Goal: Task Accomplishment & Management: Manage account settings

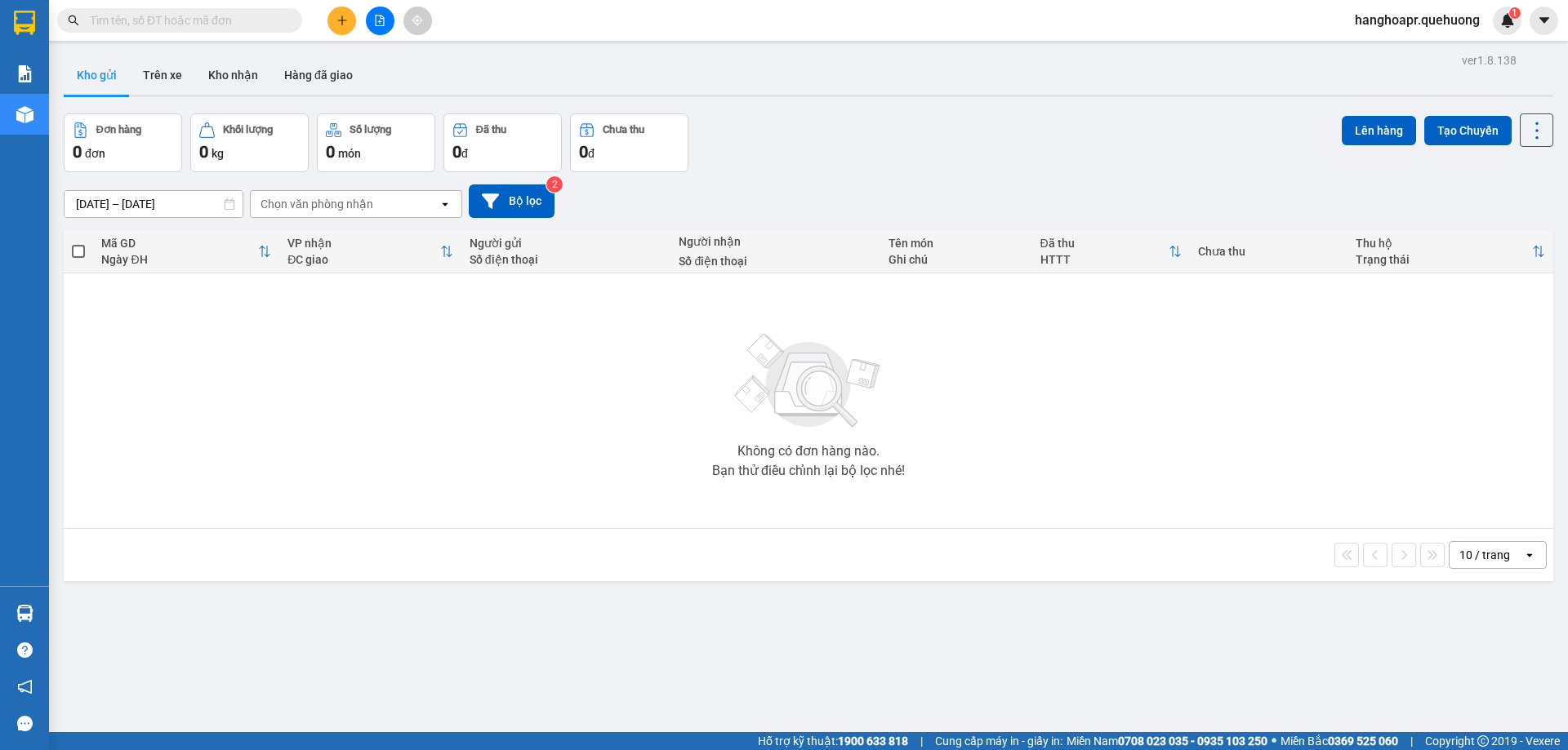
click at [87, 17] on span at bounding box center [180, 20] width 245 height 24
click at [124, 22] on input "text" at bounding box center [186, 21] width 192 height 18
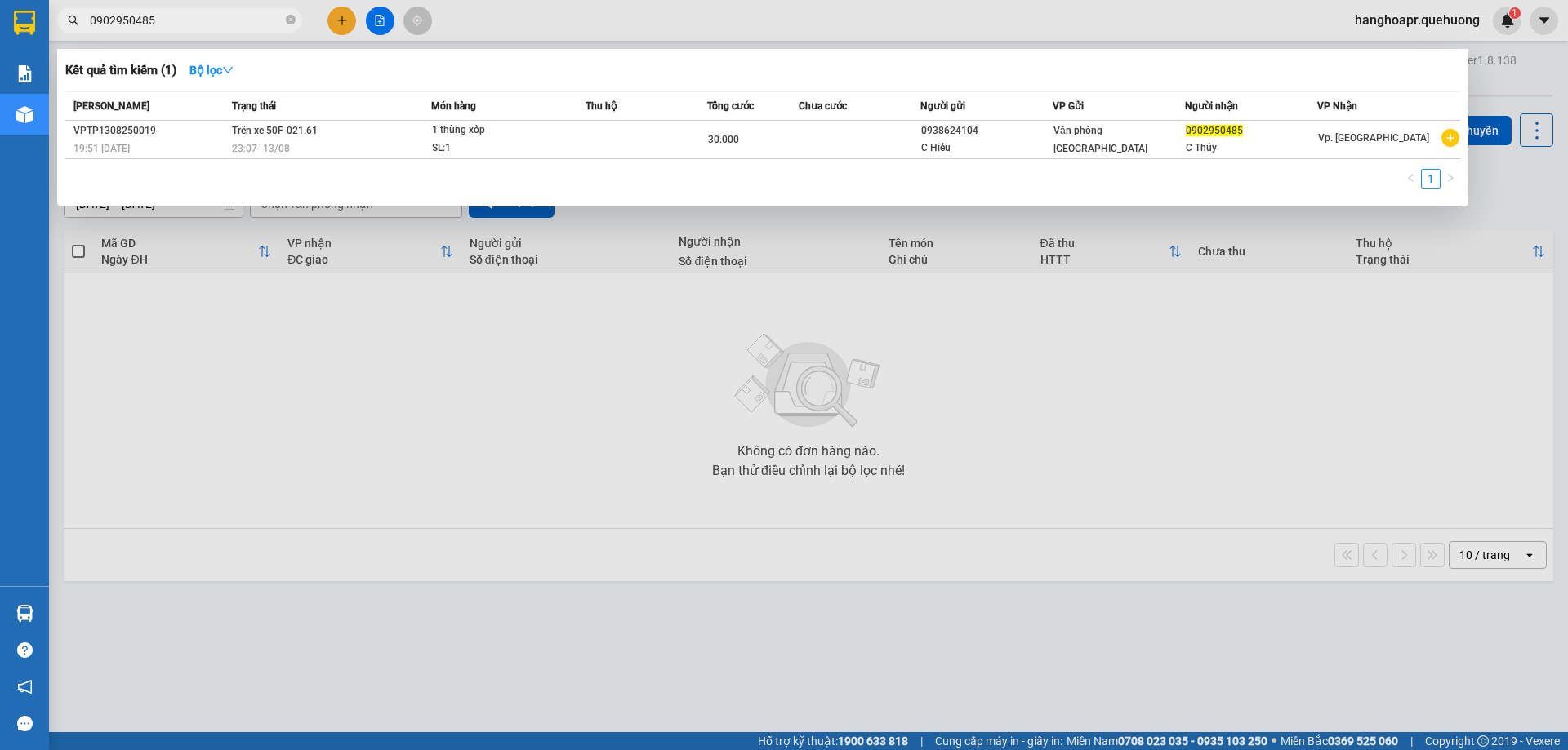
click at [224, 17] on input "0902950485" at bounding box center [186, 21] width 192 height 18
drag, startPoint x: 224, startPoint y: 17, endPoint x: 160, endPoint y: 14, distance: 64.1
click at [212, 10] on span "0902950485" at bounding box center [180, 20] width 245 height 24
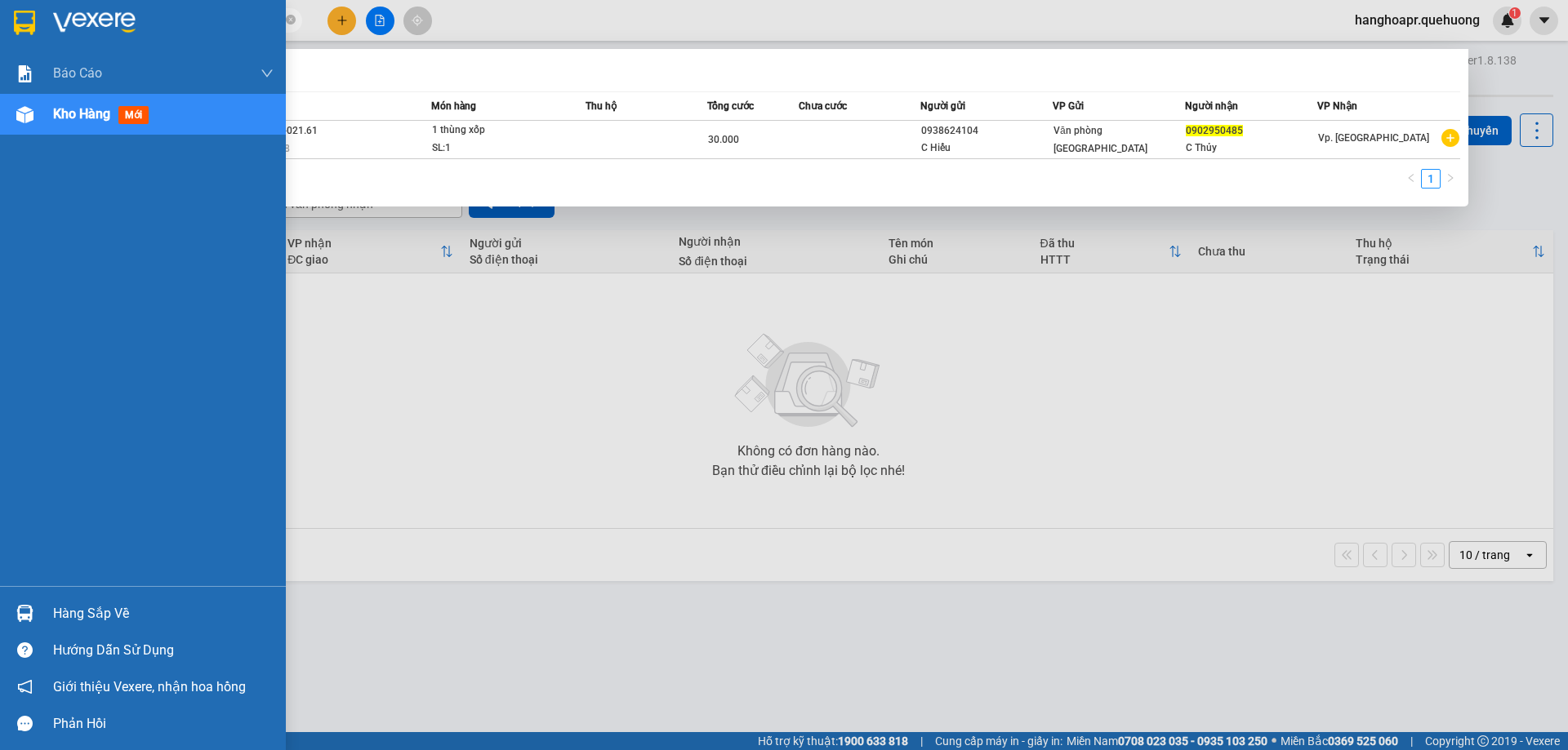
drag, startPoint x: 160, startPoint y: 14, endPoint x: 34, endPoint y: 27, distance: 126.7
click at [34, 27] on section "Kết quả tìm kiếm ( 1 ) Bộ lọc Mã ĐH Trạng thái Món hàng Thu hộ Tổng cước Chưa c…" at bounding box center [784, 375] width 1568 height 750
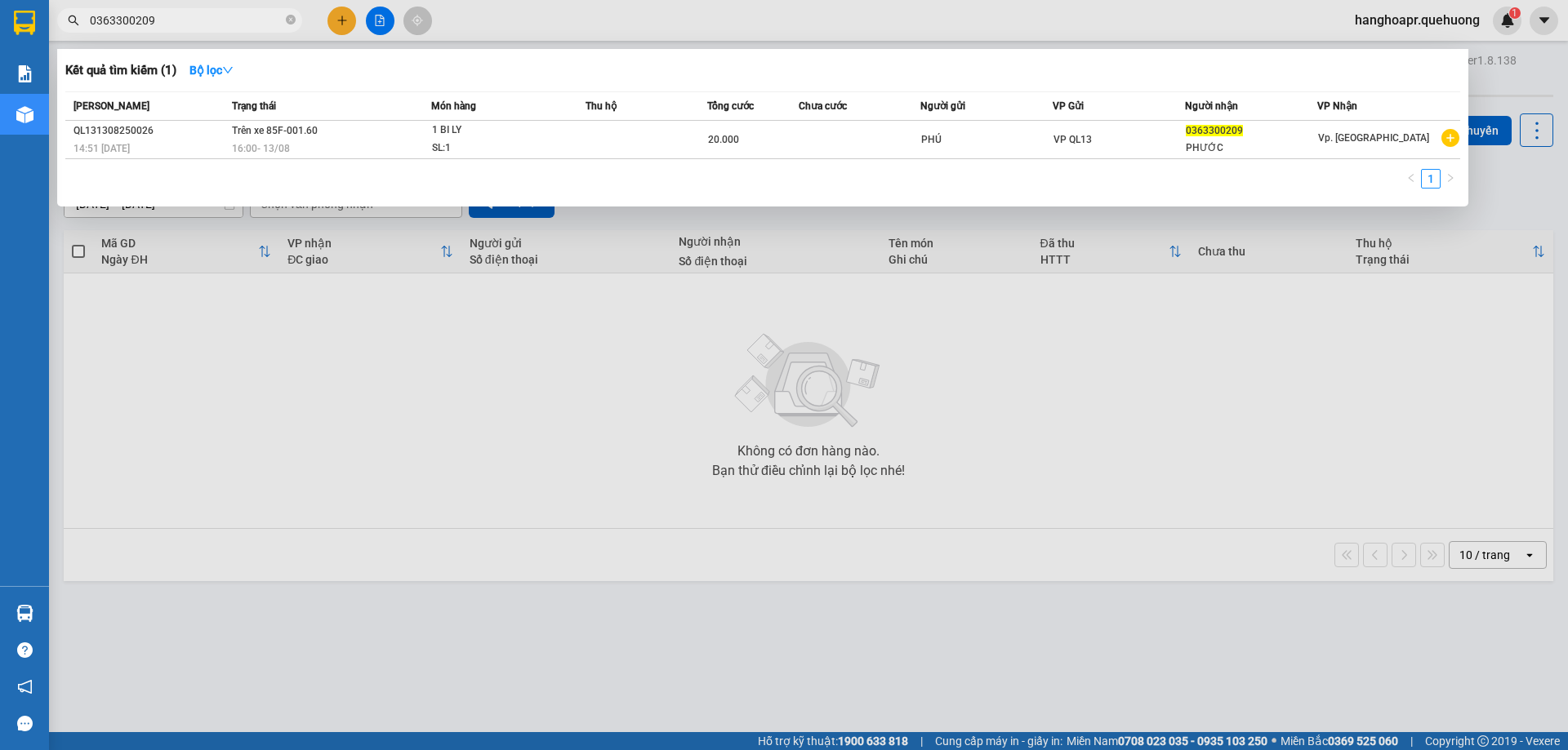
type input "0363300209"
click at [332, 21] on div at bounding box center [784, 375] width 1568 height 750
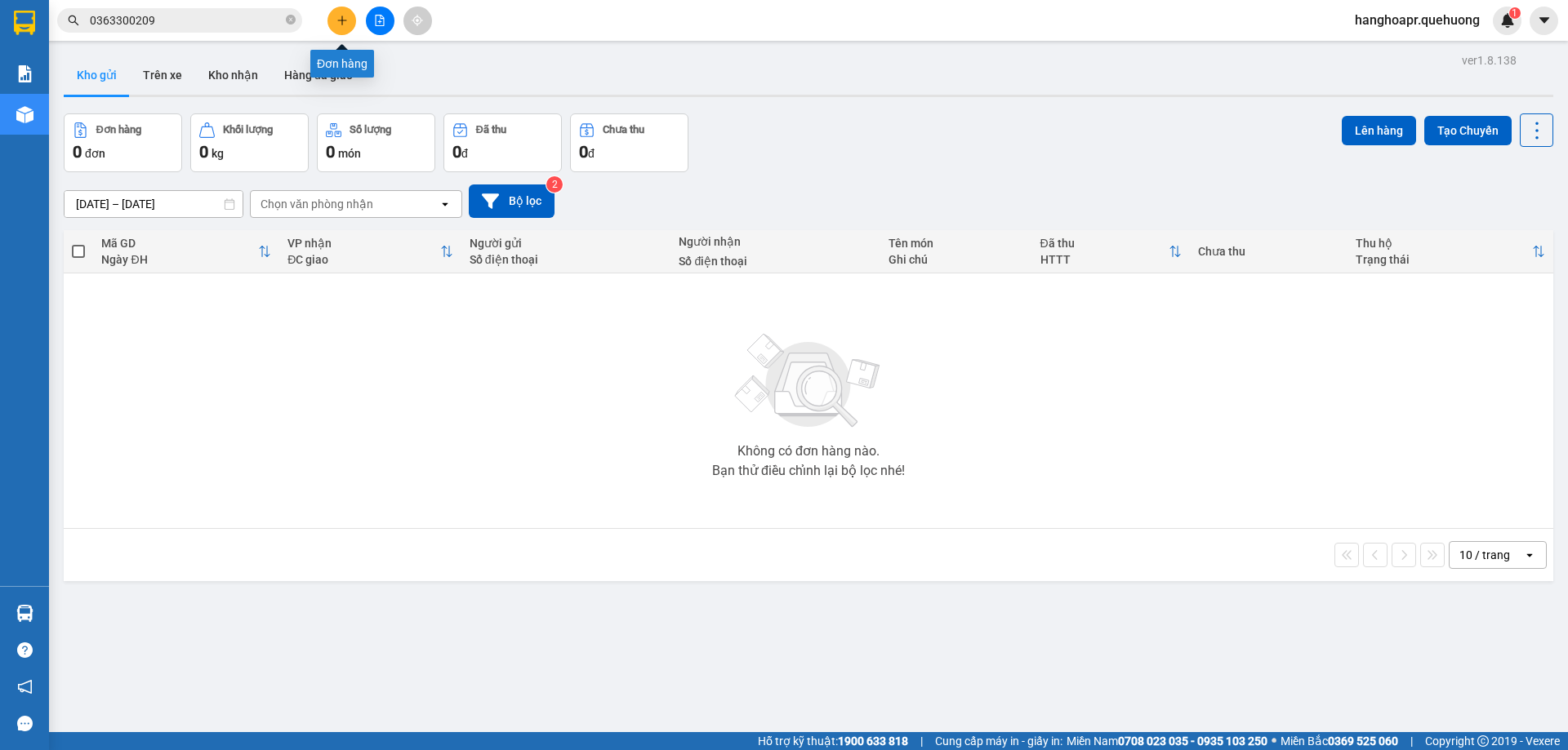
click at [341, 22] on icon "plus" at bounding box center [342, 21] width 12 height 12
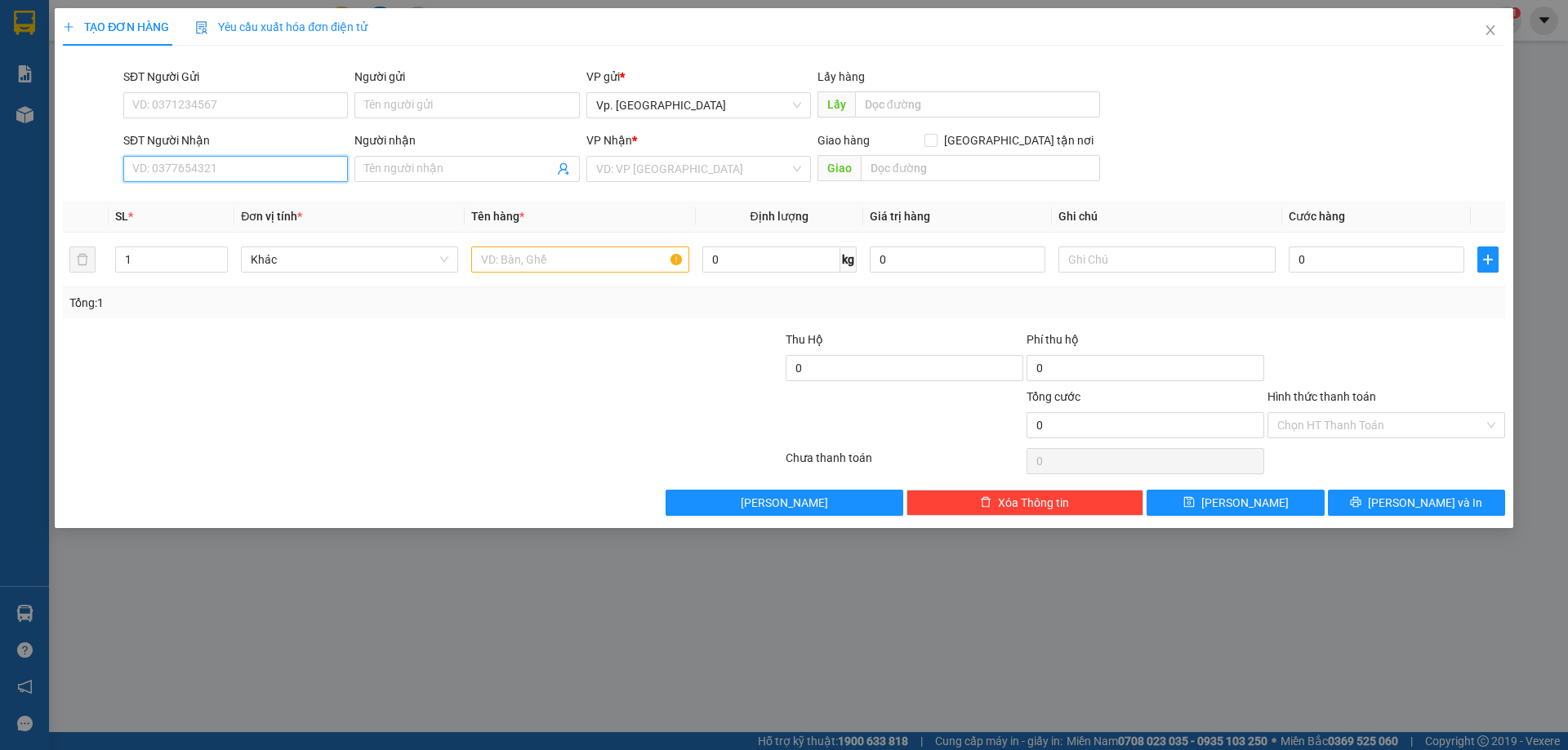
click at [251, 162] on input "SĐT Người Nhận" at bounding box center [236, 168] width 225 height 26
type input "0919869469"
click at [270, 201] on div "0919869469 - ANH KHÔI . BẠN ANH LỢI GĐ" at bounding box center [246, 200] width 226 height 18
type input "ANH KHÔI . BẠN ANH LỢI GĐ"
type input "0919869469"
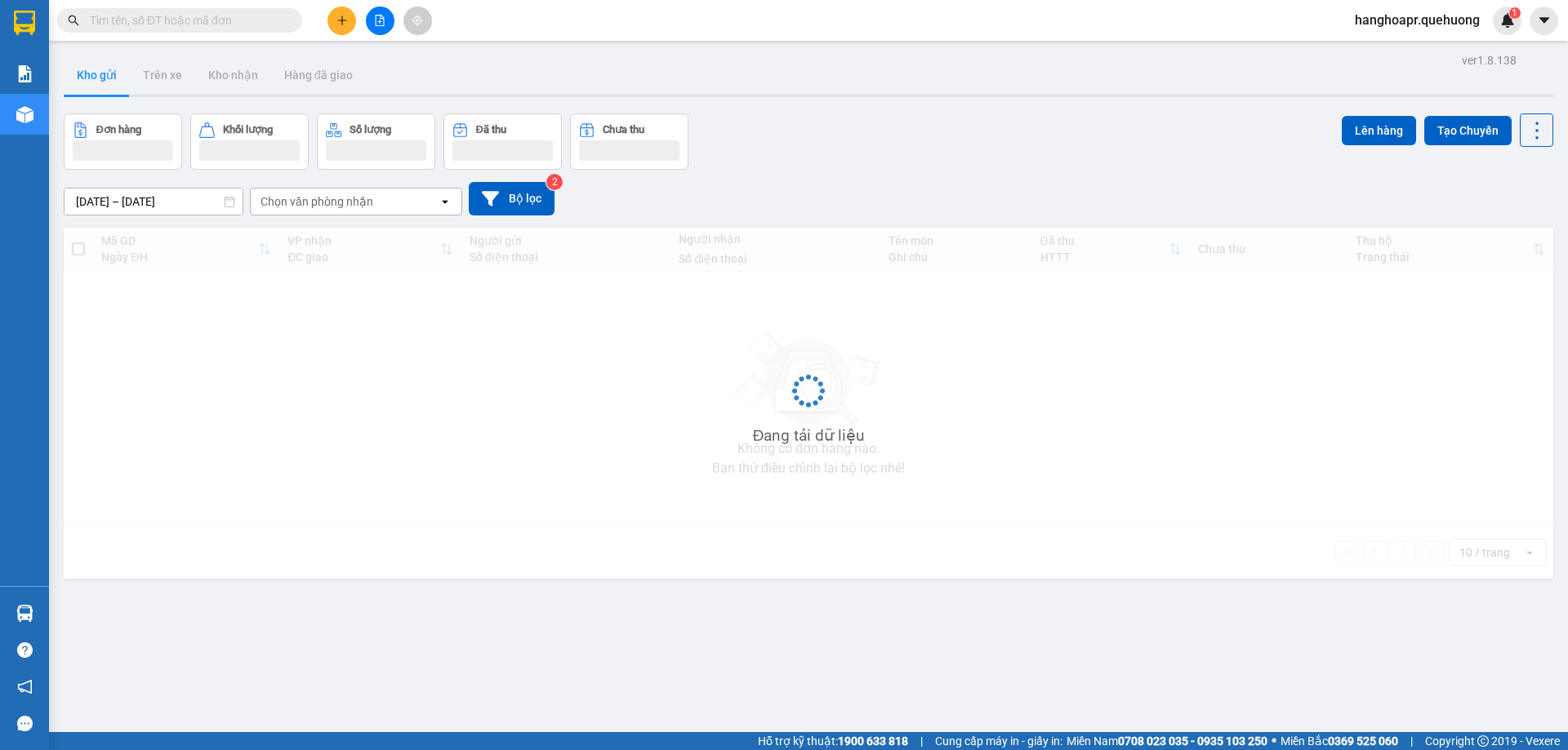
click at [147, 21] on input "text" at bounding box center [186, 21] width 192 height 18
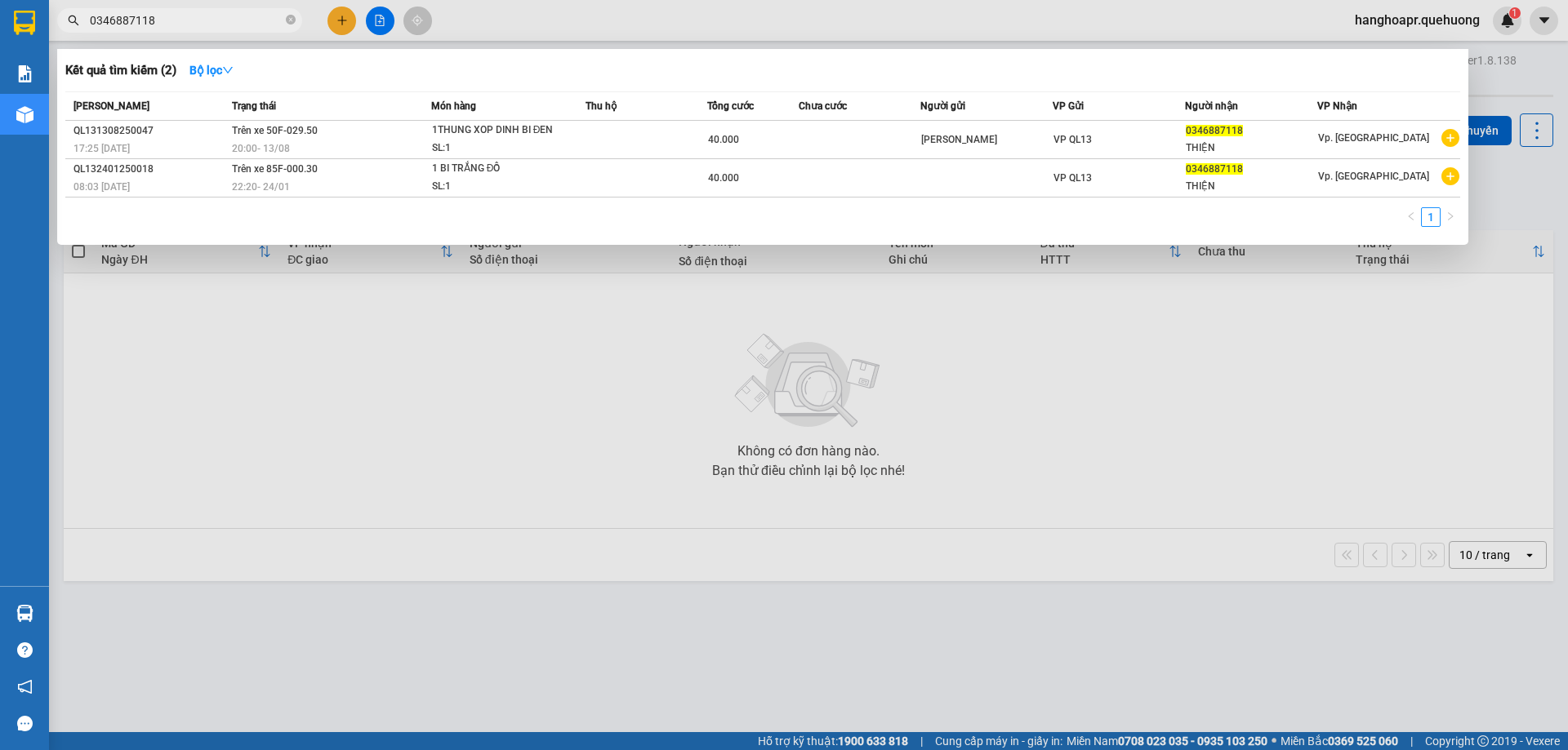
type input "0346887118"
click at [341, 19] on div at bounding box center [784, 375] width 1568 height 750
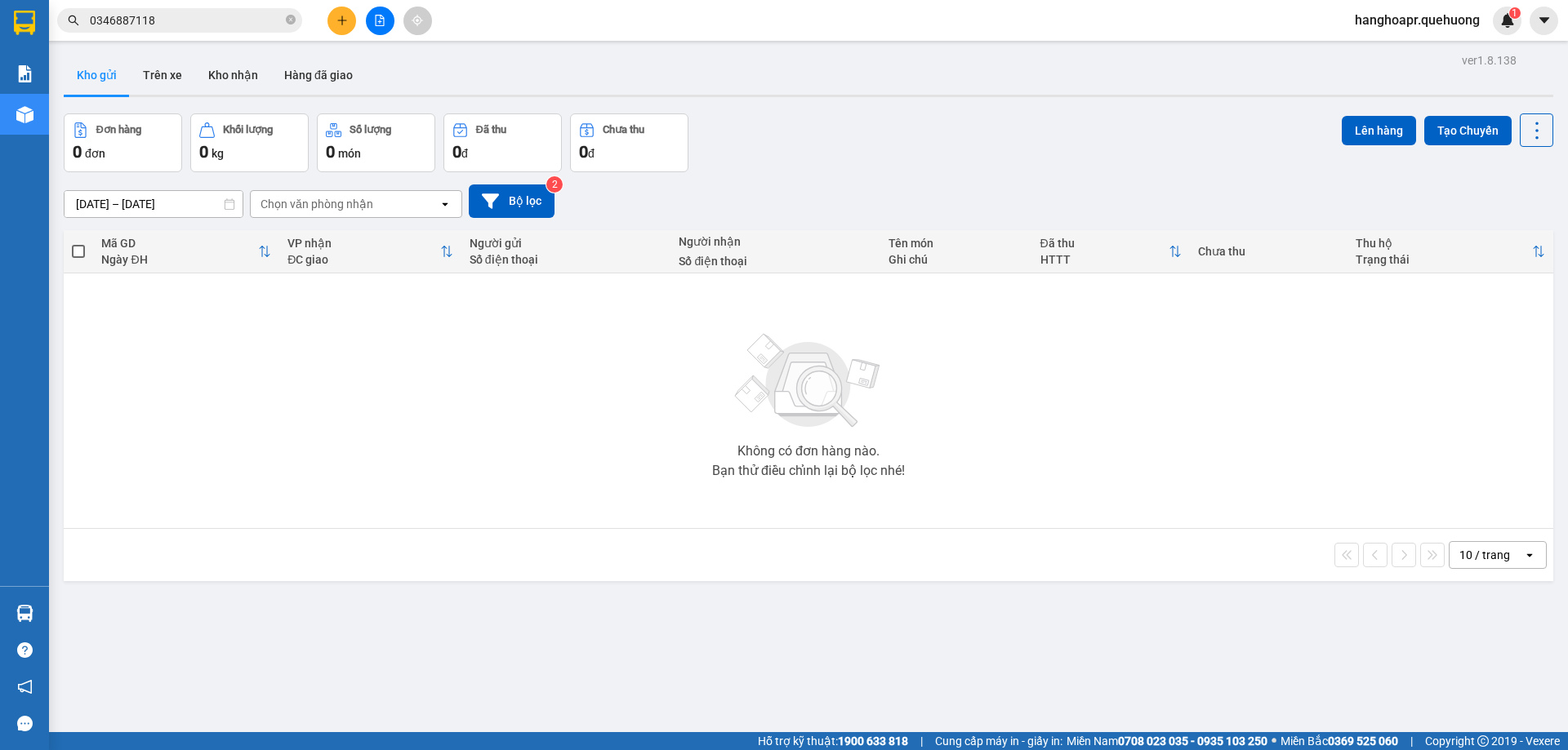
click at [336, 21] on icon "plus" at bounding box center [342, 21] width 12 height 12
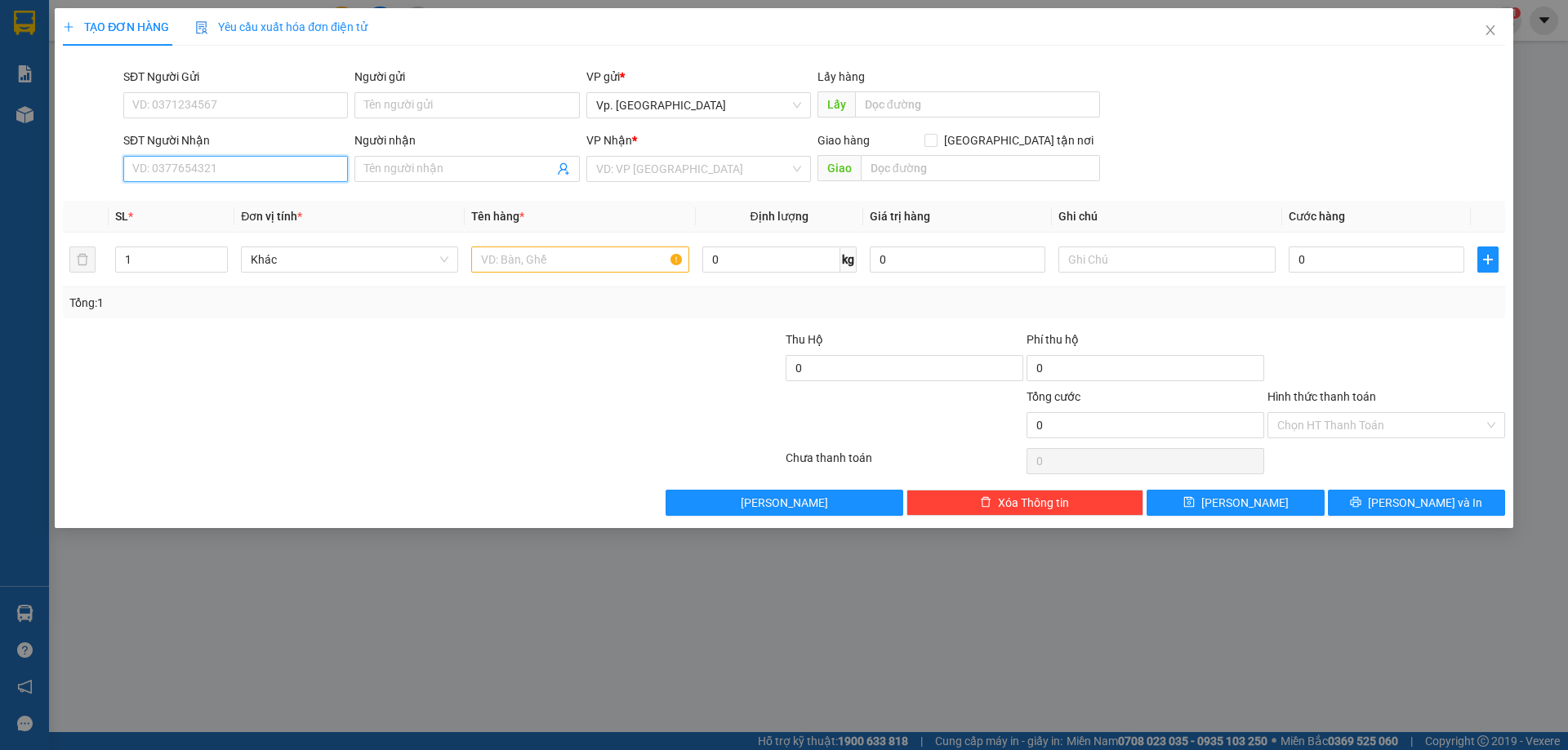
click at [240, 176] on input "SĐT Người Nhận" at bounding box center [236, 168] width 225 height 26
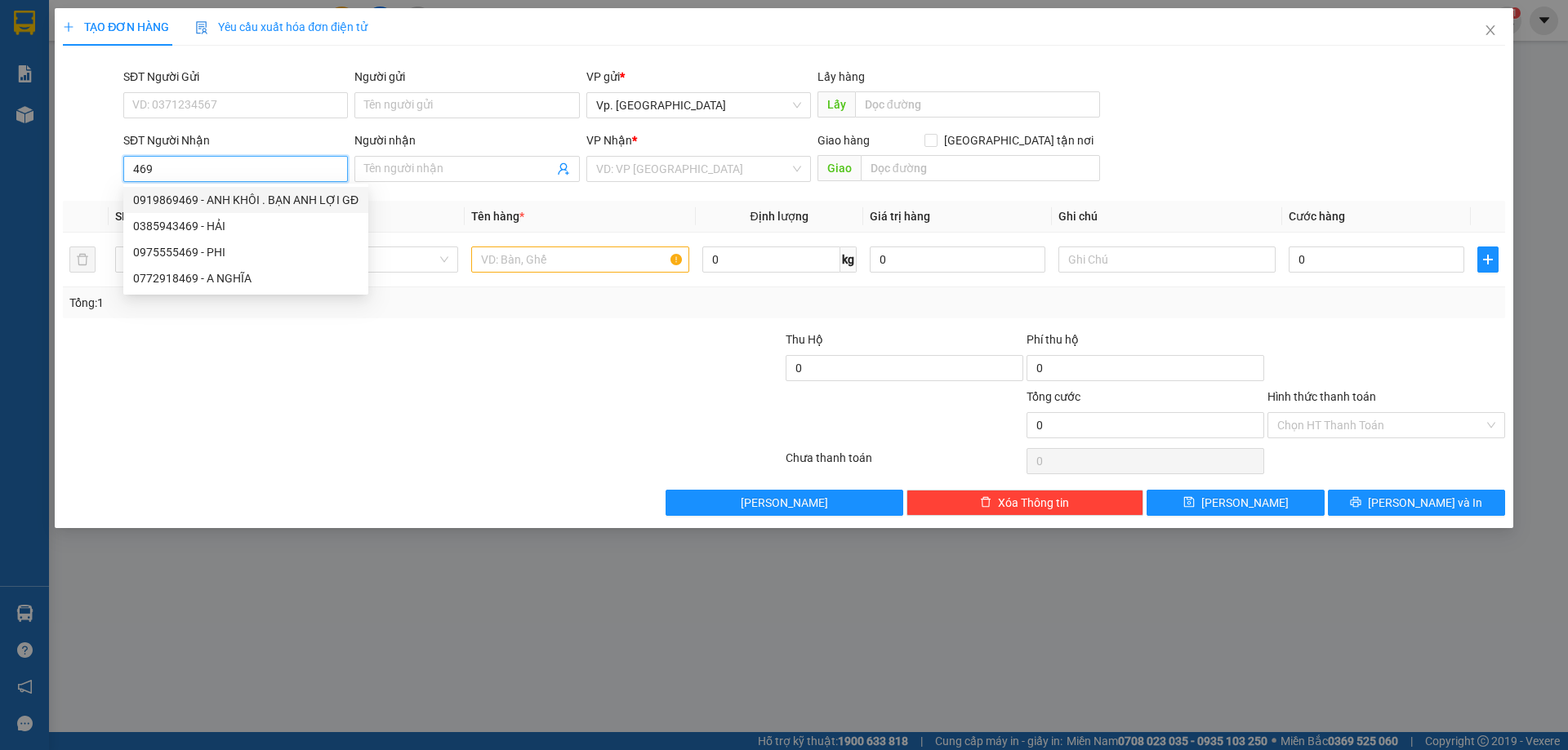
click at [252, 196] on div "0919869469 - ANH KHÔI . BẠN ANH LỢI GĐ" at bounding box center [246, 200] width 226 height 18
type input "0919869469"
type input "ANH KHÔI . BẠN ANH LỢI GĐ"
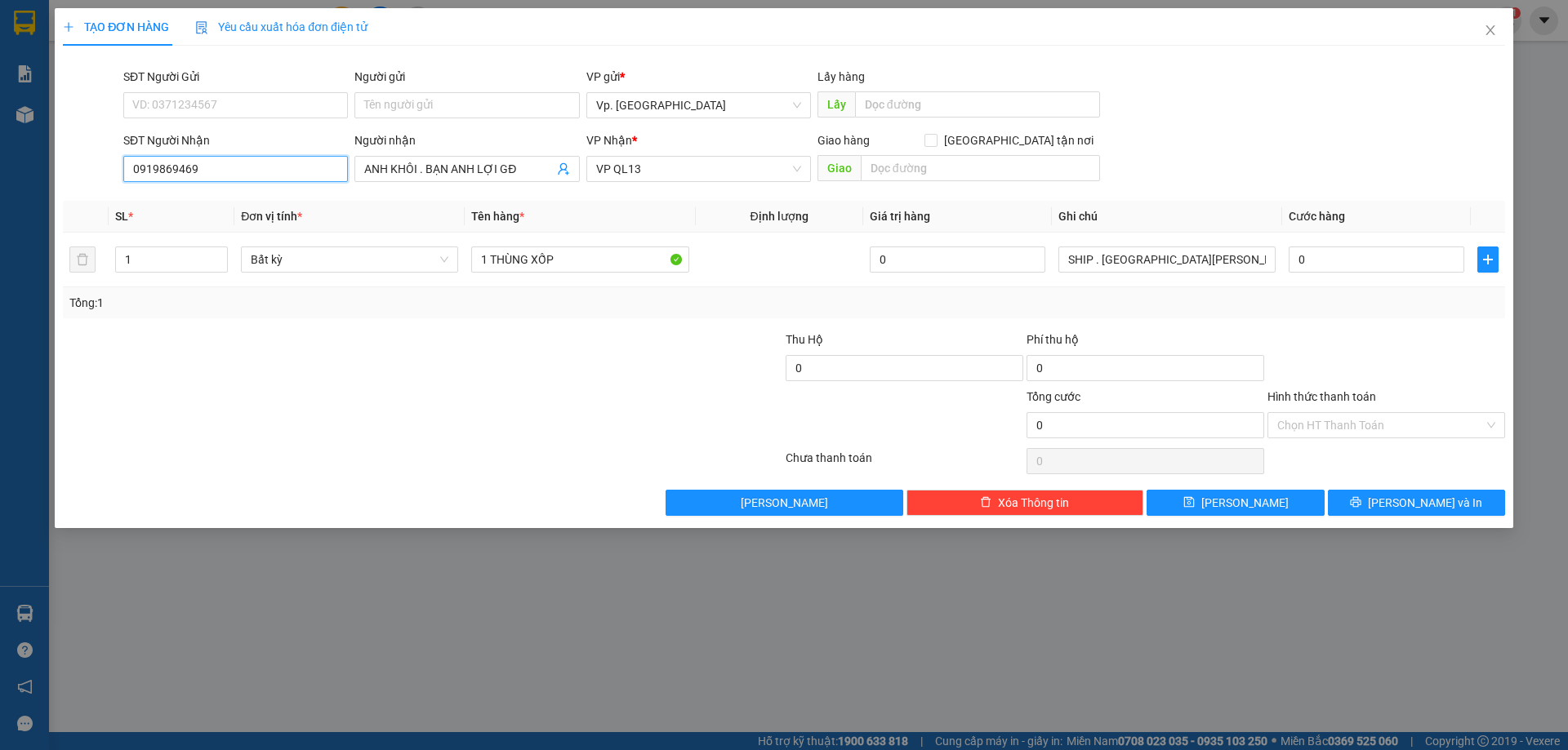
type input "0919869469"
click at [1391, 436] on div "Hình thức thanh toán Chọn HT Thanh Toán" at bounding box center [1386, 416] width 237 height 57
drag, startPoint x: 1376, startPoint y: 426, endPoint x: 1332, endPoint y: 456, distance: 53.3
click at [1369, 435] on input "Hình thức thanh toán" at bounding box center [1381, 425] width 207 height 24
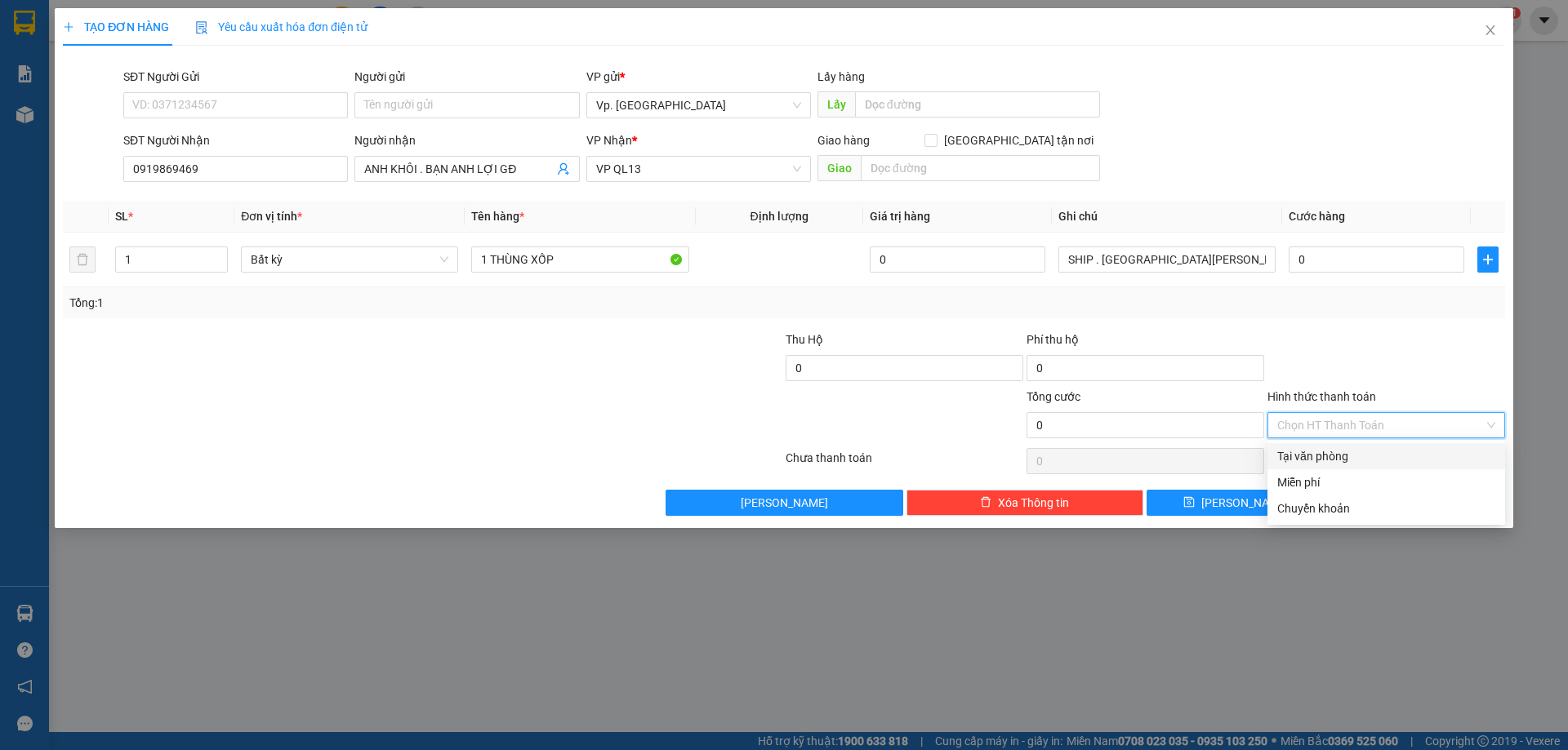
click at [1328, 463] on div "Tại văn phòng" at bounding box center [1386, 456] width 218 height 18
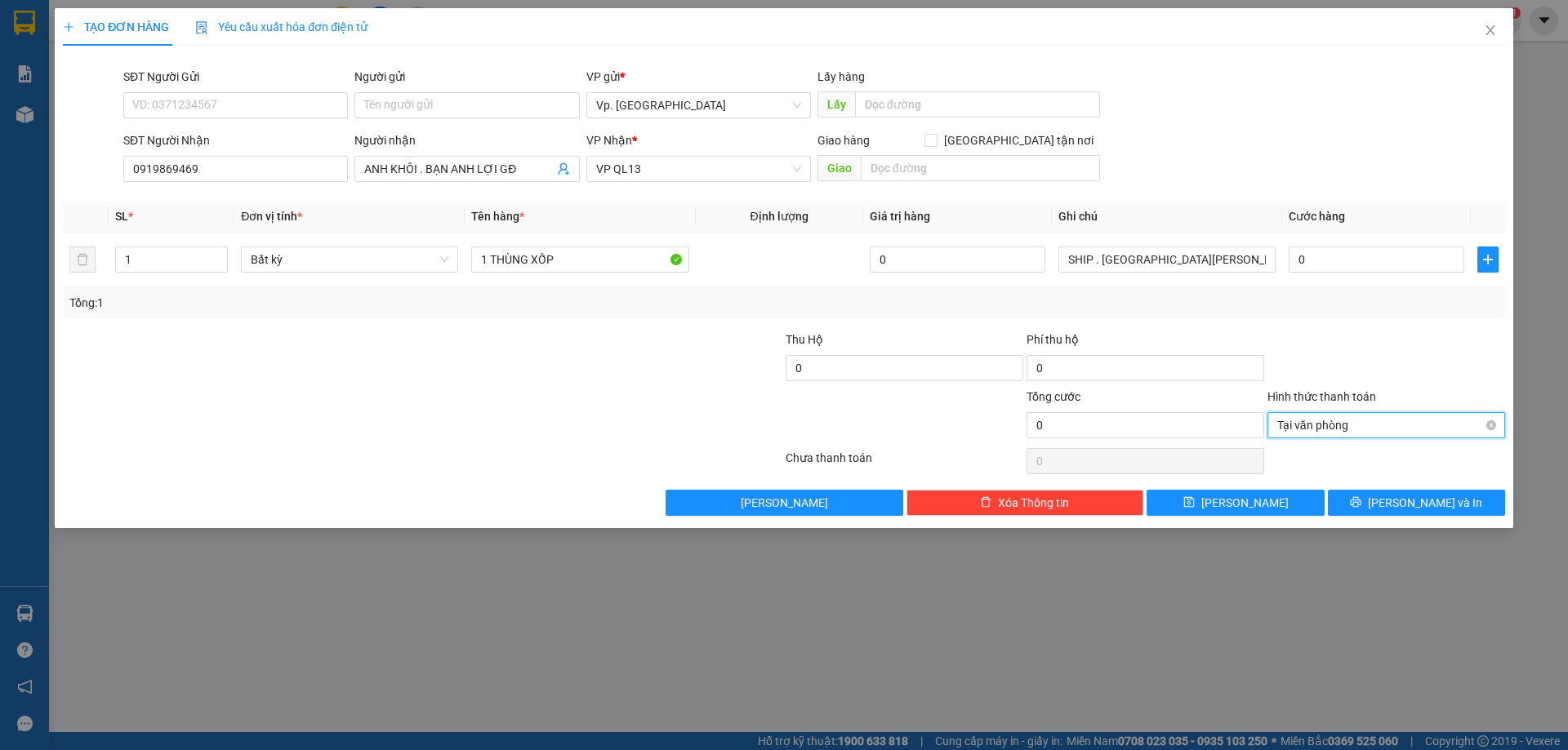
click at [1308, 422] on span "Tại văn phòng" at bounding box center [1386, 425] width 218 height 24
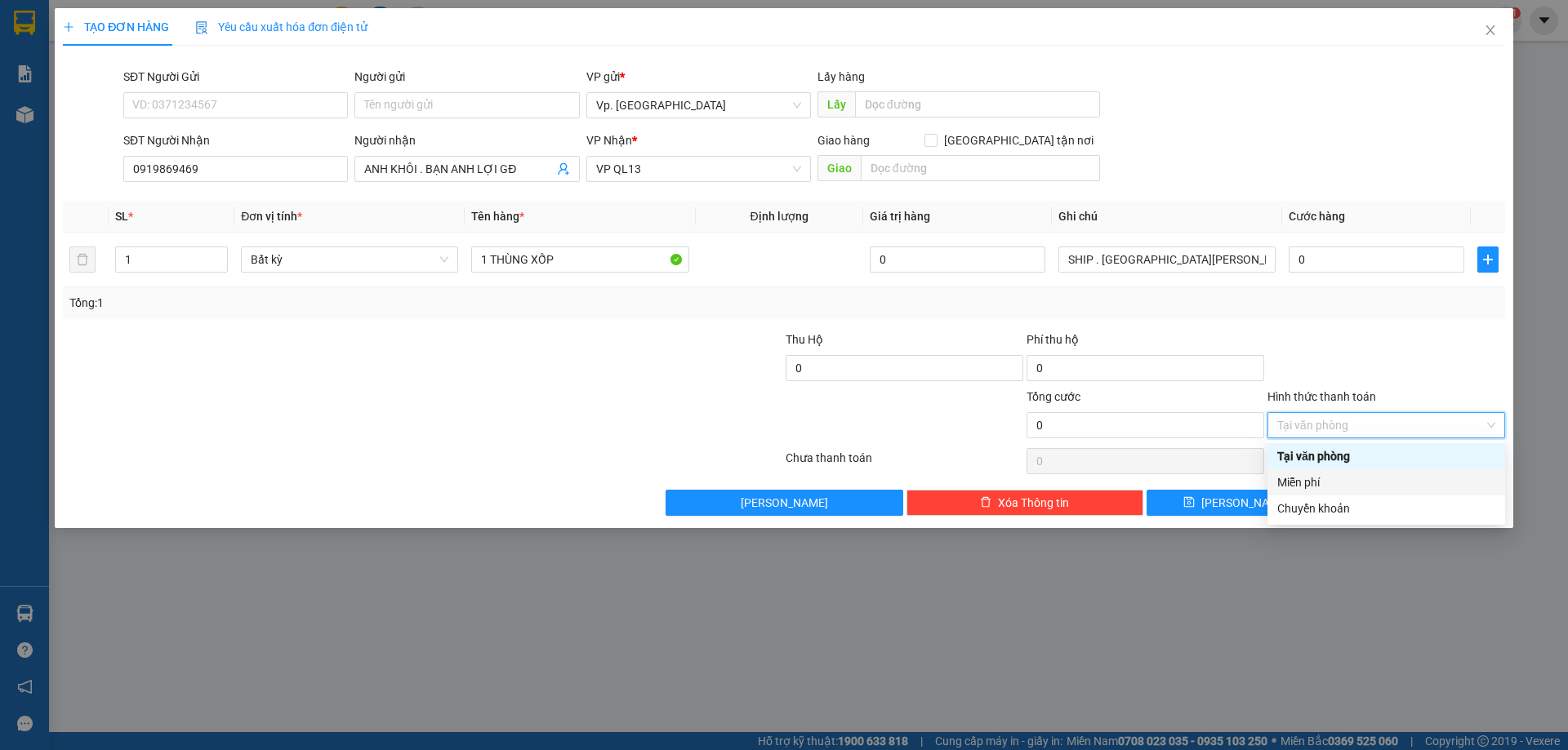
click at [1317, 489] on div "Miễn phí" at bounding box center [1386, 483] width 218 height 18
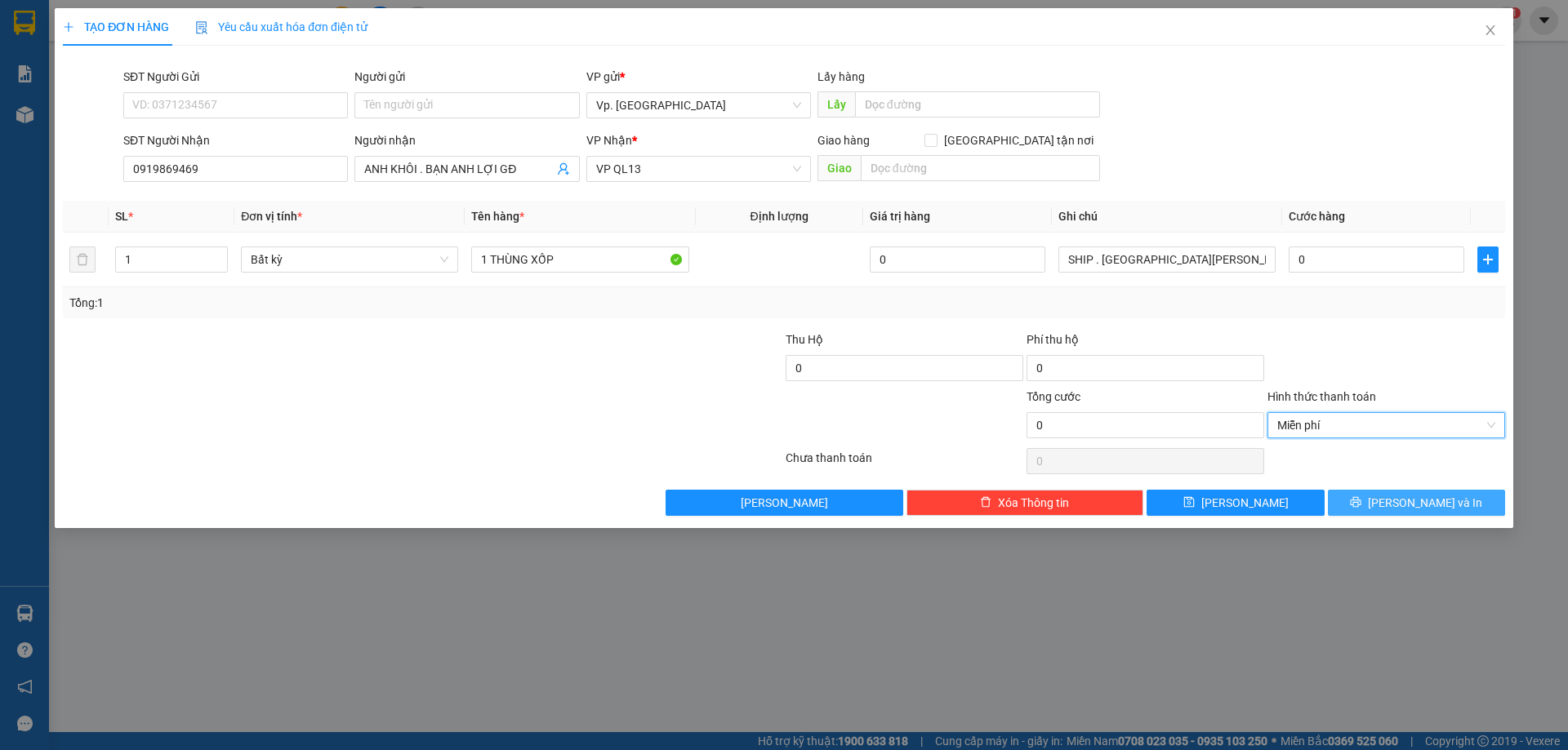
click at [1430, 505] on span "[PERSON_NAME] và In" at bounding box center [1424, 503] width 114 height 18
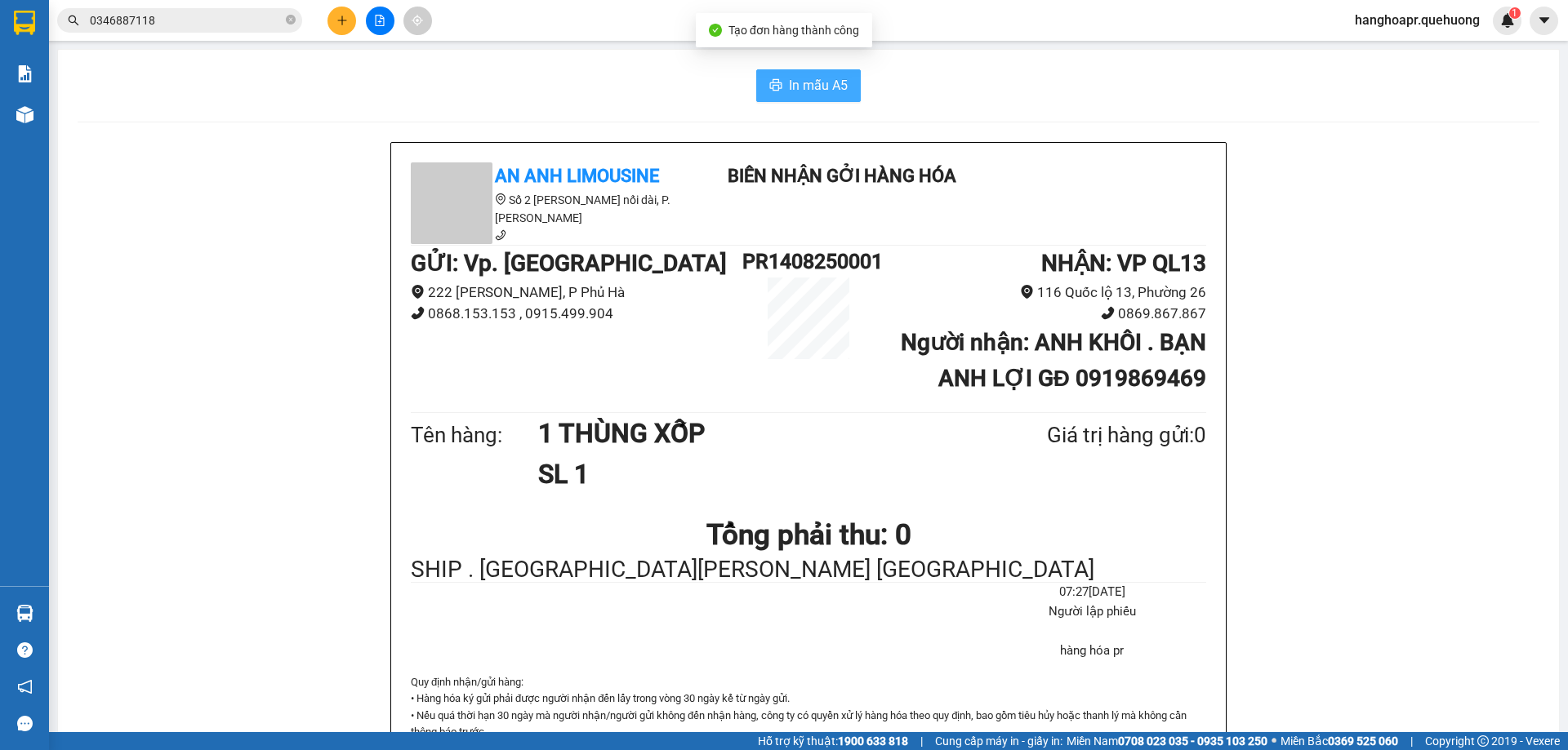
click at [813, 102] on button "In mẫu A5" at bounding box center [809, 85] width 105 height 32
click at [830, 79] on span "In mẫu A5" at bounding box center [818, 85] width 59 height 21
click at [345, 23] on icon "plus" at bounding box center [342, 21] width 12 height 12
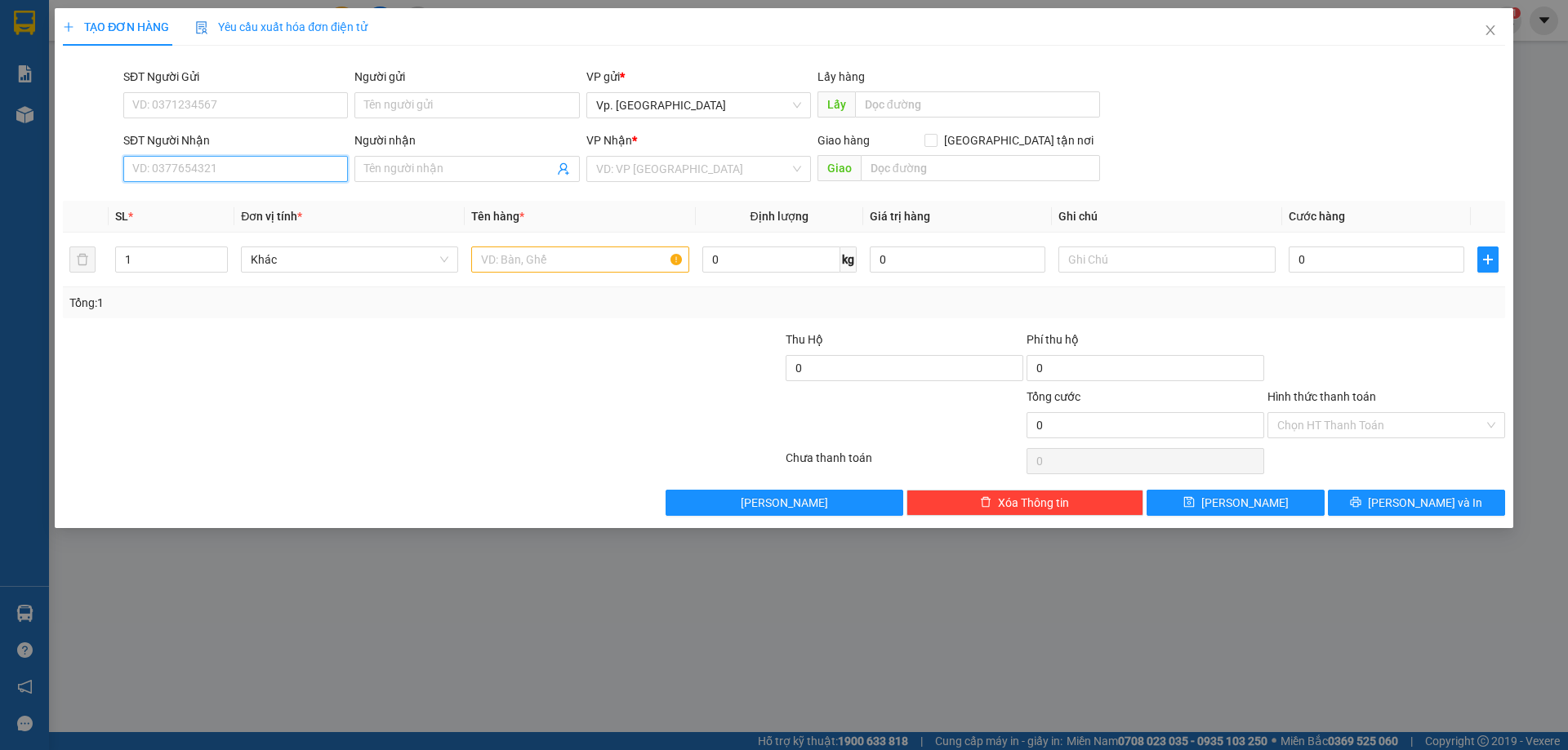
click at [271, 157] on input "SĐT Người Nhận" at bounding box center [236, 168] width 225 height 26
drag, startPoint x: 223, startPoint y: 197, endPoint x: 281, endPoint y: 223, distance: 63.6
click at [222, 197] on div "0388031552 - XUÂN" at bounding box center [236, 200] width 205 height 18
type input "0388031552"
type input "XUÂN"
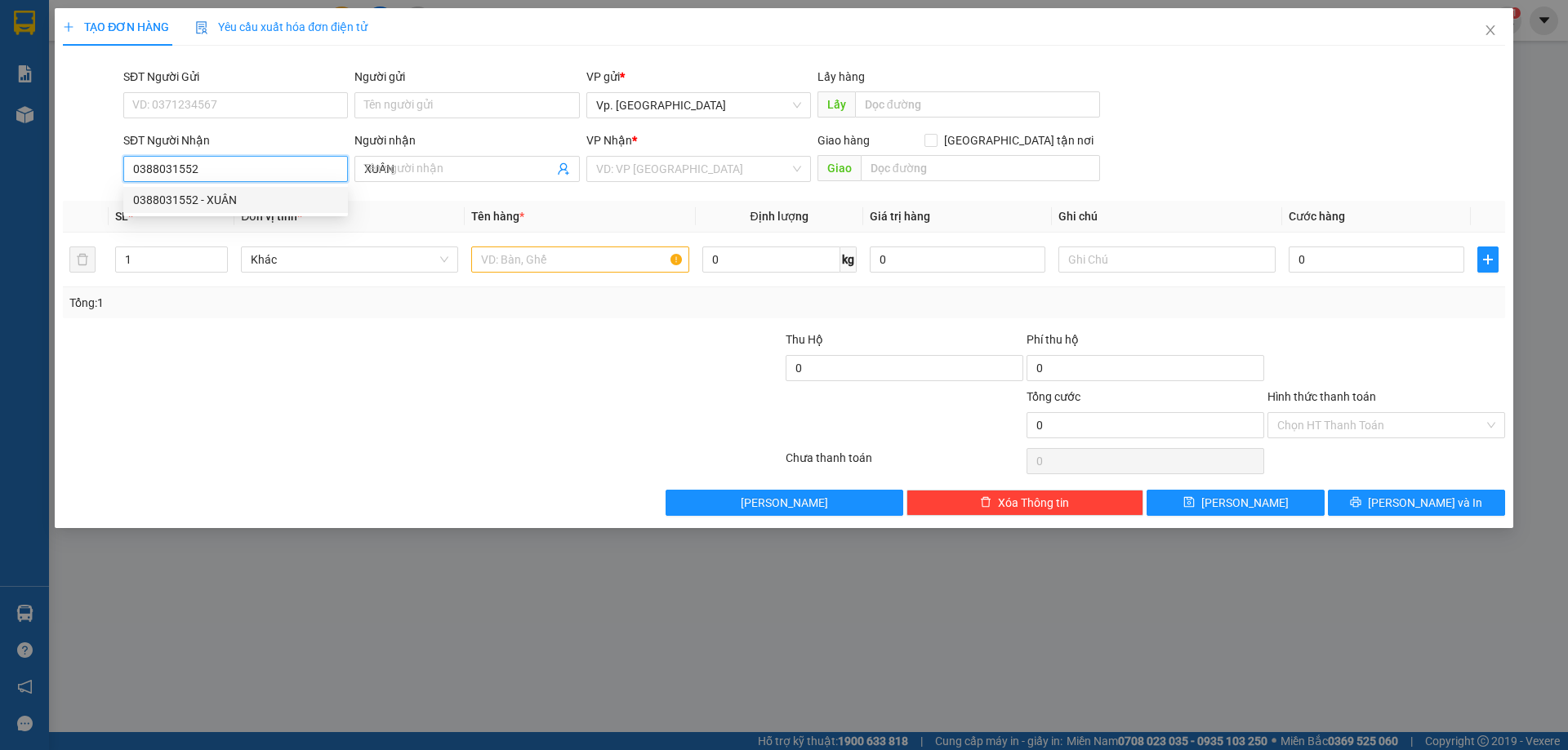
type input "70.000"
type input "0388031552"
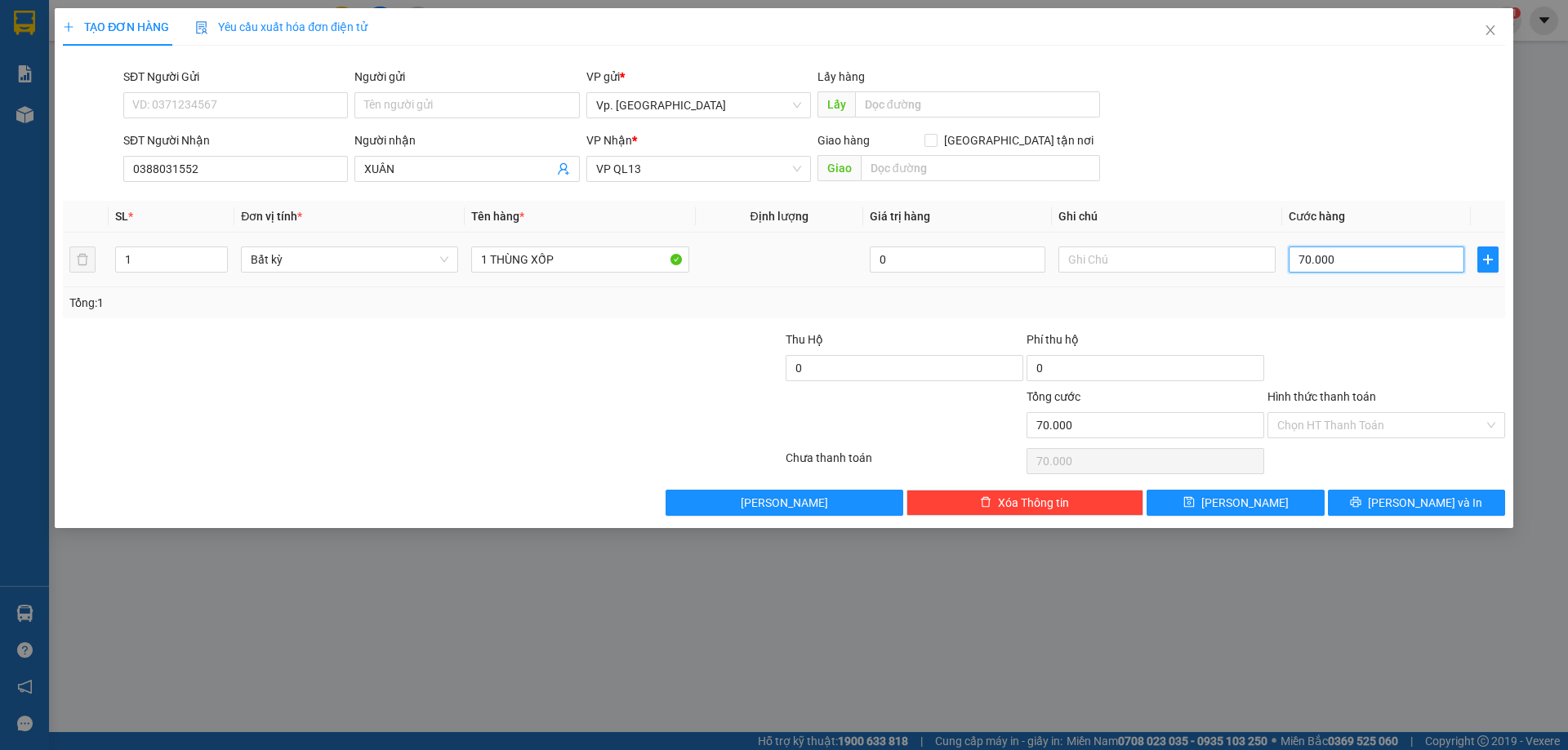
click at [1333, 267] on input "70.000" at bounding box center [1376, 259] width 176 height 26
type input "0"
type input "6"
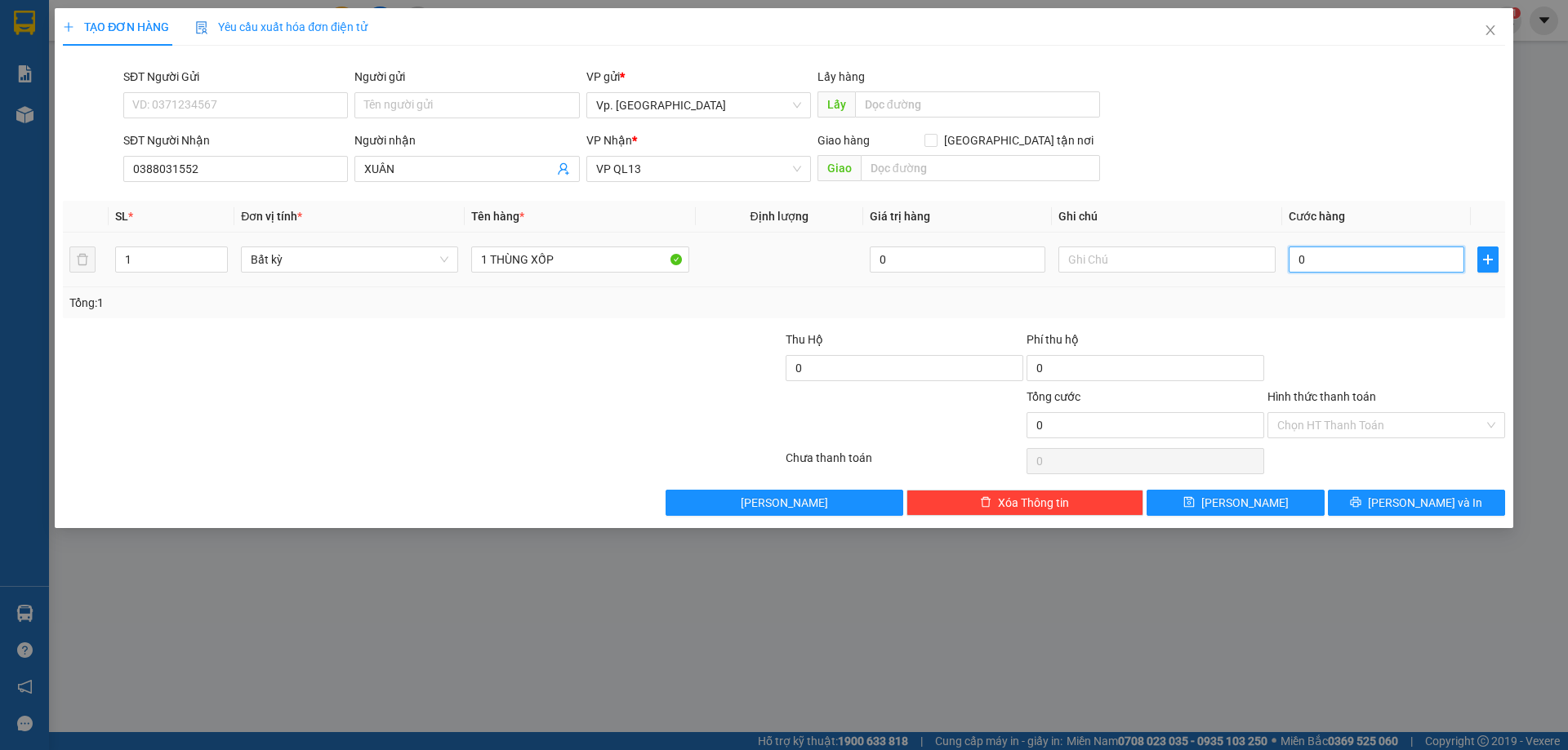
type input "6"
type input "060"
type input "60"
type input "060"
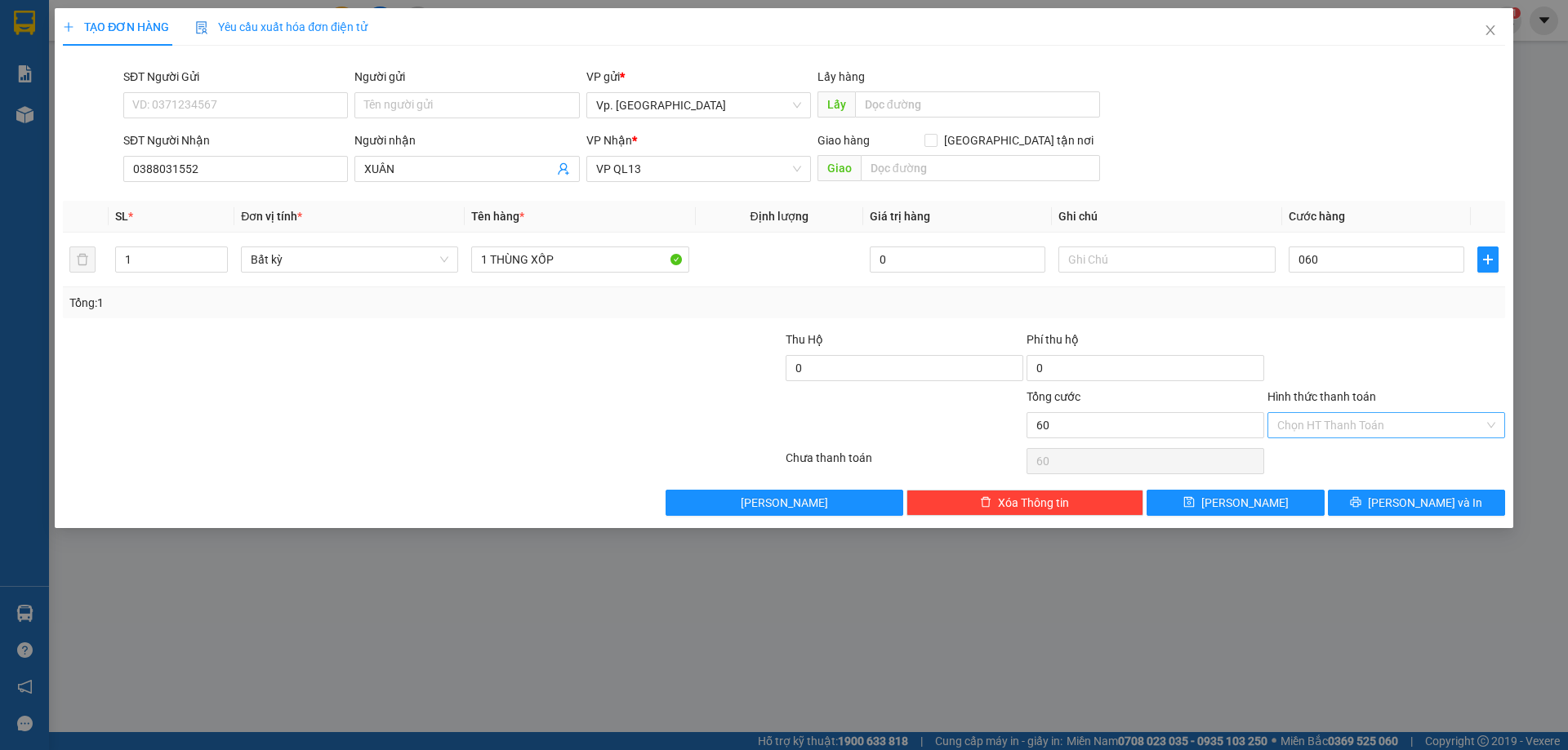
type input "60.000"
drag, startPoint x: 1386, startPoint y: 425, endPoint x: 1366, endPoint y: 430, distance: 20.6
click at [1385, 425] on input "Hình thức thanh toán" at bounding box center [1381, 425] width 207 height 24
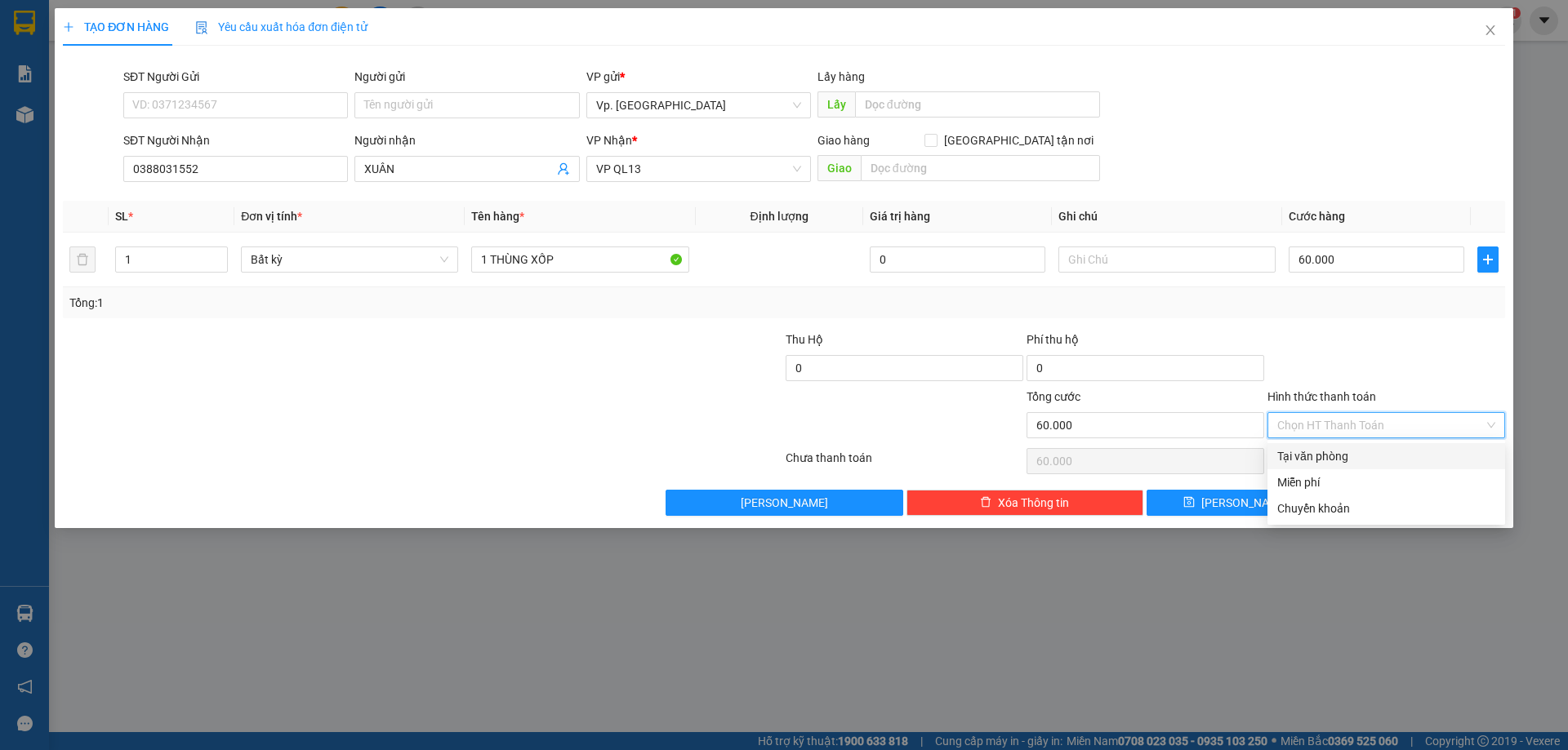
click at [1308, 459] on div "Tại văn phòng" at bounding box center [1386, 456] width 218 height 18
type input "0"
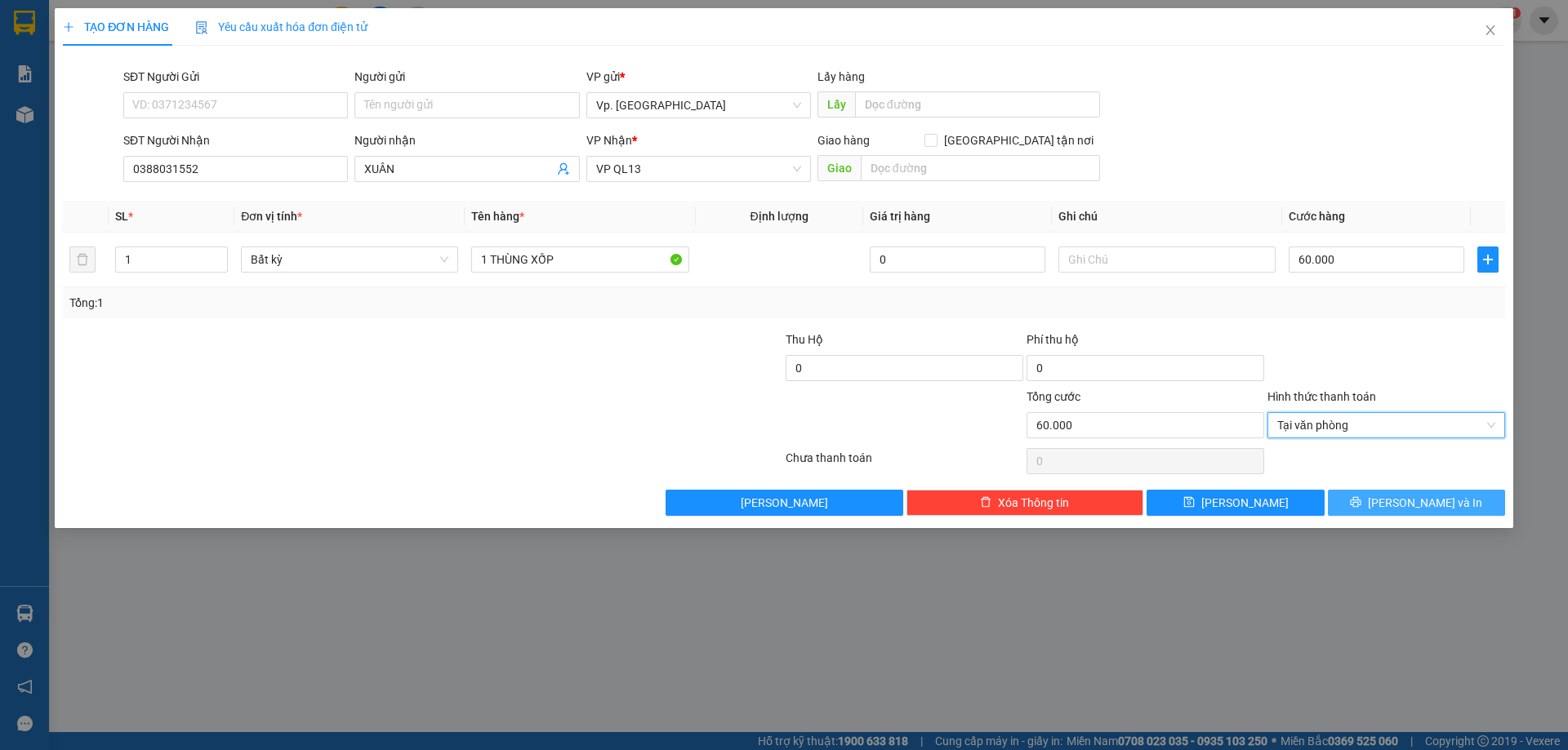
click at [1403, 503] on span "[PERSON_NAME] và In" at bounding box center [1424, 503] width 114 height 18
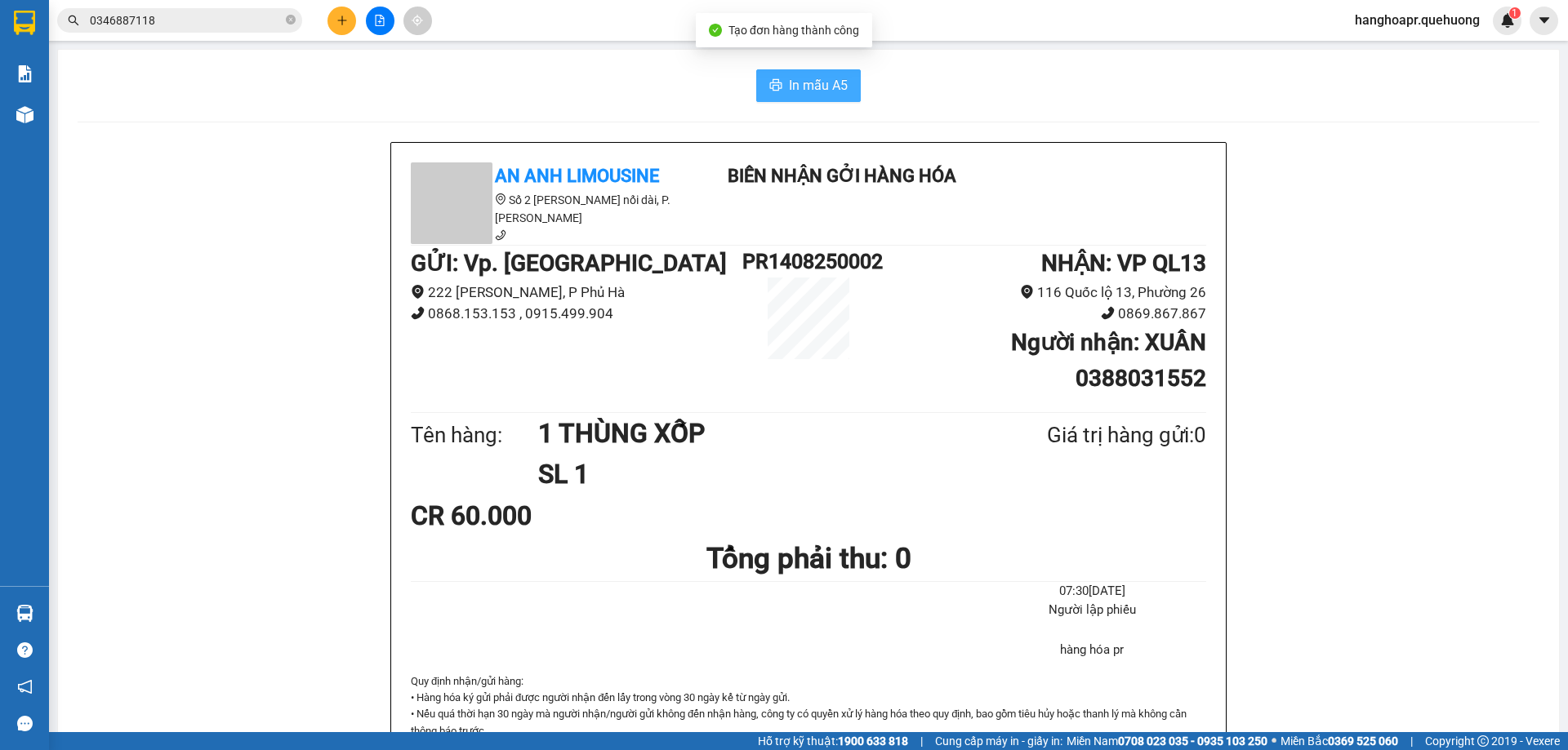
click at [780, 92] on button "In mẫu A5" at bounding box center [809, 85] width 105 height 32
click at [378, 32] on button at bounding box center [380, 21] width 28 height 28
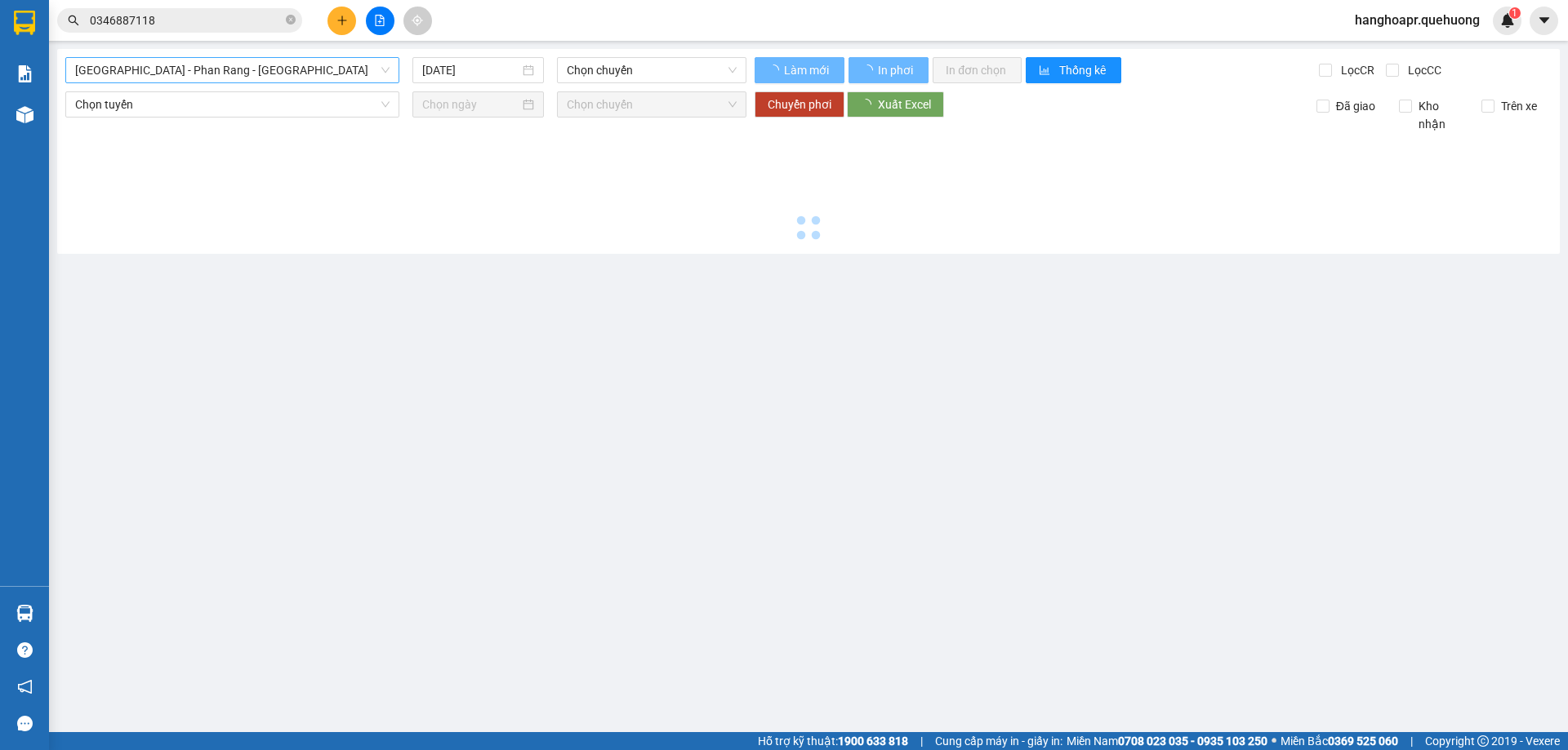
click at [318, 81] on span "[GEOGRAPHIC_DATA] - Phan Rang - [GEOGRAPHIC_DATA]" at bounding box center [232, 70] width 315 height 24
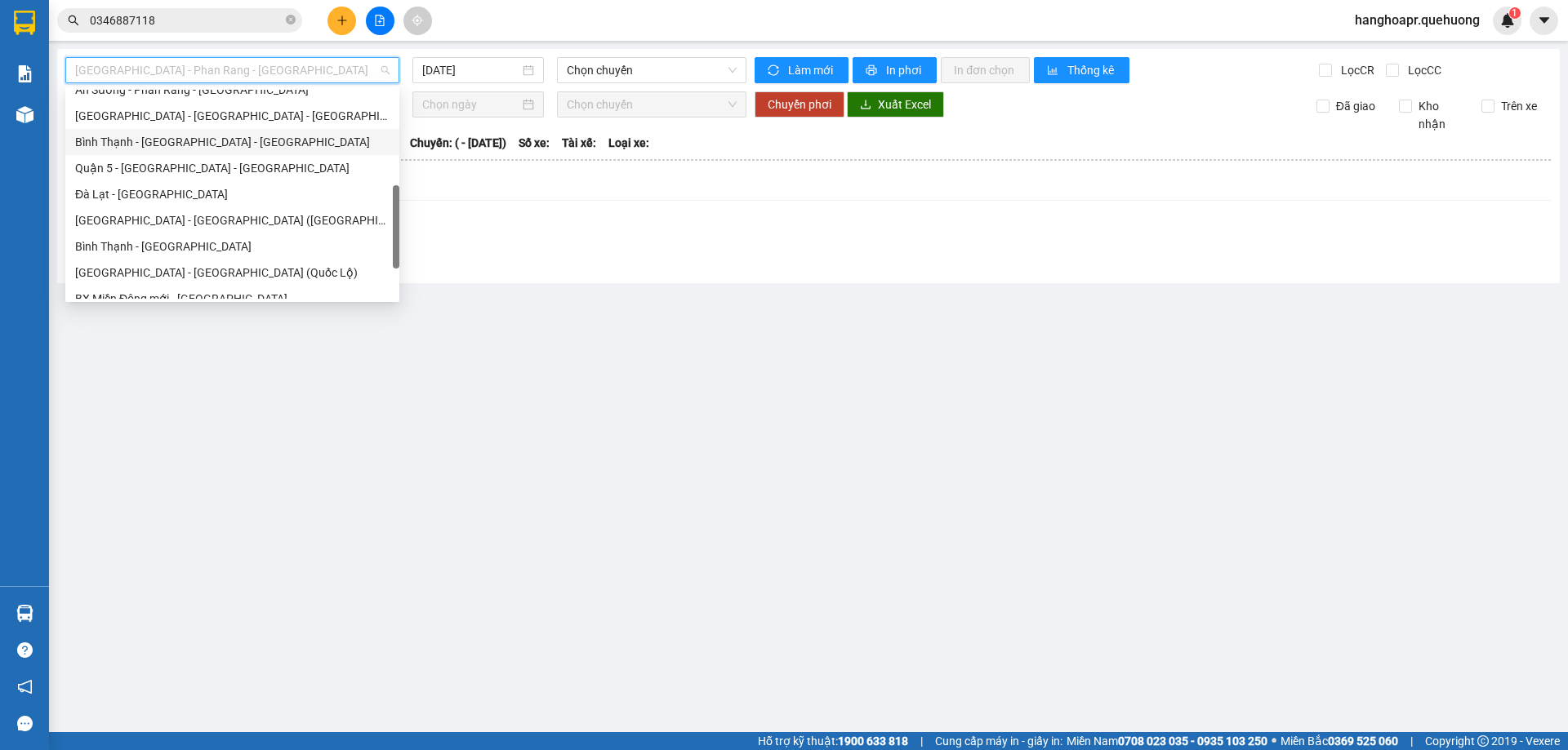
scroll to position [444, 0]
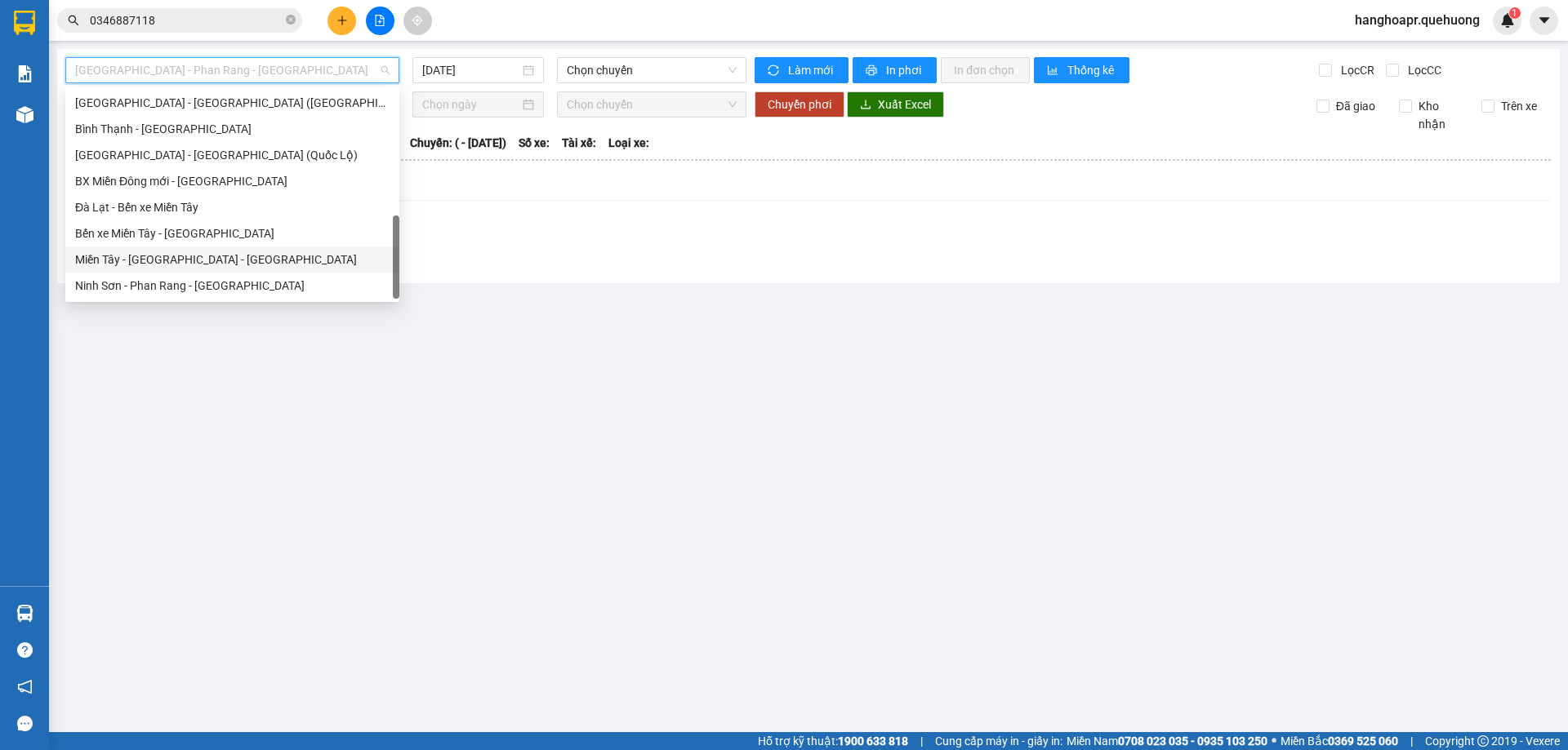
click at [231, 258] on div "Miền Tây - [GEOGRAPHIC_DATA] - [GEOGRAPHIC_DATA]" at bounding box center [232, 260] width 315 height 18
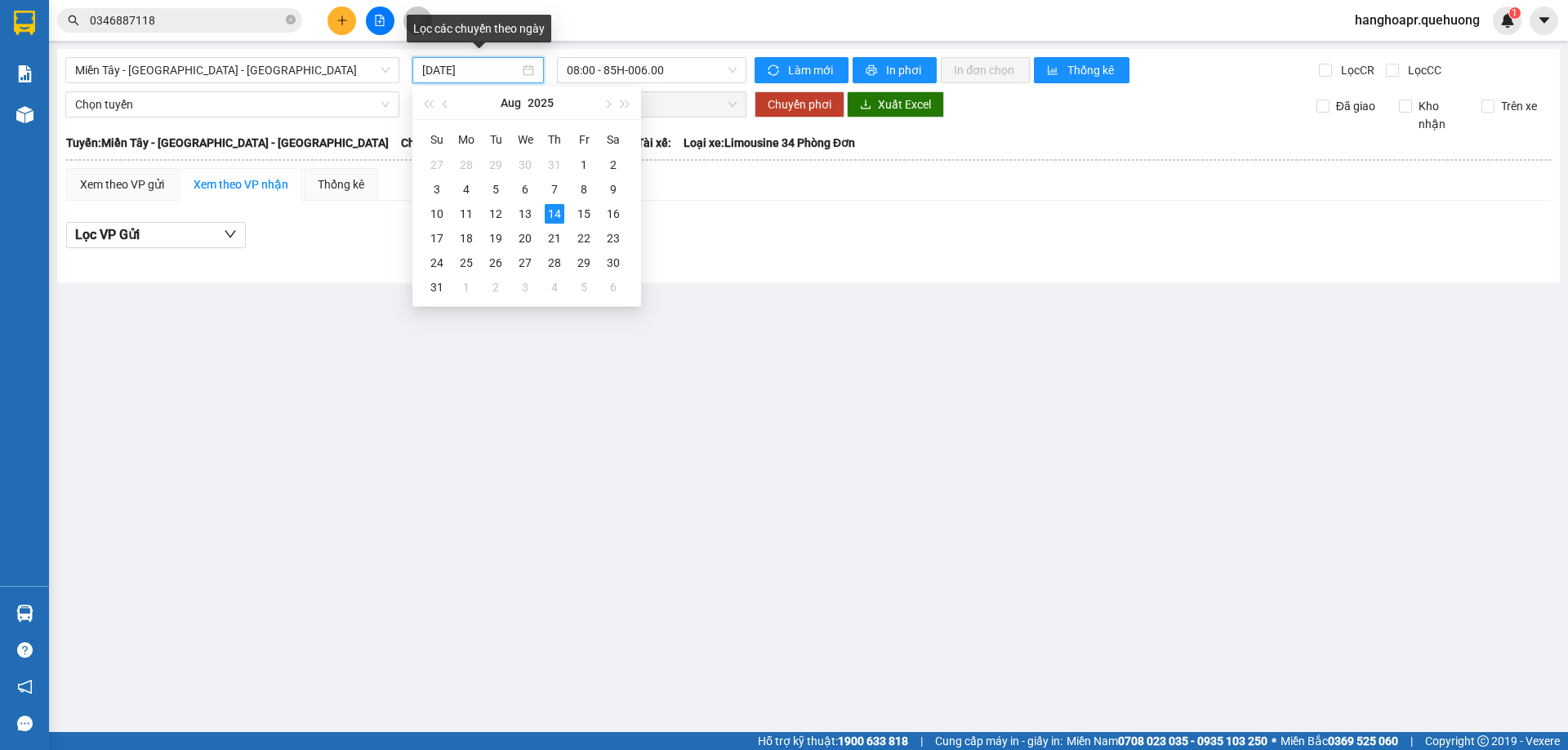
drag, startPoint x: 476, startPoint y: 82, endPoint x: 376, endPoint y: 284, distance: 225.4
click at [374, 295] on main "Miền Tây - Phan Rang - Ninh Sơn 14/08/2025 08:00 - 85H-006.00 Làm mới In phơi I…" at bounding box center [784, 366] width 1568 height 733
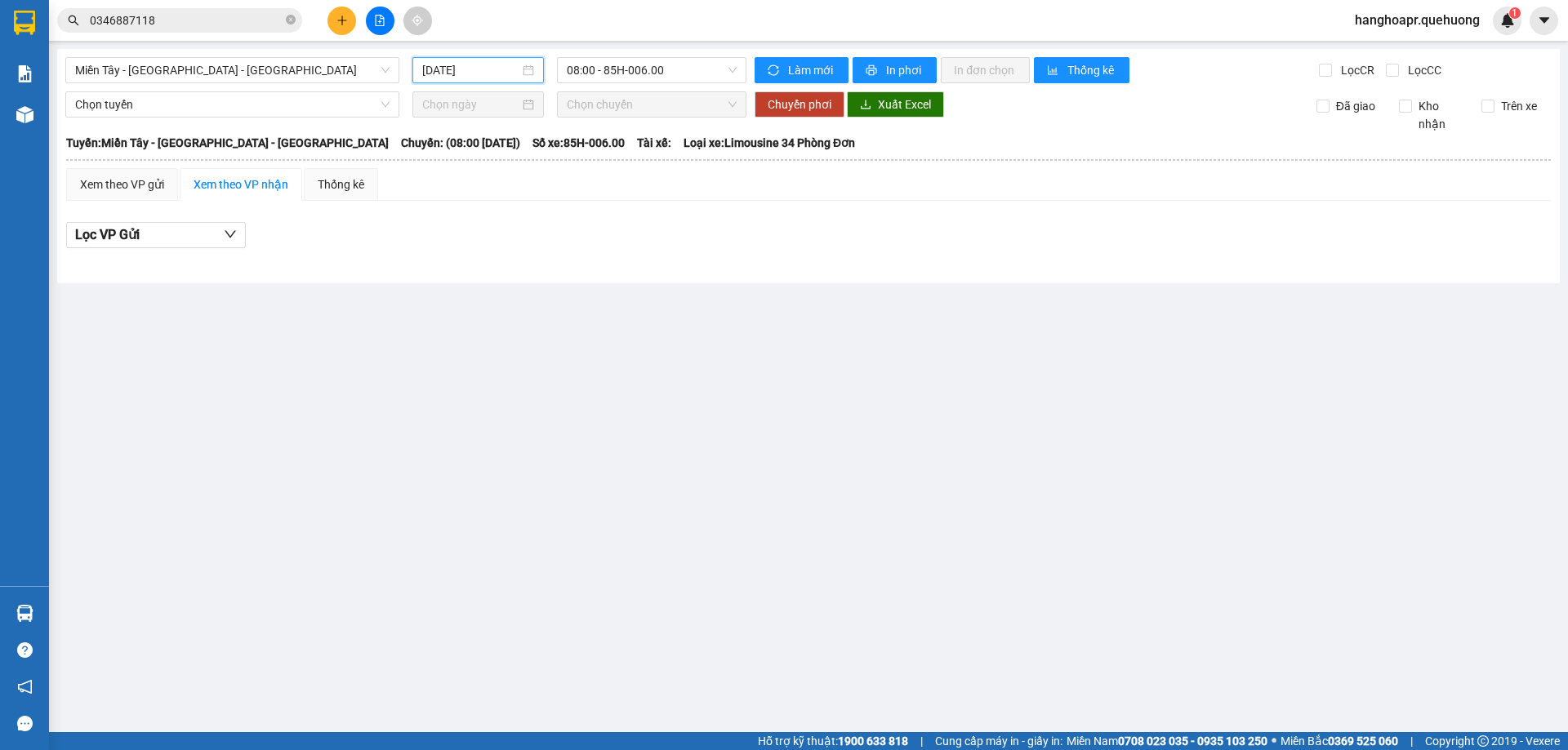
click at [519, 72] on input "[DATE]" at bounding box center [470, 71] width 97 height 18
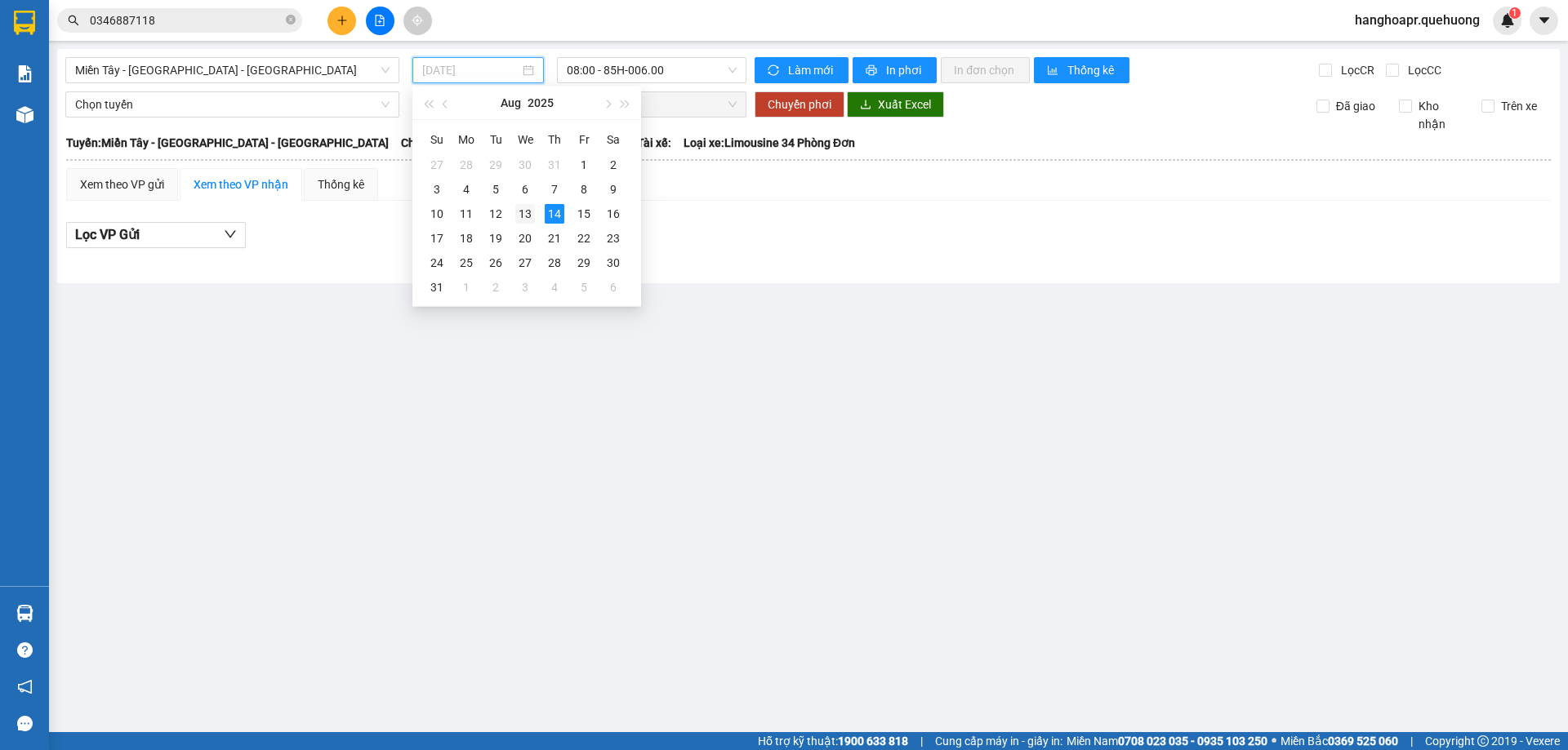
click at [525, 214] on div "13" at bounding box center [525, 214] width 20 height 20
type input "[DATE]"
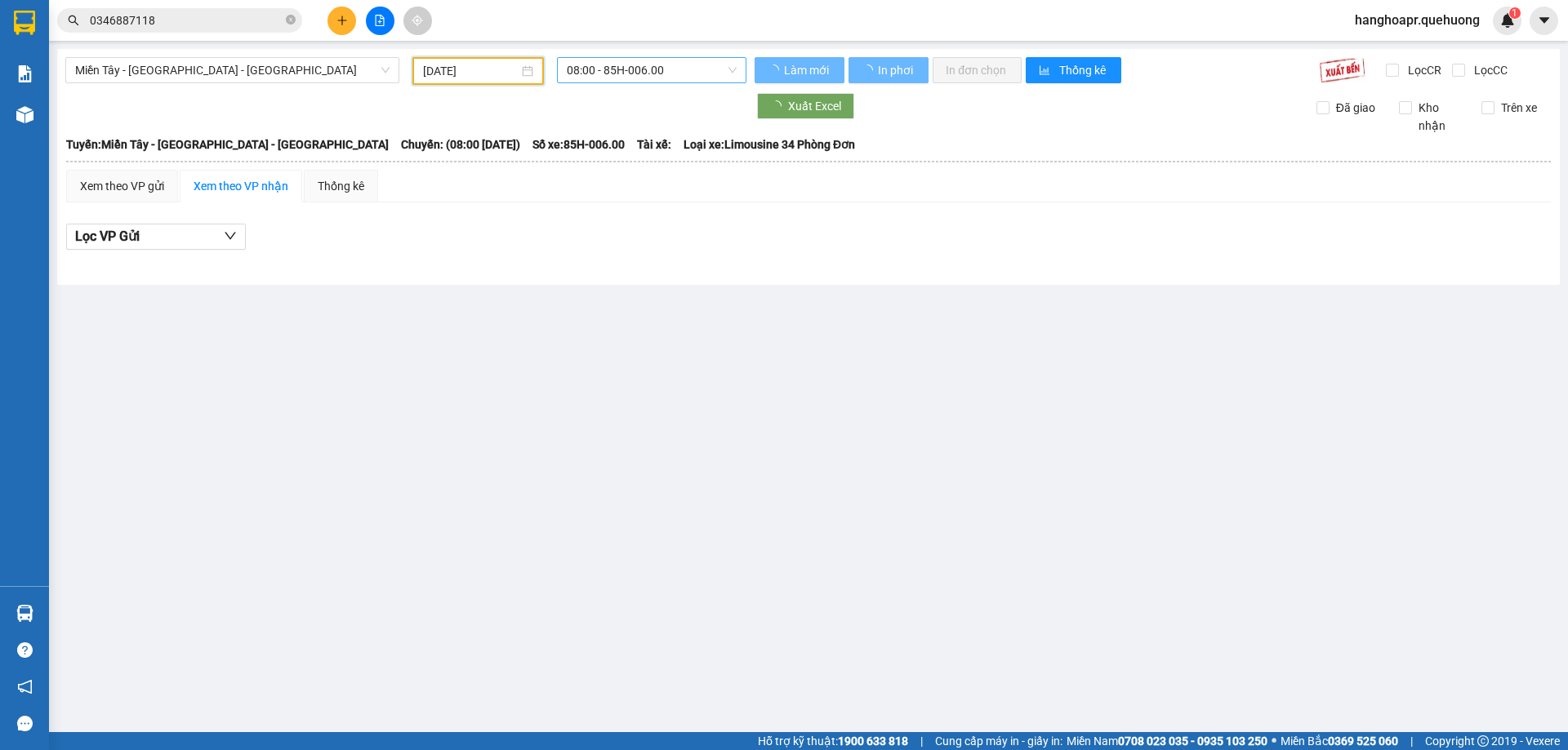
click at [647, 67] on span "08:00 - 85H-006.00" at bounding box center [651, 70] width 170 height 24
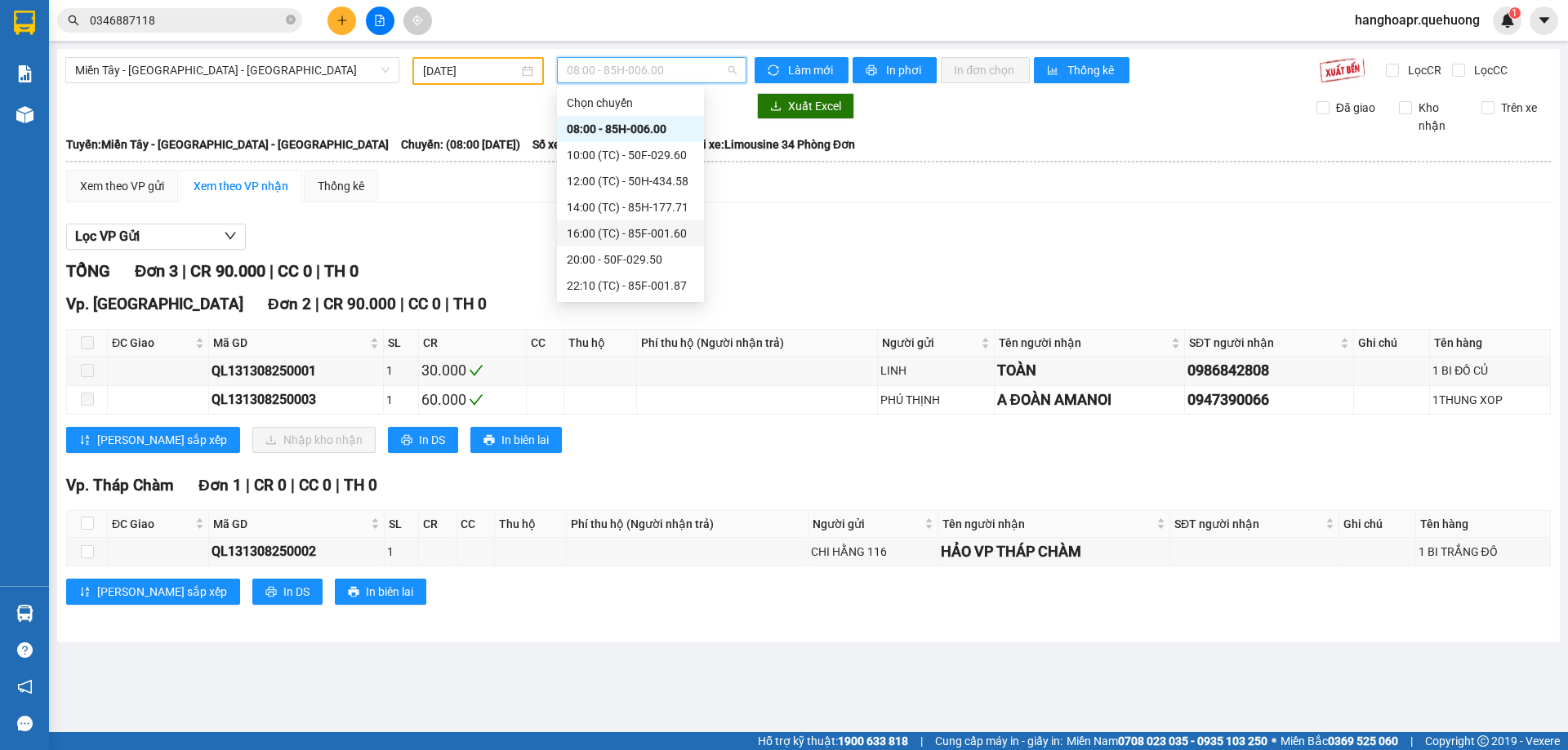
scroll to position [156, 0]
click at [654, 102] on div "20:00 - 50F-029.50" at bounding box center [630, 103] width 127 height 18
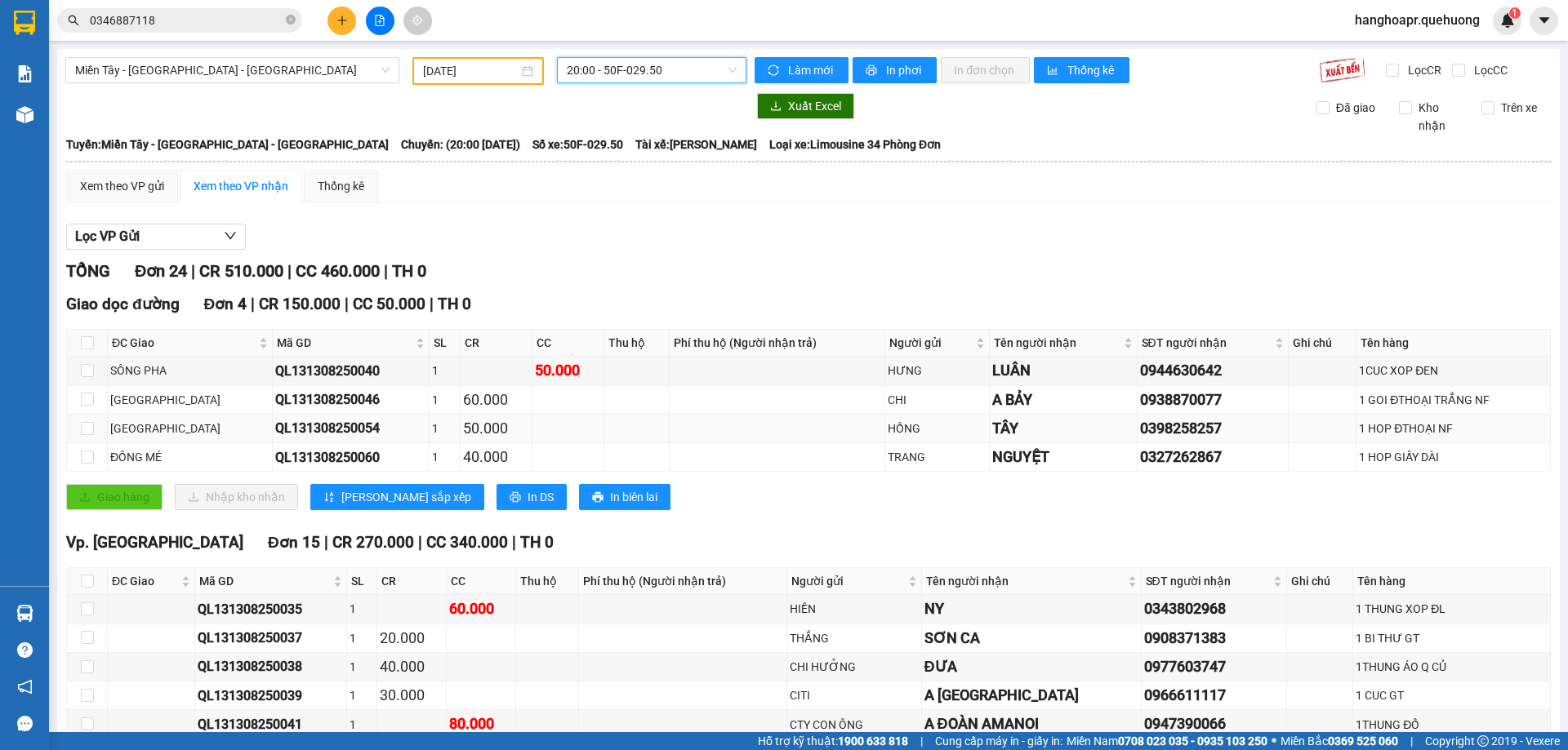
scroll to position [245, 0]
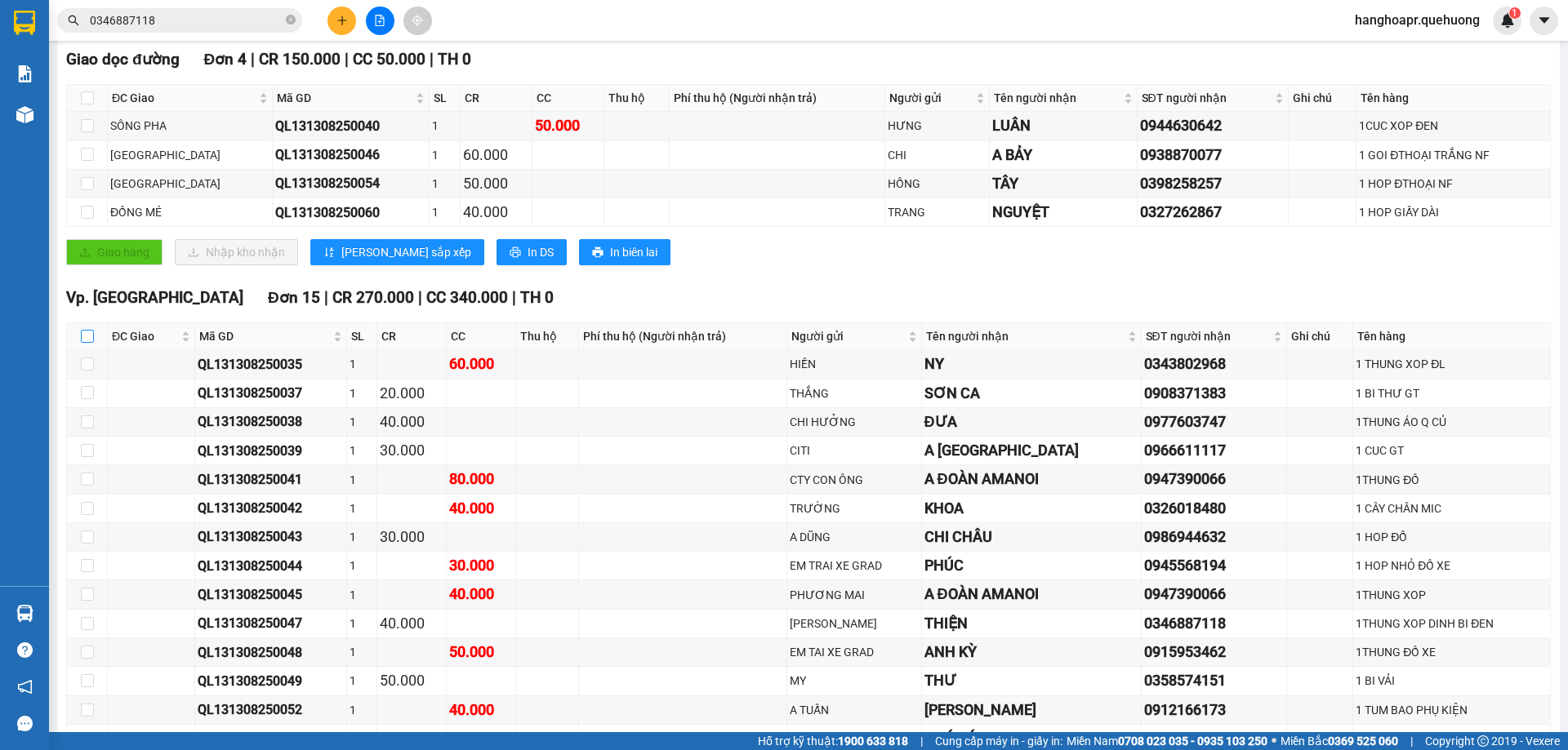
click at [87, 336] on input "checkbox" at bounding box center [87, 336] width 13 height 13
checkbox input "true"
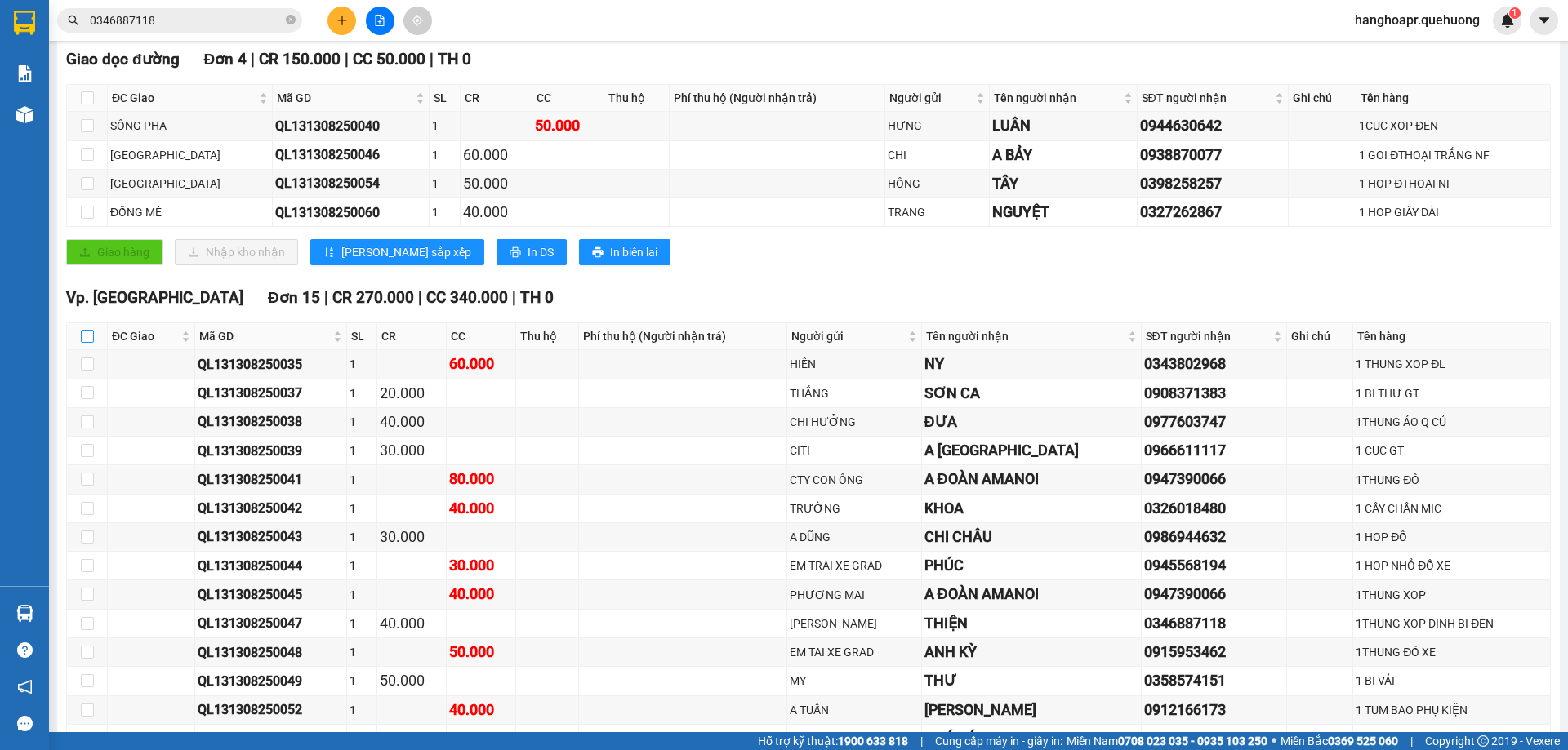
checkbox input "true"
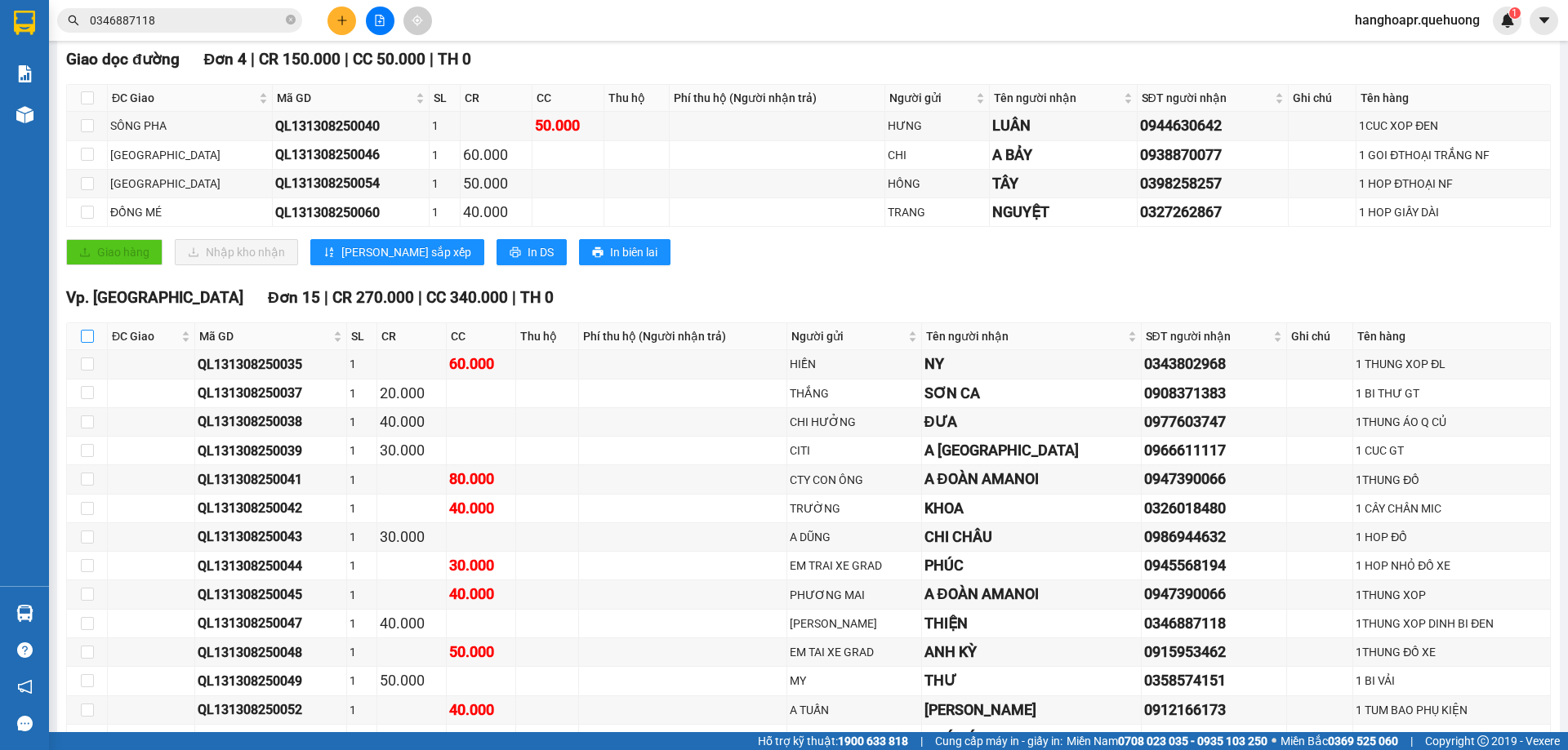
checkbox input "true"
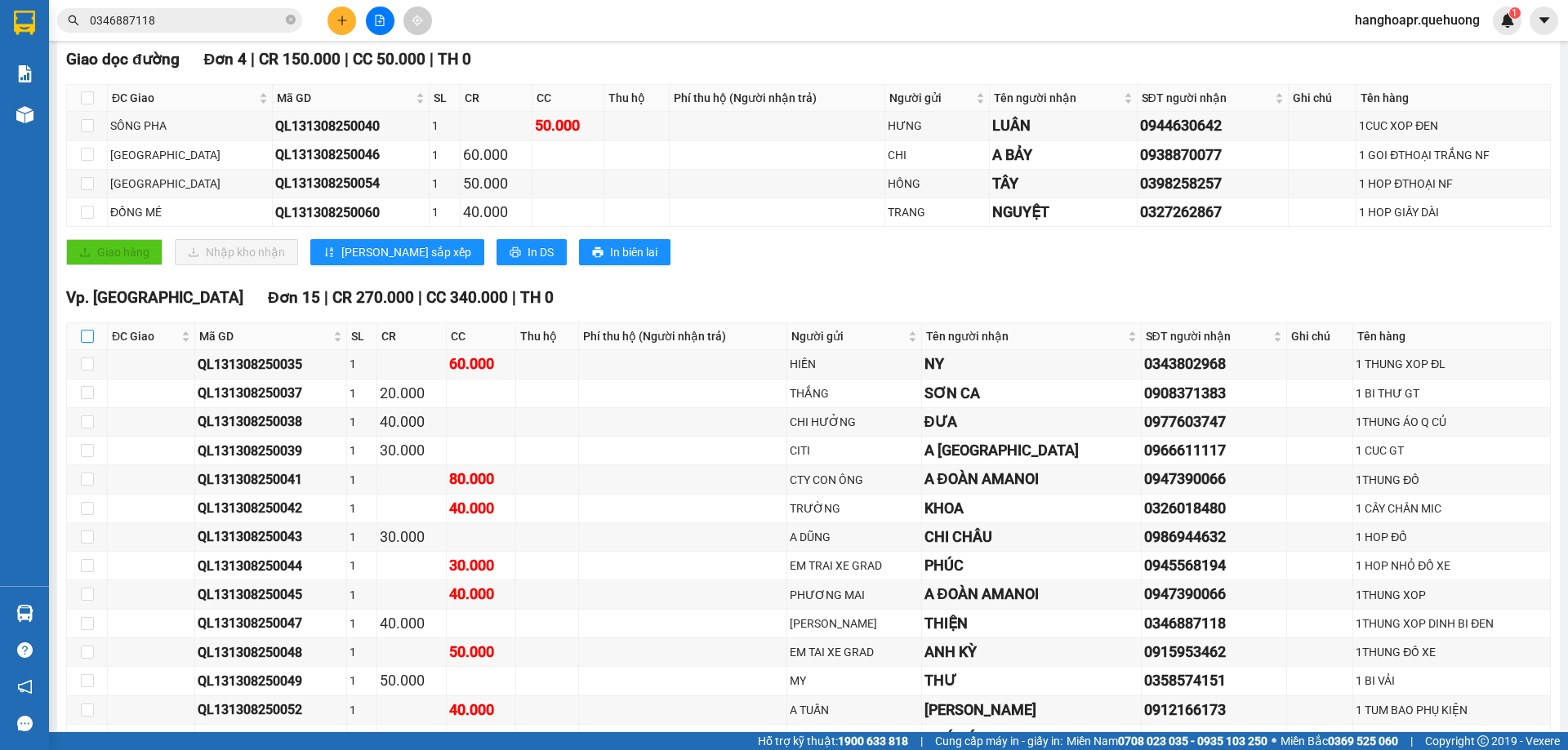
checkbox input "true"
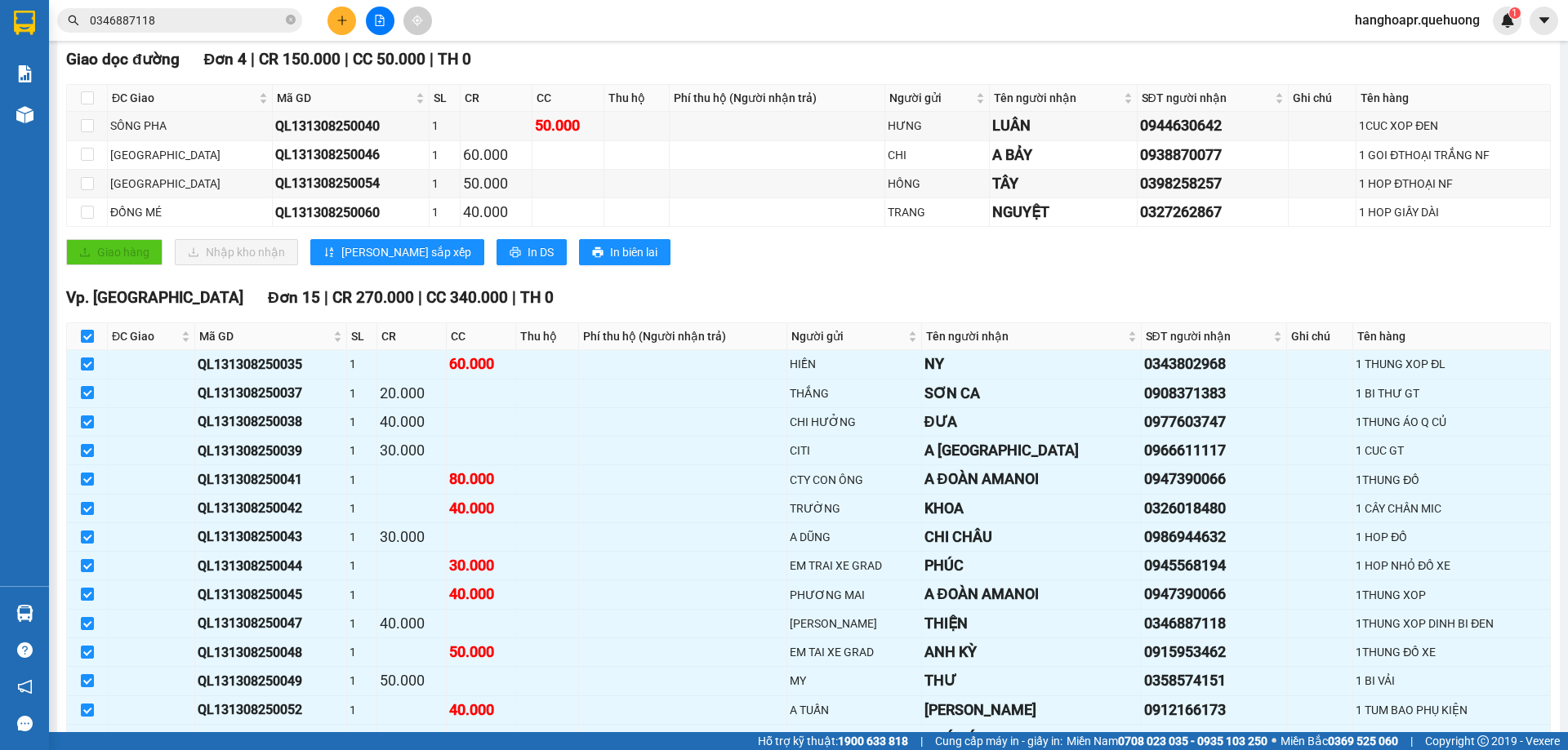
scroll to position [734, 0]
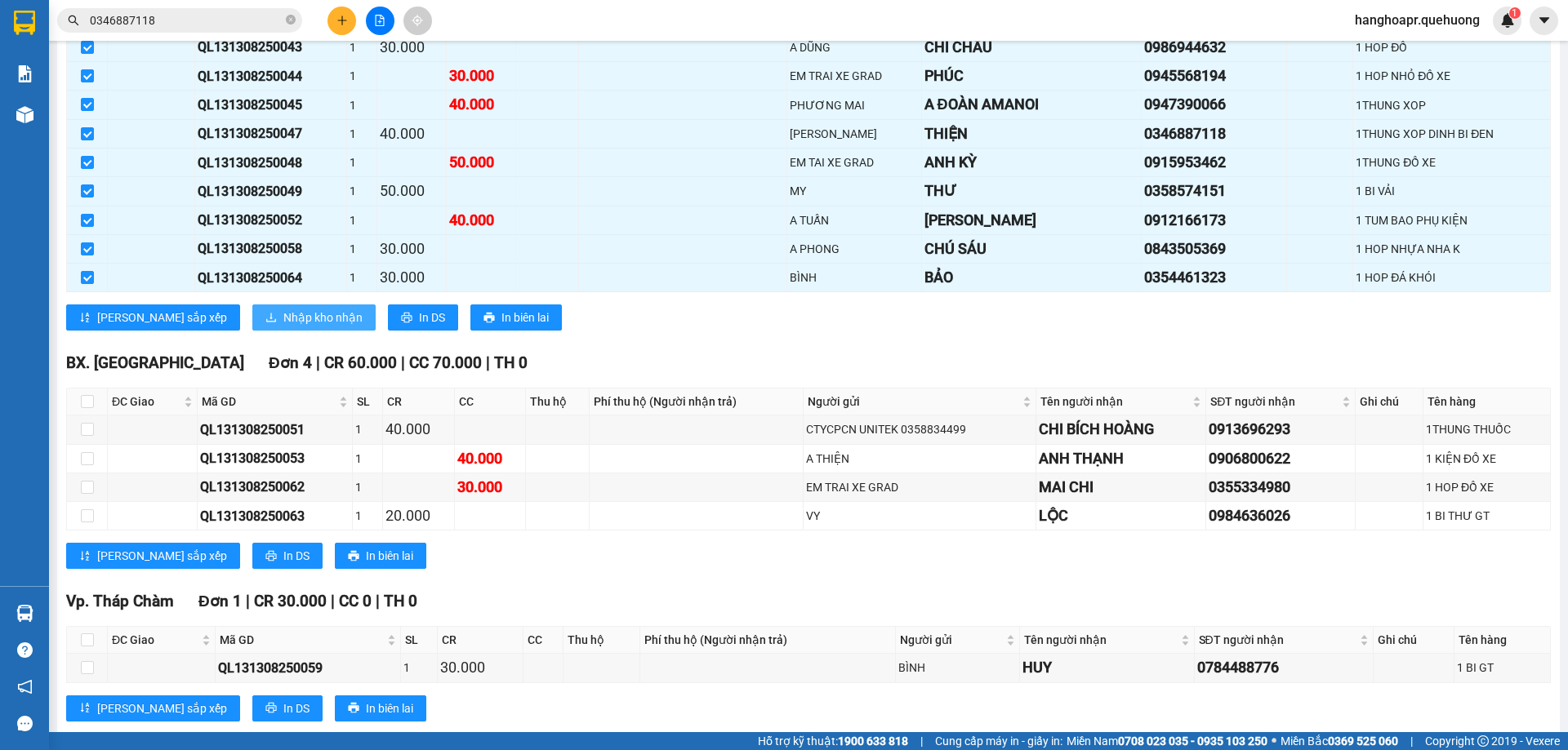
click at [253, 308] on button "Nhập kho nhận" at bounding box center [314, 317] width 123 height 26
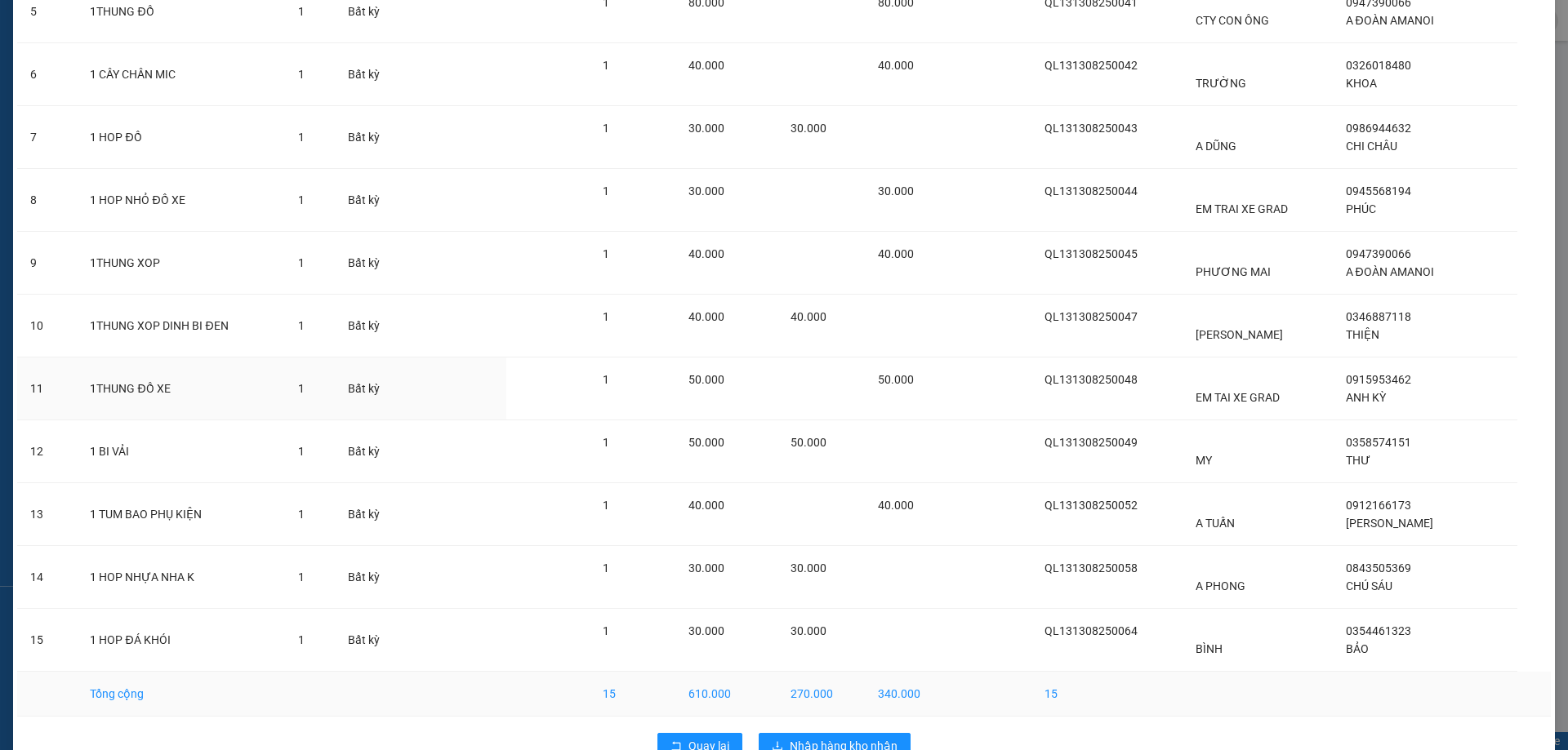
scroll to position [449, 0]
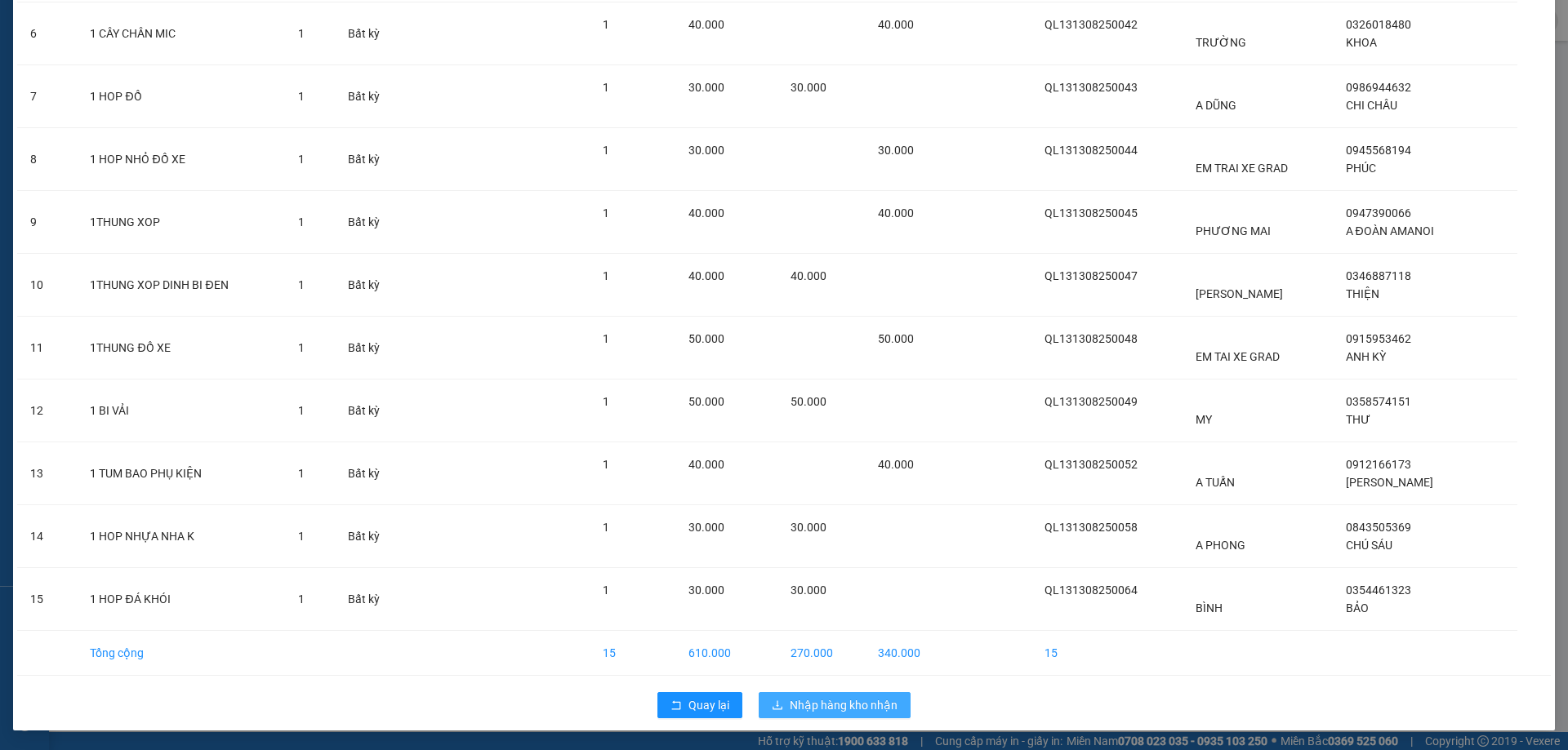
click at [824, 716] on button "Nhập hàng kho nhận" at bounding box center [834, 705] width 152 height 26
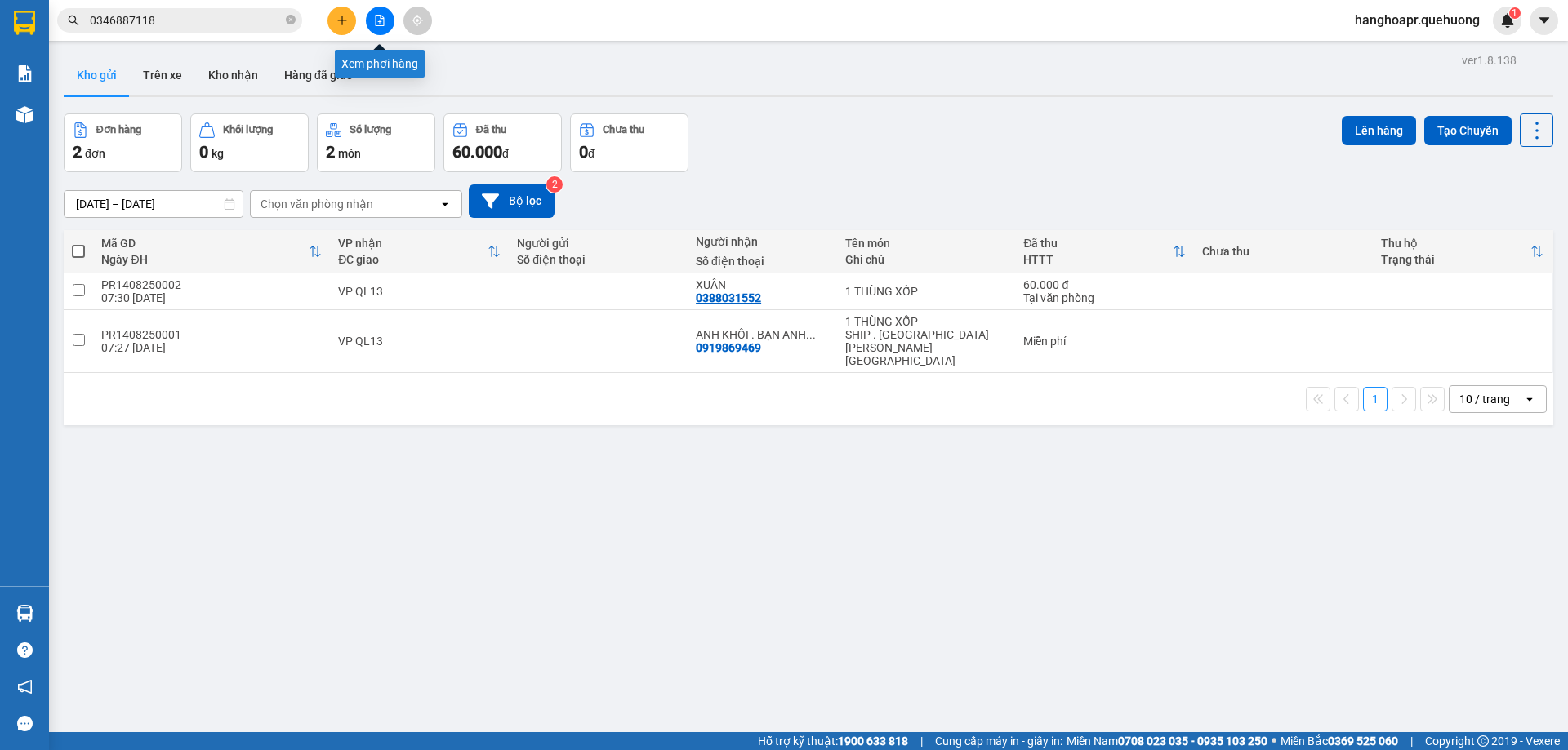
click at [380, 20] on icon "file-add" at bounding box center [380, 21] width 12 height 12
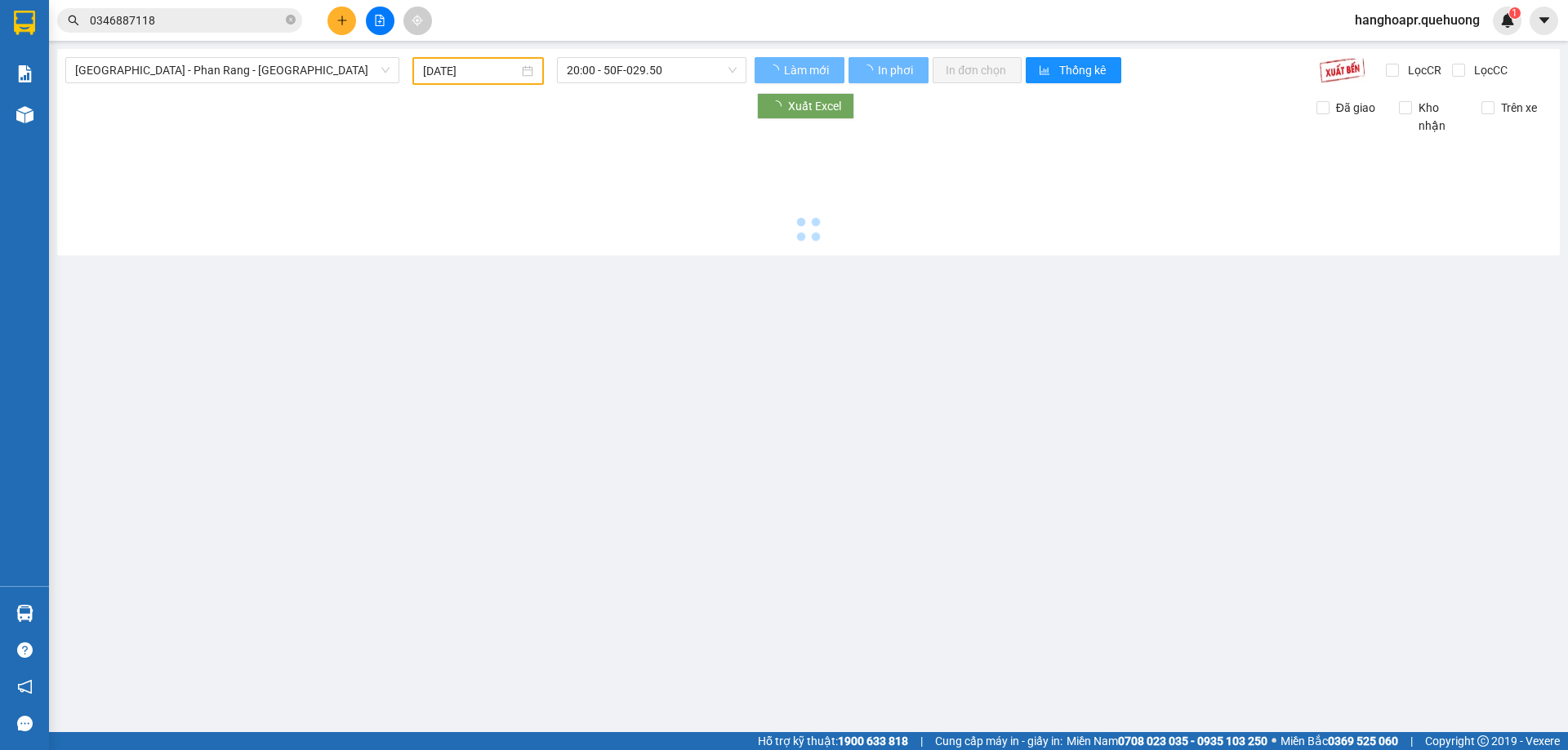
type input "[DATE]"
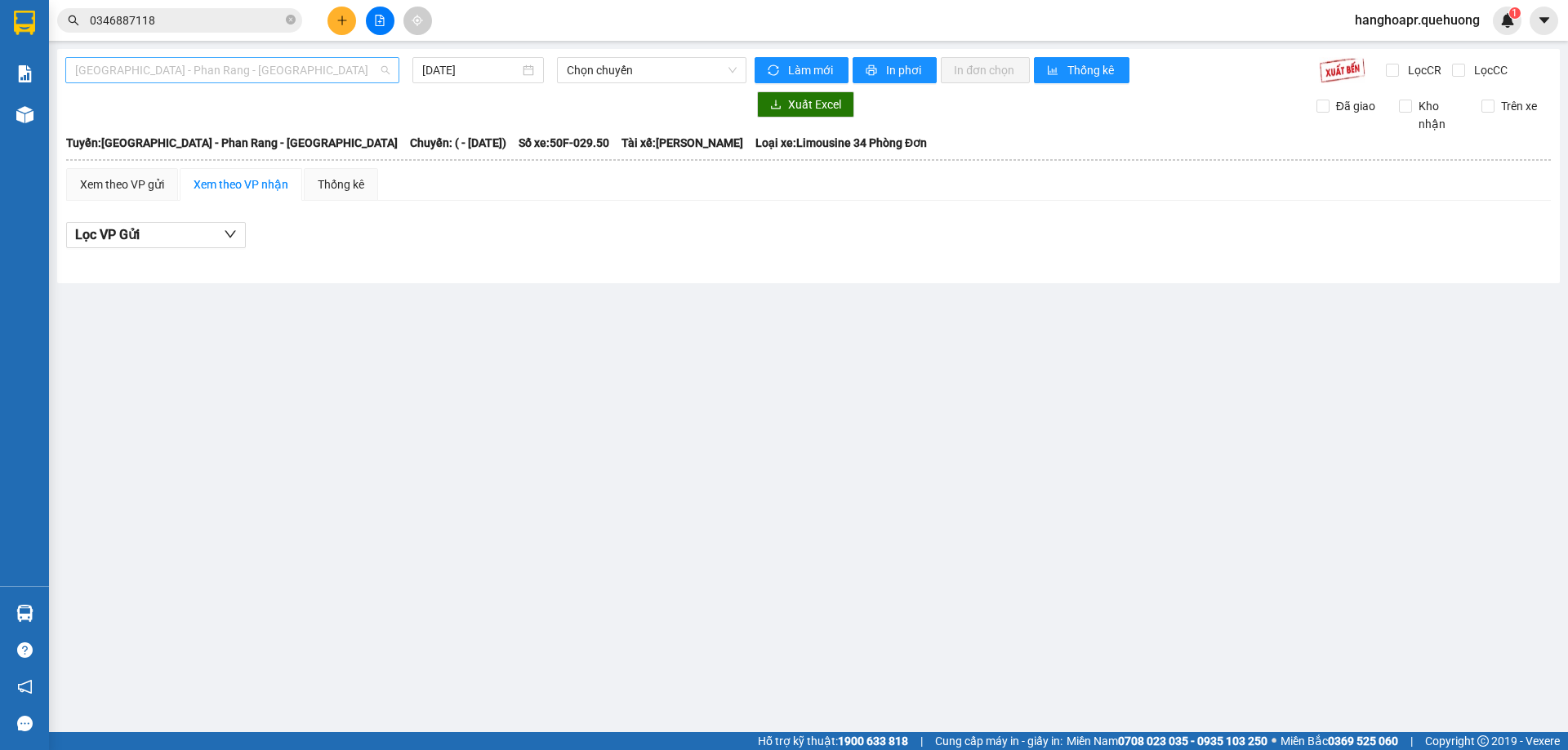
click at [342, 67] on span "[GEOGRAPHIC_DATA] - Phan Rang - [GEOGRAPHIC_DATA]" at bounding box center [232, 70] width 315 height 24
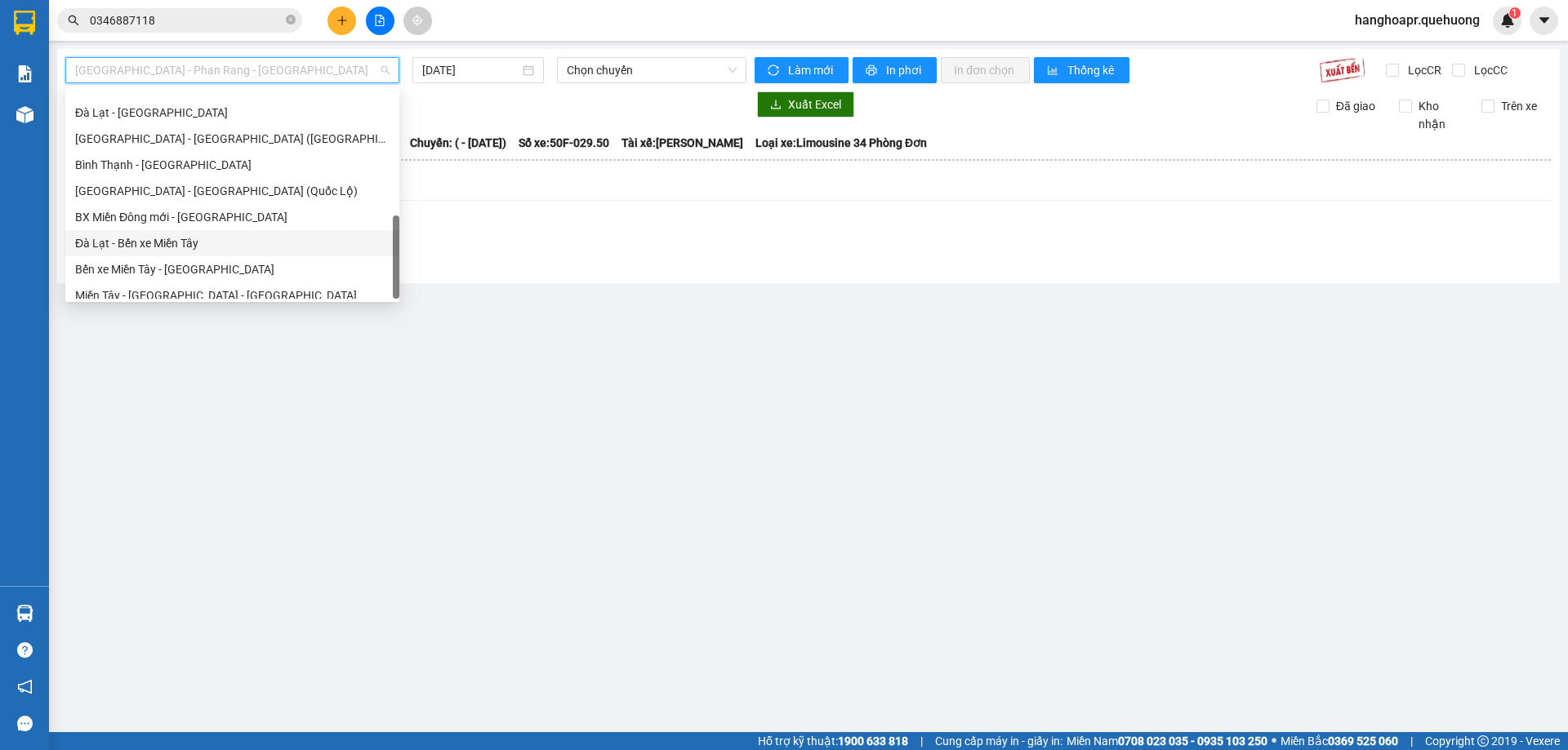
scroll to position [444, 0]
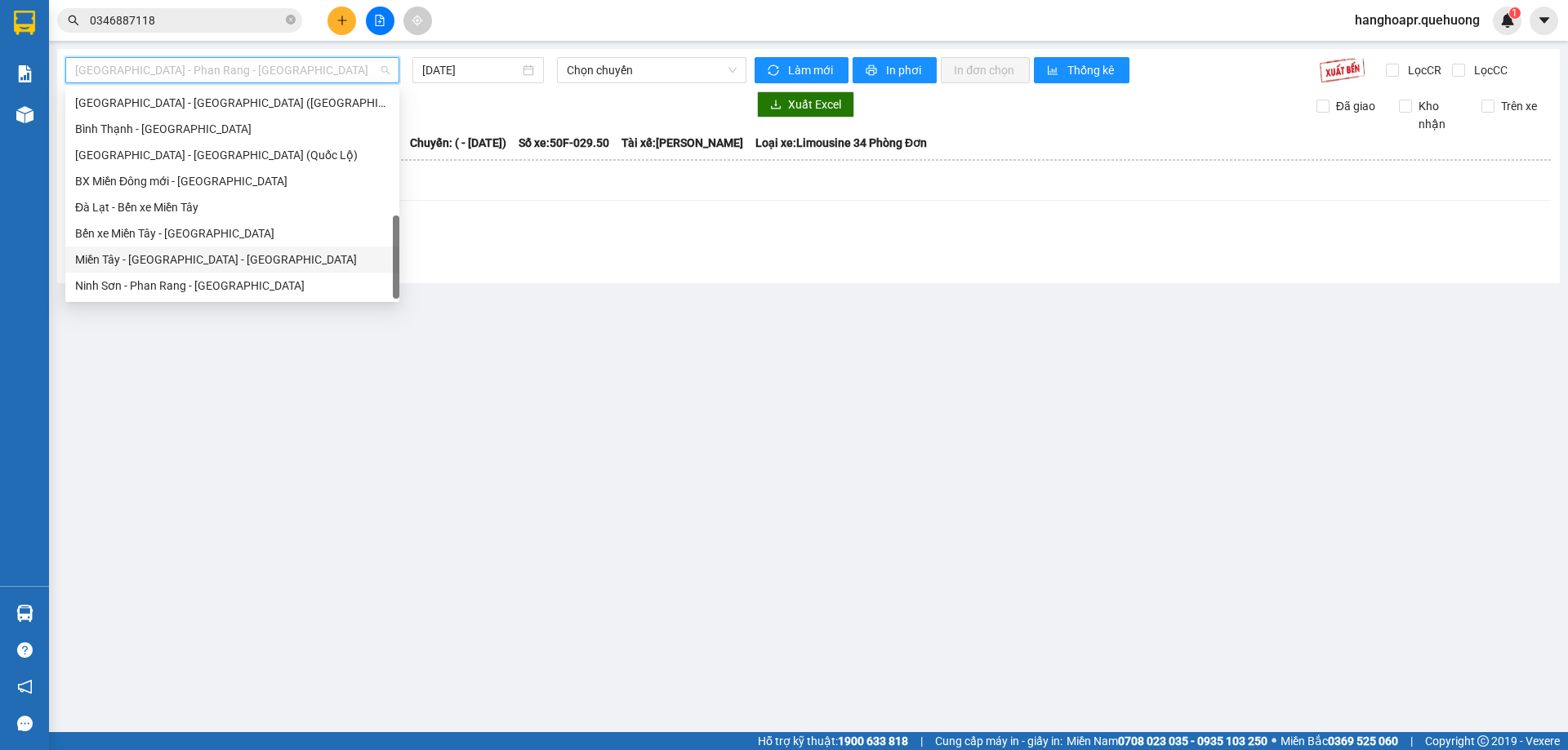
click at [212, 262] on div "Miền Tây - [GEOGRAPHIC_DATA] - [GEOGRAPHIC_DATA]" at bounding box center [232, 260] width 315 height 18
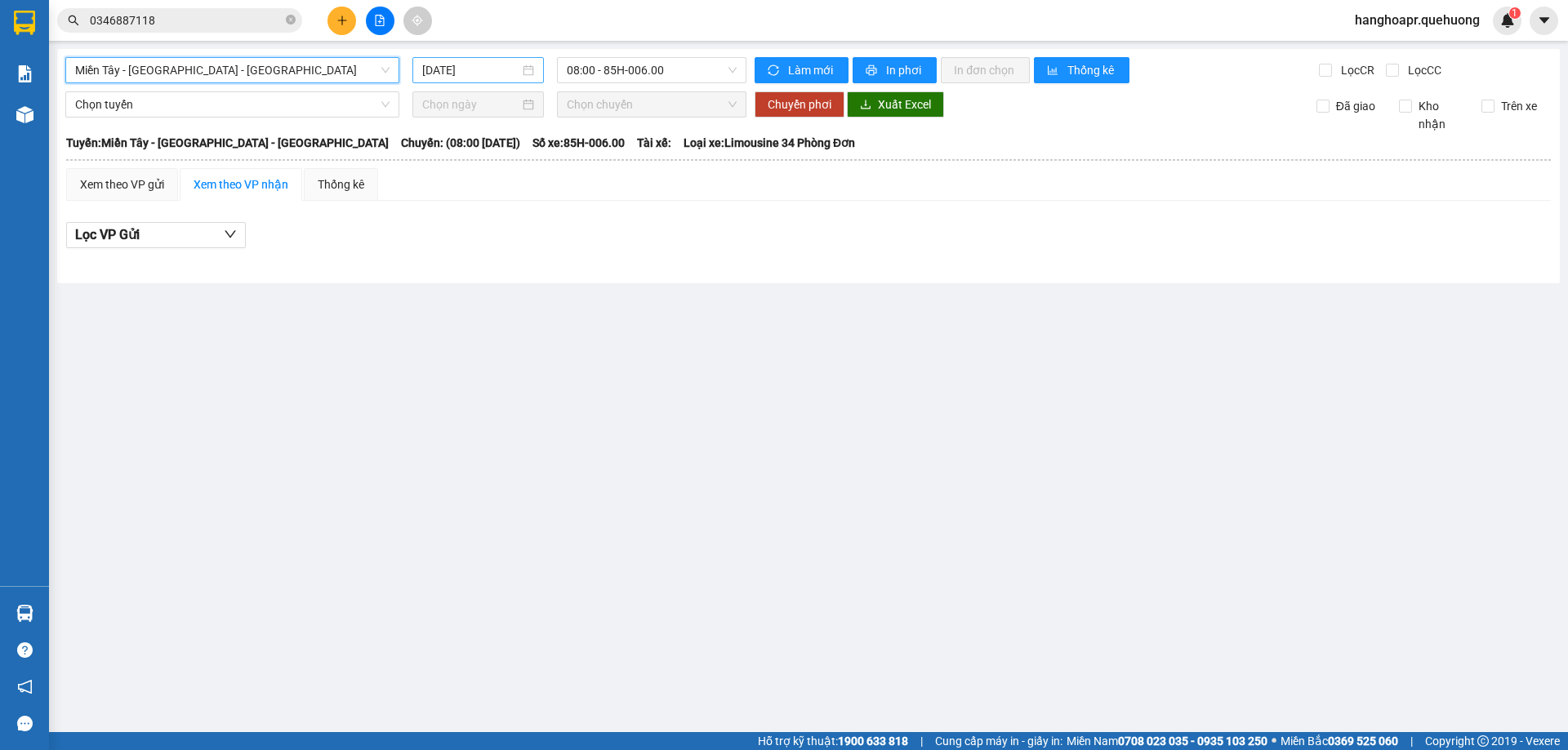
click at [485, 68] on input "[DATE]" at bounding box center [470, 71] width 97 height 18
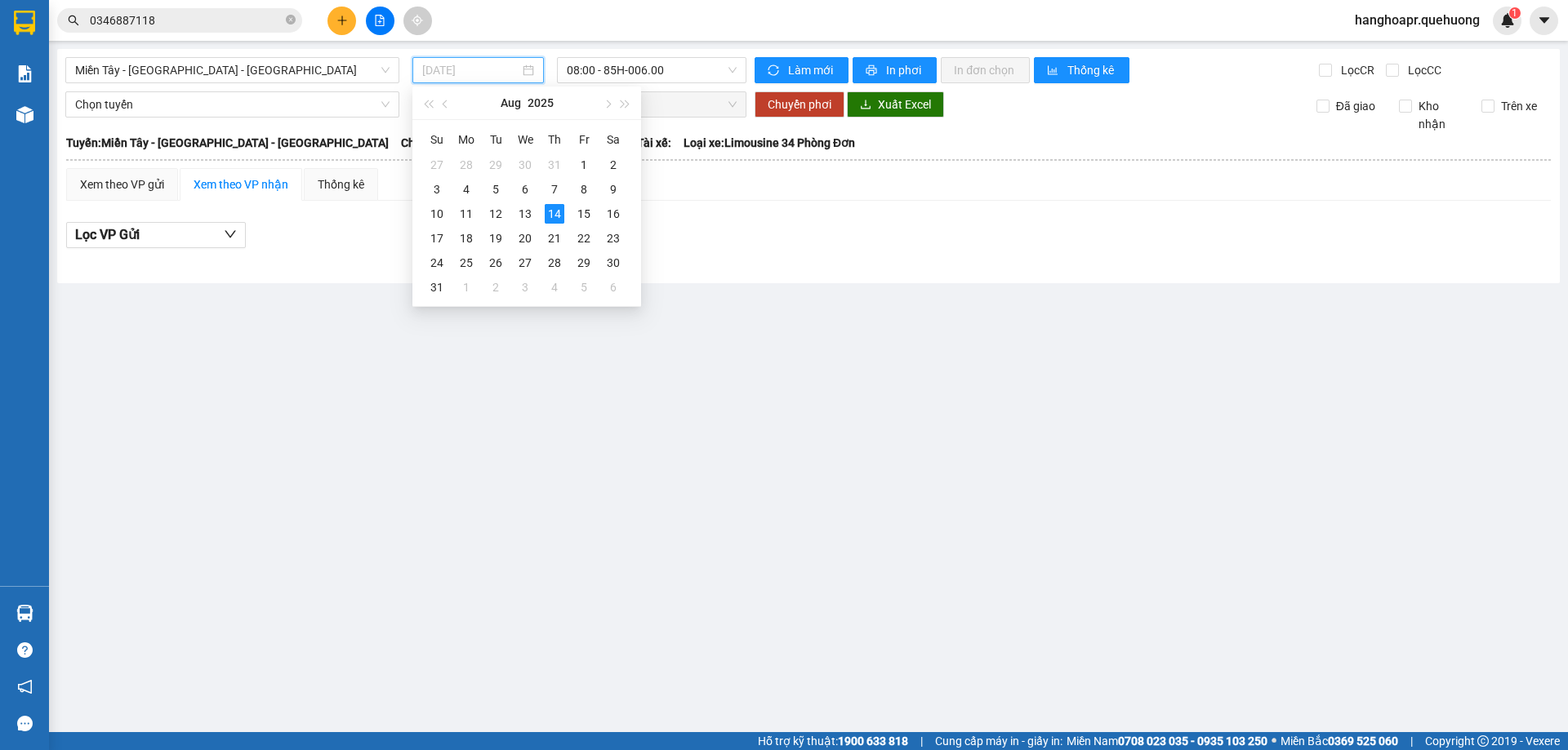
click at [540, 206] on td "14" at bounding box center [554, 213] width 29 height 24
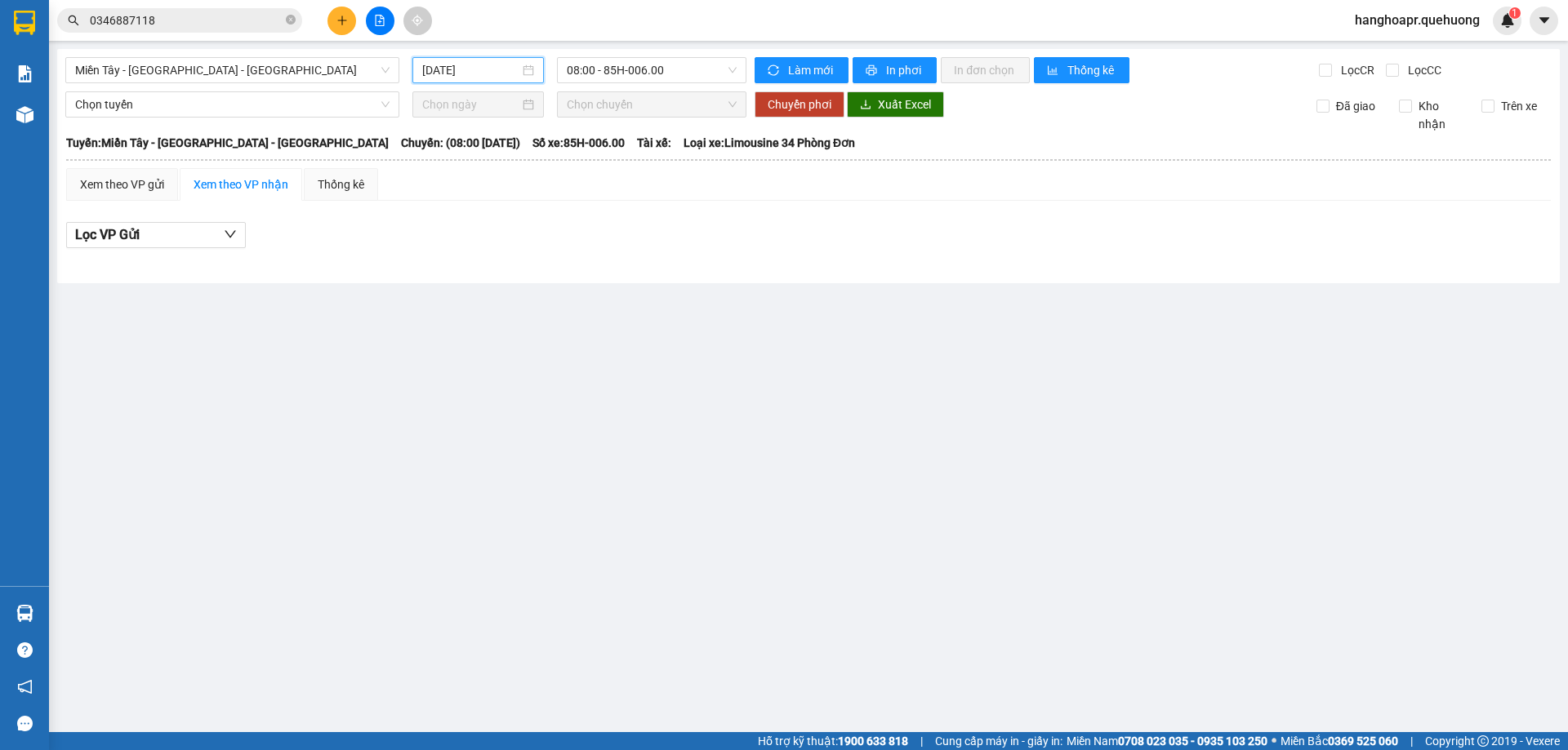
click at [494, 75] on input "[DATE]" at bounding box center [470, 71] width 97 height 18
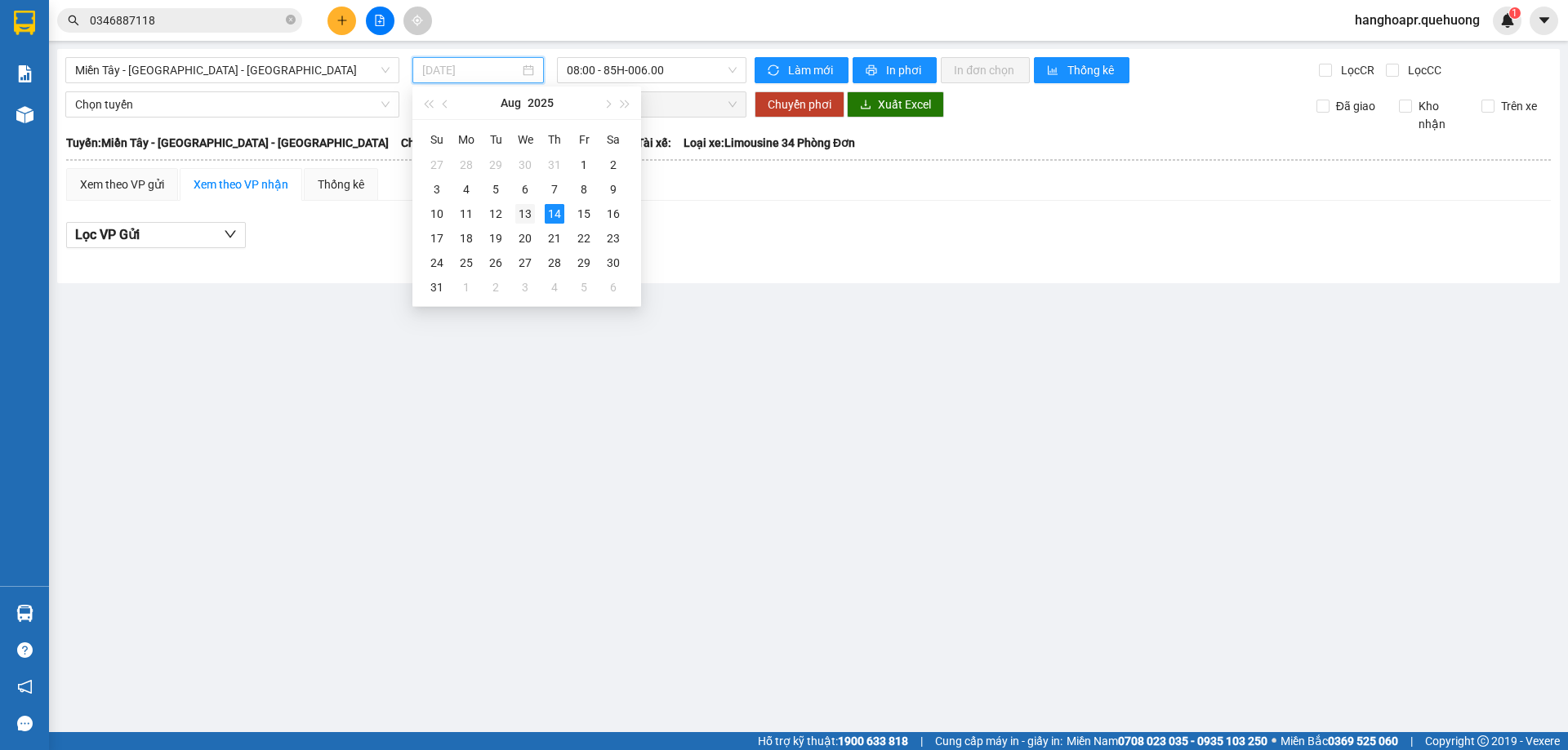
click at [534, 212] on td "13" at bounding box center [525, 213] width 29 height 24
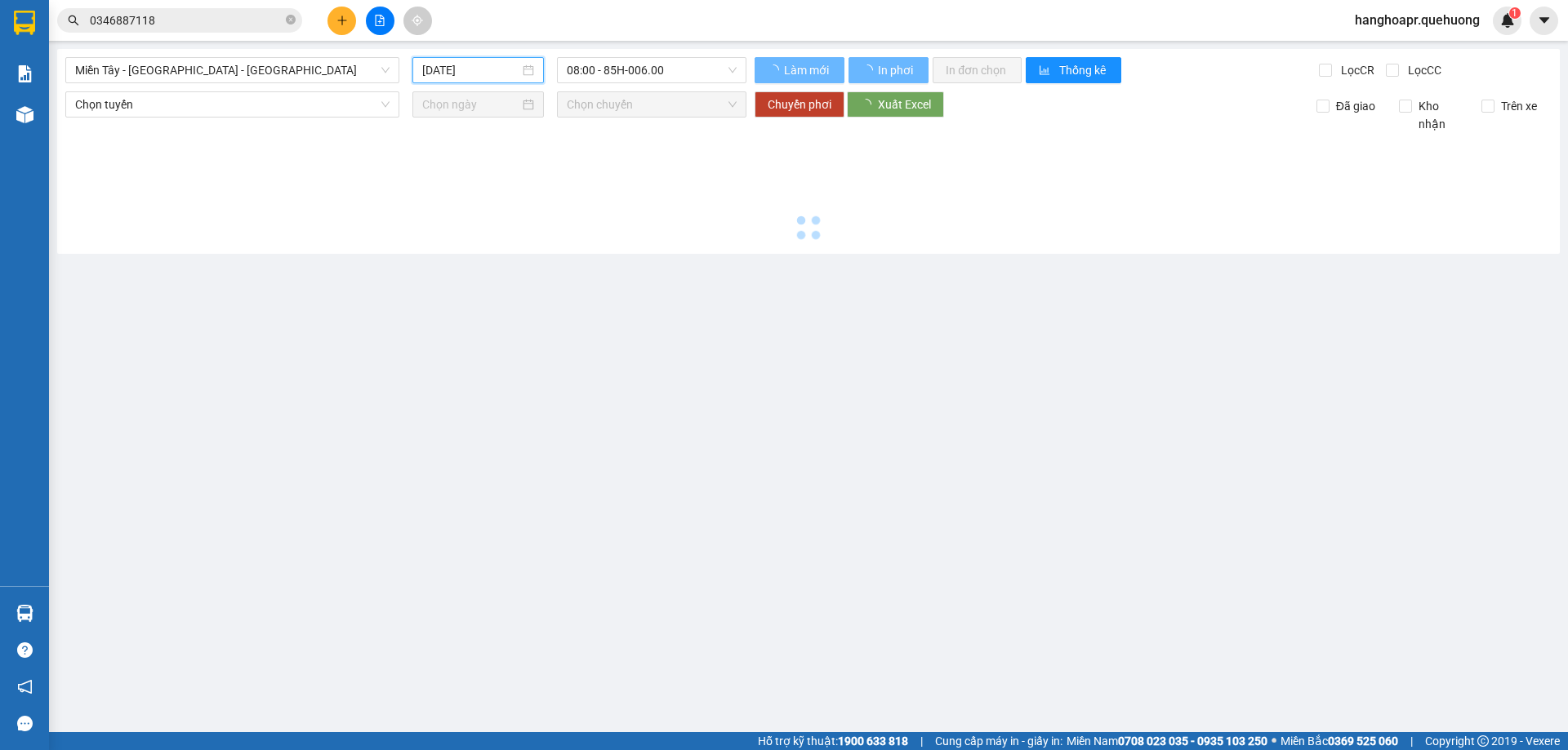
type input "[DATE]"
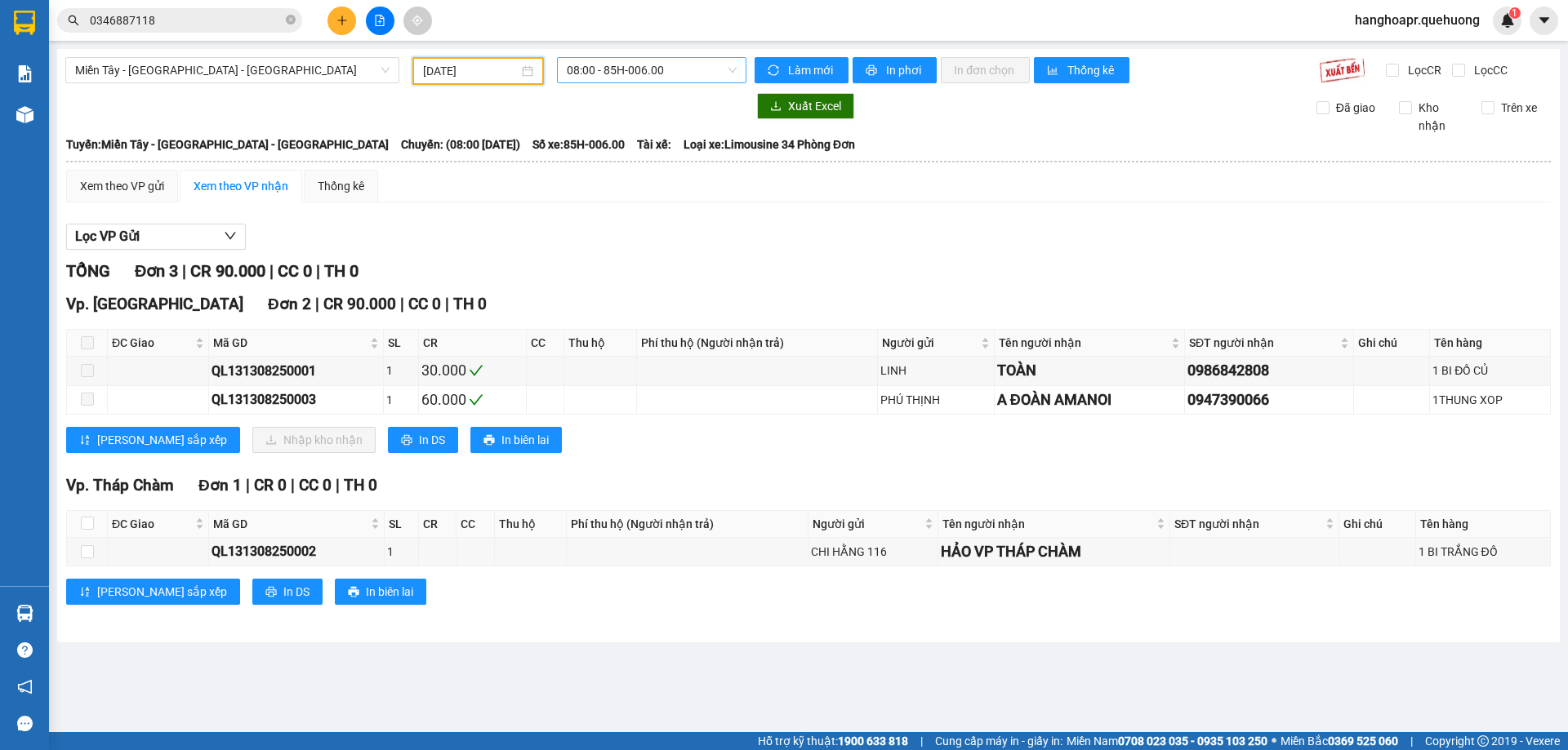
click at [620, 59] on span "08:00 - 85H-006.00" at bounding box center [651, 70] width 170 height 24
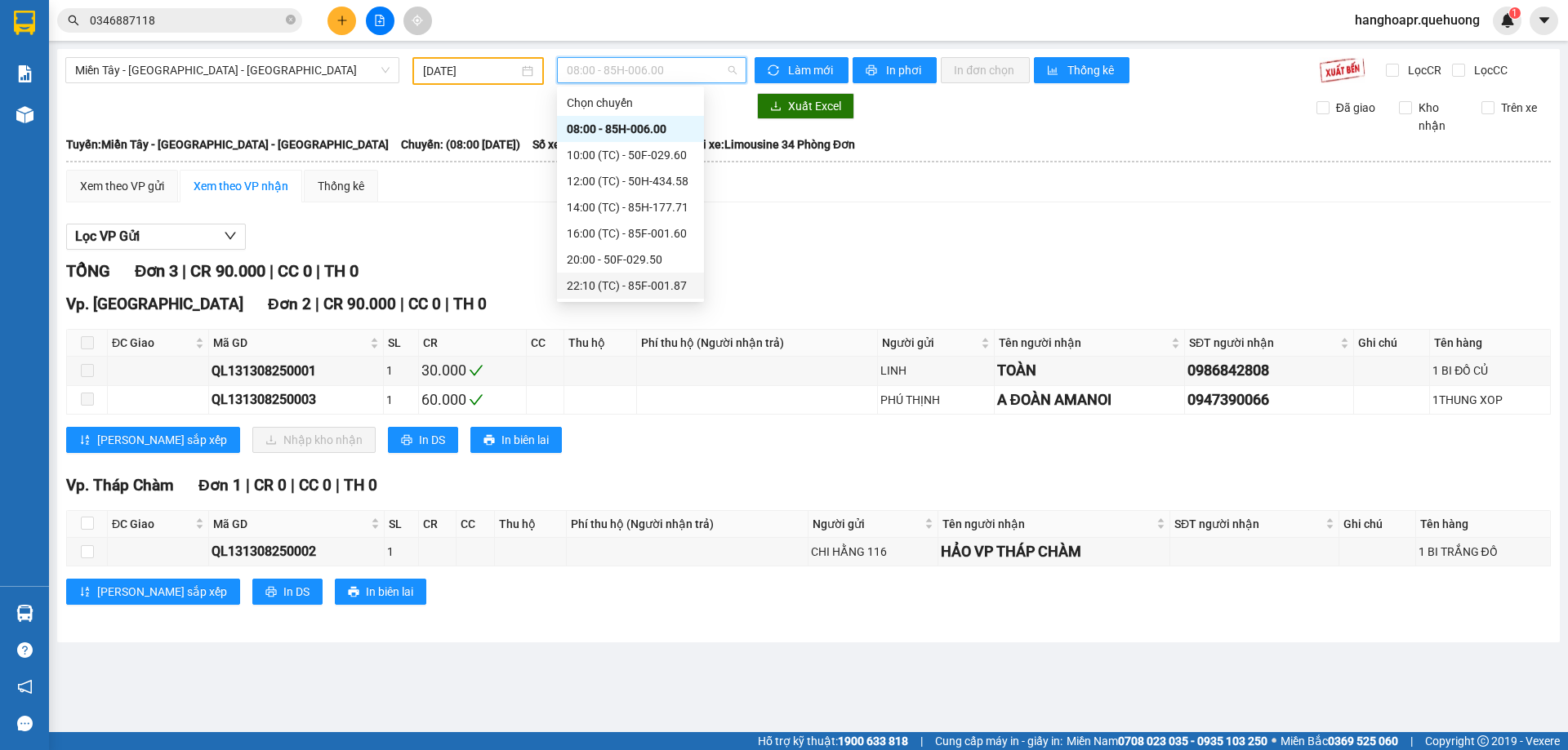
click at [681, 286] on div "22:10 (TC) - 85F-001.87" at bounding box center [630, 286] width 127 height 18
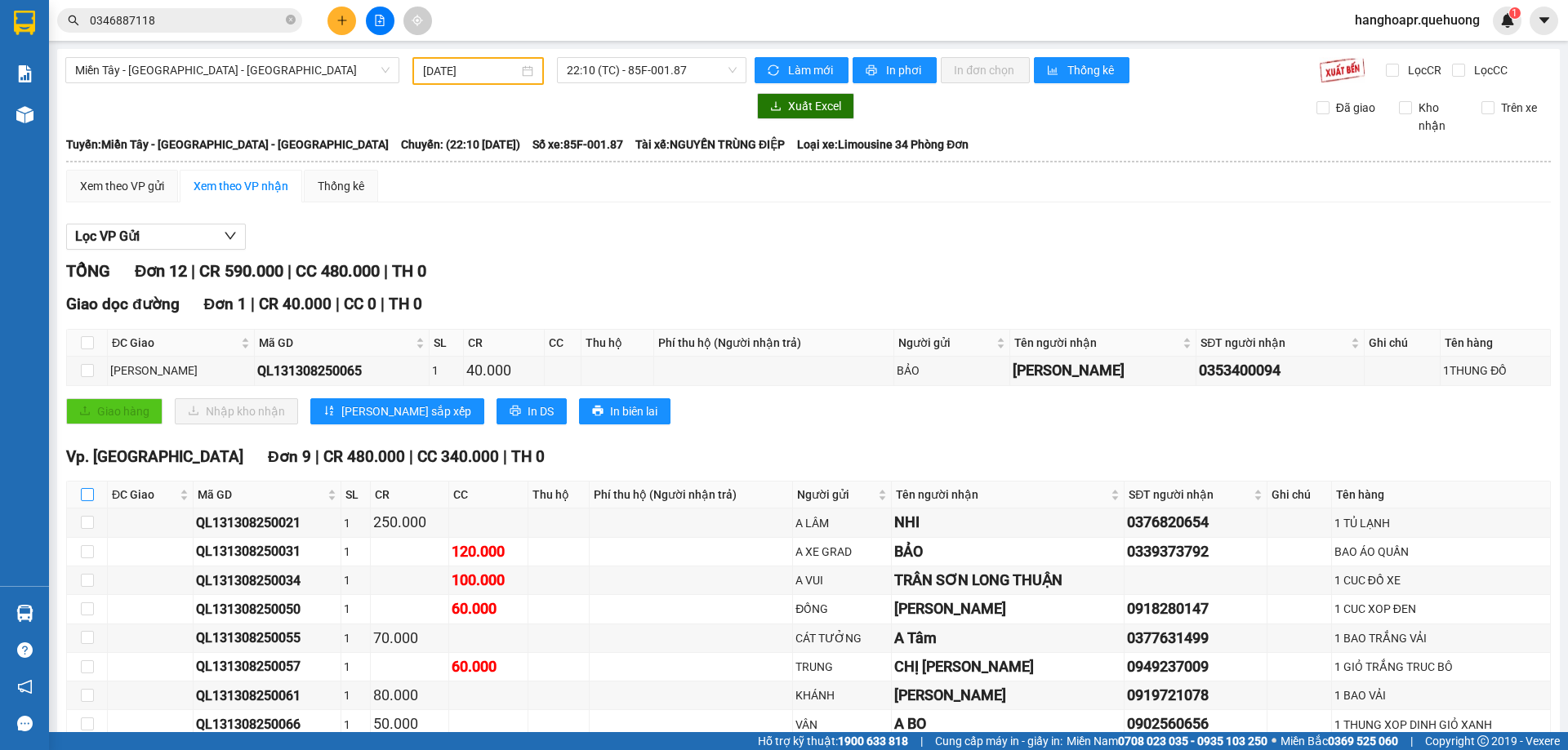
click at [85, 494] on input "checkbox" at bounding box center [87, 494] width 13 height 13
checkbox input "true"
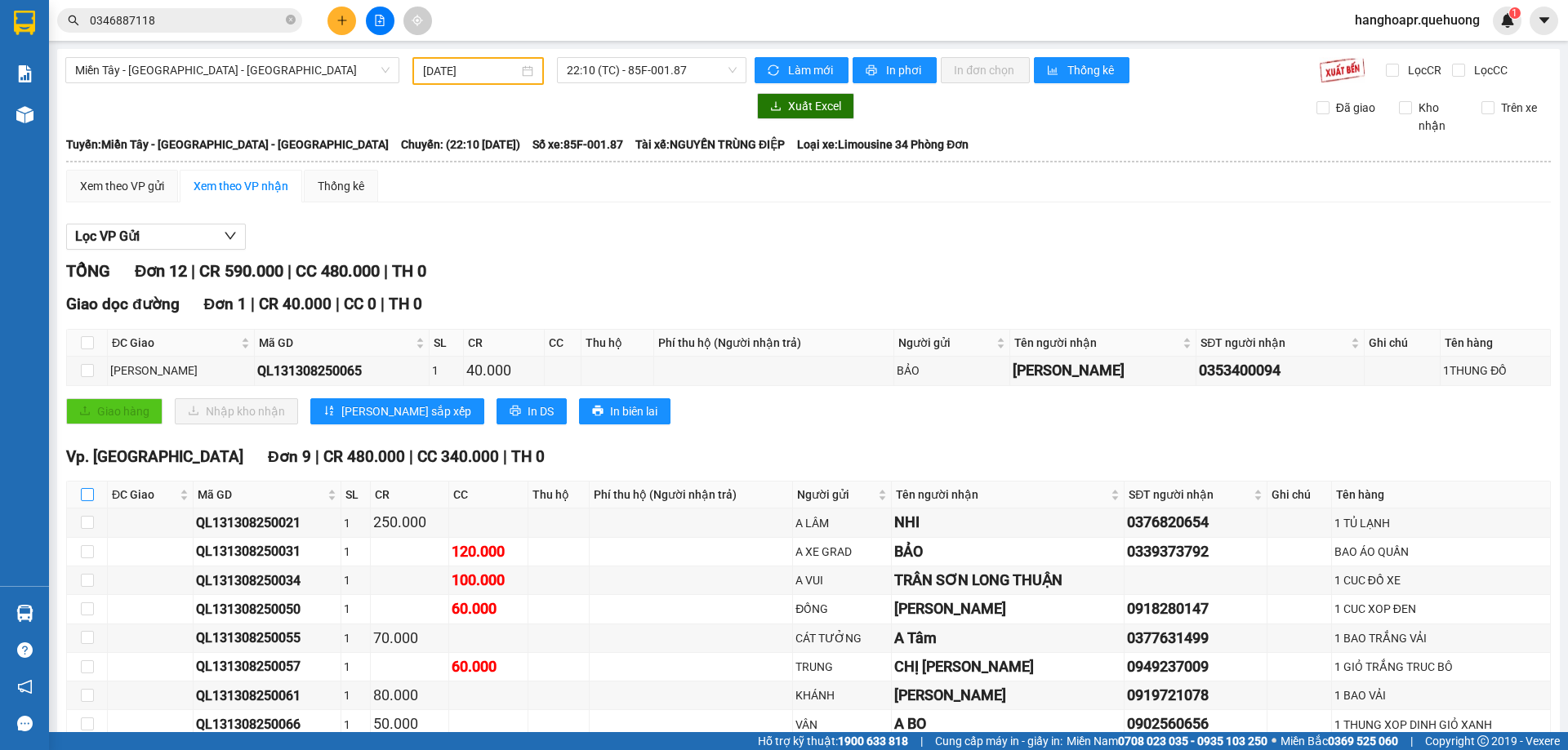
checkbox input "true"
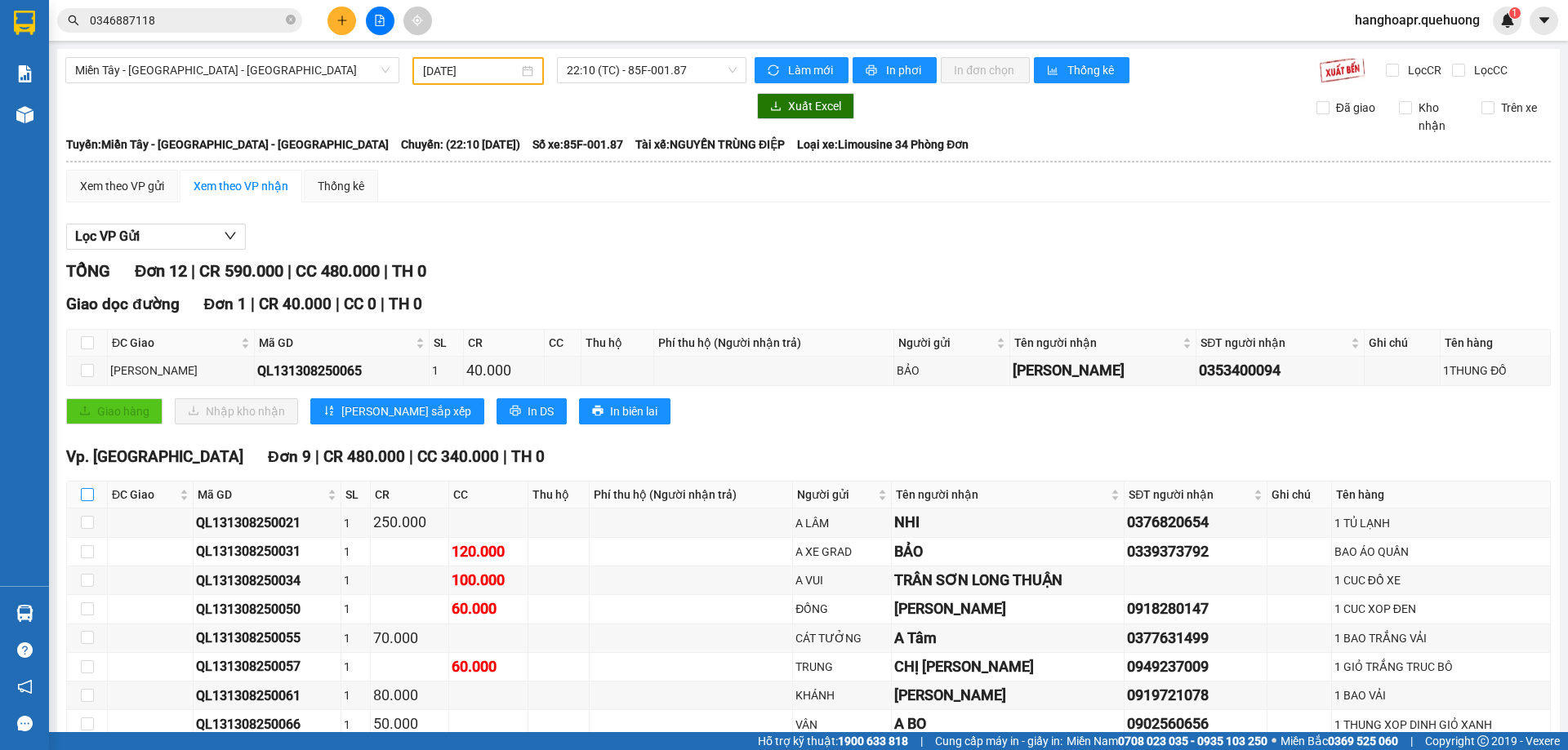
checkbox input "true"
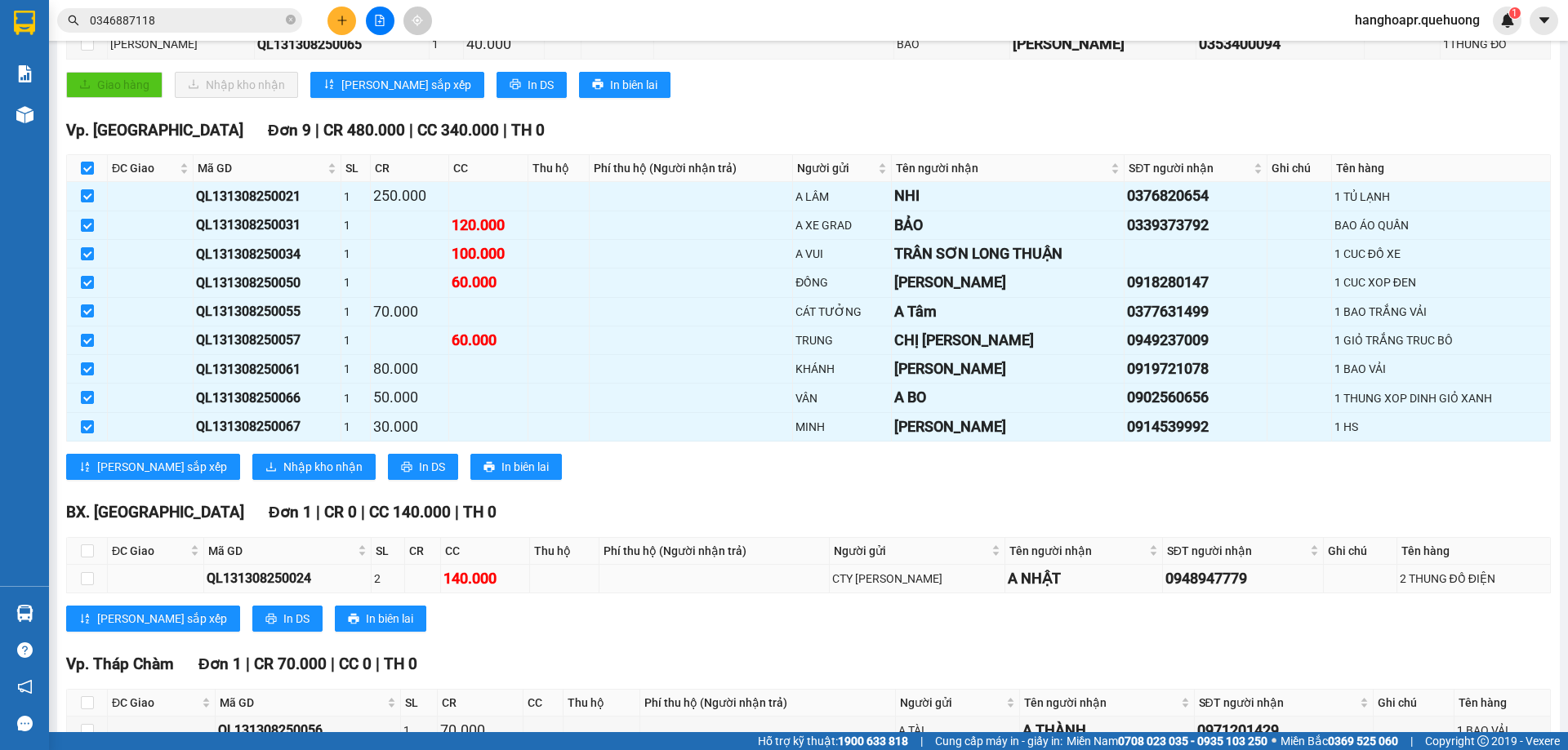
scroll to position [424, 0]
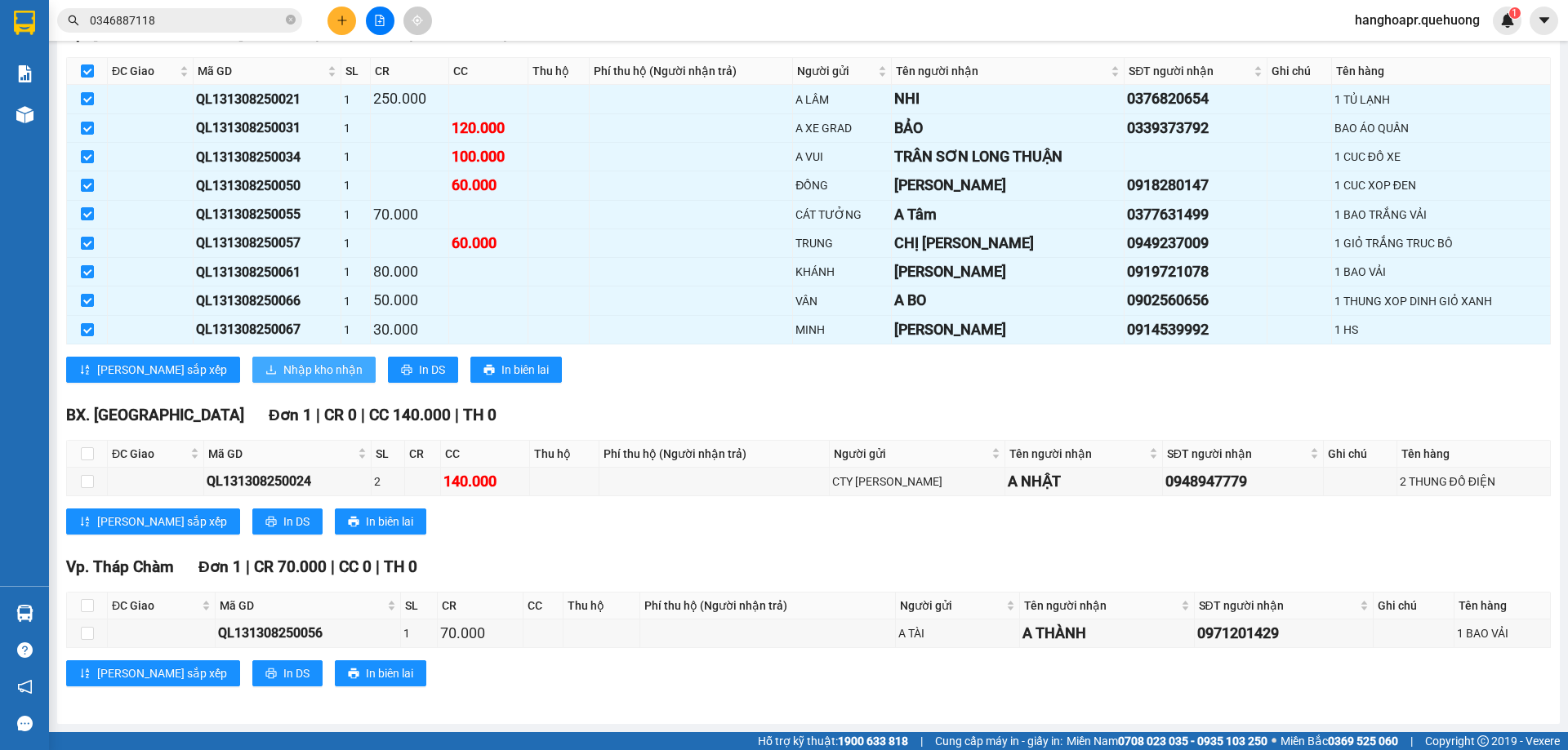
click at [283, 374] on span "Nhập kho nhận" at bounding box center [322, 370] width 79 height 18
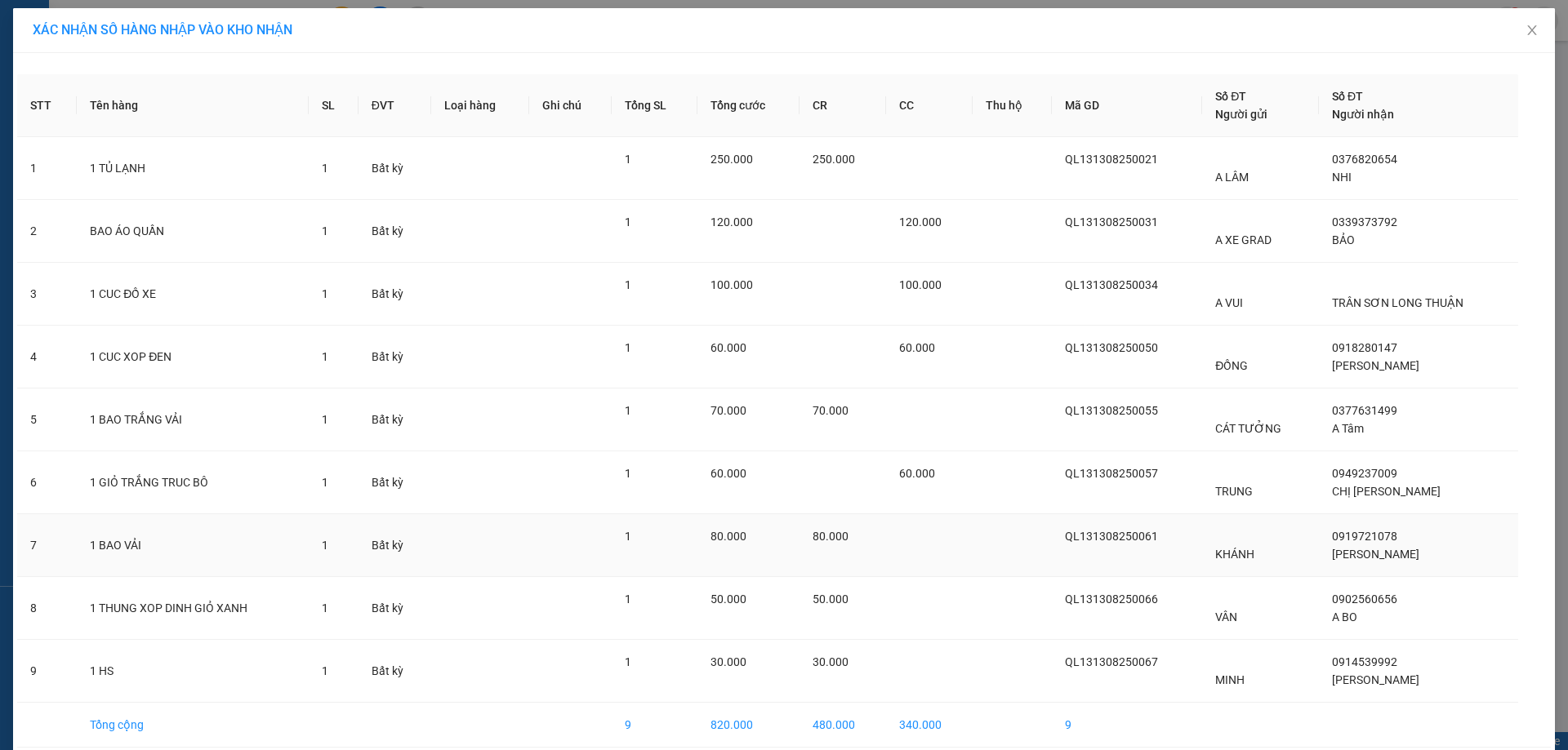
scroll to position [72, 0]
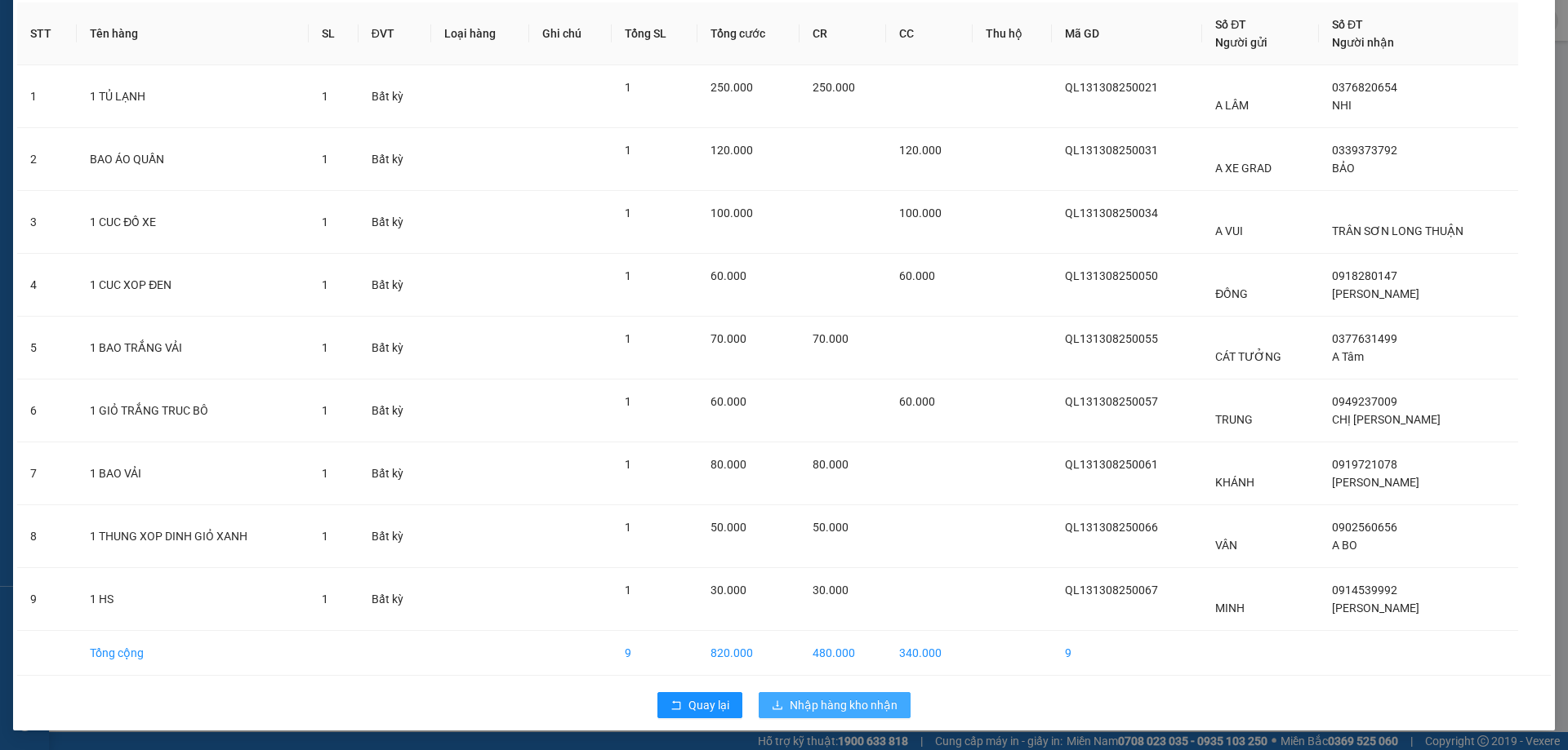
click at [857, 707] on span "Nhập hàng kho nhận" at bounding box center [843, 705] width 107 height 18
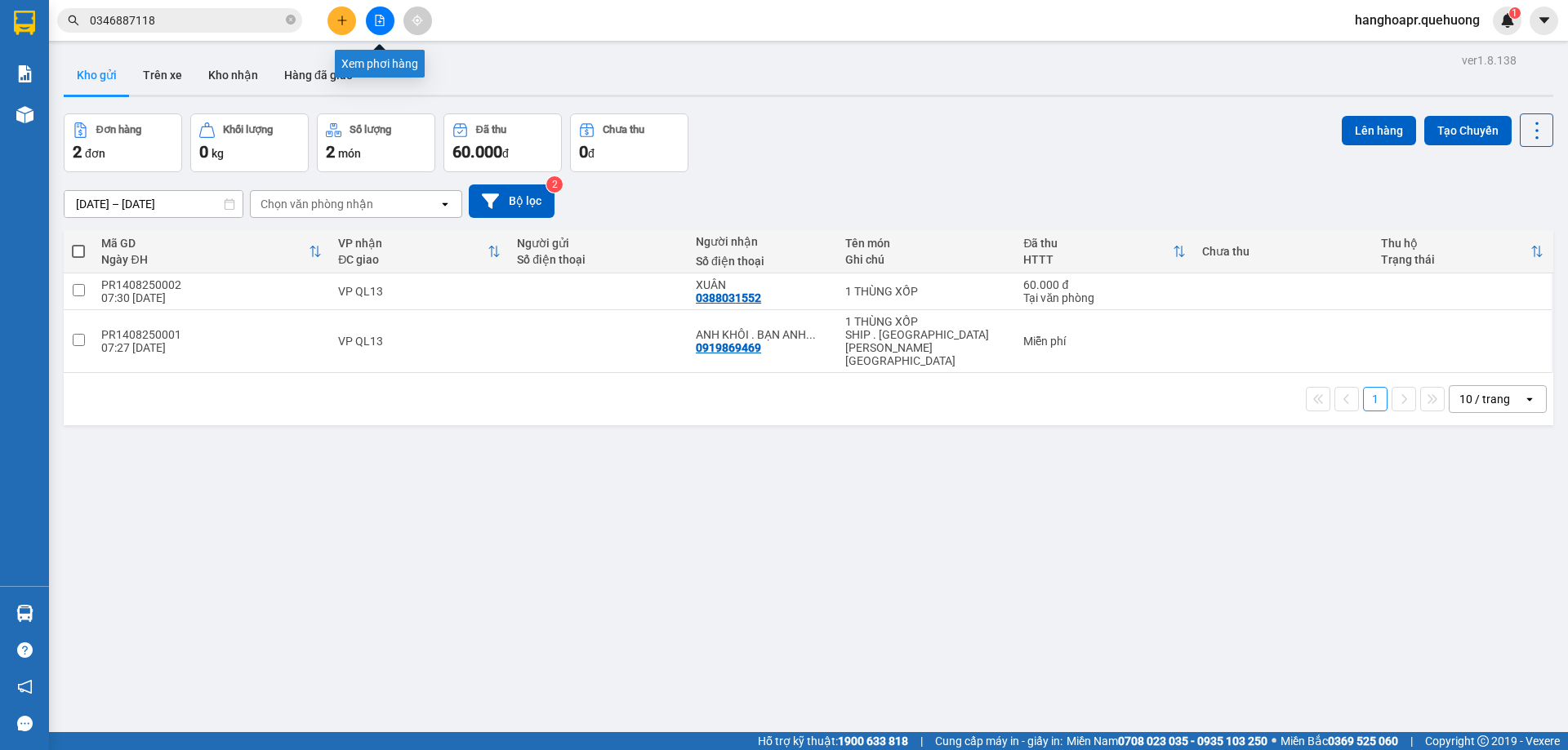
click at [376, 14] on button at bounding box center [380, 21] width 28 height 28
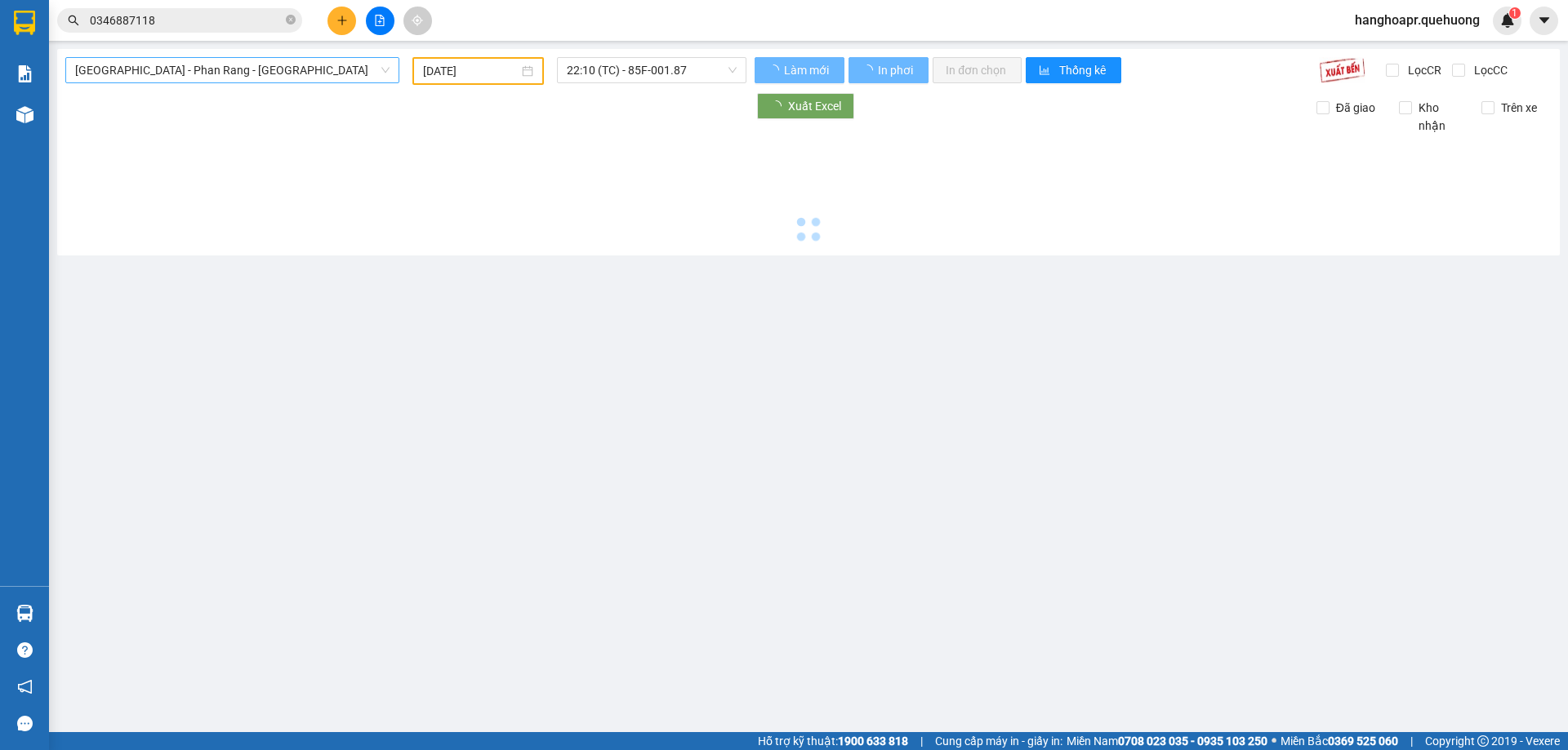
type input "[DATE]"
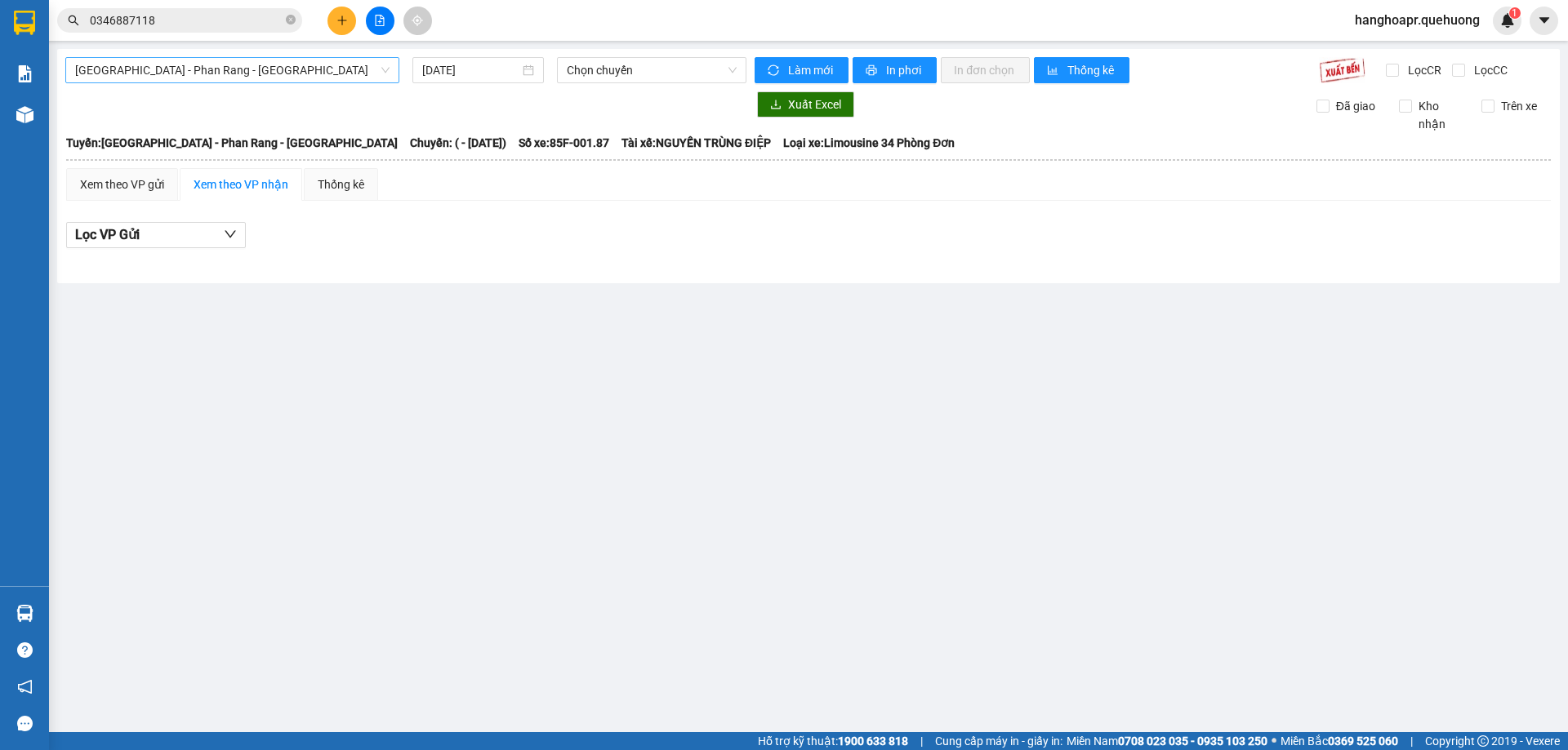
click at [271, 68] on span "[GEOGRAPHIC_DATA] - Phan Rang - [GEOGRAPHIC_DATA]" at bounding box center [232, 70] width 315 height 24
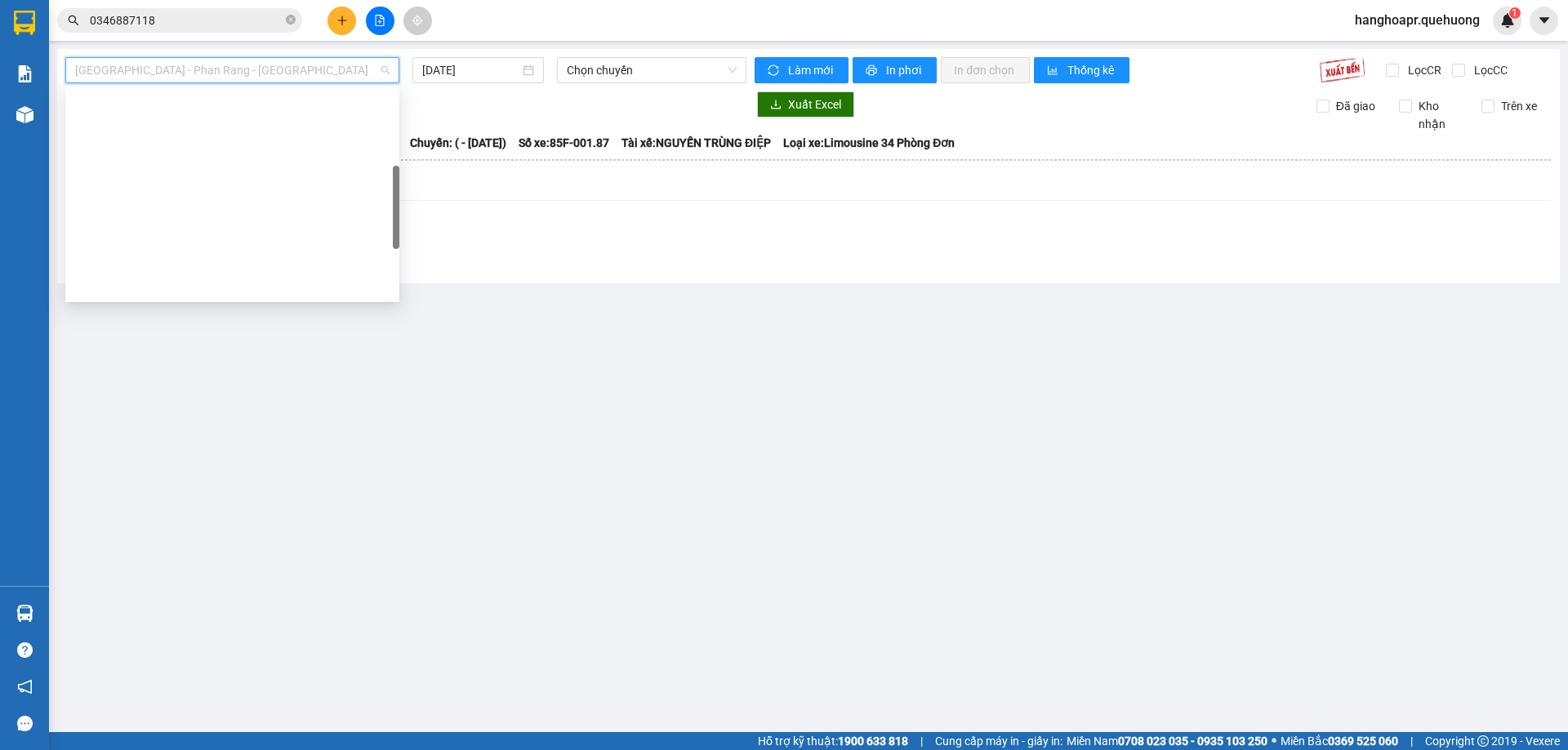
scroll to position [444, 0]
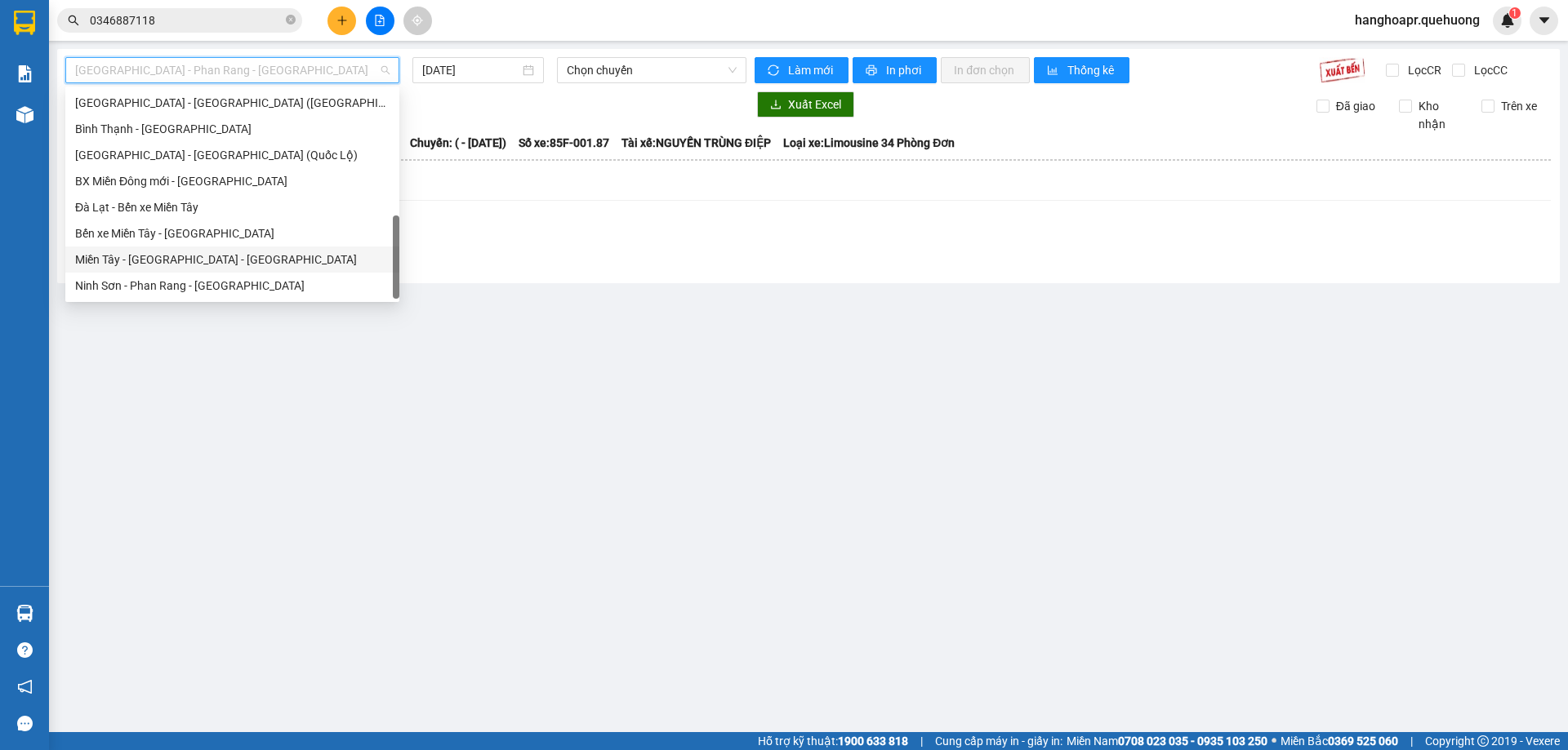
drag, startPoint x: 243, startPoint y: 271, endPoint x: 241, endPoint y: 262, distance: 9.2
click at [241, 269] on div "Miền Tây - [GEOGRAPHIC_DATA] - [GEOGRAPHIC_DATA]" at bounding box center [231, 259] width 334 height 26
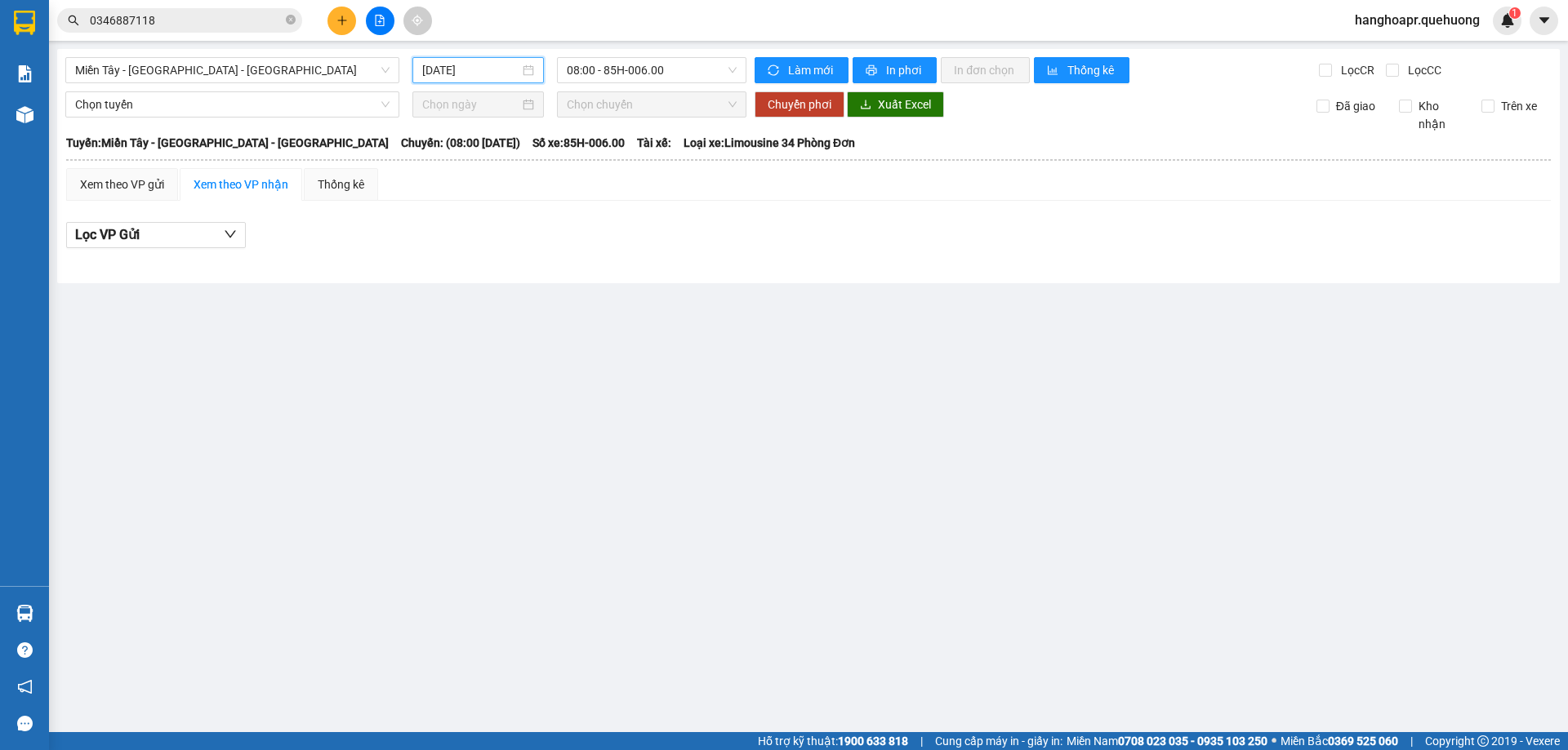
click at [480, 72] on input "[DATE]" at bounding box center [470, 71] width 97 height 18
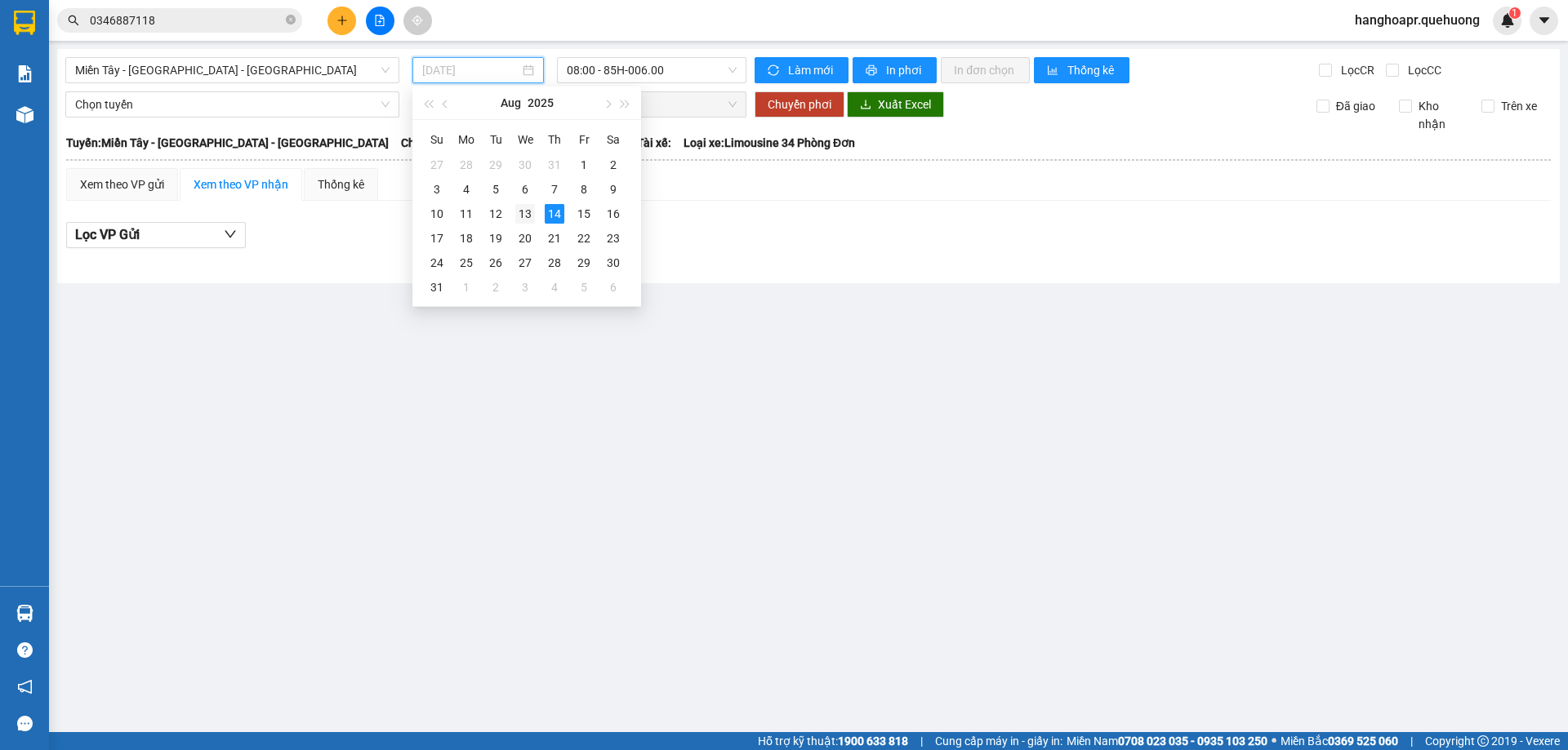
click at [520, 209] on div "13" at bounding box center [525, 214] width 20 height 20
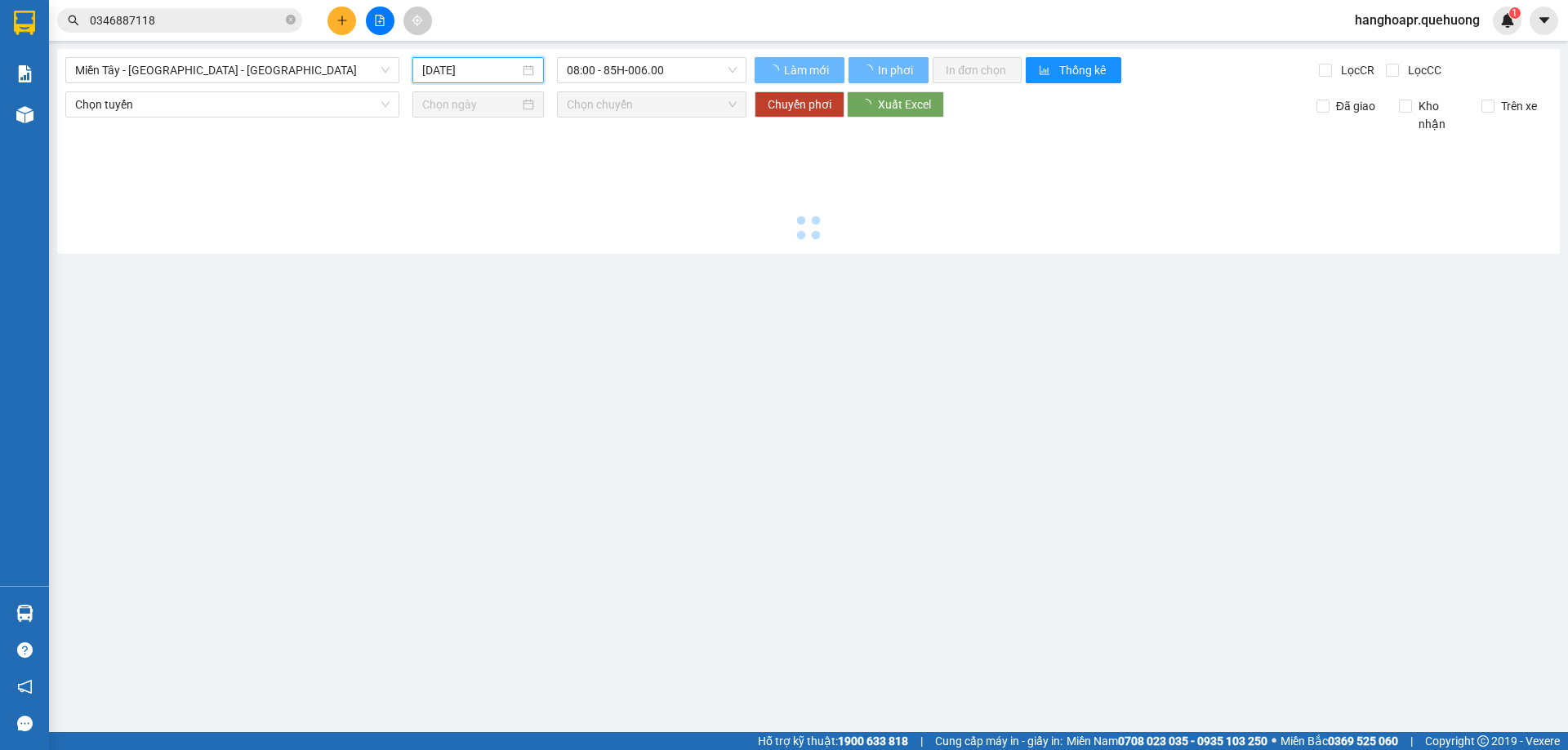
type input "[DATE]"
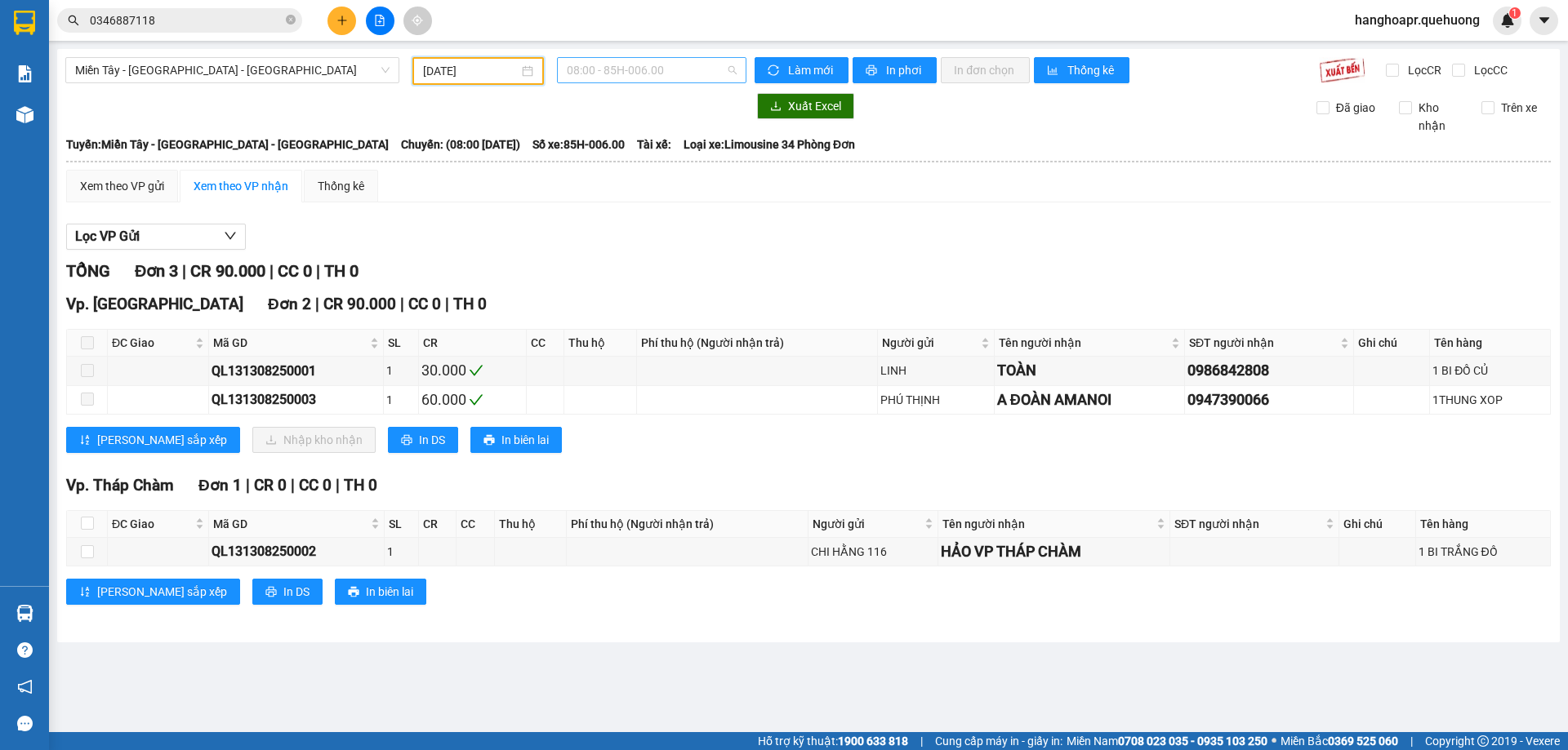
click at [668, 82] on span "08:00 - 85H-006.00" at bounding box center [651, 70] width 170 height 24
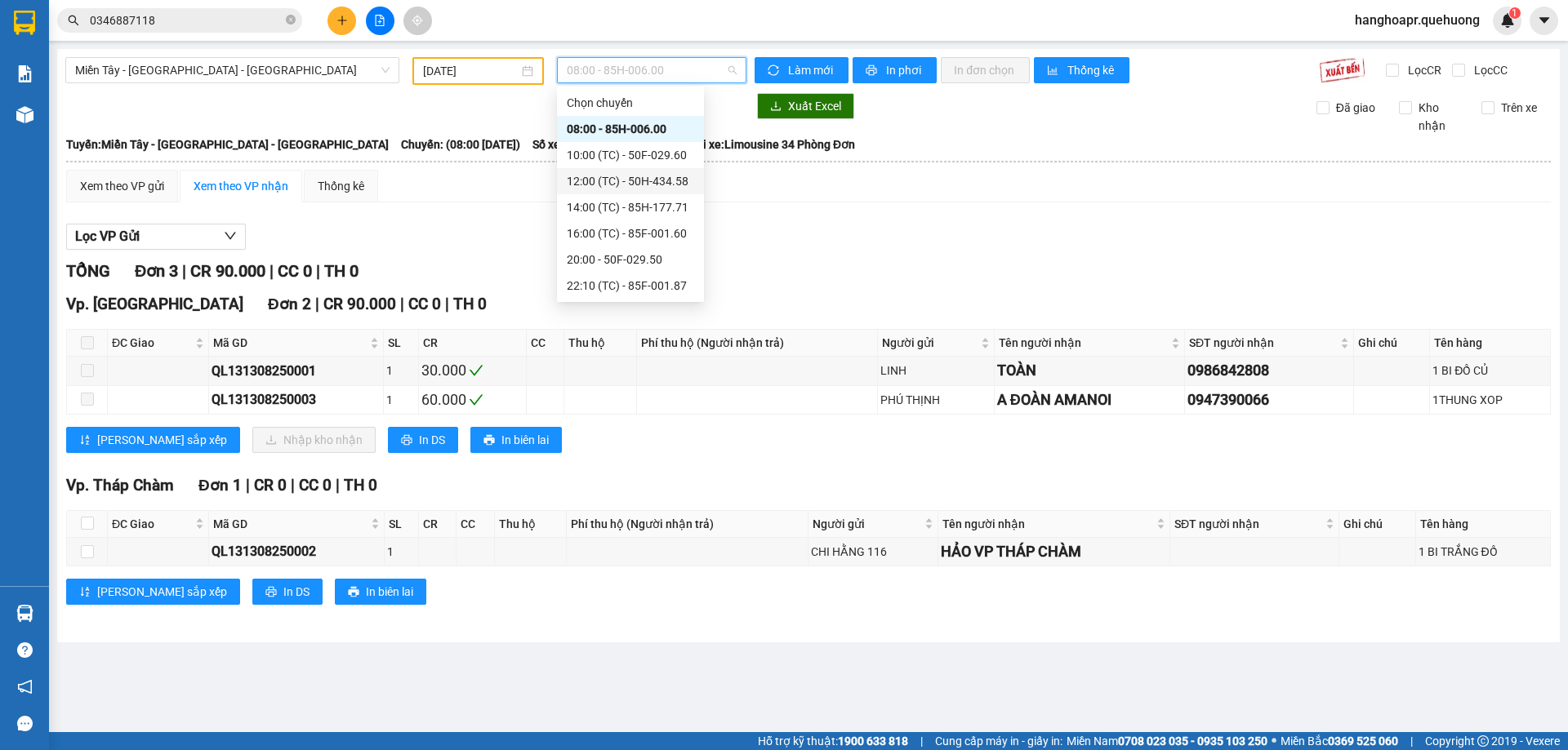
scroll to position [156, 0]
click at [657, 97] on div "20:00 - 50F-029.50" at bounding box center [630, 103] width 127 height 18
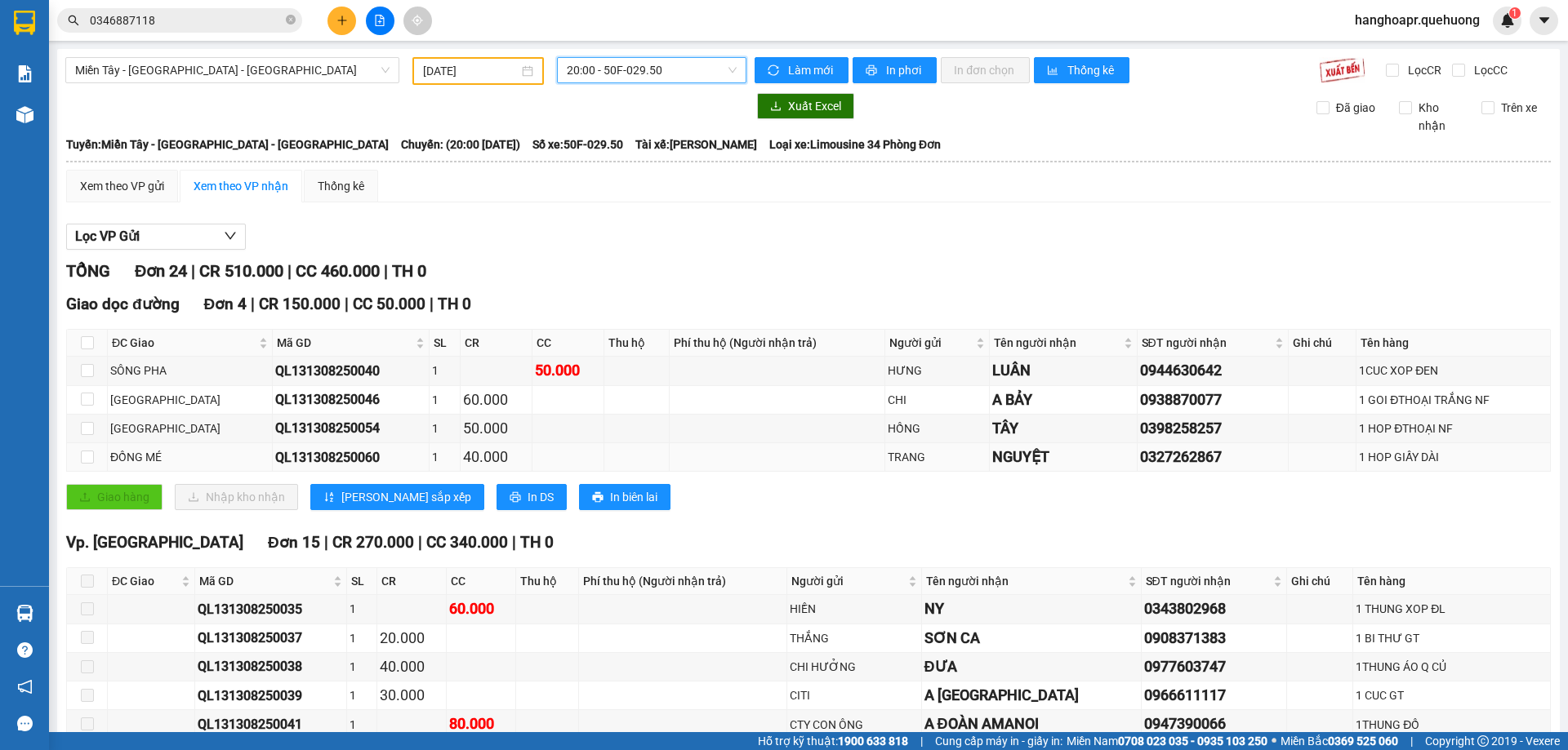
scroll to position [245, 0]
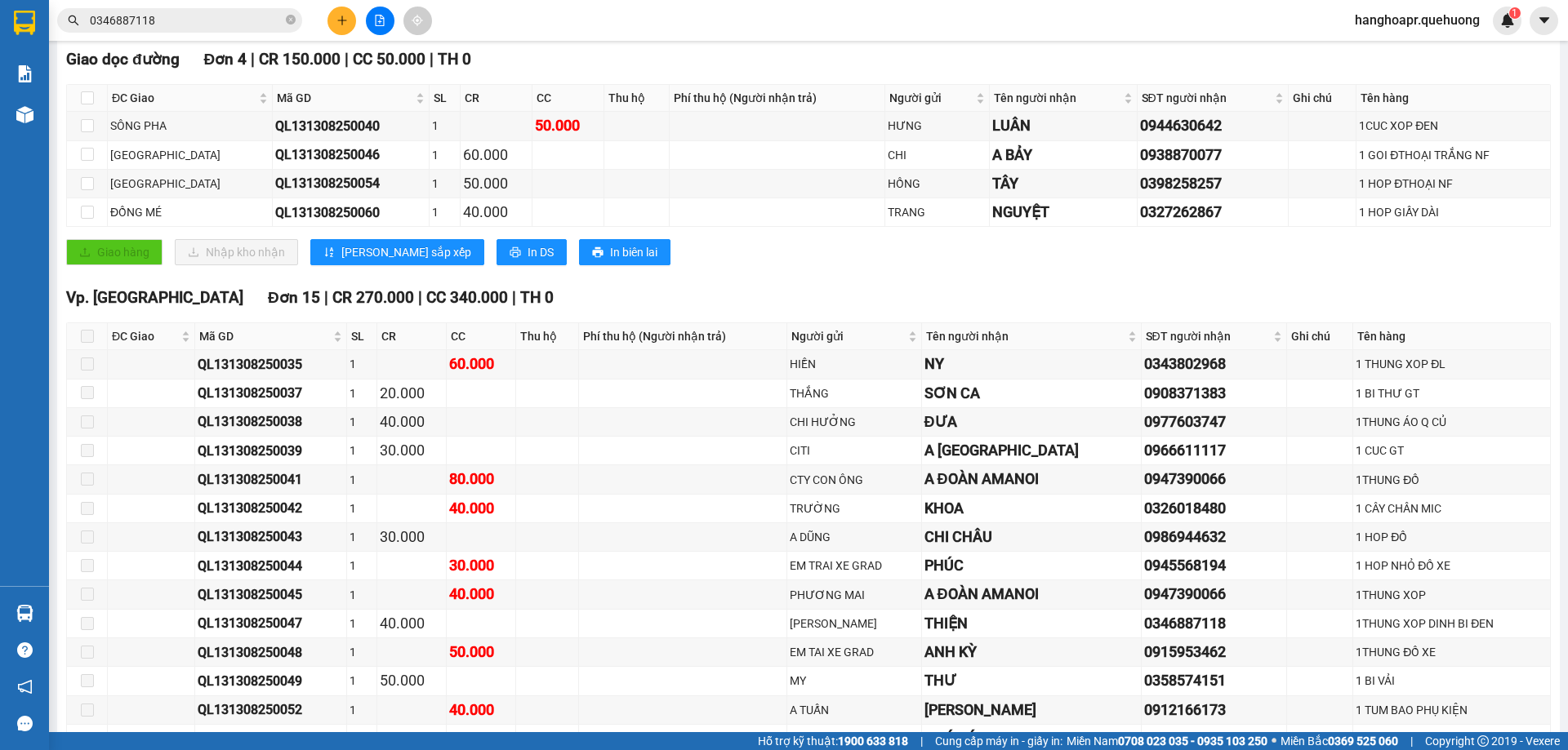
click at [84, 336] on span at bounding box center [87, 336] width 13 height 13
drag, startPoint x: 84, startPoint y: 336, endPoint x: 95, endPoint y: 336, distance: 11.0
click at [87, 336] on span at bounding box center [87, 336] width 13 height 13
click at [90, 337] on span at bounding box center [87, 336] width 13 height 13
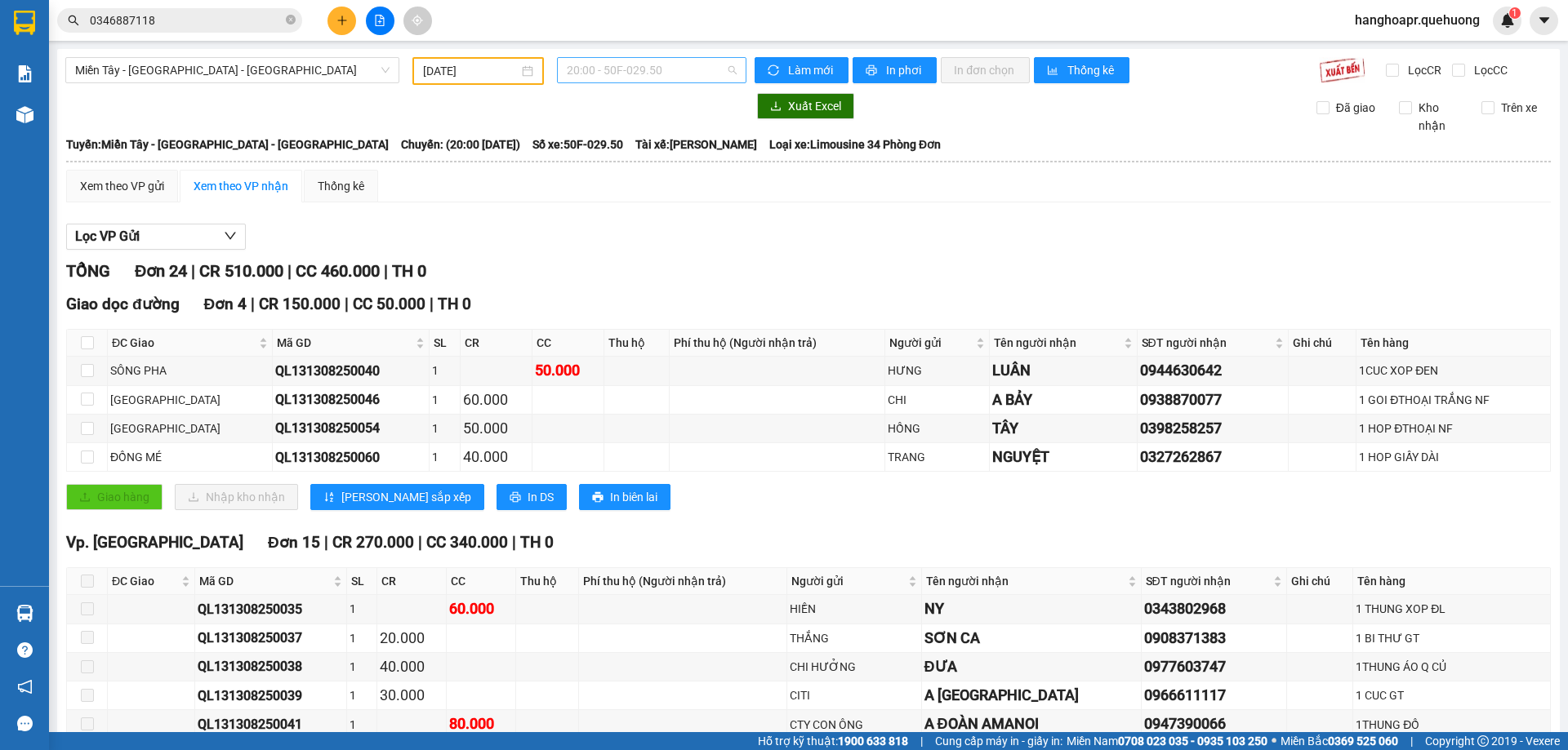
click at [704, 66] on span "20:00 - 50F-029.50" at bounding box center [651, 70] width 170 height 24
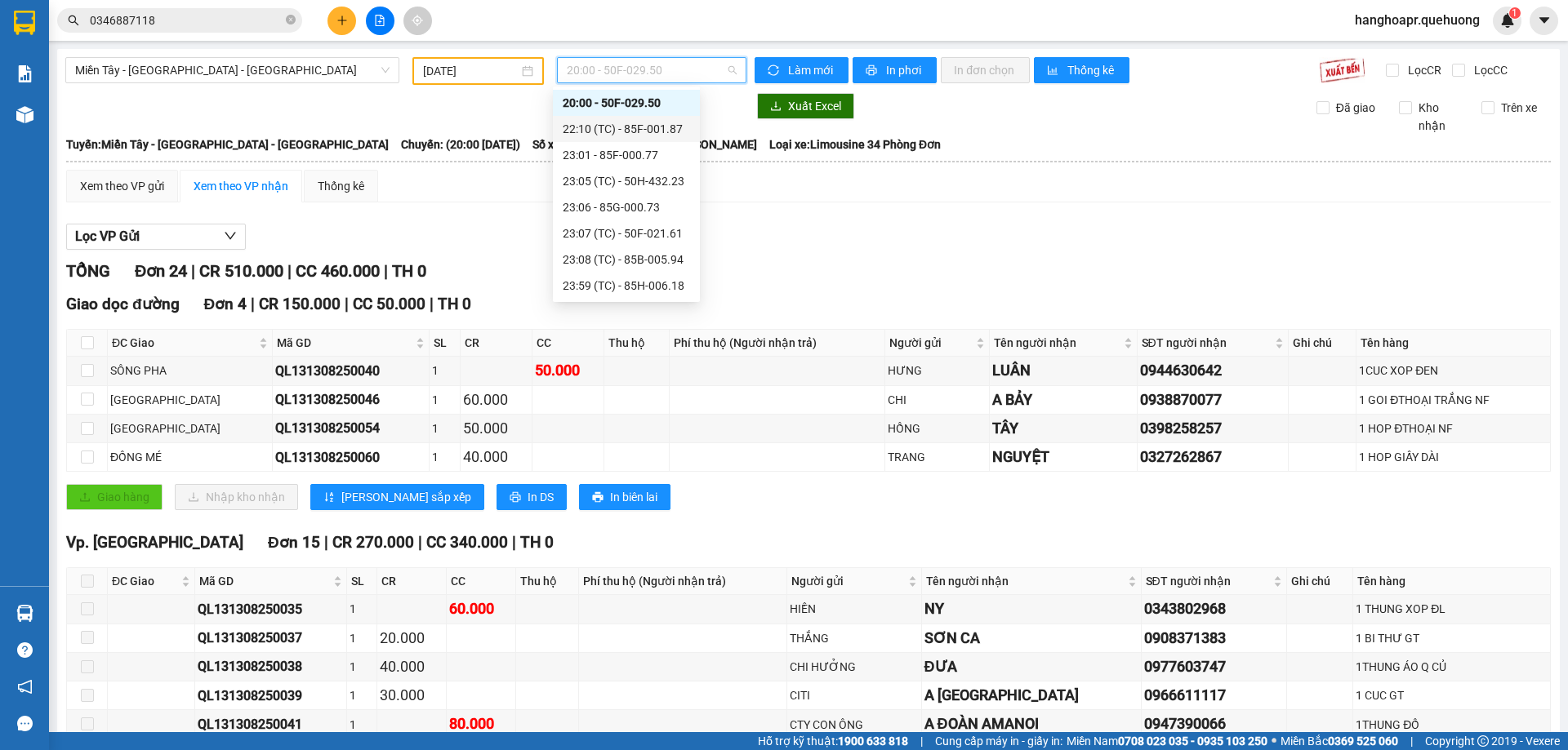
click at [669, 132] on div "22:10 (TC) - 85F-001.87" at bounding box center [626, 129] width 127 height 18
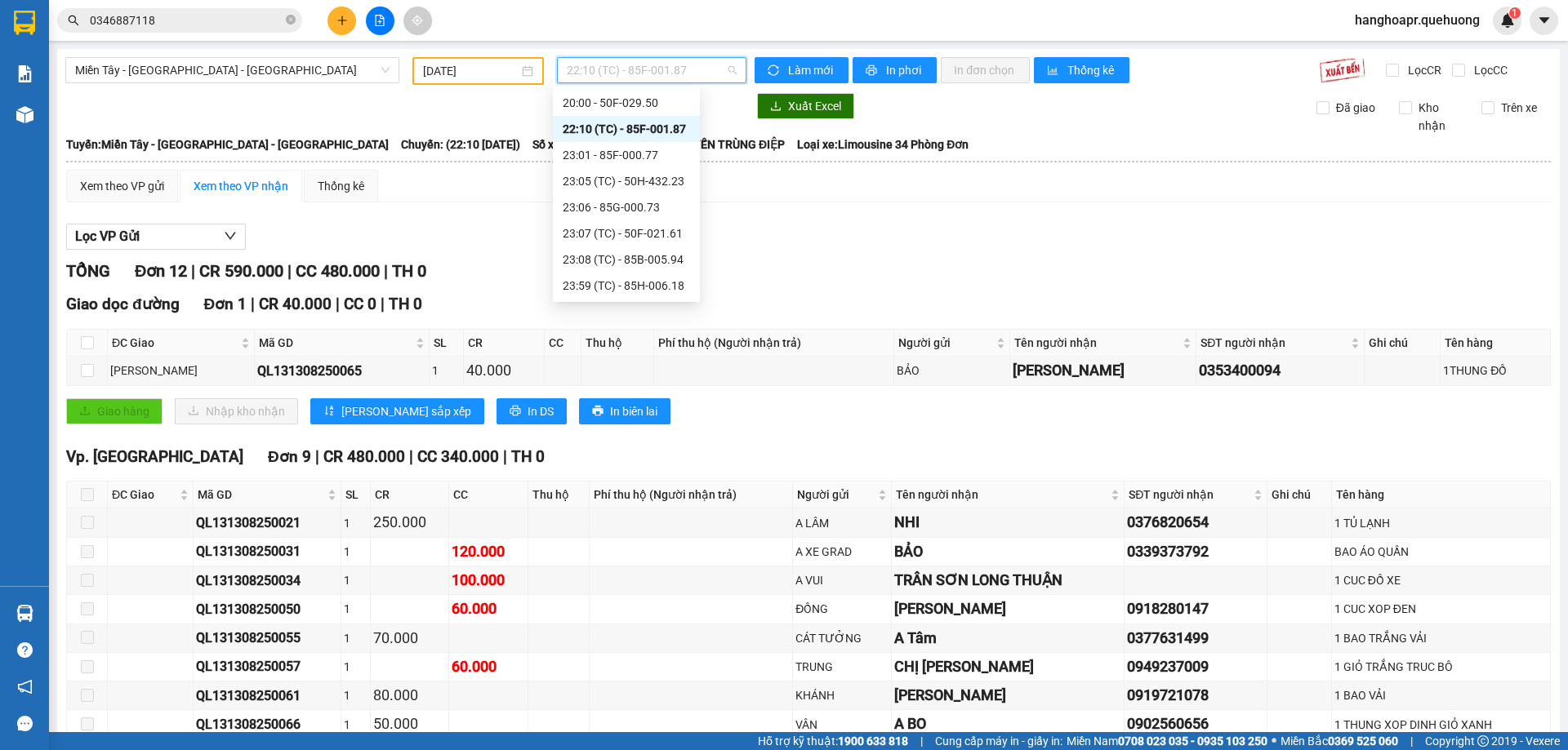
click at [726, 60] on span "22:10 (TC) - 85F-001.87" at bounding box center [651, 70] width 170 height 24
click at [665, 154] on div "16:00 (TC) - 85F-001.60" at bounding box center [626, 158] width 127 height 18
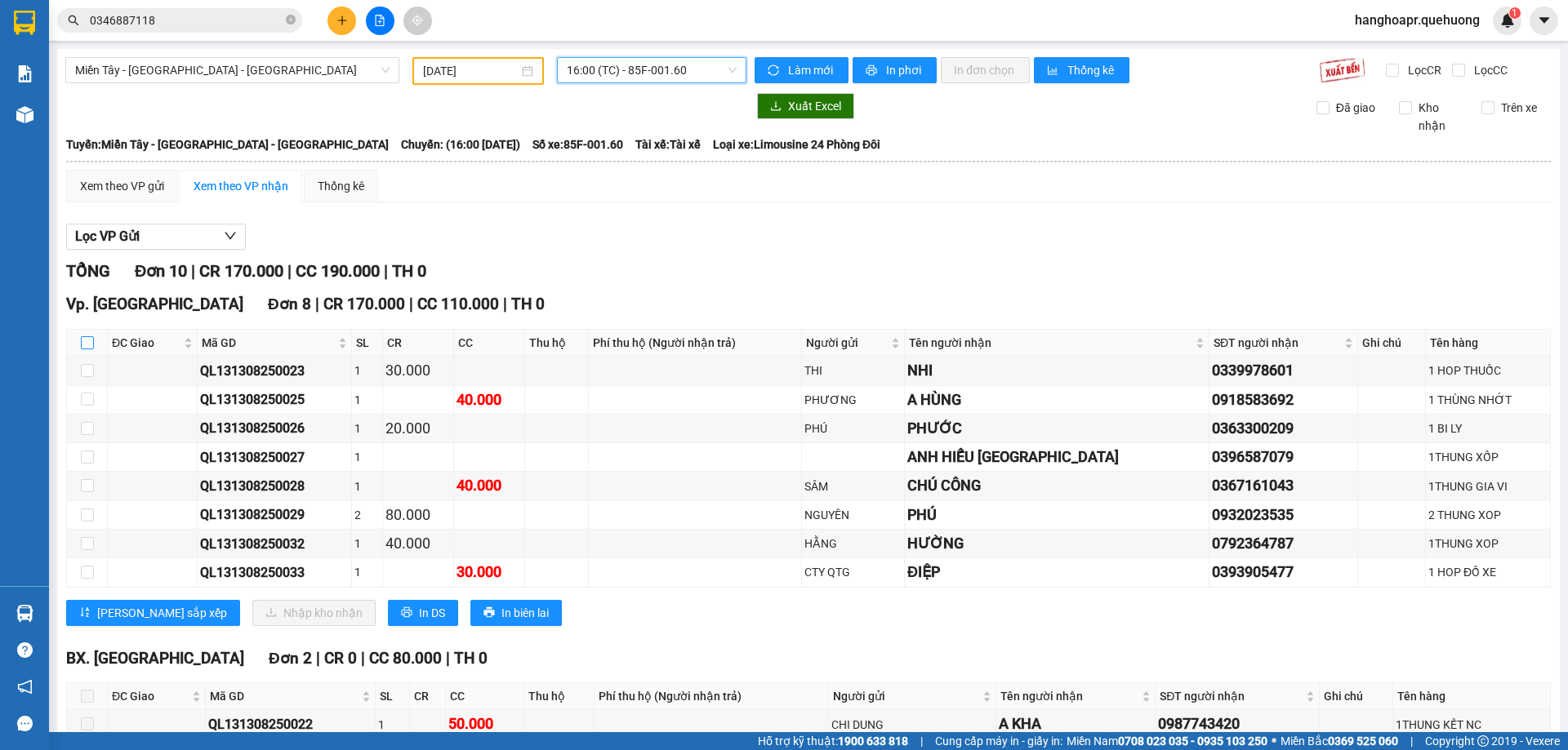
click at [87, 341] on input "checkbox" at bounding box center [87, 343] width 13 height 13
checkbox input "true"
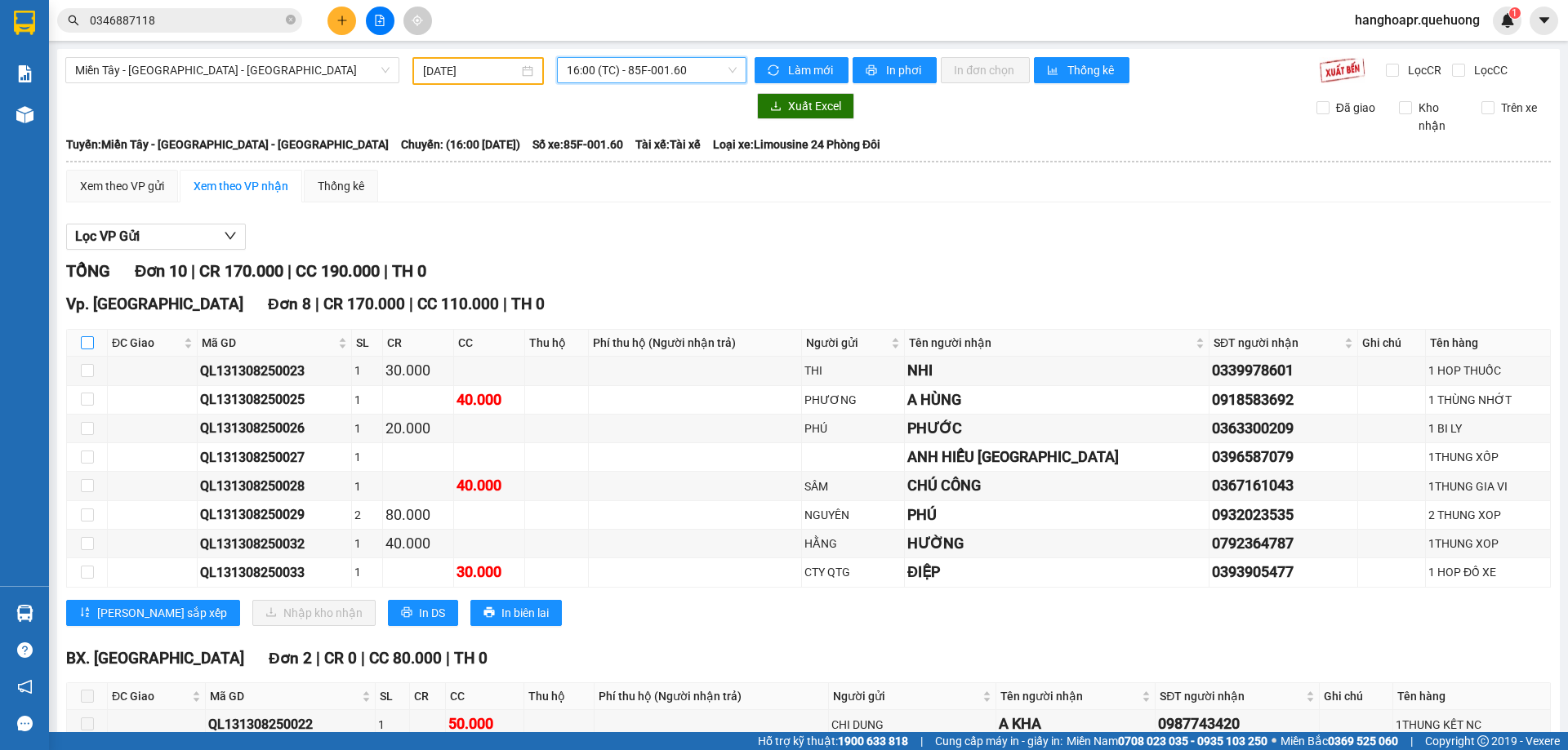
checkbox input "true"
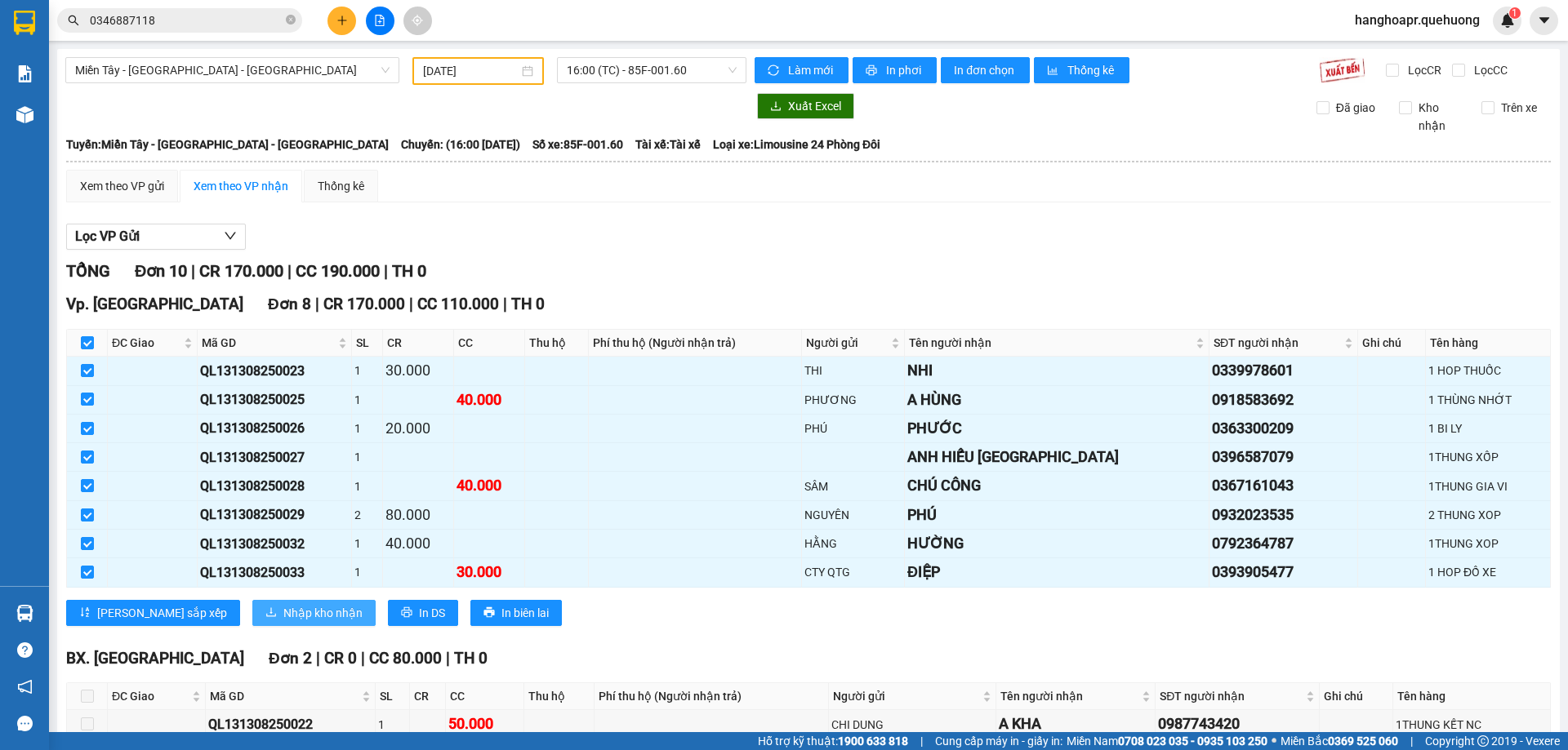
click at [283, 607] on span "Nhập kho nhận" at bounding box center [322, 613] width 79 height 18
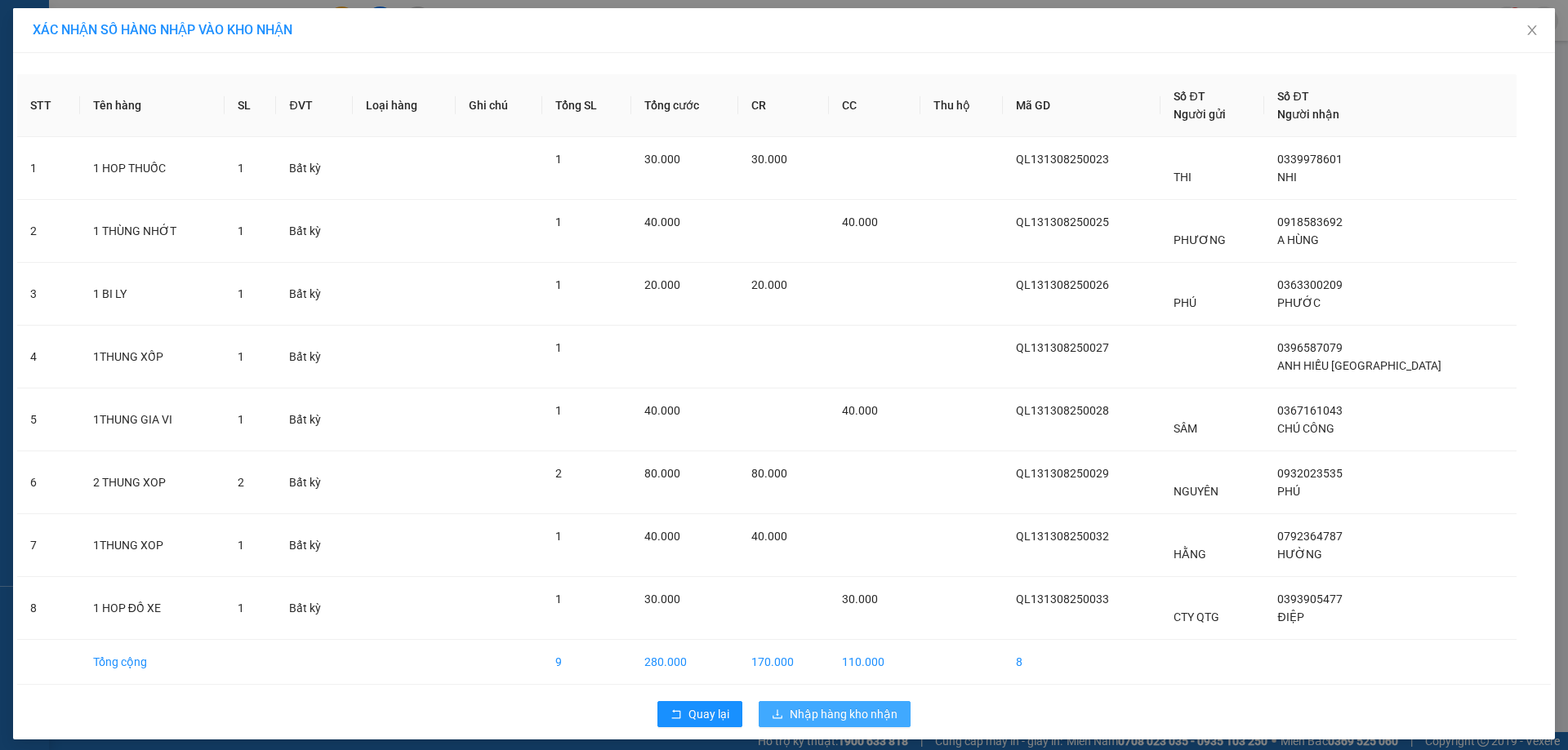
click at [817, 714] on span "Nhập hàng kho nhận" at bounding box center [843, 714] width 107 height 18
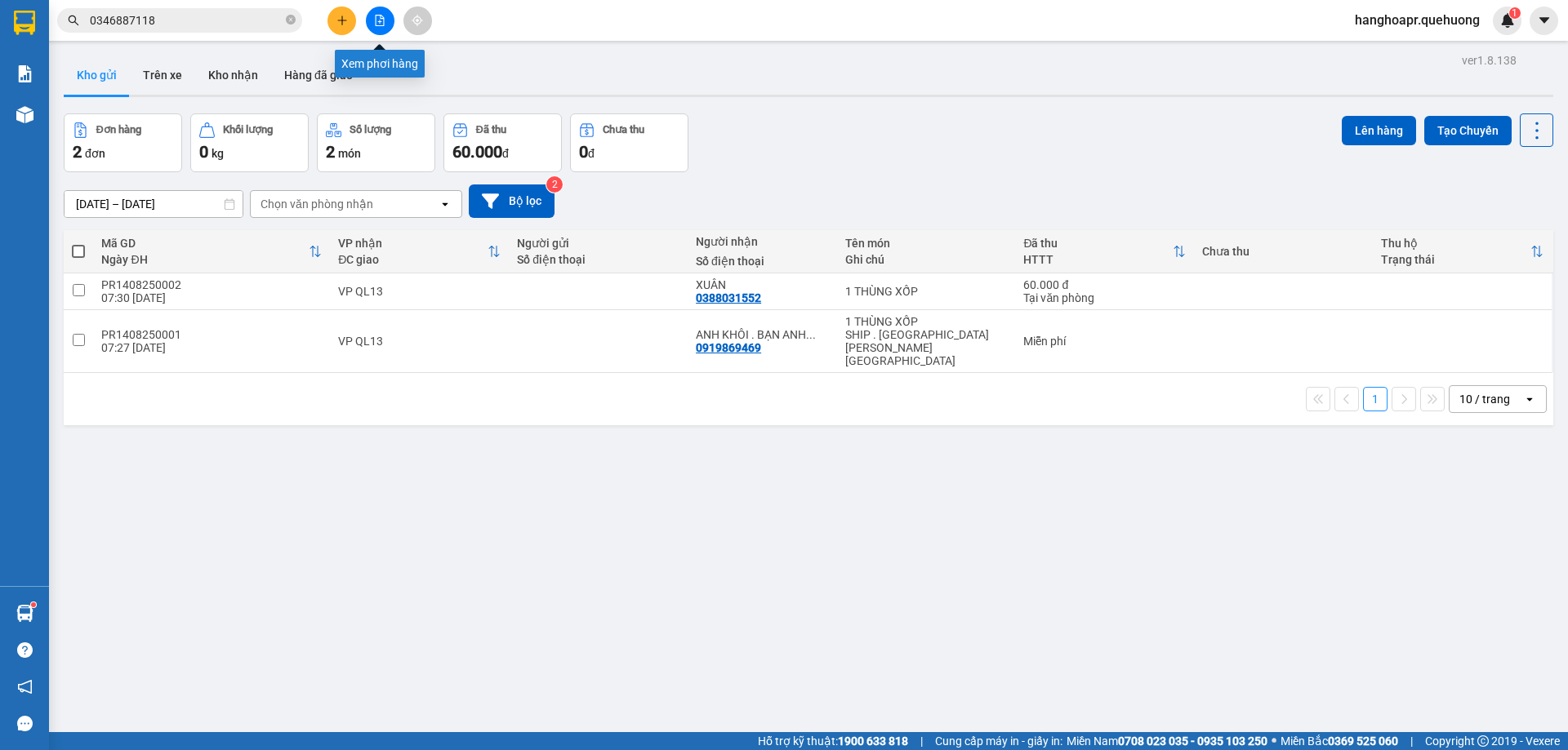
click at [371, 17] on button at bounding box center [380, 21] width 28 height 28
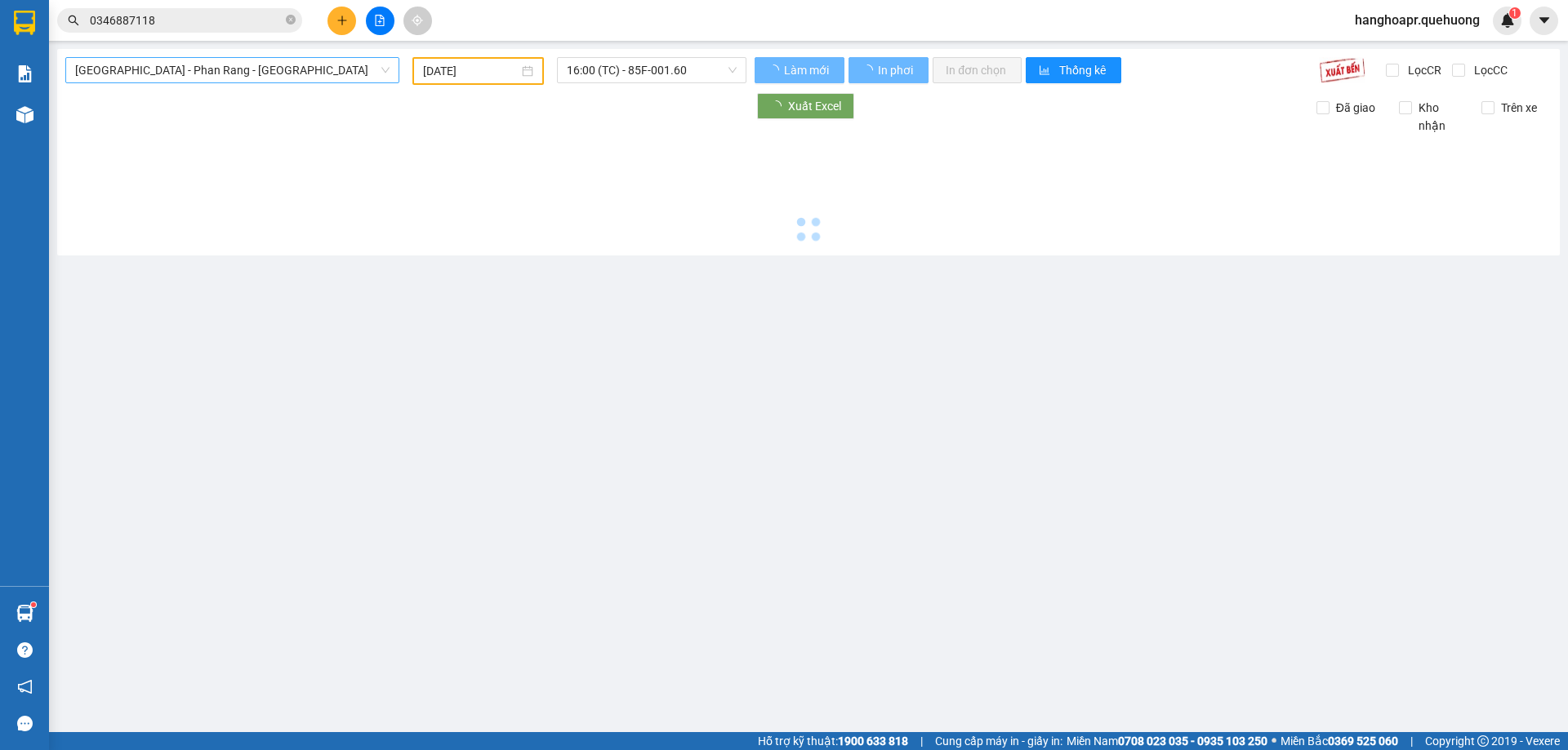
type input "[DATE]"
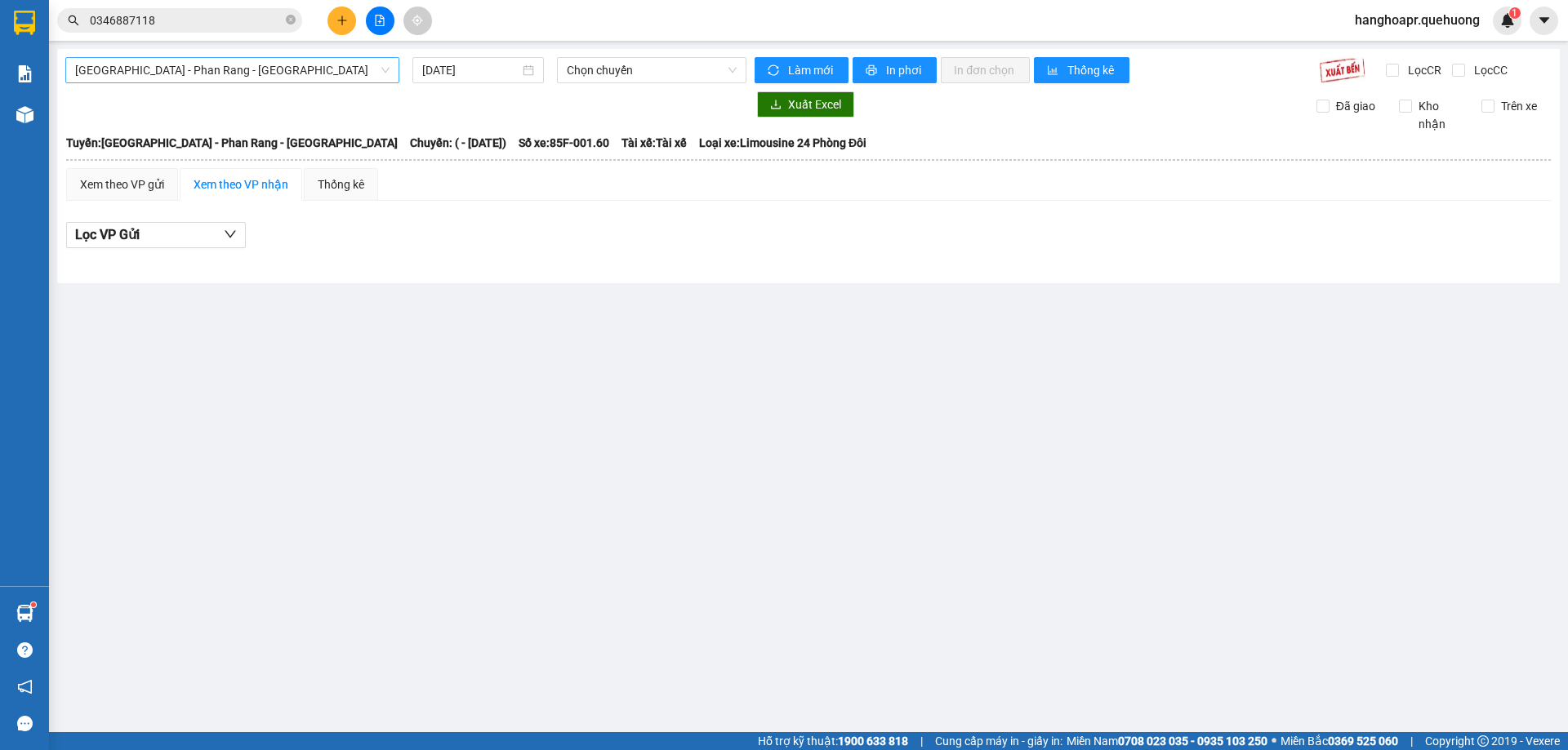
click at [299, 65] on span "[GEOGRAPHIC_DATA] - Phan Rang - [GEOGRAPHIC_DATA]" at bounding box center [232, 70] width 315 height 24
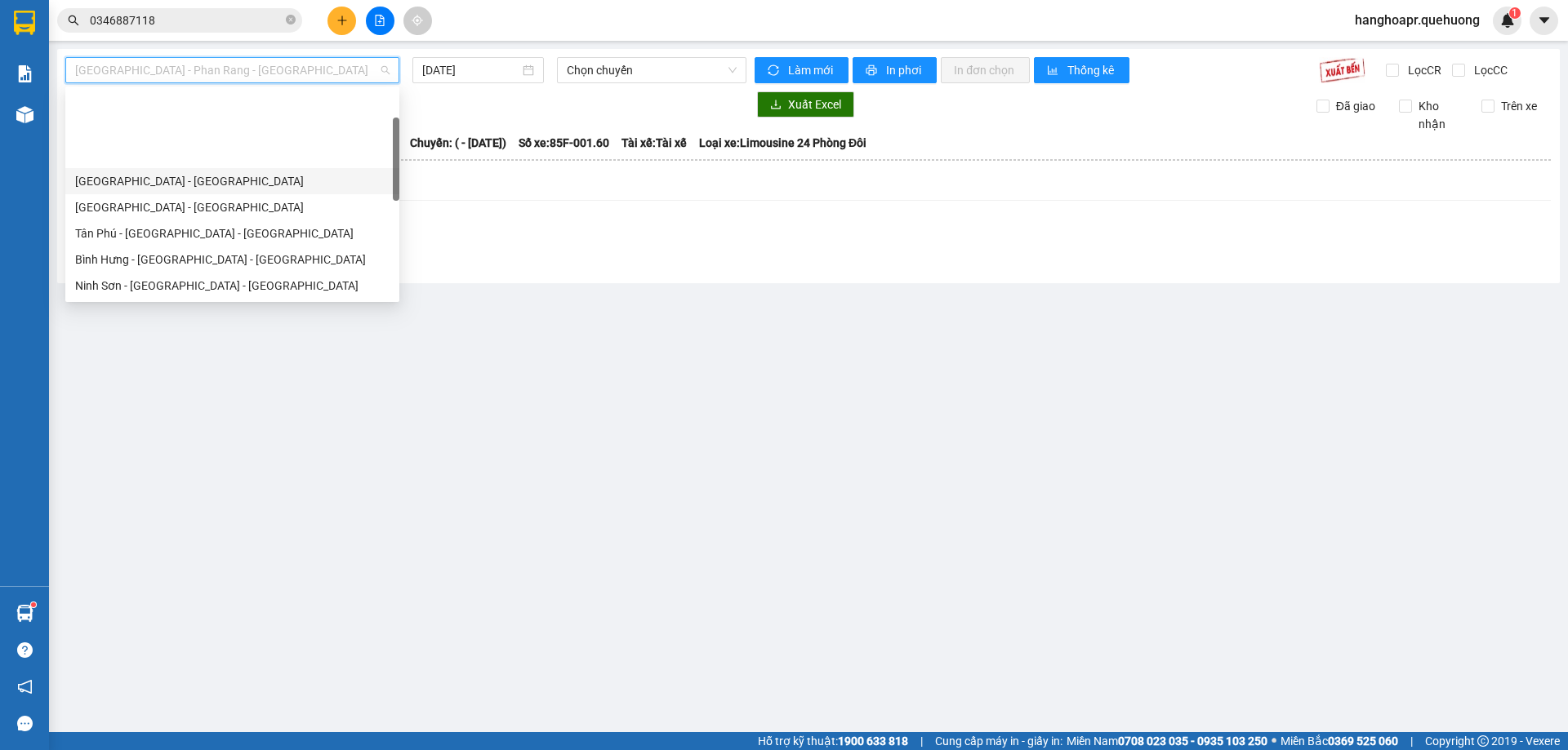
scroll to position [444, 0]
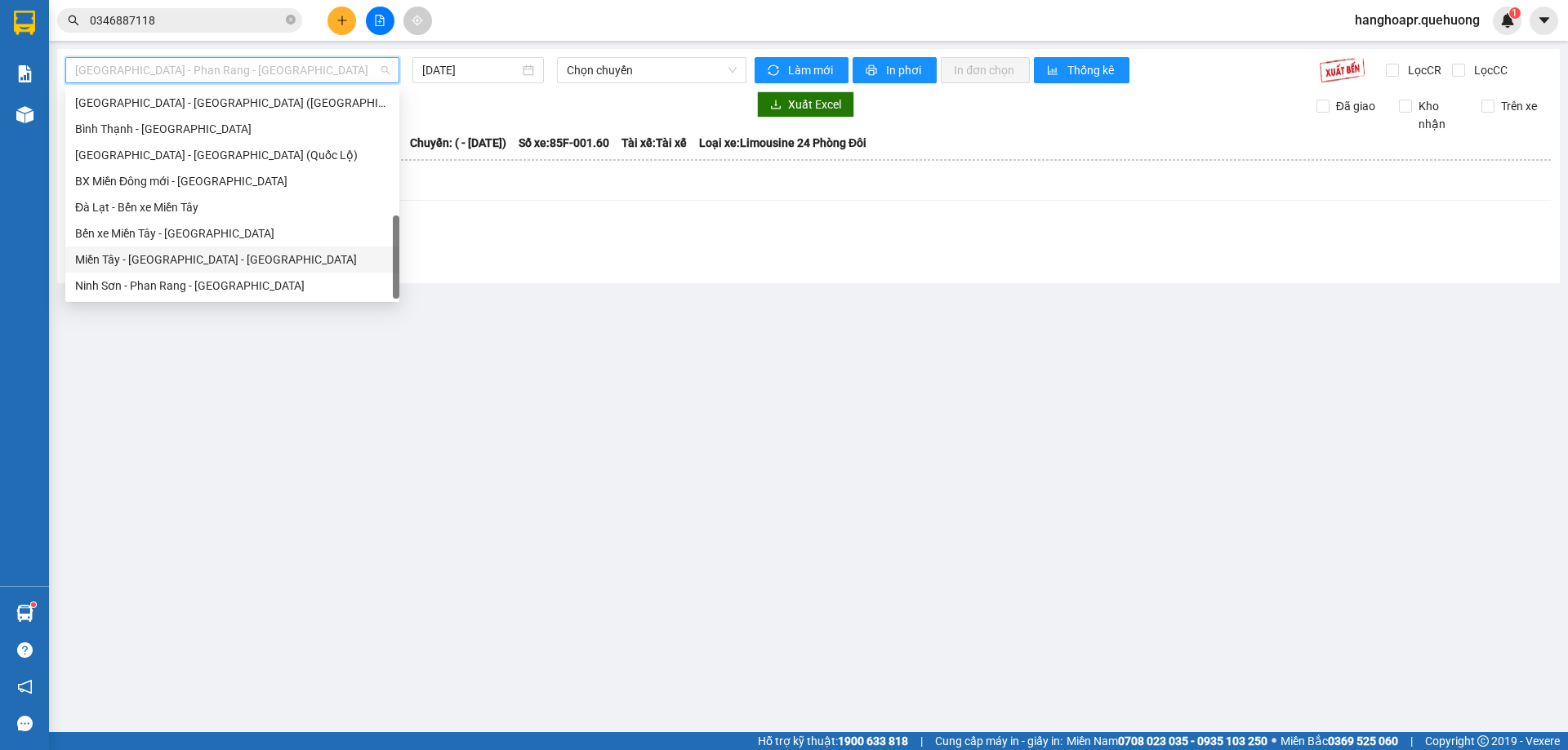
click at [248, 256] on div "Miền Tây - [GEOGRAPHIC_DATA] - [GEOGRAPHIC_DATA]" at bounding box center [232, 260] width 315 height 18
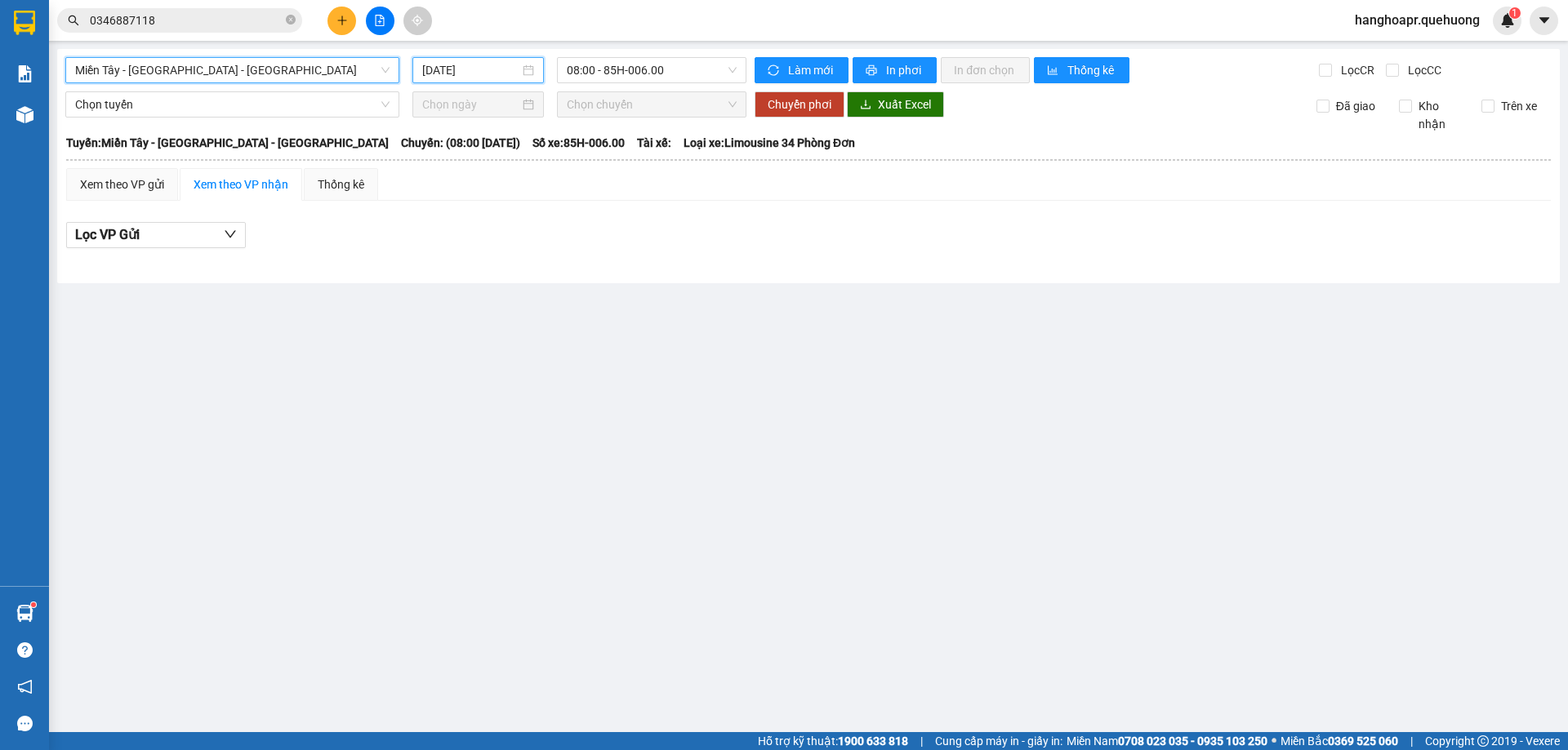
click at [482, 72] on input "[DATE]" at bounding box center [470, 71] width 97 height 18
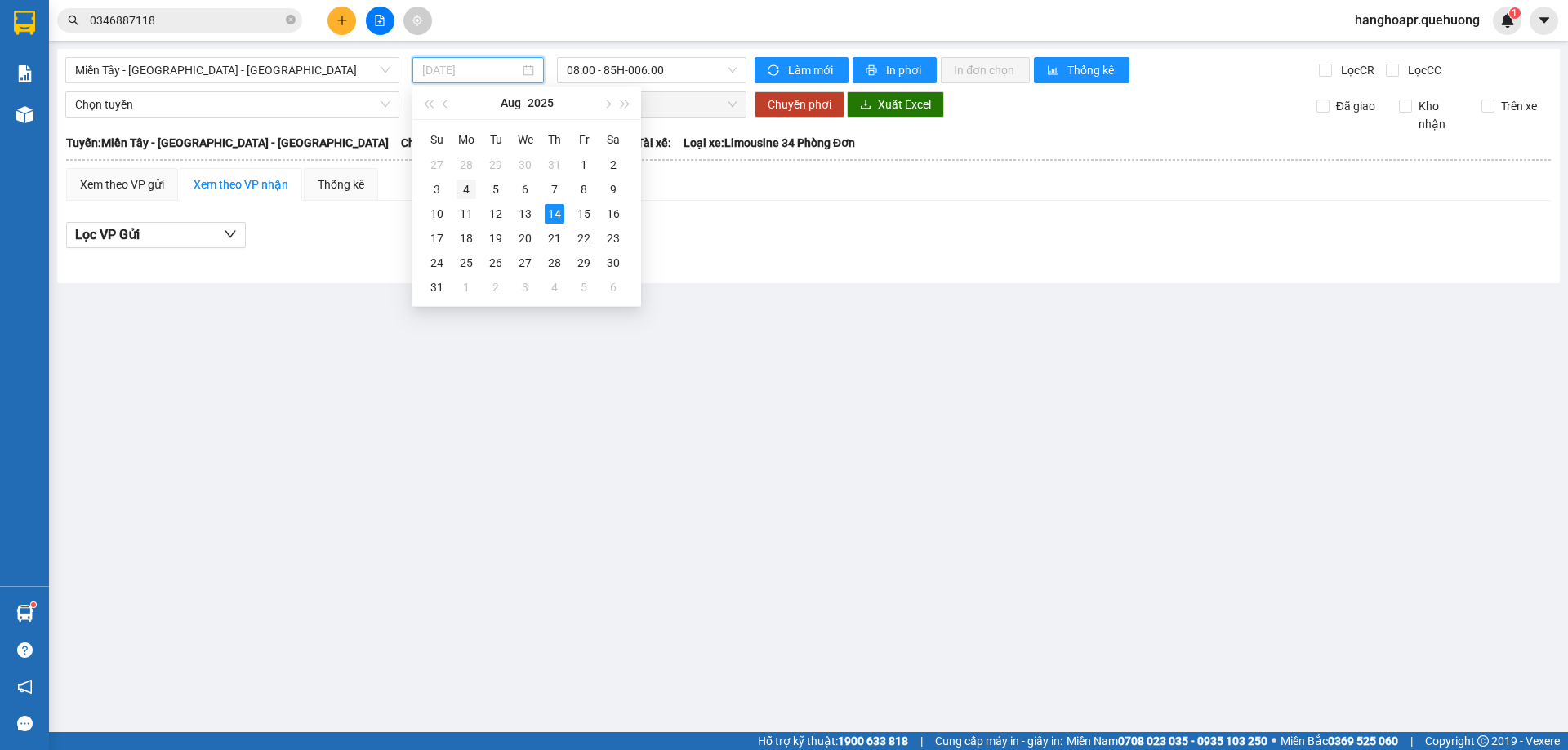
click at [465, 189] on div "4" at bounding box center [466, 190] width 20 height 20
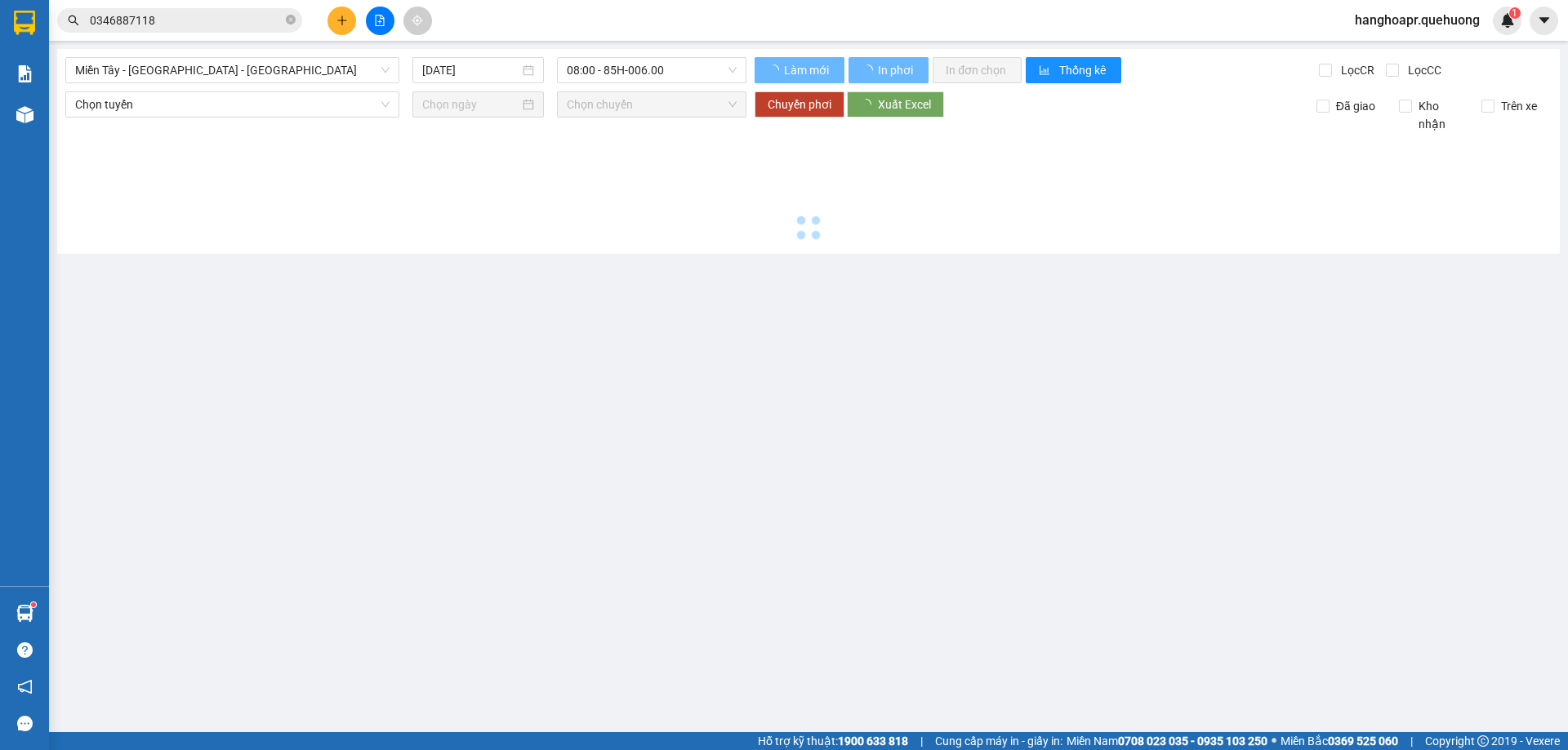
type input "04/08/2025"
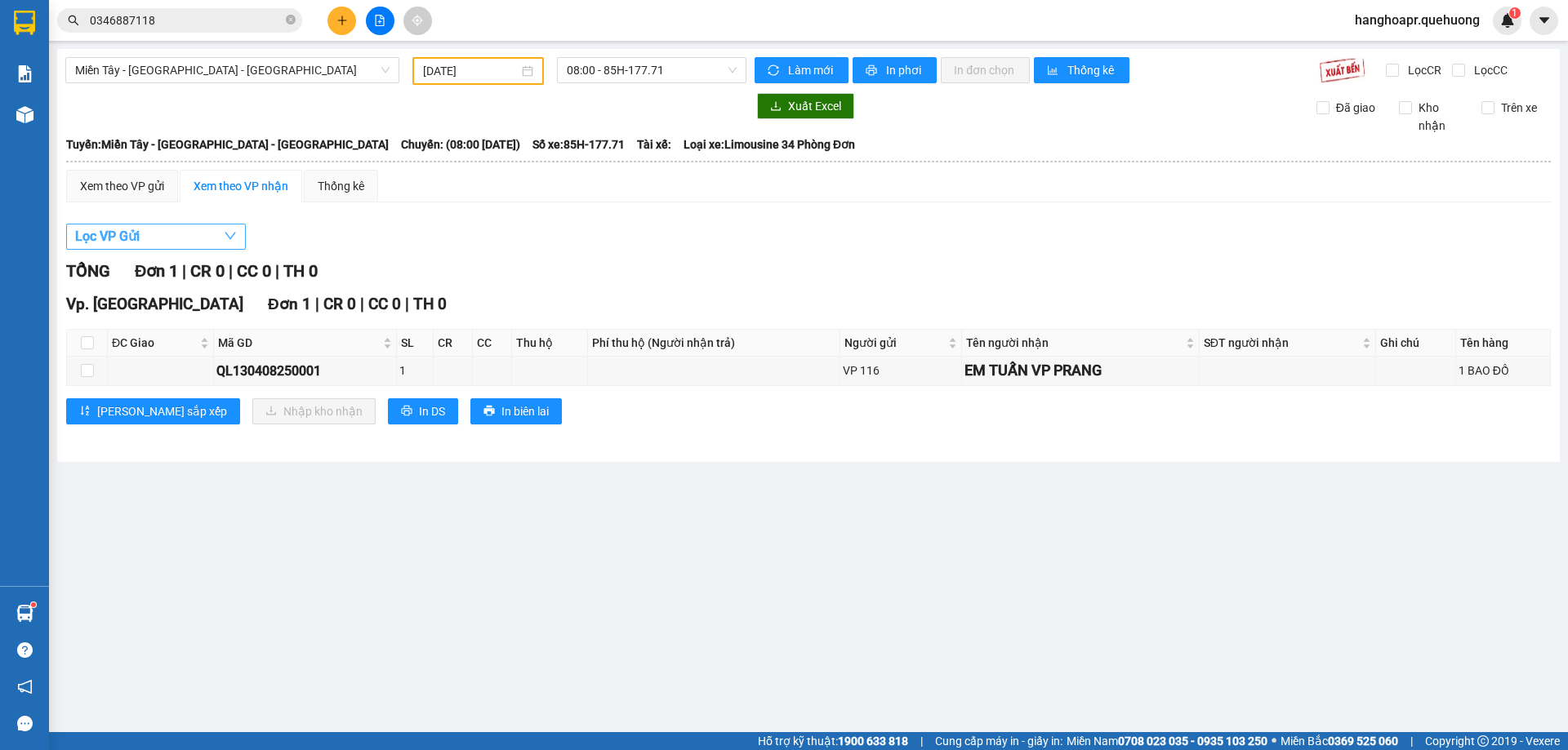
click at [232, 231] on icon "down" at bounding box center [231, 236] width 13 height 13
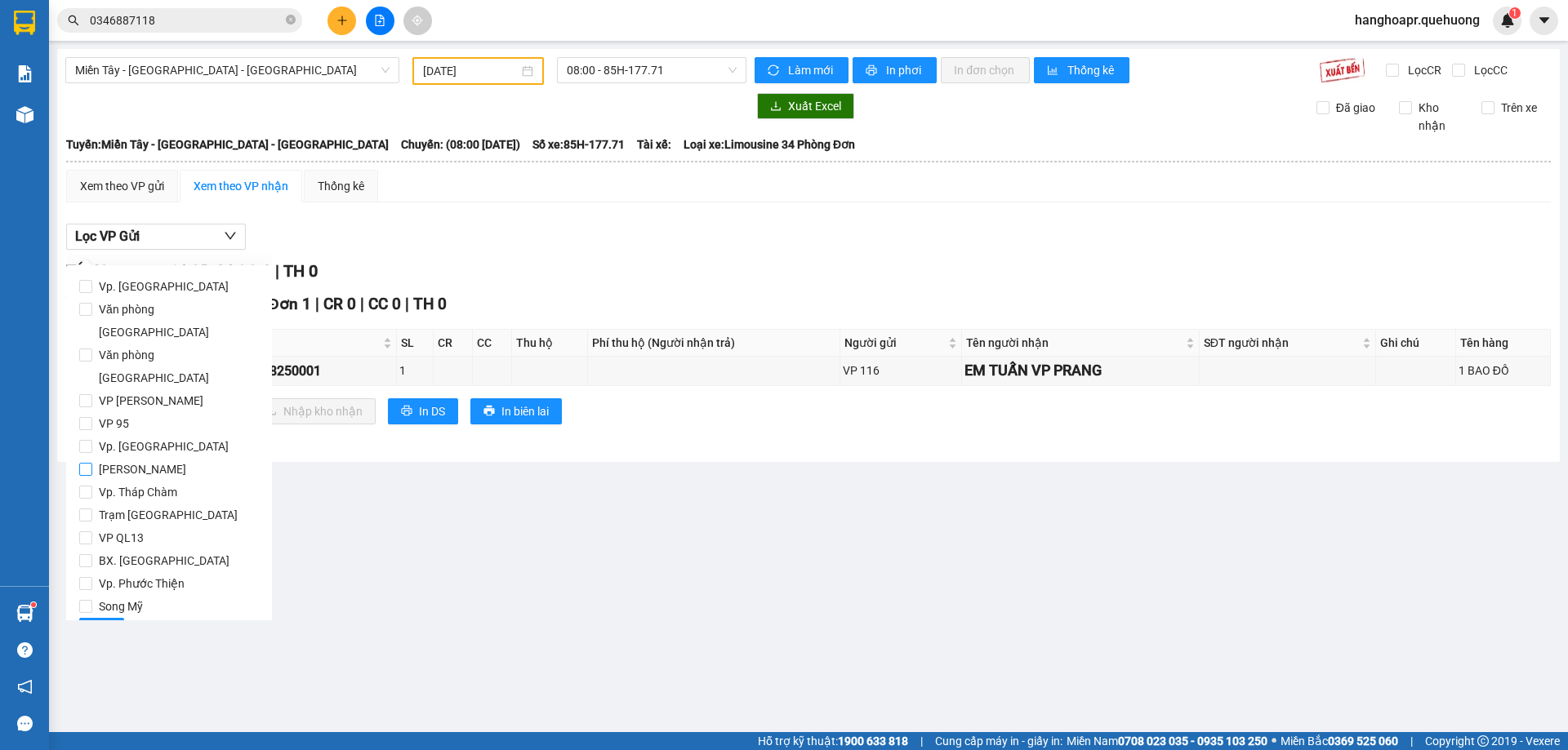
click at [84, 463] on input "[PERSON_NAME]" at bounding box center [86, 469] width 13 height 13
checkbox input "true"
click at [97, 622] on span "Lọc" at bounding box center [102, 631] width 19 height 18
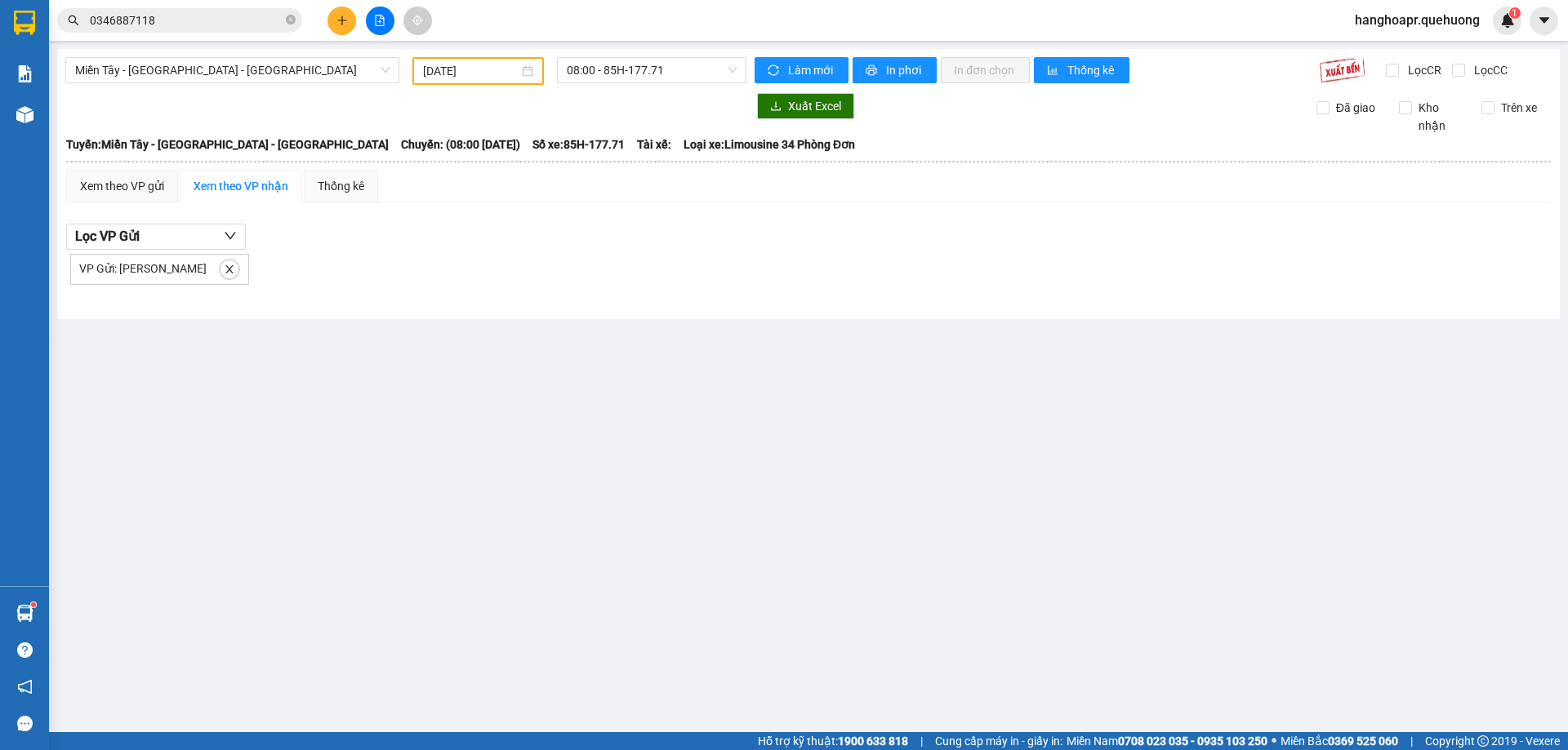
click at [685, 57] on div "Miền Tây - Phan Rang - Ninh Sơn 04/08/2025 08:00 - 85H-177.71 Làm mới In phơi I…" at bounding box center [809, 184] width 1502 height 271
click at [672, 84] on div "08:00 - 85H-177.71" at bounding box center [651, 71] width 202 height 27
click at [677, 68] on span "08:00 - 85H-177.71" at bounding box center [651, 70] width 170 height 24
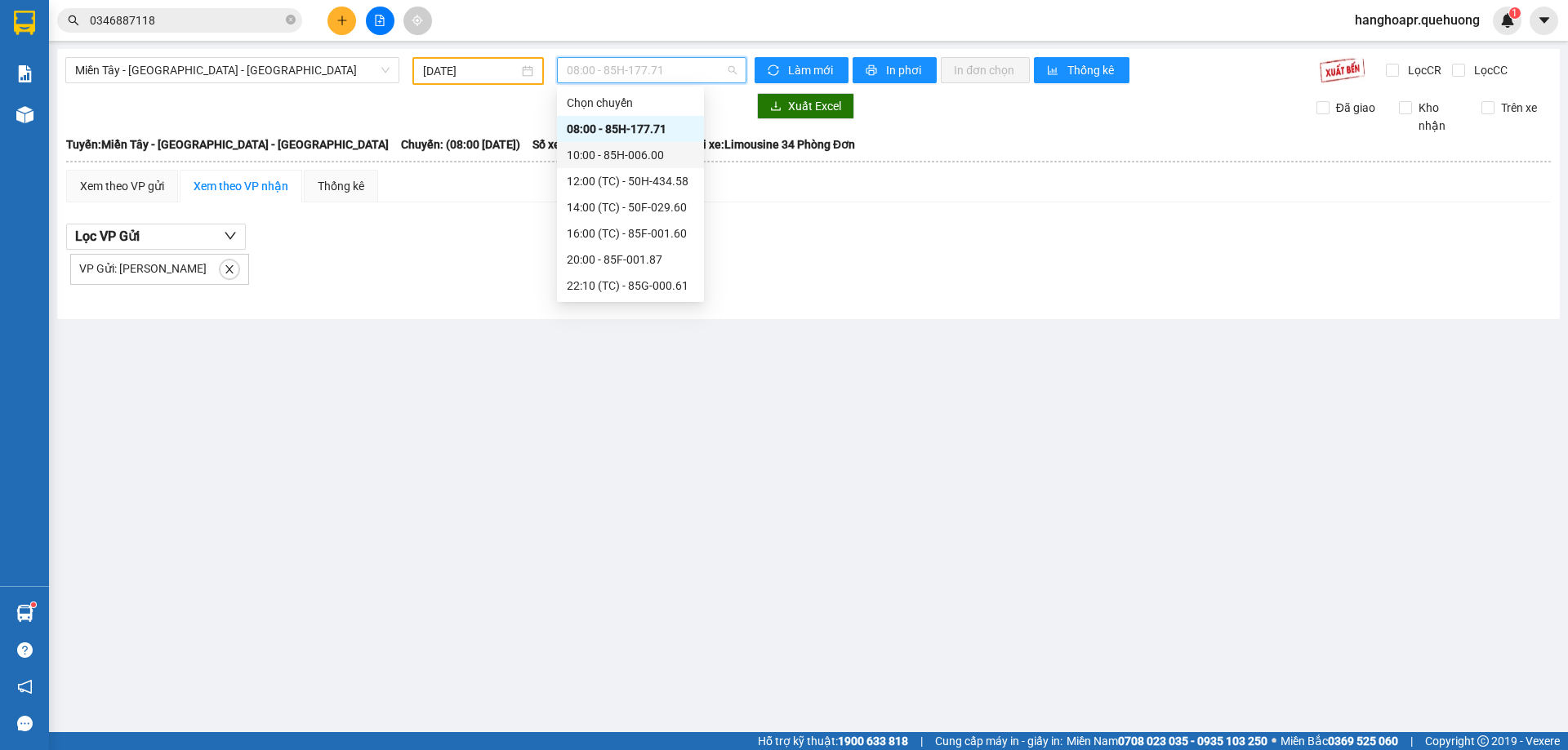
drag, startPoint x: 644, startPoint y: 158, endPoint x: 655, endPoint y: 134, distance: 26.4
click at [644, 157] on div "10:00 - 85H-006.00" at bounding box center [630, 156] width 127 height 18
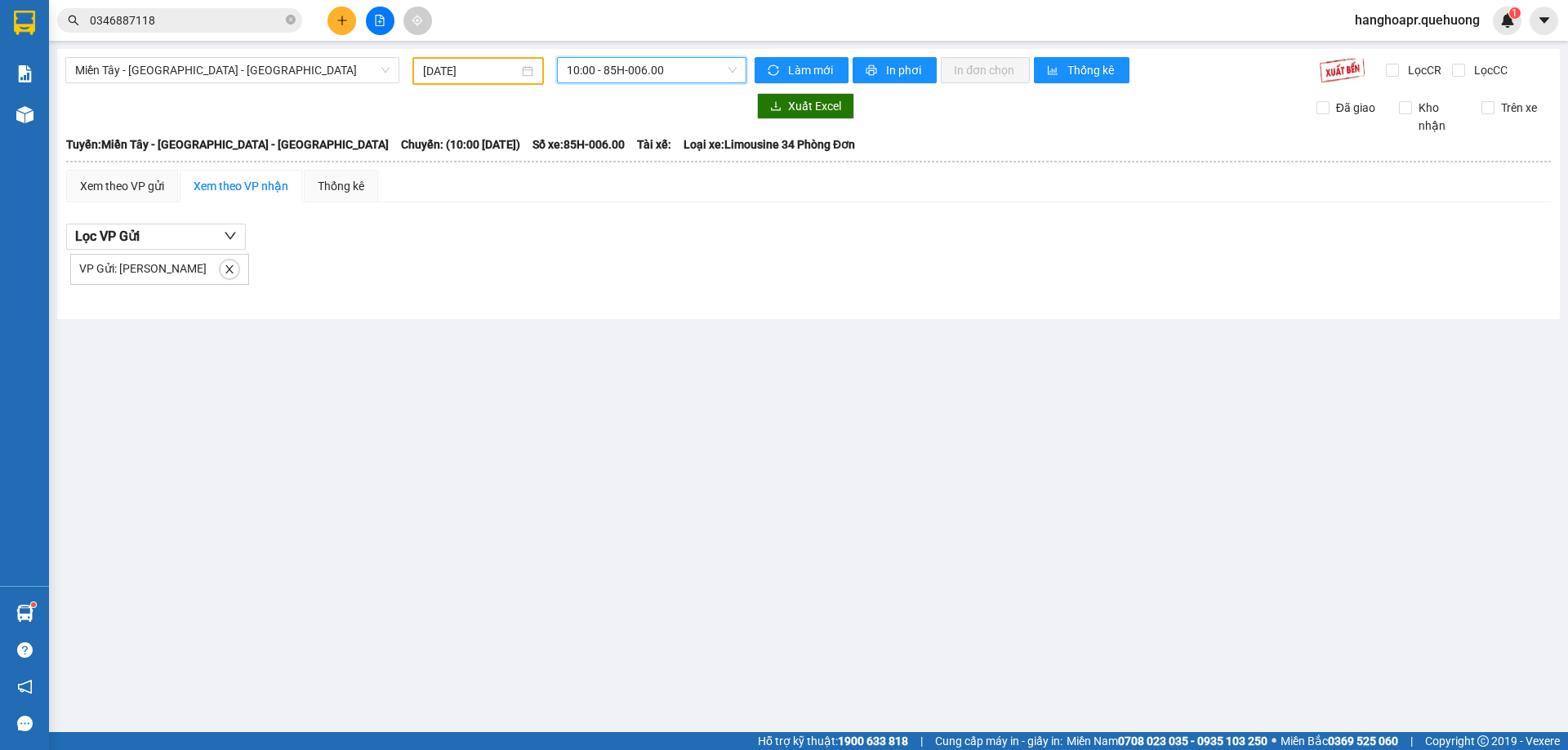
click at [693, 72] on span "10:00 - 85H-006.00" at bounding box center [651, 70] width 170 height 24
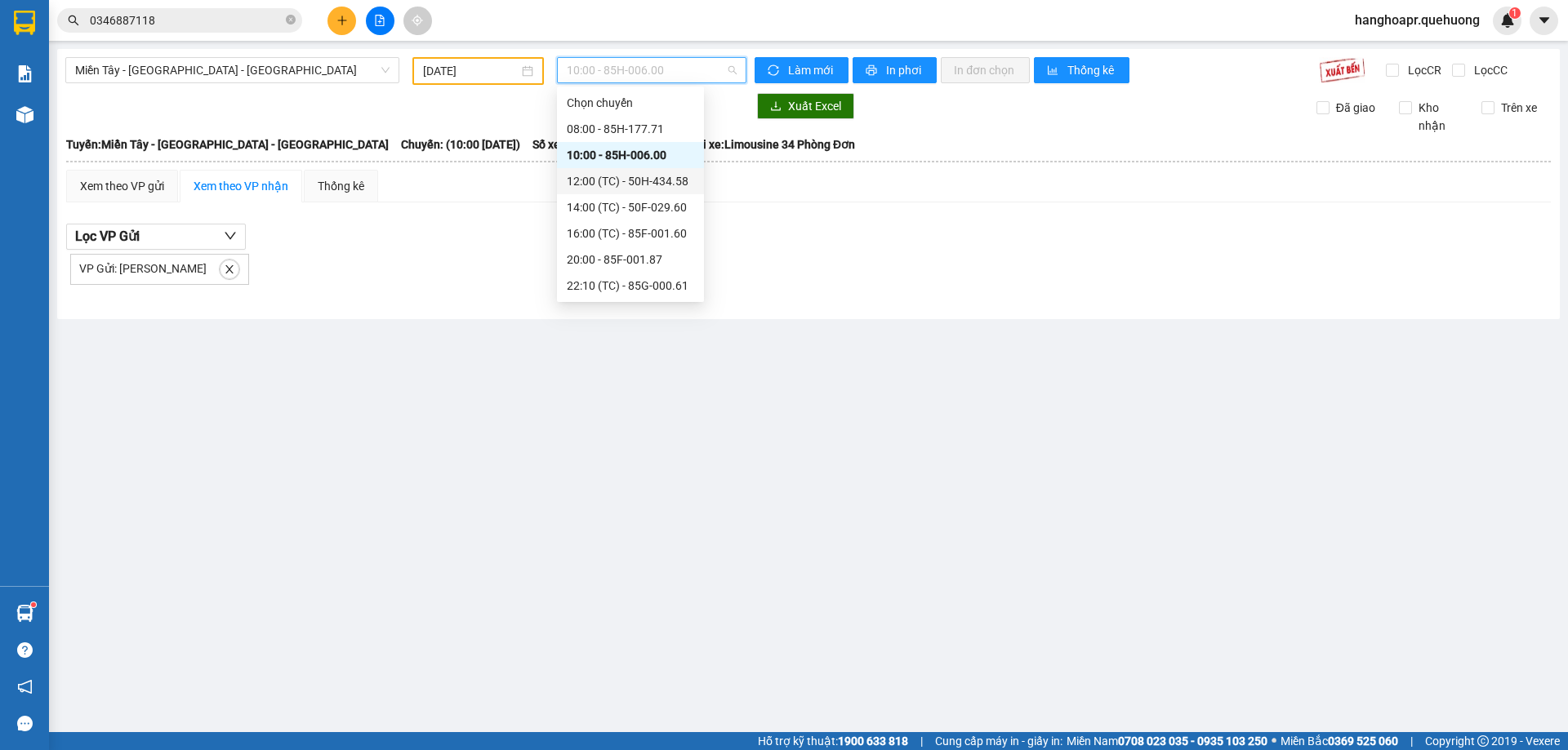
click at [665, 189] on div "12:00 (TC) - 50H-434.58" at bounding box center [630, 181] width 127 height 18
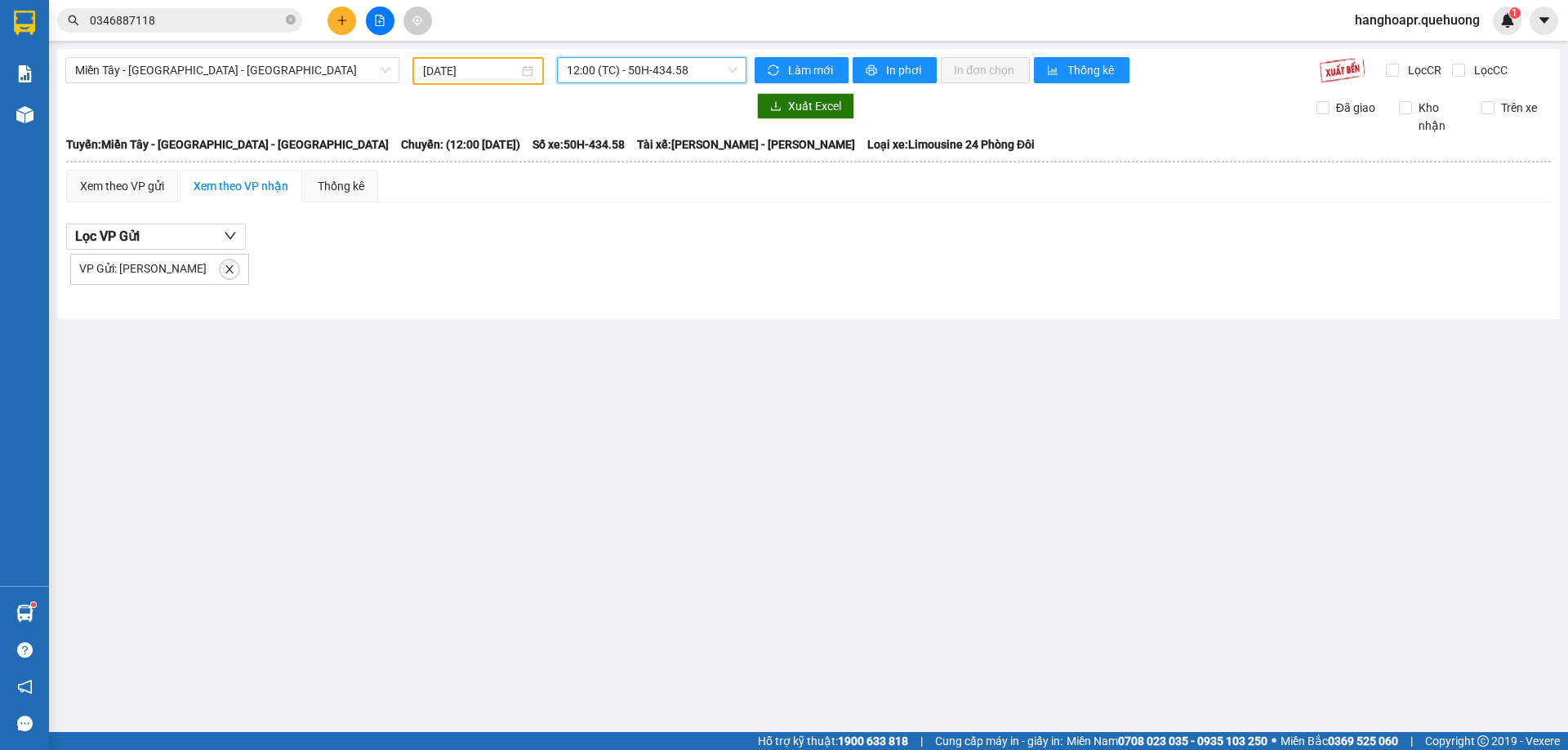
click at [686, 77] on span "12:00 (TC) - 50H-434.58" at bounding box center [651, 70] width 170 height 24
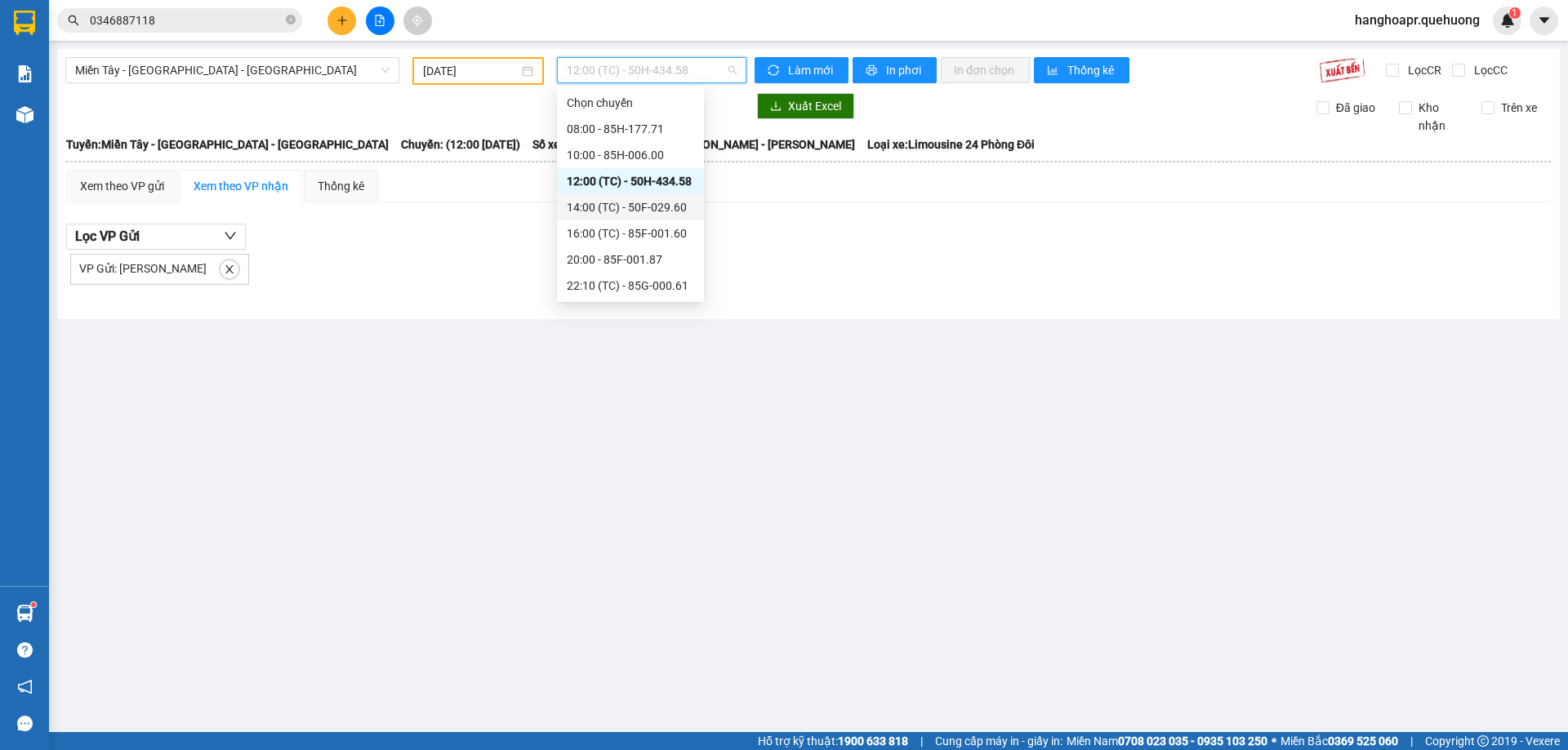
click at [660, 209] on div "14:00 (TC) - 50F-029.60" at bounding box center [630, 207] width 127 height 18
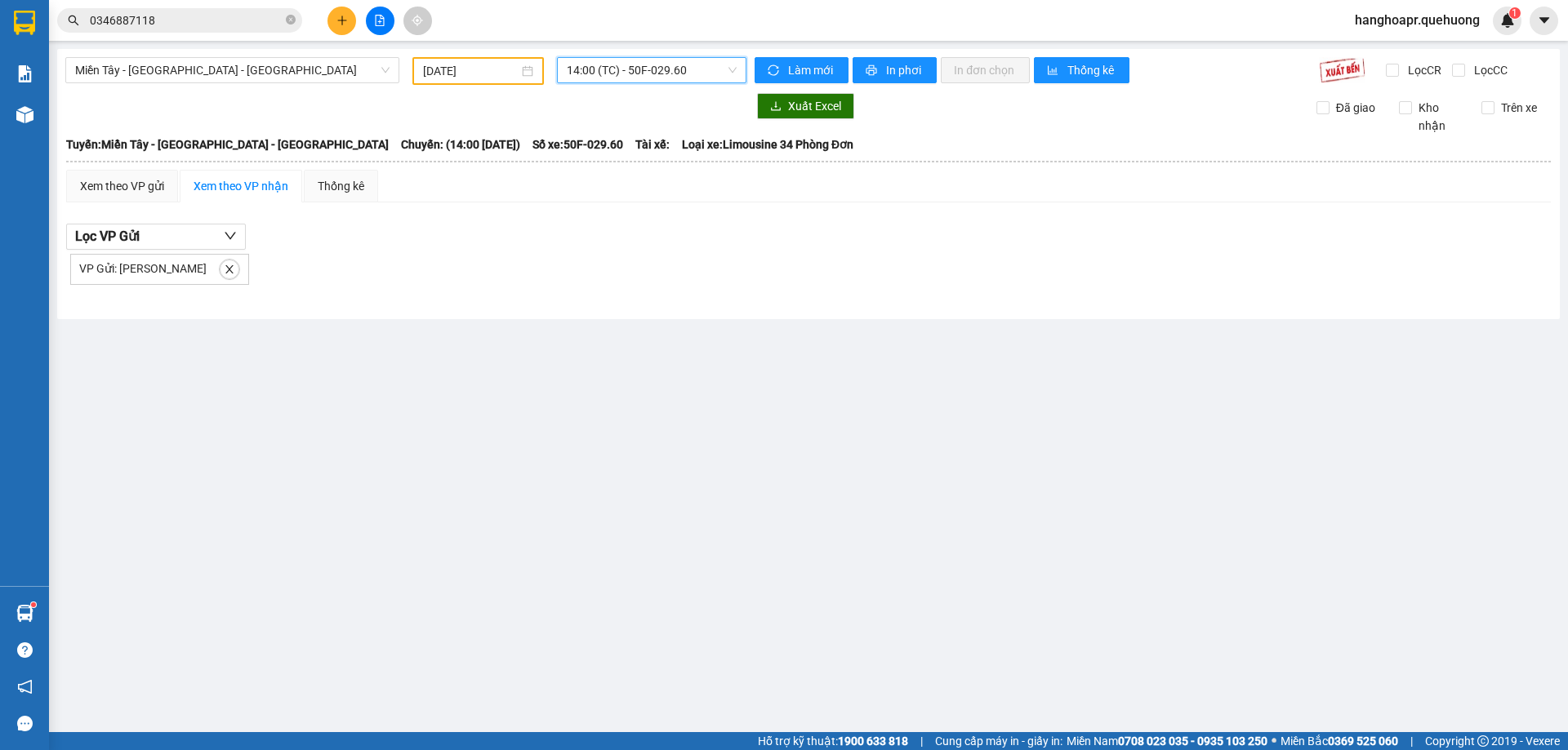
click at [679, 71] on span "14:00 (TC) - 50F-029.60" at bounding box center [651, 70] width 170 height 24
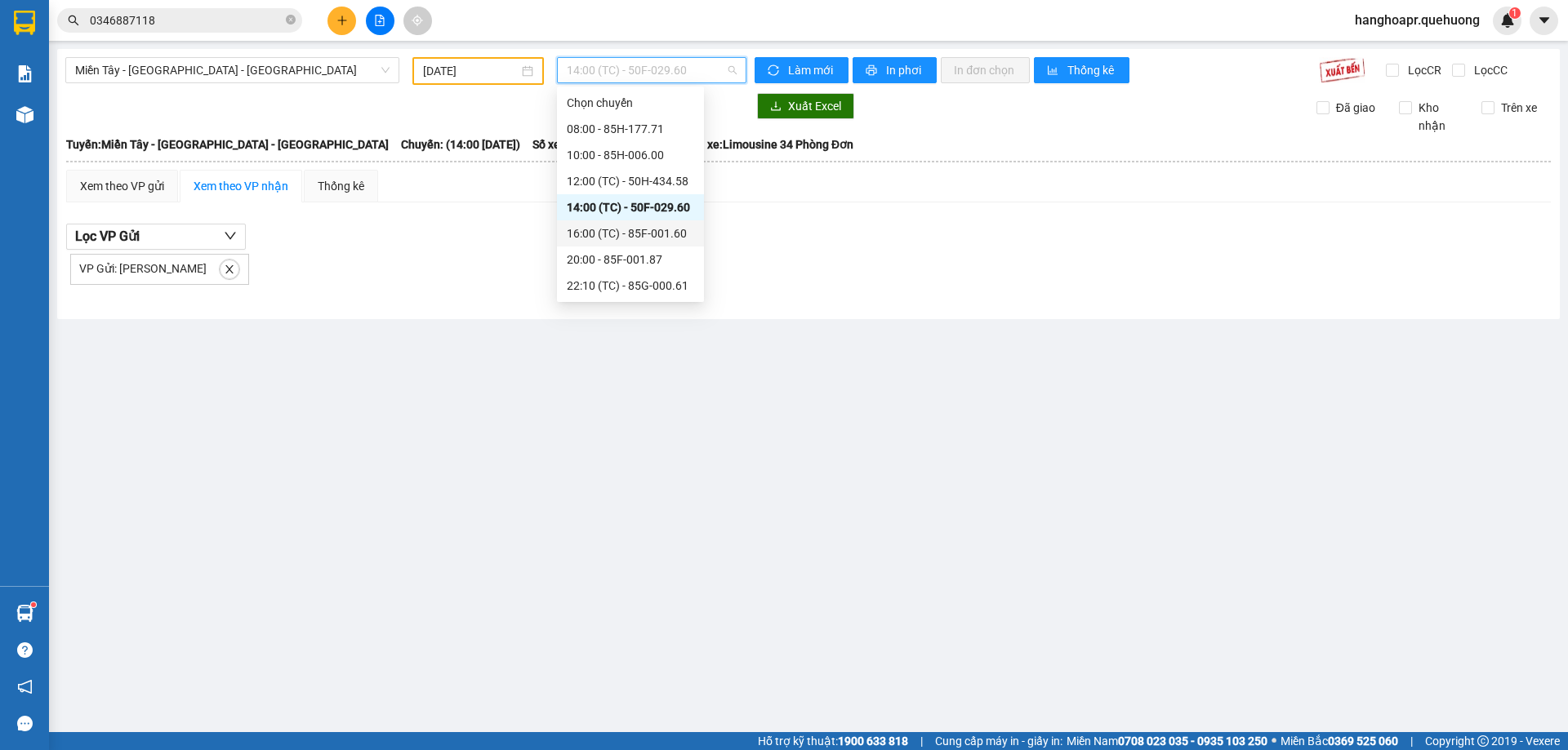
click at [658, 233] on div "16:00 (TC) - 85F-001.60" at bounding box center [630, 234] width 127 height 18
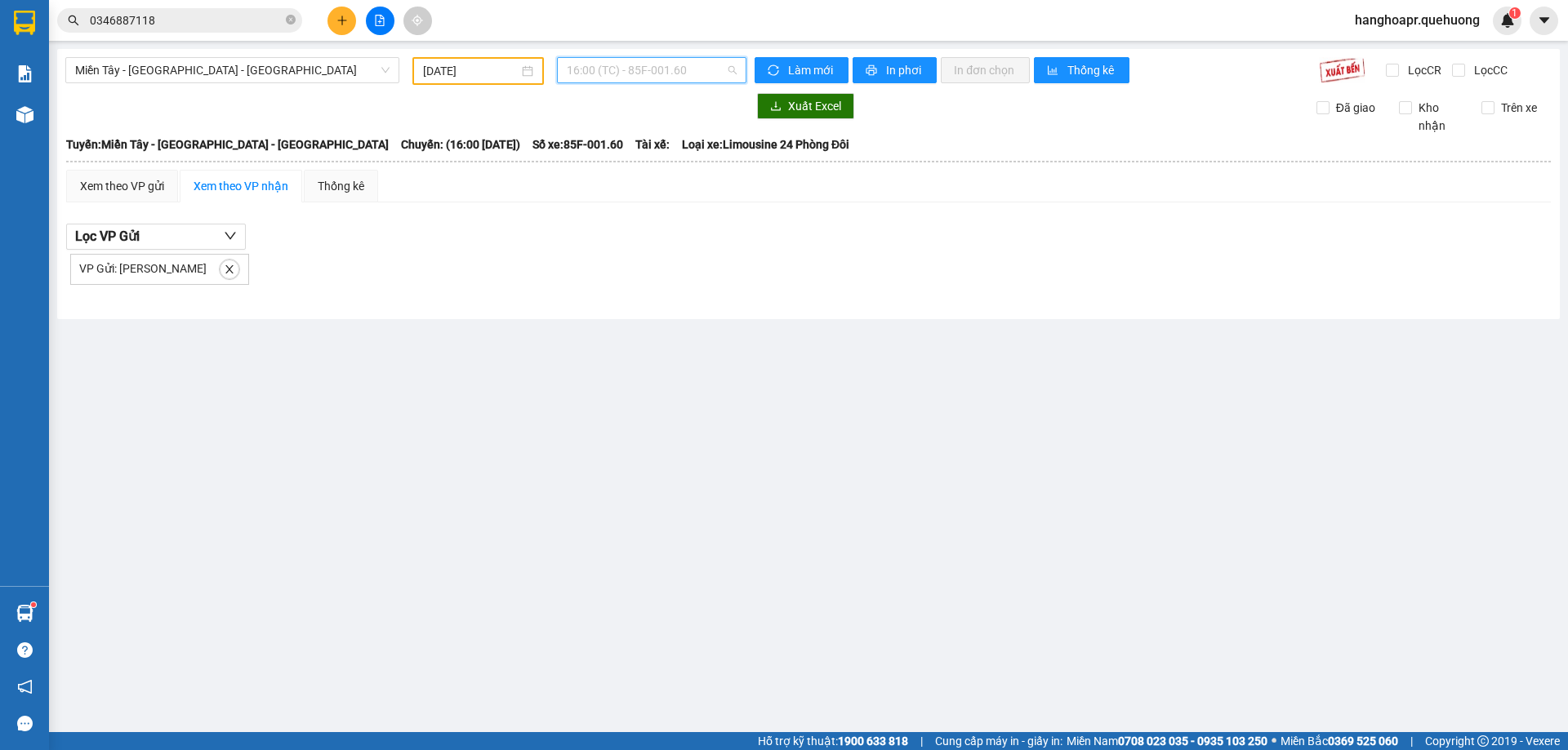
click at [674, 74] on span "16:00 (TC) - 85F-001.60" at bounding box center [651, 70] width 170 height 24
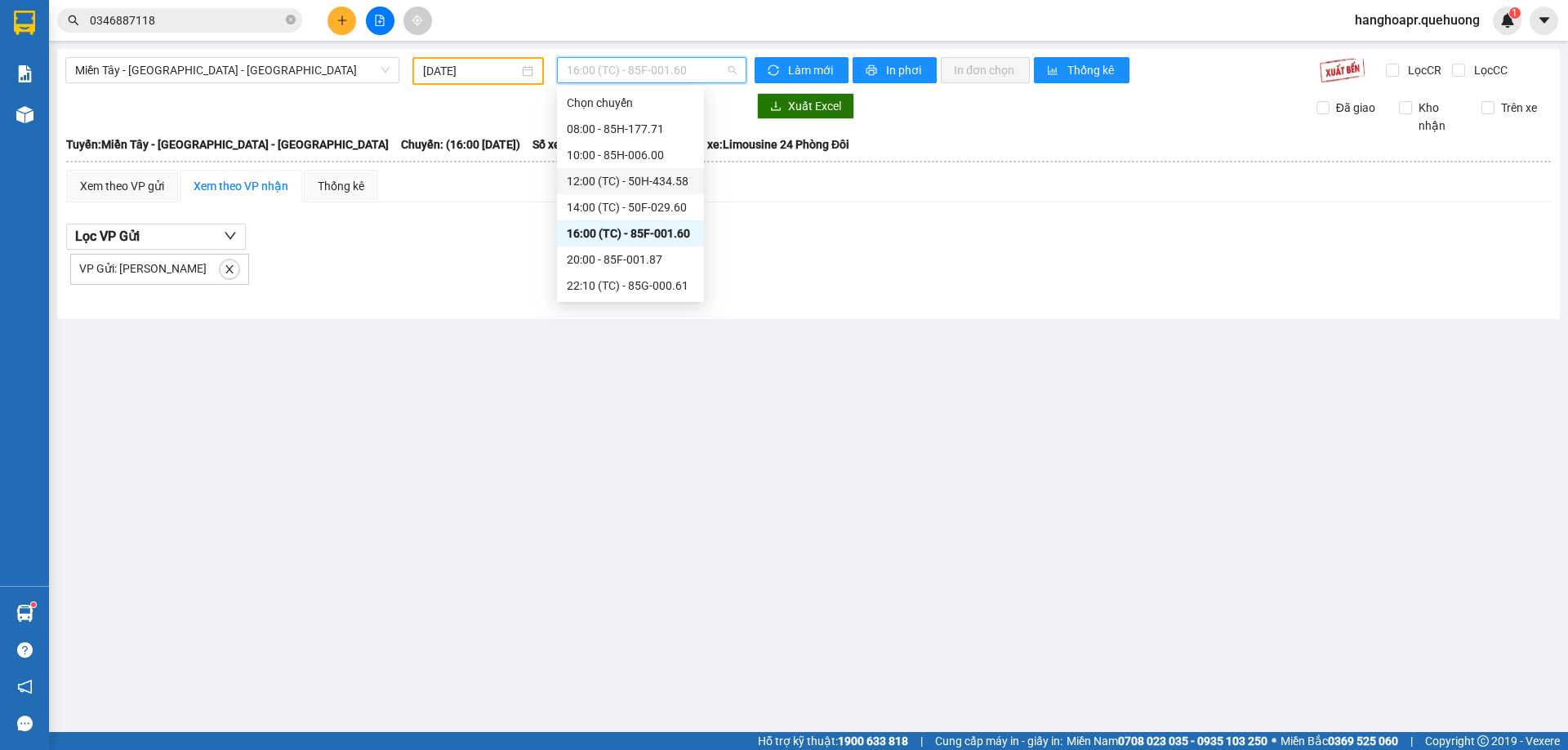
scroll to position [156, 0]
click at [624, 294] on div "23:59 - 85H-006.18" at bounding box center [630, 286] width 147 height 26
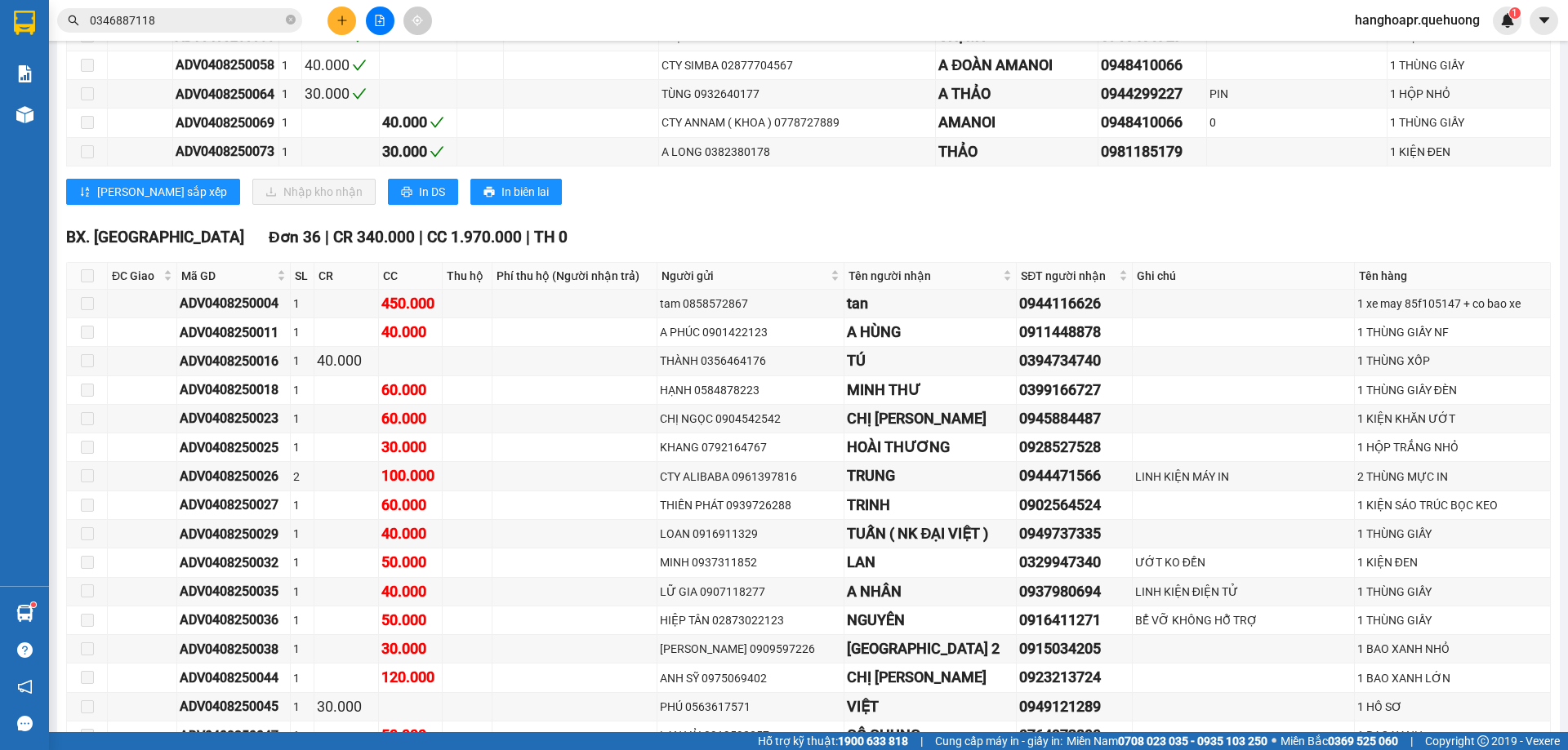
scroll to position [1306, 0]
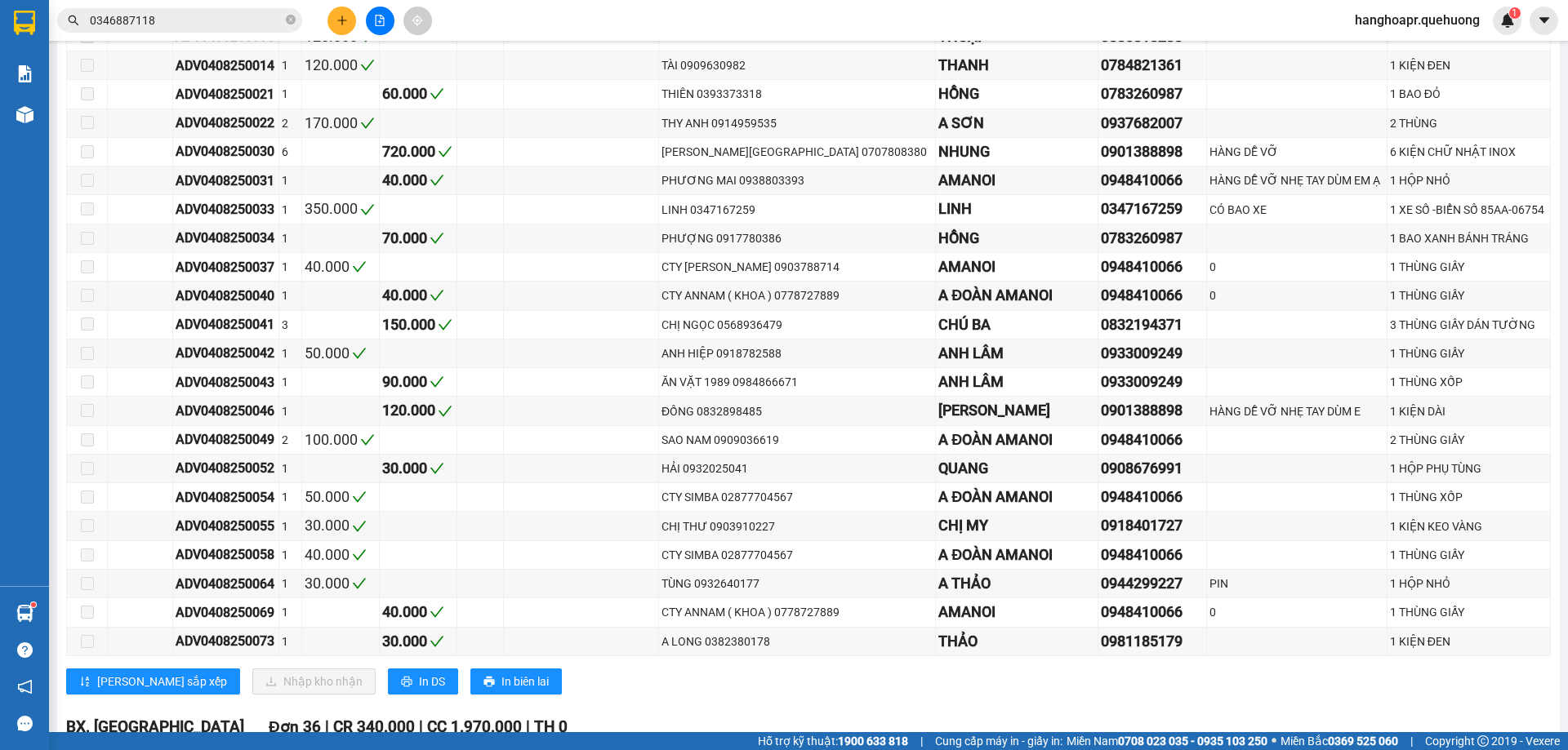
click at [372, 23] on button at bounding box center [380, 21] width 28 height 28
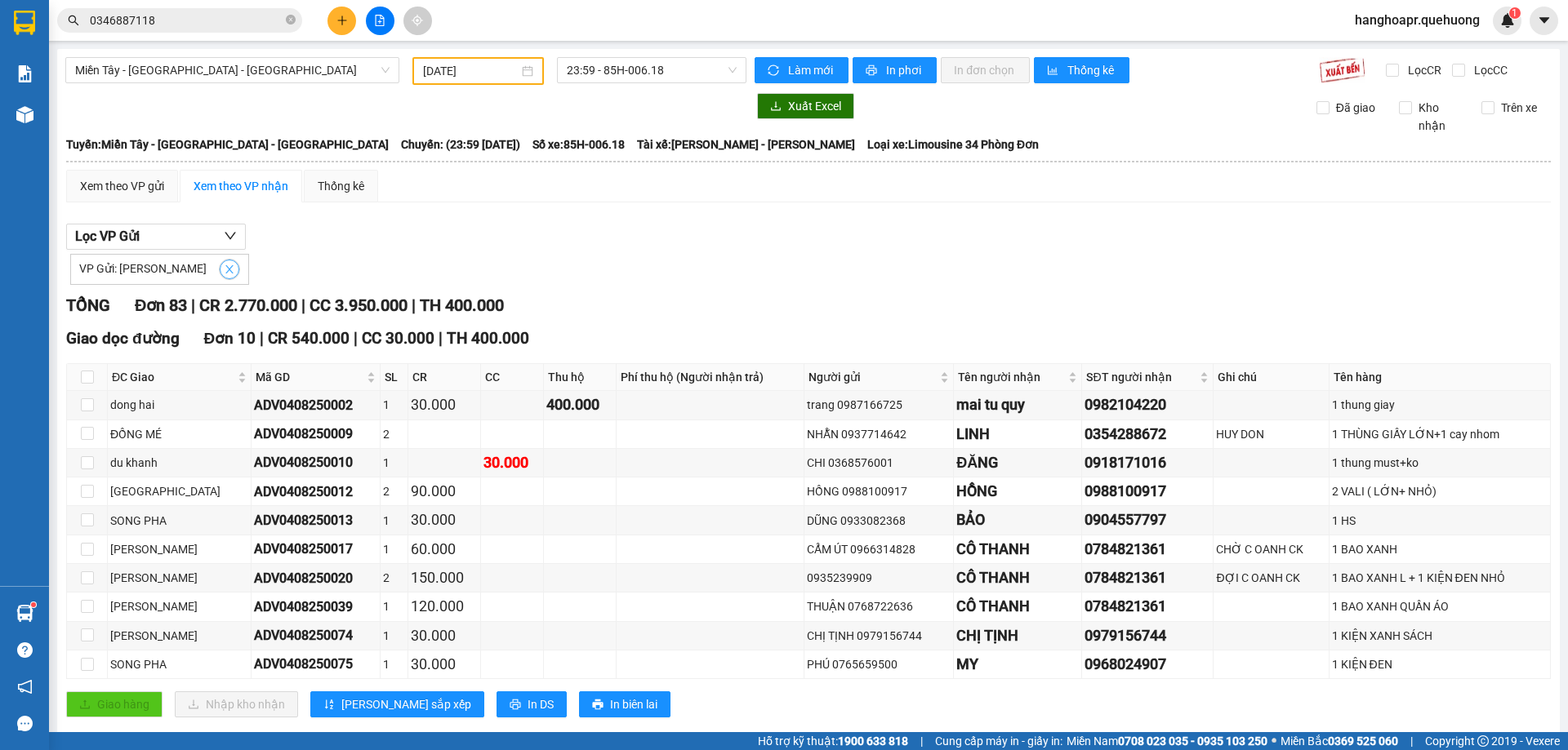
drag, startPoint x: 234, startPoint y: 271, endPoint x: 476, endPoint y: 135, distance: 277.6
click at [237, 270] on span "close" at bounding box center [230, 270] width 18 height 12
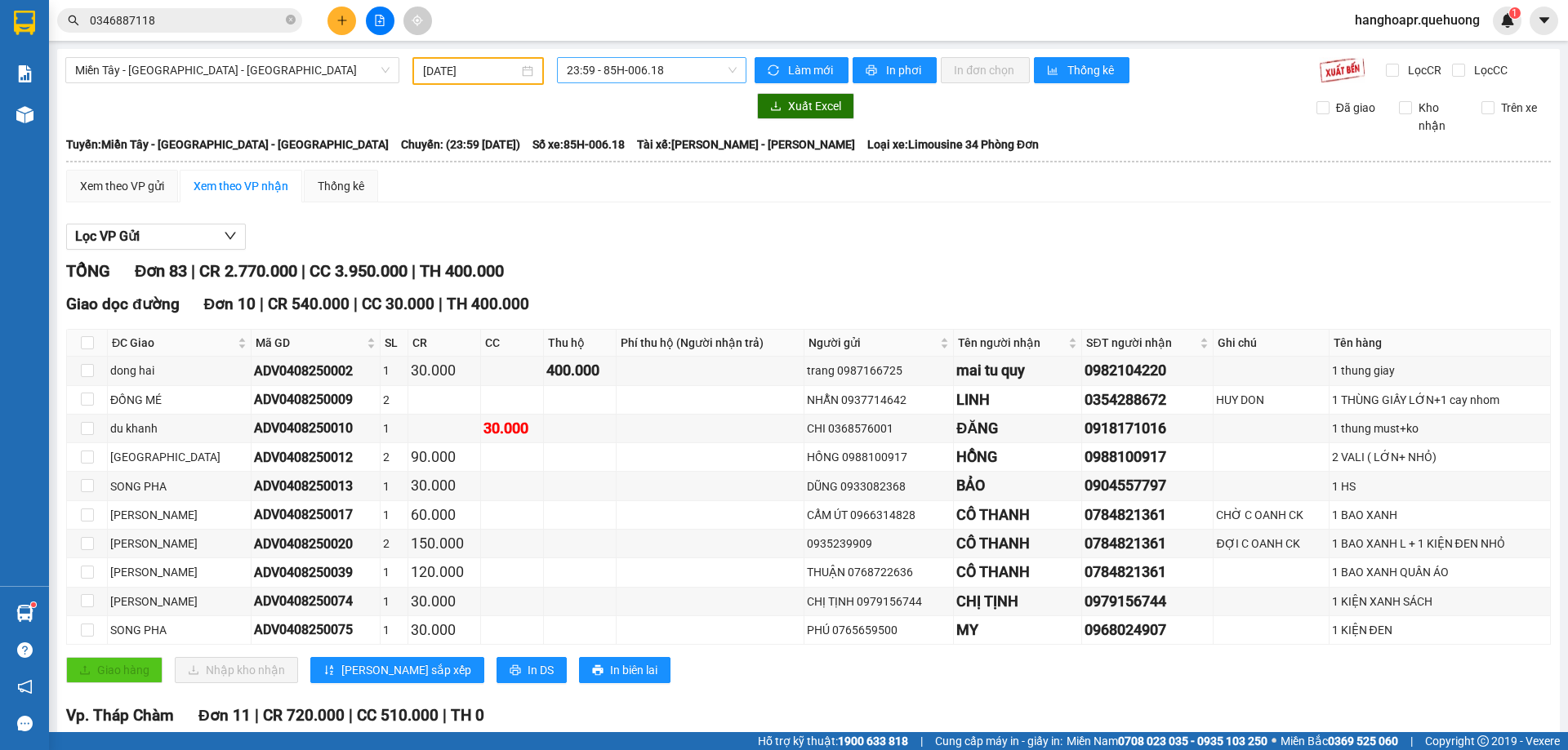
drag, startPoint x: 710, startPoint y: 68, endPoint x: 689, endPoint y: 79, distance: 23.7
click at [707, 70] on span "23:59 - 85H-006.18" at bounding box center [651, 70] width 170 height 24
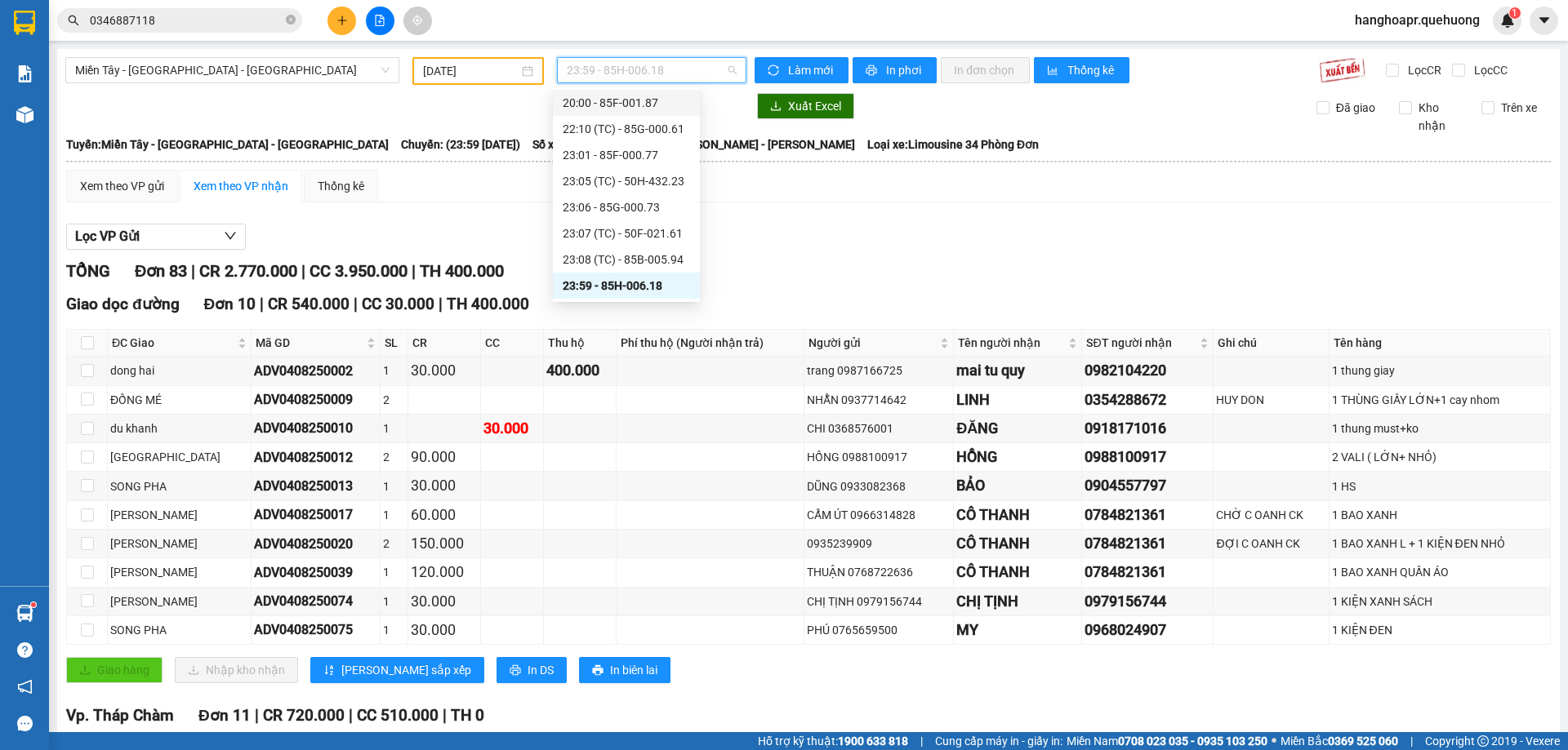
click at [502, 71] on input "04/08/2025" at bounding box center [470, 72] width 96 height 18
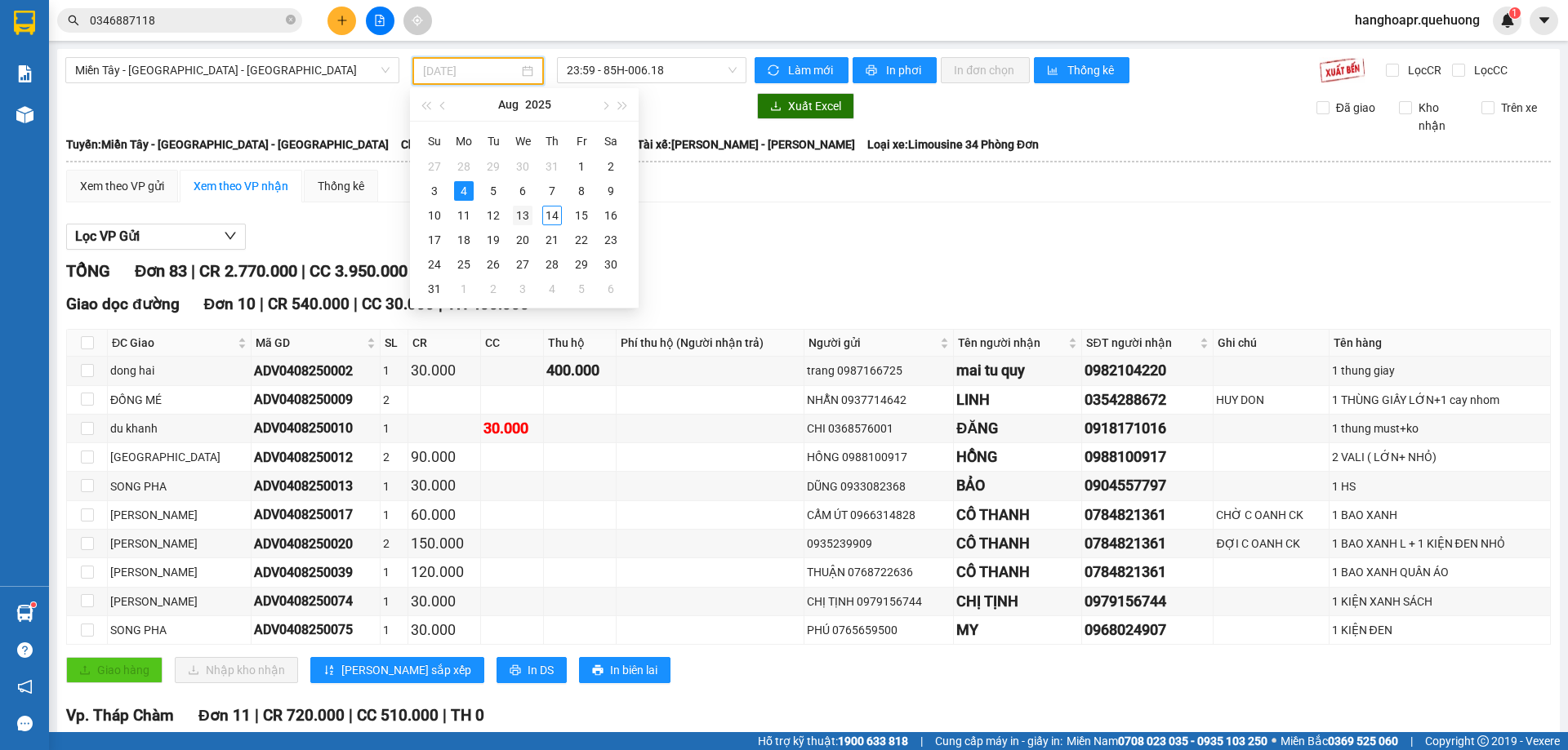
drag, startPoint x: 547, startPoint y: 216, endPoint x: 531, endPoint y: 214, distance: 16.1
click at [532, 214] on tr "10 11 12 13 14 15 16" at bounding box center [522, 215] width 206 height 24
click at [525, 214] on div "13" at bounding box center [523, 216] width 20 height 20
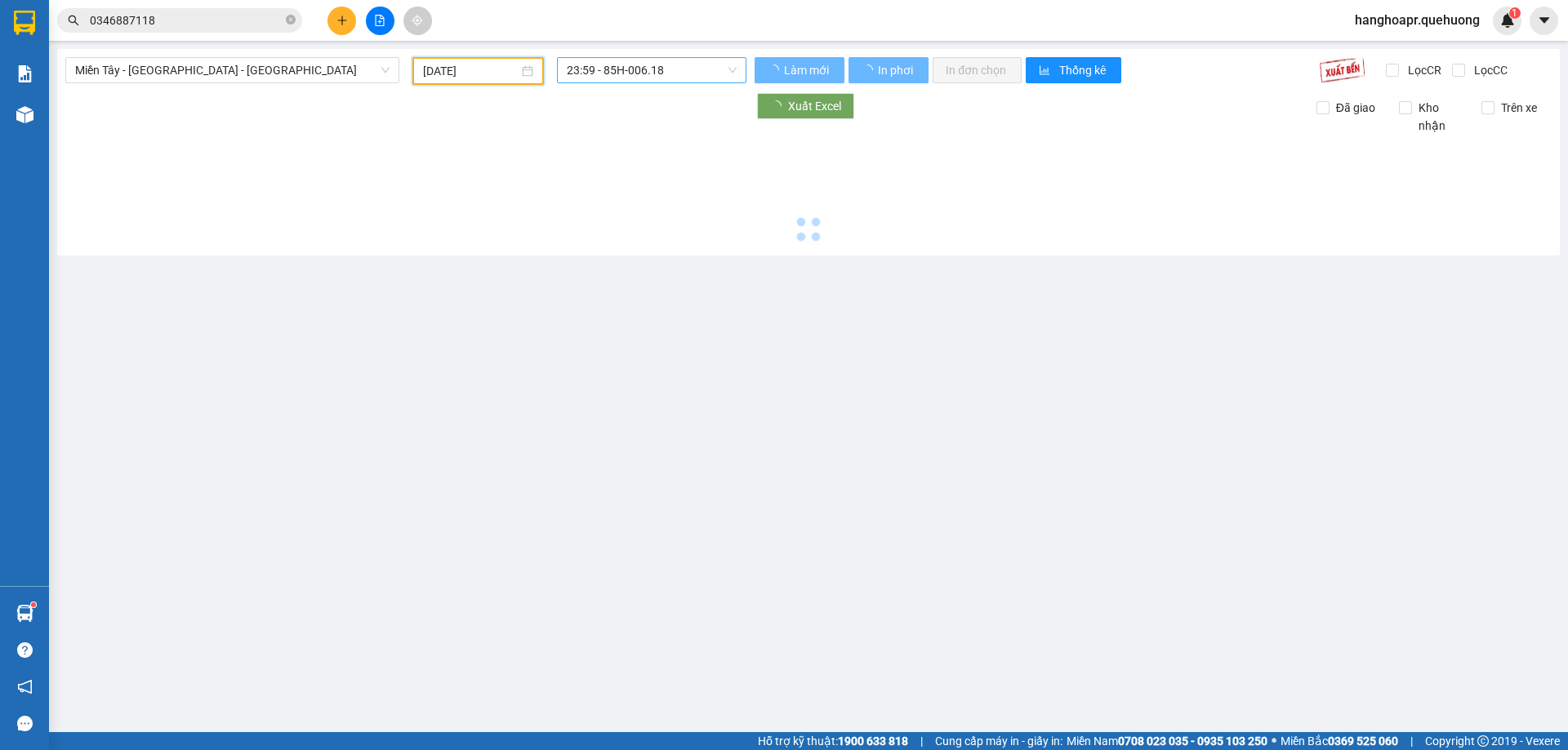
click at [679, 73] on span "23:59 - 85H-006.18" at bounding box center [651, 70] width 170 height 24
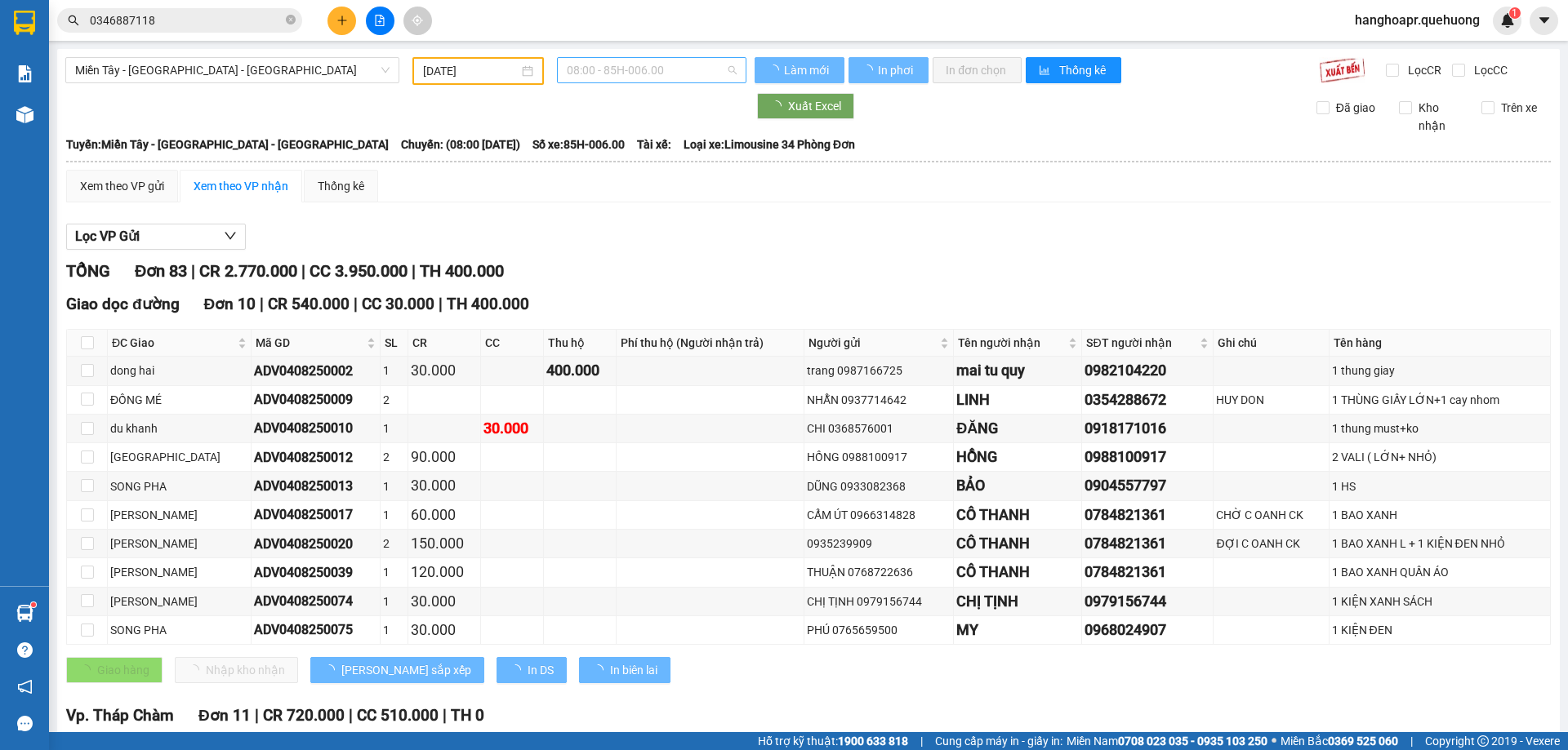
type input "[DATE]"
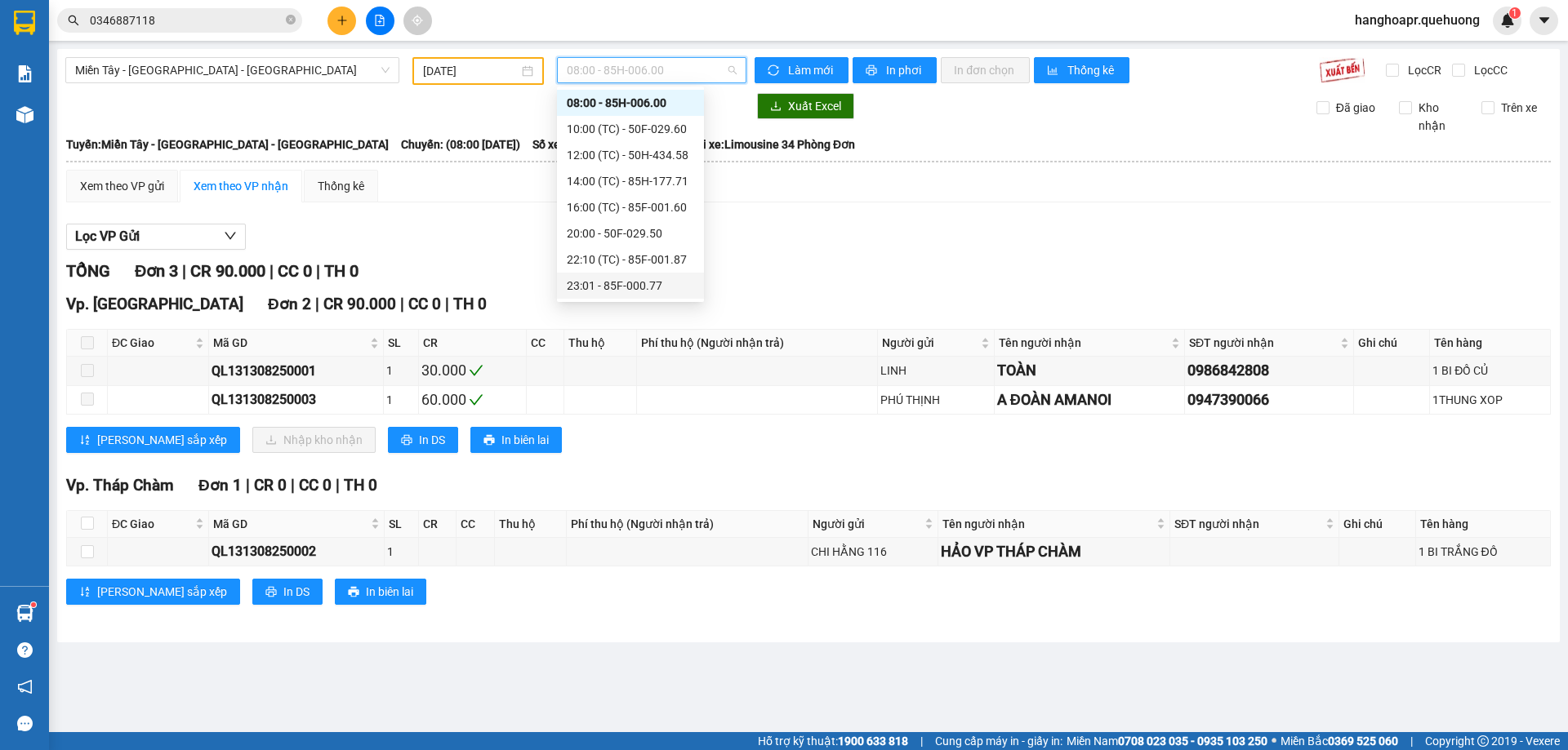
scroll to position [156, 0]
click at [664, 241] on div "23:07 (TC) - 50F-021.61" at bounding box center [630, 234] width 127 height 18
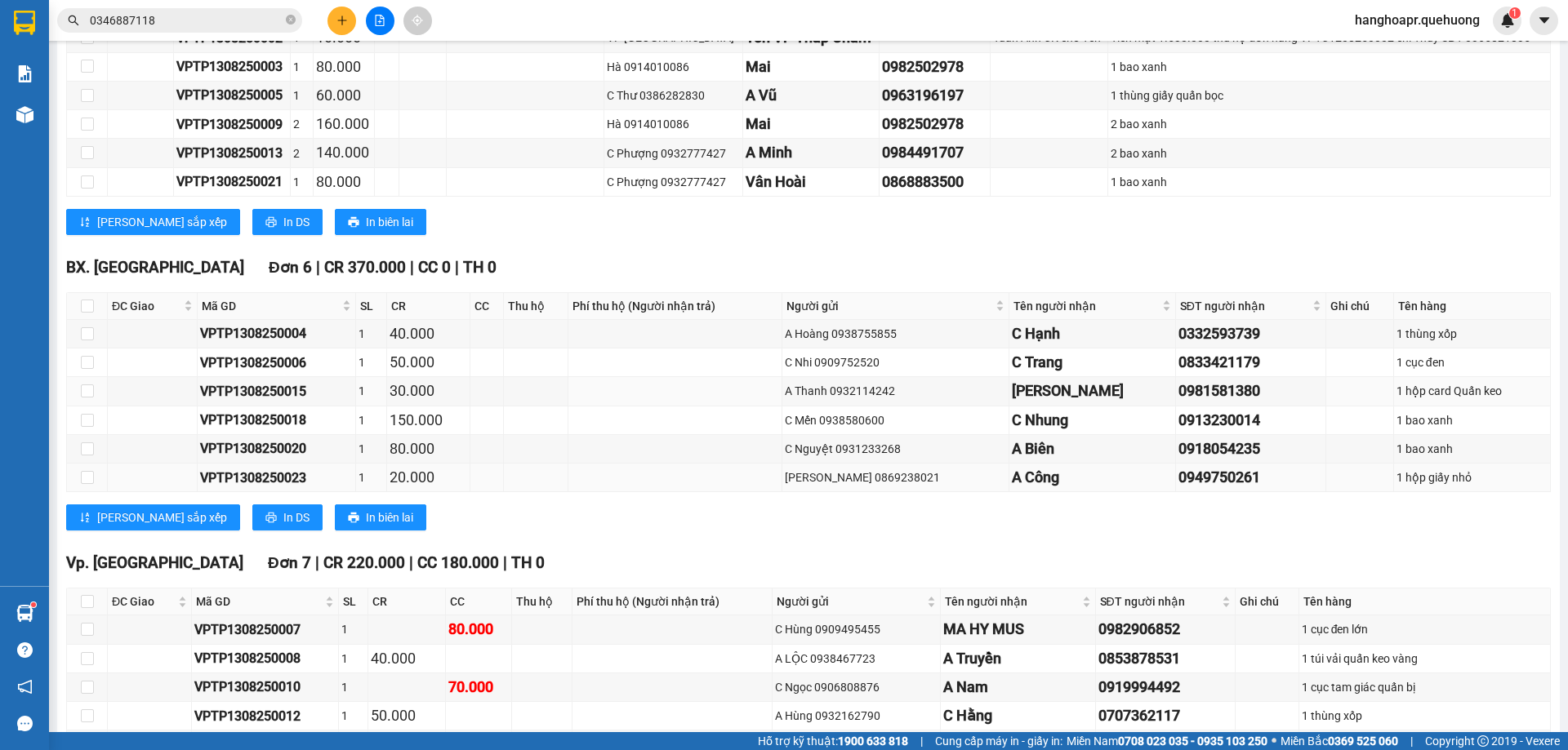
scroll to position [740, 0]
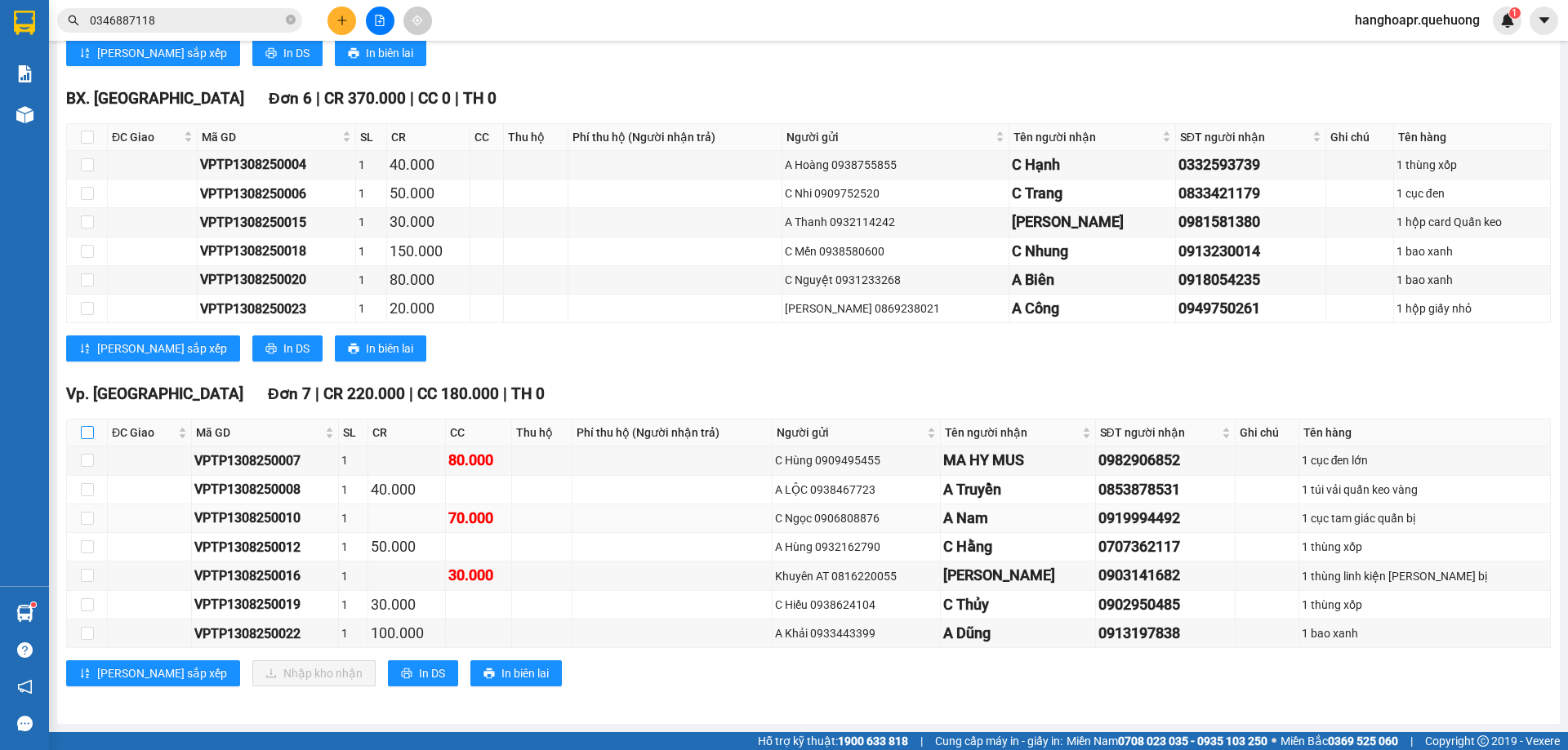
drag, startPoint x: 87, startPoint y: 434, endPoint x: 171, endPoint y: 529, distance: 126.8
click at [87, 433] on input "checkbox" at bounding box center [87, 433] width 13 height 13
checkbox input "true"
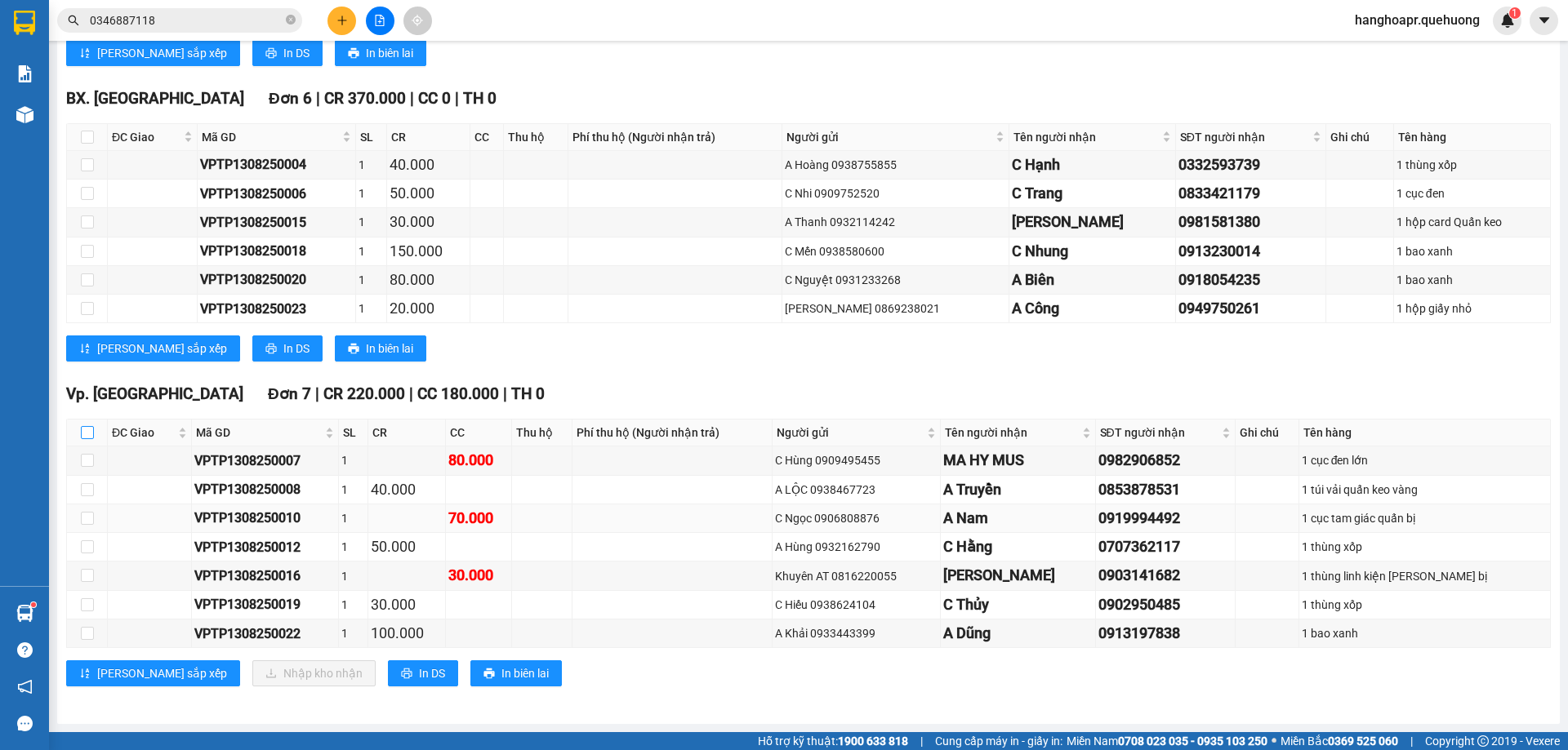
checkbox input "true"
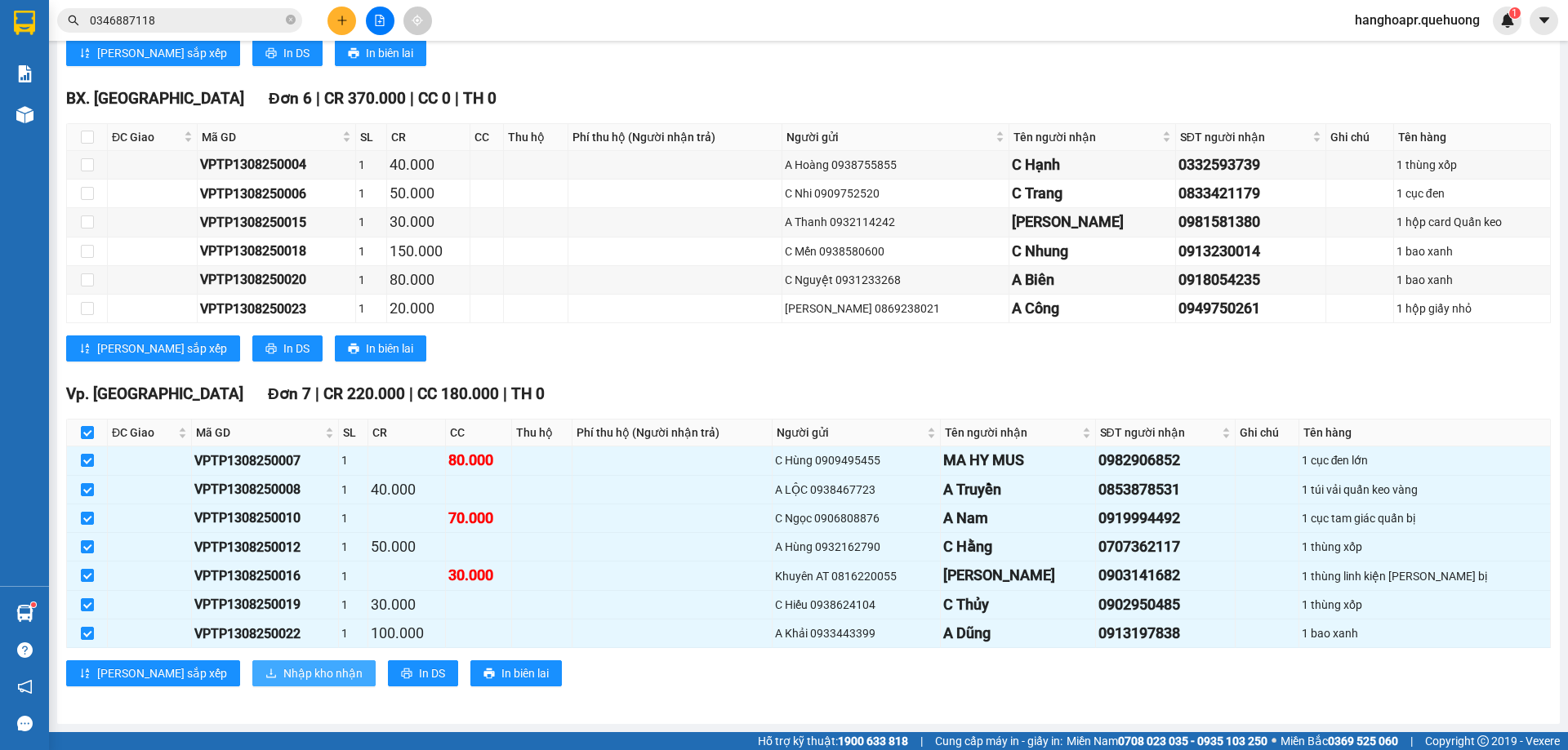
click at [283, 669] on span "Nhập kho nhận" at bounding box center [322, 673] width 79 height 18
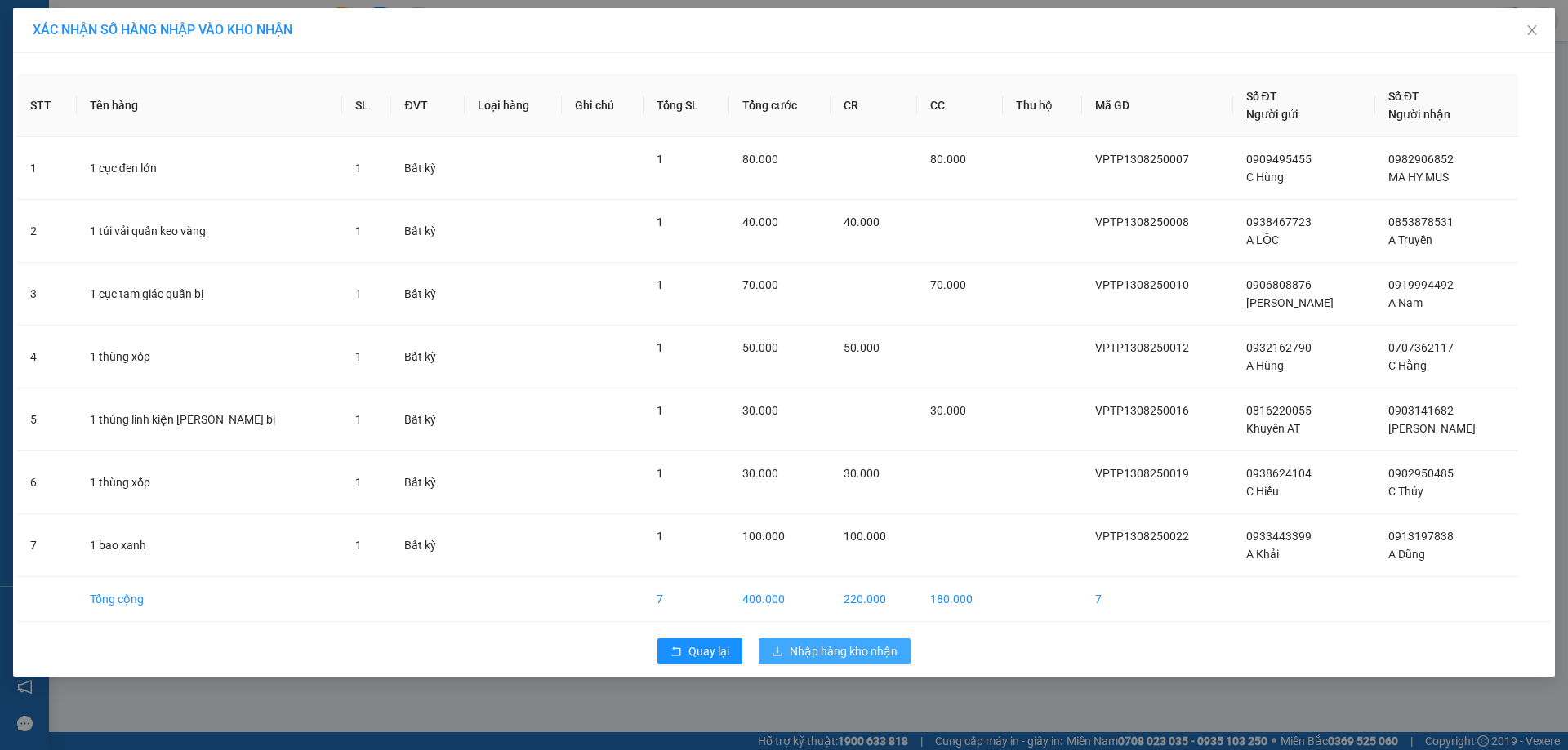
drag, startPoint x: 794, startPoint y: 652, endPoint x: 772, endPoint y: 635, distance: 27.8
click at [794, 653] on span "Nhập hàng kho nhận" at bounding box center [843, 652] width 107 height 18
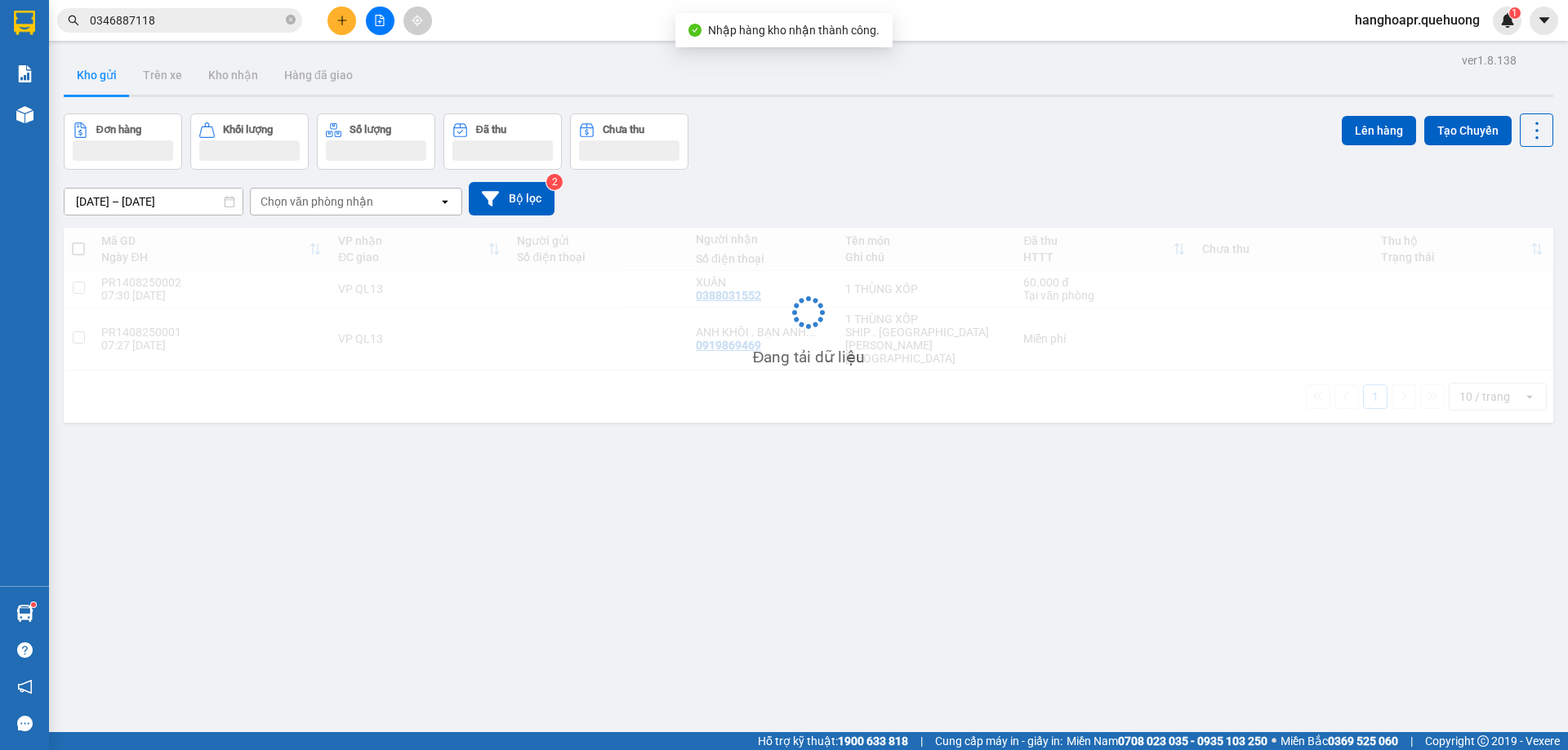
click at [385, 36] on div "Kết quả tìm kiếm ( 2 ) Bộ lọc Mã ĐH Trạng thái Món hàng Thu hộ Tổng cước Chưa c…" at bounding box center [784, 20] width 1568 height 41
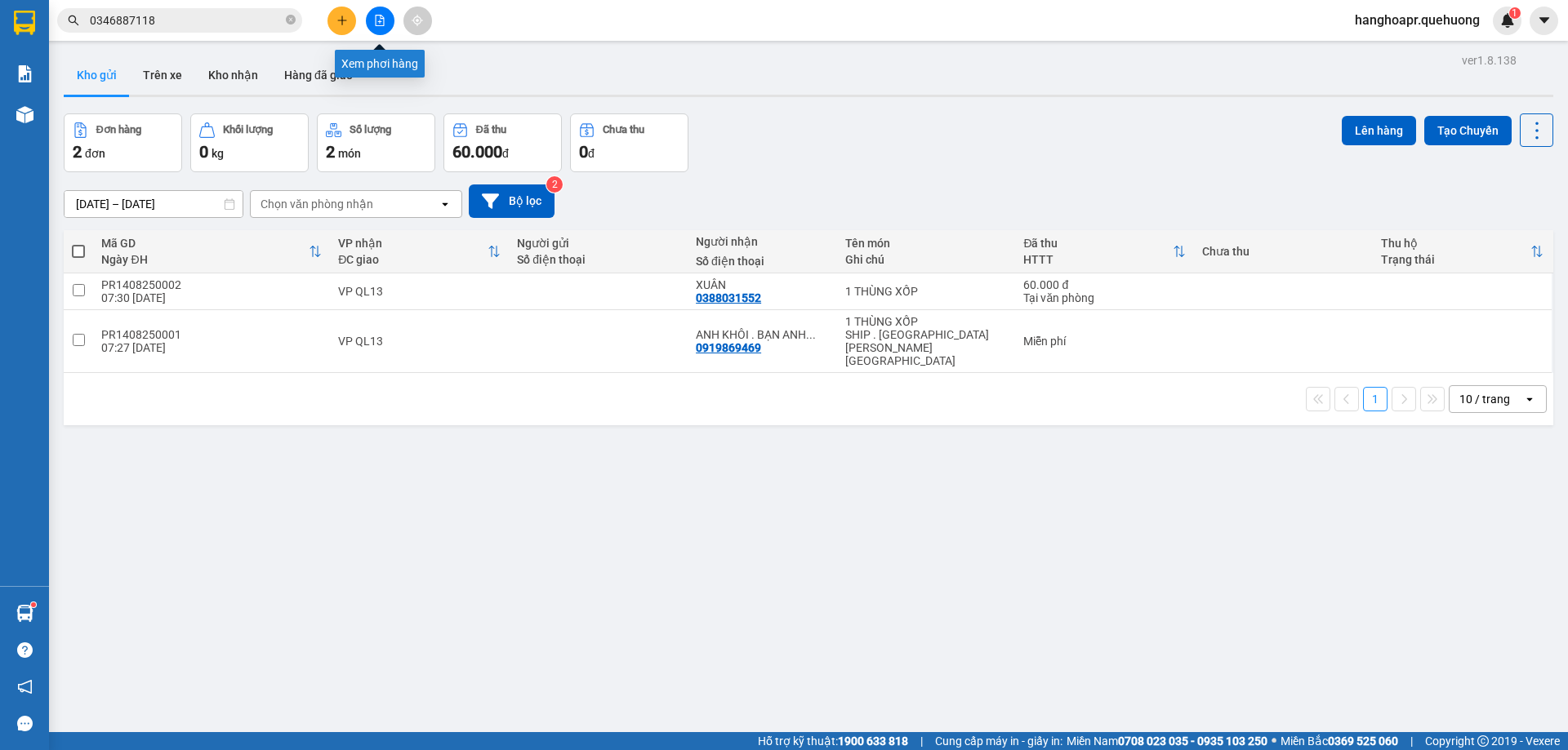
click at [383, 30] on button at bounding box center [380, 21] width 28 height 28
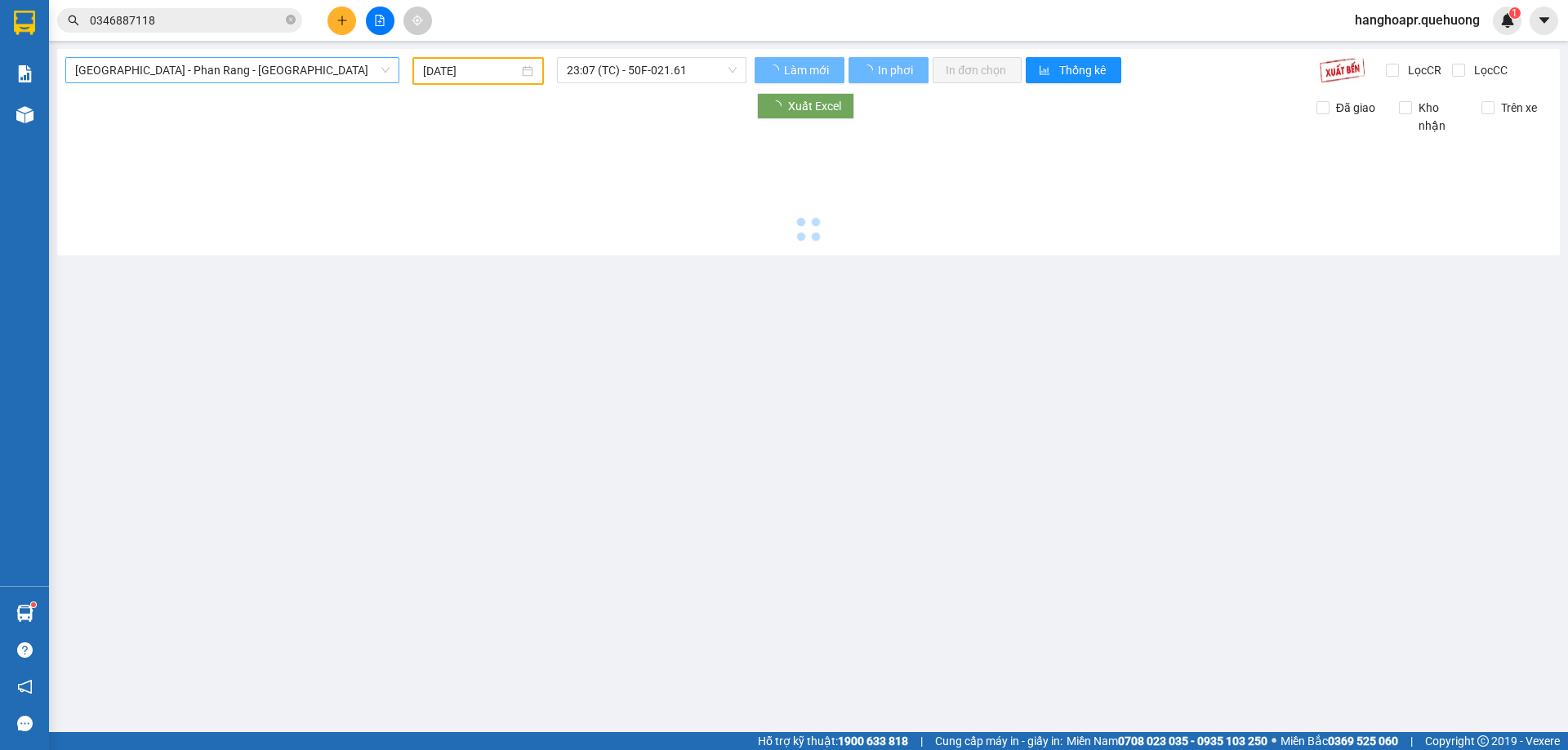
type input "[DATE]"
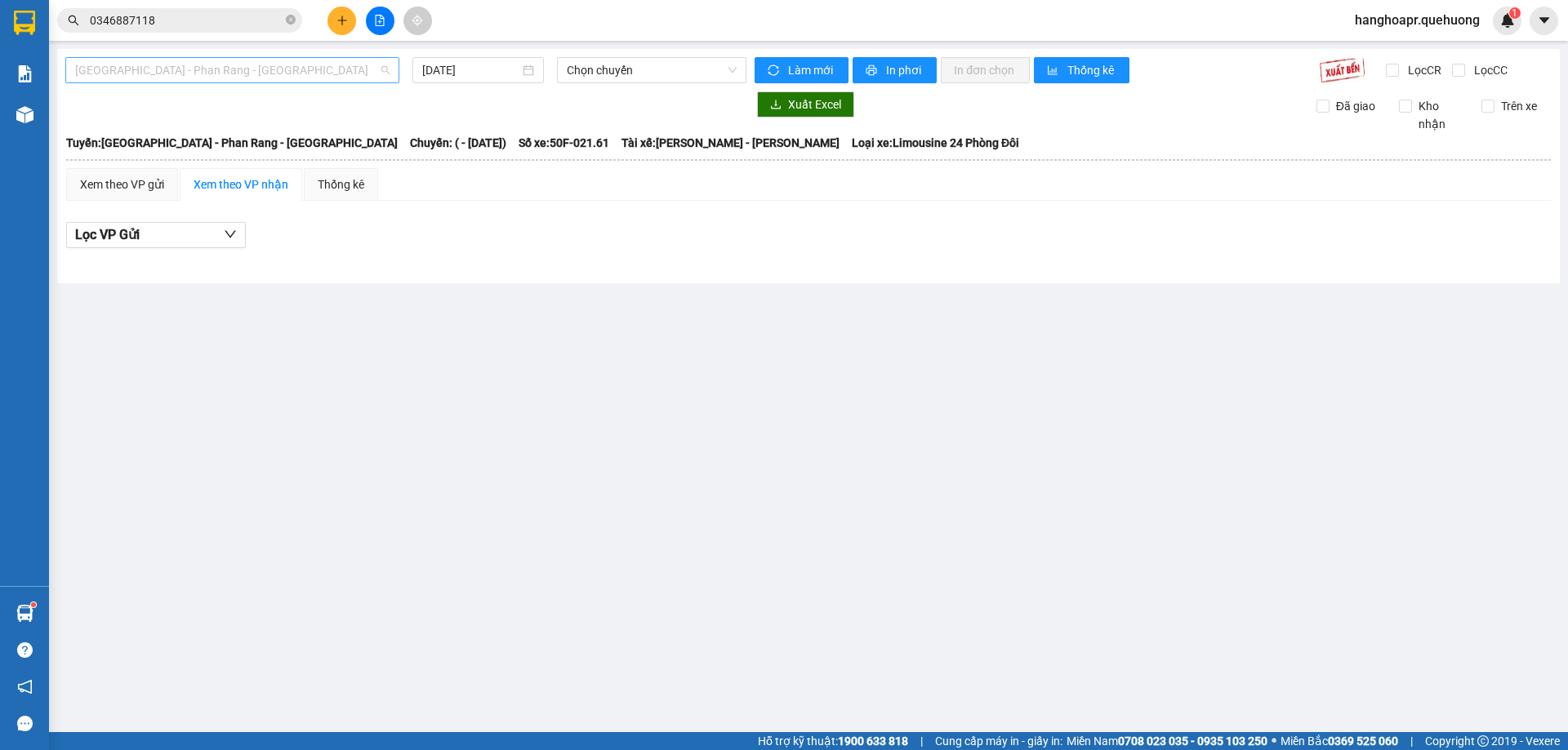
click at [256, 76] on span "[GEOGRAPHIC_DATA] - Phan Rang - [GEOGRAPHIC_DATA]" at bounding box center [232, 70] width 315 height 24
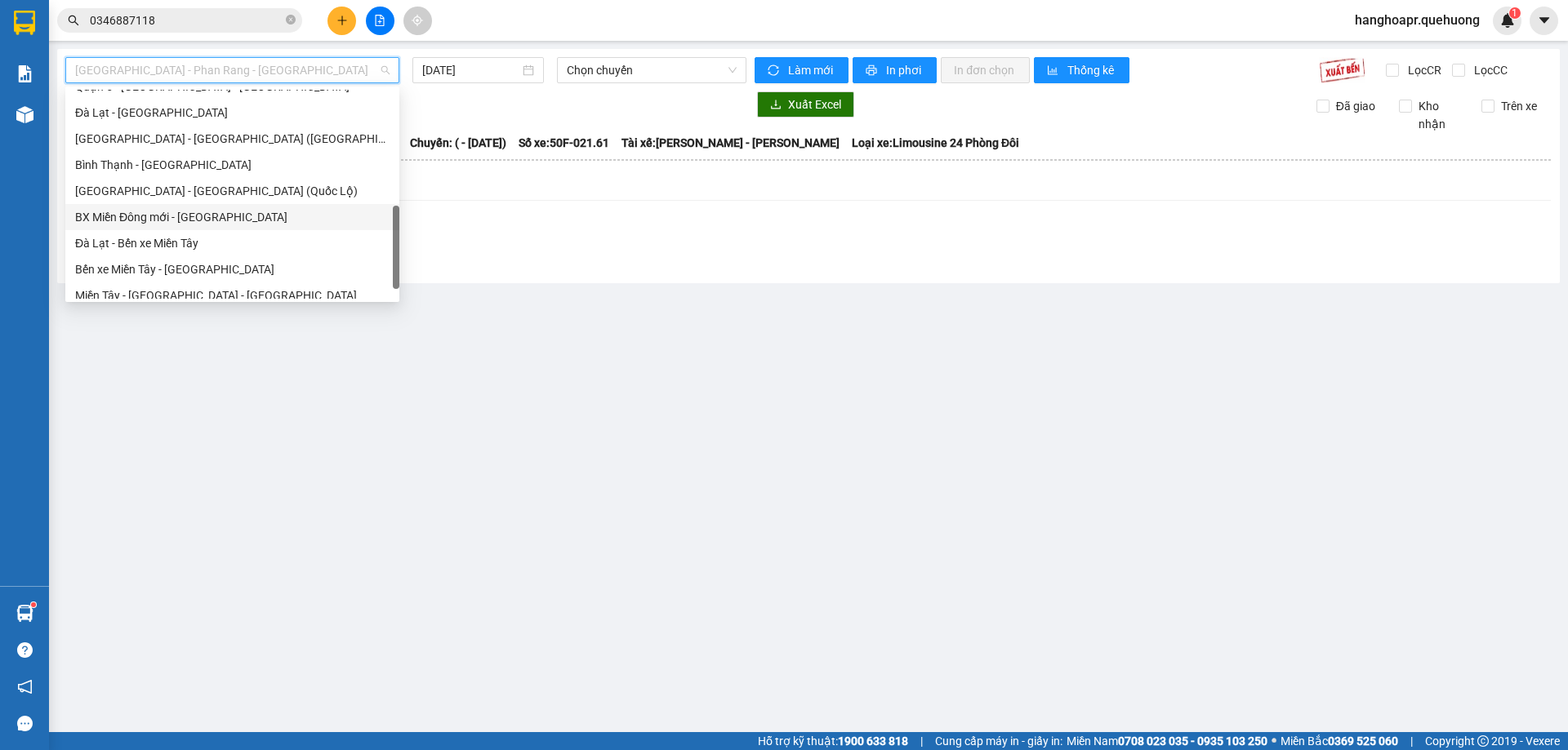
scroll to position [444, 0]
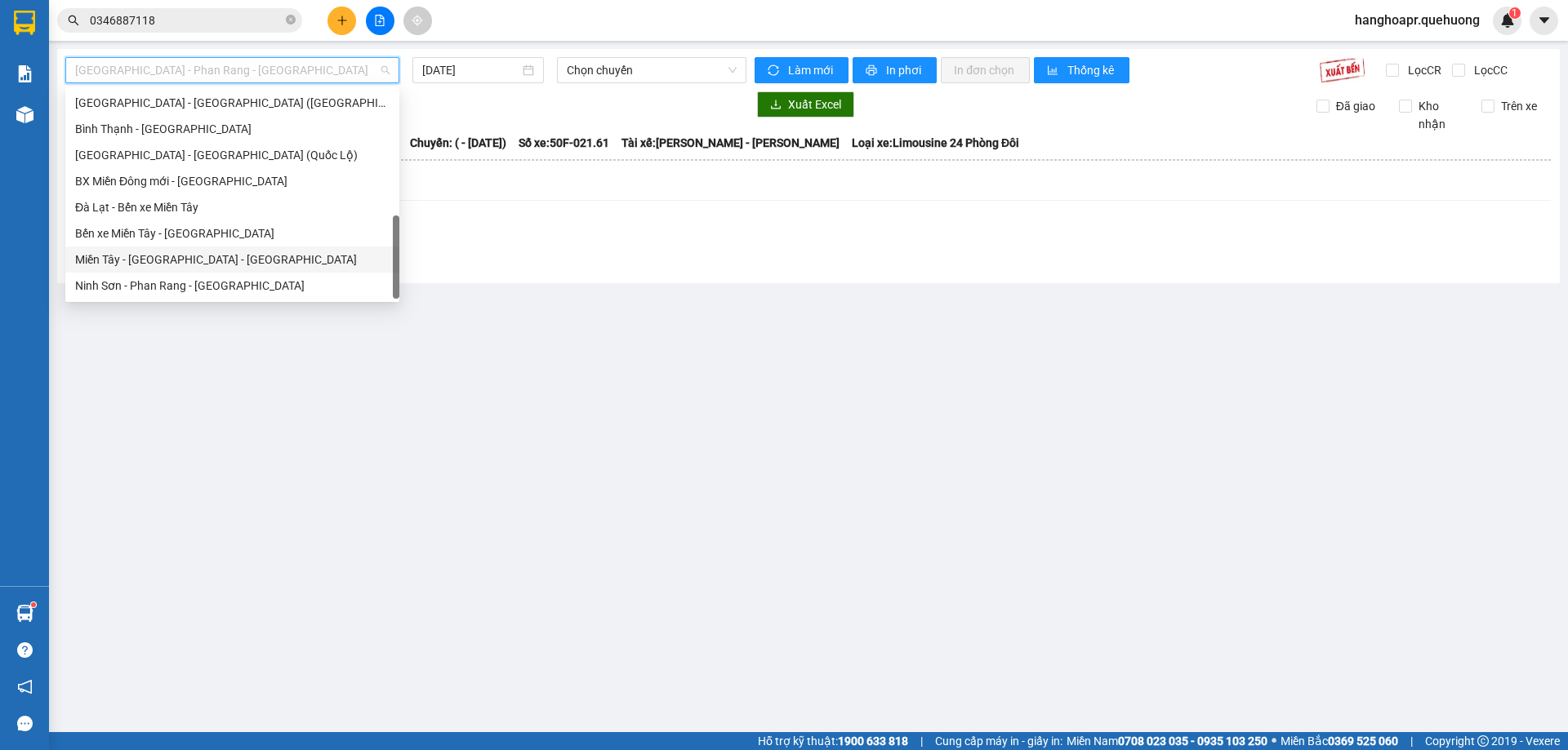
click at [233, 250] on div "Miền Tây - [GEOGRAPHIC_DATA] - [GEOGRAPHIC_DATA]" at bounding box center [231, 259] width 334 height 26
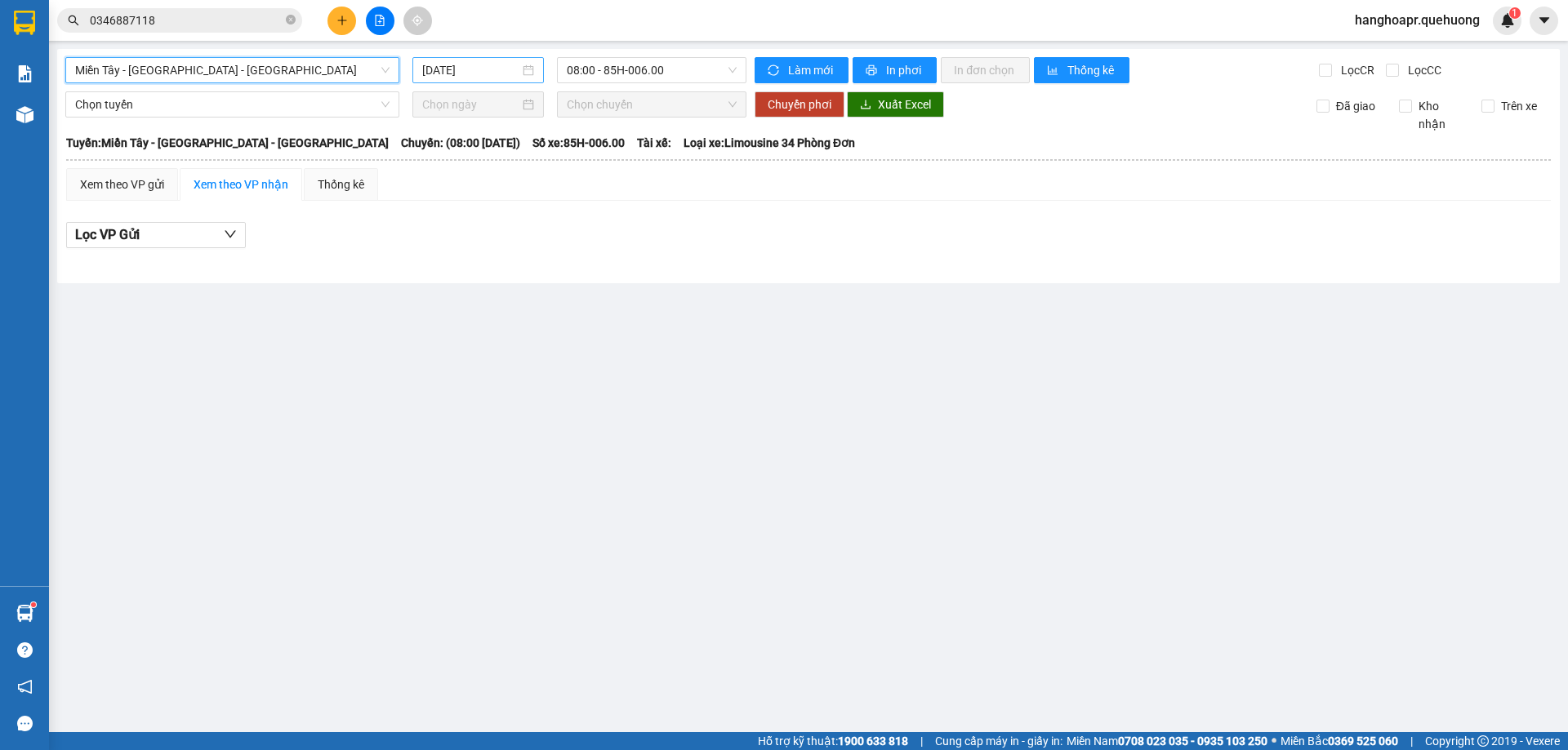
click at [481, 77] on input "[DATE]" at bounding box center [470, 71] width 97 height 18
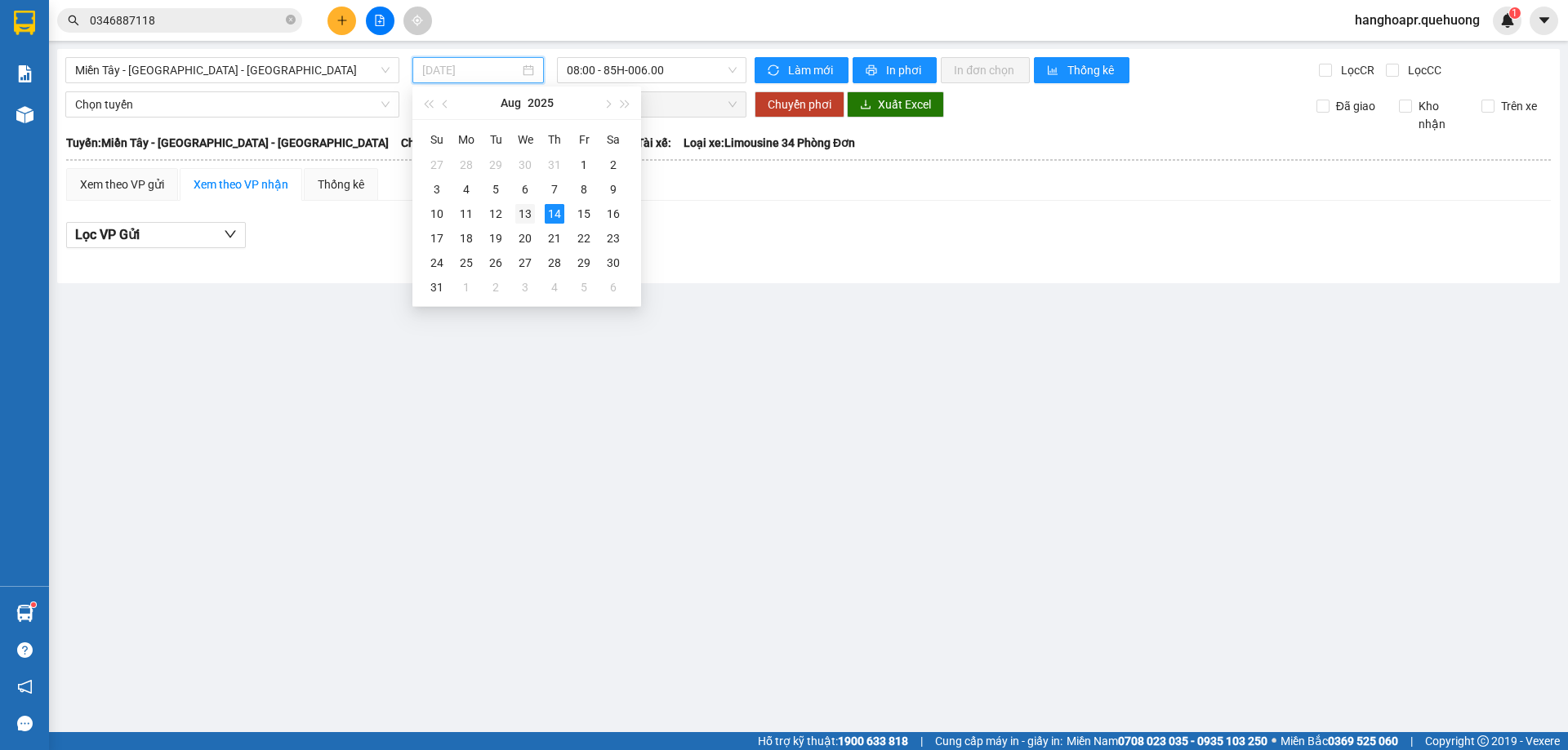
click at [526, 208] on div "13" at bounding box center [525, 214] width 20 height 20
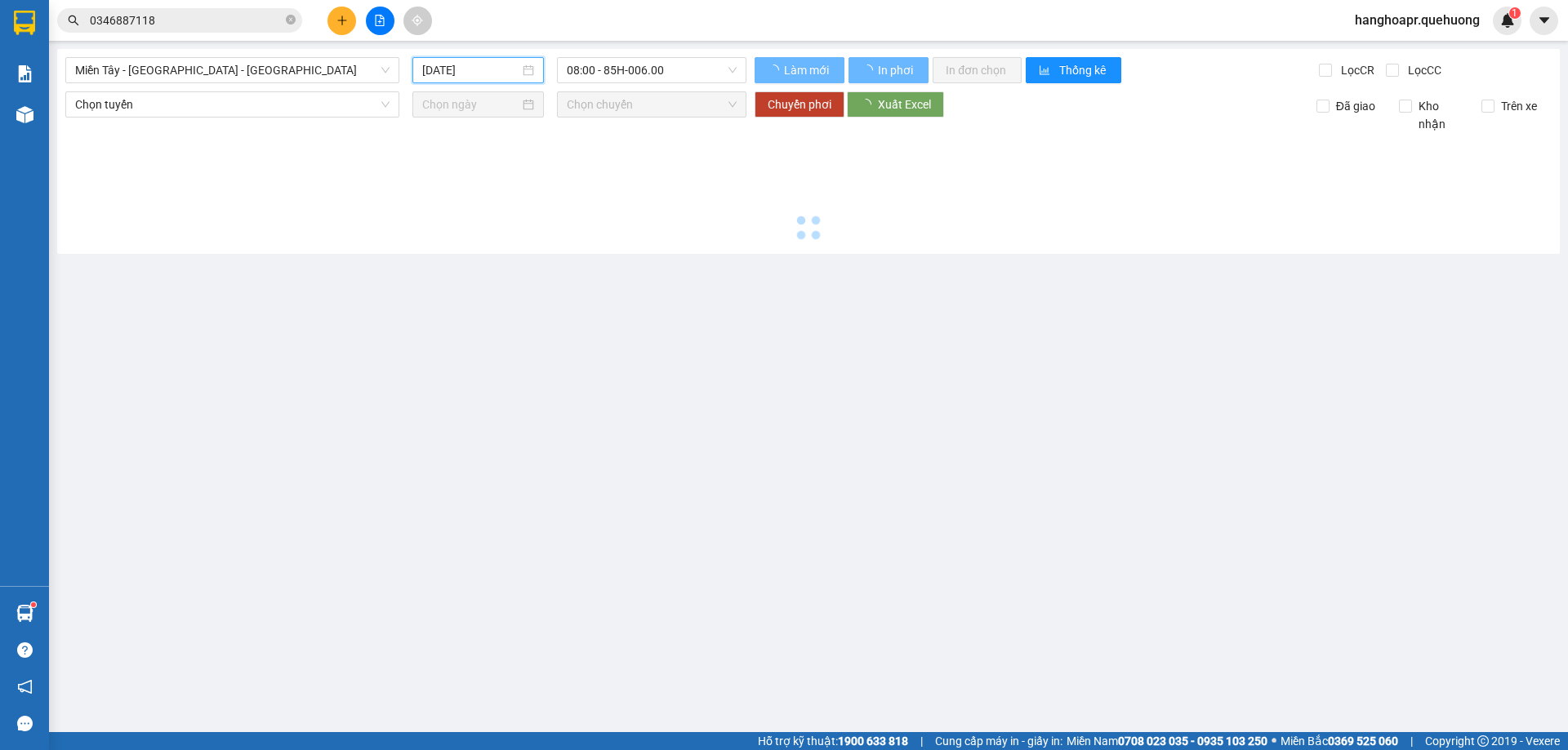
type input "[DATE]"
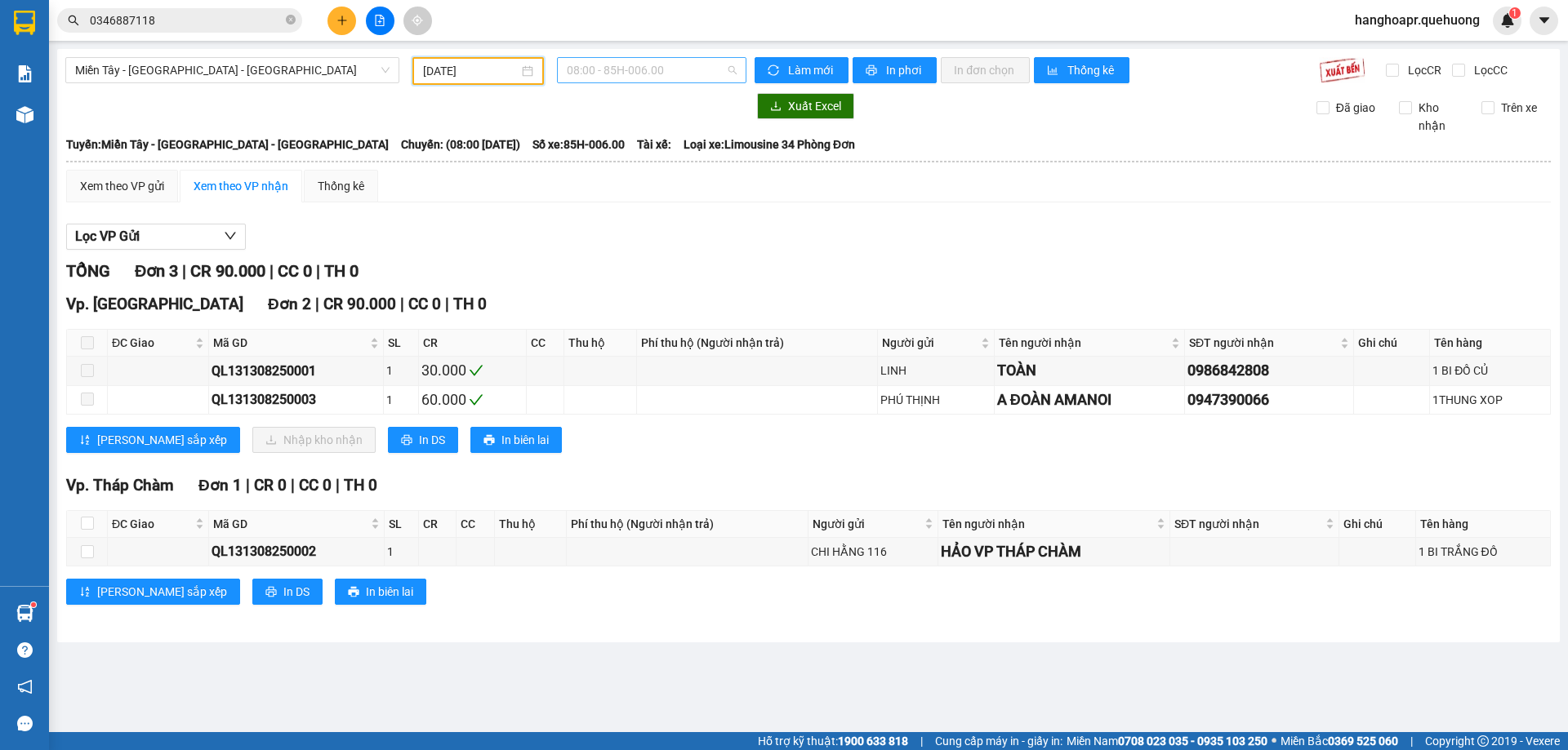
drag, startPoint x: 684, startPoint y: 62, endPoint x: 680, endPoint y: 70, distance: 8.9
click at [684, 63] on span "08:00 - 85H-006.00" at bounding box center [651, 70] width 170 height 24
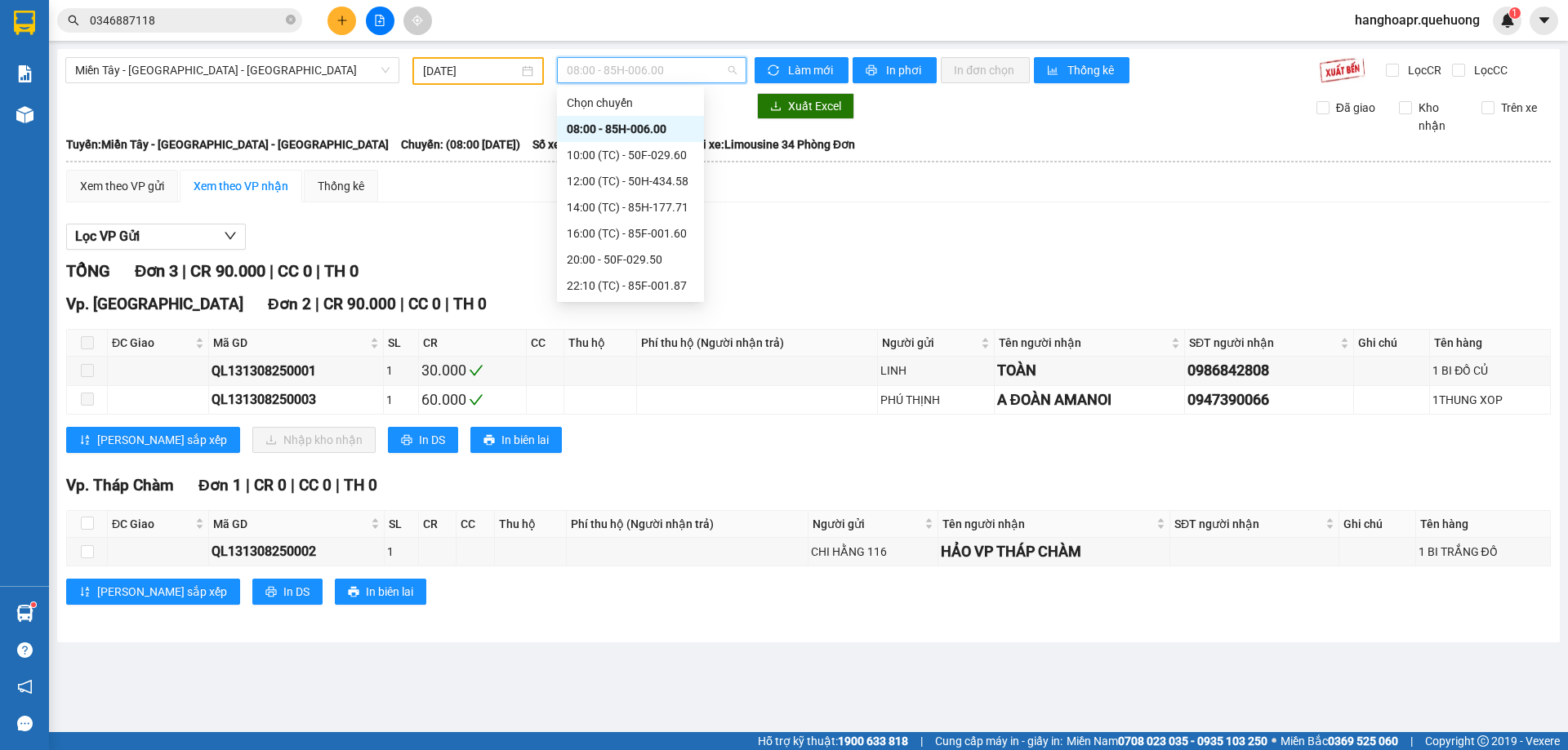
click at [680, 72] on span "08:00 - 85H-006.00" at bounding box center [651, 70] width 170 height 24
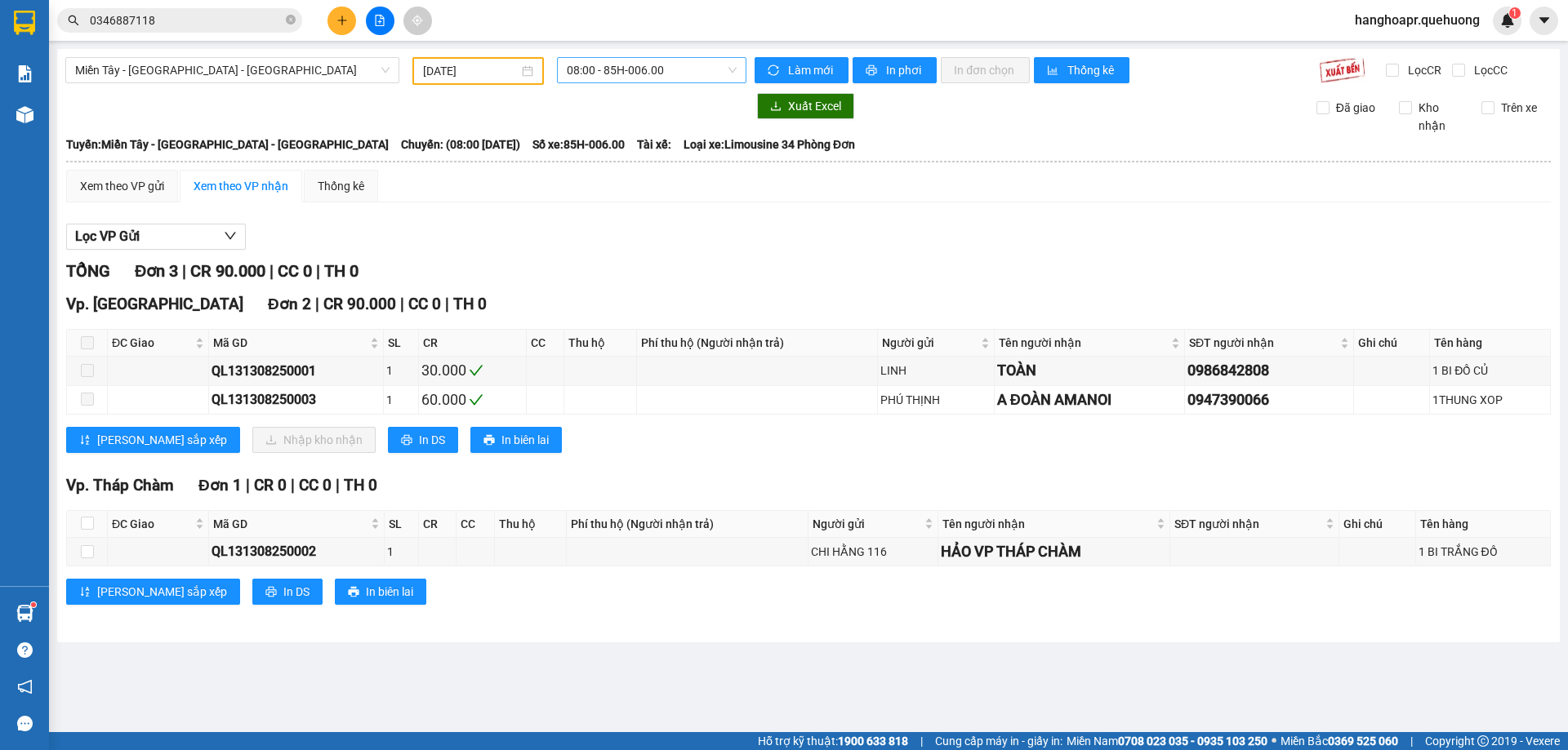
drag, startPoint x: 647, startPoint y: 51, endPoint x: 626, endPoint y: 65, distance: 25.2
click at [627, 65] on span "08:00 - 85H-006.00" at bounding box center [651, 70] width 170 height 24
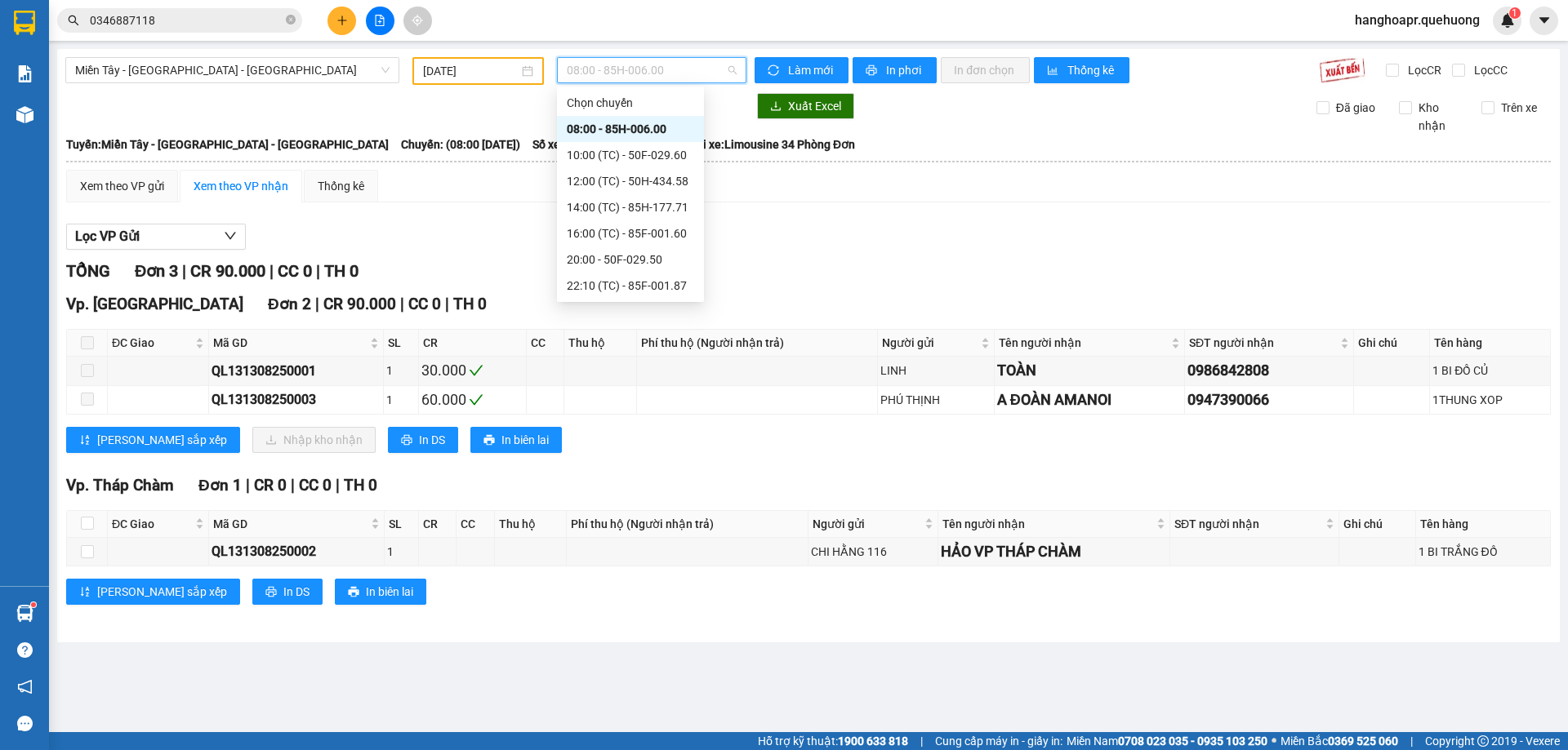
scroll to position [156, 0]
click at [663, 231] on div "23:07 (TC) - 50F-021.61" at bounding box center [630, 234] width 127 height 18
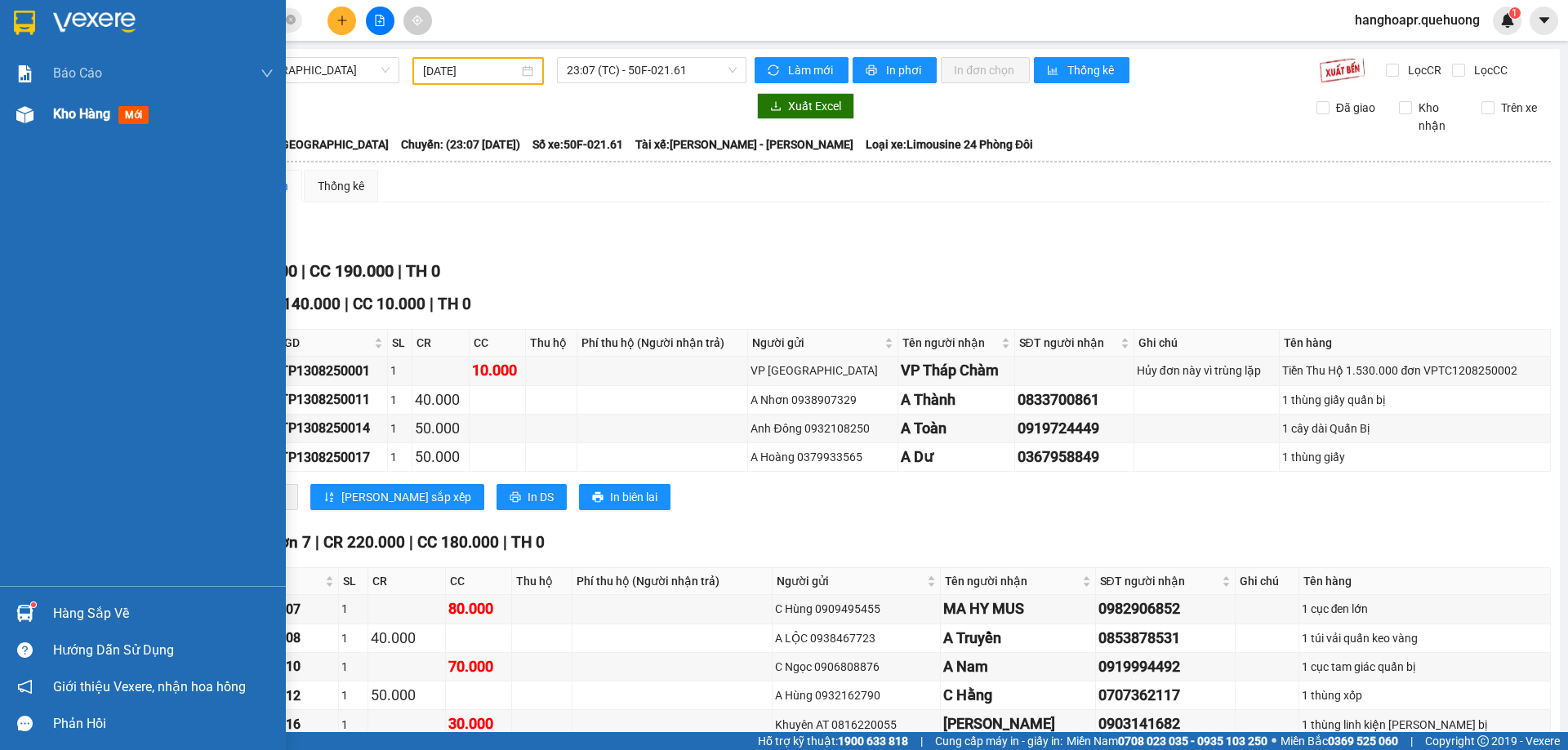
click at [83, 113] on span "Kho hàng" at bounding box center [82, 113] width 57 height 16
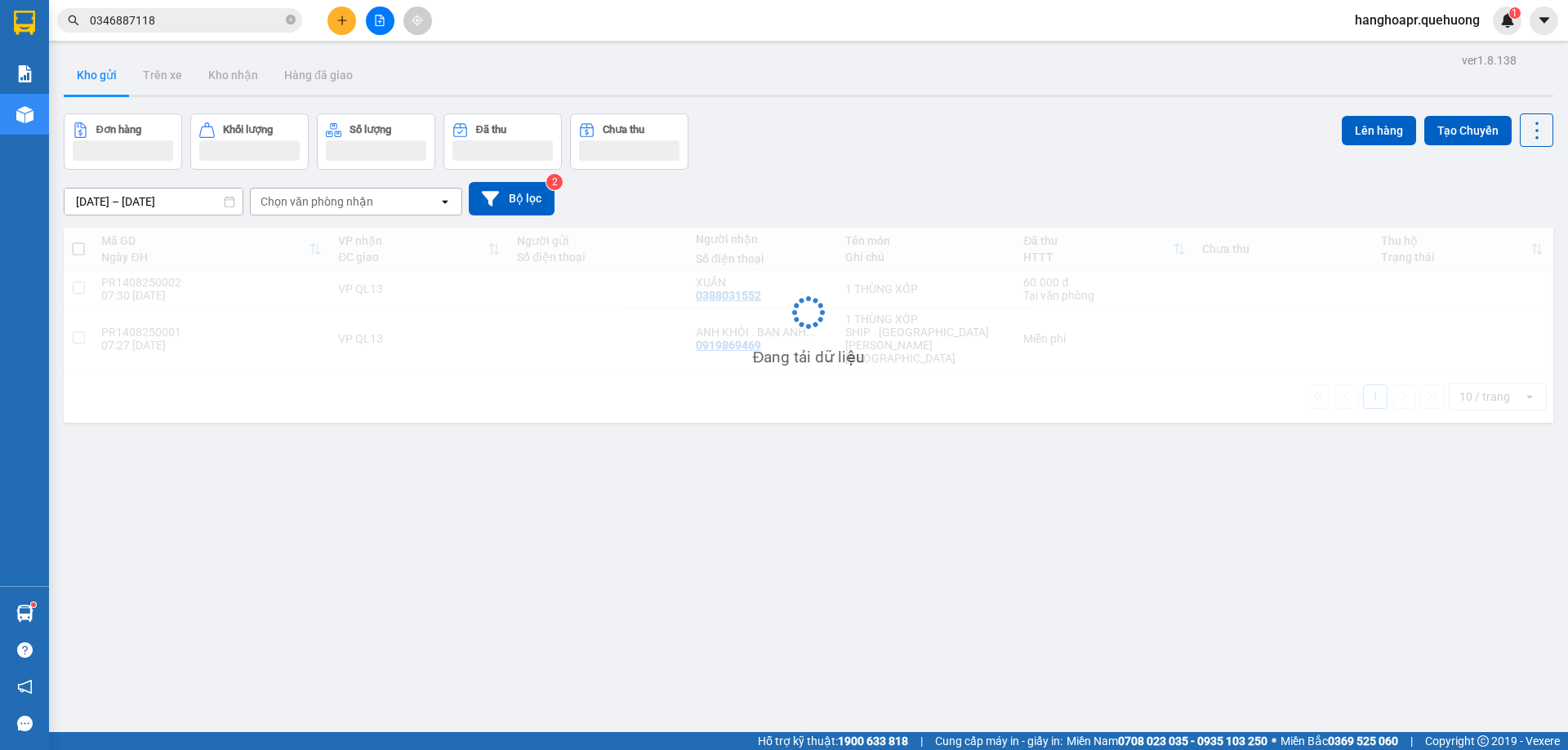
click at [384, 33] on button at bounding box center [380, 21] width 28 height 28
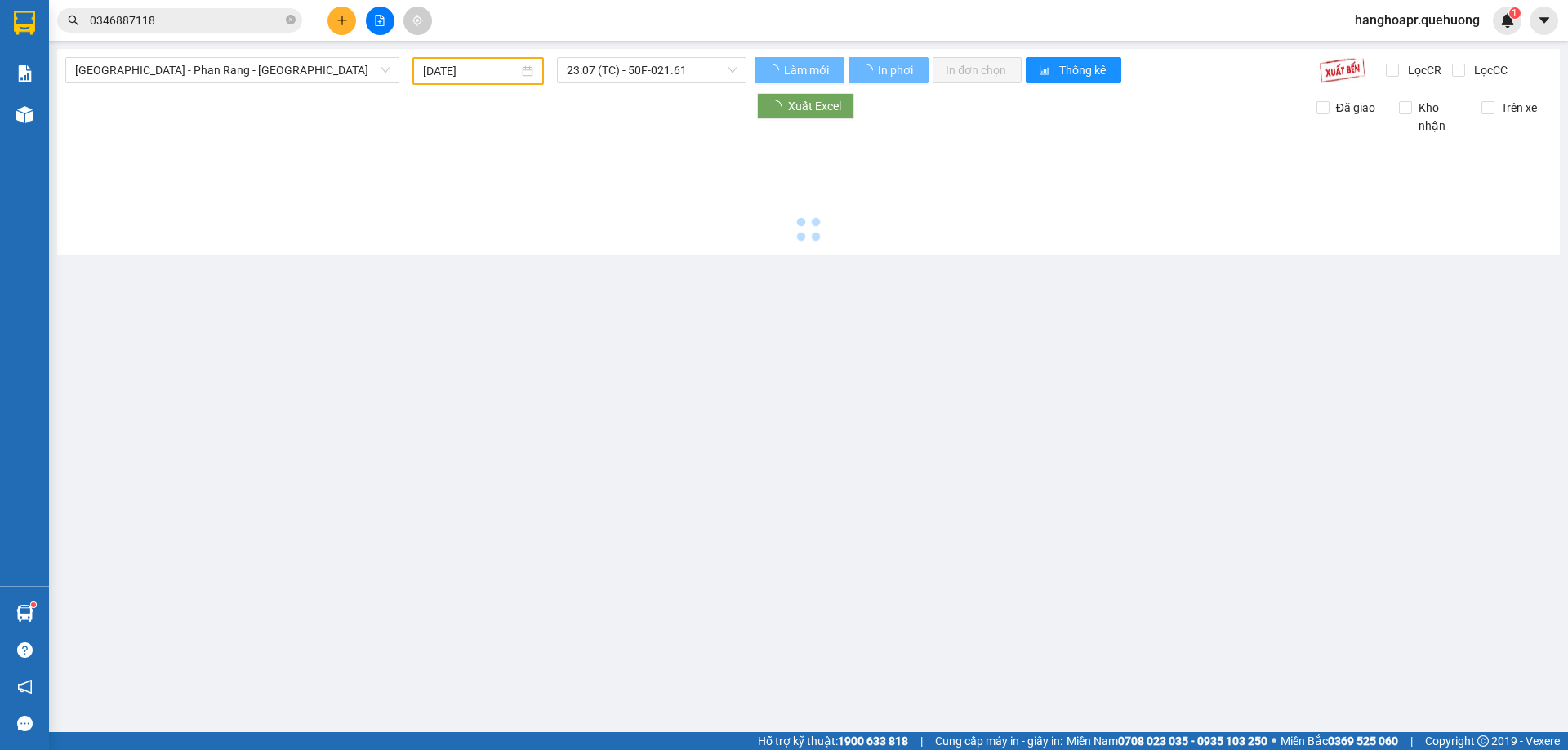
type input "[DATE]"
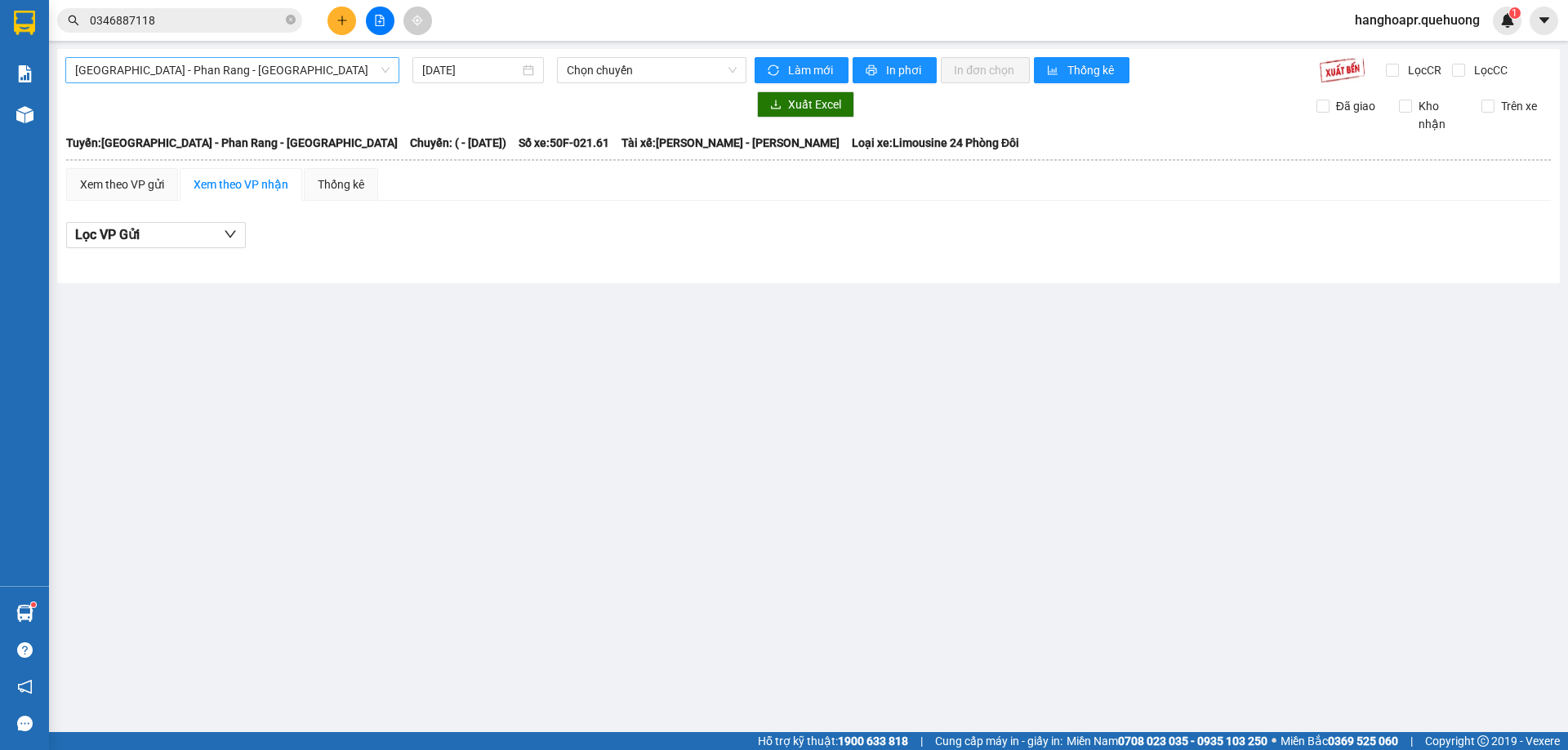
click at [348, 61] on span "[GEOGRAPHIC_DATA] - Phan Rang - [GEOGRAPHIC_DATA]" at bounding box center [232, 70] width 315 height 24
drag, startPoint x: 348, startPoint y: 61, endPoint x: 326, endPoint y: 105, distance: 49.2
click at [348, 61] on span "[GEOGRAPHIC_DATA] - Phan Rang - [GEOGRAPHIC_DATA]" at bounding box center [232, 70] width 315 height 24
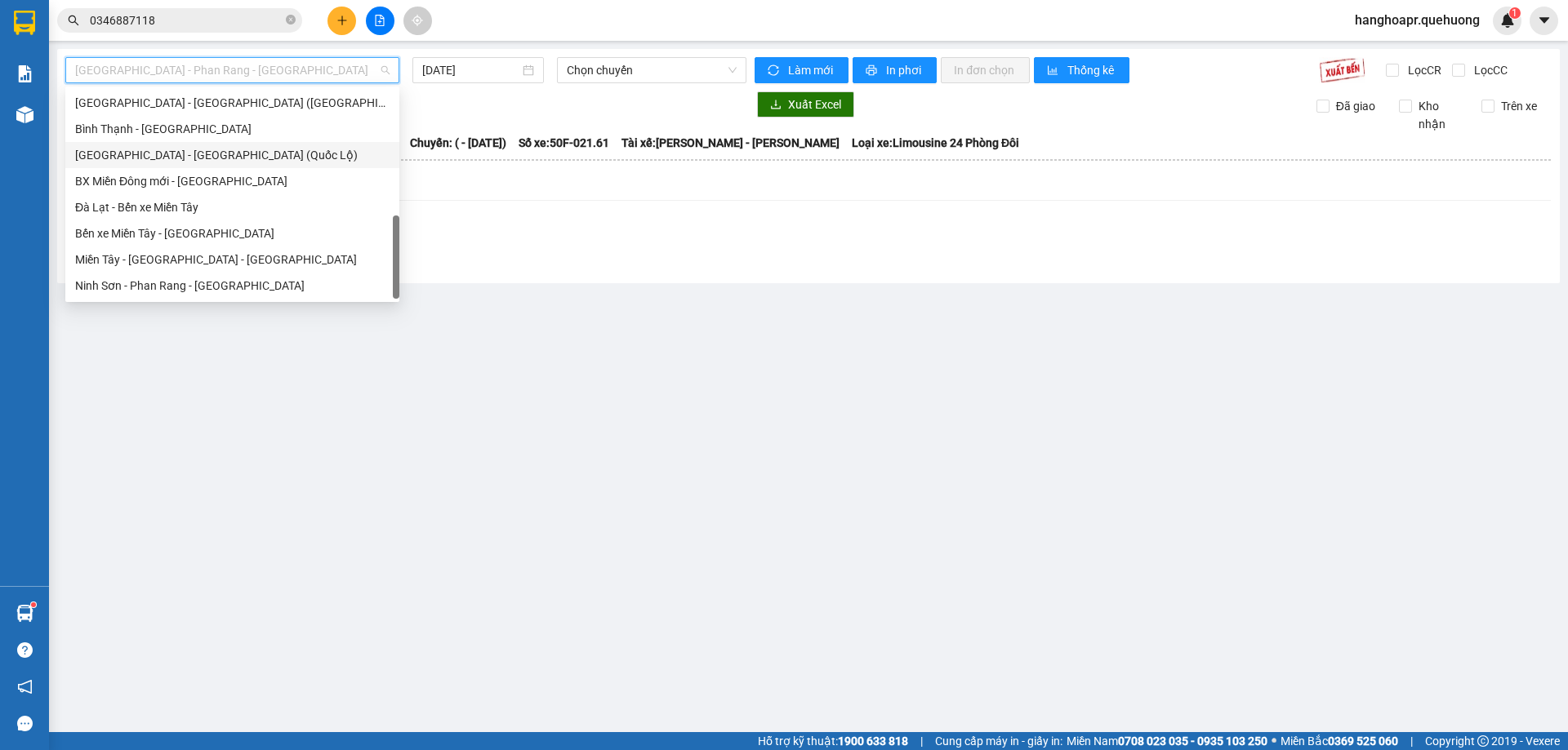
scroll to position [444, 0]
click at [311, 285] on div "Ninh Sơn - Phan Rang - [GEOGRAPHIC_DATA]" at bounding box center [232, 286] width 315 height 18
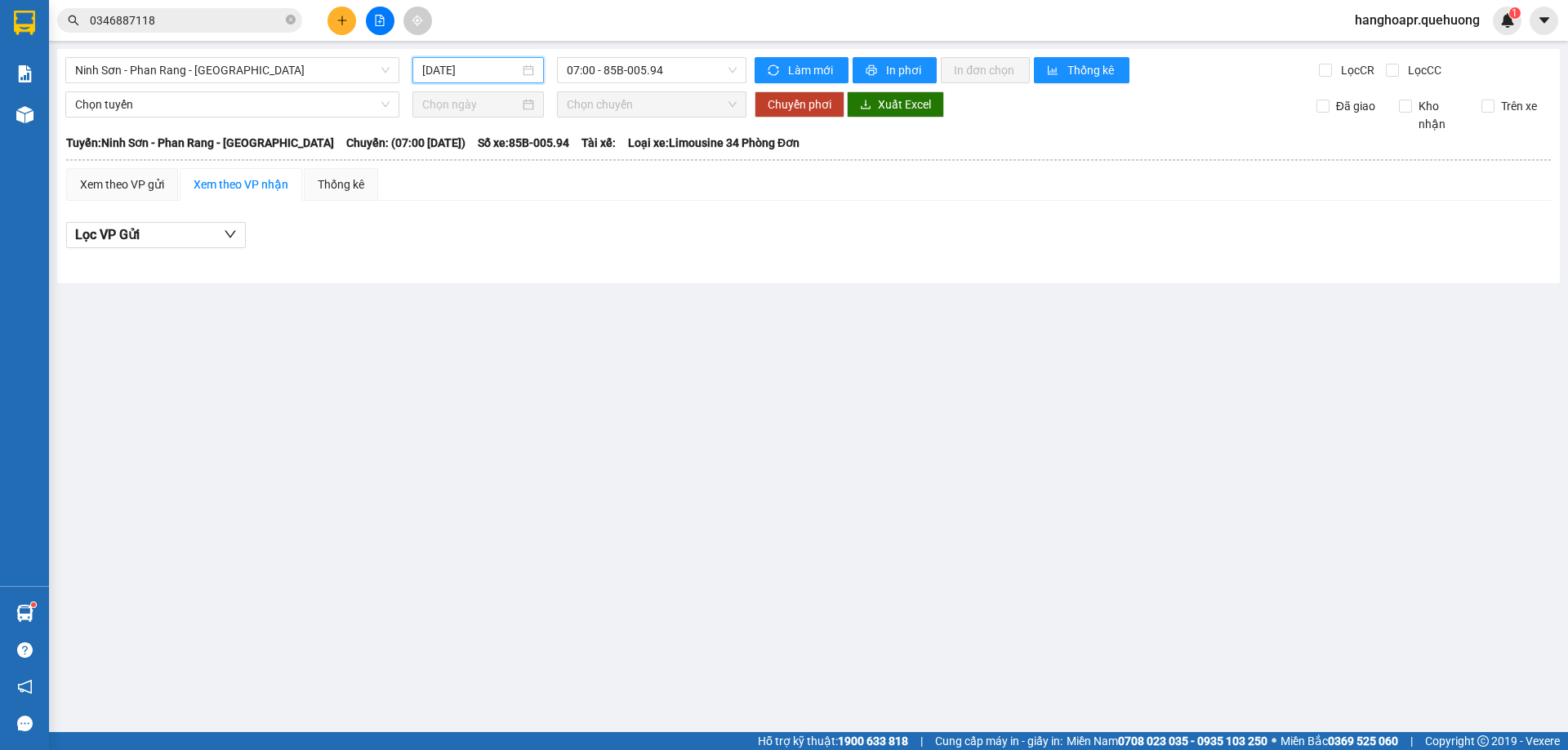
click at [494, 75] on input "[DATE]" at bounding box center [470, 71] width 97 height 18
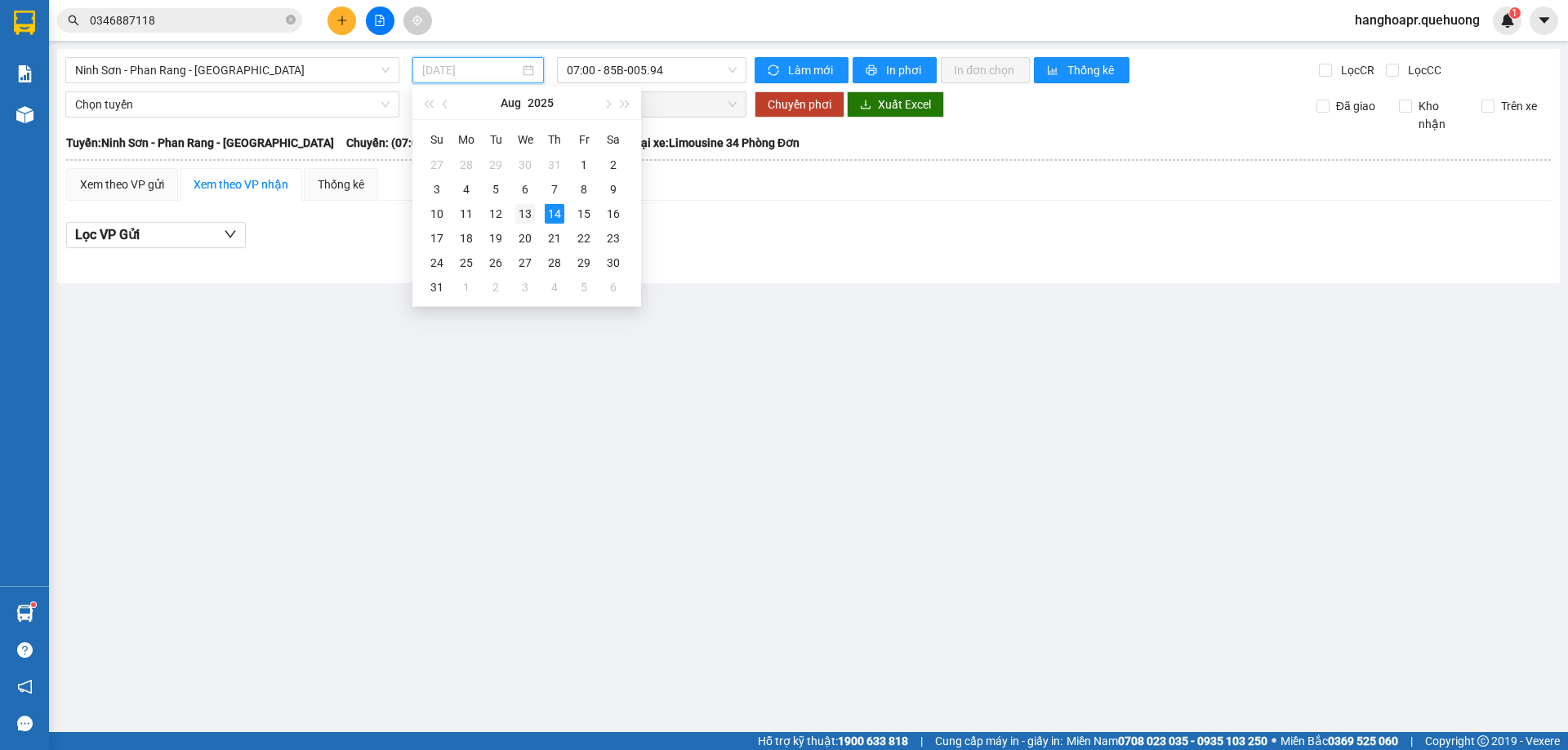
click at [526, 218] on div "13" at bounding box center [525, 214] width 20 height 20
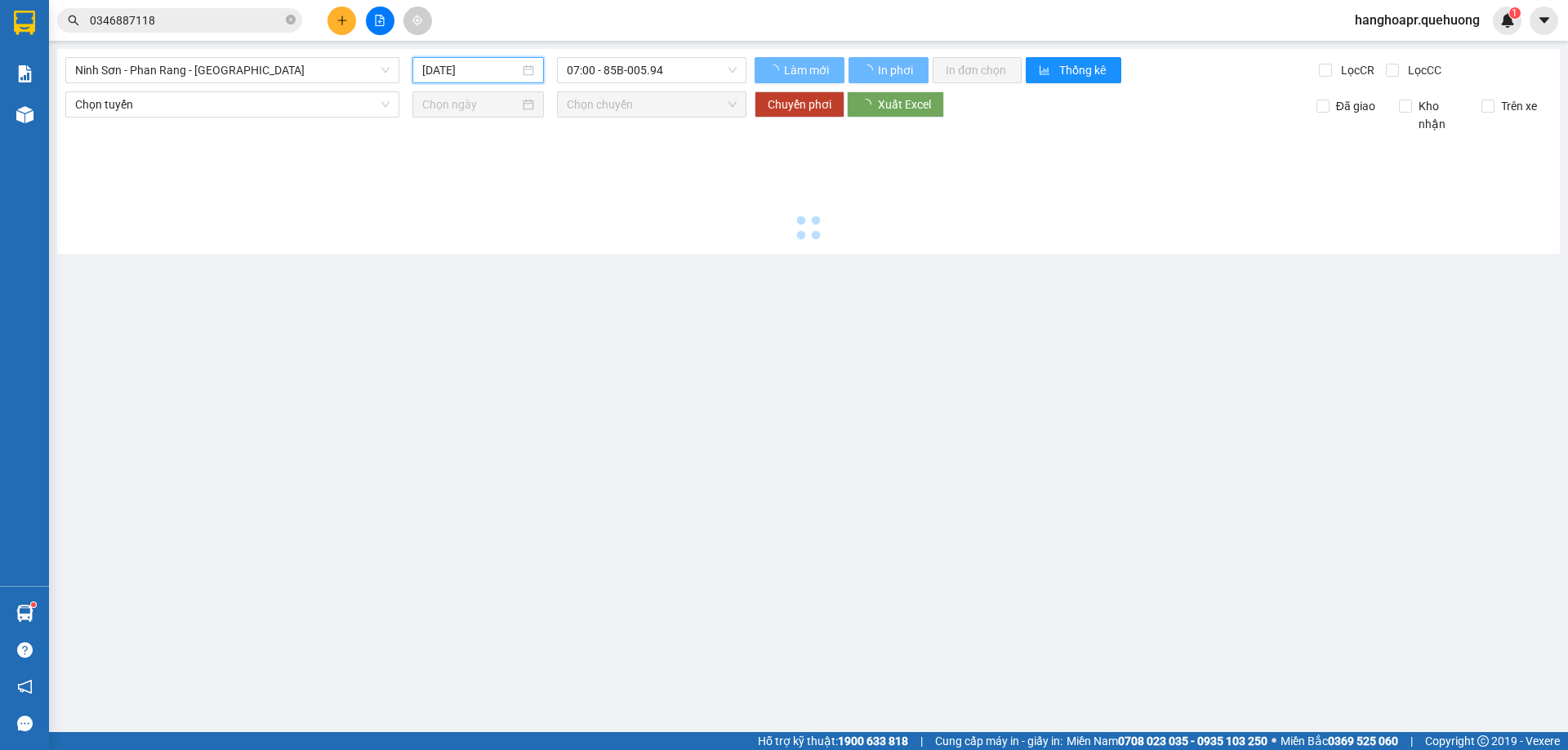
type input "[DATE]"
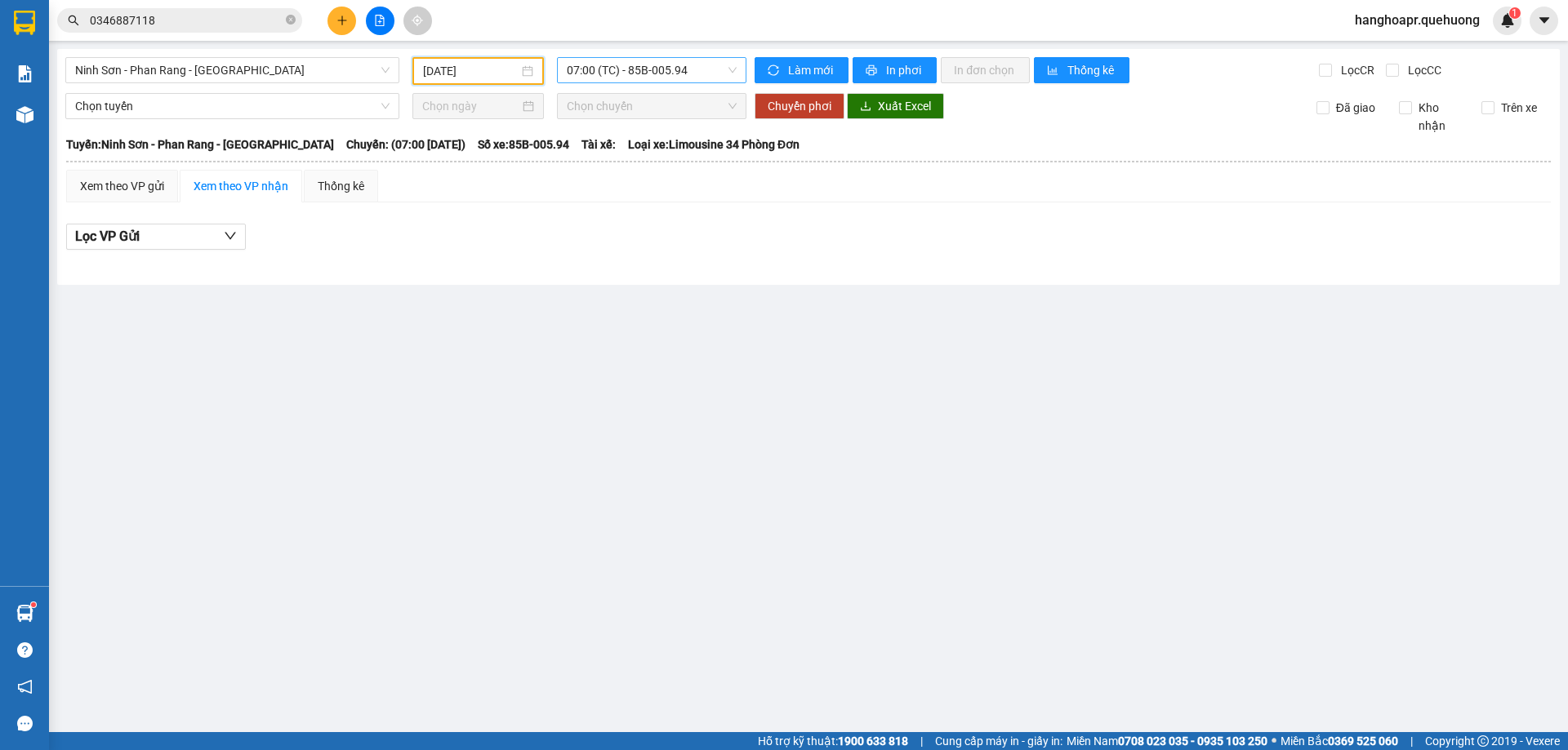
click at [643, 77] on span "07:00 (TC) - 85B-005.94" at bounding box center [651, 70] width 170 height 24
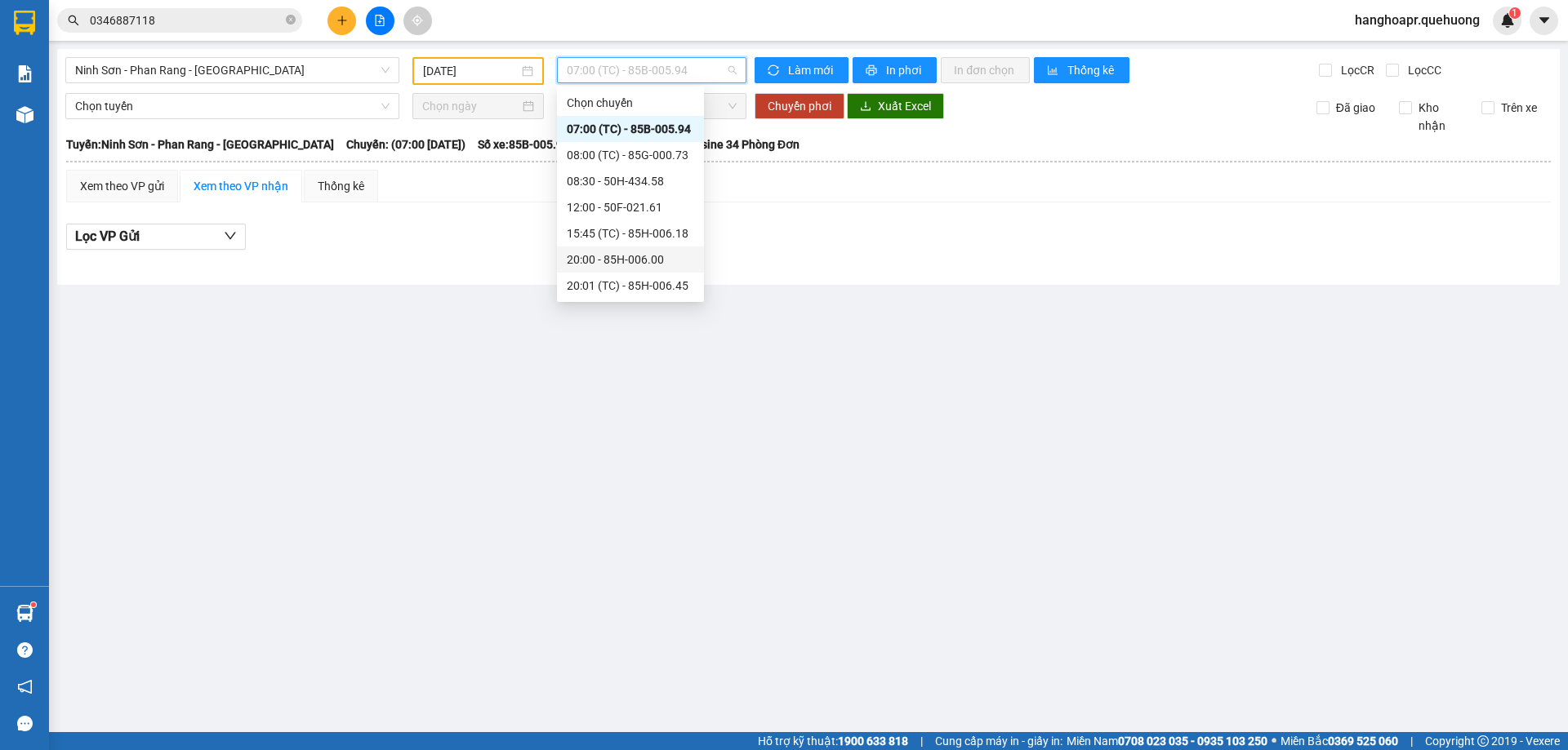
click at [637, 257] on div "20:00 - 85H-006.00" at bounding box center [630, 260] width 127 height 18
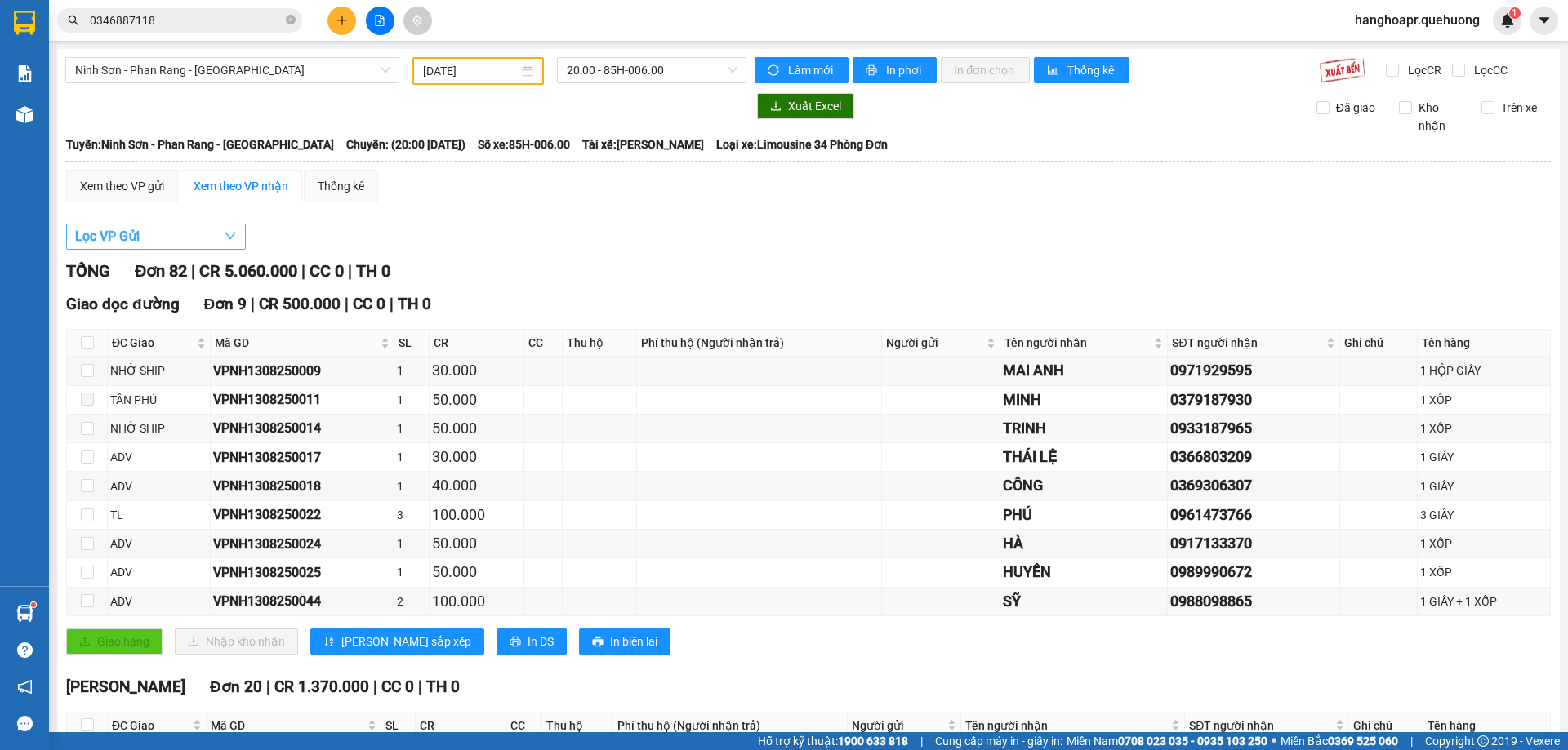
click at [188, 243] on button "Lọc VP Gửi" at bounding box center [156, 236] width 180 height 26
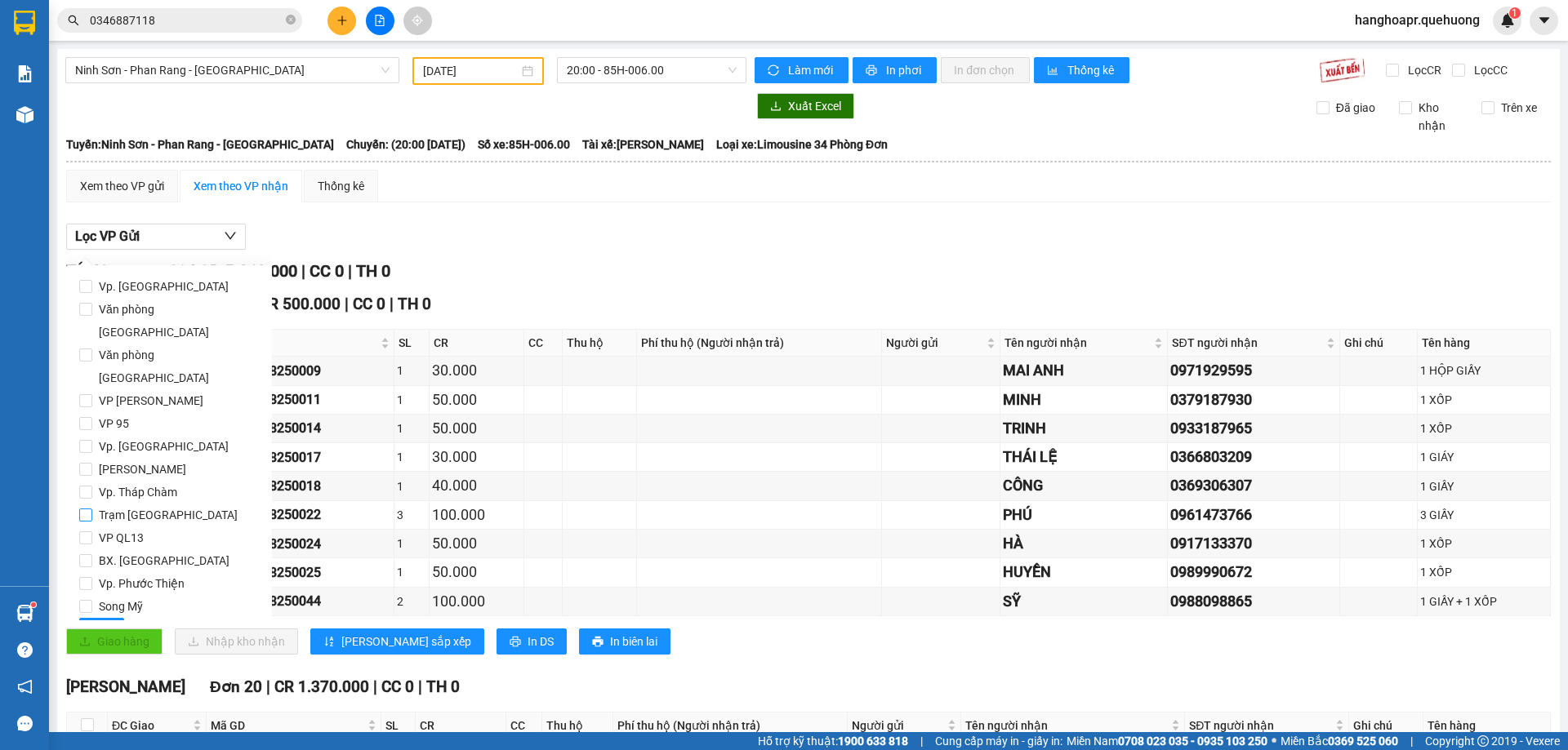
click at [80, 509] on input "Trạm [GEOGRAPHIC_DATA]" at bounding box center [86, 515] width 13 height 13
click at [92, 622] on span "Lọc" at bounding box center [102, 631] width 19 height 18
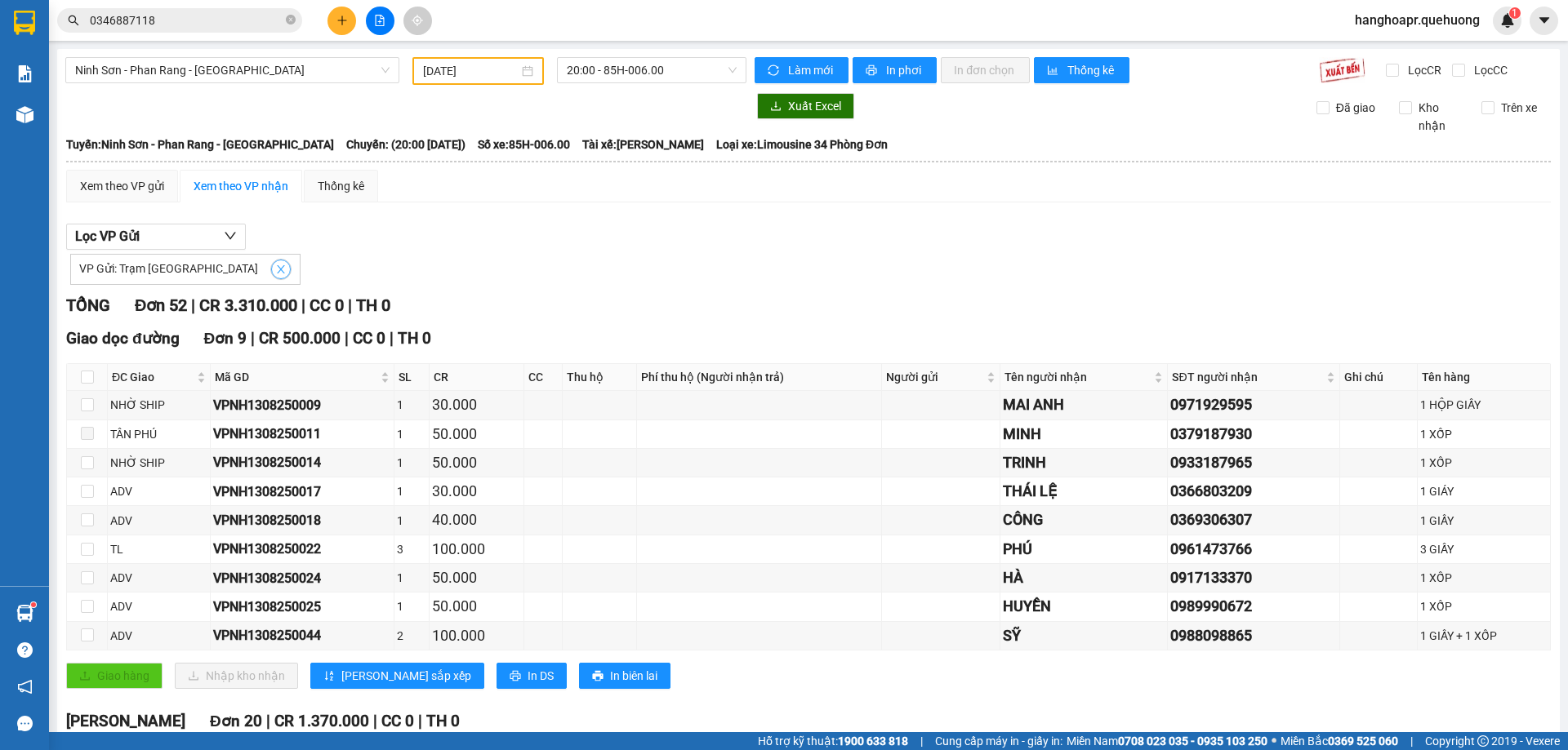
click at [272, 268] on span "close" at bounding box center [281, 270] width 18 height 12
checkbox input "false"
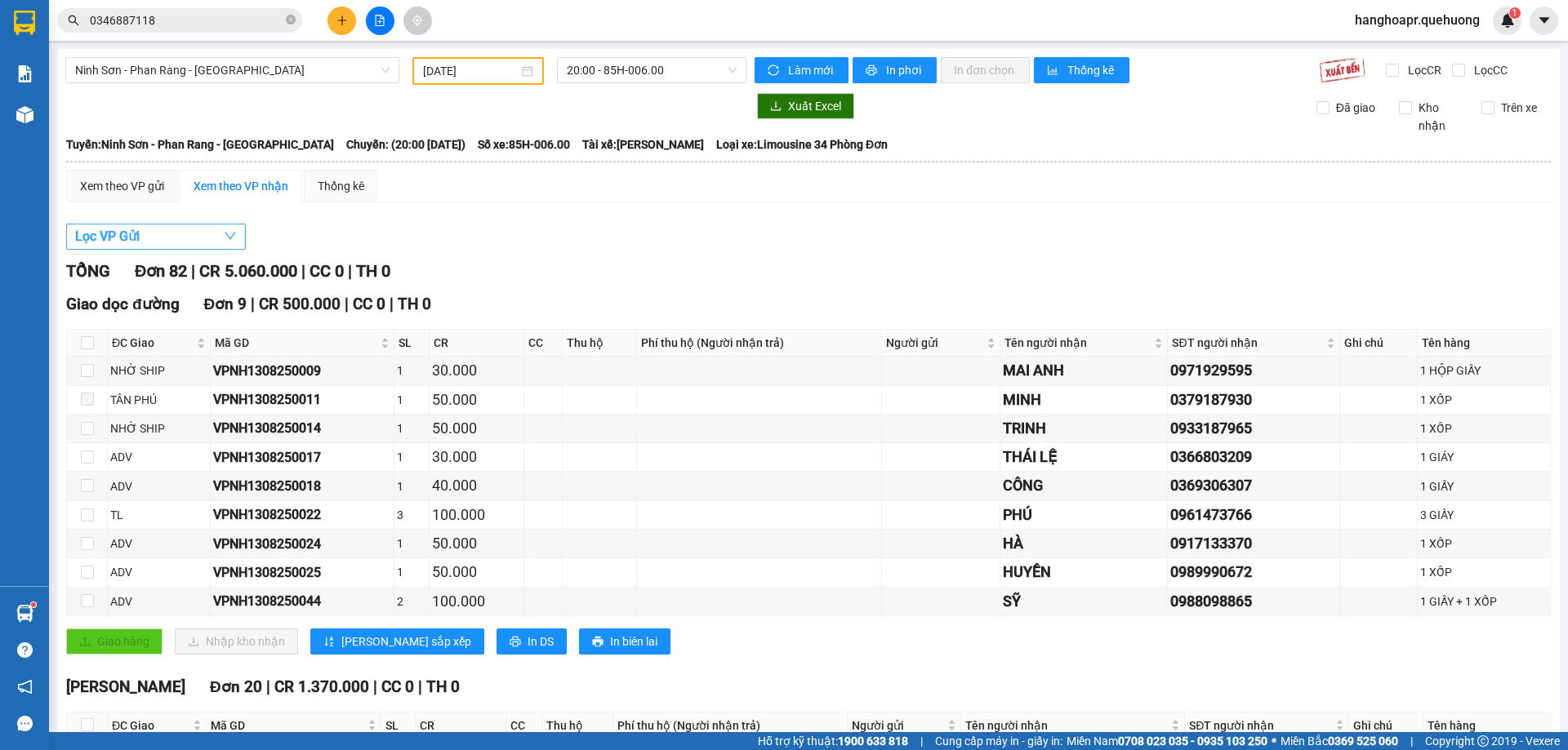
click at [227, 240] on icon "down" at bounding box center [231, 236] width 13 height 13
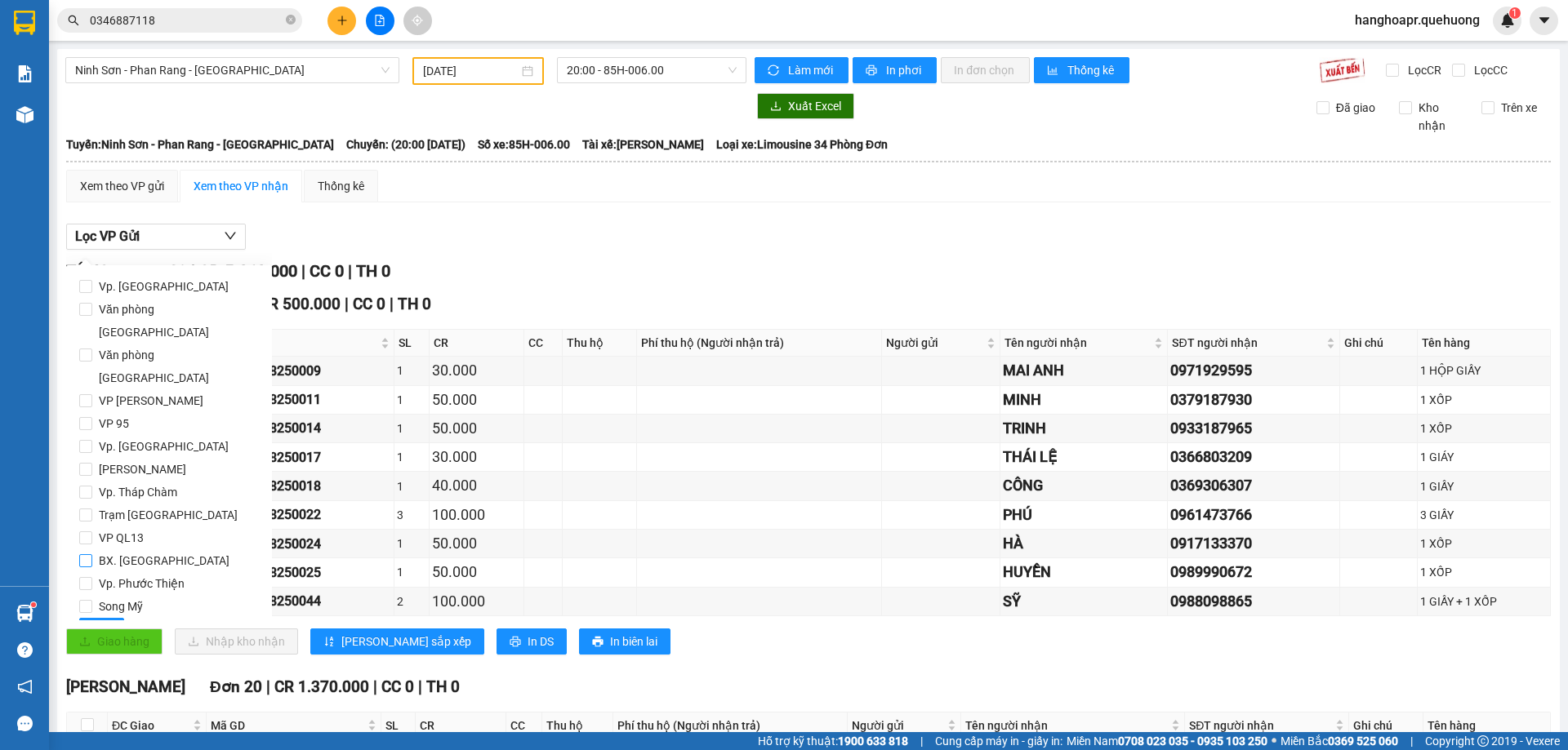
click at [90, 554] on input "BX. [GEOGRAPHIC_DATA]" at bounding box center [86, 561] width 13 height 13
checkbox input "true"
click at [104, 622] on span "Lọc" at bounding box center [102, 631] width 19 height 18
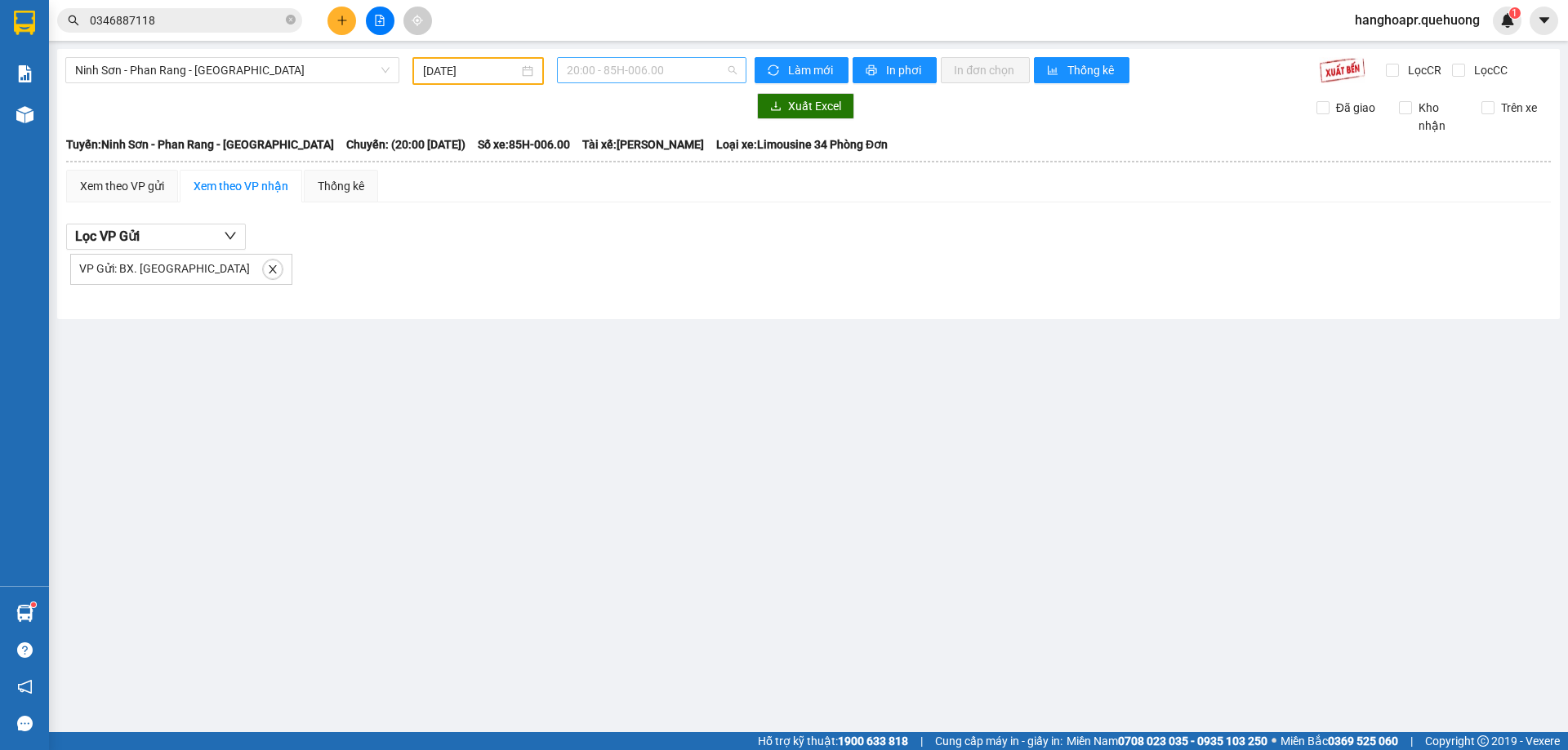
drag, startPoint x: 576, startPoint y: 72, endPoint x: 666, endPoint y: 120, distance: 102.0
click at [577, 72] on span "20:00 - 85H-006.00" at bounding box center [651, 70] width 170 height 24
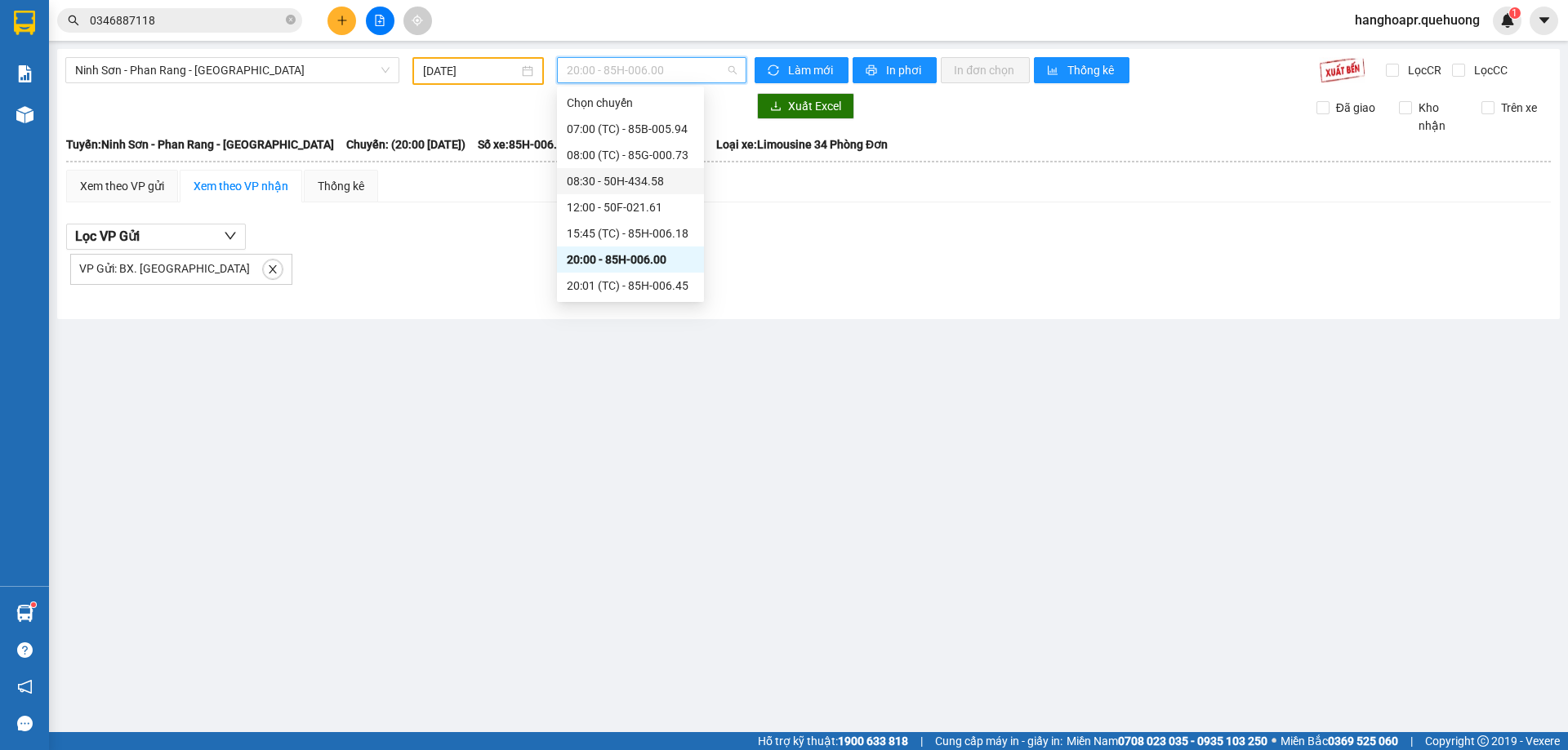
click at [653, 186] on div "08:30 - 50H-434.58" at bounding box center [630, 181] width 127 height 18
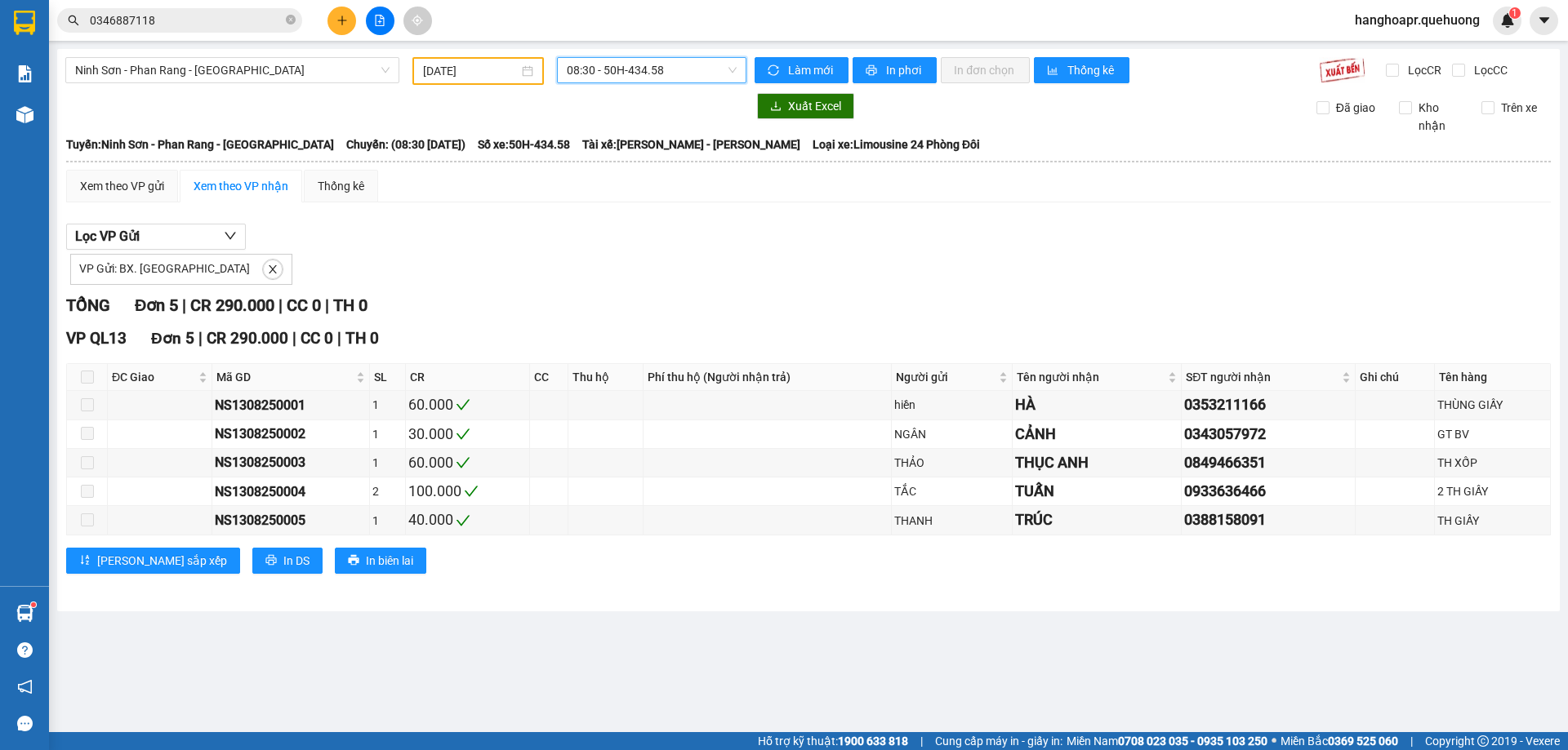
click at [677, 71] on span "08:30 - 50H-434.58" at bounding box center [651, 70] width 170 height 24
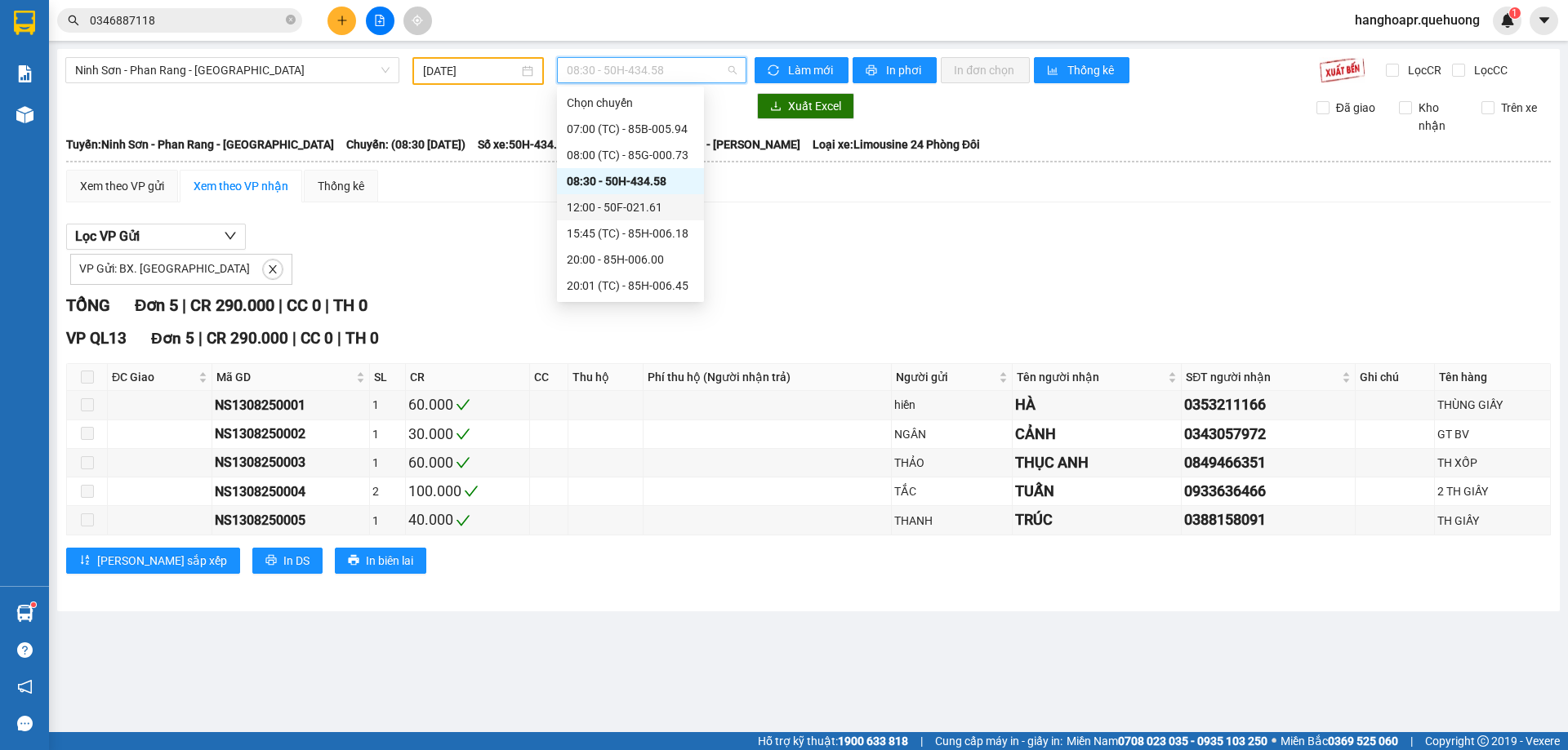
drag, startPoint x: 644, startPoint y: 200, endPoint x: 656, endPoint y: 127, distance: 74.0
click at [644, 201] on div "12:00 - 50F-021.61" at bounding box center [630, 207] width 127 height 18
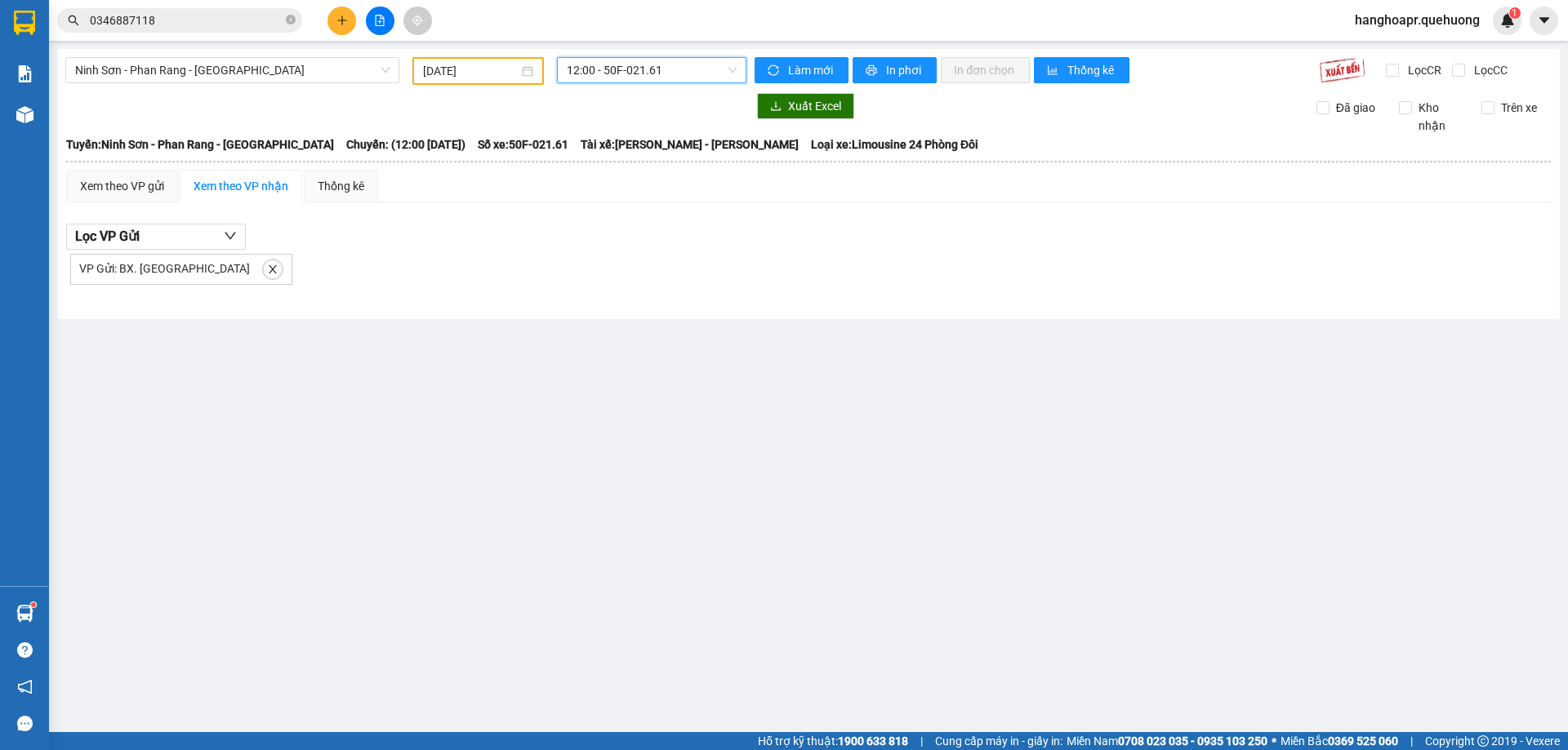
click at [677, 72] on span "12:00 - 50F-021.61" at bounding box center [651, 70] width 170 height 24
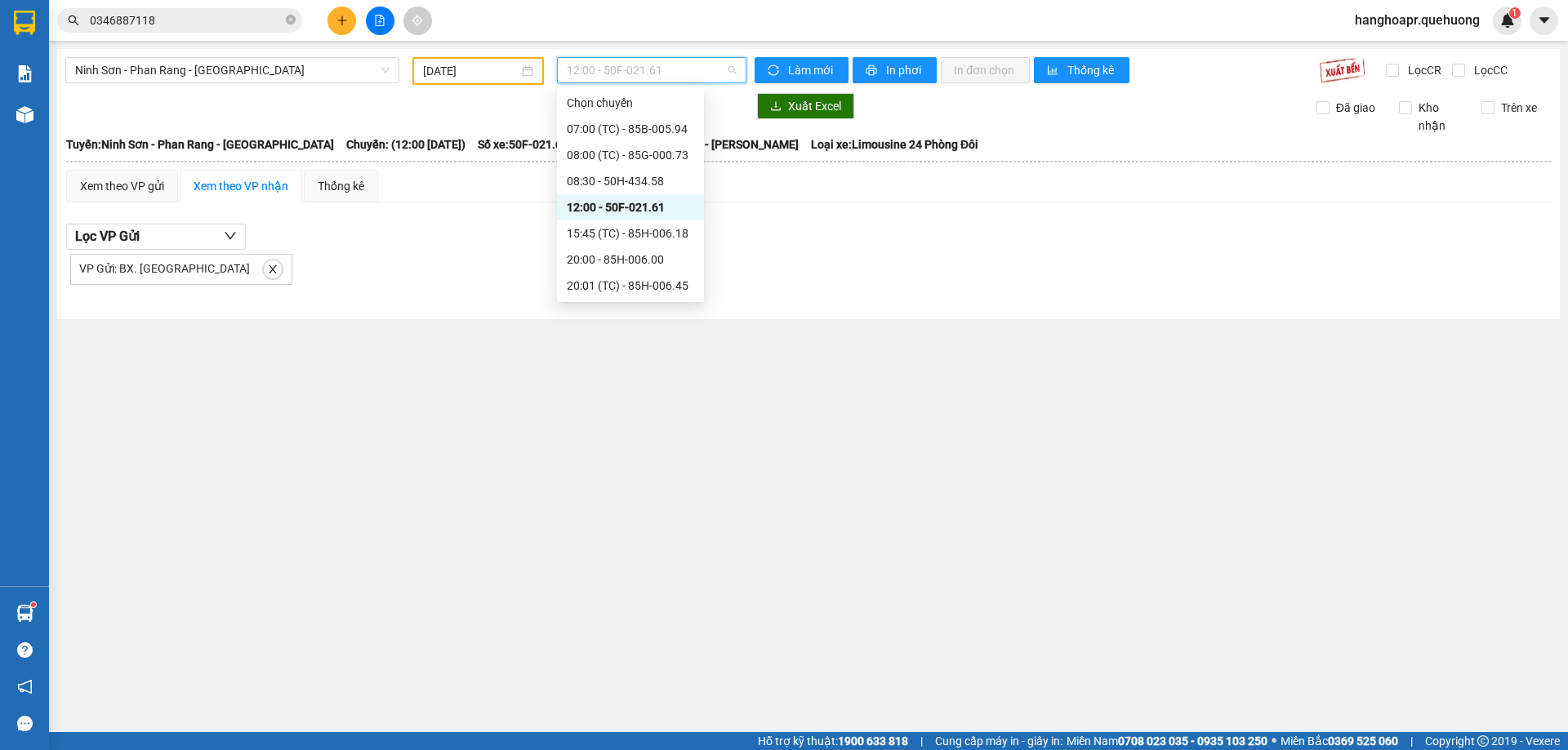
scroll to position [156, 0]
click at [663, 291] on div "23:00 (TC) - 85F-001.60" at bounding box center [630, 286] width 127 height 18
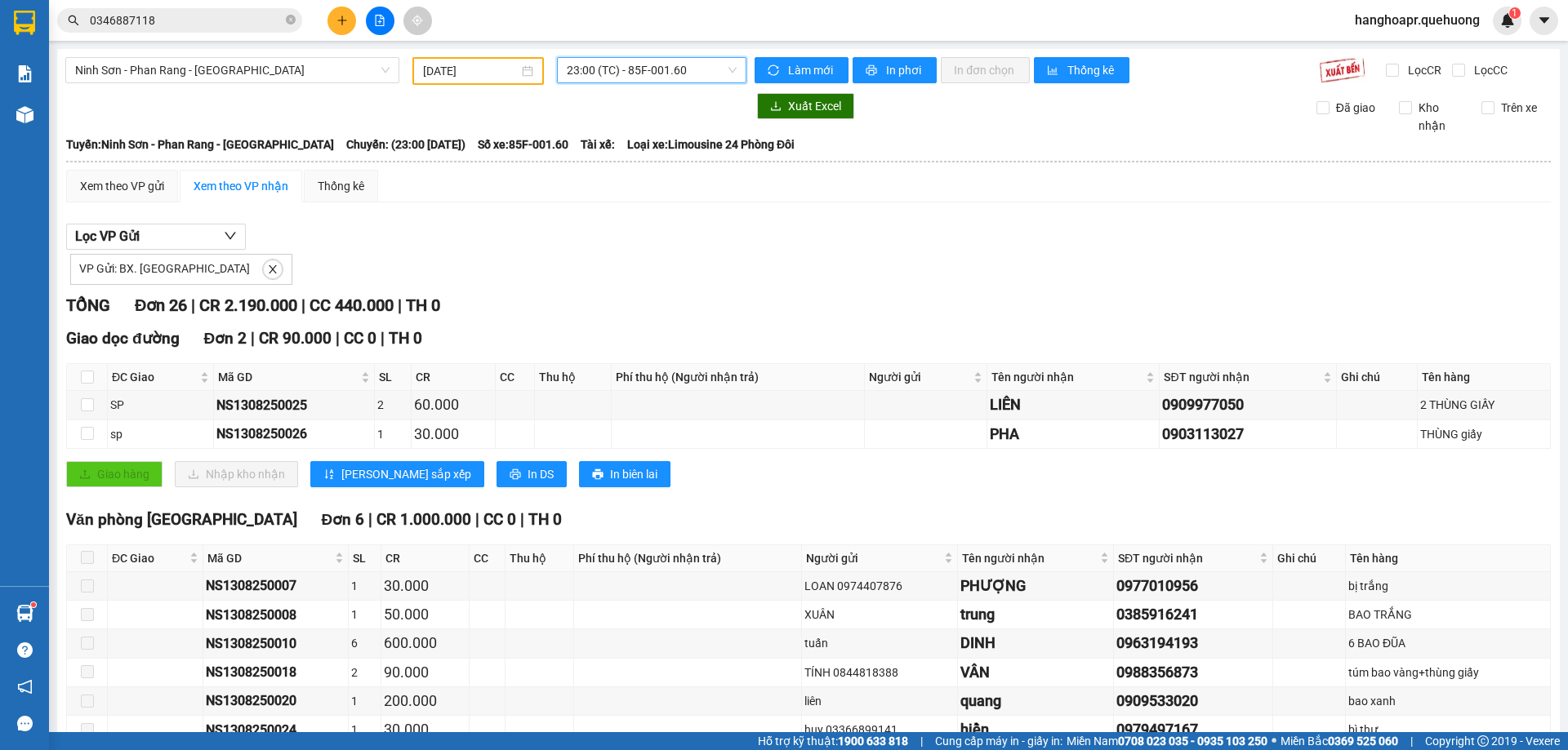
click at [291, 22] on icon "close-circle" at bounding box center [291, 20] width 10 height 10
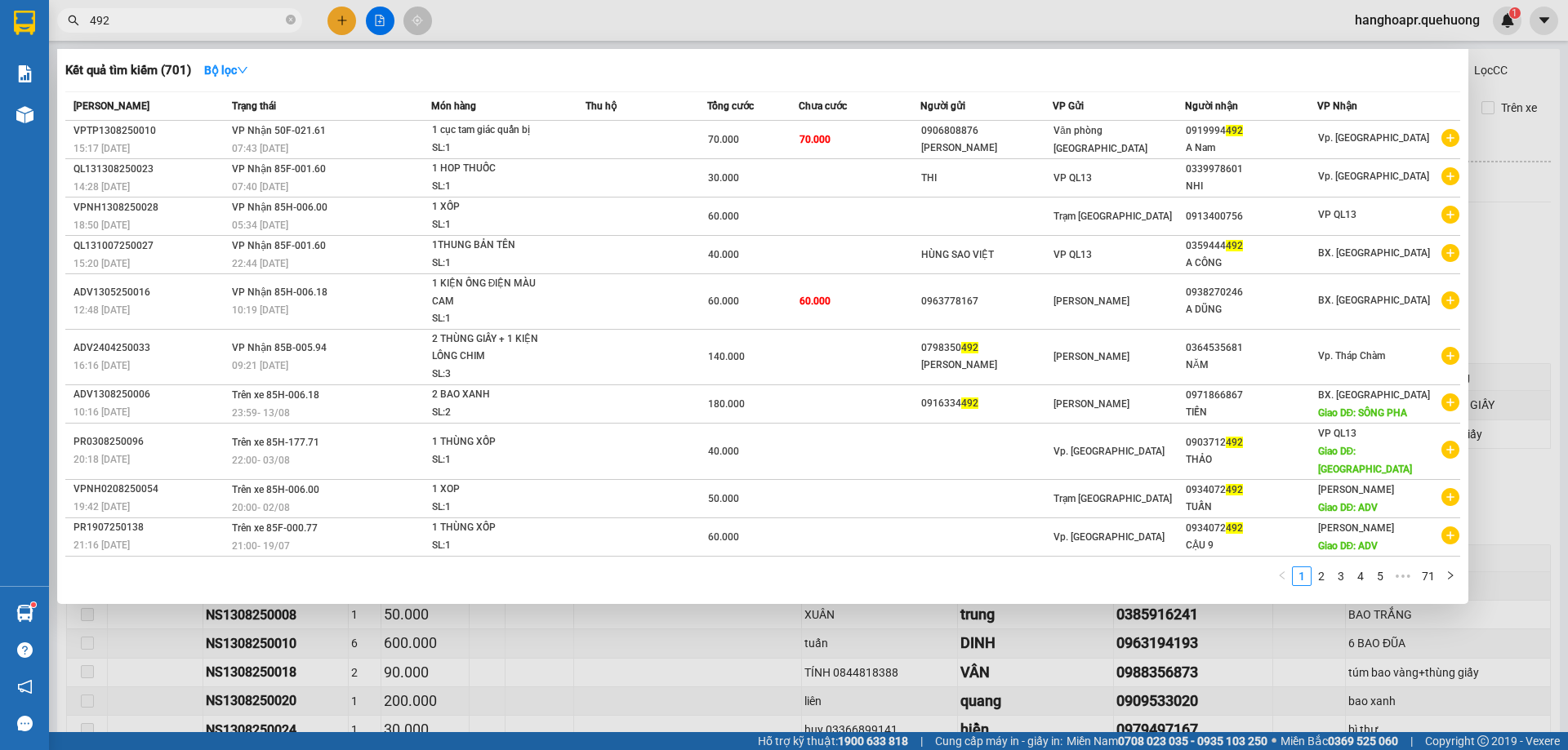
type input "492"
click at [351, 18] on div at bounding box center [784, 375] width 1568 height 750
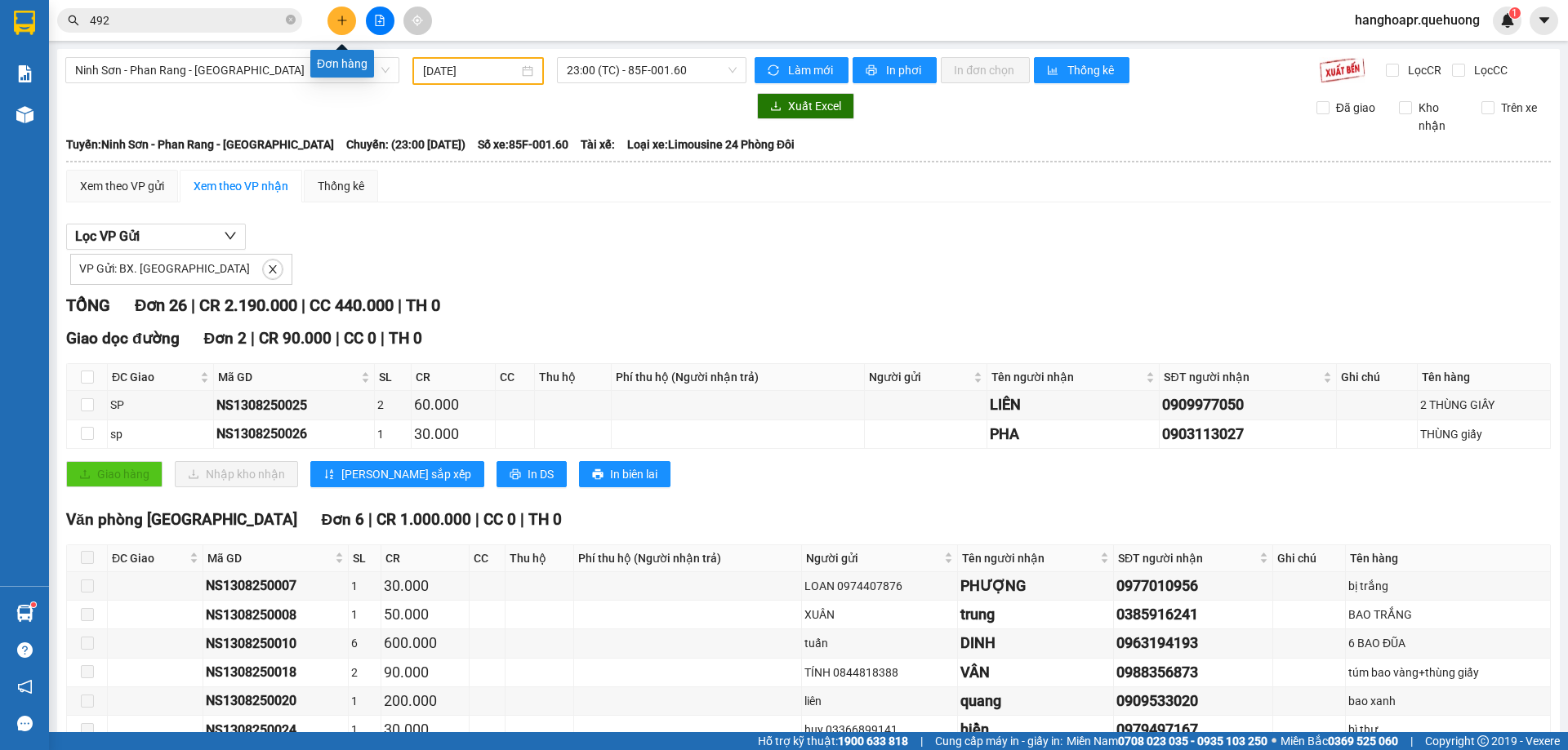
click at [345, 18] on icon "plus" at bounding box center [342, 21] width 12 height 12
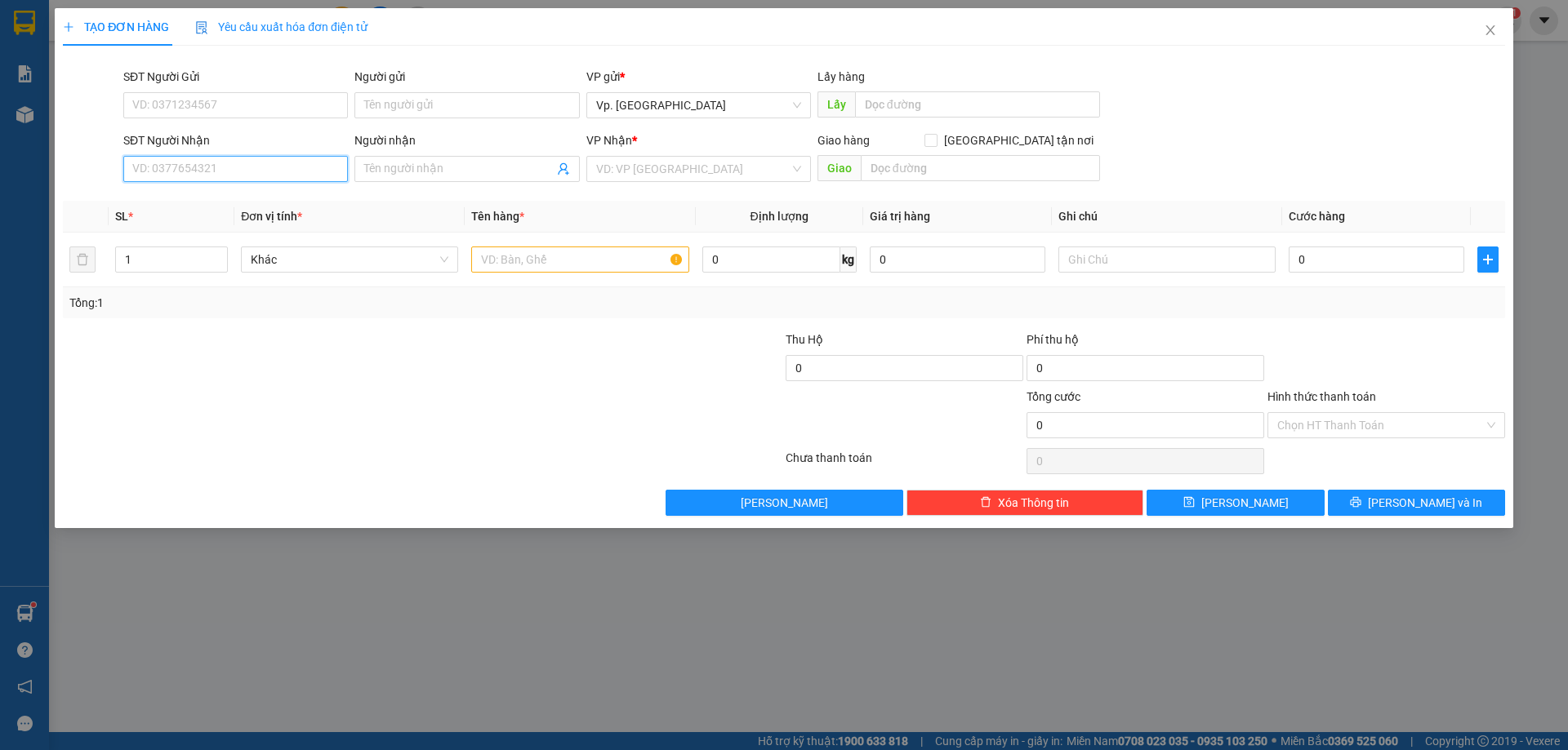
click at [269, 170] on input "SĐT Người Nhận" at bounding box center [236, 168] width 225 height 26
drag, startPoint x: 196, startPoint y: 198, endPoint x: 204, endPoint y: 197, distance: 8.1
click at [197, 198] on div "0393529101 - KHÔNG CÓ TÊN" at bounding box center [236, 200] width 205 height 18
type input "0393529101"
type input "KHÔNG CÓ TÊN"
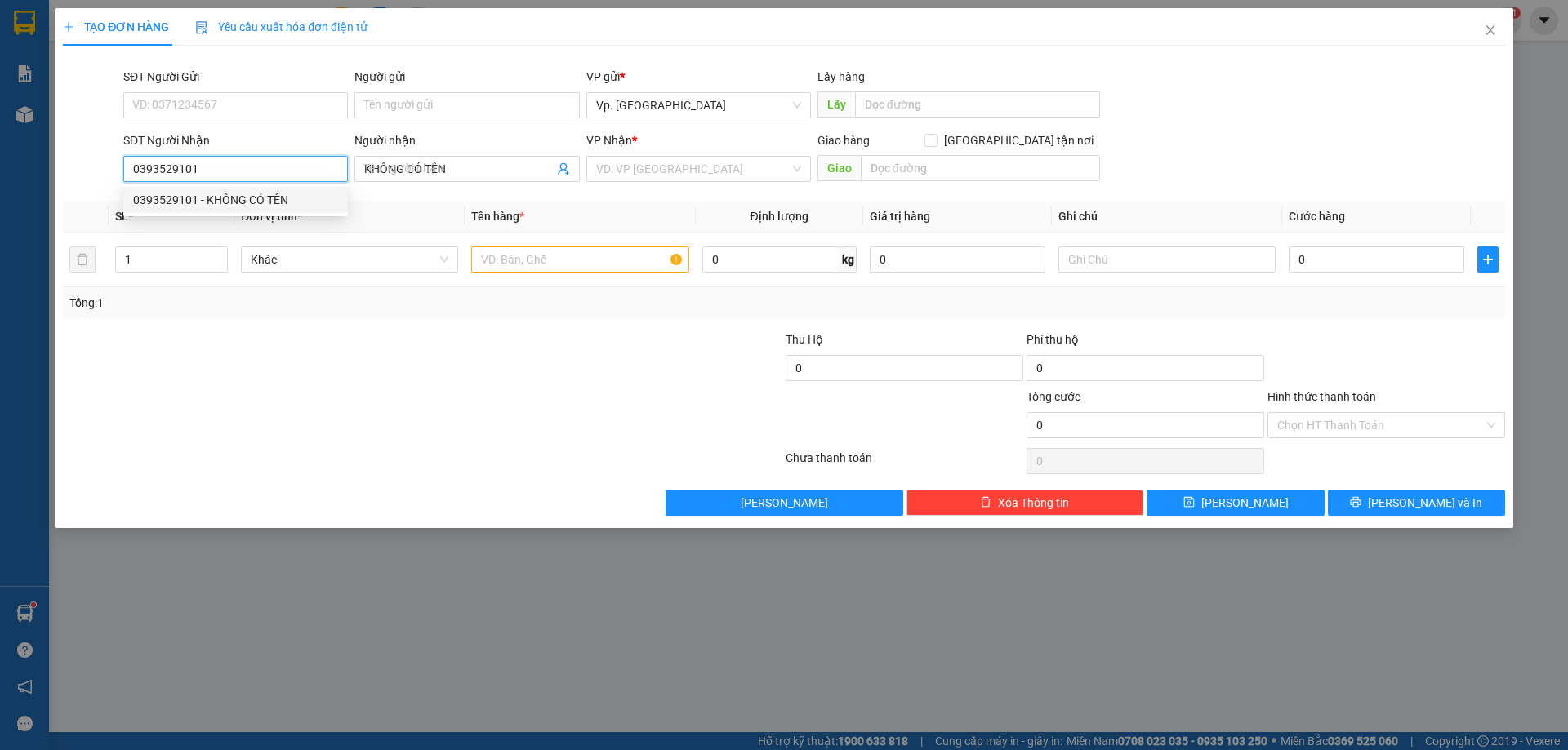
type input "70.000"
type input "0393529101"
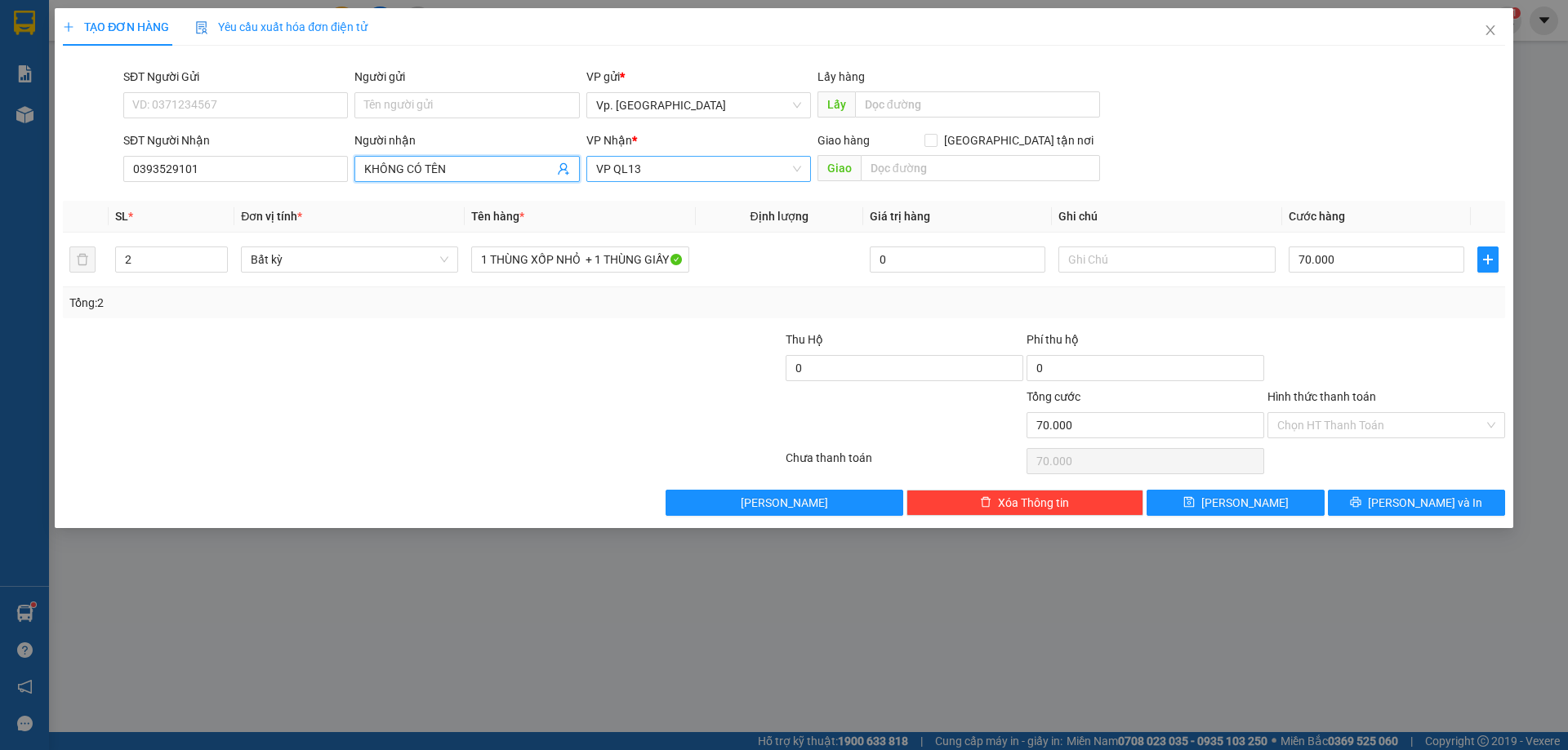
drag, startPoint x: 373, startPoint y: 161, endPoint x: 739, endPoint y: 166, distance: 366.0
click at [521, 165] on span "KHÔNG CÓ TÊN" at bounding box center [467, 168] width 225 height 26
drag, startPoint x: 478, startPoint y: 174, endPoint x: 287, endPoint y: 217, distance: 195.8
click at [287, 217] on div "Transit Pickup Surcharge Ids Transit Deliver Surcharge Ids Transit Deliver Surc…" at bounding box center [784, 287] width 1442 height 457
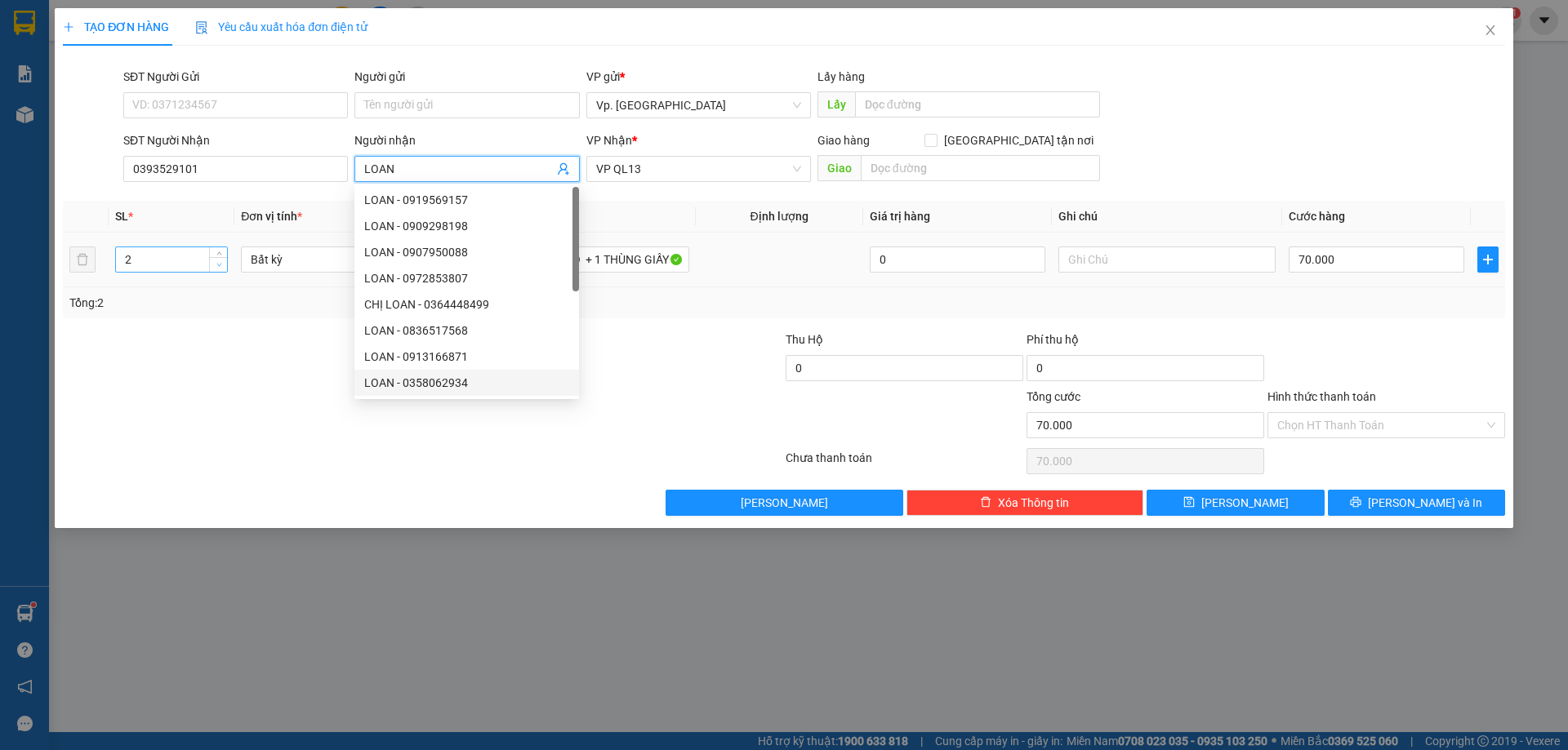
type input "LOAN"
type input "1"
drag, startPoint x: 219, startPoint y: 266, endPoint x: 204, endPoint y: 332, distance: 67.7
click at [219, 267] on span "down" at bounding box center [219, 266] width 10 height 10
click at [204, 342] on div at bounding box center [302, 359] width 482 height 57
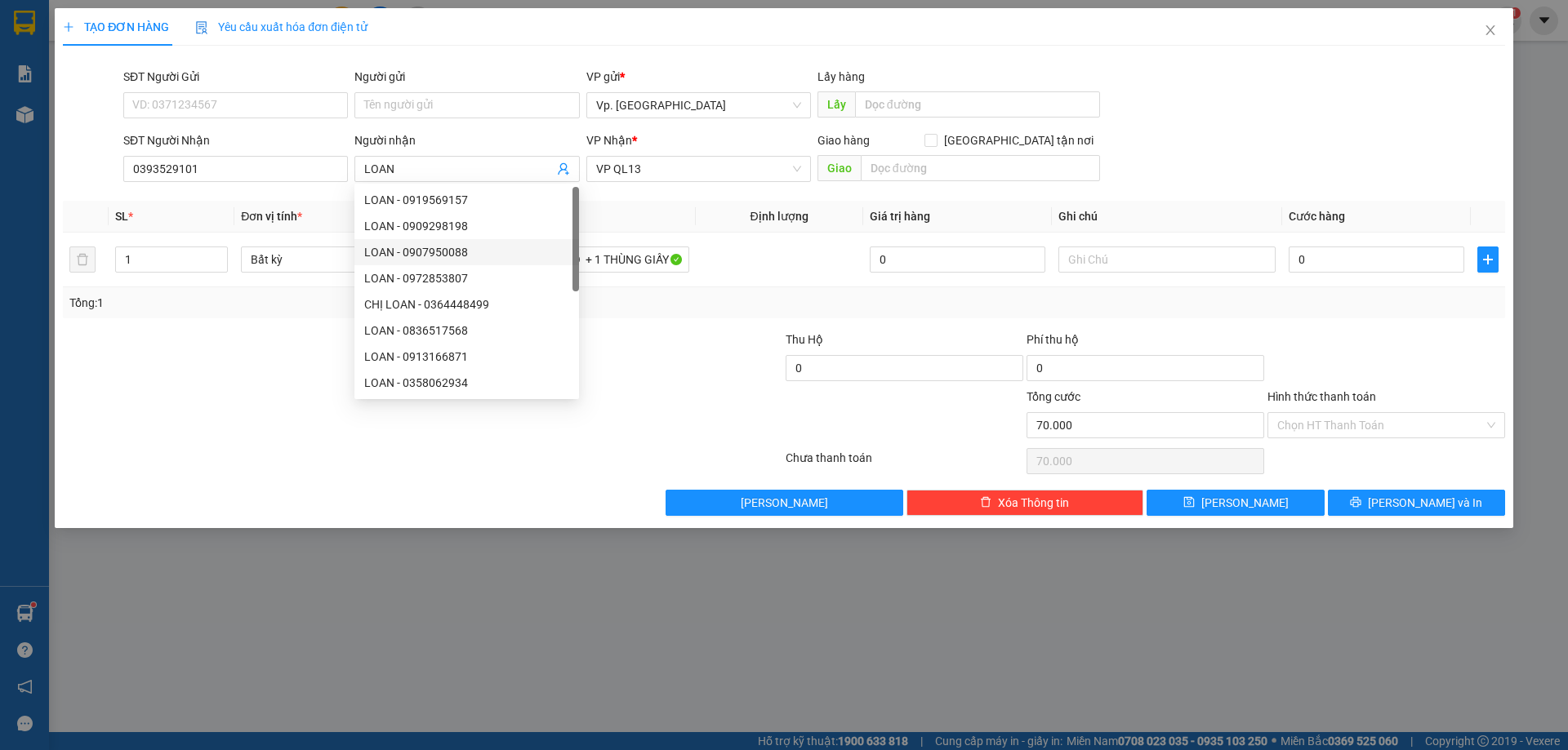
type input "0"
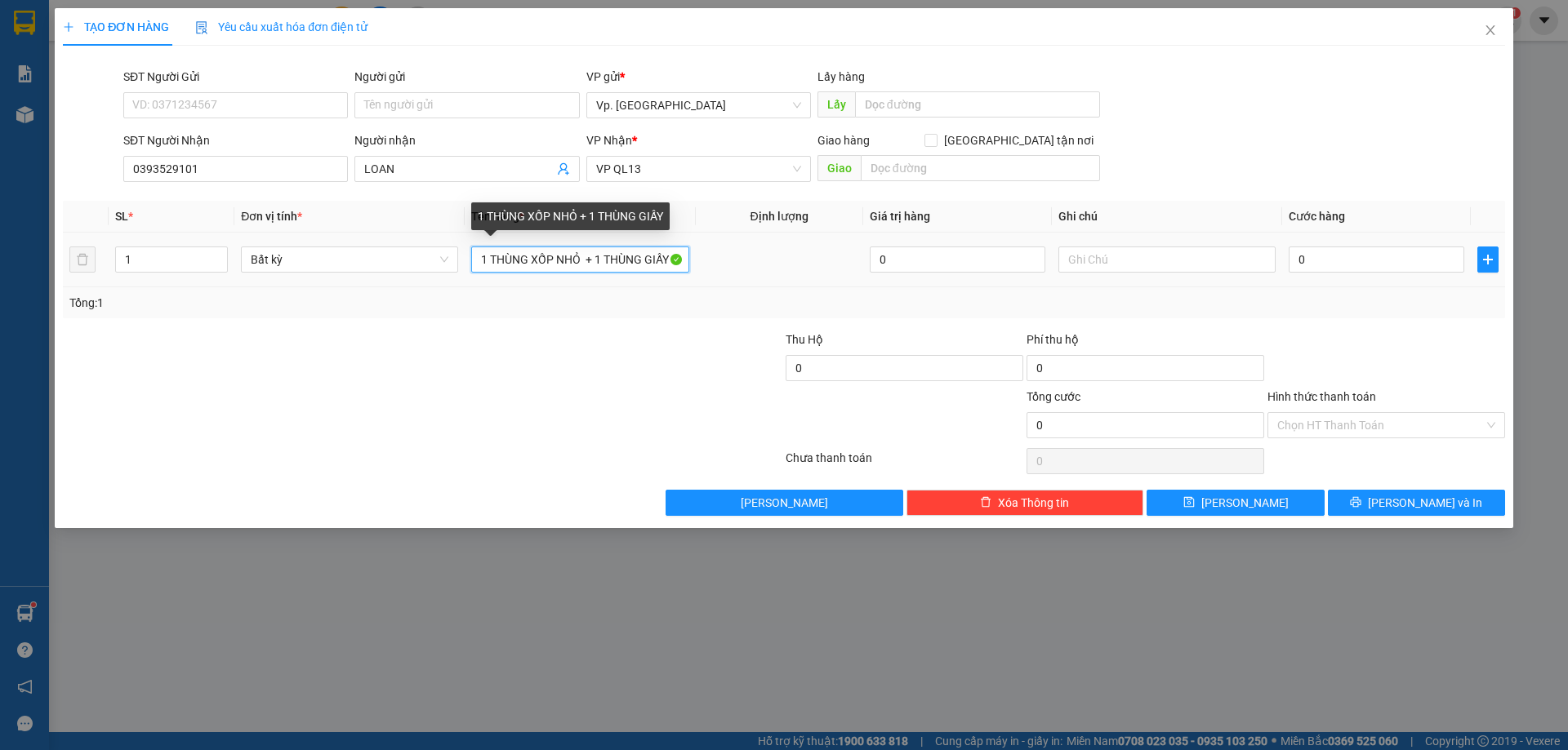
drag, startPoint x: 595, startPoint y: 255, endPoint x: 340, endPoint y: 272, distance: 255.6
click at [420, 260] on tr "1 Bất kỳ 1 THÙNG XỐP NHỎ + 1 THÙNG GIẤY 0 0" at bounding box center [784, 260] width 1442 height 55
click at [603, 258] on input "1 THÙNG GIẤY" at bounding box center [580, 259] width 217 height 26
type input "1 THÙNG GIẤY"
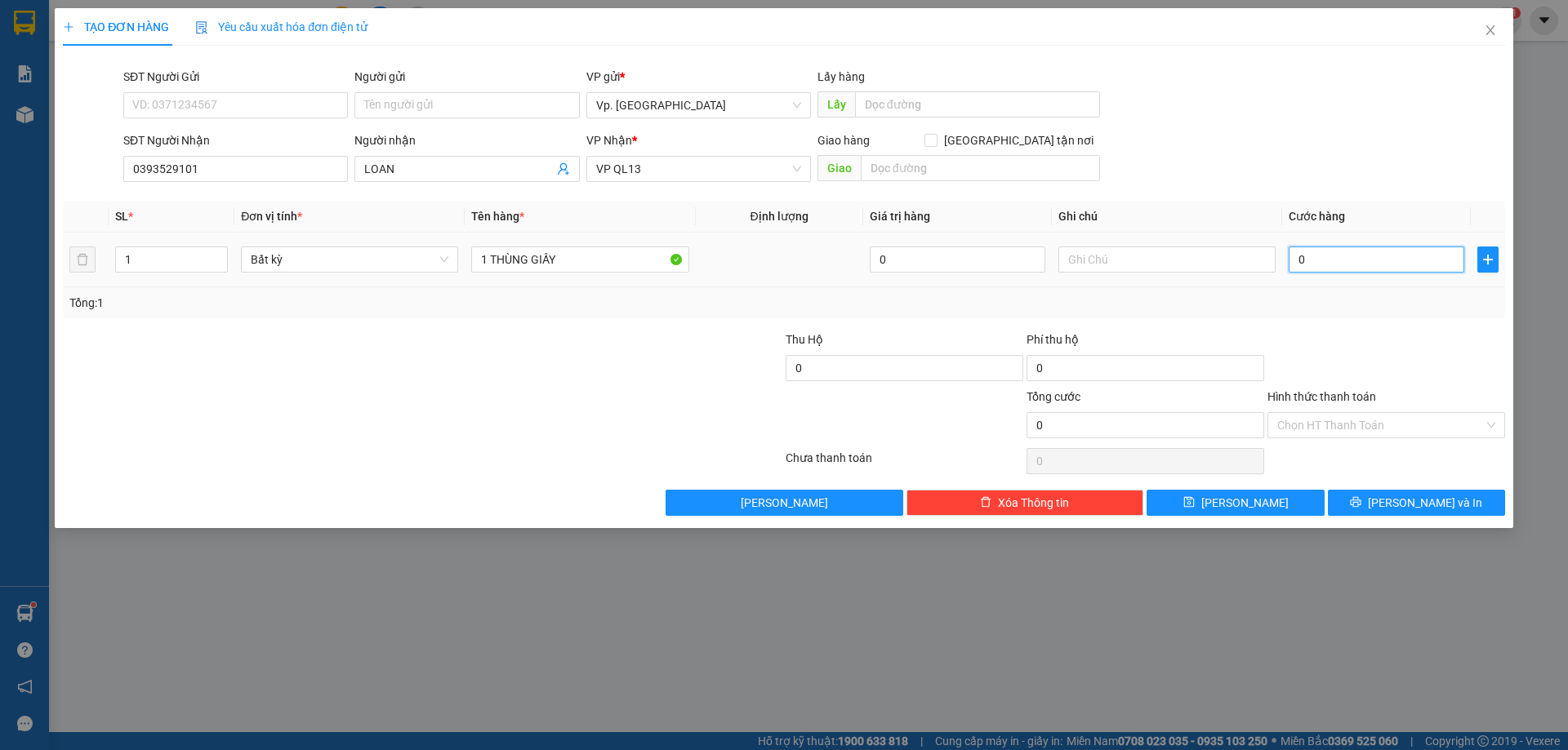
click at [1307, 253] on input "0" at bounding box center [1376, 259] width 176 height 26
type input "4"
type input "40"
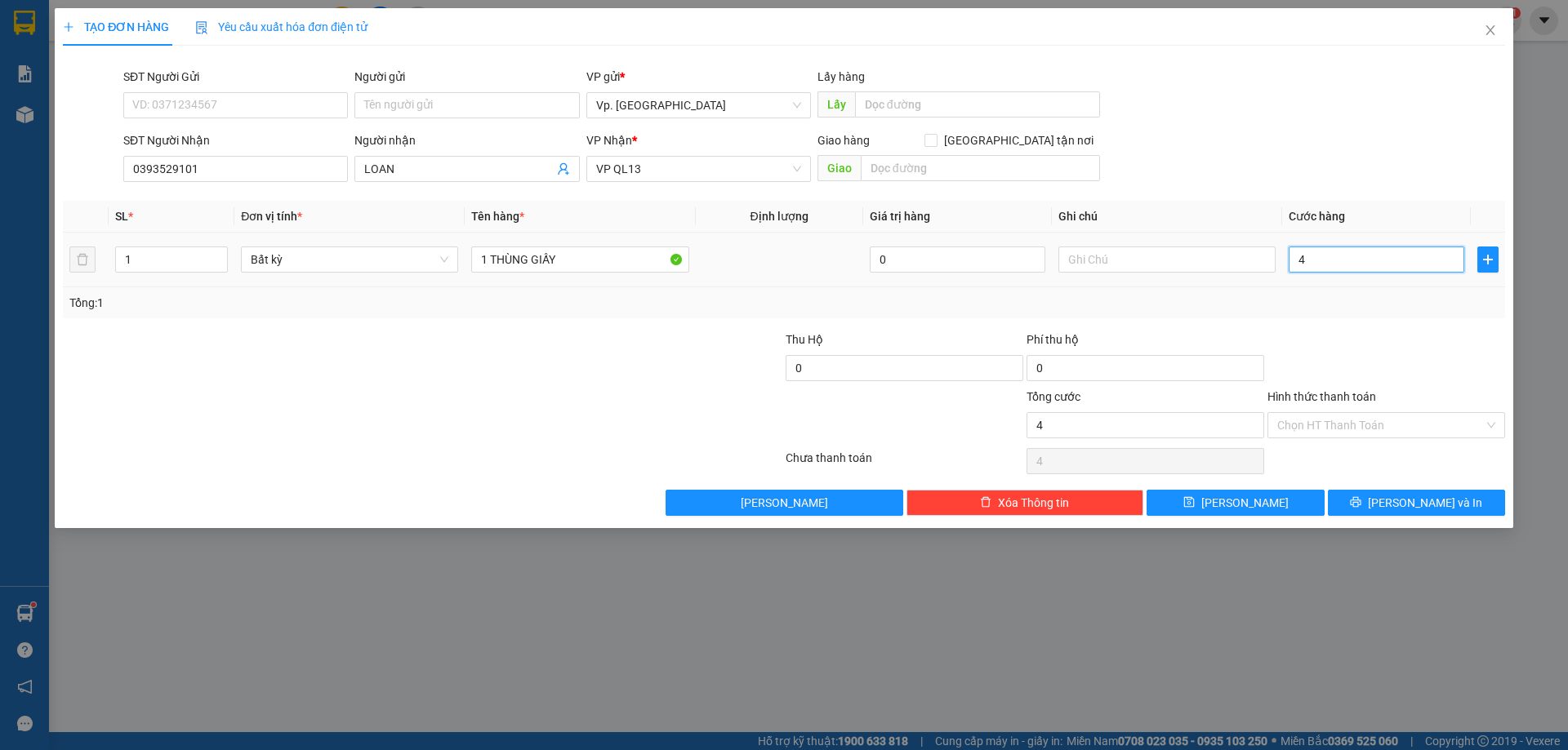
type input "40"
type input "40.000"
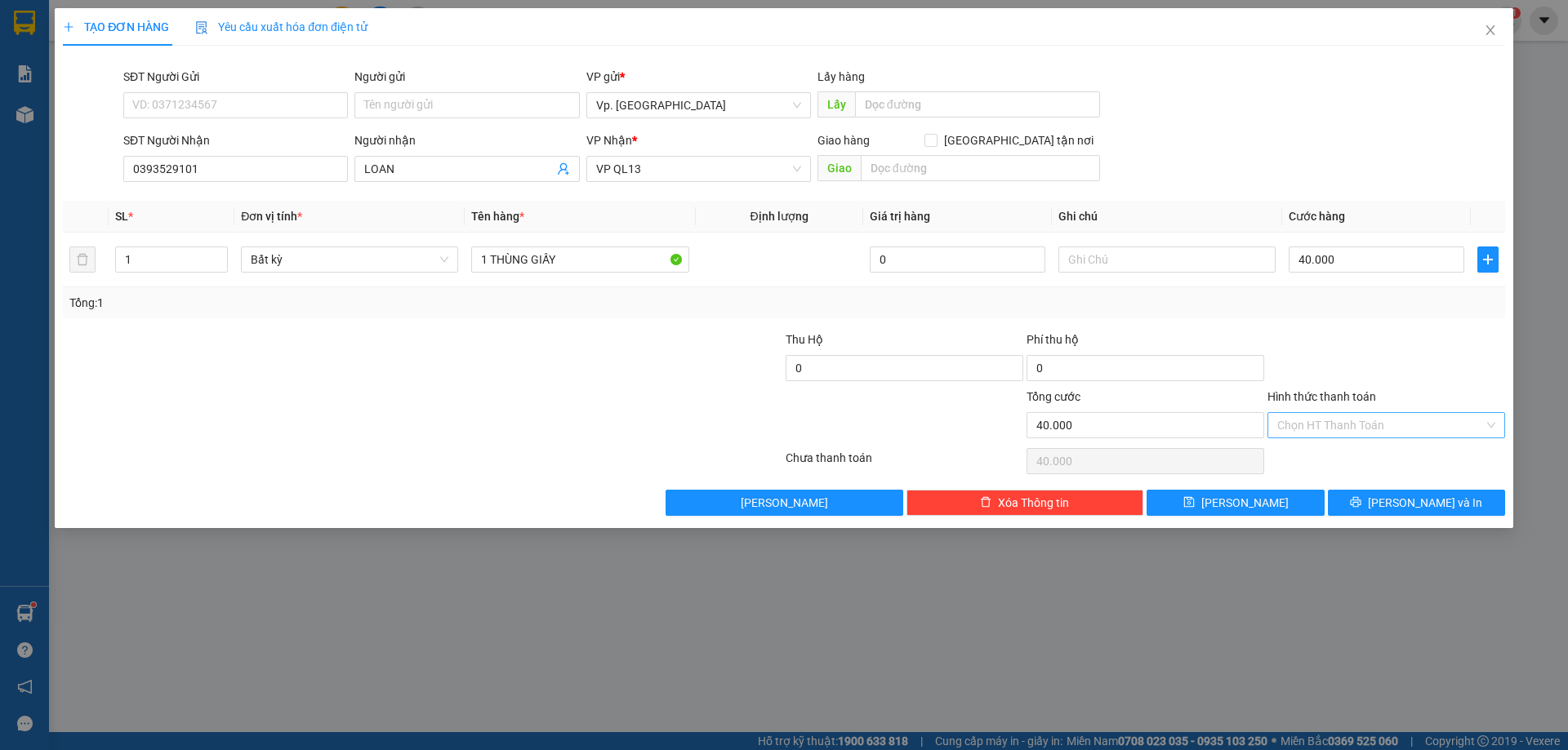
click at [1361, 420] on input "Hình thức thanh toán" at bounding box center [1381, 425] width 207 height 24
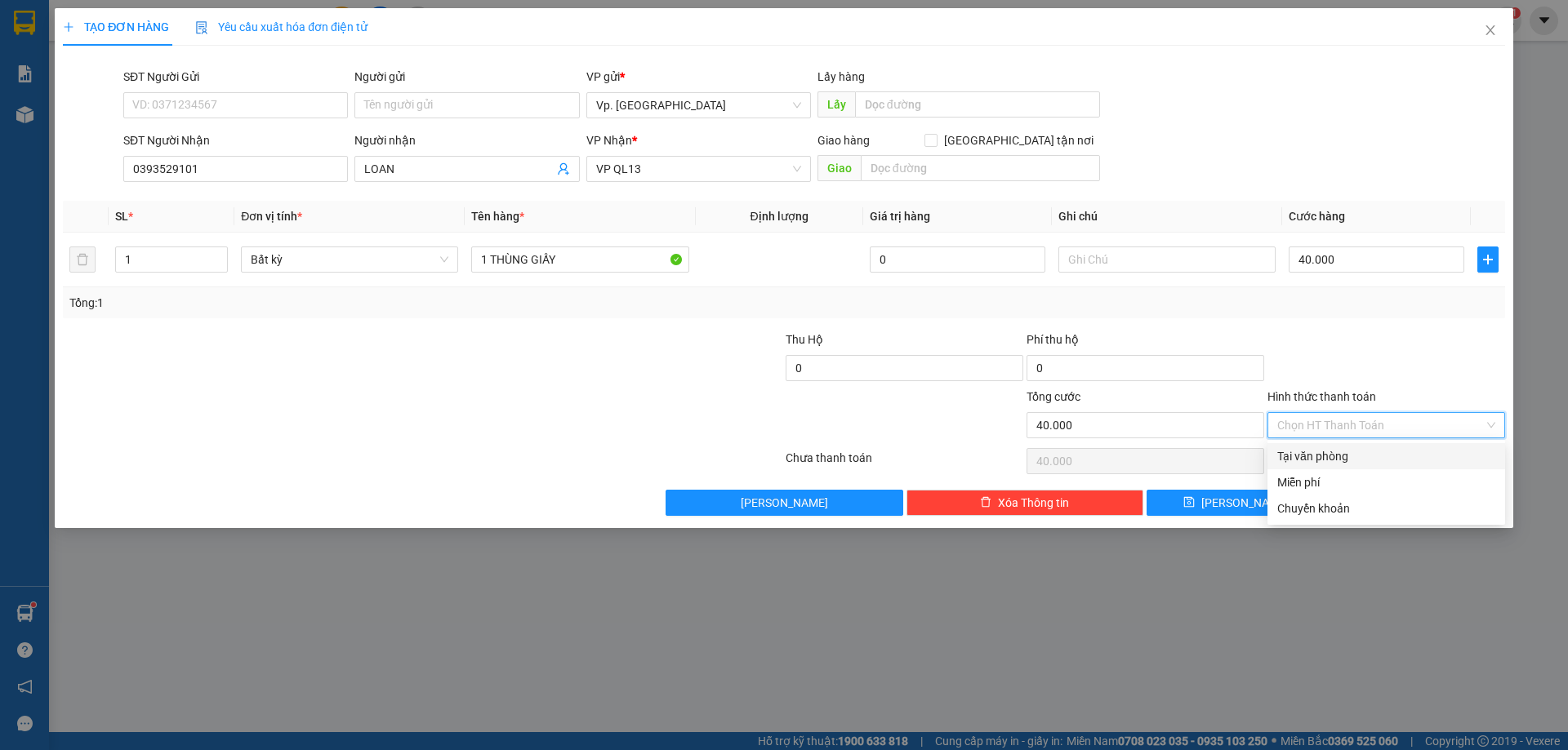
drag, startPoint x: 1350, startPoint y: 459, endPoint x: 1373, endPoint y: 477, distance: 29.2
click at [1354, 464] on div "Tại văn phòng" at bounding box center [1386, 456] width 218 height 18
type input "0"
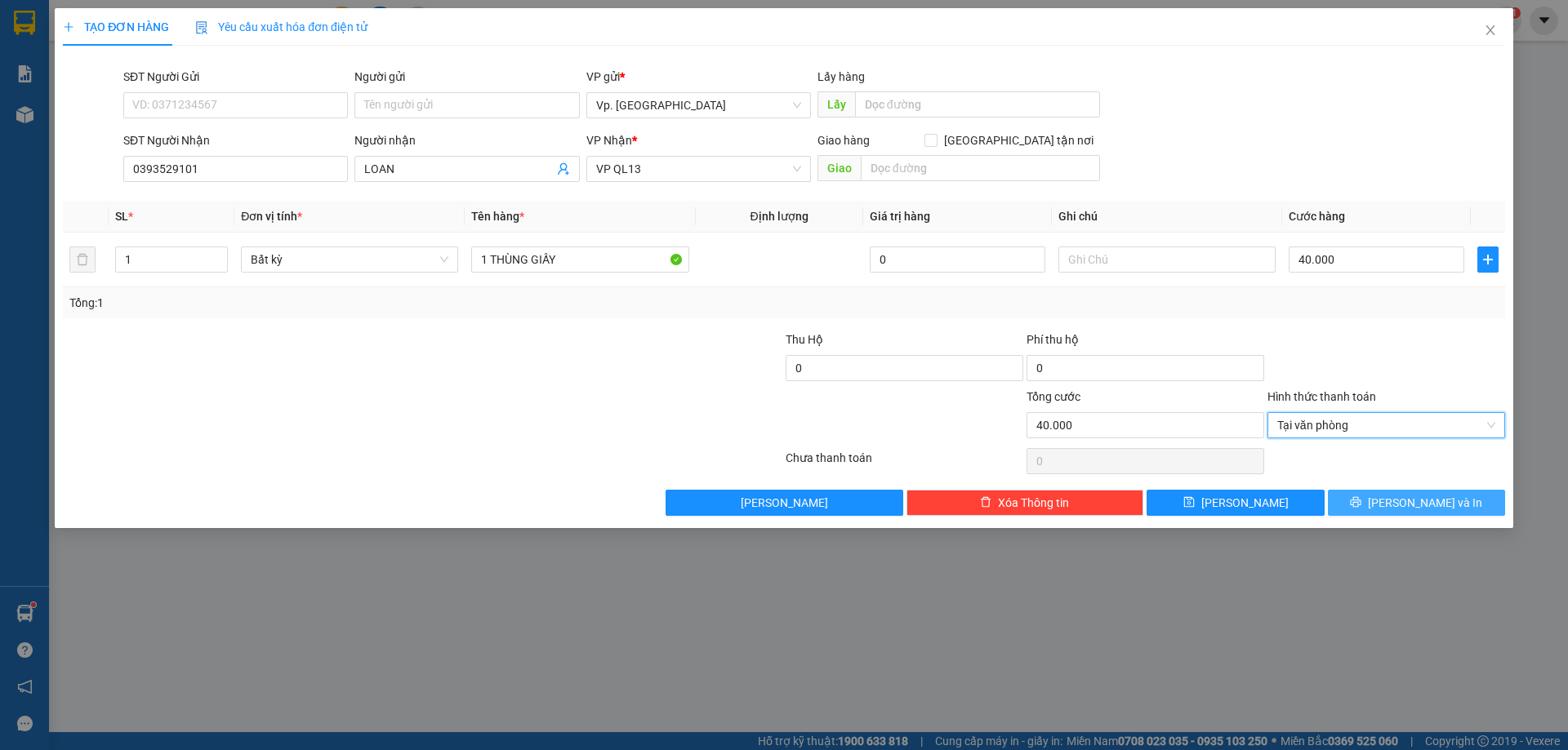
click at [1415, 506] on span "[PERSON_NAME] và In" at bounding box center [1424, 503] width 114 height 18
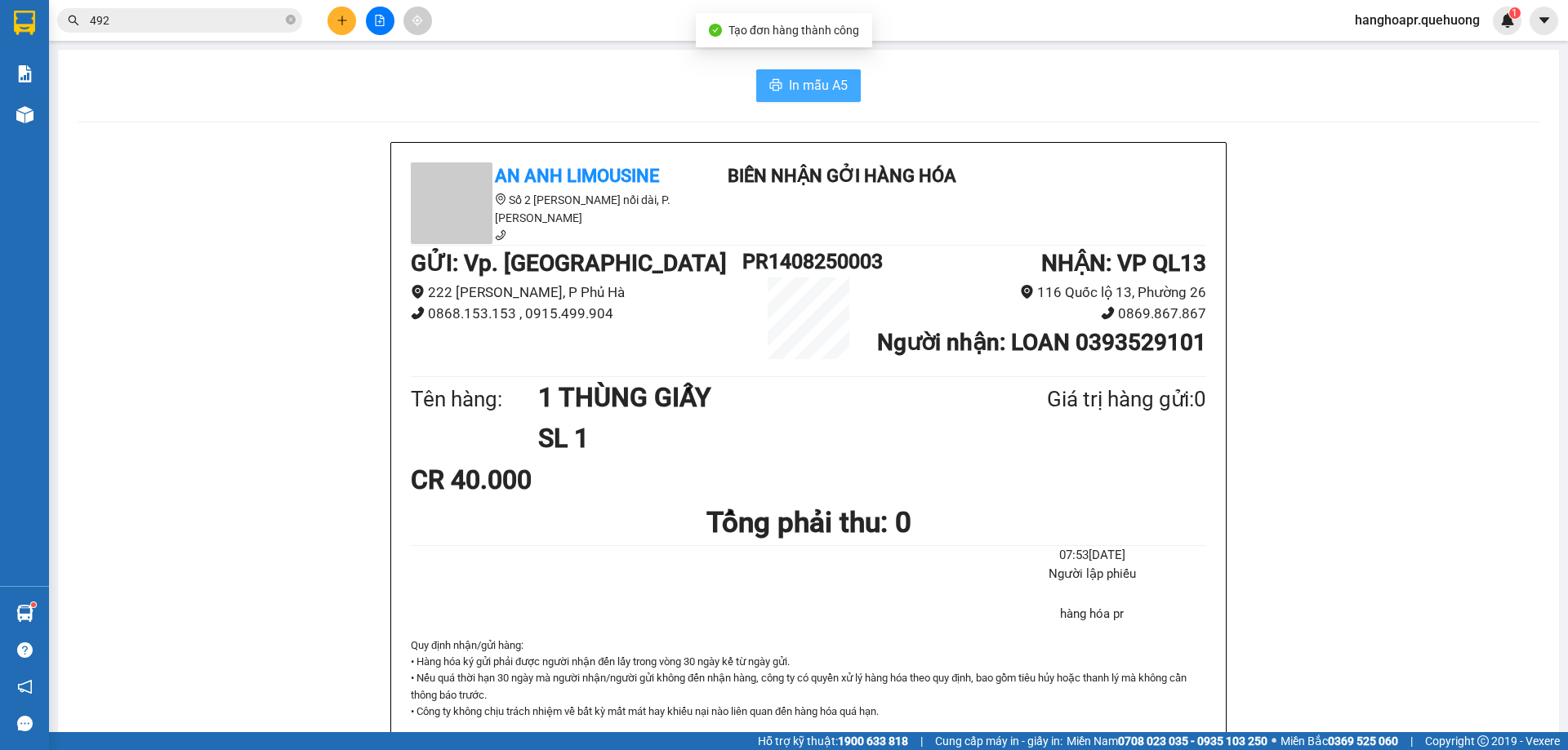
click at [817, 84] on span "In mẫu A5" at bounding box center [818, 85] width 59 height 21
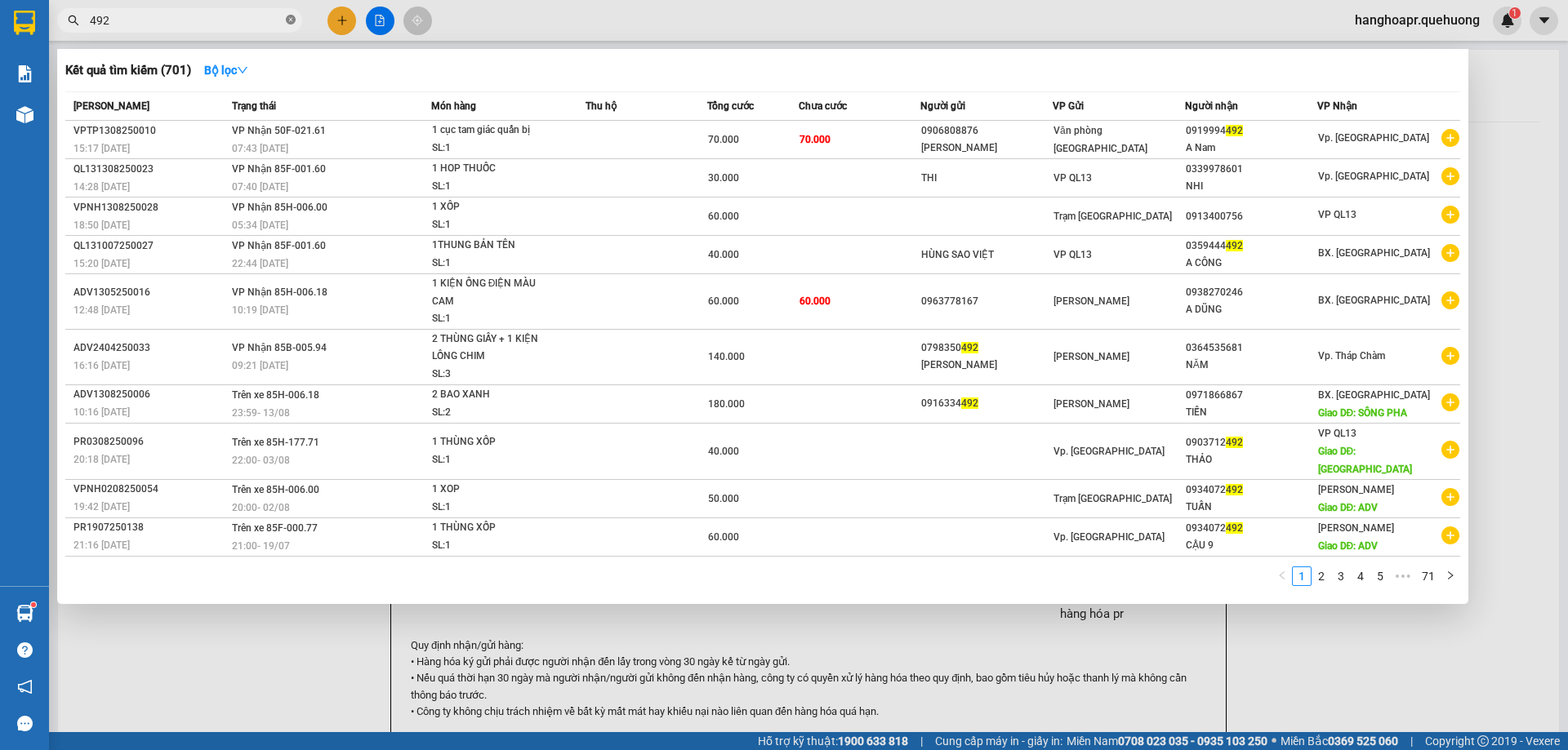
click at [293, 21] on icon "close-circle" at bounding box center [291, 20] width 10 height 10
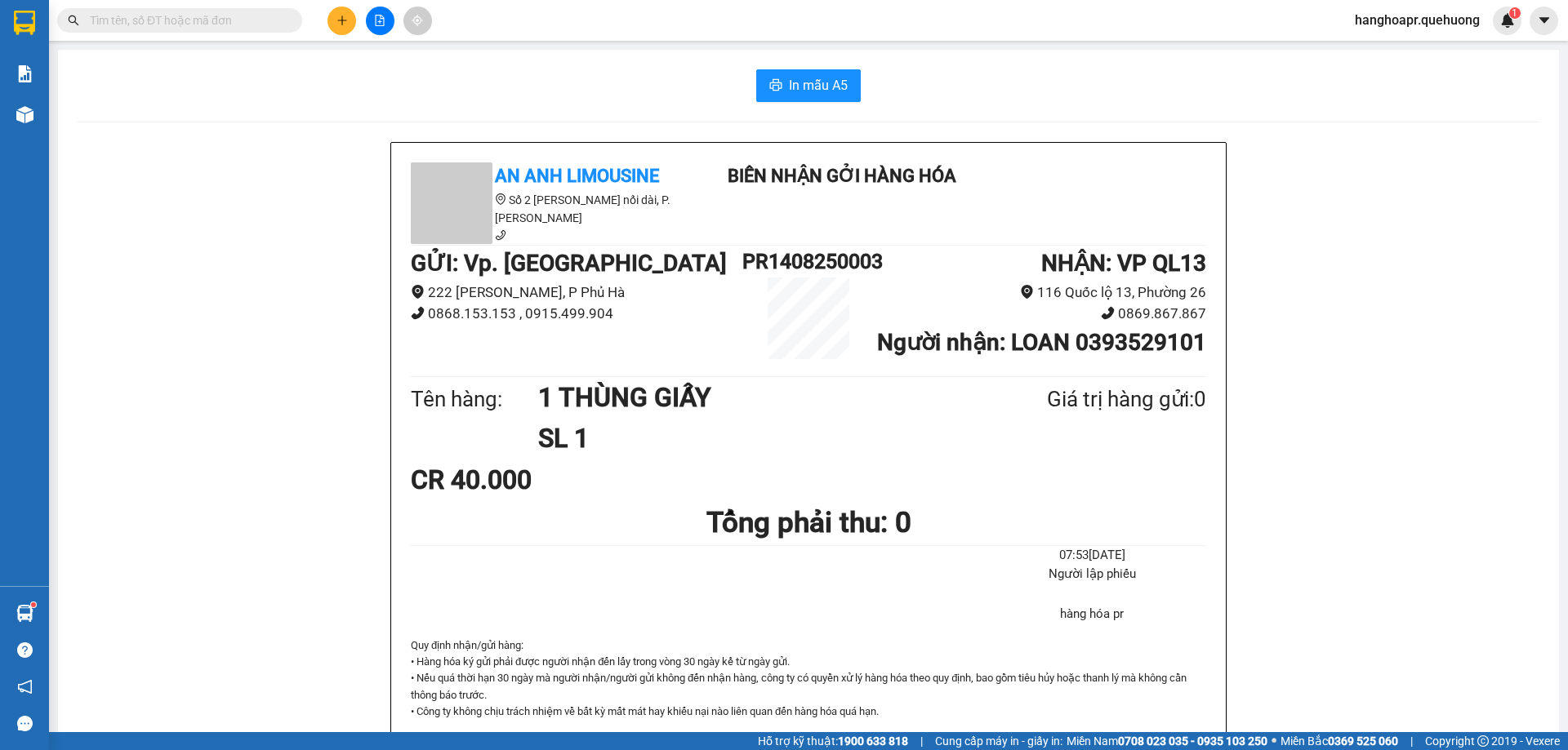
drag, startPoint x: 551, startPoint y: 104, endPoint x: 510, endPoint y: 96, distance: 41.8
click at [547, 103] on div "In mẫu A5 An Anh Limousine Số 2 Nguyễn Tri Phương nối dài, P. Văn Hải Biên nhận…" at bounding box center [809, 708] width 1501 height 1318
click at [273, 21] on input "text" at bounding box center [186, 21] width 192 height 18
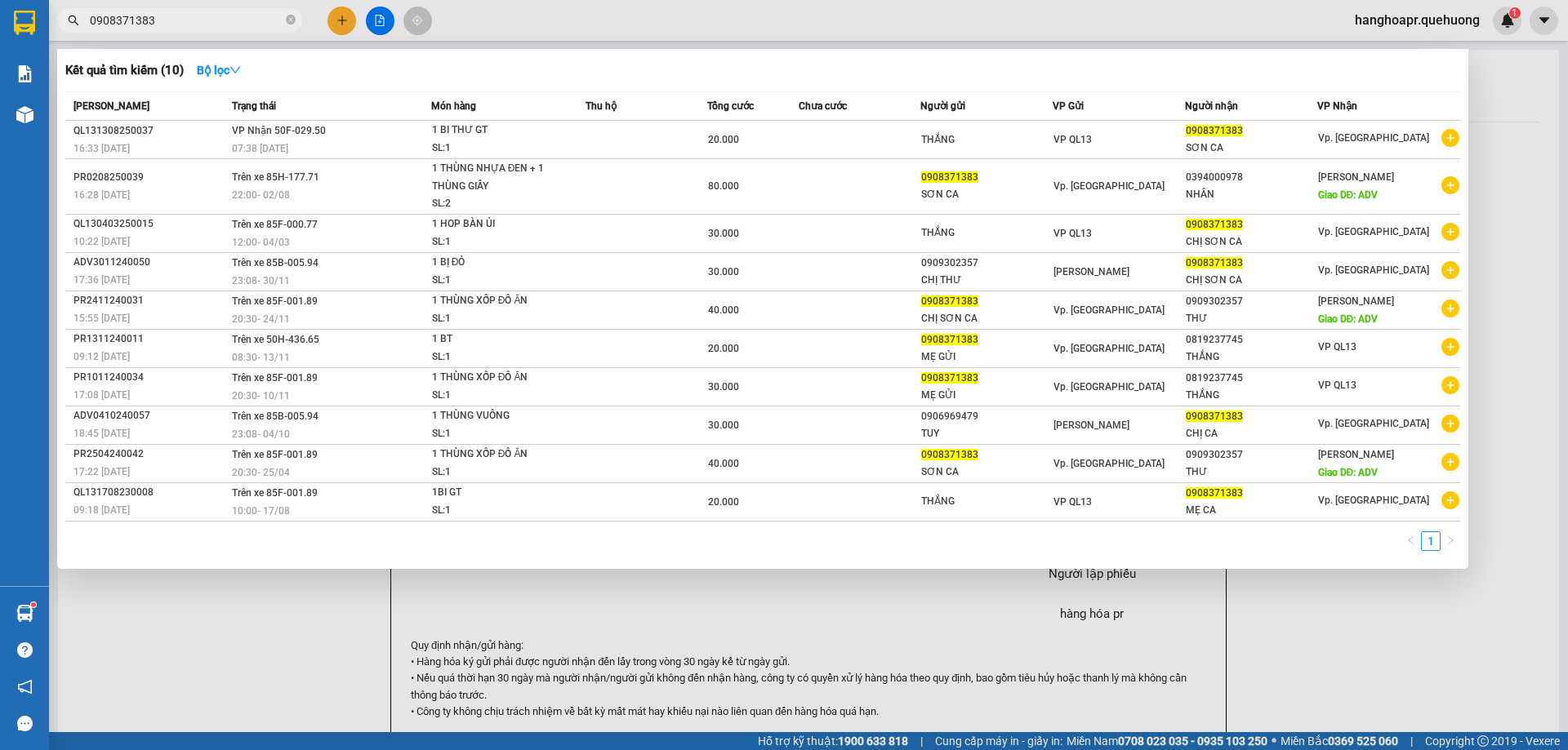
type input "0908371383"
click at [257, 710] on div at bounding box center [784, 375] width 1568 height 750
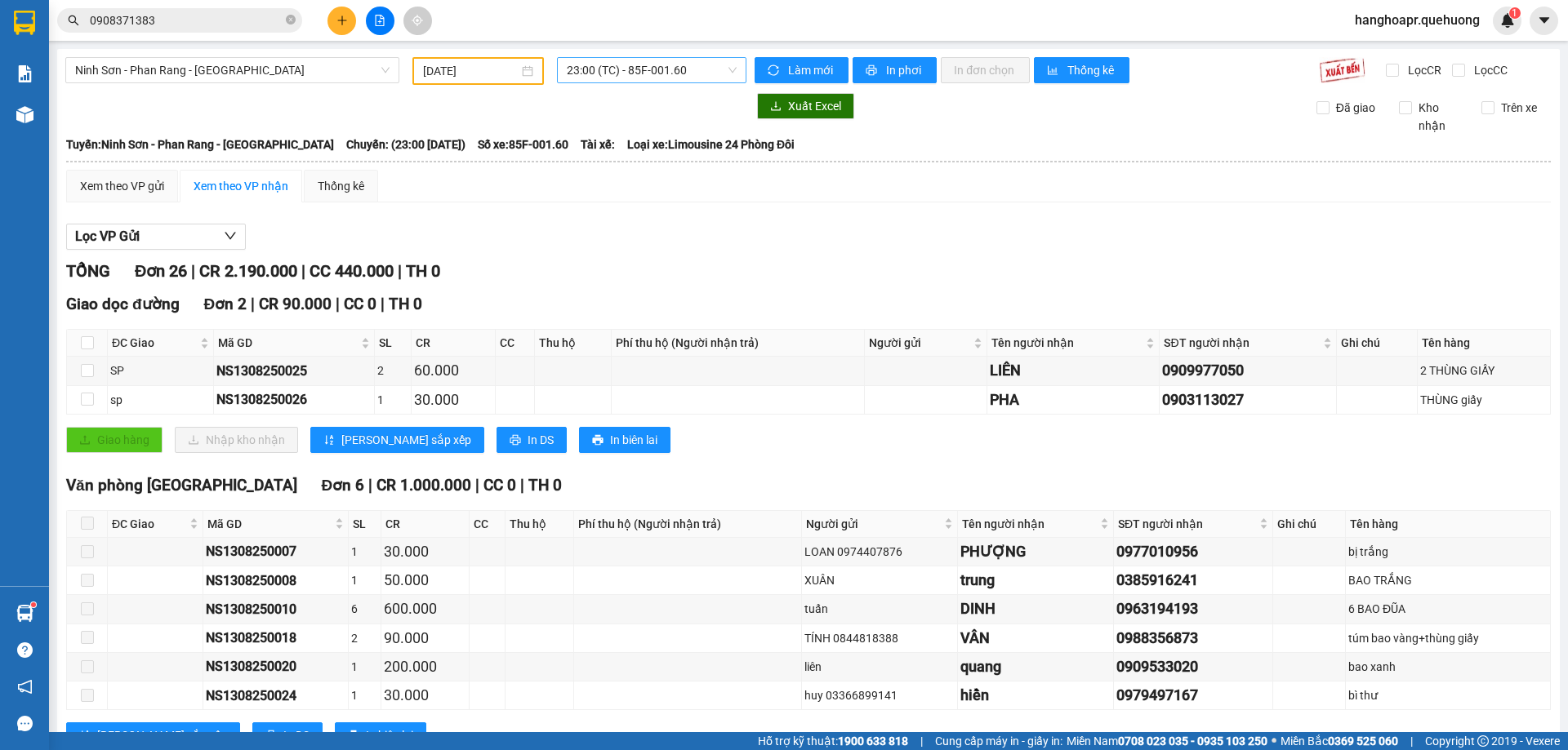
click at [652, 76] on span "23:00 (TC) - 85F-001.60" at bounding box center [651, 70] width 170 height 24
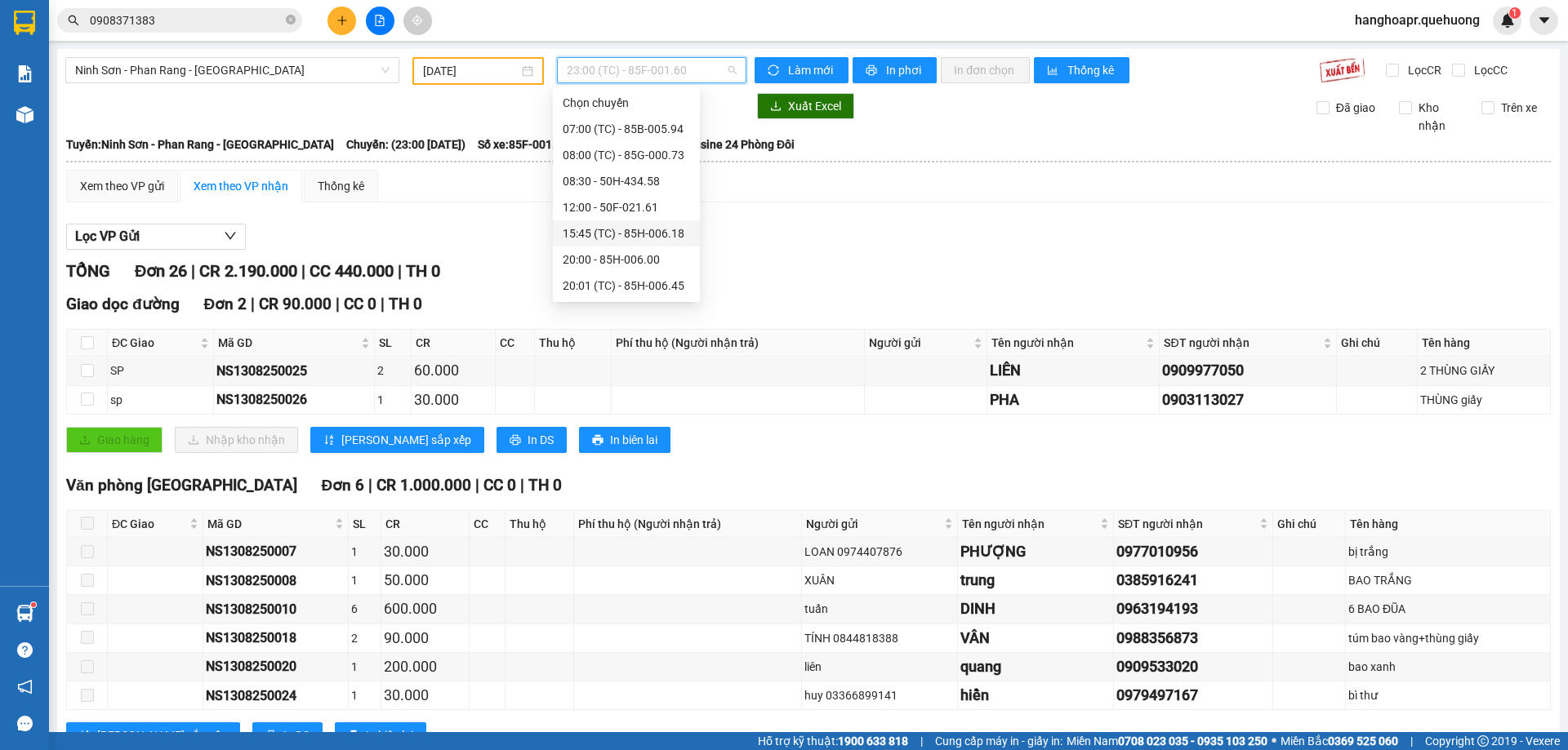
scroll to position [156, 0]
click at [670, 236] on div "22:00 (TC) - 85H-177.71" at bounding box center [626, 234] width 127 height 18
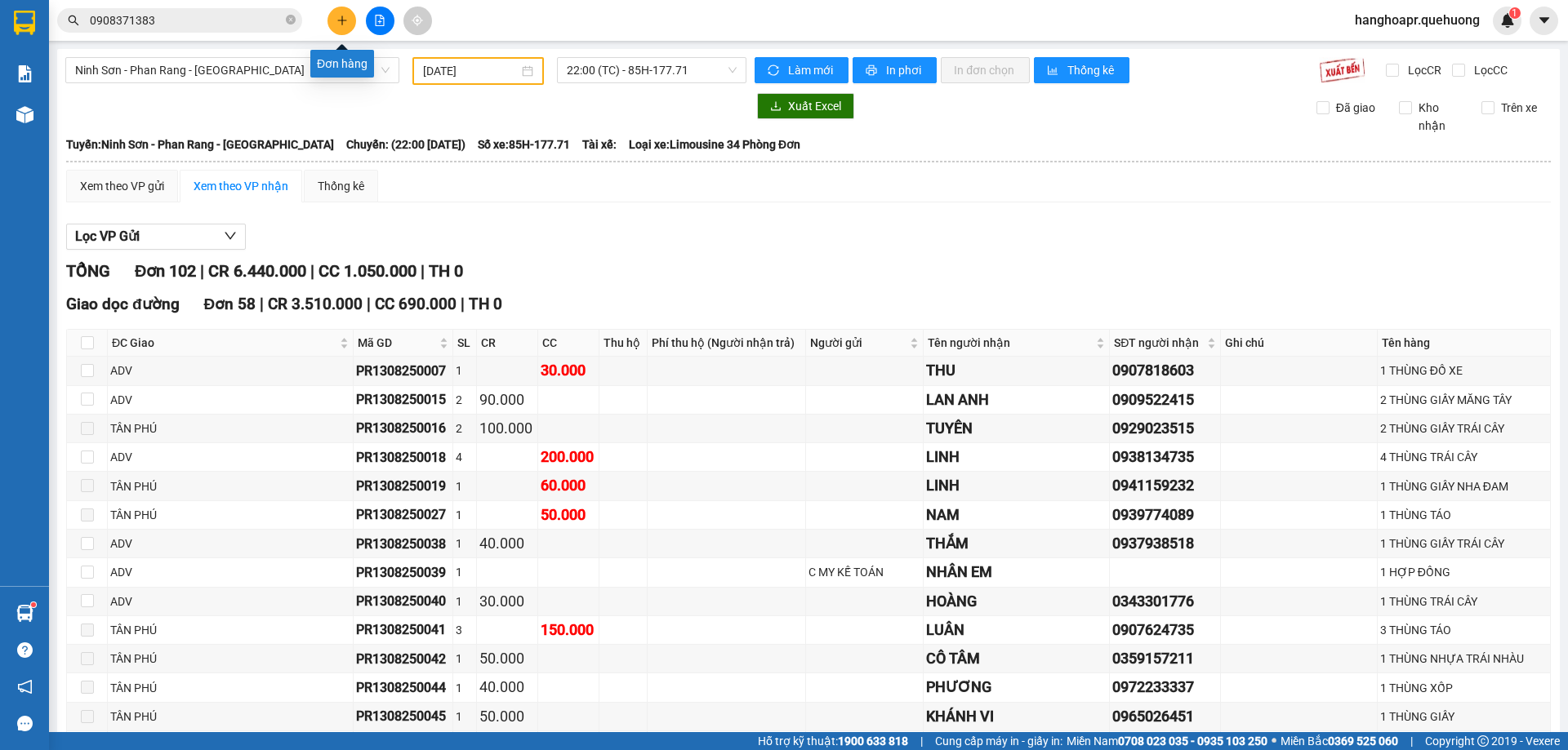
click at [343, 21] on icon "plus" at bounding box center [341, 20] width 9 height 1
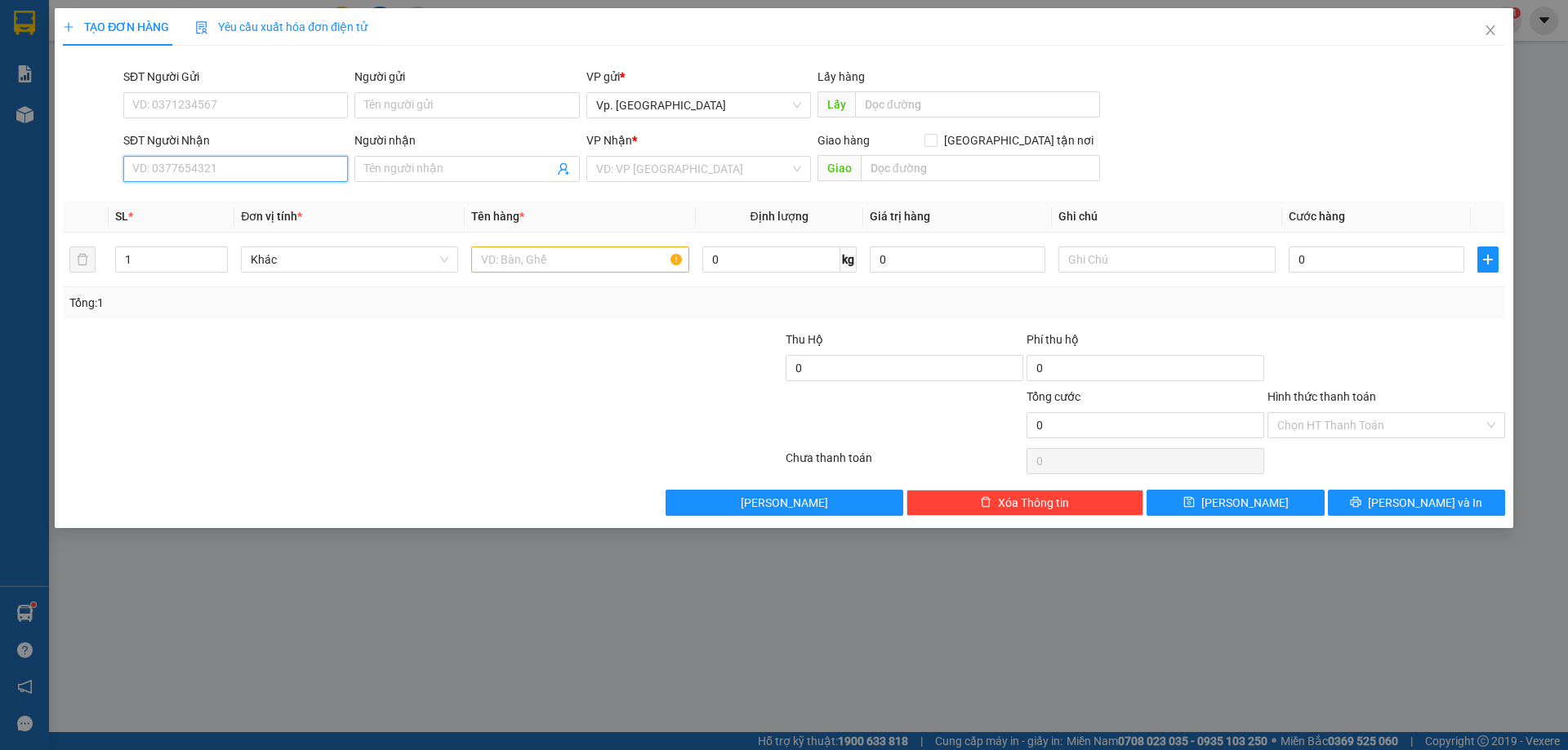
click at [276, 161] on input "SĐT Người Nhận" at bounding box center [236, 168] width 225 height 26
click at [199, 193] on div "0767886937 - HÒA" at bounding box center [236, 200] width 205 height 18
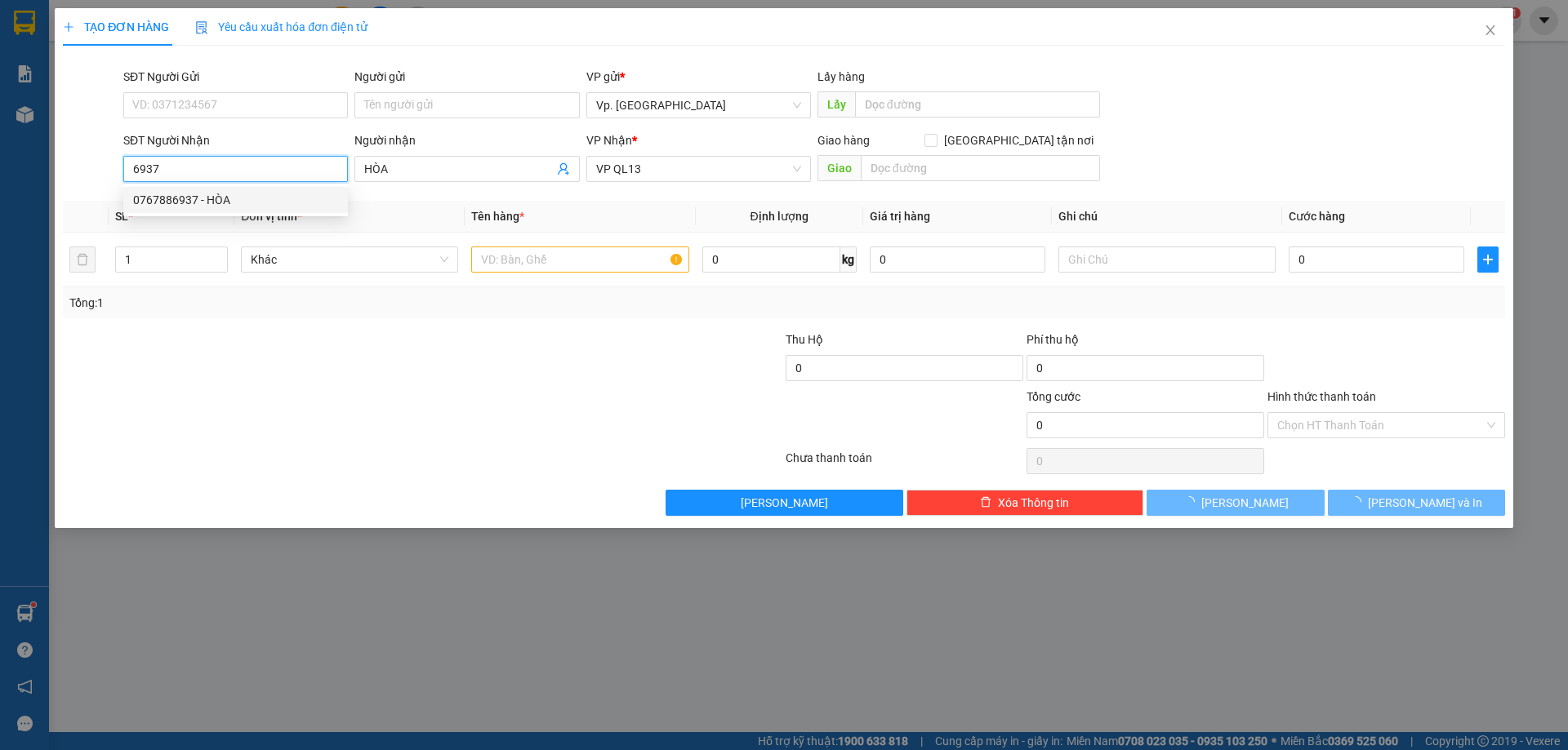
type input "0767886937"
type input "HÒA"
type input "60.000"
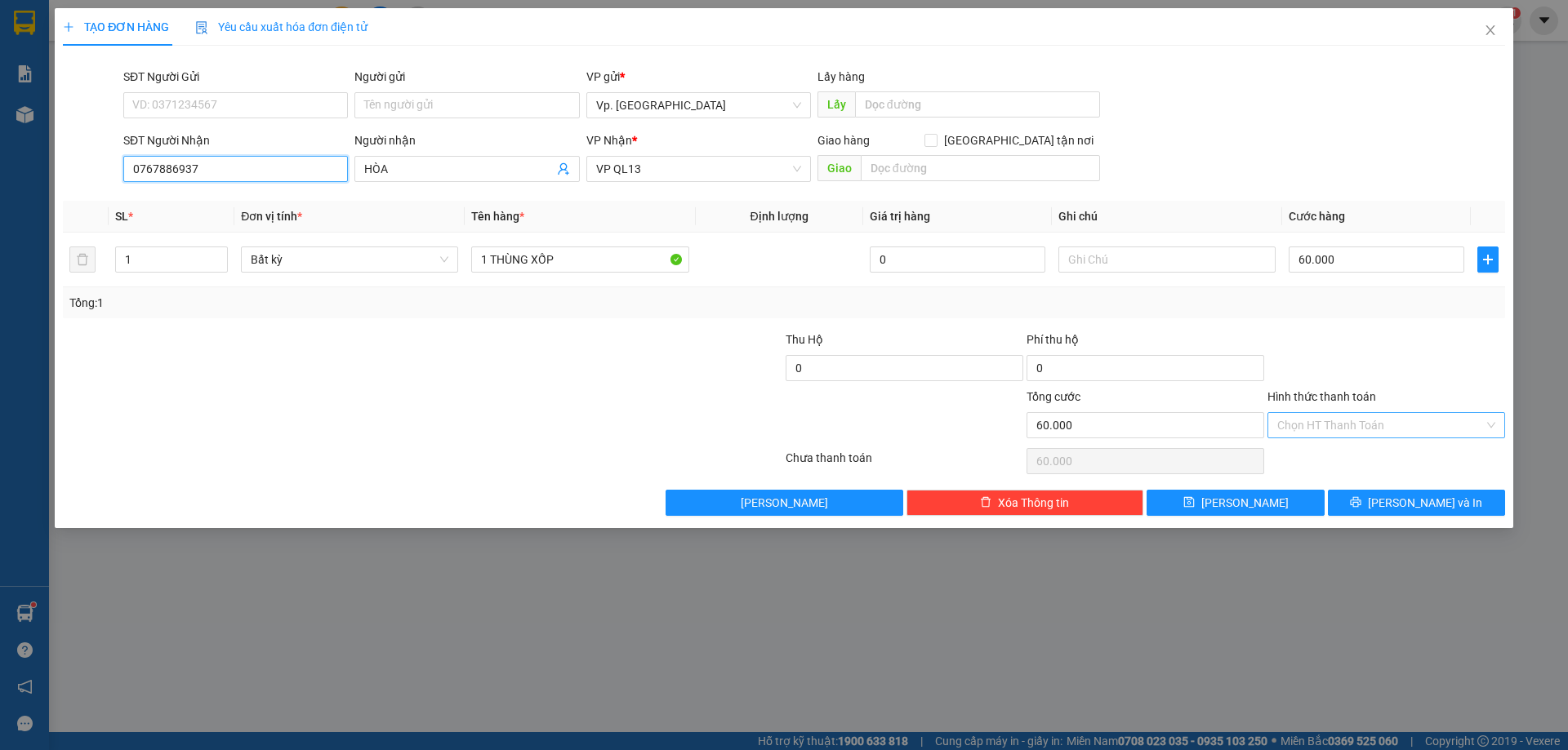
type input "0767886937"
click at [1383, 430] on input "Hình thức thanh toán" at bounding box center [1381, 425] width 207 height 24
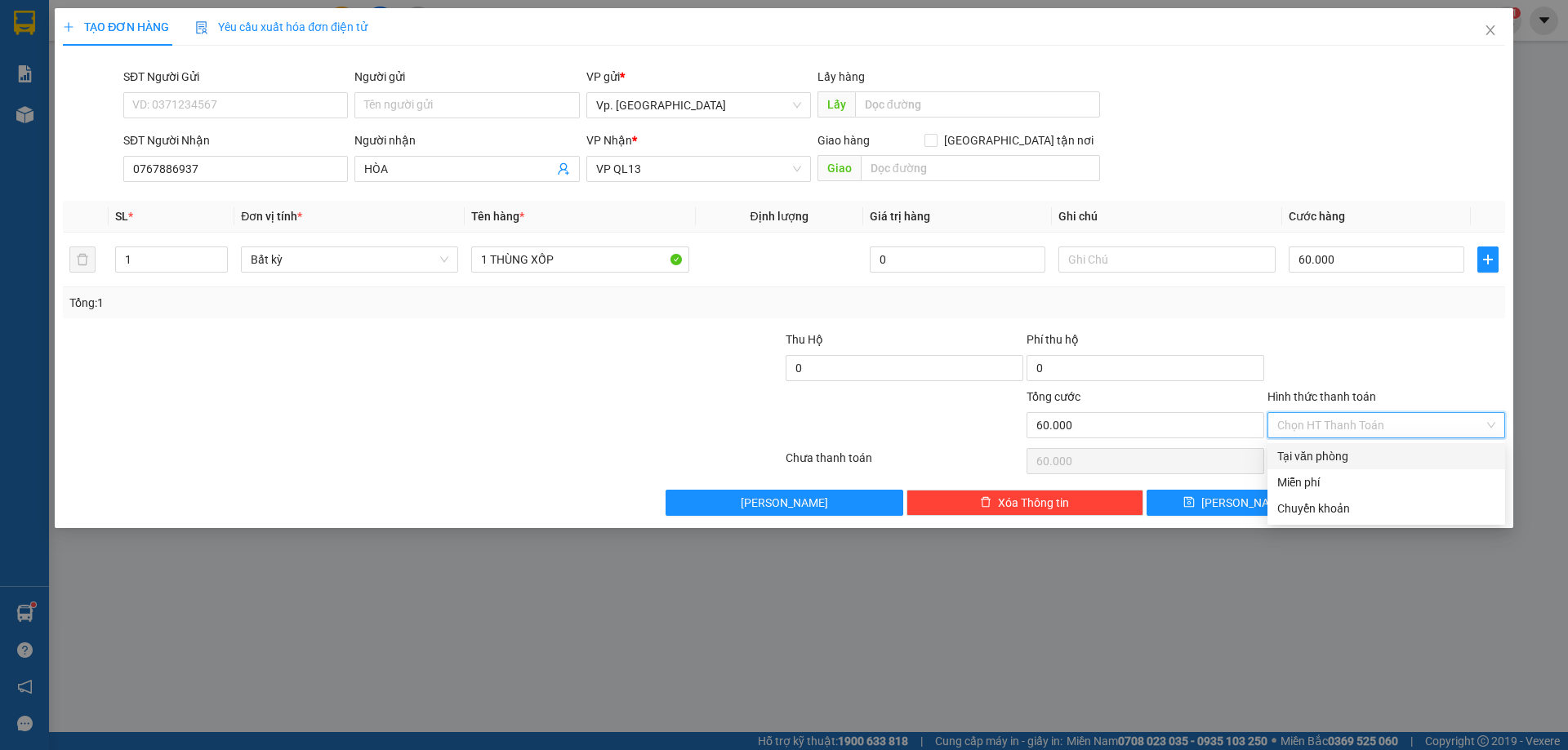
click at [1349, 459] on div "Tại văn phòng" at bounding box center [1386, 456] width 218 height 18
type input "0"
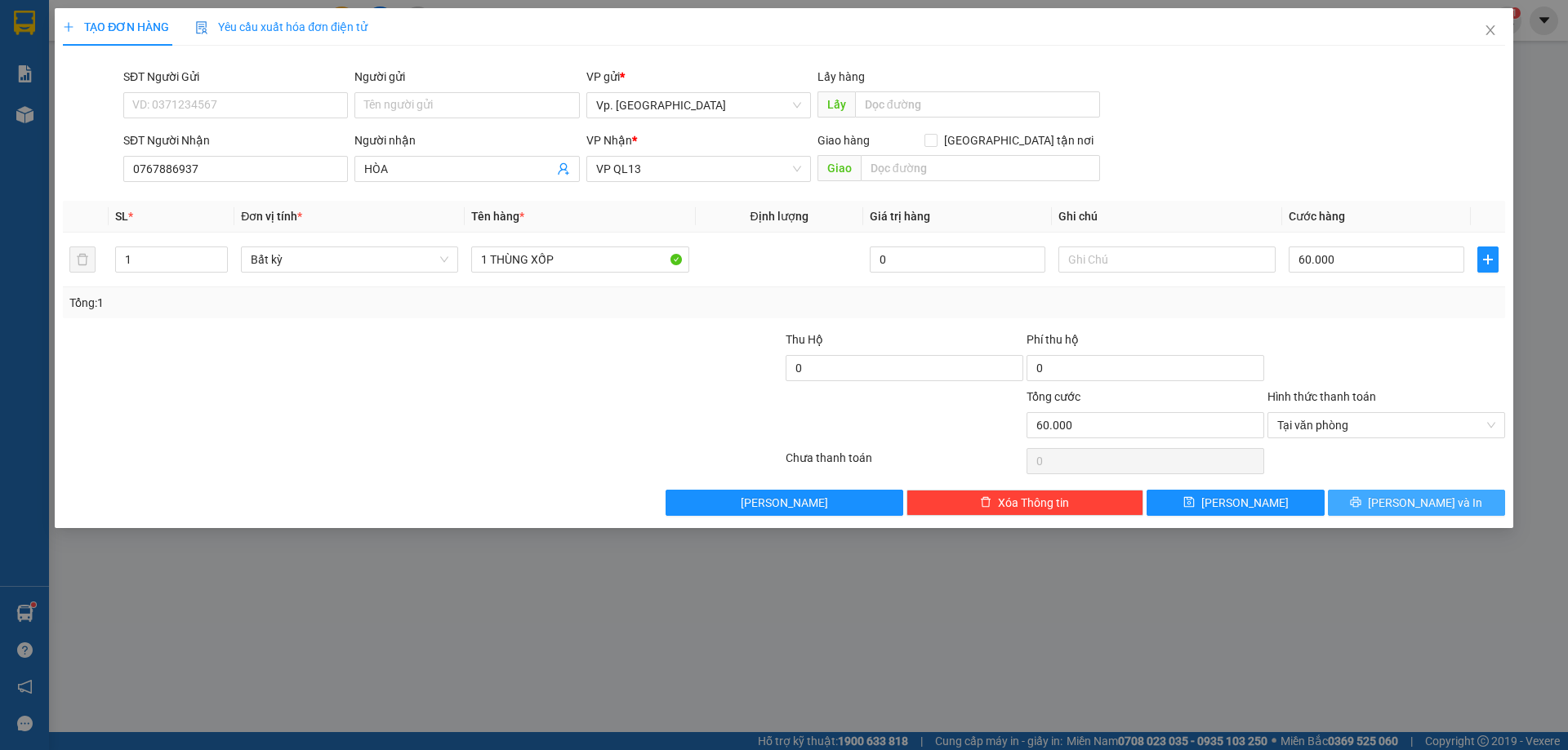
click at [1361, 504] on icon "printer" at bounding box center [1356, 502] width 12 height 12
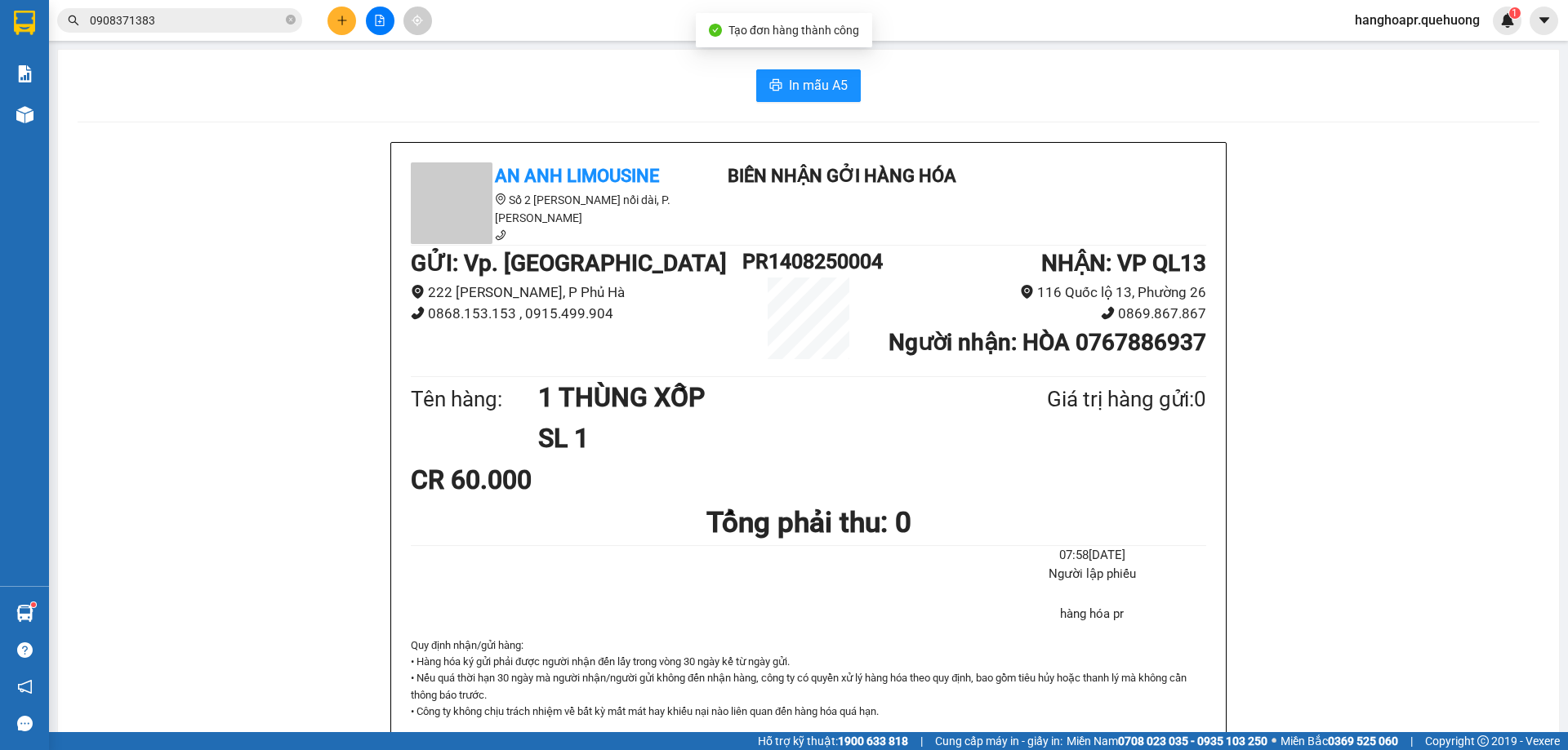
click at [793, 58] on div "In mẫu A5 An Anh Limousine Số 2 Nguyễn Tri Phương nối dài, P. Văn Hải Biên nhận…" at bounding box center [809, 708] width 1501 height 1318
click at [816, 97] on button "In mẫu A5" at bounding box center [809, 85] width 105 height 32
click at [299, 17] on span "0908371383" at bounding box center [180, 20] width 245 height 24
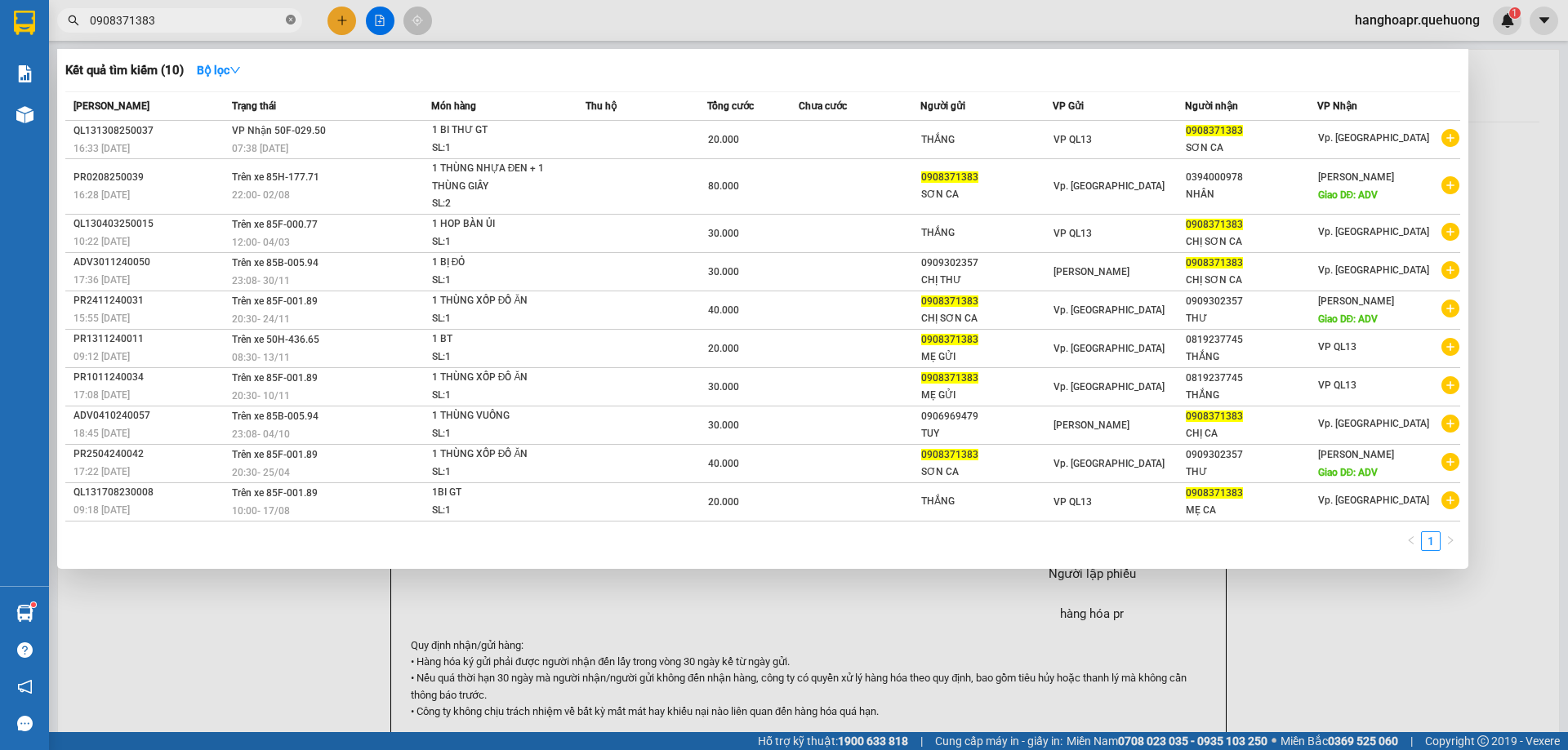
click at [291, 21] on icon "close-circle" at bounding box center [291, 20] width 10 height 10
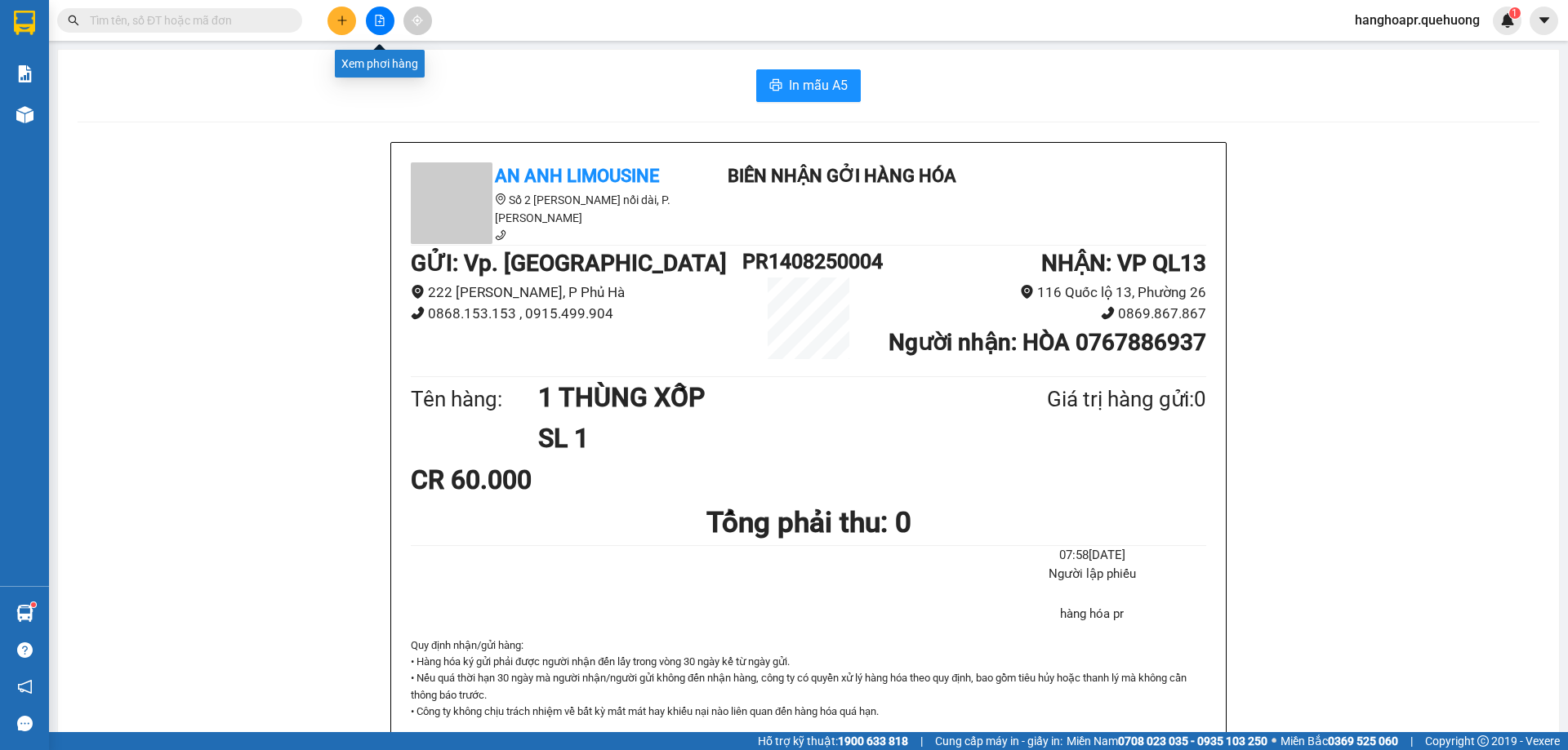
click at [387, 22] on button at bounding box center [380, 21] width 28 height 28
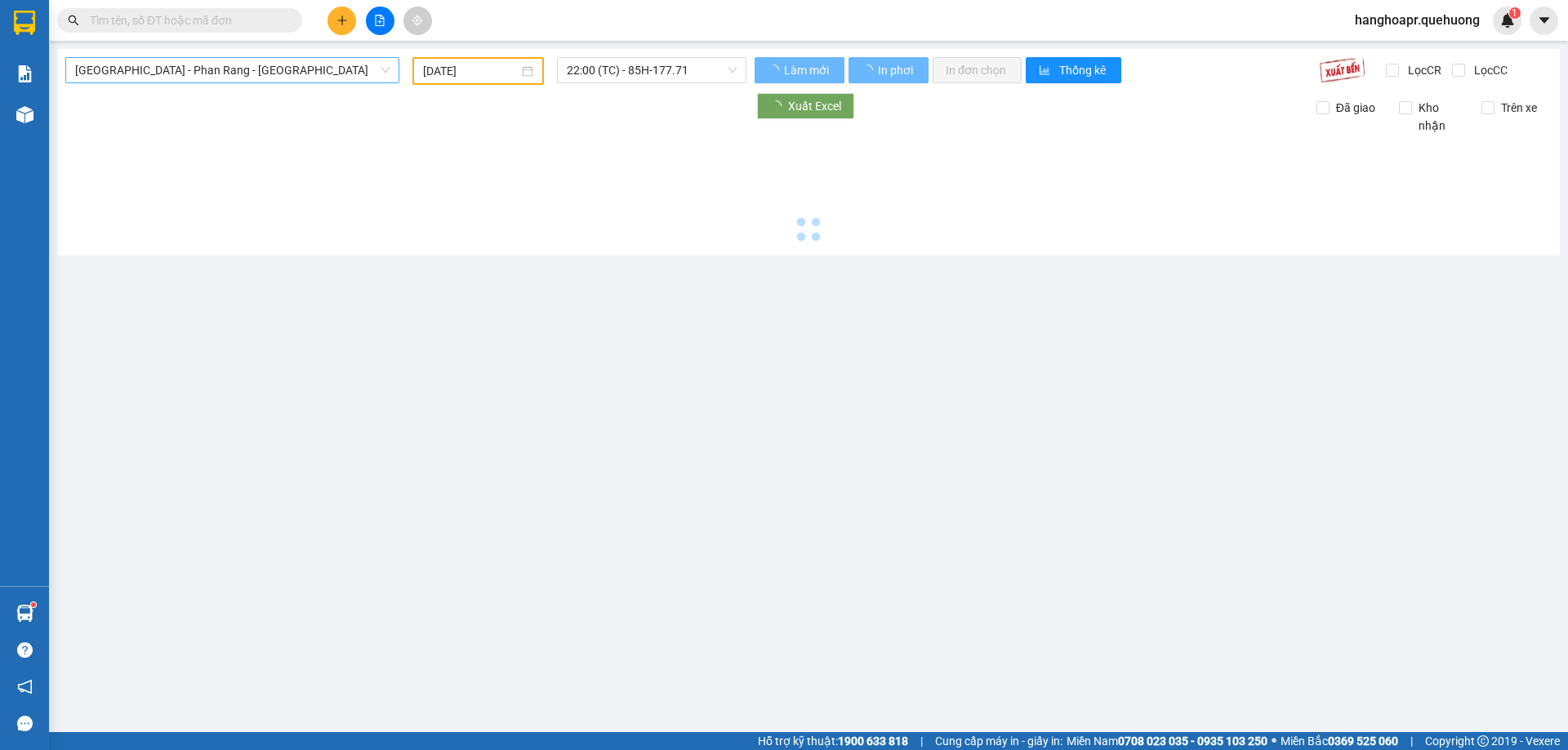
type input "[DATE]"
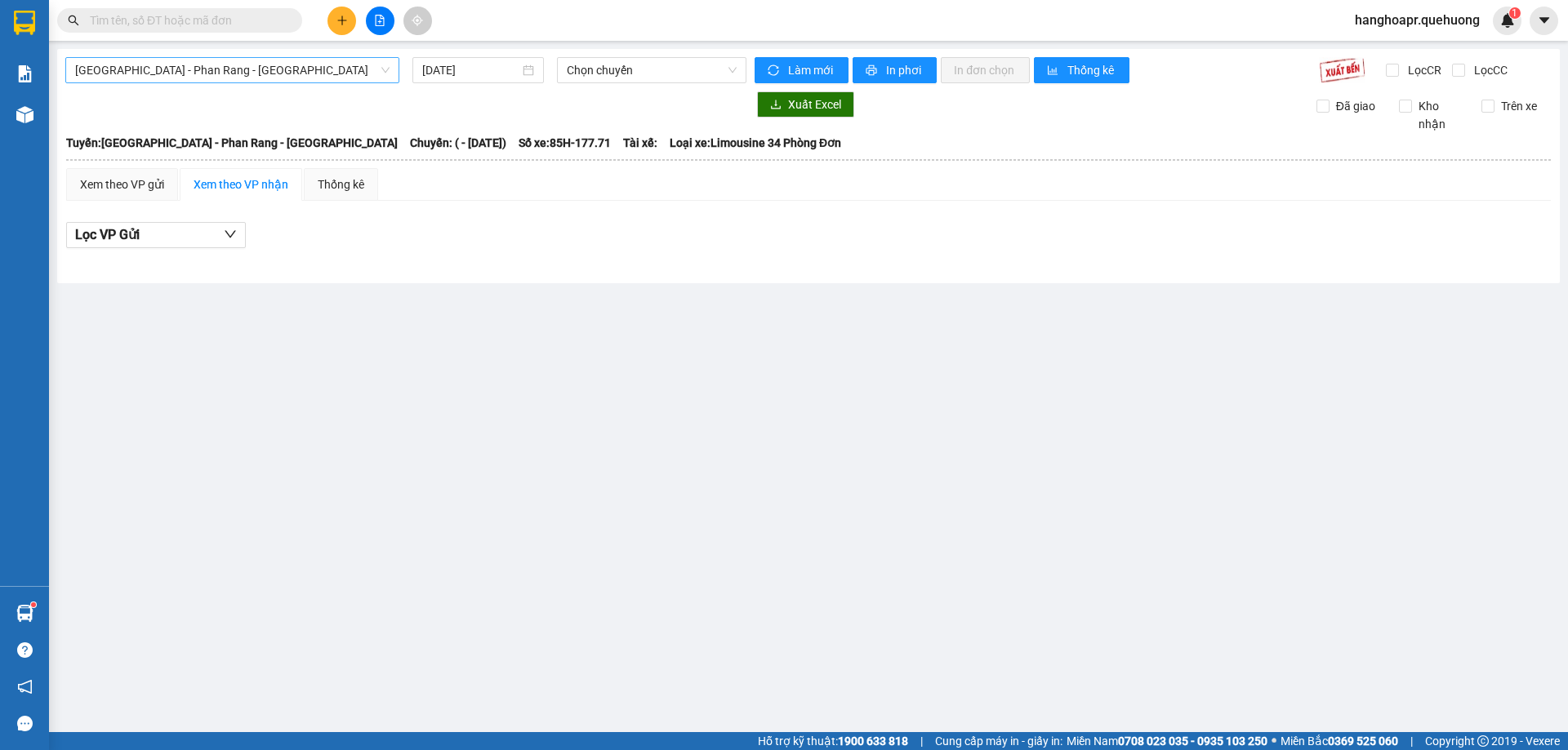
click at [309, 73] on span "[GEOGRAPHIC_DATA] - Phan Rang - [GEOGRAPHIC_DATA]" at bounding box center [232, 70] width 315 height 24
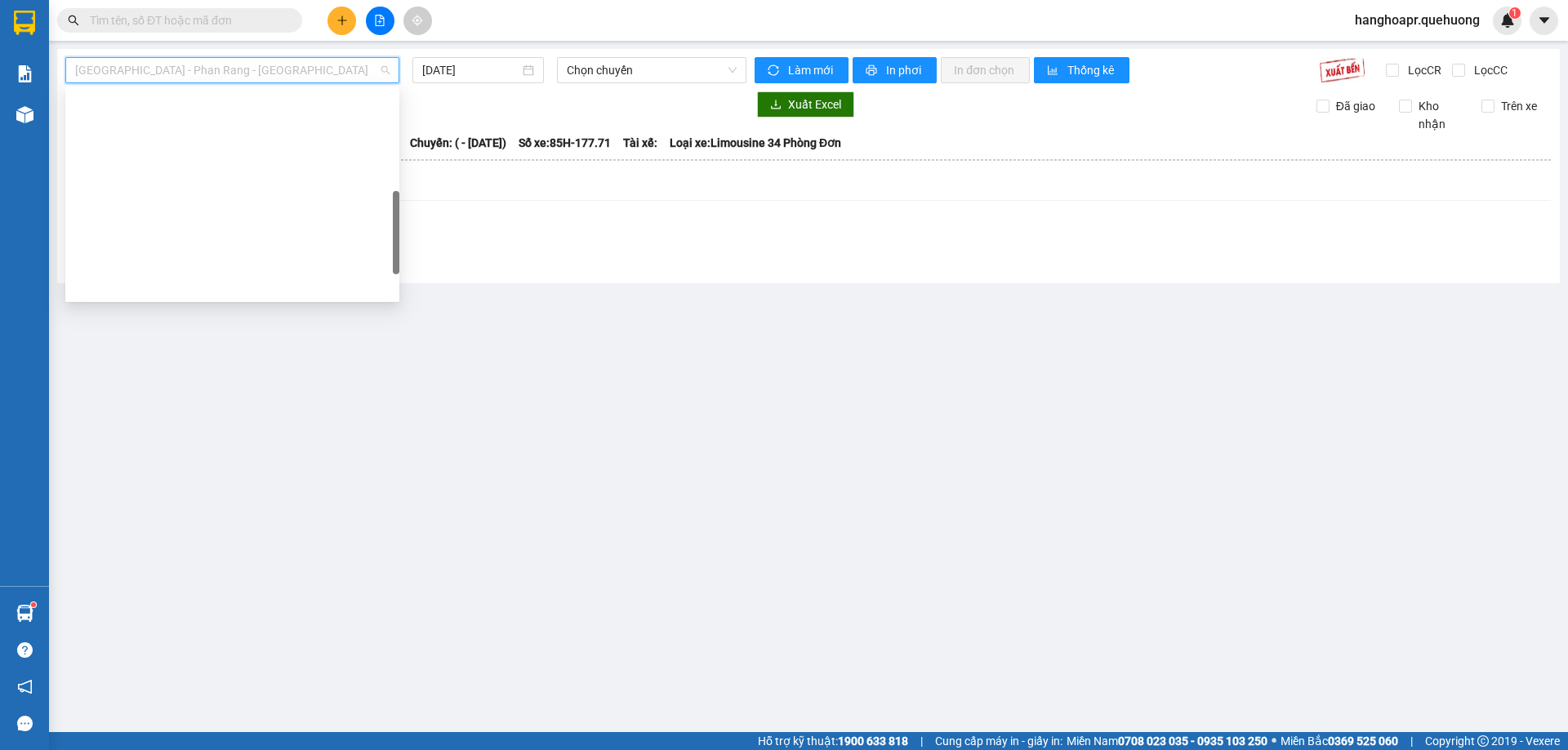
scroll to position [444, 0]
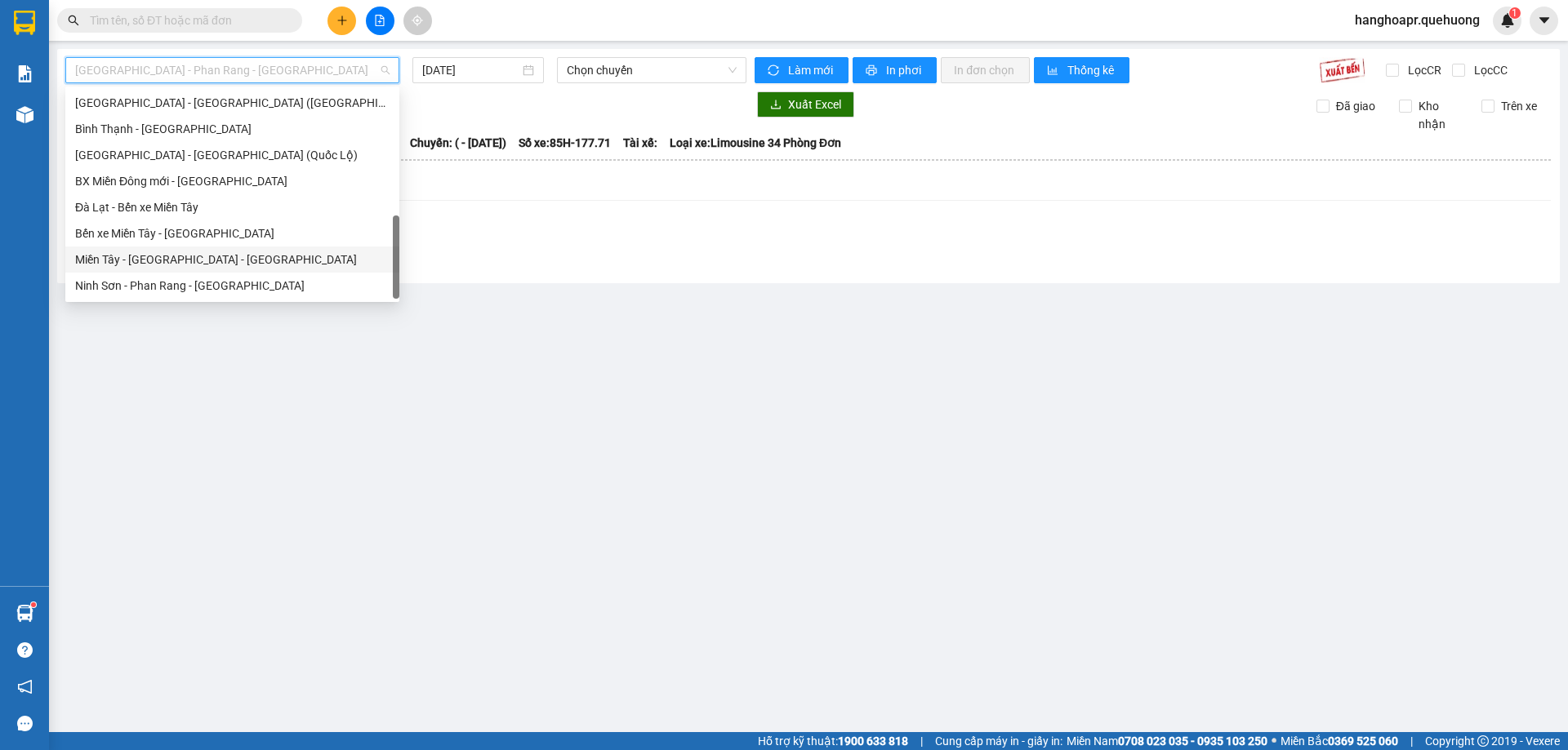
click at [231, 258] on div "Miền Tây - [GEOGRAPHIC_DATA] - [GEOGRAPHIC_DATA]" at bounding box center [232, 260] width 315 height 18
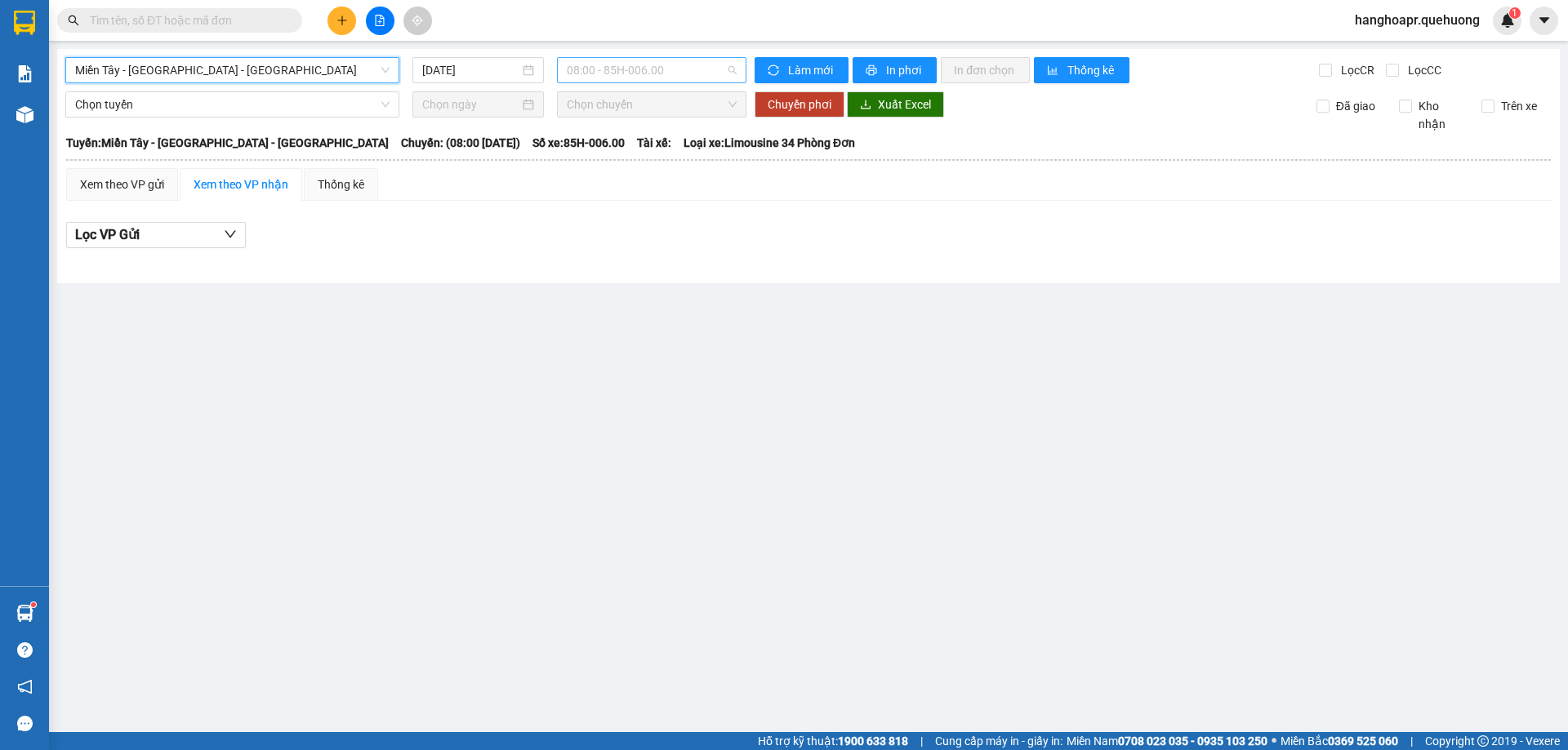
click at [633, 64] on span "08:00 - 85H-006.00" at bounding box center [651, 70] width 170 height 24
click at [500, 75] on input "[DATE]" at bounding box center [470, 71] width 97 height 18
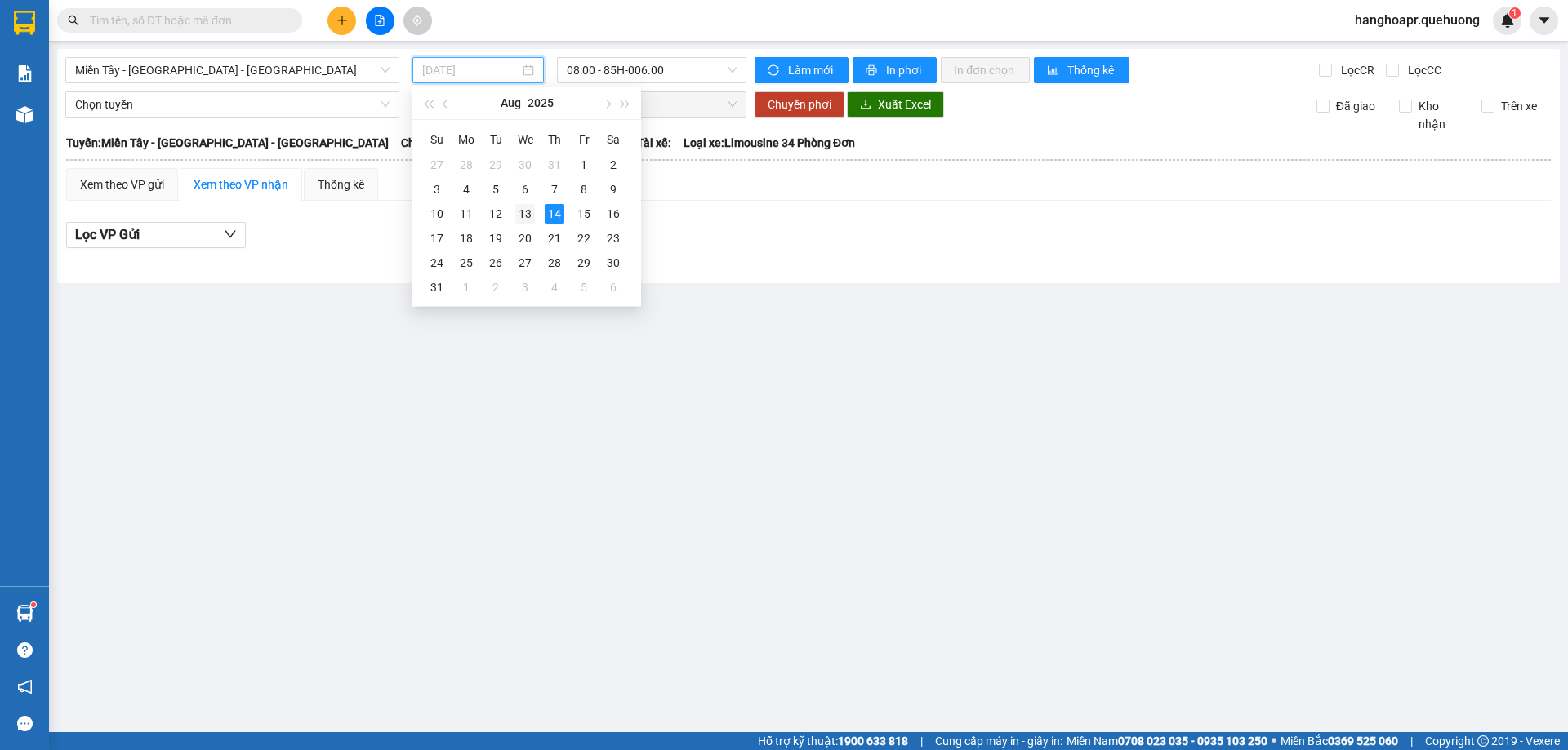
click at [530, 213] on div "13" at bounding box center [525, 214] width 20 height 20
type input "[DATE]"
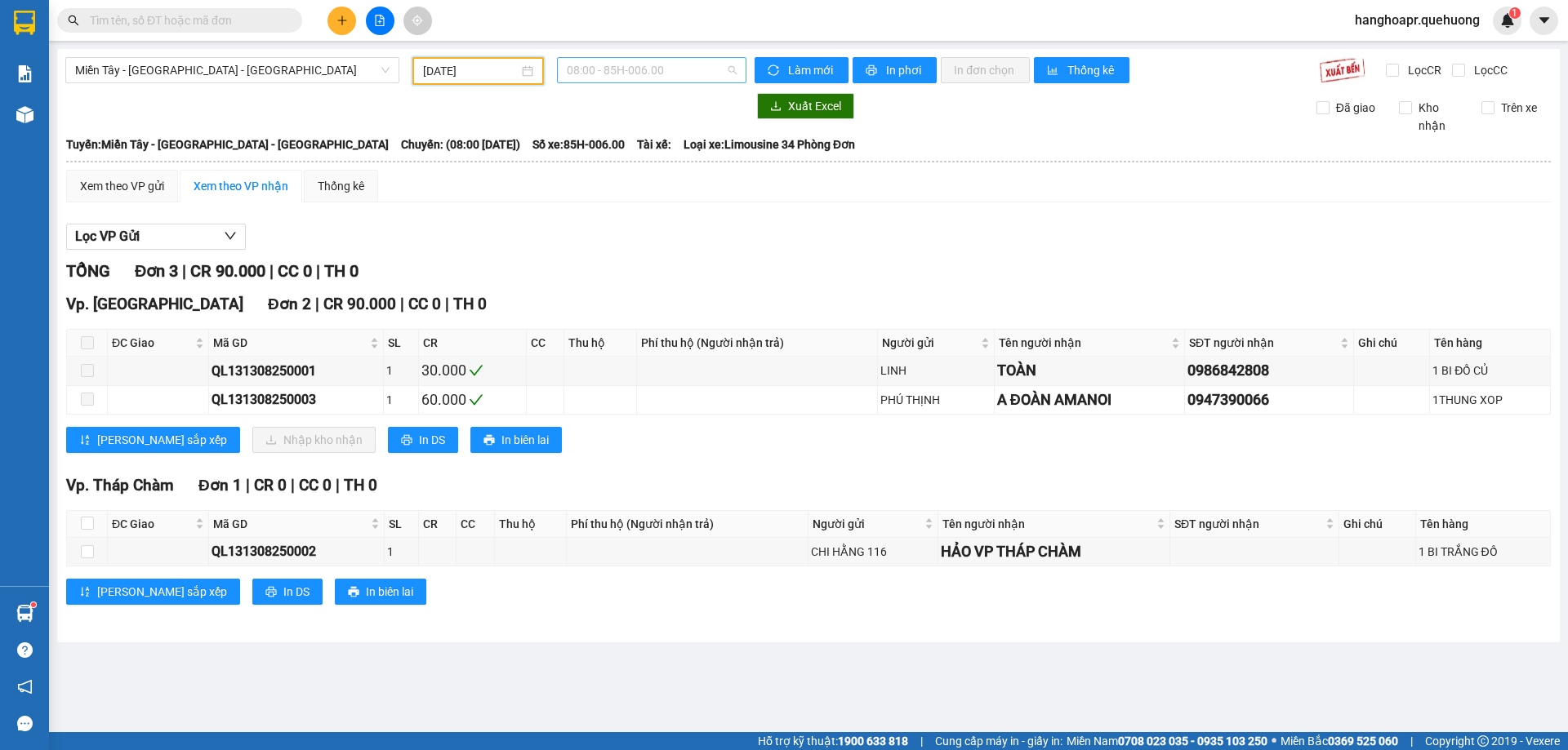
click at [693, 58] on span "08:00 - 85H-006.00" at bounding box center [651, 70] width 170 height 24
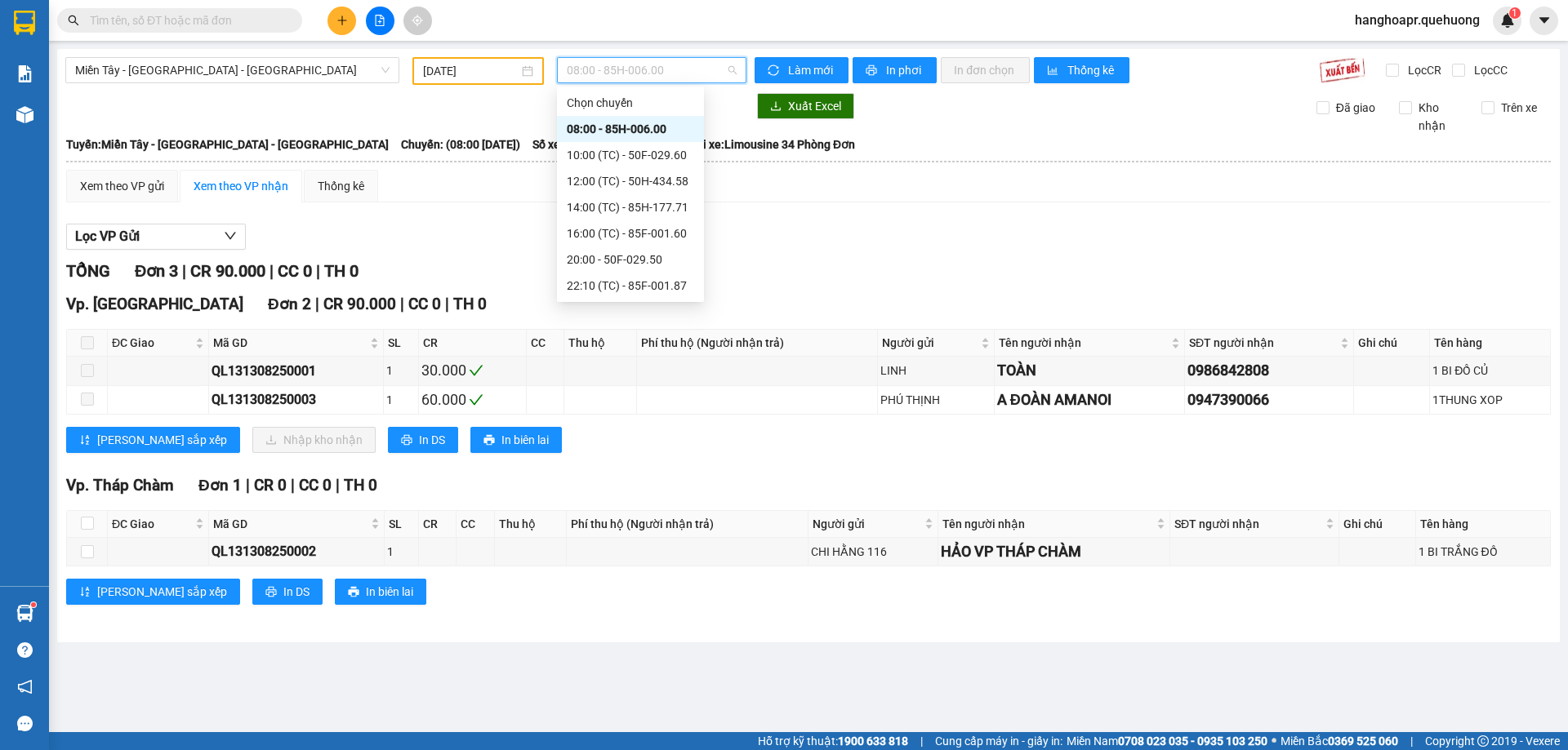
scroll to position [156, 0]
click at [656, 289] on div "23:59 (TC) - 85H-006.18" at bounding box center [630, 286] width 127 height 18
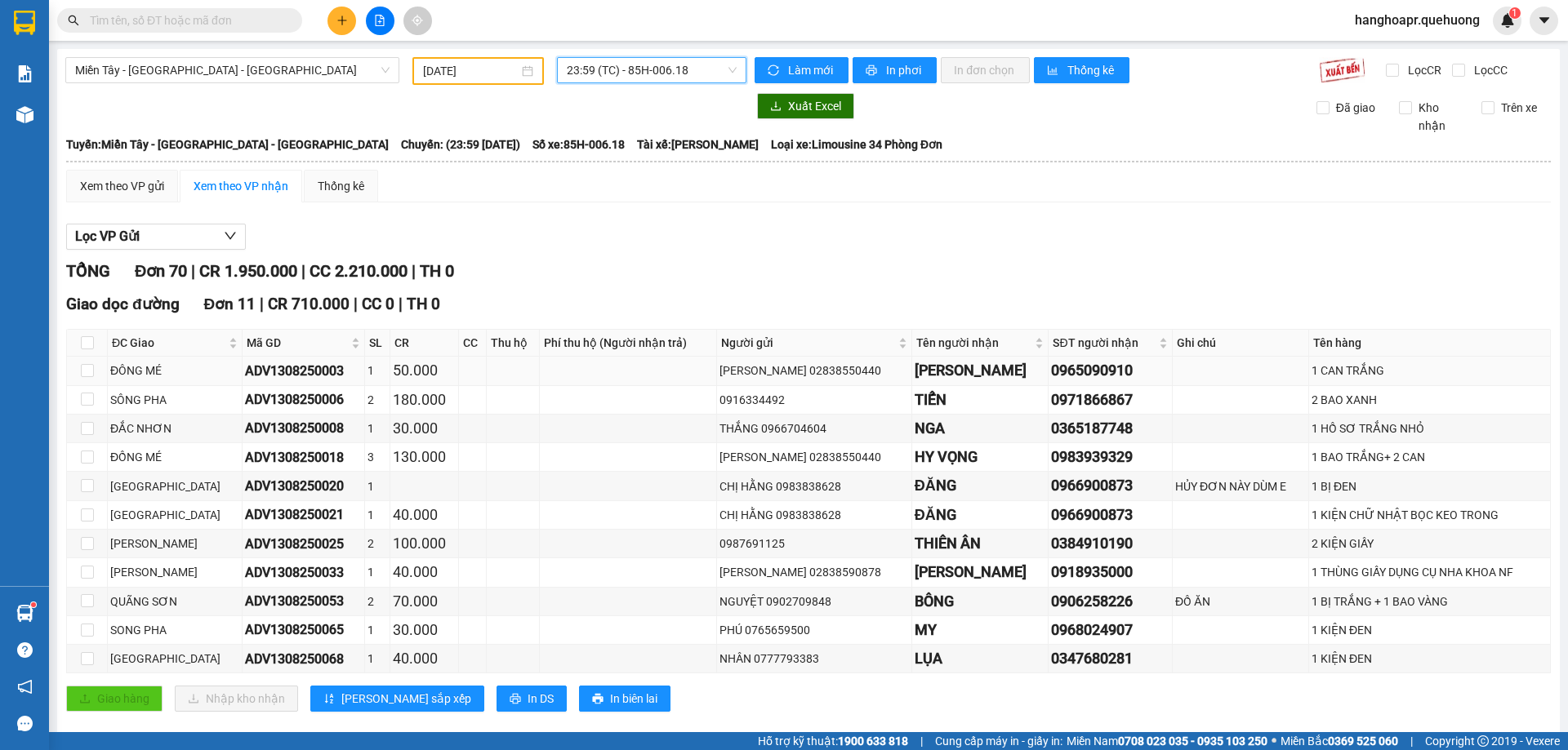
scroll to position [408, 0]
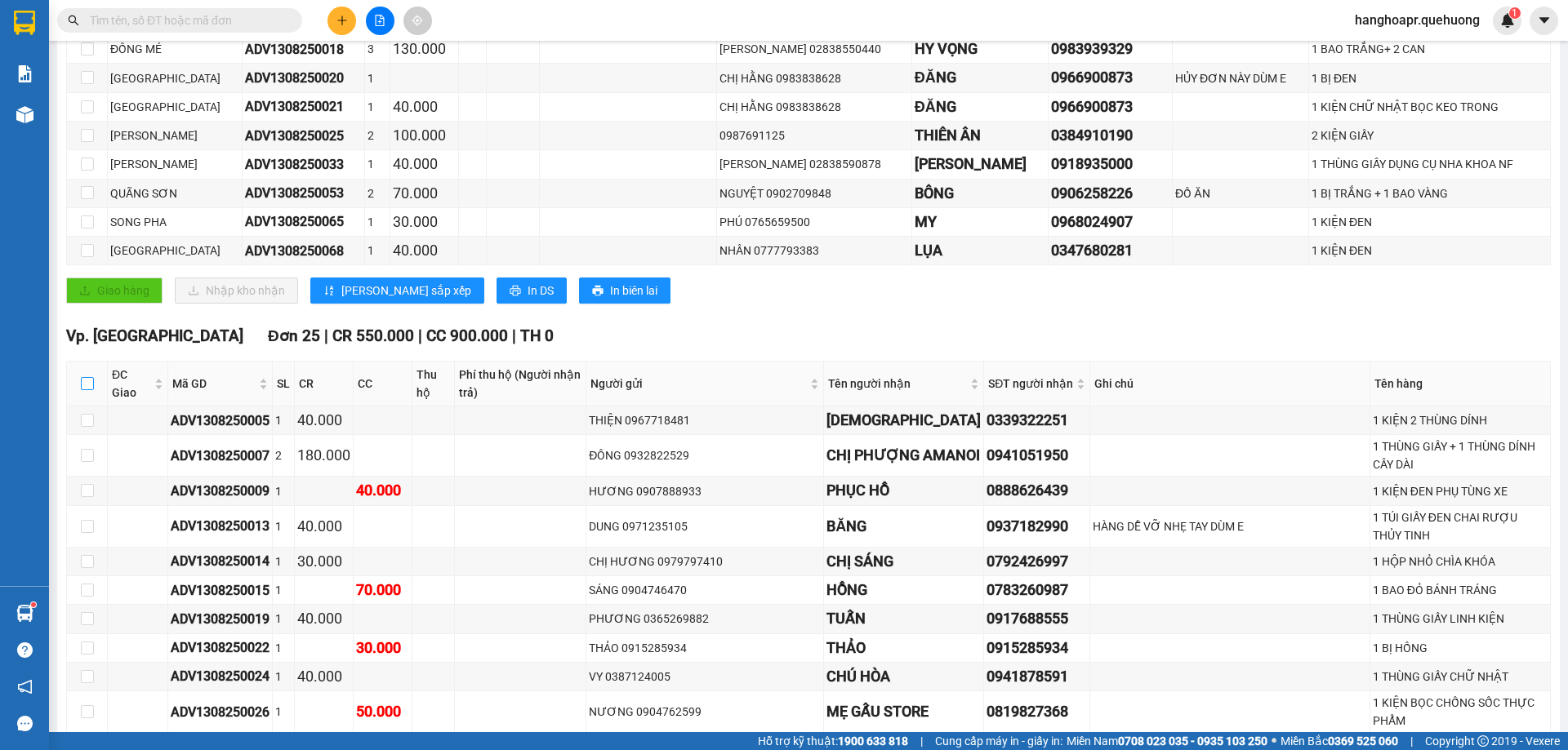
click at [89, 390] on input "checkbox" at bounding box center [87, 384] width 13 height 13
checkbox input "true"
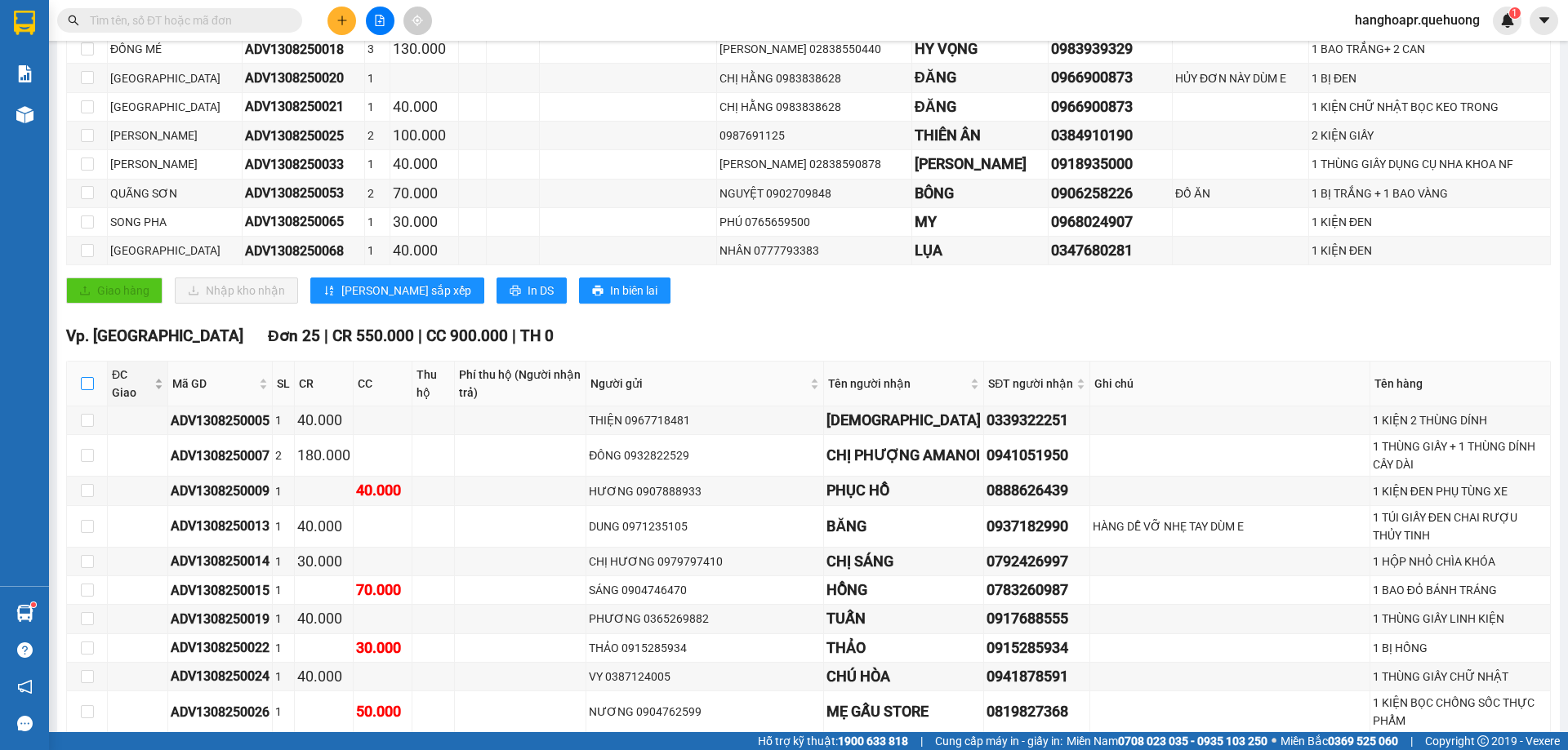
checkbox input "true"
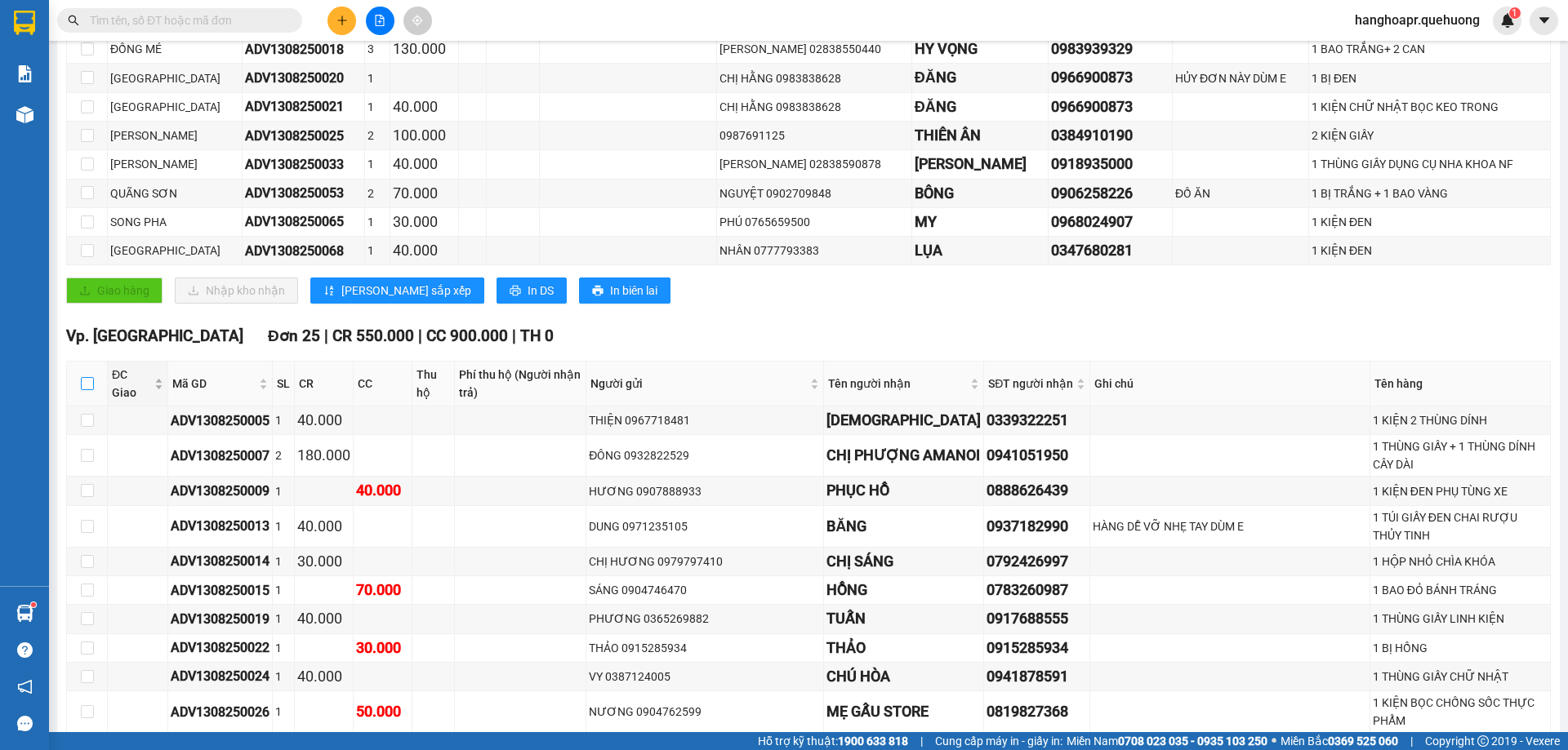
checkbox input "true"
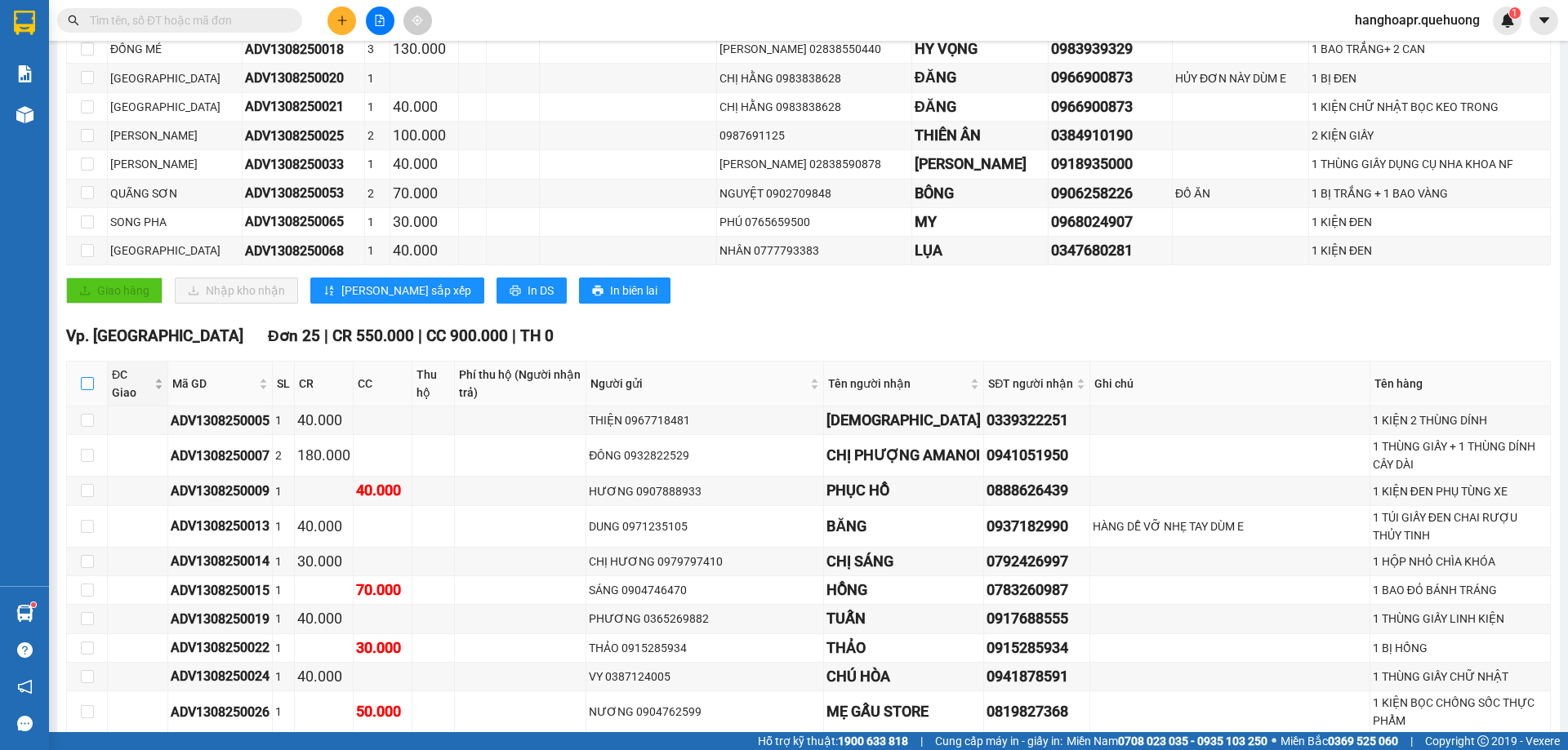
checkbox input "true"
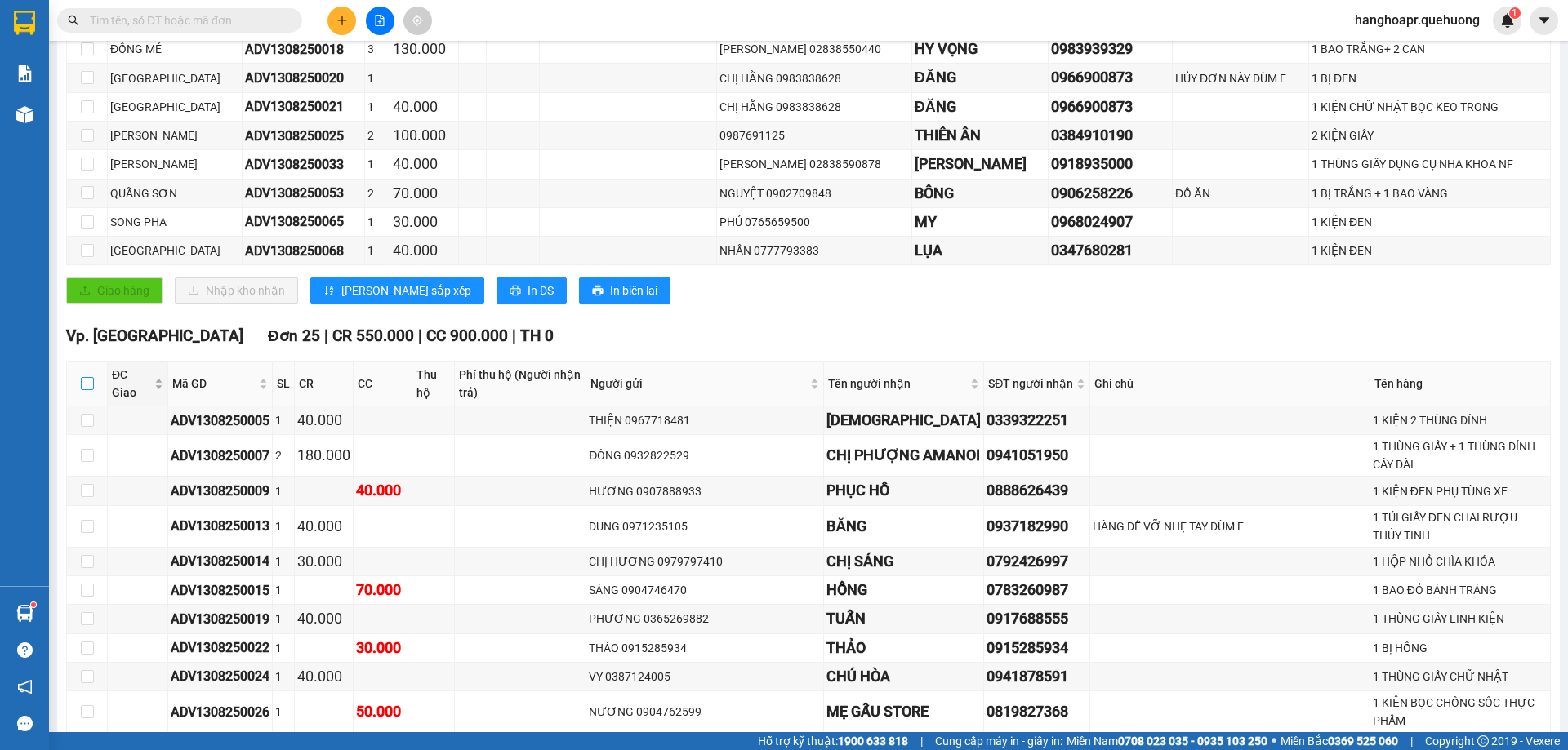
checkbox input "true"
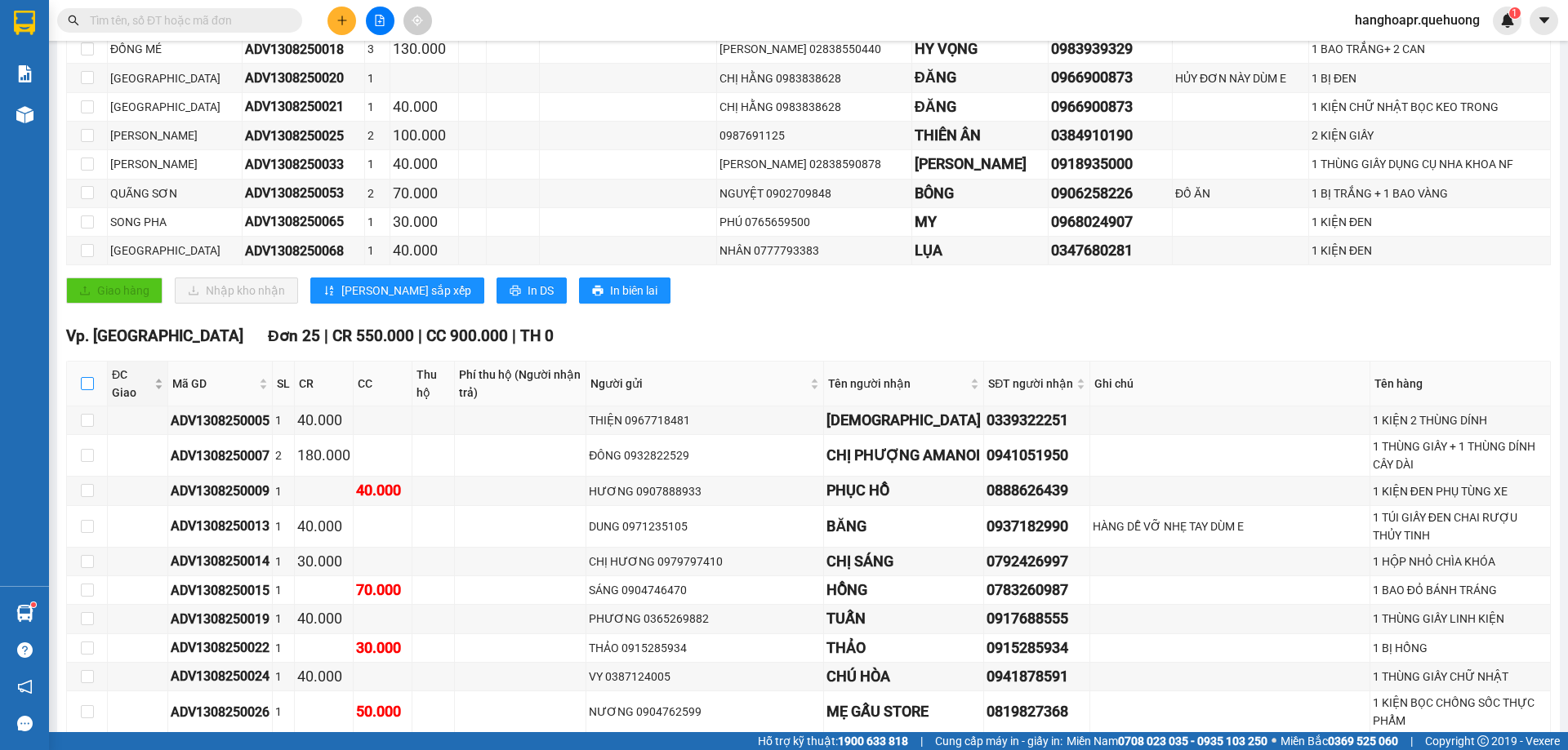
checkbox input "true"
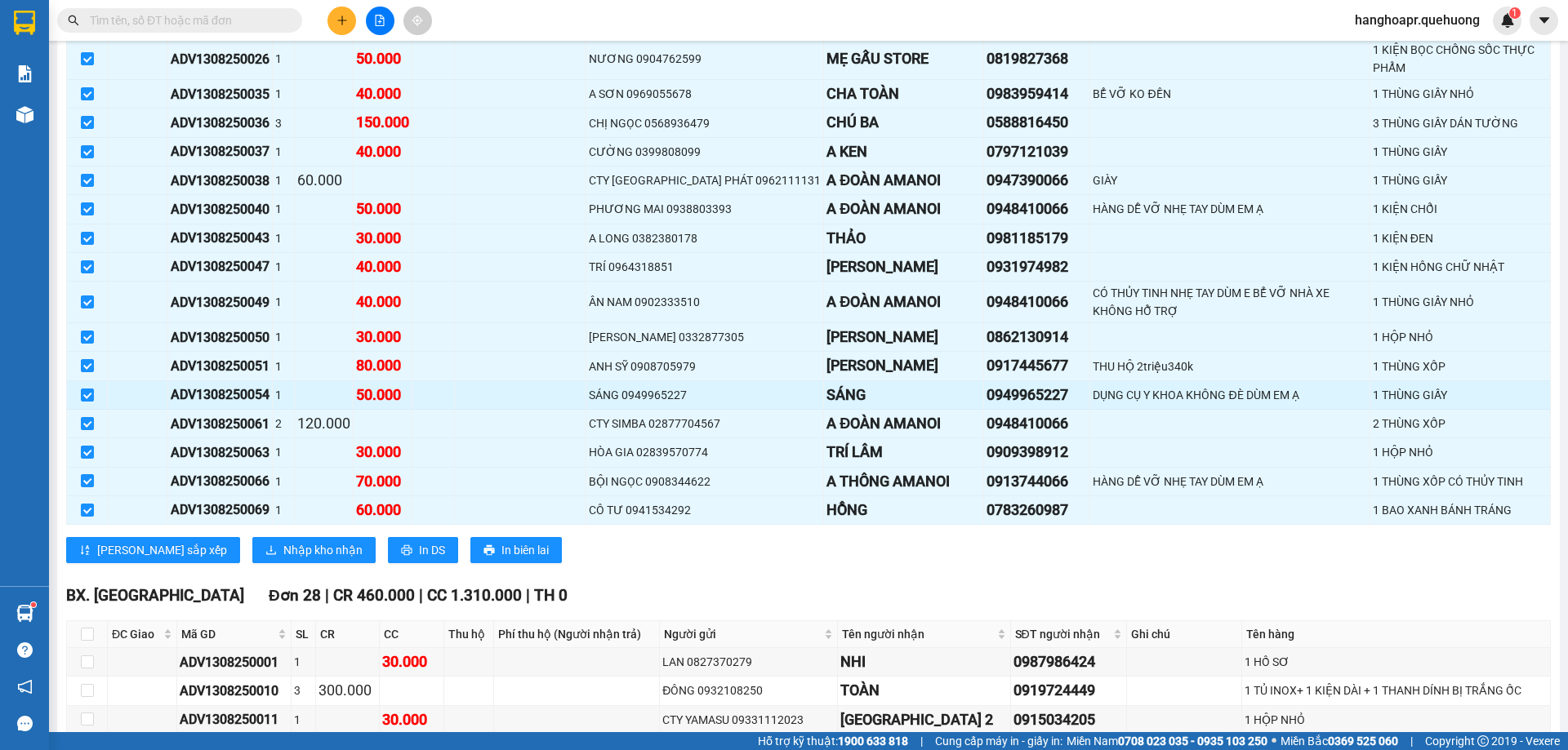
scroll to position [1224, 0]
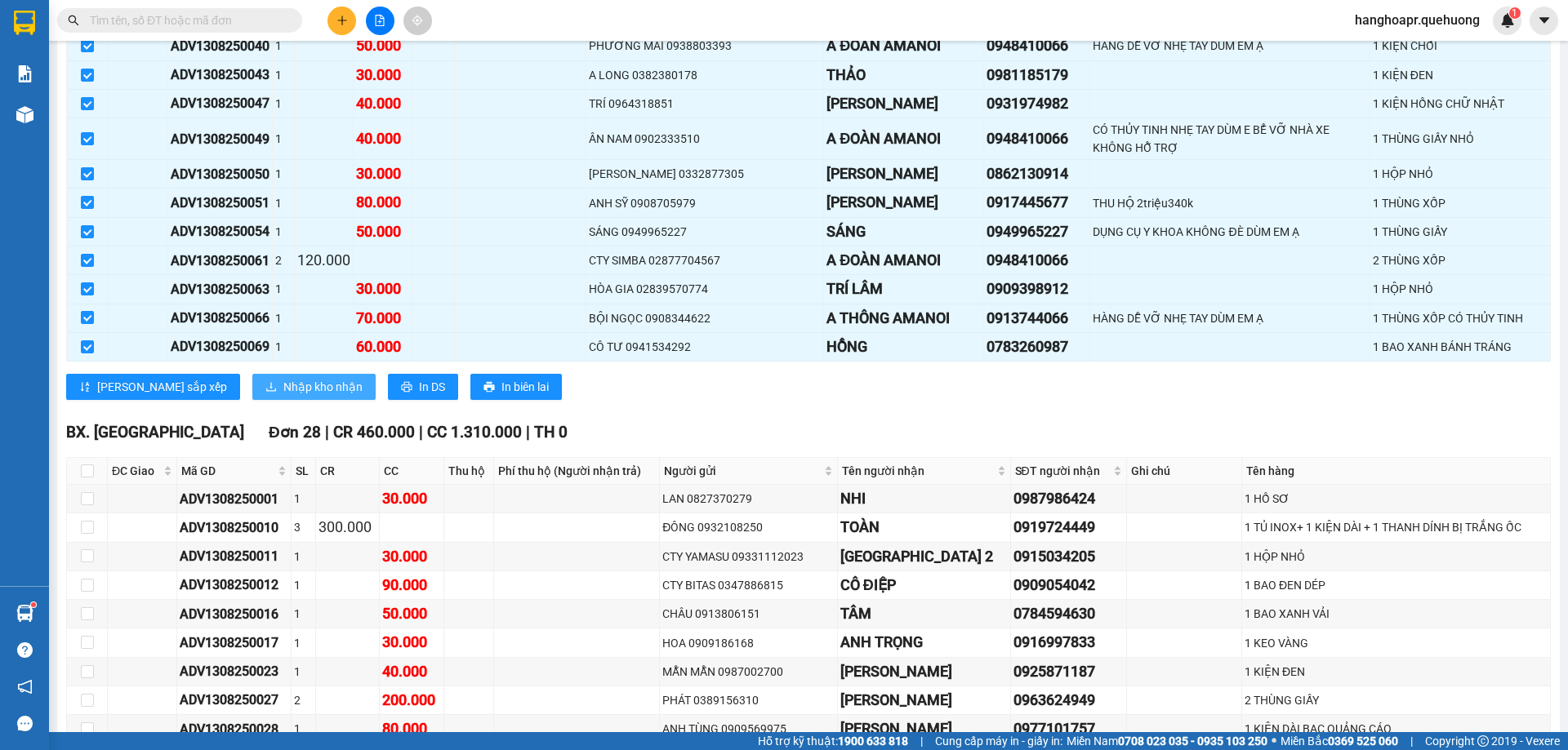
click at [283, 392] on span "Nhập kho nhận" at bounding box center [322, 387] width 79 height 18
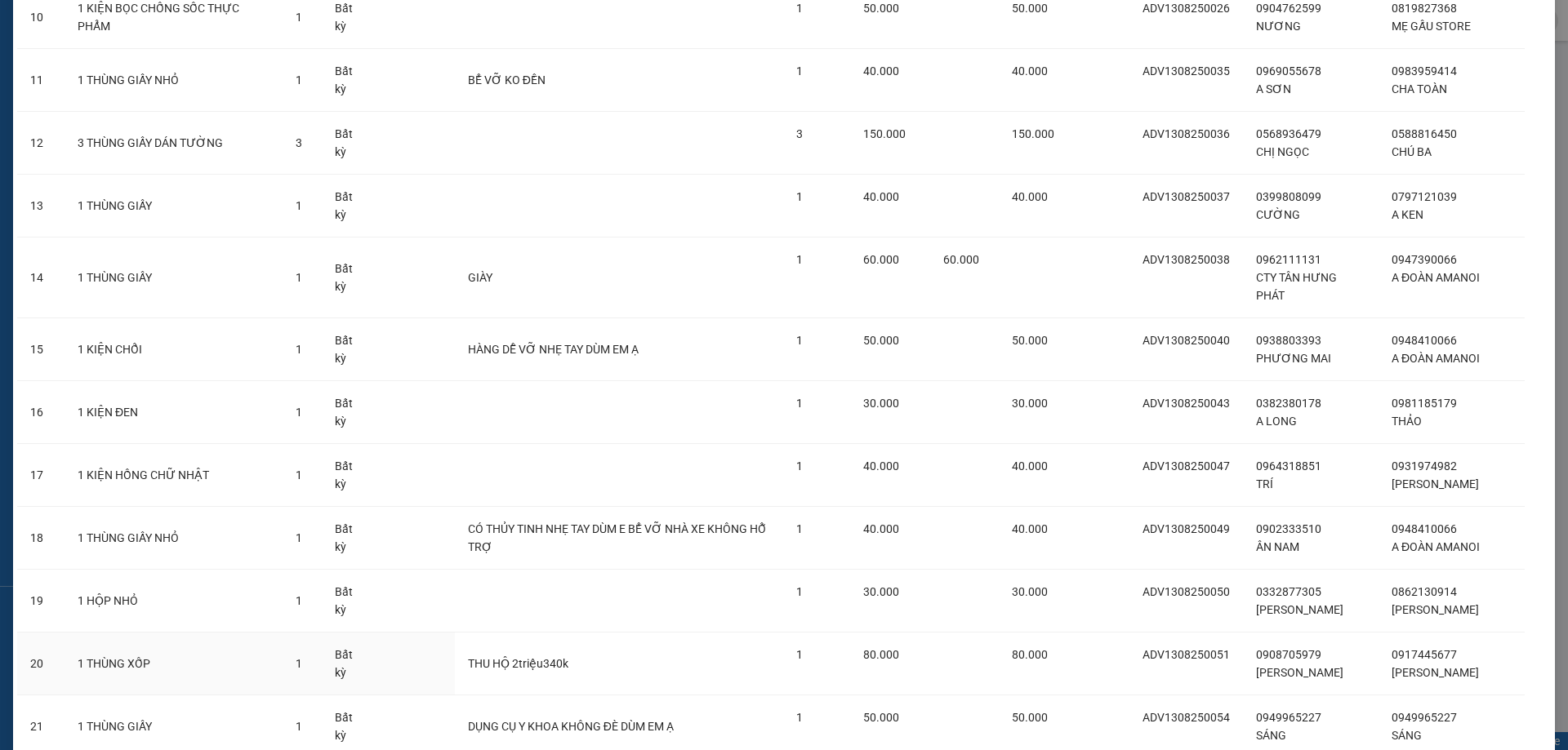
scroll to position [1113, 0]
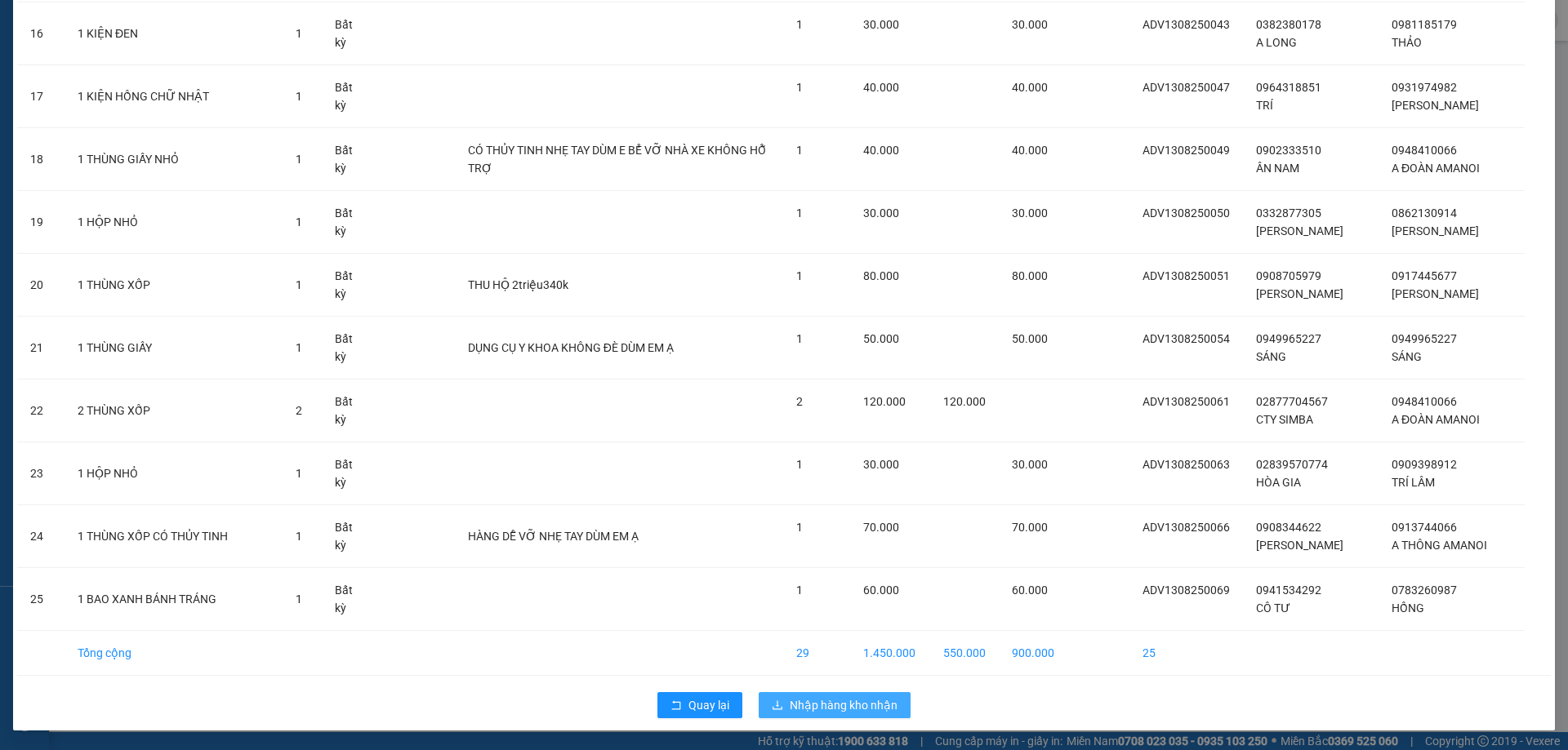
click at [856, 706] on span "Nhập hàng kho nhận" at bounding box center [843, 705] width 107 height 18
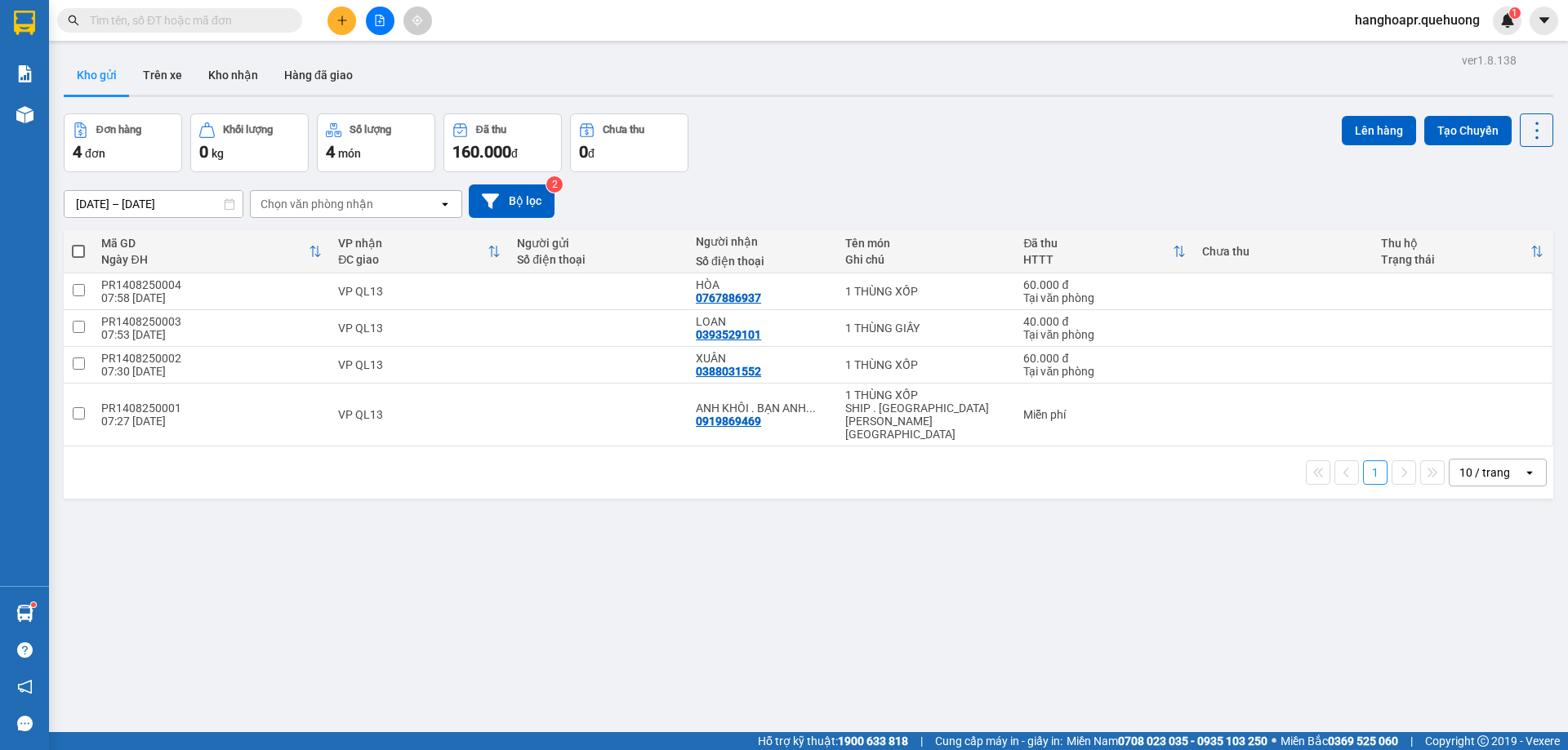
click at [226, 17] on input "text" at bounding box center [186, 21] width 192 height 18
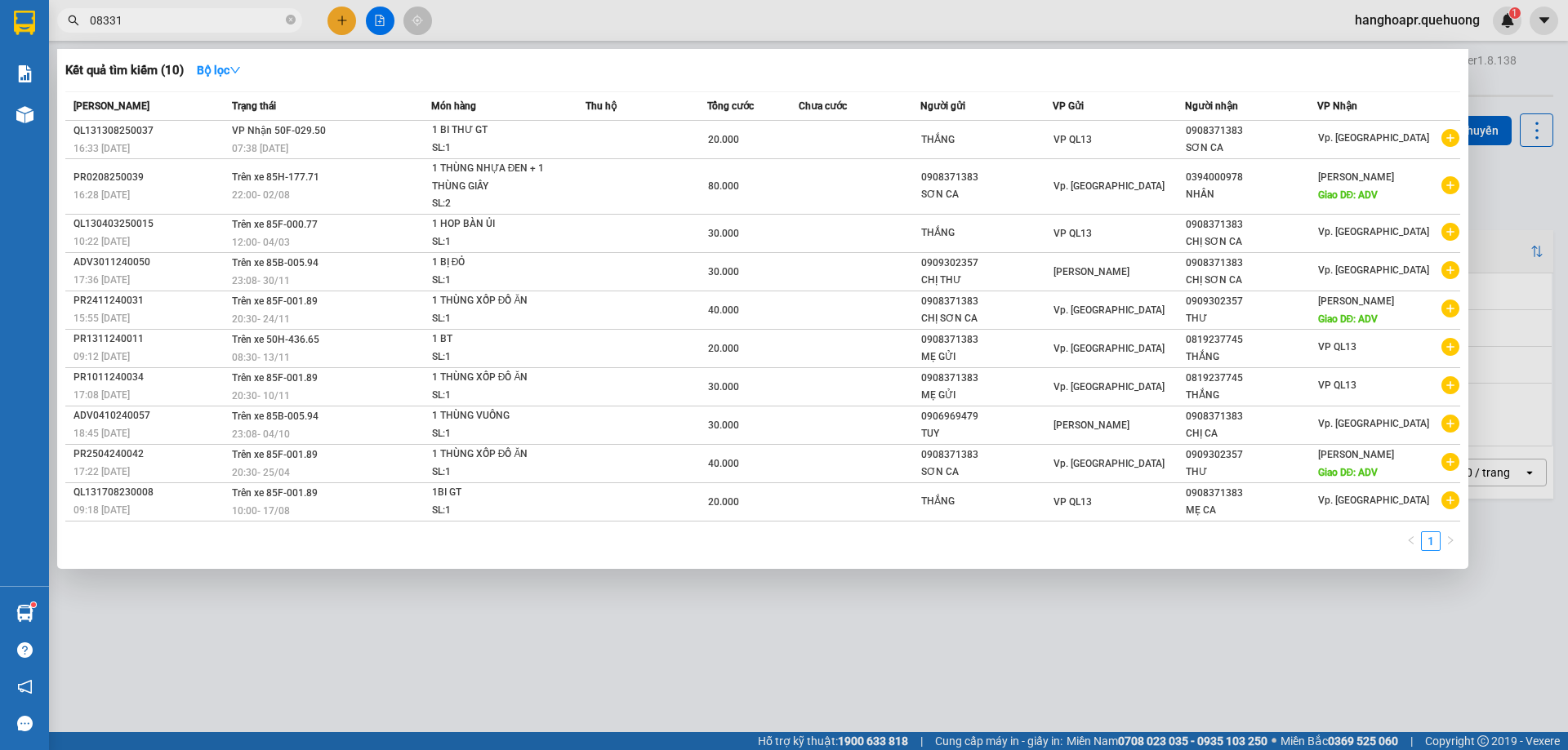
type input "083314"
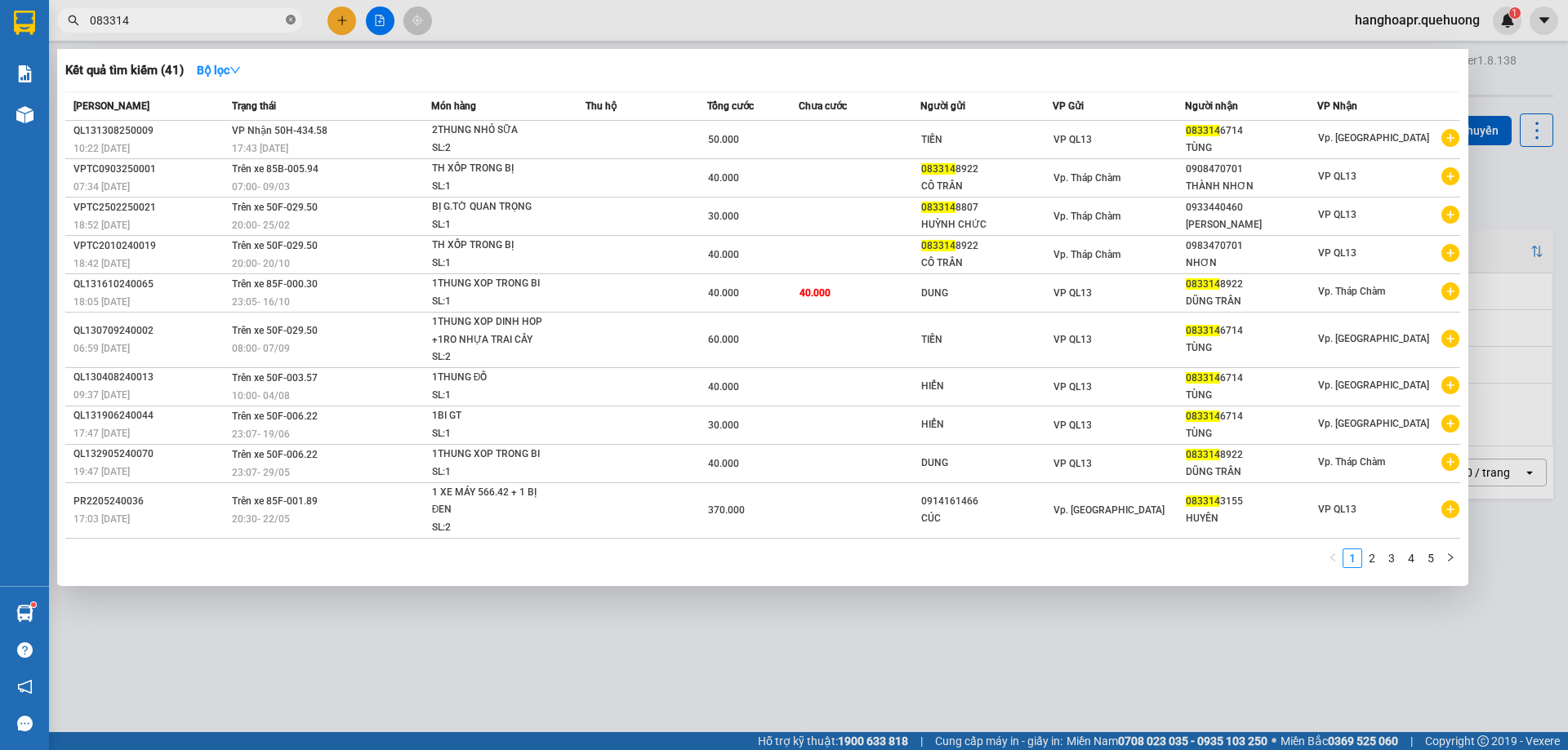
click at [288, 21] on icon "close-circle" at bounding box center [291, 20] width 10 height 10
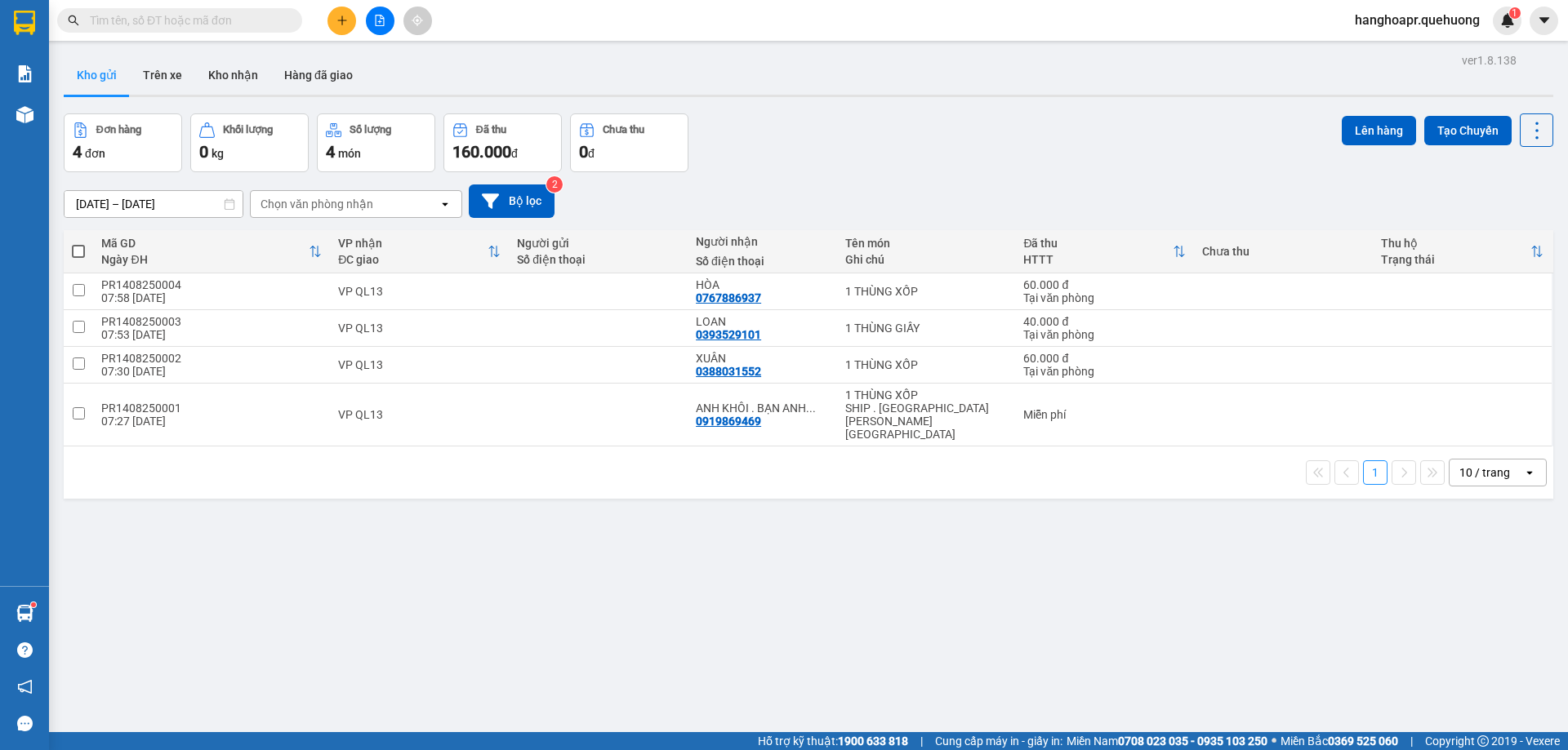
click at [254, 22] on input "text" at bounding box center [186, 21] width 192 height 18
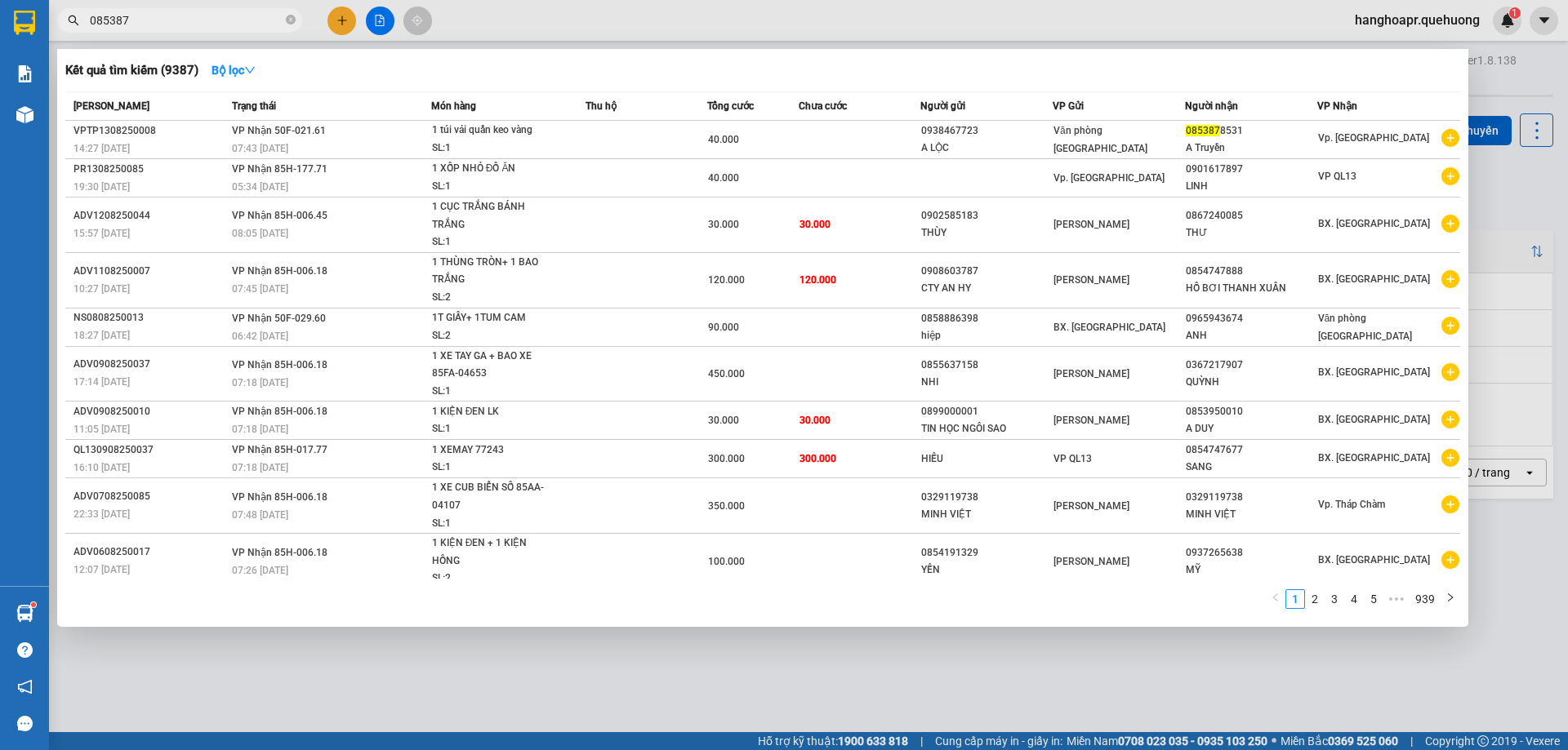
type input "0853878"
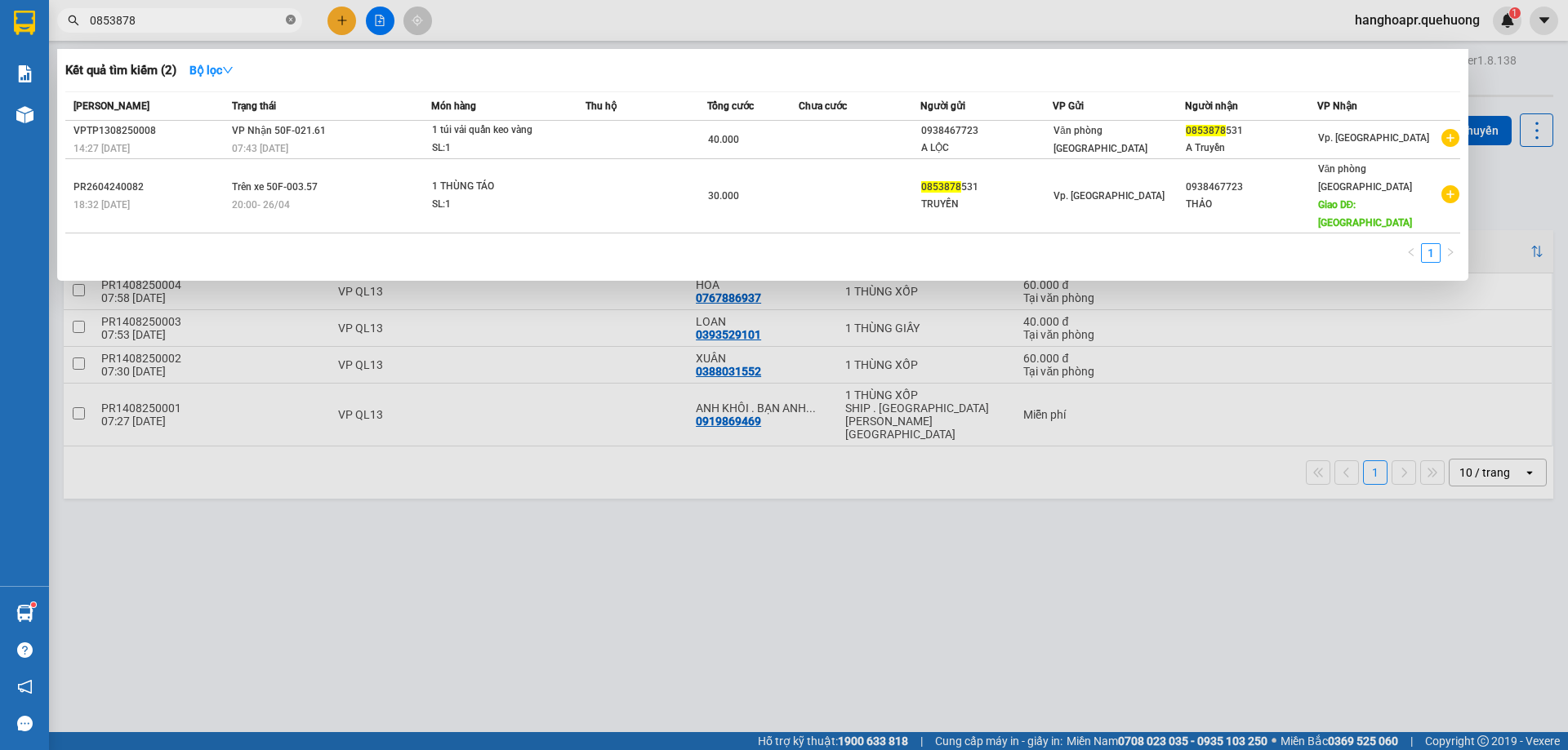
click at [293, 17] on icon "close-circle" at bounding box center [291, 20] width 10 height 10
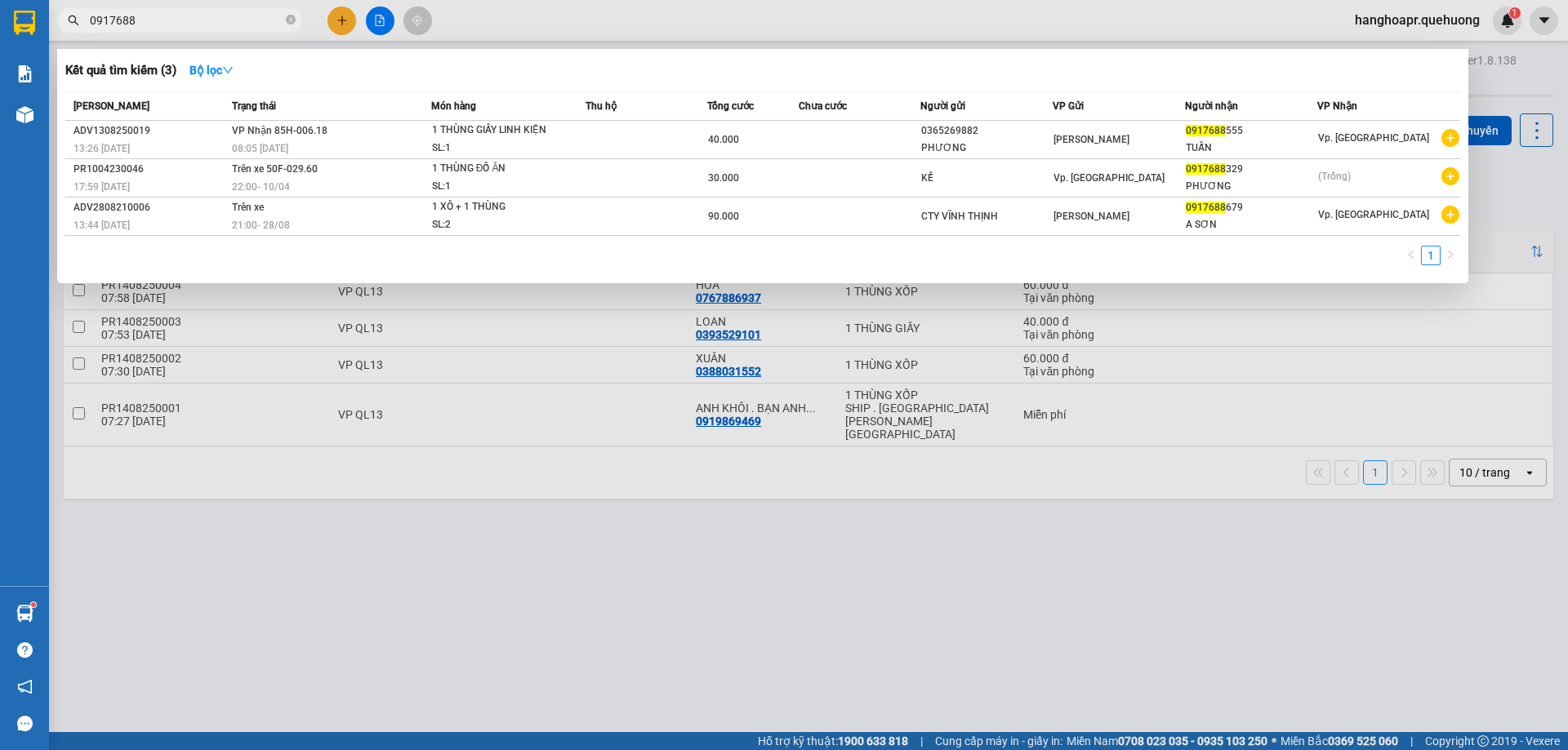
type input "0917688"
click at [350, 21] on div at bounding box center [784, 375] width 1568 height 750
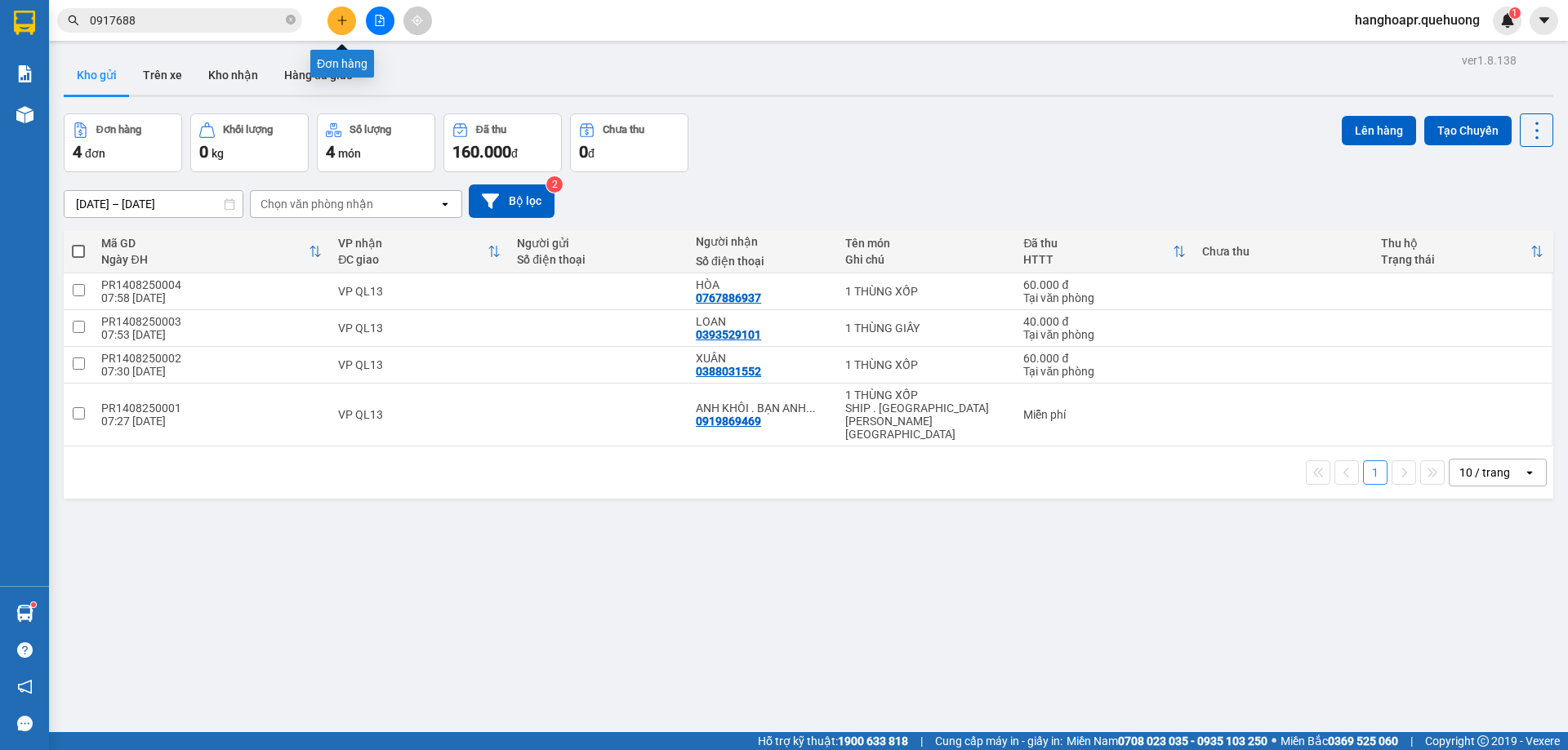
click at [347, 22] on icon "plus" at bounding box center [342, 21] width 12 height 12
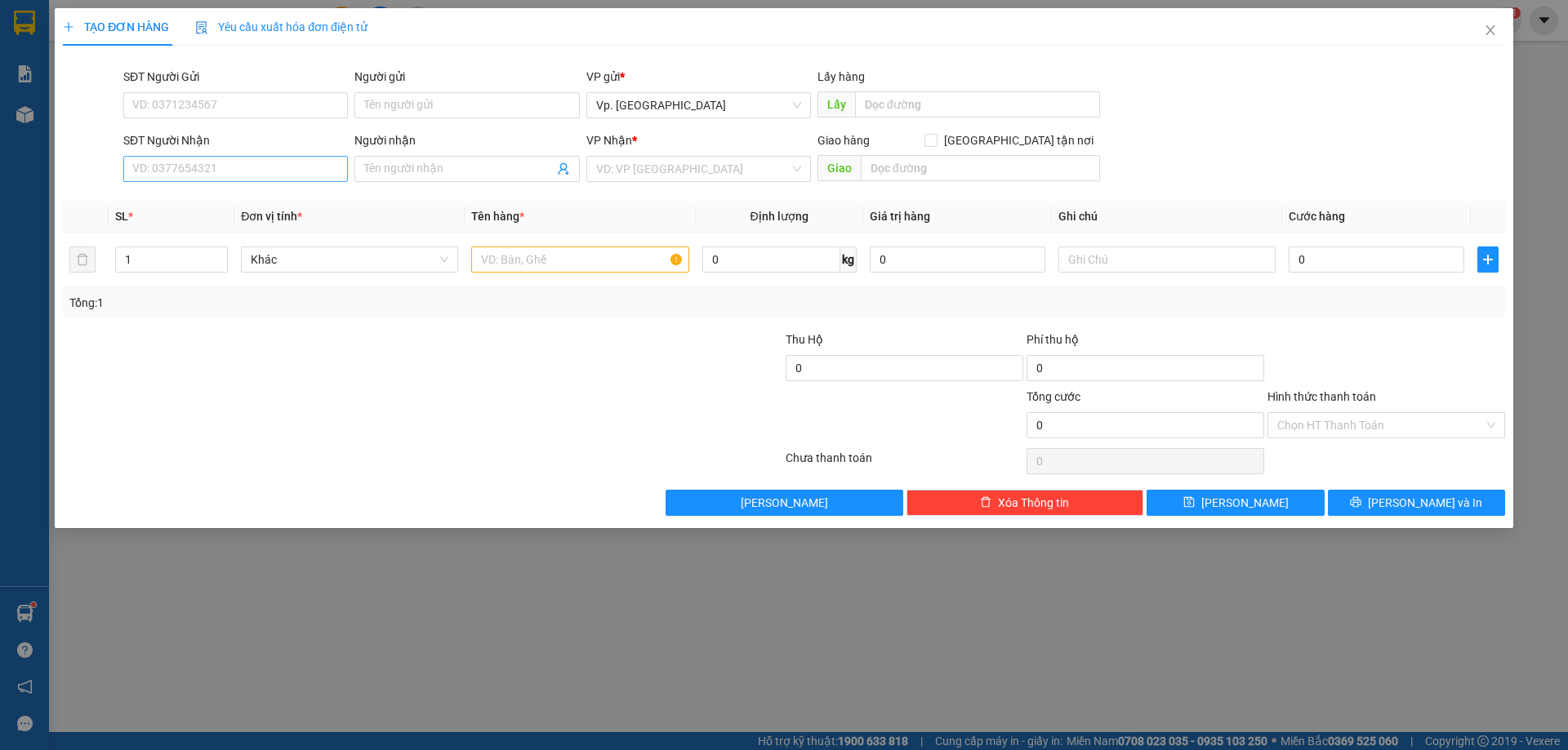
drag, startPoint x: 212, startPoint y: 189, endPoint x: 212, endPoint y: 176, distance: 13.0
click at [211, 186] on div "Transit Pickup Surcharge Ids Transit Deliver Surcharge Ids Transit Deliver Surc…" at bounding box center [784, 287] width 1442 height 457
click at [212, 176] on input "SĐT Người Nhận" at bounding box center [236, 168] width 225 height 26
click at [217, 196] on div "0939776736 - TẠI" at bounding box center [236, 200] width 205 height 18
type input "0939776736"
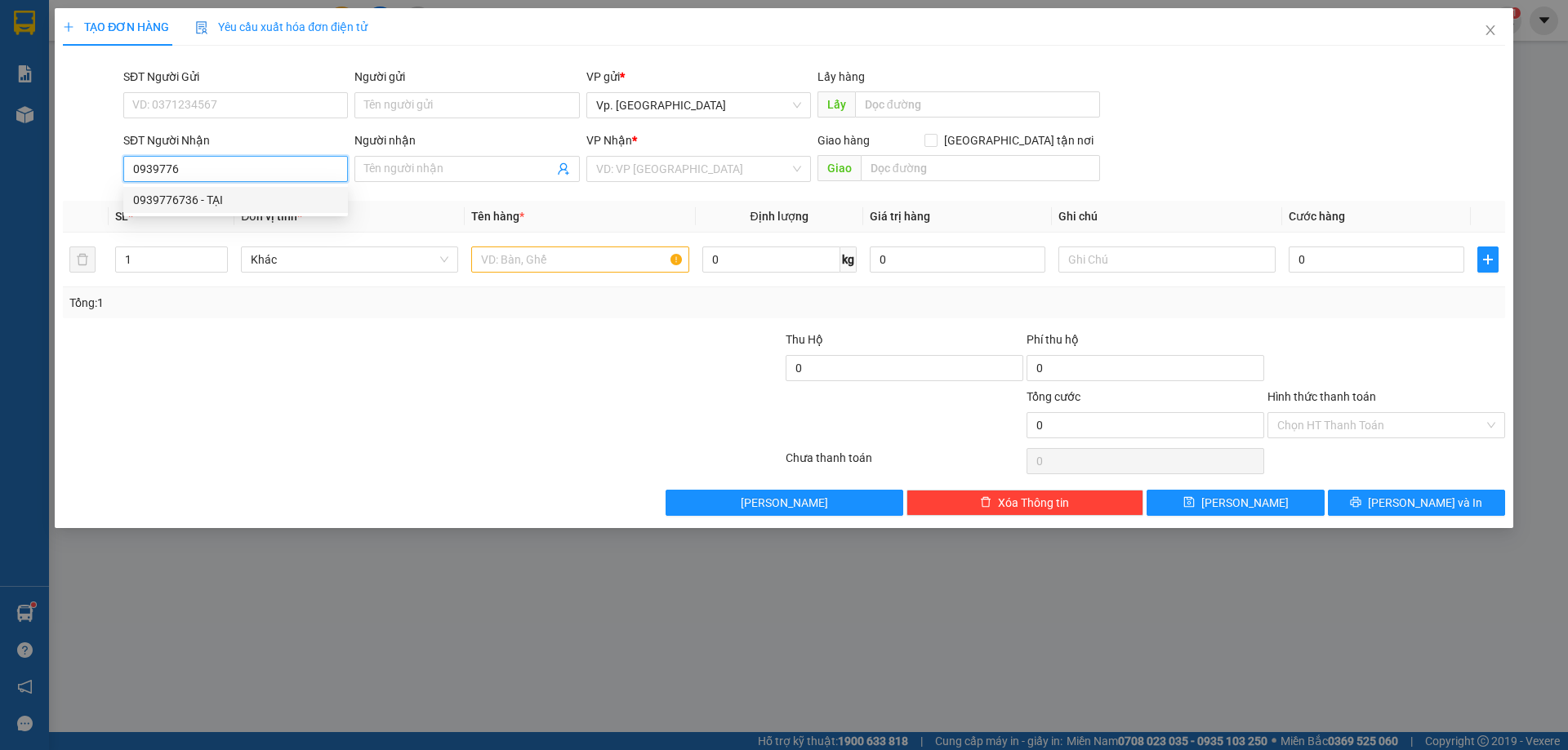
type input "TẠI"
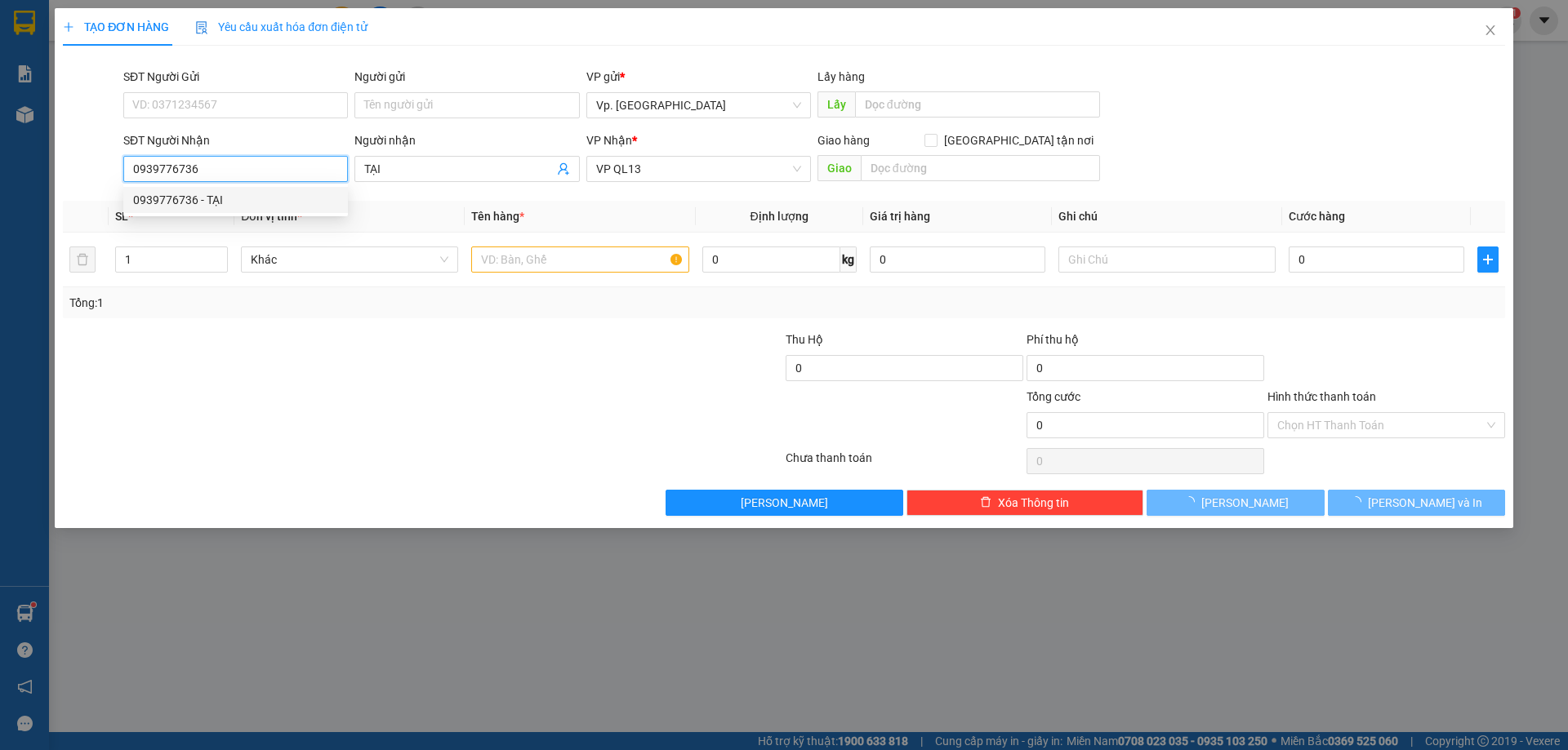
type input "50.000"
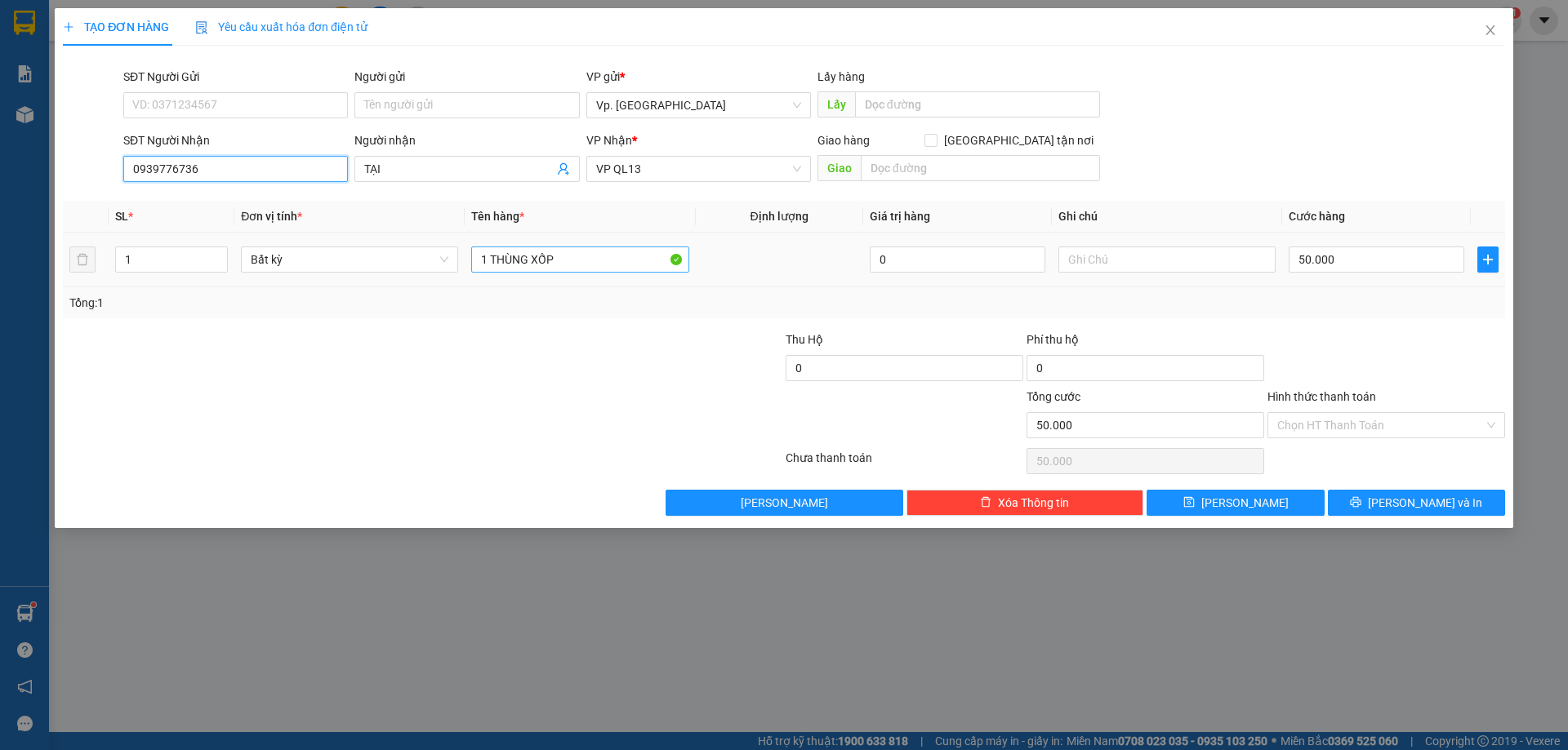
type input "0939776736"
drag, startPoint x: 570, startPoint y: 261, endPoint x: 492, endPoint y: 262, distance: 78.0
click at [492, 262] on input "1 THÙNG XỐP" at bounding box center [580, 259] width 217 height 26
type input "1 BAO ĐỎ BO BO"
click at [1374, 260] on input "50.000" at bounding box center [1376, 259] width 176 height 26
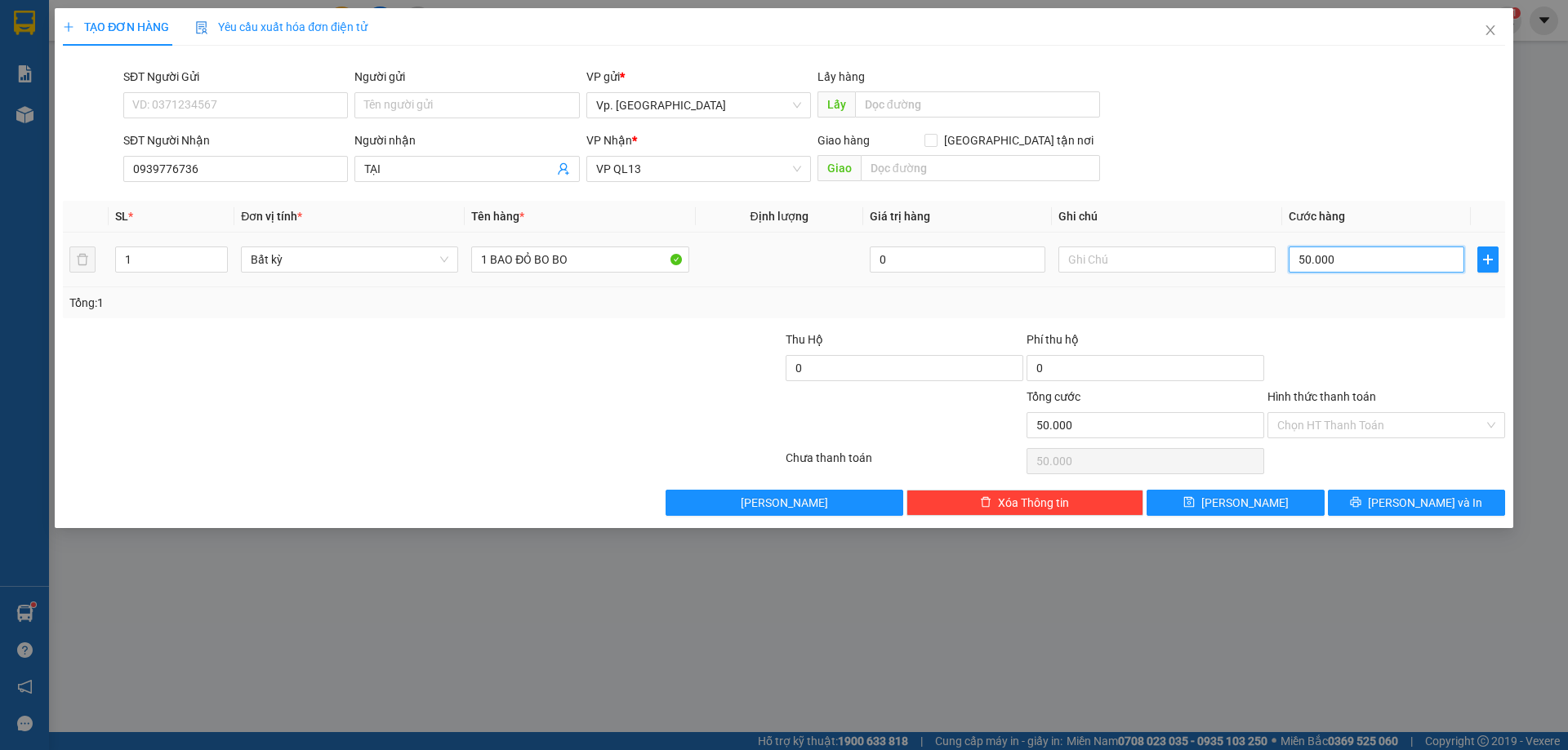
type input "0"
type input "1"
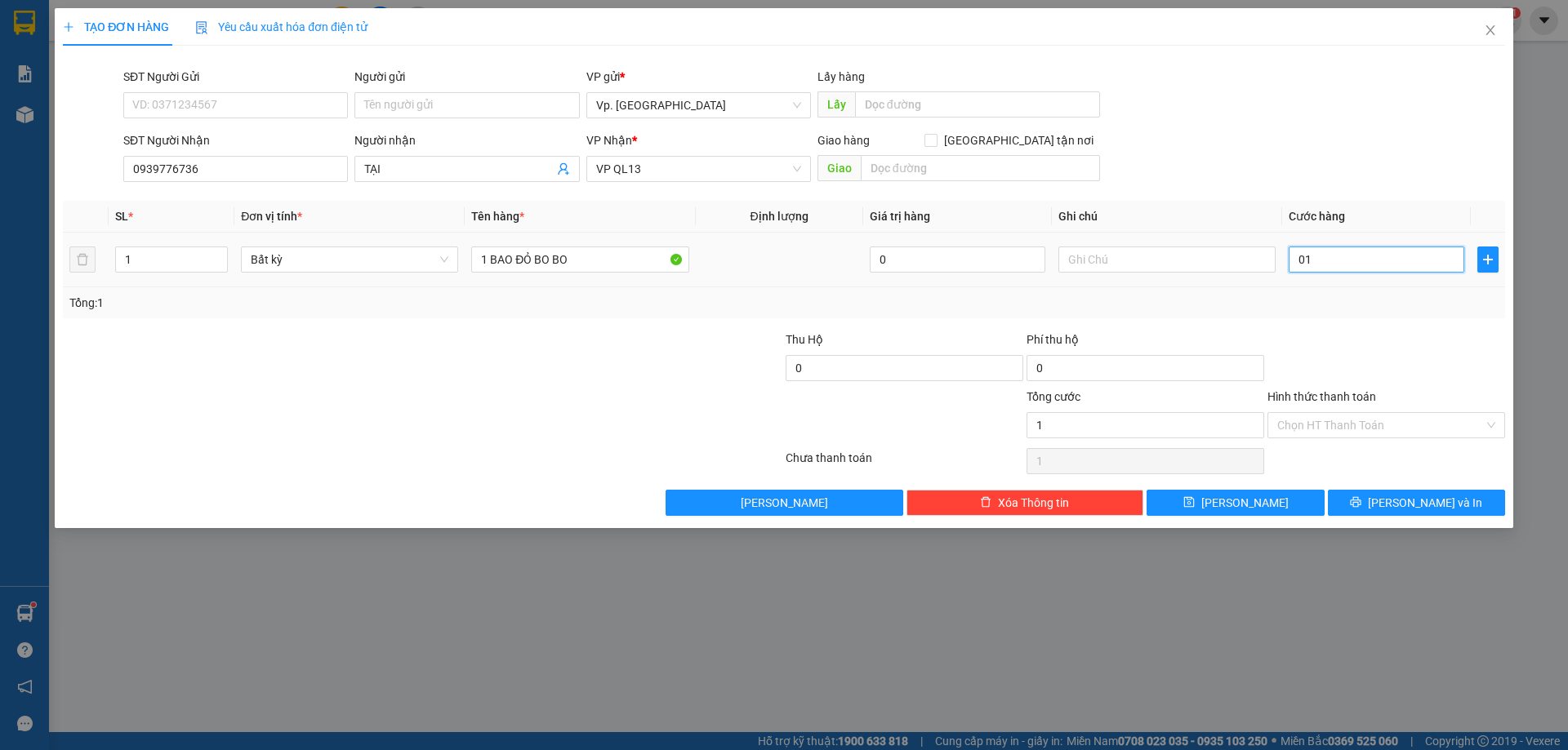
type input "010"
type input "10"
type input "100"
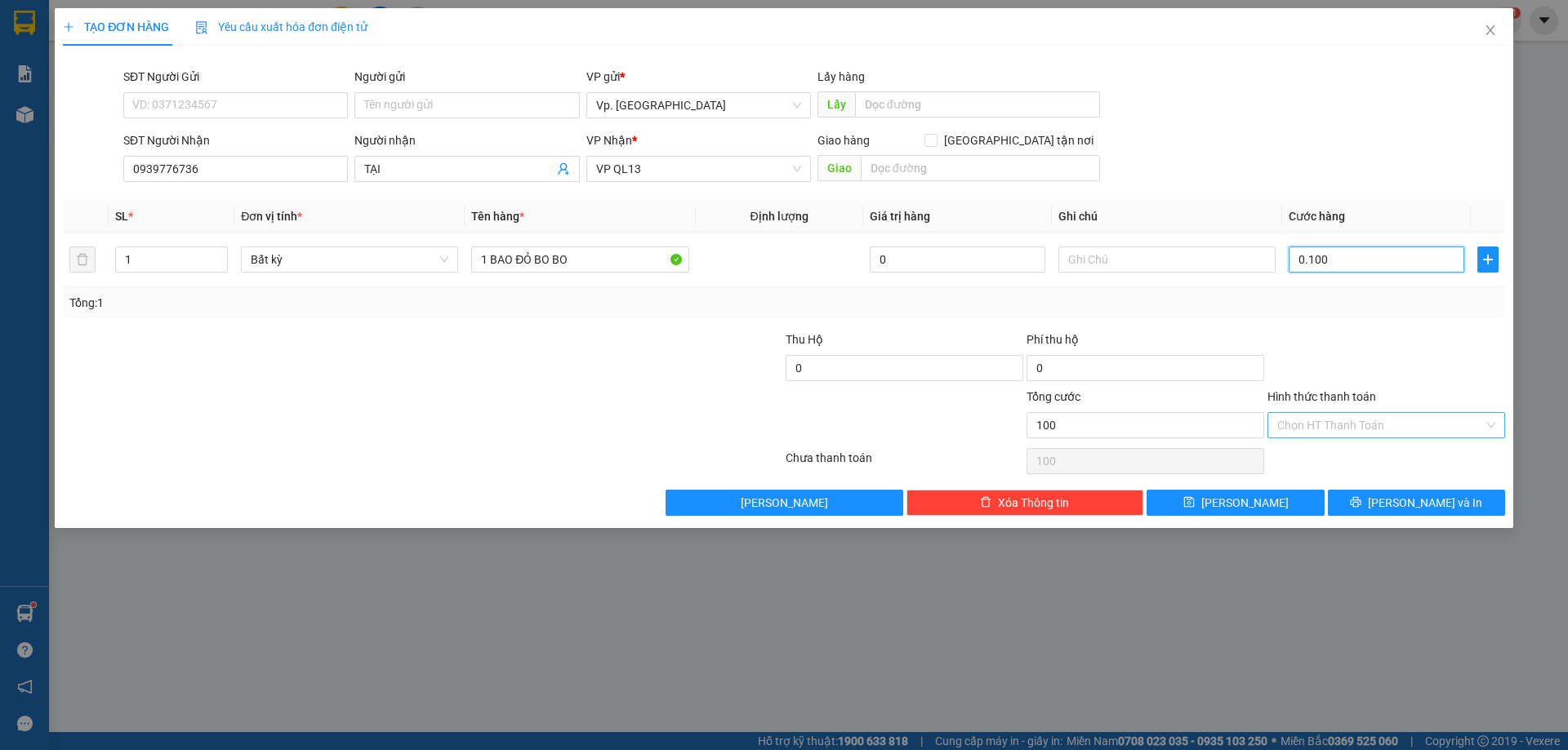
type input "0.100"
type input "100.000"
drag, startPoint x: 1364, startPoint y: 425, endPoint x: 1334, endPoint y: 455, distance: 42.4
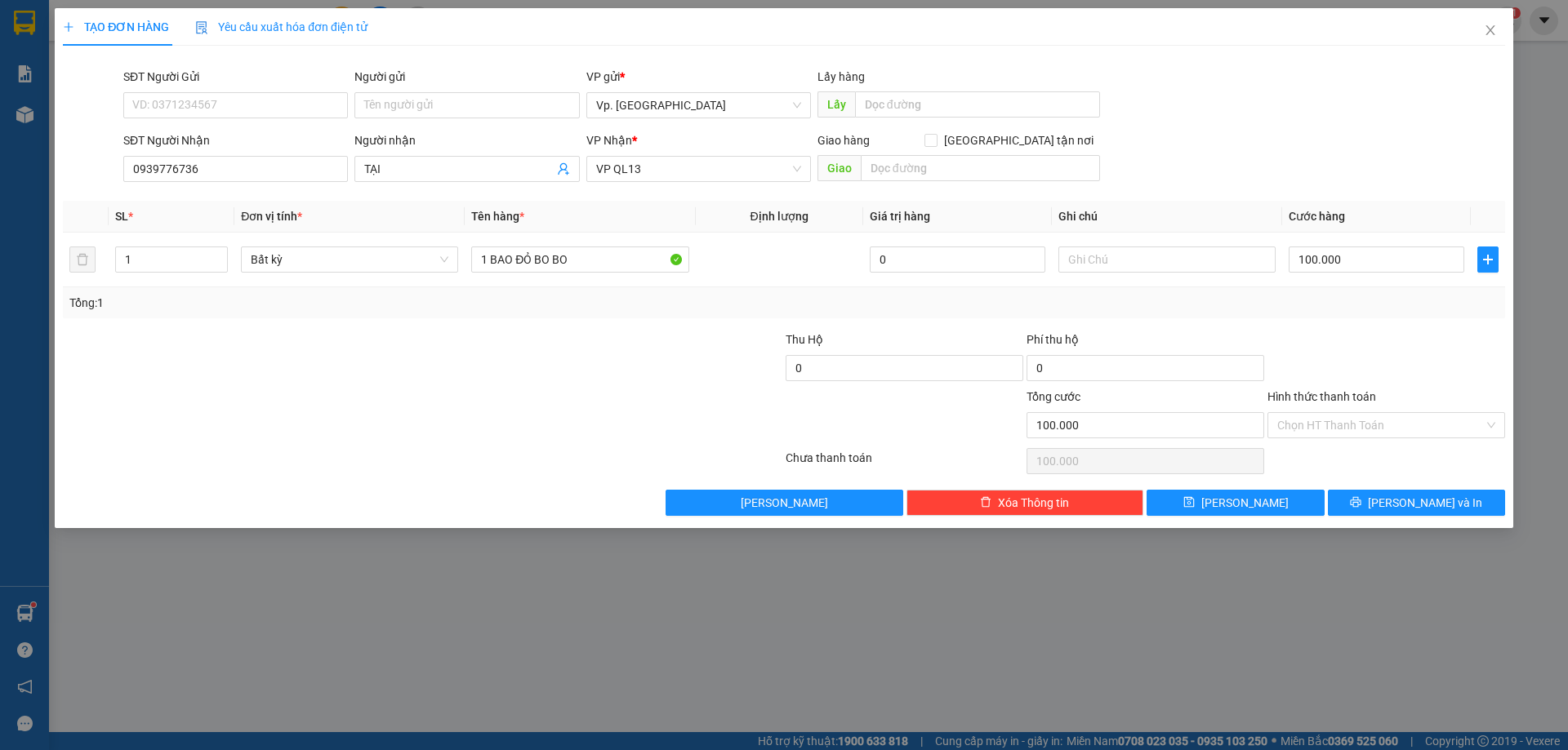
click at [1364, 425] on input "Hình thức thanh toán" at bounding box center [1381, 425] width 207 height 24
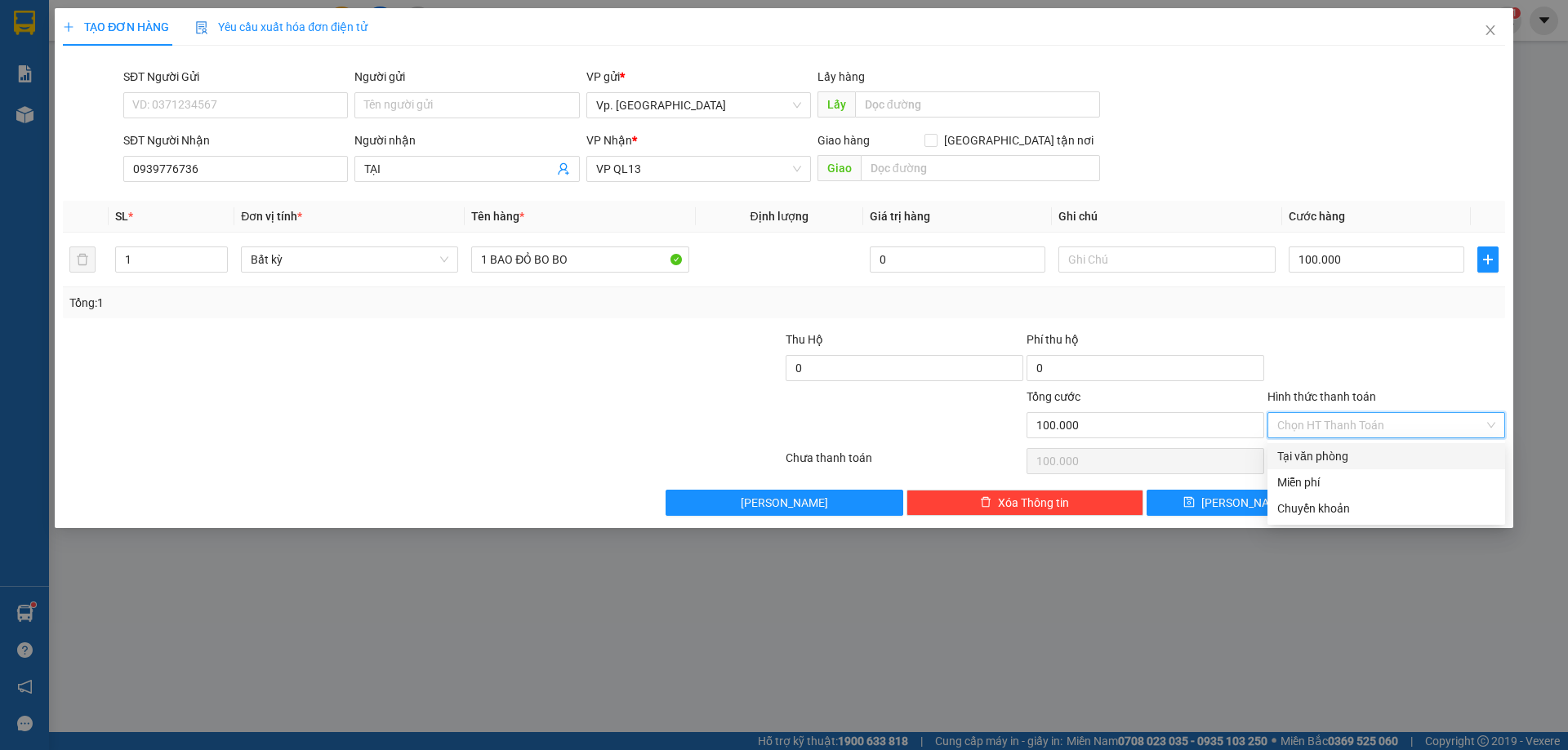
click at [1332, 457] on div "Tại văn phòng" at bounding box center [1386, 456] width 218 height 18
type input "0"
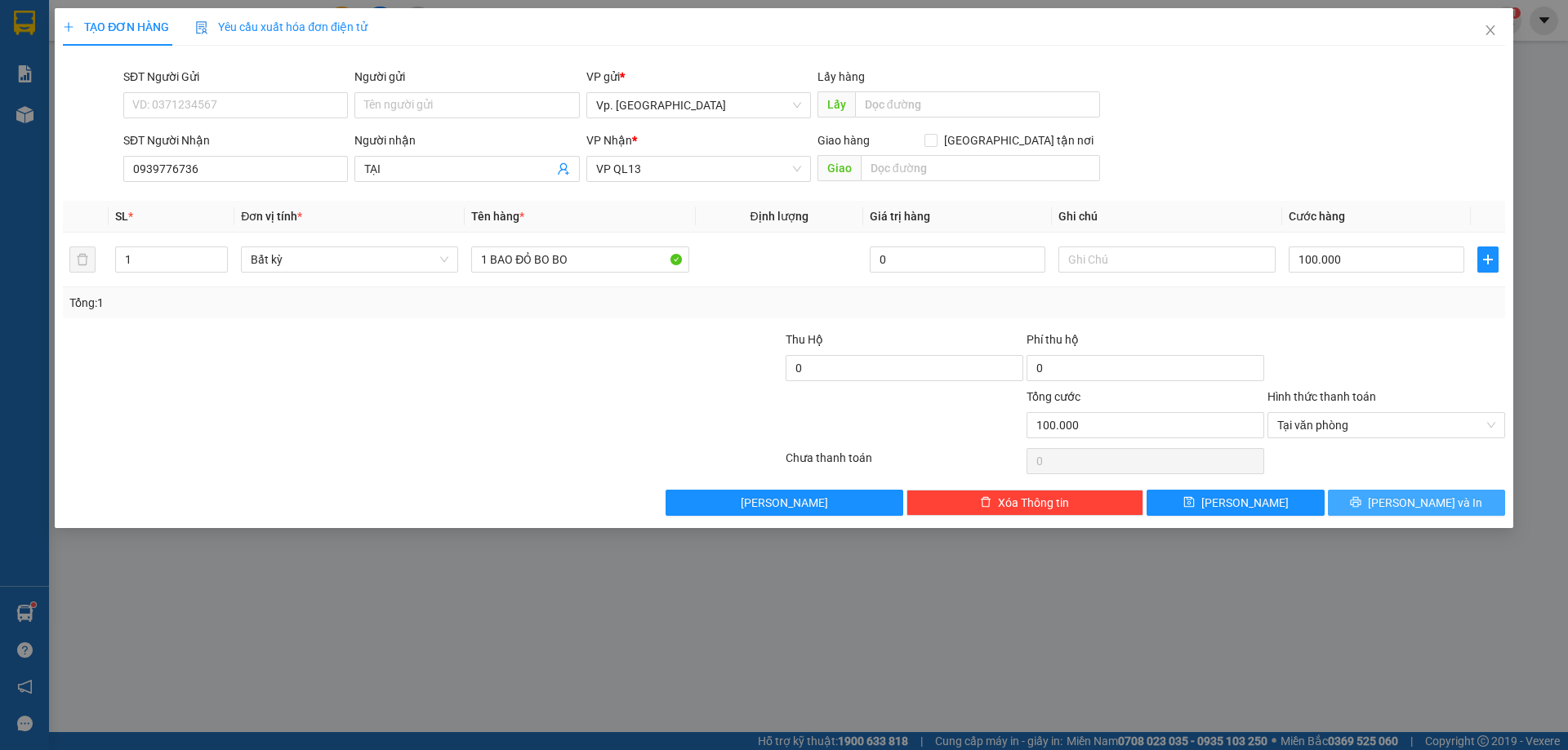
click at [1461, 503] on button "[PERSON_NAME] và In" at bounding box center [1416, 502] width 177 height 26
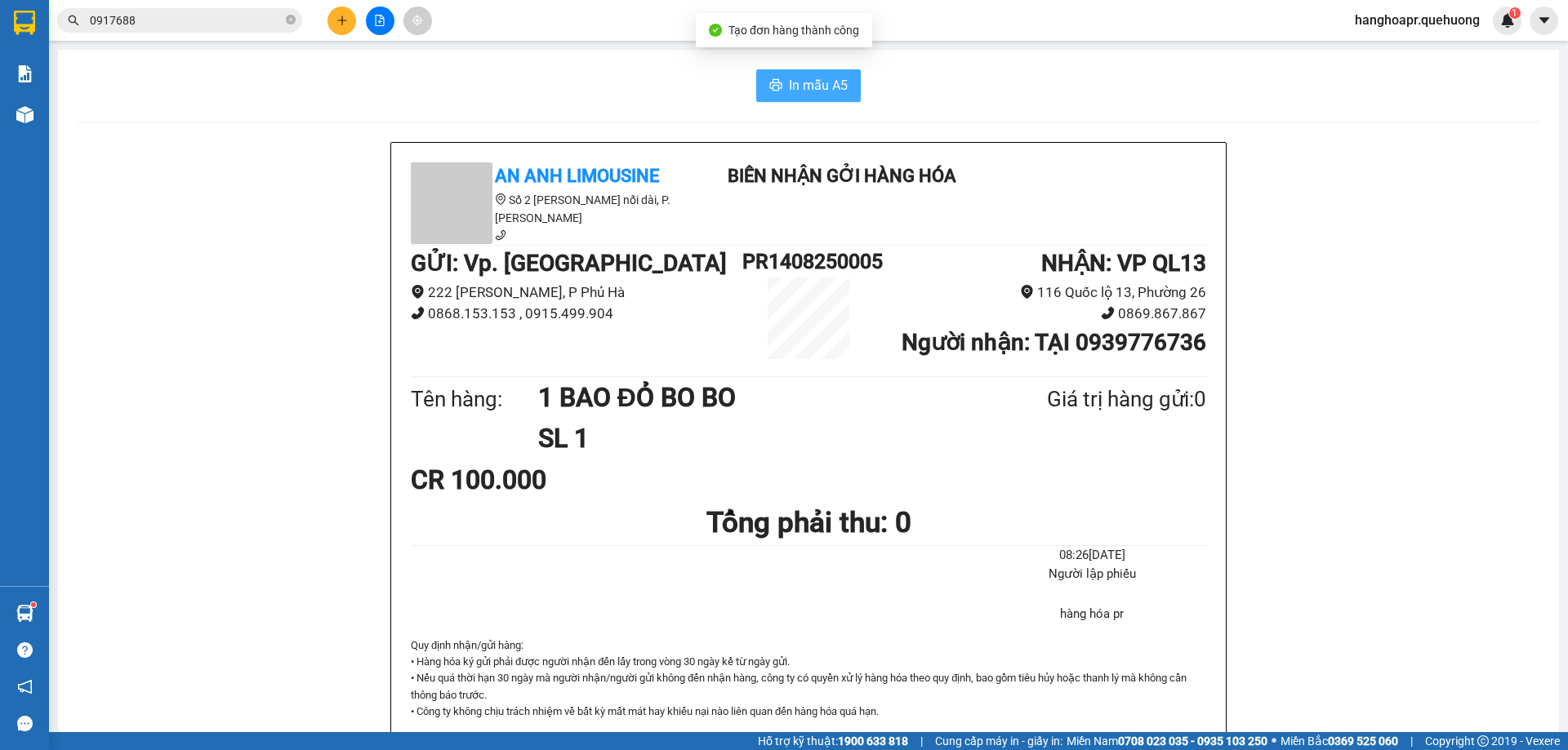
drag, startPoint x: 782, startPoint y: 76, endPoint x: 802, endPoint y: 67, distance: 21.9
click at [781, 75] on button "In mẫu A5" at bounding box center [809, 85] width 105 height 32
click at [288, 20] on icon "close-circle" at bounding box center [291, 20] width 10 height 10
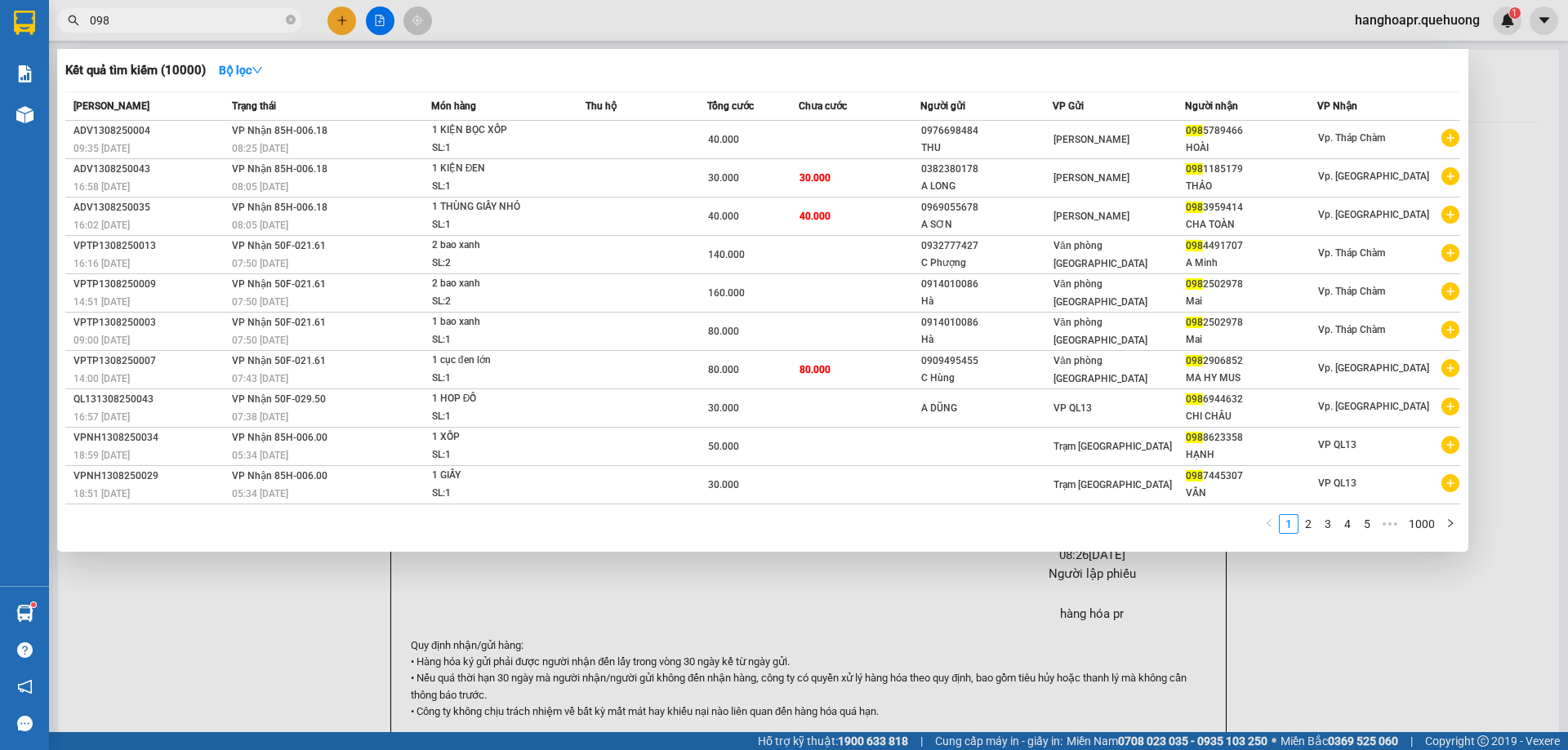
type input "098"
click at [337, 27] on div at bounding box center [784, 375] width 1568 height 750
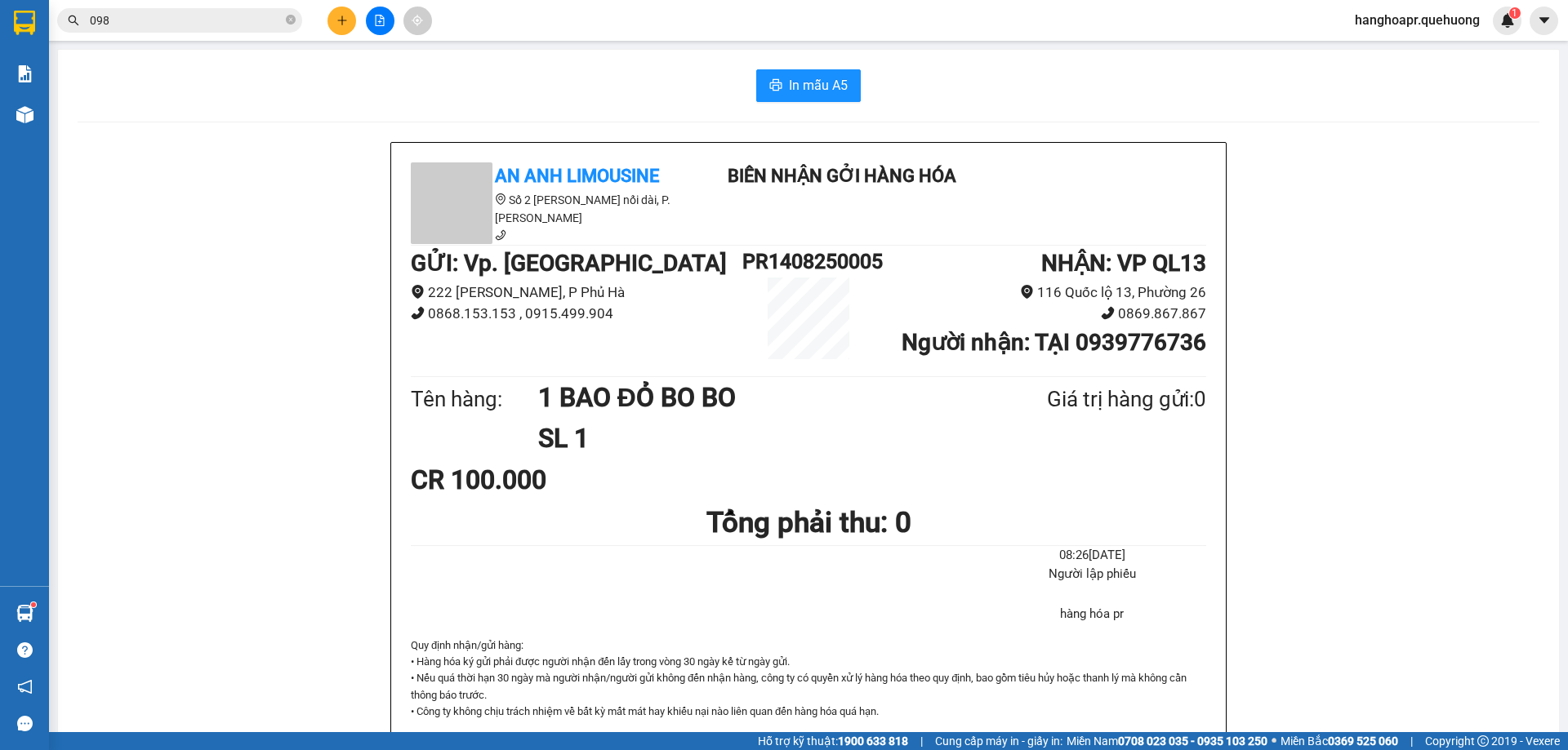
click at [341, 29] on button at bounding box center [341, 21] width 28 height 28
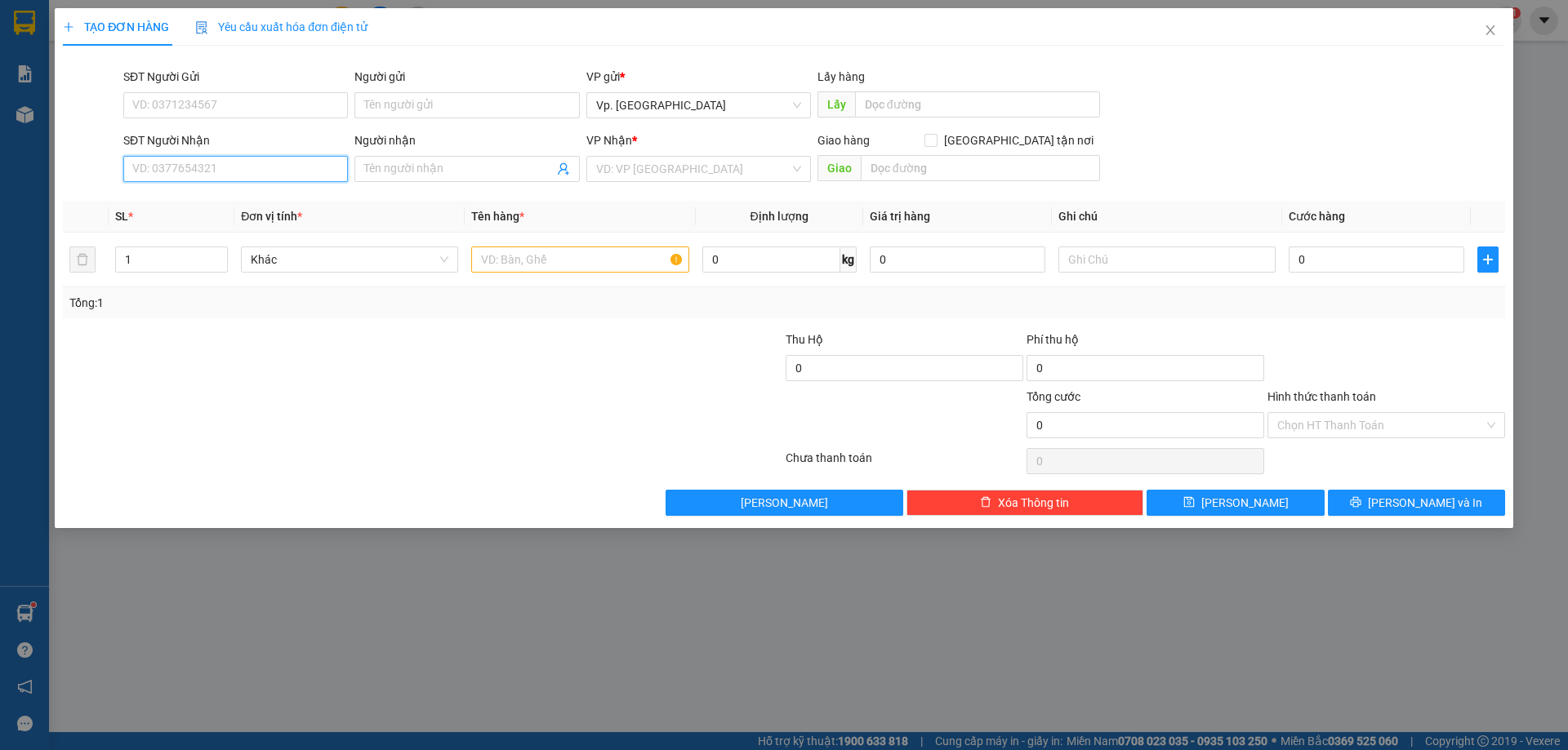
click at [193, 172] on input "SĐT Người Nhận" at bounding box center [236, 168] width 225 height 26
type input "0966205008"
click at [383, 167] on input "Người nhận" at bounding box center [458, 169] width 189 height 18
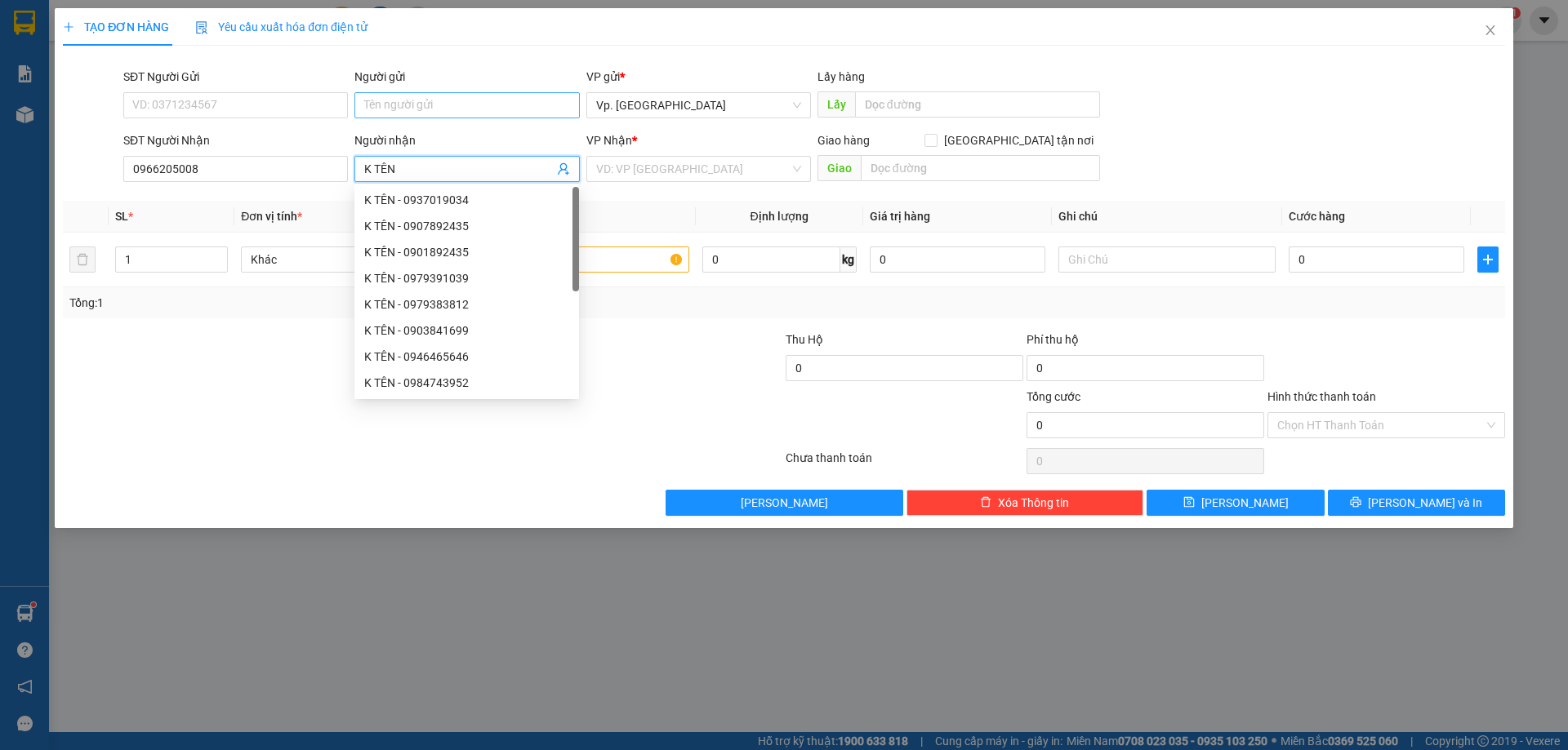
type input "K TÊN"
click at [386, 105] on input "Người gửi" at bounding box center [467, 105] width 225 height 26
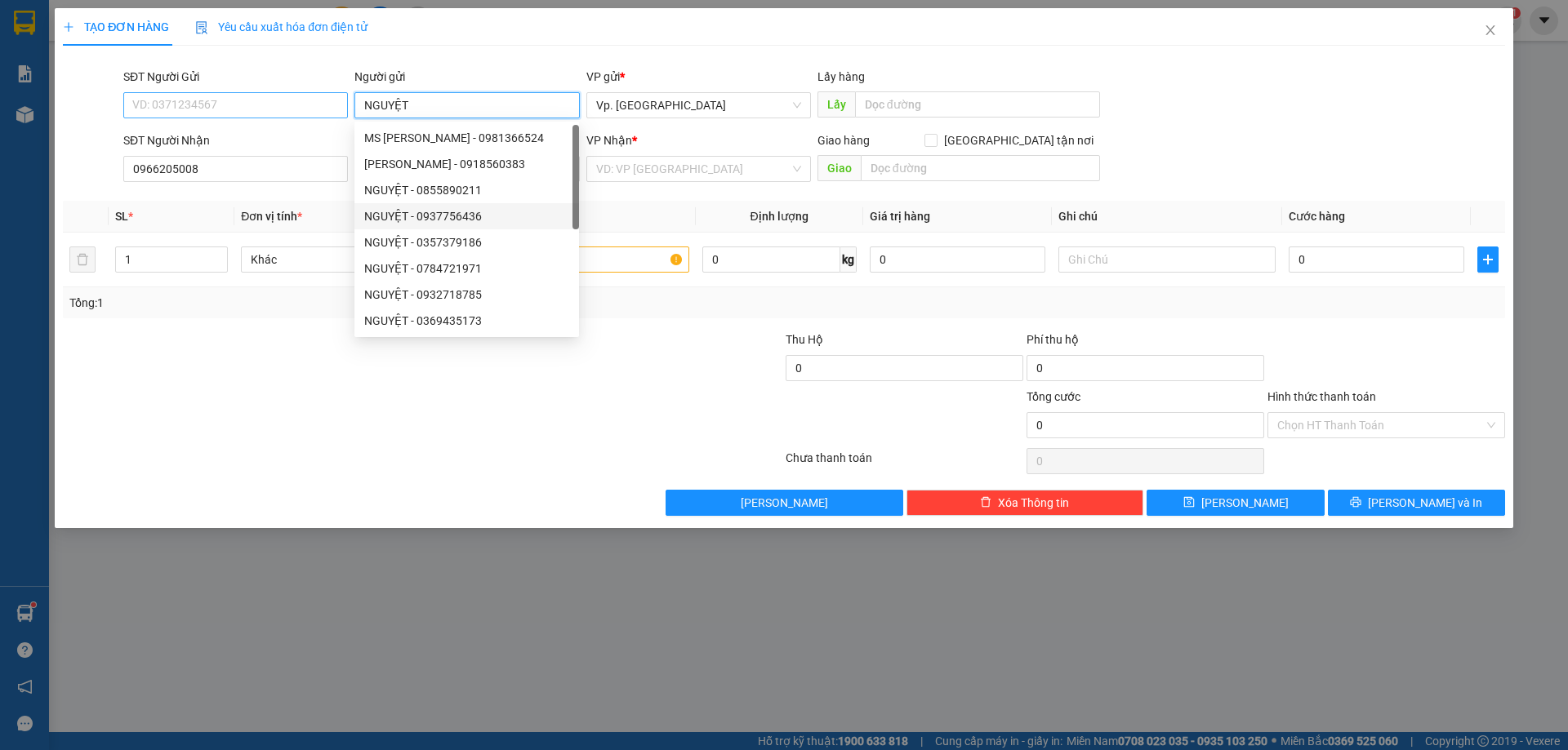
type input "NGUYỆT"
click at [271, 108] on input "SĐT Người Gửi" at bounding box center [236, 105] width 225 height 26
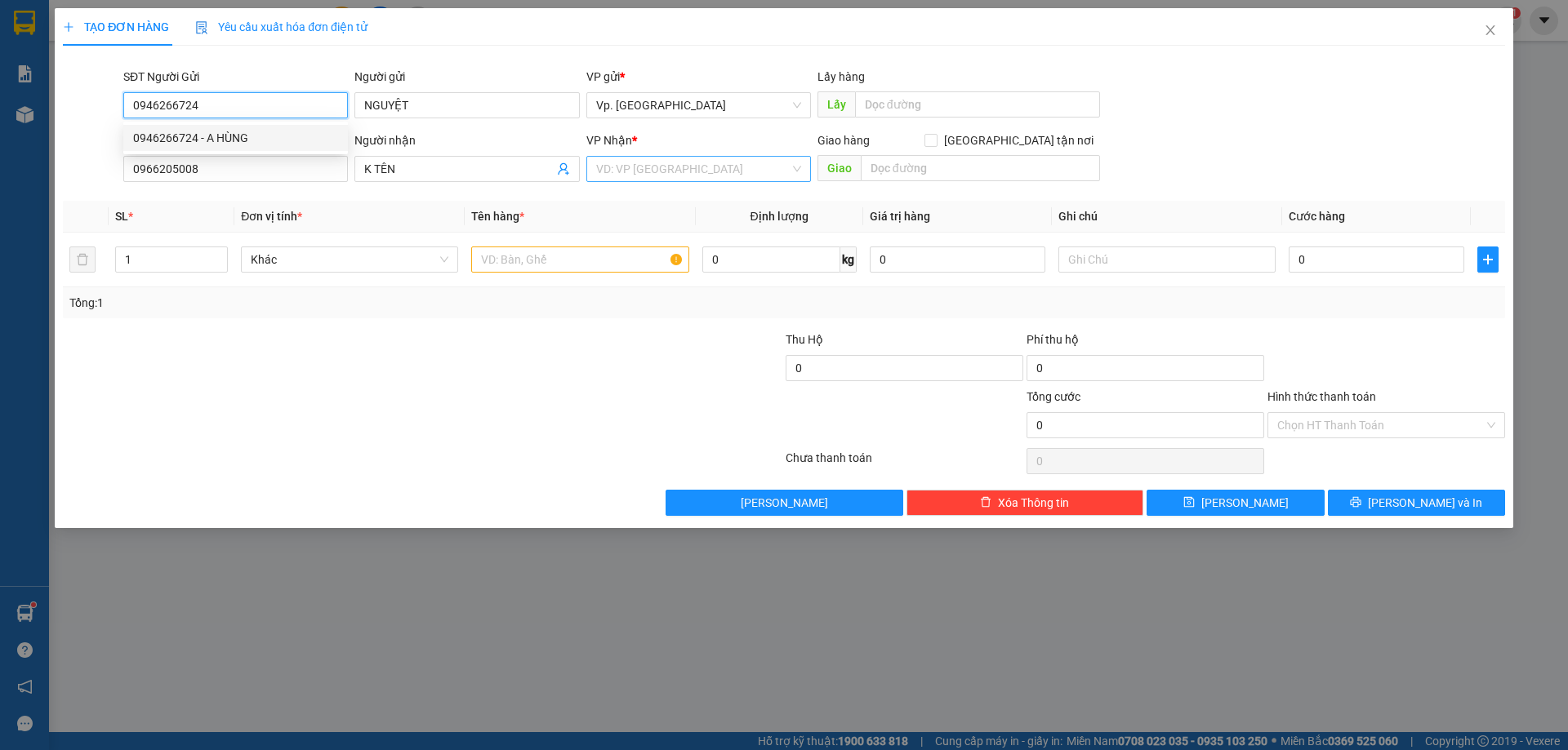
type input "0946266724"
drag, startPoint x: 689, startPoint y: 161, endPoint x: 704, endPoint y: 161, distance: 15.0
click at [694, 161] on input "search" at bounding box center [693, 168] width 193 height 24
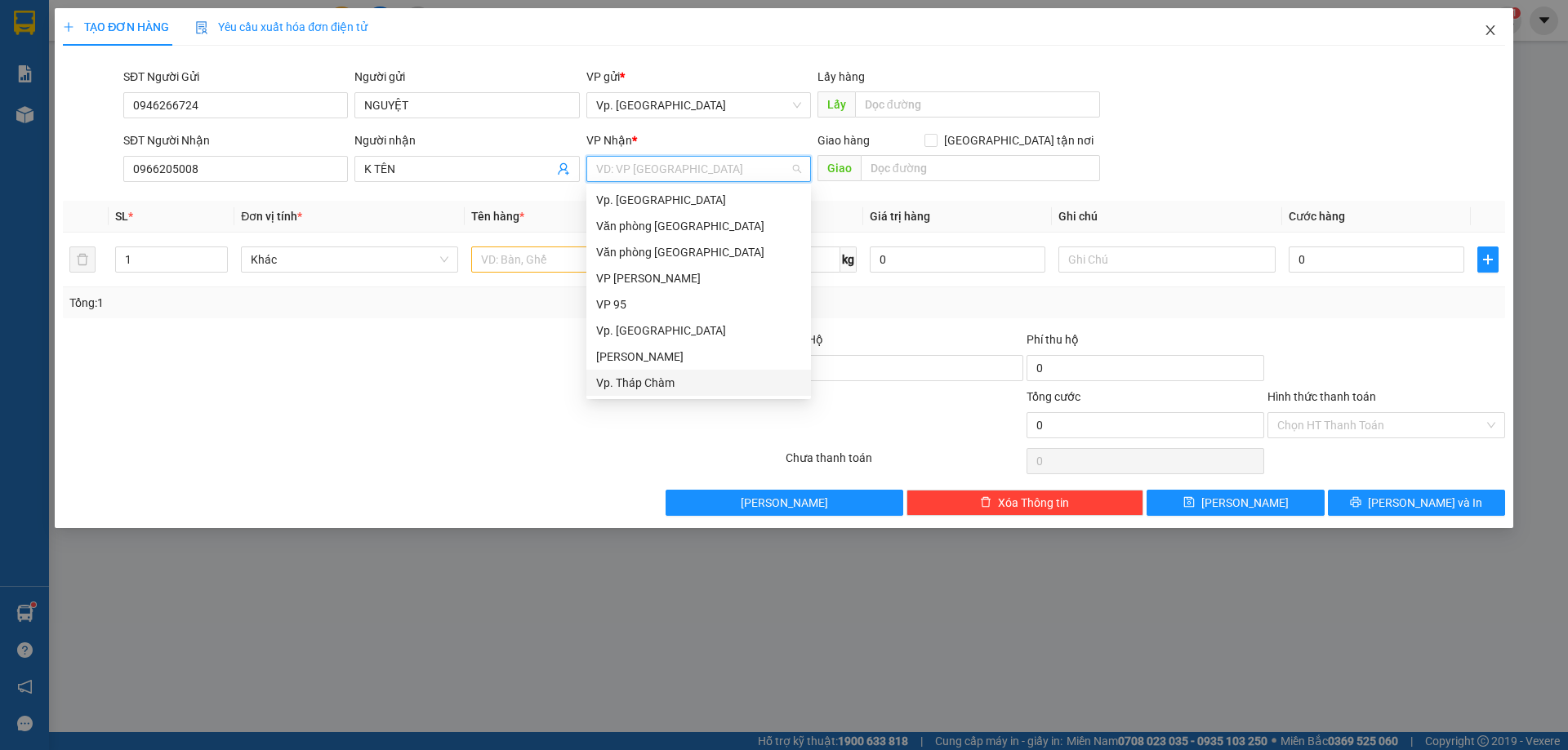
click at [1487, 27] on icon "close" at bounding box center [1490, 30] width 9 height 10
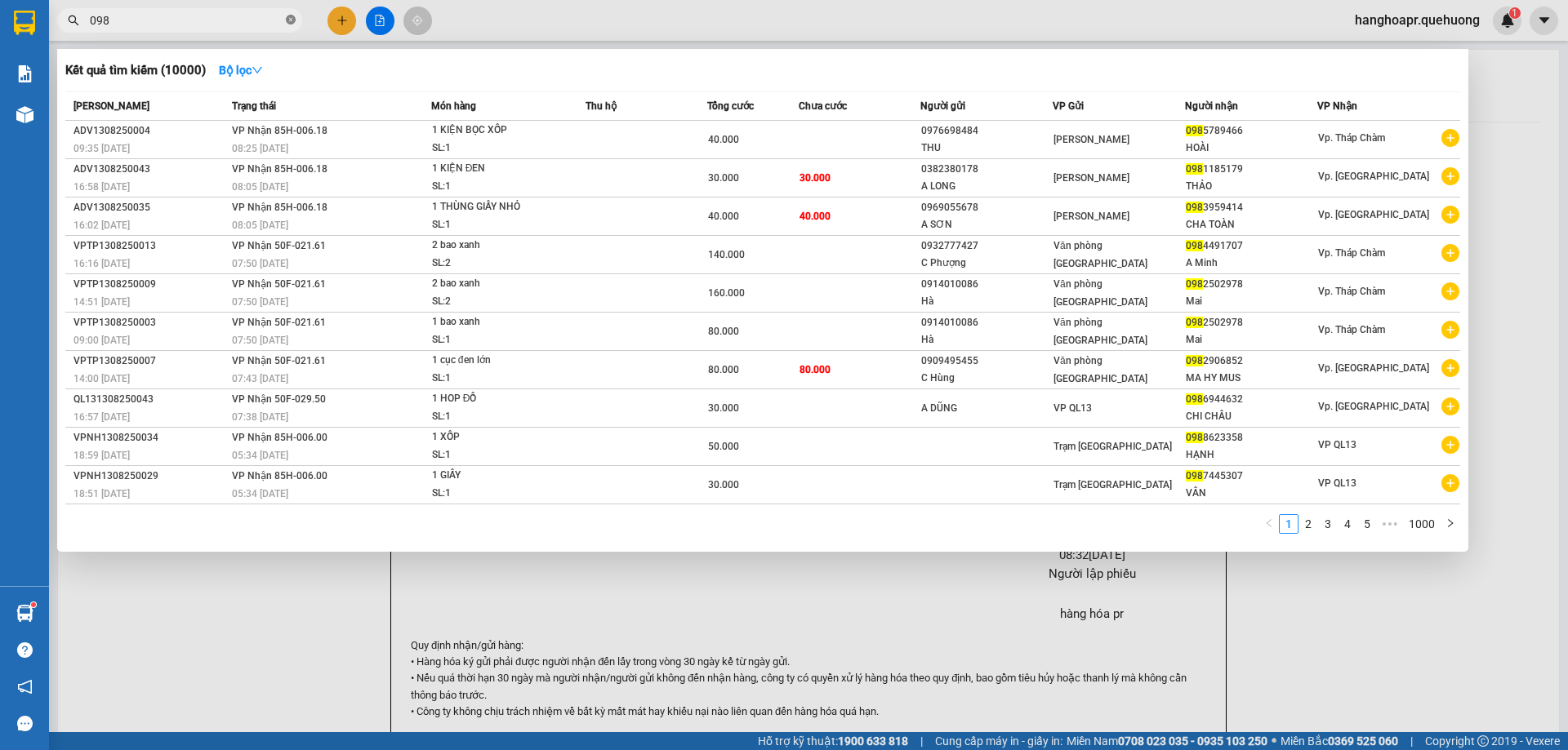
click at [290, 21] on icon "close-circle" at bounding box center [291, 20] width 10 height 10
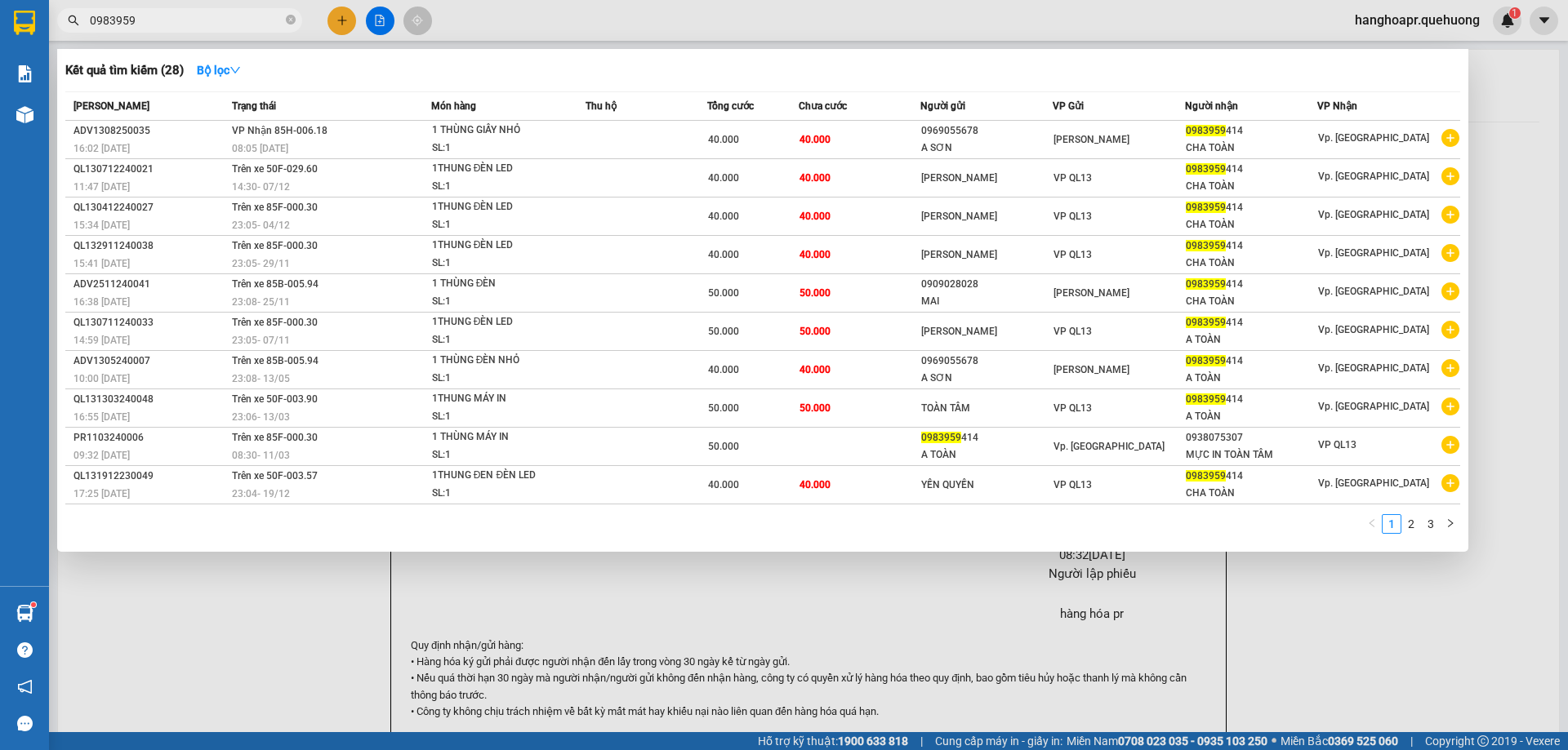
type input "0983959"
click at [381, 29] on div at bounding box center [784, 375] width 1568 height 750
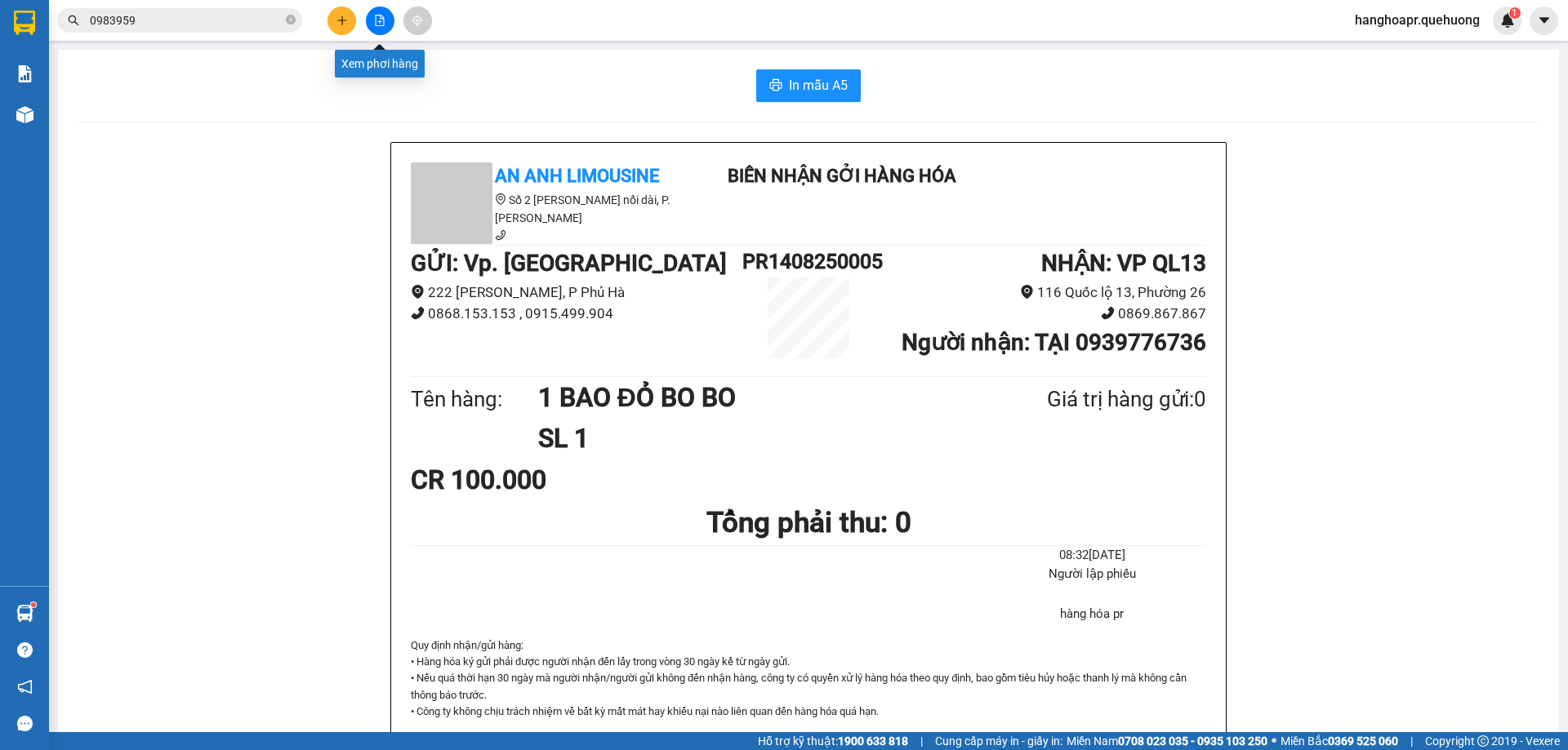
click at [381, 28] on button at bounding box center [380, 21] width 28 height 28
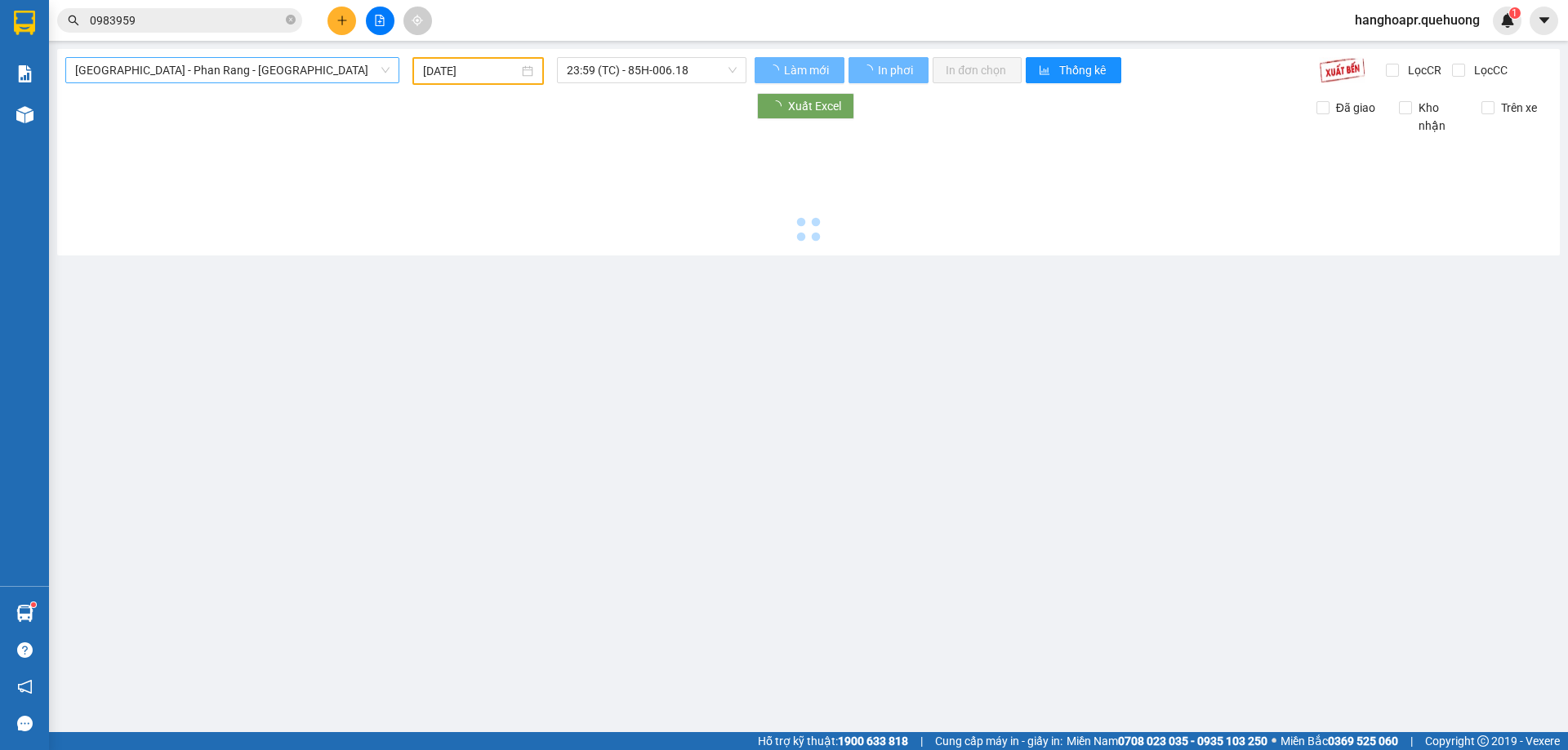
type input "[DATE]"
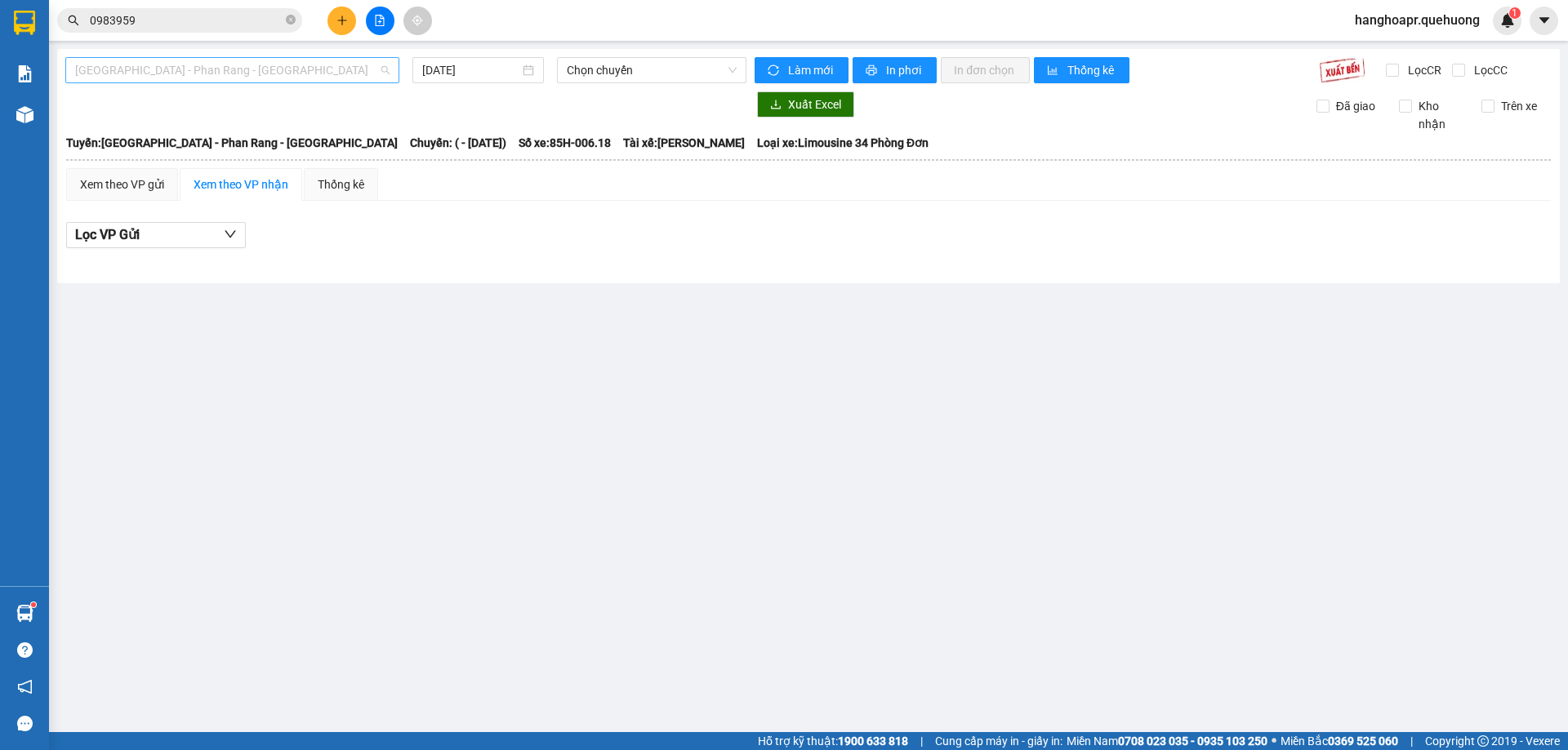
click at [371, 82] on span "[GEOGRAPHIC_DATA] - Phan Rang - [GEOGRAPHIC_DATA]" at bounding box center [232, 70] width 315 height 24
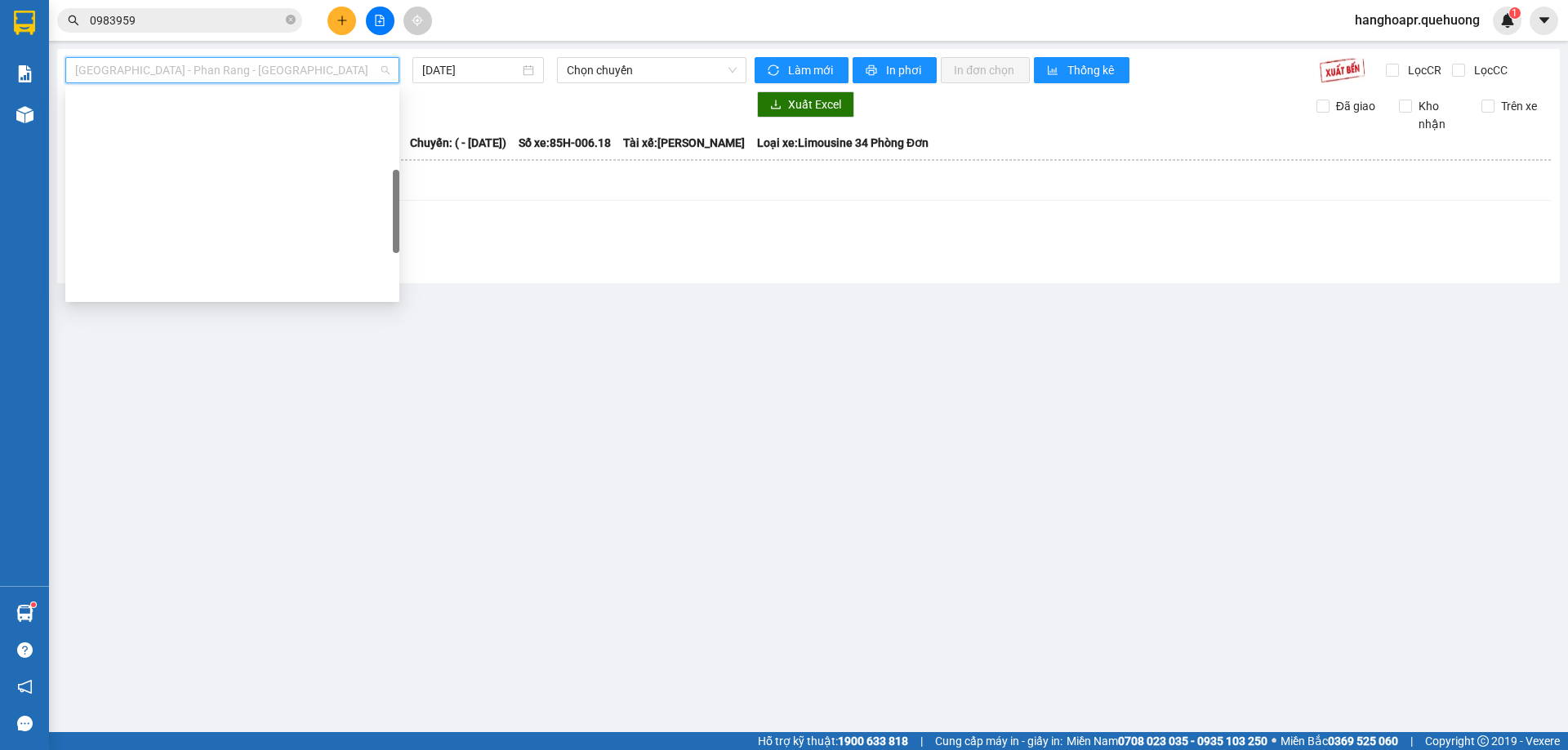
scroll to position [444, 0]
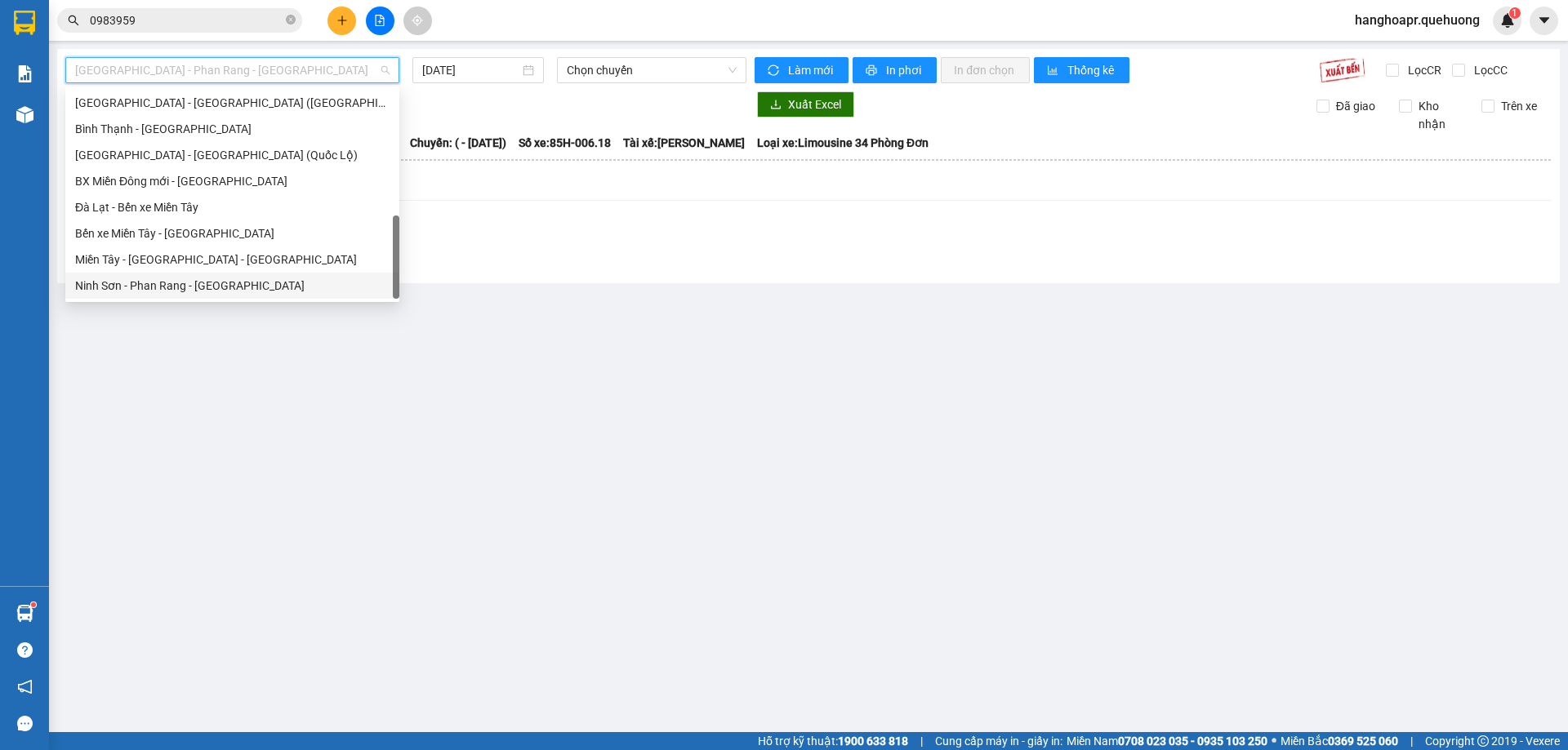
click at [274, 301] on body "Kết quả tìm kiếm ( 28 ) Bộ lọc Mã ĐH Trạng thái Món hàng Thu hộ Tổng cước Chưa …" at bounding box center [784, 375] width 1568 height 750
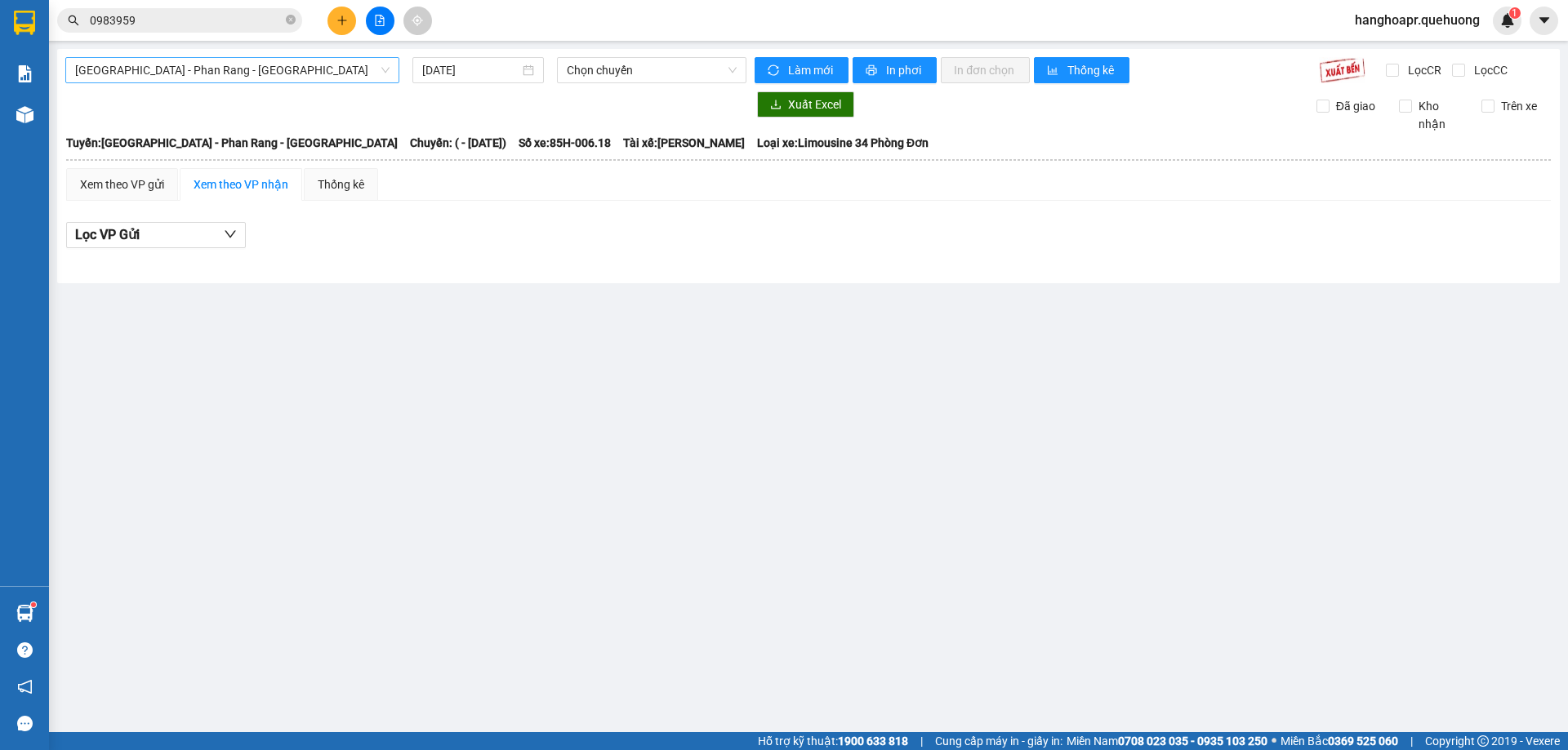
click at [255, 74] on span "[GEOGRAPHIC_DATA] - Phan Rang - [GEOGRAPHIC_DATA]" at bounding box center [232, 70] width 315 height 24
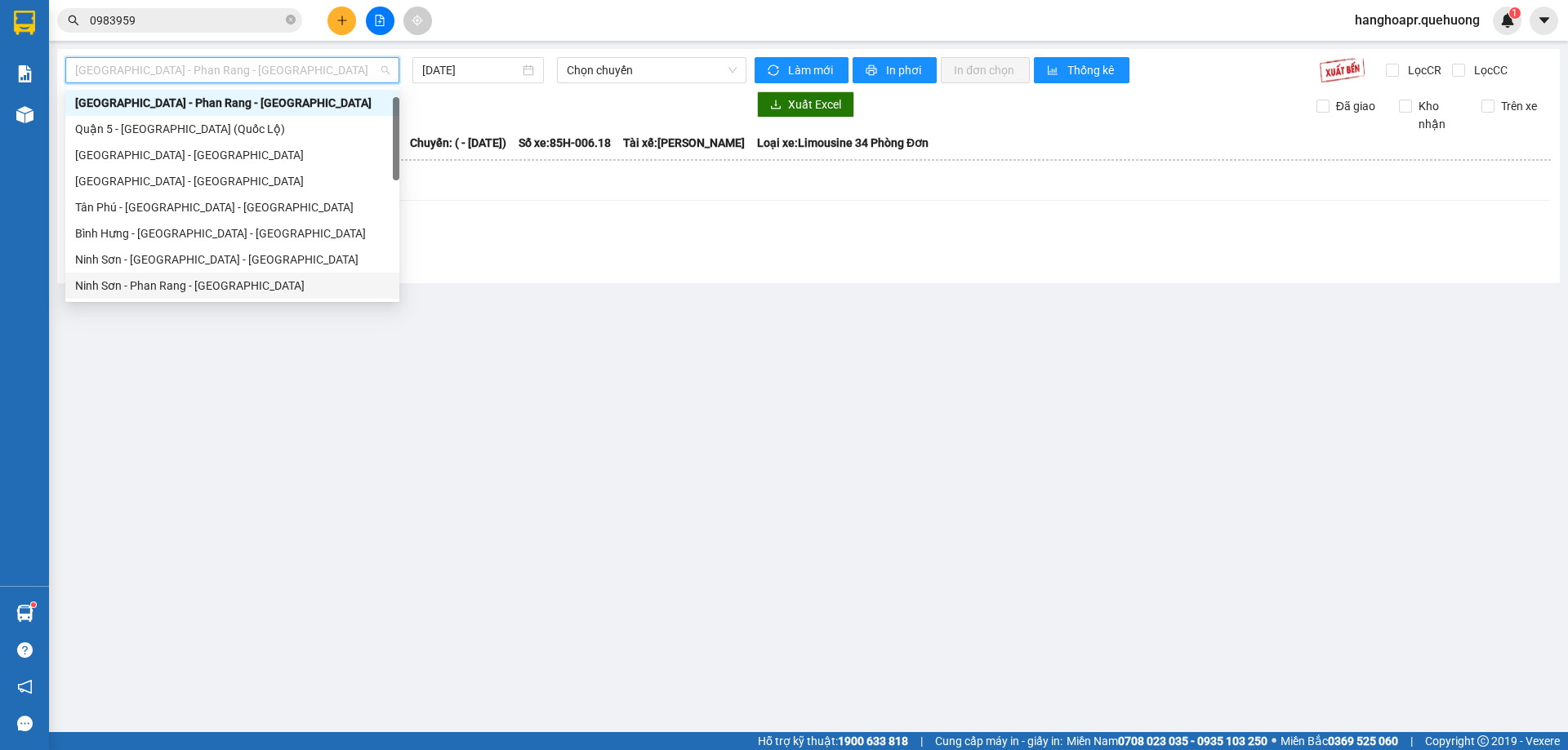
click at [253, 285] on div "Ninh Sơn - Phan Rang - [GEOGRAPHIC_DATA]" at bounding box center [232, 286] width 315 height 18
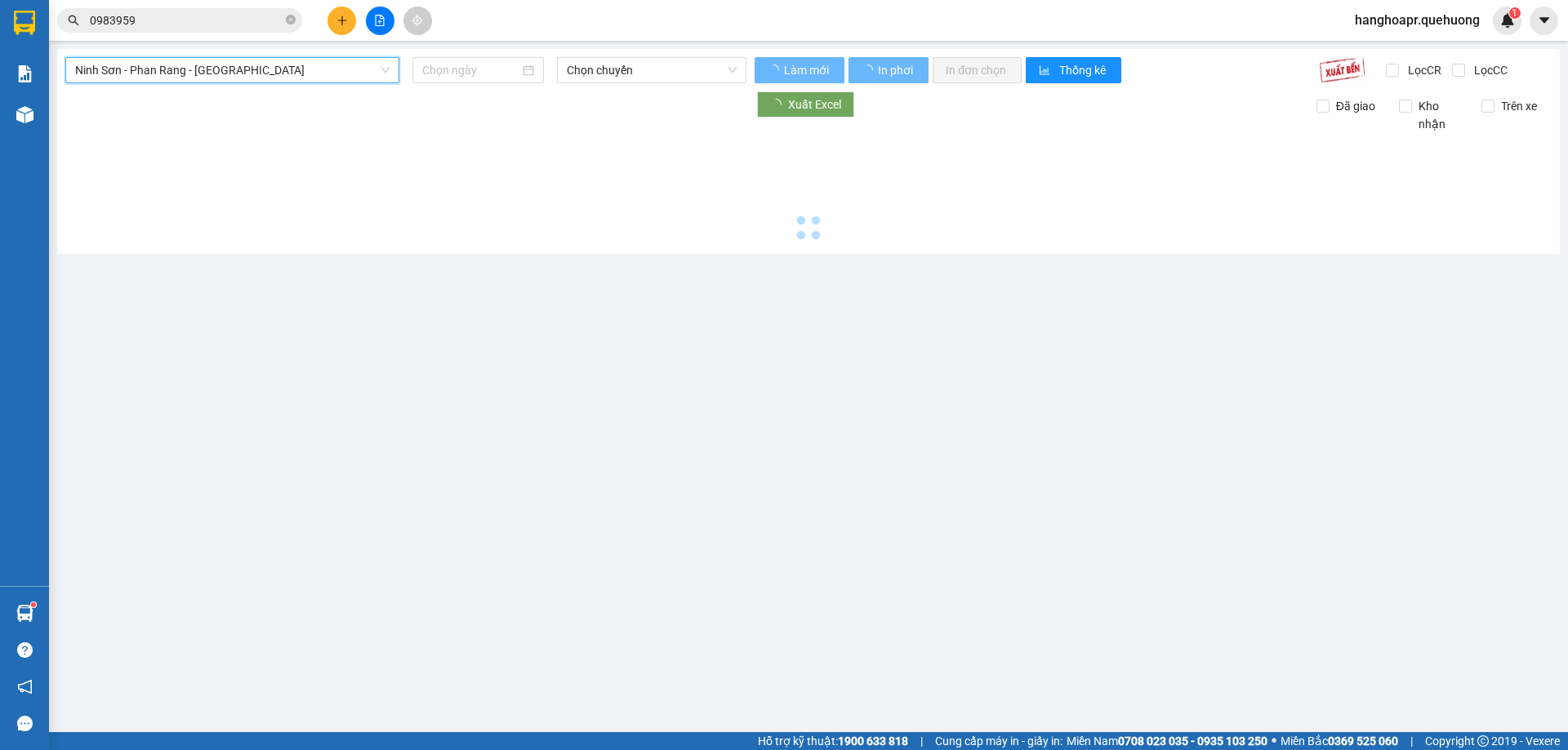
type input "[DATE]"
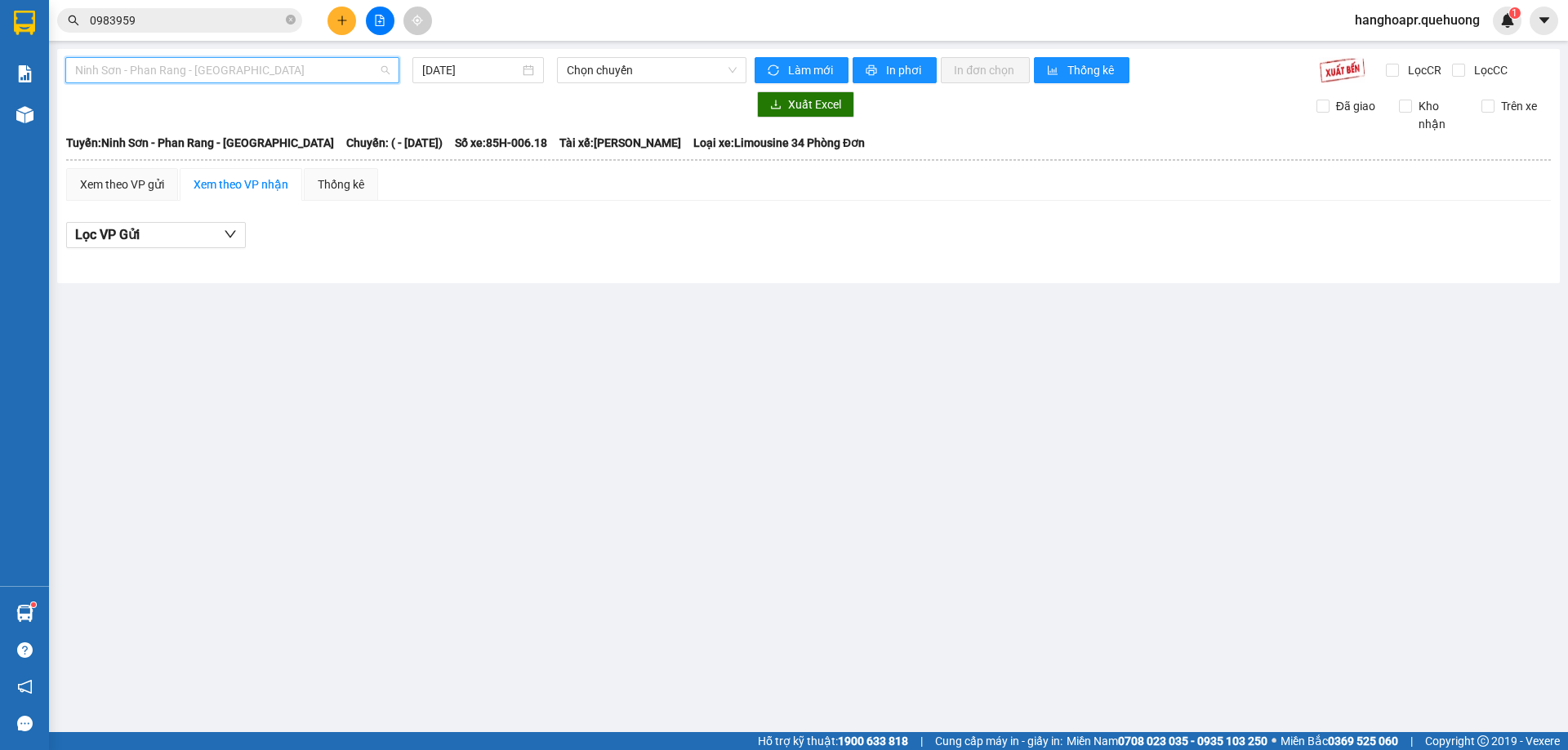
click at [261, 67] on span "Ninh Sơn - Phan Rang - [GEOGRAPHIC_DATA]" at bounding box center [232, 70] width 315 height 24
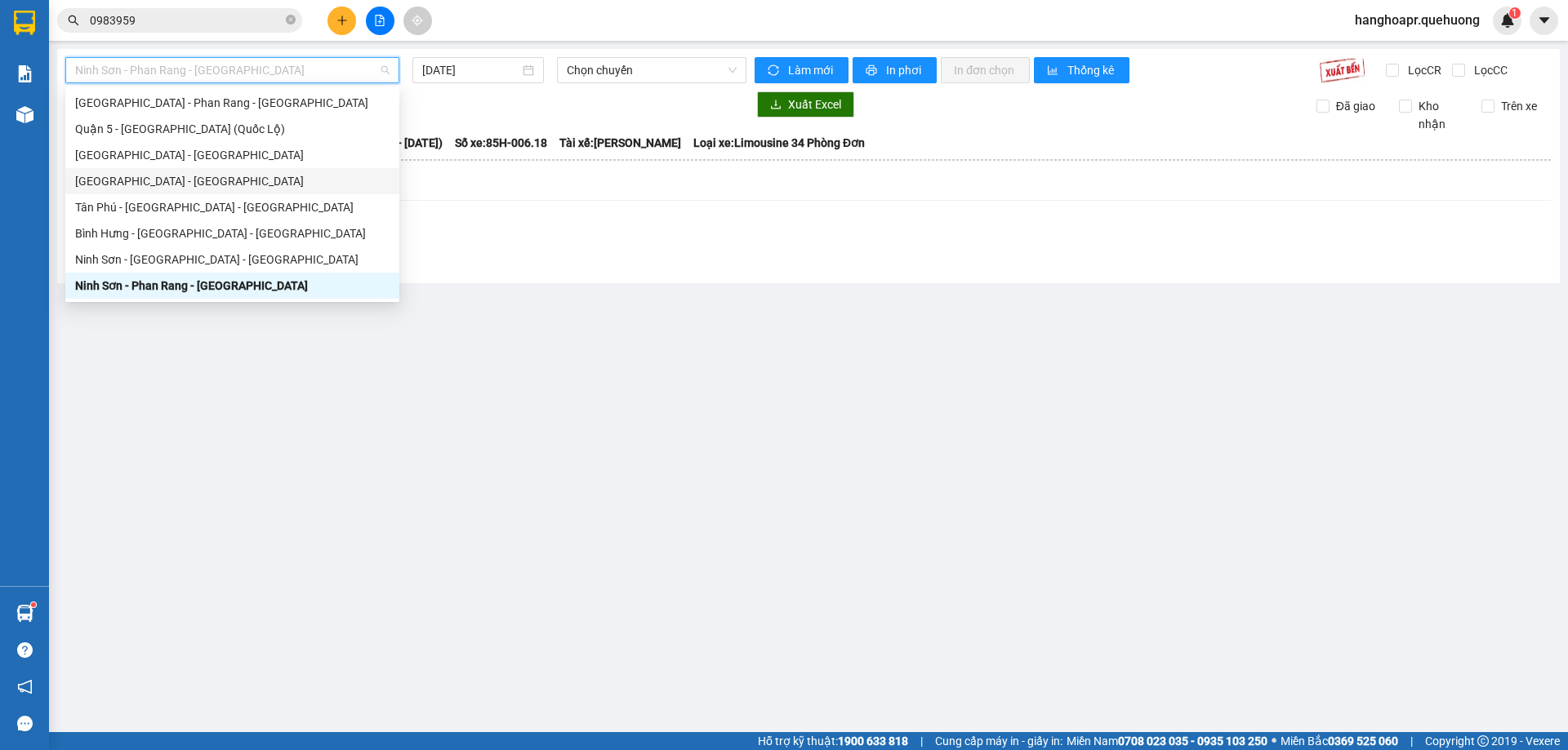
scroll to position [444, 0]
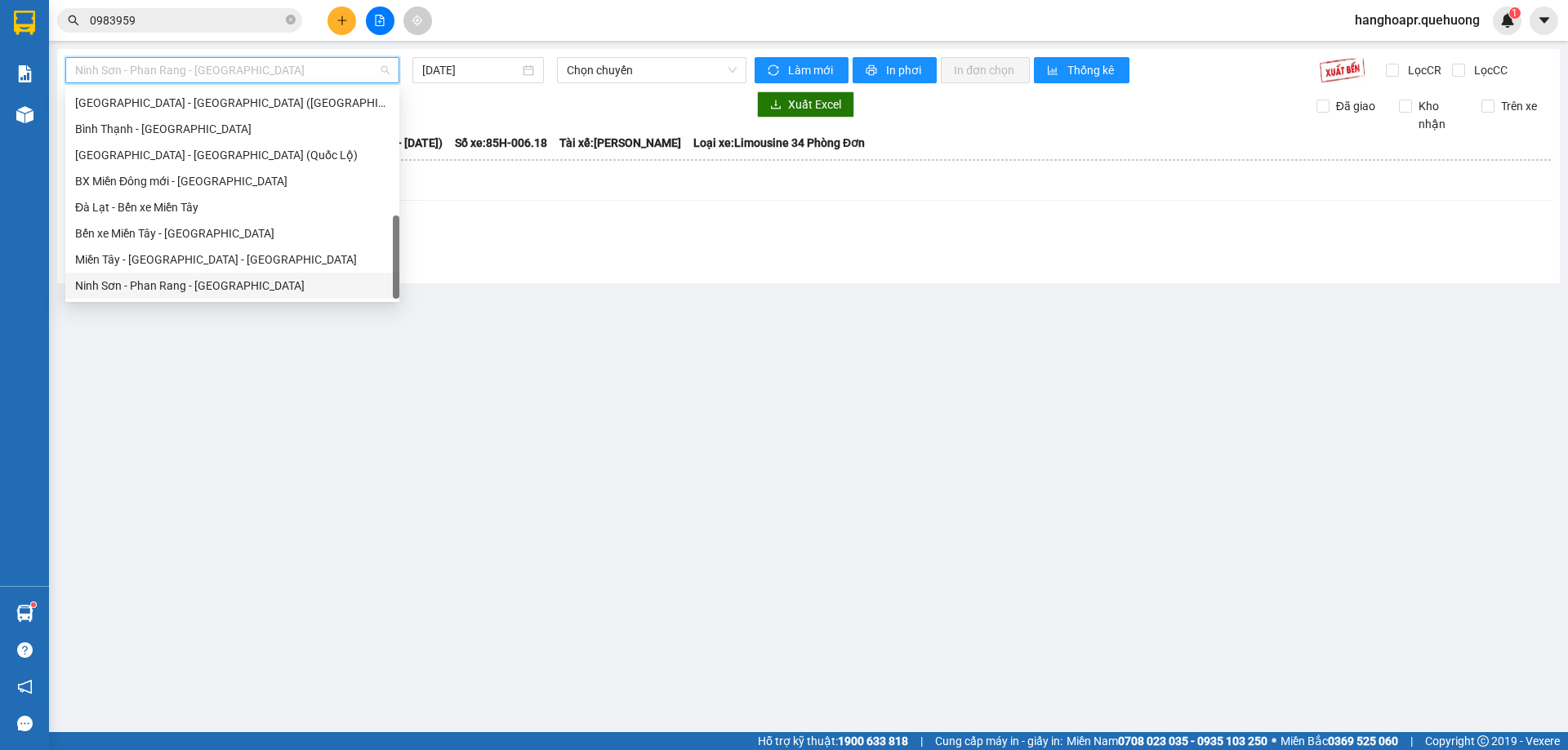
click at [246, 277] on div "Ninh Sơn - Phan Rang - [GEOGRAPHIC_DATA]" at bounding box center [232, 286] width 315 height 18
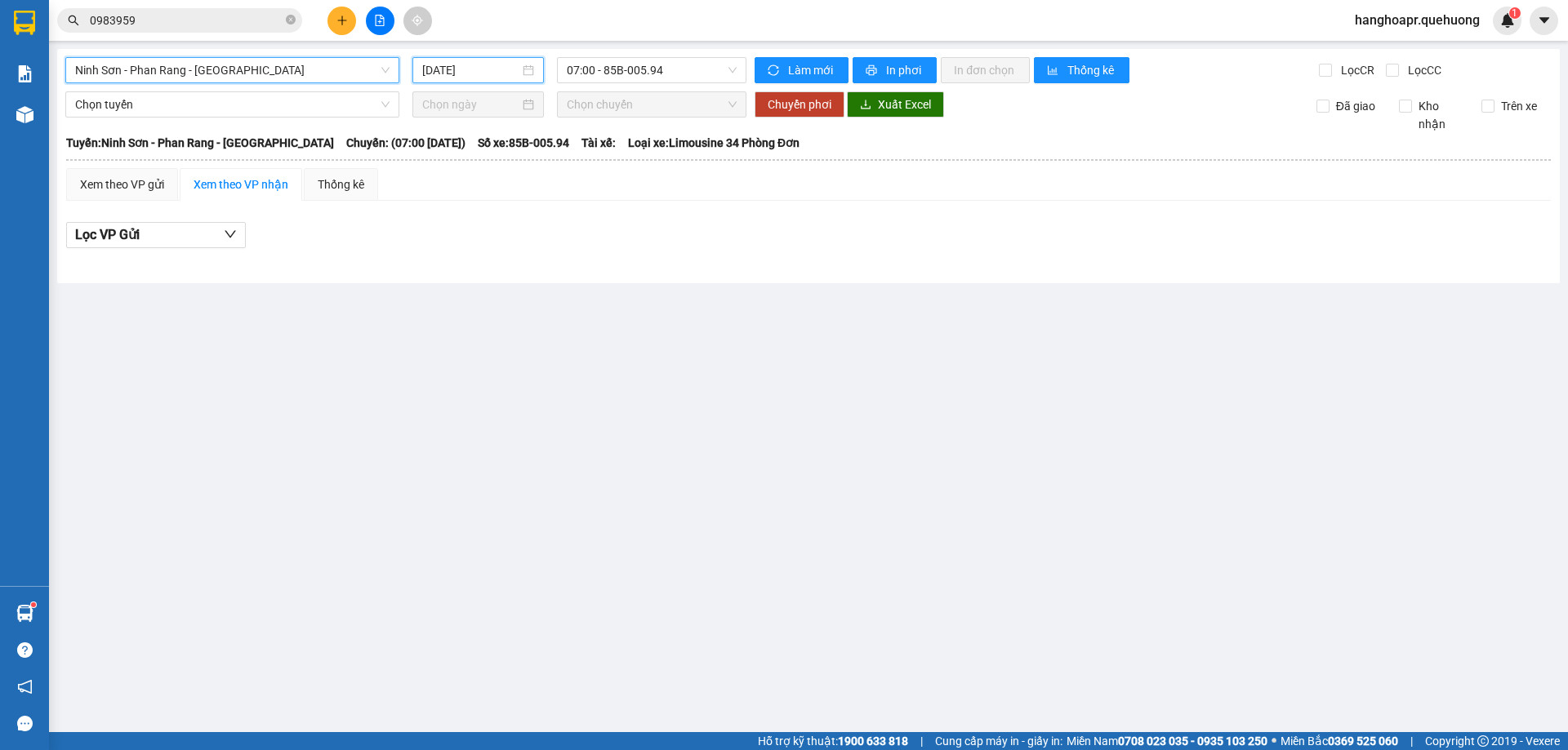
click at [505, 73] on input "[DATE]" at bounding box center [470, 71] width 97 height 18
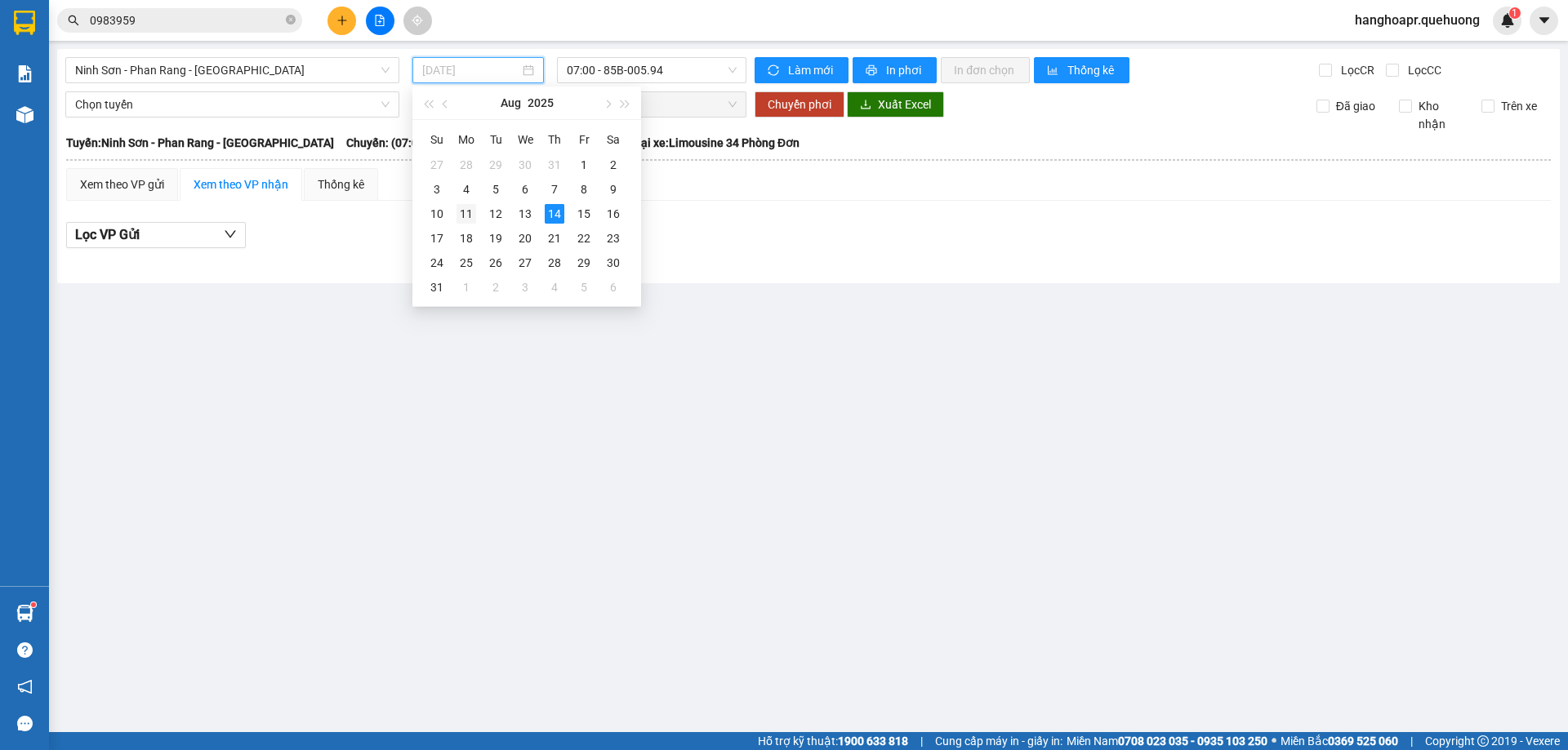
click at [470, 213] on div "11" at bounding box center [466, 214] width 20 height 20
type input "11/08/2025"
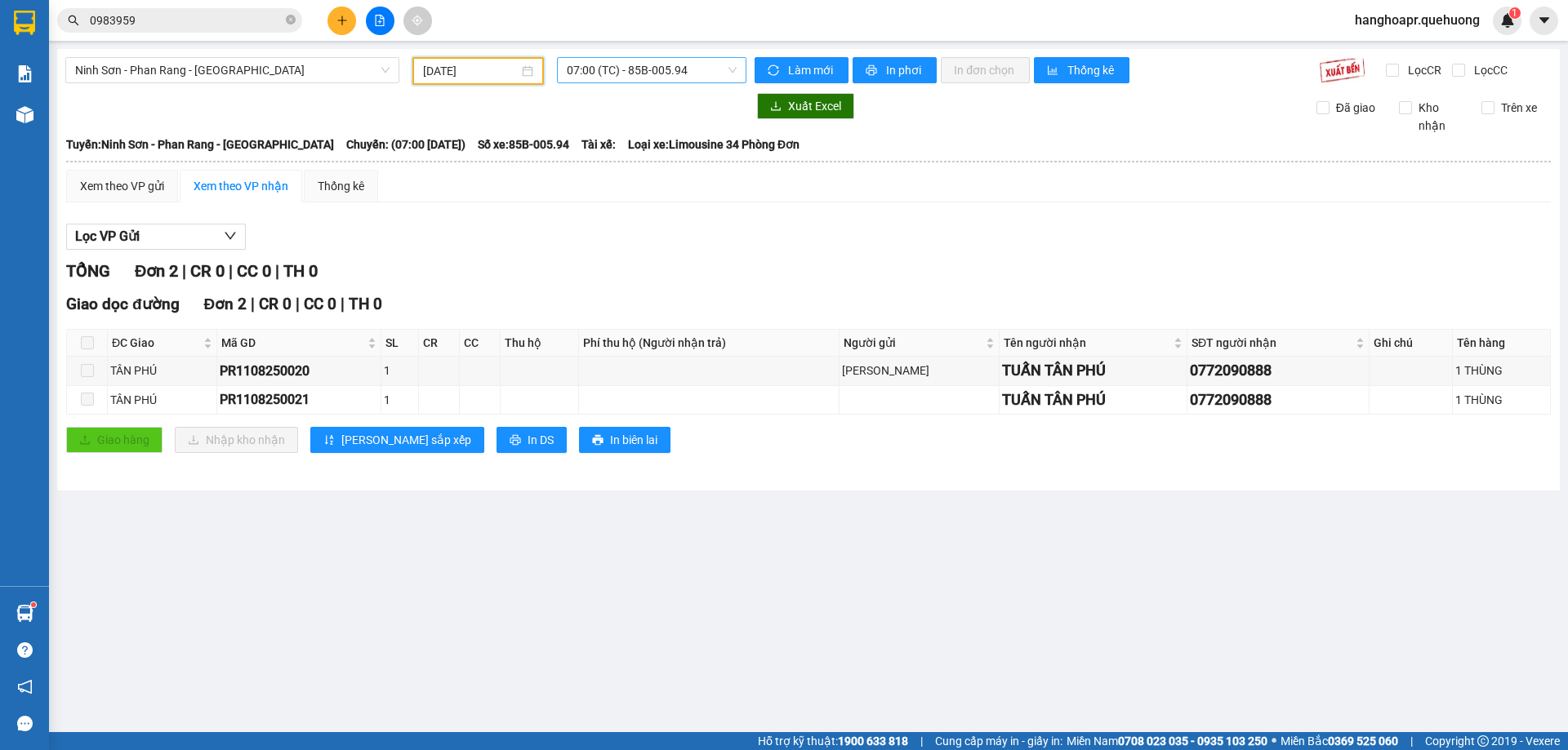
click at [645, 77] on span "07:00 (TC) - 85B-005.94" at bounding box center [651, 70] width 170 height 24
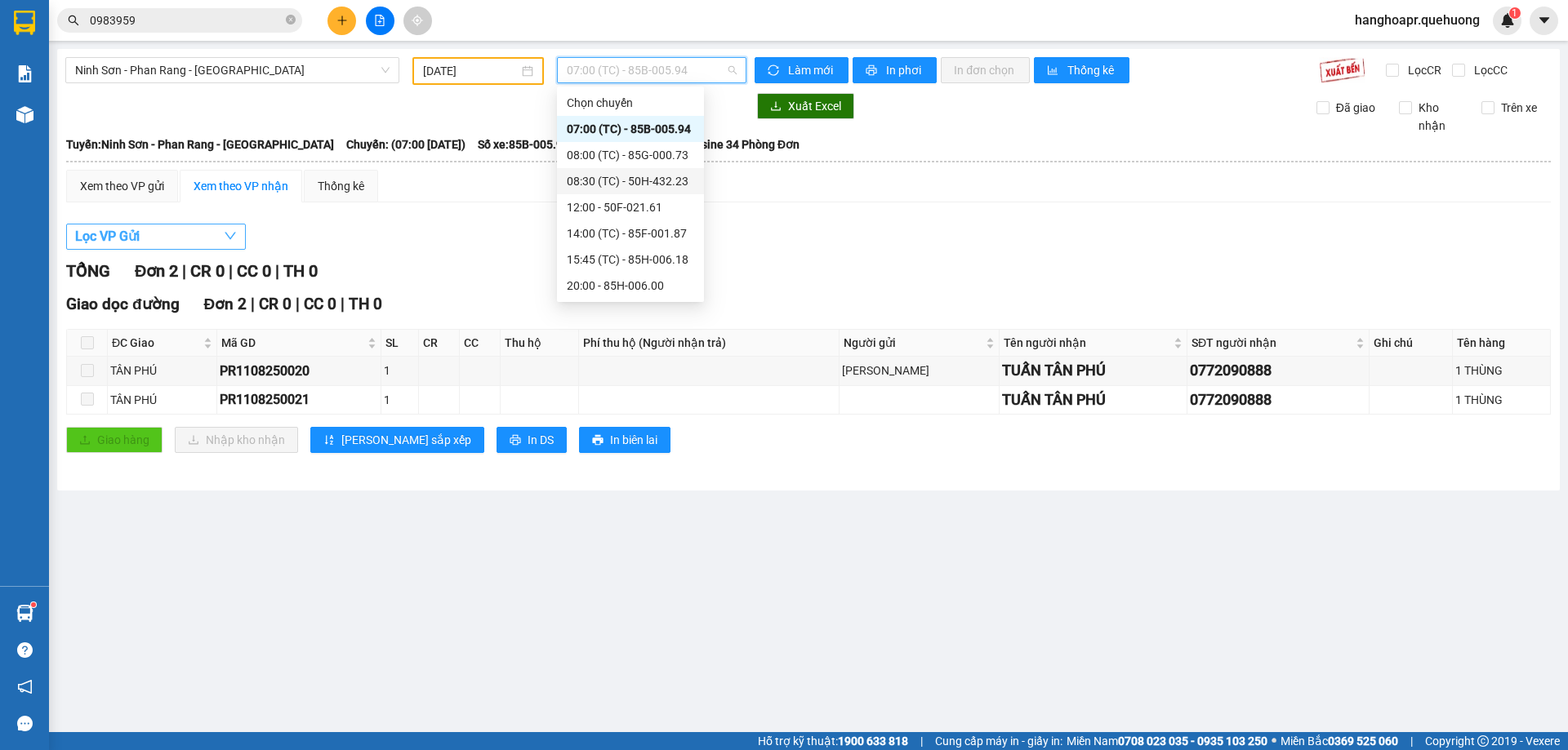
drag, startPoint x: 220, startPoint y: 236, endPoint x: 218, endPoint y: 224, distance: 12.2
click at [220, 235] on button "Lọc VP Gửi" at bounding box center [156, 236] width 180 height 26
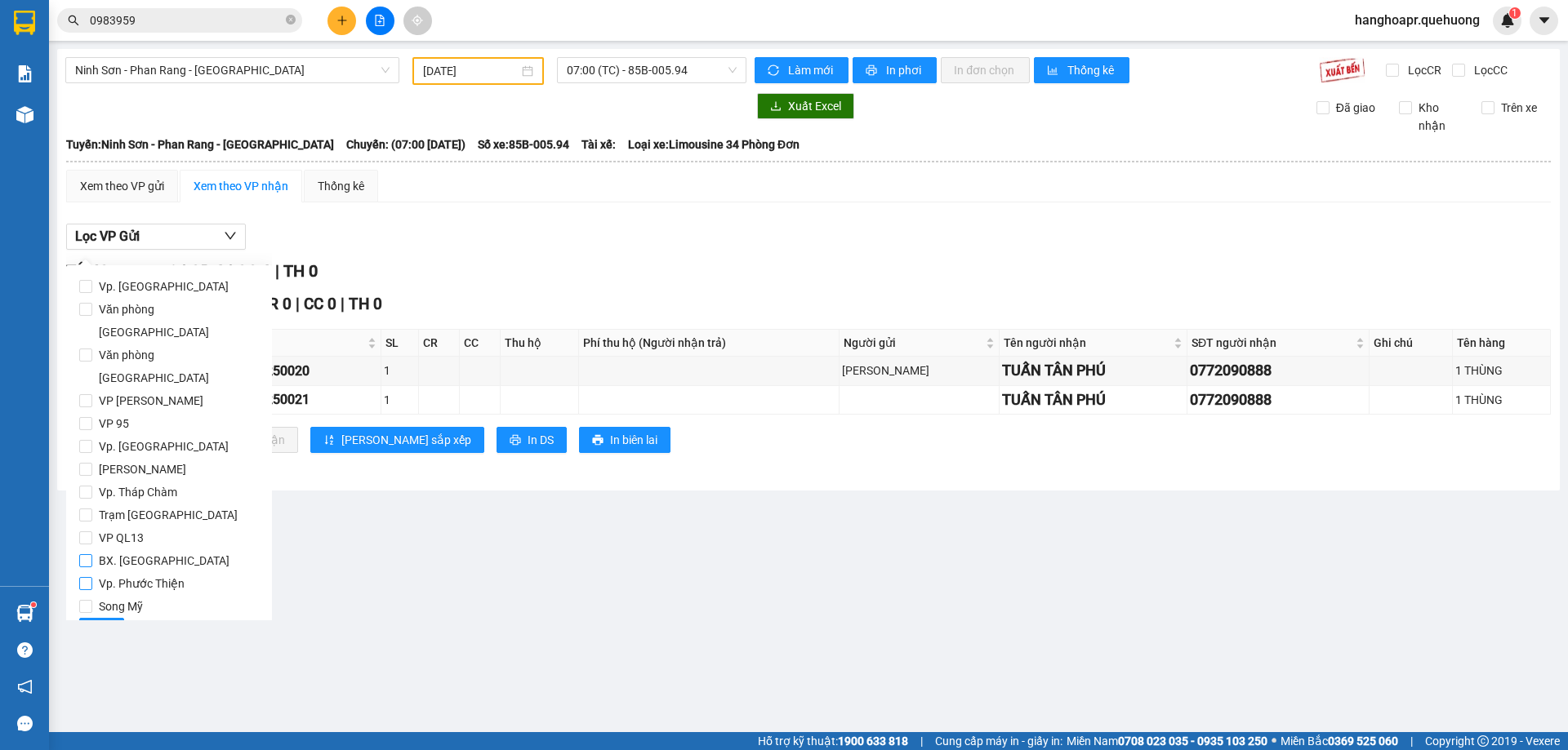
drag, startPoint x: 87, startPoint y: 514, endPoint x: 100, endPoint y: 547, distance: 35.5
click at [86, 554] on input "BX. [GEOGRAPHIC_DATA]" at bounding box center [86, 561] width 13 height 13
checkbox input "true"
drag, startPoint x: 104, startPoint y: 581, endPoint x: 108, endPoint y: 569, distance: 12.6
click at [103, 622] on span "Lọc" at bounding box center [102, 631] width 19 height 18
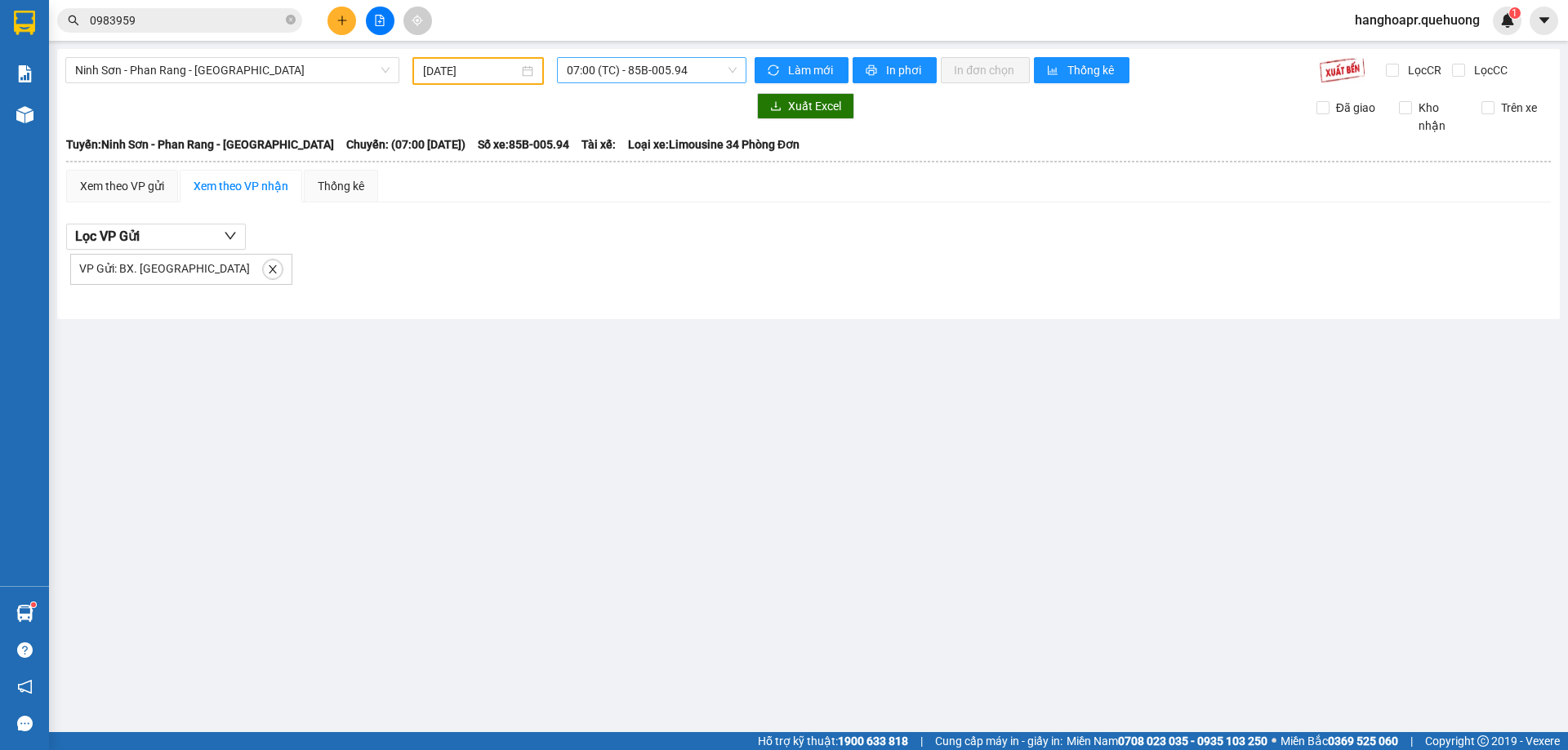
click at [616, 77] on span "07:00 (TC) - 85B-005.94" at bounding box center [651, 70] width 170 height 24
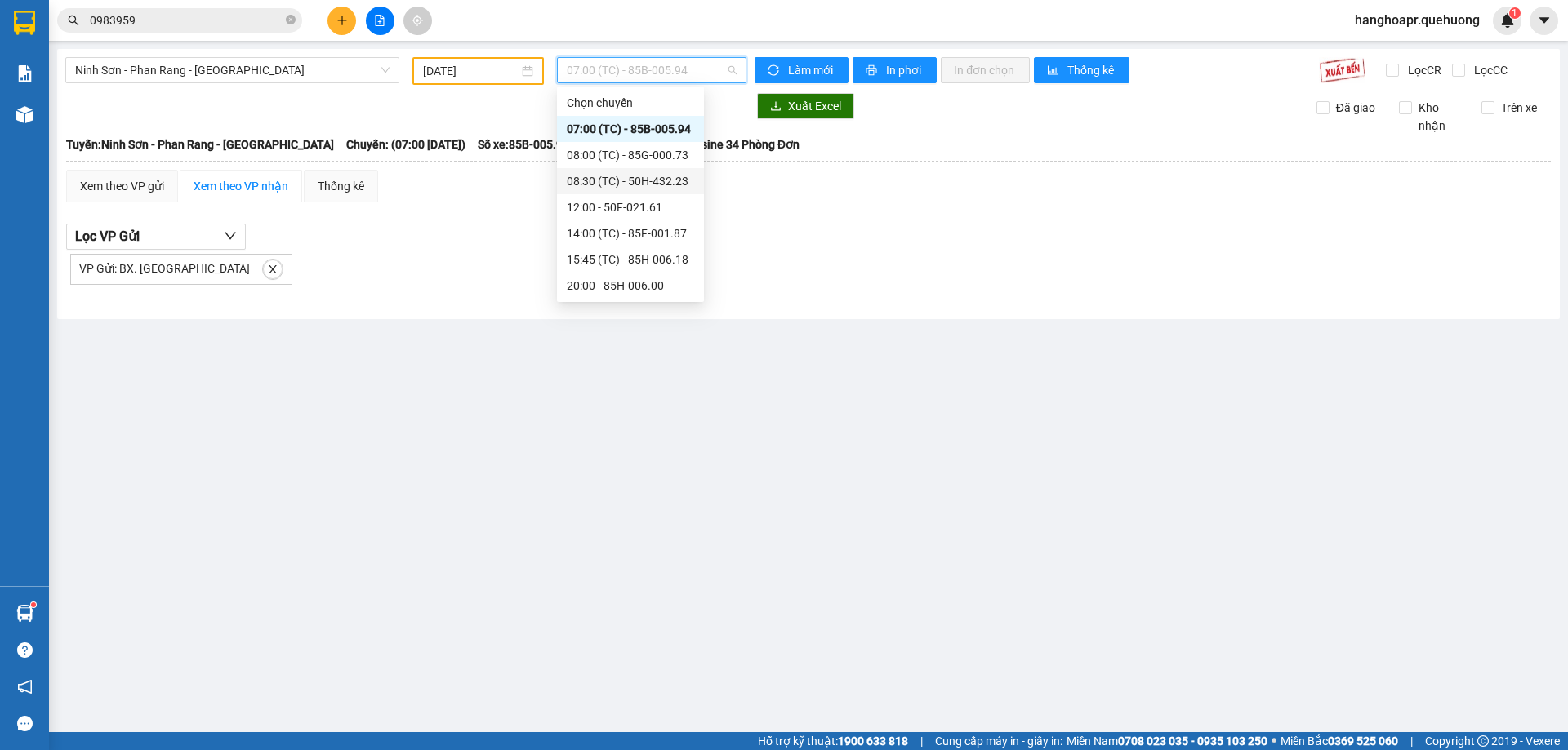
click at [663, 182] on div "08:30 (TC) - 50H-432.23" at bounding box center [630, 181] width 127 height 18
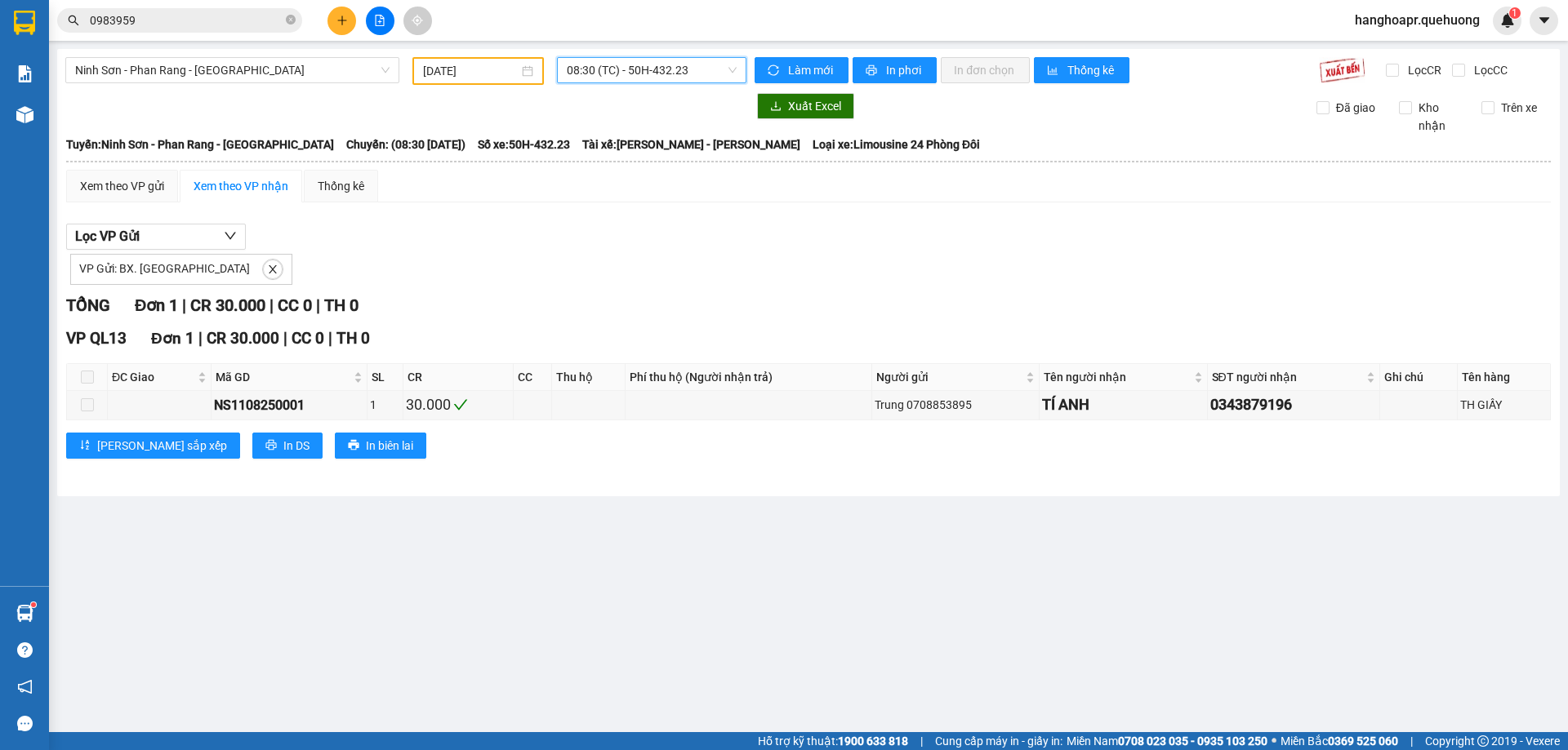
click at [670, 61] on span "08:30 (TC) - 50H-432.23" at bounding box center [651, 70] width 170 height 24
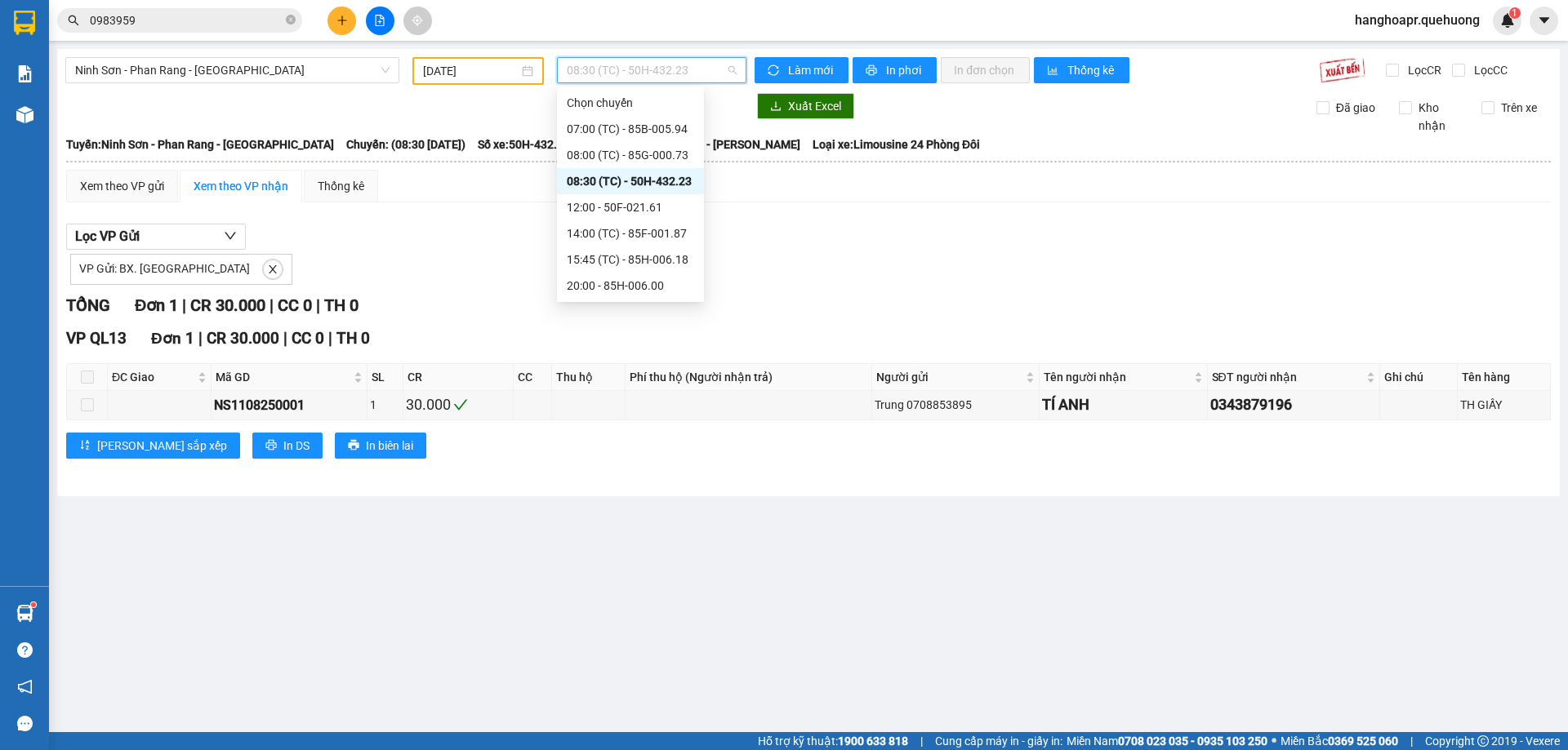
click at [647, 162] on div "08:00 (TC) - 85G-000.73" at bounding box center [630, 156] width 127 height 18
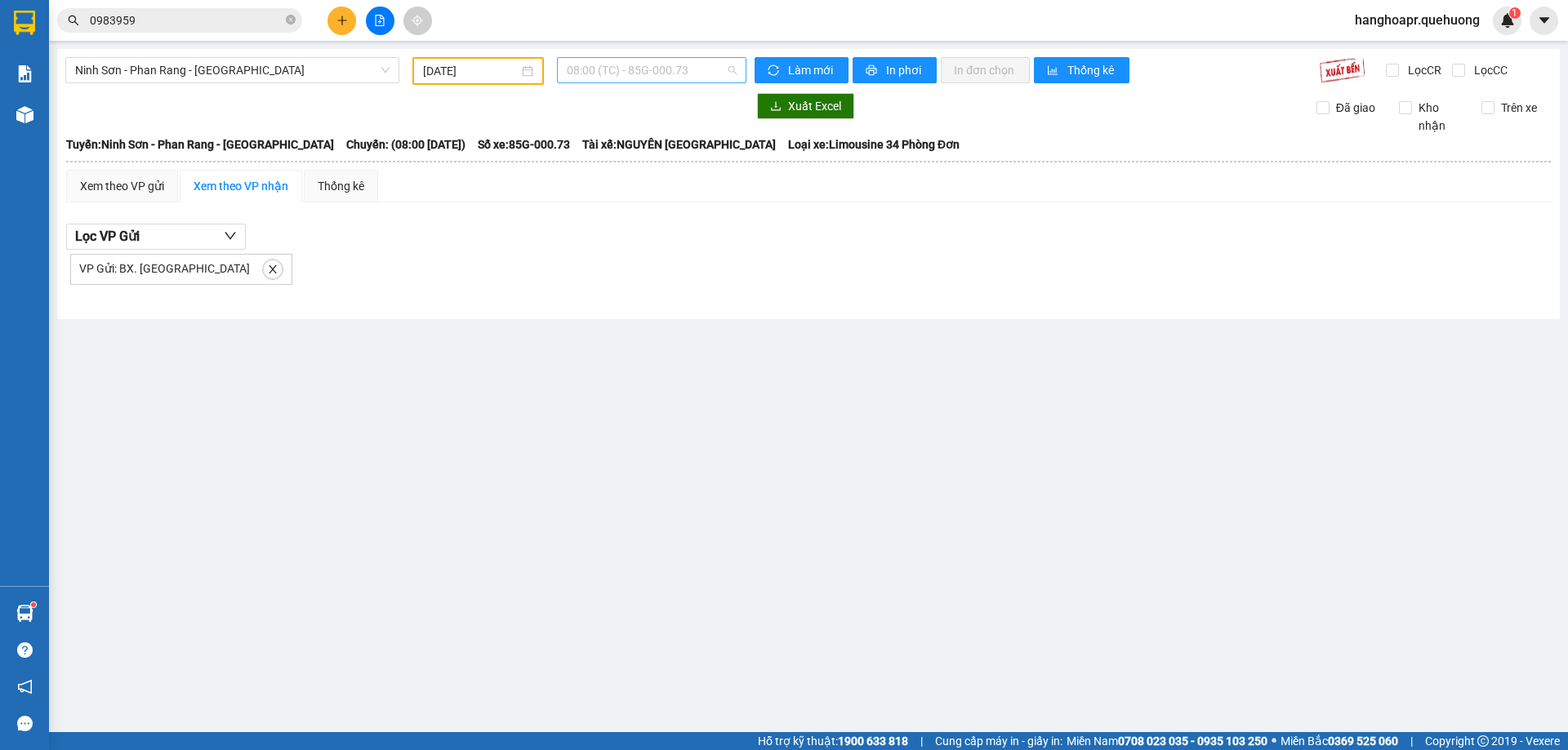
click at [670, 68] on span "08:00 (TC) - 85G-000.73" at bounding box center [651, 70] width 170 height 24
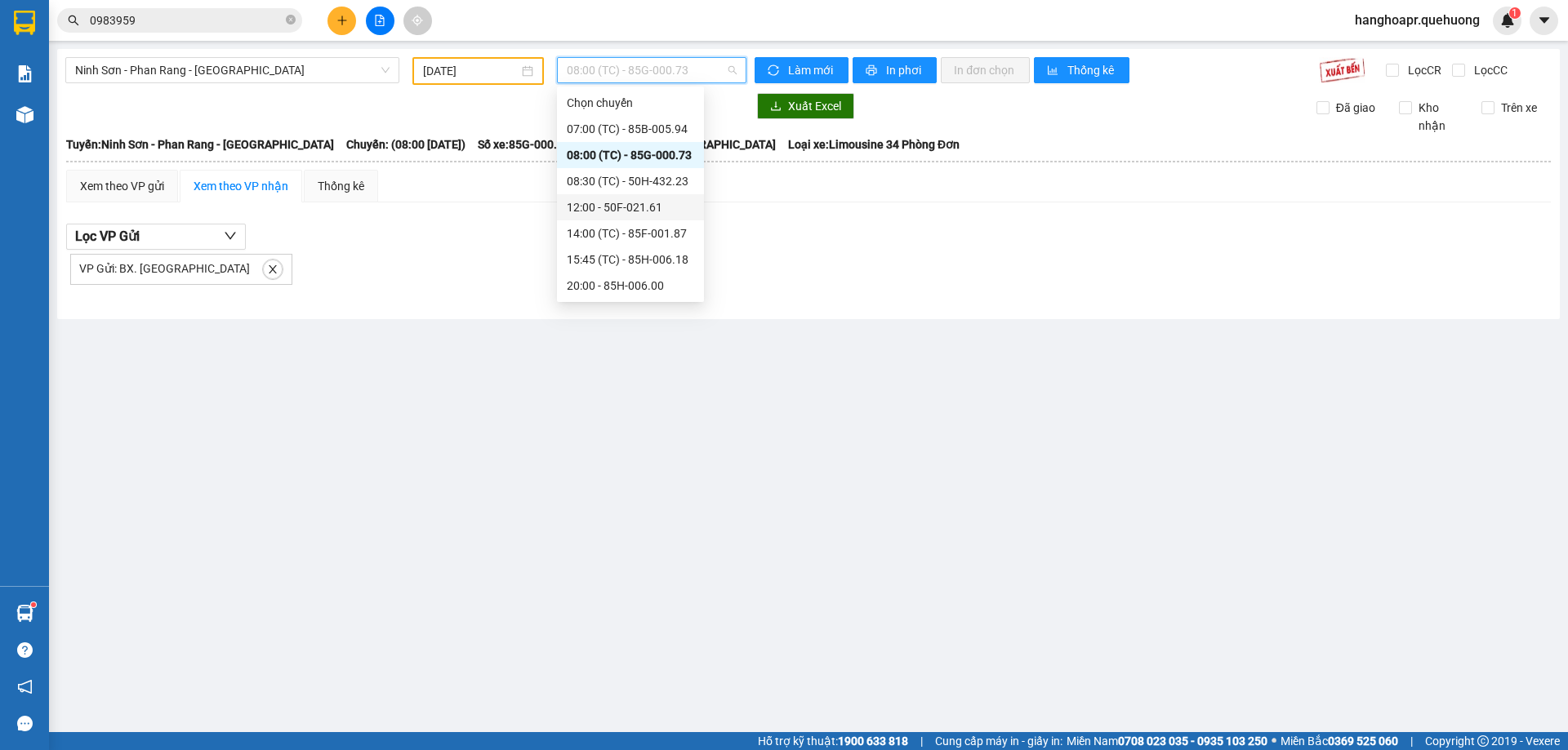
click at [637, 211] on div "12:00 - 50F-021.61" at bounding box center [630, 207] width 127 height 18
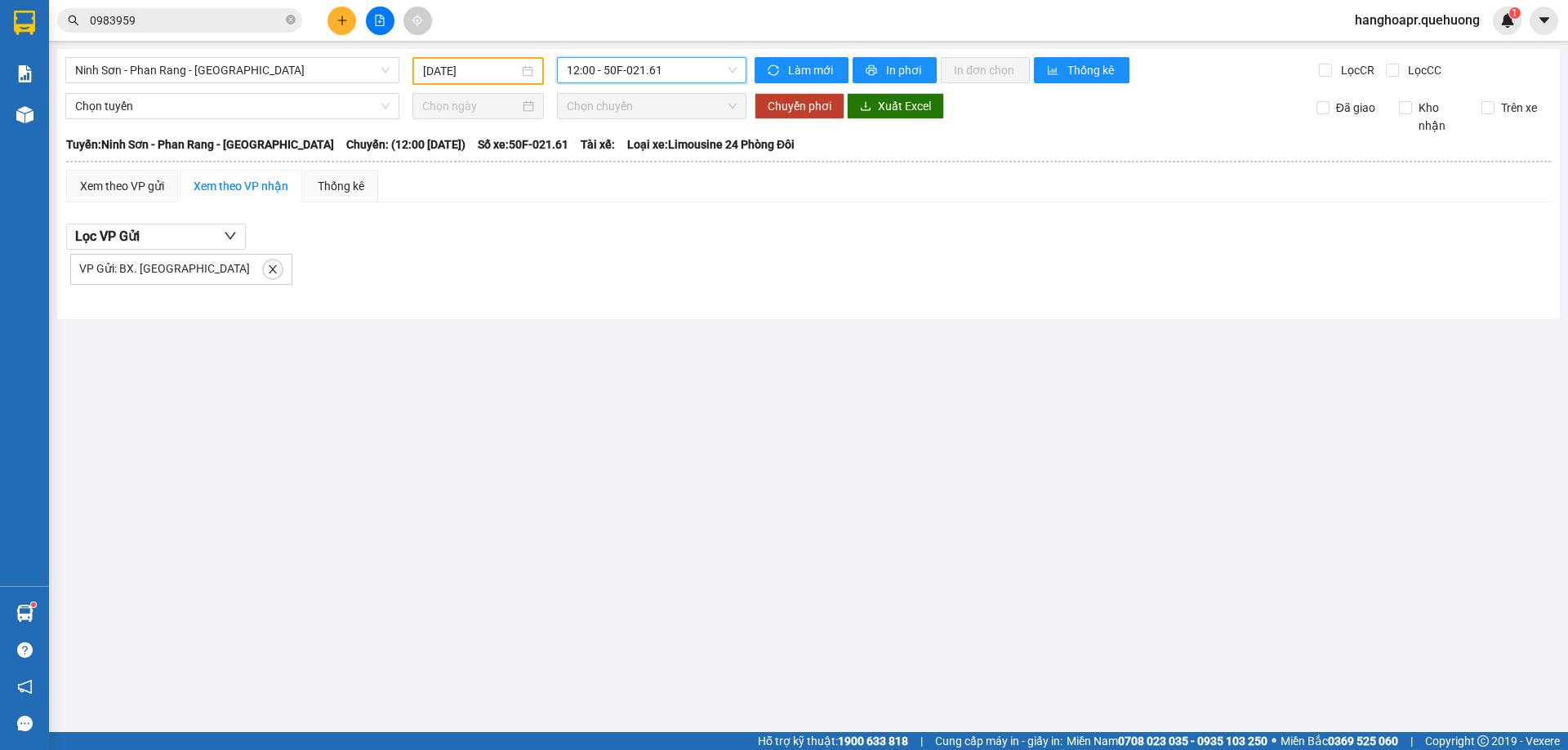
click at [677, 80] on span "12:00 - 50F-021.61" at bounding box center [651, 70] width 170 height 24
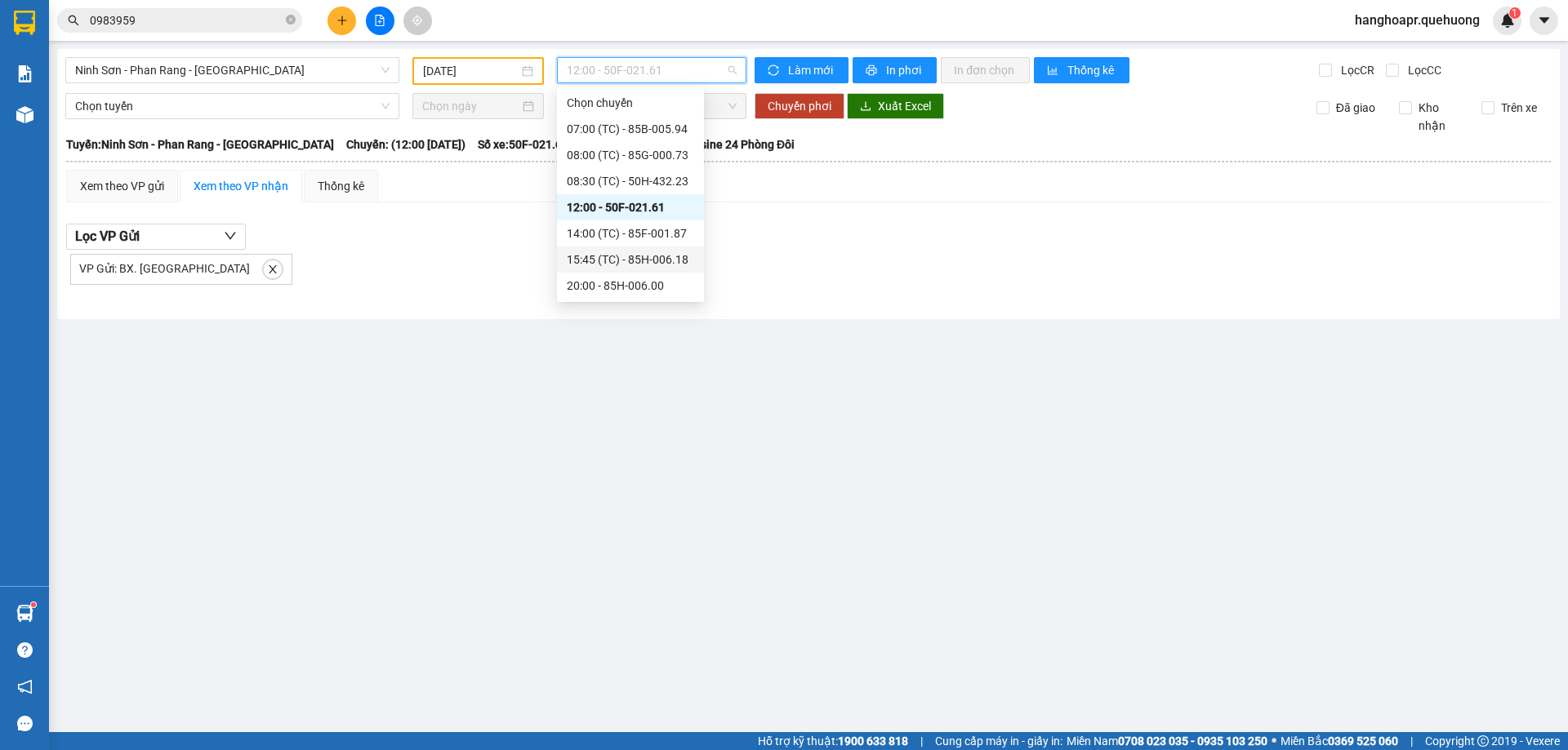
click at [661, 246] on div "15:45 (TC) - 85H-006.18" at bounding box center [630, 259] width 147 height 26
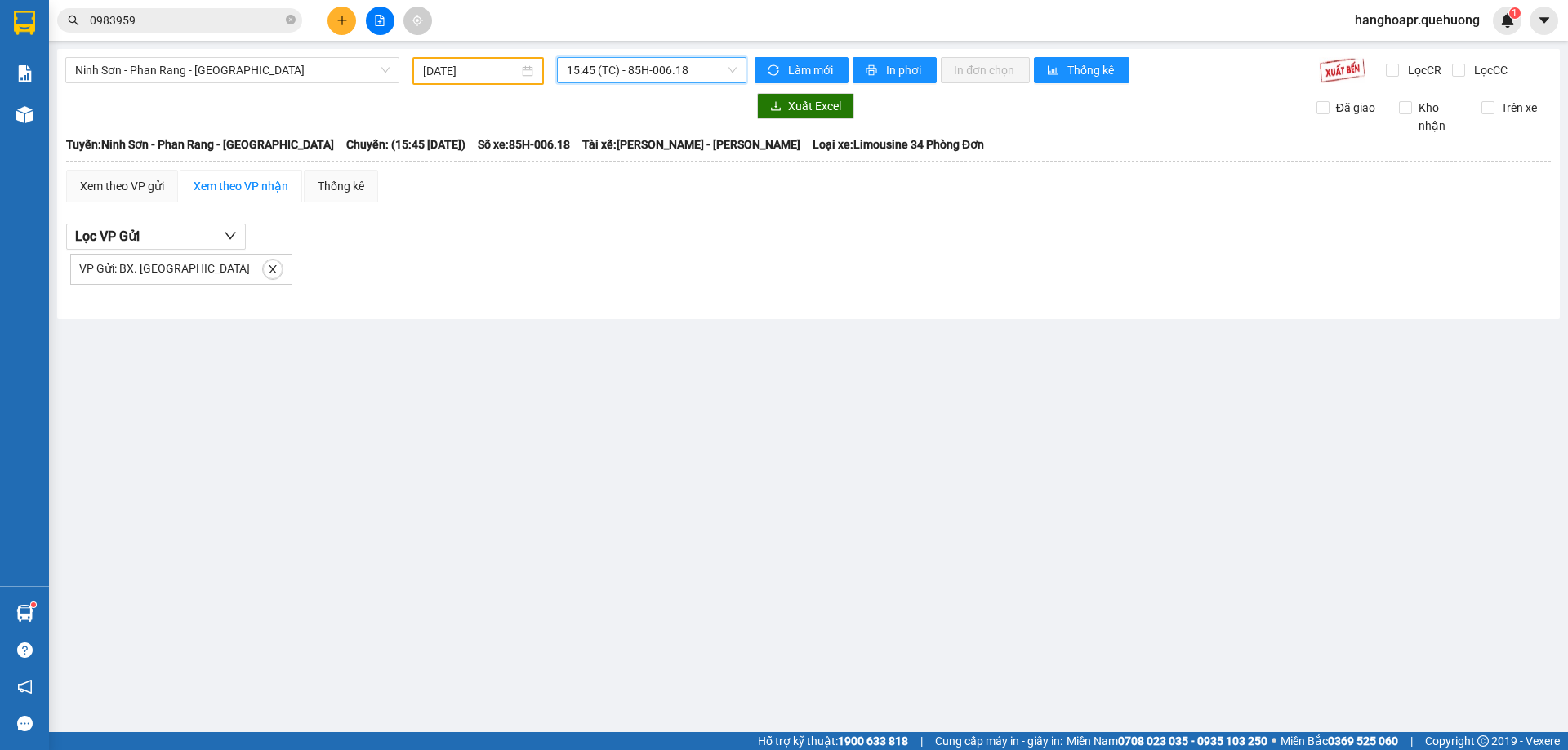
click at [674, 69] on span "15:45 (TC) - 85H-006.18" at bounding box center [651, 70] width 170 height 24
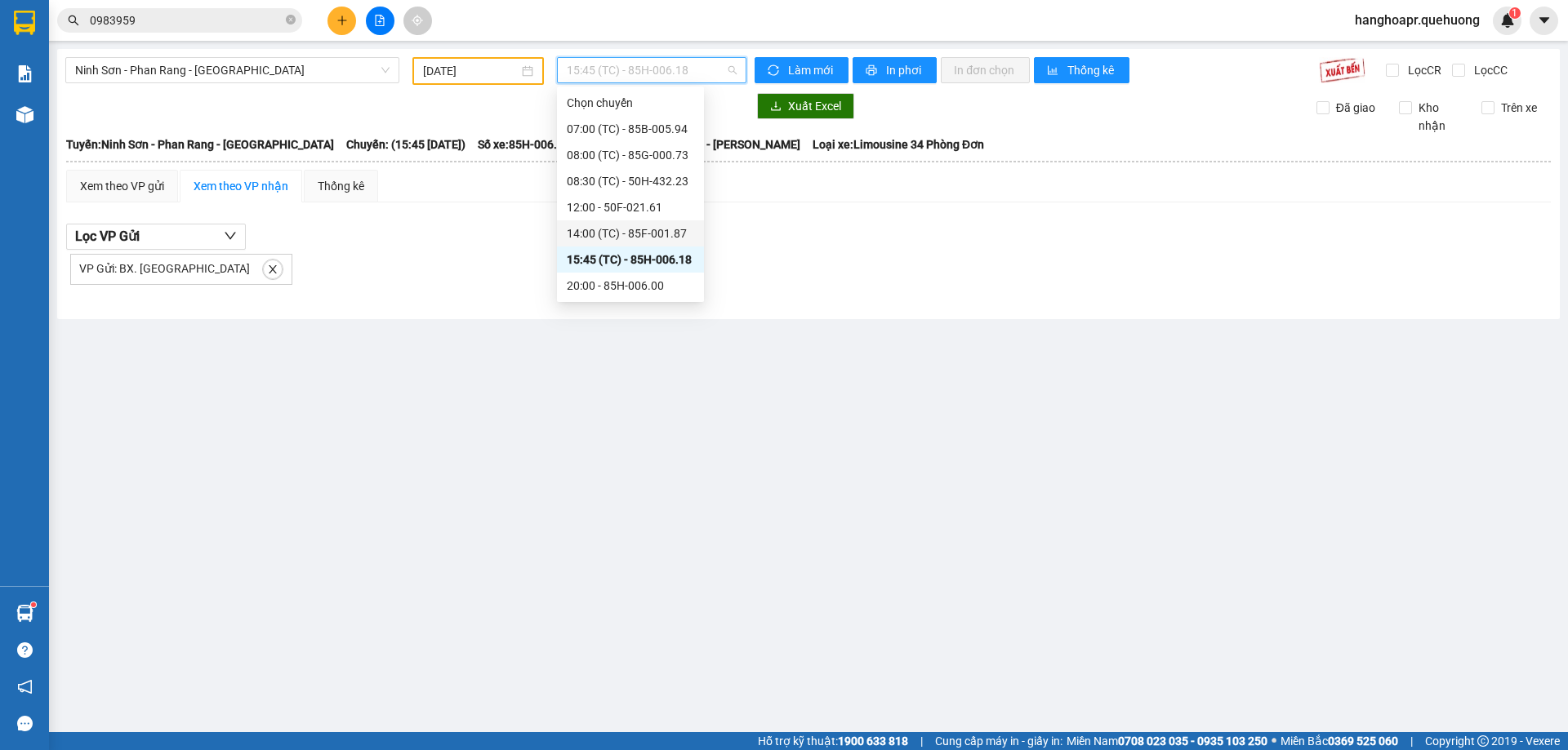
click at [649, 240] on div "14:00 (TC) - 85F-001.87" at bounding box center [630, 233] width 147 height 26
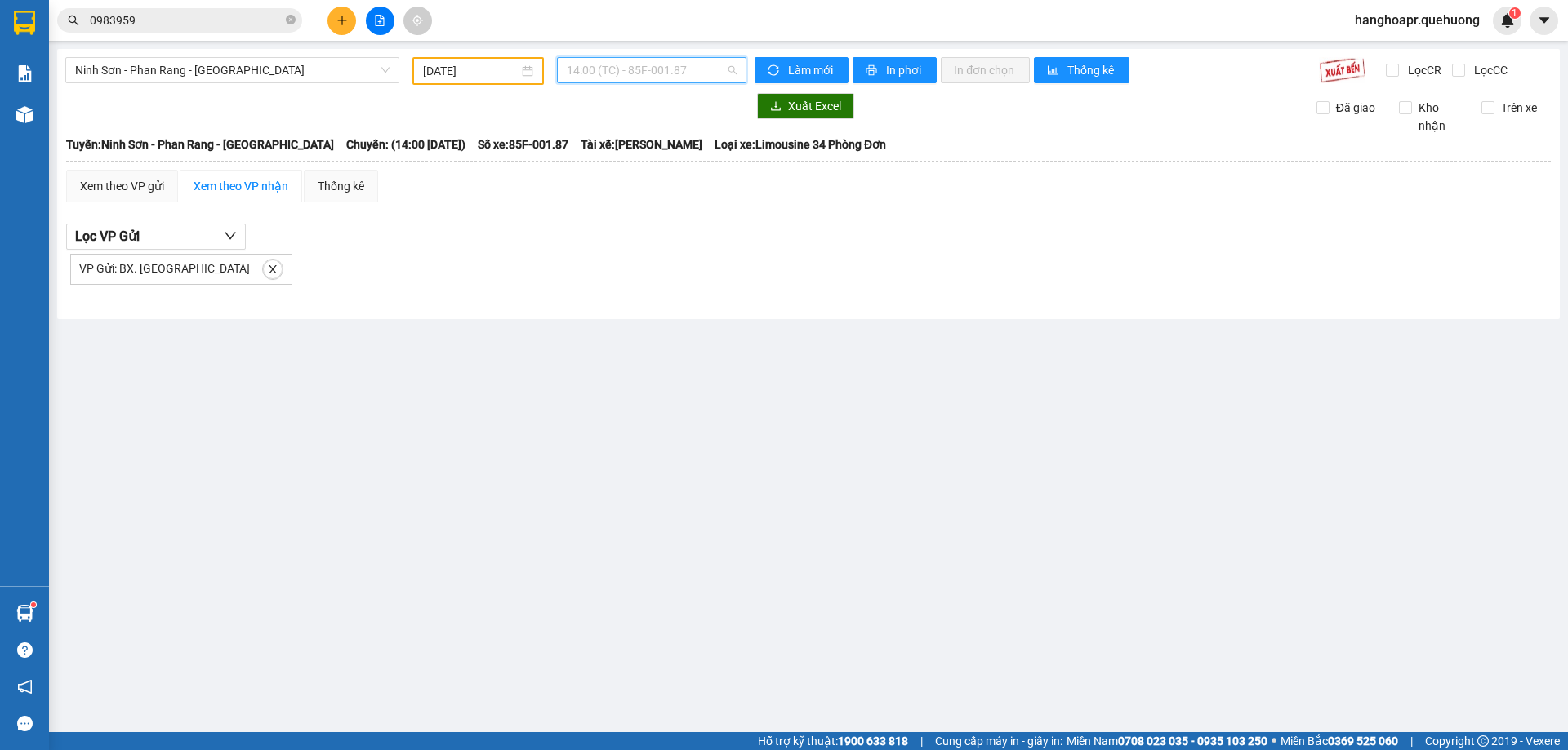
click at [687, 74] on span "14:00 (TC) - 85F-001.87" at bounding box center [651, 70] width 170 height 24
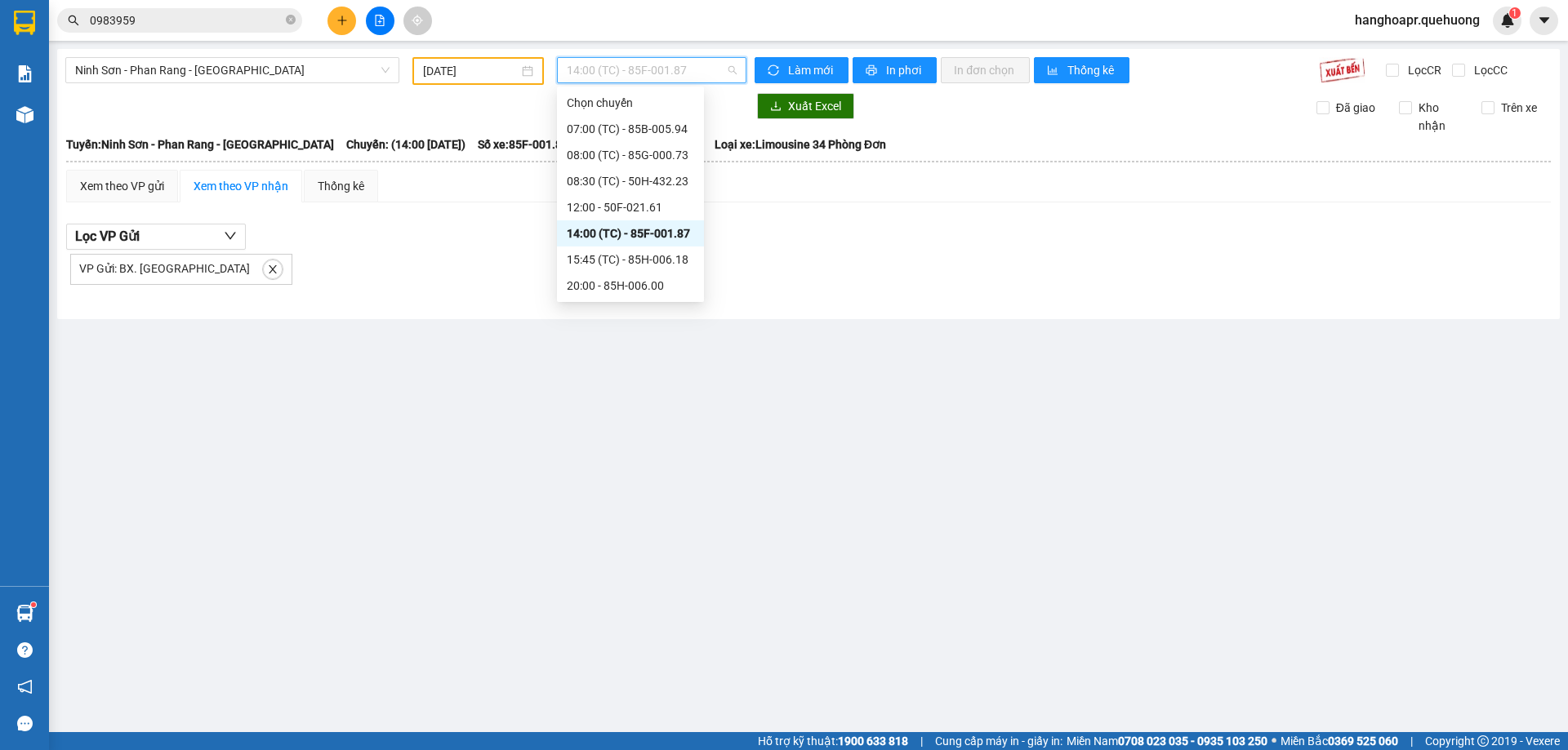
scroll to position [183, 0]
drag, startPoint x: 653, startPoint y: 291, endPoint x: 653, endPoint y: 276, distance: 15.0
click at [653, 284] on div "23:00 - 85F-001.60" at bounding box center [630, 286] width 127 height 18
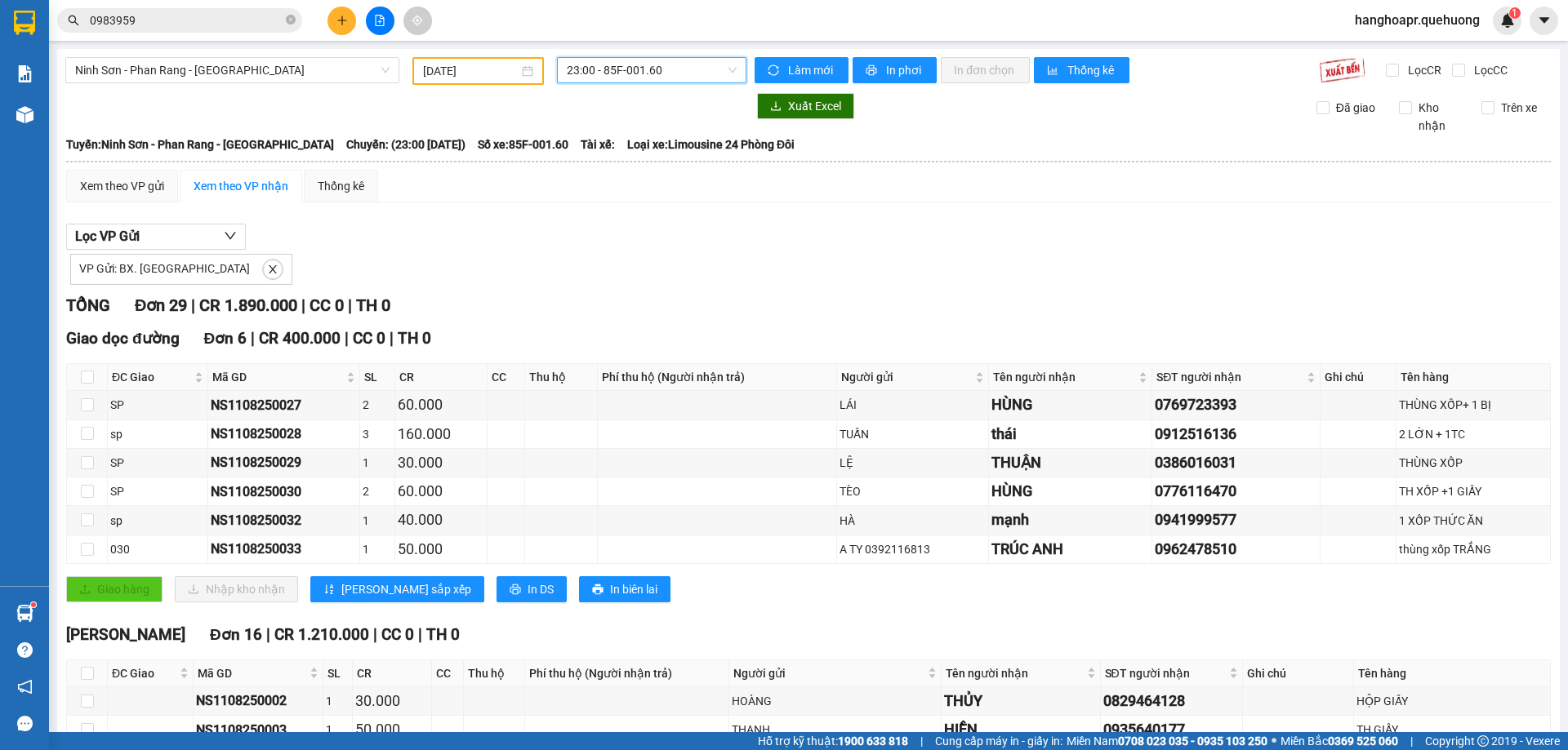
drag, startPoint x: 441, startPoint y: 65, endPoint x: 455, endPoint y: 90, distance: 28.7
click at [442, 65] on input "11/08/2025" at bounding box center [470, 72] width 96 height 18
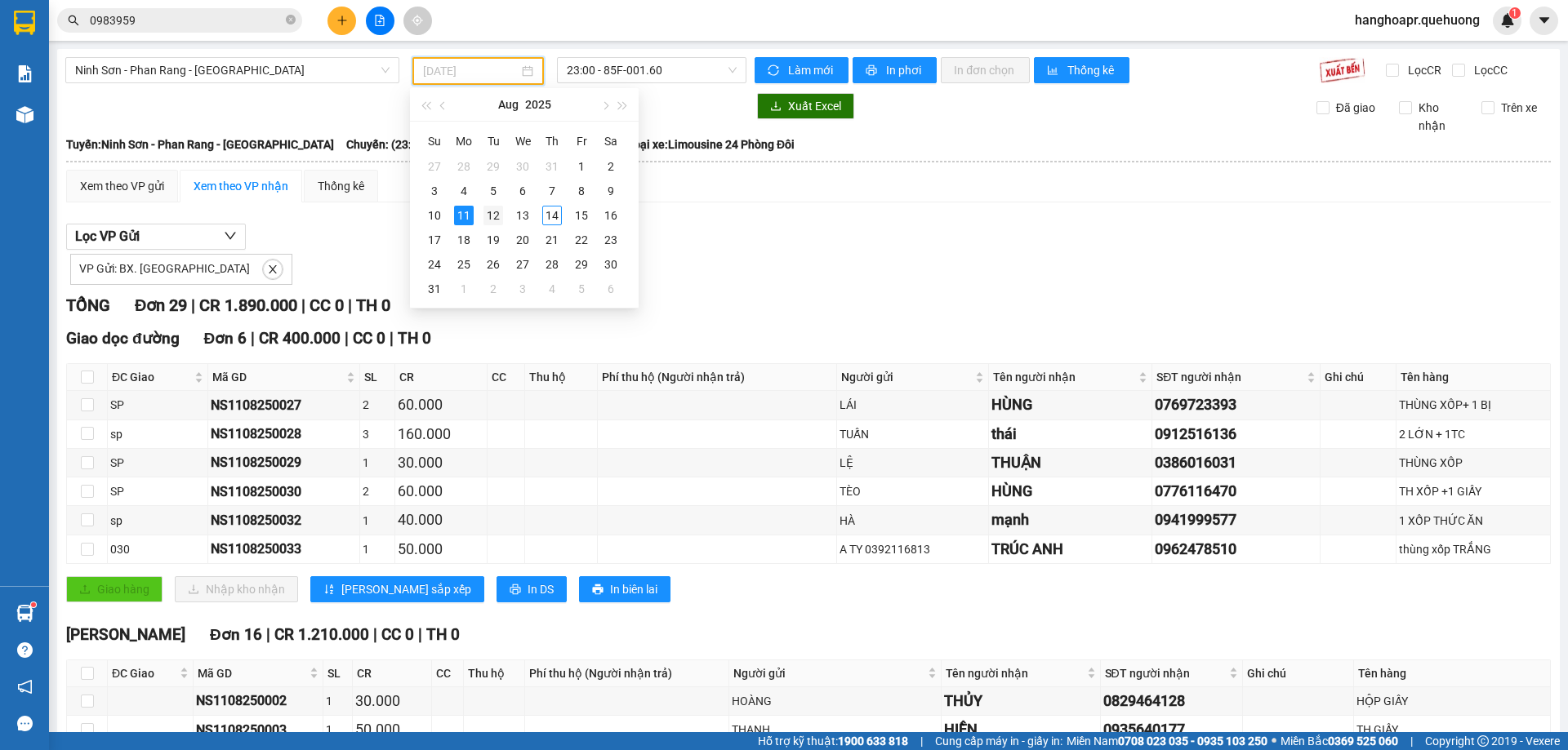
click at [492, 214] on div "12" at bounding box center [493, 216] width 20 height 20
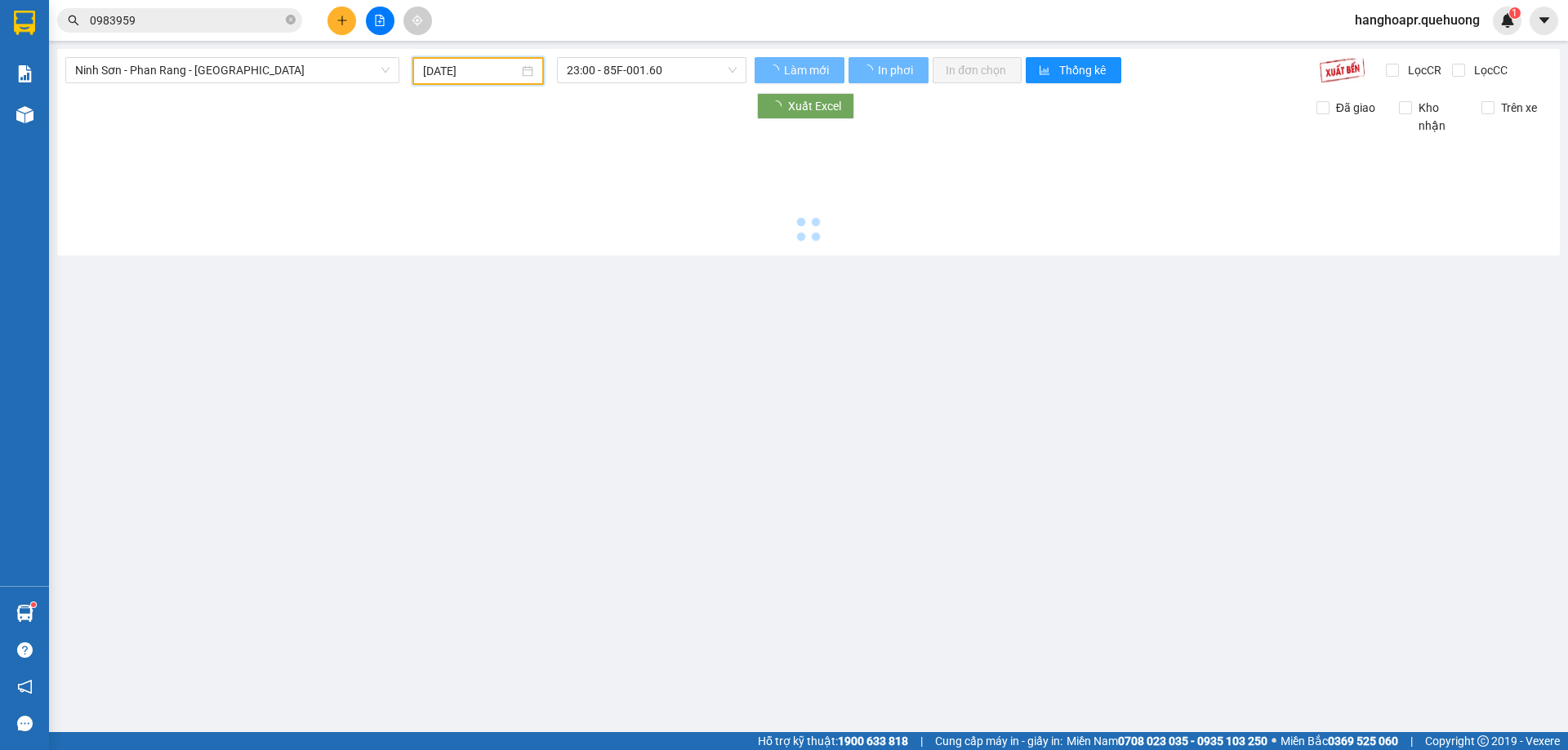
type input "[DATE]"
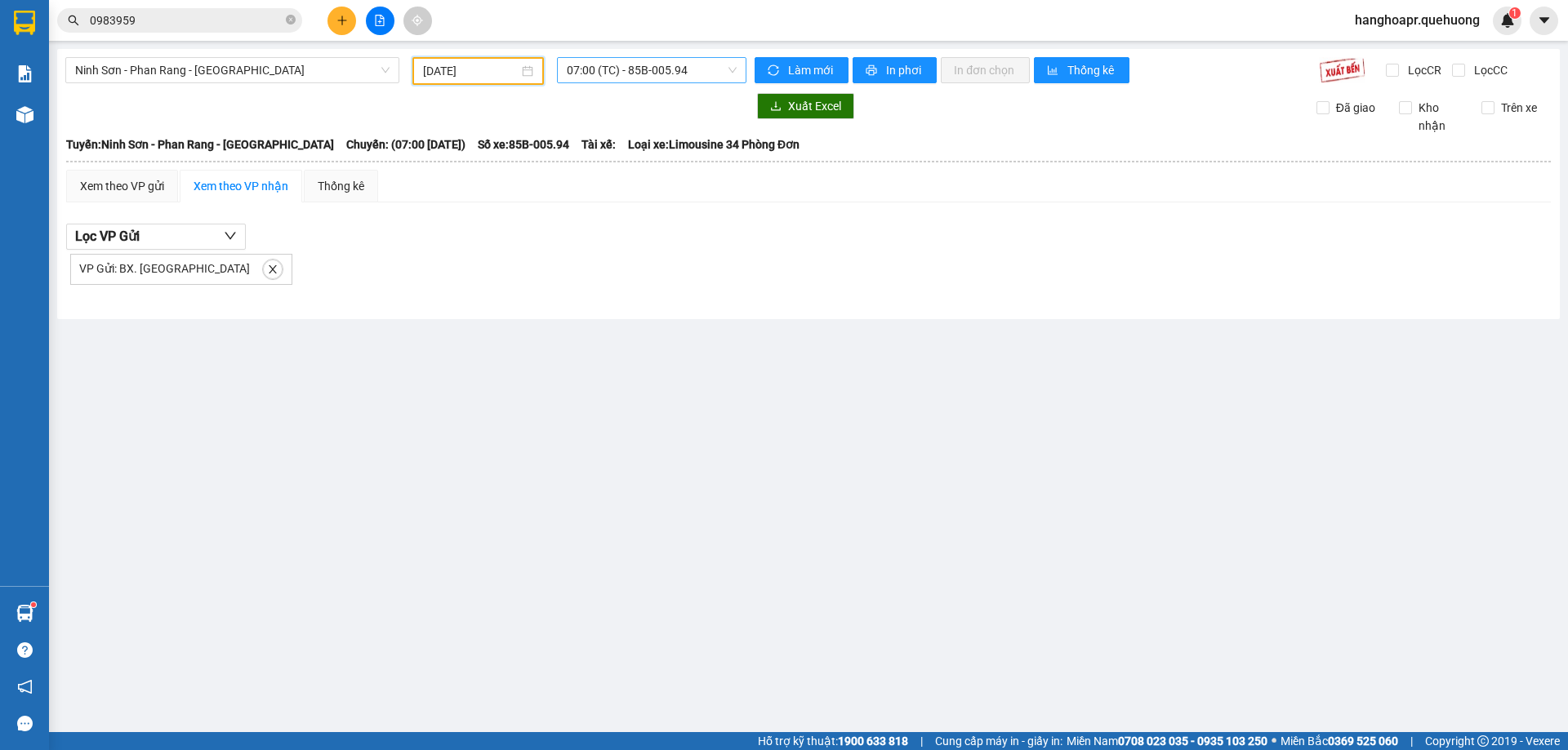
click at [684, 72] on span "07:00 (TC) - 85B-005.94" at bounding box center [651, 70] width 170 height 24
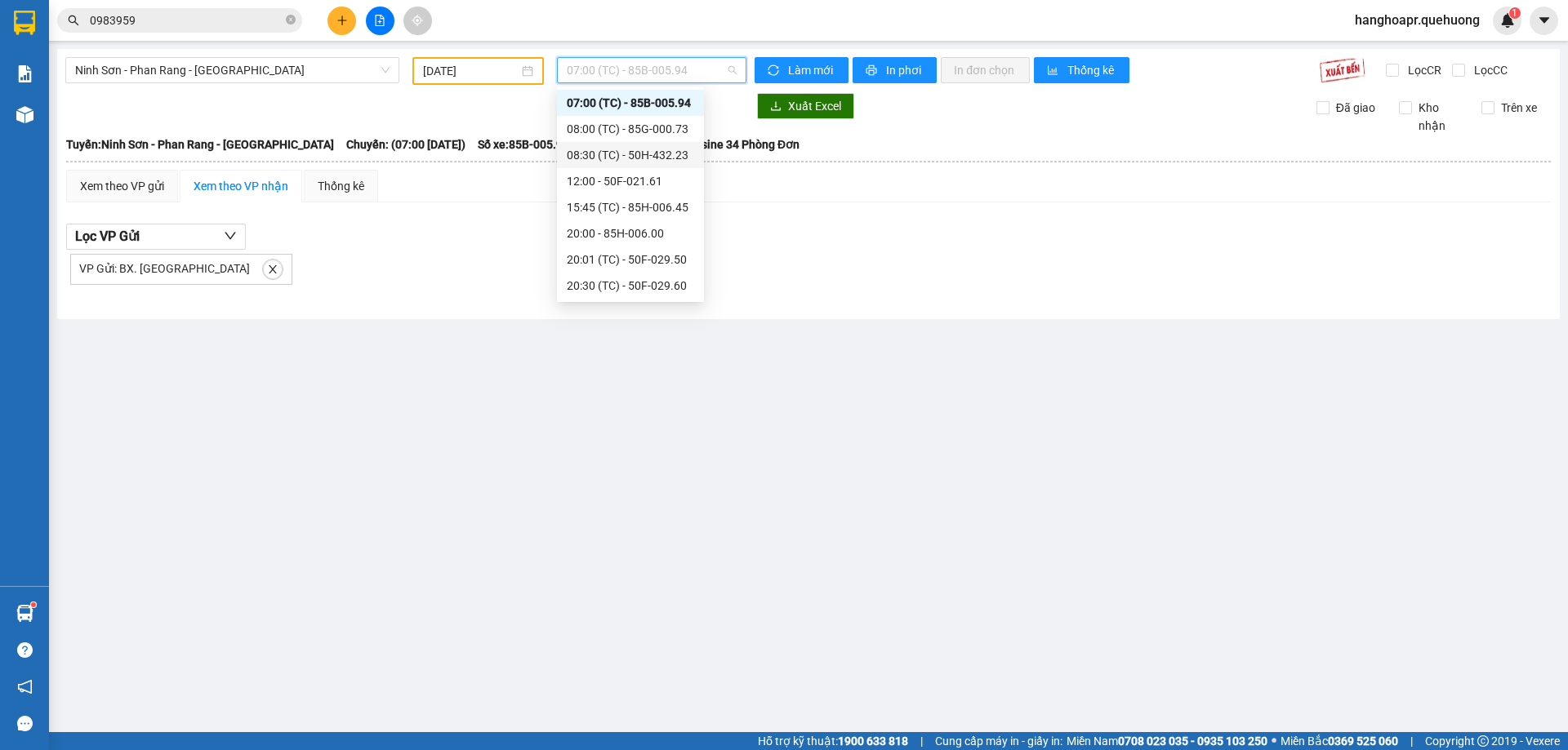
click at [672, 143] on div "08:30 (TC) - 50H-432.23" at bounding box center [630, 155] width 147 height 26
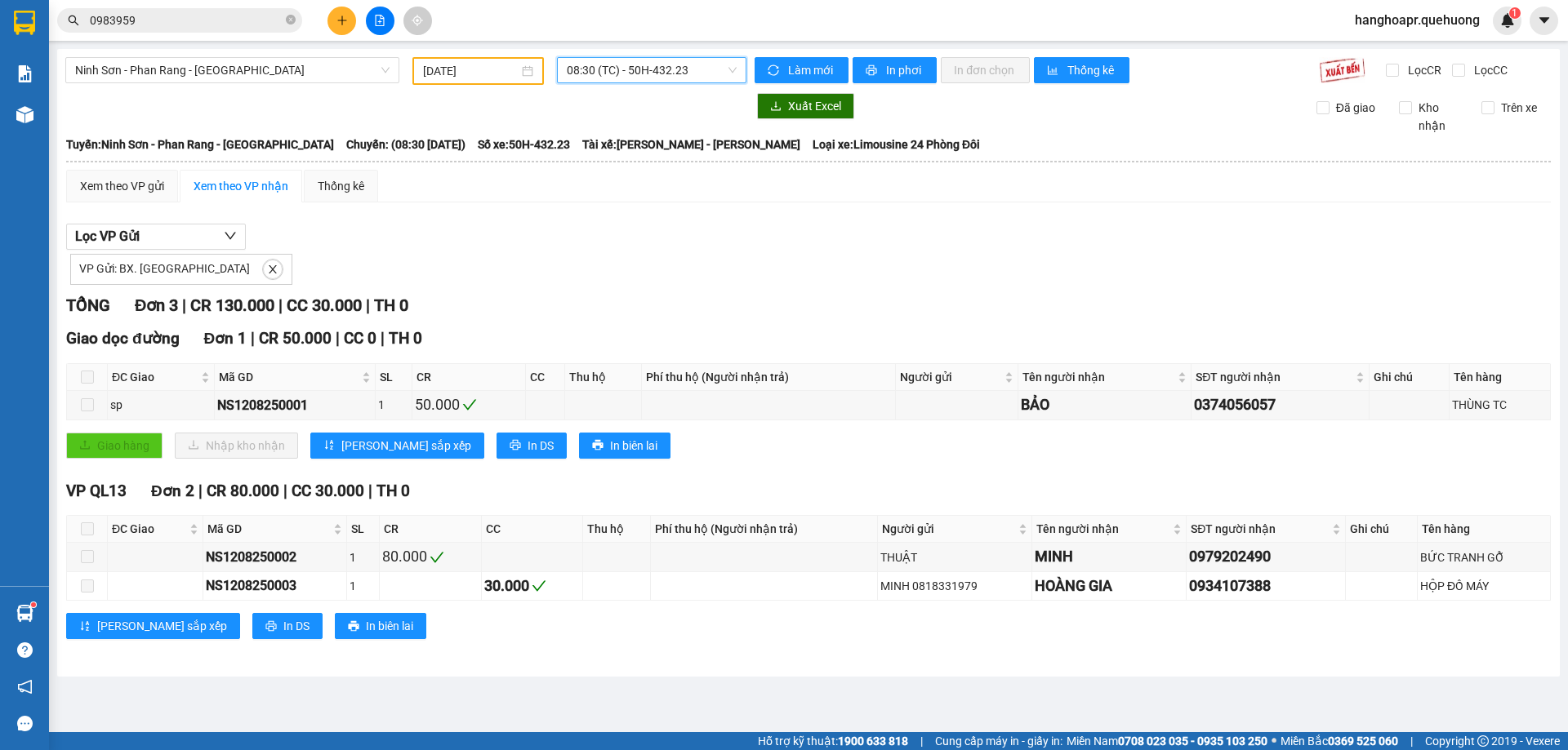
click at [701, 67] on span "08:30 (TC) - 50H-432.23" at bounding box center [651, 70] width 170 height 24
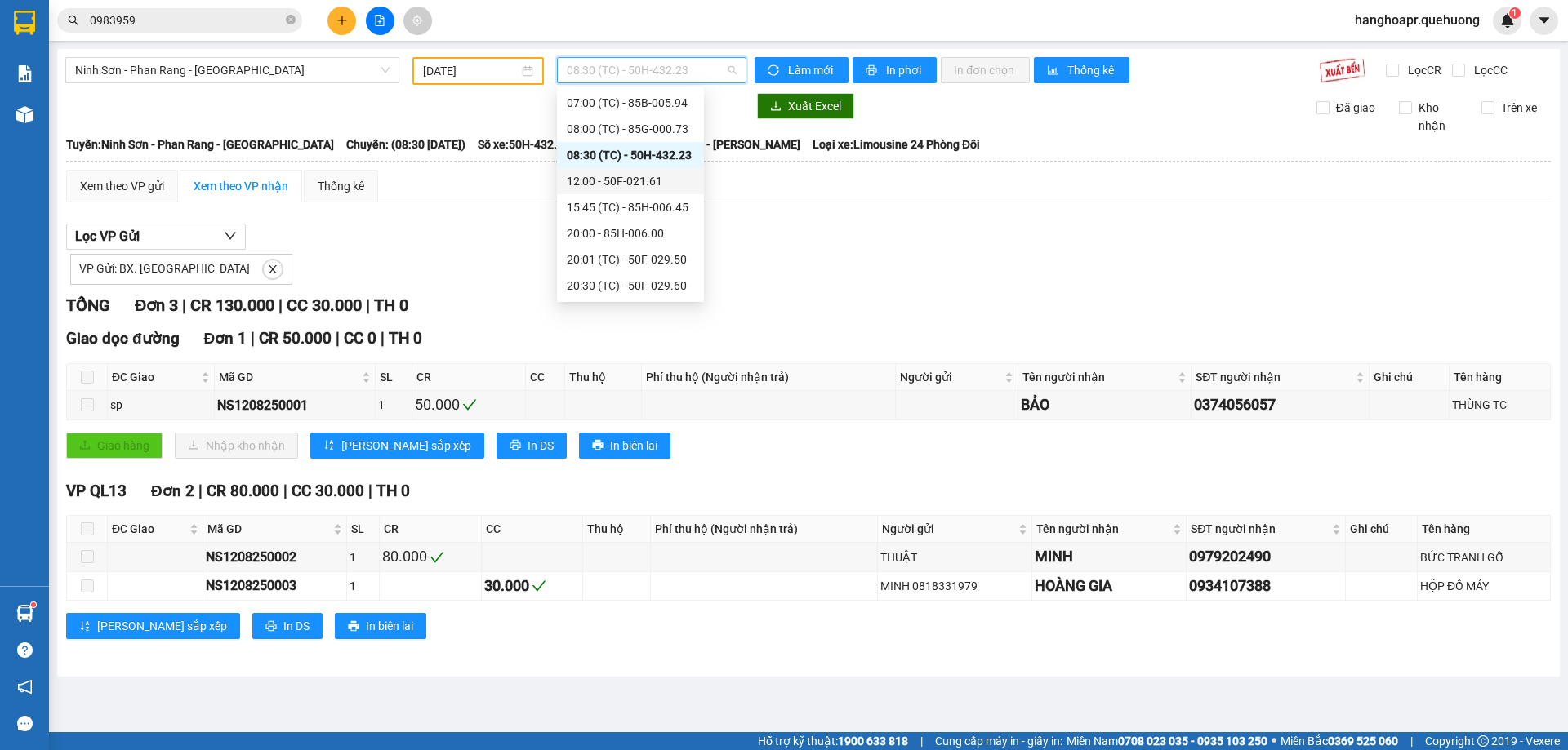
click at [674, 189] on div "12:00 - 50F-021.61" at bounding box center [630, 181] width 127 height 18
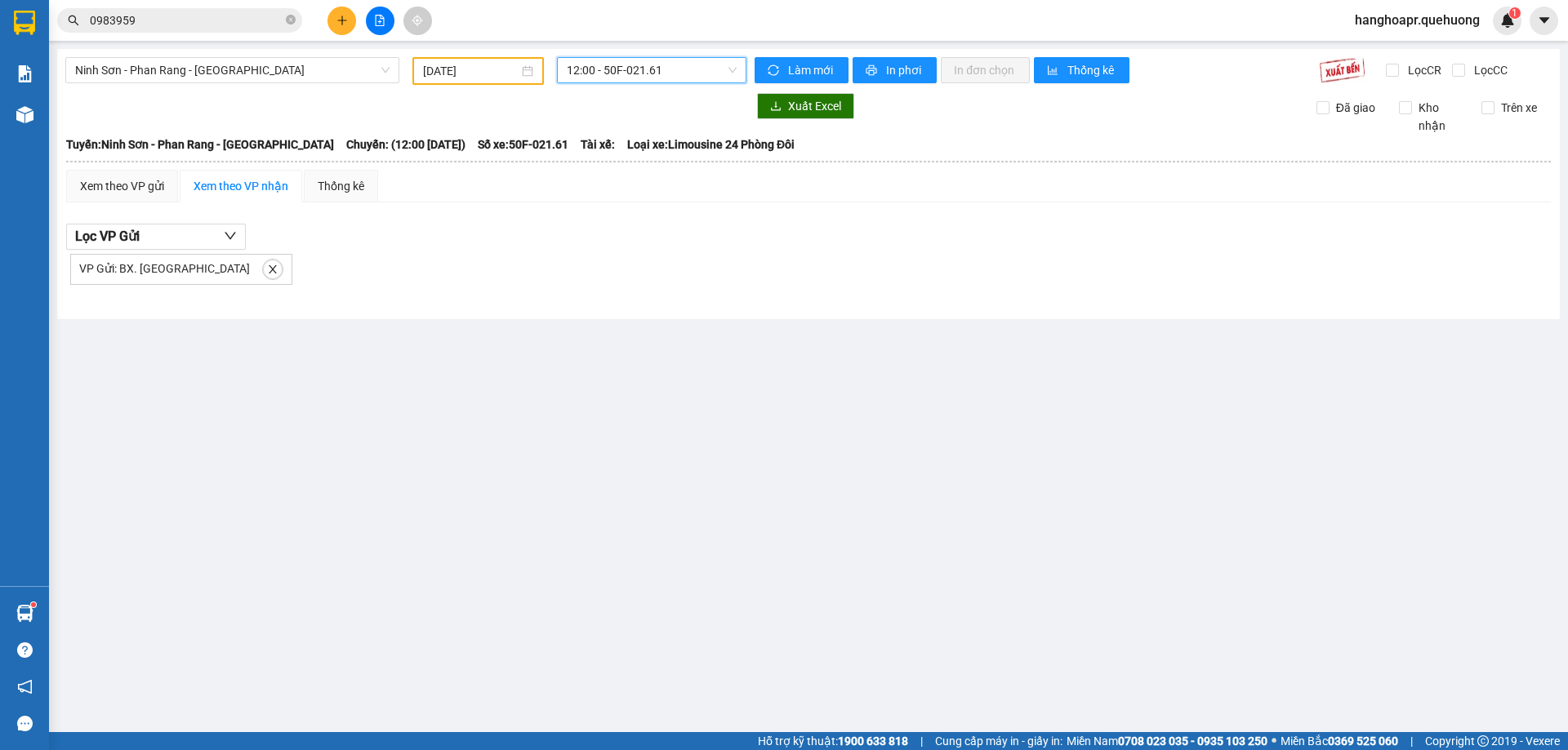
click at [691, 72] on span "12:00 - 50F-021.61" at bounding box center [651, 70] width 170 height 24
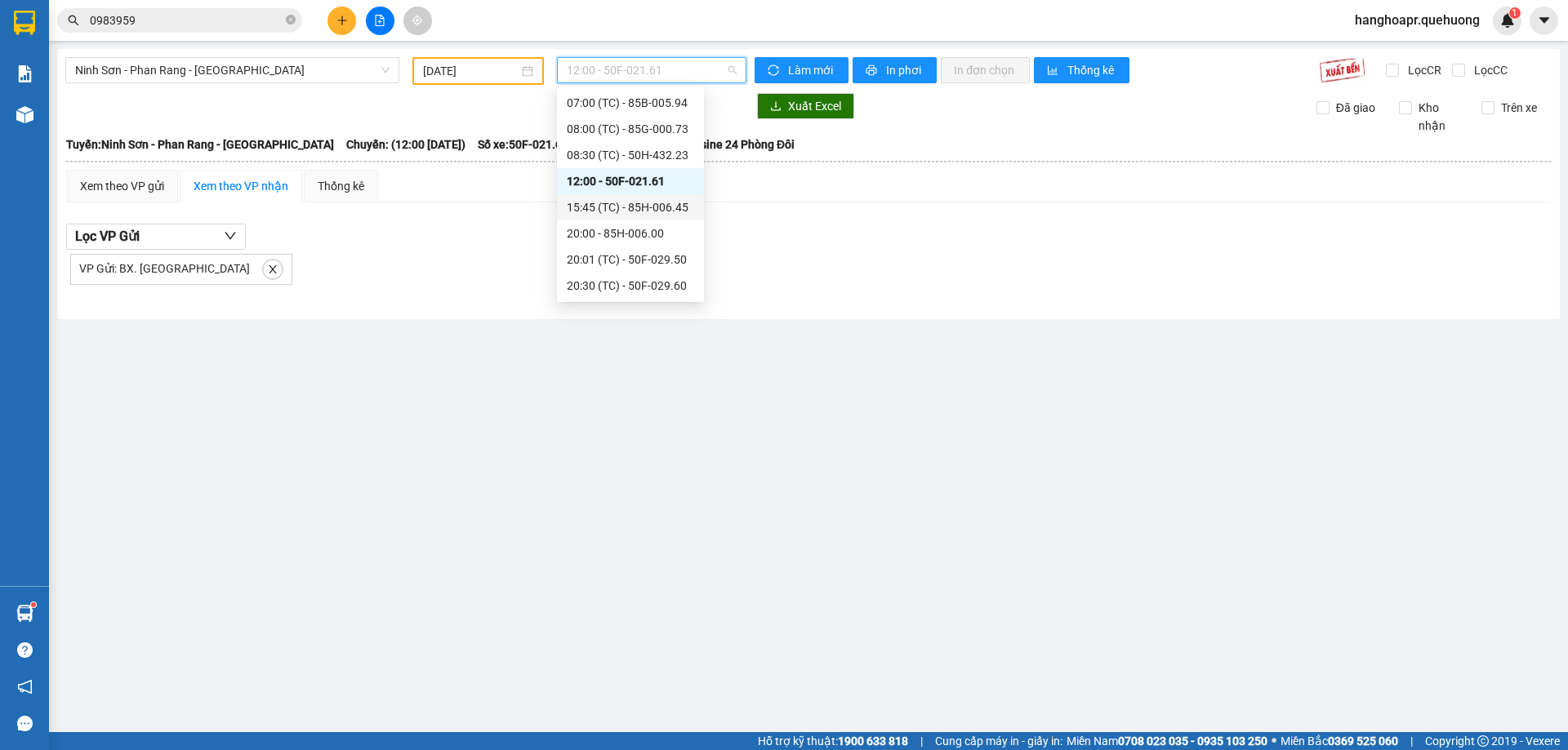
click at [668, 201] on div "15:45 (TC) - 85H-006.45" at bounding box center [630, 207] width 127 height 18
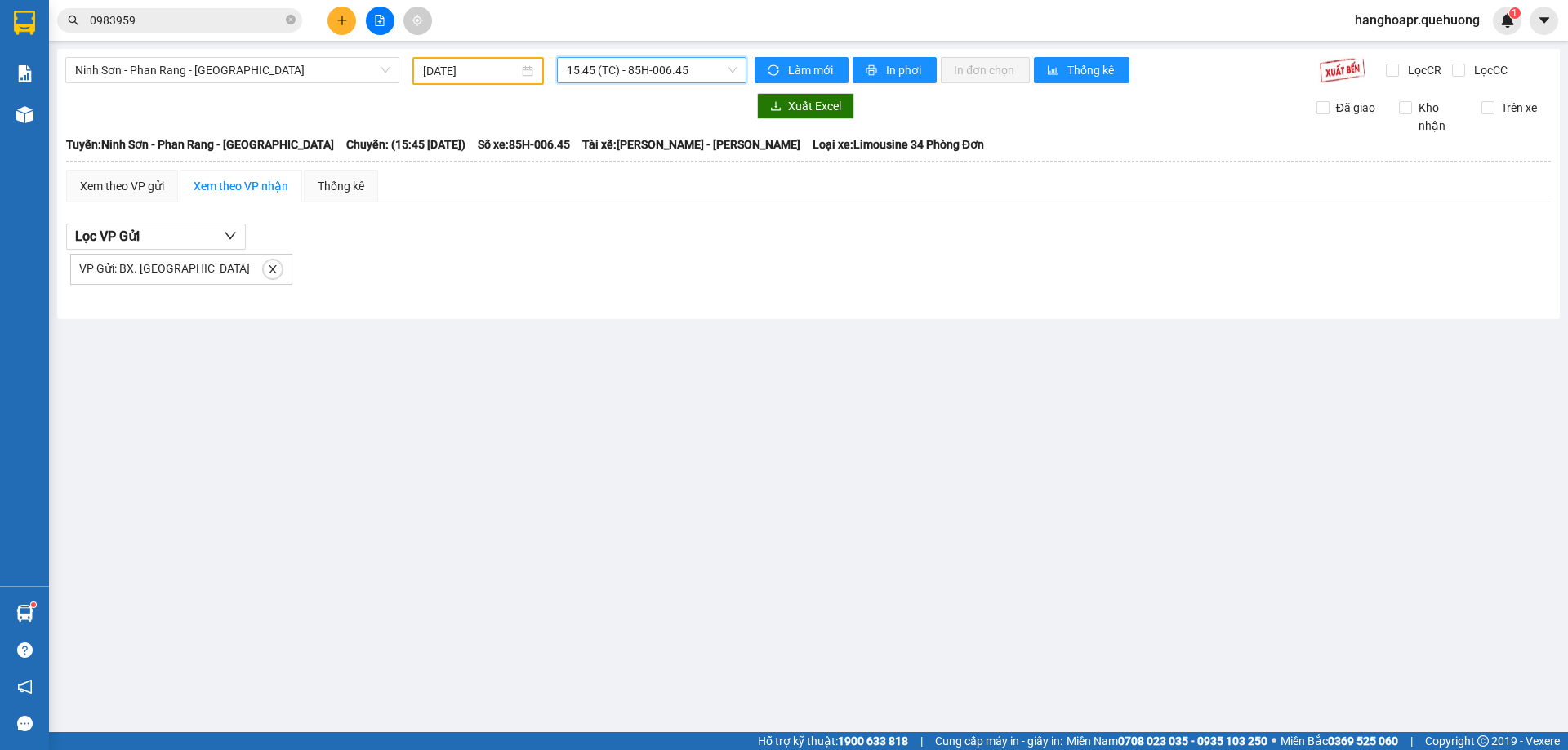
click at [684, 67] on span "15:45 (TC) - 85H-006.45" at bounding box center [651, 70] width 170 height 24
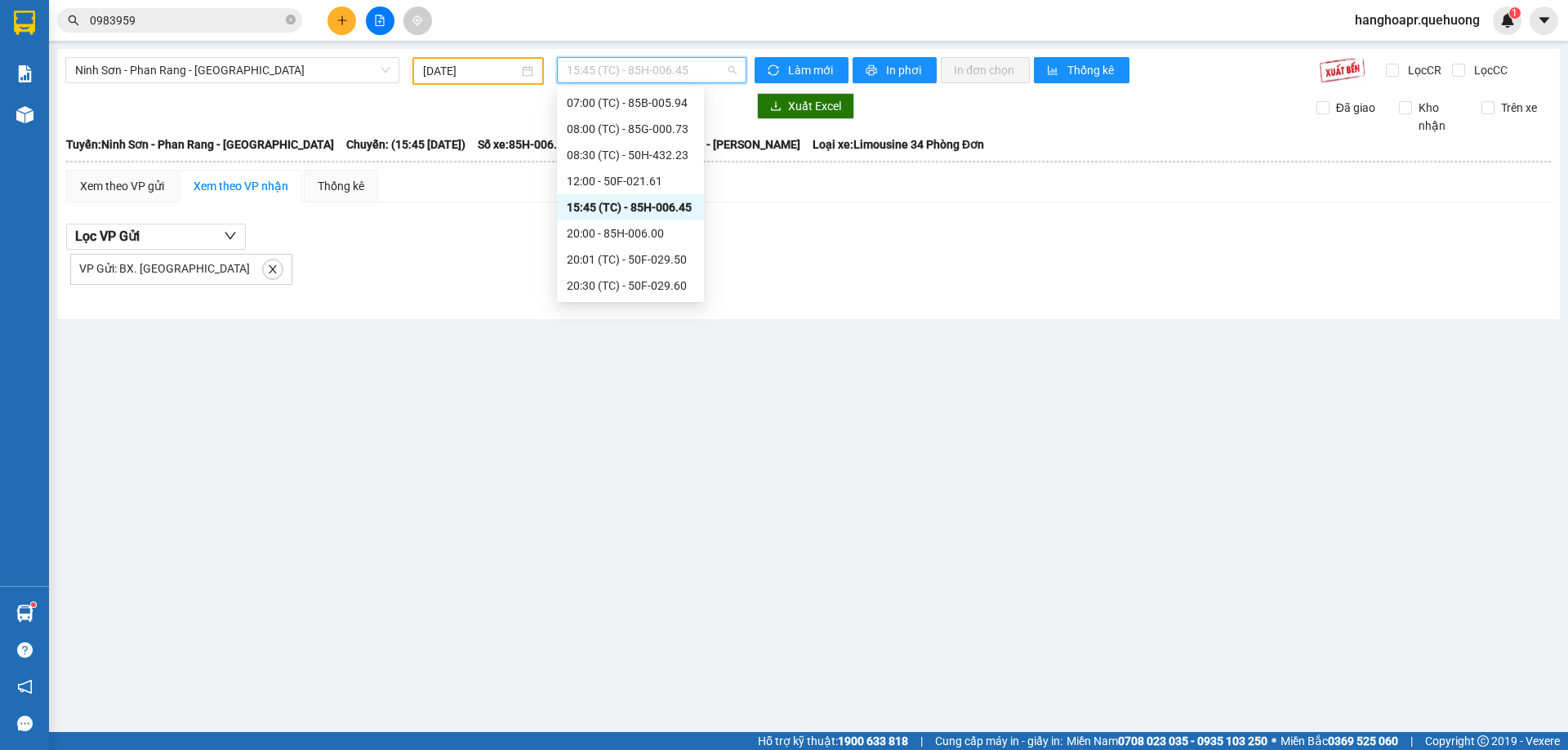
scroll to position [156, 0]
click at [659, 284] on div "23:00 (TC) - 85F-001.60" at bounding box center [630, 286] width 127 height 18
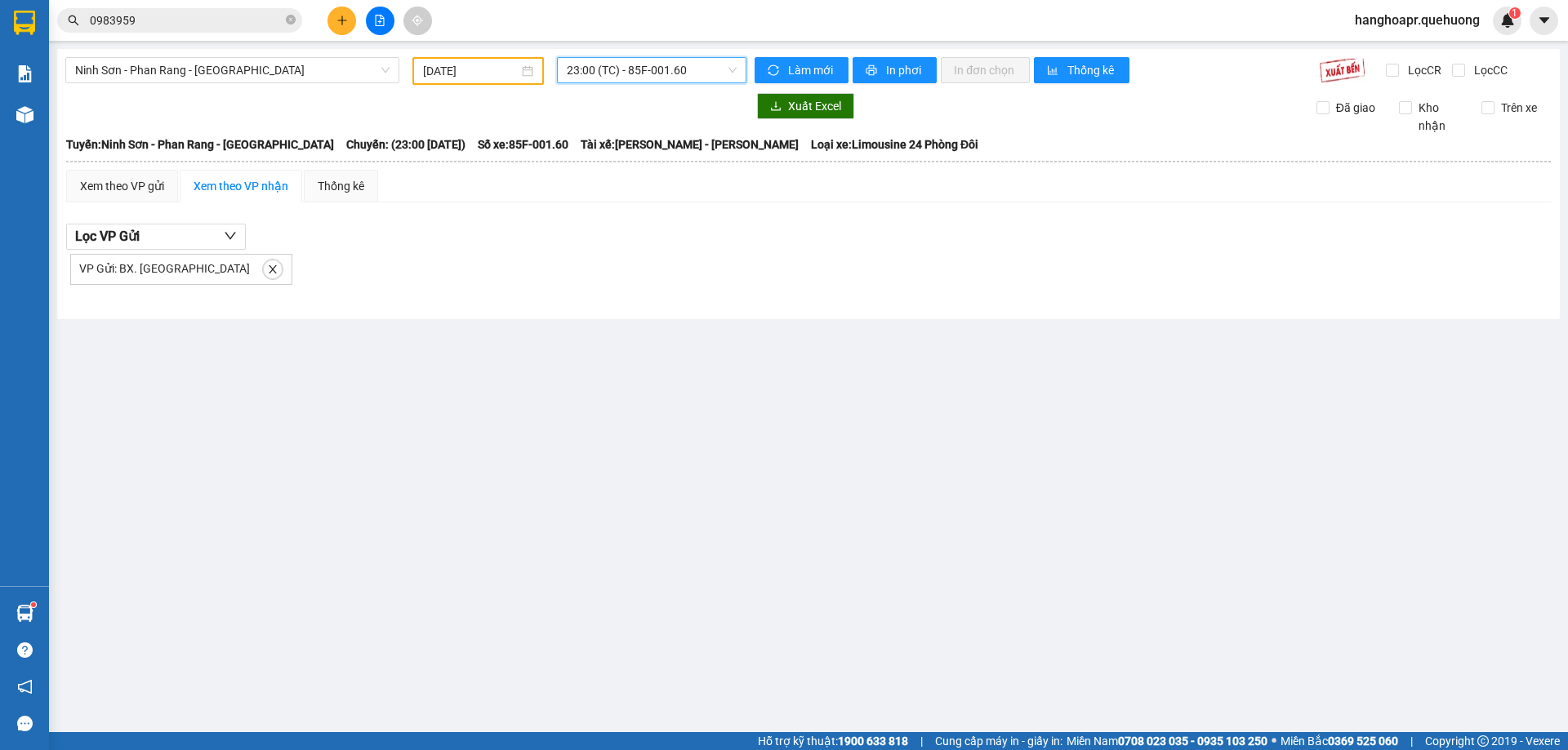
click at [709, 77] on span "23:00 (TC) - 85F-001.60" at bounding box center [651, 70] width 170 height 24
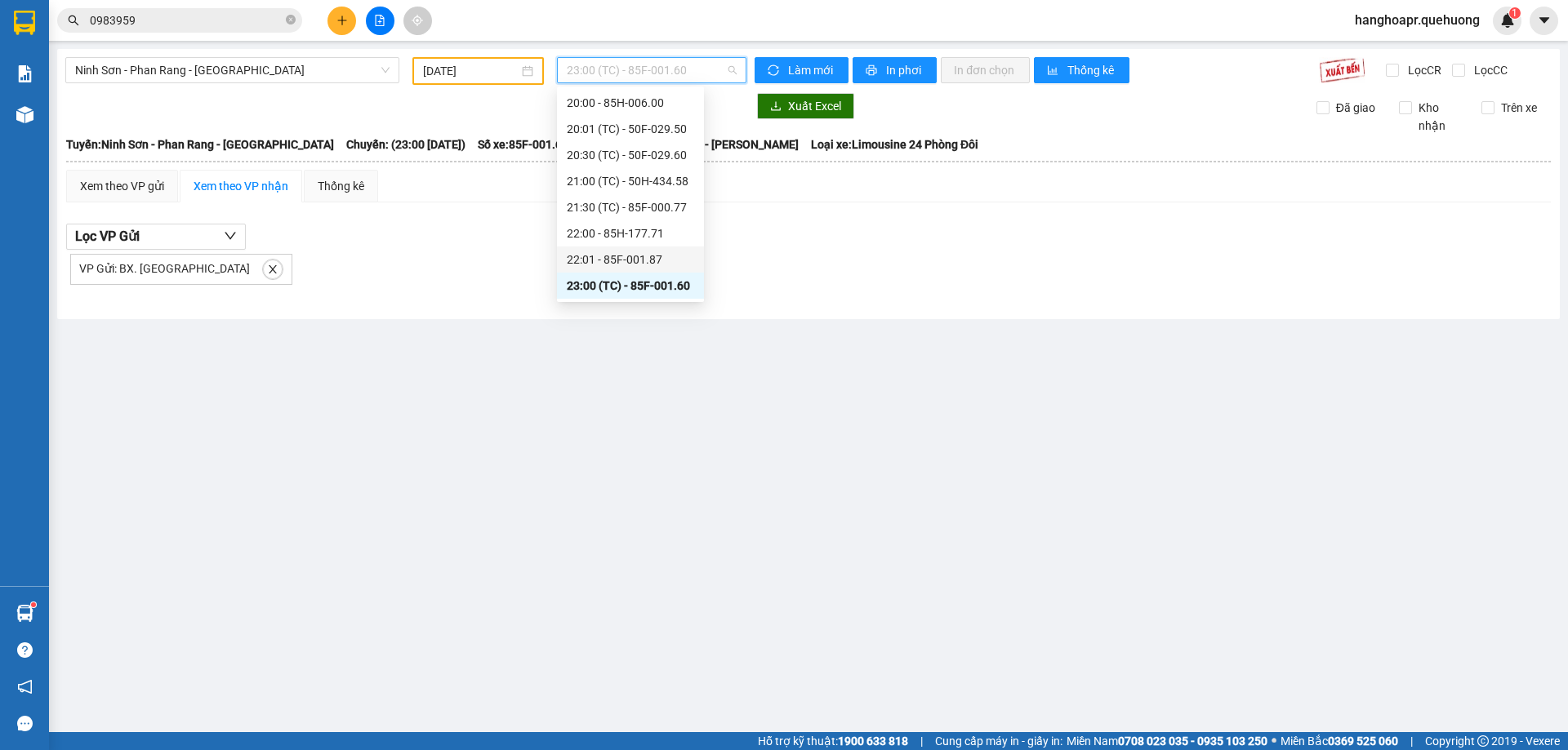
drag, startPoint x: 650, startPoint y: 257, endPoint x: 584, endPoint y: 248, distance: 66.6
click at [635, 255] on div "22:01 - 85F-001.87" at bounding box center [630, 260] width 127 height 18
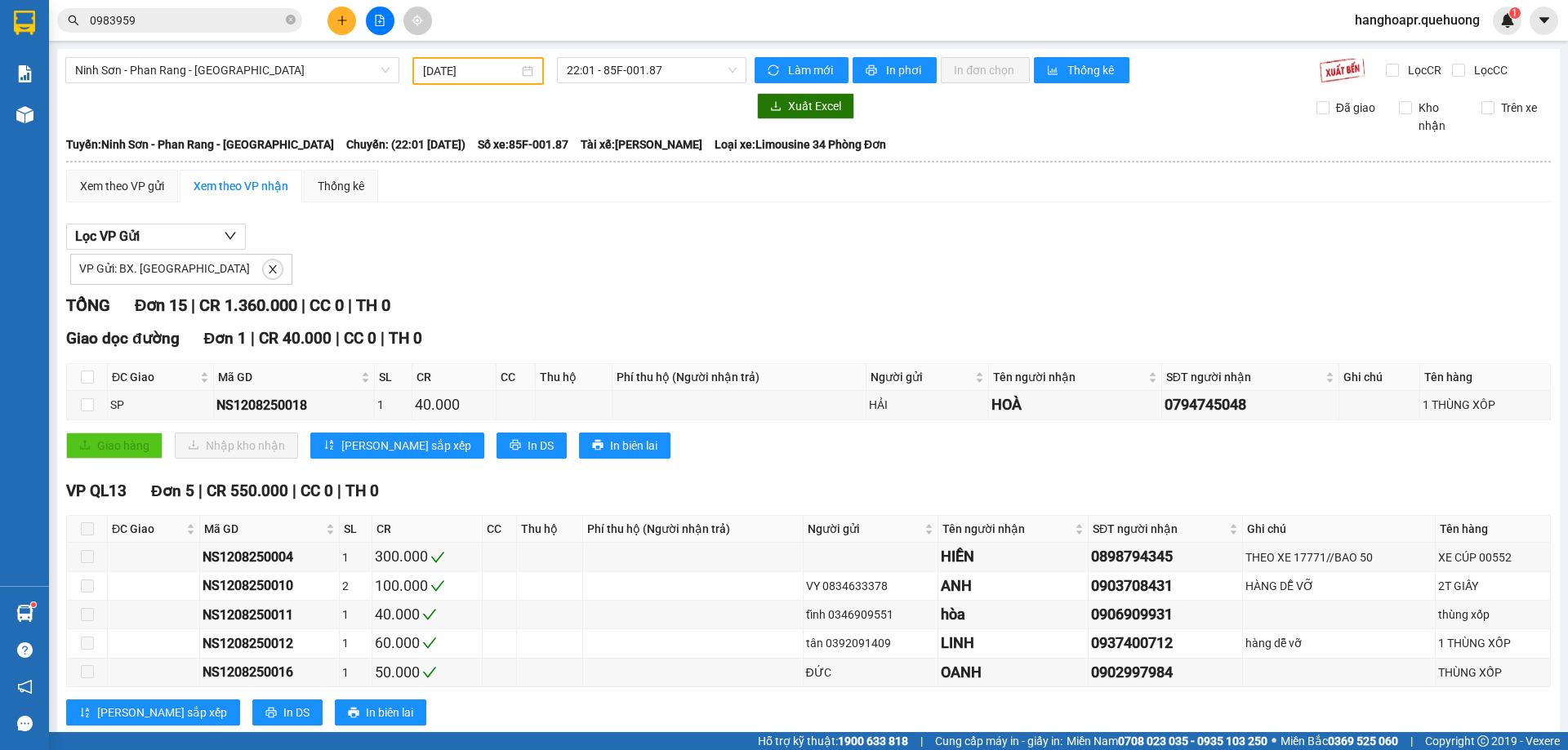
click at [250, 185] on div "Xem theo VP nhận" at bounding box center [241, 186] width 95 height 18
click at [231, 230] on span "button" at bounding box center [231, 236] width 13 height 21
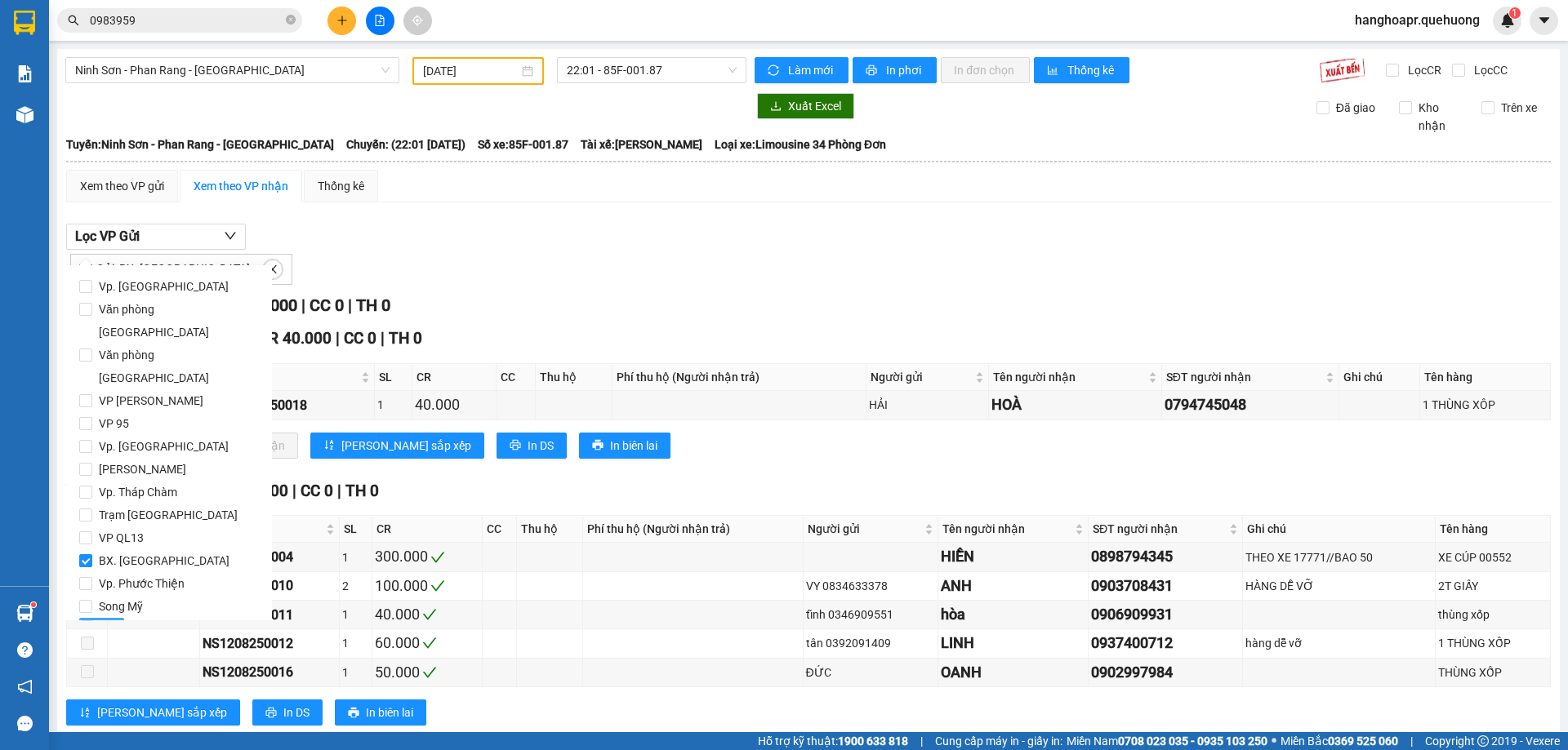
drag, startPoint x: 97, startPoint y: 589, endPoint x: 158, endPoint y: 492, distance: 114.6
click at [97, 622] on span "Lọc" at bounding box center [102, 631] width 19 height 18
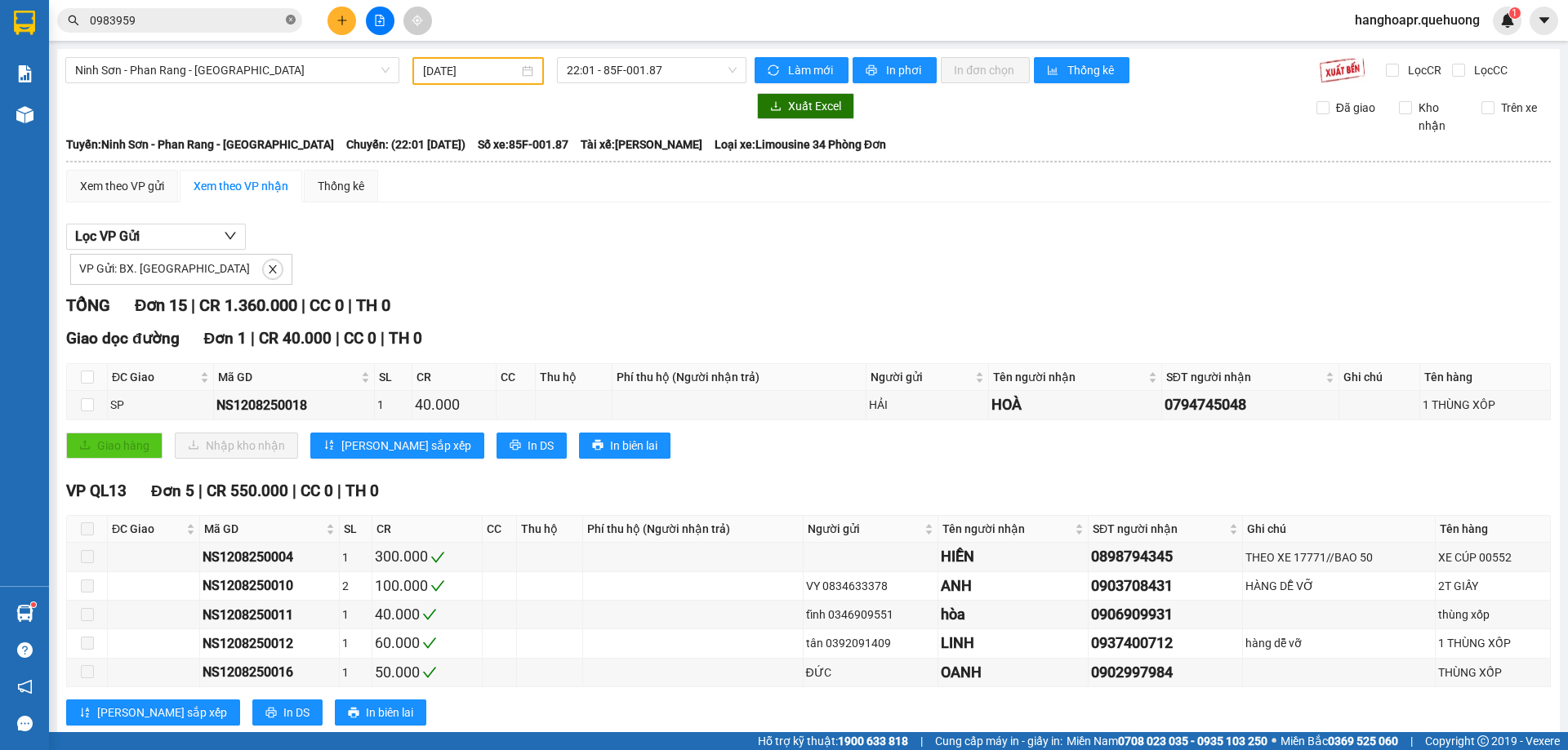
click at [286, 19] on icon "close-circle" at bounding box center [291, 20] width 10 height 10
click at [351, 14] on button at bounding box center [341, 21] width 28 height 28
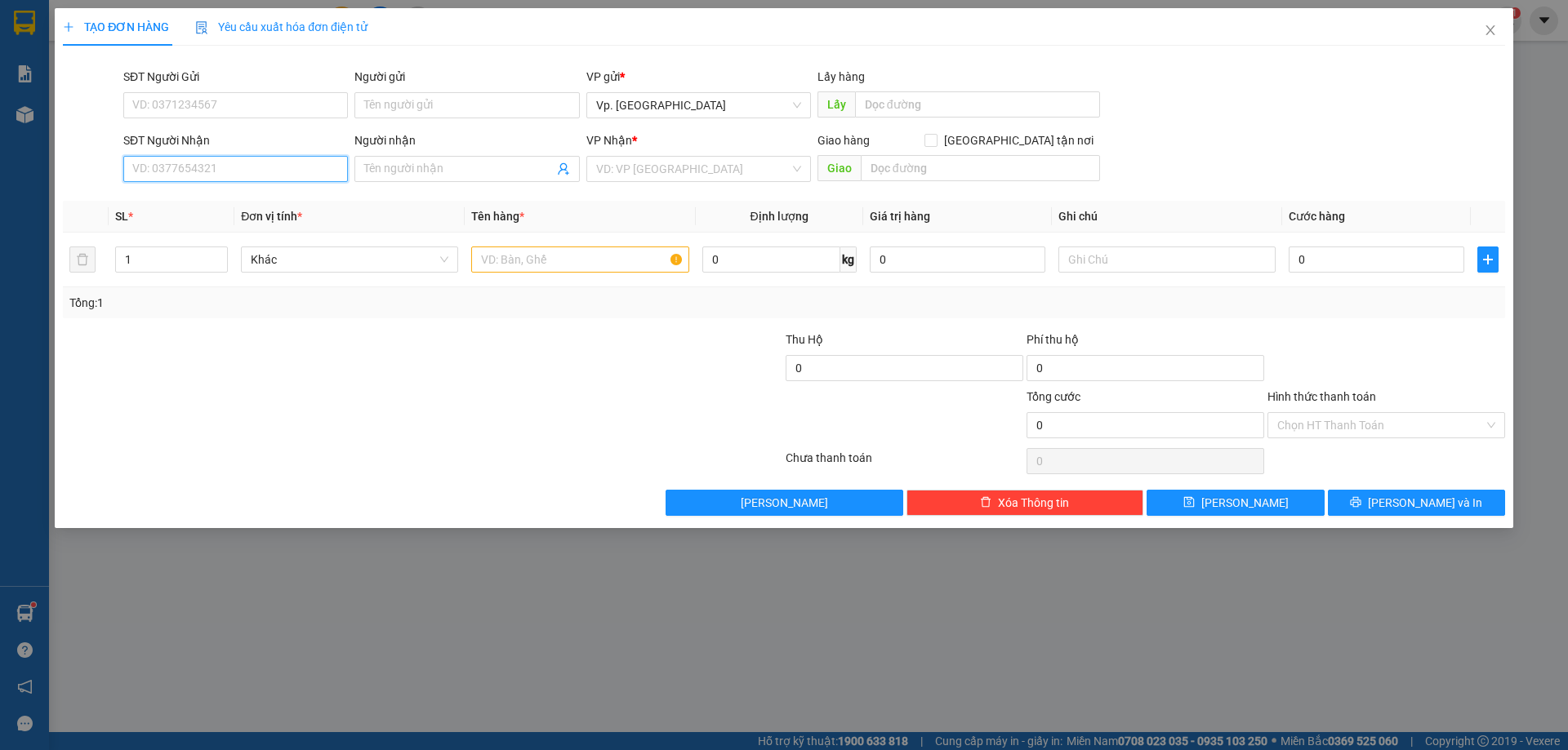
click at [295, 179] on input "SĐT Người Nhận" at bounding box center [236, 168] width 225 height 26
click at [242, 203] on div "0396240902 - TRIẾT" at bounding box center [236, 200] width 205 height 18
type input "0396240902"
type input "TRIẾT"
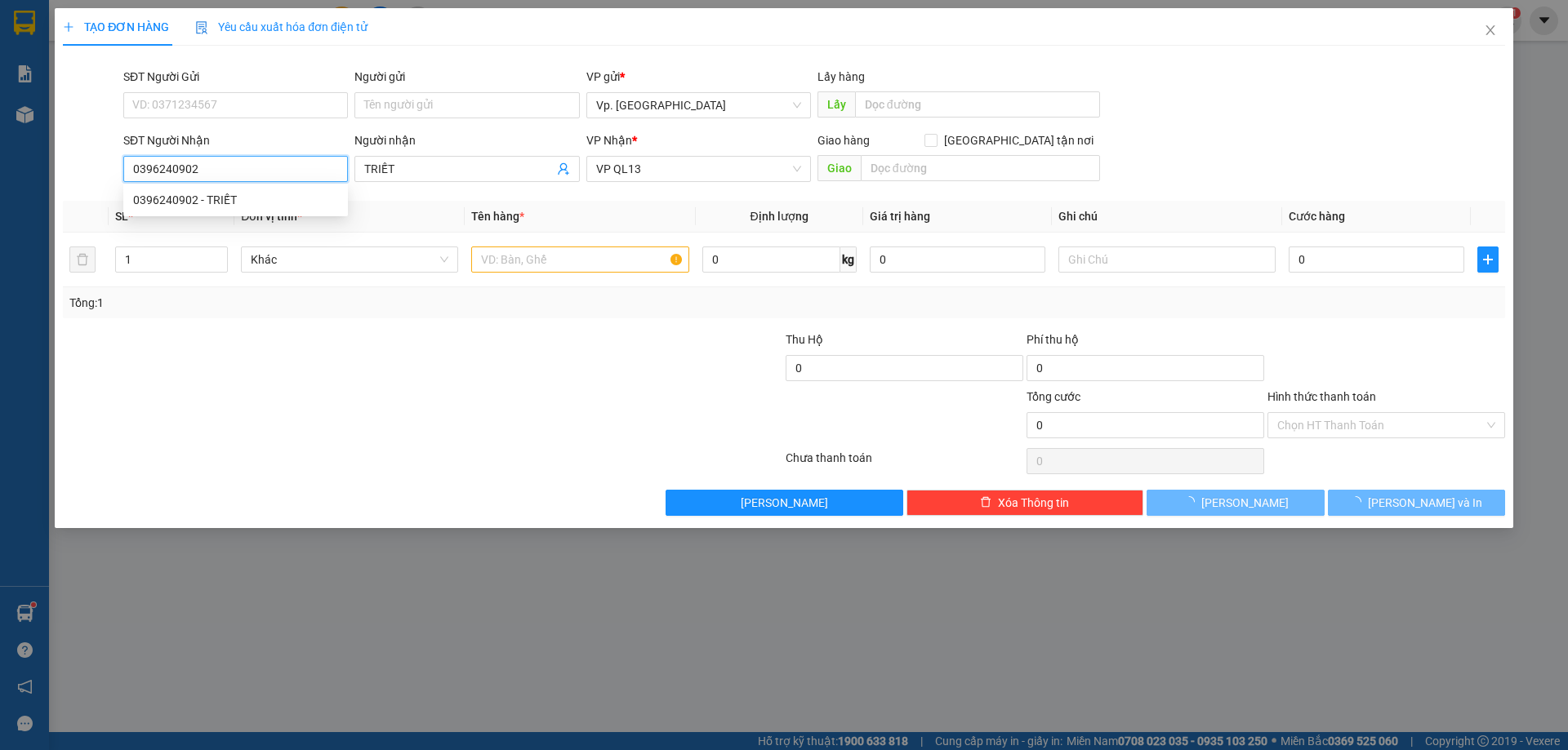
type input "30.000"
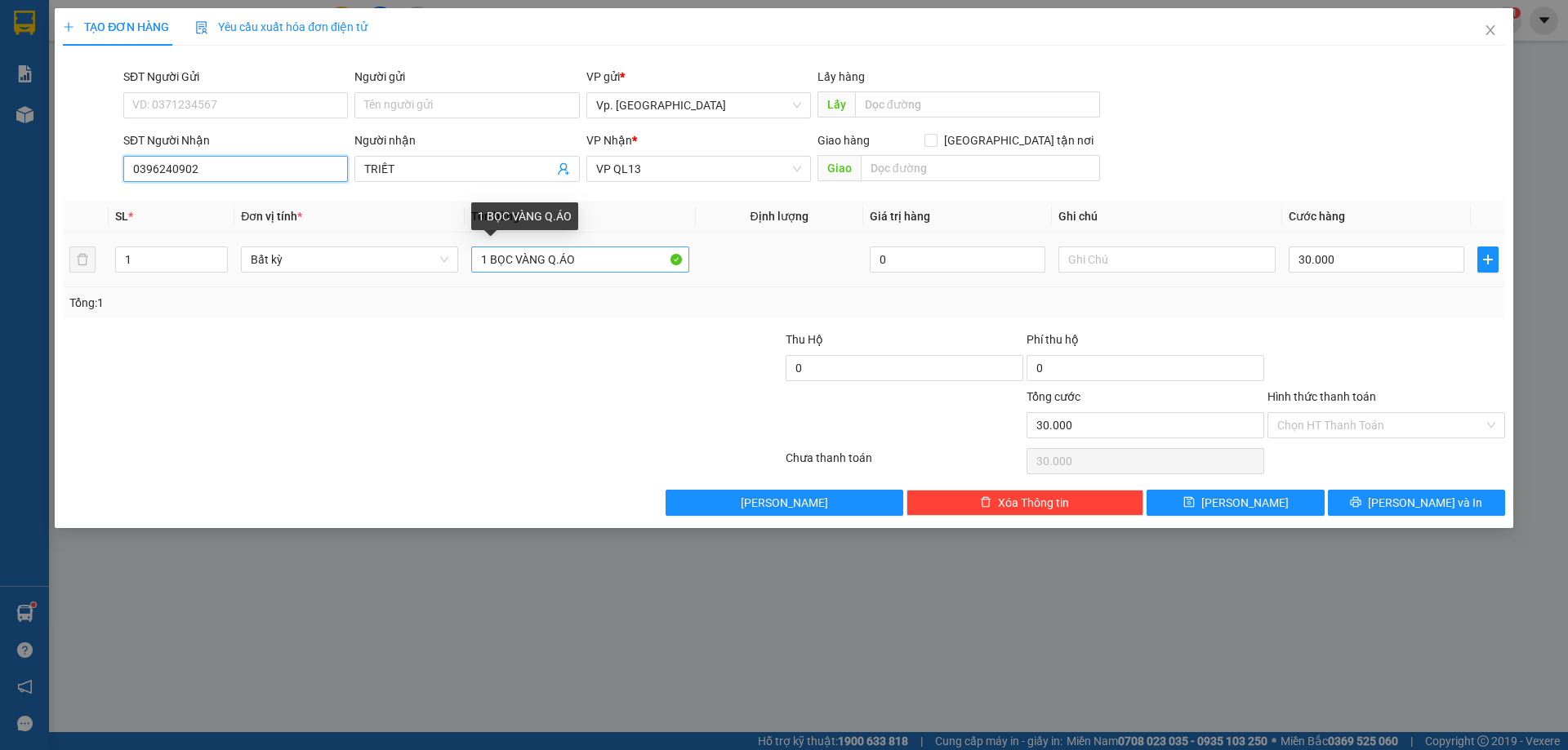
type input "0396240902"
drag, startPoint x: 483, startPoint y: 266, endPoint x: 615, endPoint y: 298, distance: 135.8
click at [577, 282] on td "1 BỌC VÀNG Q.ÁO" at bounding box center [580, 260] width 231 height 55
type input "1 THÙNG GIẤY ĐÒ ĂN"
click at [1369, 264] on input "30.000" at bounding box center [1376, 259] width 176 height 26
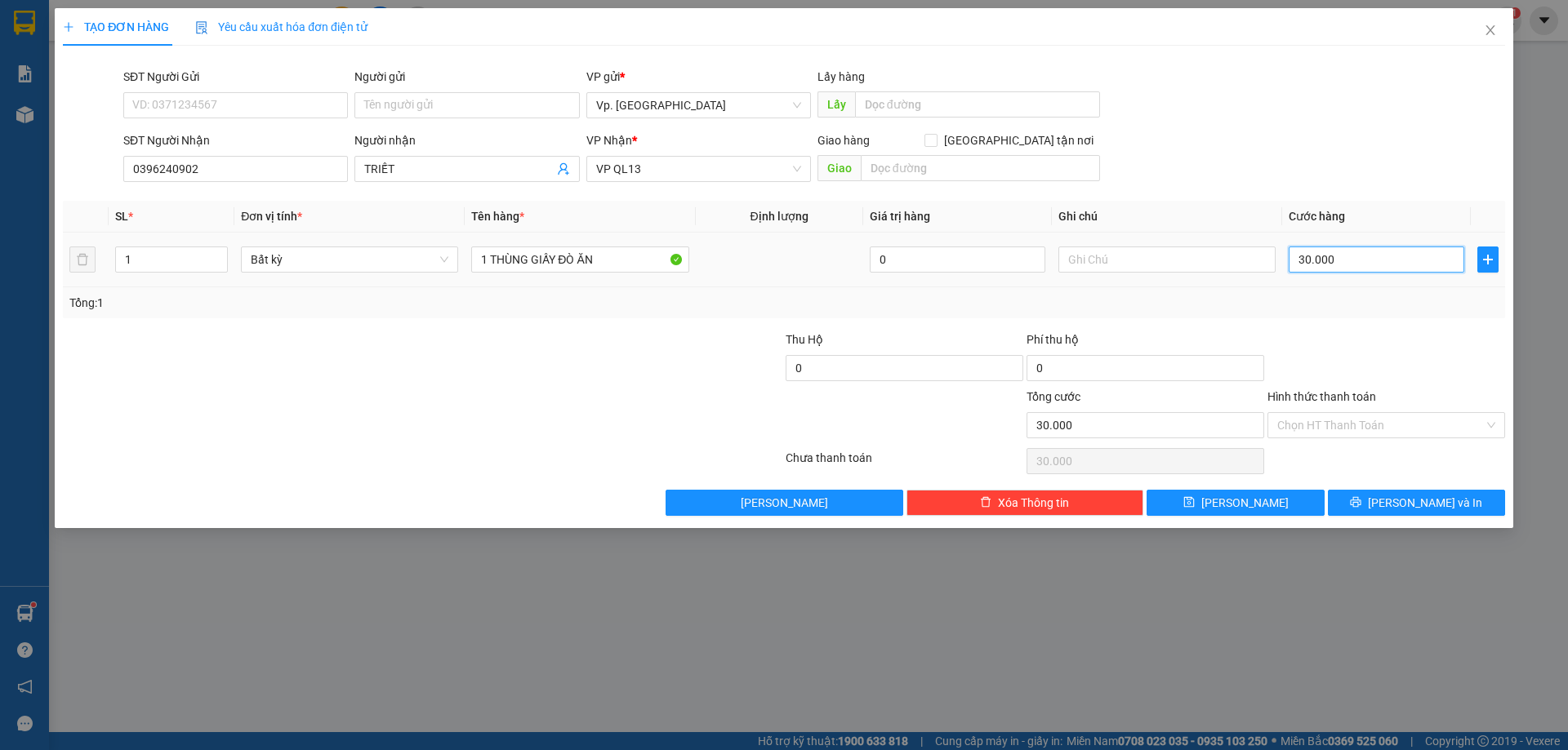
type input "0"
type input "4"
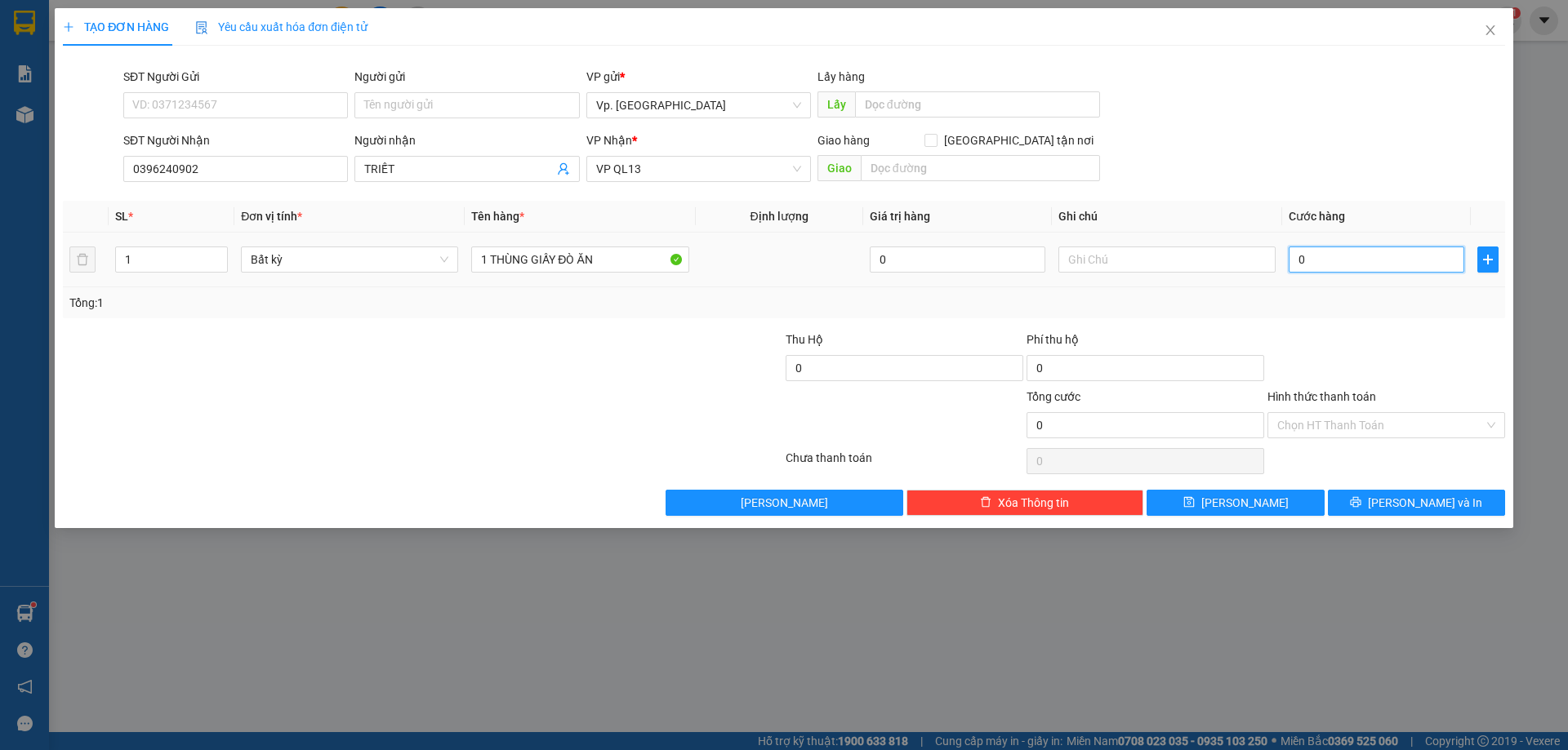
type input "04"
type input "40"
type input "040"
type input "40.000"
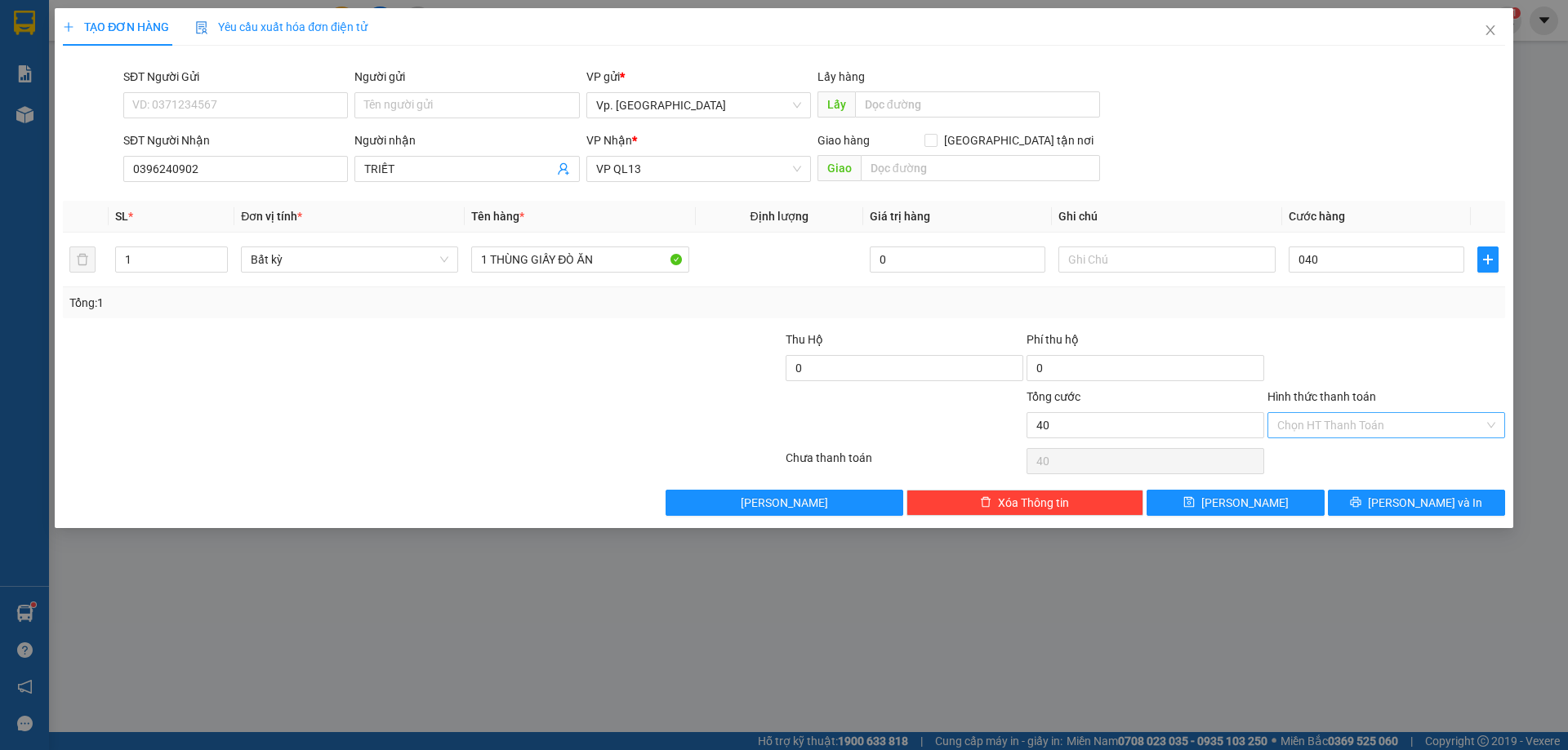
type input "40.000"
drag, startPoint x: 1372, startPoint y: 422, endPoint x: 1350, endPoint y: 464, distance: 47.4
click at [1372, 427] on input "Hình thức thanh toán" at bounding box center [1381, 425] width 207 height 24
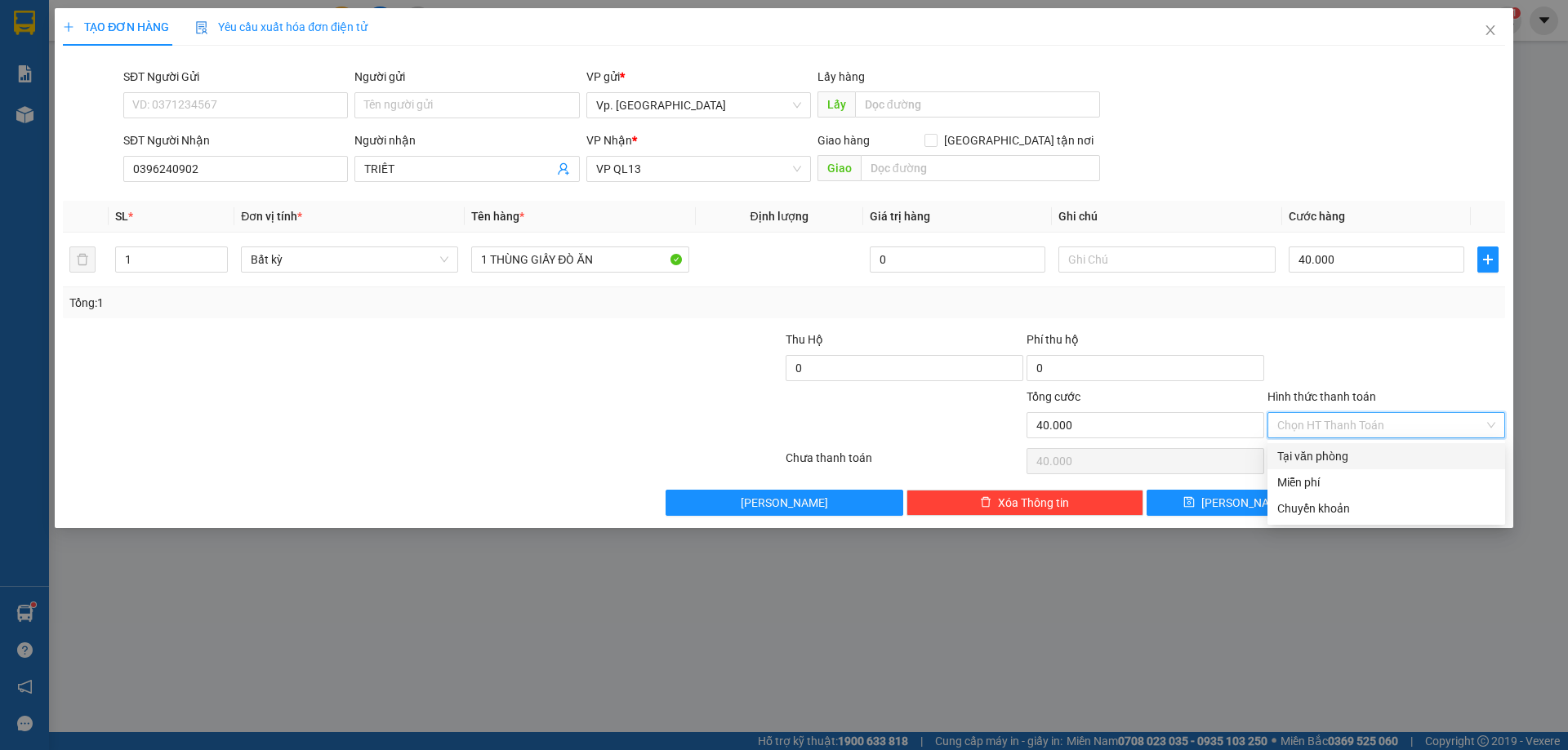
drag, startPoint x: 1347, startPoint y: 454, endPoint x: 1411, endPoint y: 506, distance: 82.5
click at [1356, 462] on div "Tại văn phòng" at bounding box center [1386, 456] width 218 height 18
type input "0"
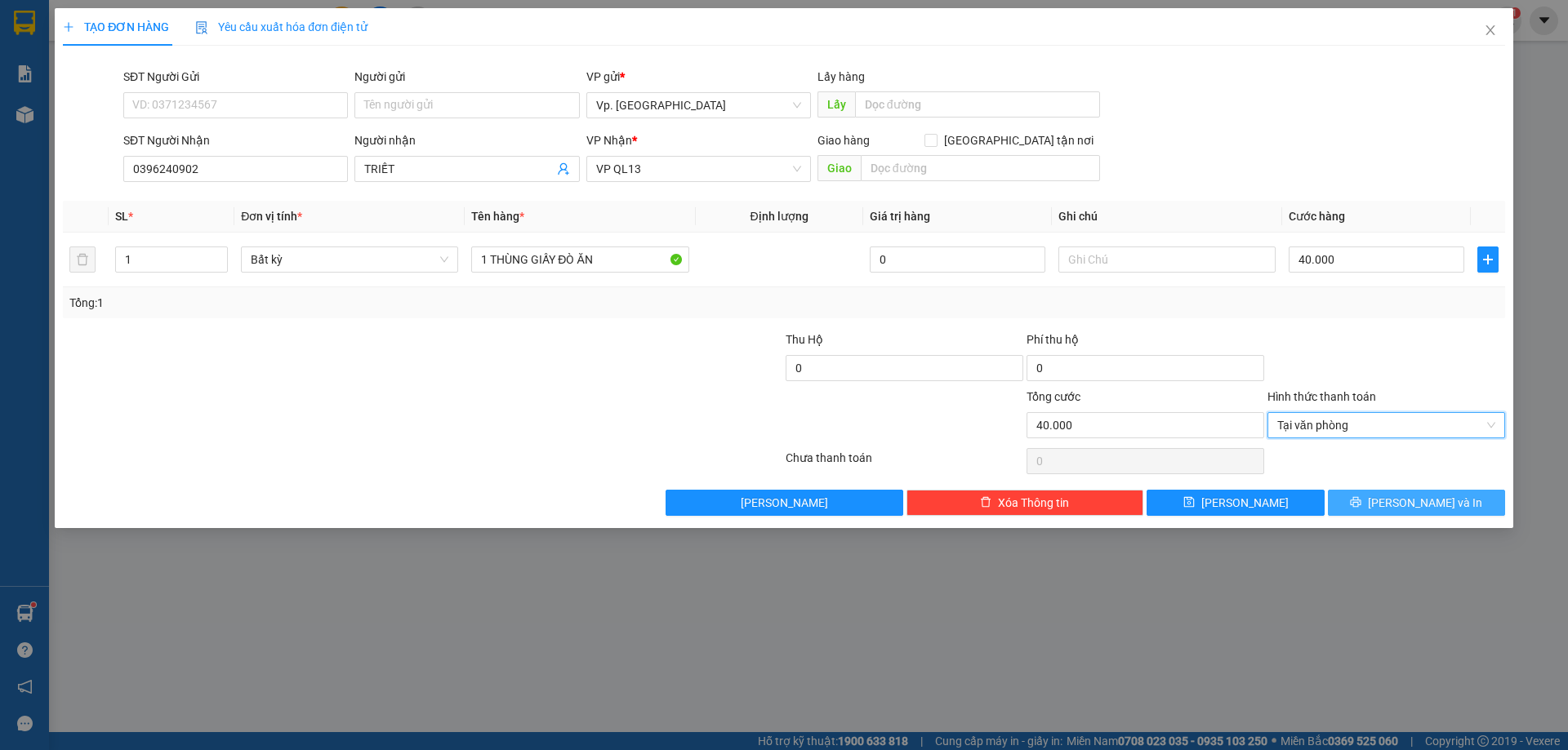
drag, startPoint x: 1418, startPoint y: 494, endPoint x: 1410, endPoint y: 469, distance: 26.2
click at [1417, 489] on button "[PERSON_NAME] và In" at bounding box center [1416, 502] width 177 height 26
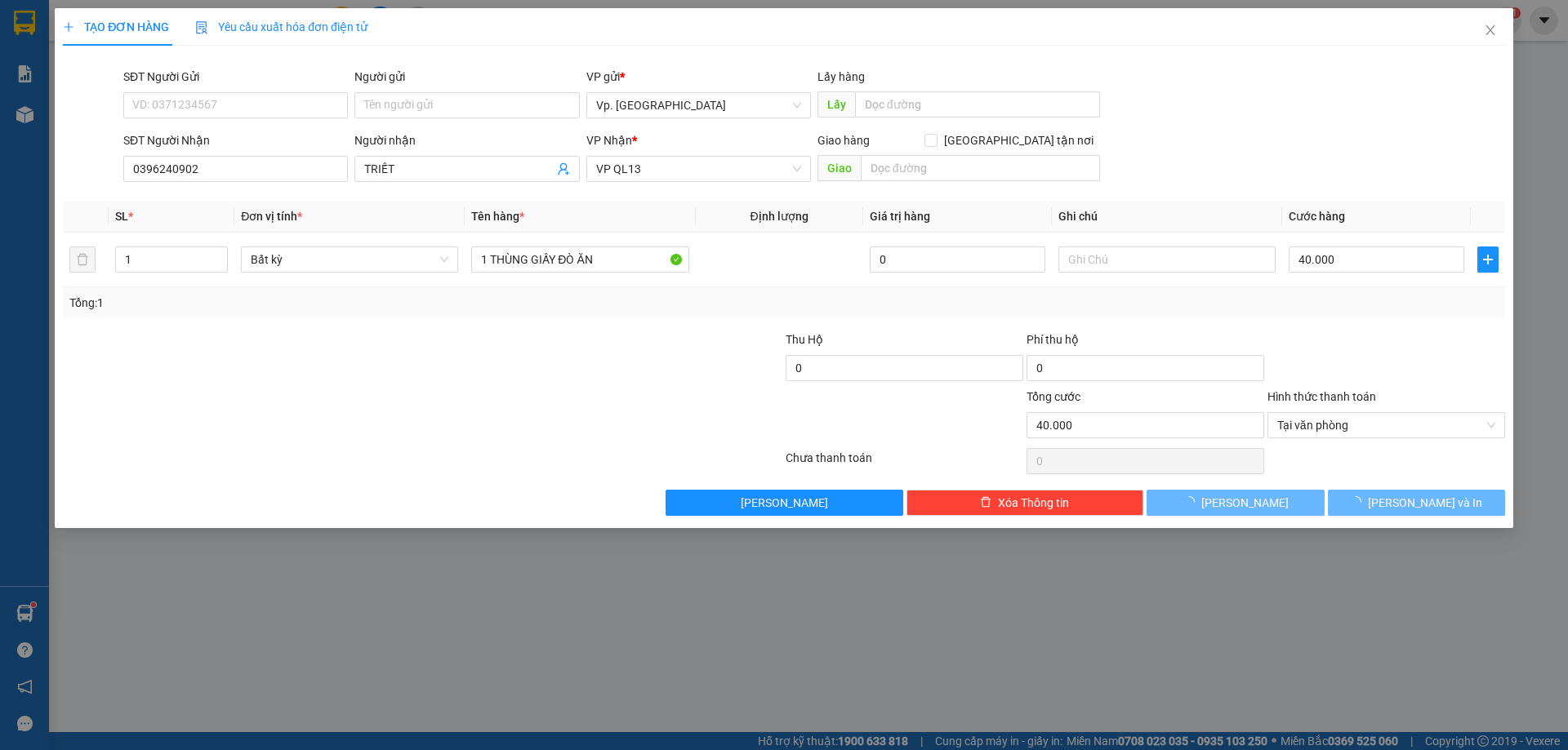
drag, startPoint x: 1410, startPoint y: 469, endPoint x: 1355, endPoint y: 464, distance: 55.2
click at [1410, 472] on div at bounding box center [1386, 460] width 241 height 32
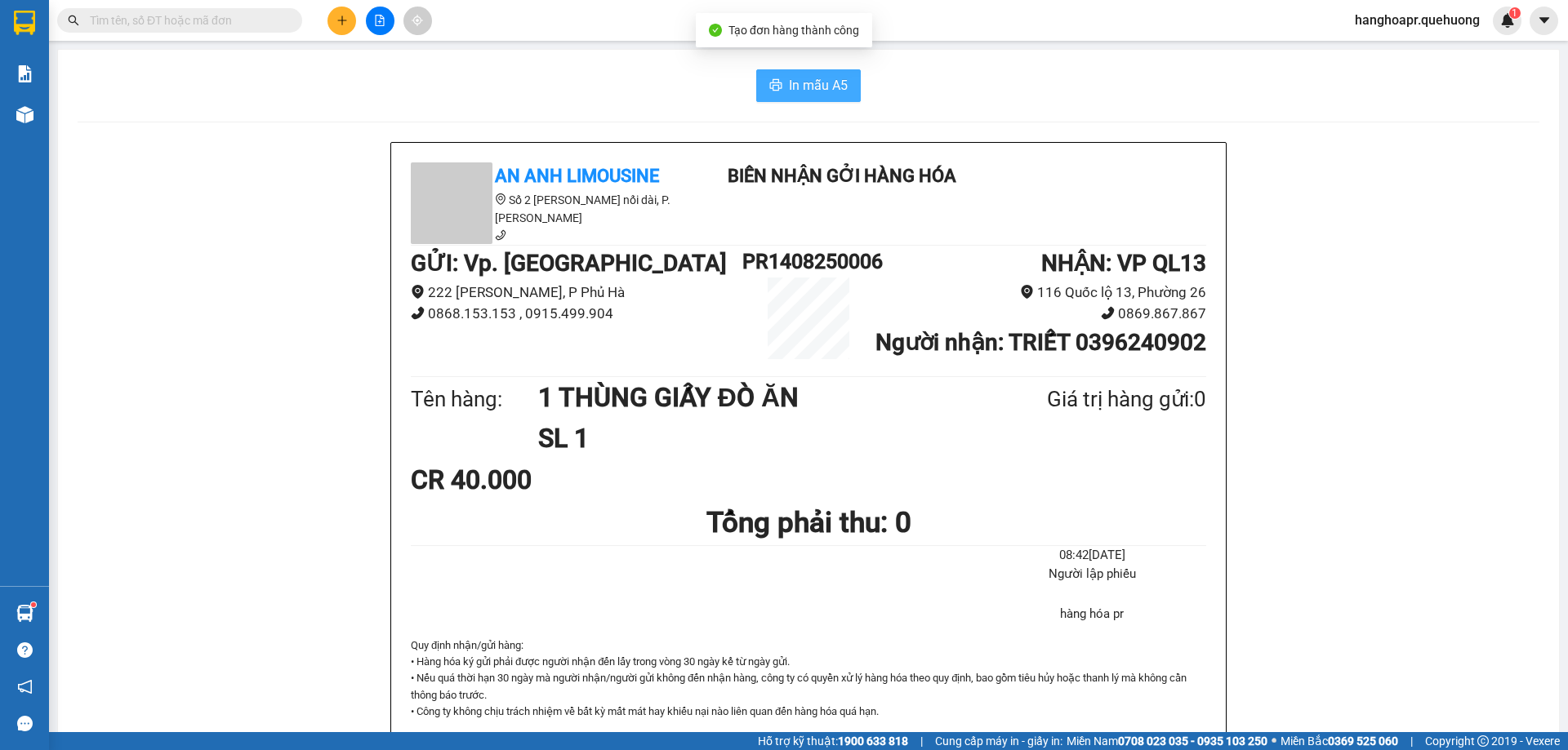
click at [815, 81] on span "In mẫu A5" at bounding box center [818, 85] width 59 height 21
click at [500, 26] on div "Kết quả tìm kiếm ( 28 ) Bộ lọc Mã ĐH Trạng thái Món hàng Thu hộ Tổng cước Chưa …" at bounding box center [784, 20] width 1568 height 41
click at [281, 27] on input "text" at bounding box center [186, 21] width 192 height 18
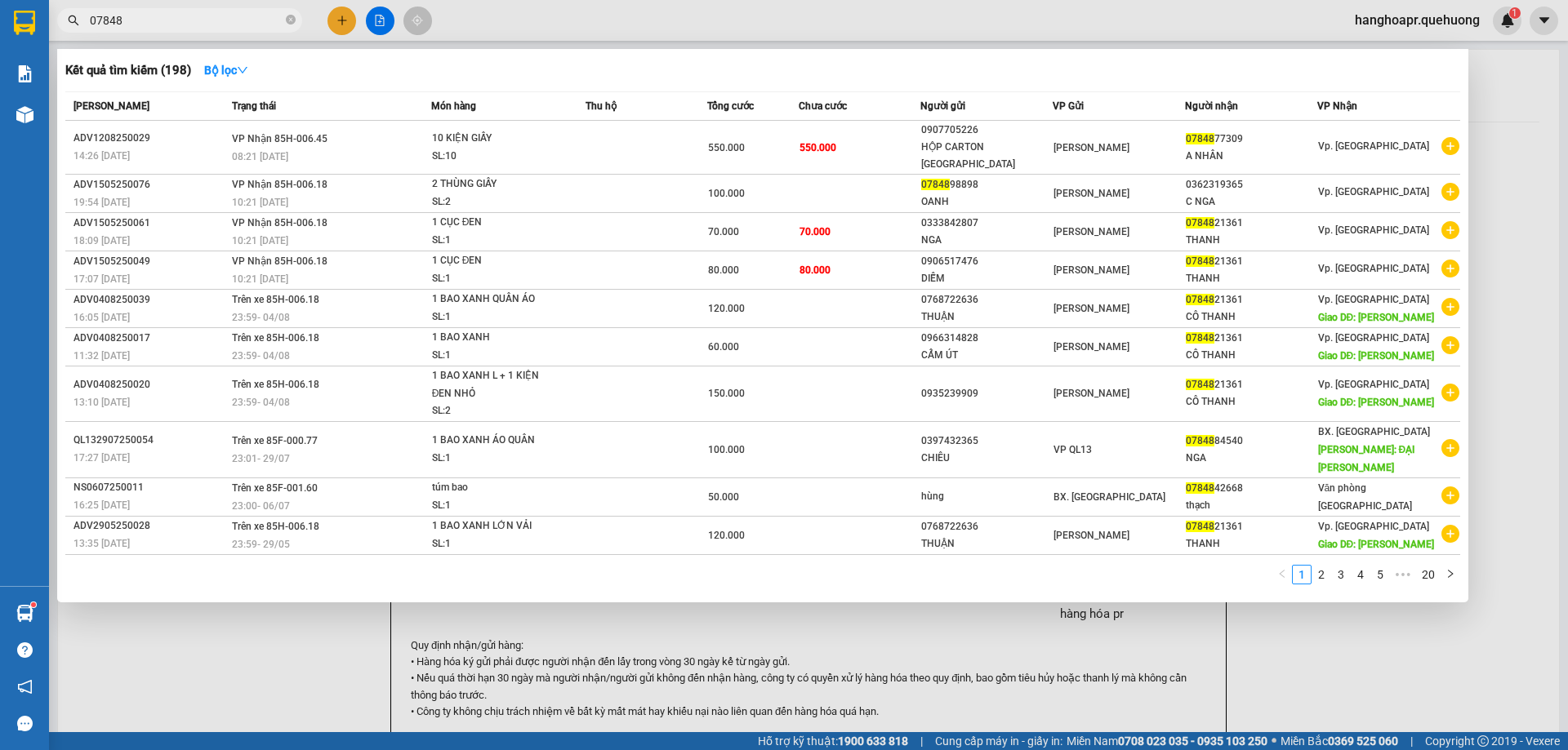
type input "07848"
drag, startPoint x: 615, startPoint y: 673, endPoint x: 631, endPoint y: 660, distance: 20.6
click at [619, 672] on div at bounding box center [784, 375] width 1568 height 750
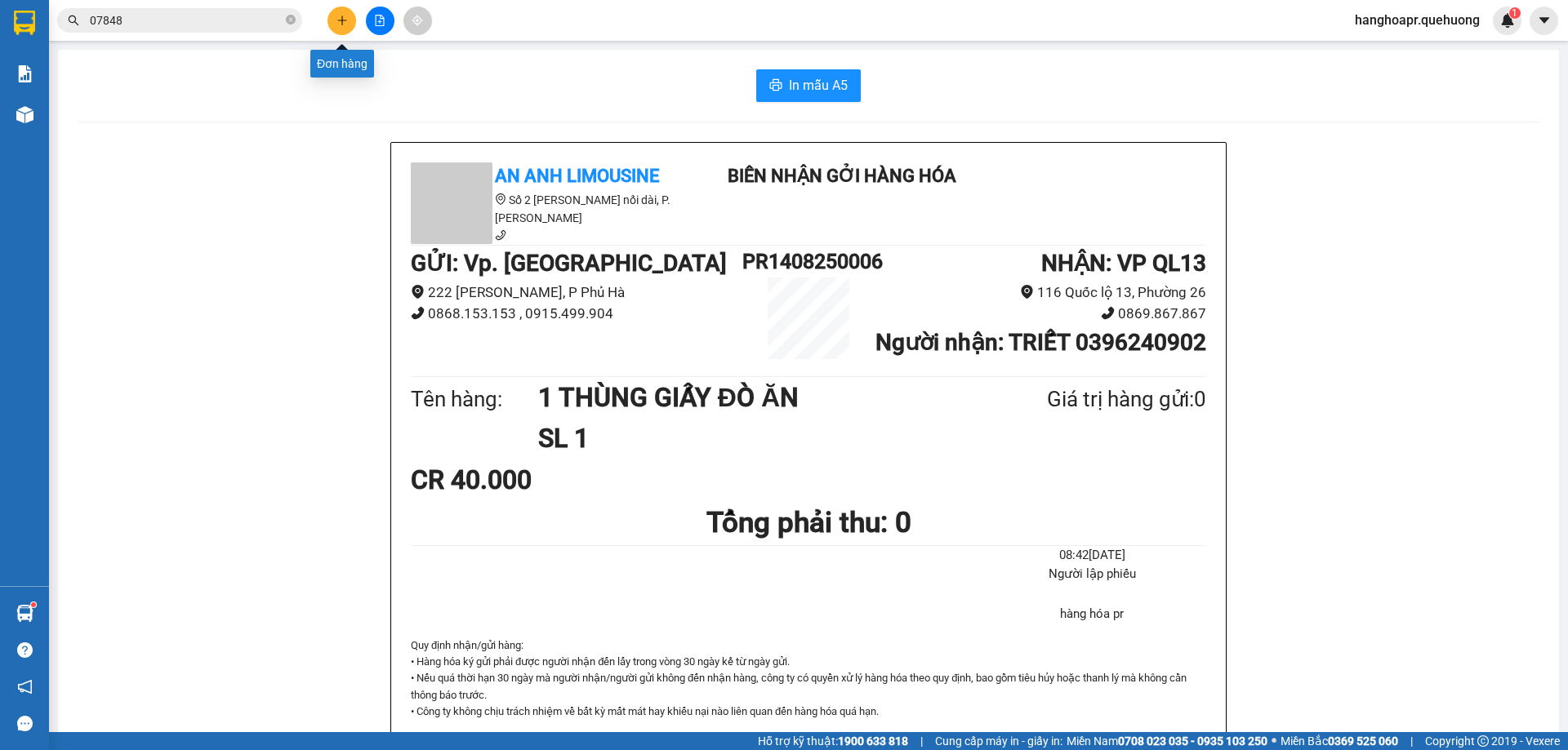
click at [339, 21] on icon "plus" at bounding box center [342, 21] width 12 height 12
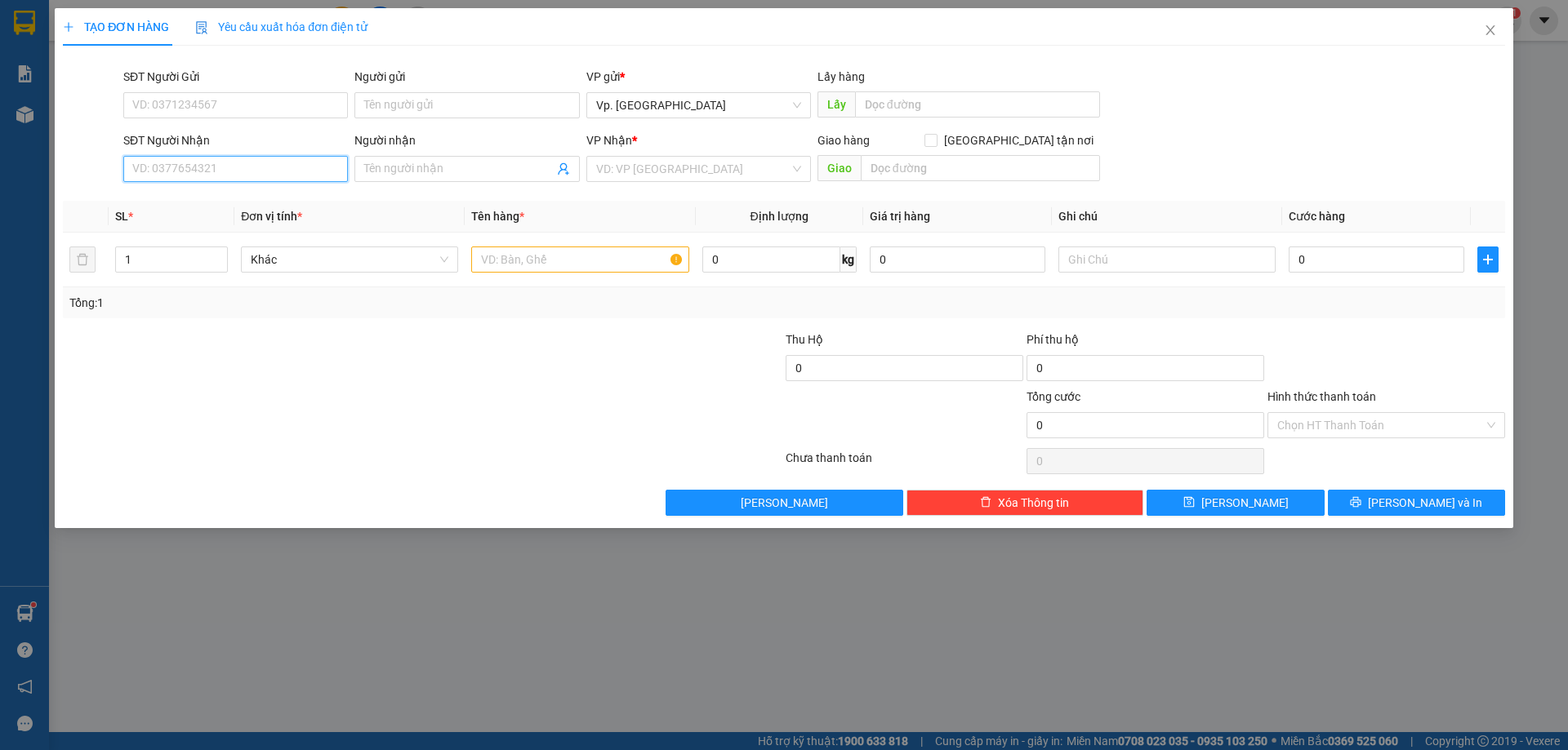
click at [231, 165] on input "SĐT Người Nhận" at bounding box center [236, 168] width 225 height 26
drag, startPoint x: 221, startPoint y: 197, endPoint x: 236, endPoint y: 206, distance: 17.5
click at [226, 201] on div "0913963729 - ĐẠT" at bounding box center [236, 200] width 205 height 18
type input "0913963729"
type input "ĐẠT"
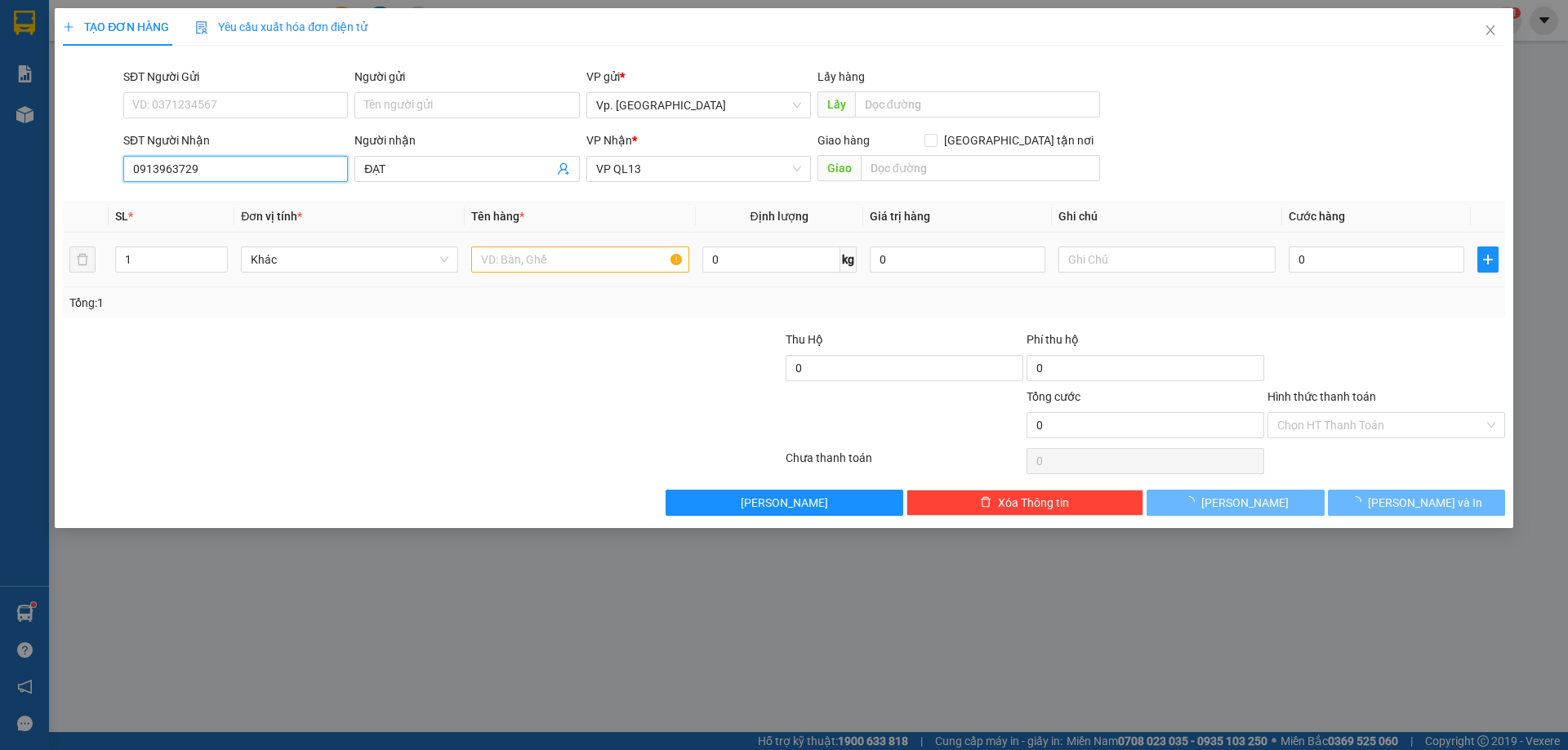
type input "50.000"
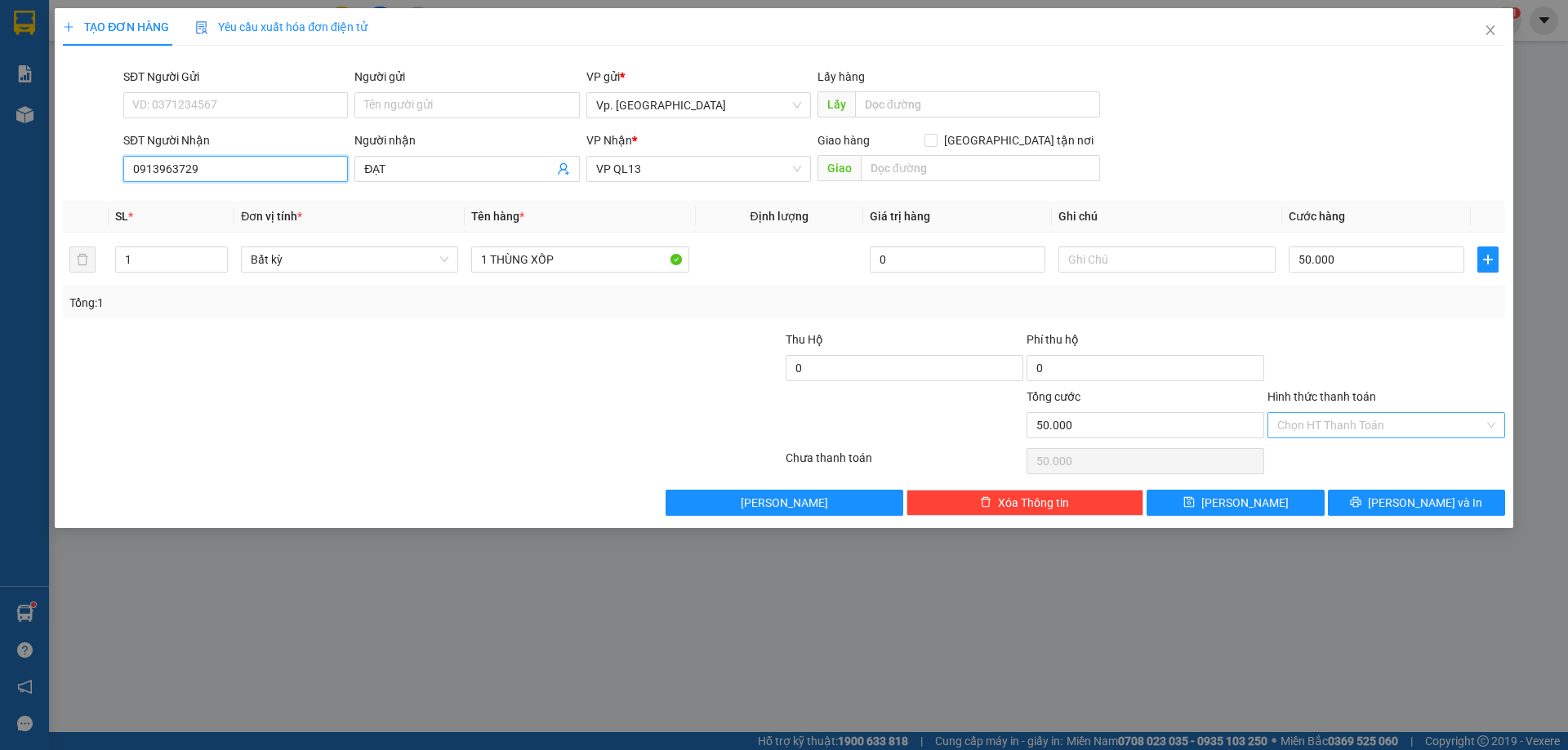
type input "0913963729"
drag, startPoint x: 1357, startPoint y: 416, endPoint x: 1356, endPoint y: 434, distance: 18.0
click at [1357, 425] on input "Hình thức thanh toán" at bounding box center [1381, 425] width 207 height 24
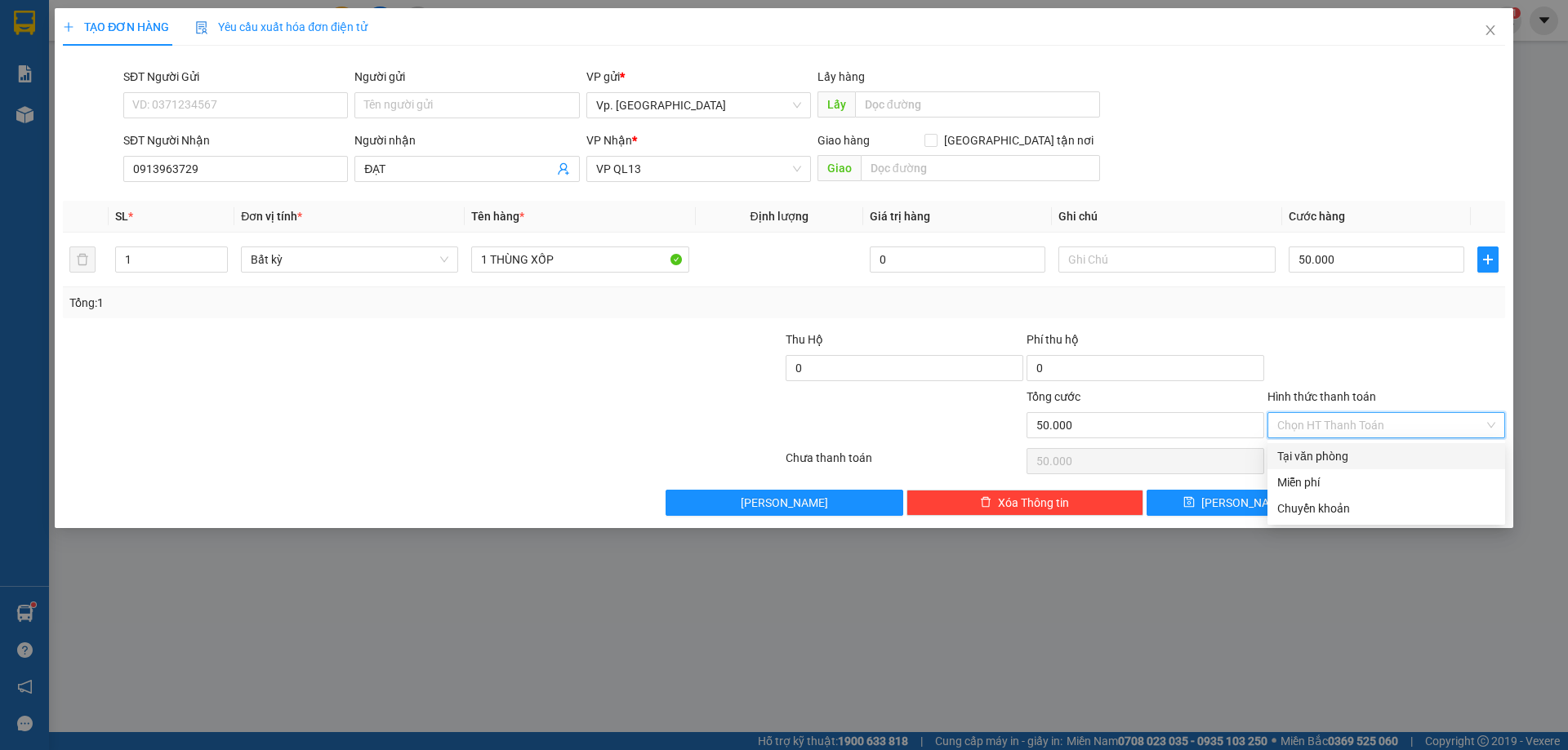
drag, startPoint x: 1341, startPoint y: 457, endPoint x: 1429, endPoint y: 501, distance: 98.4
click at [1347, 461] on div "Tại văn phòng" at bounding box center [1386, 456] width 218 height 18
type input "0"
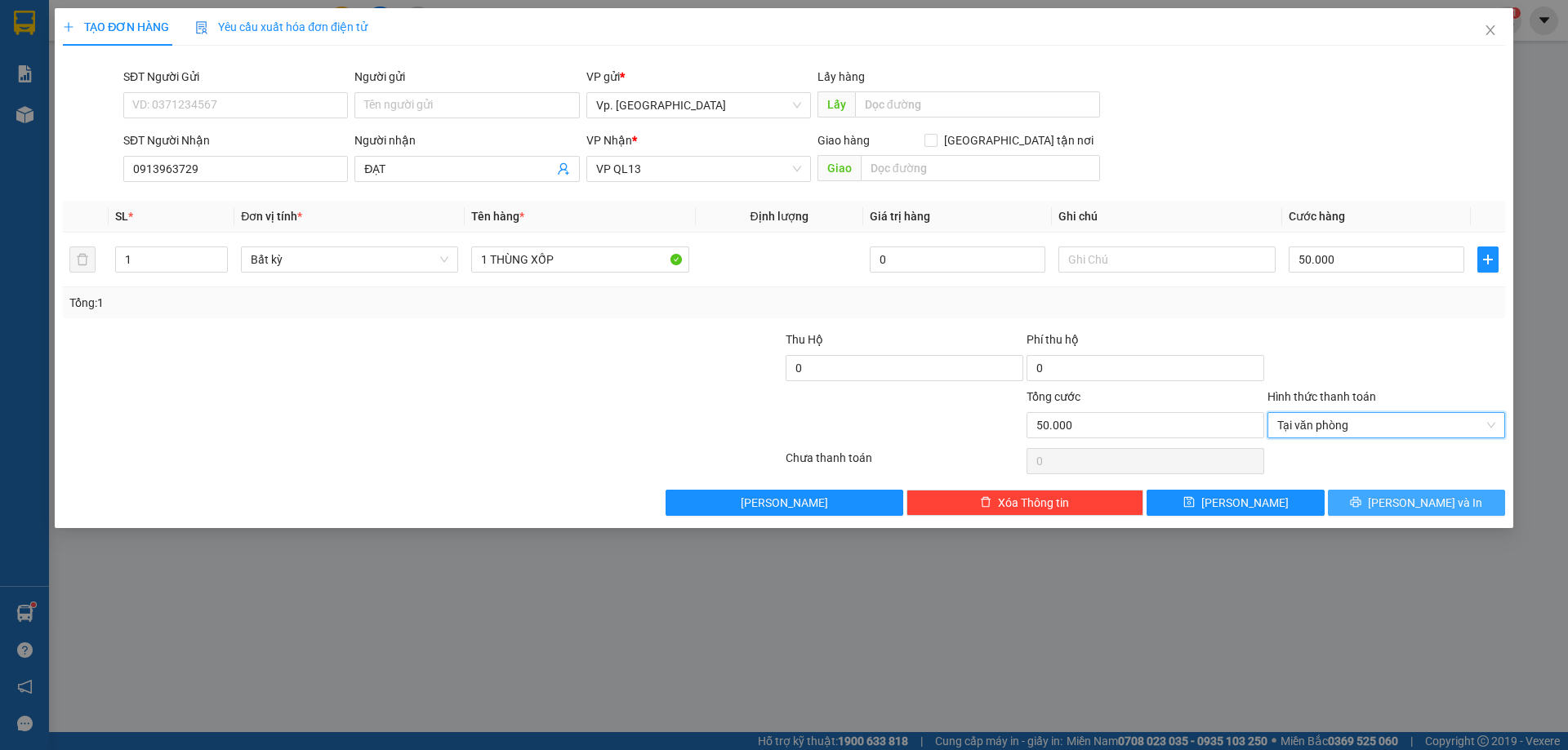
click at [1439, 500] on span "[PERSON_NAME] và In" at bounding box center [1424, 503] width 114 height 18
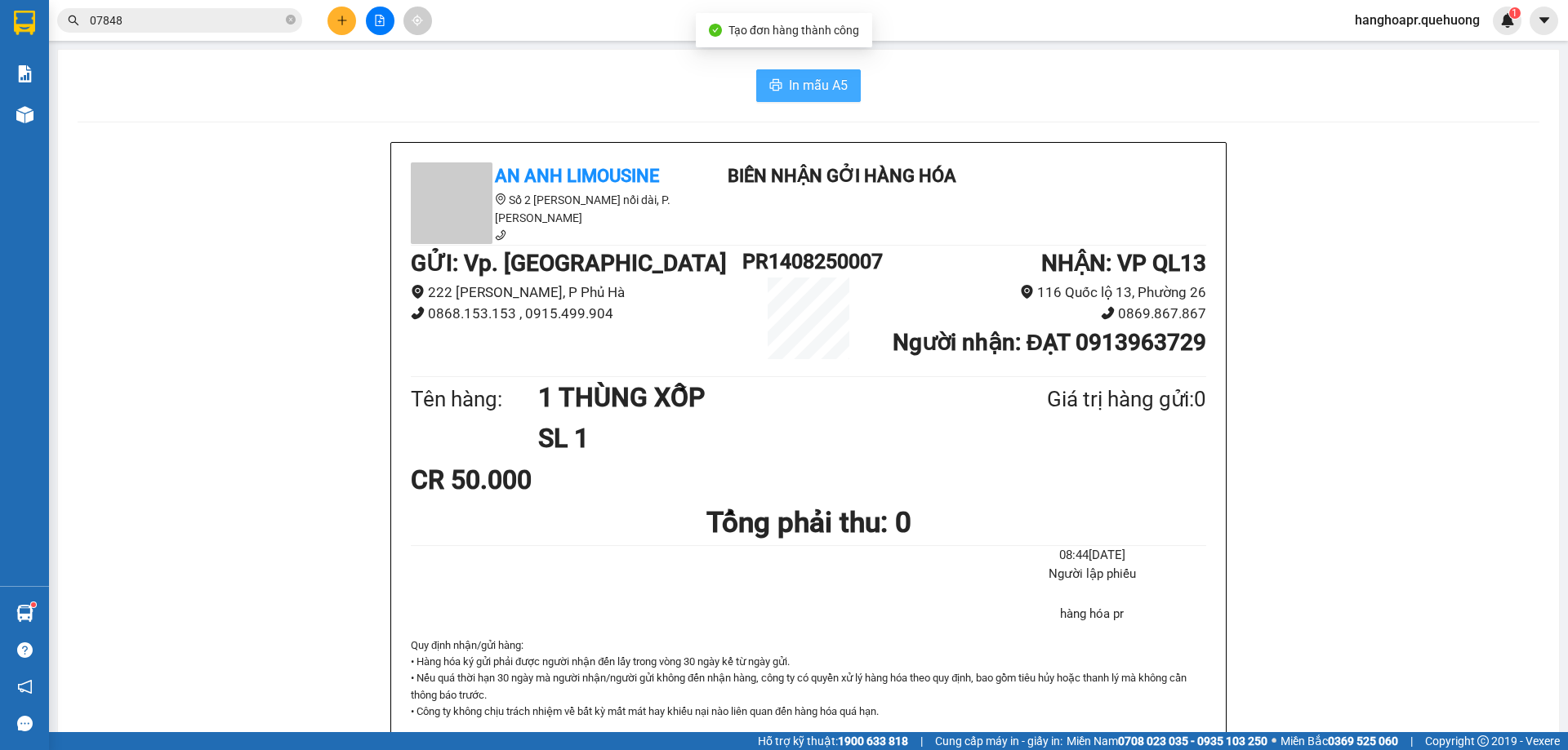
click at [809, 81] on span "In mẫu A5" at bounding box center [818, 85] width 59 height 21
click at [342, 24] on icon "plus" at bounding box center [341, 20] width 1 height 9
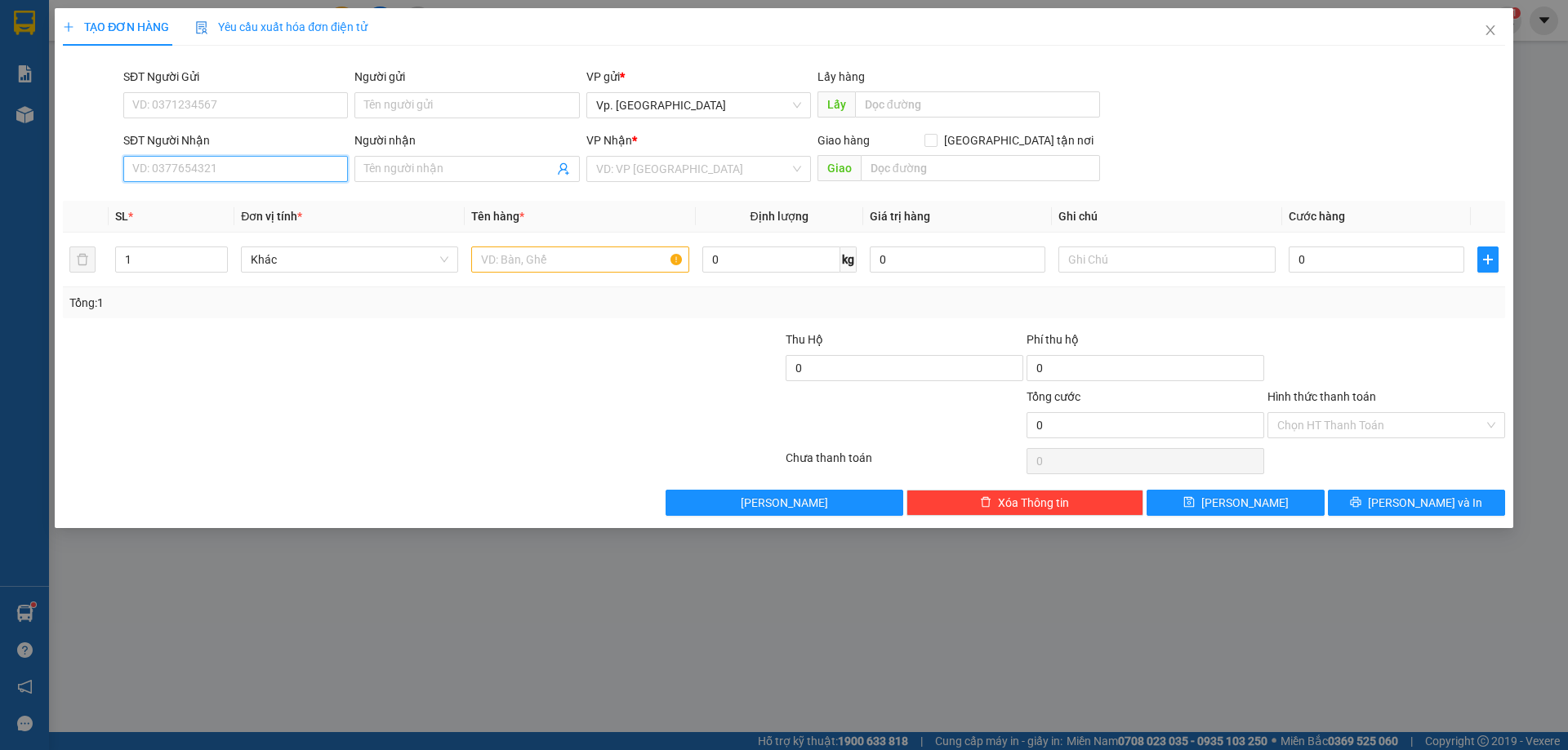
click at [235, 170] on input "SĐT Người Nhận" at bounding box center [236, 168] width 225 height 26
click at [170, 200] on div "0886024154 - HÀ" at bounding box center [236, 200] width 205 height 18
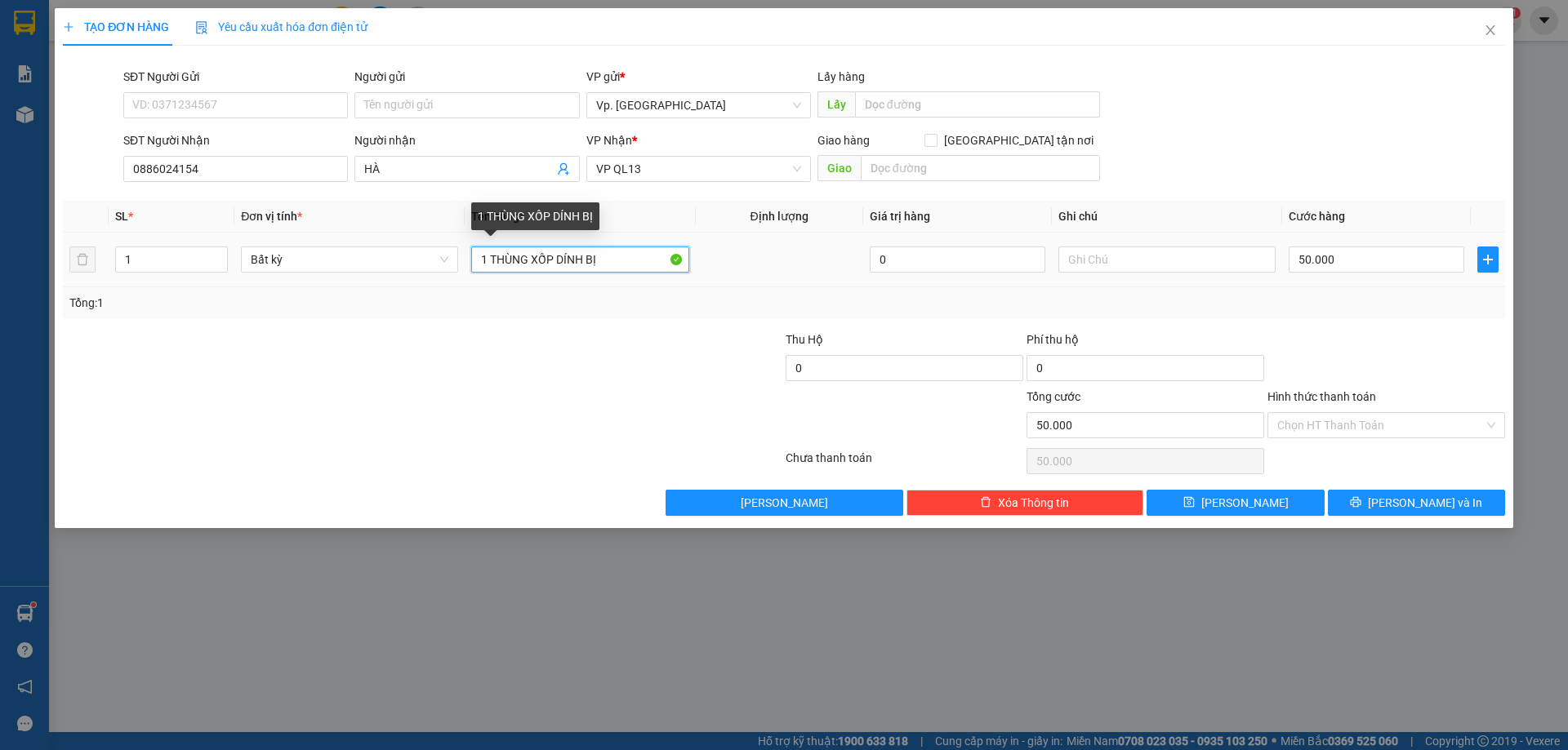
drag, startPoint x: 557, startPoint y: 266, endPoint x: 844, endPoint y: 288, distance: 287.8
click at [808, 285] on tr "1 Bất kỳ 1 THÙNG XỐP DÍNH BỊ 0 50.000" at bounding box center [784, 260] width 1442 height 55
click at [1398, 272] on div "50.000" at bounding box center [1376, 259] width 176 height 32
click at [1396, 271] on div "50.000" at bounding box center [1376, 259] width 176 height 32
click at [1389, 263] on input "50.000" at bounding box center [1376, 259] width 176 height 26
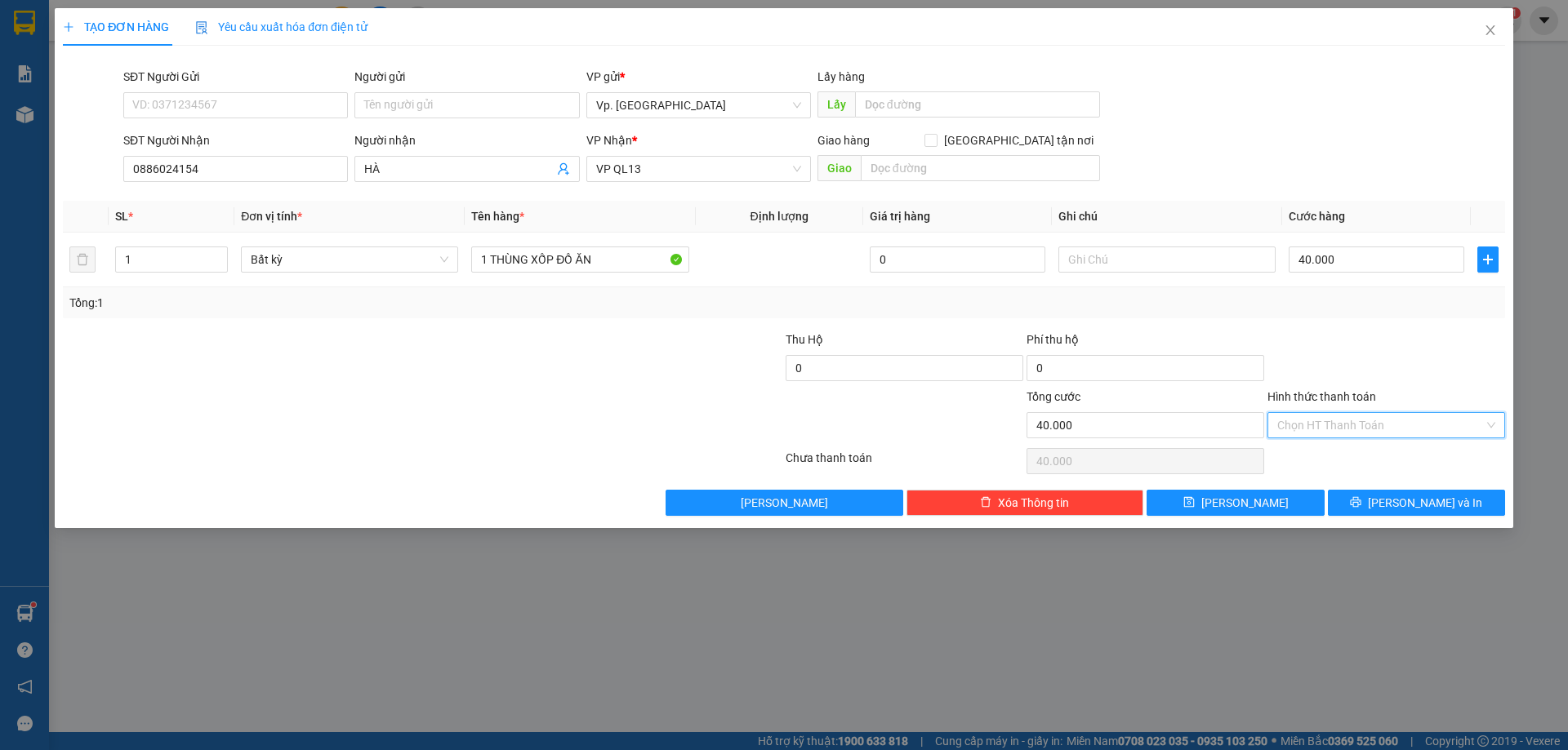
click at [1349, 432] on input "Hình thức thanh toán" at bounding box center [1381, 425] width 207 height 24
click at [1339, 454] on div "Tại văn phòng" at bounding box center [1386, 456] width 218 height 18
drag, startPoint x: 1406, startPoint y: 518, endPoint x: 1413, endPoint y: 504, distance: 15.7
click at [1410, 515] on div "TẠO ĐƠN HÀNG Yêu cầu xuất hóa đơn điện tử Transit Pickup Surcharge Ids Transit …" at bounding box center [784, 268] width 1458 height 520
click at [1413, 504] on span "[PERSON_NAME] và In" at bounding box center [1424, 503] width 114 height 18
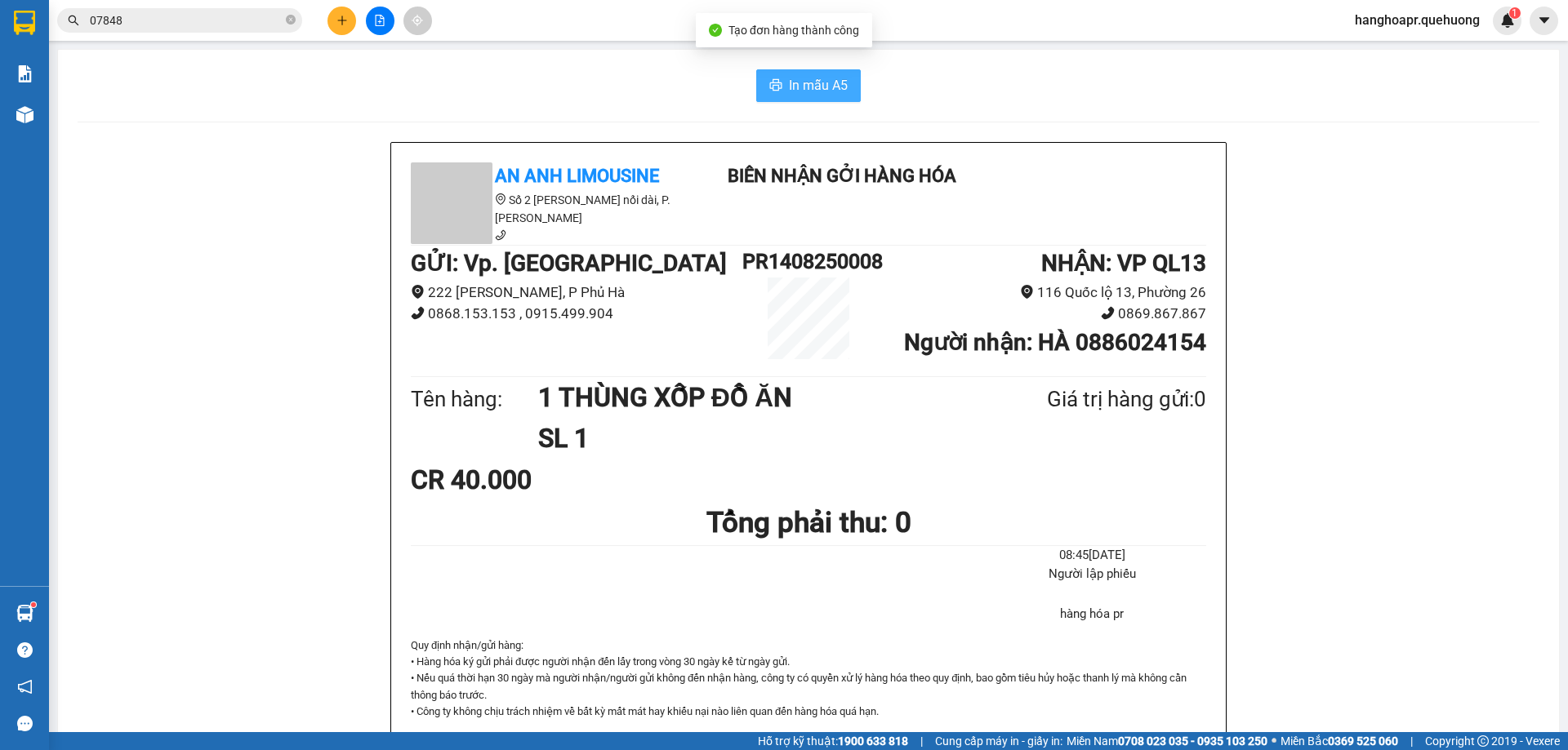
drag, startPoint x: 858, startPoint y: 99, endPoint x: 788, endPoint y: 100, distance: 70.0
click at [847, 99] on div "In mẫu A5" at bounding box center [808, 85] width 1461 height 32
click at [788, 100] on button "In mẫu A5" at bounding box center [809, 85] width 105 height 32
click at [620, 59] on div "In mẫu A5 An Anh Limousine Số 2 Nguyễn Tri Phương nối dài, P. Văn Hải Biên nhận…" at bounding box center [809, 708] width 1501 height 1318
click at [349, 15] on button at bounding box center [341, 21] width 28 height 28
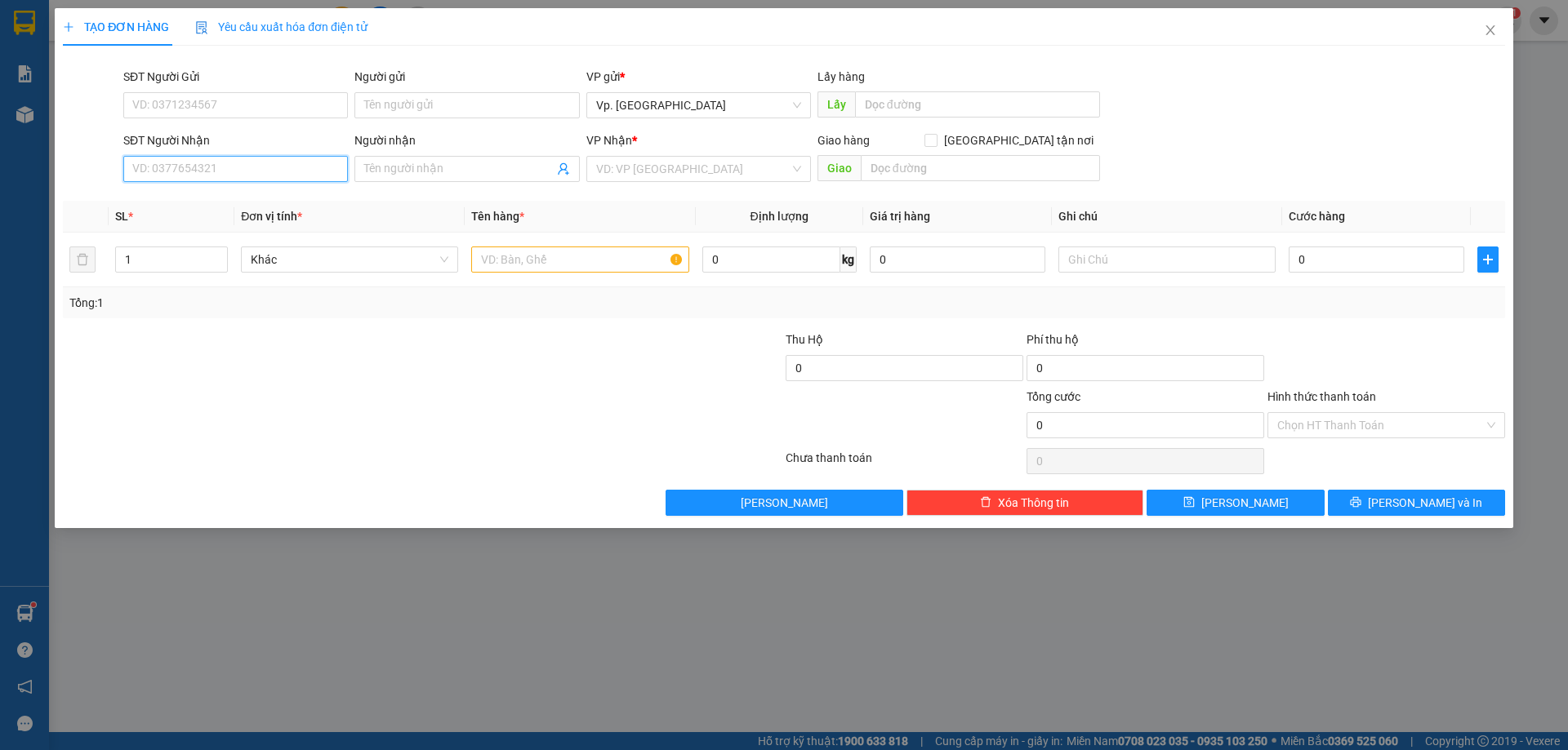
click at [227, 166] on input "SĐT Người Nhận" at bounding box center [236, 168] width 225 height 26
click at [379, 172] on input "Người nhận" at bounding box center [458, 169] width 189 height 18
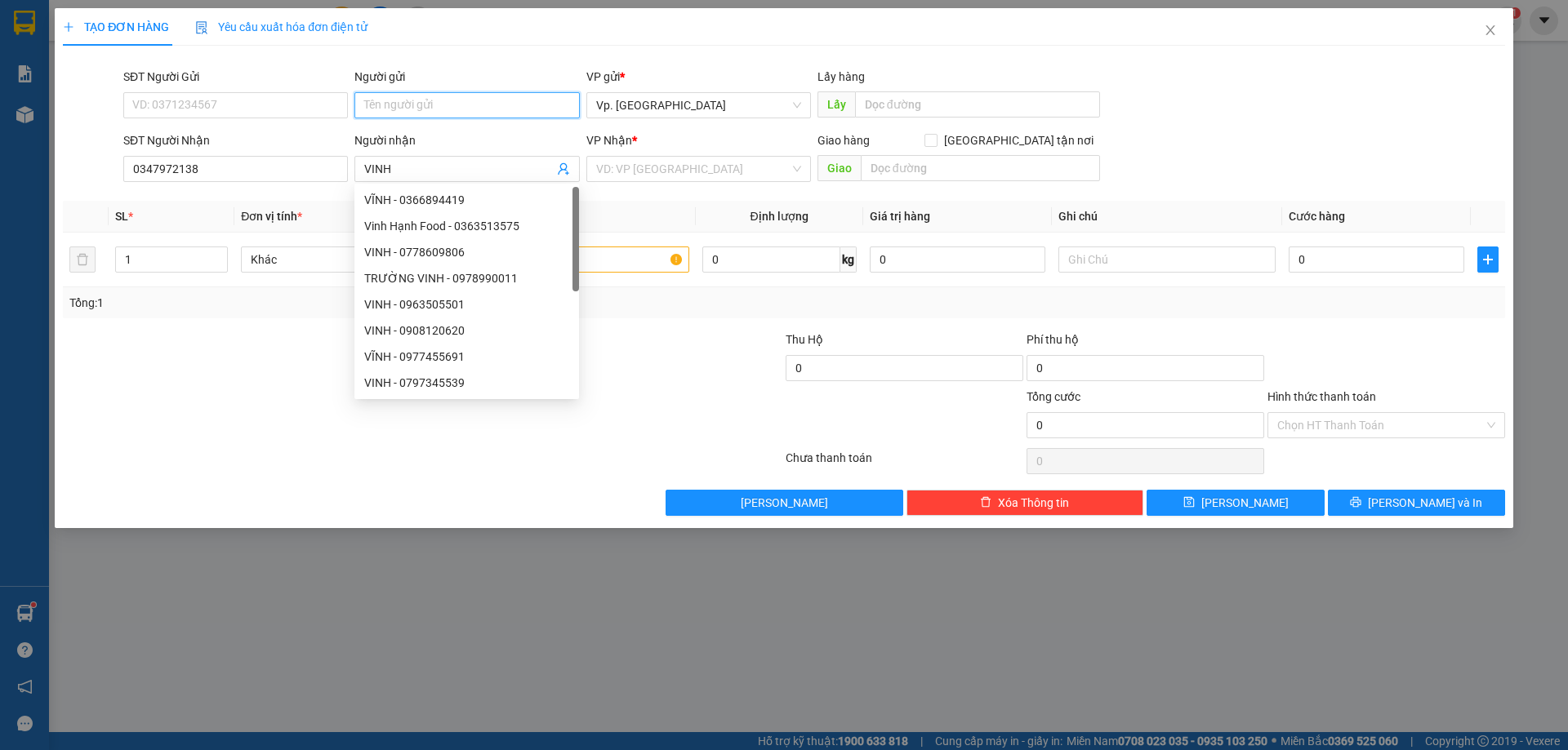
click at [378, 110] on input "Người gửi" at bounding box center [467, 105] width 225 height 26
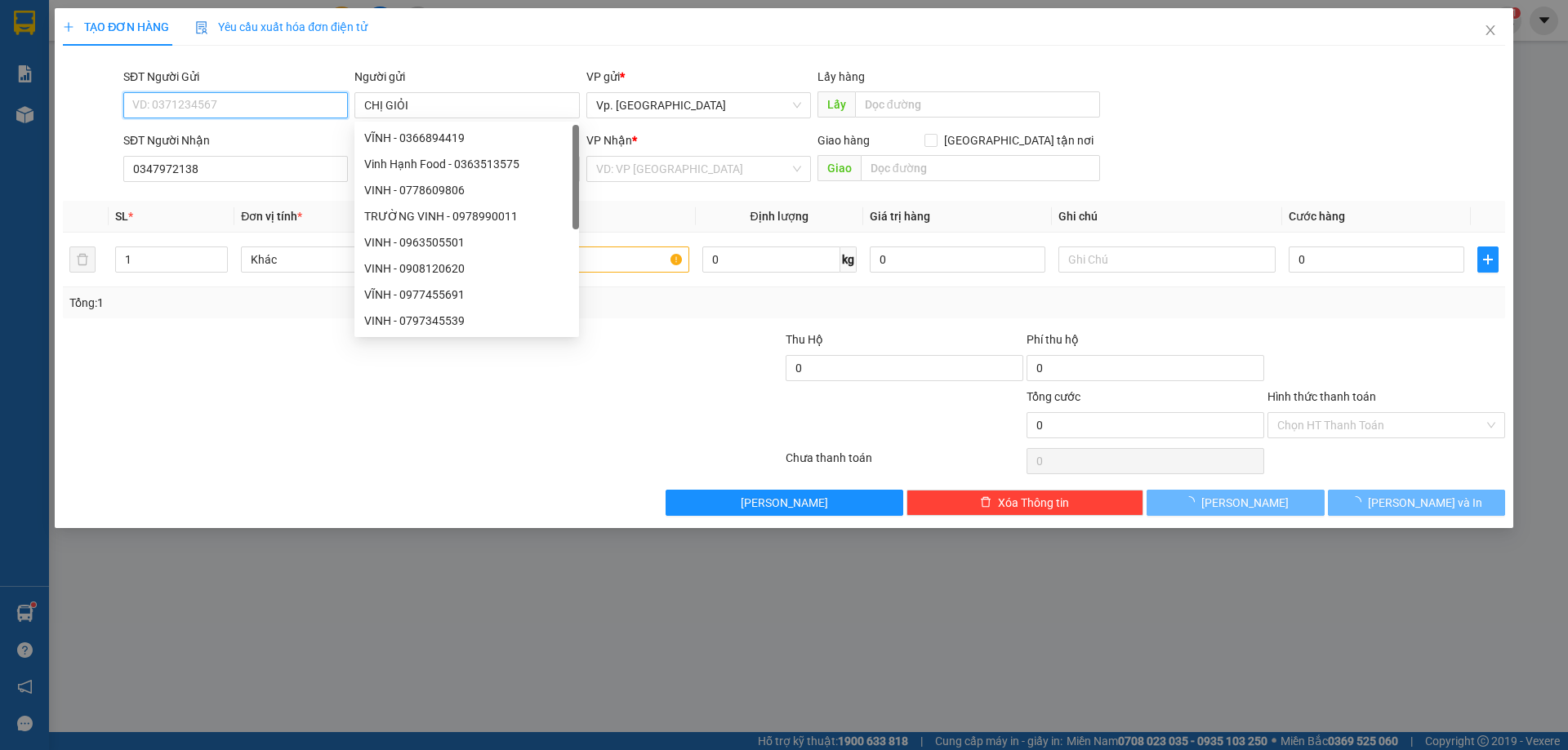
click at [282, 102] on input "SĐT Người Gửi" at bounding box center [236, 105] width 225 height 26
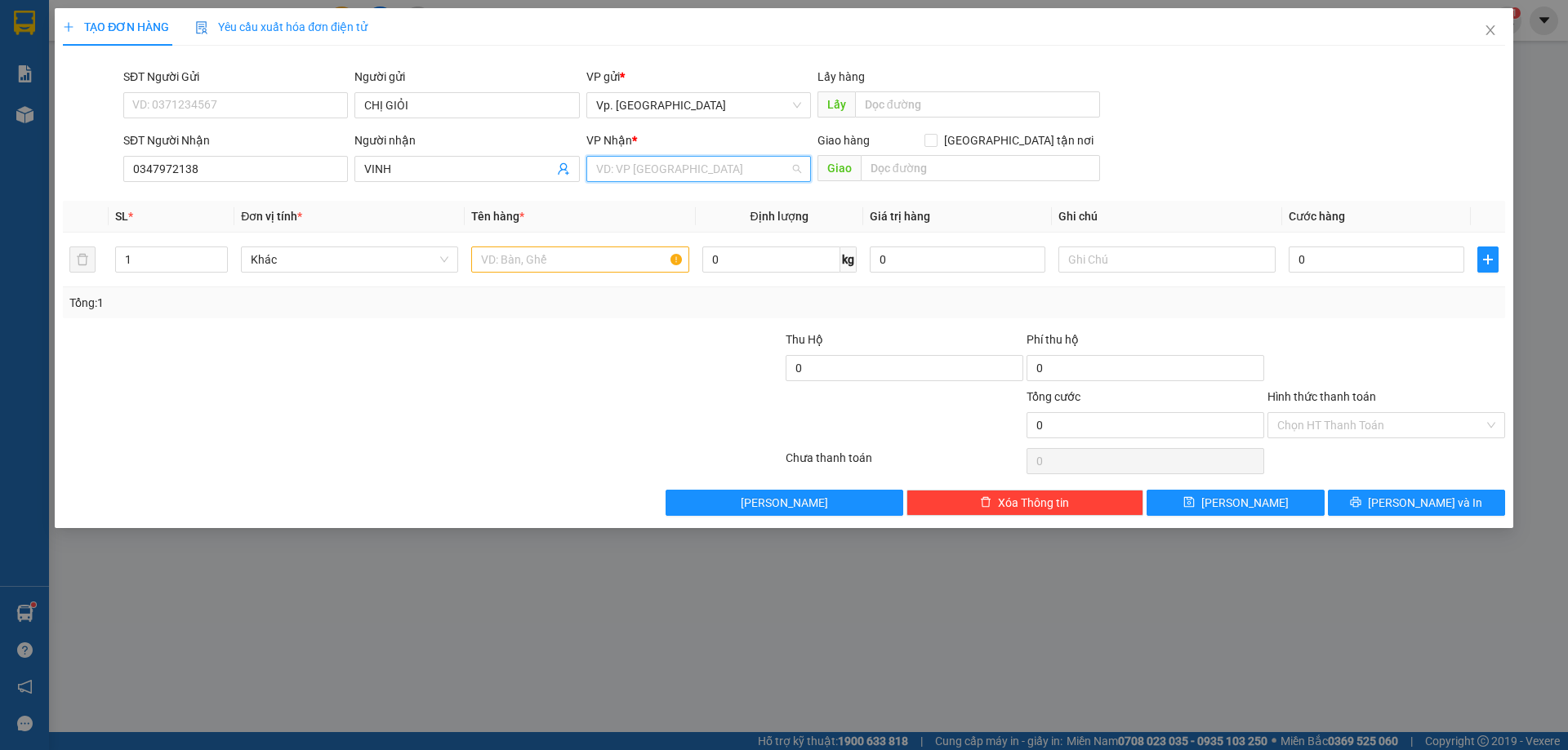
drag, startPoint x: 626, startPoint y: 157, endPoint x: 635, endPoint y: 174, distance: 19.2
click at [626, 158] on input "search" at bounding box center [693, 168] width 193 height 24
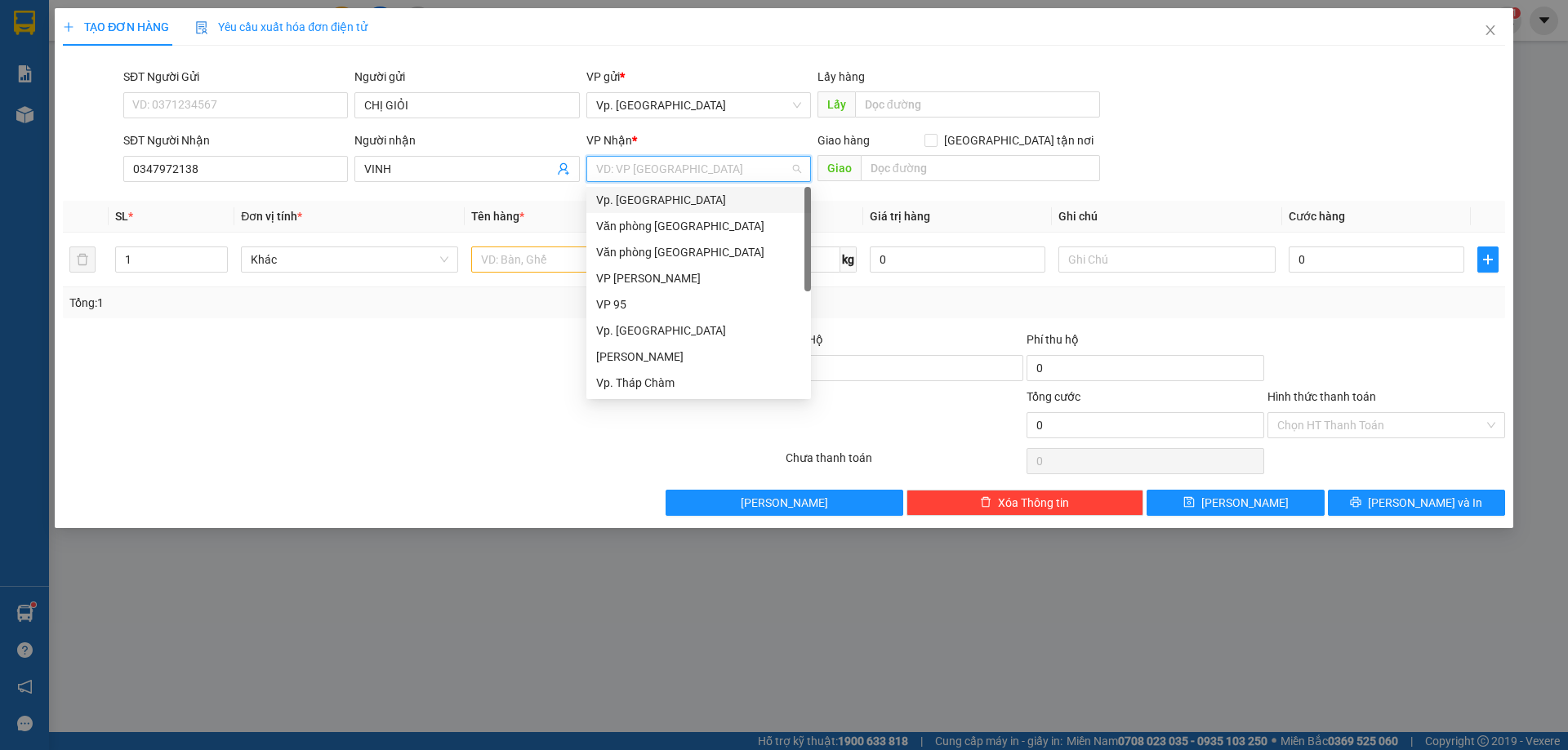
scroll to position [131, 0]
click at [619, 312] on div "VP QL13" at bounding box center [699, 305] width 205 height 18
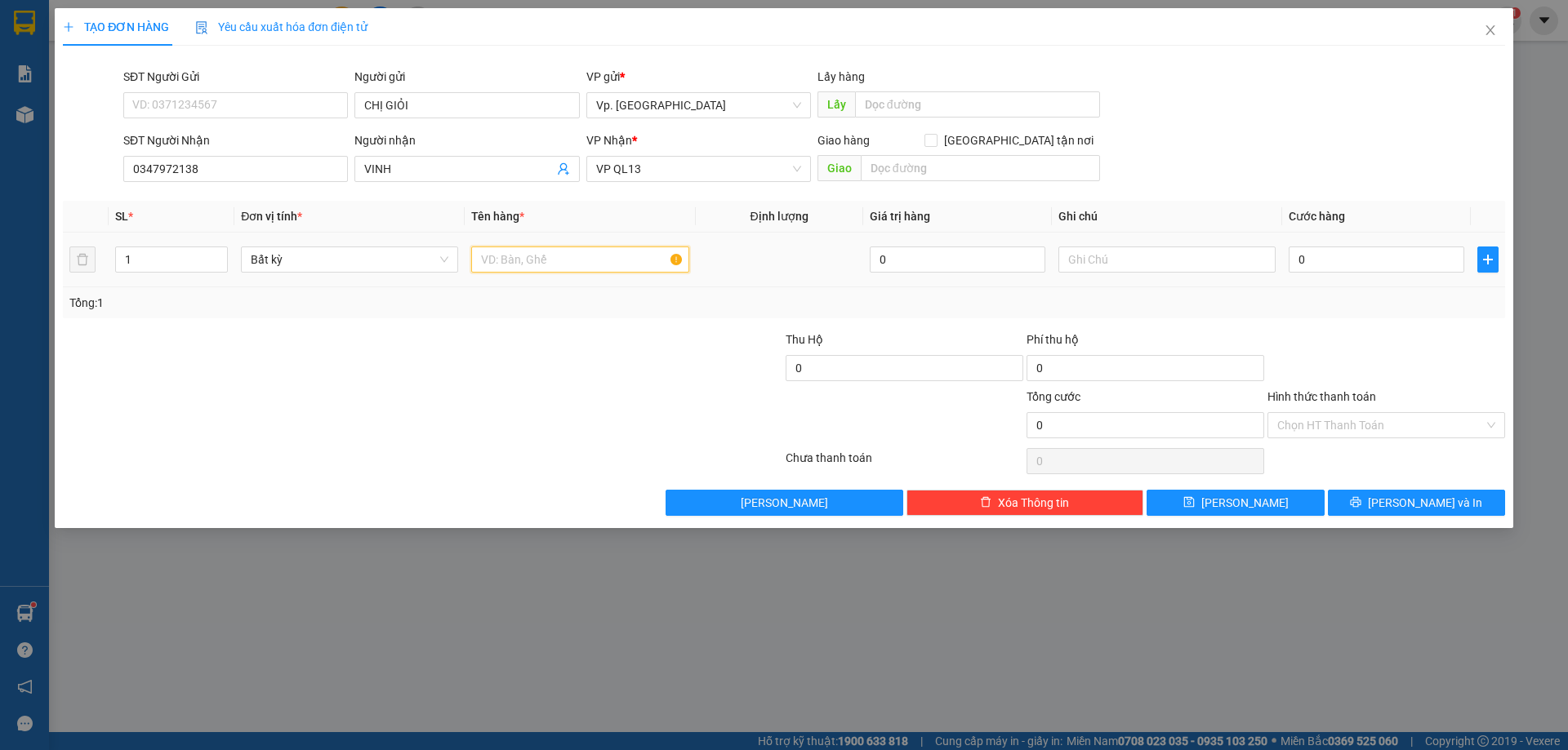
drag, startPoint x: 492, startPoint y: 266, endPoint x: 416, endPoint y: 243, distance: 79.4
click at [491, 266] on input "text" at bounding box center [580, 259] width 217 height 26
click at [218, 247] on span "Increase Value" at bounding box center [218, 255] width 18 height 15
click at [496, 256] on input "text" at bounding box center [580, 259] width 217 height 26
click at [1338, 252] on input "0" at bounding box center [1376, 259] width 176 height 26
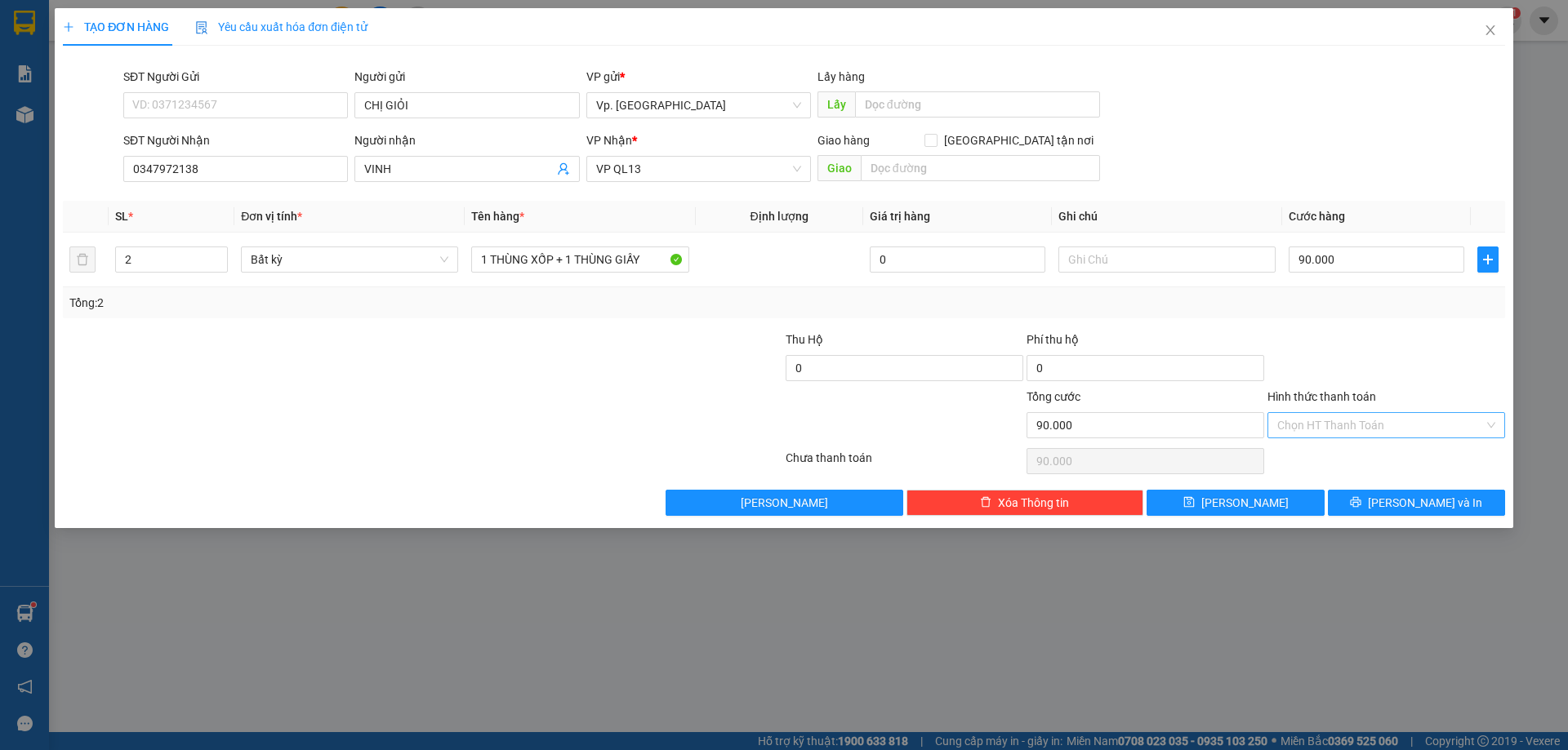
drag, startPoint x: 1369, startPoint y: 410, endPoint x: 1347, endPoint y: 430, distance: 29.7
click at [1362, 415] on input "Hình thức thanh toán" at bounding box center [1381, 425] width 207 height 24
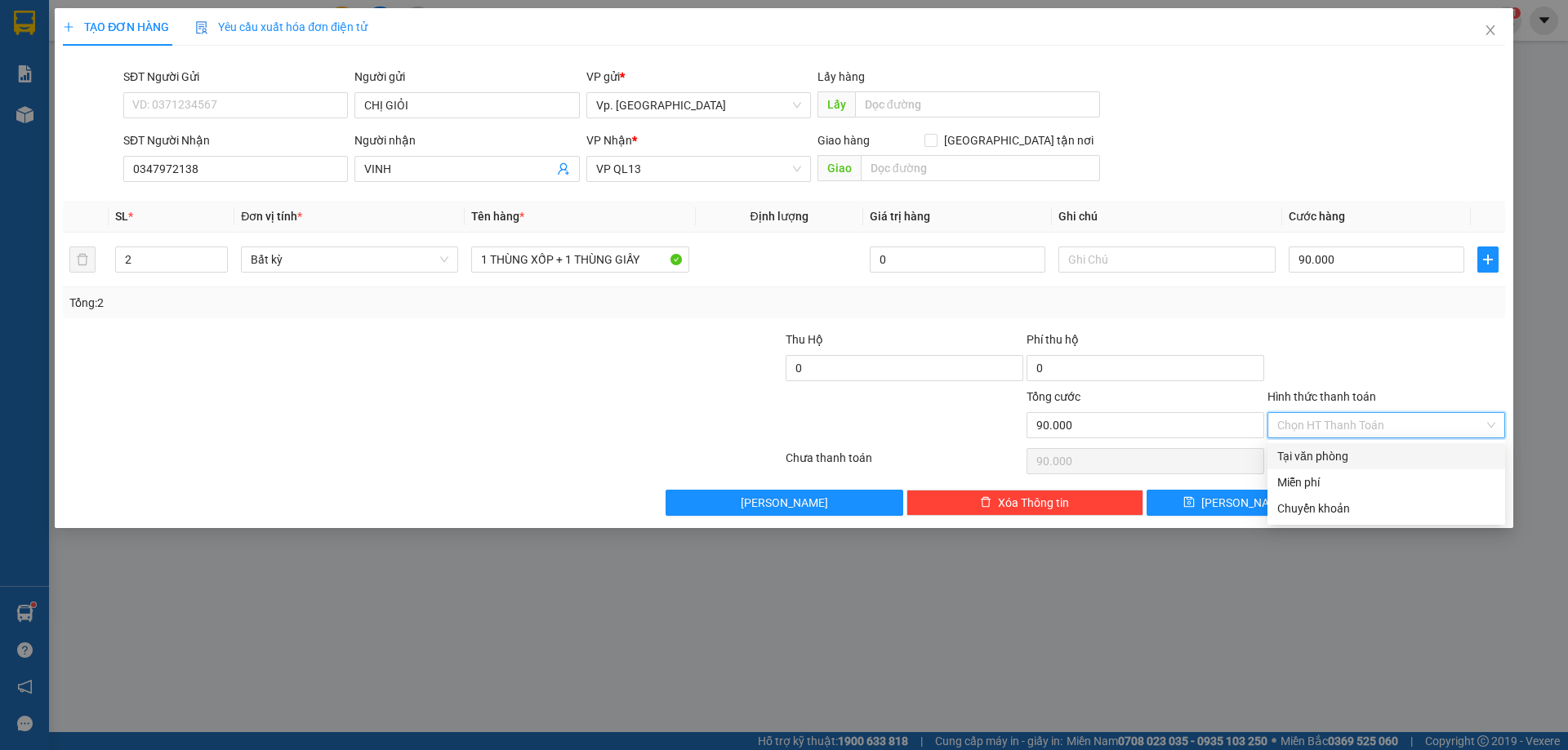
click at [1342, 454] on div "Tại văn phòng" at bounding box center [1386, 456] width 218 height 18
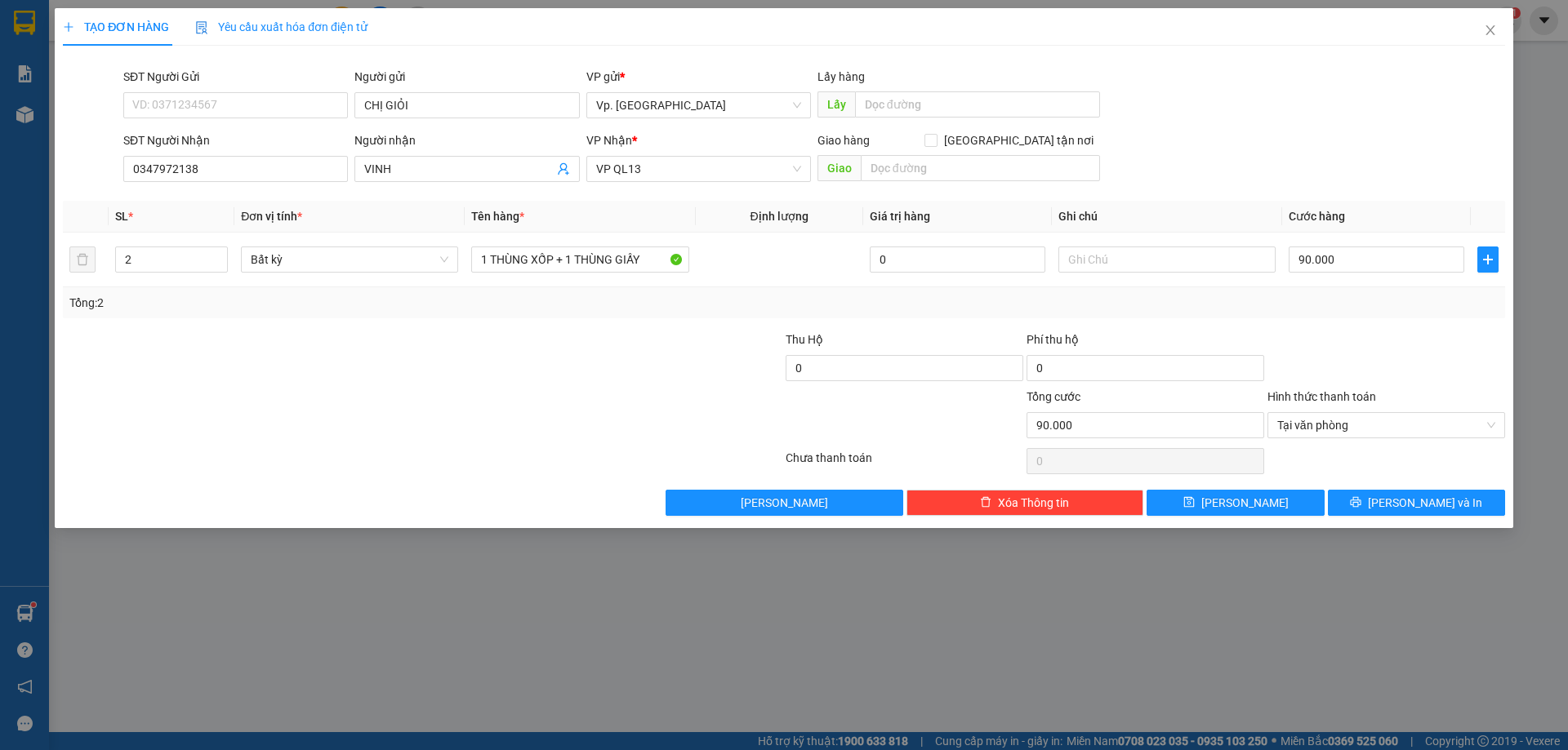
click at [1411, 515] on div "TẠO ĐƠN HÀNG Yêu cầu xuất hóa đơn điện tử Transit Pickup Surcharge Ids Transit …" at bounding box center [784, 268] width 1458 height 520
click at [1407, 514] on div "TẠO ĐƠN HÀNG Yêu cầu xuất hóa đơn điện tử Transit Pickup Surcharge Ids Transit …" at bounding box center [784, 268] width 1458 height 520
drag, startPoint x: 1403, startPoint y: 503, endPoint x: 1374, endPoint y: 489, distance: 32.2
click at [1399, 502] on button "[PERSON_NAME] và In" at bounding box center [1416, 502] width 177 height 26
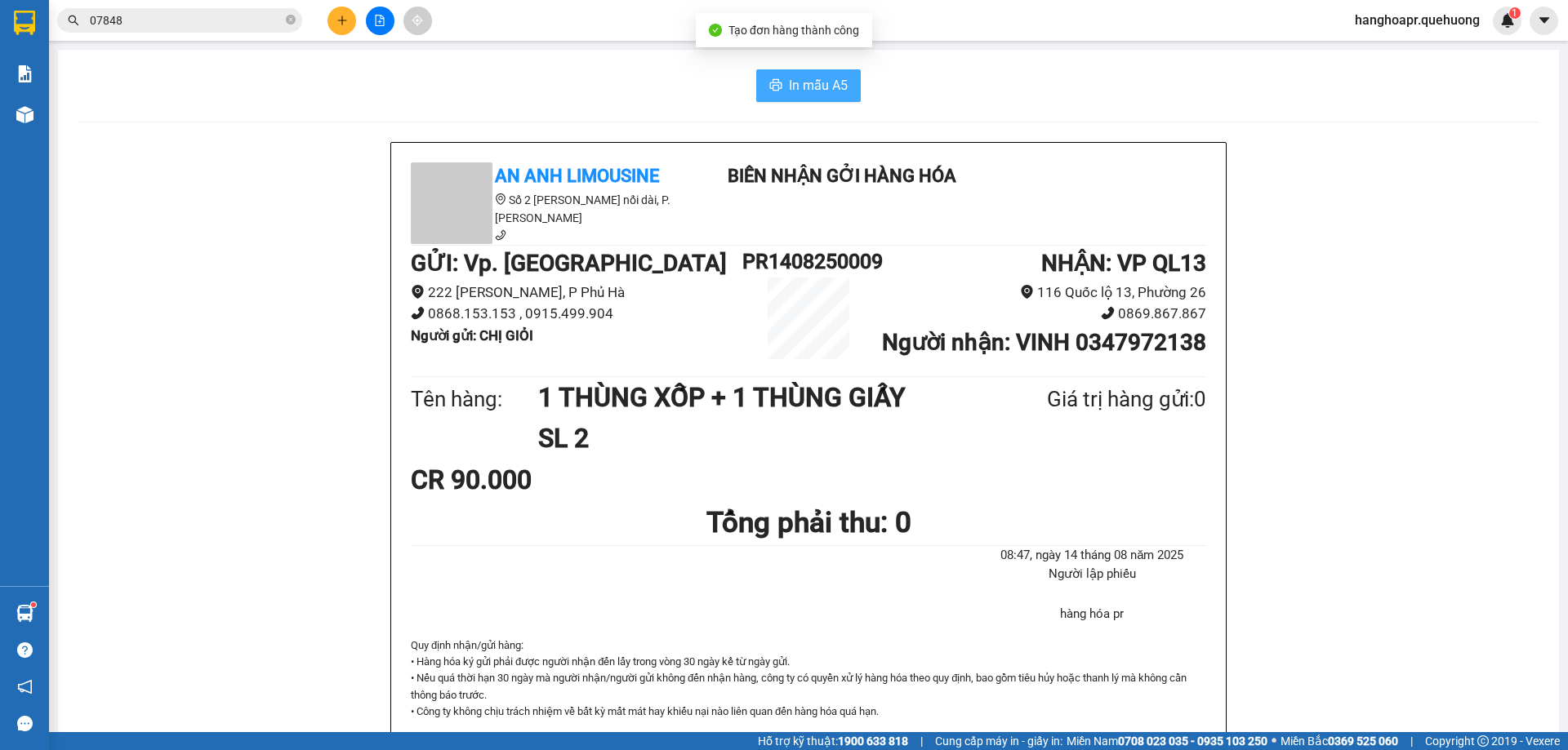
click at [835, 77] on span "In mẫu A5" at bounding box center [818, 85] width 59 height 21
click at [813, 79] on span "In mẫu A5" at bounding box center [818, 85] width 59 height 21
click at [837, 92] on span "In mẫu A5" at bounding box center [818, 85] width 59 height 21
click at [336, 17] on icon "plus" at bounding box center [342, 21] width 12 height 12
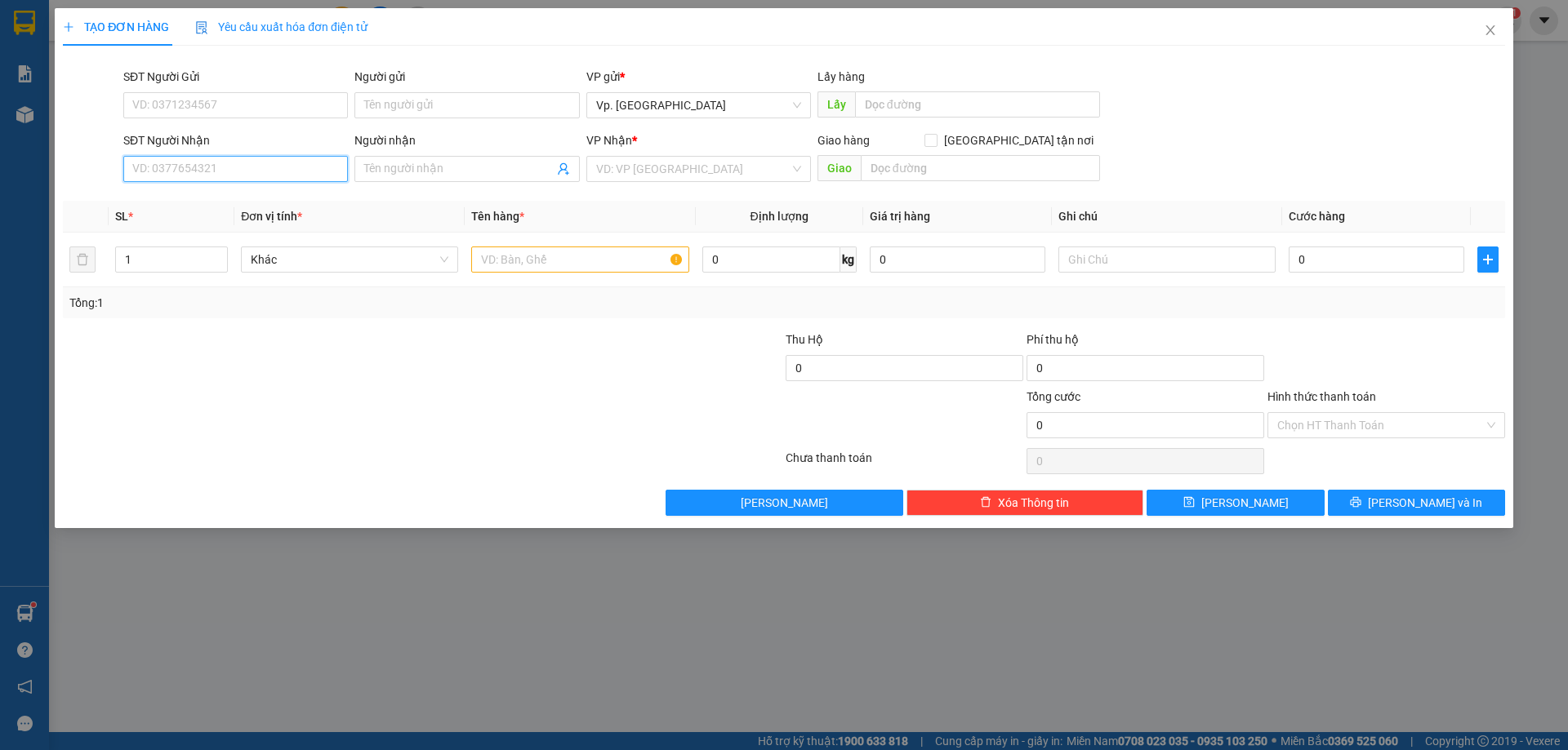
click at [230, 171] on input "SĐT Người Nhận" at bounding box center [236, 168] width 225 height 26
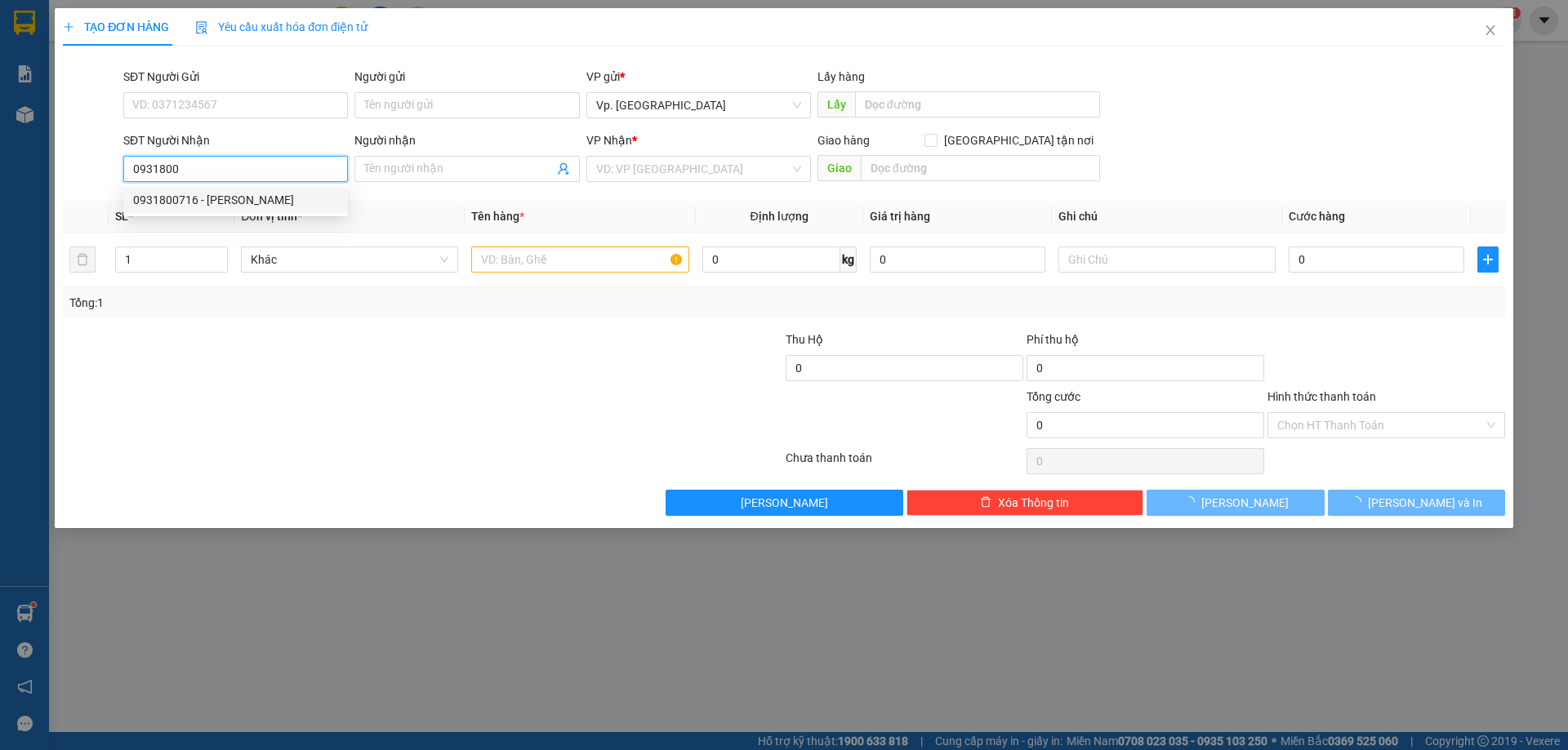
drag, startPoint x: 231, startPoint y: 208, endPoint x: 230, endPoint y: 200, distance: 8.1
click at [230, 200] on div "0931800716 - CÁT TƯỜNG" at bounding box center [236, 200] width 205 height 18
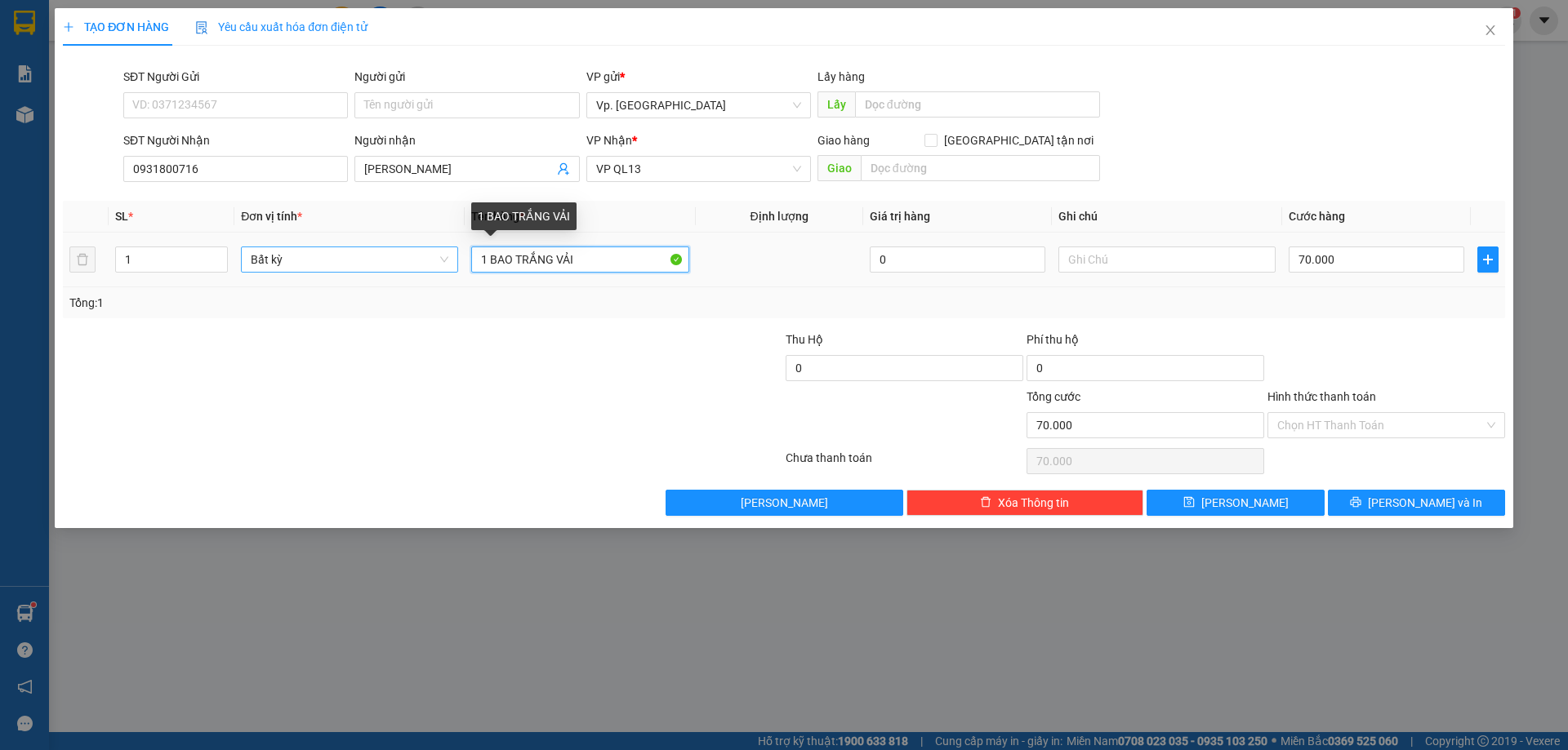
drag, startPoint x: 598, startPoint y: 256, endPoint x: 440, endPoint y: 256, distance: 158.0
click at [440, 256] on tr "1 Bất kỳ 1 BAO TRẮNG VẢI 0 70.000" at bounding box center [784, 260] width 1442 height 55
click at [1330, 261] on input "70.000" at bounding box center [1376, 259] width 176 height 26
drag, startPoint x: 1360, startPoint y: 421, endPoint x: 1332, endPoint y: 450, distance: 40.3
click at [1353, 425] on input "Hình thức thanh toán" at bounding box center [1381, 425] width 207 height 24
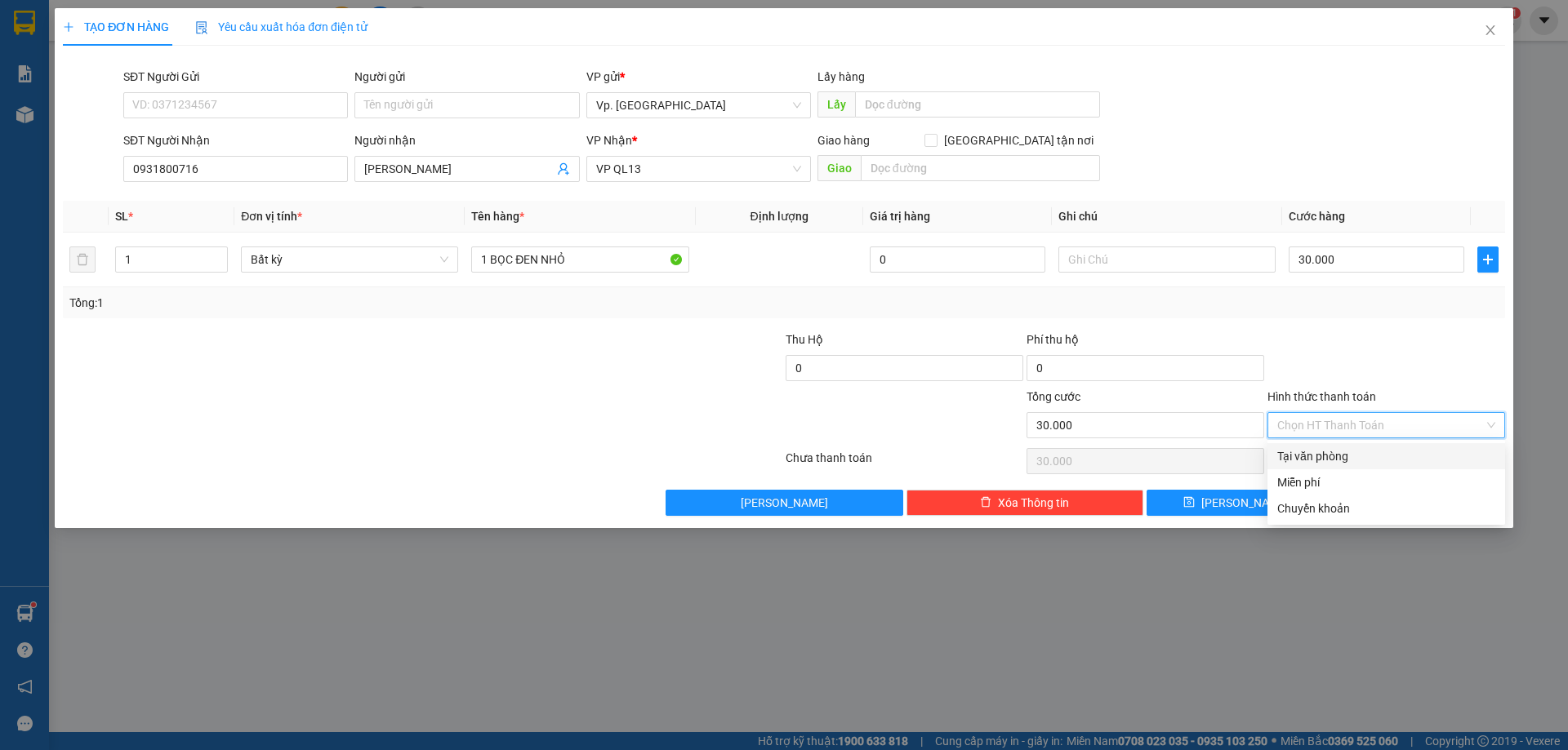
click at [1332, 453] on div "Tại văn phòng" at bounding box center [1386, 456] width 218 height 18
click at [1406, 496] on span "[PERSON_NAME] và In" at bounding box center [1424, 503] width 114 height 18
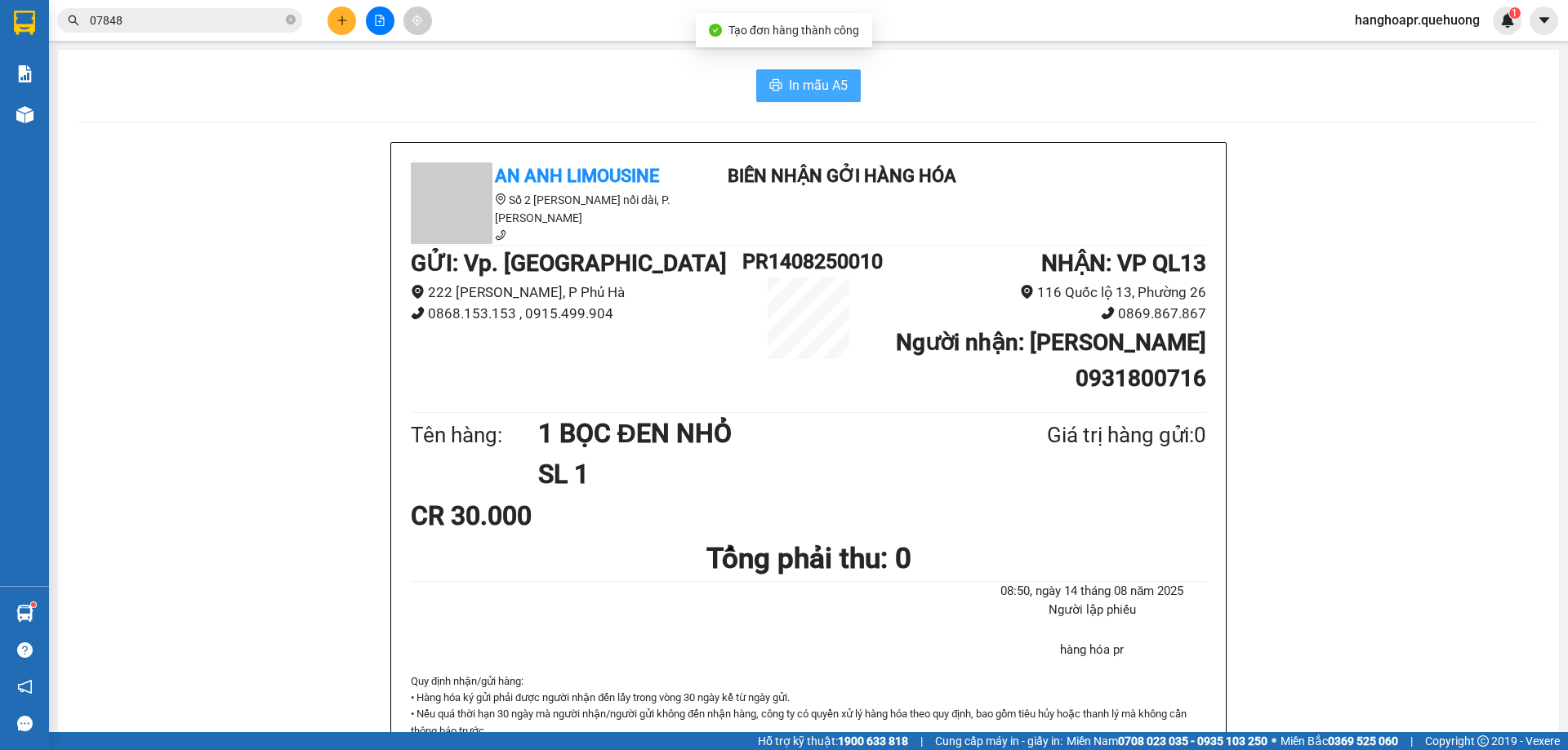
click at [775, 82] on icon "printer" at bounding box center [776, 85] width 13 height 13
click at [348, 21] on button at bounding box center [341, 21] width 28 height 28
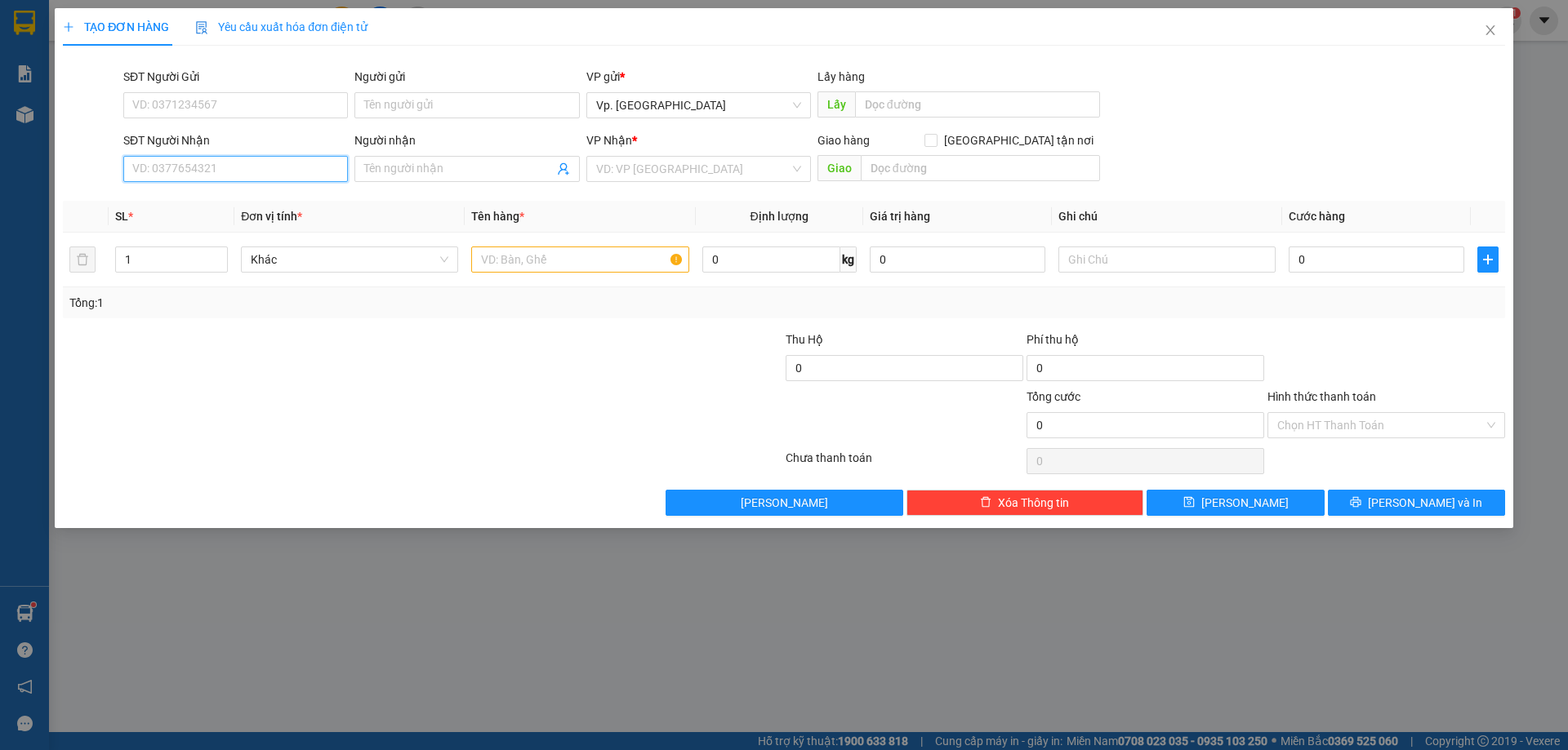
click at [270, 170] on input "SĐT Người Nhận" at bounding box center [236, 168] width 225 height 26
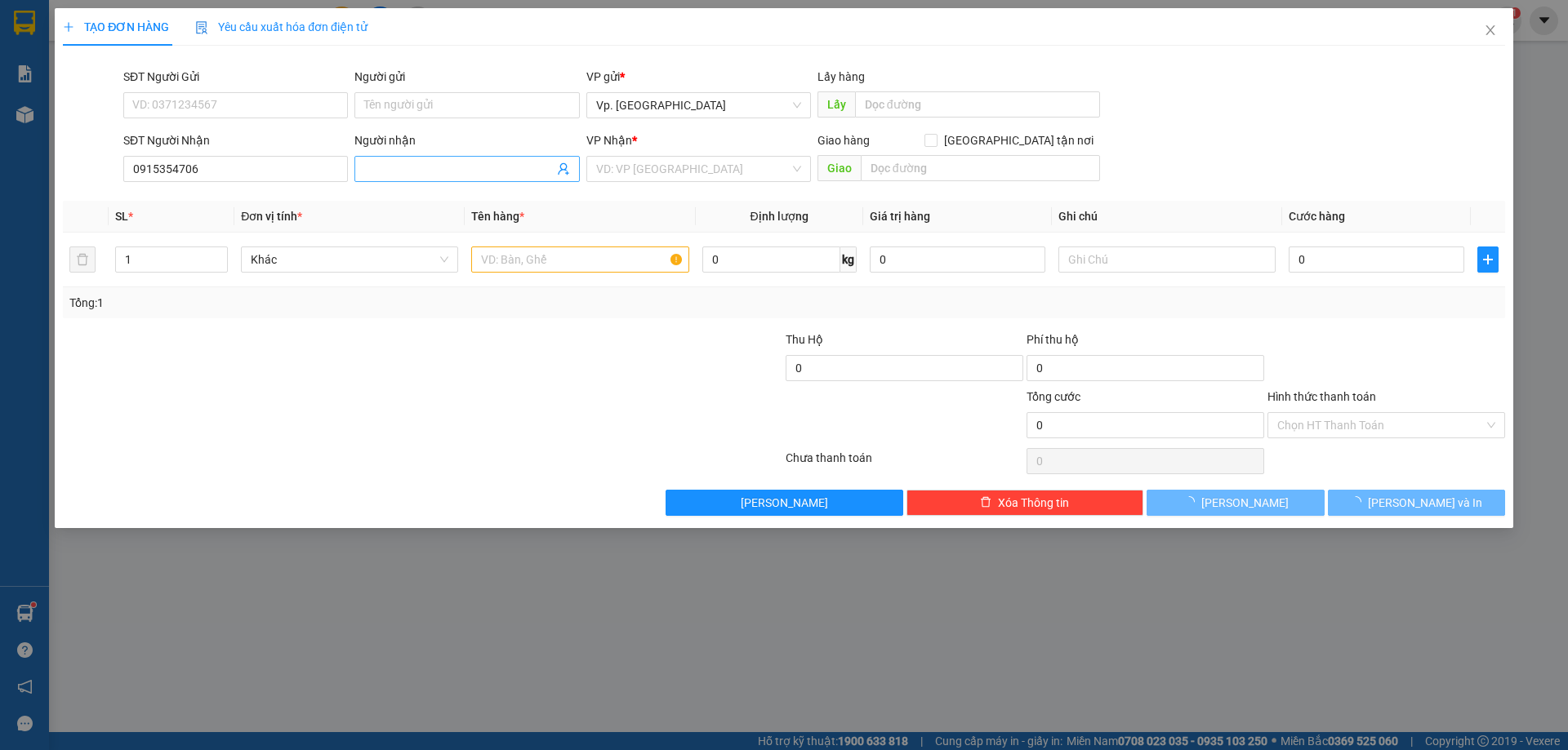
click at [394, 173] on input "Người nhận" at bounding box center [458, 169] width 189 height 18
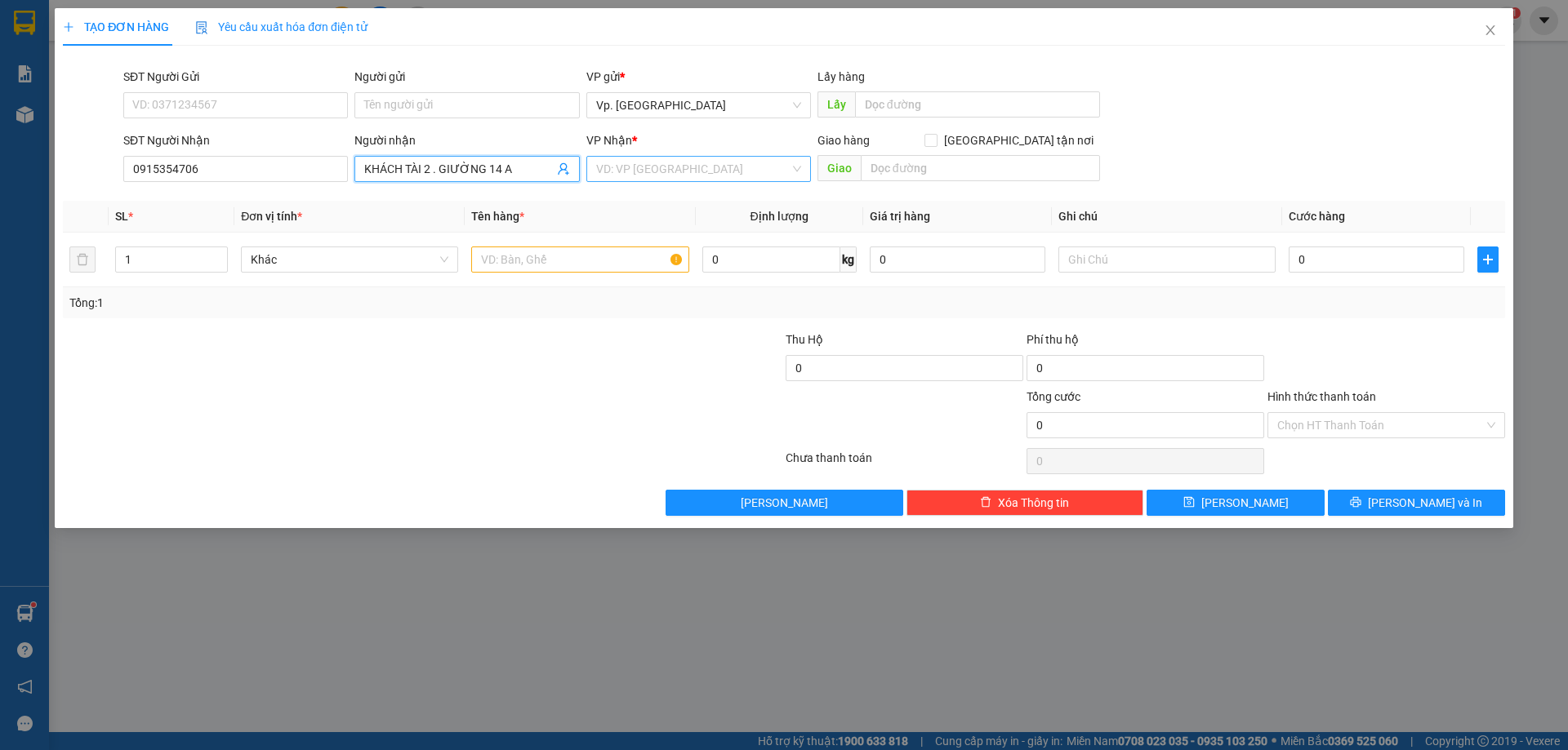
click at [642, 176] on input "search" at bounding box center [693, 168] width 193 height 24
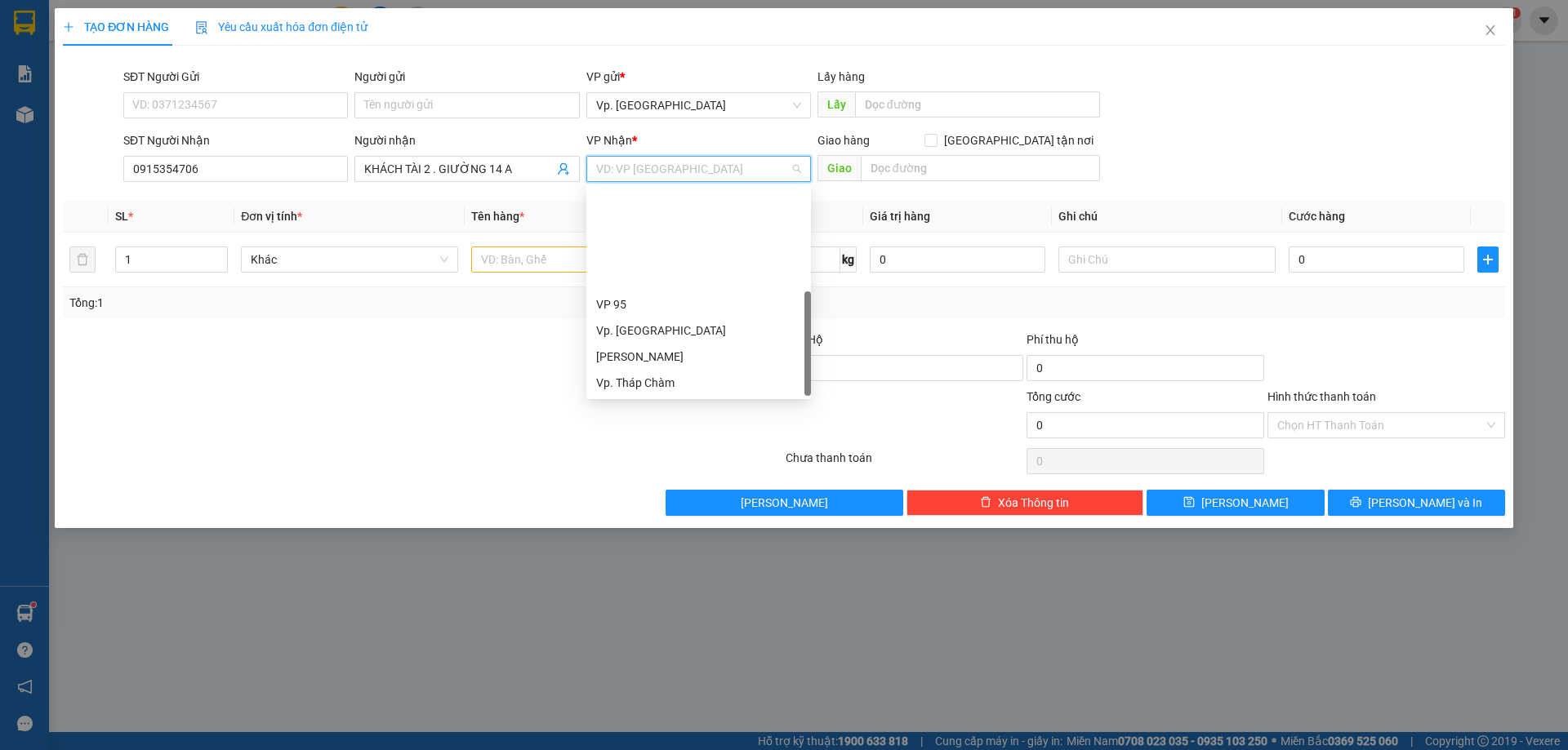
scroll to position [131, 0]
click at [628, 303] on div "VP QL13" at bounding box center [699, 305] width 205 height 18
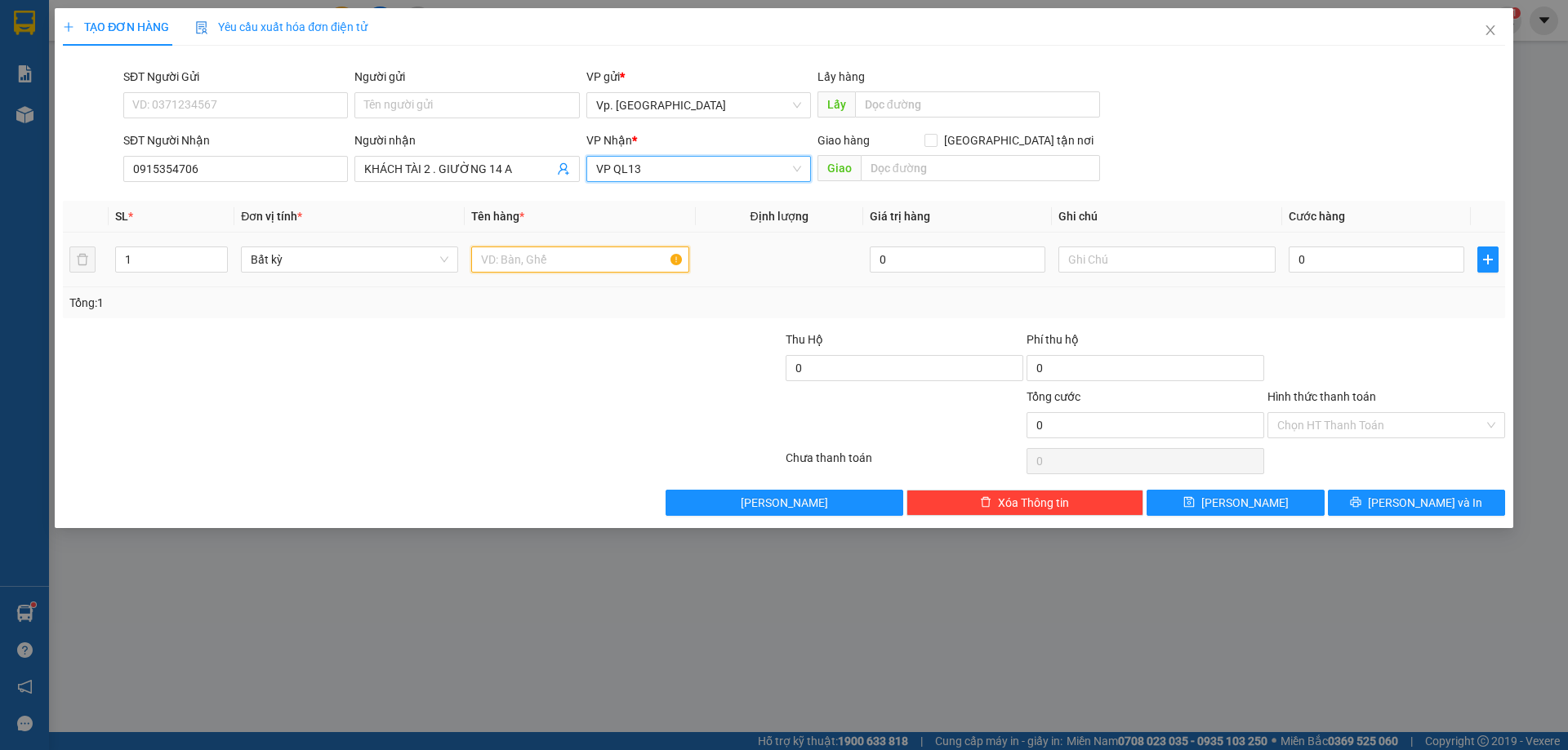
click at [509, 256] on input "text" at bounding box center [580, 259] width 217 height 26
click at [1103, 261] on input "text" at bounding box center [1167, 259] width 217 height 26
click at [1347, 266] on input "0" at bounding box center [1376, 259] width 176 height 26
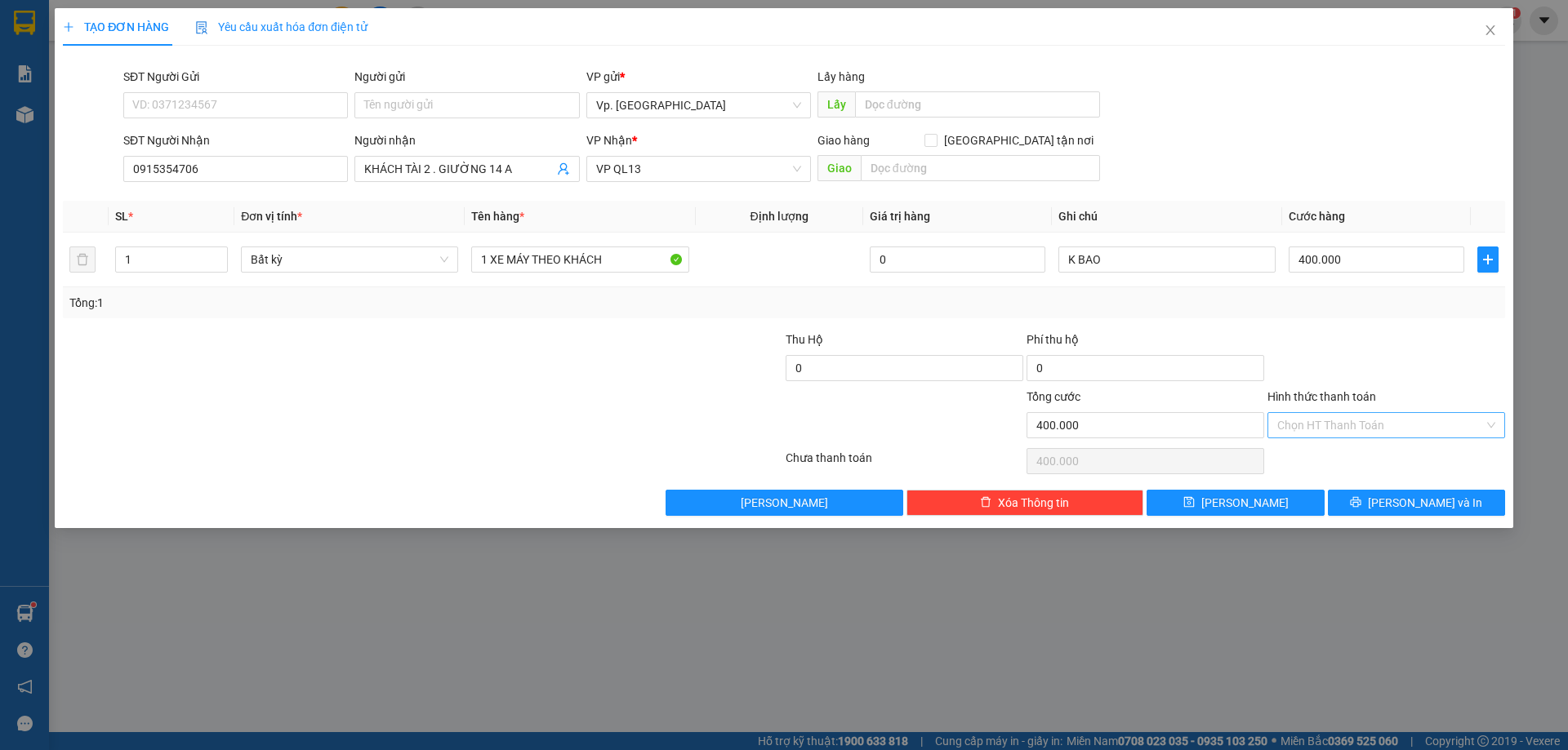
drag, startPoint x: 1322, startPoint y: 420, endPoint x: 1329, endPoint y: 433, distance: 14.8
click at [1323, 420] on input "Hình thức thanh toán" at bounding box center [1381, 425] width 207 height 24
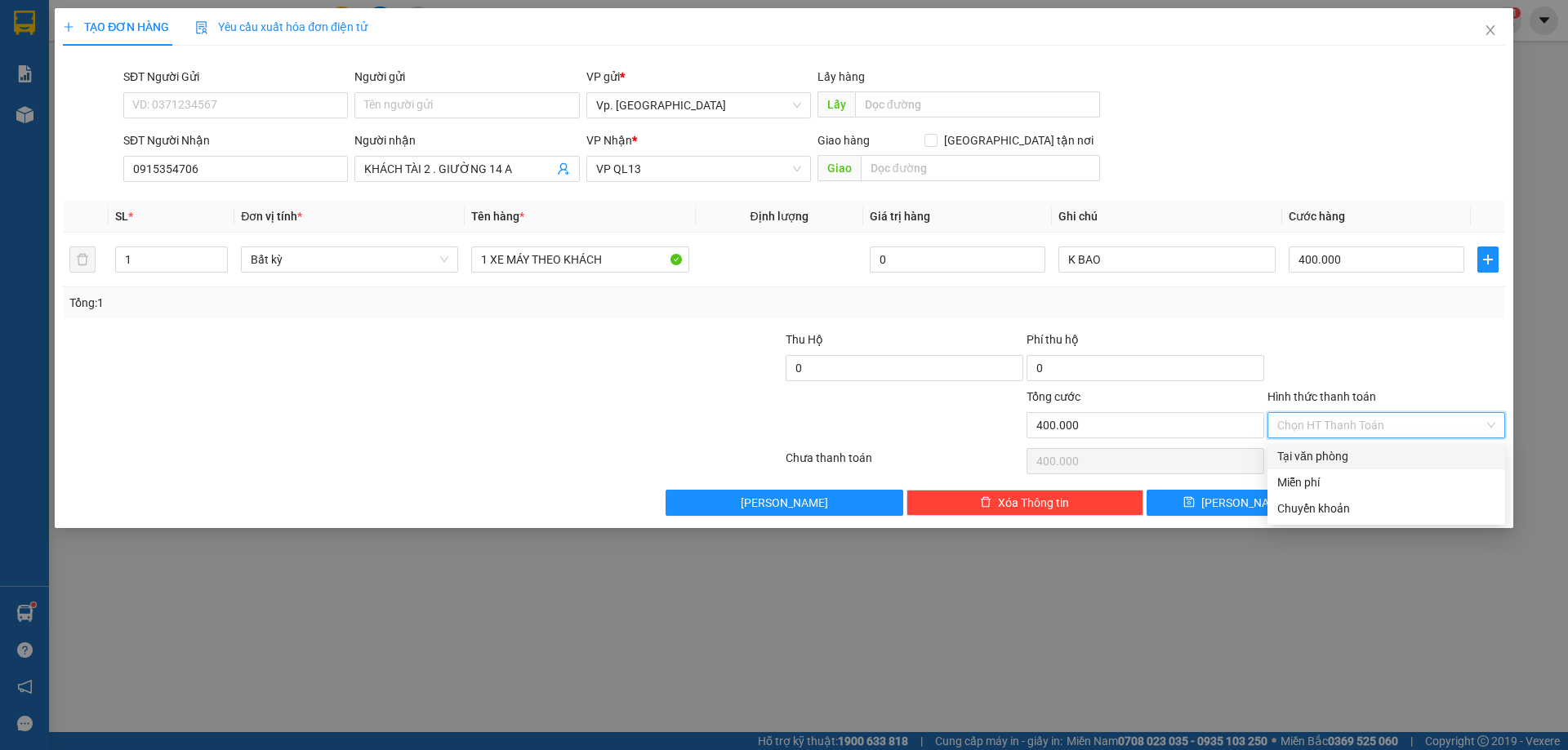
click at [1335, 466] on div "Tại văn phòng" at bounding box center [1386, 455] width 237 height 26
click at [1400, 502] on button "[PERSON_NAME] và In" at bounding box center [1416, 502] width 177 height 26
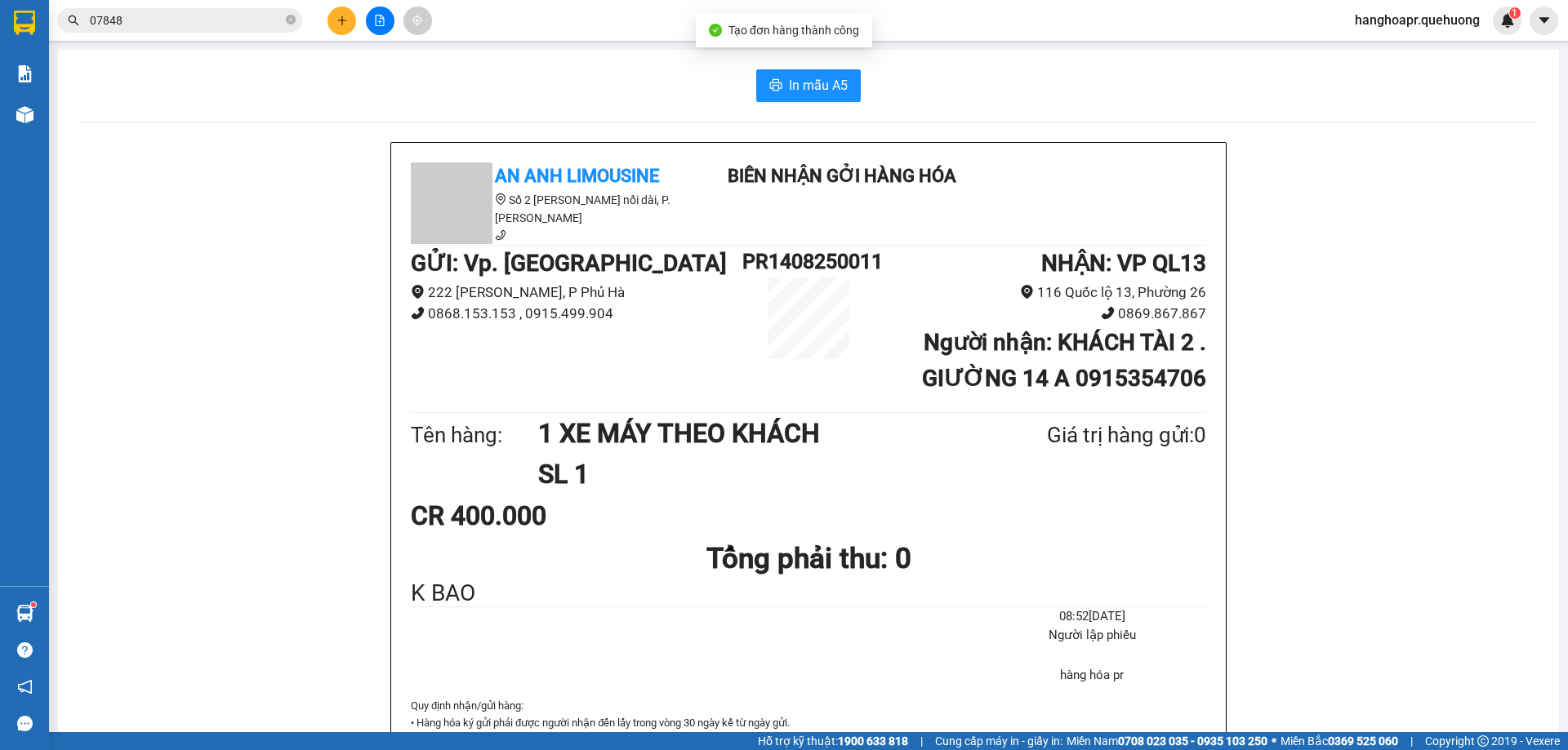
click at [820, 63] on div "In mẫu A5 An Anh Limousine Số 2 Nguyễn Tri Phương nối dài, P. Văn Hải Biên nhận…" at bounding box center [809, 752] width 1501 height 1405
click at [820, 71] on button "In mẫu A5" at bounding box center [809, 85] width 105 height 32
click at [340, 15] on icon "plus" at bounding box center [342, 21] width 12 height 12
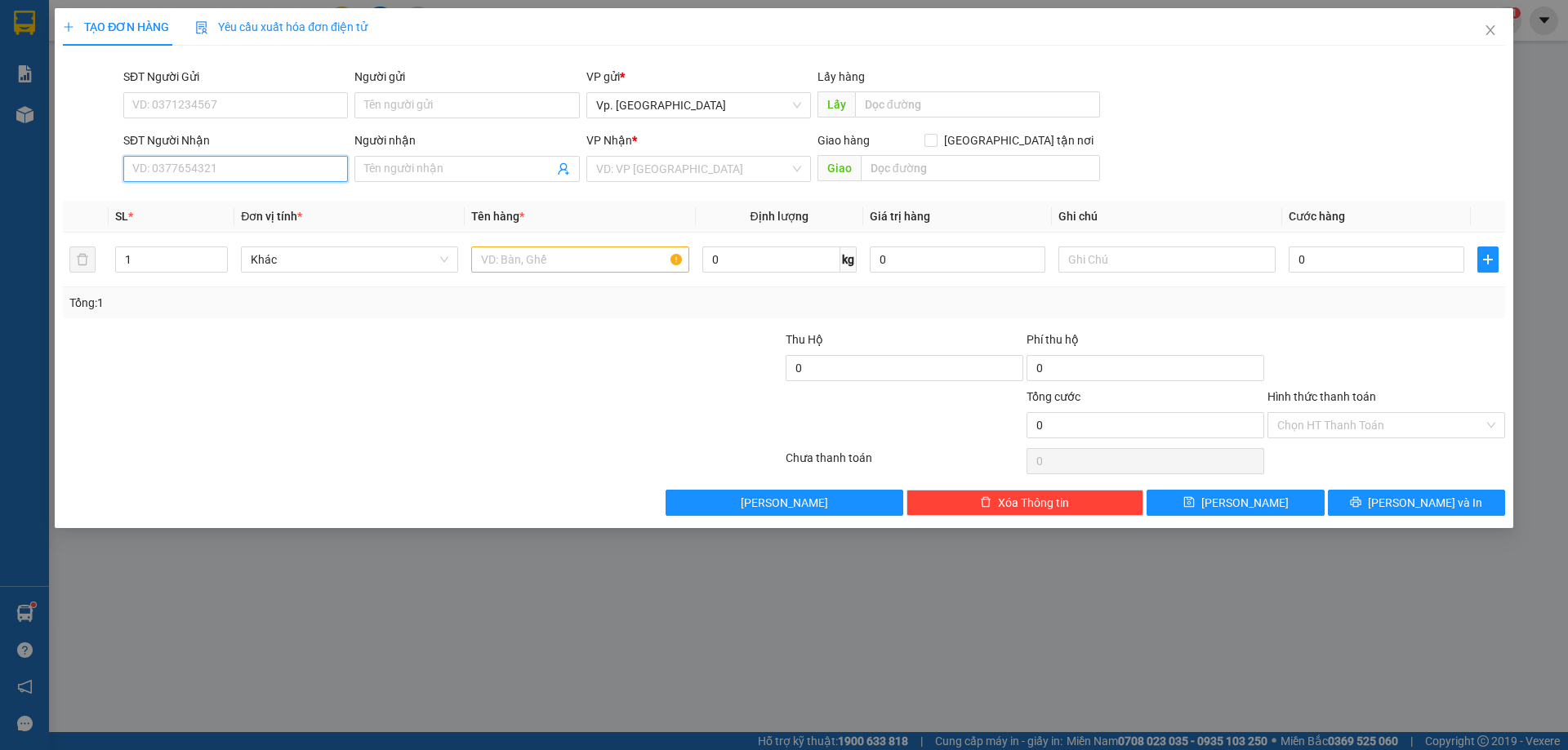
click at [236, 162] on input "SĐT Người Nhận" at bounding box center [236, 168] width 225 height 26
click at [473, 157] on span at bounding box center [467, 168] width 225 height 26
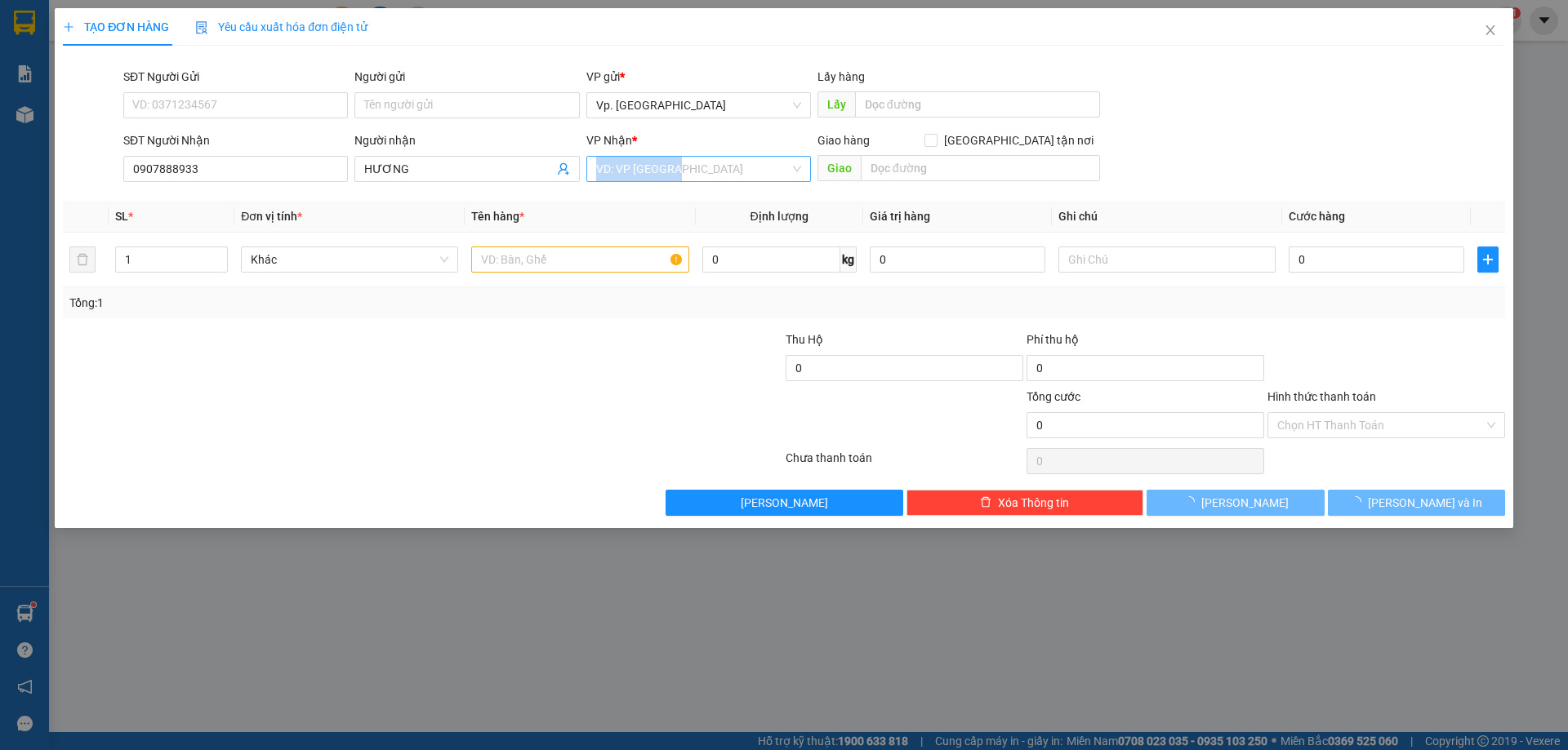
drag, startPoint x: 654, startPoint y: 183, endPoint x: 650, endPoint y: 169, distance: 14.6
click at [651, 170] on div "VP Nhận * VD: VP Sài Gòn" at bounding box center [699, 160] width 225 height 57
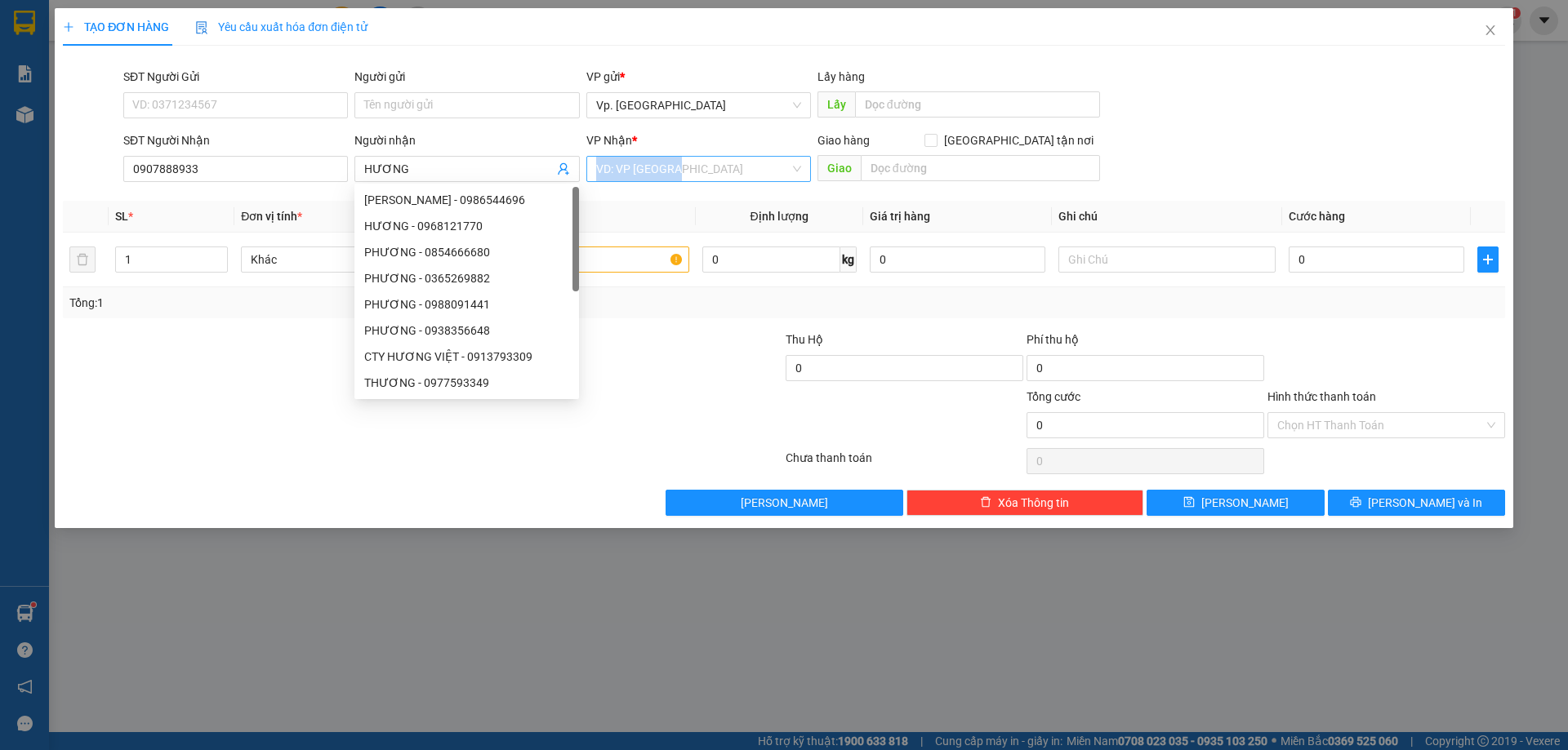
click at [650, 167] on input "search" at bounding box center [693, 168] width 193 height 24
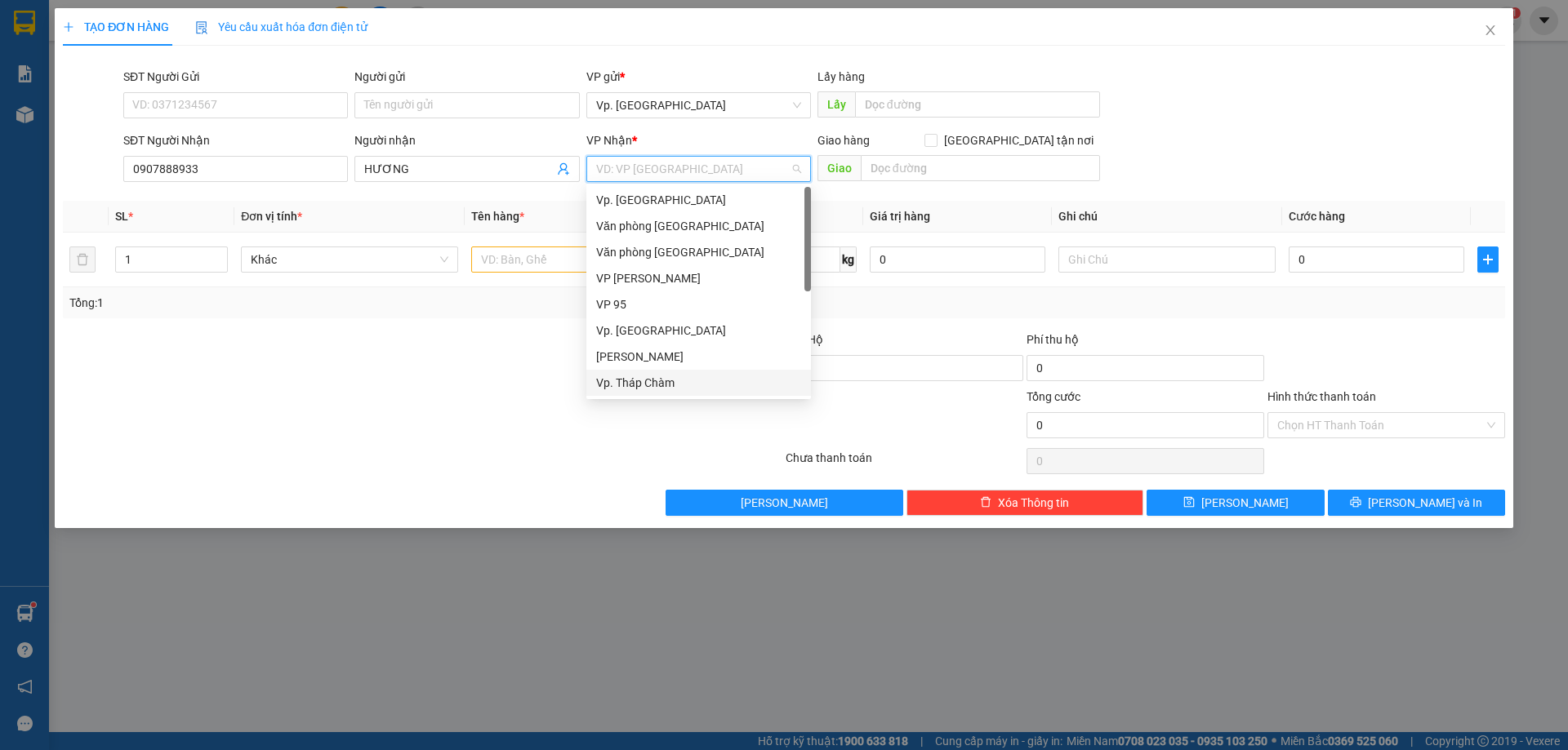
click at [647, 357] on div "[PERSON_NAME]" at bounding box center [699, 357] width 205 height 18
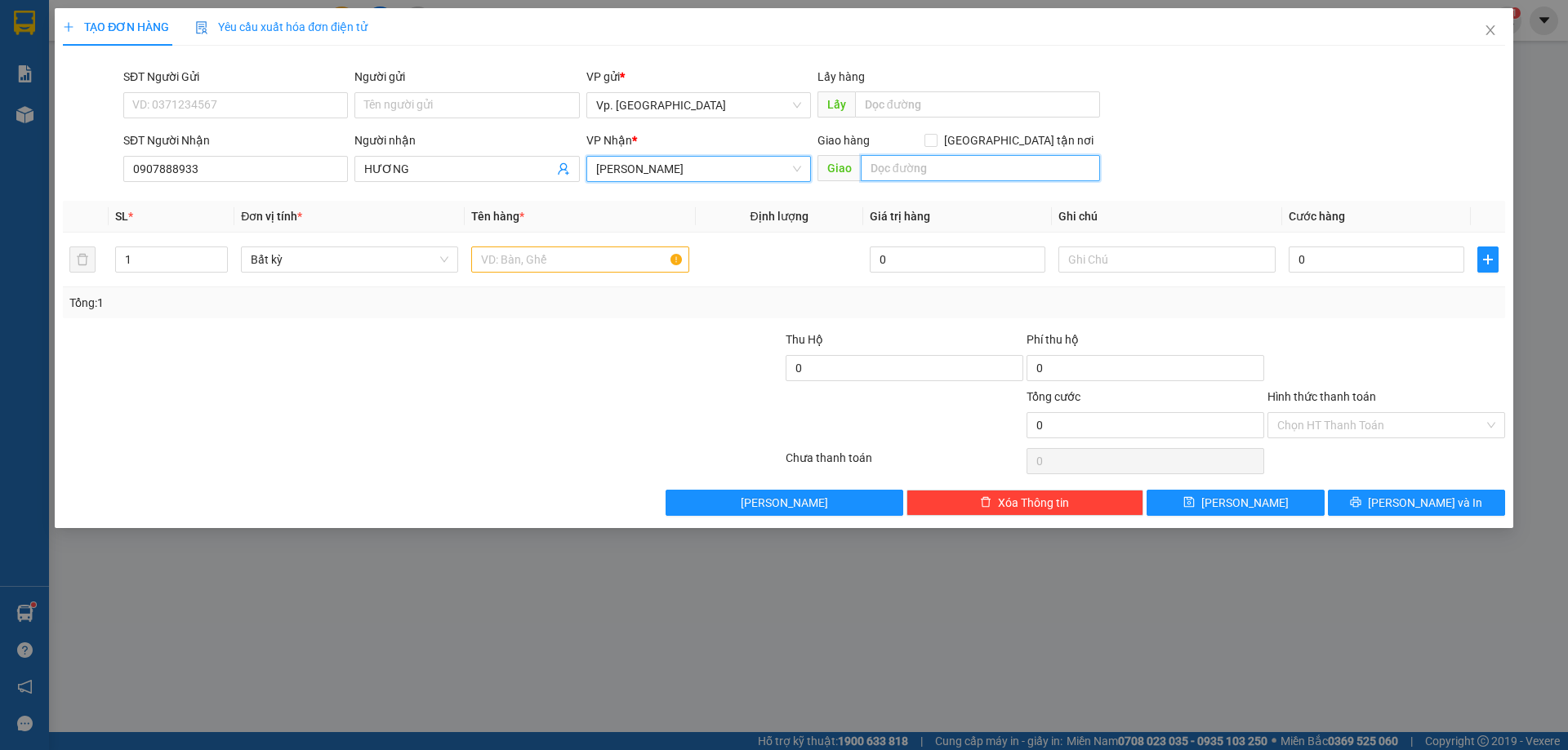
click at [888, 169] on input "text" at bounding box center [979, 167] width 239 height 26
click at [605, 256] on input "text" at bounding box center [580, 259] width 217 height 26
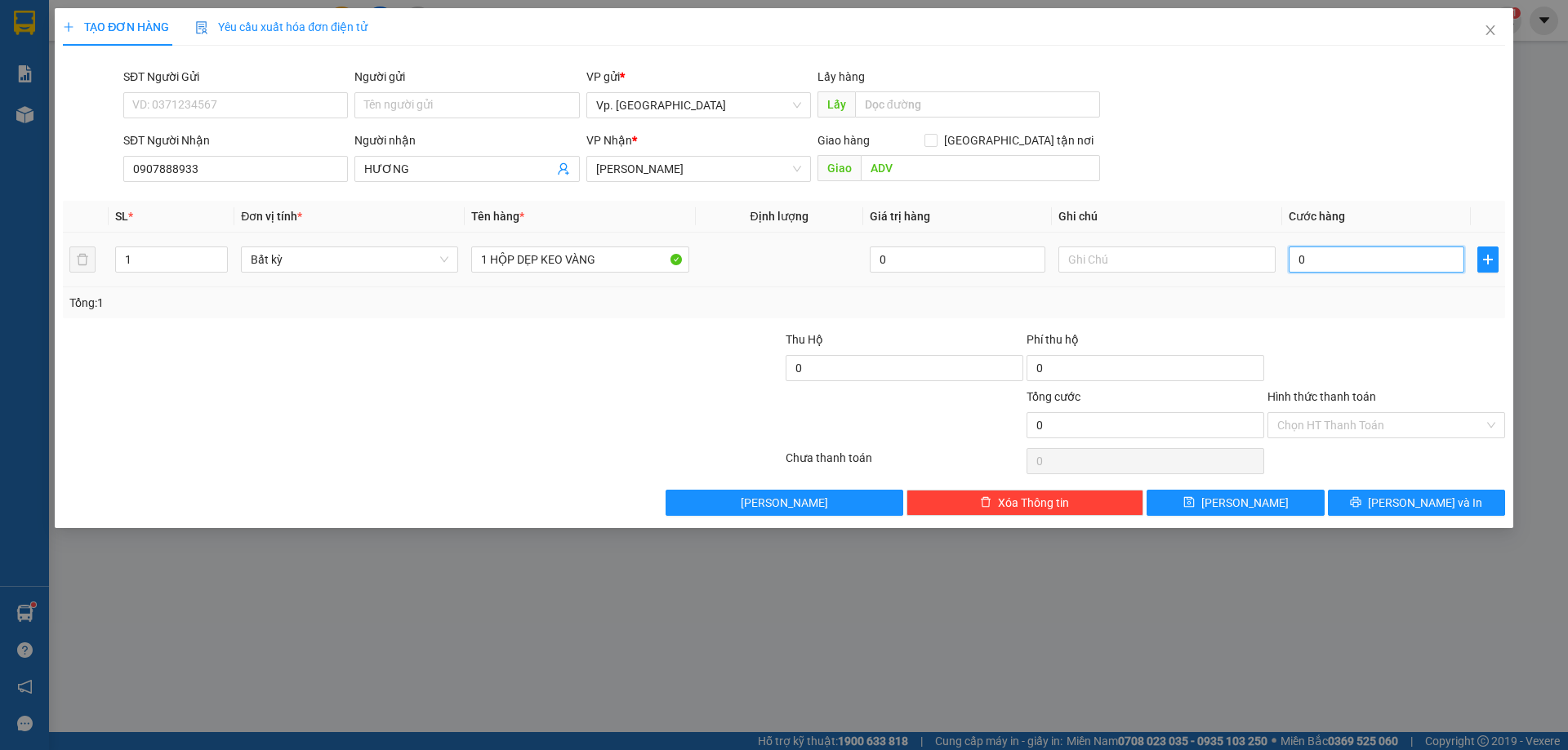
click at [1390, 261] on input "0" at bounding box center [1376, 259] width 176 height 26
click at [1449, 497] on button "[PERSON_NAME] và In" at bounding box center [1416, 502] width 177 height 26
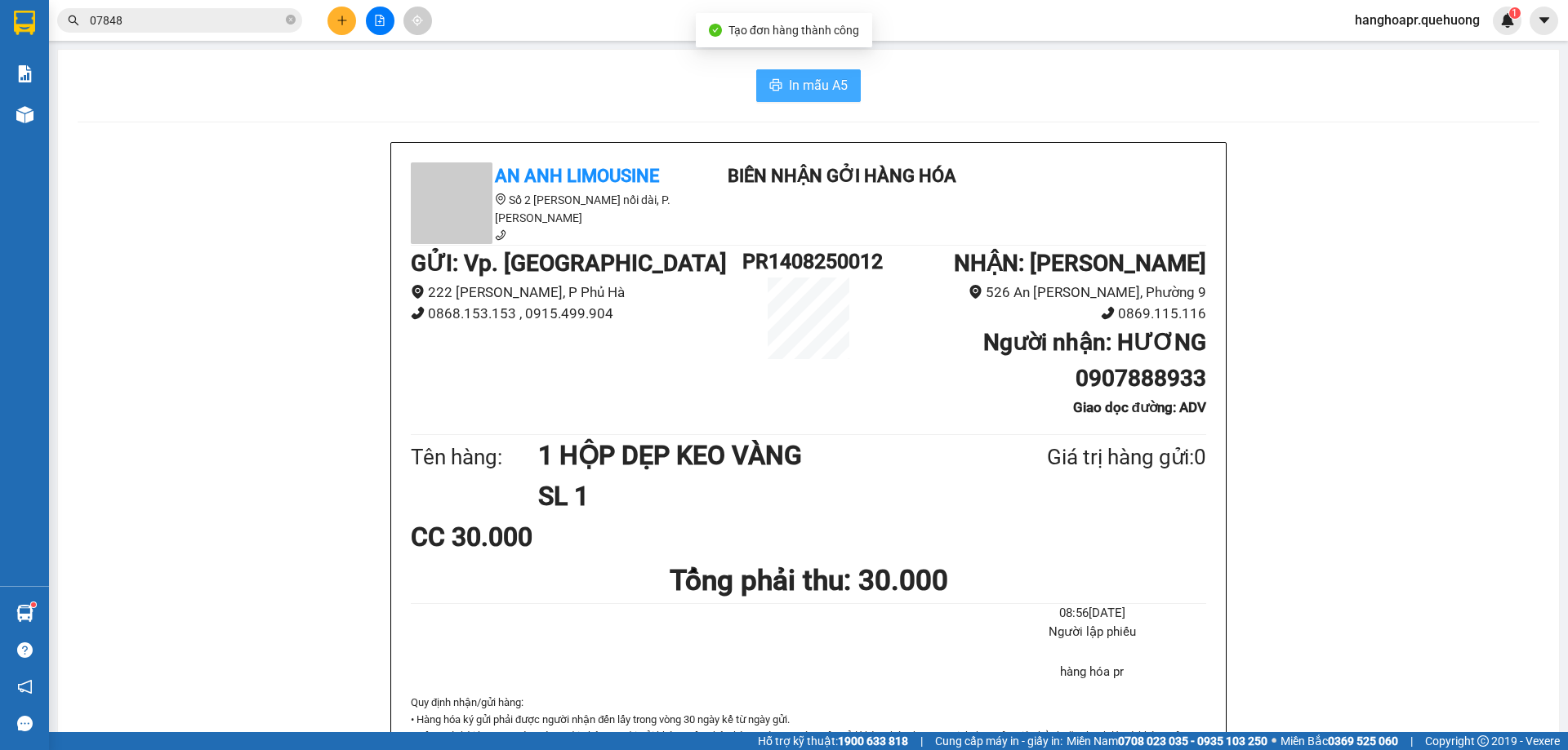
click at [759, 85] on button "In mẫu A5" at bounding box center [809, 85] width 105 height 32
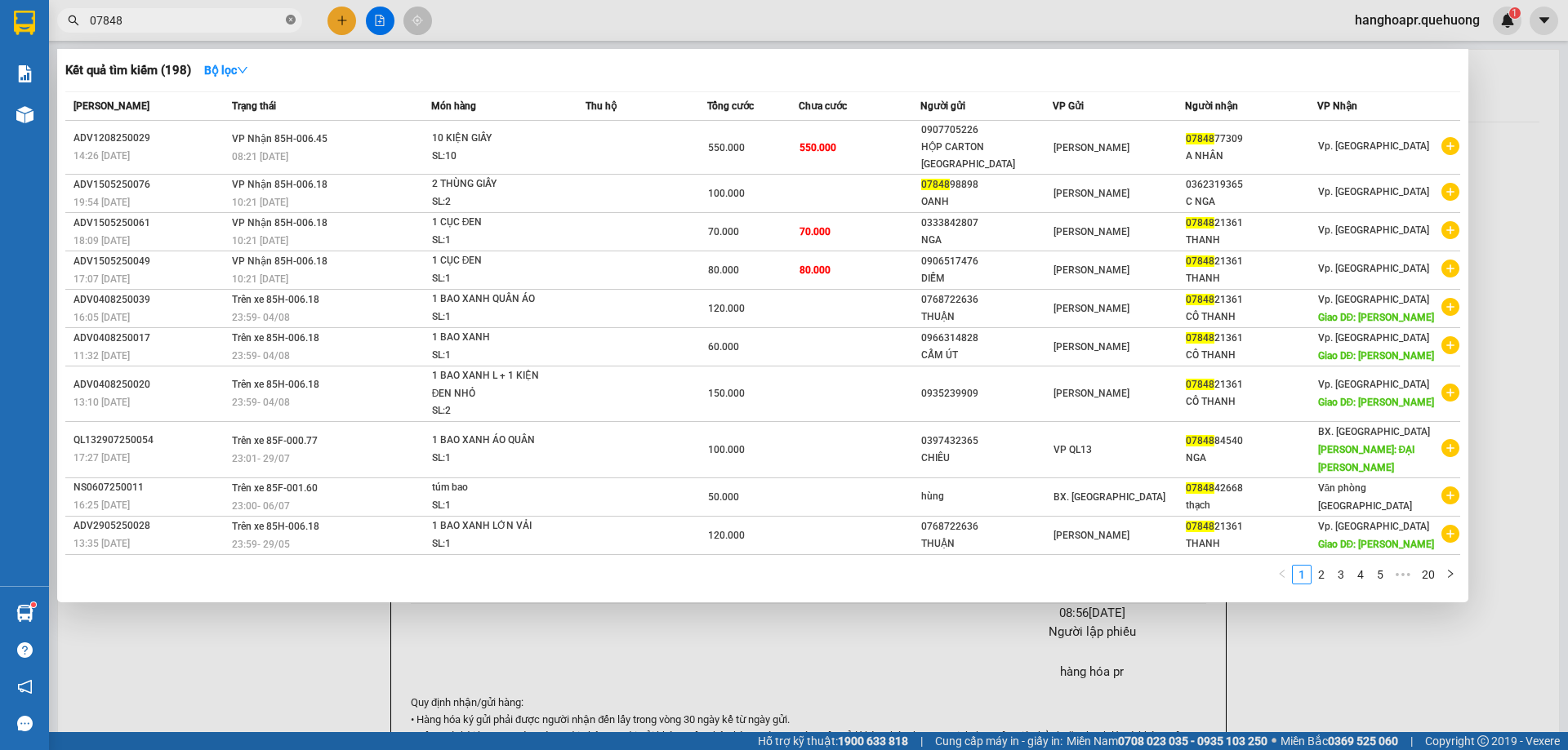
click at [291, 20] on icon "close-circle" at bounding box center [291, 20] width 10 height 10
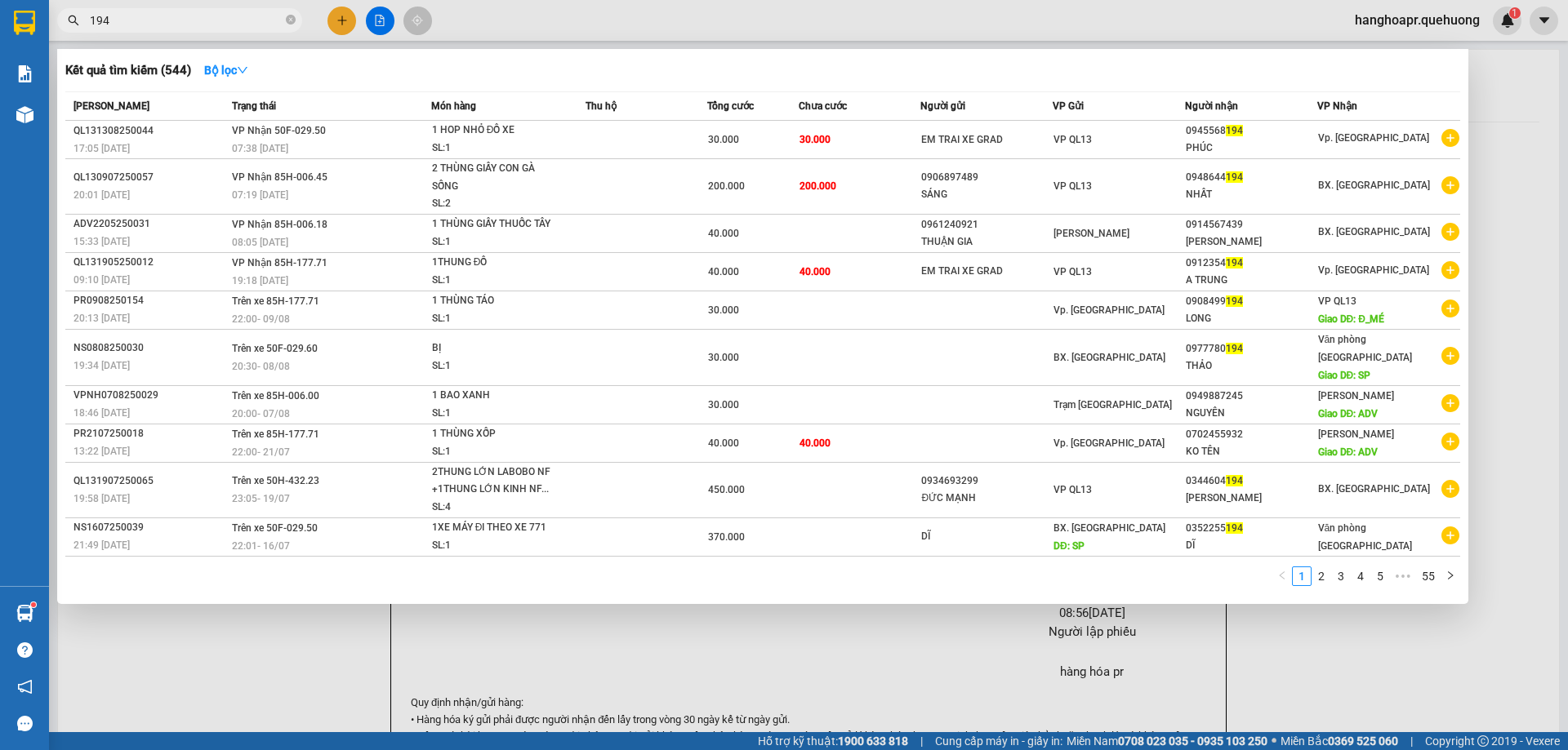
drag, startPoint x: 127, startPoint y: 644, endPoint x: 97, endPoint y: 616, distance: 41.0
click at [122, 642] on div at bounding box center [784, 375] width 1568 height 750
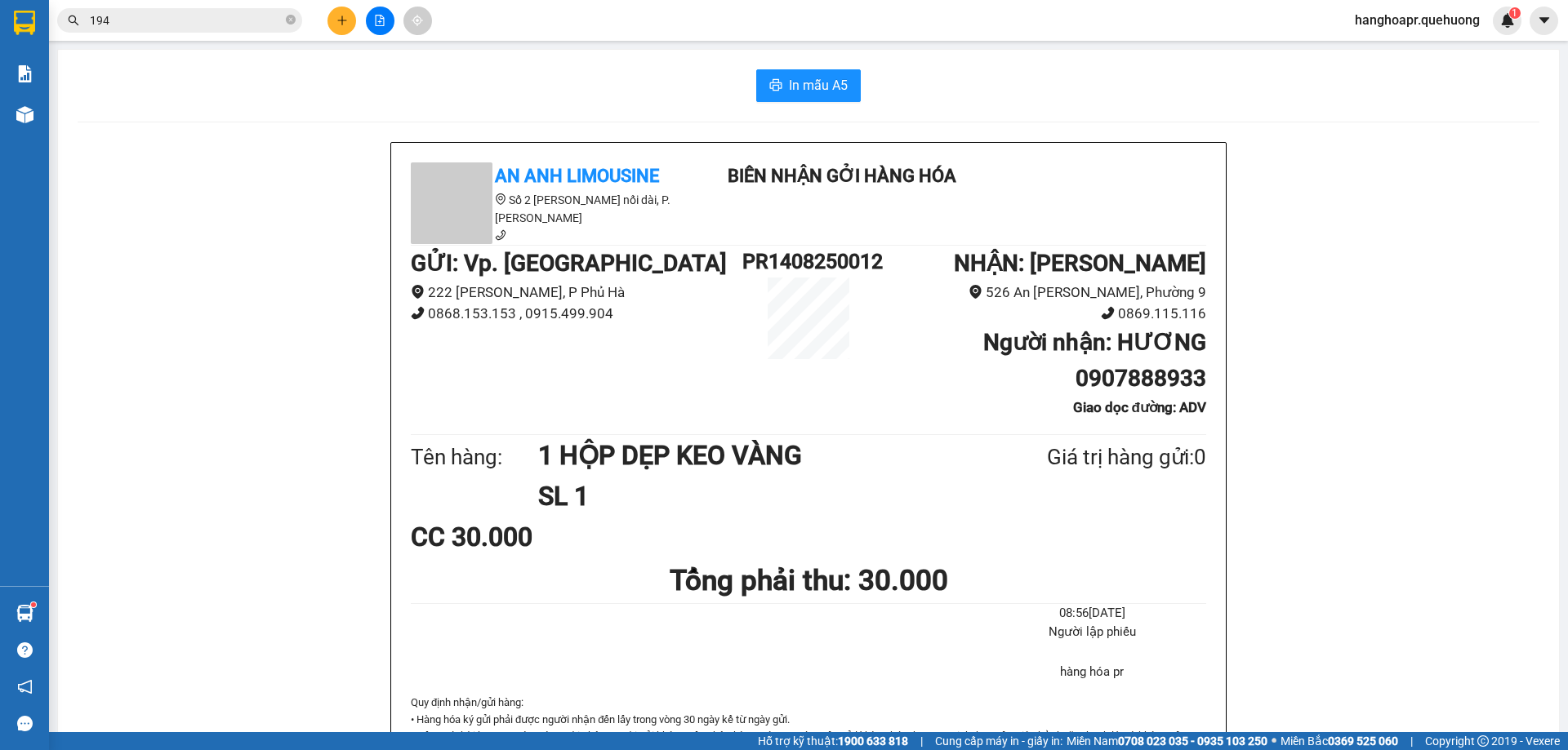
click at [342, 21] on icon "plus" at bounding box center [341, 20] width 9 height 1
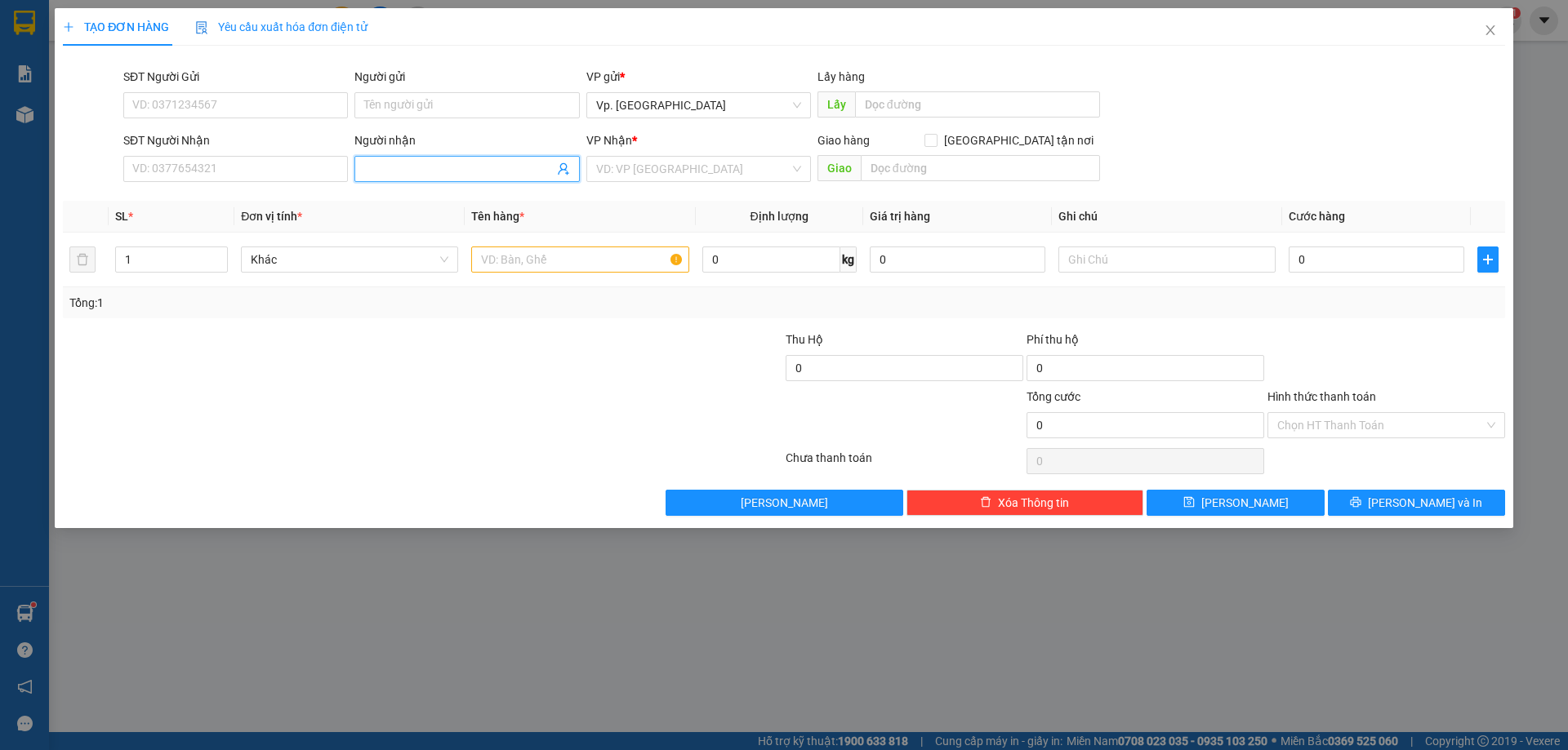
click at [390, 162] on input "Người nhận" at bounding box center [458, 169] width 189 height 18
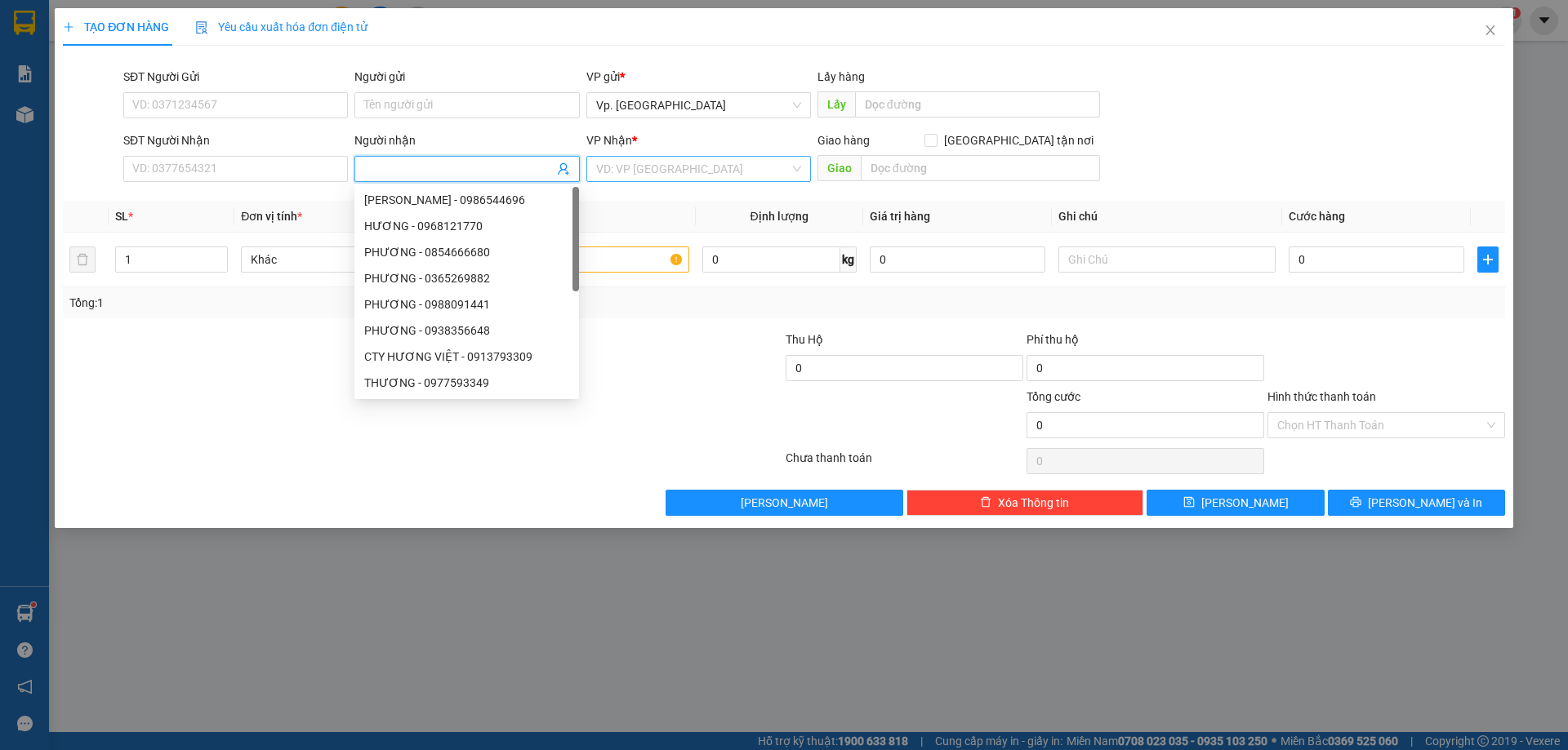
click at [638, 163] on input "search" at bounding box center [693, 168] width 193 height 24
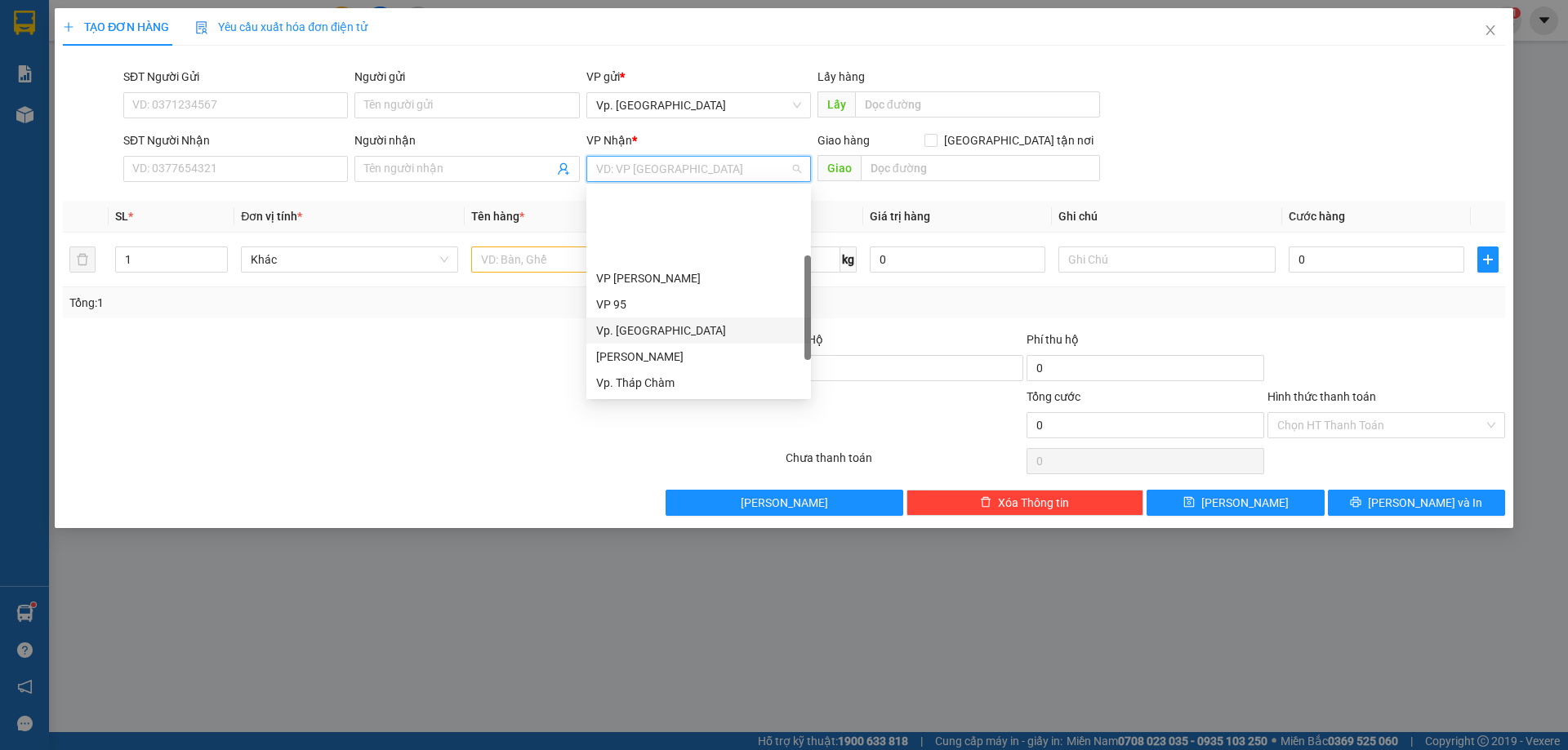
scroll to position [131, 0]
click at [615, 309] on div "VP QL13" at bounding box center [699, 305] width 205 height 18
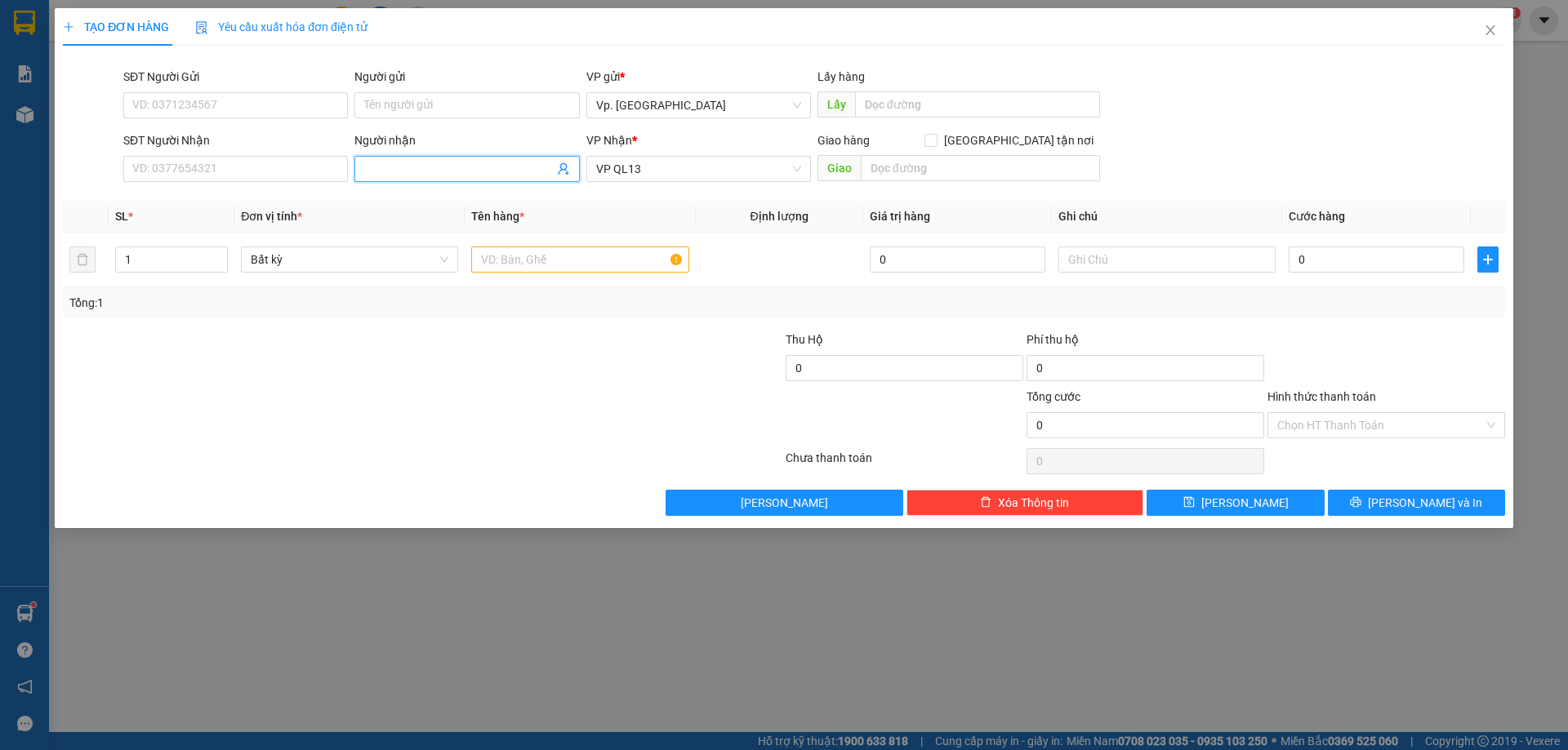
click at [375, 171] on input "Người nhận" at bounding box center [458, 169] width 189 height 18
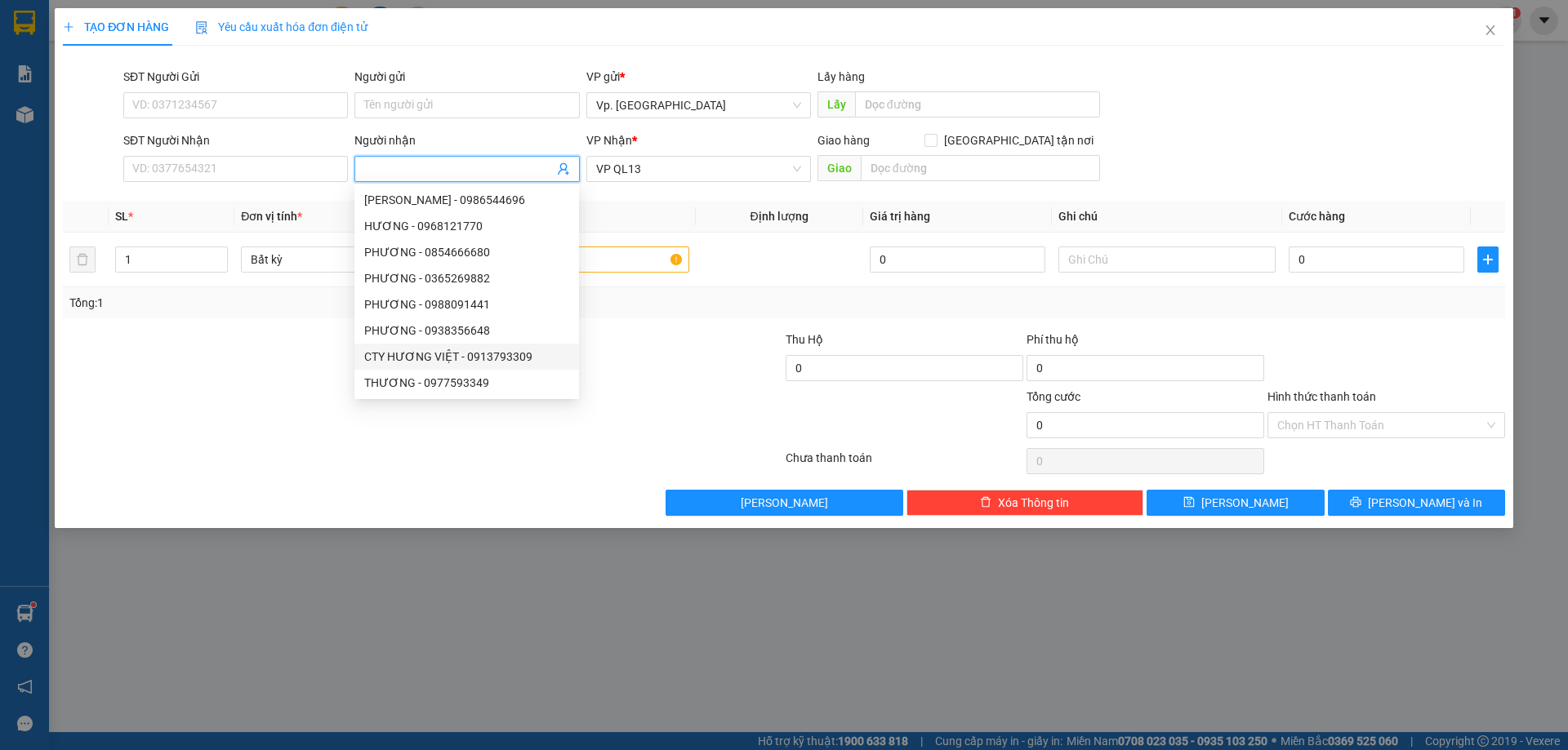
click at [843, 619] on div "TẠO ĐƠN HÀNG Yêu cầu xuất hóa đơn điện tử Transit Pickup Surcharge Ids Transit …" at bounding box center [784, 375] width 1568 height 750
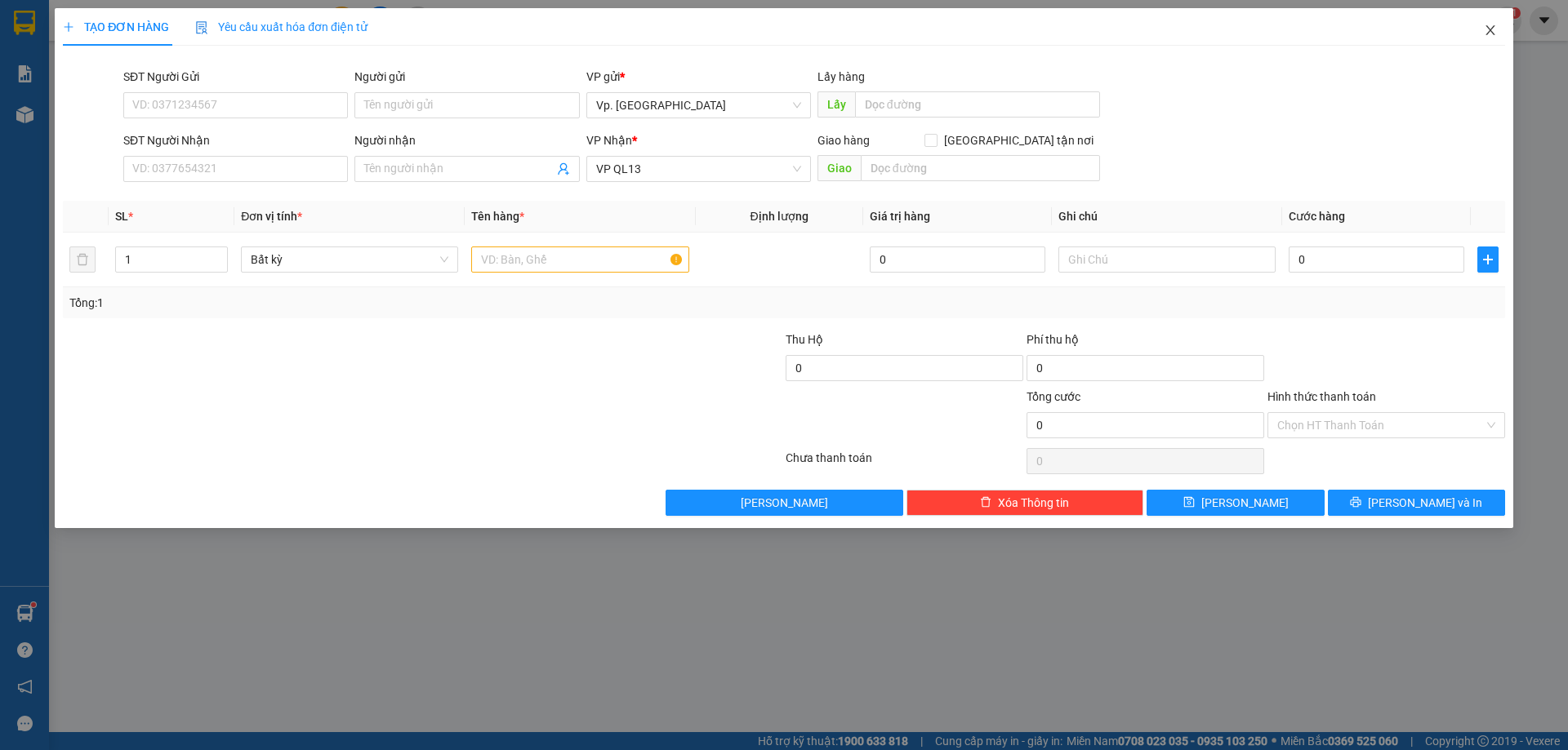
click at [1486, 31] on icon "close" at bounding box center [1491, 30] width 13 height 13
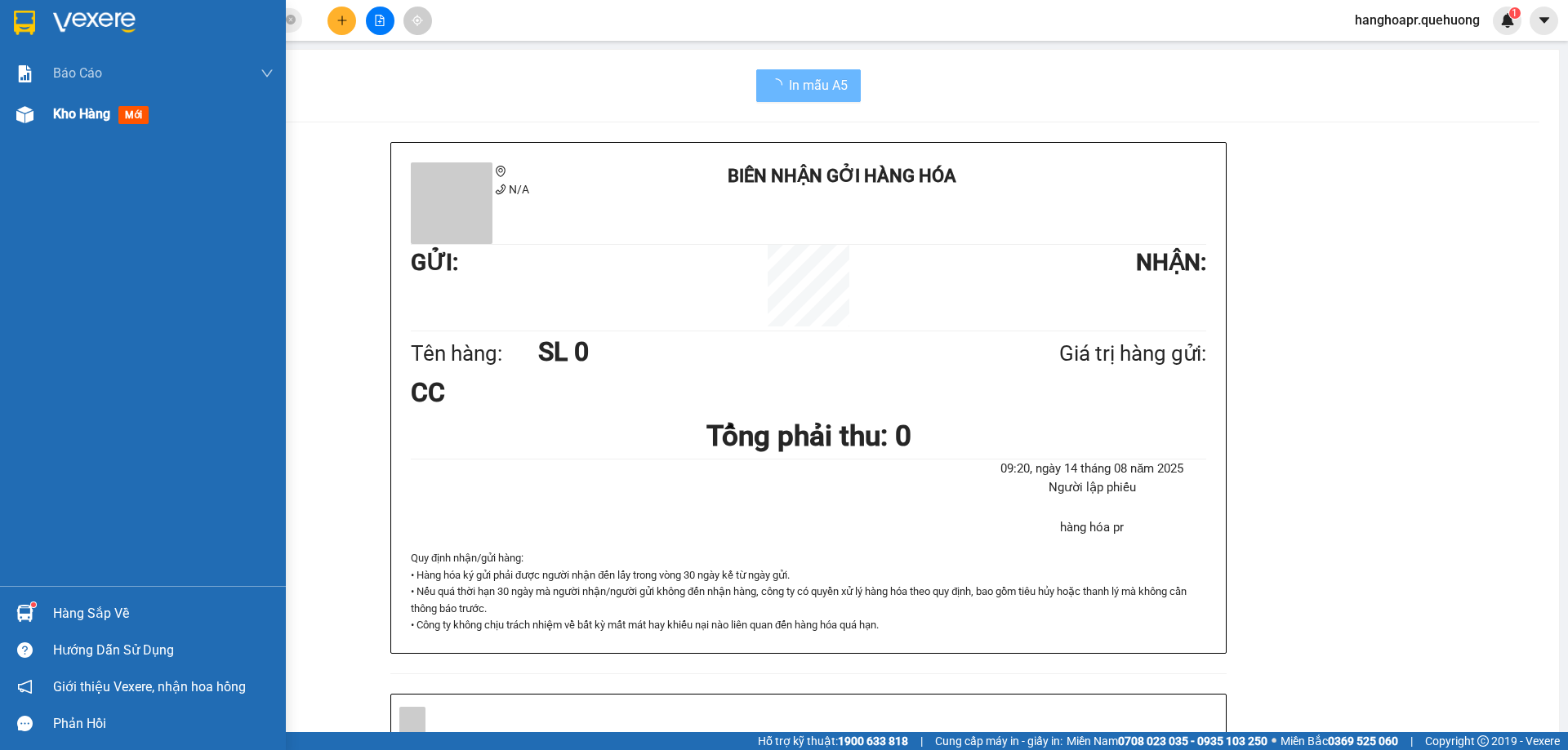
click at [72, 108] on span "Kho hàng" at bounding box center [82, 113] width 57 height 16
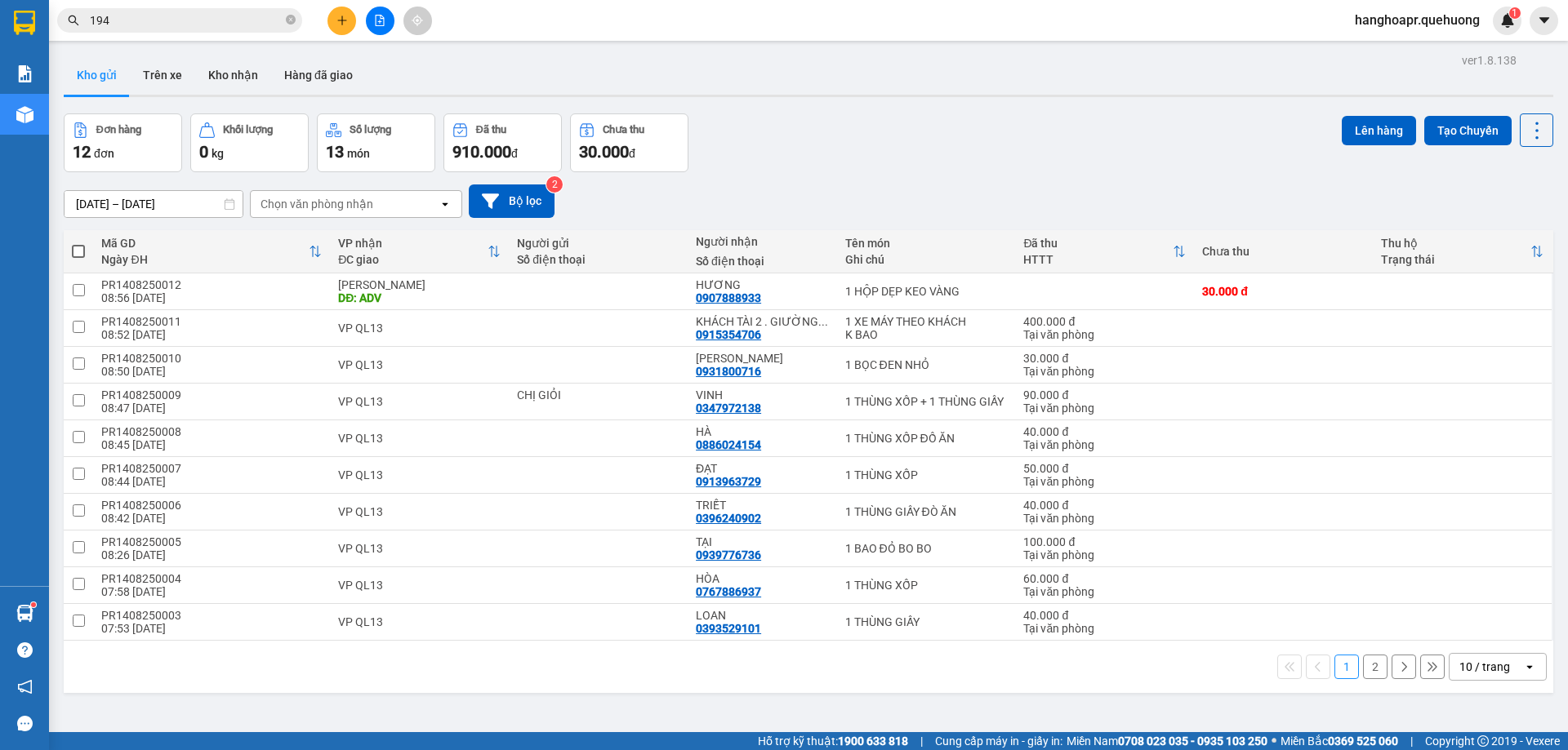
click at [1486, 663] on div "10 / trang" at bounding box center [1484, 667] width 51 height 17
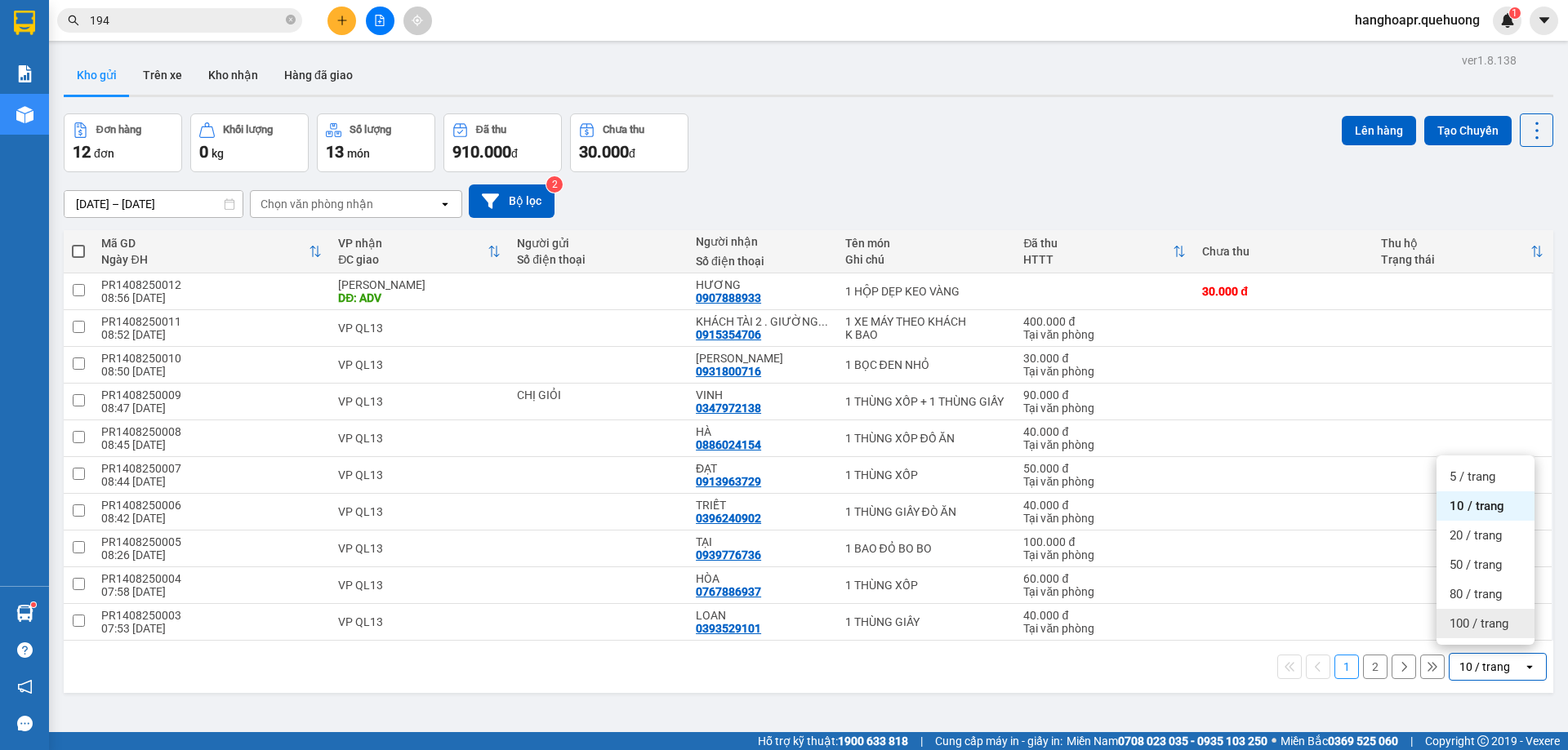
click at [1459, 626] on span "100 / trang" at bounding box center [1478, 623] width 59 height 17
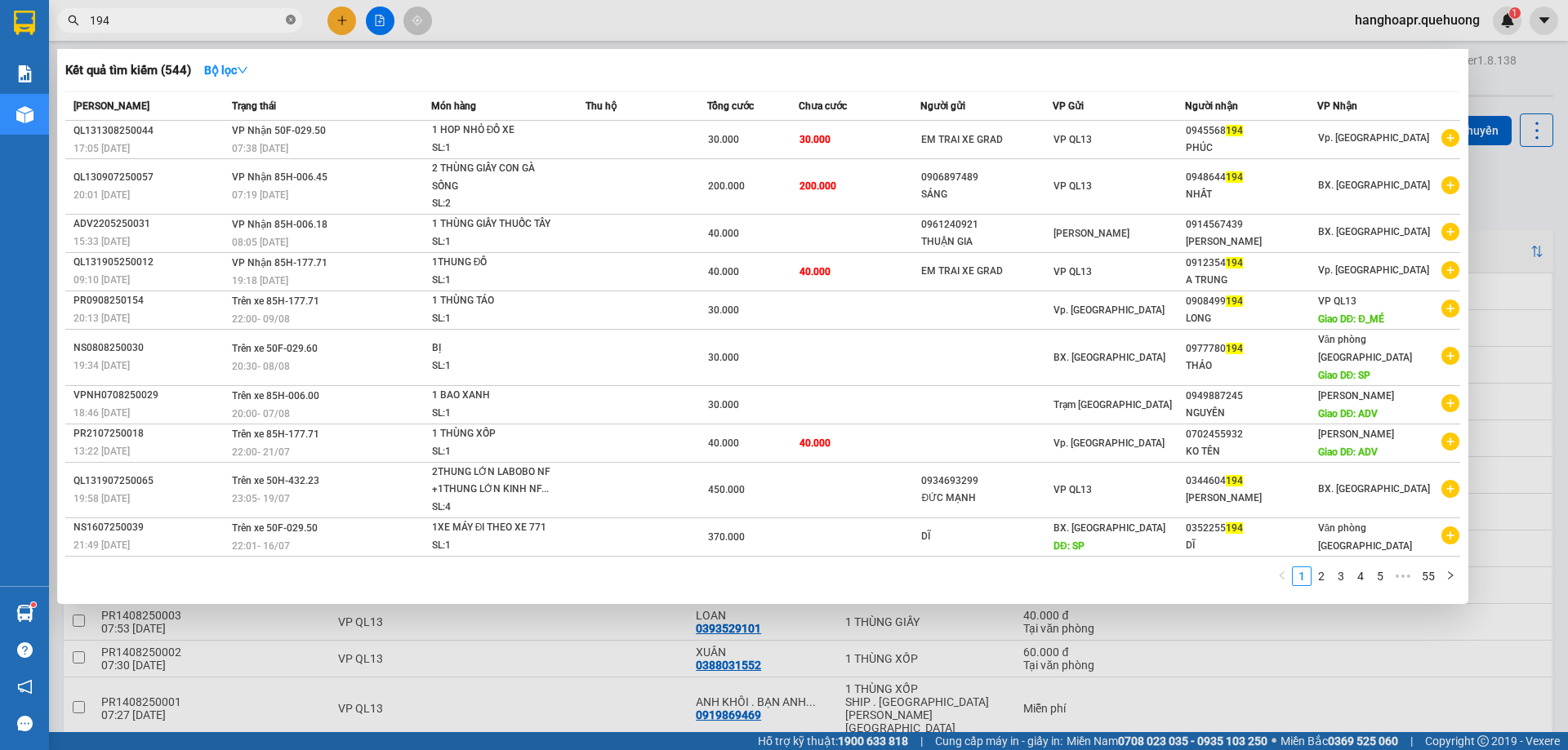
click at [292, 22] on icon "close-circle" at bounding box center [291, 20] width 10 height 10
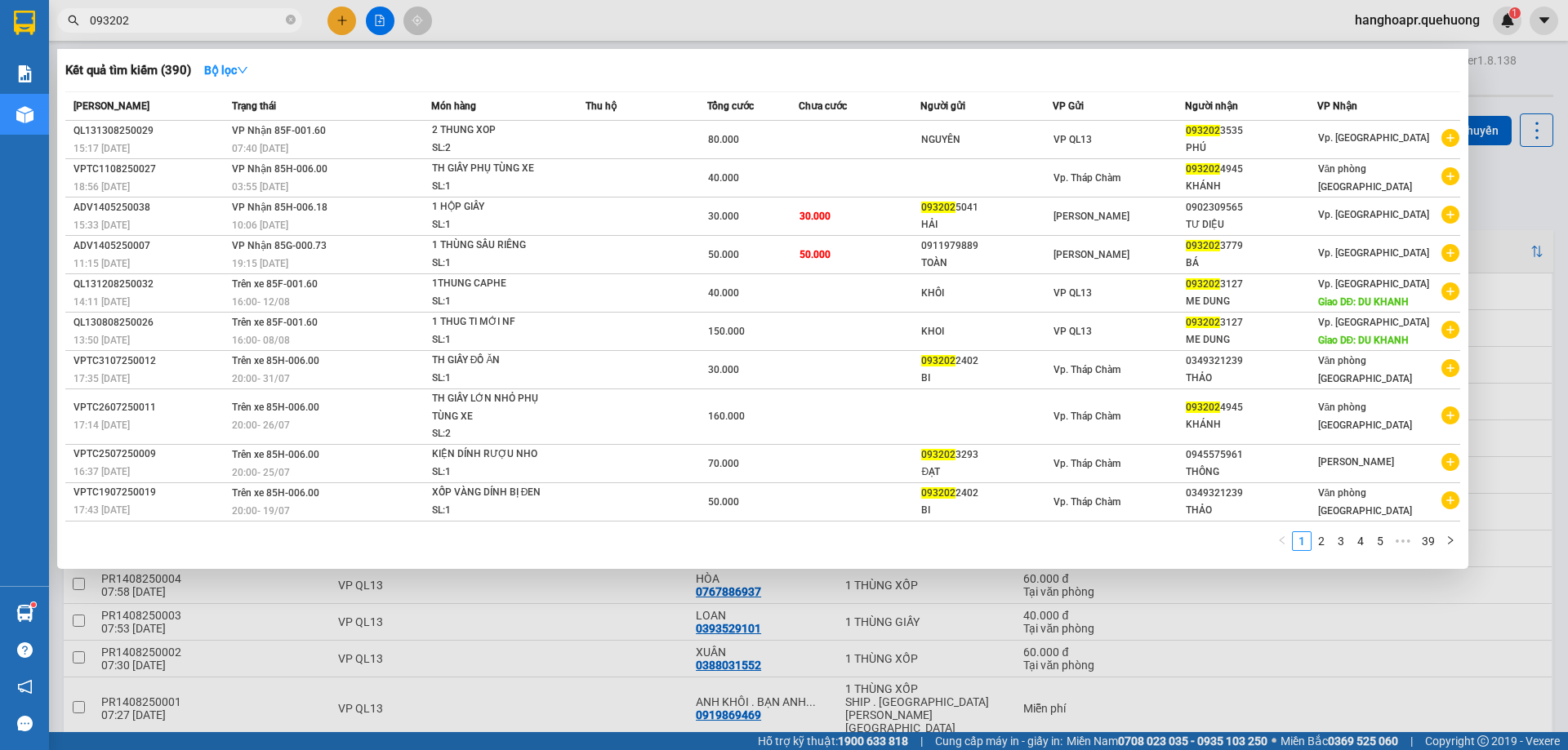
click at [332, 17] on div at bounding box center [784, 375] width 1568 height 750
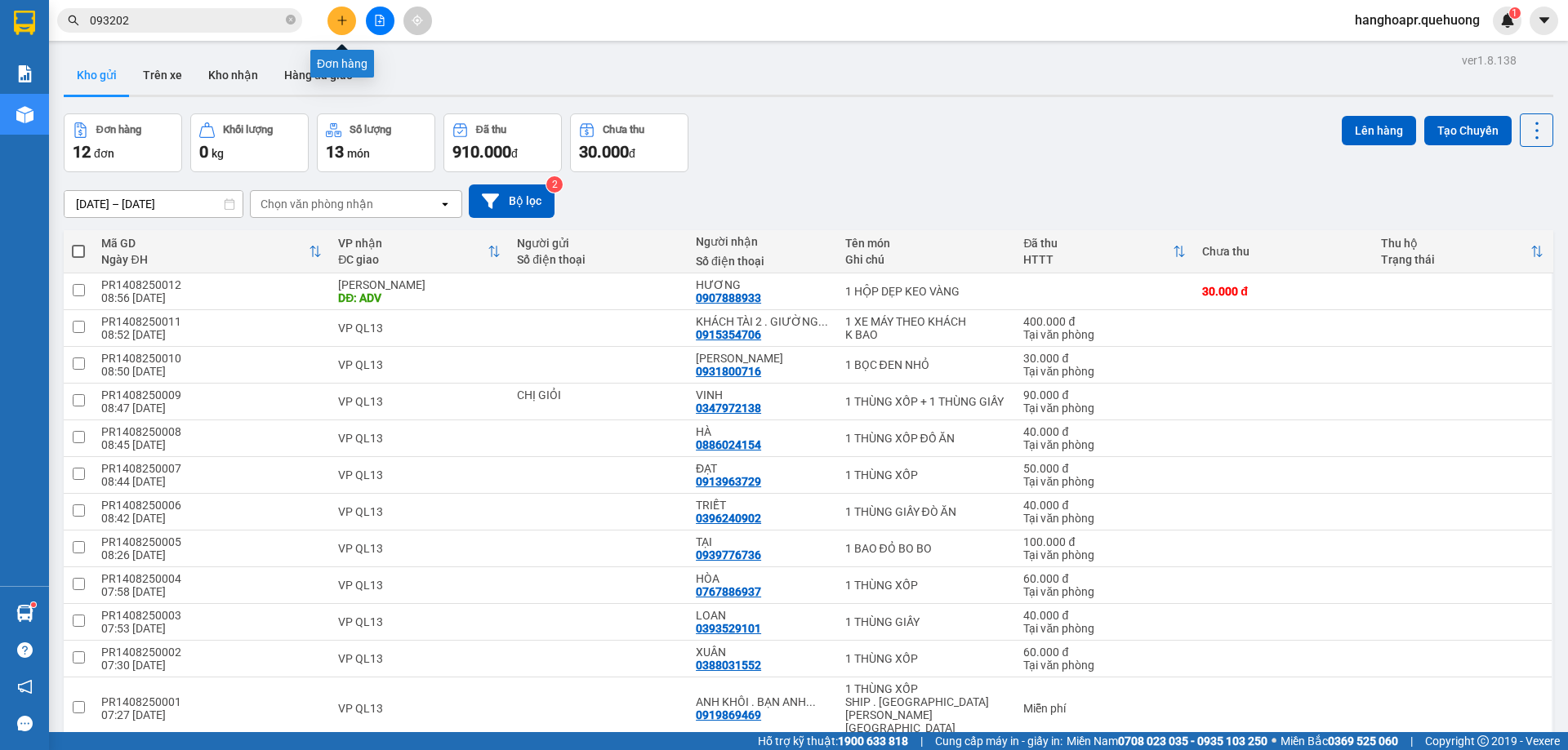
click at [336, 17] on icon "plus" at bounding box center [342, 21] width 12 height 12
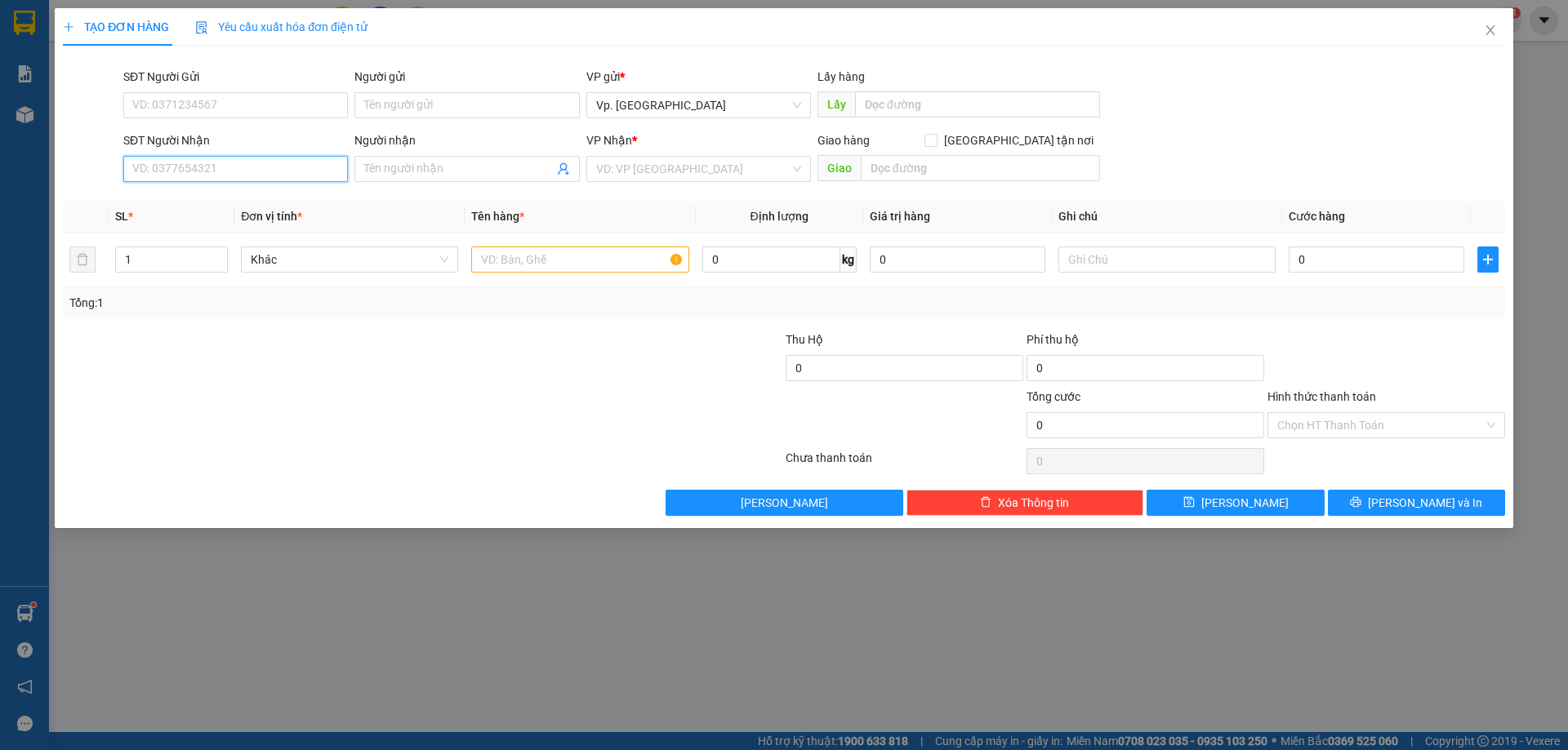
click at [245, 165] on input "SĐT Người Nhận" at bounding box center [236, 168] width 225 height 26
click at [390, 178] on span at bounding box center [467, 168] width 225 height 26
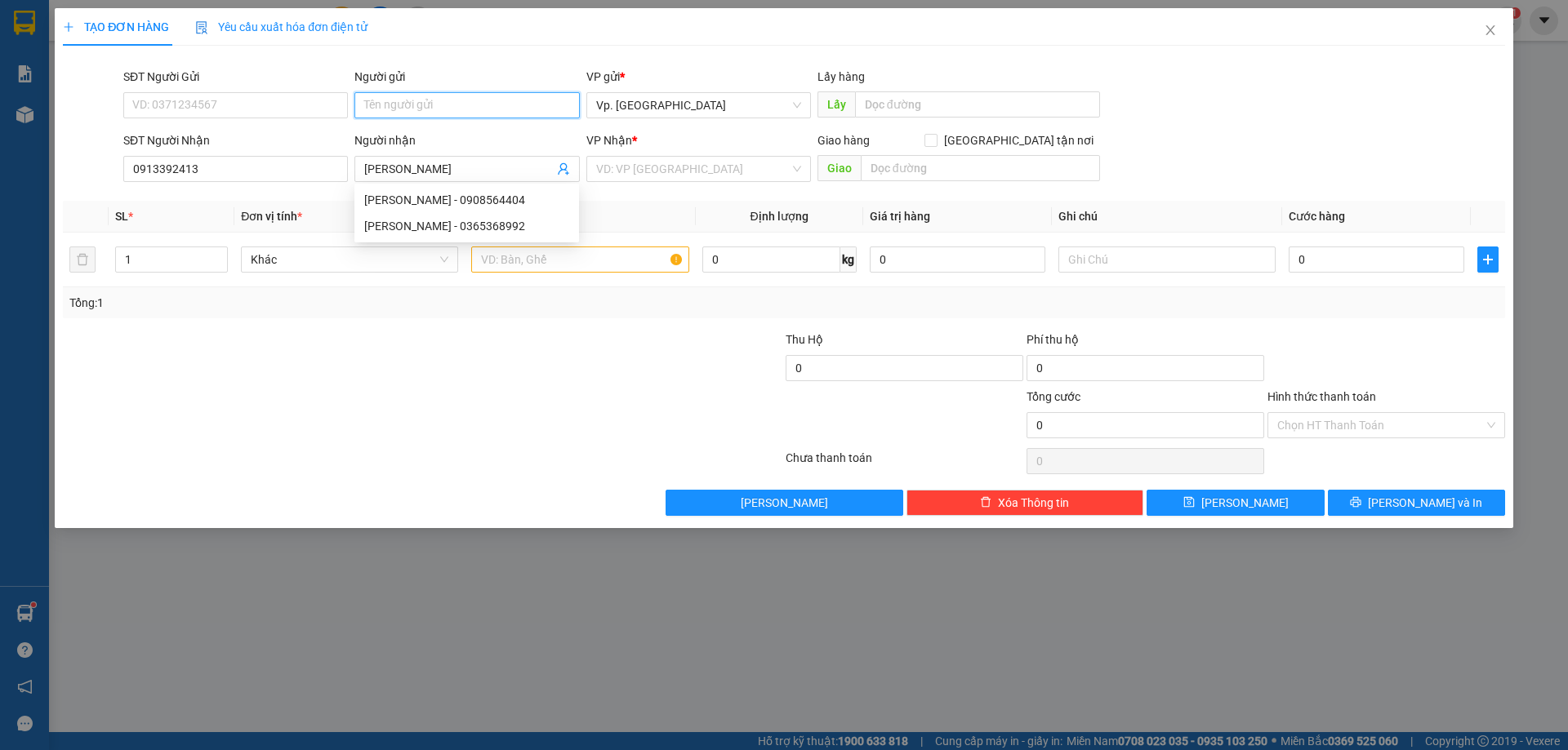
click at [396, 106] on input "Người gửi" at bounding box center [467, 105] width 225 height 26
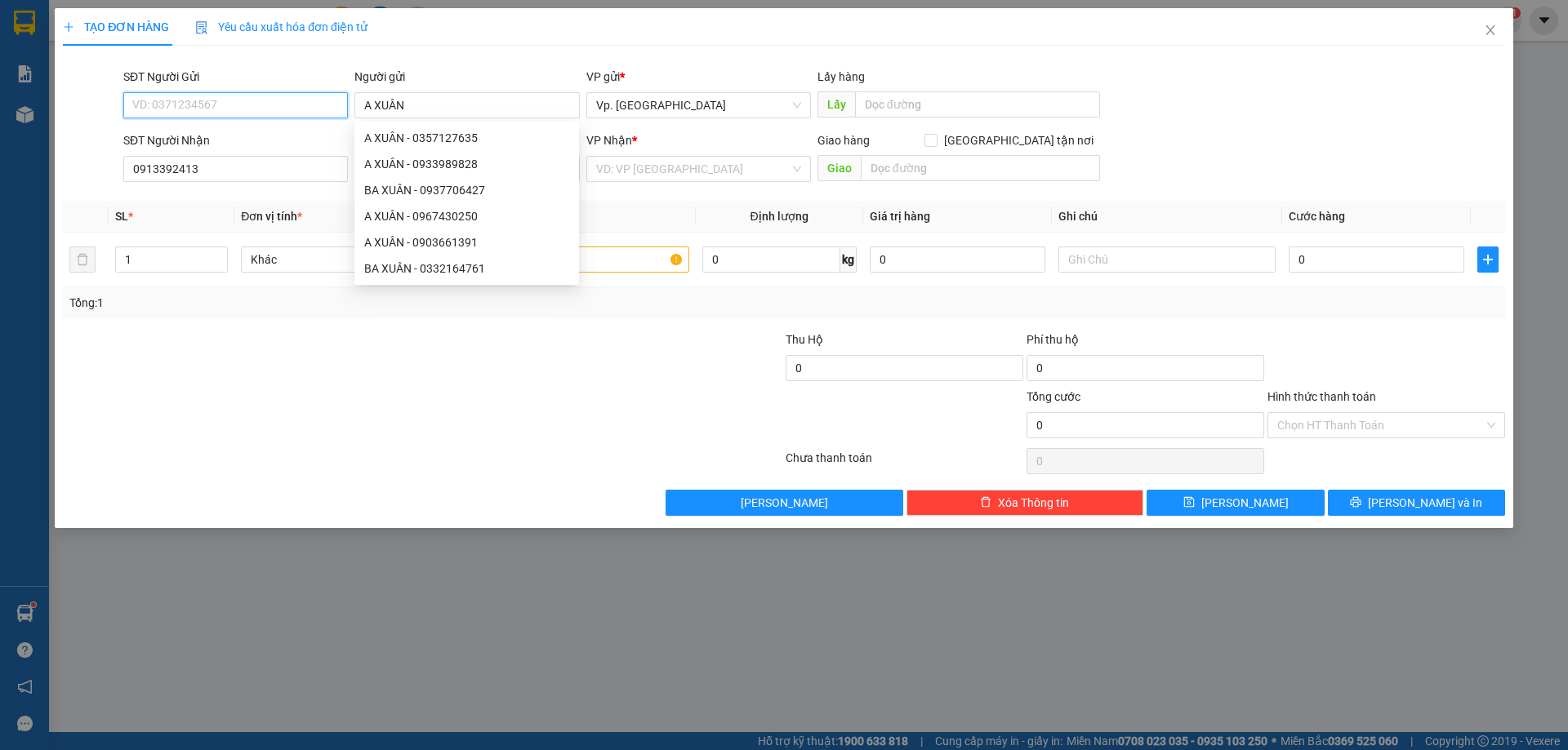
click at [284, 102] on input "SĐT Người Gửi" at bounding box center [236, 105] width 225 height 26
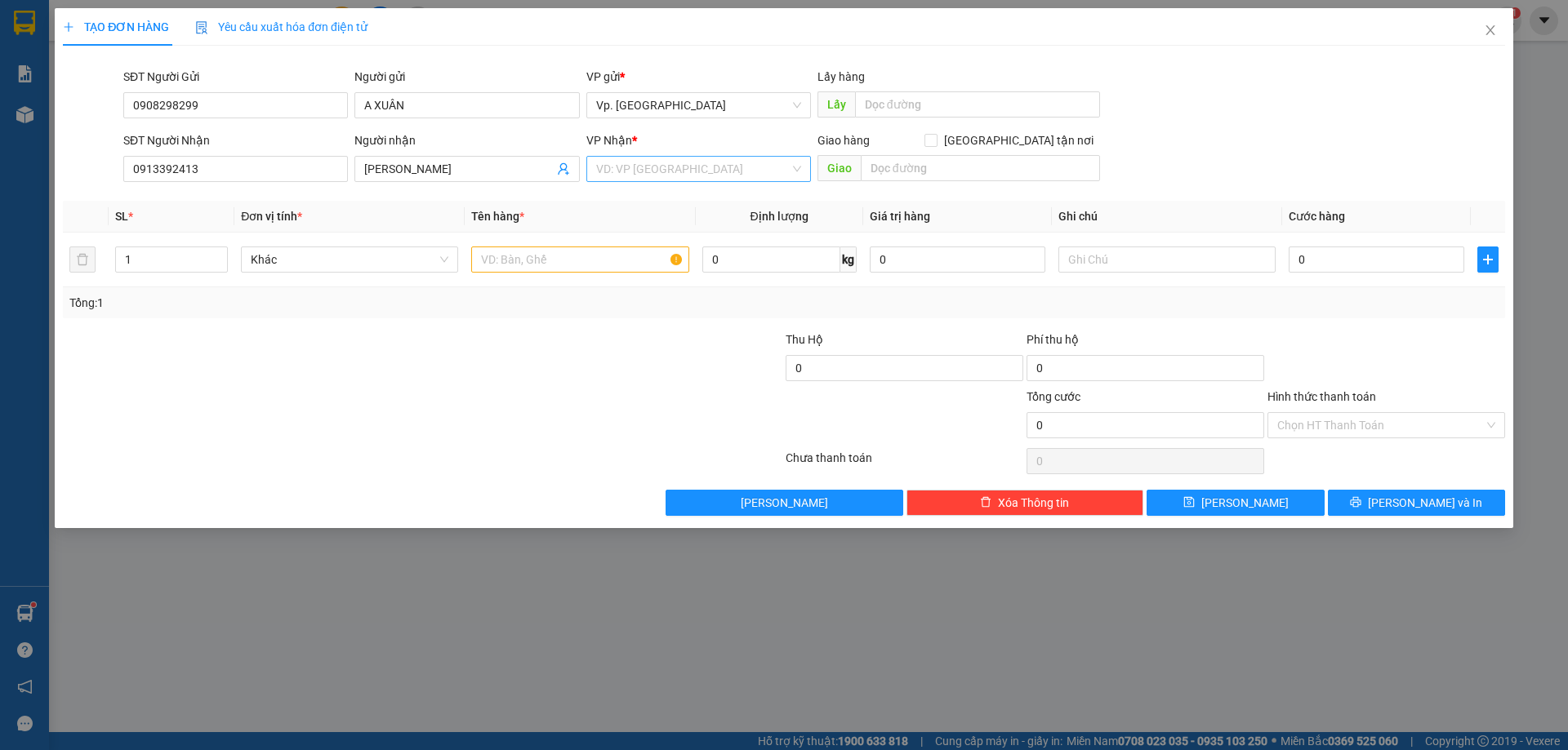
drag, startPoint x: 650, startPoint y: 188, endPoint x: 650, endPoint y: 173, distance: 15.0
click at [650, 178] on div "Transit Pickup Surcharge Ids Transit Deliver Surcharge Ids Transit Deliver Surc…" at bounding box center [784, 287] width 1442 height 457
click at [740, 161] on input "search" at bounding box center [693, 168] width 193 height 24
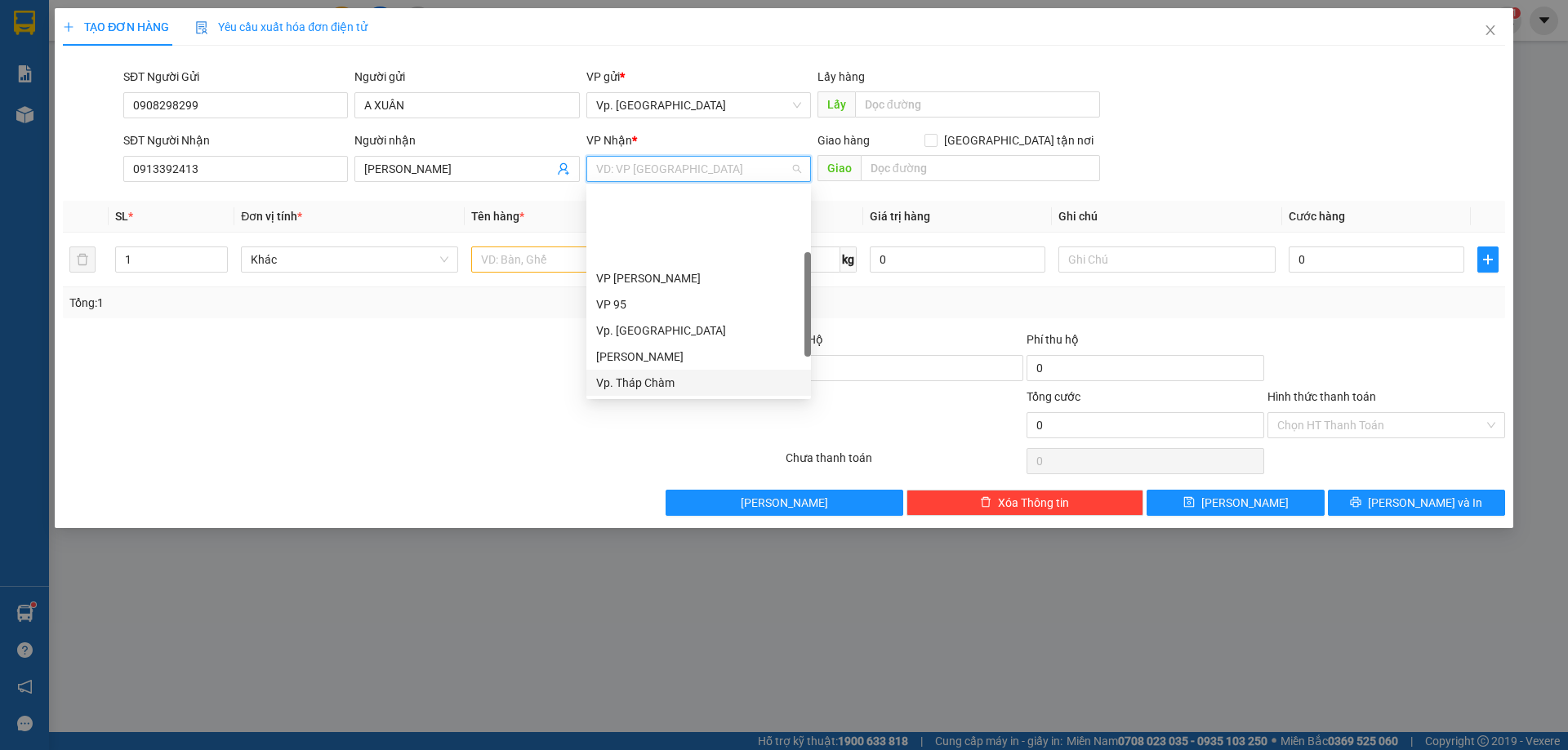
scroll to position [131, 0]
click at [626, 303] on div "VP QL13" at bounding box center [699, 305] width 205 height 18
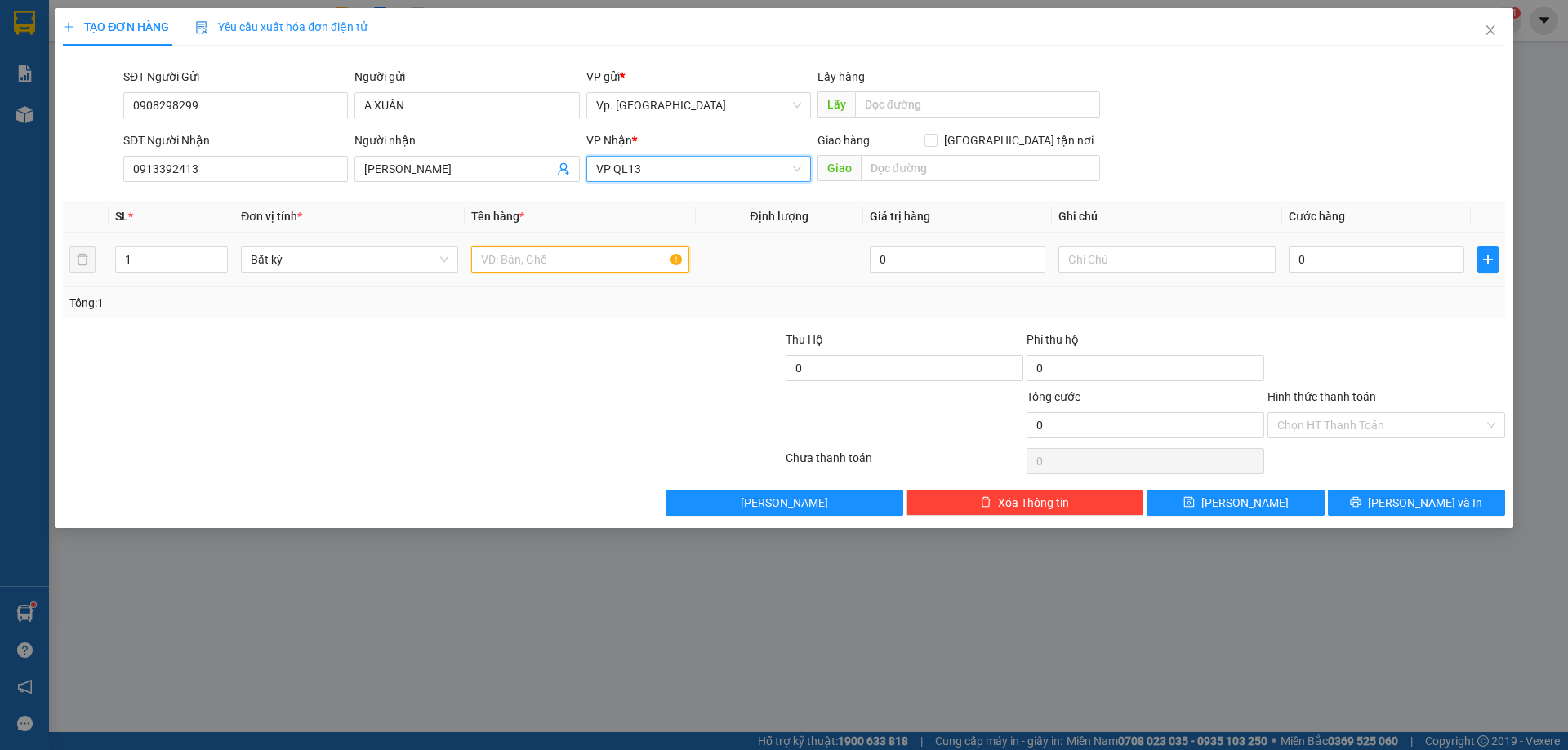
click at [494, 268] on input "text" at bounding box center [580, 259] width 217 height 26
click at [1207, 257] on input "text" at bounding box center [1167, 259] width 217 height 26
click at [1351, 252] on input "0" at bounding box center [1376, 259] width 176 height 26
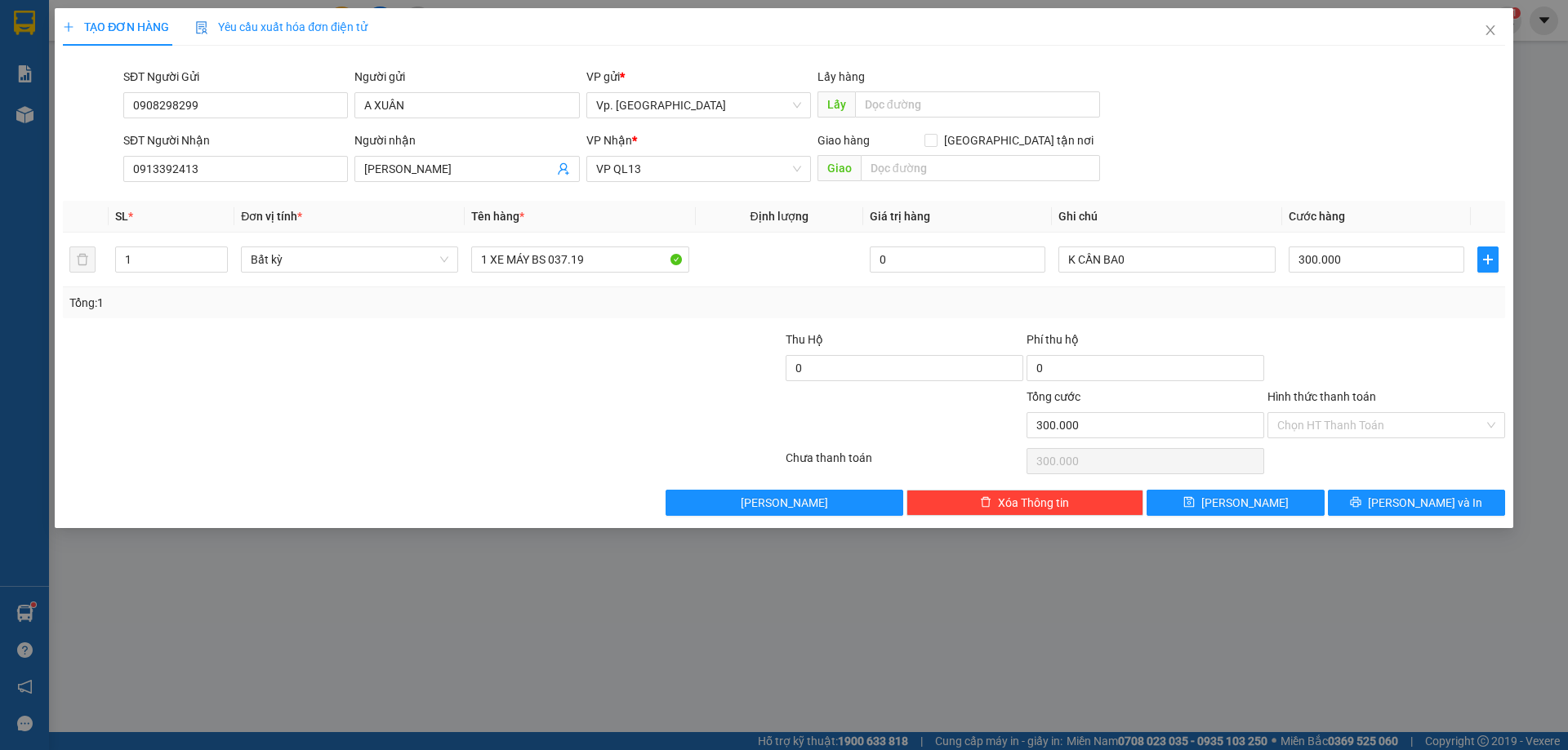
drag, startPoint x: 1362, startPoint y: 411, endPoint x: 1334, endPoint y: 438, distance: 38.9
click at [1357, 418] on input "Hình thức thanh toán" at bounding box center [1381, 425] width 207 height 24
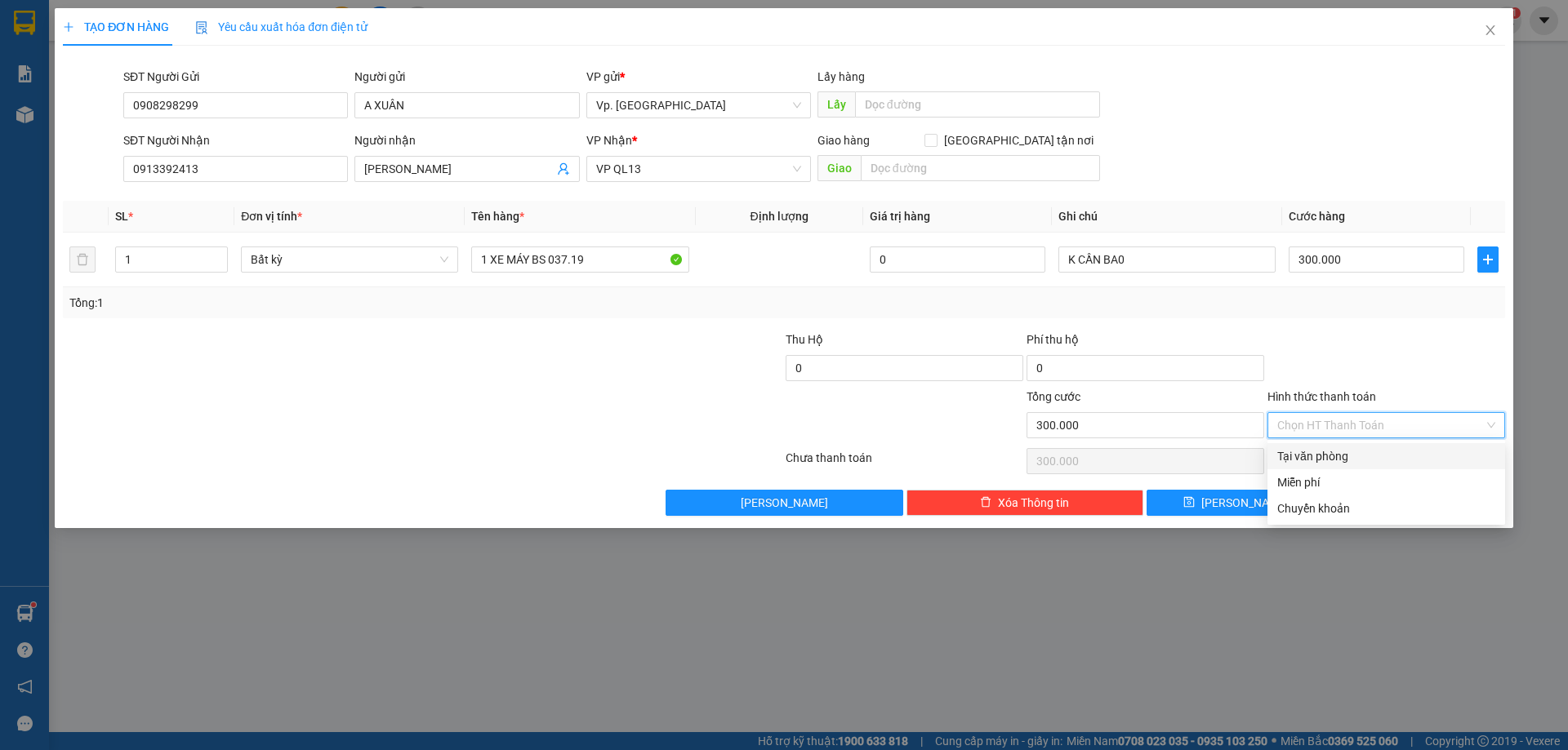
click at [1322, 454] on div "Tại văn phòng" at bounding box center [1386, 456] width 218 height 18
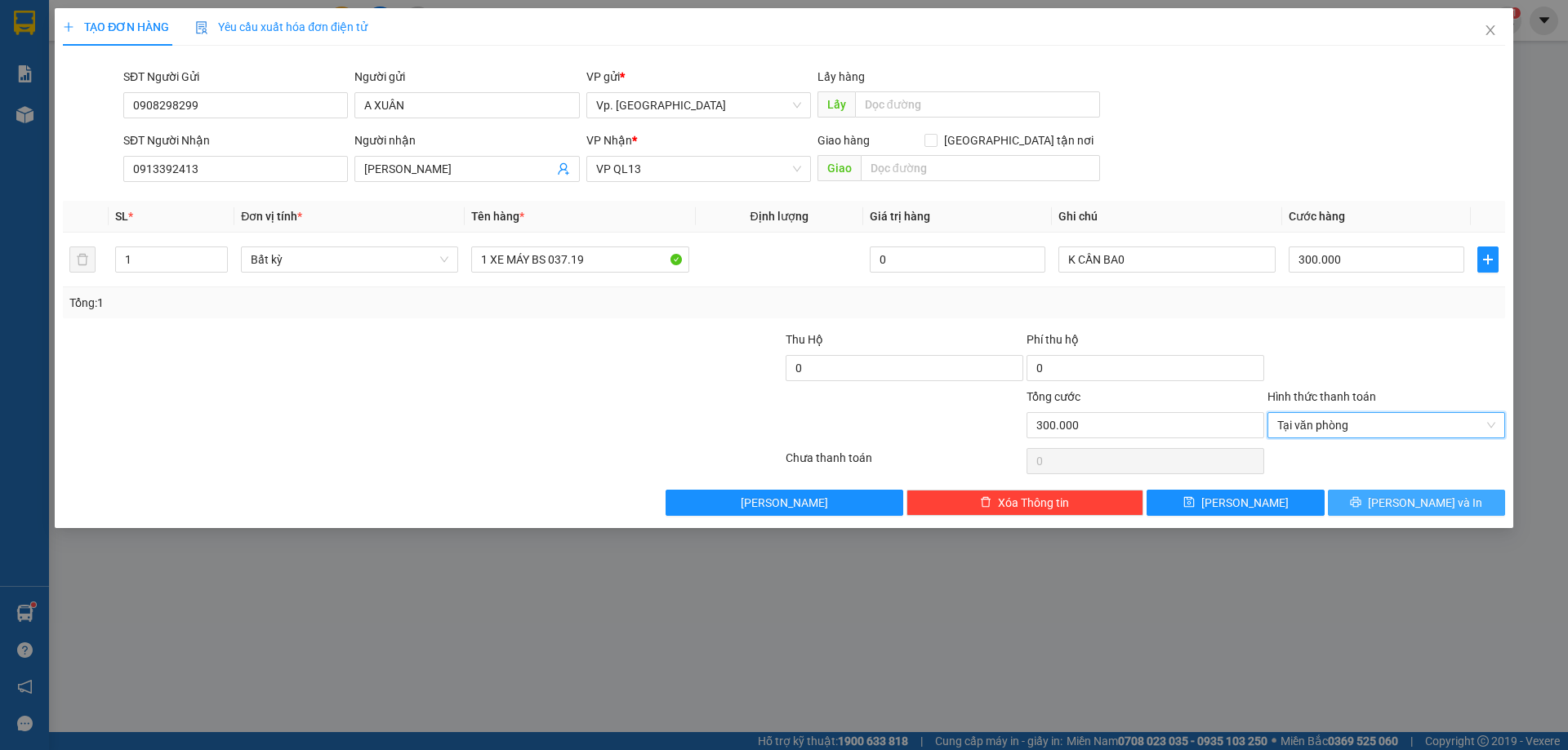
click at [1379, 495] on button "[PERSON_NAME] và In" at bounding box center [1416, 502] width 177 height 26
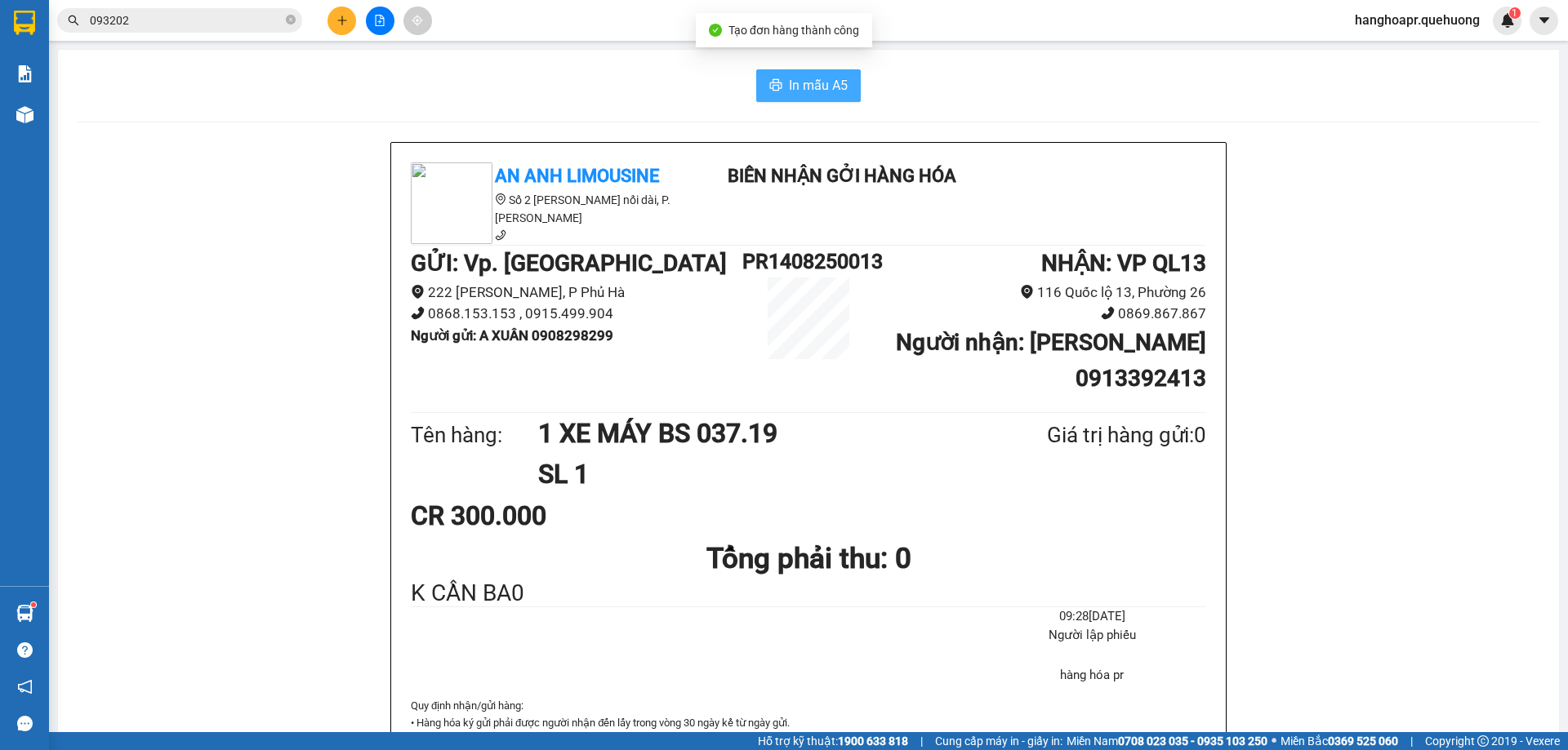
click at [781, 79] on button "In mẫu A5" at bounding box center [809, 85] width 105 height 32
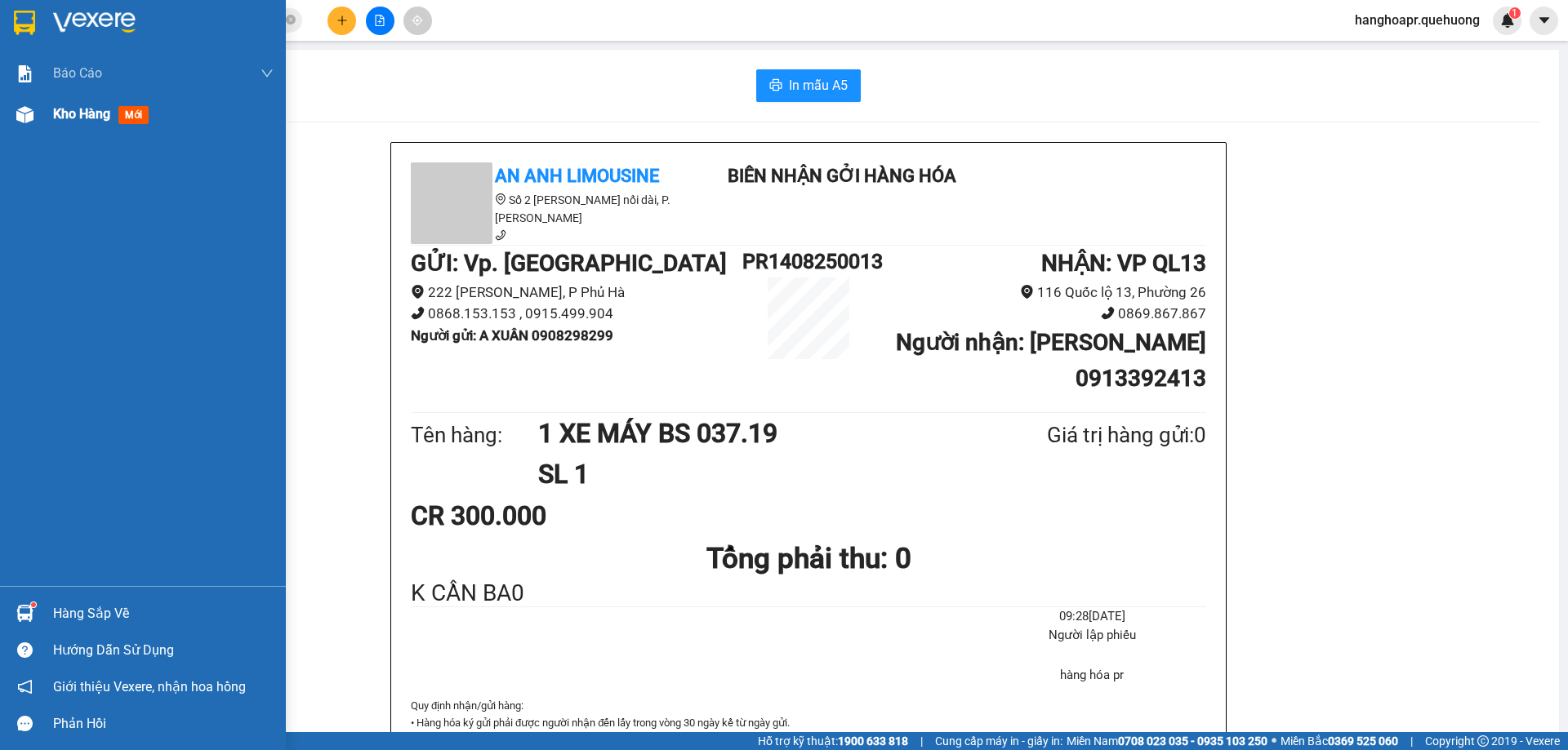
click at [62, 117] on span "Kho hàng" at bounding box center [82, 113] width 57 height 16
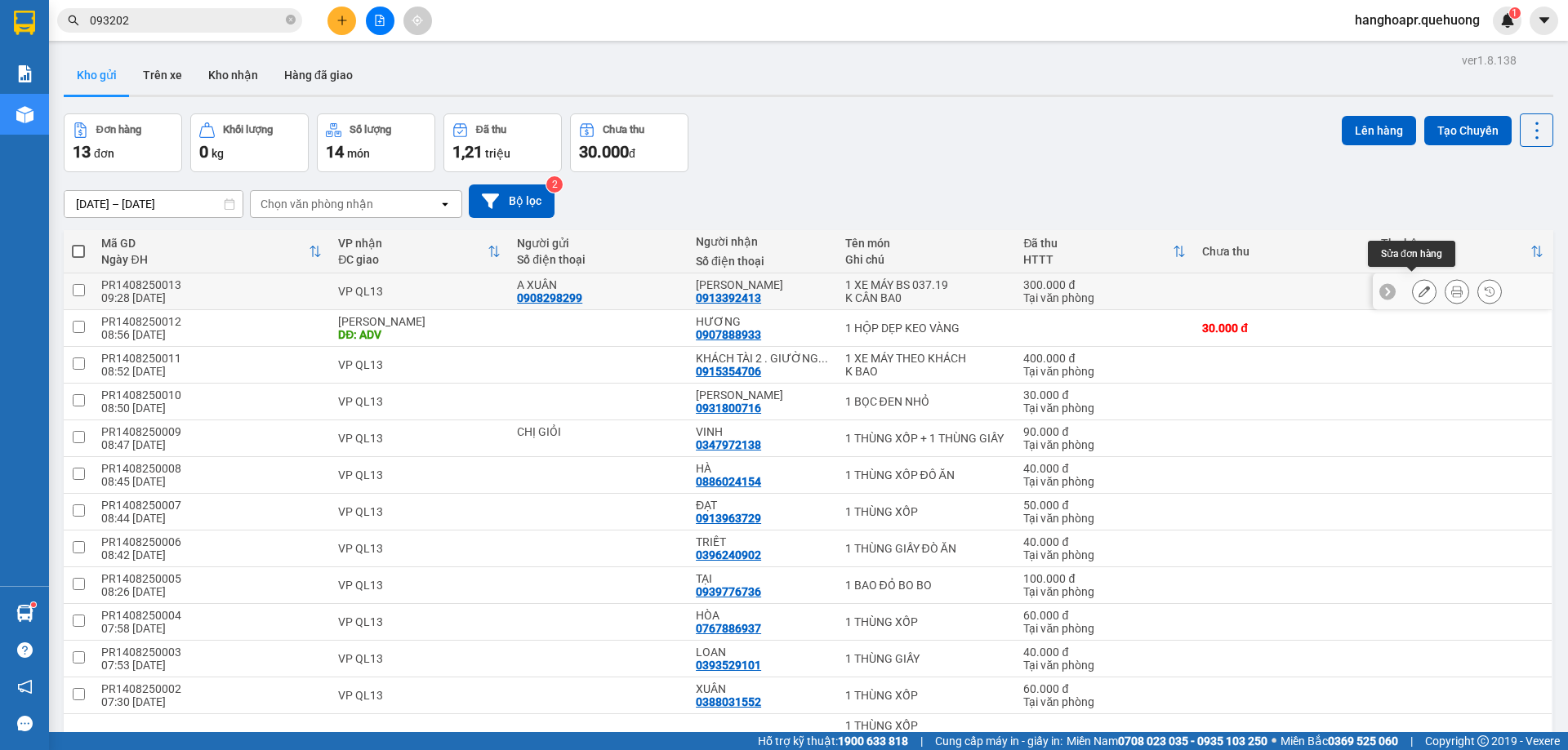
click at [1412, 280] on button at bounding box center [1423, 291] width 22 height 28
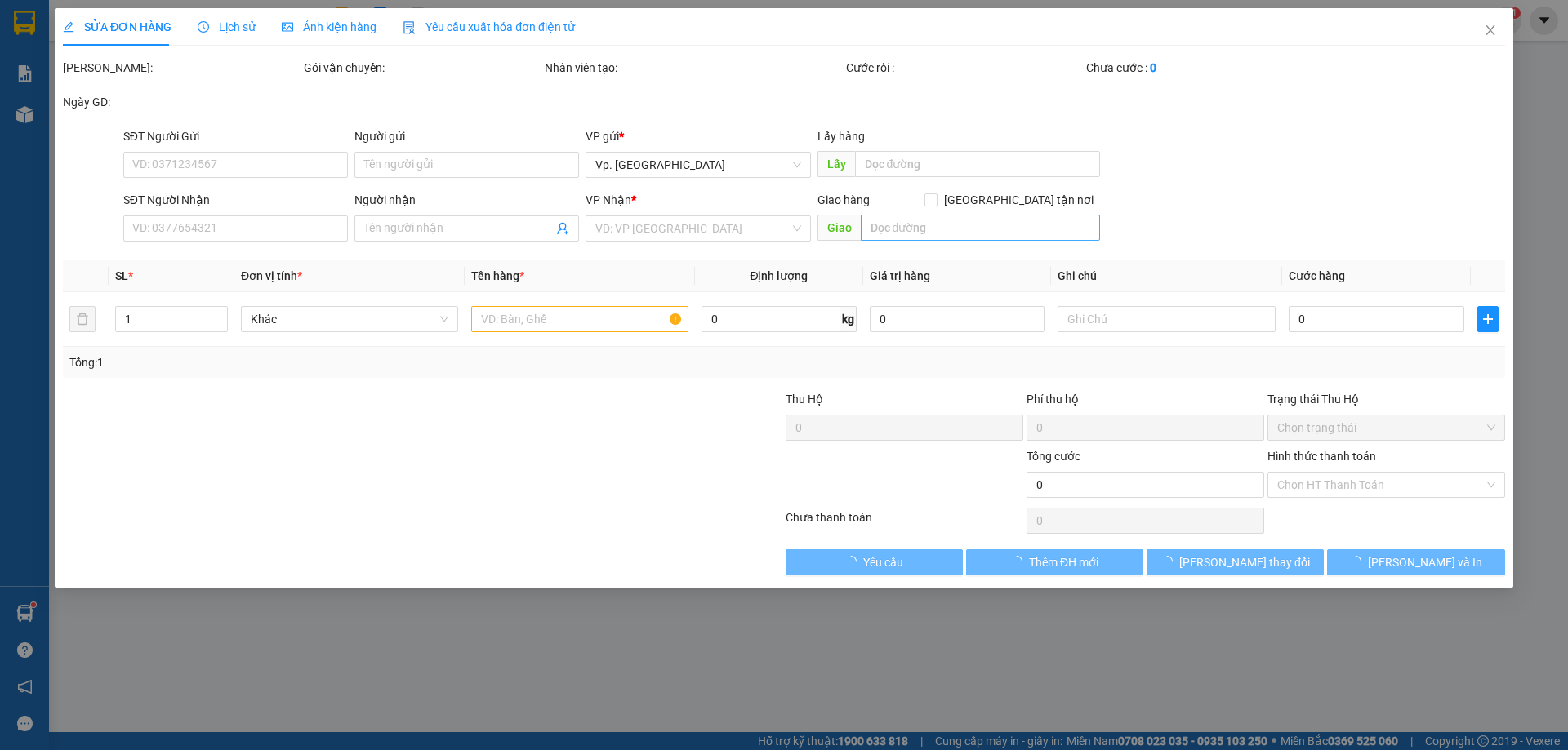
type input "0908298299"
type input "A XUÂN"
type input "0913392413"
type input "[PERSON_NAME]"
type input "300.000"
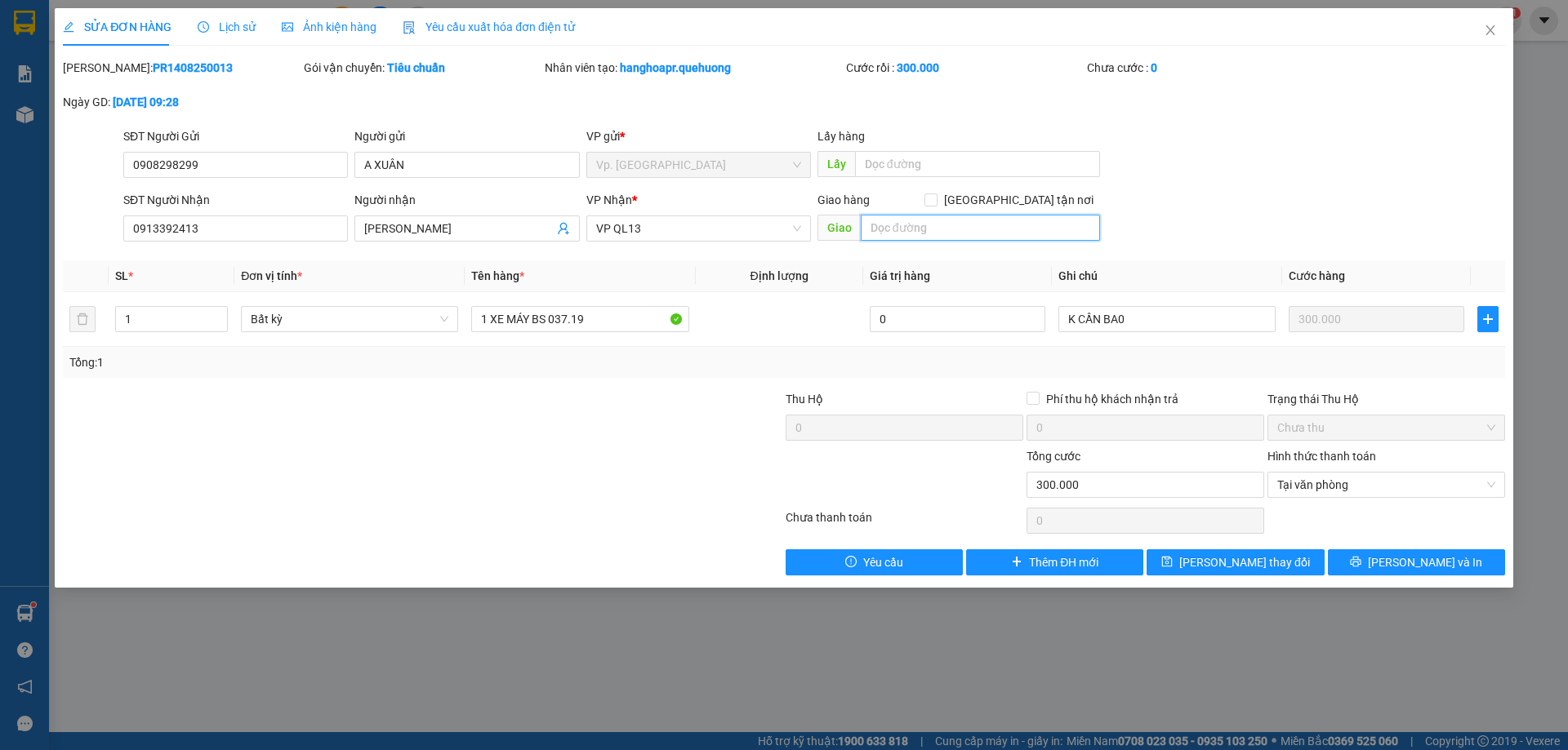
click at [896, 226] on input "text" at bounding box center [979, 227] width 239 height 26
type input "NHẬN BX LONG K"
click at [1231, 559] on span "[PERSON_NAME] thay đổi" at bounding box center [1244, 563] width 131 height 18
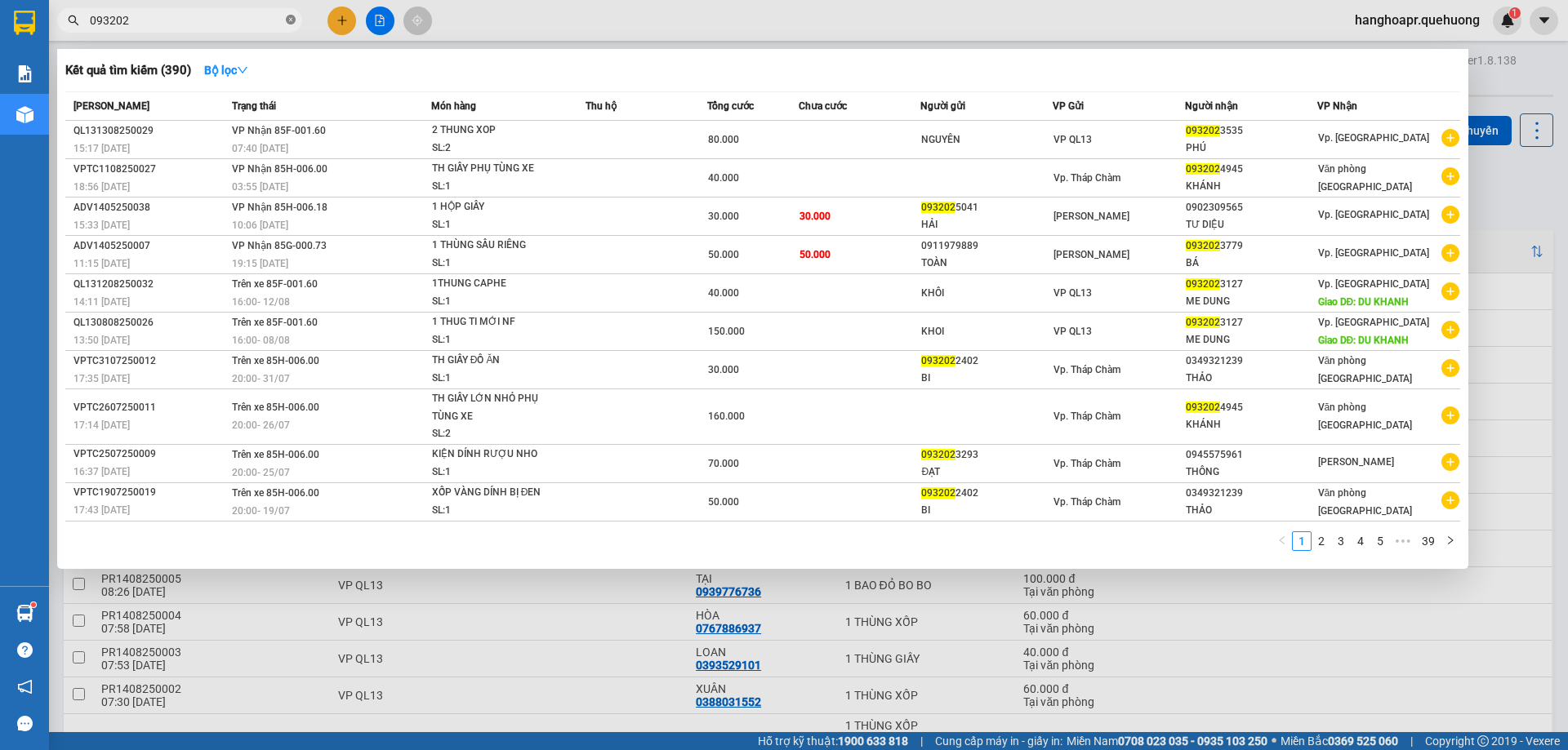
click at [291, 21] on icon "close-circle" at bounding box center [291, 20] width 10 height 10
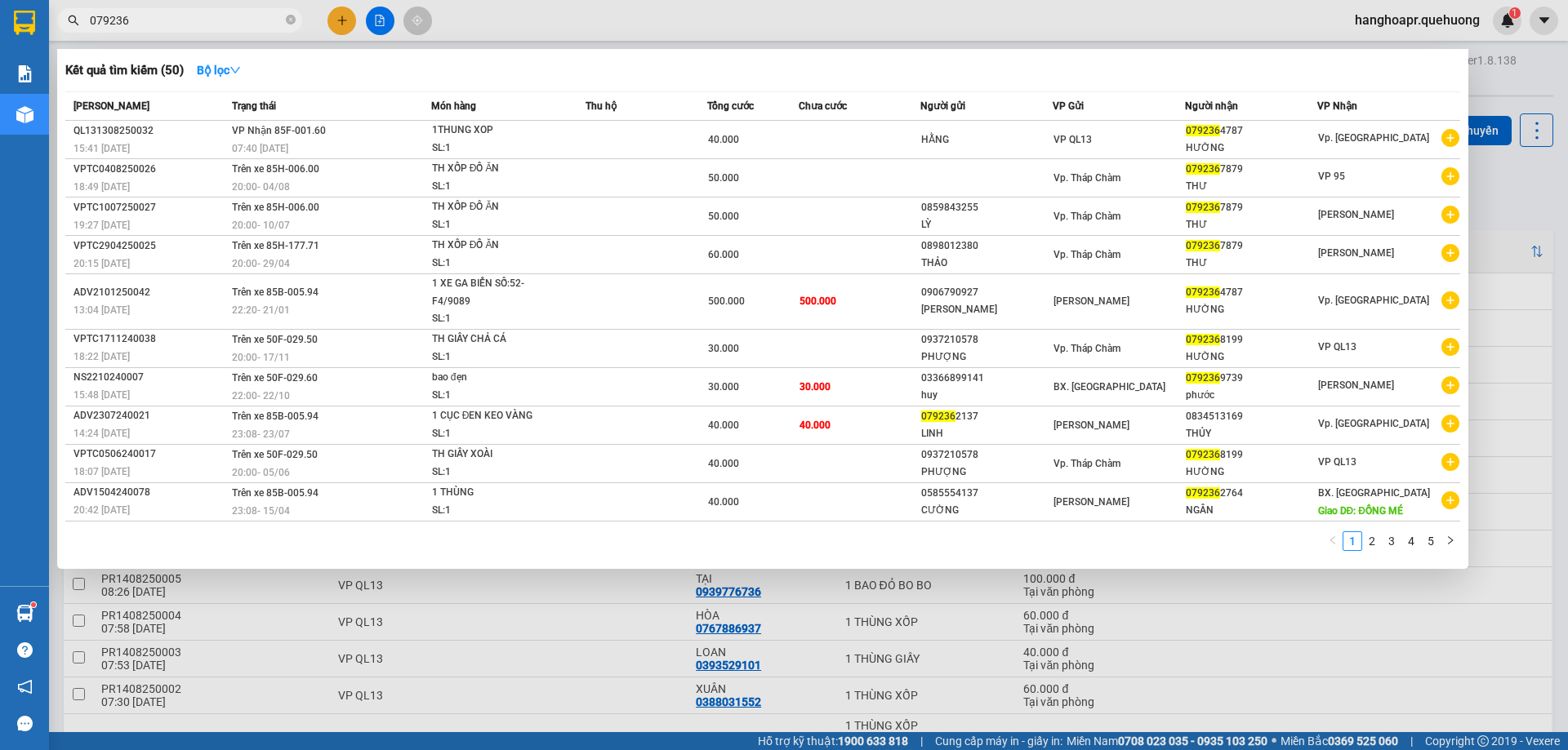
type input "079236"
click at [338, 21] on div at bounding box center [784, 375] width 1568 height 750
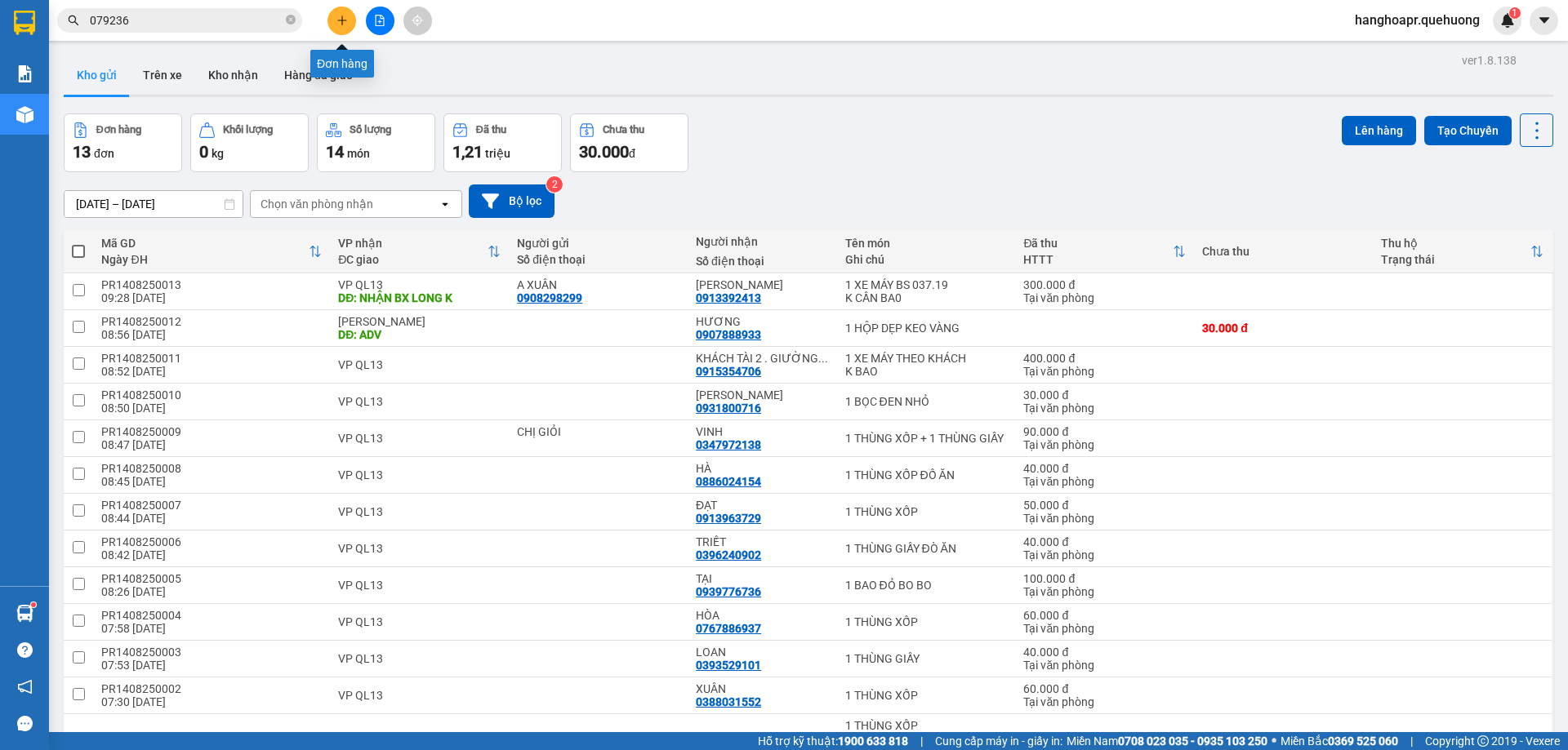
click at [333, 25] on button at bounding box center [341, 21] width 28 height 28
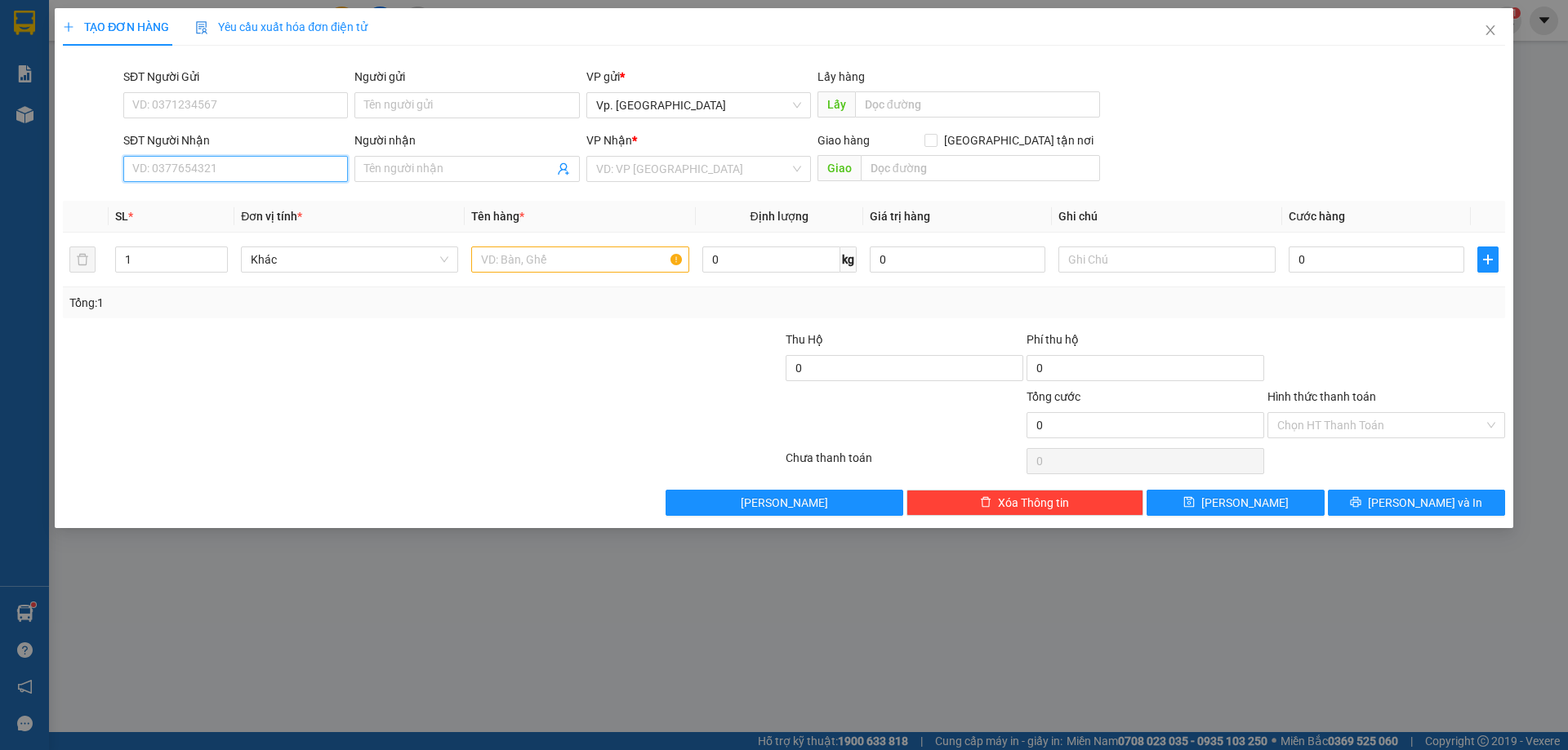
click at [206, 171] on input "SĐT Người Nhận" at bounding box center [236, 168] width 225 height 26
drag, startPoint x: 231, startPoint y: 202, endPoint x: 247, endPoint y: 206, distance: 16.5
click at [239, 202] on div "0767474578 - VĂN NĂM" at bounding box center [236, 200] width 205 height 18
type input "0767474578"
type input "VĂN NĂM"
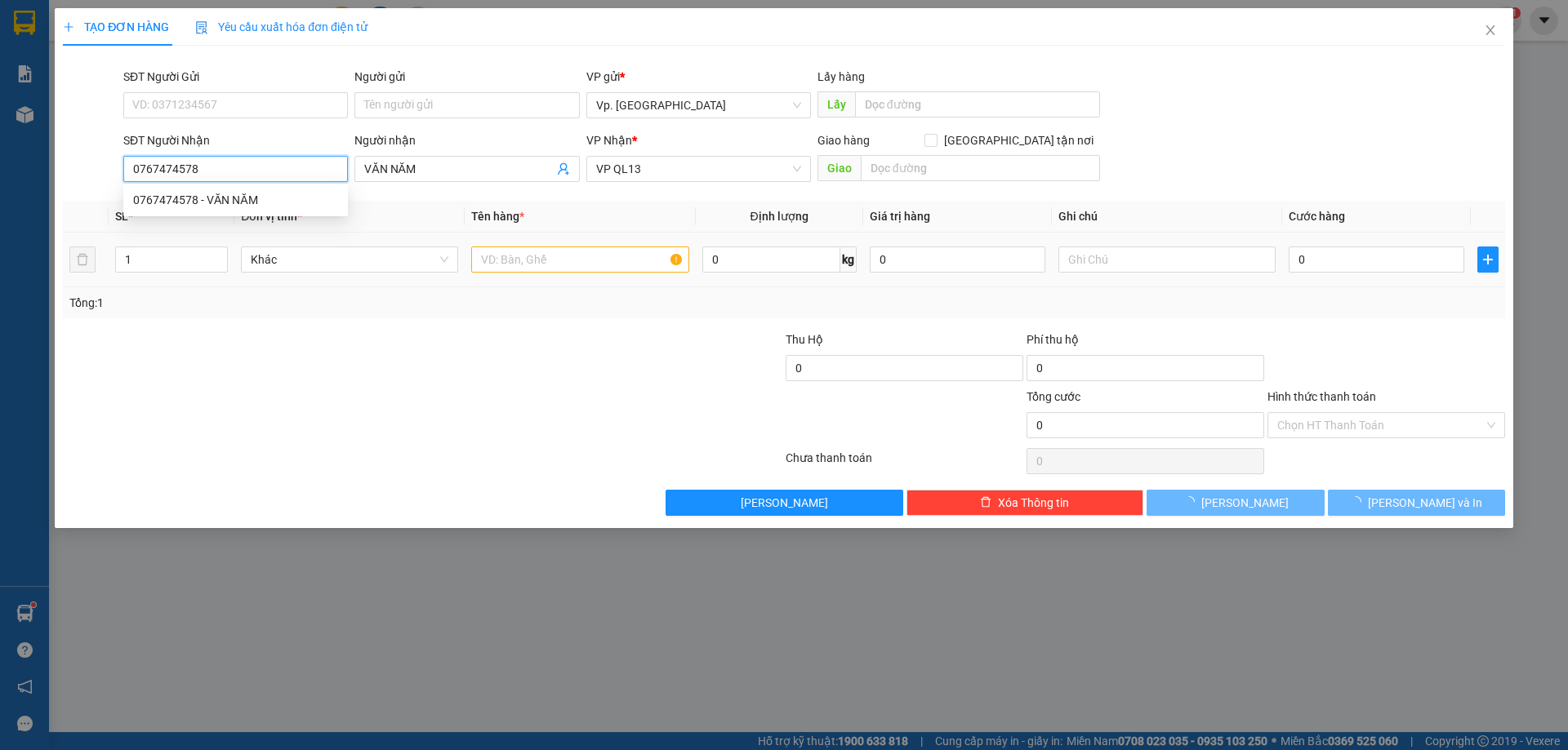
type input "50.000"
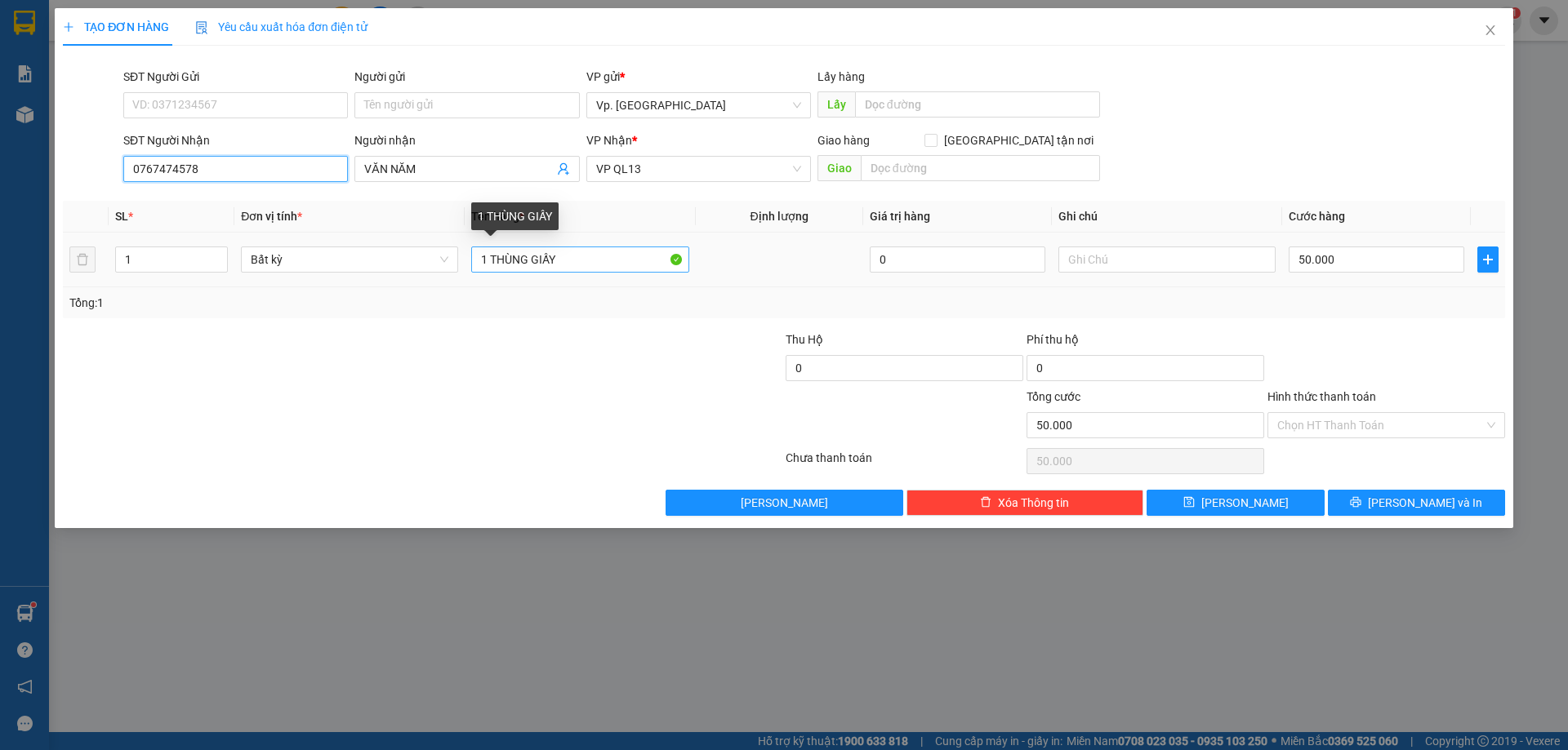
type input "0767474578"
drag, startPoint x: 527, startPoint y: 254, endPoint x: 704, endPoint y: 250, distance: 177.0
click at [704, 250] on tr "1 Bất kỳ 1 THÙNG GIẤY 0 50.000" at bounding box center [784, 260] width 1442 height 55
type input "1 THÙNG XỐP"
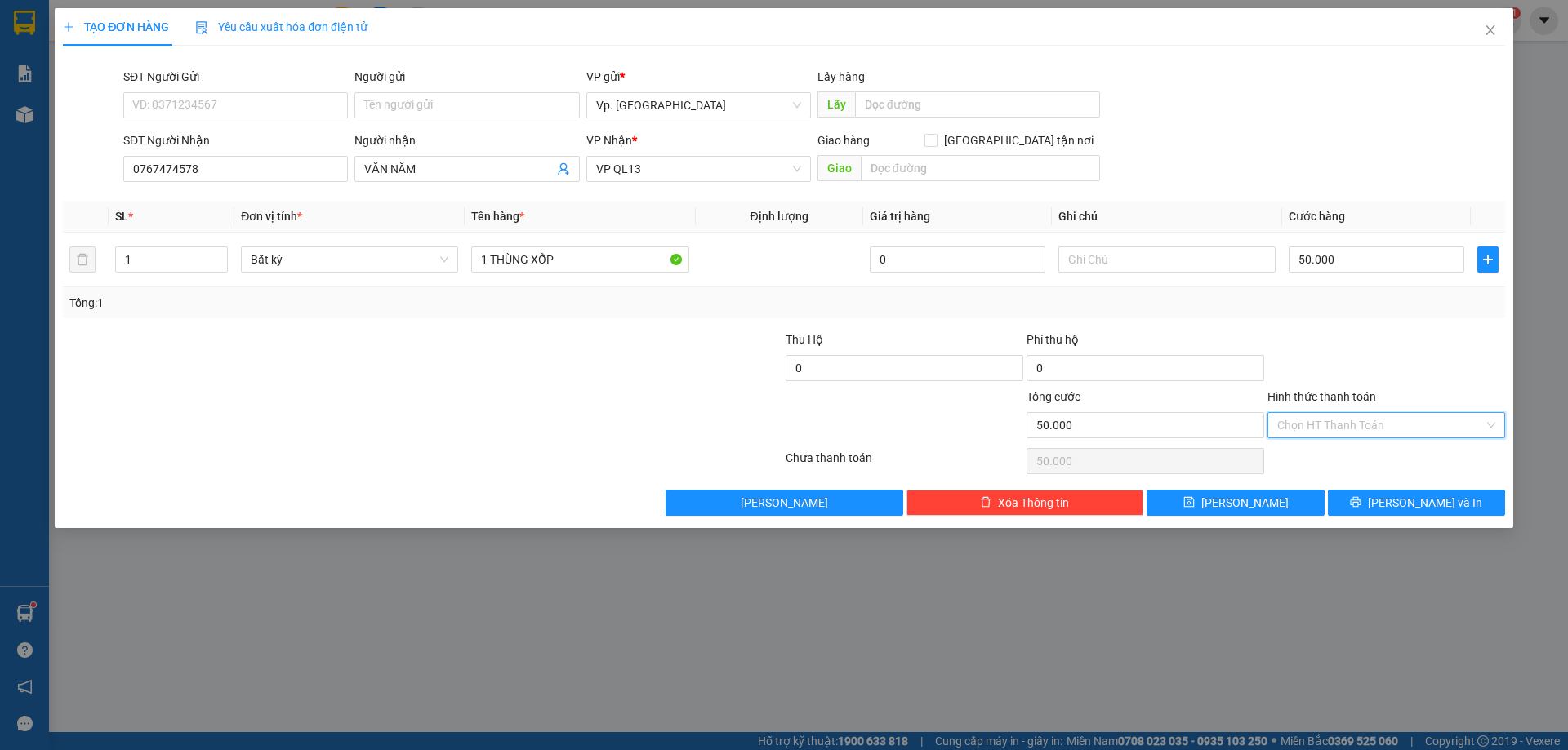
drag, startPoint x: 1342, startPoint y: 413, endPoint x: 1337, endPoint y: 426, distance: 13.9
click at [1341, 418] on input "Hình thức thanh toán" at bounding box center [1381, 425] width 207 height 24
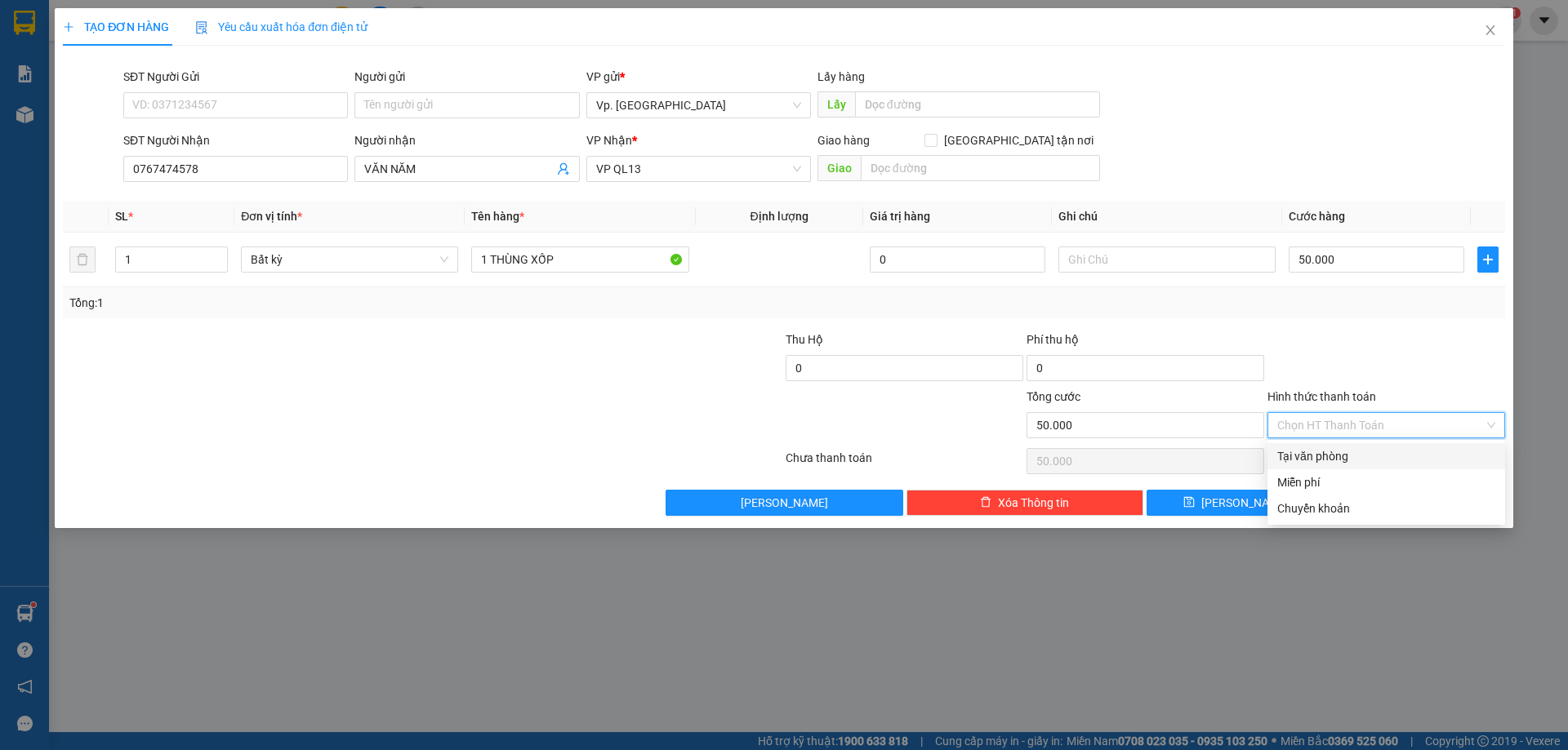
click at [1322, 453] on div "Tại văn phòng" at bounding box center [1386, 456] width 218 height 18
type input "0"
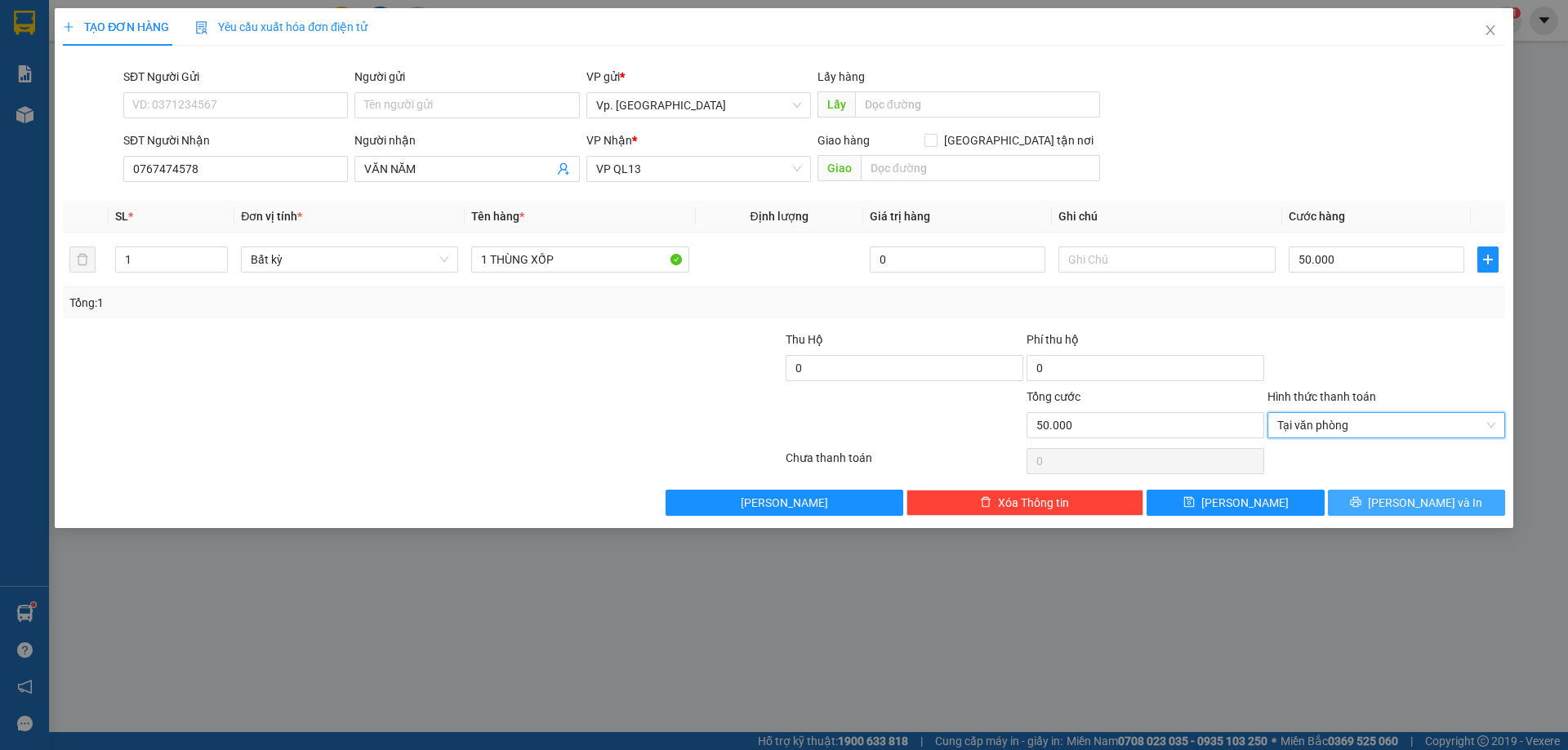
click at [1407, 499] on span "[PERSON_NAME] và In" at bounding box center [1424, 503] width 114 height 18
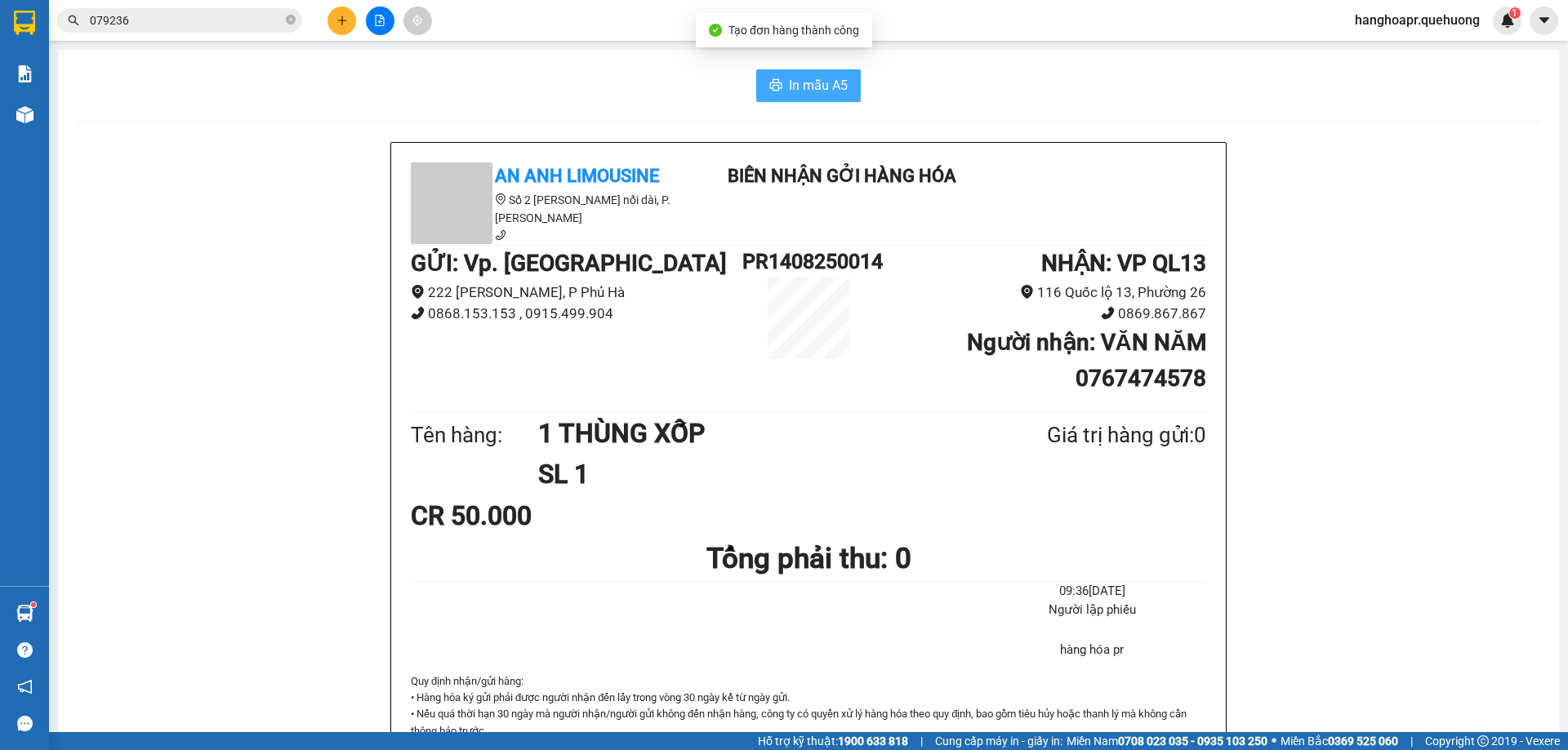
click at [818, 87] on span "In mẫu A5" at bounding box center [818, 85] width 59 height 21
click at [352, 17] on button at bounding box center [341, 21] width 28 height 28
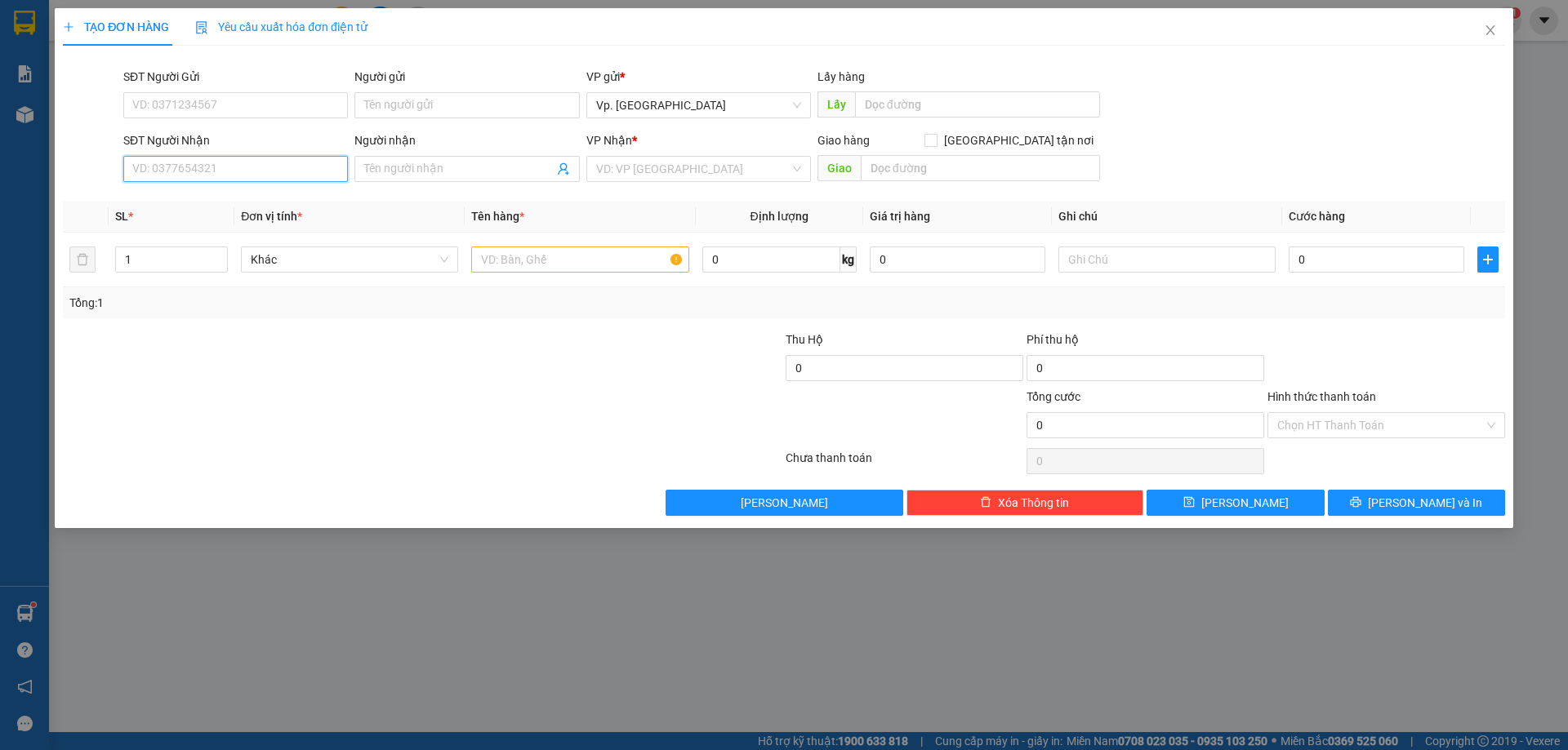
click at [278, 169] on input "SĐT Người Nhận" at bounding box center [236, 168] width 225 height 26
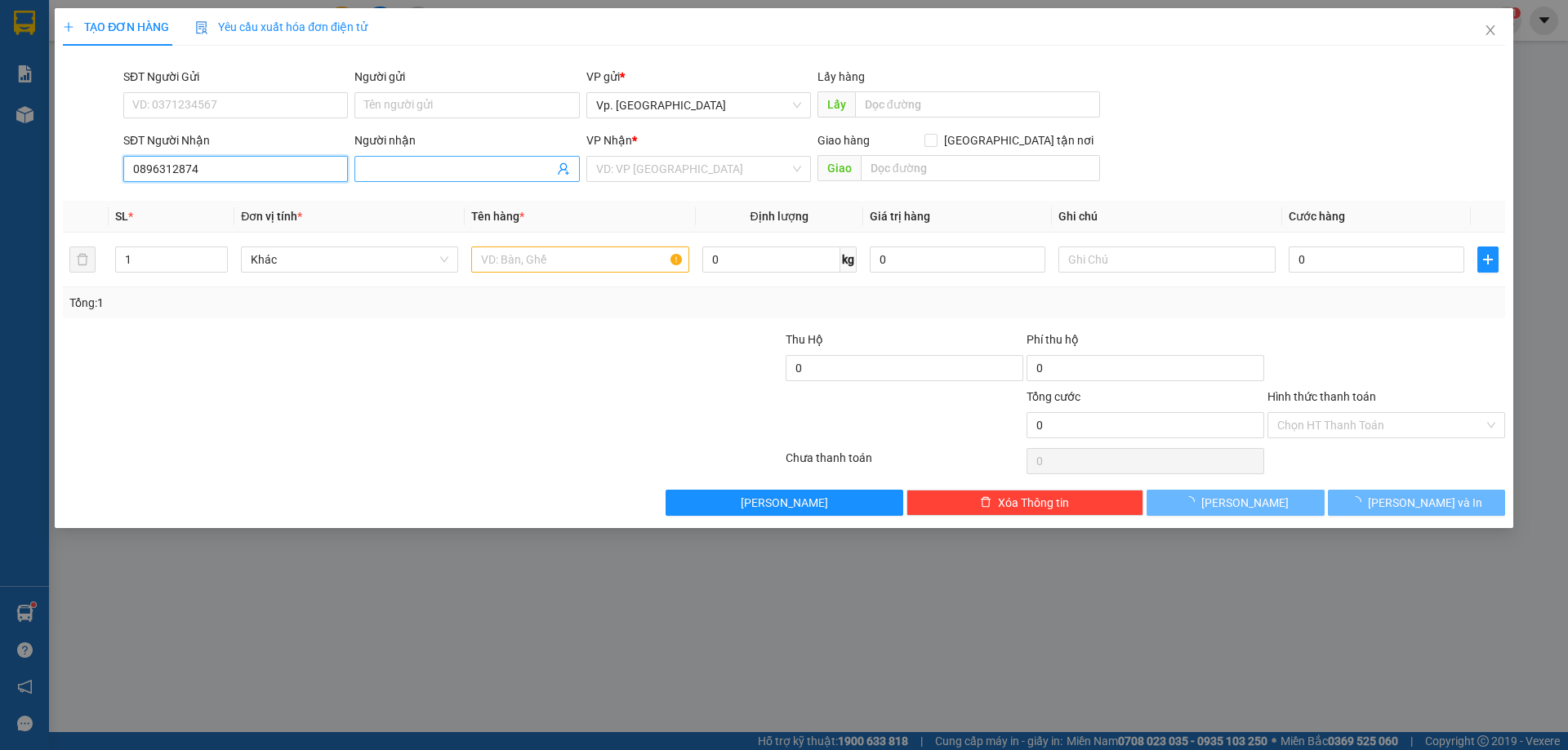
type input "0896312874"
click at [399, 166] on input "Người nhận" at bounding box center [458, 169] width 189 height 18
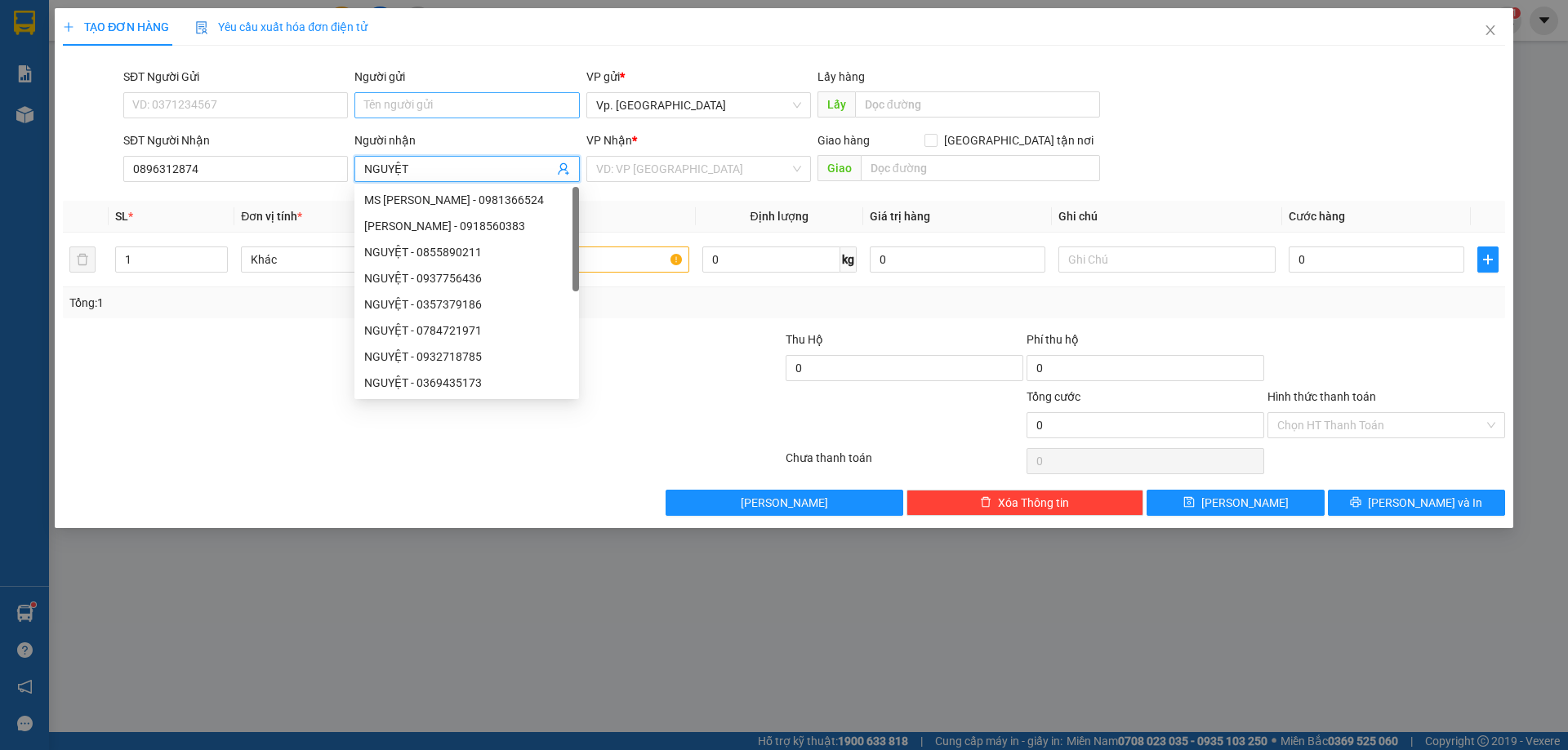
type input "NGUYỆT"
click at [399, 112] on input "Người gửi" at bounding box center [467, 105] width 225 height 26
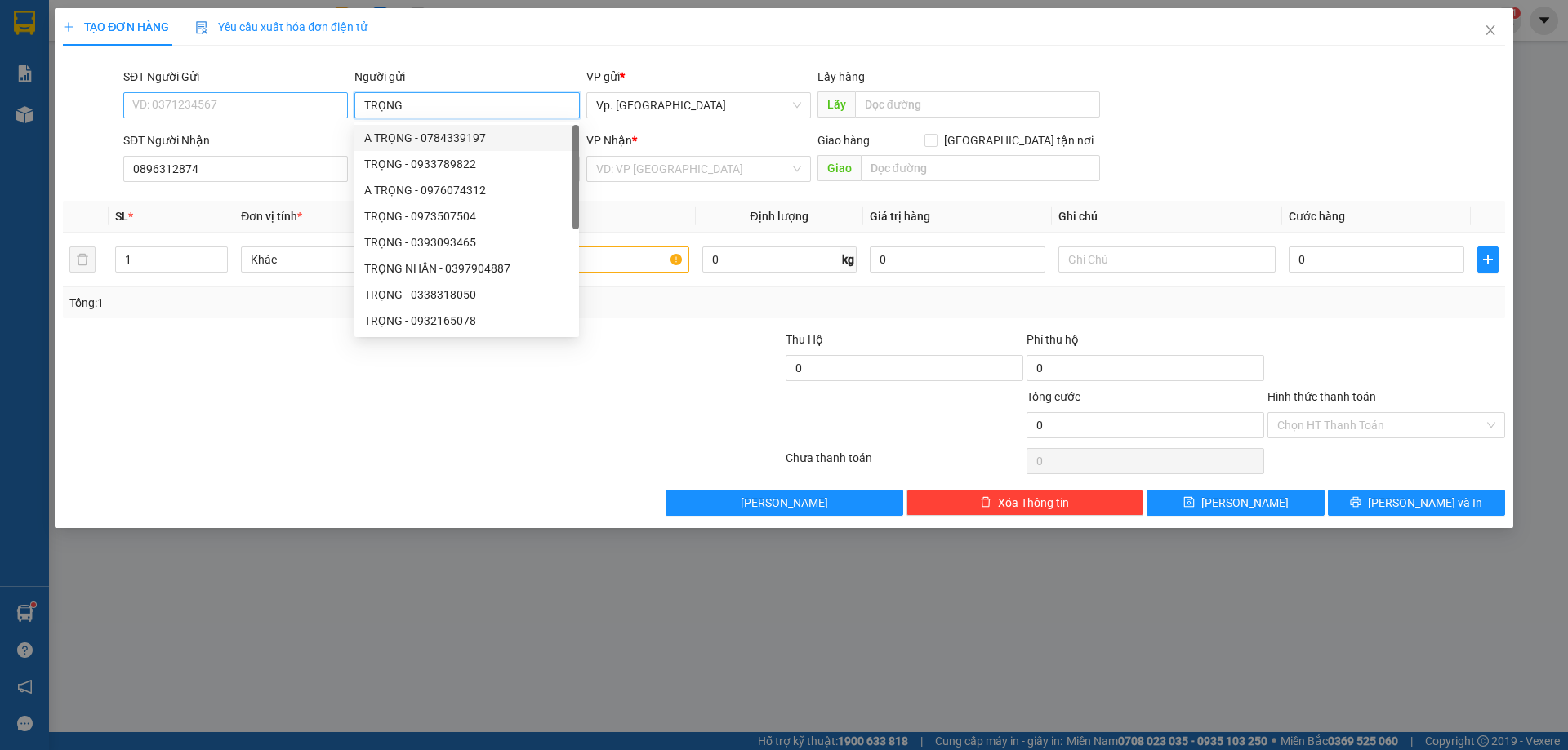
type input "TRỌNG"
click at [296, 107] on input "SĐT Người Gửi" at bounding box center [236, 105] width 225 height 26
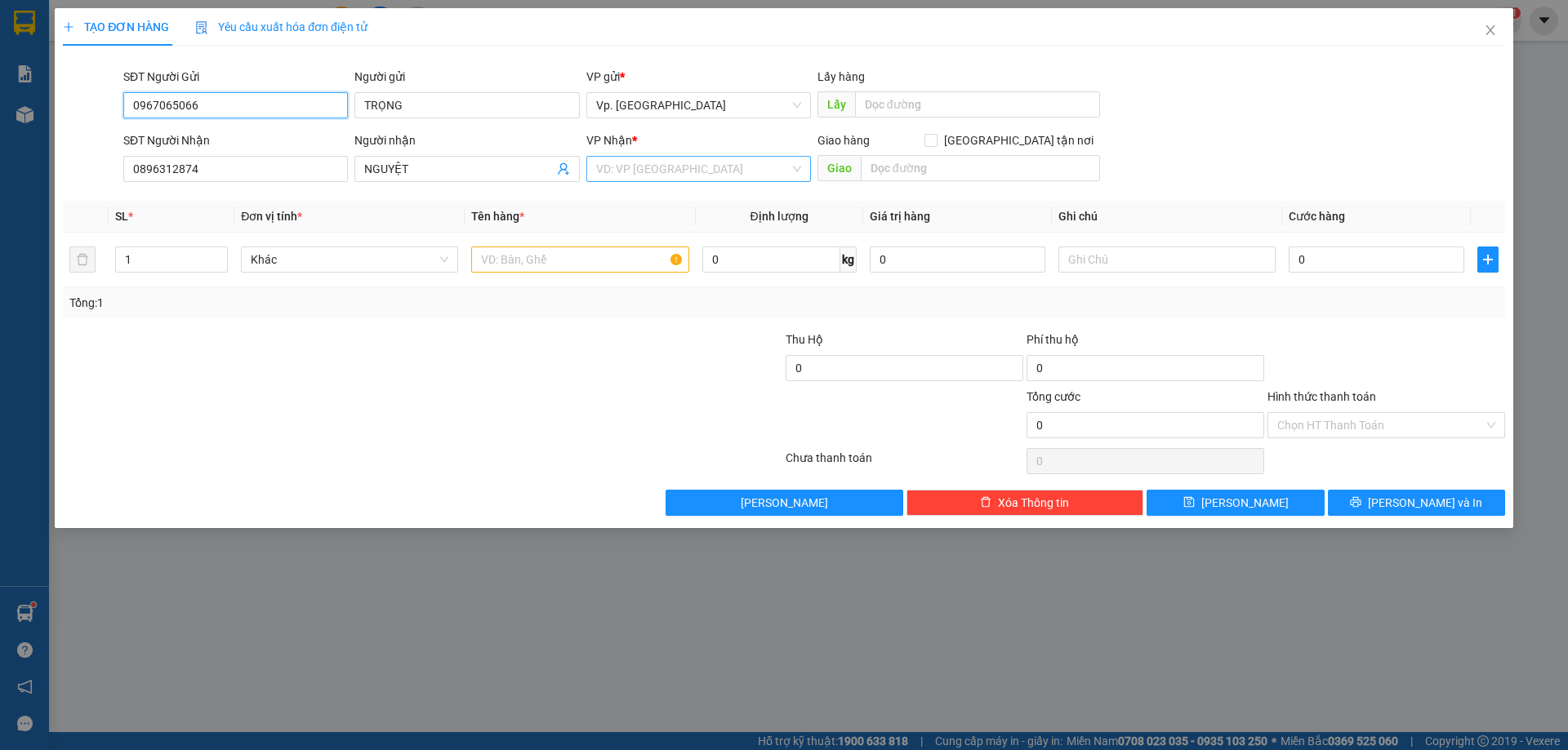
type input "0967065066"
click at [740, 171] on input "search" at bounding box center [693, 168] width 193 height 24
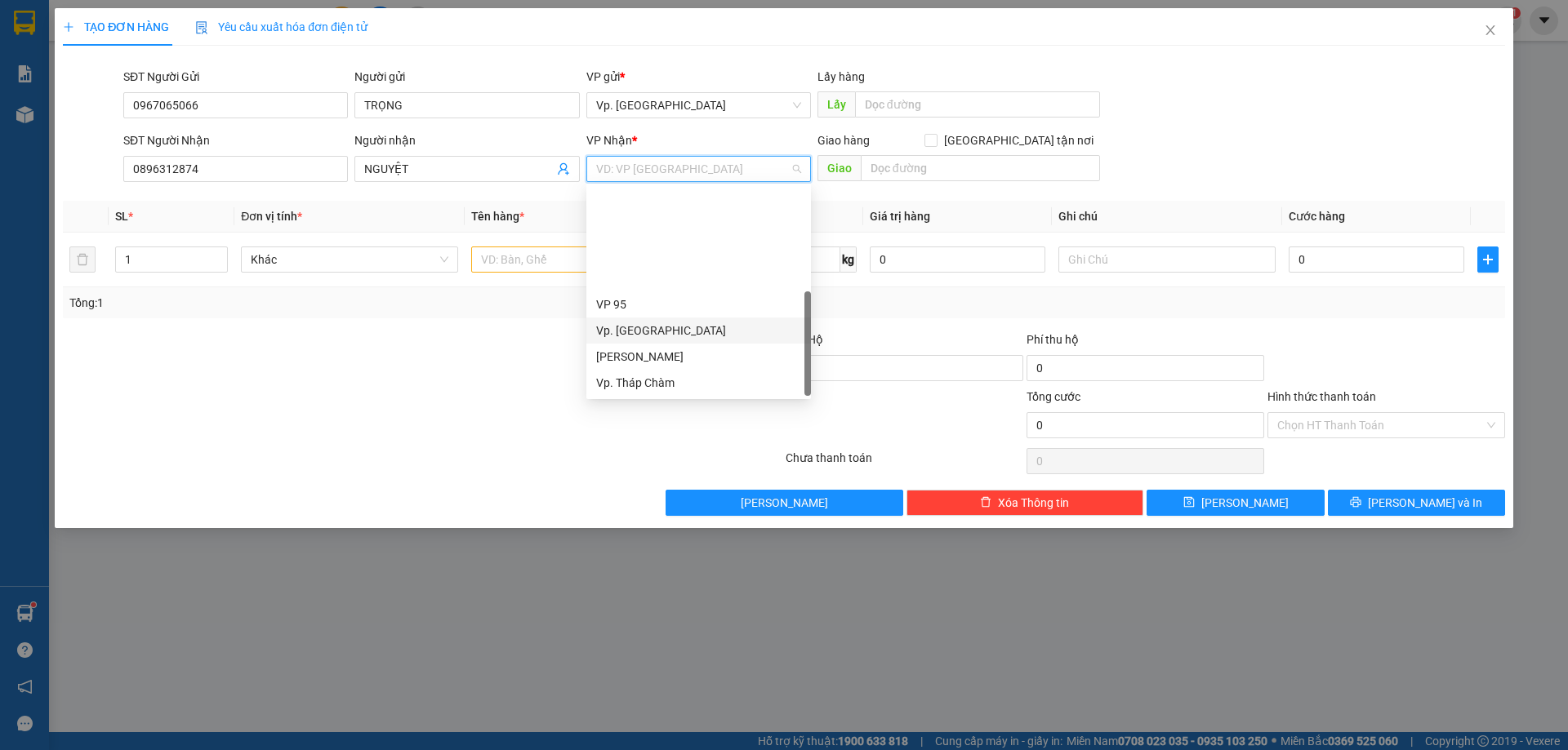
scroll to position [131, 0]
click at [630, 308] on div "VP QL13" at bounding box center [699, 305] width 205 height 18
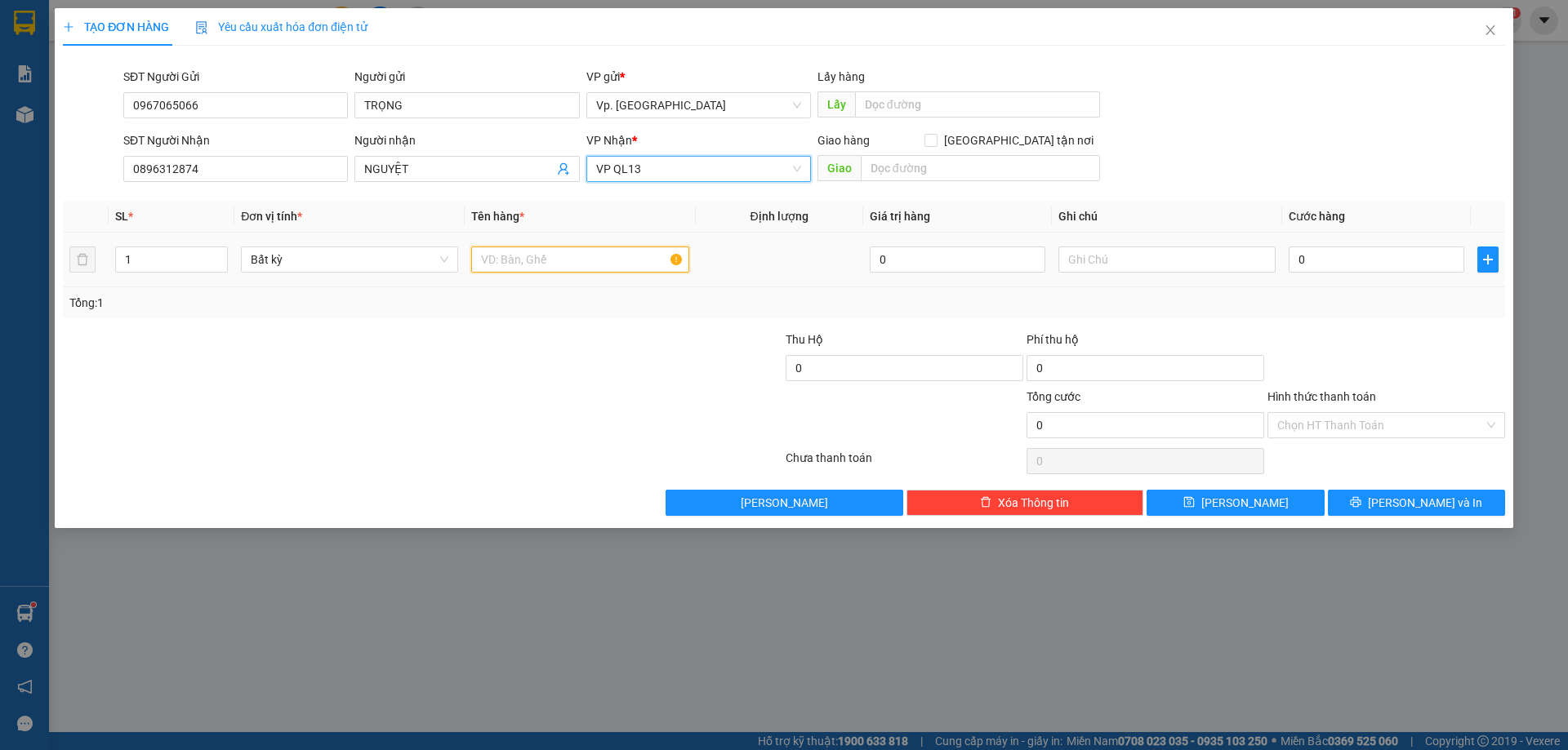
click at [497, 256] on input "text" at bounding box center [580, 259] width 217 height 26
type input "1 HỘP GIẤY GT"
click at [1317, 256] on input "0" at bounding box center [1376, 259] width 176 height 26
type input "3"
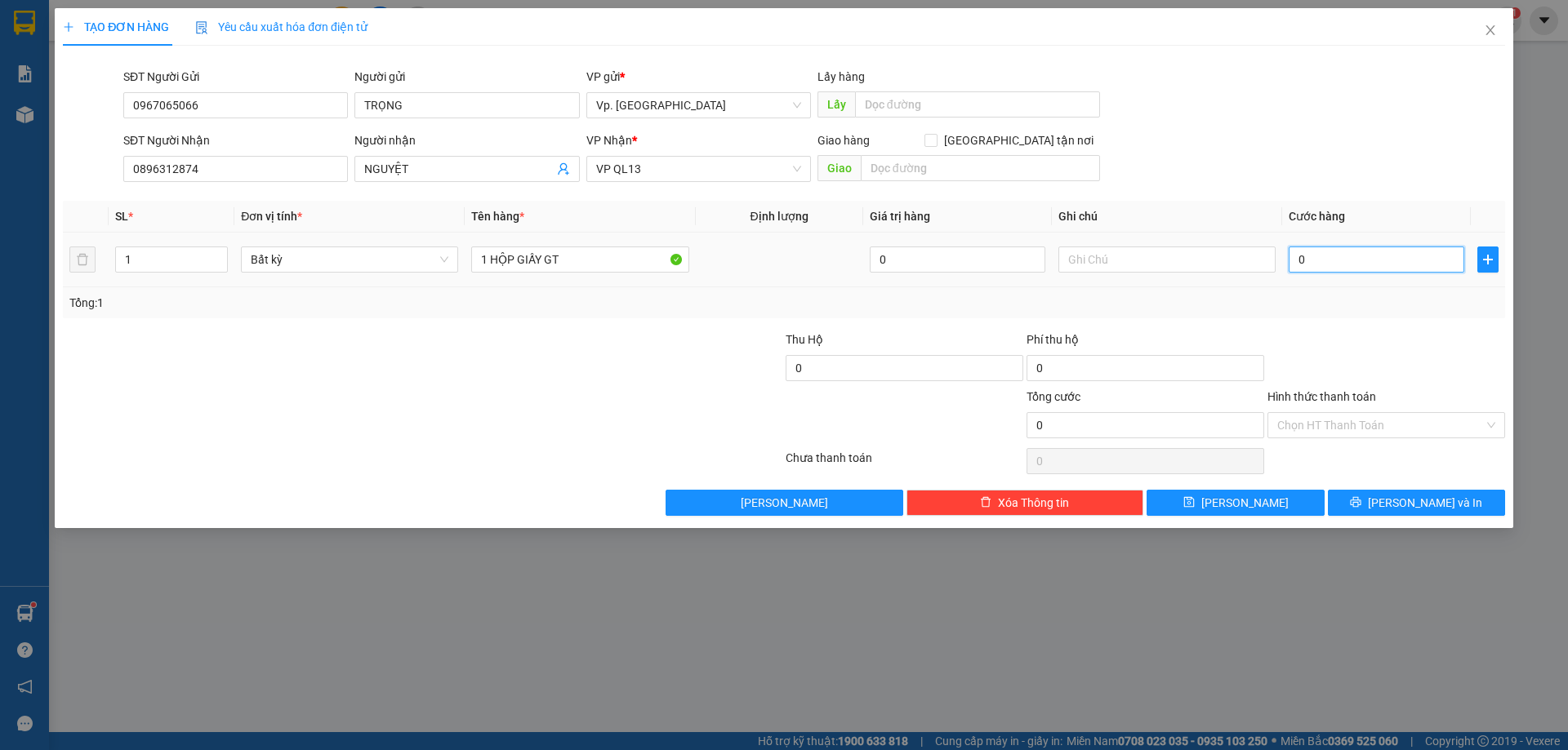
type input "3"
type input "301"
type input "30"
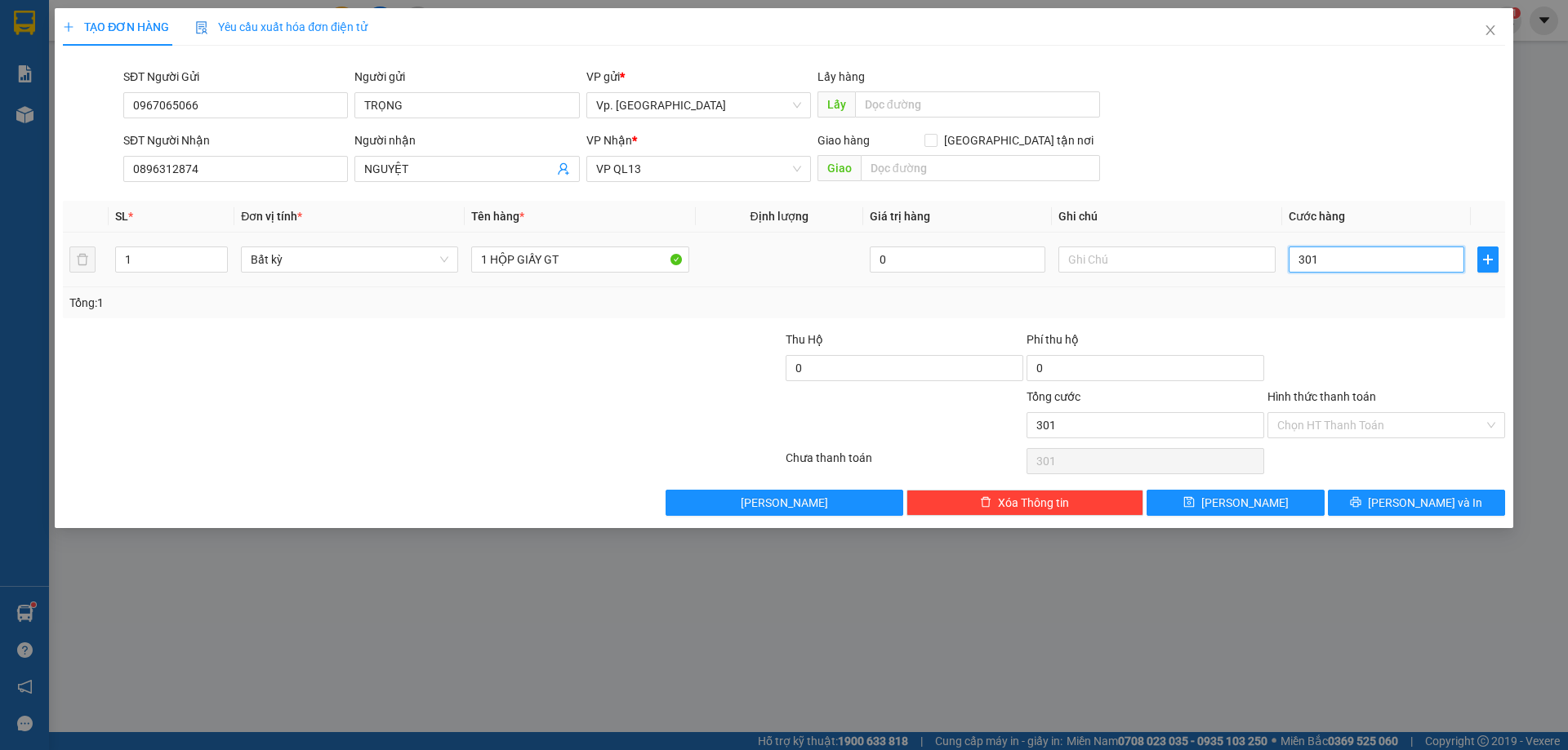
type input "30"
type input "30.000"
click at [1325, 420] on input "Hình thức thanh toán" at bounding box center [1381, 425] width 207 height 24
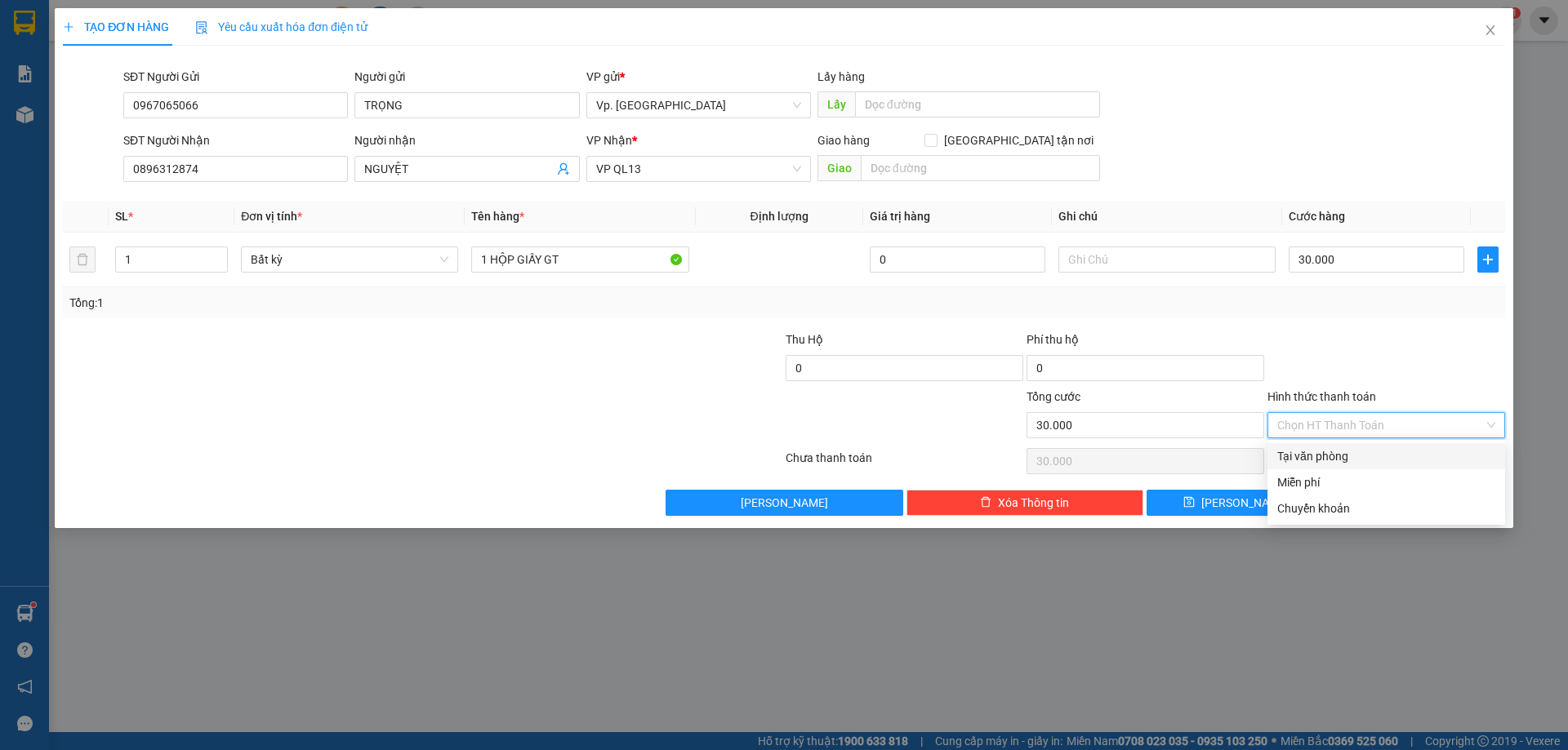
click at [1323, 445] on div "Tại văn phòng" at bounding box center [1386, 455] width 237 height 26
type input "0"
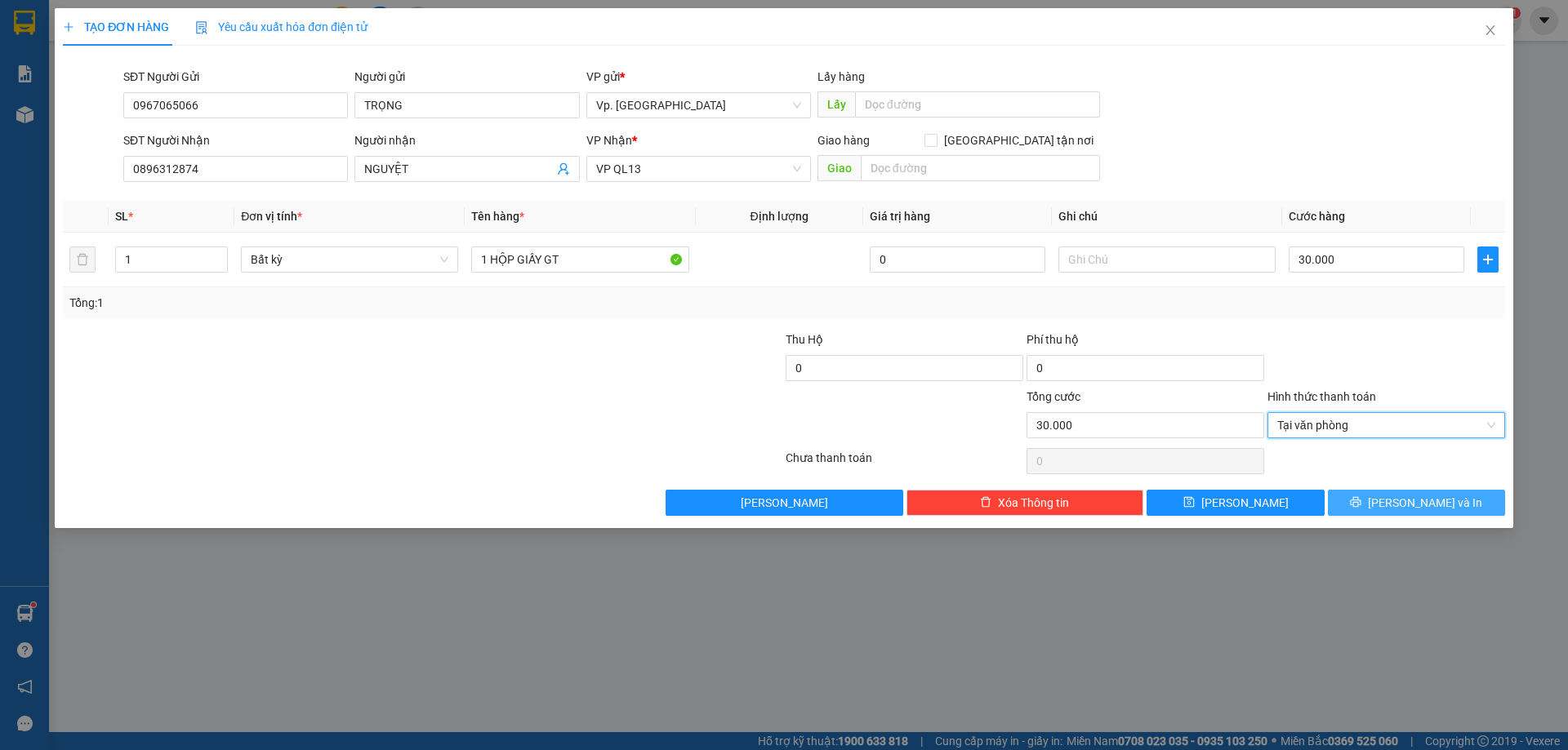
drag, startPoint x: 1365, startPoint y: 499, endPoint x: 1339, endPoint y: 496, distance: 26.2
click at [1366, 510] on button "[PERSON_NAME] và In" at bounding box center [1416, 502] width 177 height 26
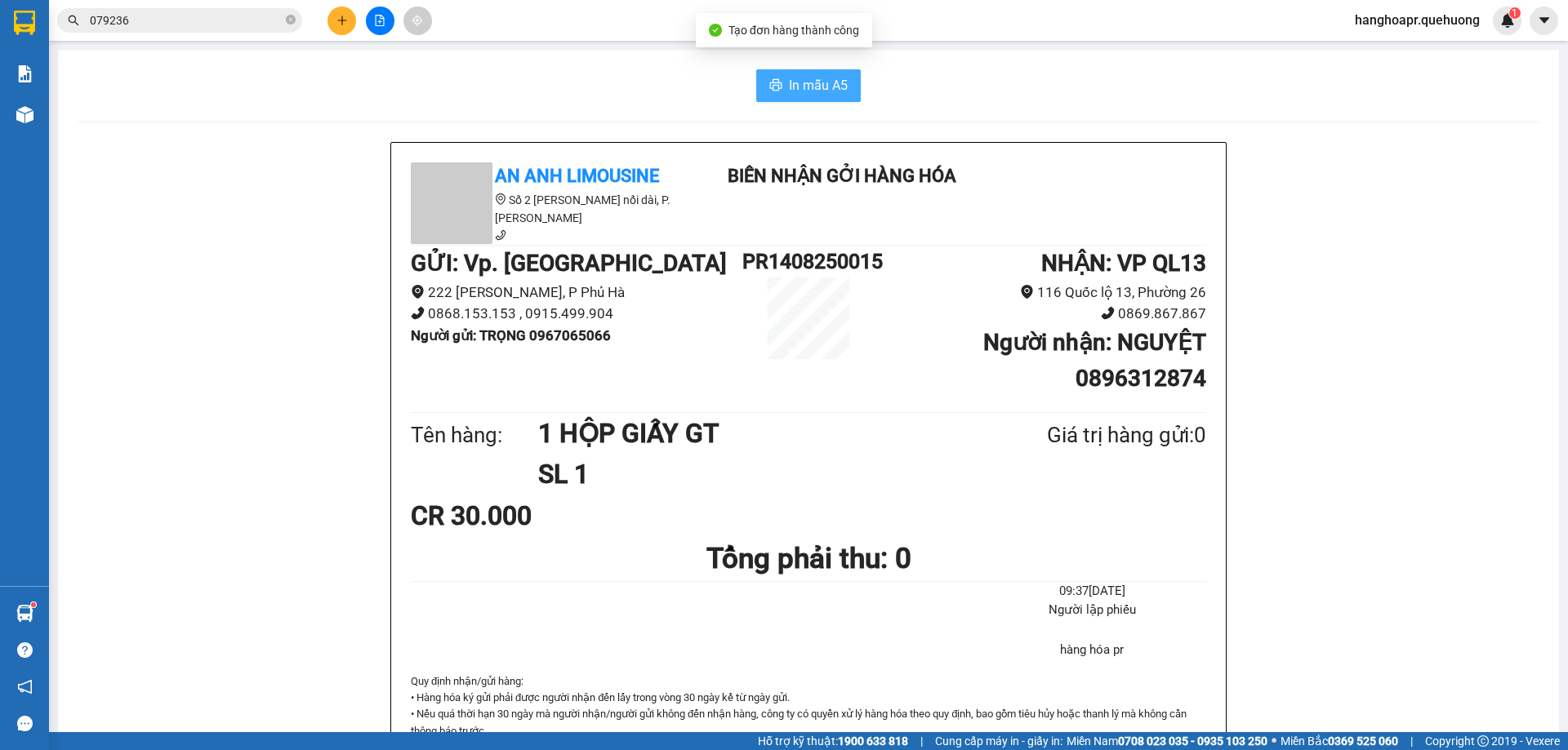
click at [814, 79] on span "In mẫu A5" at bounding box center [818, 85] width 59 height 21
click at [347, 21] on icon "plus" at bounding box center [342, 21] width 12 height 12
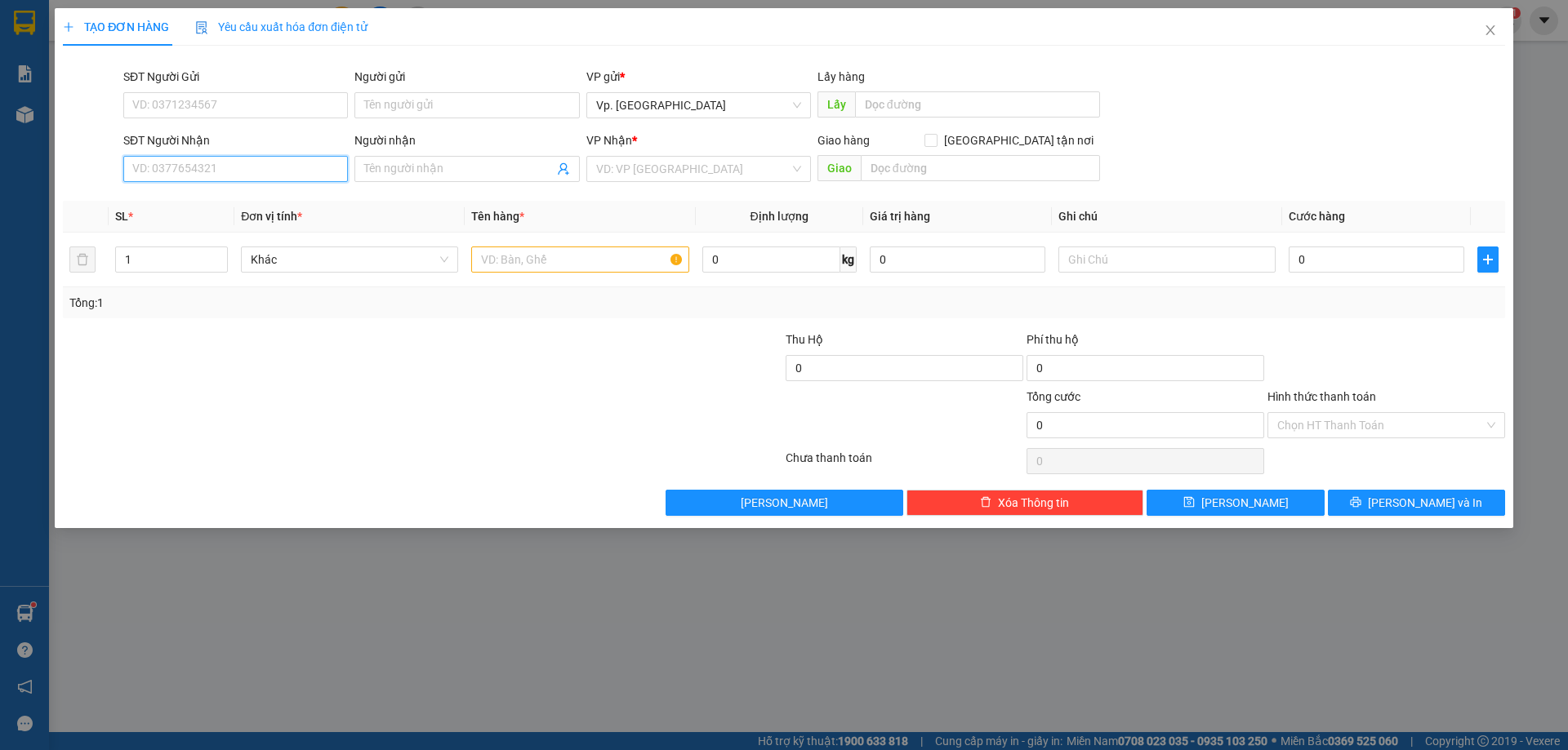
click at [271, 171] on input "SĐT Người Nhận" at bounding box center [236, 168] width 225 height 26
drag, startPoint x: 197, startPoint y: 217, endPoint x: 206, endPoint y: 192, distance: 26.6
click at [206, 192] on div "0903350721 - NHIỄU 0399008721 - TÍN" at bounding box center [236, 213] width 225 height 52
click at [206, 192] on div "0903350721 - NHIỄU" at bounding box center [236, 200] width 205 height 18
type input "0903350721"
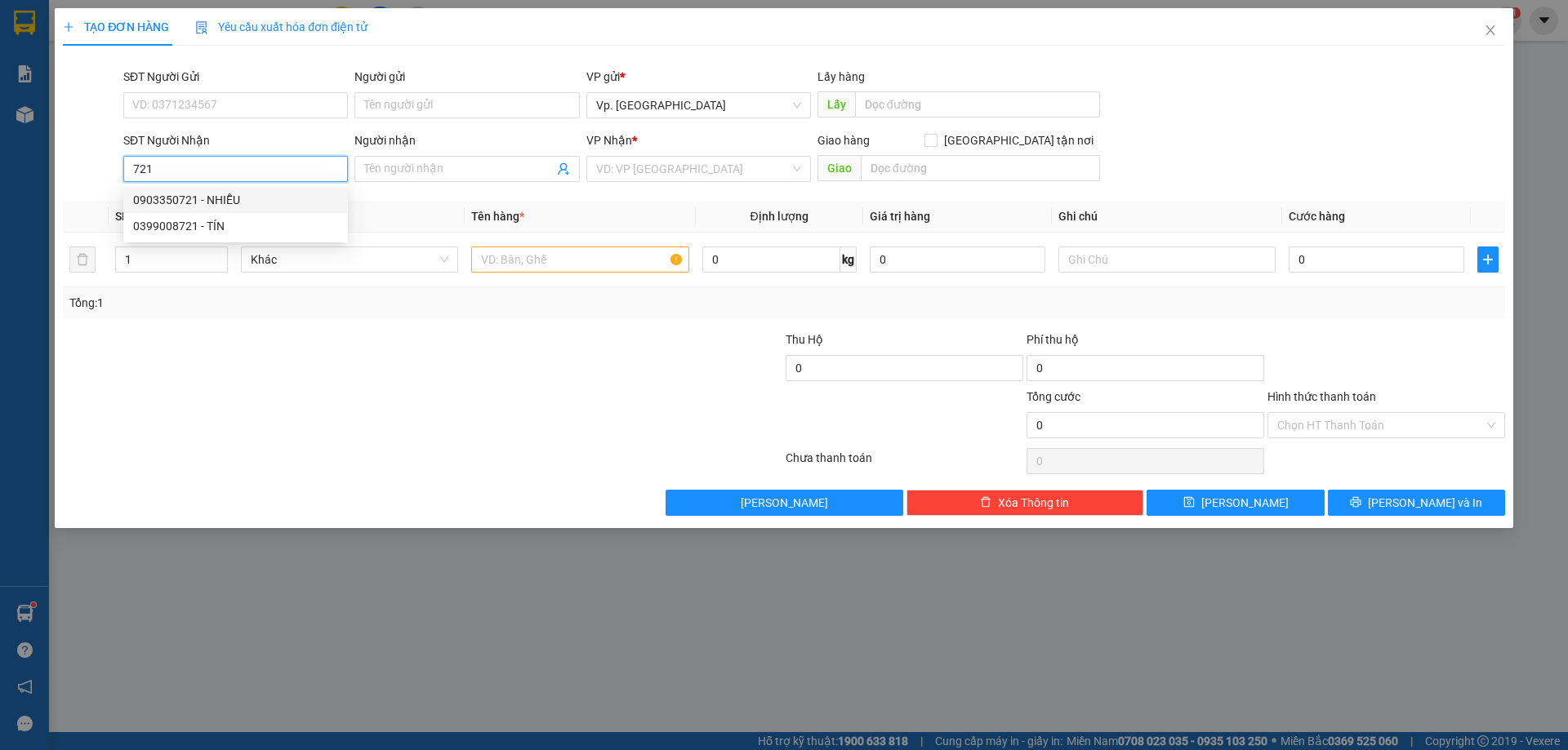
type input "NHIỄU"
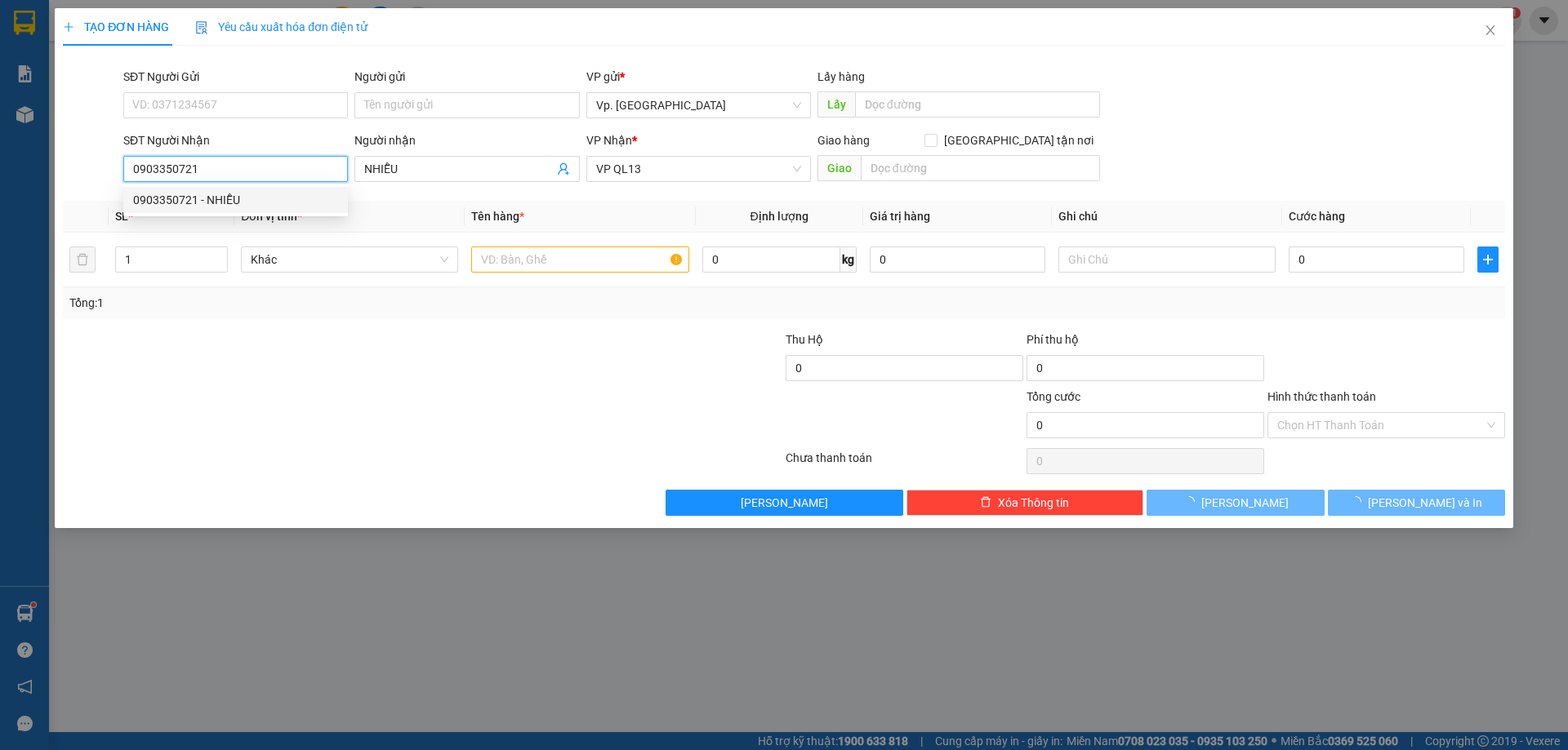
type input "80.000"
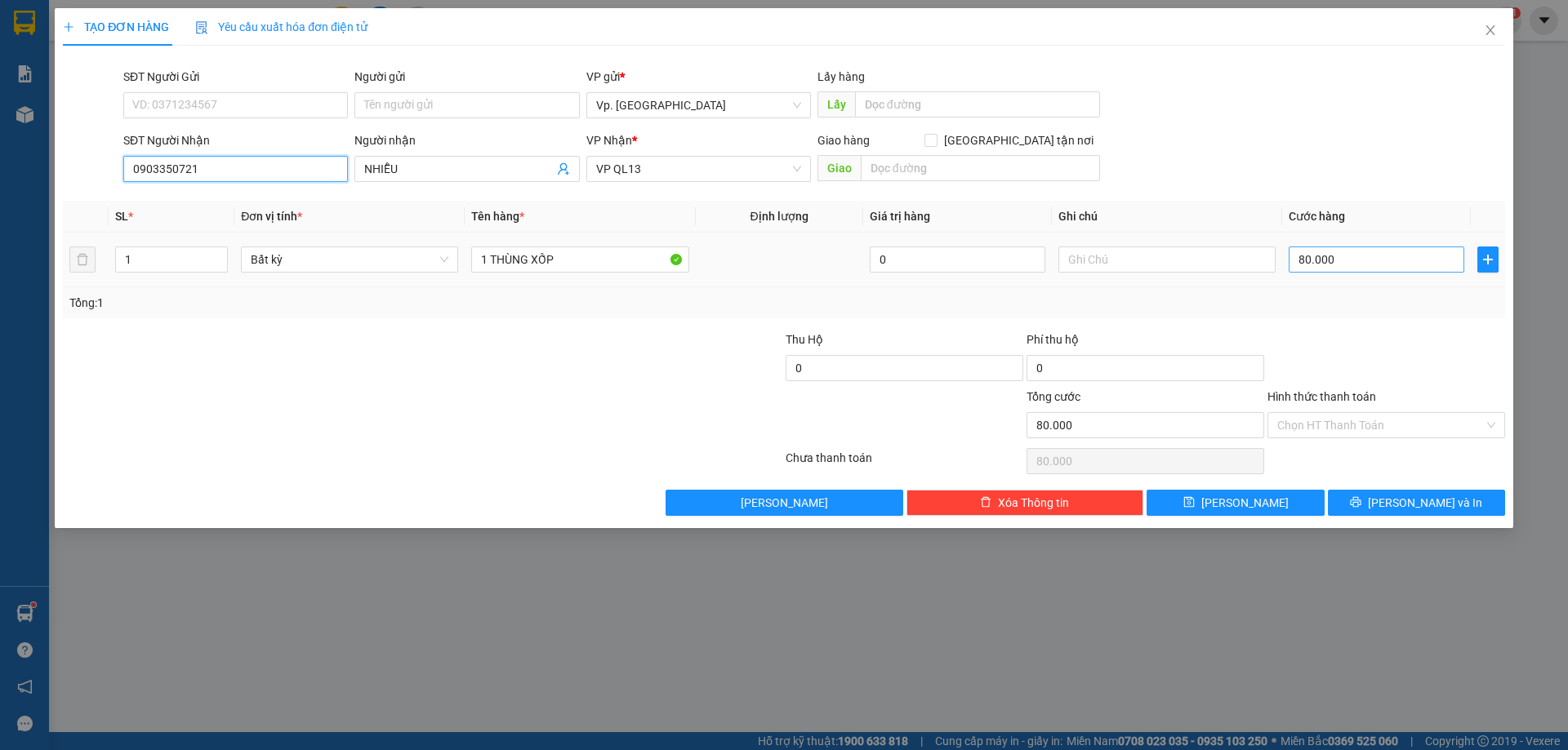
type input "0903350721"
click at [1351, 266] on input "80.000" at bounding box center [1376, 259] width 176 height 26
type input "0"
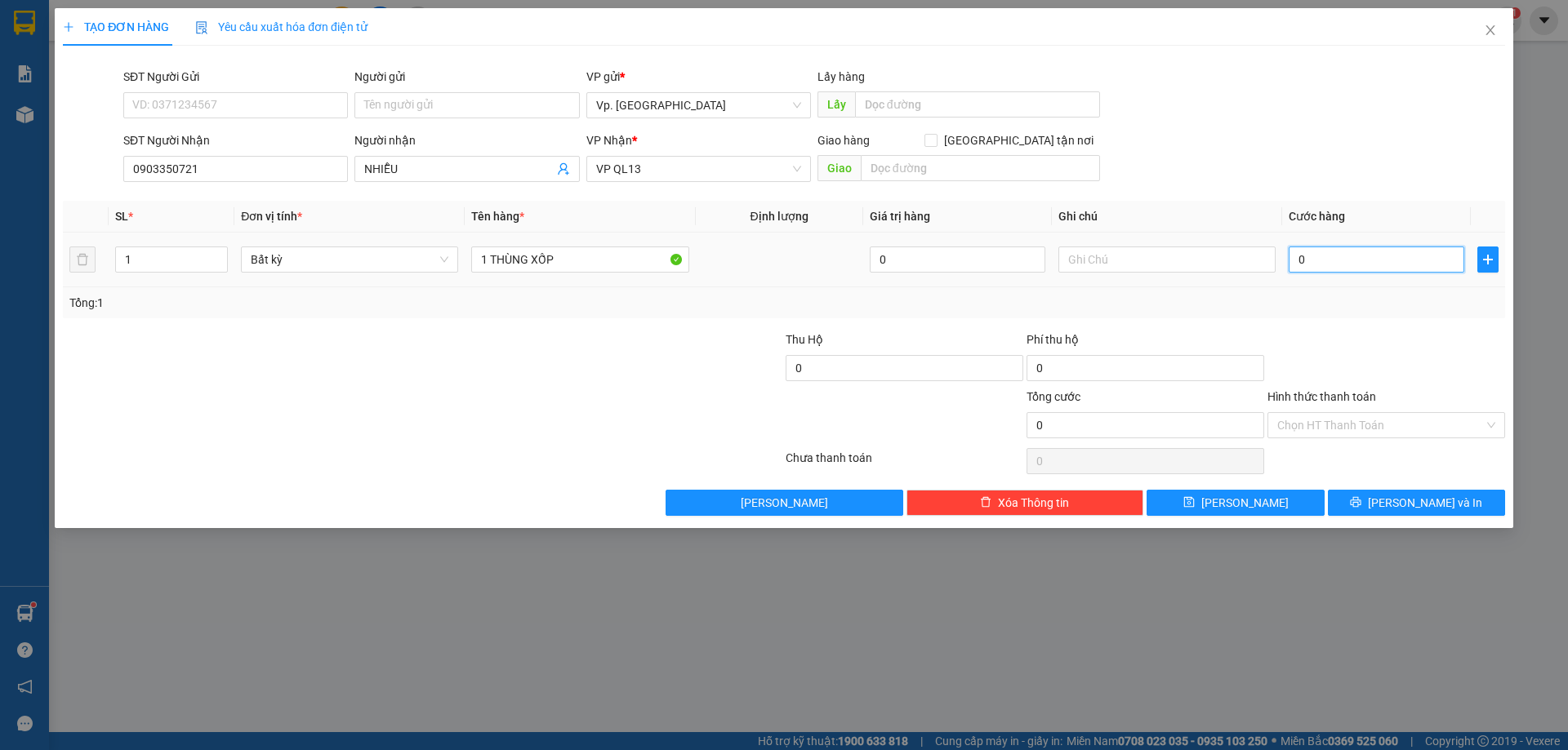
type input "5"
type input "05"
type input "50"
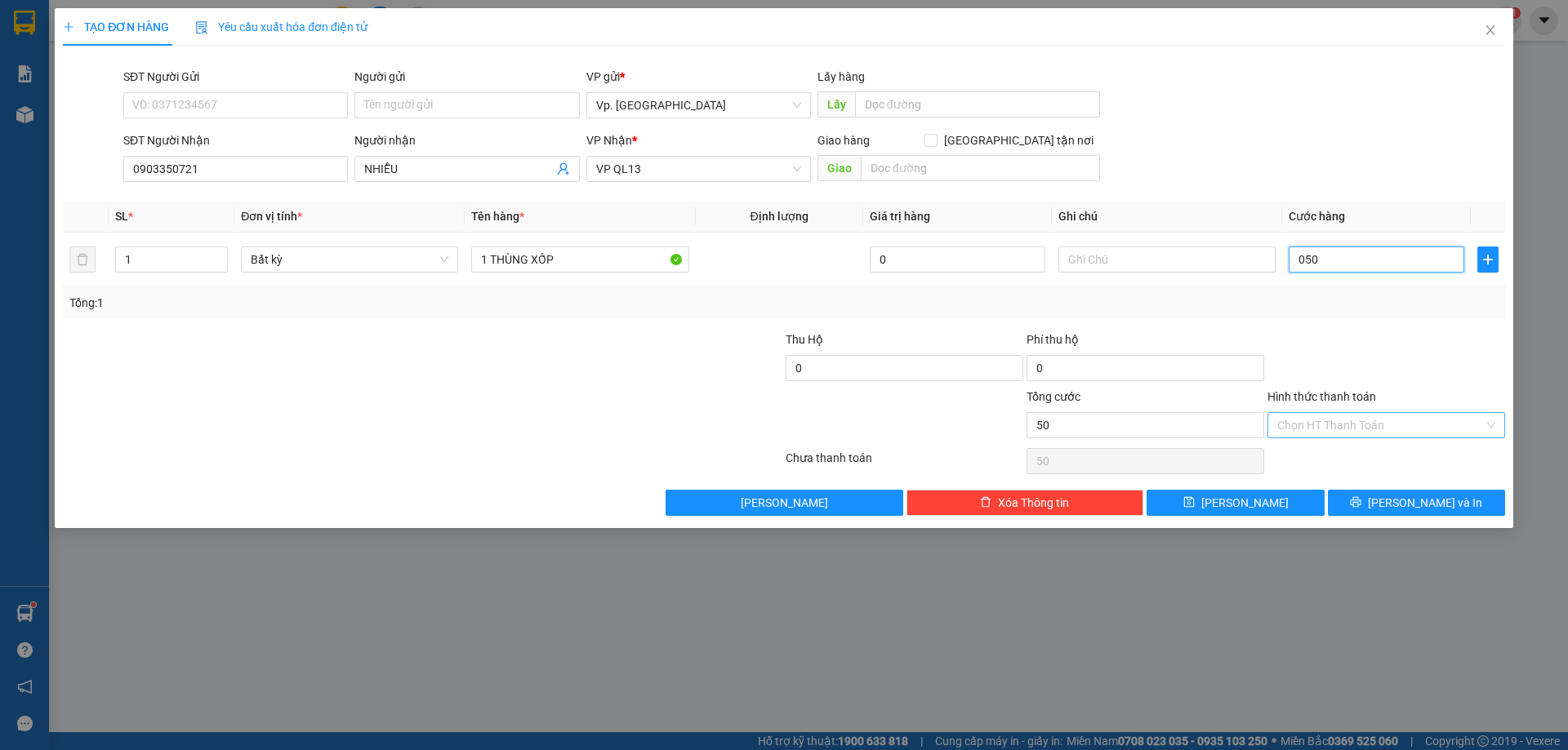
type input "050"
type input "50.000"
drag, startPoint x: 1364, startPoint y: 414, endPoint x: 1356, endPoint y: 453, distance: 39.8
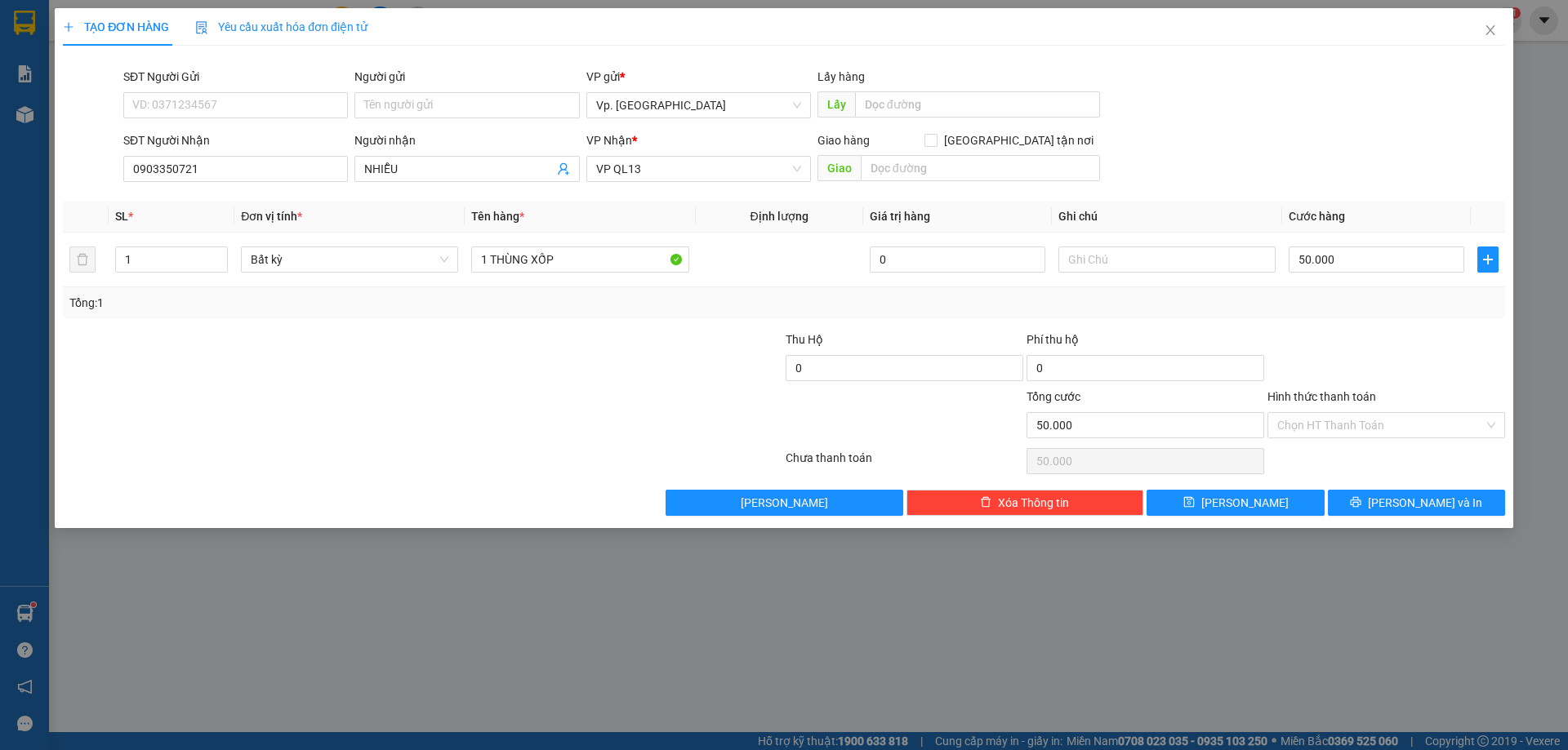
click at [1362, 425] on input "Hình thức thanh toán" at bounding box center [1381, 425] width 207 height 24
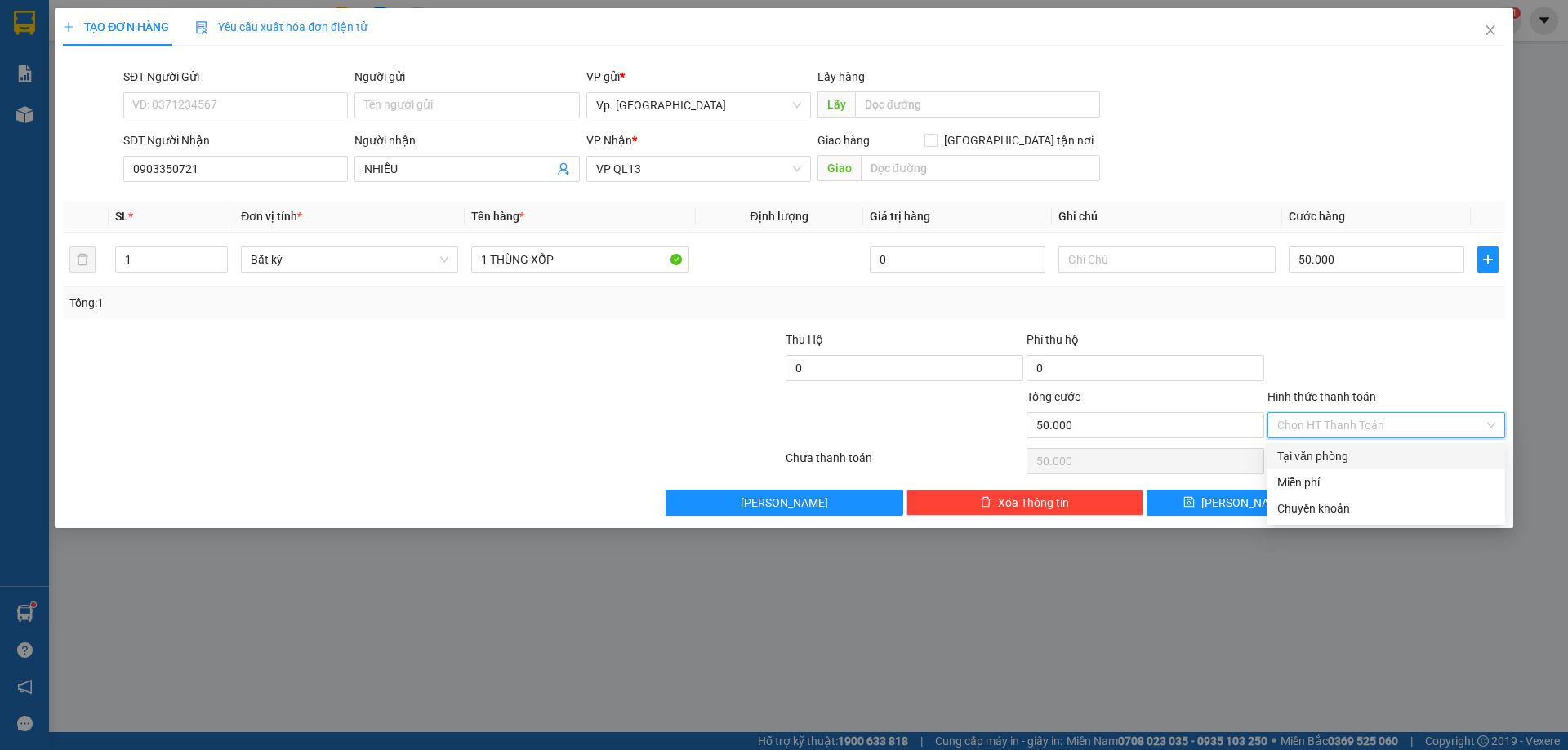
drag, startPoint x: 1353, startPoint y: 454, endPoint x: 1402, endPoint y: 511, distance: 75.2
click at [1354, 459] on div "Tại văn phòng" at bounding box center [1386, 456] width 218 height 18
type input "0"
click at [1409, 509] on span "[PERSON_NAME] và In" at bounding box center [1424, 503] width 114 height 18
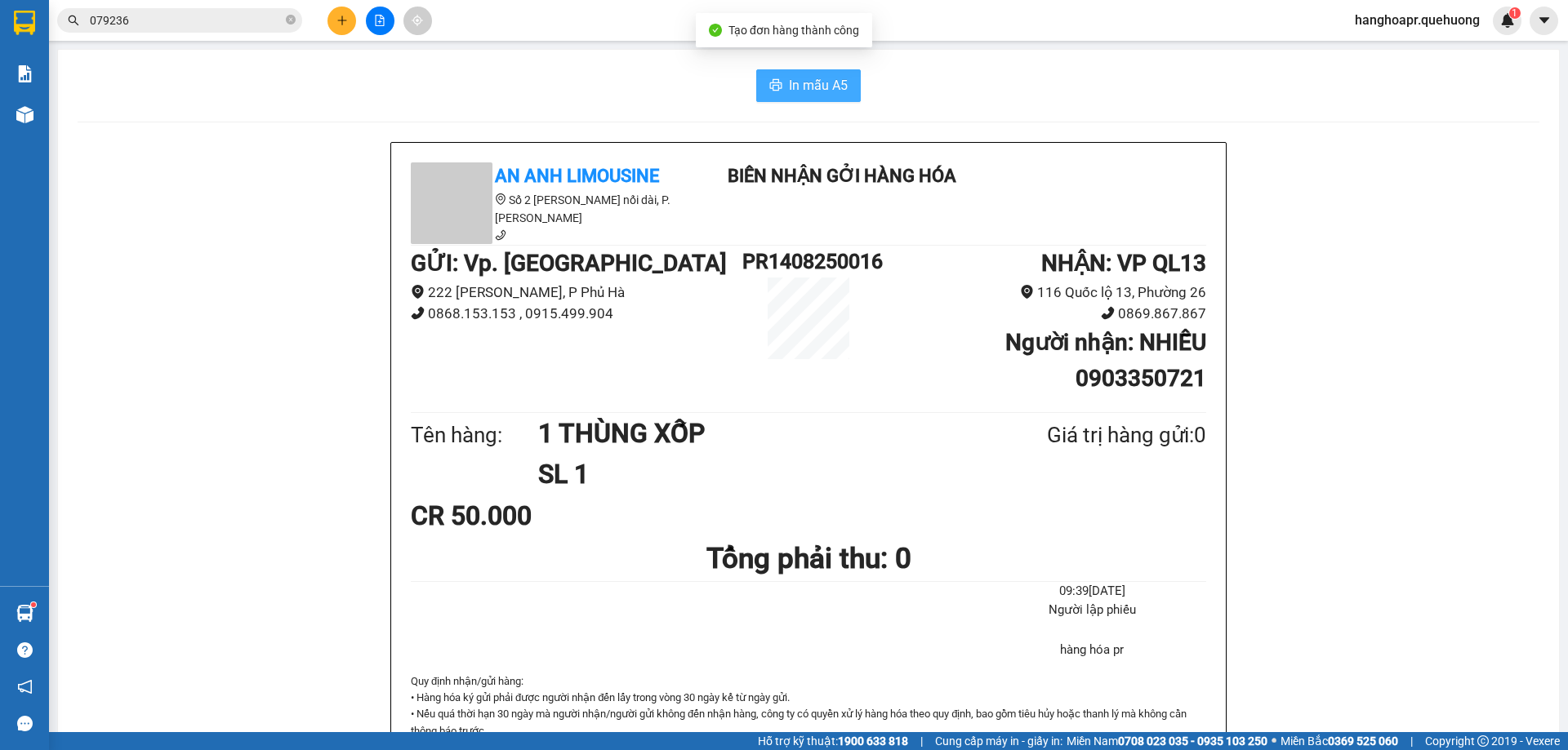
click at [840, 92] on span "In mẫu A5" at bounding box center [818, 85] width 59 height 21
click at [299, 25] on span "079236" at bounding box center [180, 20] width 245 height 24
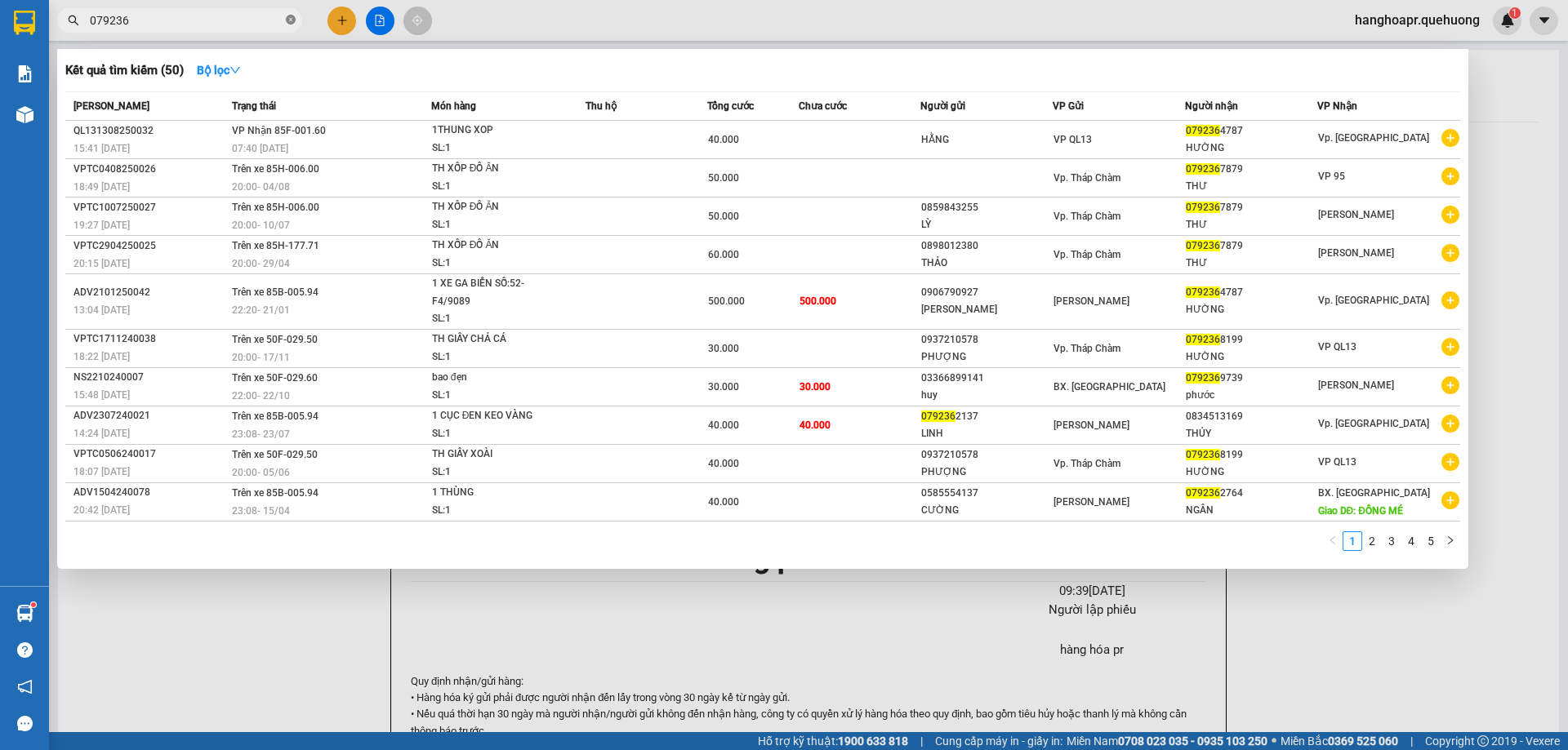
click at [291, 21] on icon "close-circle" at bounding box center [291, 20] width 10 height 10
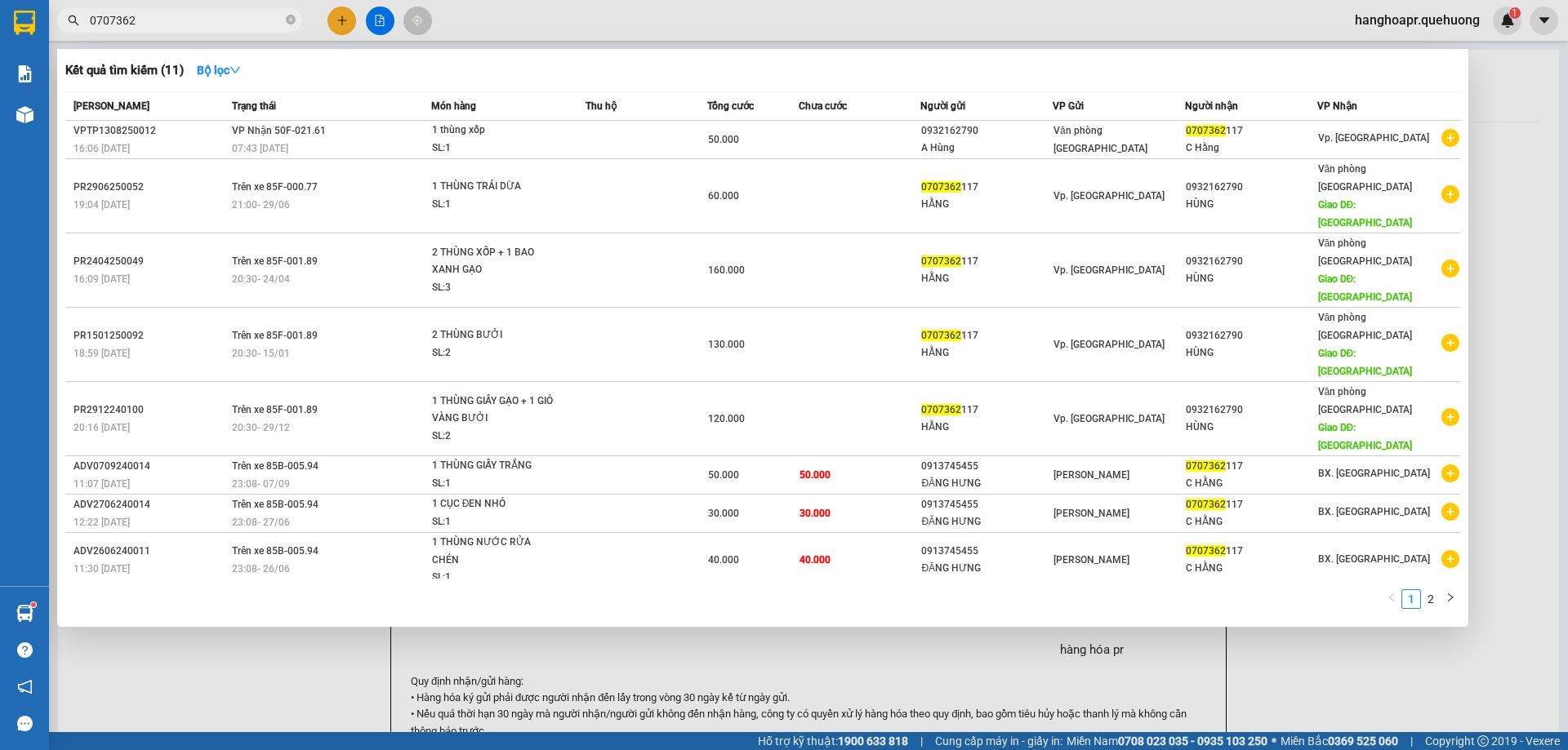
type input "0707362"
click at [340, 27] on div at bounding box center [784, 375] width 1568 height 750
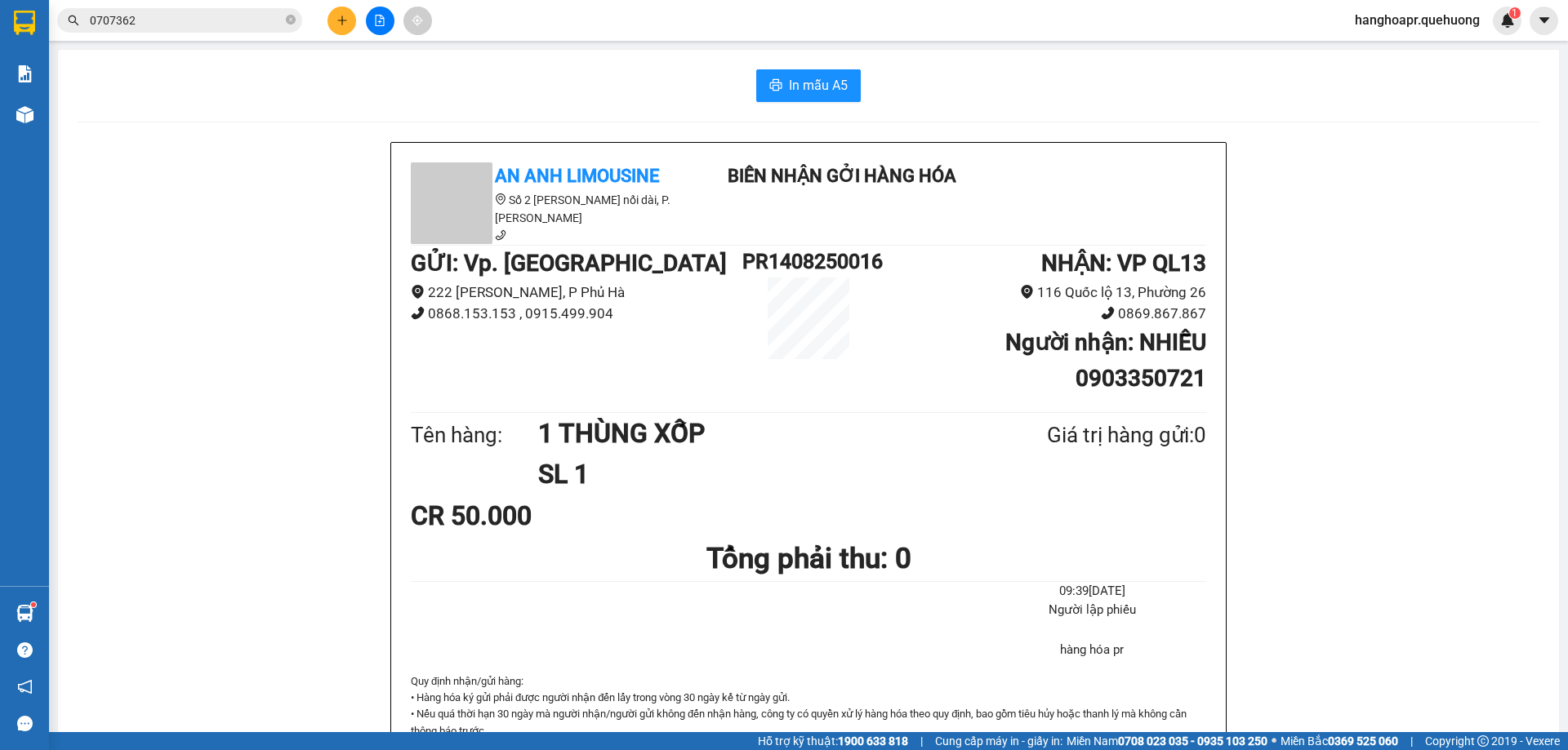
click at [347, 34] on div at bounding box center [379, 21] width 122 height 28
click at [335, 17] on button at bounding box center [341, 21] width 28 height 28
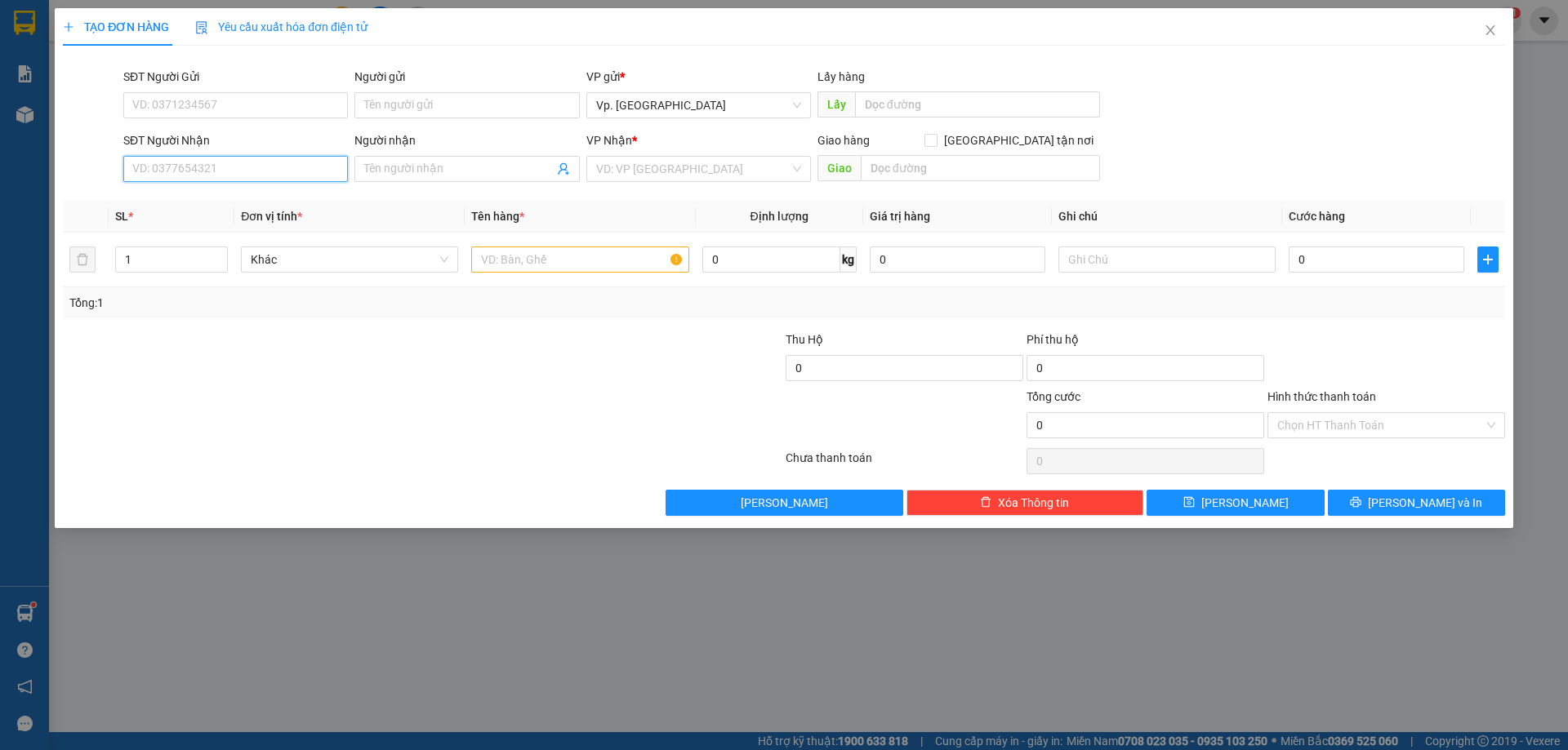
click at [226, 173] on input "SĐT Người Nhận" at bounding box center [236, 168] width 225 height 26
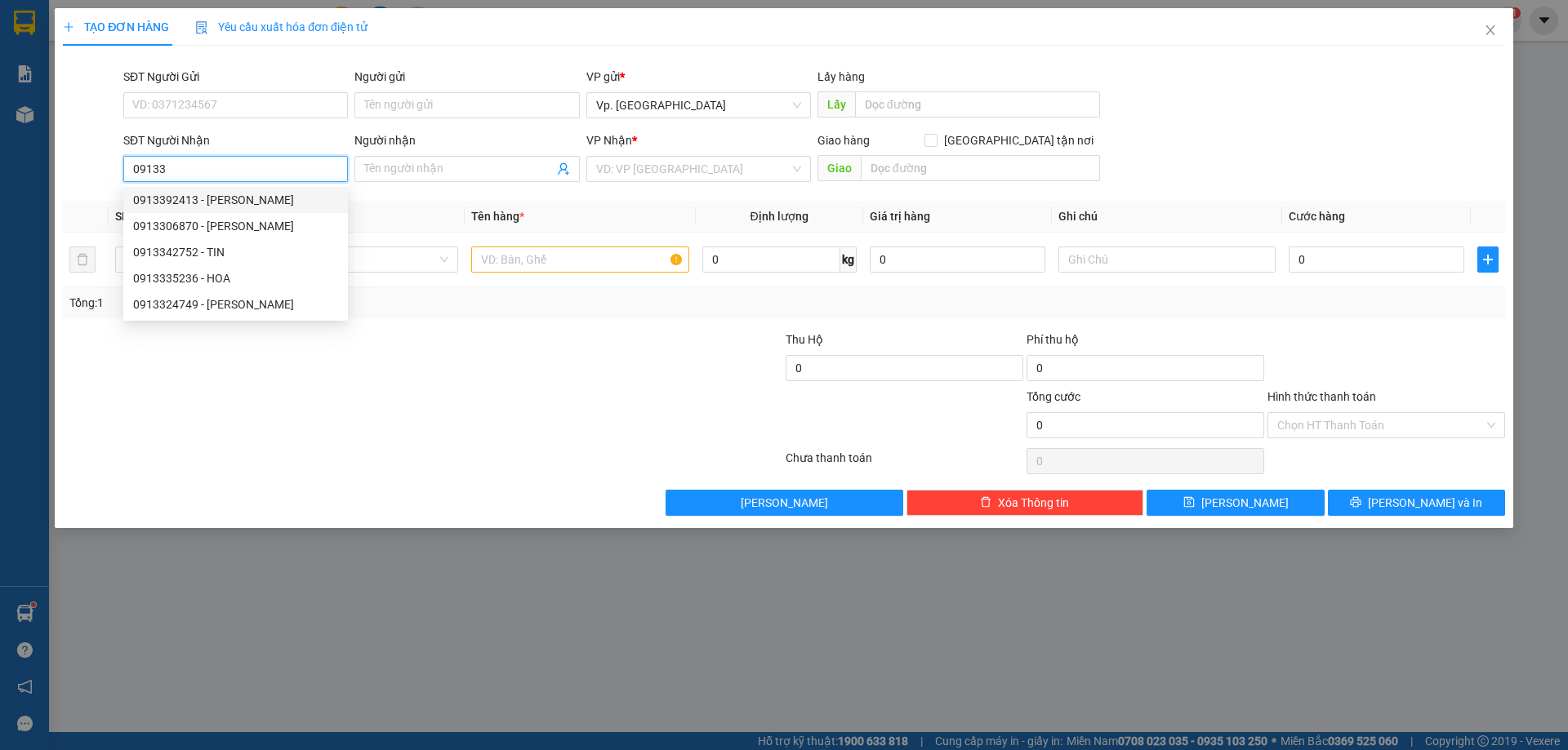
click at [261, 191] on div "0913392413 - NGỌC PHÚC" at bounding box center [236, 200] width 205 height 18
type input "0913392413"
type input "[PERSON_NAME]"
type input "NHẬN BX LONG K"
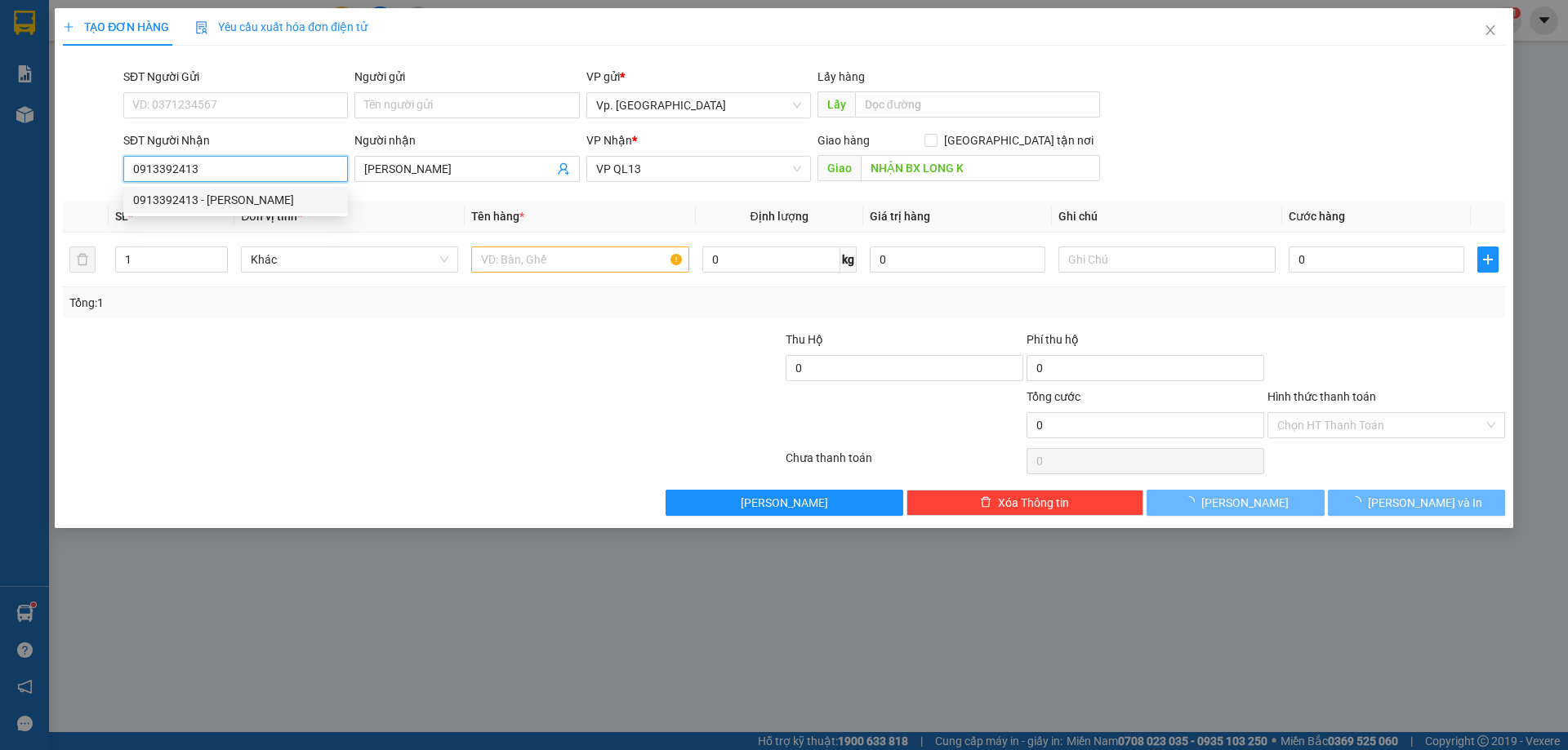
type input "300.000"
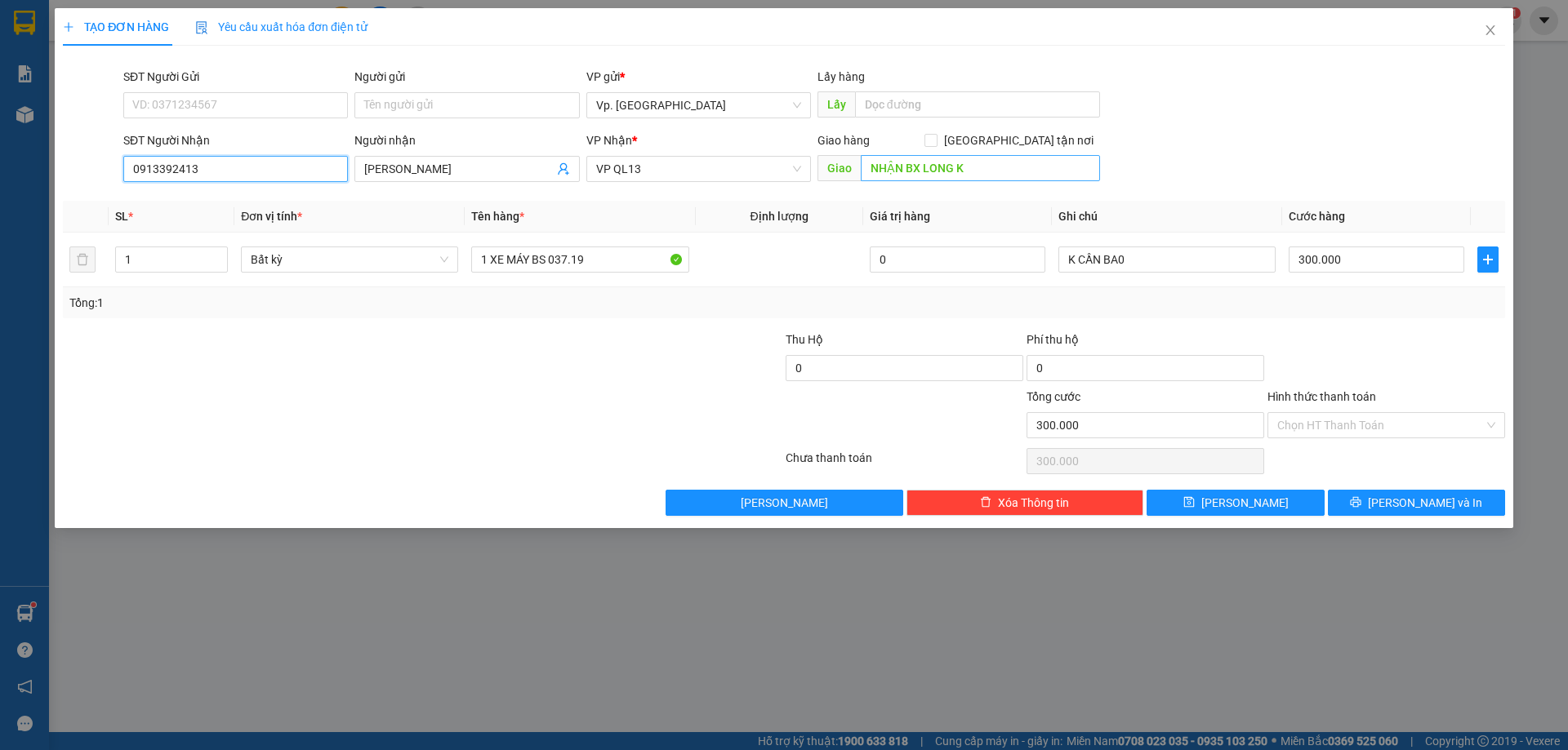
type input "0913392413"
click at [943, 170] on input "NHẬN BX LONG K" at bounding box center [979, 167] width 239 height 26
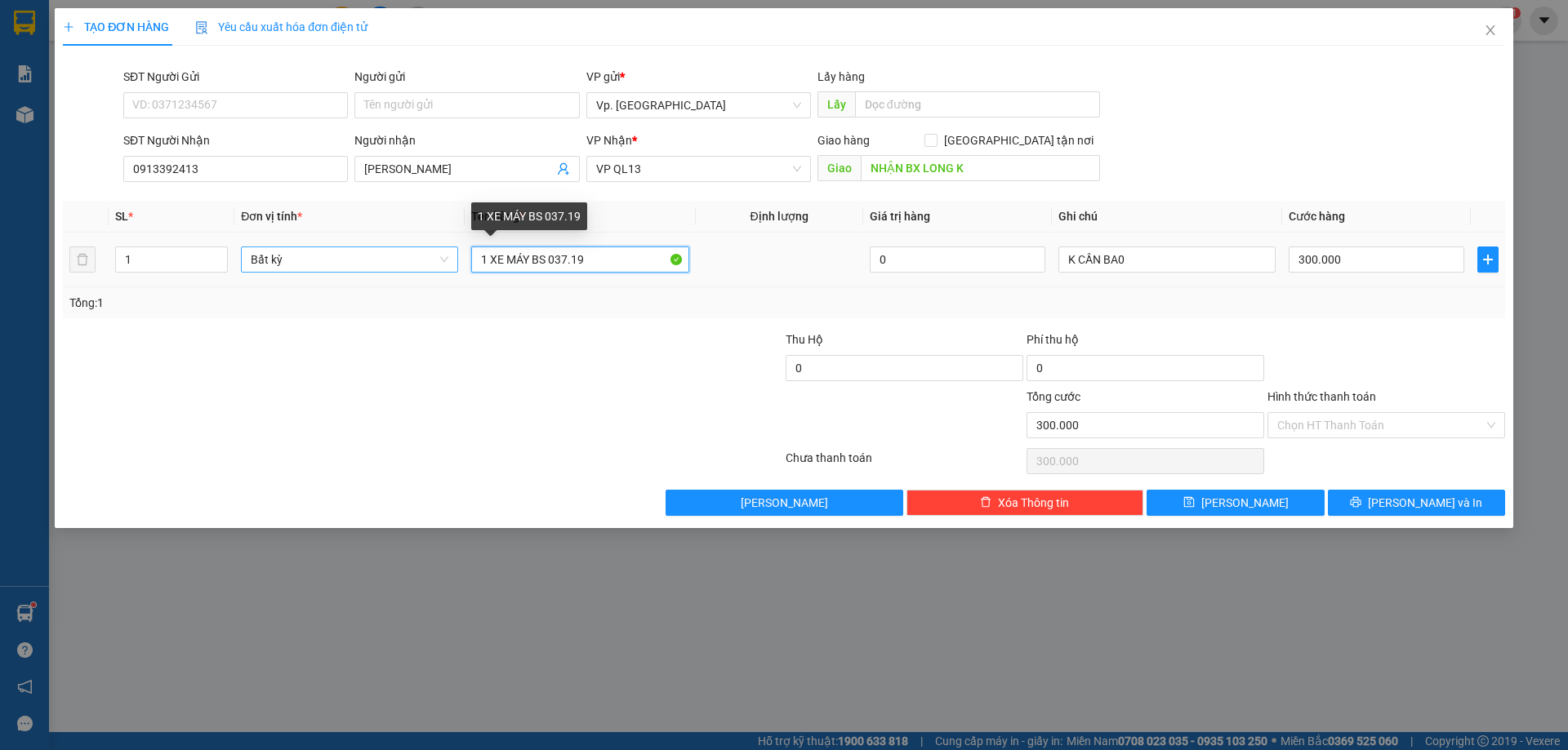
drag, startPoint x: 600, startPoint y: 257, endPoint x: 426, endPoint y: 257, distance: 174.0
click at [426, 257] on tr "1 Bất kỳ 1 XE MÁY BS 037.19 0 K CẦN BA0 300.000" at bounding box center [784, 260] width 1442 height 55
click at [1493, 25] on icon "close" at bounding box center [1491, 30] width 13 height 13
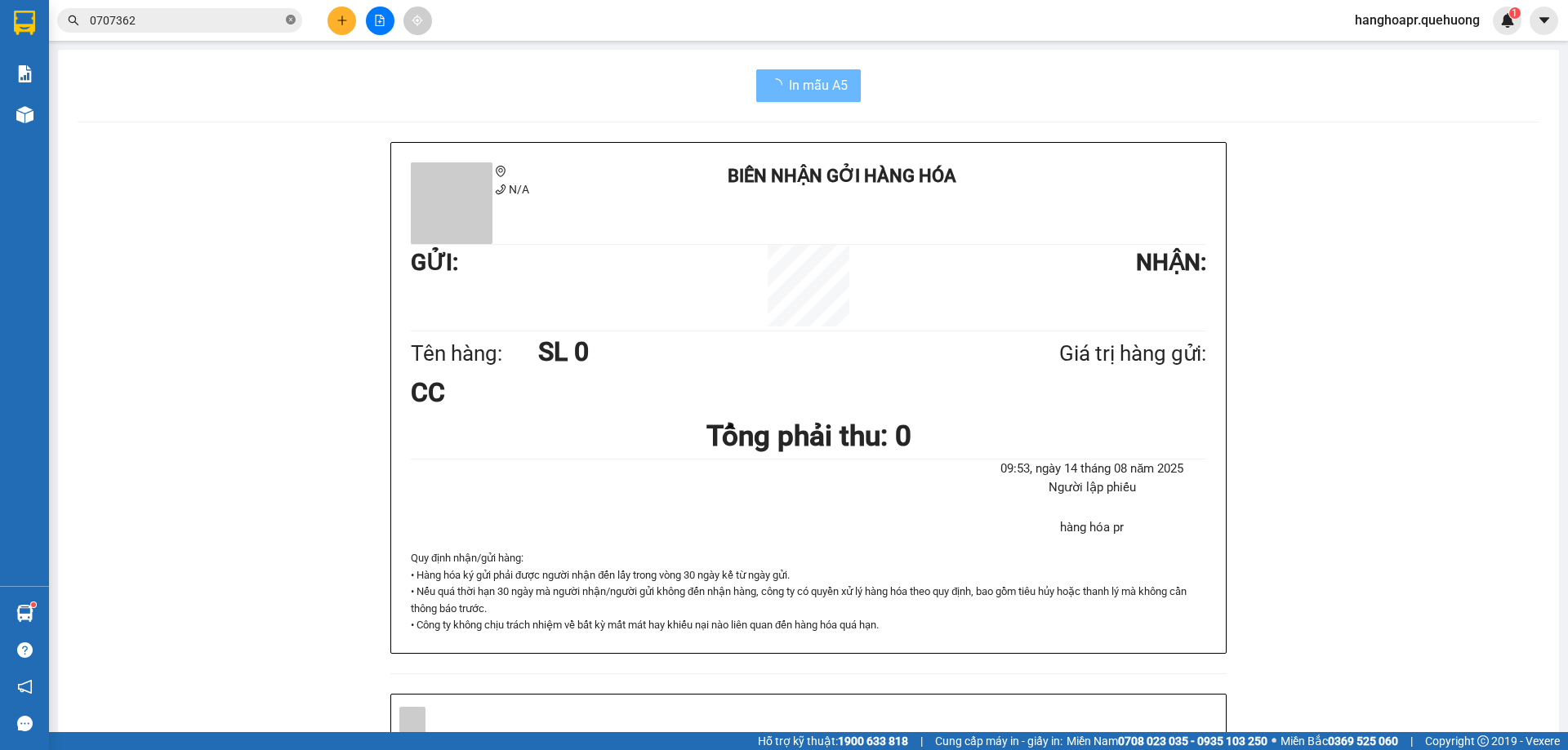
click at [293, 16] on icon "close-circle" at bounding box center [291, 20] width 10 height 10
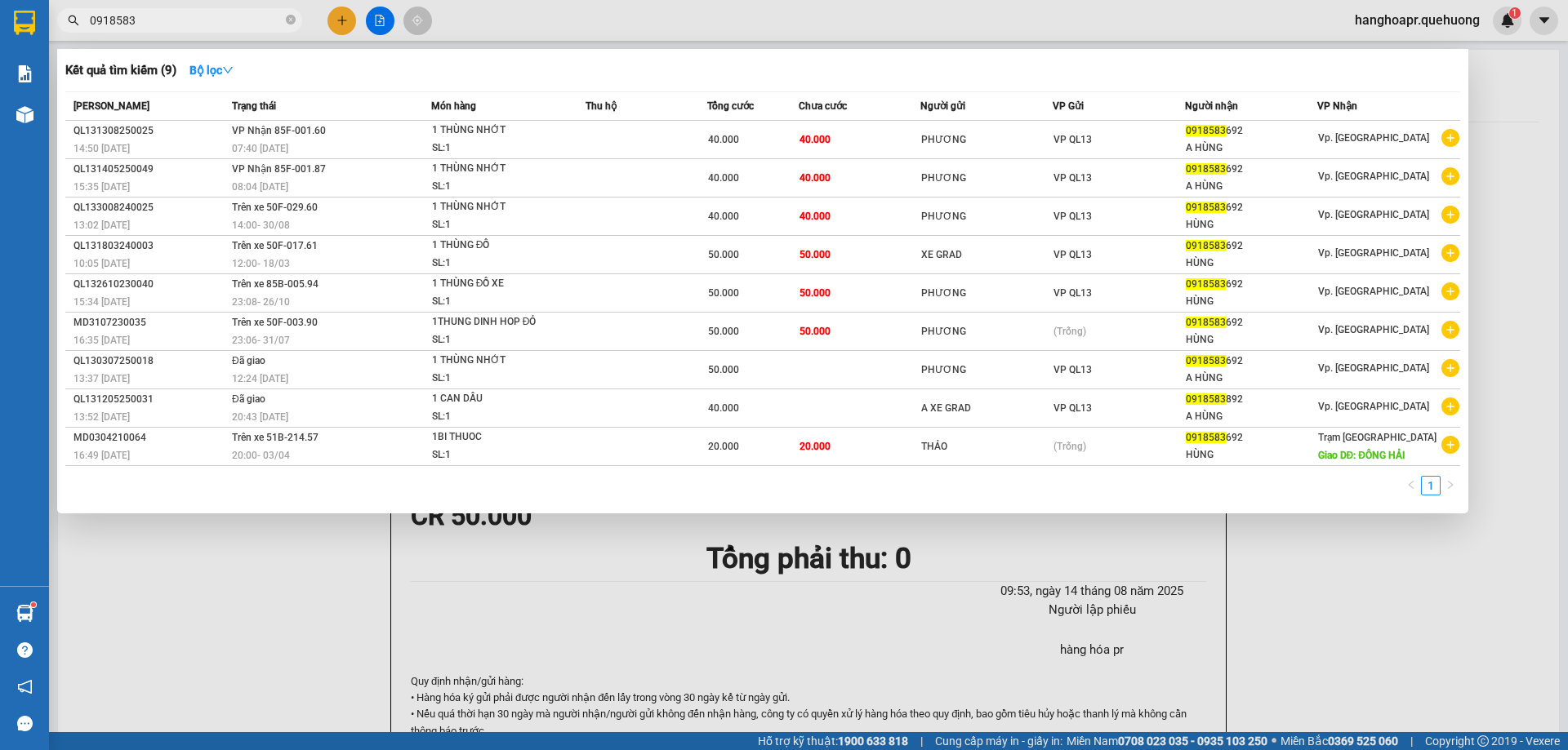
type input "0918583"
drag, startPoint x: 278, startPoint y: 577, endPoint x: 276, endPoint y: 566, distance: 11.2
click at [278, 572] on div at bounding box center [784, 375] width 1568 height 750
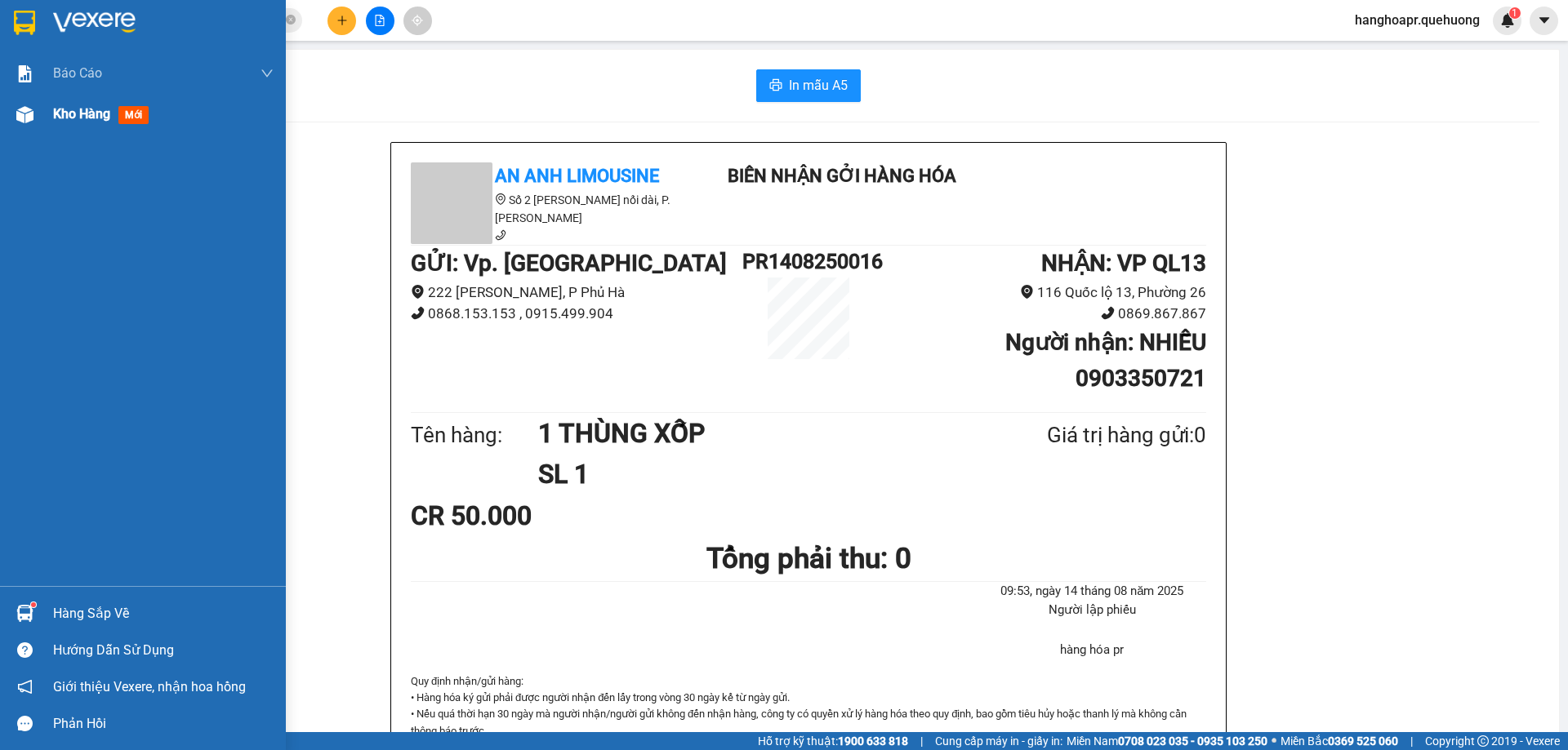
click at [63, 118] on span "Kho hàng" at bounding box center [82, 113] width 57 height 16
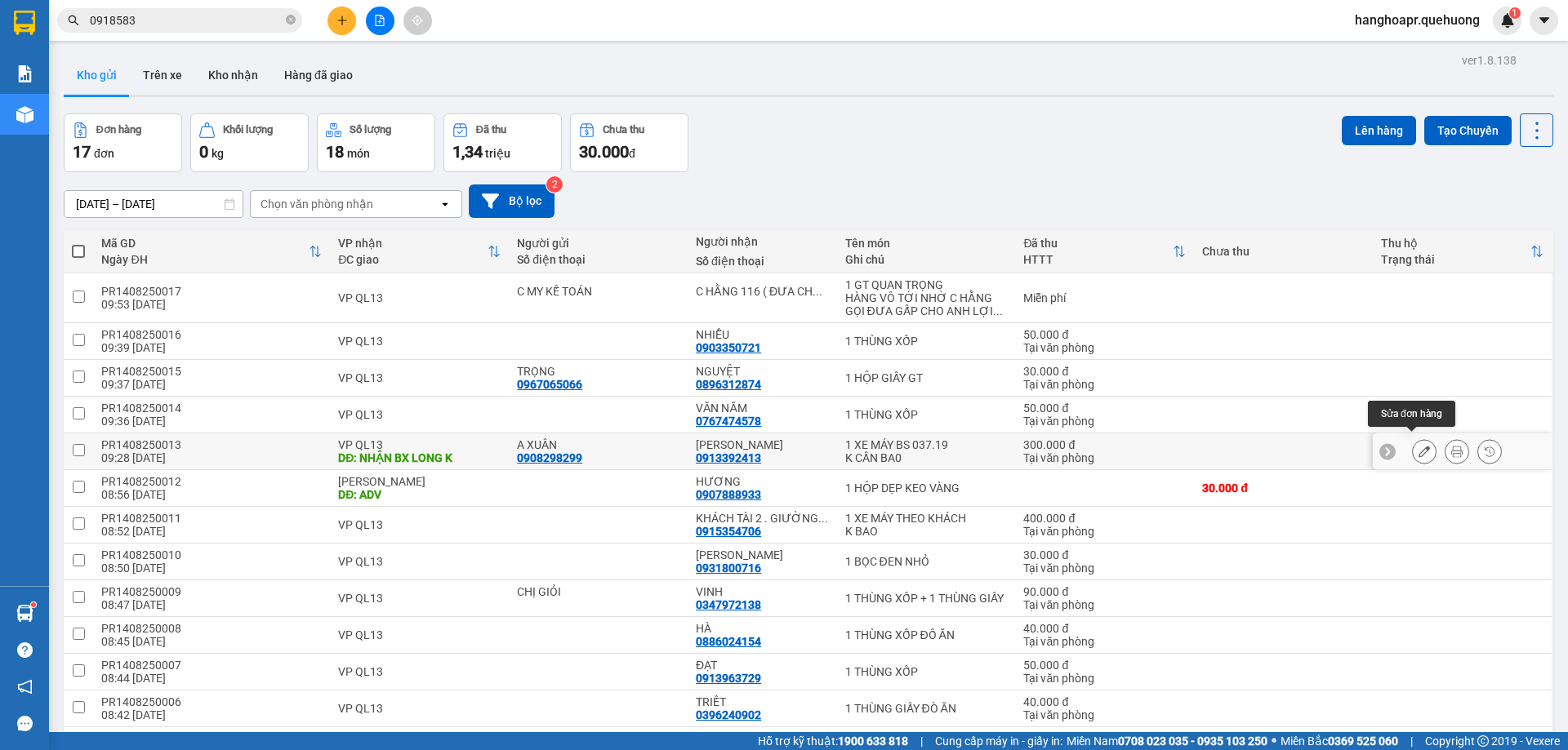
click at [1412, 447] on button at bounding box center [1423, 452] width 22 height 28
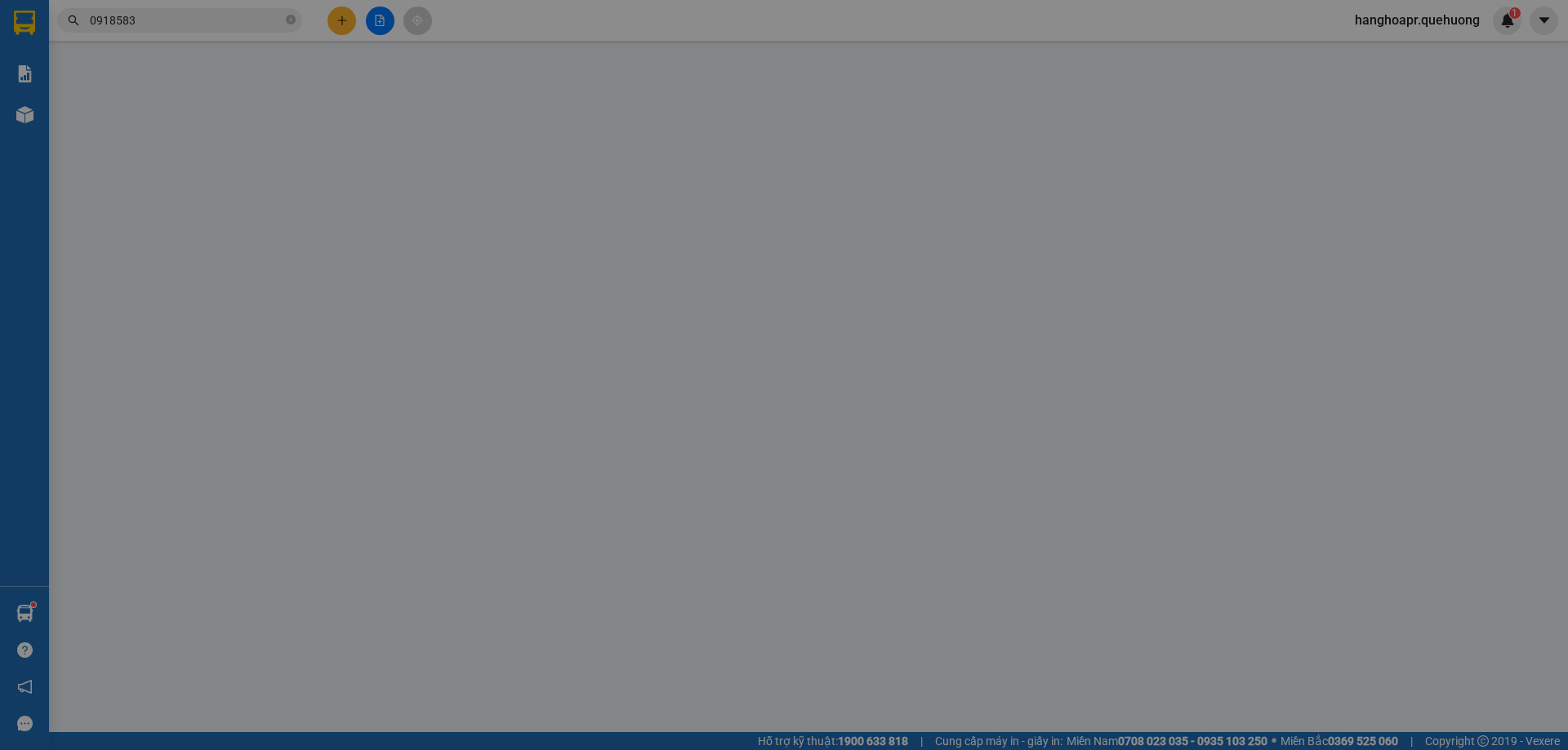
type input "0908298299"
type input "A XUÂN"
type input "0913392413"
type input "[PERSON_NAME]"
type input "NHẬN BX LONG K"
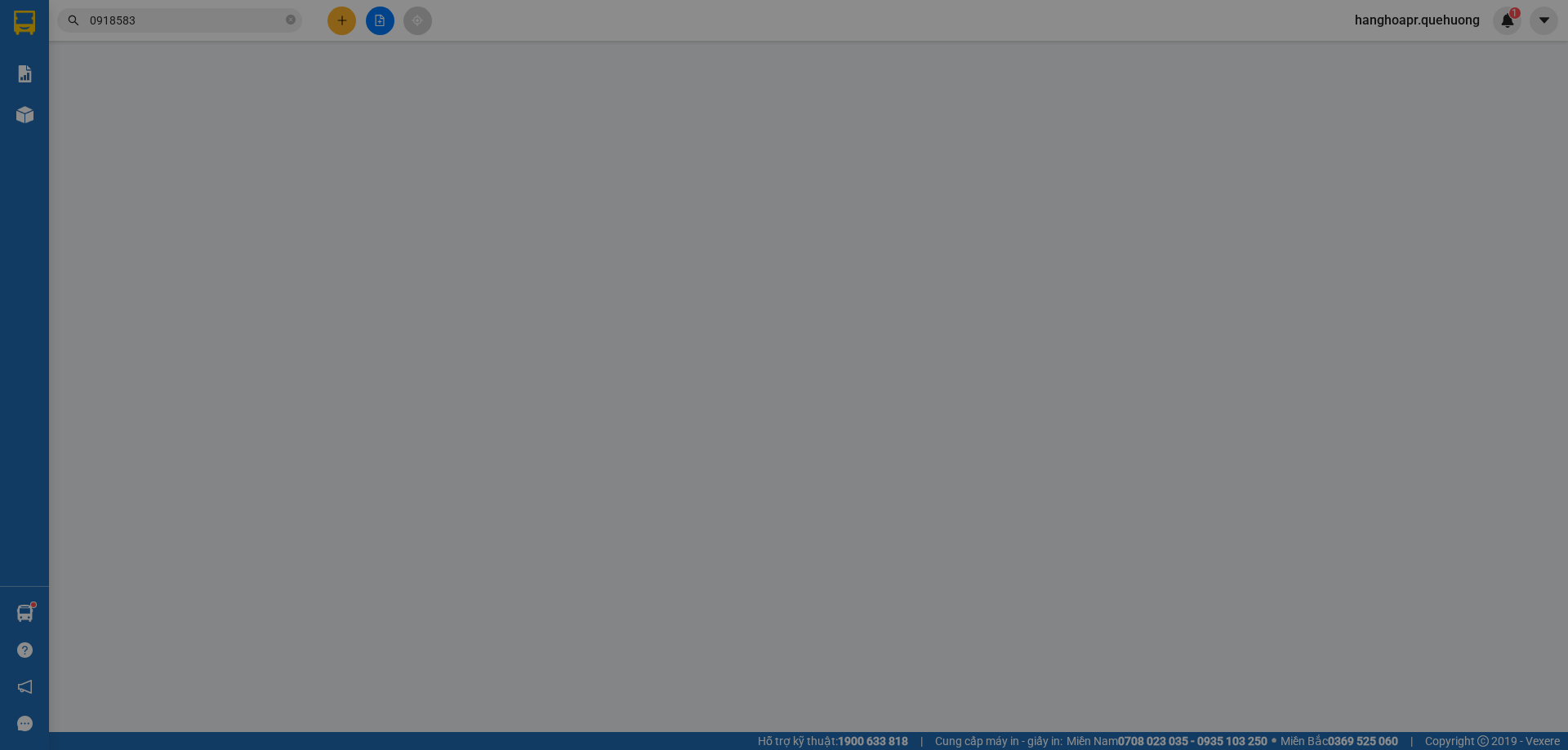
type input "300.000"
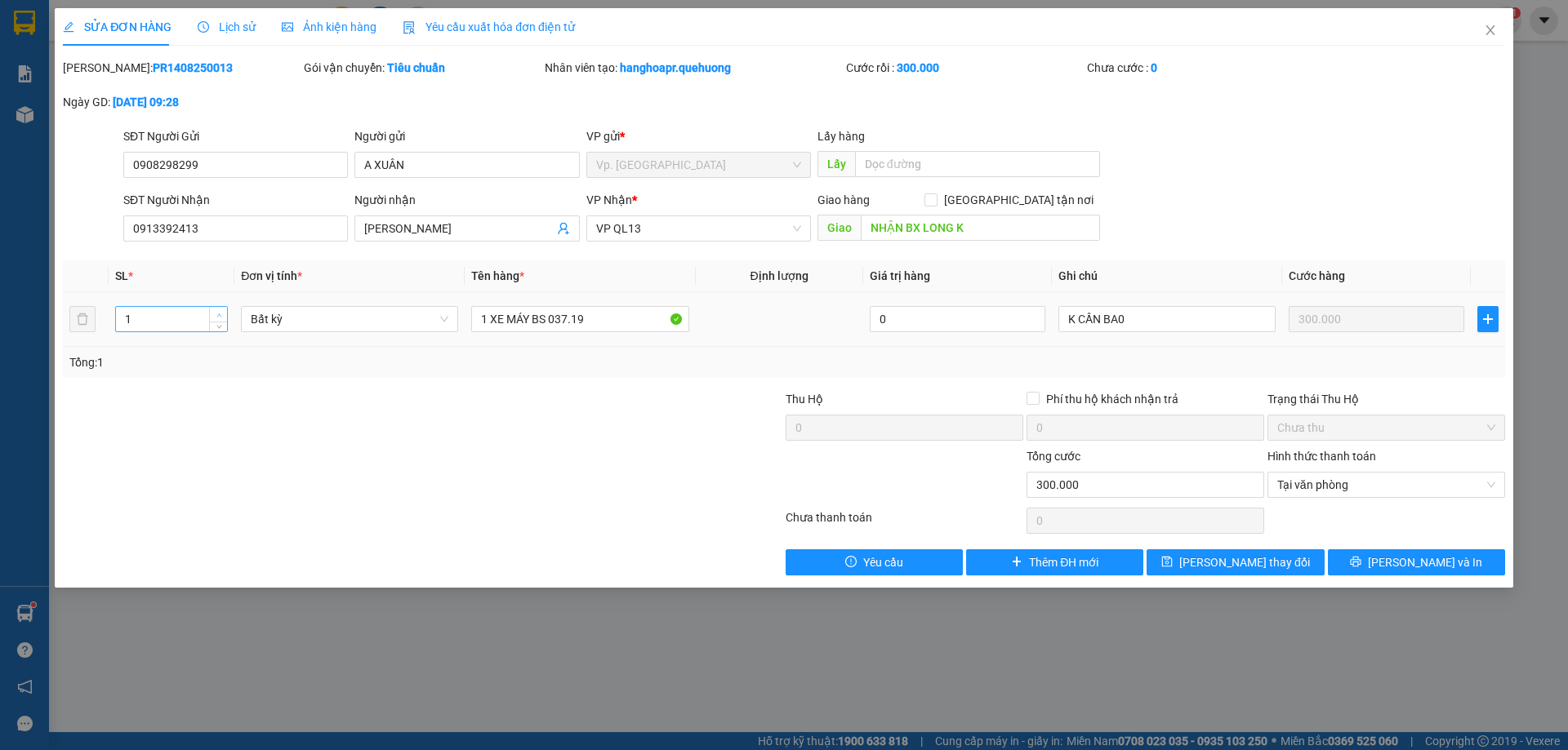
type input "2"
click at [220, 313] on icon "up" at bounding box center [219, 315] width 6 height 6
drag, startPoint x: 592, startPoint y: 323, endPoint x: 593, endPoint y: 331, distance: 8.1
click at [591, 328] on input "1 XE MÁY BS 037.19" at bounding box center [580, 319] width 217 height 26
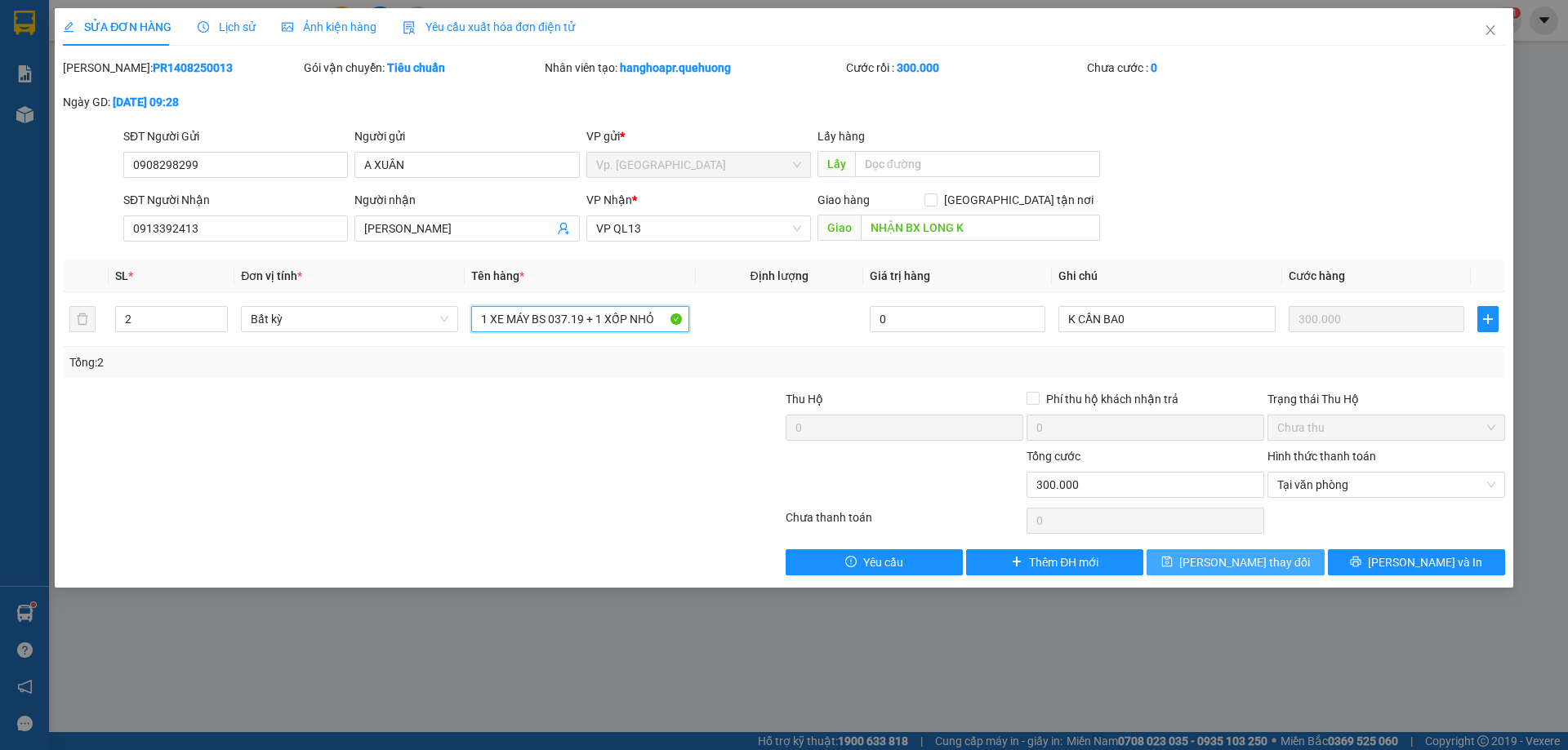
type input "1 XE MÁY BS 037.19 + 1 XỐP NHỎ"
click at [1232, 569] on button "[PERSON_NAME] thay đổi" at bounding box center [1235, 562] width 177 height 26
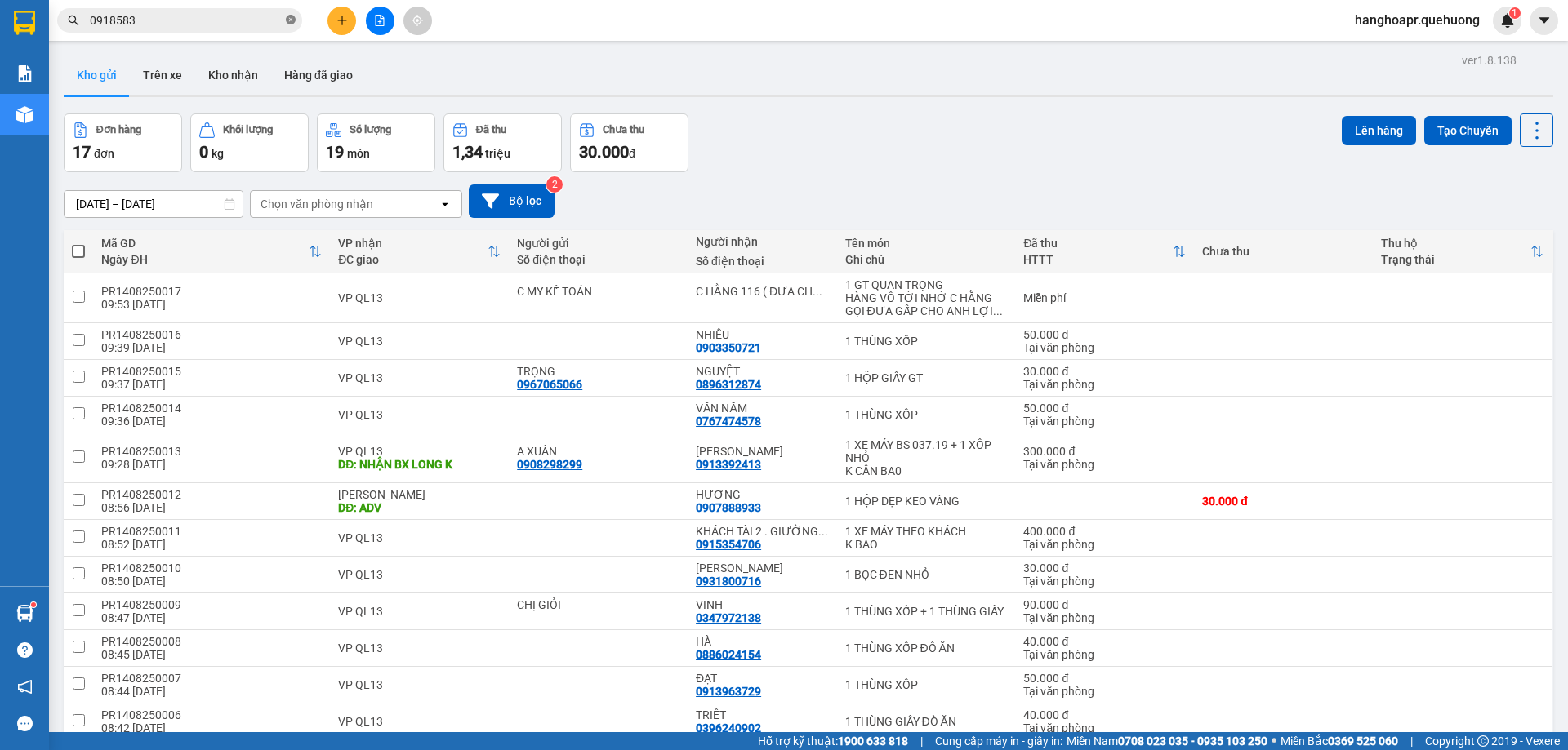
click at [294, 21] on icon "close-circle" at bounding box center [291, 20] width 10 height 10
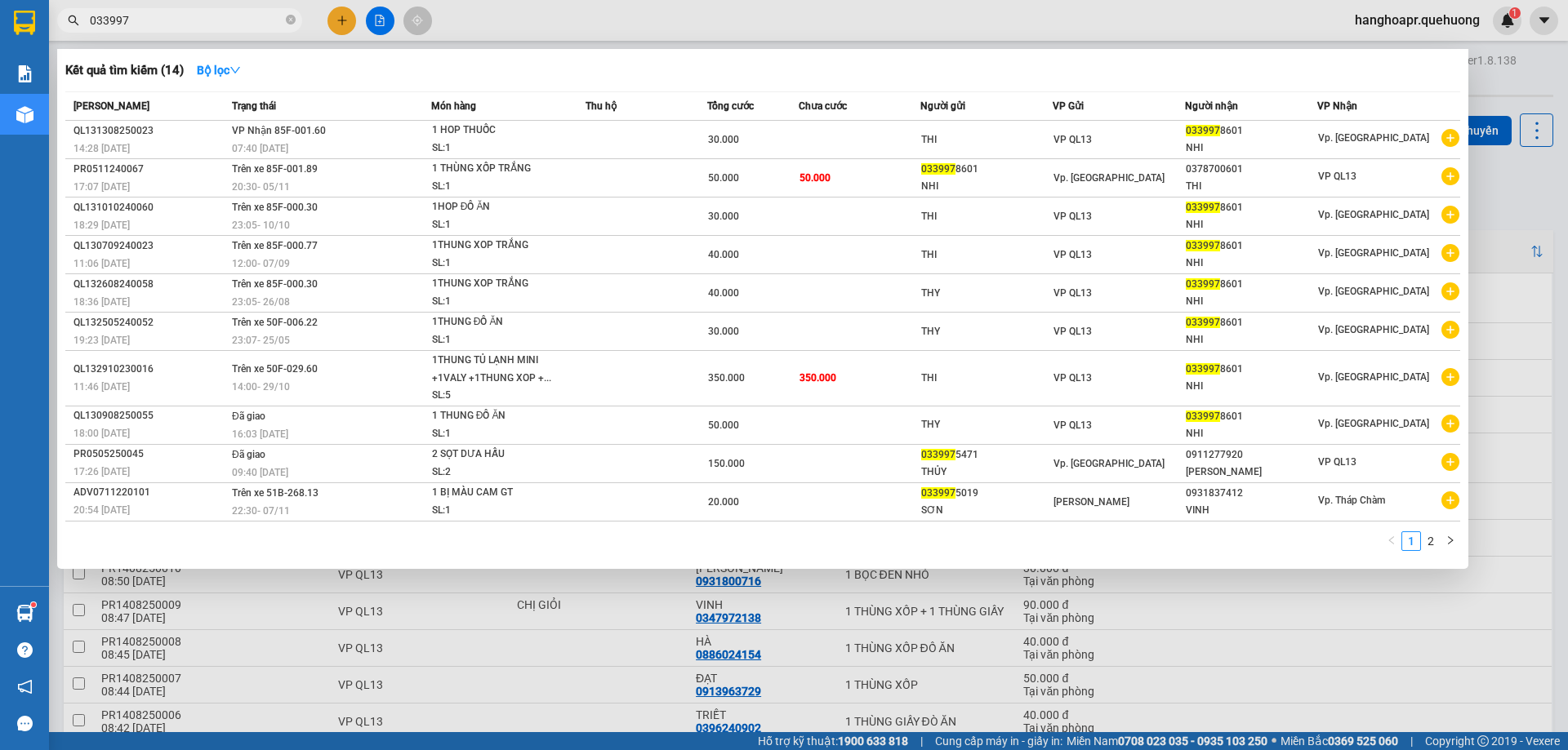
type input "033997"
click at [341, 22] on div at bounding box center [784, 375] width 1568 height 750
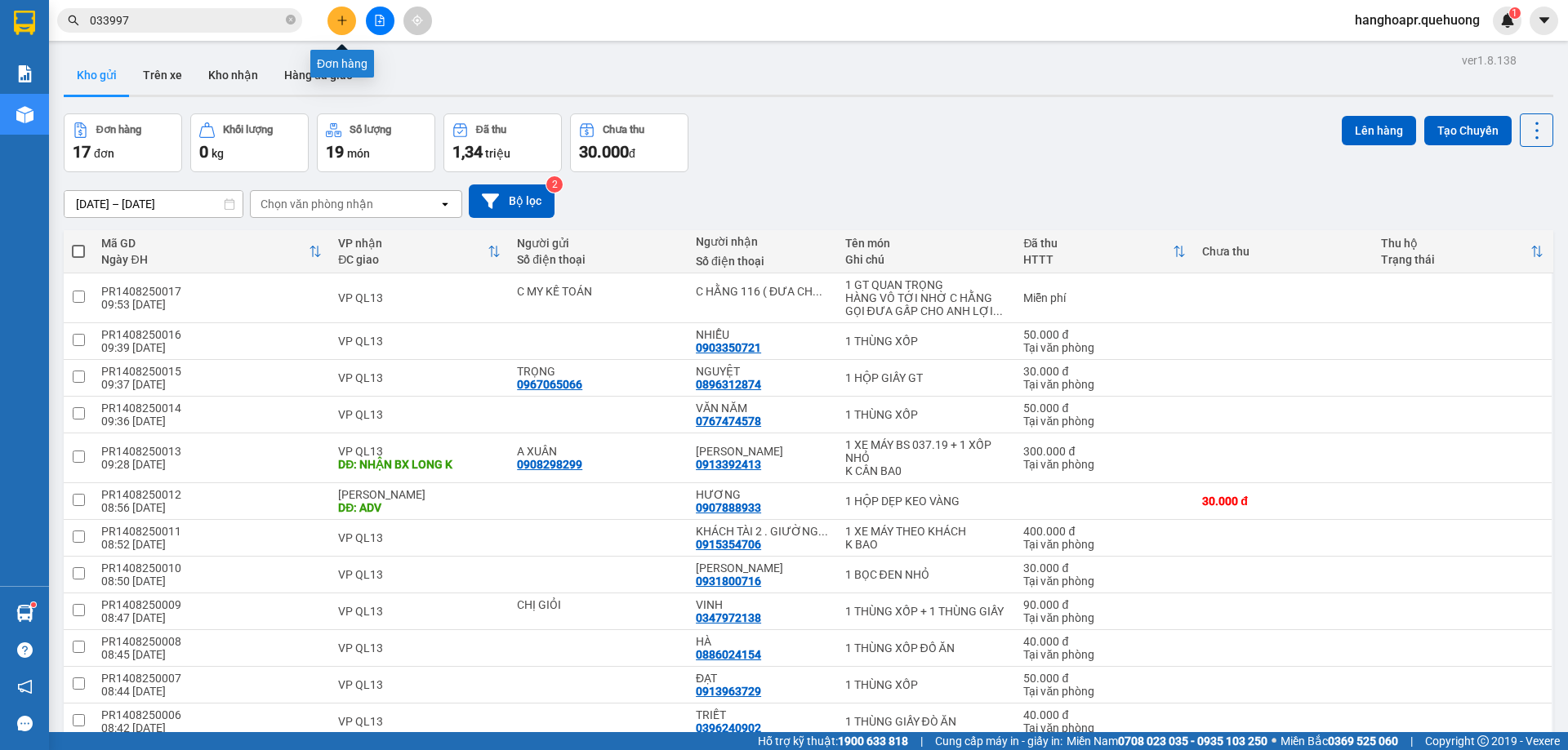
click at [342, 27] on button at bounding box center [341, 21] width 28 height 28
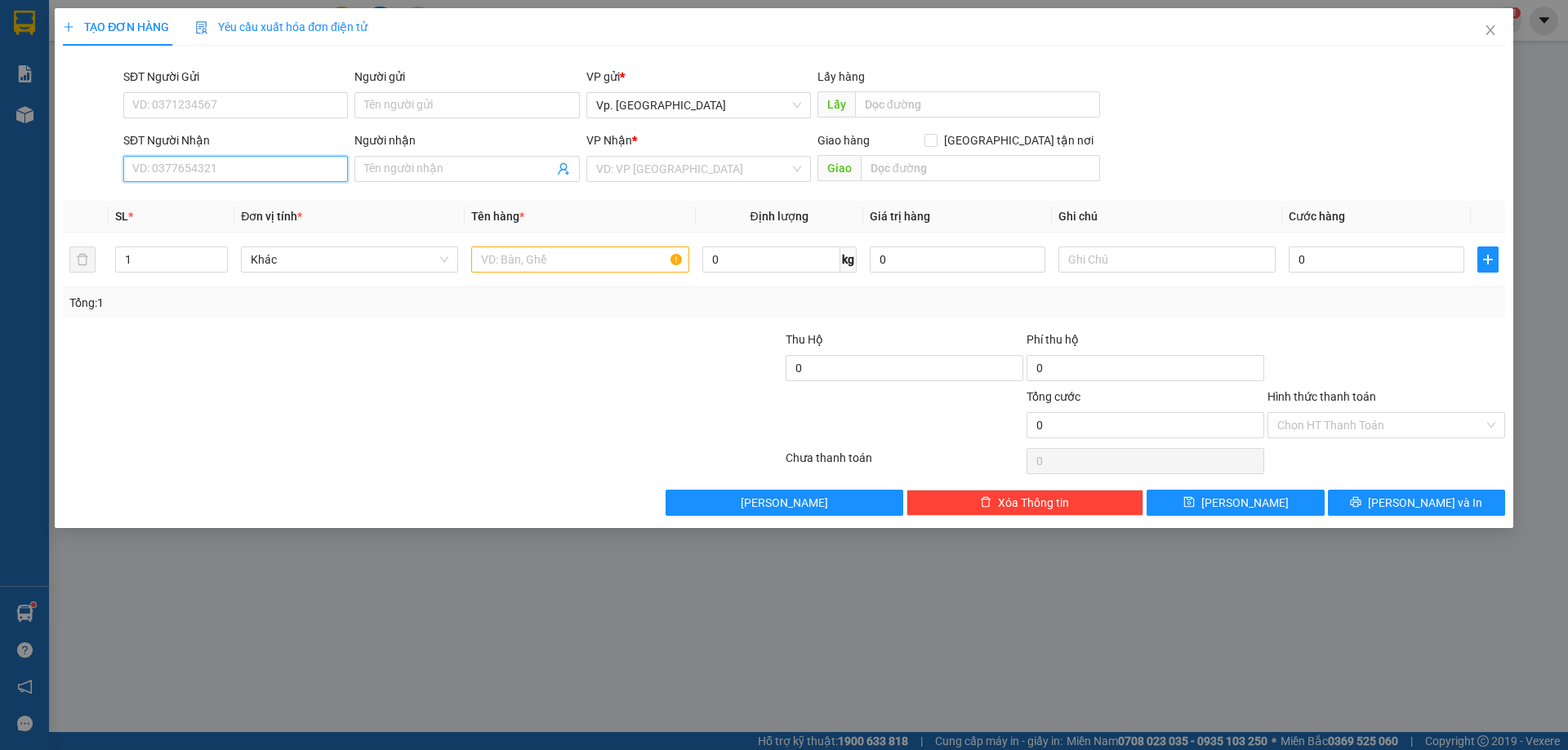
click at [267, 170] on input "SĐT Người Nhận" at bounding box center [236, 168] width 225 height 26
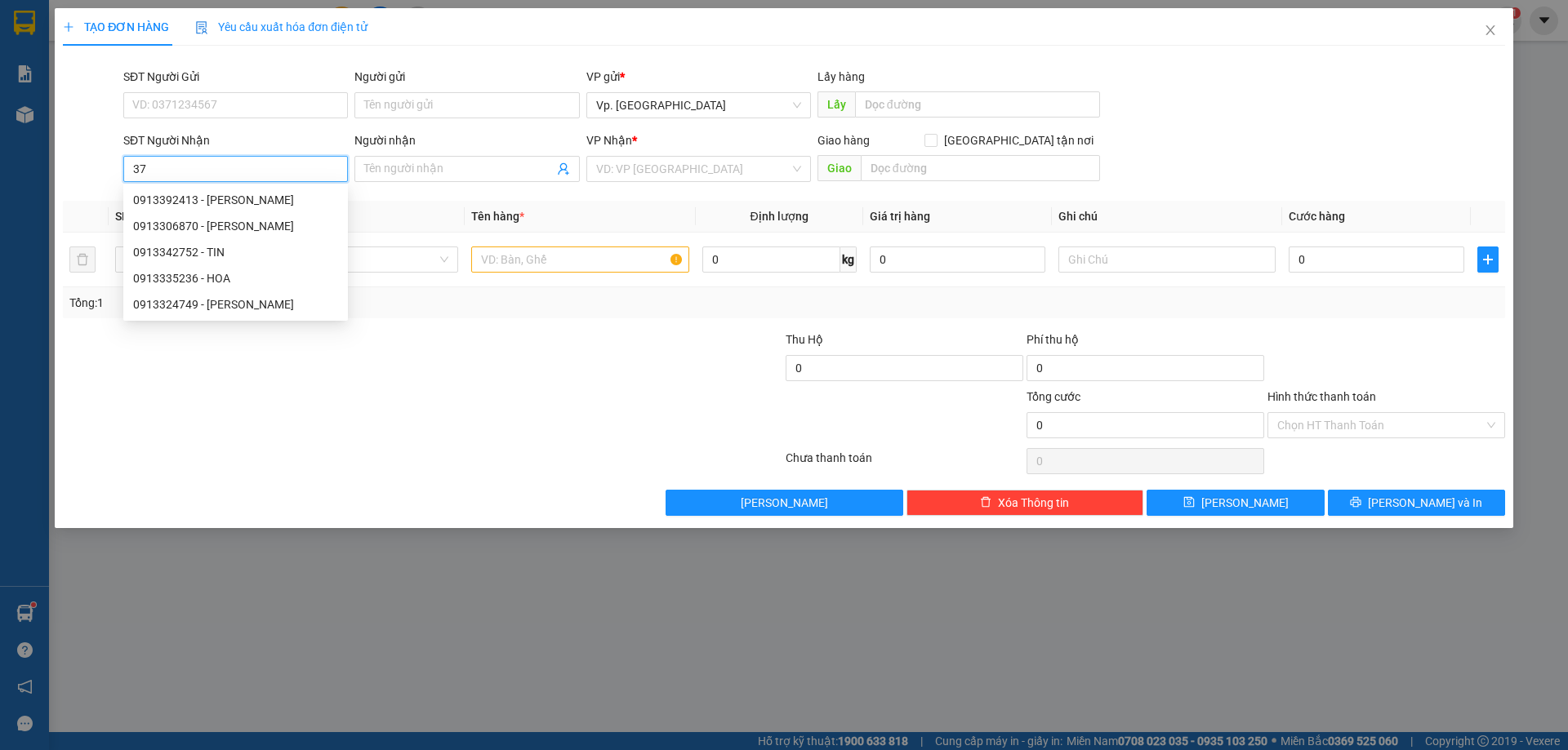
type input "379"
drag, startPoint x: 142, startPoint y: 162, endPoint x: 80, endPoint y: 176, distance: 63.6
click at [80, 176] on div "SĐT Người Nhận 379 Người nhận Tên người nhận VP Nhận * VD: VP Sài Gòn Giao hàng…" at bounding box center [784, 160] width 1446 height 57
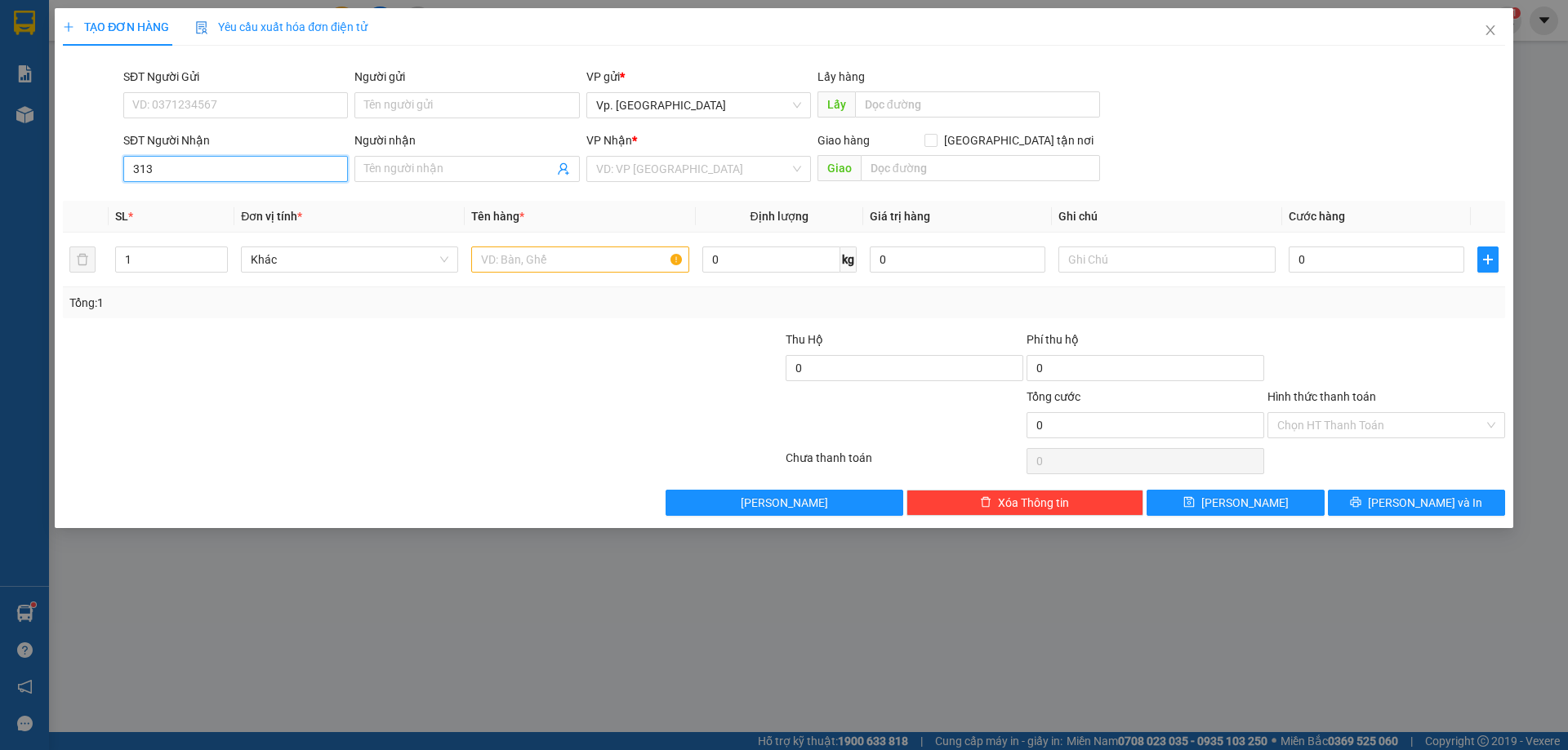
type input "3139"
drag, startPoint x: 126, startPoint y: 172, endPoint x: 65, endPoint y: 181, distance: 61.7
click at [65, 182] on div "SĐT Người Nhận 3139 Người nhận Tên người nhận VP Nhận * VD: VP Sài Gòn Giao hàn…" at bounding box center [784, 160] width 1446 height 57
click at [231, 227] on div "0931993739 - CẢNH" at bounding box center [236, 226] width 205 height 18
type input "0931993739"
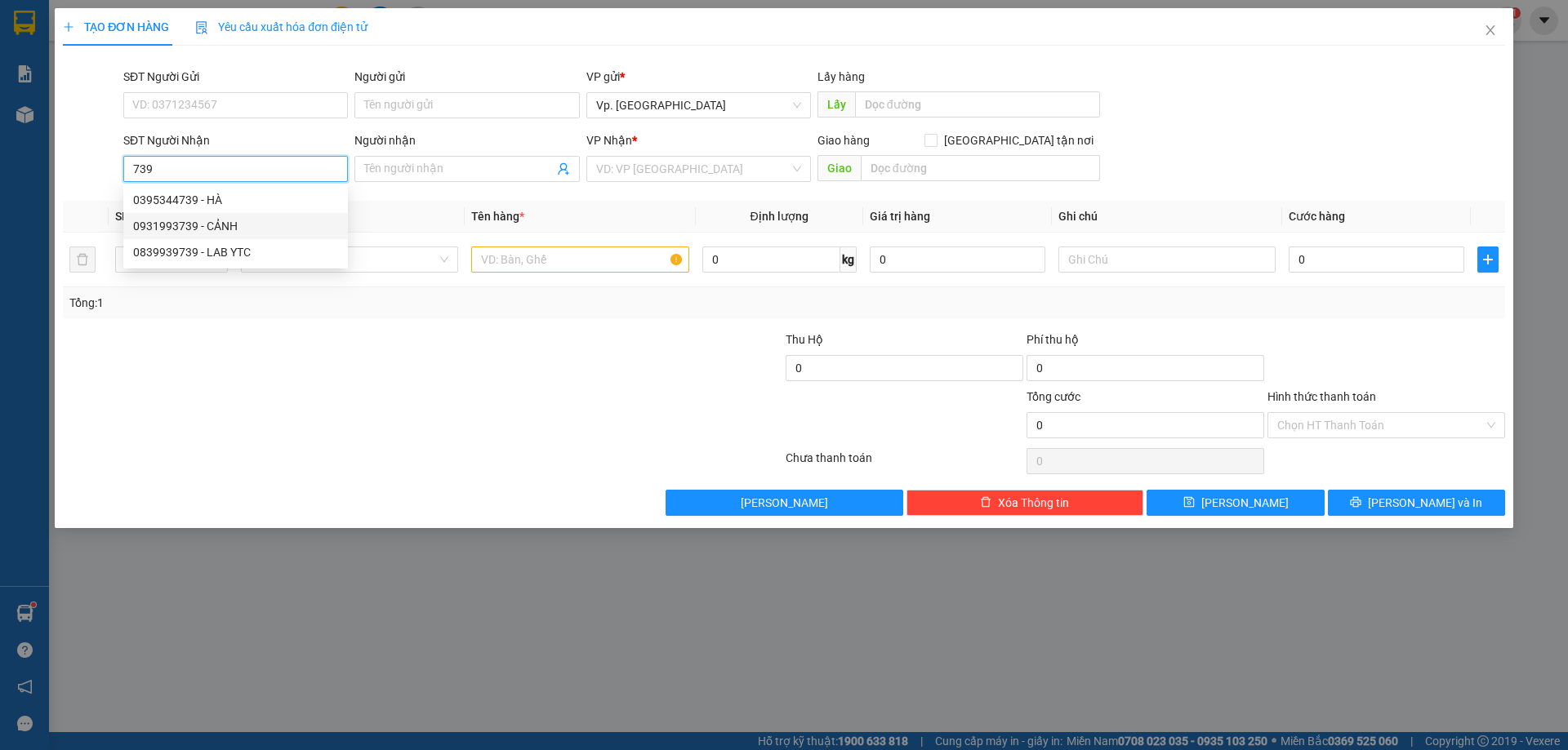
type input "CẢNH"
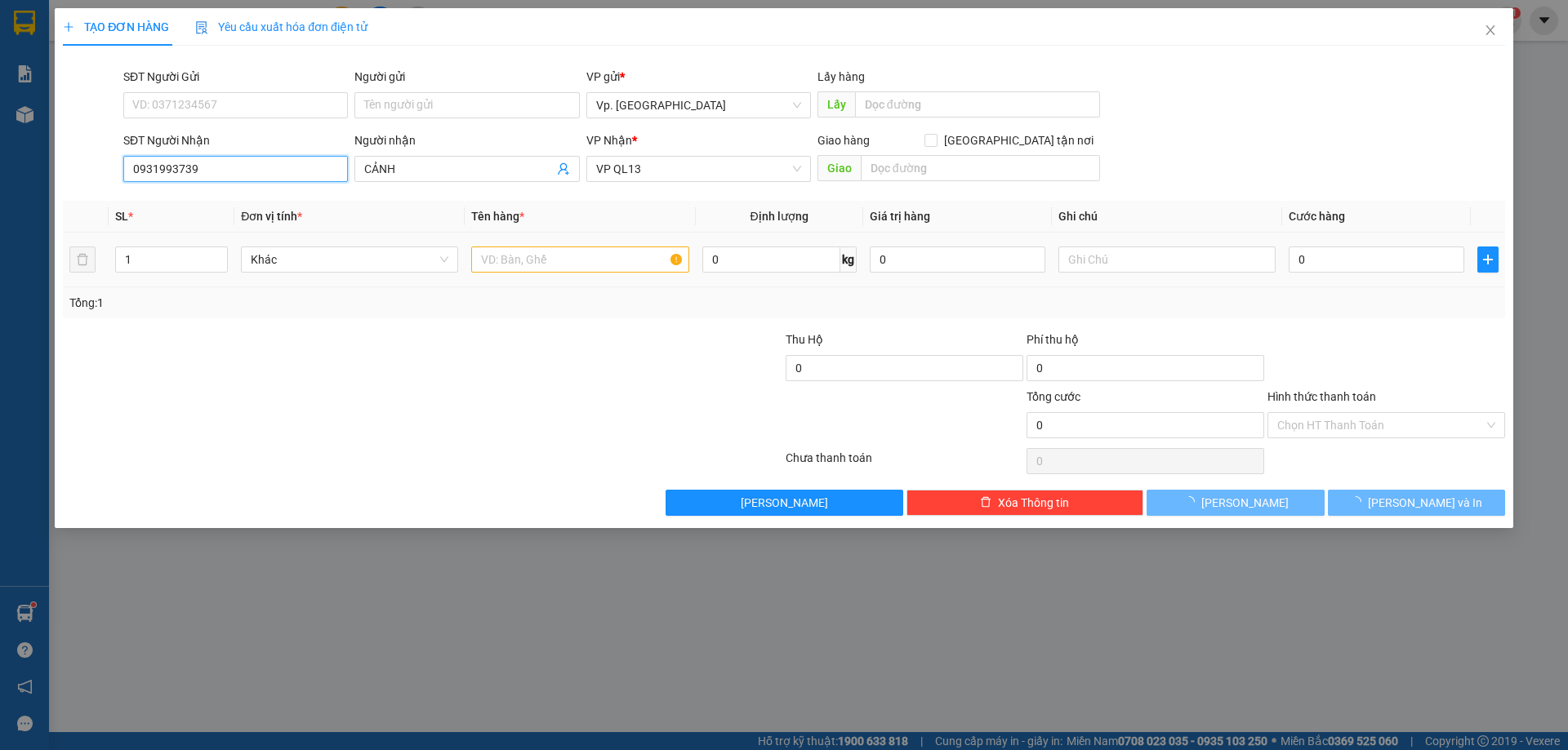
type input "60.000"
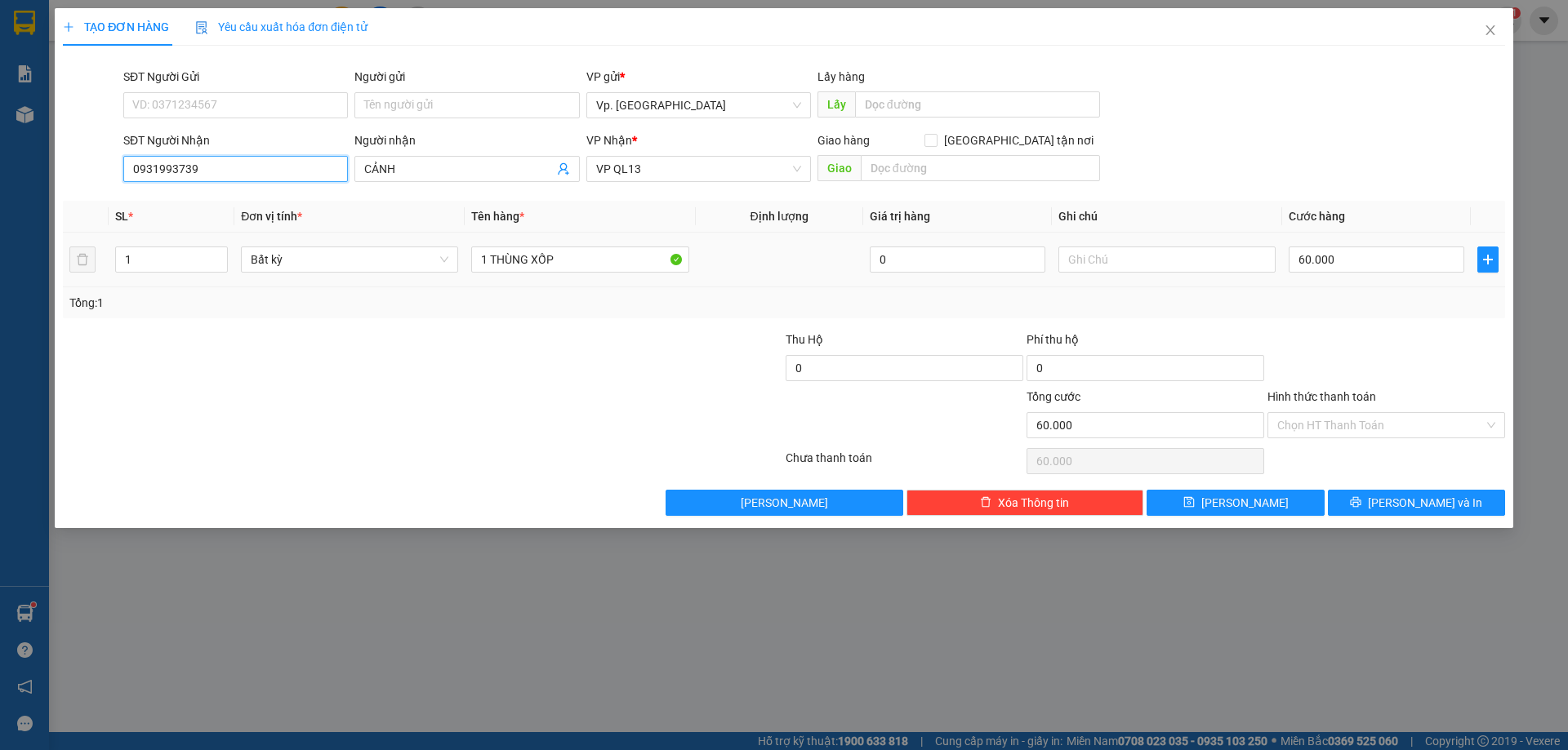
type input "0931993739"
click at [1313, 243] on div "60.000" at bounding box center [1376, 259] width 176 height 32
click at [1326, 269] on input "60.000" at bounding box center [1376, 259] width 176 height 26
type input "0"
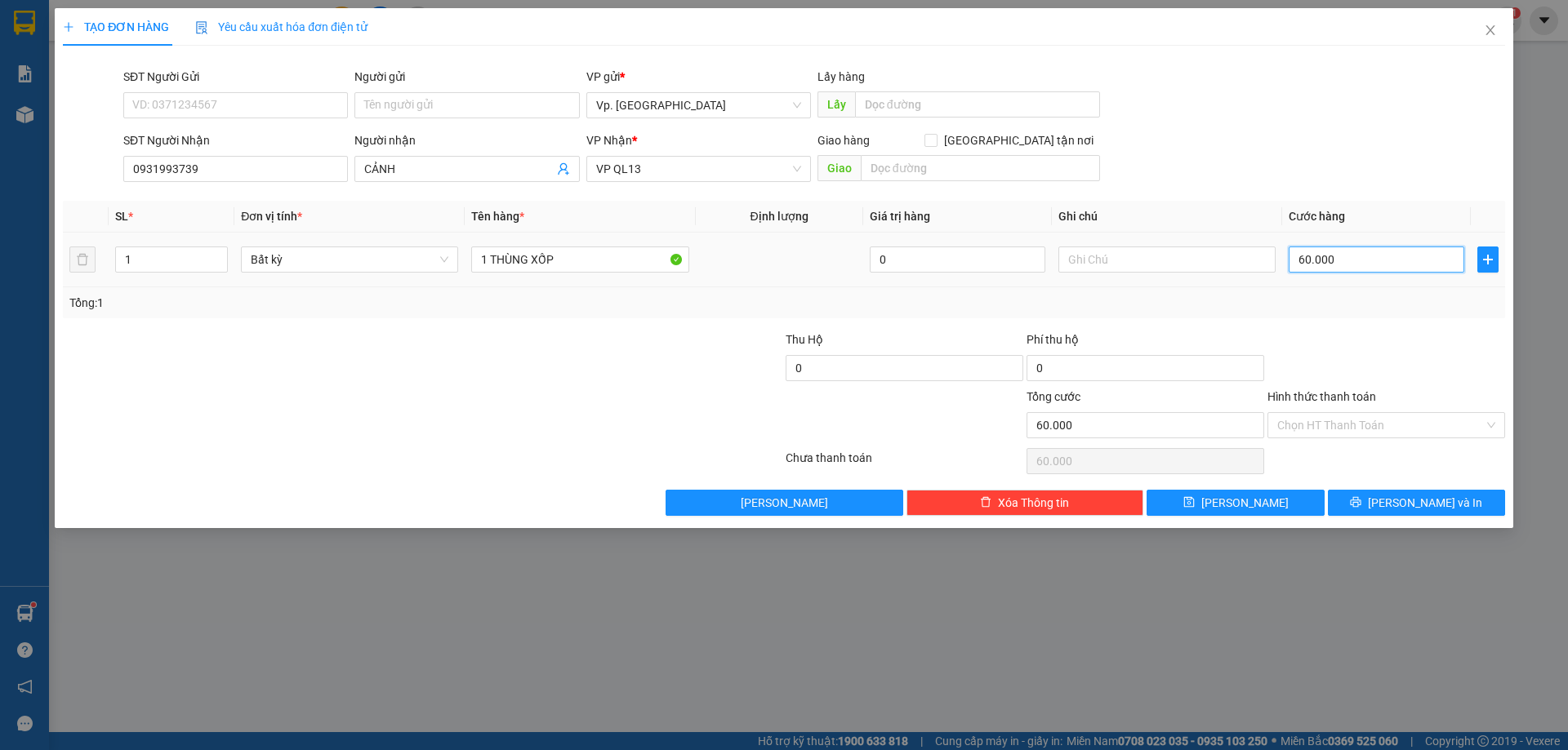
type input "0"
type input "5"
type input "050"
type input "50"
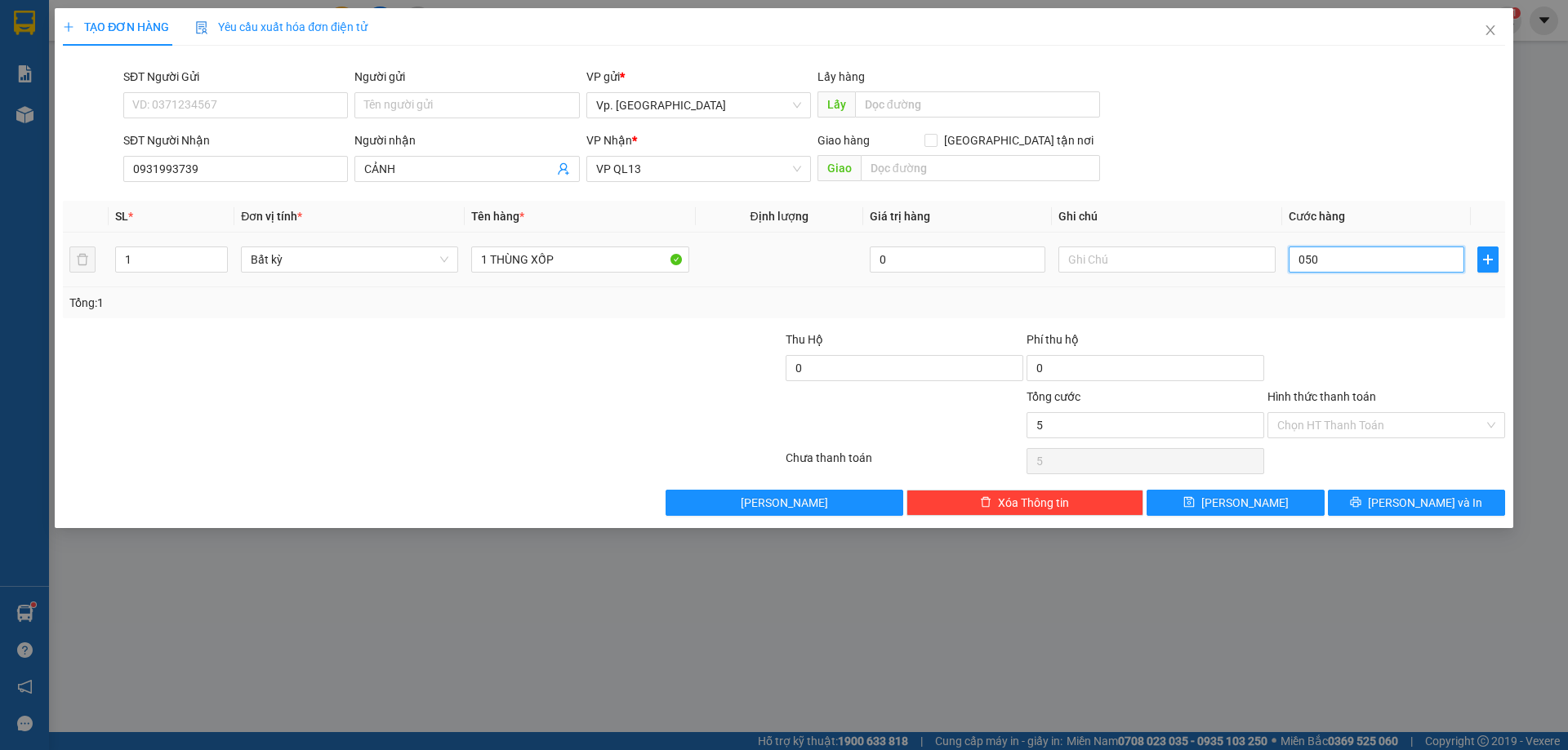
type input "50"
type input "050"
type input "50.000"
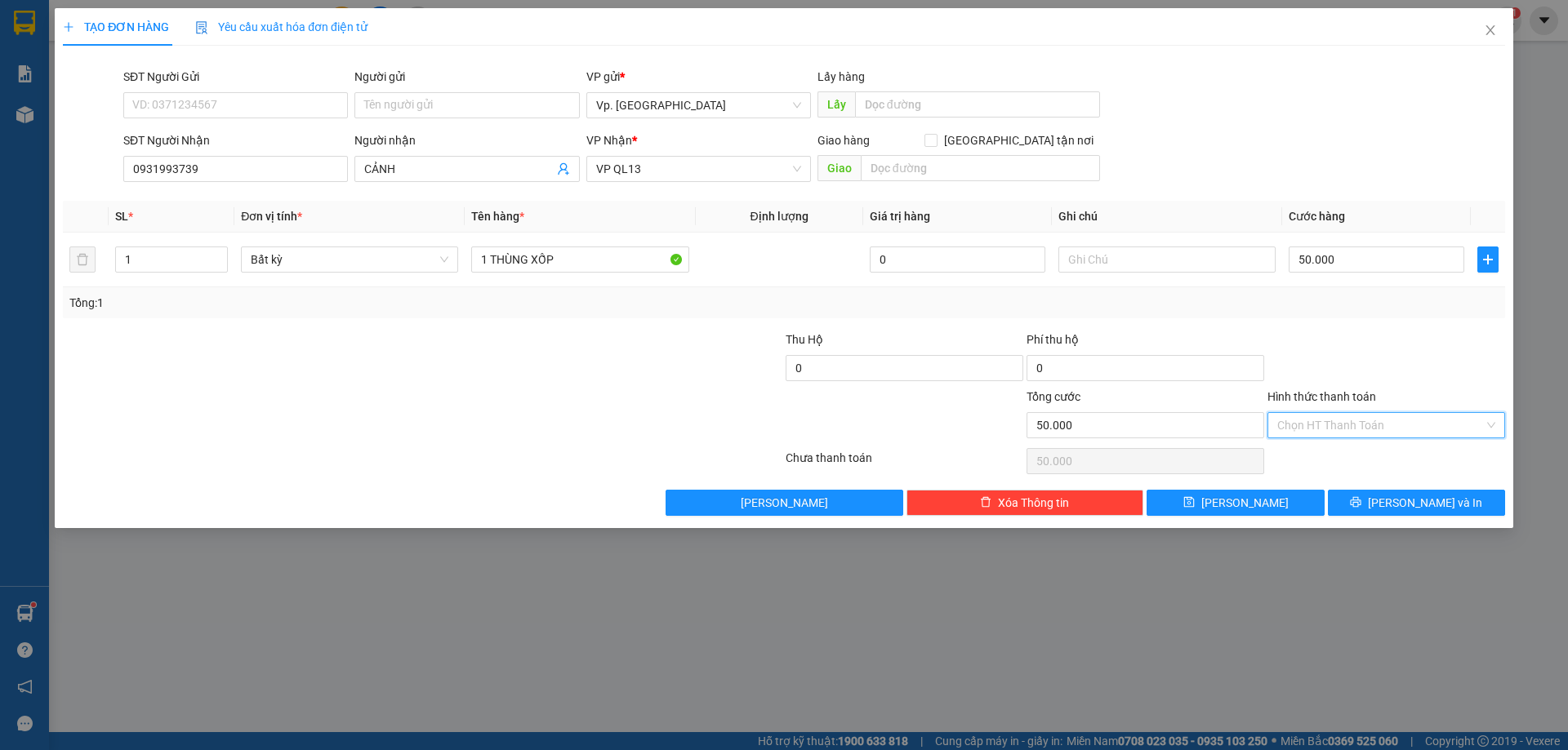
drag, startPoint x: 1380, startPoint y: 421, endPoint x: 1357, endPoint y: 452, distance: 38.6
click at [1372, 431] on input "Hình thức thanh toán" at bounding box center [1381, 425] width 207 height 24
drag, startPoint x: 1357, startPoint y: 453, endPoint x: 1424, endPoint y: 512, distance: 89.3
click at [1364, 458] on div "Tại văn phòng" at bounding box center [1386, 456] width 218 height 18
type input "0"
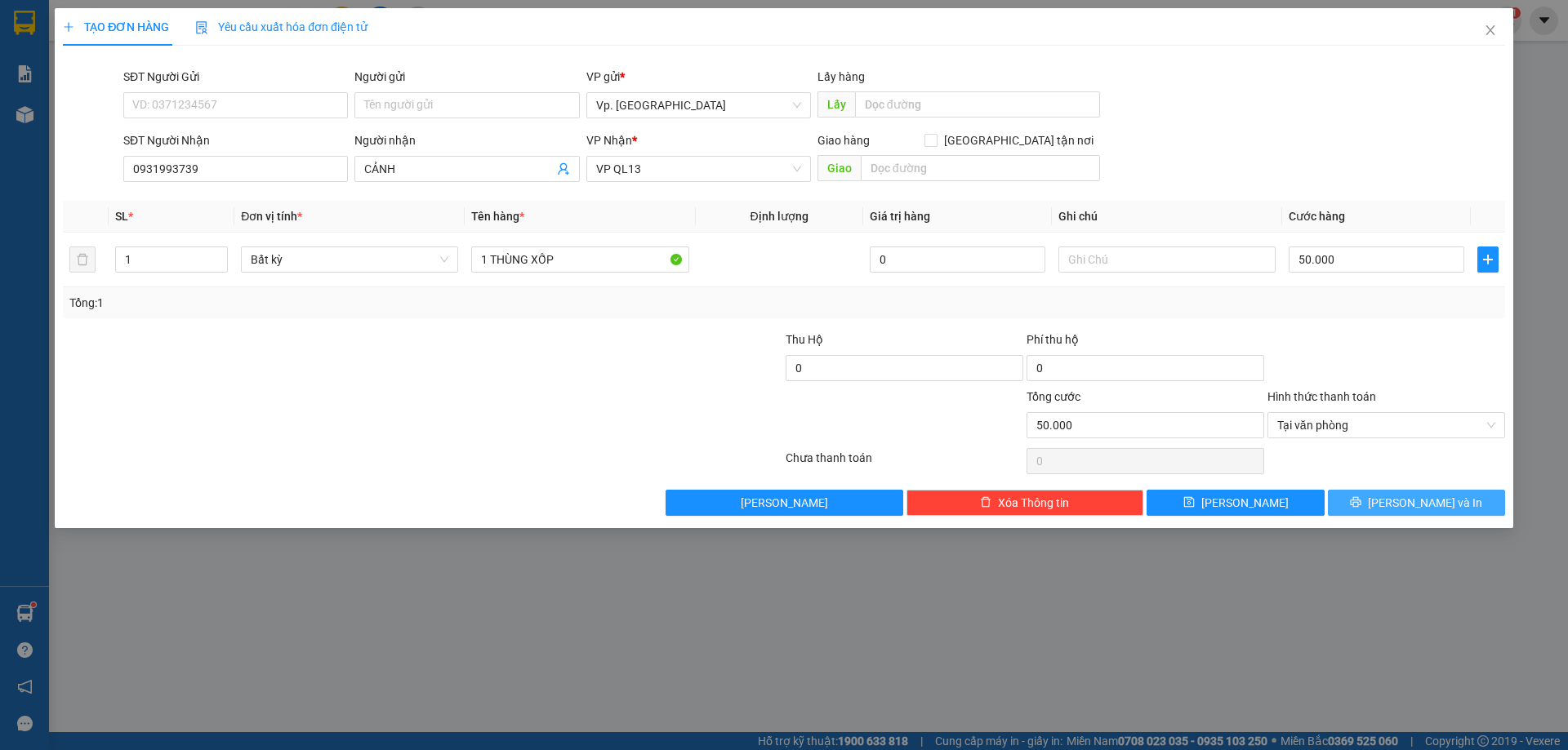
drag, startPoint x: 1427, startPoint y: 501, endPoint x: 1323, endPoint y: 483, distance: 105.5
click at [1426, 500] on span "[PERSON_NAME] và In" at bounding box center [1424, 503] width 114 height 18
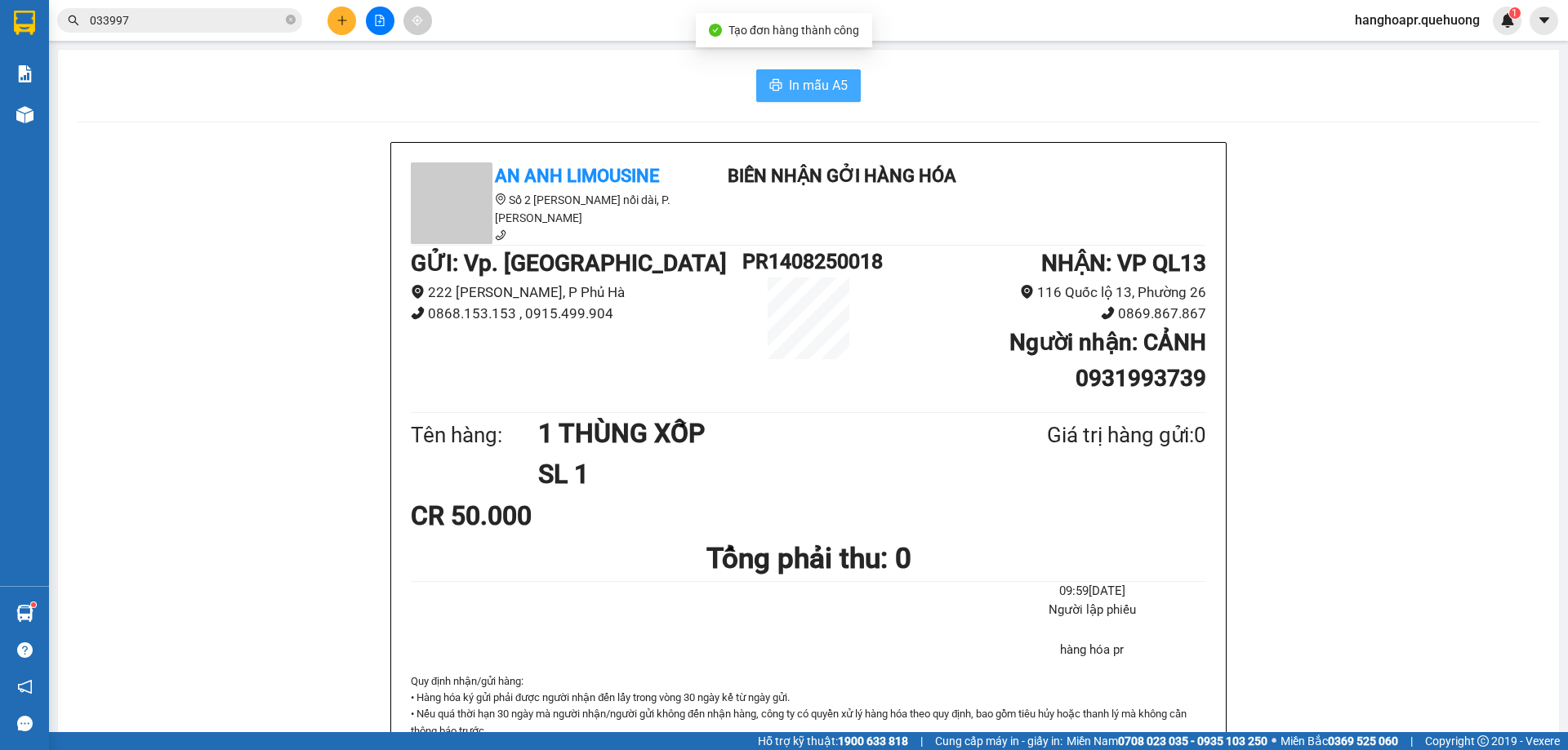
drag, startPoint x: 814, startPoint y: 86, endPoint x: 942, endPoint y: 73, distance: 128.7
click at [819, 85] on span "In mẫu A5" at bounding box center [818, 85] width 59 height 21
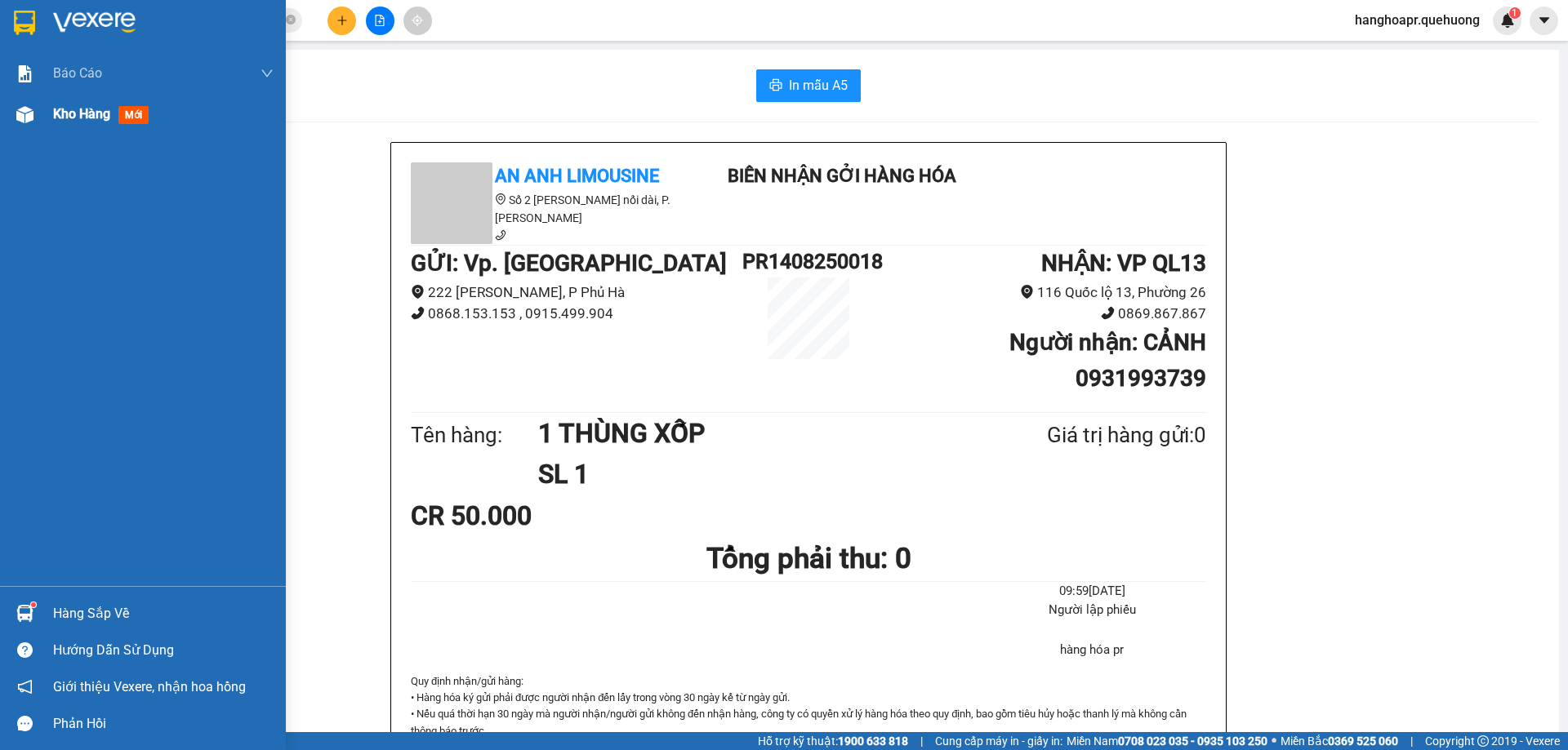
click at [67, 119] on span "Kho hàng" at bounding box center [82, 113] width 57 height 16
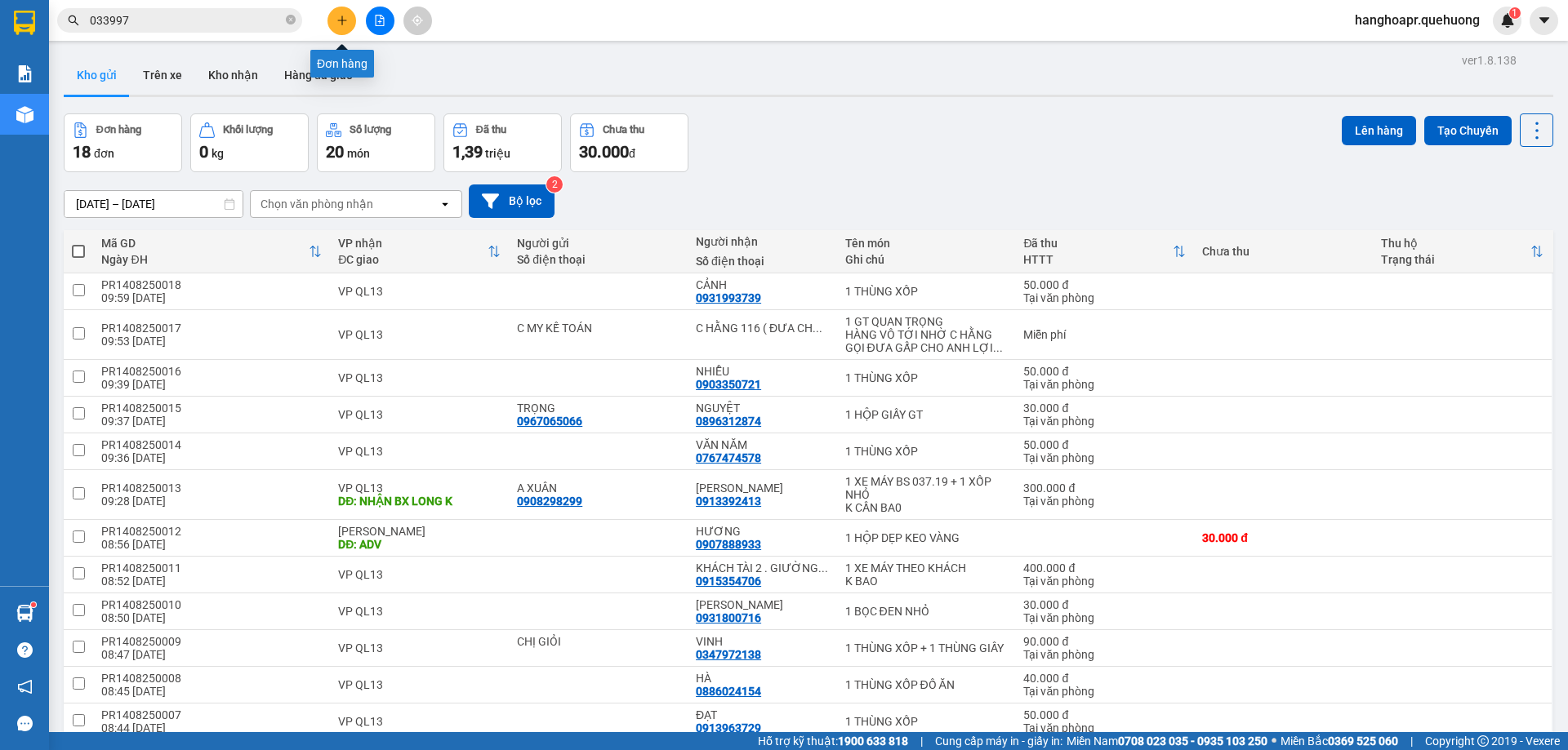
click at [336, 29] on button at bounding box center [341, 21] width 28 height 28
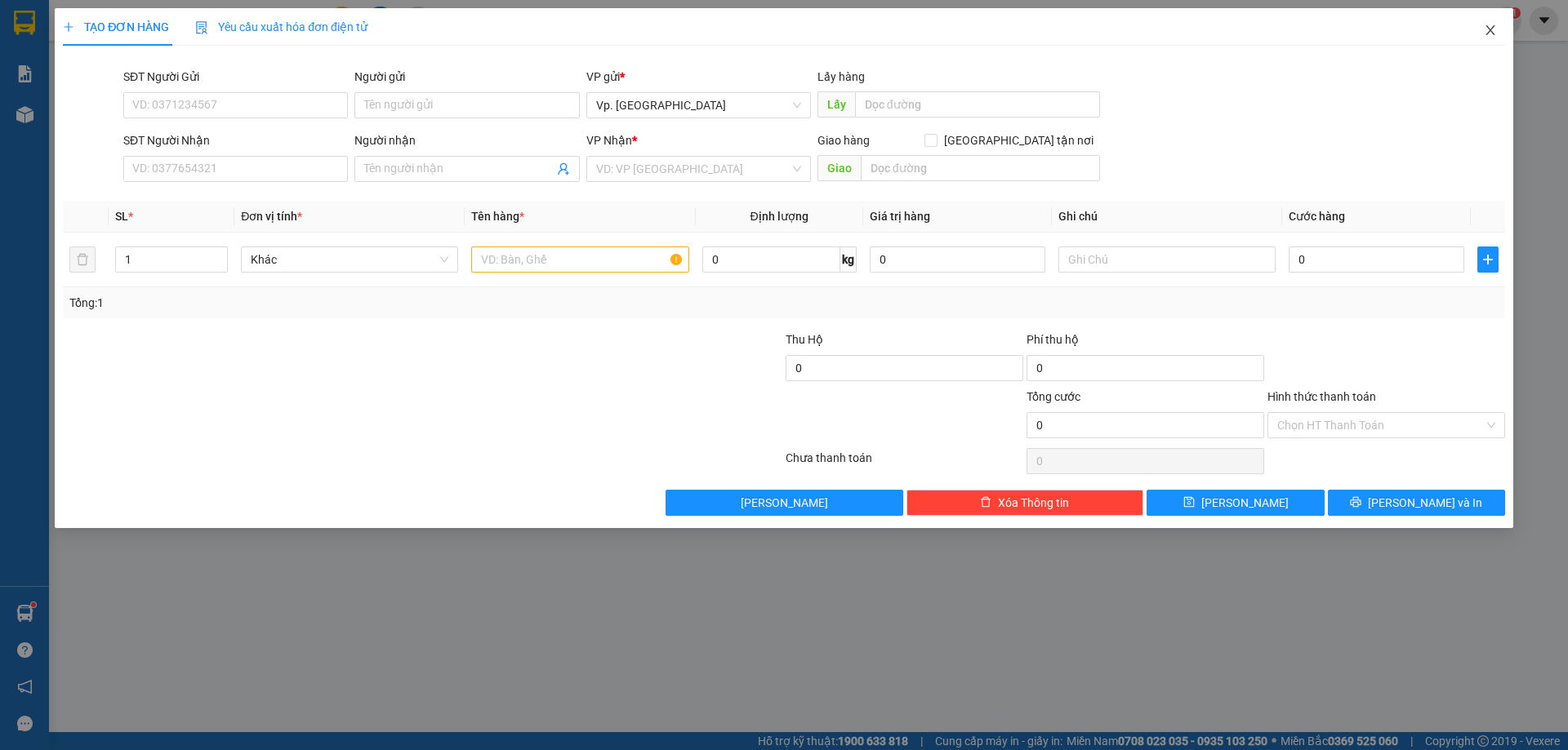
drag, startPoint x: 1490, startPoint y: 24, endPoint x: 1485, endPoint y: 34, distance: 11.2
click at [1485, 34] on icon "close" at bounding box center [1491, 30] width 13 height 13
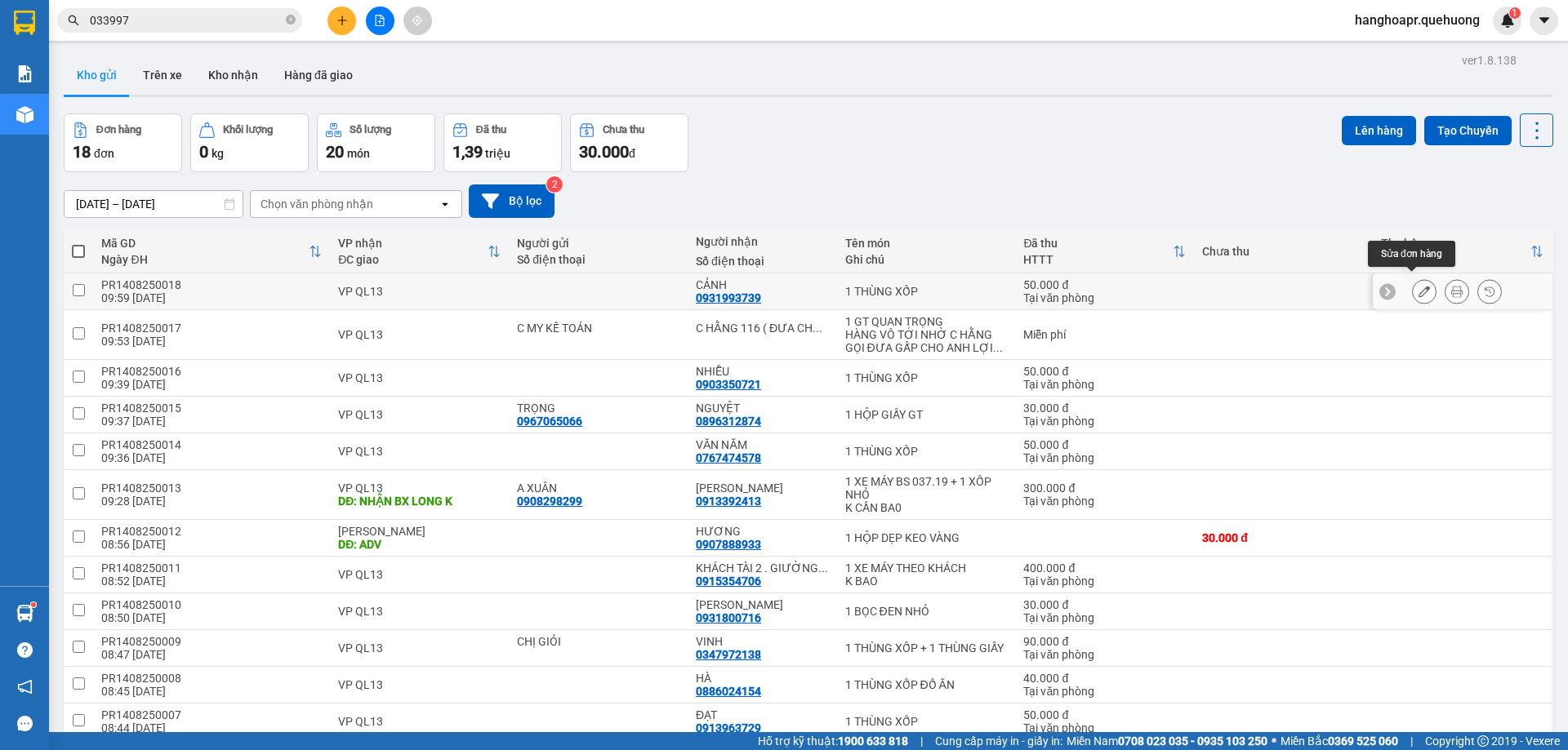
click at [1418, 288] on icon at bounding box center [1424, 291] width 12 height 12
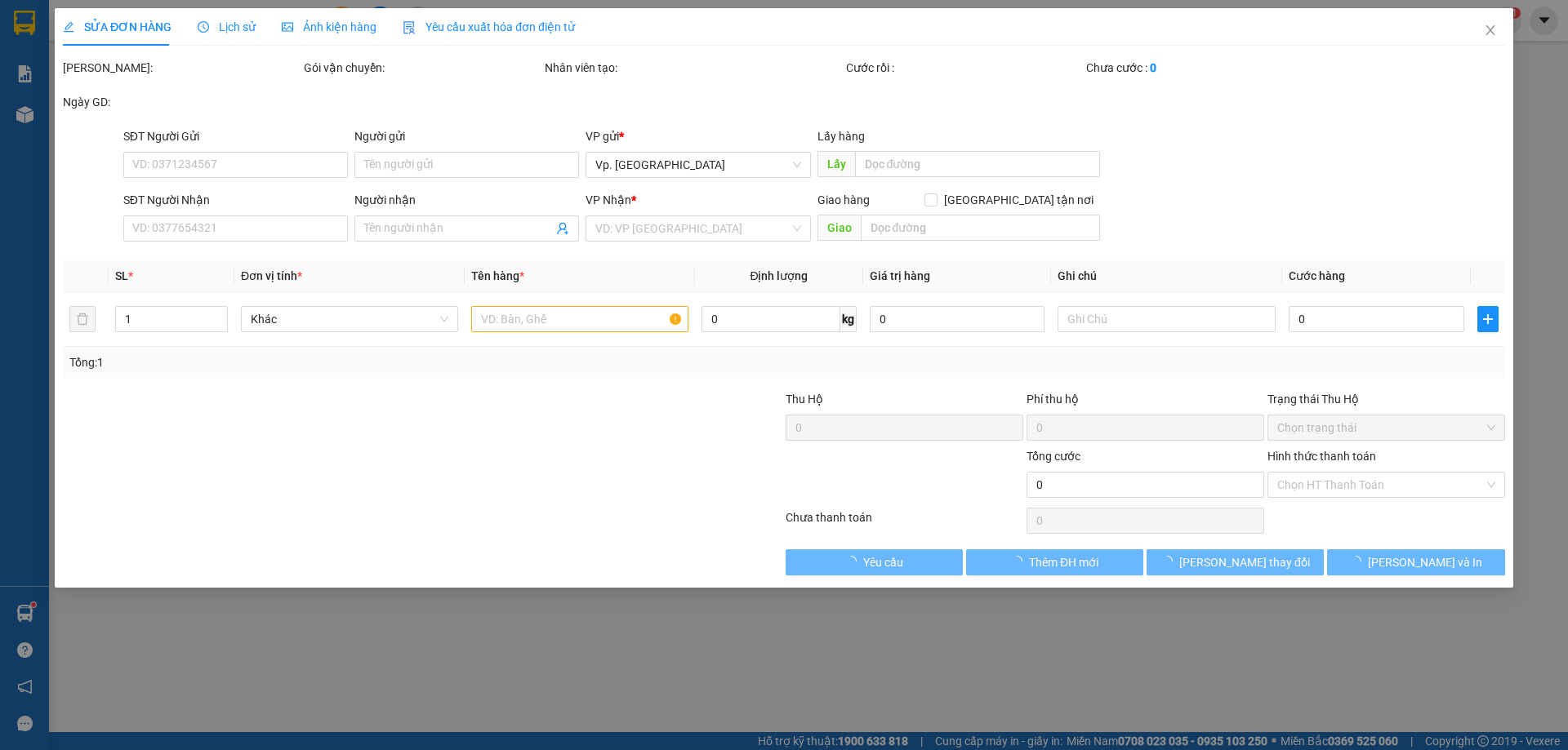
type input "0931993739"
type input "CẢNH"
type input "50.000"
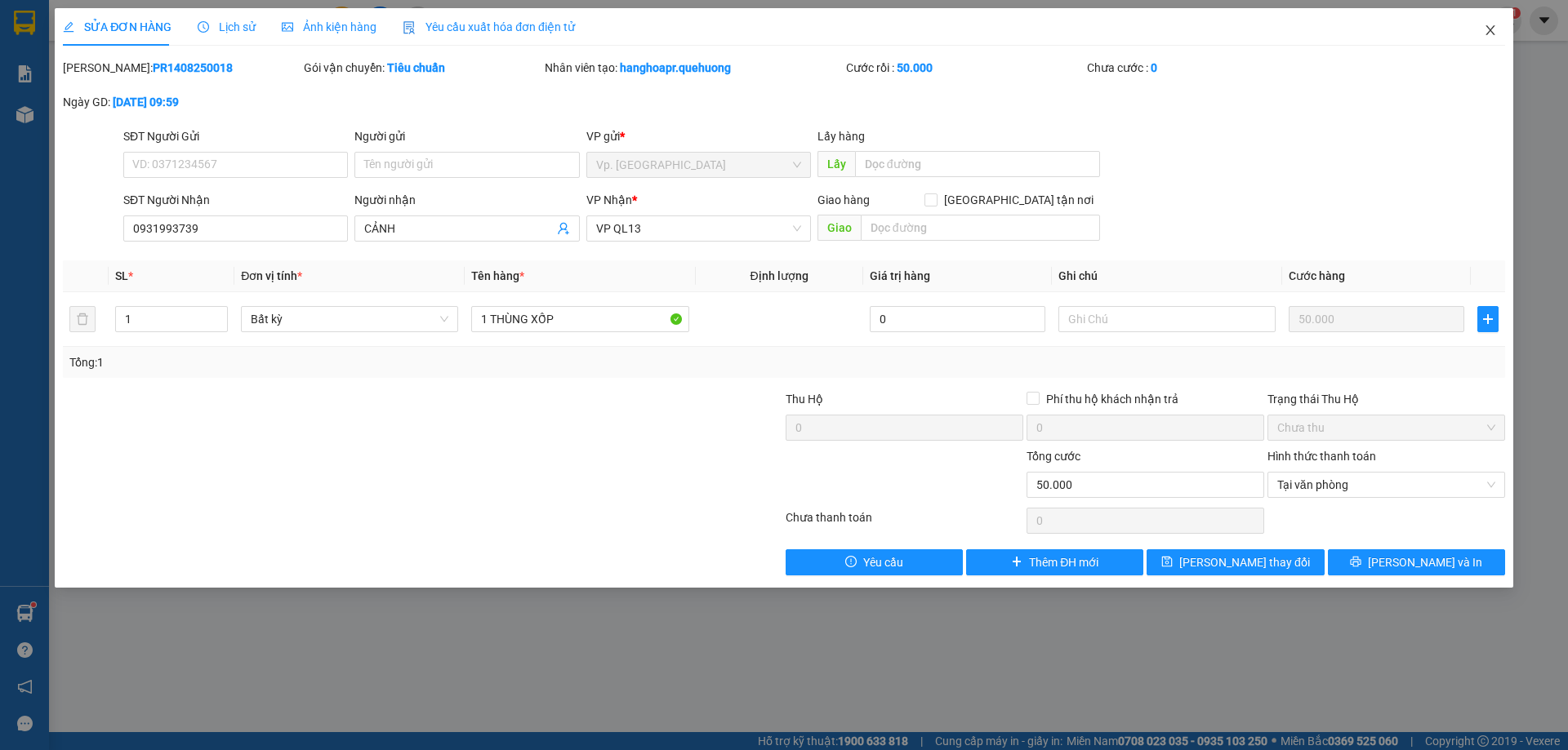
click at [1491, 30] on icon "close" at bounding box center [1491, 30] width 13 height 13
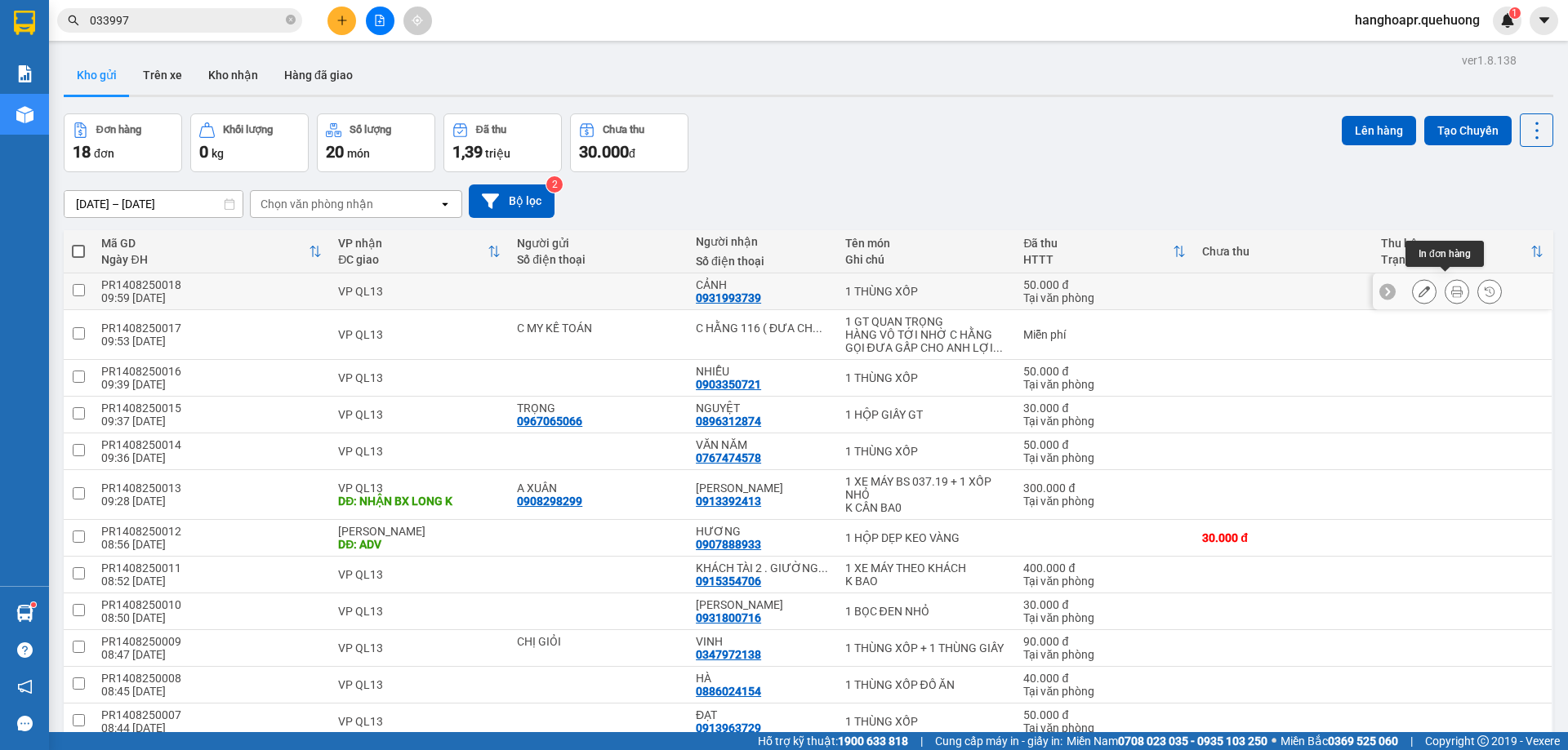
click at [1451, 286] on icon at bounding box center [1456, 291] width 12 height 12
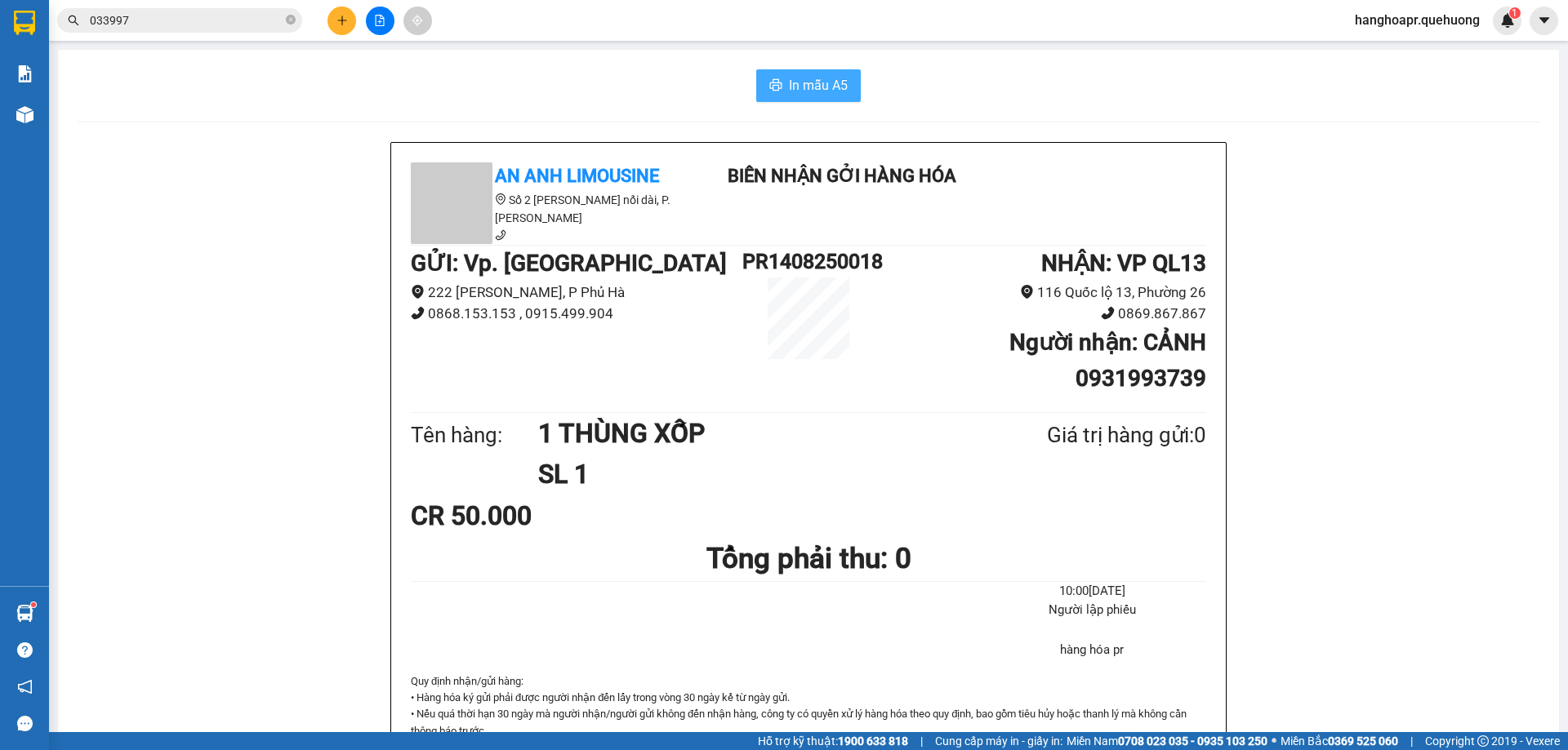
click at [789, 85] on span "In mẫu A5" at bounding box center [818, 85] width 59 height 21
click at [290, 17] on icon "close-circle" at bounding box center [291, 20] width 10 height 10
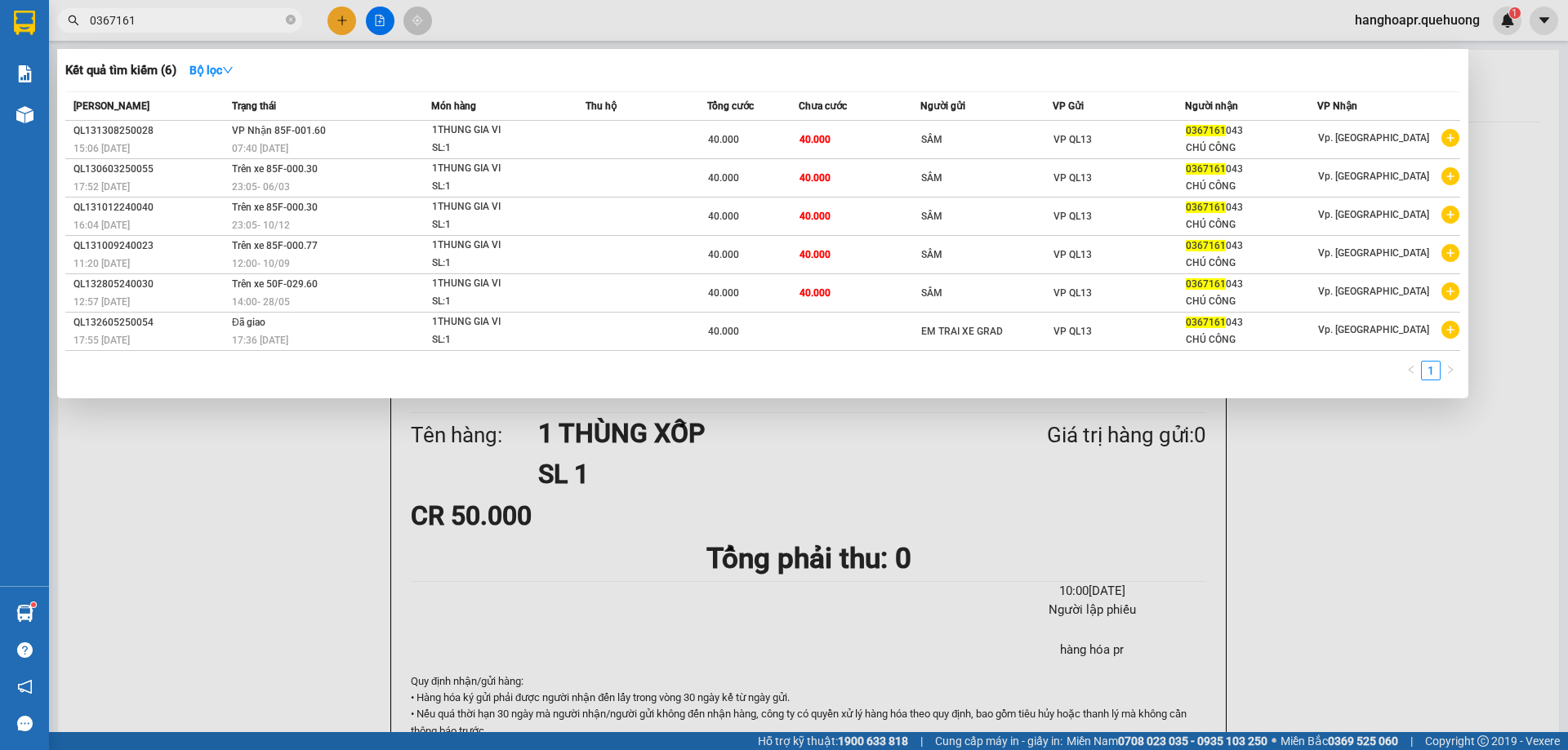
type input "0367161"
click at [229, 525] on div at bounding box center [784, 375] width 1568 height 750
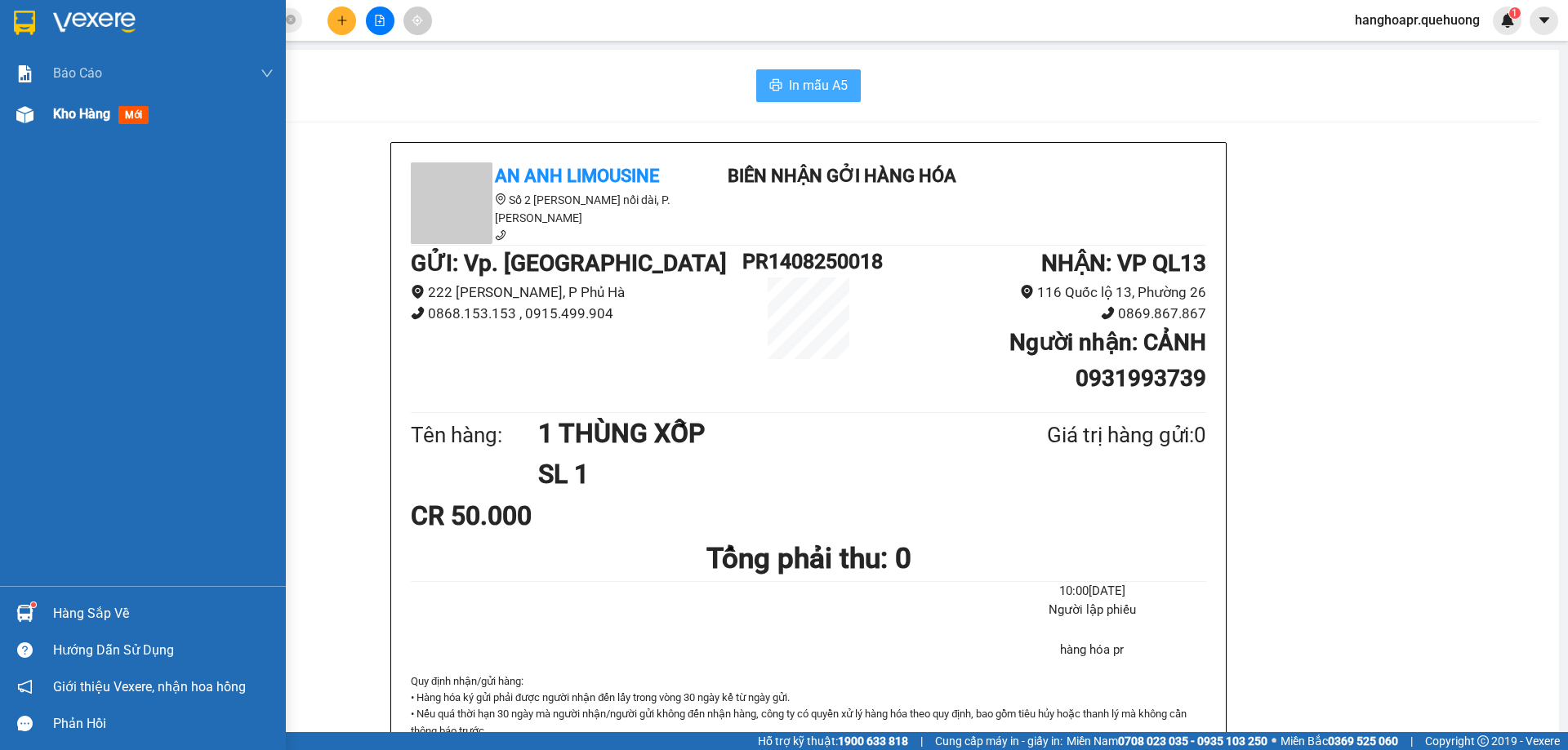
click at [70, 122] on div "Kho hàng mới" at bounding box center [104, 114] width 102 height 21
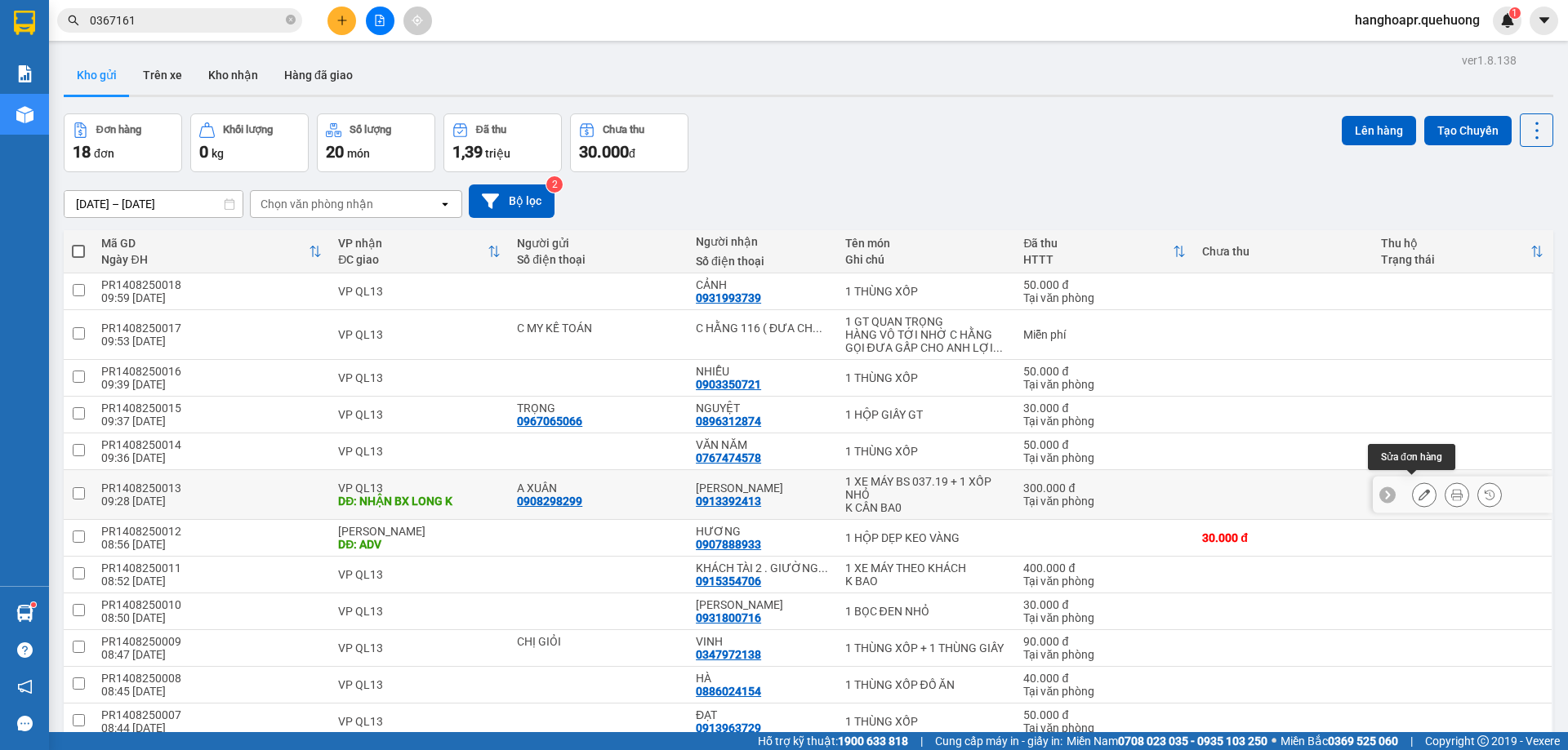
click at [1418, 493] on icon at bounding box center [1424, 494] width 12 height 12
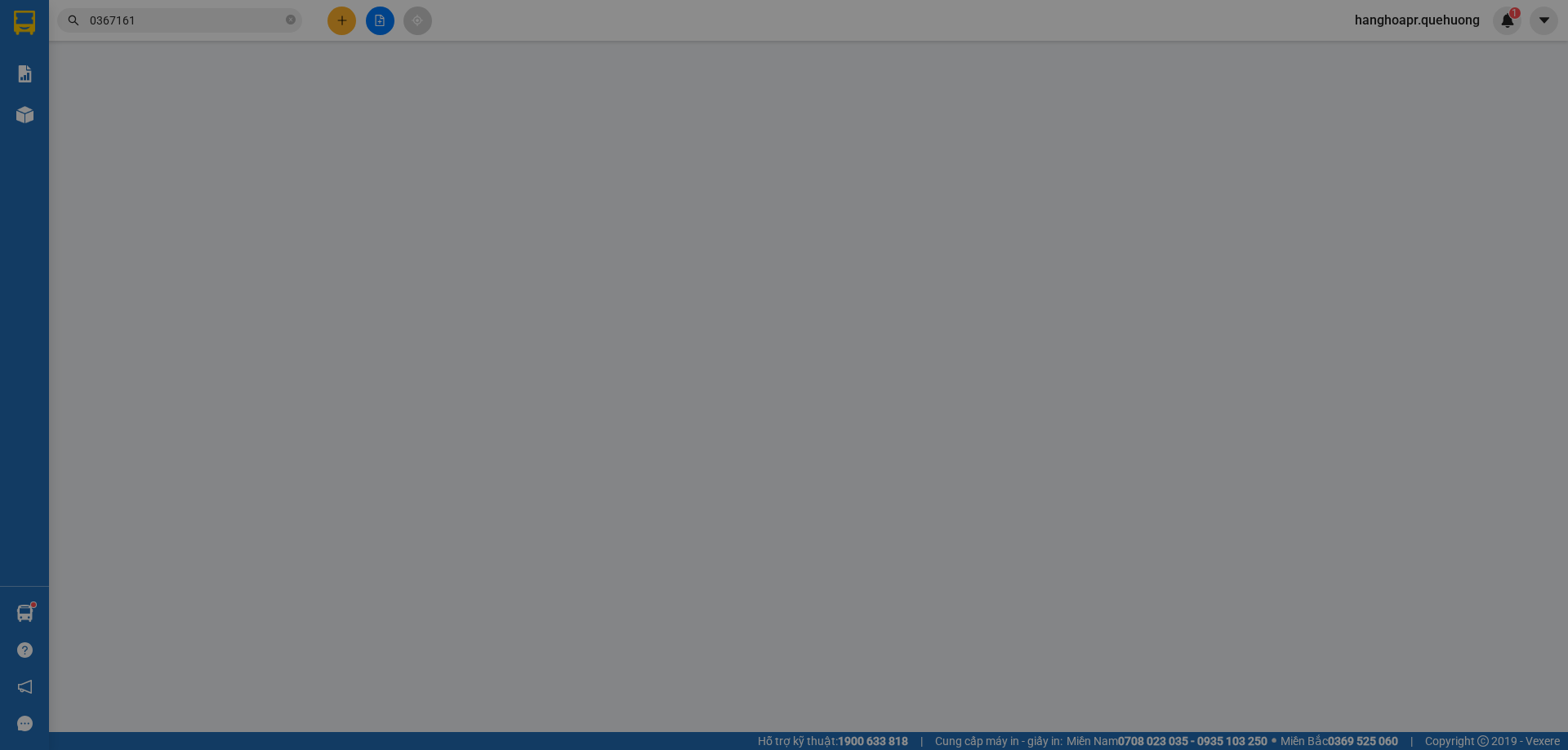
type input "0908298299"
type input "A XUÂN"
type input "0913392413"
type input "[PERSON_NAME]"
type input "NHẬN BX LONG K"
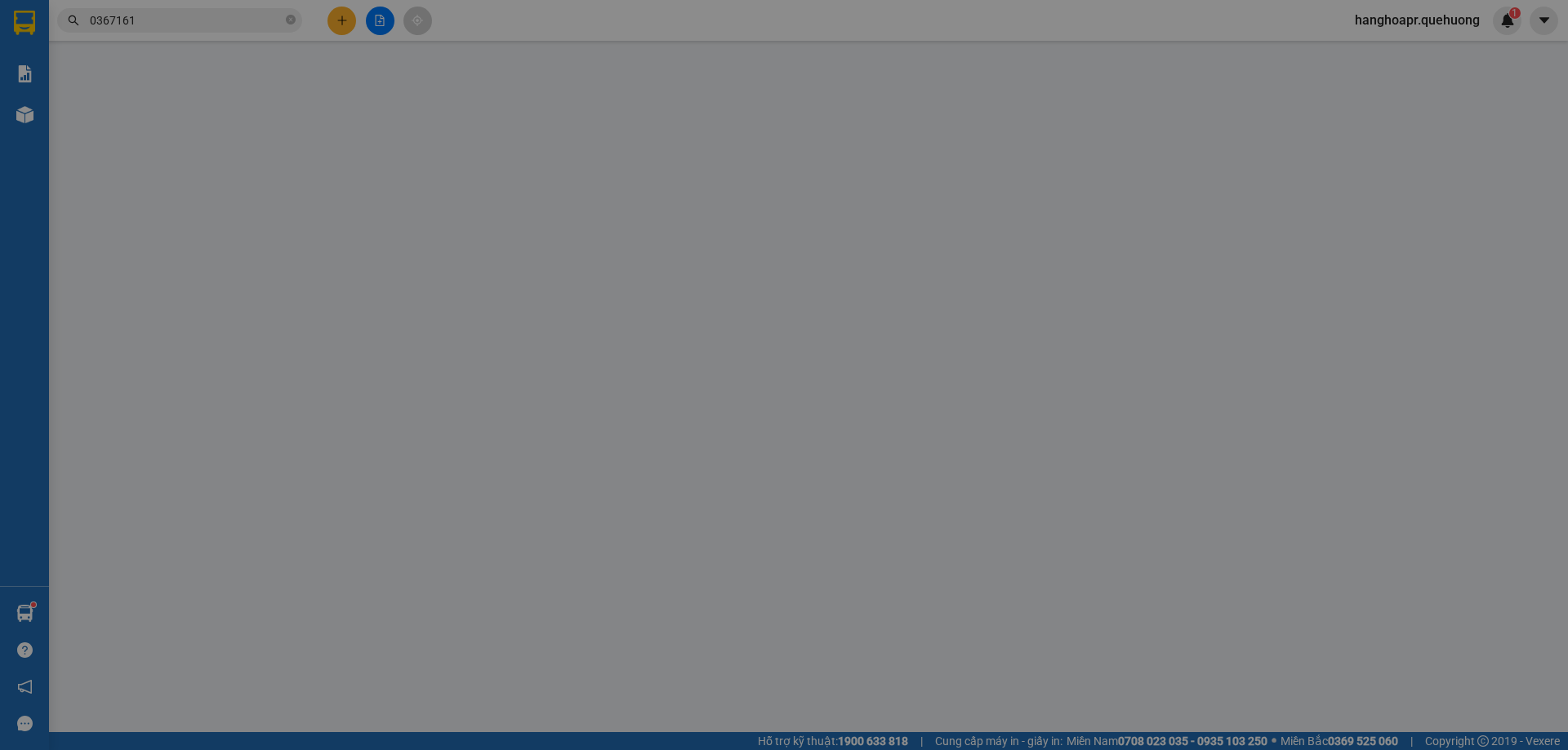
type input "300.000"
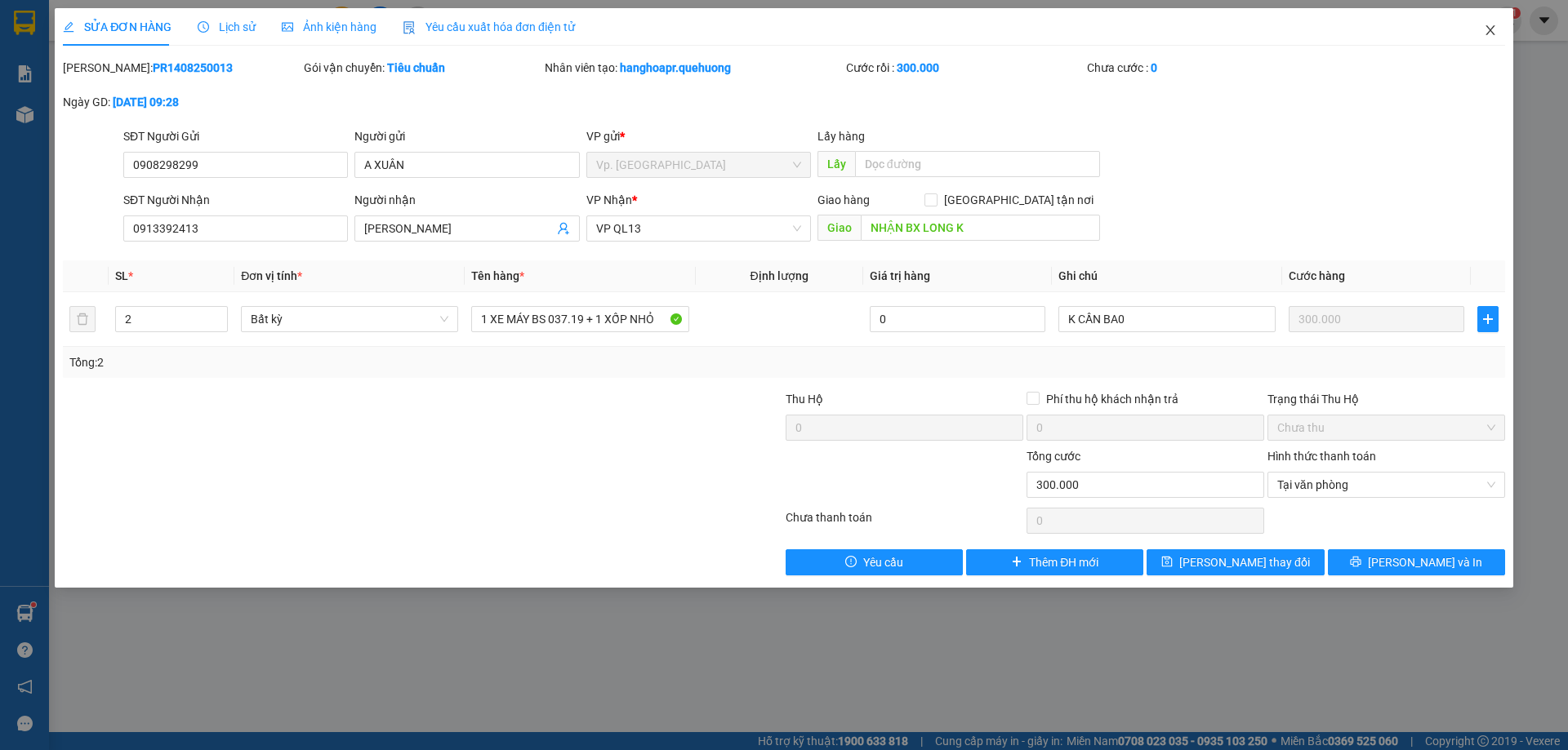
click at [1484, 31] on icon "close" at bounding box center [1491, 30] width 13 height 13
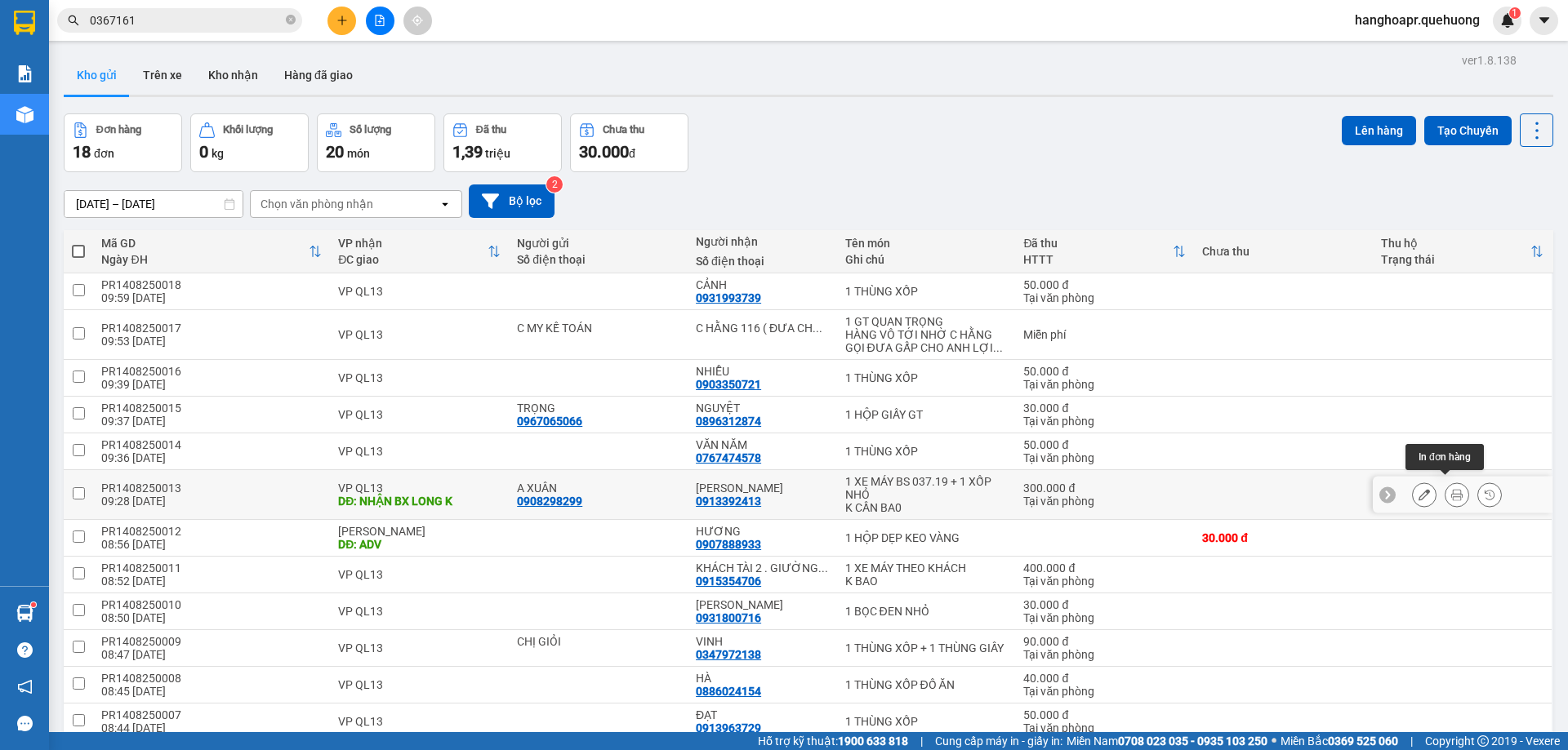
click at [1451, 489] on icon at bounding box center [1456, 494] width 12 height 12
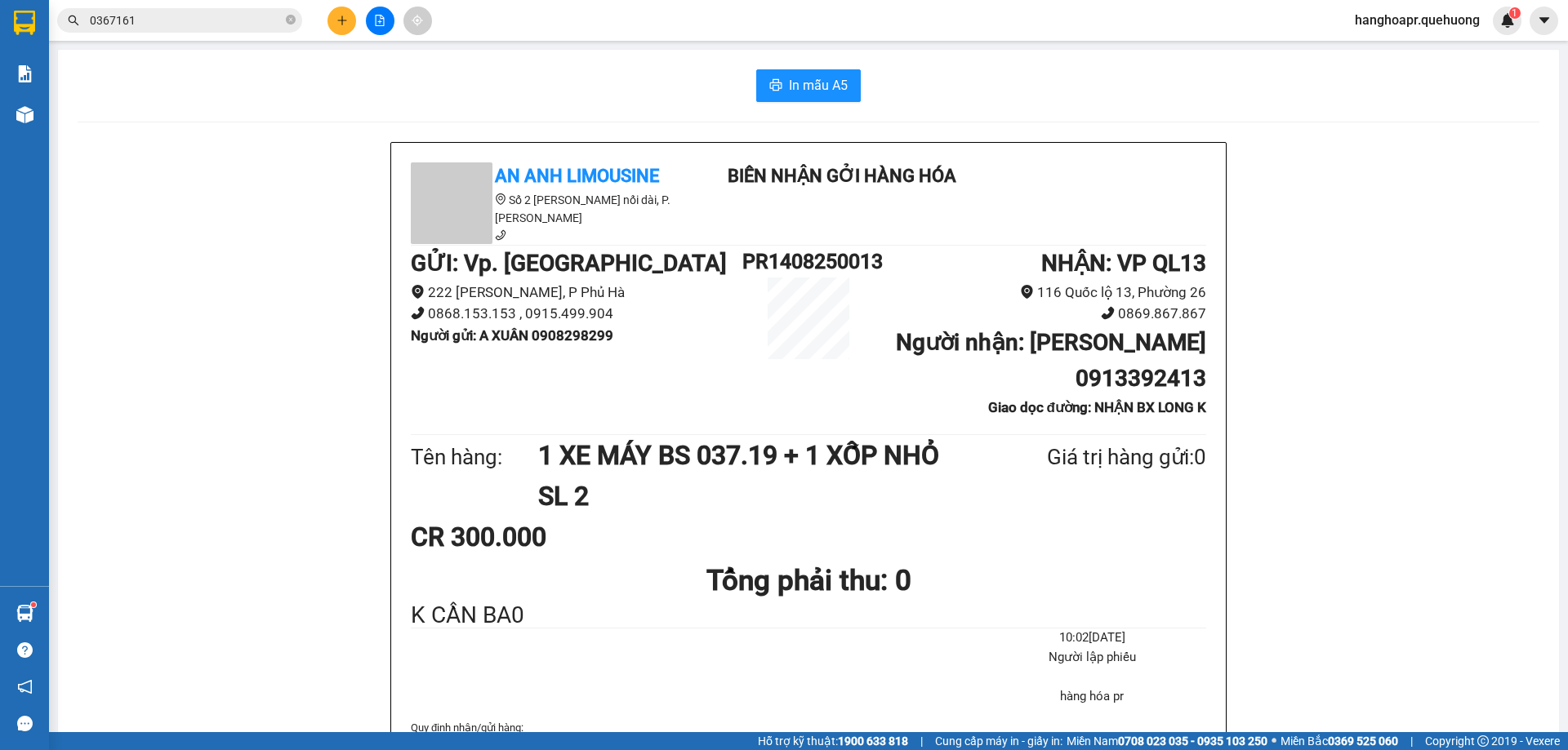
click at [795, 42] on main "In mẫu A5 An Anh Limousine Số 2 Nguyễn Tri Phương nối dài, P. Văn Hải Biên nhận…" at bounding box center [784, 366] width 1568 height 733
click at [814, 71] on button "In mẫu A5" at bounding box center [809, 85] width 105 height 32
drag, startPoint x: 814, startPoint y: 95, endPoint x: 879, endPoint y: 95, distance: 65.0
click at [814, 95] on span "In mẫu A5" at bounding box center [818, 85] width 59 height 21
click at [801, 84] on span "In mẫu A5" at bounding box center [818, 85] width 59 height 21
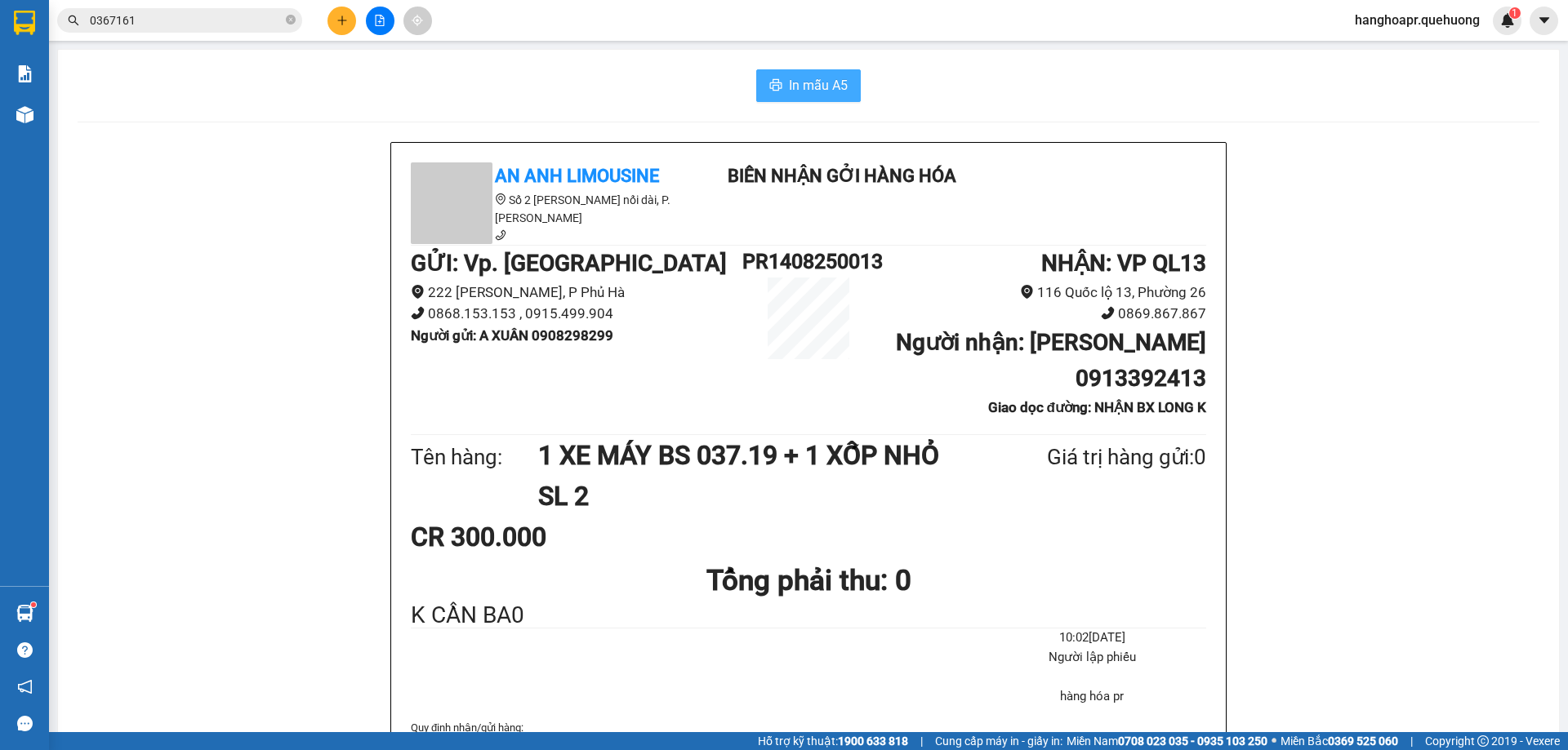
click at [805, 94] on span "In mẫu A5" at bounding box center [818, 85] width 59 height 21
click at [341, 17] on icon "plus" at bounding box center [342, 21] width 12 height 12
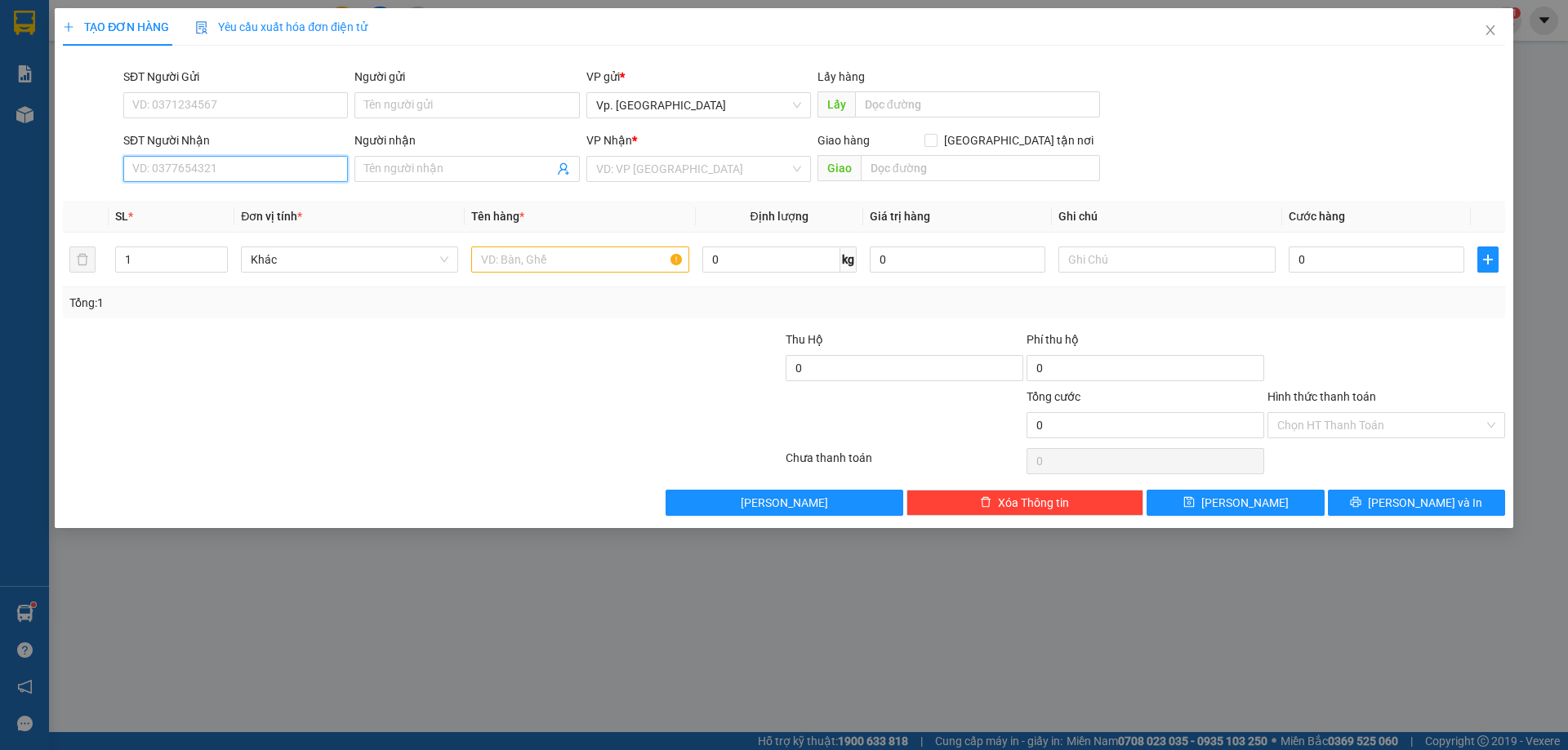
click at [232, 169] on input "SĐT Người Nhận" at bounding box center [236, 168] width 225 height 26
drag, startPoint x: 231, startPoint y: 208, endPoint x: 320, endPoint y: 178, distance: 93.9
click at [231, 207] on div "0907572020 - DIỄM" at bounding box center [236, 200] width 205 height 18
type input "0907572020"
type input "DIỄM"
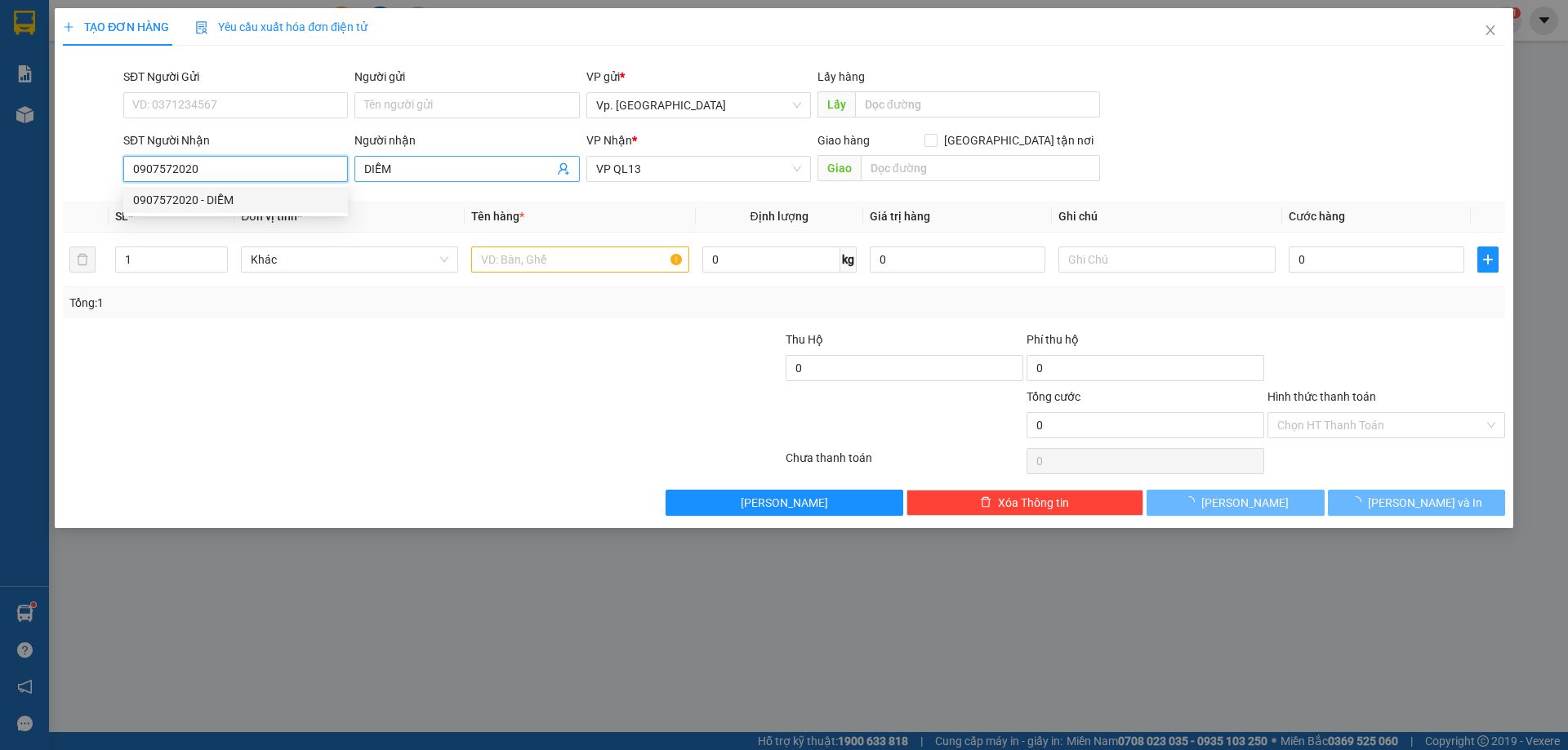
type input "50.000"
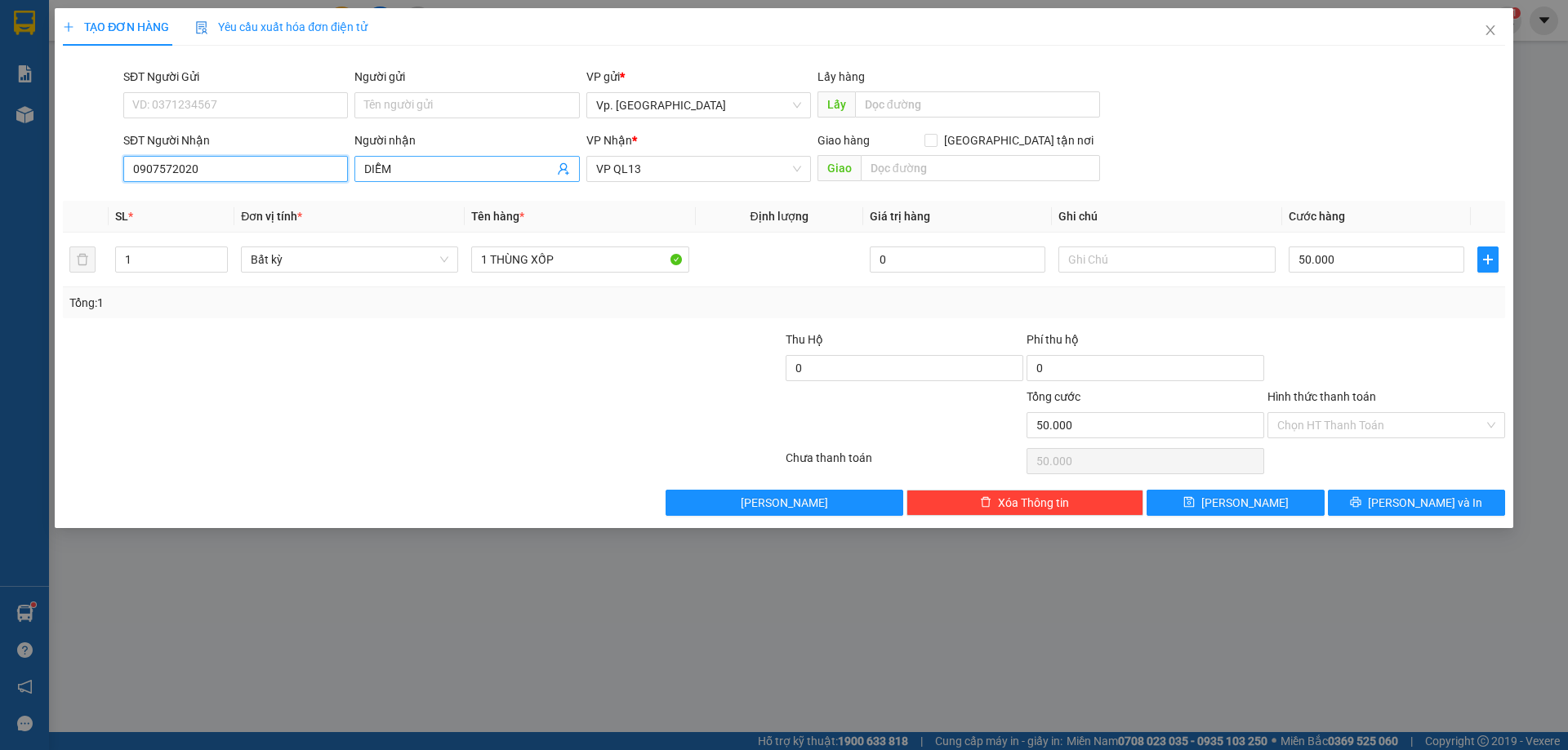
type input "0907572020"
drag, startPoint x: 398, startPoint y: 171, endPoint x: 350, endPoint y: 170, distance: 48.0
click at [353, 170] on div "Người nhận DIỄM" at bounding box center [466, 160] width 231 height 57
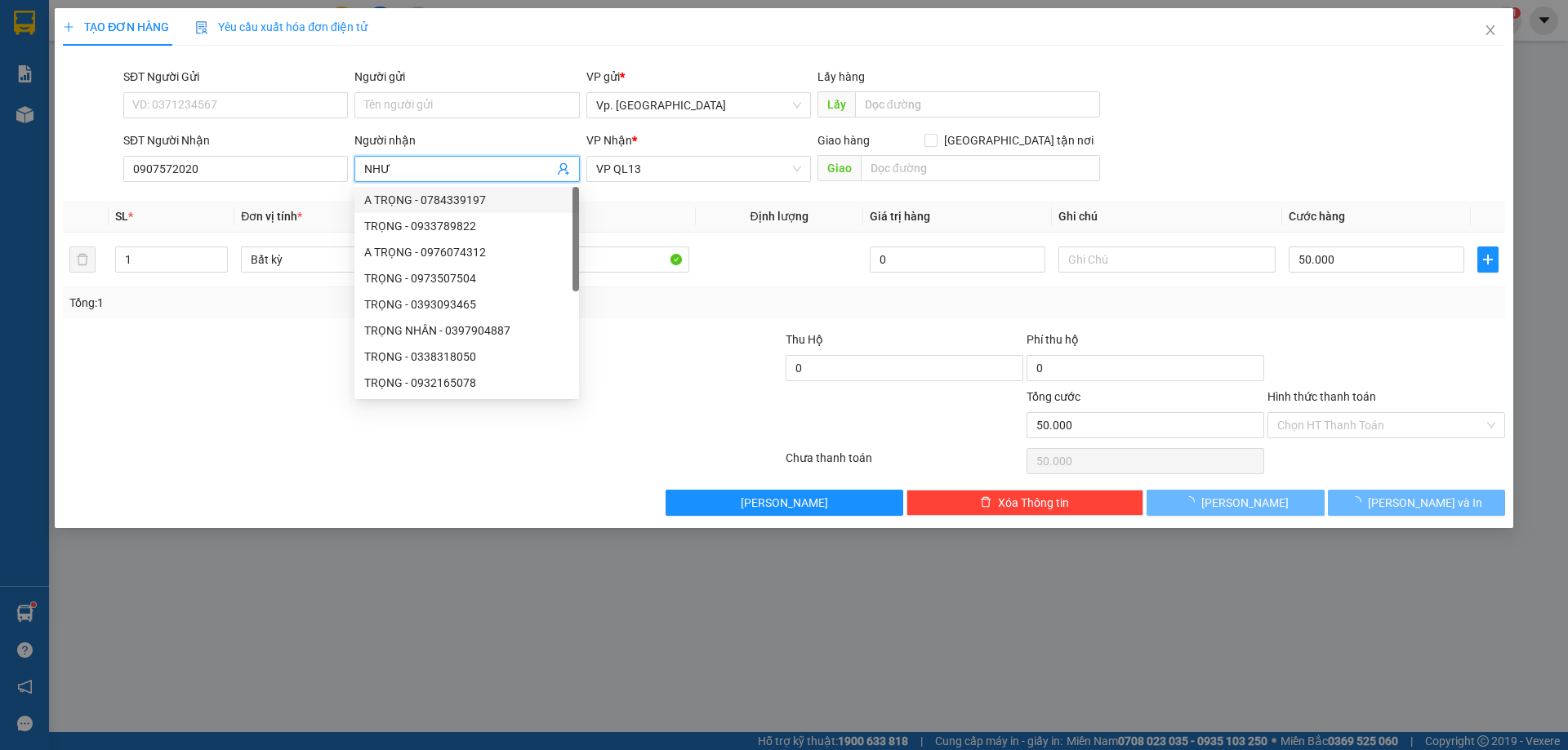
type input "NHƯ"
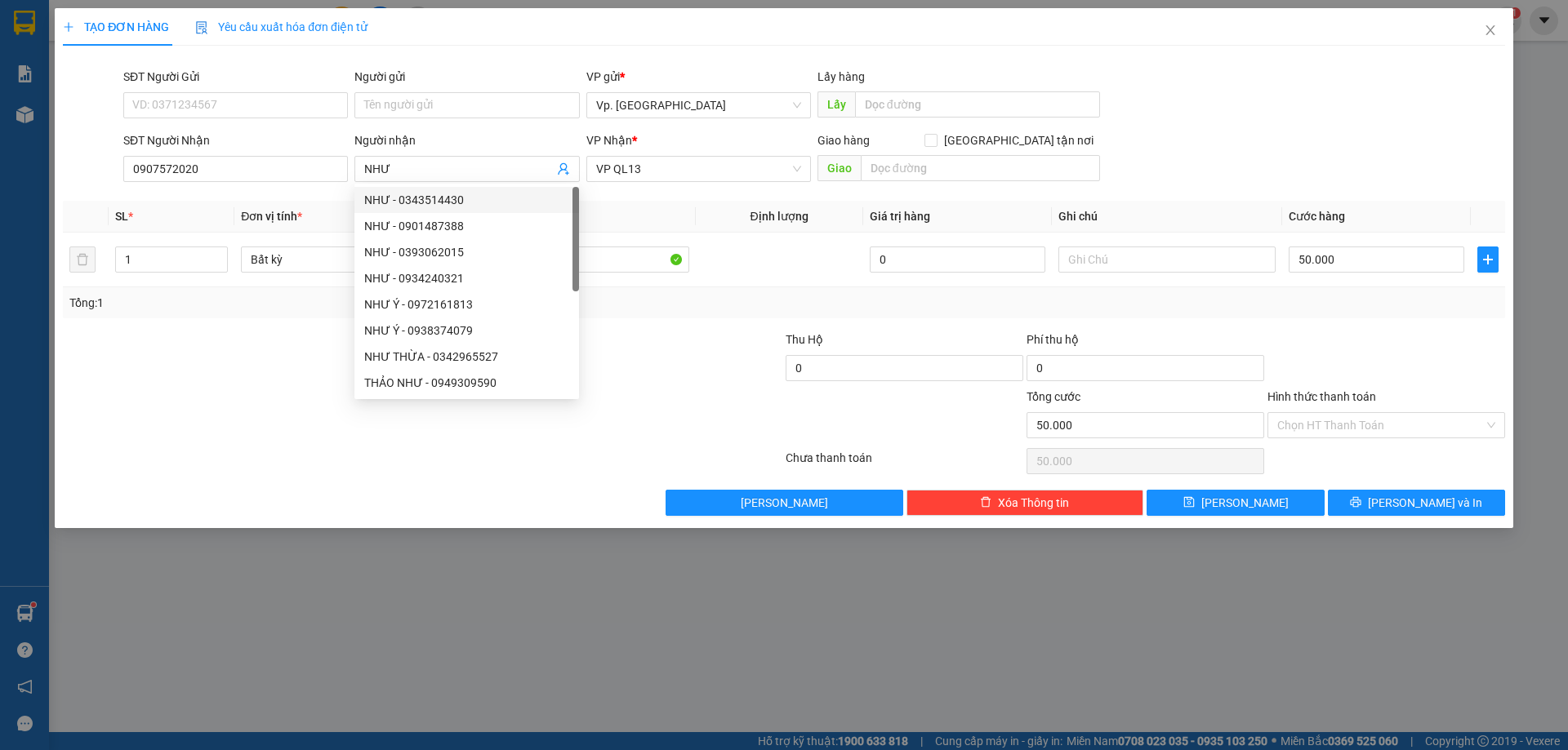
click at [698, 353] on div at bounding box center [663, 359] width 241 height 57
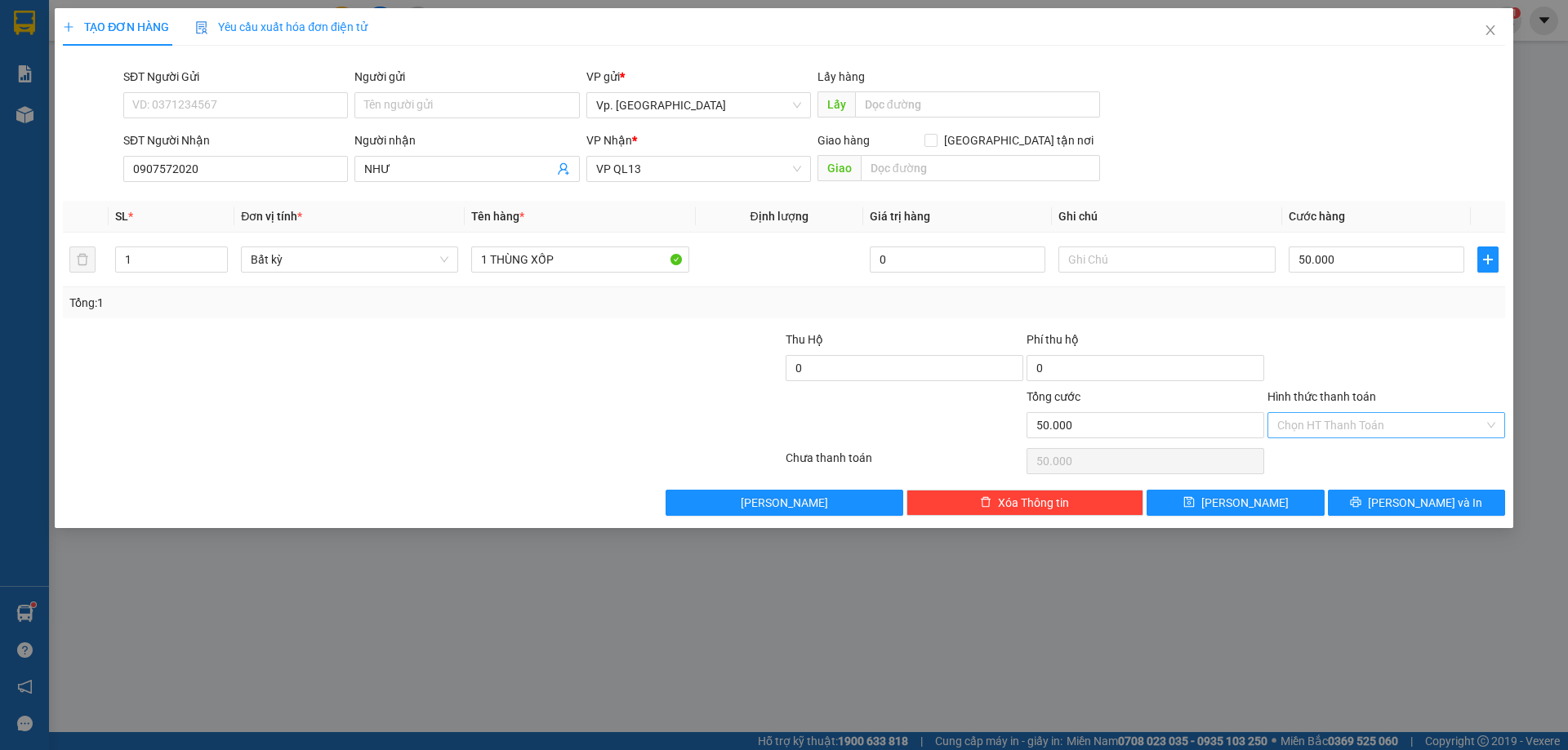
drag, startPoint x: 1343, startPoint y: 436, endPoint x: 1334, endPoint y: 441, distance: 10.3
click at [1342, 435] on div "Chọn HT Thanh Toán" at bounding box center [1386, 425] width 237 height 26
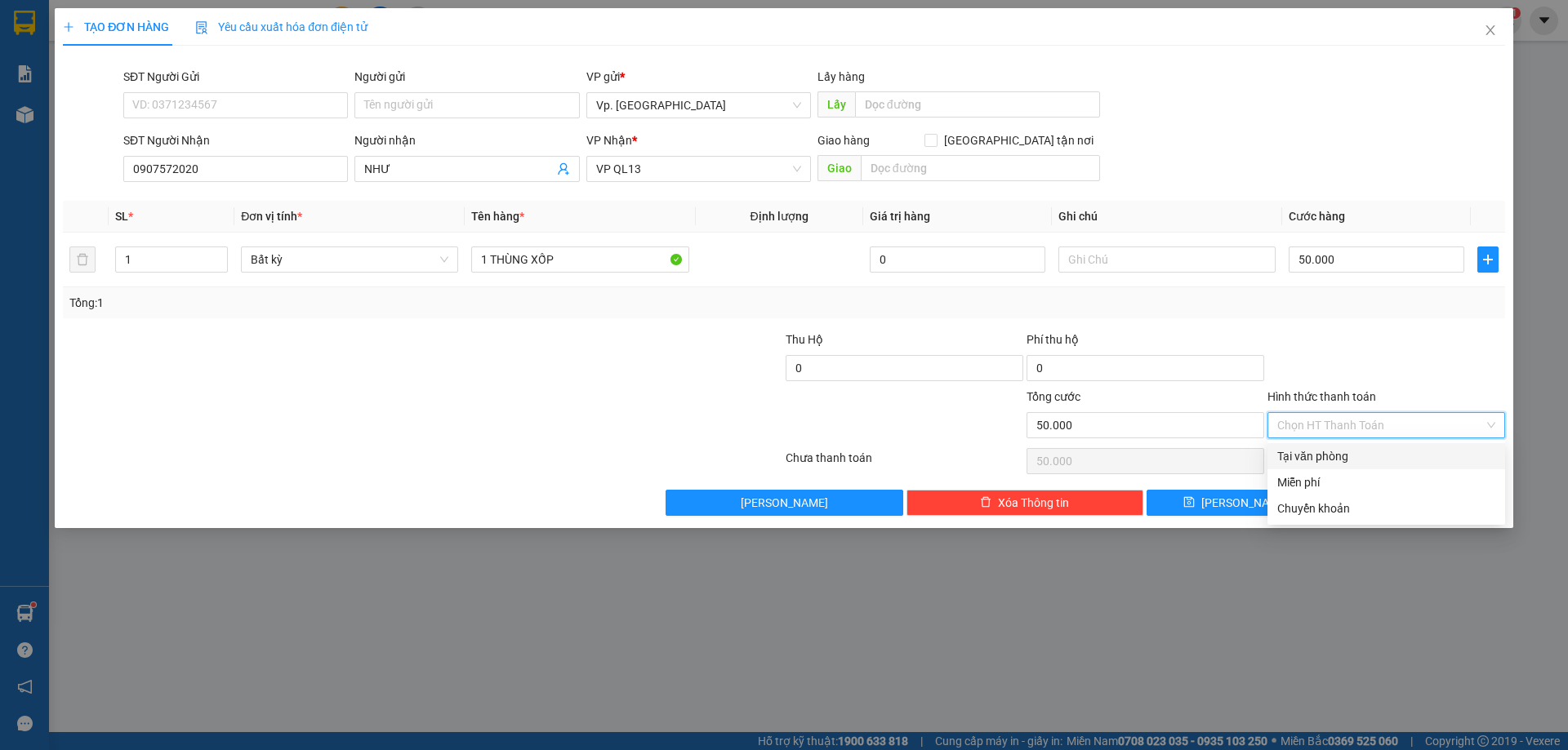
drag, startPoint x: 1334, startPoint y: 441, endPoint x: 1402, endPoint y: 479, distance: 77.9
click at [1350, 459] on div "Tại văn phòng" at bounding box center [1386, 456] width 218 height 18
type input "0"
click at [1437, 508] on span "[PERSON_NAME] và In" at bounding box center [1424, 503] width 114 height 18
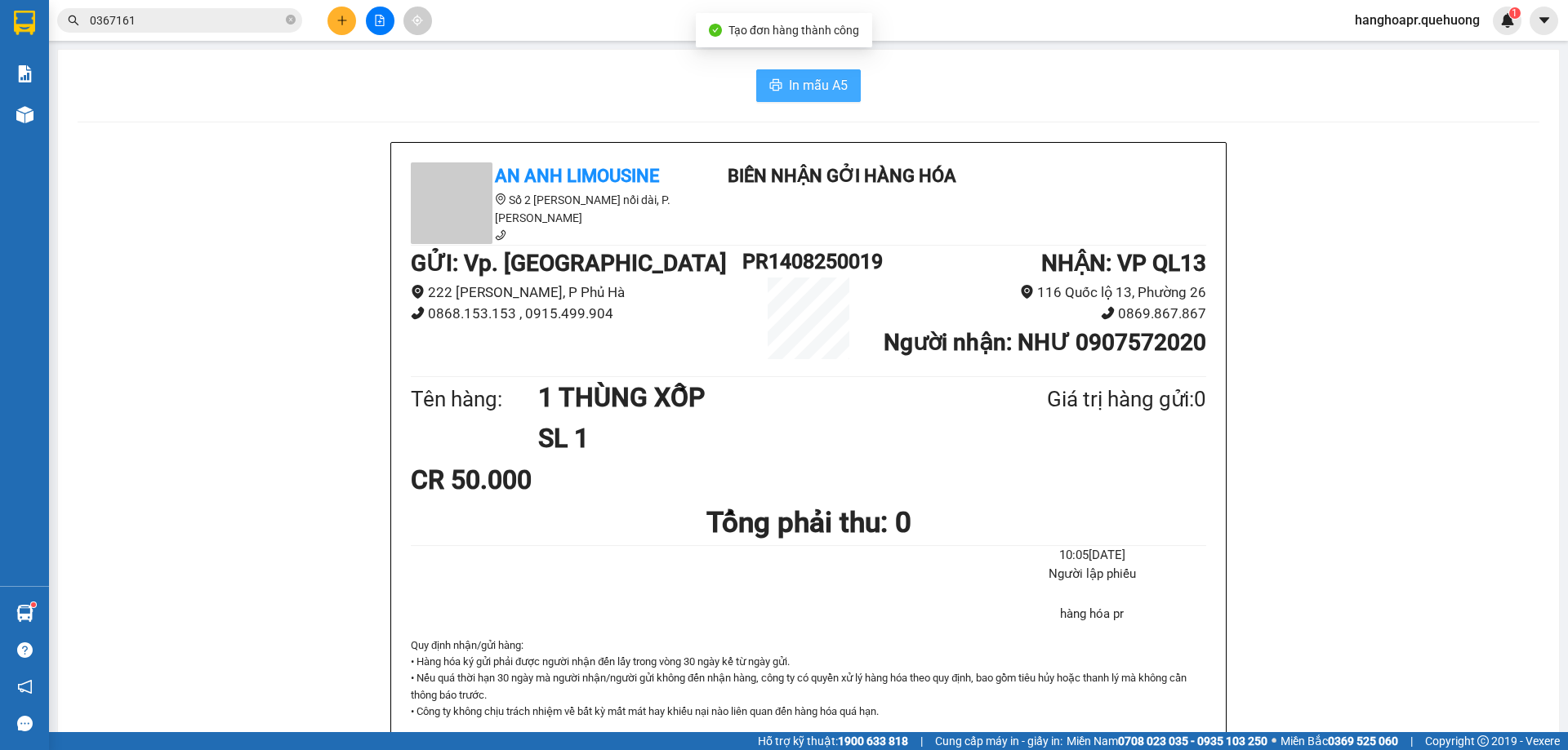
click at [804, 92] on span "In mẫu A5" at bounding box center [818, 85] width 59 height 21
click at [335, 19] on button at bounding box center [341, 21] width 28 height 28
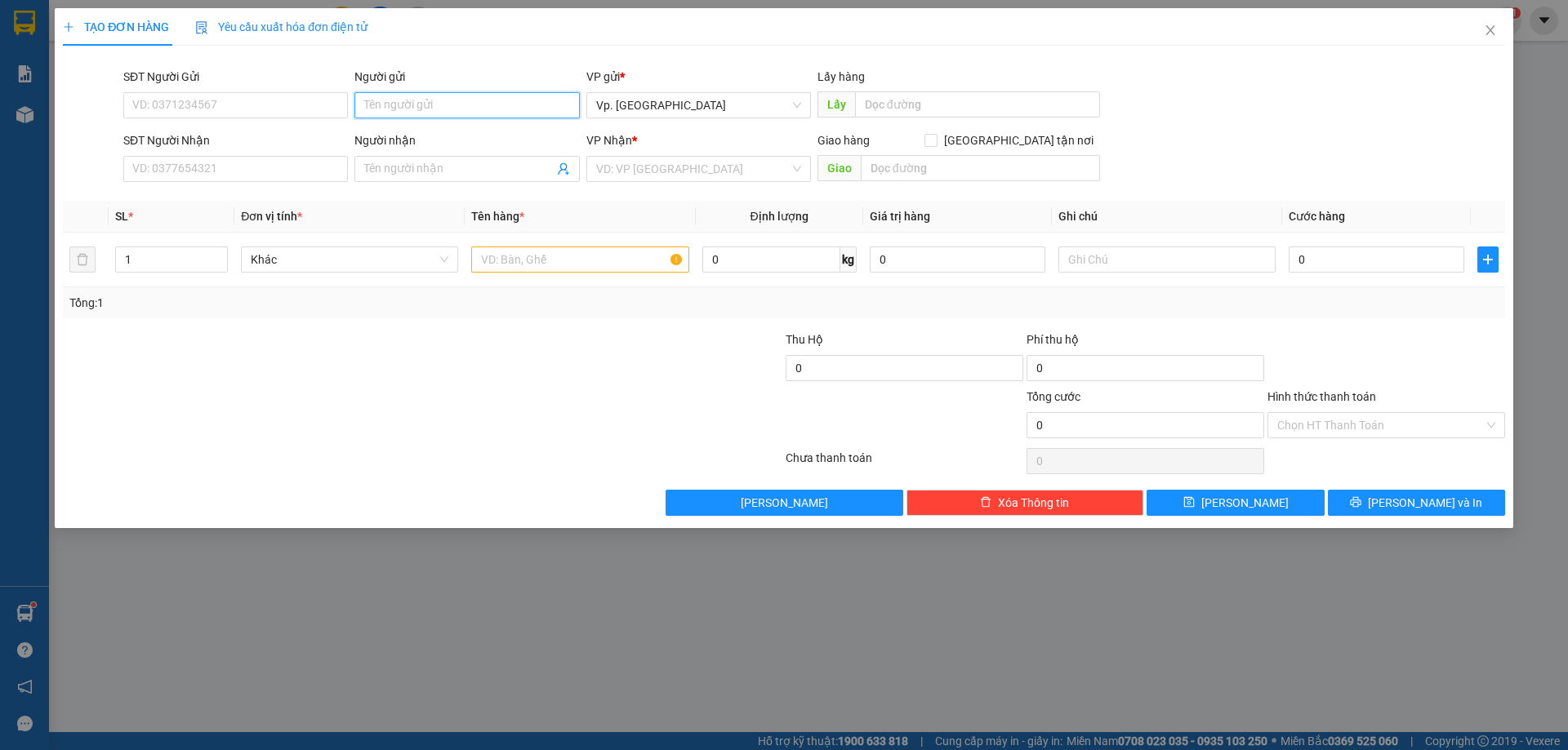
click at [362, 108] on input "Người gửi" at bounding box center [467, 105] width 225 height 26
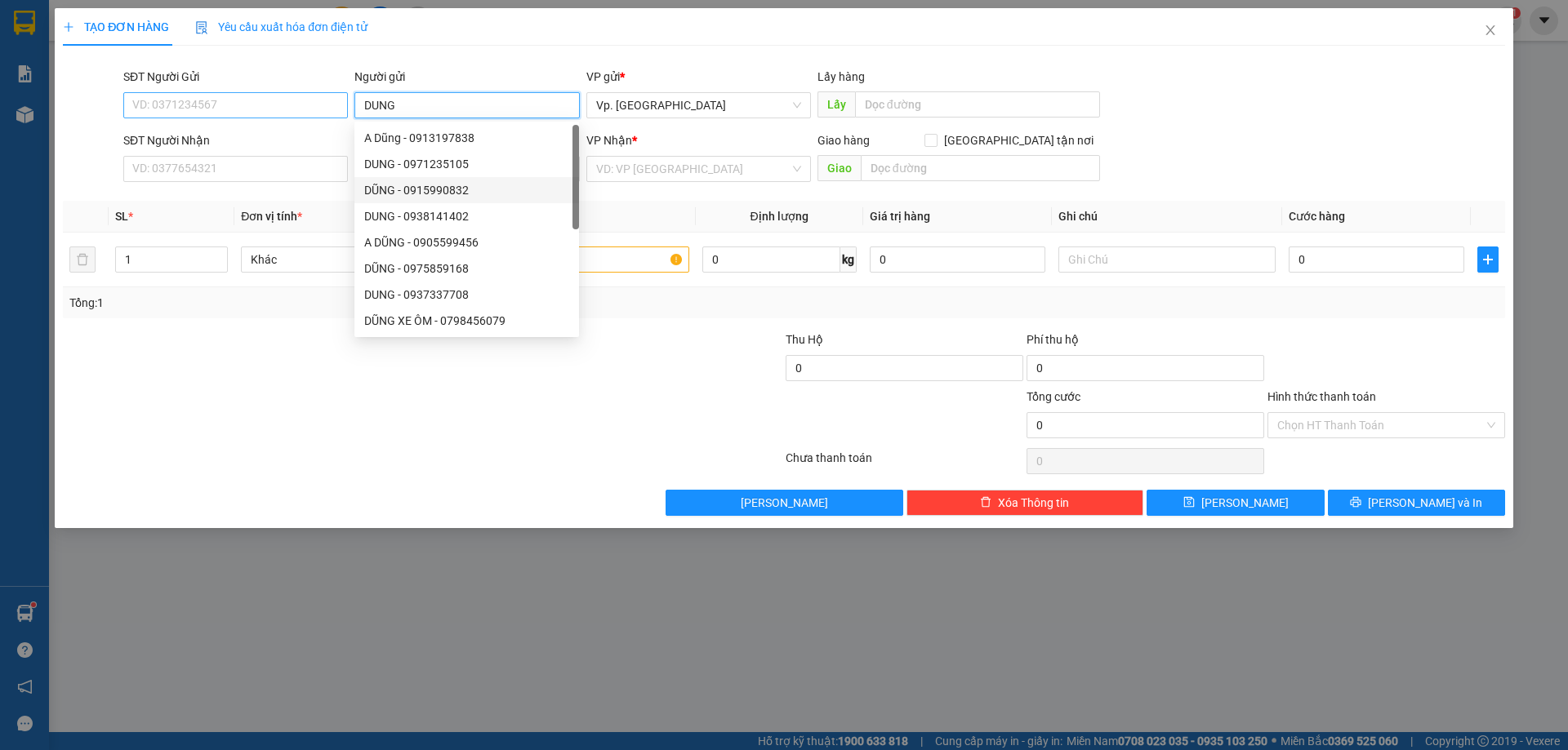
type input "DUNG"
click at [275, 94] on input "SĐT Người Gửi" at bounding box center [236, 105] width 225 height 26
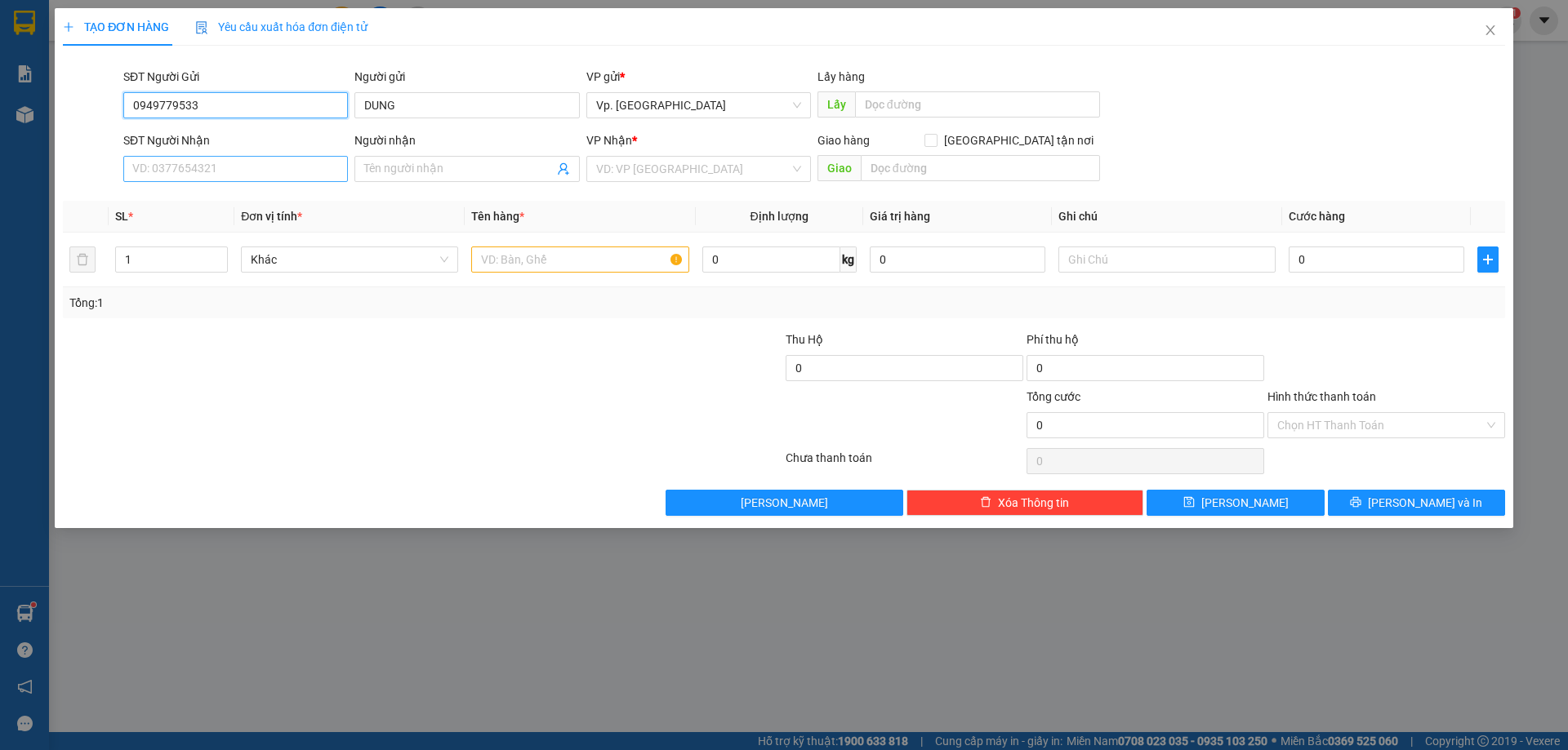
type input "0949779533"
drag, startPoint x: 278, startPoint y: 171, endPoint x: 261, endPoint y: 171, distance: 17.0
click at [275, 171] on input "SĐT Người Nhận" at bounding box center [236, 168] width 225 height 26
click at [370, 173] on input "Người nhận" at bounding box center [458, 169] width 189 height 18
type input "A"
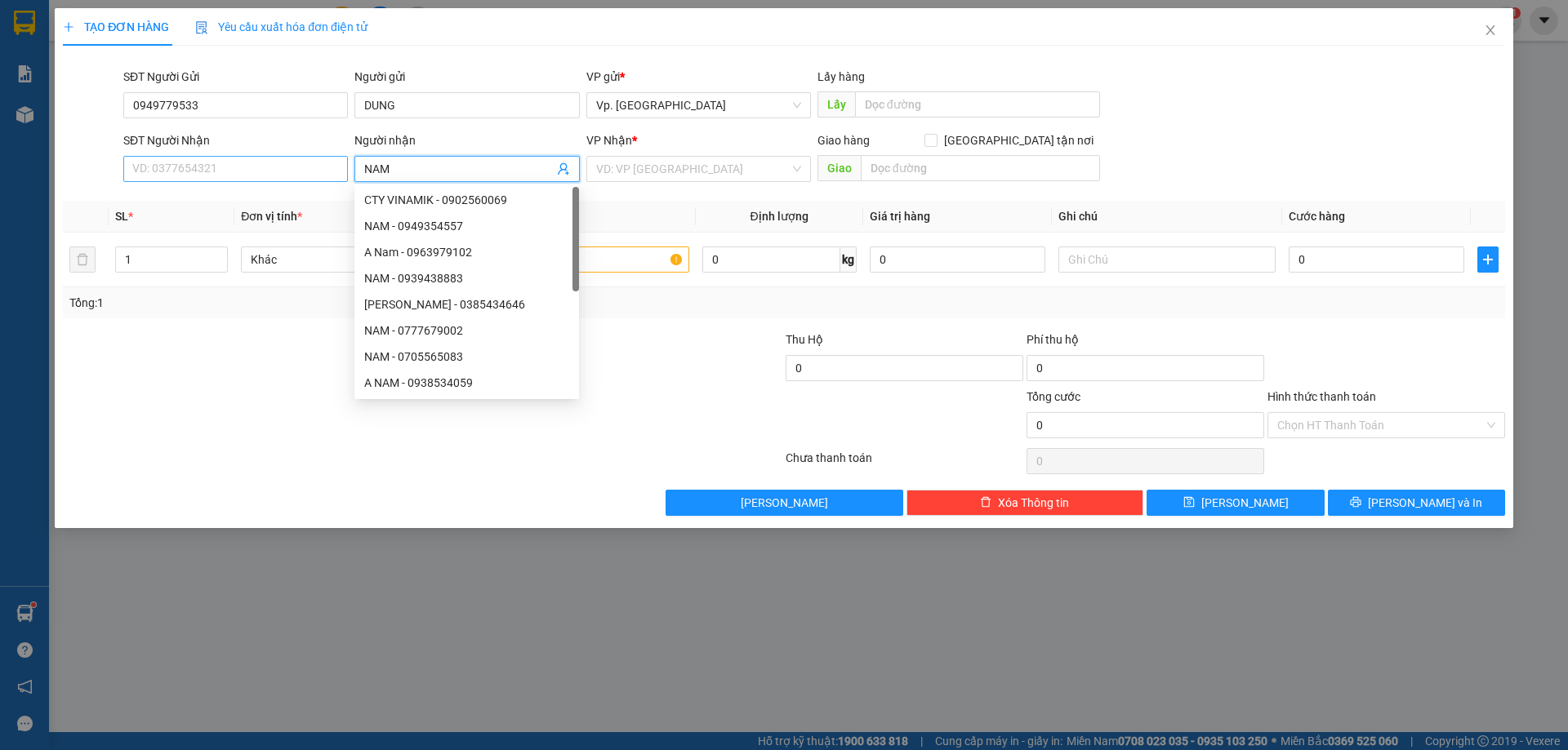
type input "NAM"
click at [330, 170] on input "SĐT Người Nhận" at bounding box center [236, 168] width 225 height 26
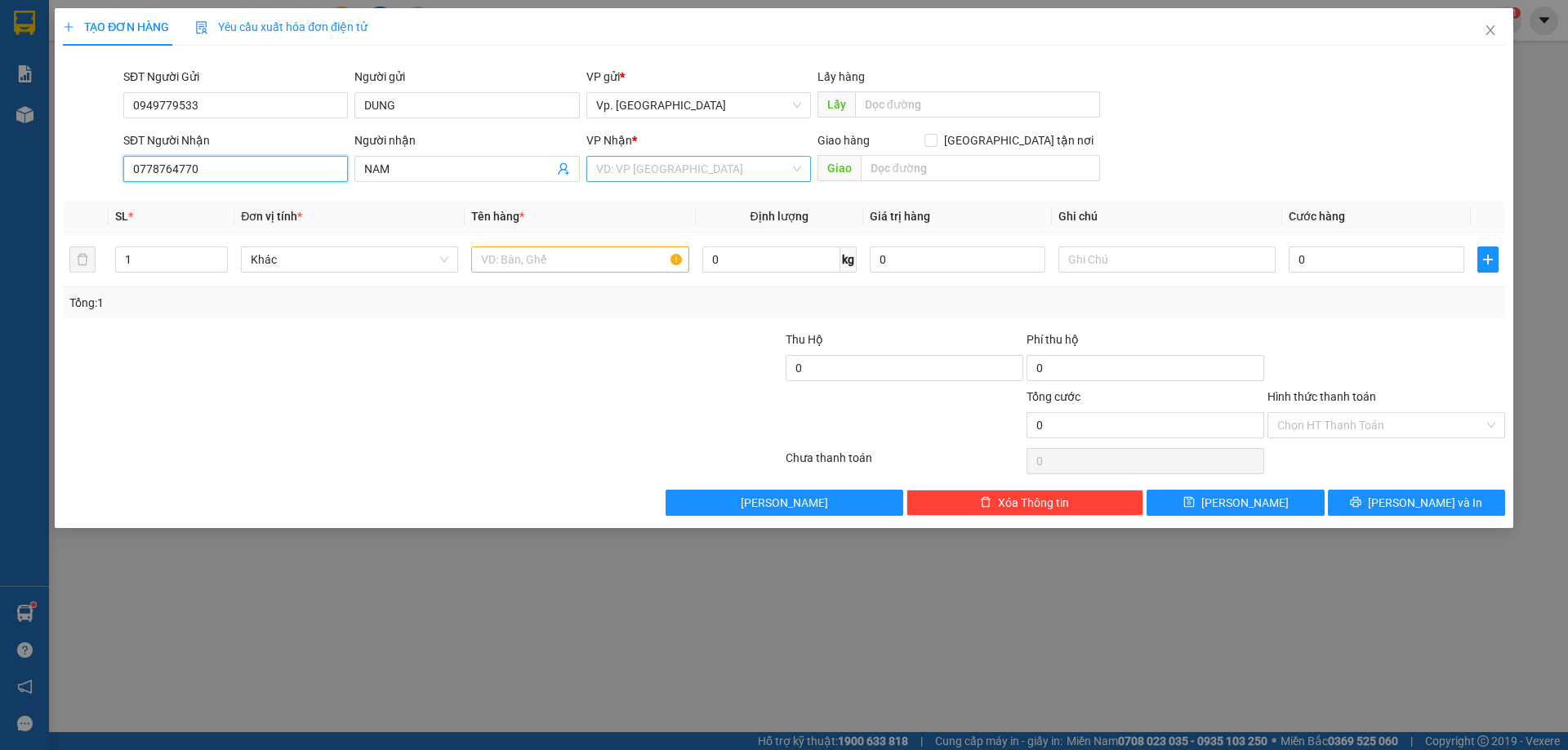
type input "0778764770"
click at [610, 172] on input "search" at bounding box center [693, 168] width 193 height 24
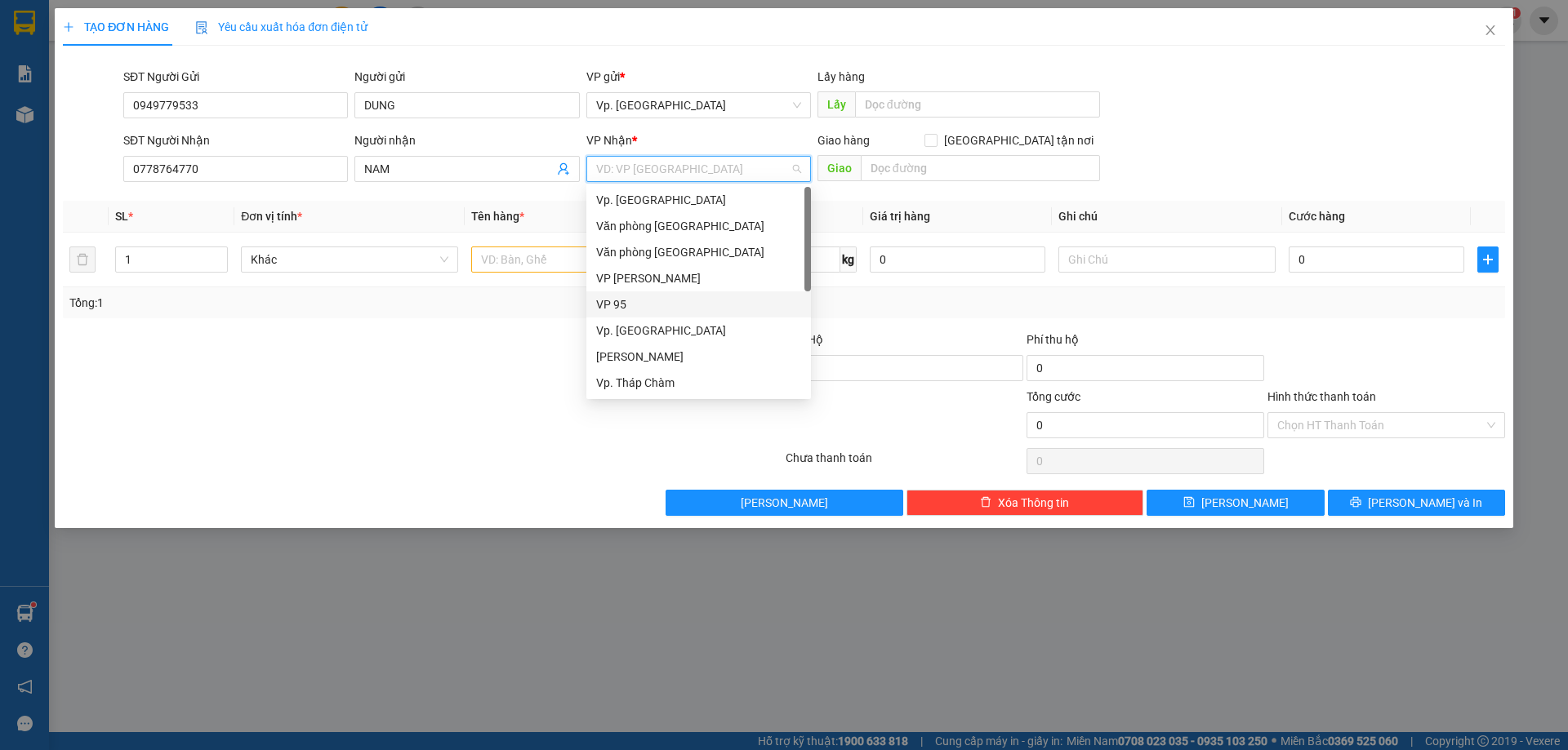
click at [644, 312] on div "VP 95" at bounding box center [699, 305] width 205 height 18
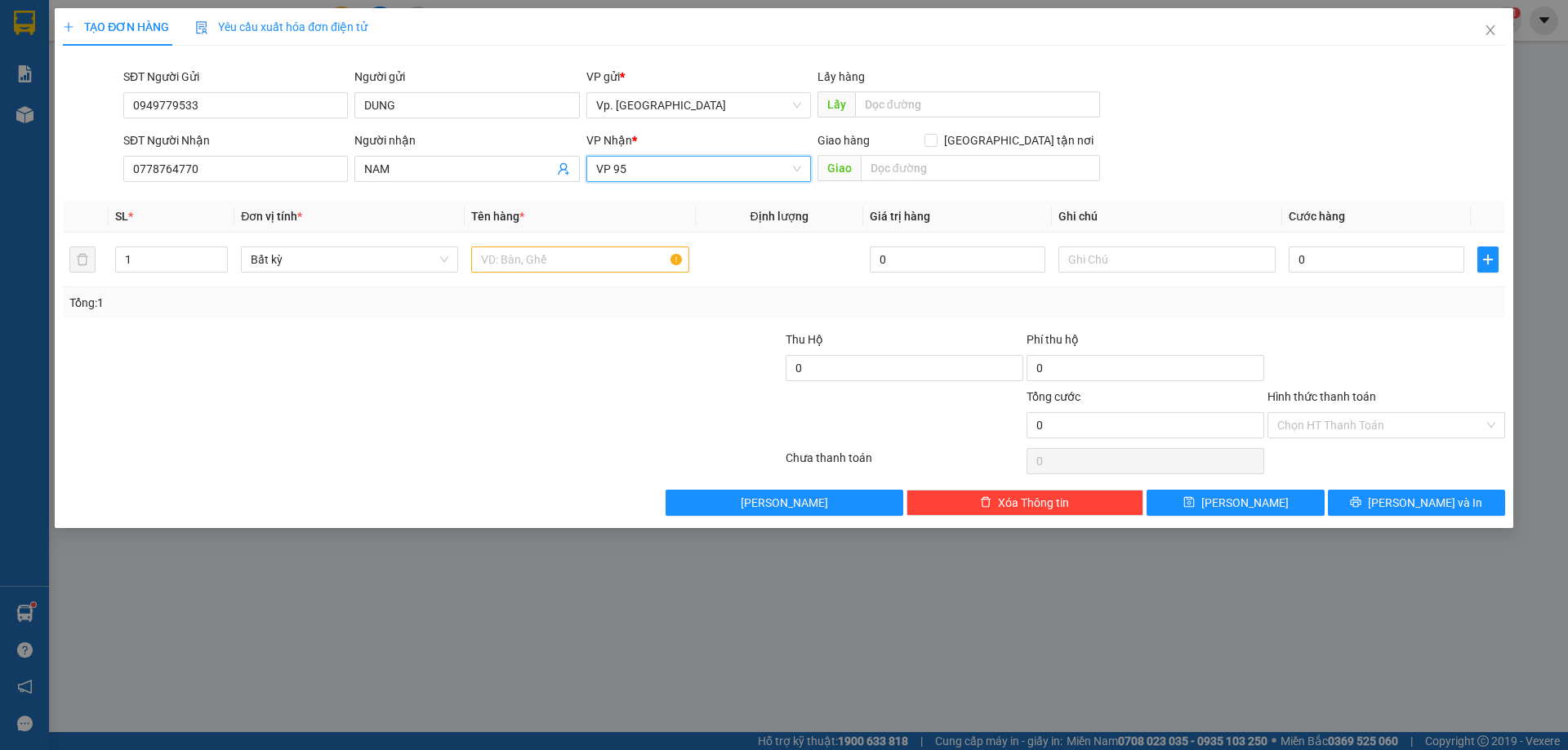
click at [645, 161] on span "VP 95" at bounding box center [699, 168] width 205 height 24
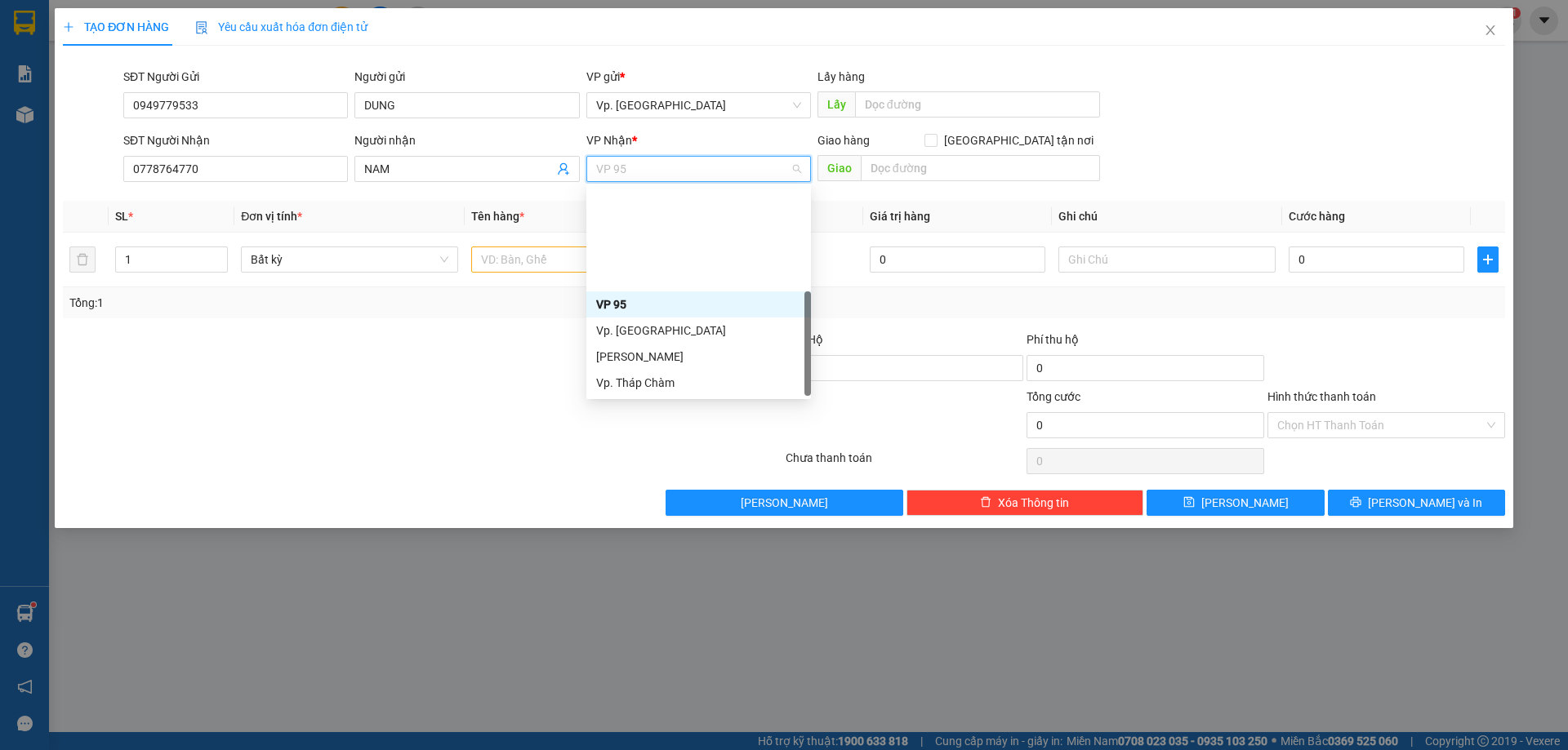
scroll to position [131, 0]
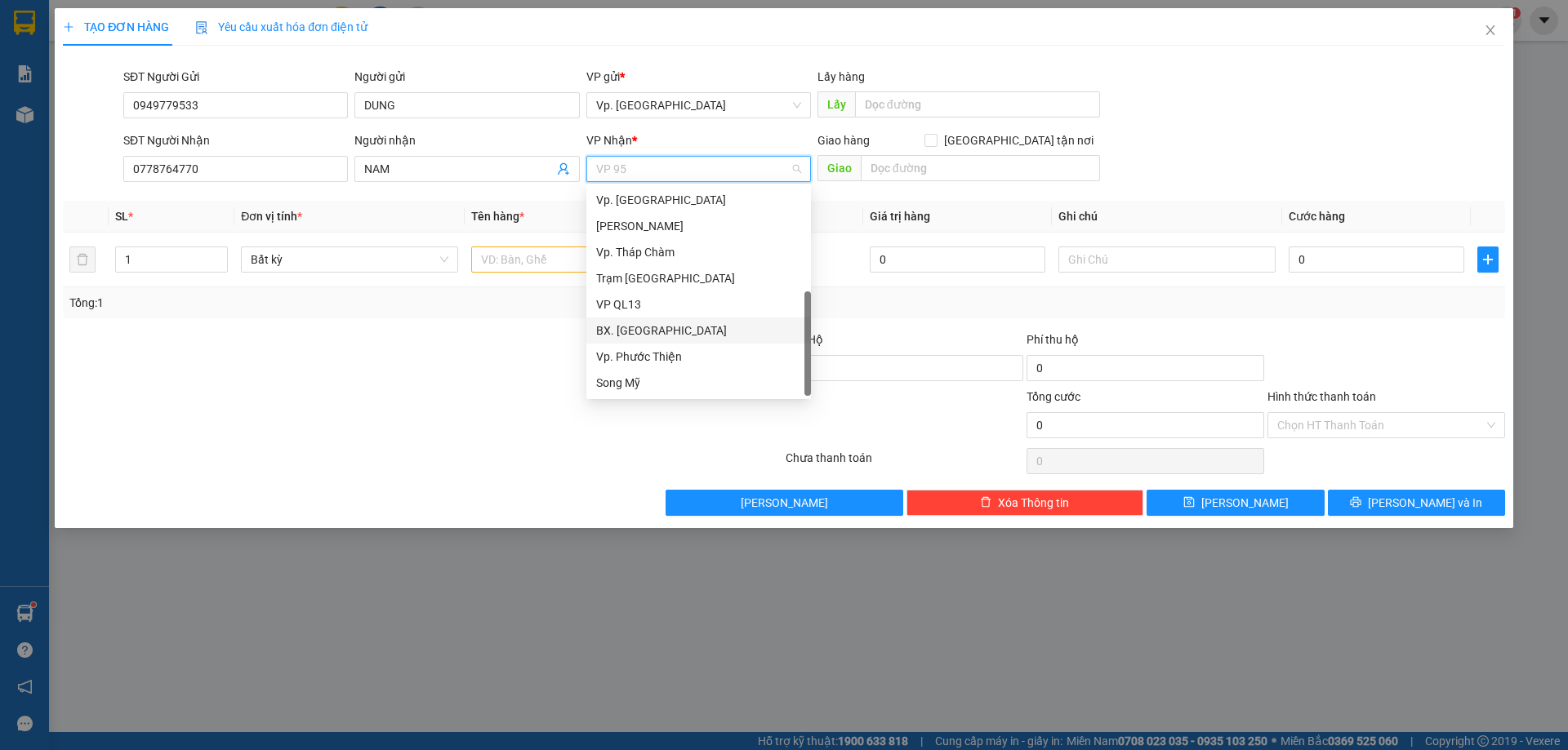
click at [641, 315] on div "VP QL13" at bounding box center [699, 304] width 225 height 26
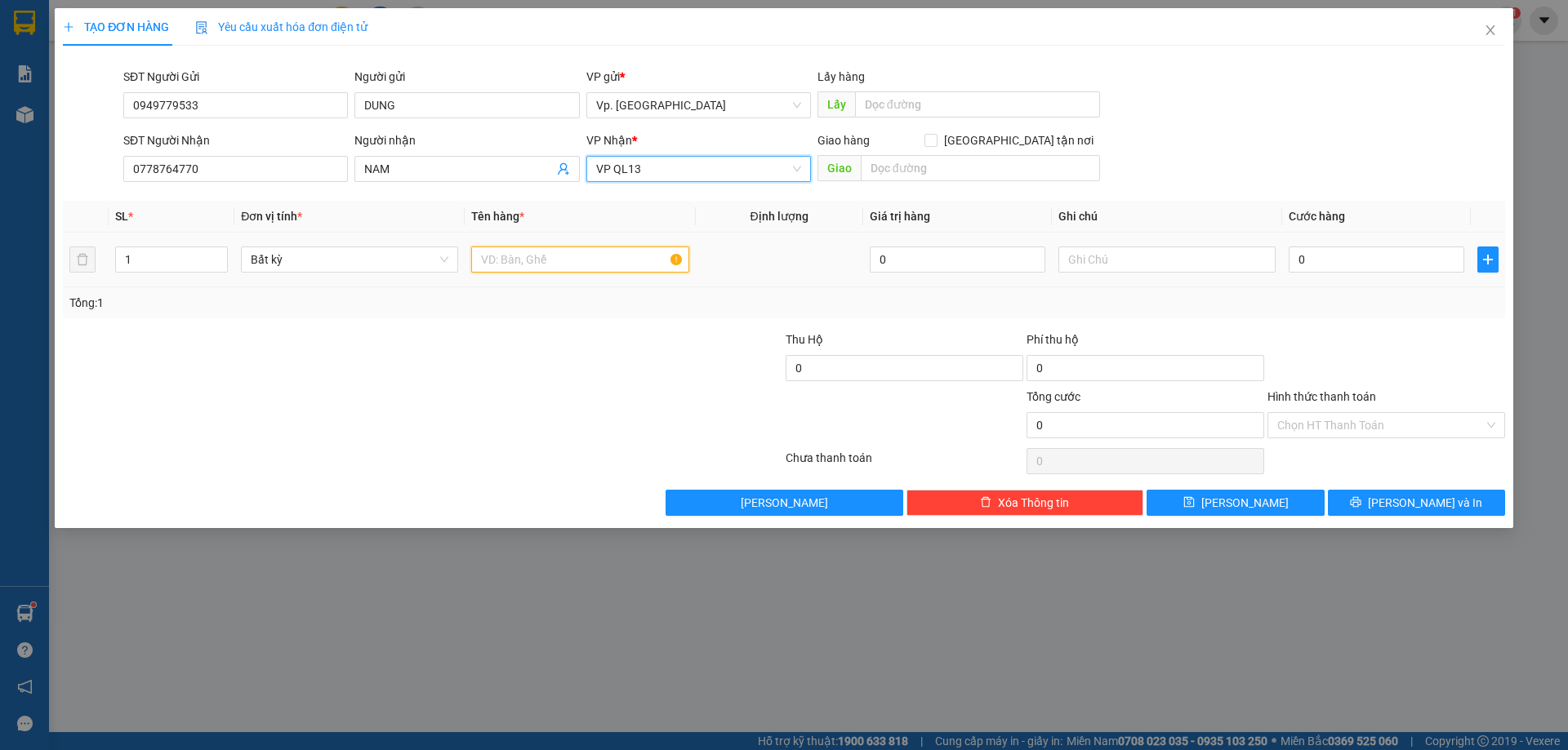
click at [503, 256] on input "text" at bounding box center [580, 259] width 217 height 26
type input "1 THÙNG XỐP"
type input "6"
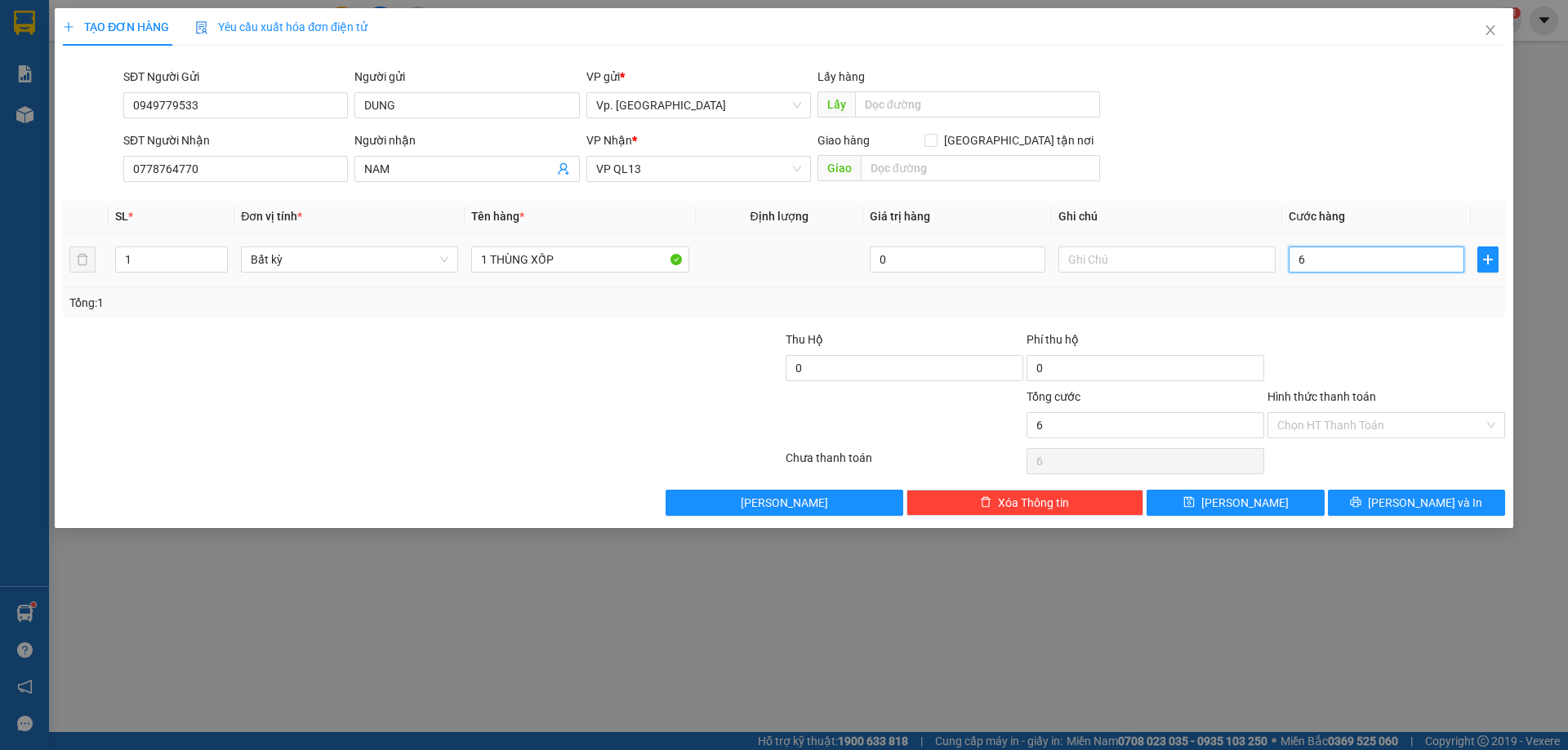
type input "60"
click at [1383, 487] on div "Transit Pickup Surcharge Ids Transit Deliver Surcharge Ids Transit Deliver Surc…" at bounding box center [784, 287] width 1442 height 457
type input "60.000"
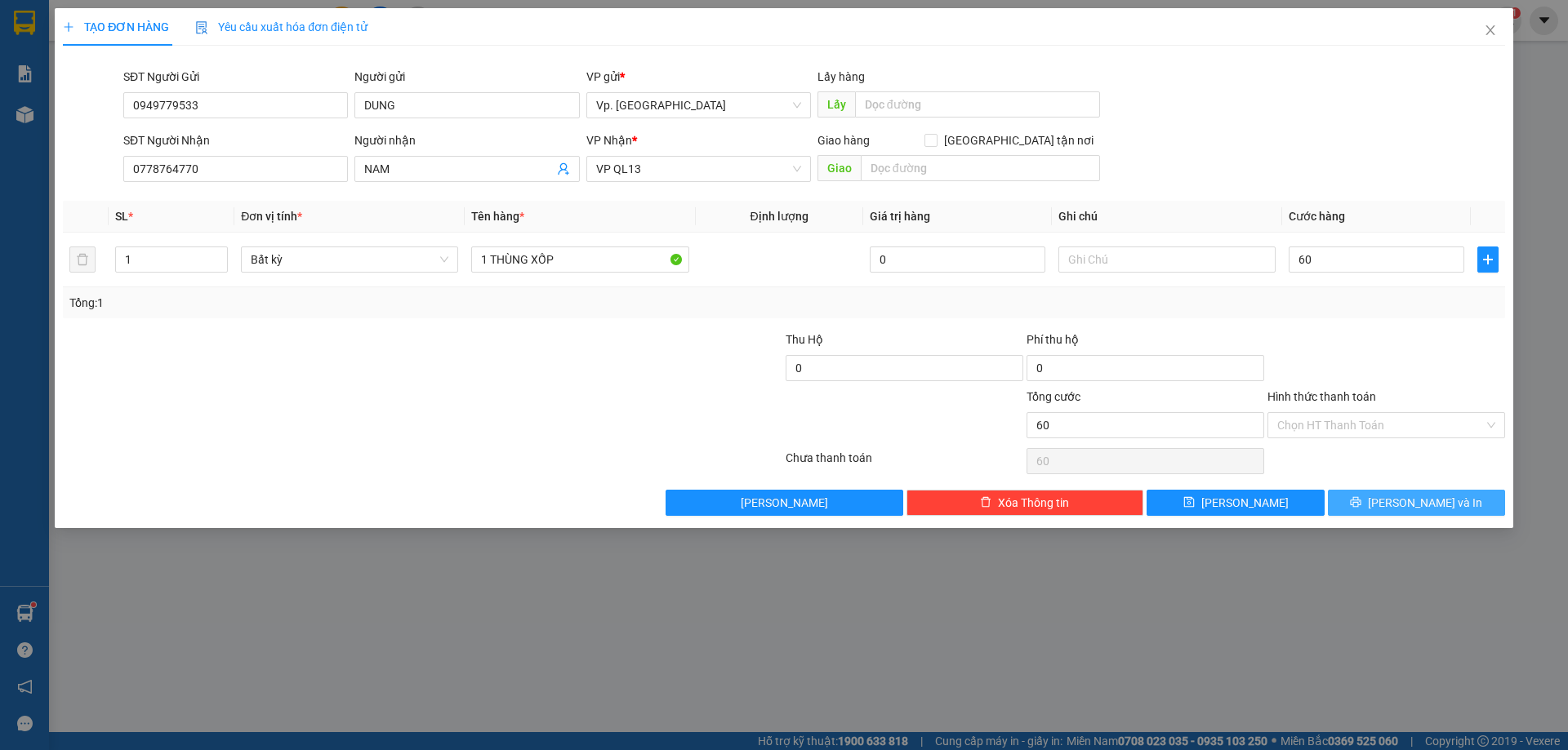
type input "60.000"
drag, startPoint x: 1415, startPoint y: 524, endPoint x: 1384, endPoint y: 502, distance: 38.0
click at [1409, 522] on div "TẠO ĐƠN HÀNG Yêu cầu xuất hóa đơn điện tử Transit Pickup Surcharge Ids Transit …" at bounding box center [784, 268] width 1458 height 520
drag, startPoint x: 1393, startPoint y: 504, endPoint x: 1312, endPoint y: 485, distance: 83.2
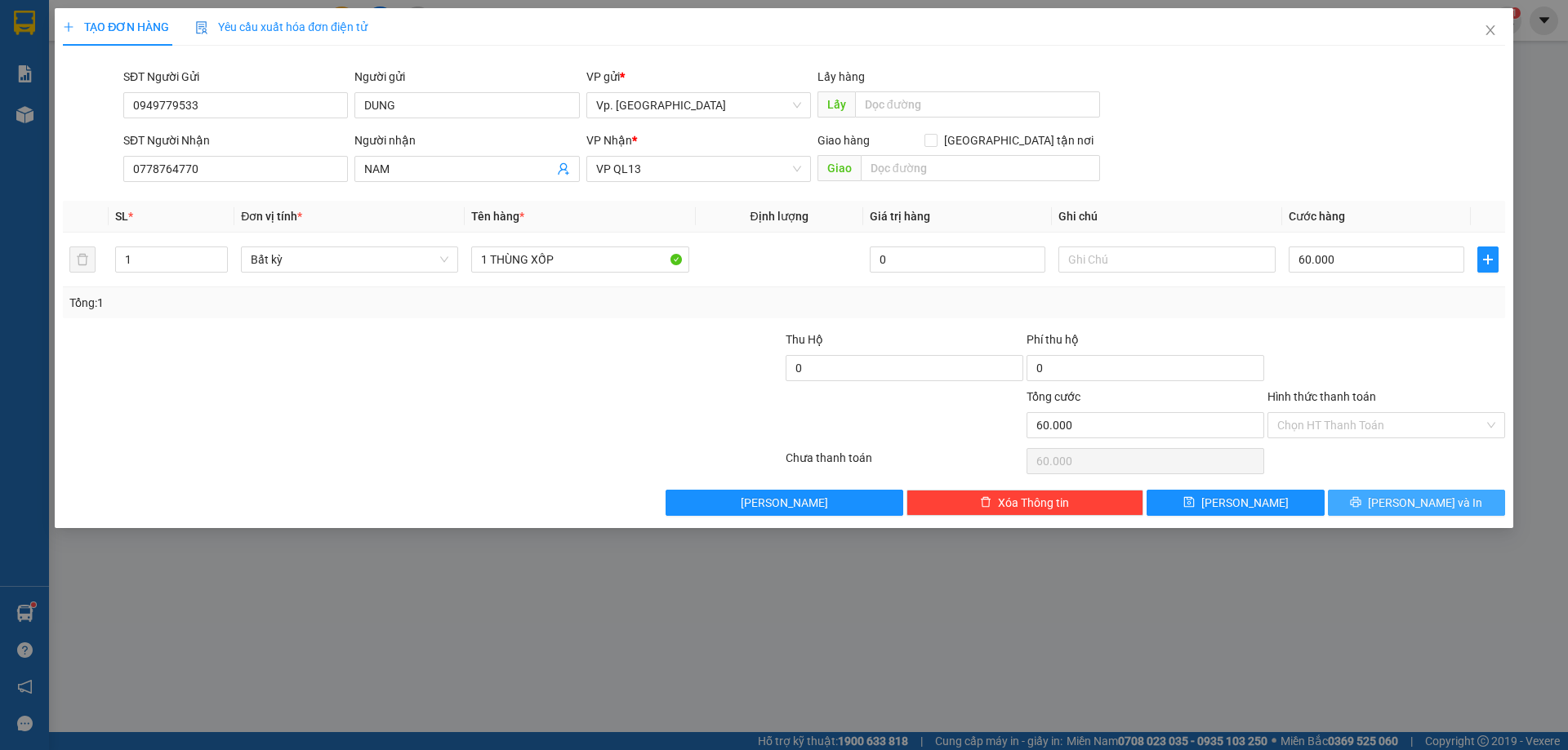
click at [1361, 504] on icon "printer" at bounding box center [1356, 502] width 12 height 12
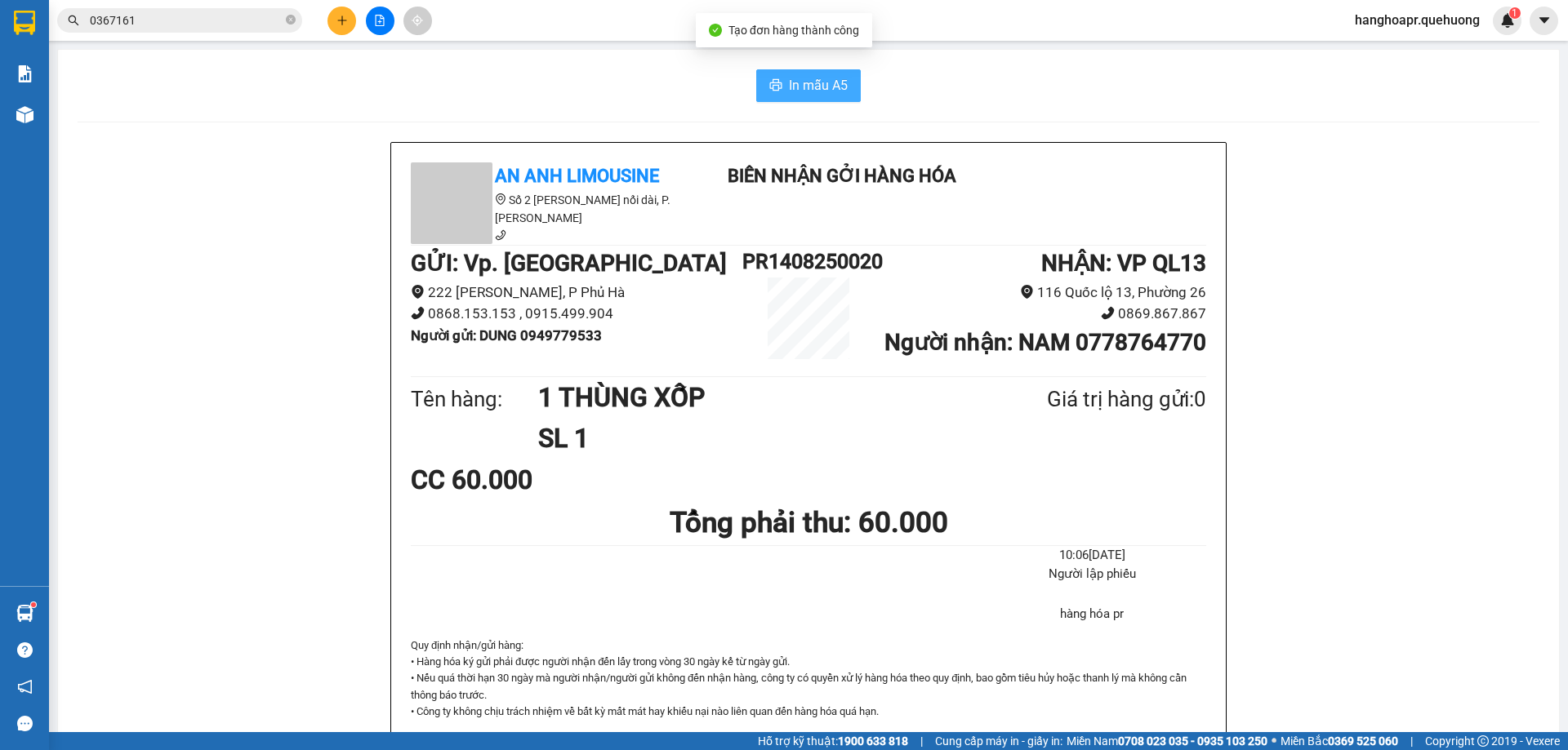
click at [794, 71] on button "In mẫu A5" at bounding box center [809, 85] width 105 height 32
drag, startPoint x: 506, startPoint y: 100, endPoint x: 483, endPoint y: 82, distance: 29.2
click at [491, 87] on div "In mẫu A5" at bounding box center [808, 85] width 1461 height 32
click at [344, 22] on icon "plus" at bounding box center [342, 21] width 12 height 12
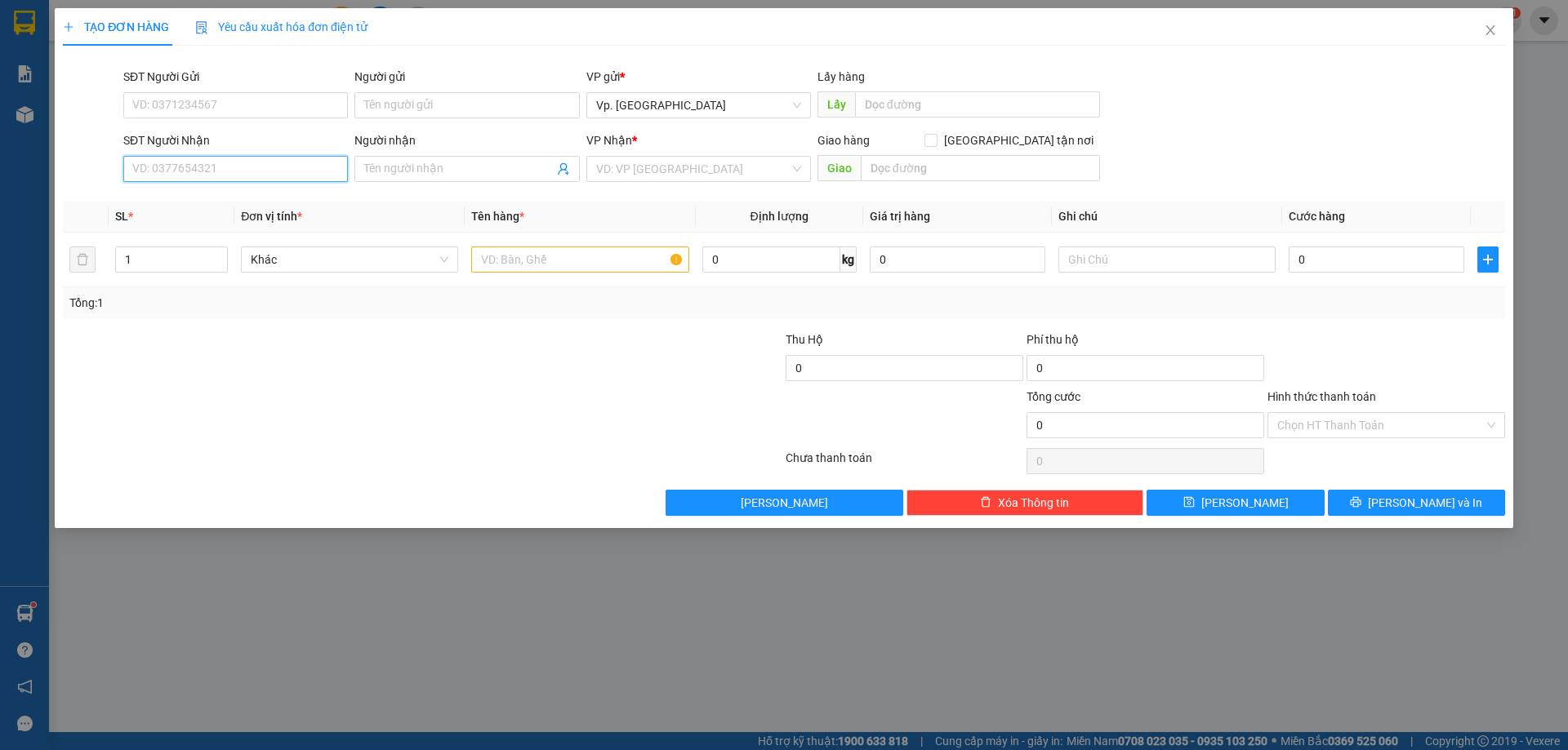
click at [255, 175] on input "SĐT Người Nhận" at bounding box center [236, 168] width 225 height 26
click at [224, 228] on div "0937319474 - HIỀN" at bounding box center [236, 226] width 205 height 18
type input "0937319474"
type input "HIỀN"
type input "80.000"
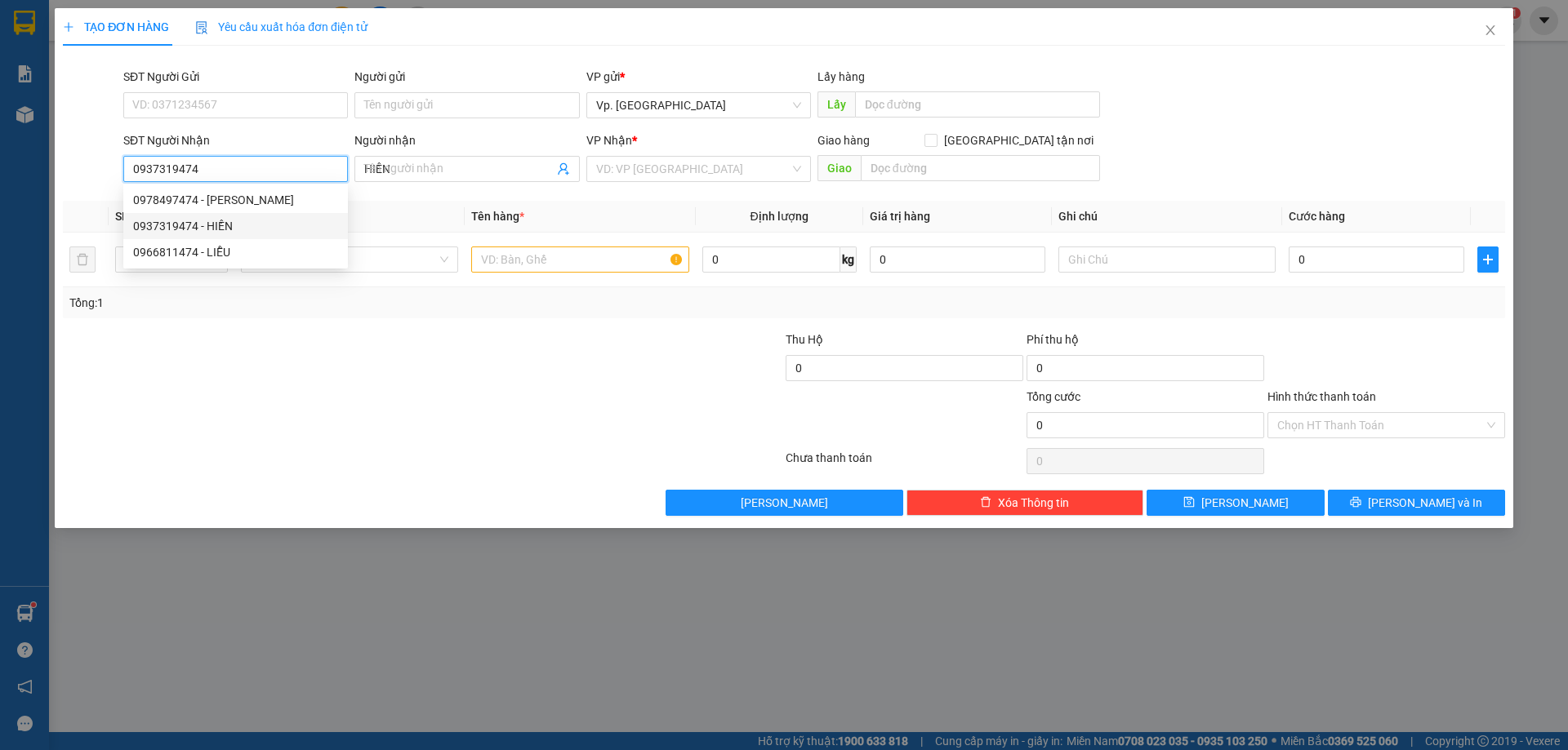
type input "80.000"
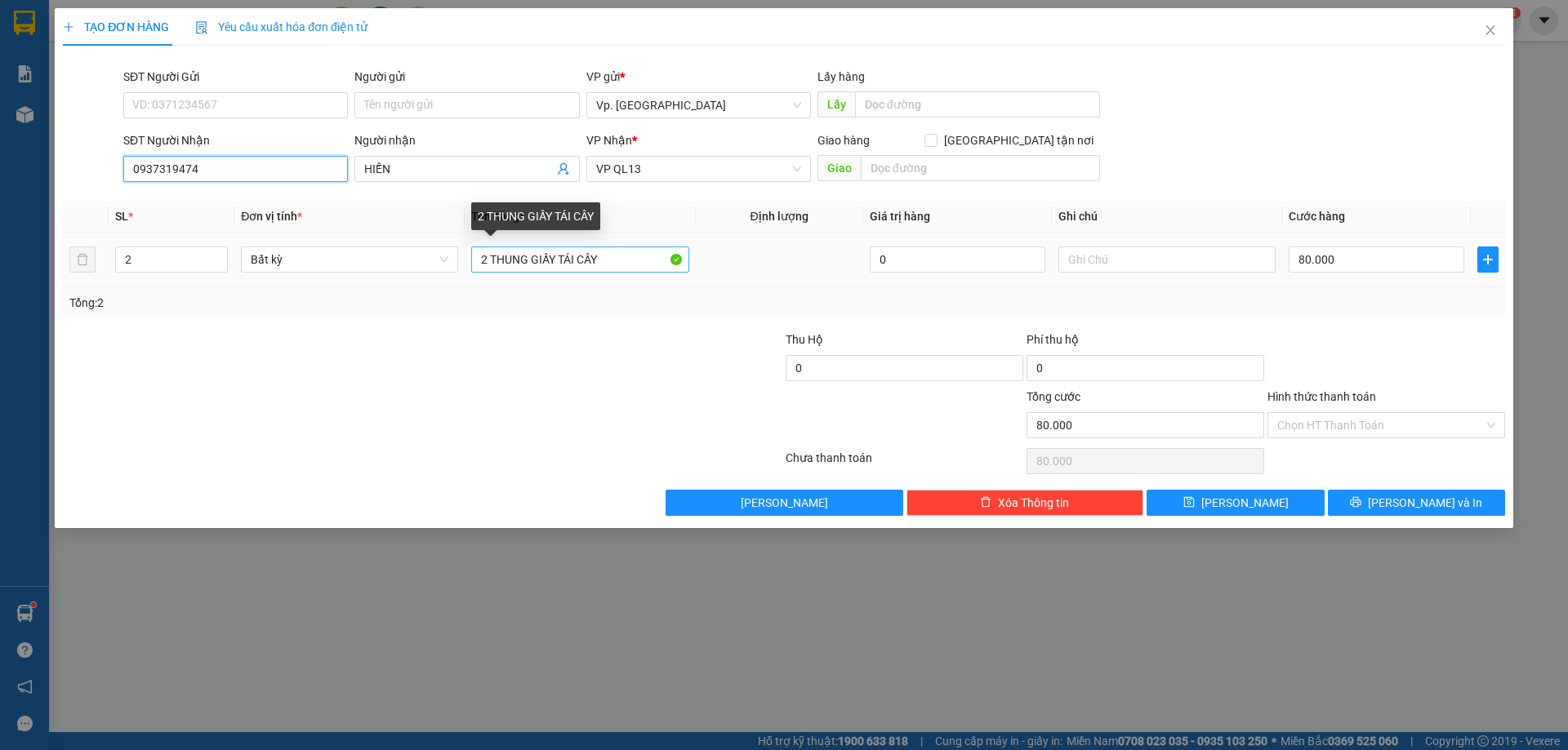
type input "0937319474"
click at [562, 251] on input "2 THUNG GIẤY TÁI CÂY" at bounding box center [580, 259] width 217 height 26
click at [568, 256] on input "2 THUNG GIẤY TÁI CÂY" at bounding box center [580, 259] width 217 height 26
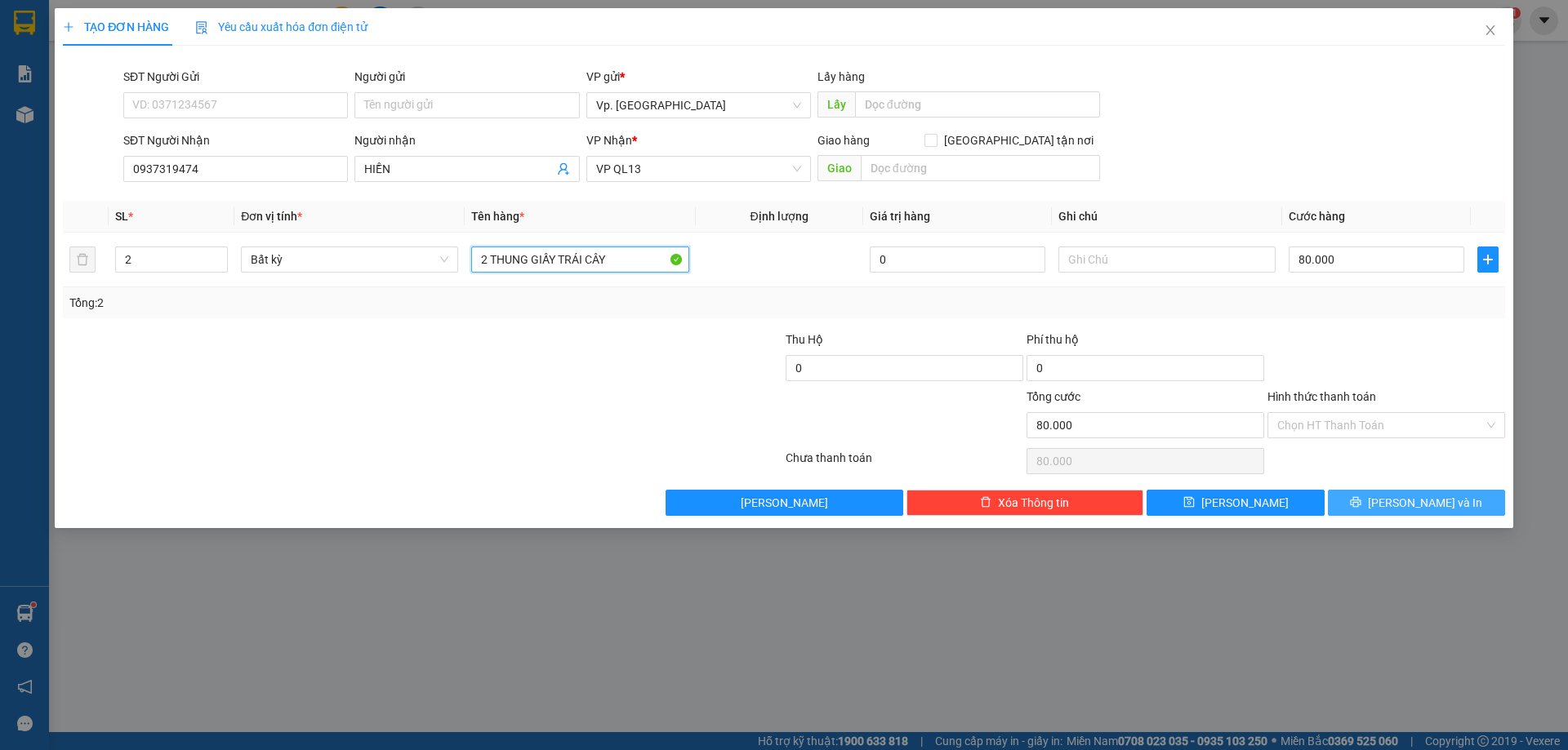
type input "2 THUNG GIẤY TRÁI CÂY"
drag, startPoint x: 1425, startPoint y: 509, endPoint x: 1406, endPoint y: 497, distance: 22.5
click at [1421, 509] on span "[PERSON_NAME] và In" at bounding box center [1424, 503] width 114 height 18
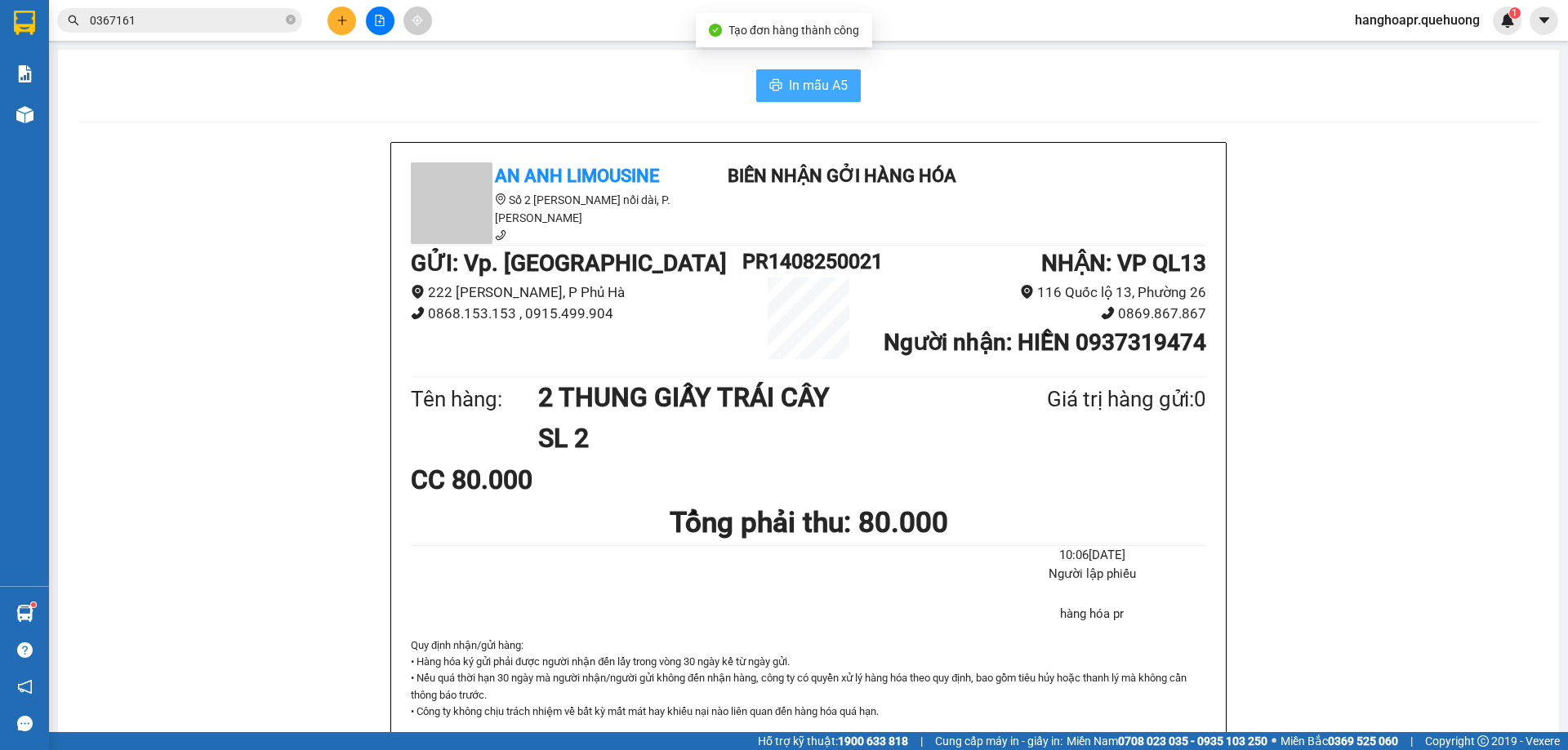
drag, startPoint x: 825, startPoint y: 82, endPoint x: 833, endPoint y: 76, distance: 10.0
click at [824, 82] on span "In mẫu A5" at bounding box center [818, 85] width 59 height 21
click at [374, 20] on icon "file-add" at bounding box center [380, 21] width 12 height 12
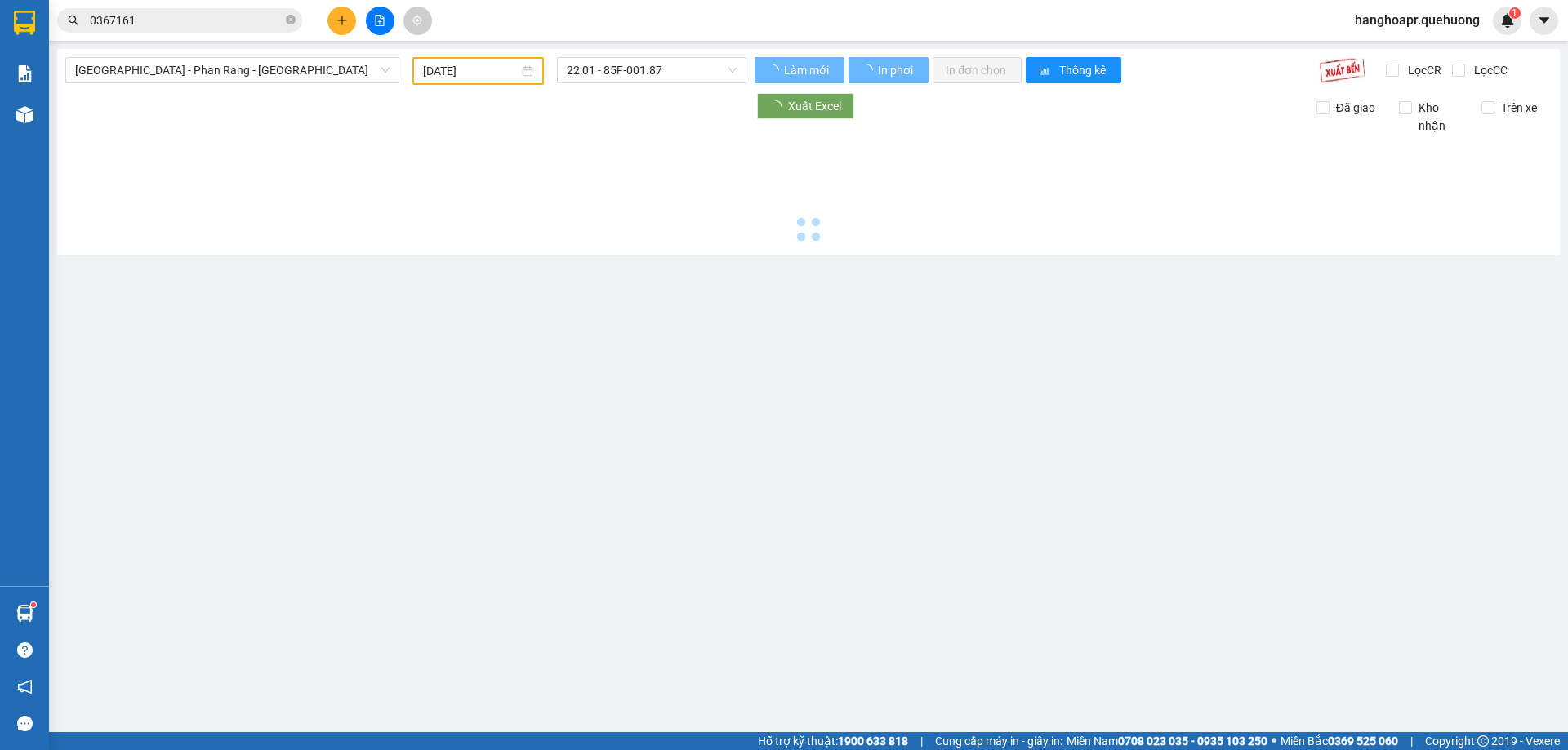
click at [267, 56] on div "Sài Gòn - Phan Rang - Ninh Sơn 12/08/2025 22:01 - 85F-001.87 Làm mới In phơi In…" at bounding box center [809, 152] width 1502 height 206
type input "[DATE]"
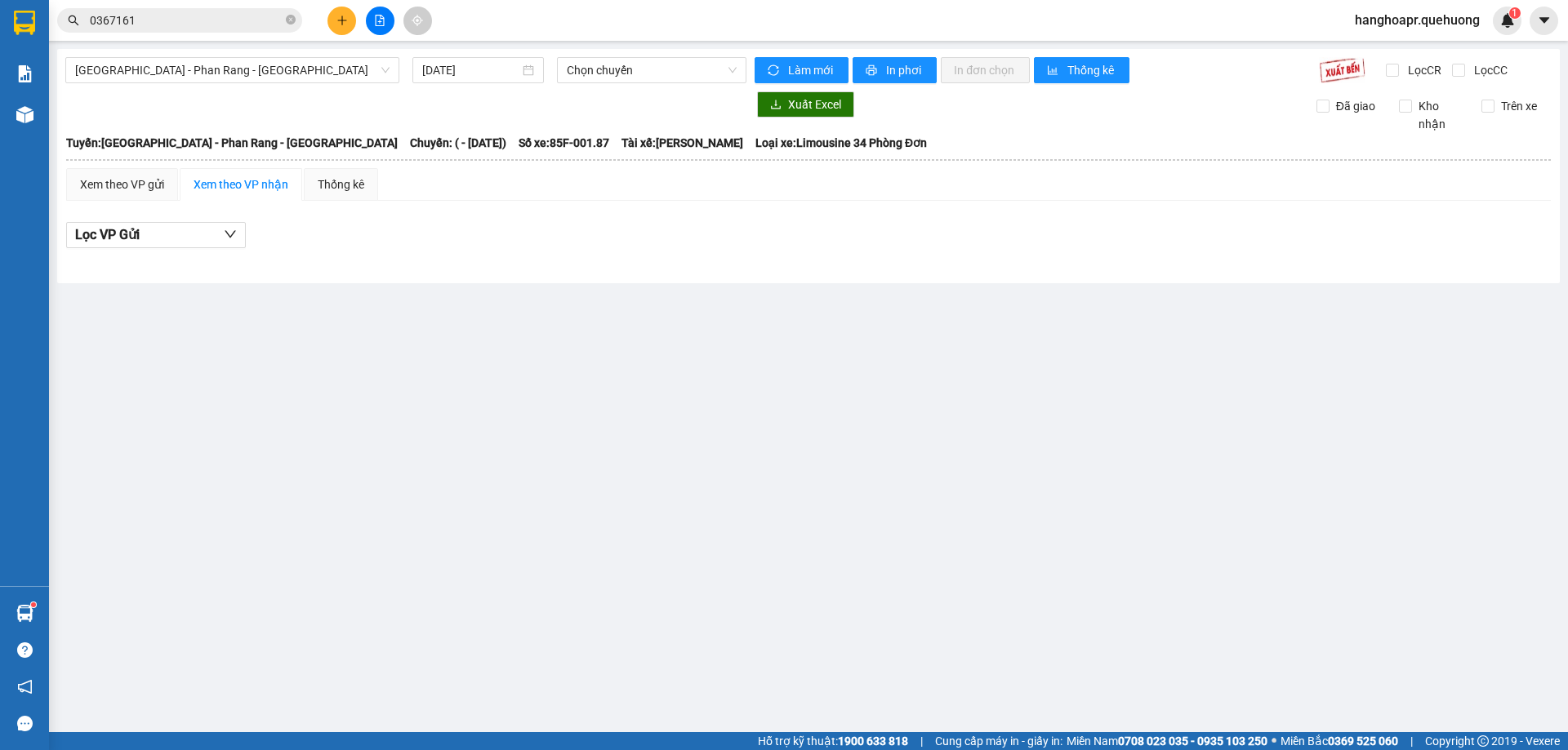
click at [231, 250] on div "Lọc VP Gửi" at bounding box center [808, 240] width 1485 height 52
click at [231, 227] on span "button" at bounding box center [231, 235] width 13 height 21
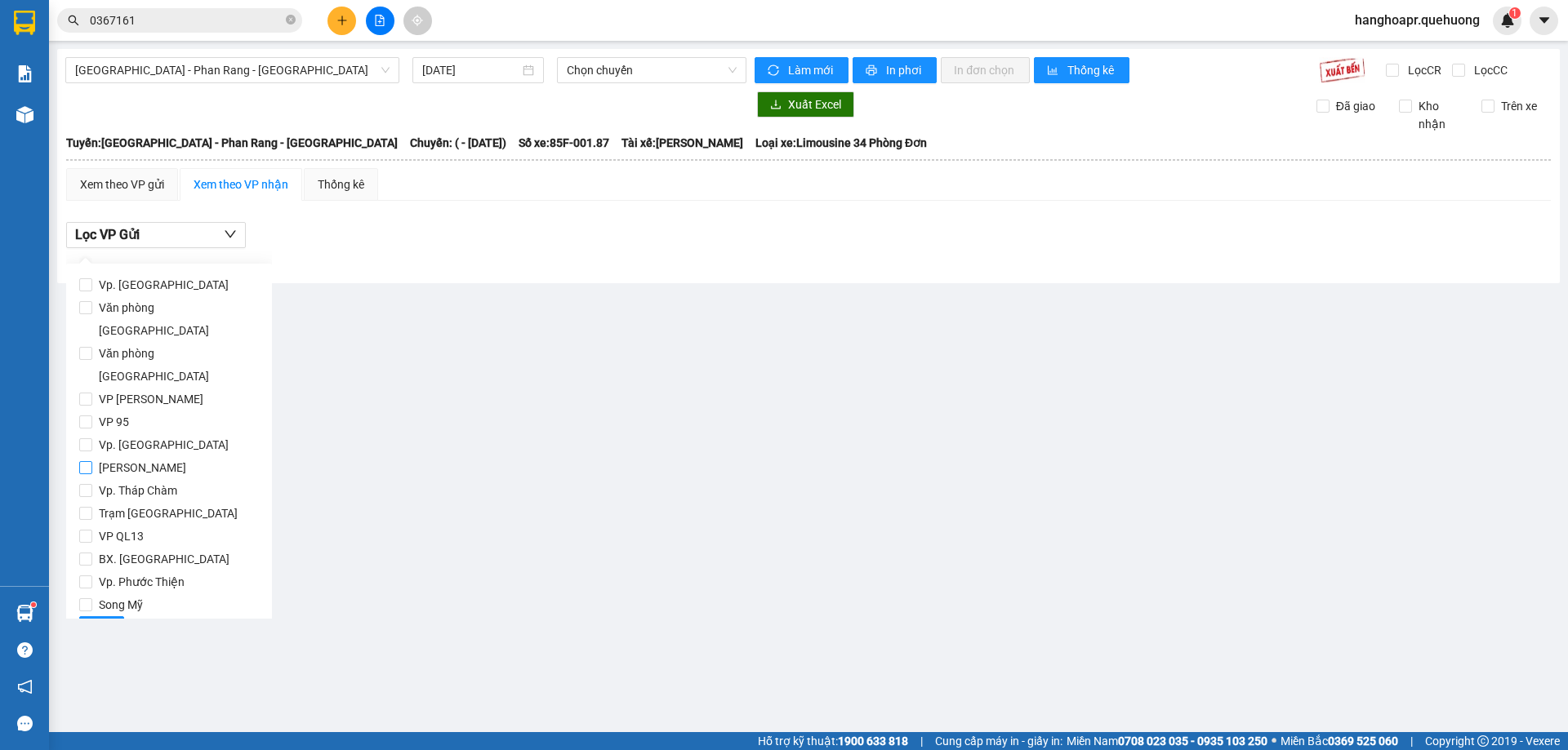
click at [83, 461] on input "[PERSON_NAME]" at bounding box center [86, 468] width 13 height 13
checkbox input "true"
drag, startPoint x: 94, startPoint y: 585, endPoint x: 113, endPoint y: 549, distance: 40.7
click at [95, 620] on span "Lọc" at bounding box center [102, 629] width 19 height 18
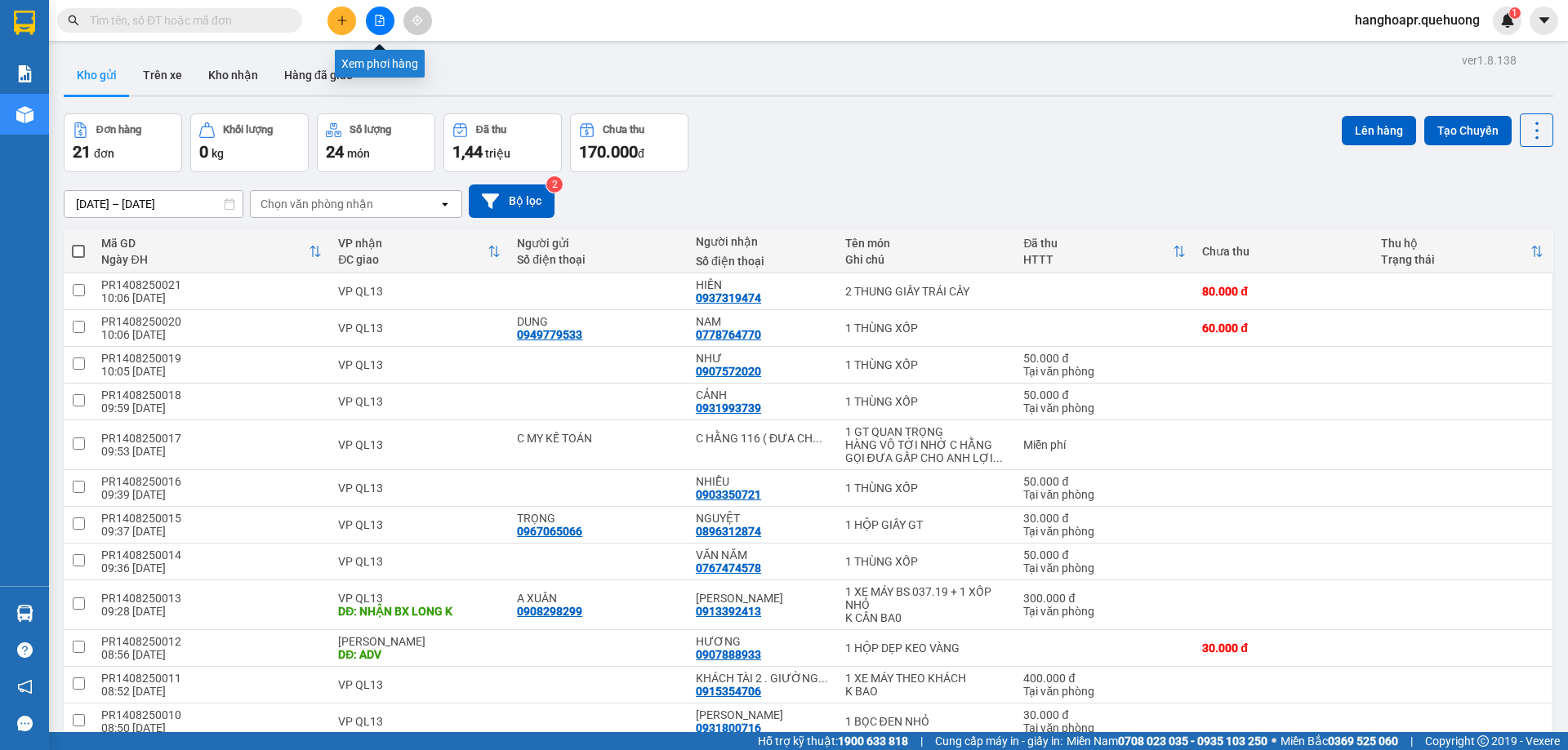
click at [377, 26] on button at bounding box center [380, 21] width 28 height 28
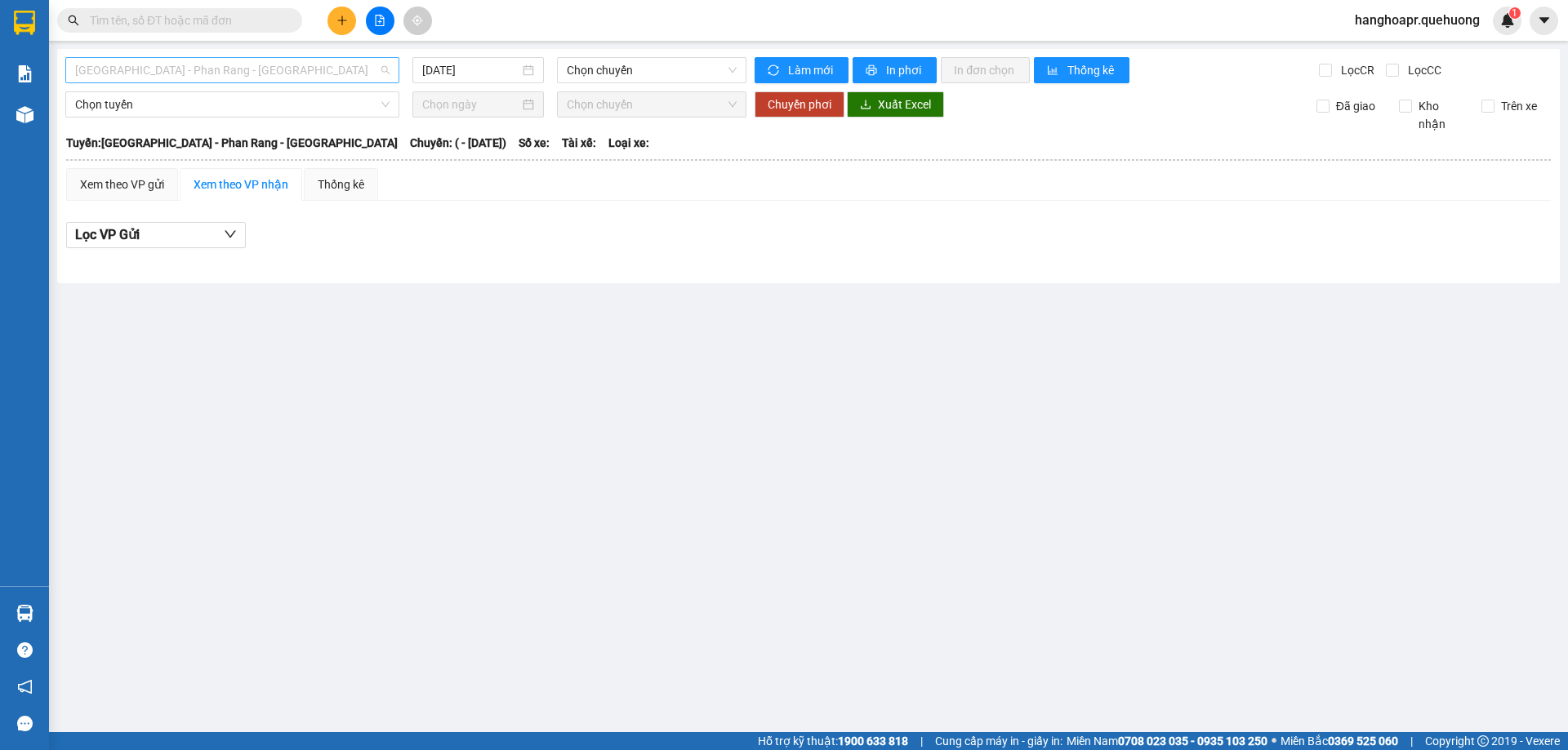
click at [269, 66] on span "[GEOGRAPHIC_DATA] - Phan Rang - [GEOGRAPHIC_DATA]" at bounding box center [232, 70] width 315 height 24
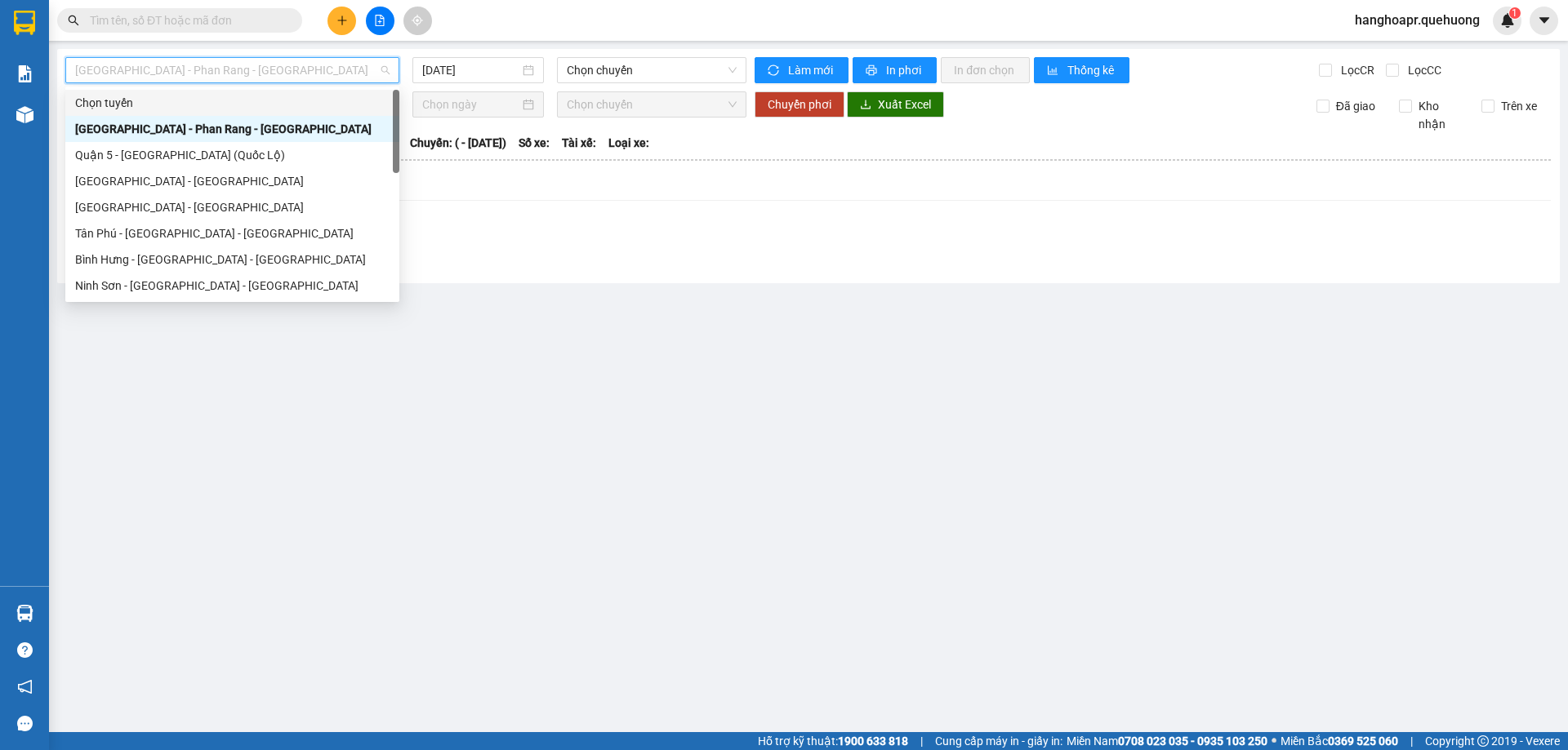
scroll to position [444, 0]
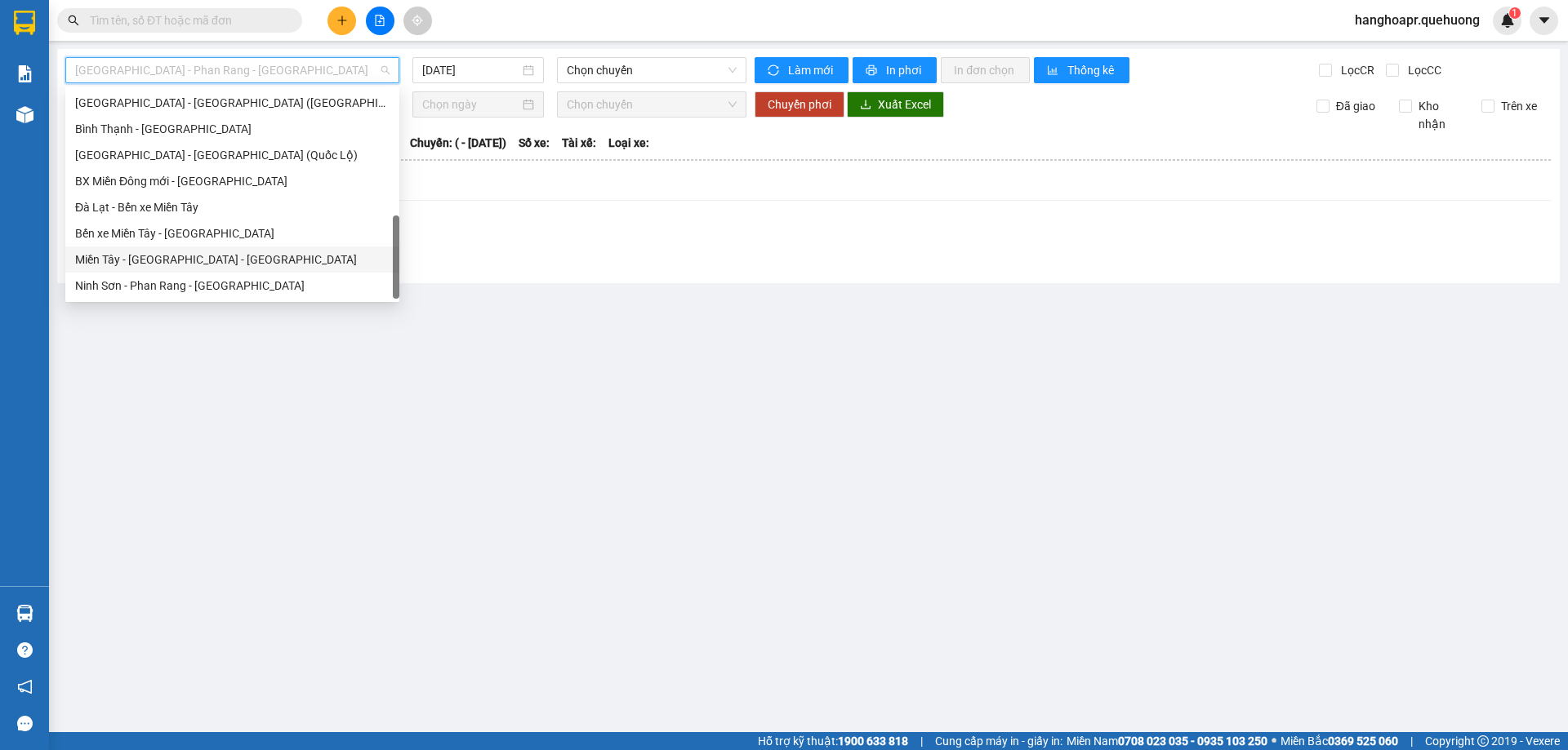
click at [286, 257] on div "Miền Tây - [GEOGRAPHIC_DATA] - [GEOGRAPHIC_DATA]" at bounding box center [232, 260] width 315 height 18
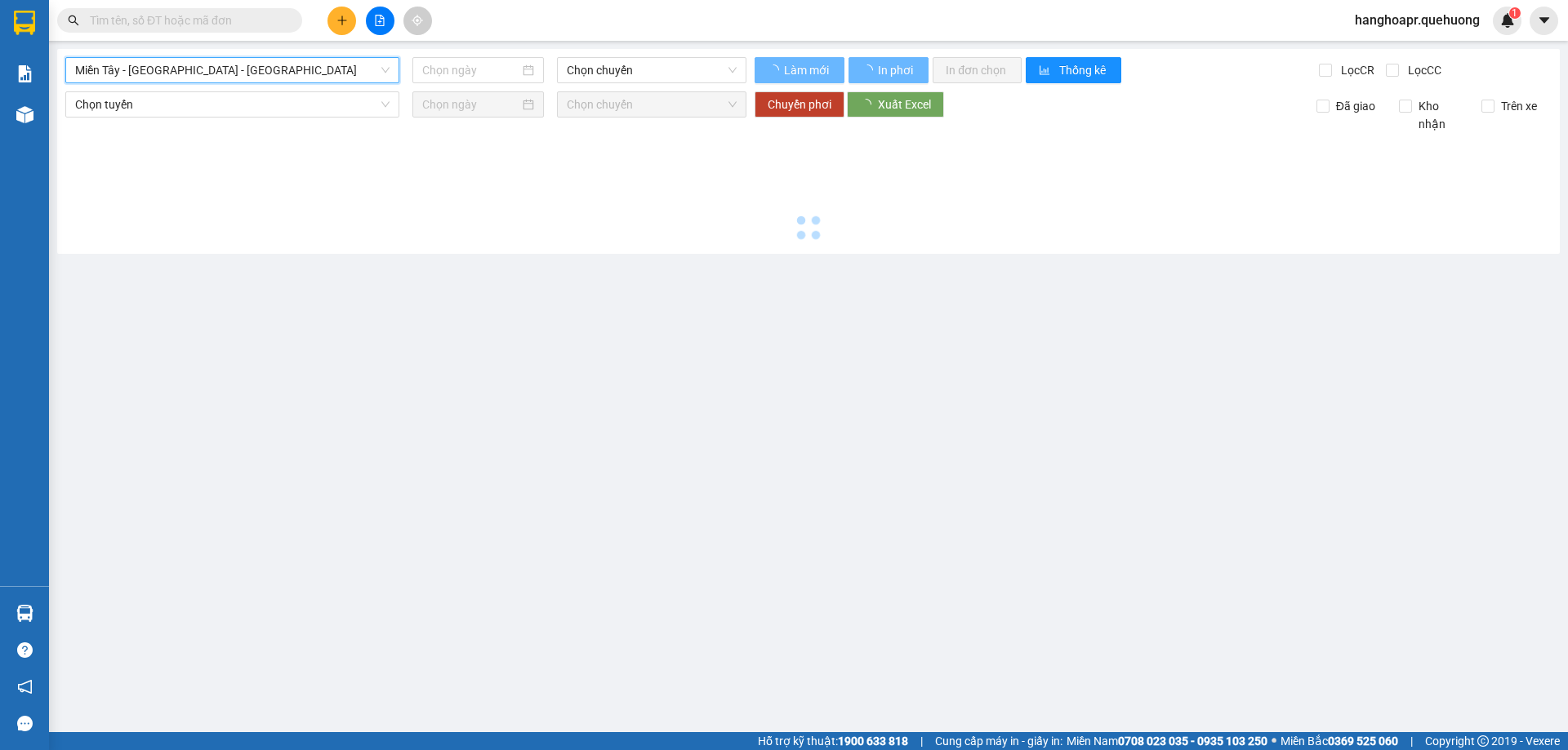
type input "[DATE]"
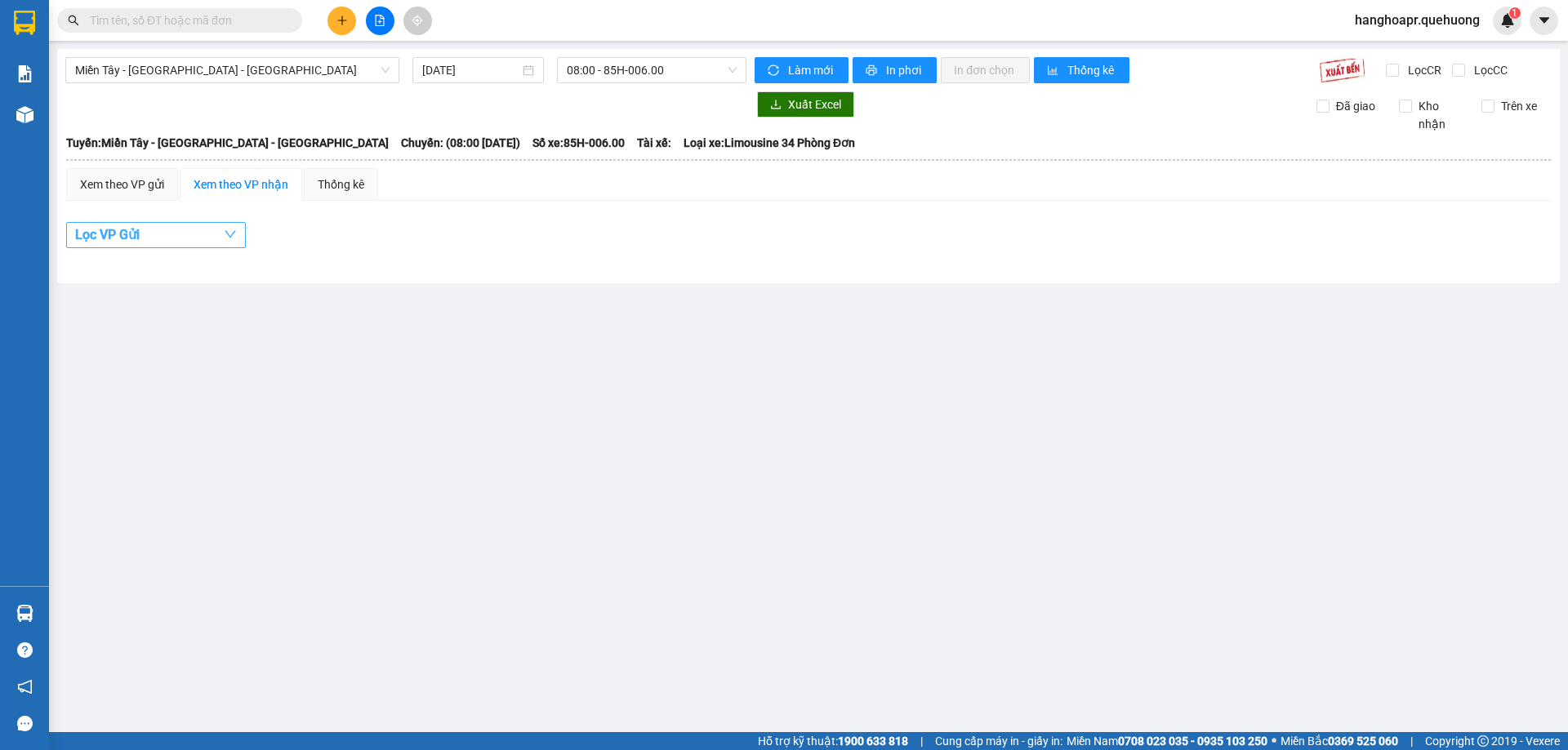
click at [235, 241] on icon "down" at bounding box center [231, 235] width 13 height 13
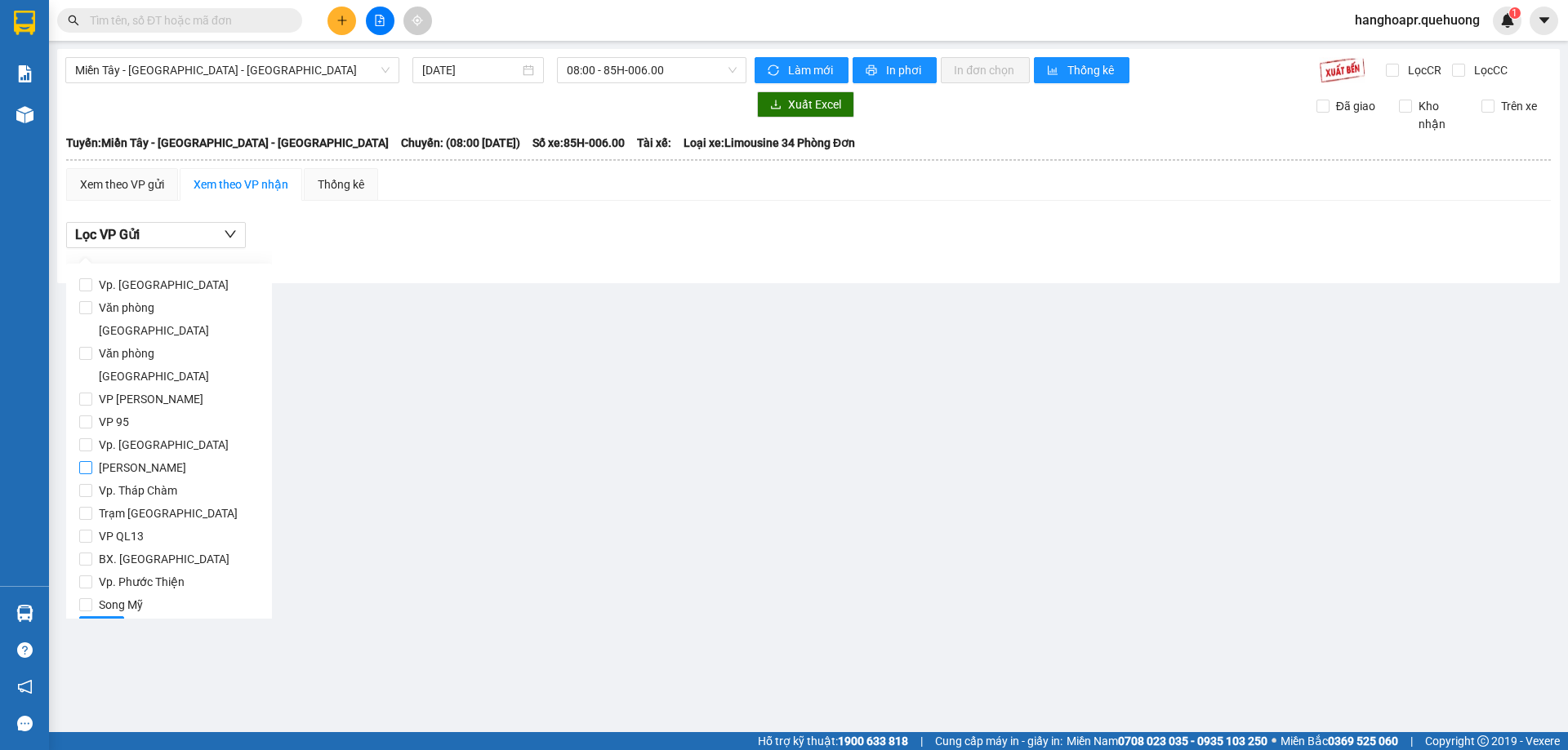
click at [86, 461] on input "[PERSON_NAME]" at bounding box center [86, 468] width 13 height 13
checkbox input "true"
click at [104, 620] on span "Lọc" at bounding box center [102, 629] width 19 height 18
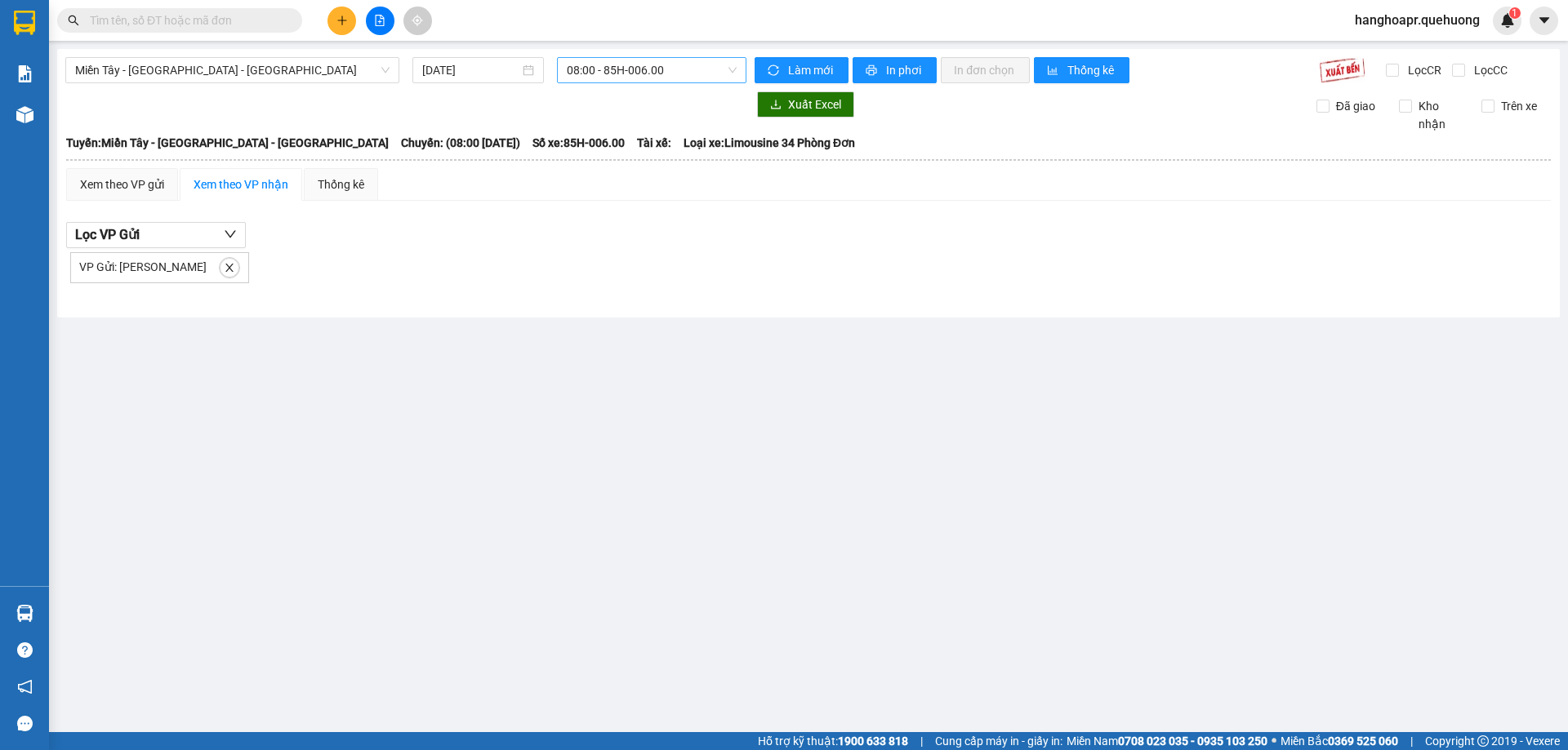
drag, startPoint x: 656, startPoint y: 56, endPoint x: 652, endPoint y: 80, distance: 24.3
click at [655, 69] on div "Miền Tây - [GEOGRAPHIC_DATA] - [GEOGRAPHIC_DATA] [DATE] 08:00 - 85H-006.00 Làm …" at bounding box center [809, 183] width 1502 height 269
click at [652, 80] on span "08:00 - 85H-006.00" at bounding box center [651, 70] width 170 height 24
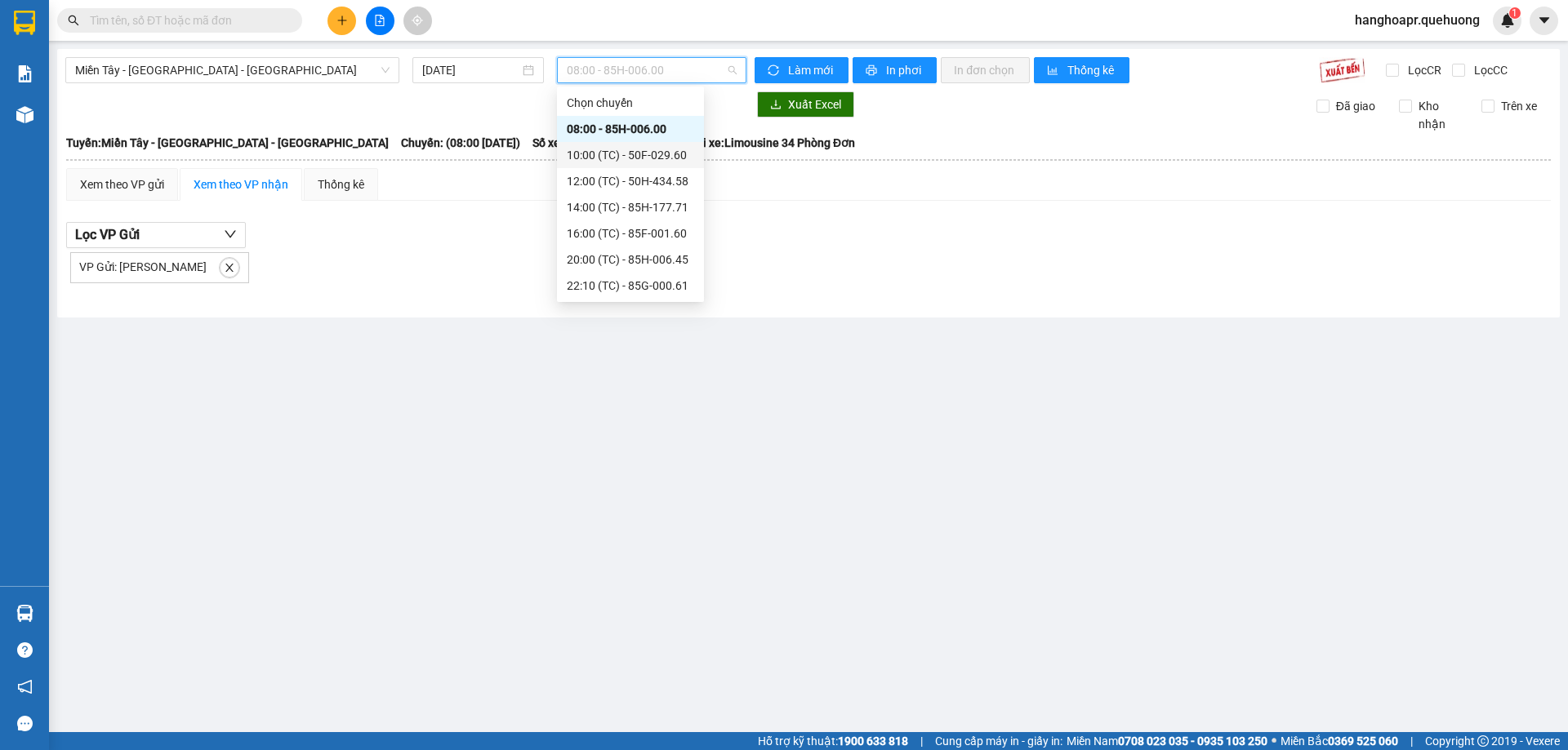
click at [660, 155] on div "10:00 (TC) - 50F-029.60" at bounding box center [630, 156] width 127 height 18
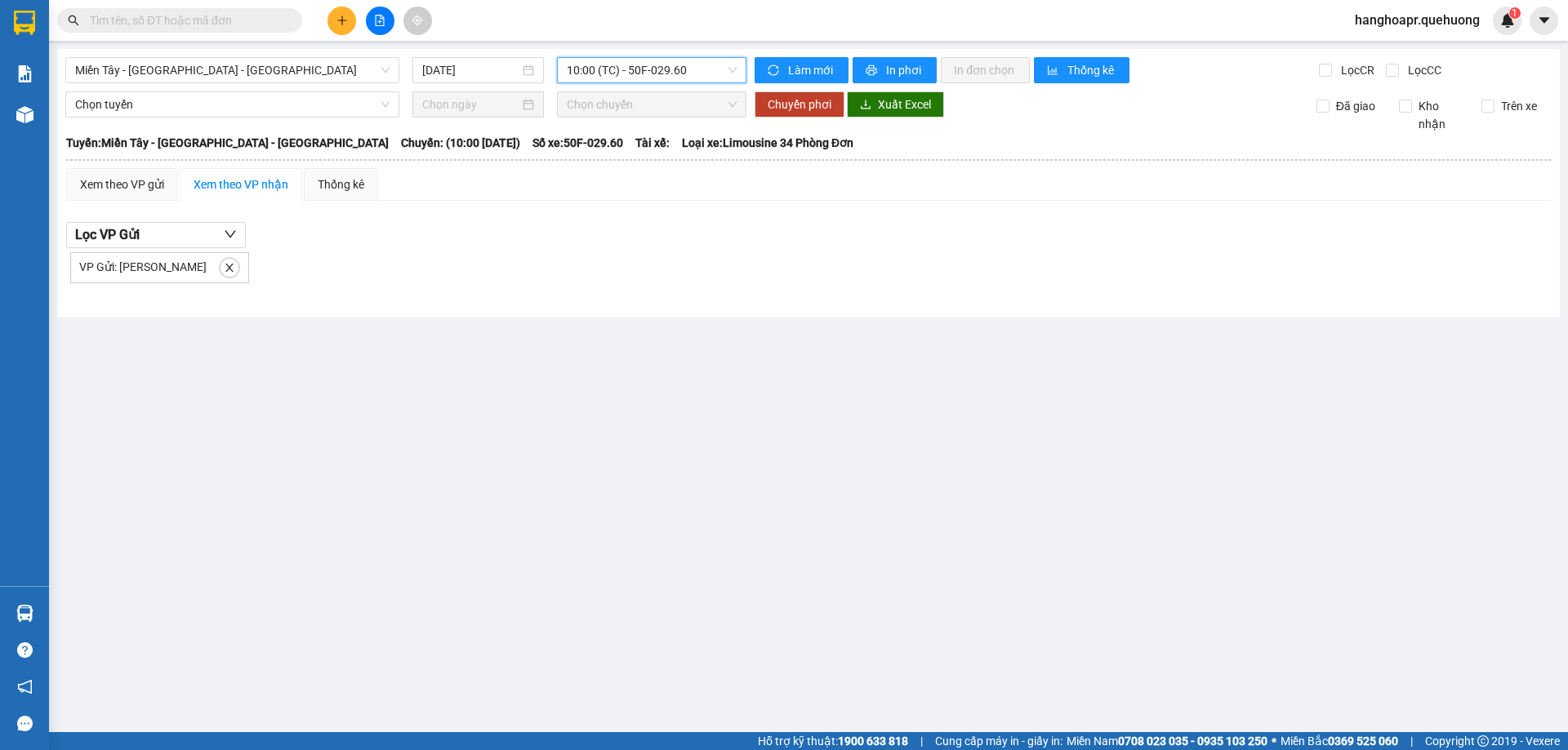
drag, startPoint x: 697, startPoint y: 78, endPoint x: 665, endPoint y: 167, distance: 94.6
click at [693, 92] on body "Kết quả tìm kiếm ( 0 ) Bộ lọc No Data hanghoapr.quehuong 1 Báo cáo Báo cáo dòng…" at bounding box center [784, 375] width 1568 height 750
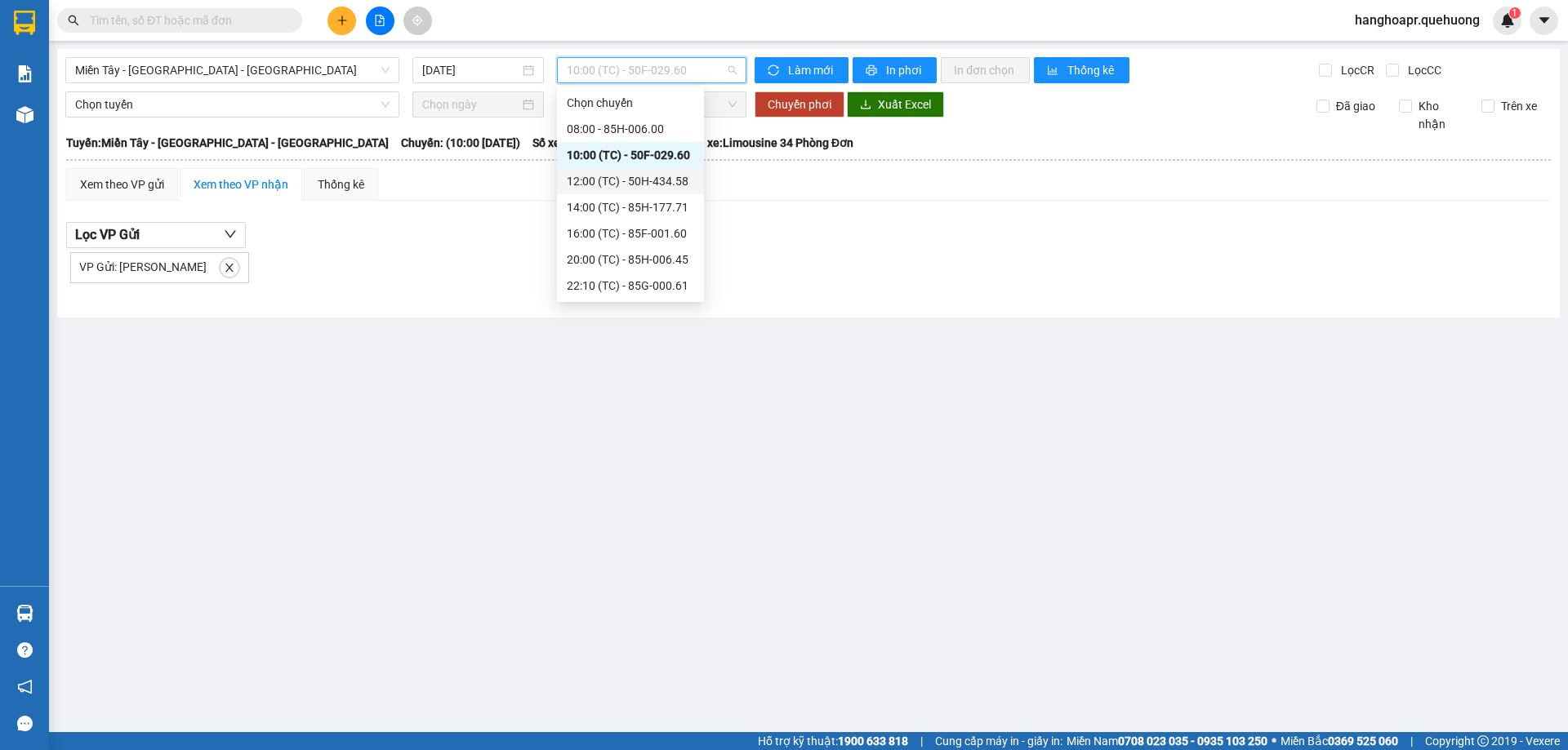
click at [663, 181] on div "12:00 (TC) - 50H-434.58" at bounding box center [630, 181] width 127 height 18
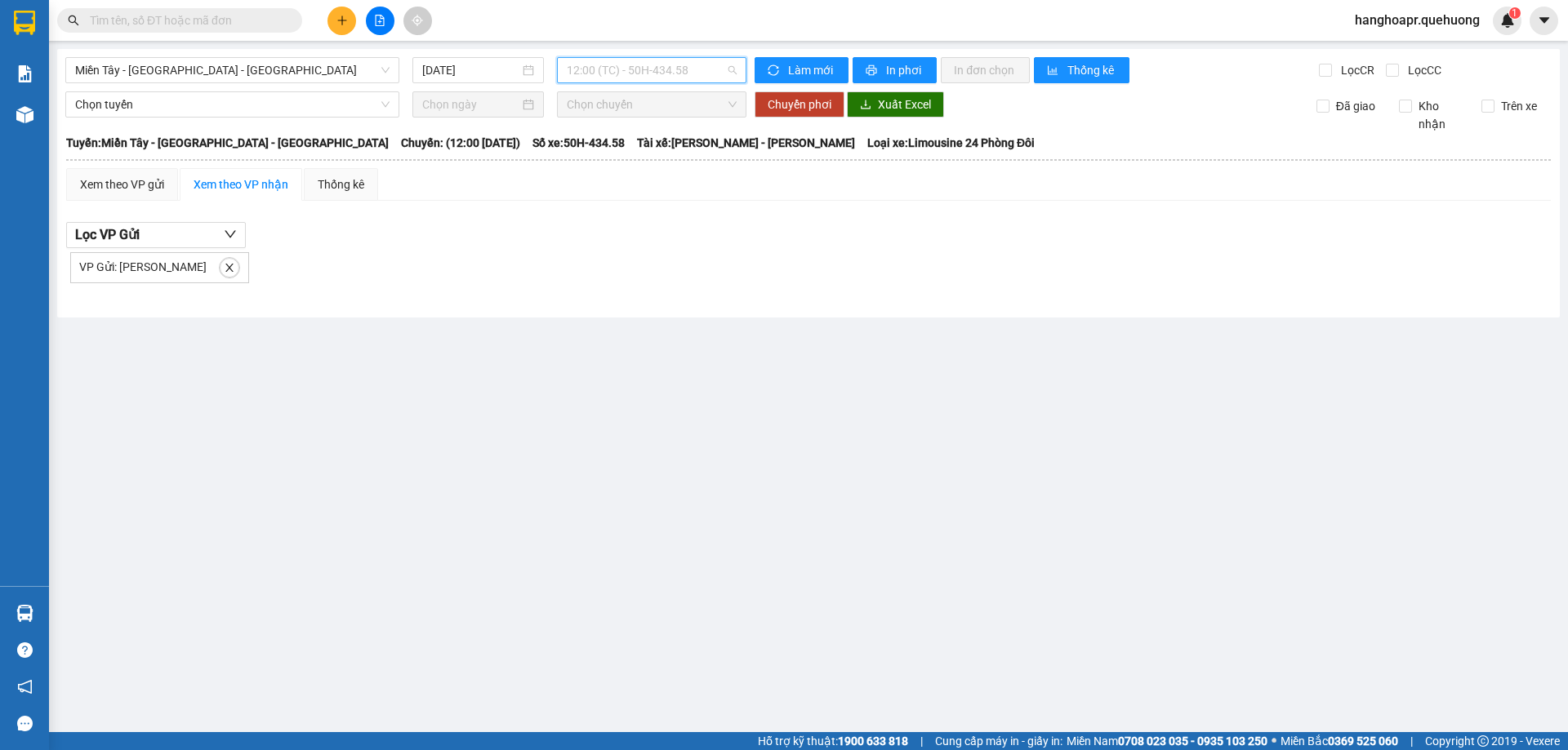
drag, startPoint x: 679, startPoint y: 72, endPoint x: 660, endPoint y: 166, distance: 95.9
click at [677, 88] on body "Kết quả tìm kiếm ( 0 ) Bộ lọc No Data hanghoapr.quehuong 1 Báo cáo Báo cáo dòng…" at bounding box center [784, 375] width 1568 height 750
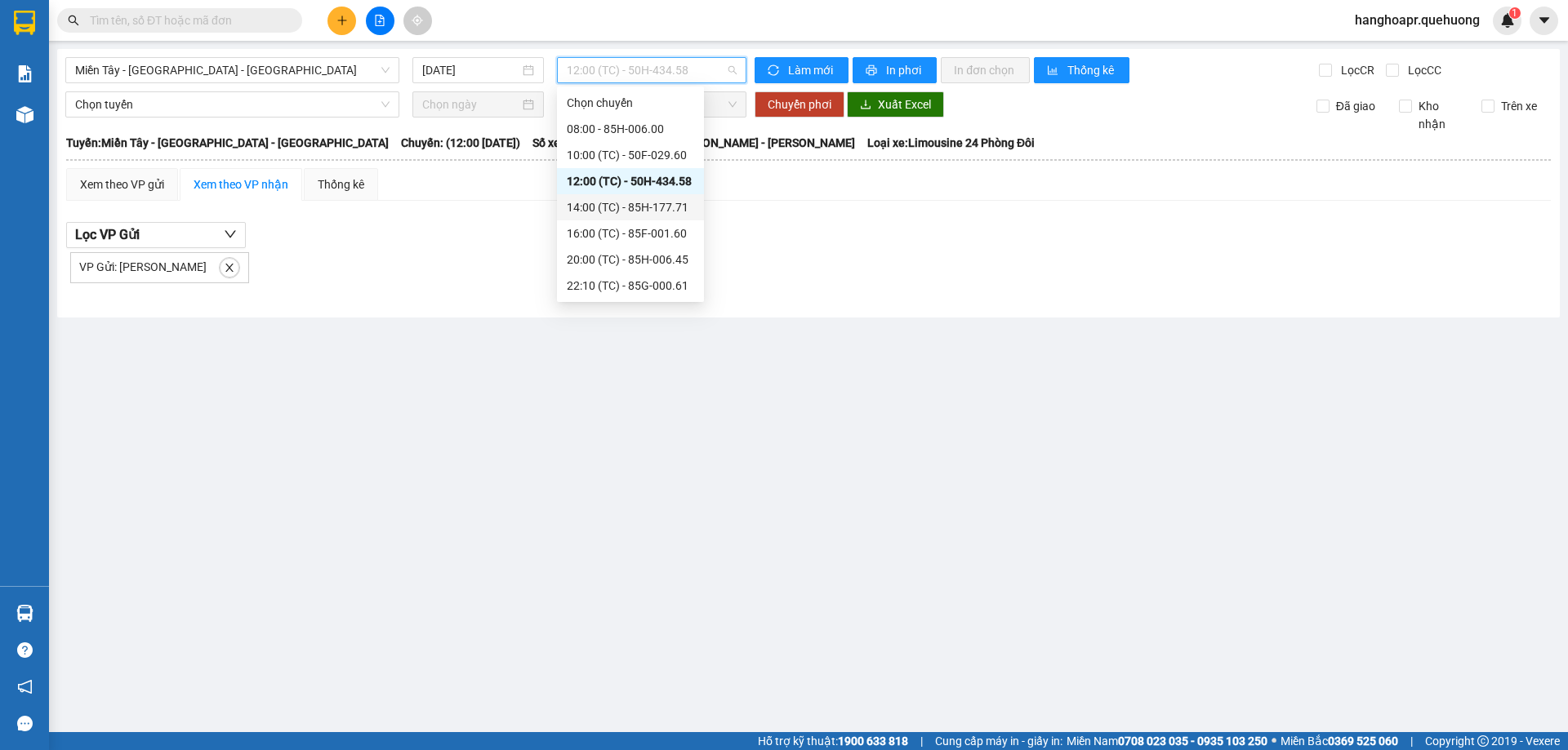
click at [666, 202] on div "14:00 (TC) - 85H-177.71" at bounding box center [630, 207] width 127 height 18
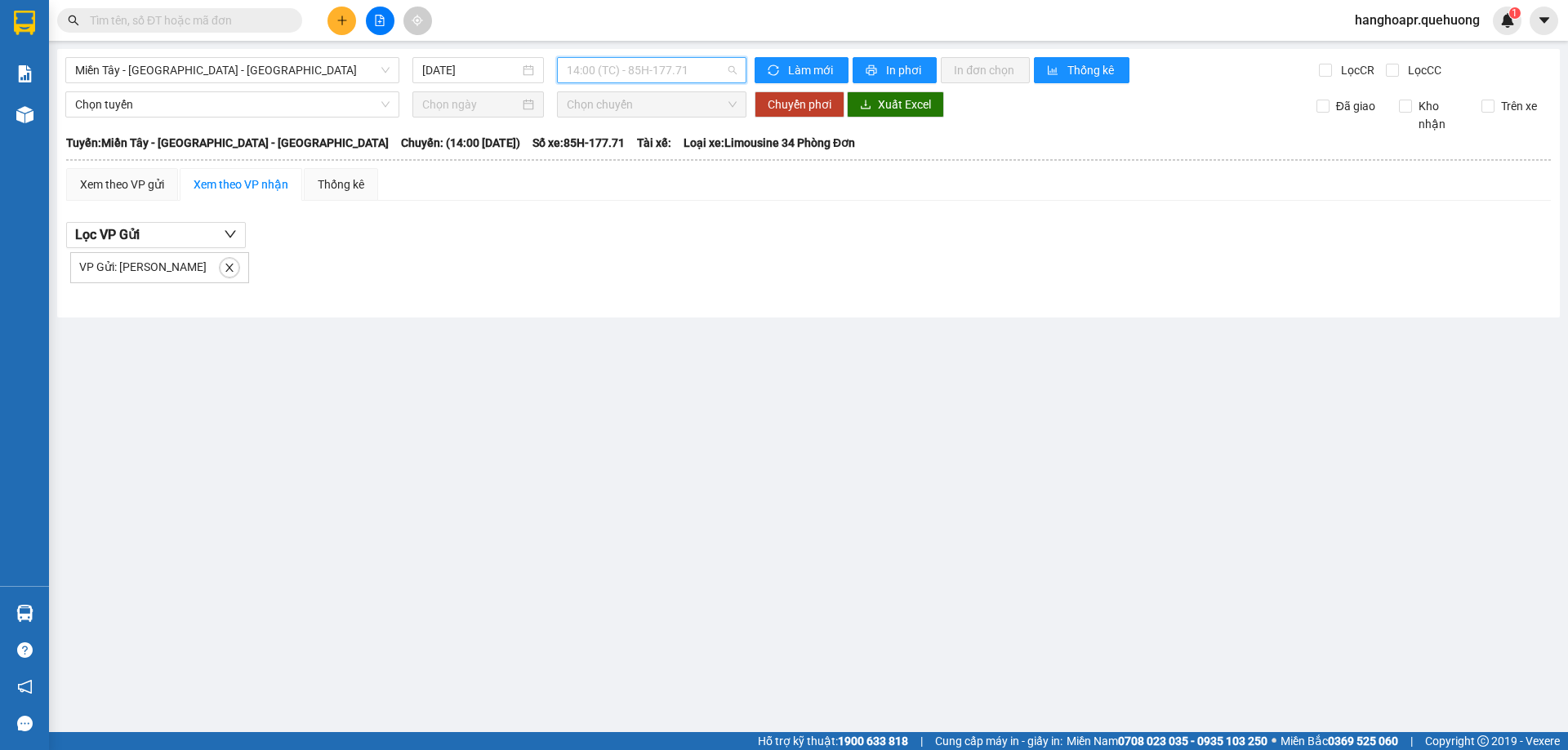
drag, startPoint x: 682, startPoint y: 75, endPoint x: 652, endPoint y: 196, distance: 124.7
click at [680, 82] on div "14:00 (TC) - 85H-177.71" at bounding box center [651, 70] width 189 height 26
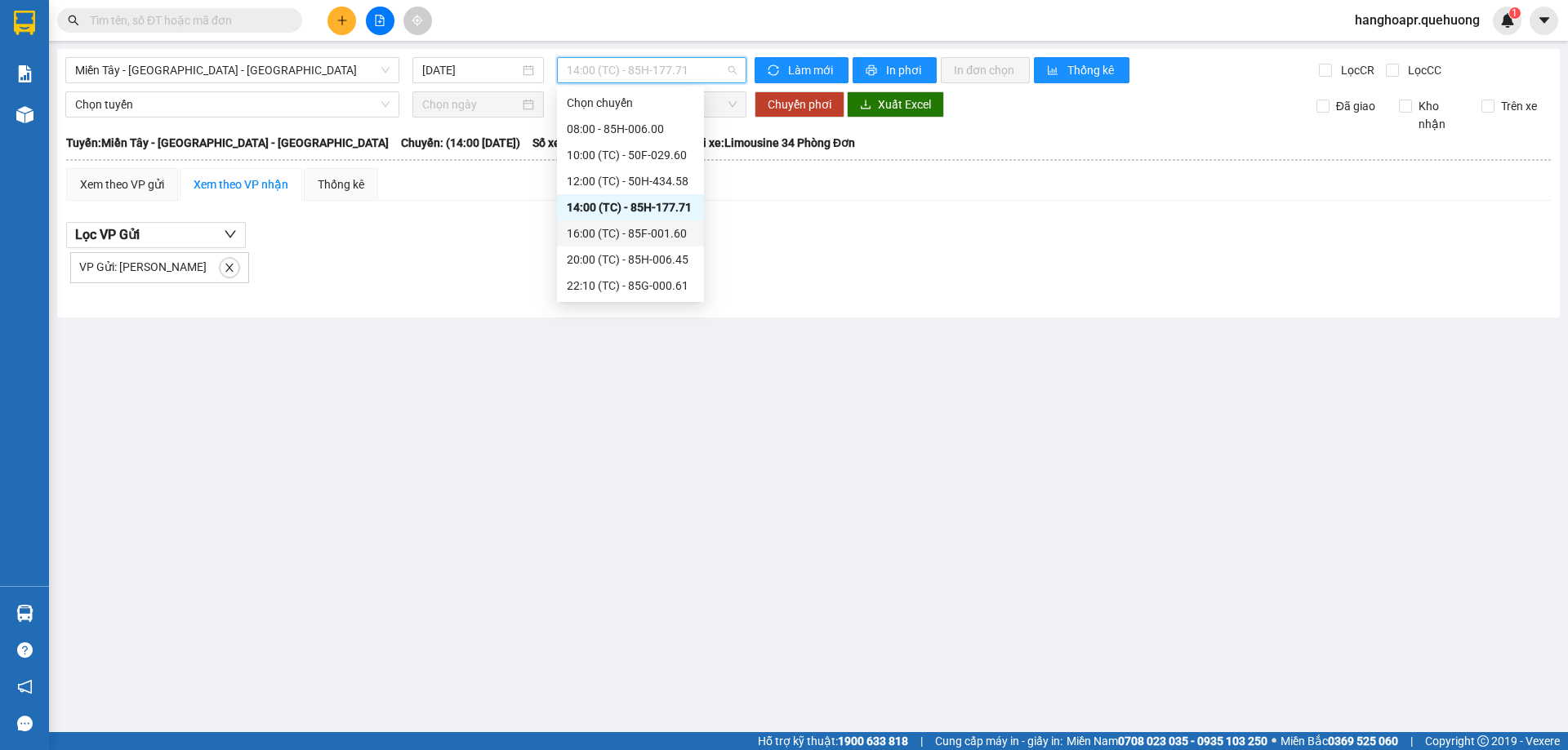
click at [667, 236] on div "16:00 (TC) - 85F-001.60" at bounding box center [630, 234] width 127 height 18
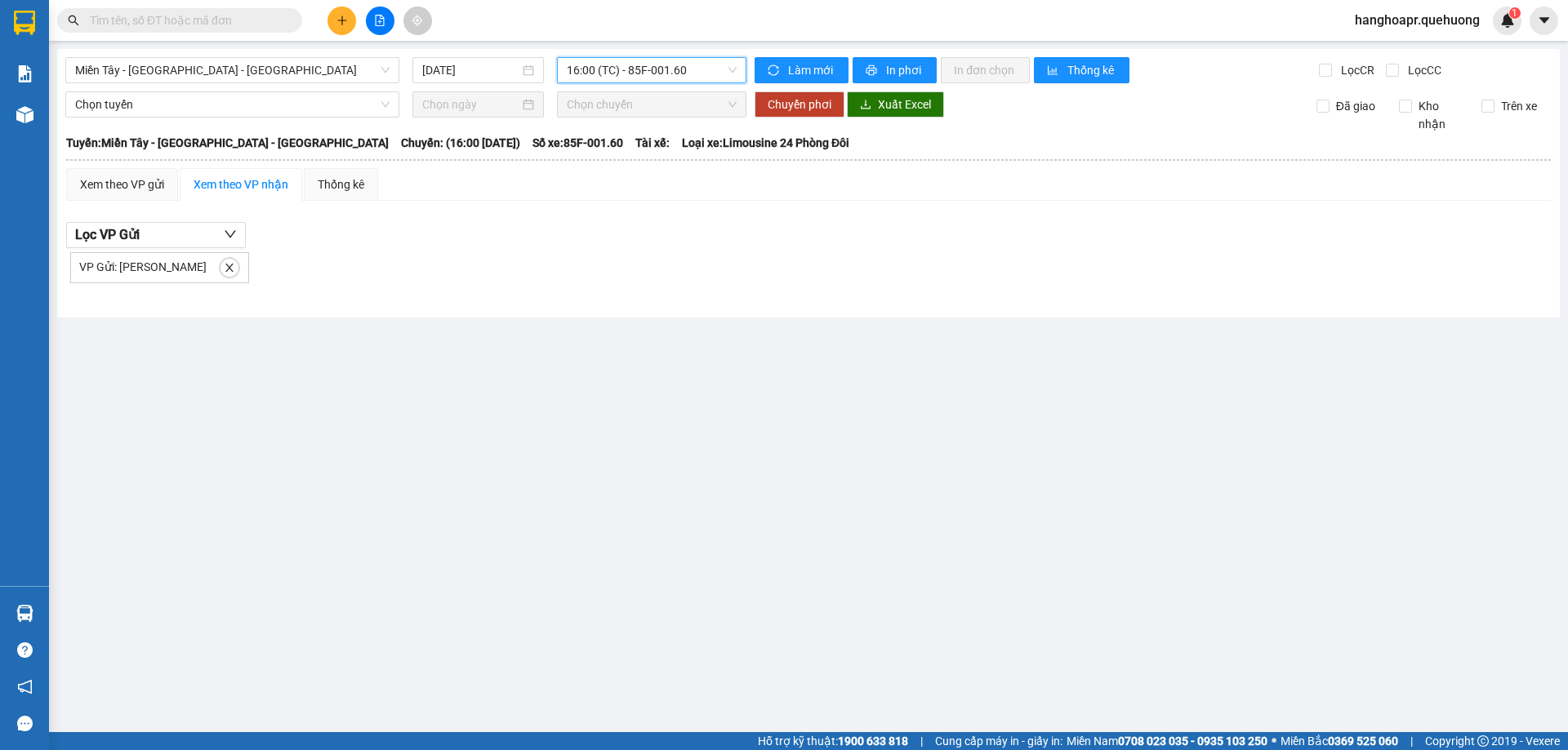
click at [679, 79] on span "16:00 (TC) - 85F-001.60" at bounding box center [651, 70] width 170 height 24
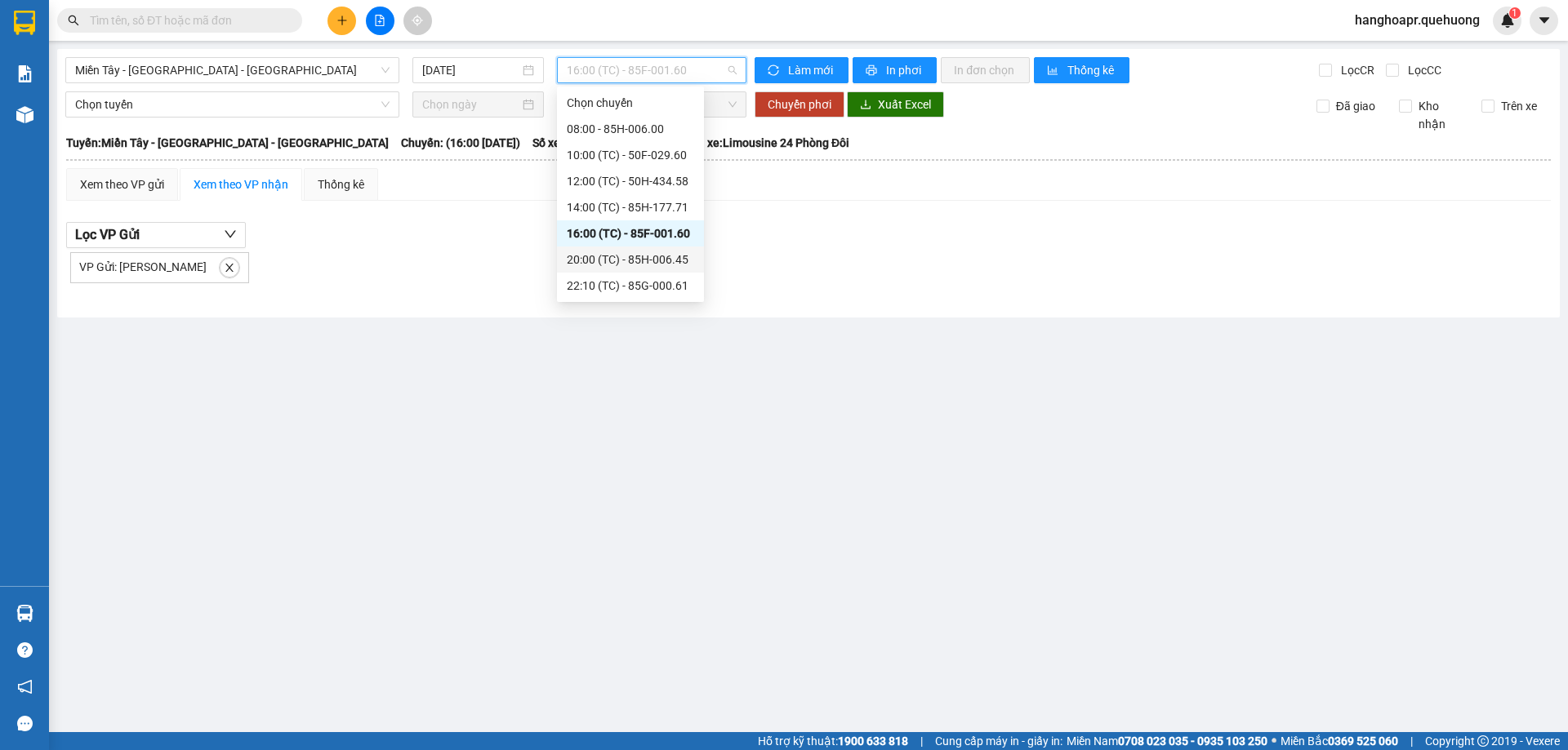
click at [663, 268] on div "20:00 (TC) - 85H-006.45" at bounding box center [630, 260] width 127 height 18
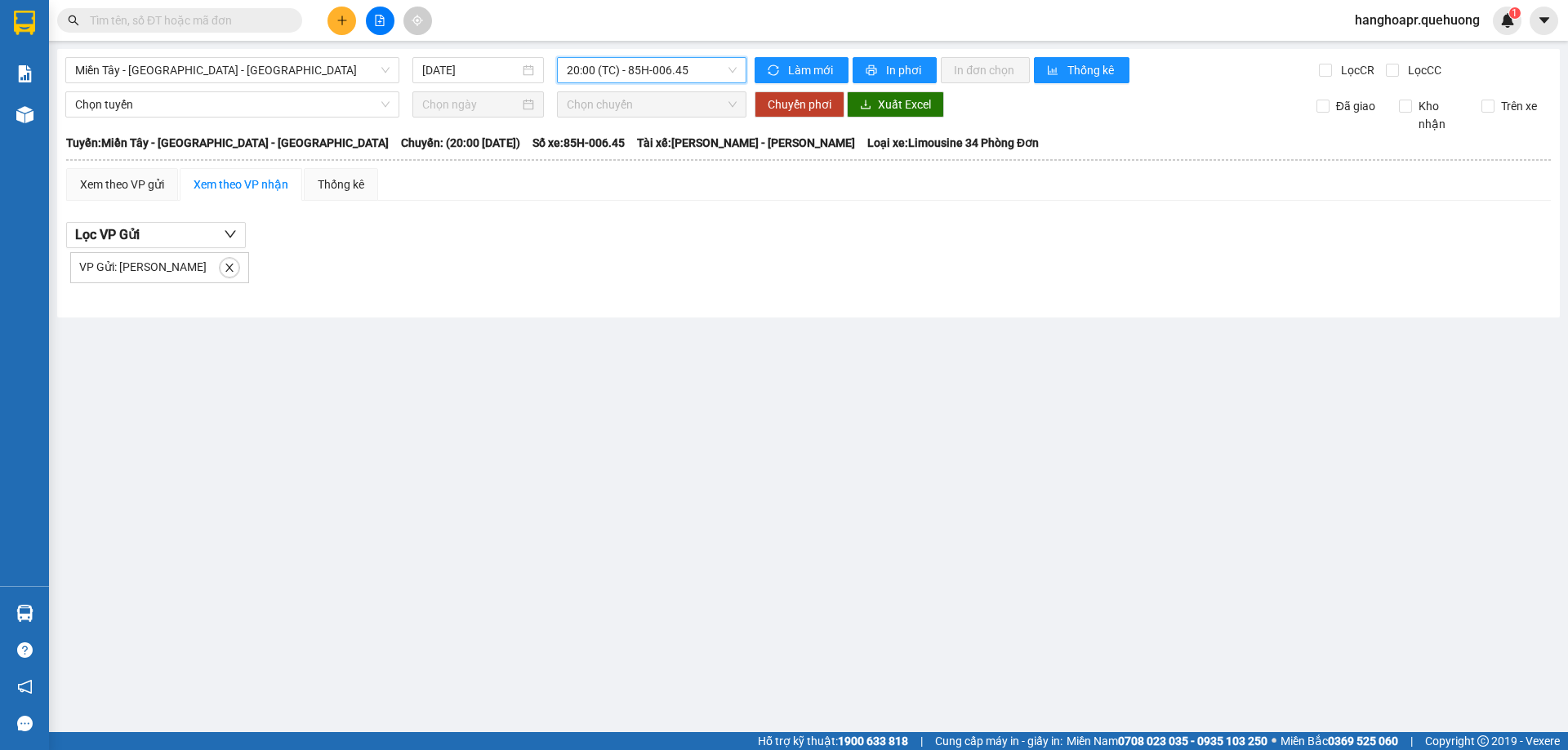
click at [694, 70] on span "20:00 (TC) - 85H-006.45" at bounding box center [651, 70] width 170 height 24
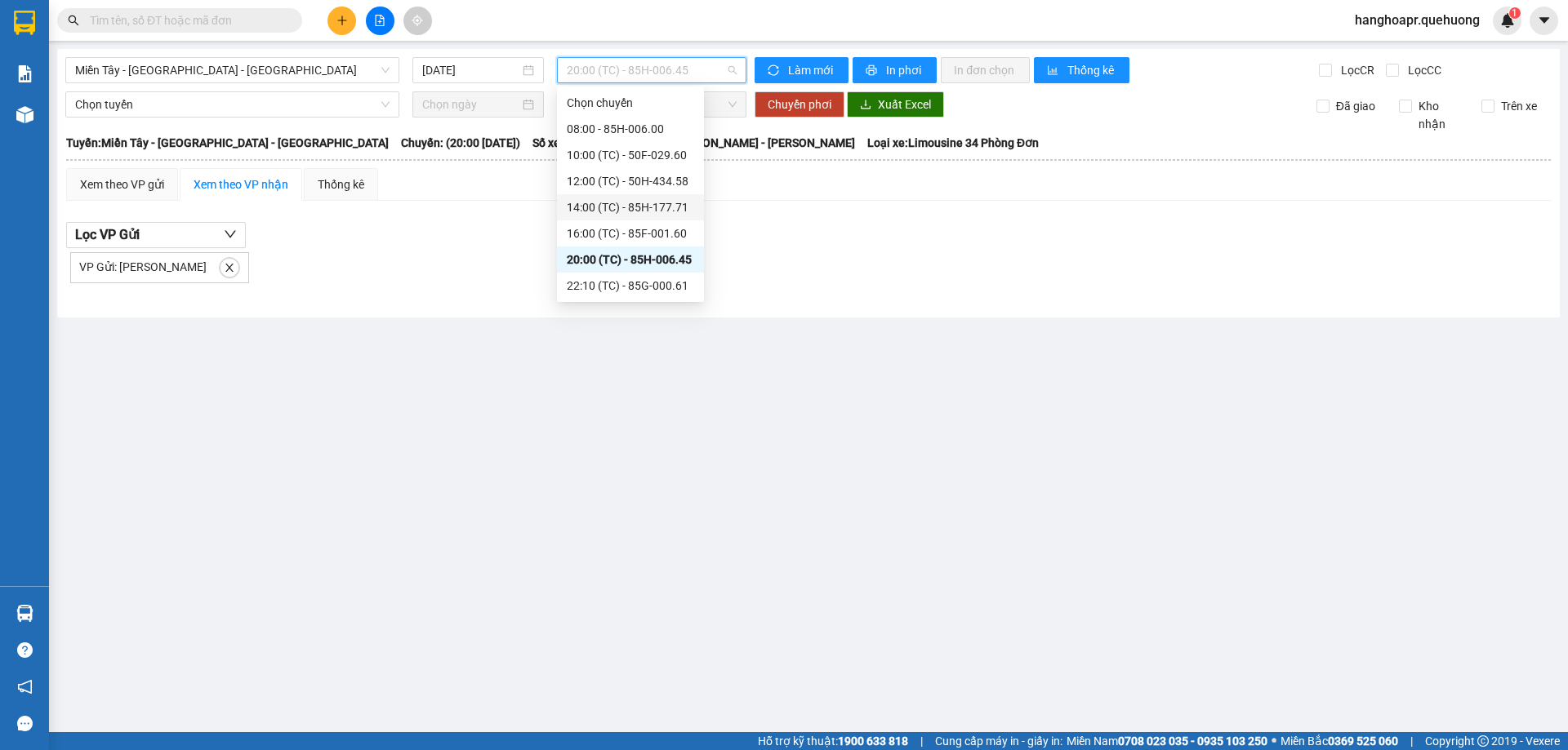
scroll to position [183, 0]
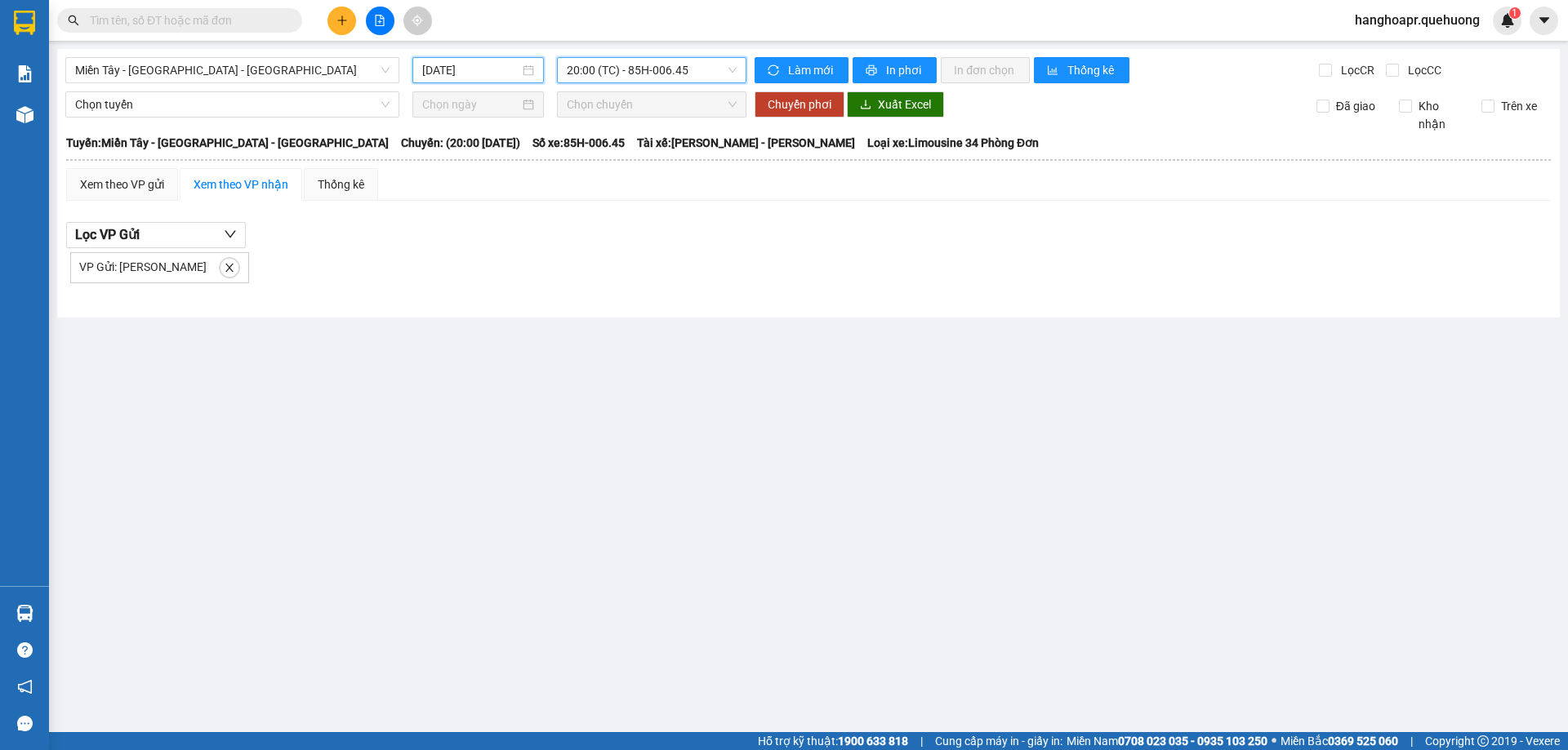
click at [502, 67] on input "[DATE]" at bounding box center [470, 71] width 97 height 18
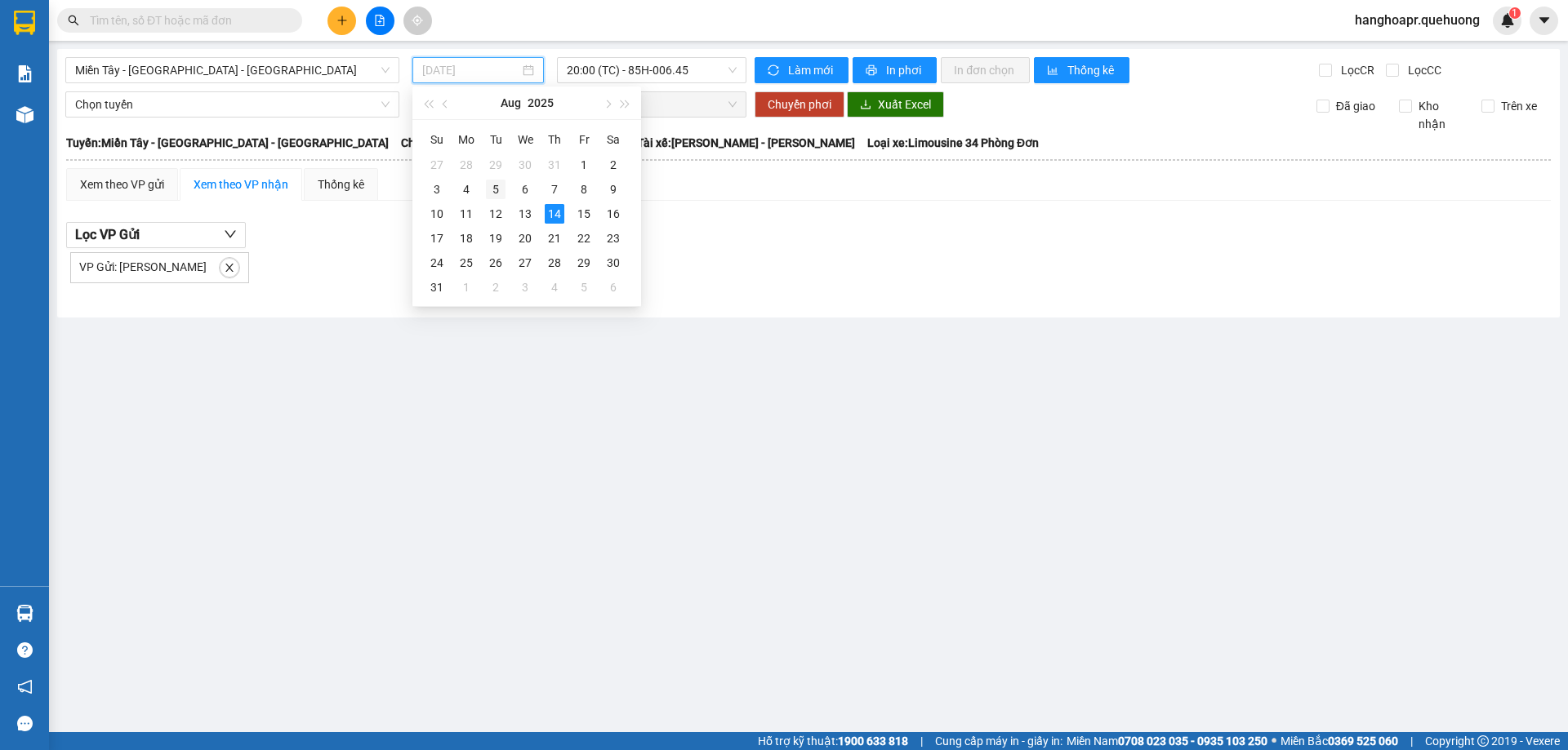
click at [495, 187] on div "5" at bounding box center [495, 190] width 20 height 20
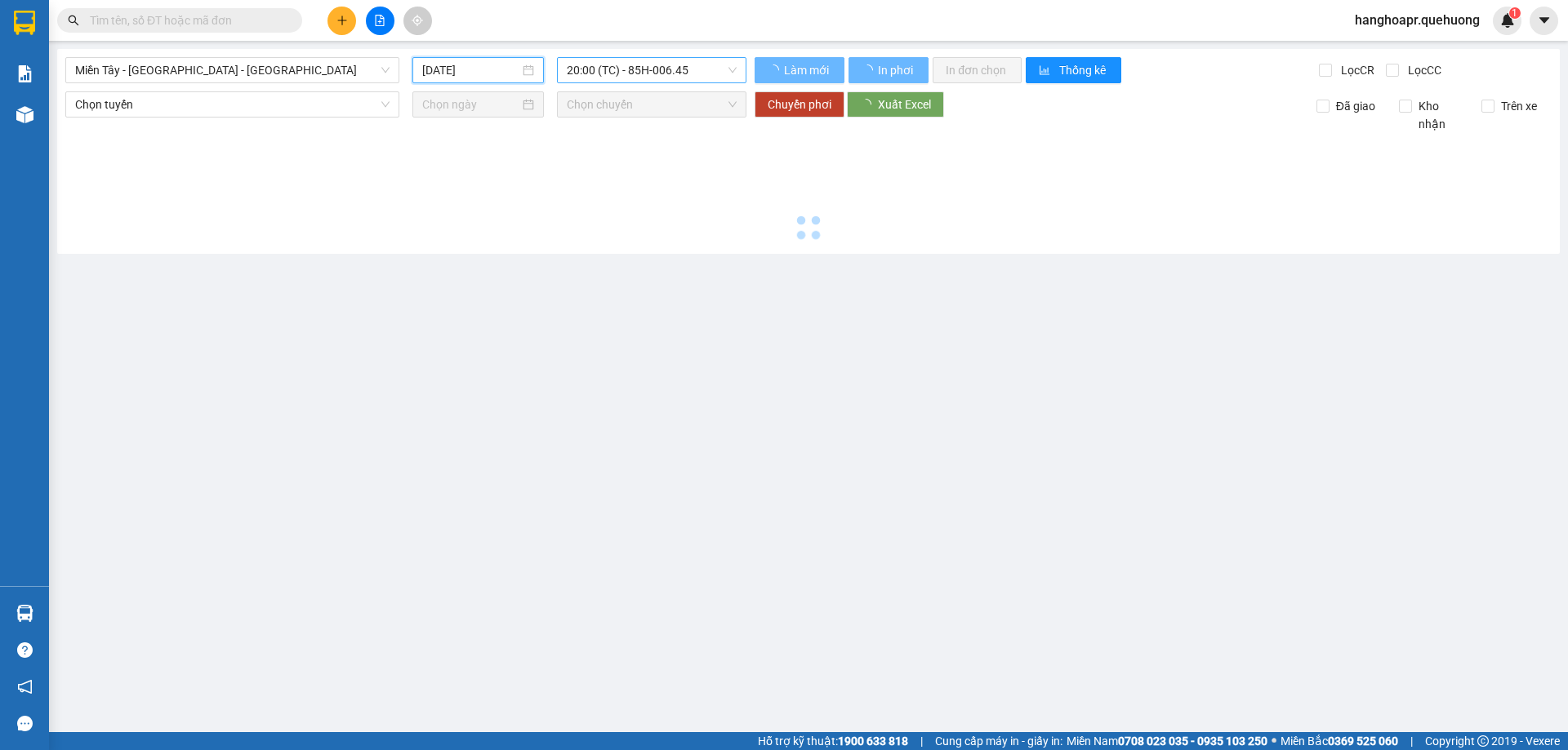
type input "[DATE]"
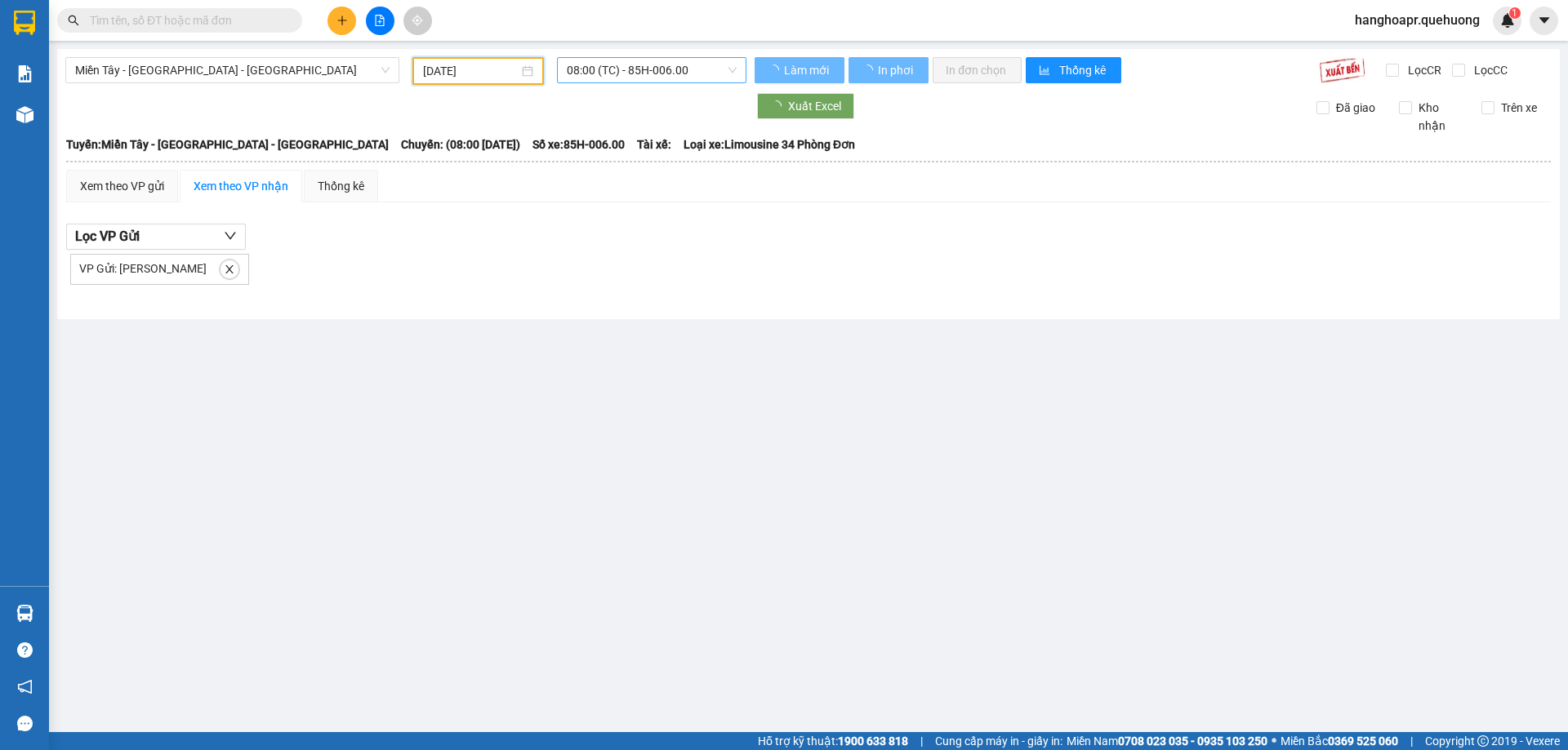
click at [687, 69] on span "08:00 (TC) - 85H-006.00" at bounding box center [651, 70] width 170 height 24
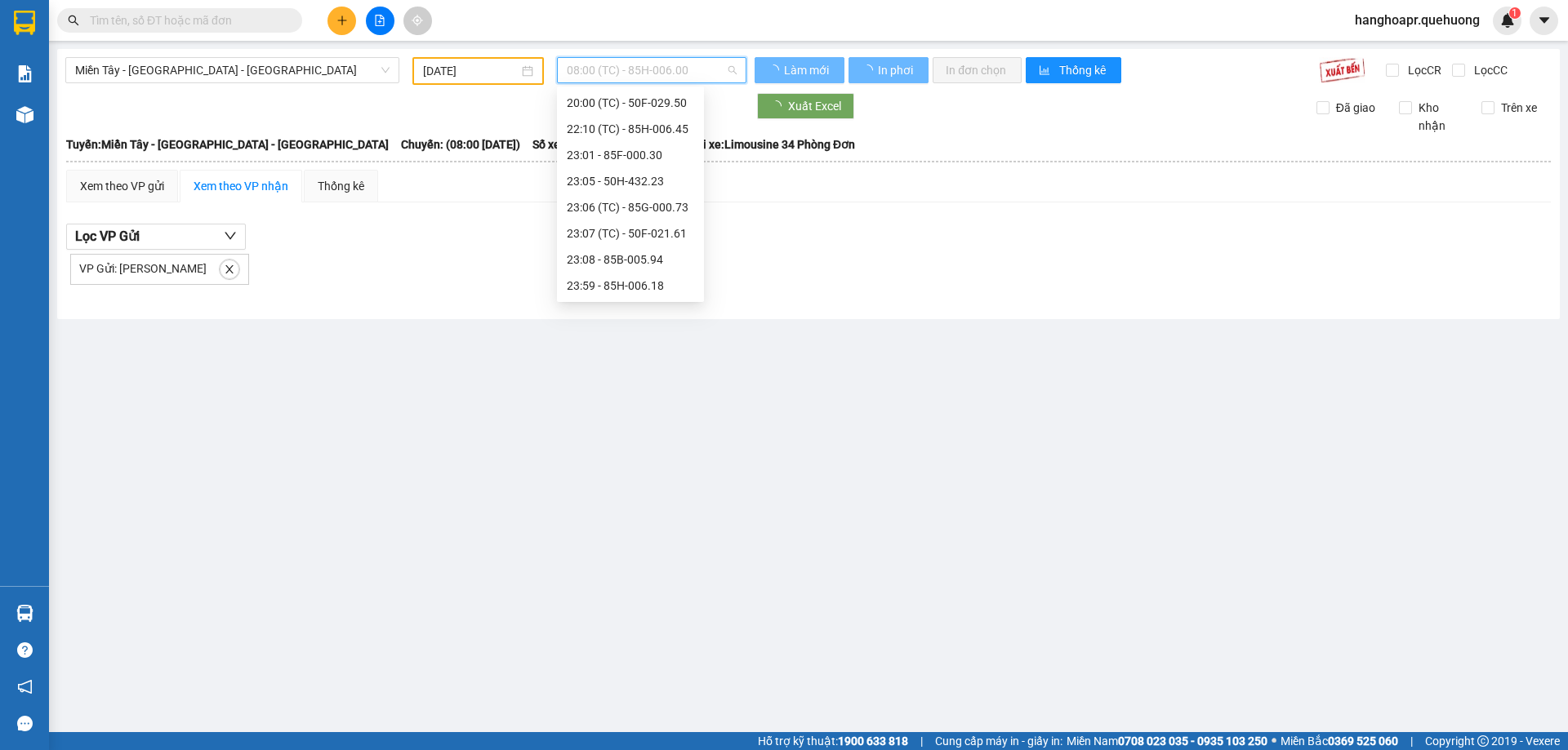
scroll to position [26, 0]
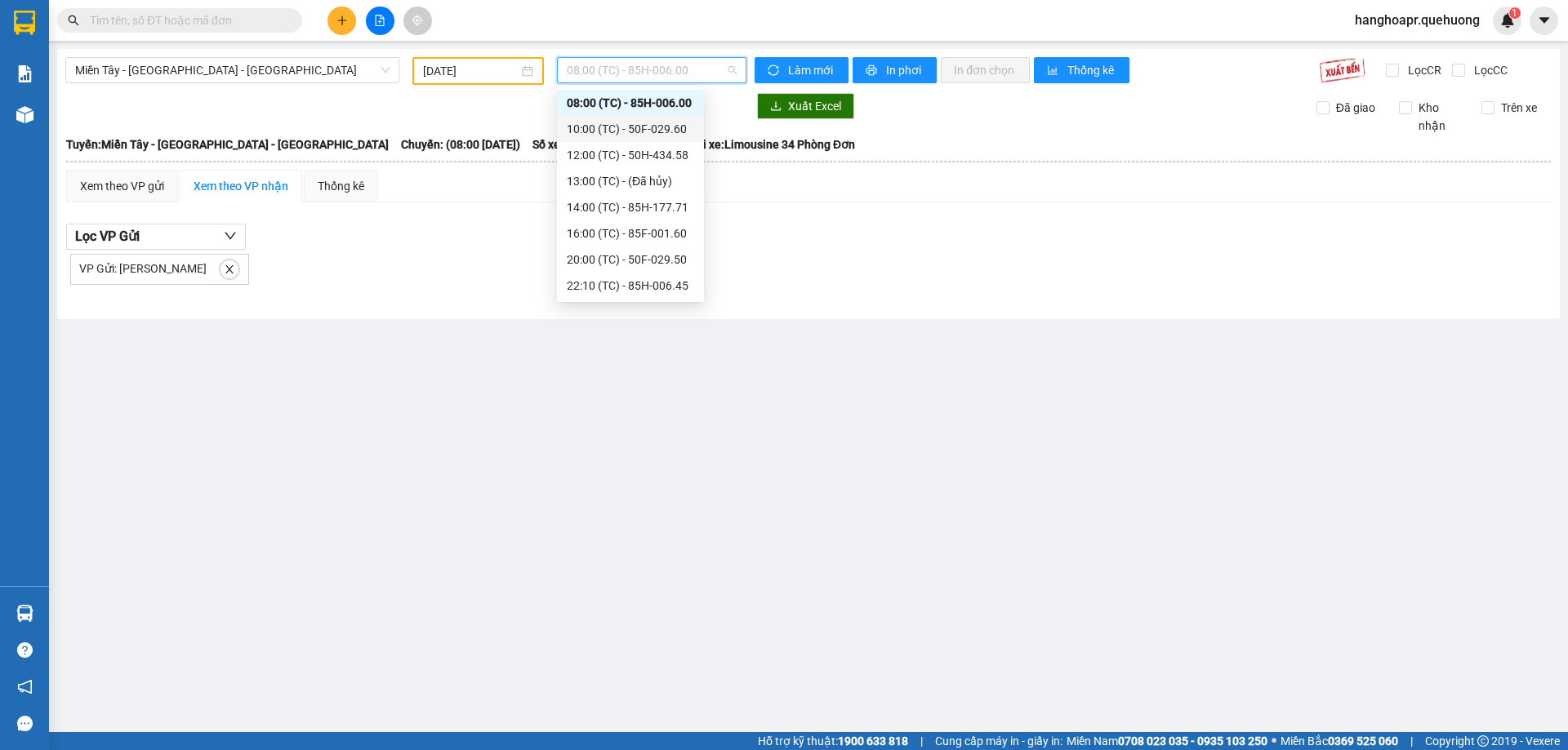
click at [675, 127] on div "10:00 (TC) - 50F-029.60" at bounding box center [630, 129] width 127 height 18
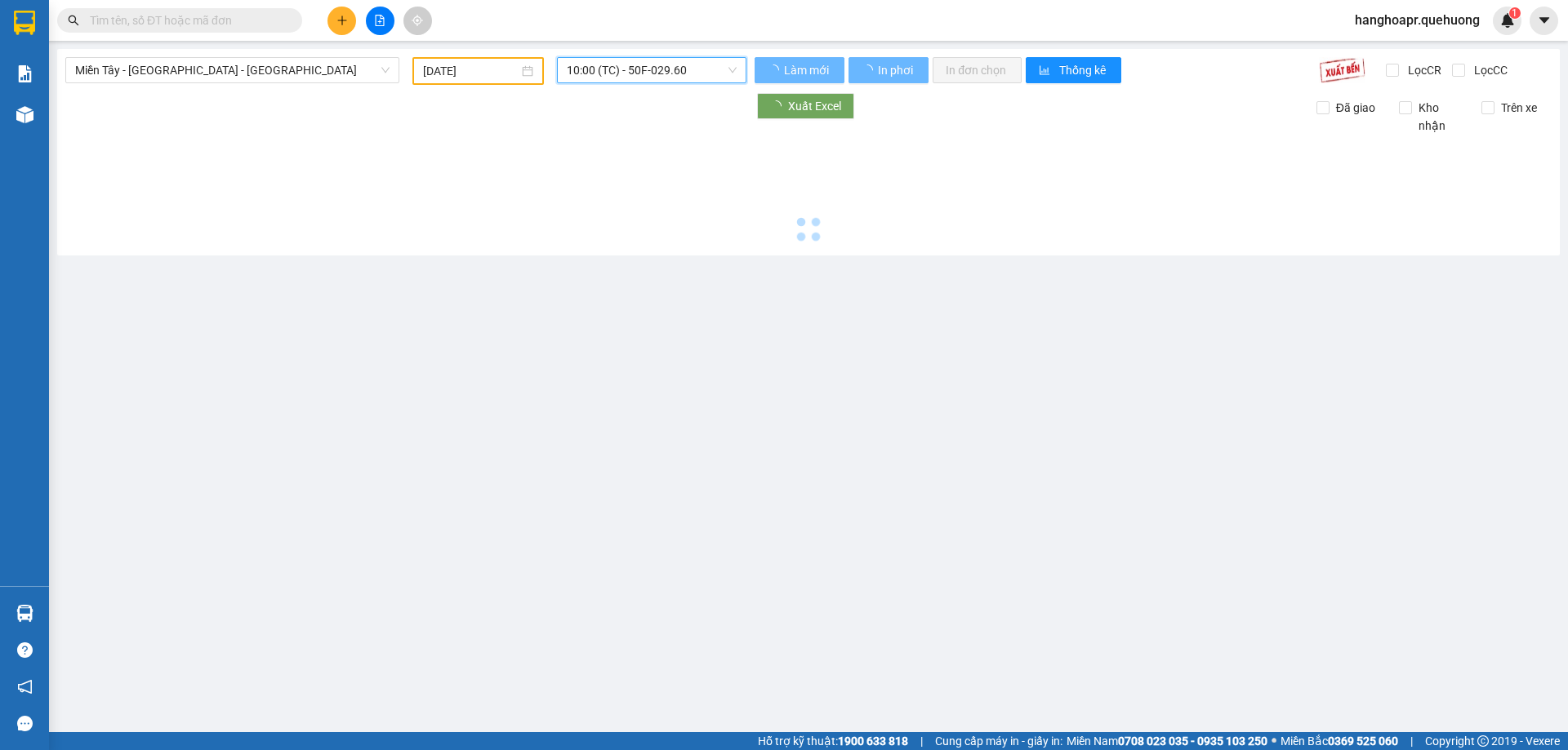
click at [679, 64] on span "10:00 (TC) - 50F-029.60" at bounding box center [651, 70] width 170 height 24
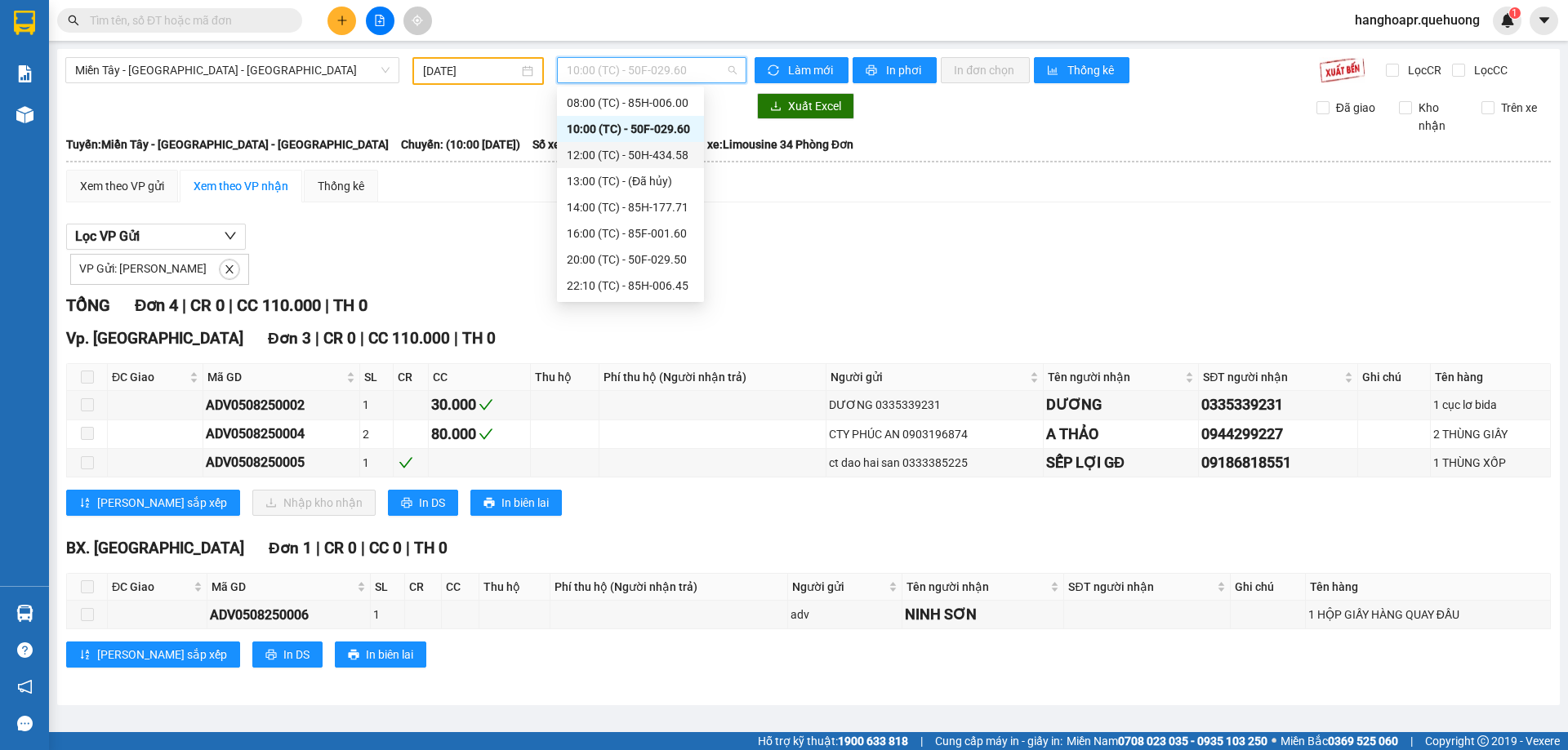
click at [641, 163] on div "12:00 (TC) - 50H-434.58" at bounding box center [630, 155] width 147 height 26
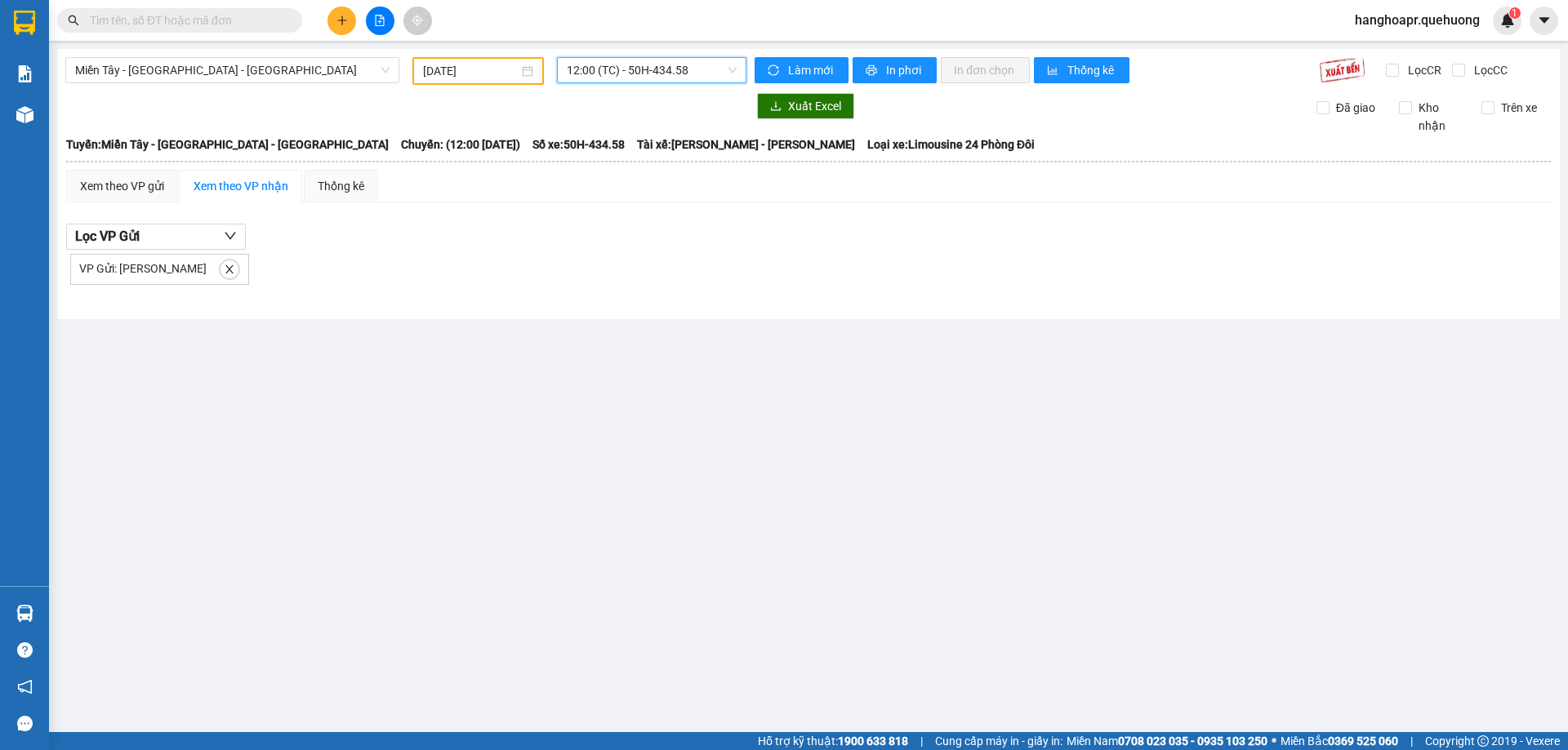
click at [669, 77] on span "12:00 (TC) - 50H-434.58" at bounding box center [651, 70] width 170 height 24
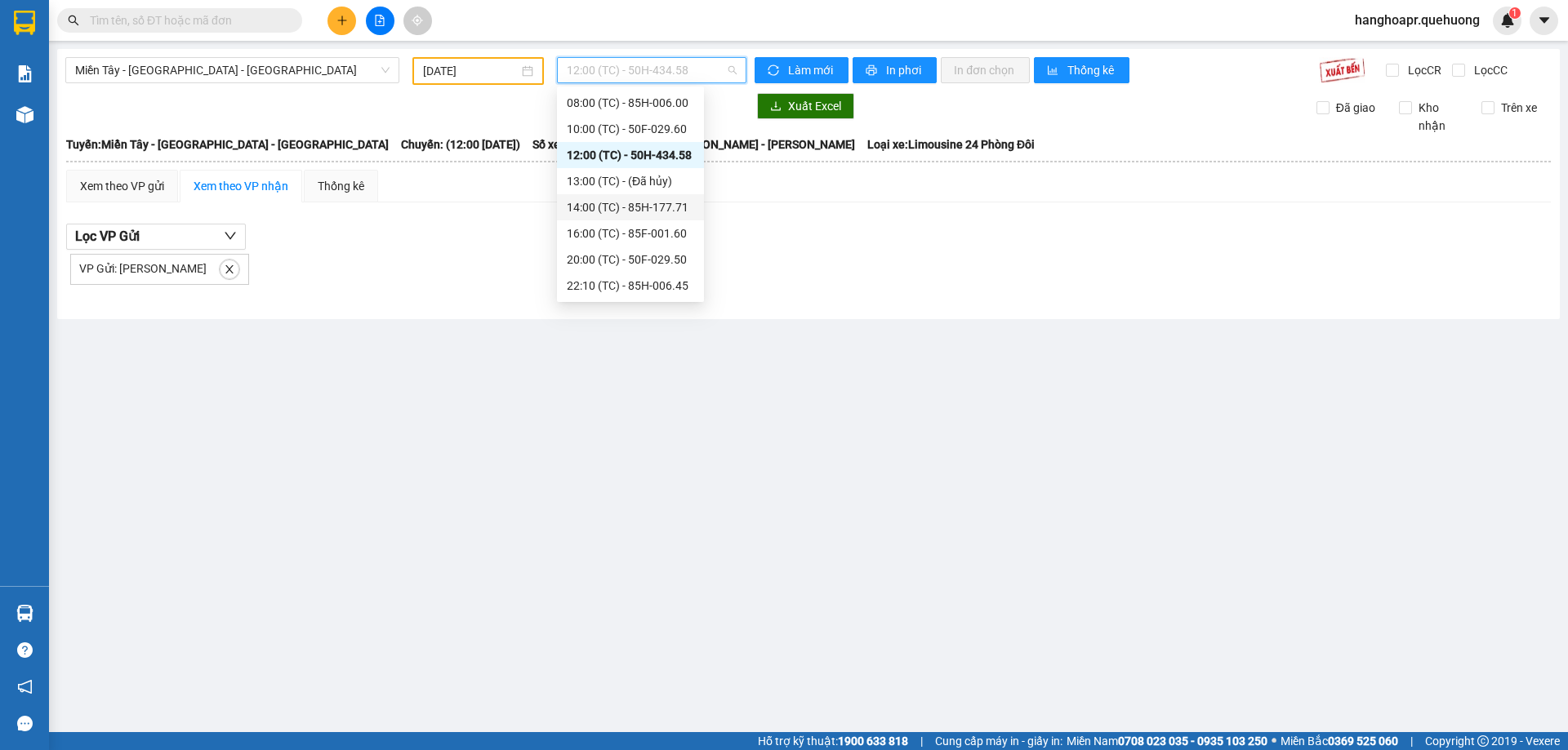
click at [645, 196] on div "14:00 (TC) - 85H-177.71" at bounding box center [630, 206] width 147 height 26
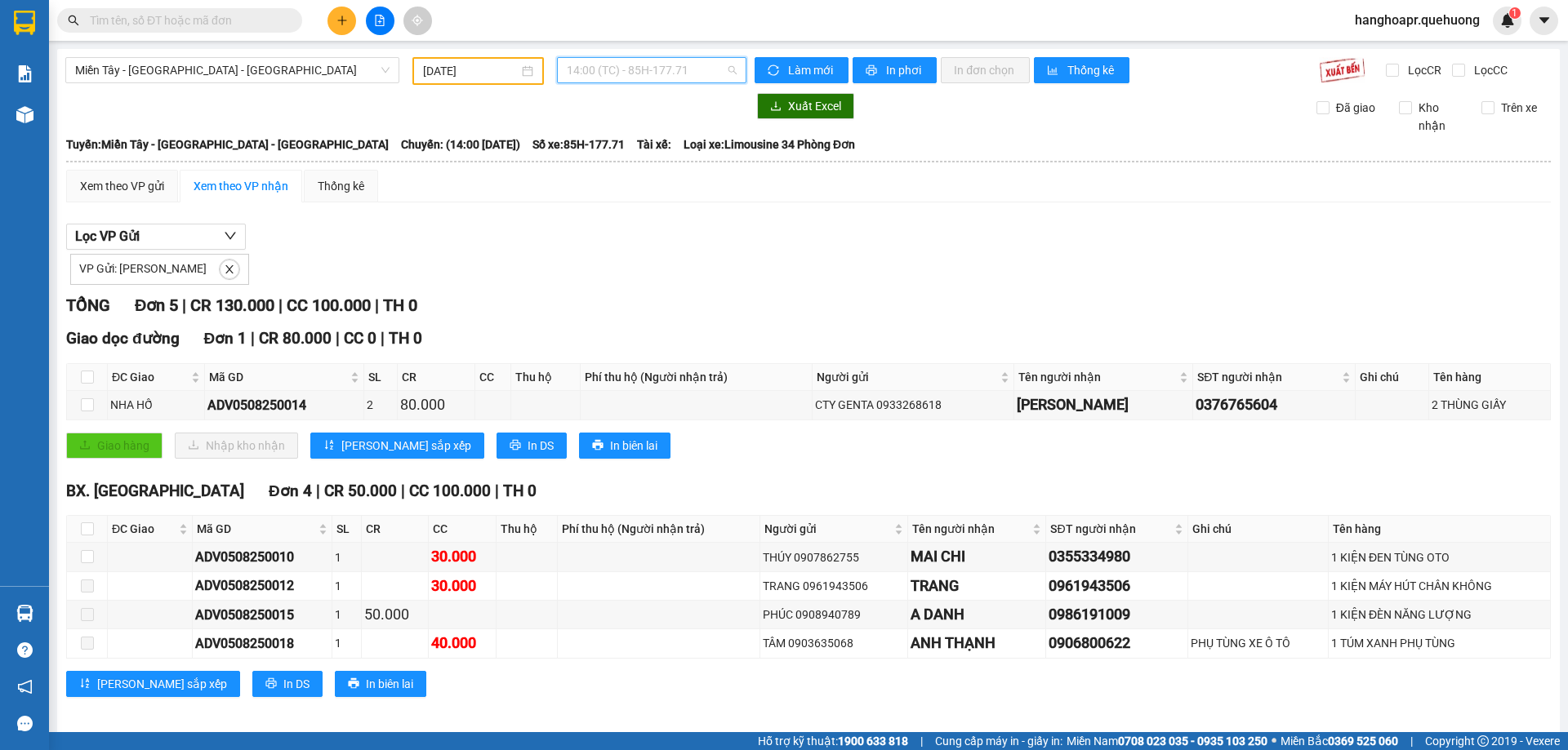
click at [640, 80] on span "14:00 (TC) - 85H-177.71" at bounding box center [651, 70] width 170 height 24
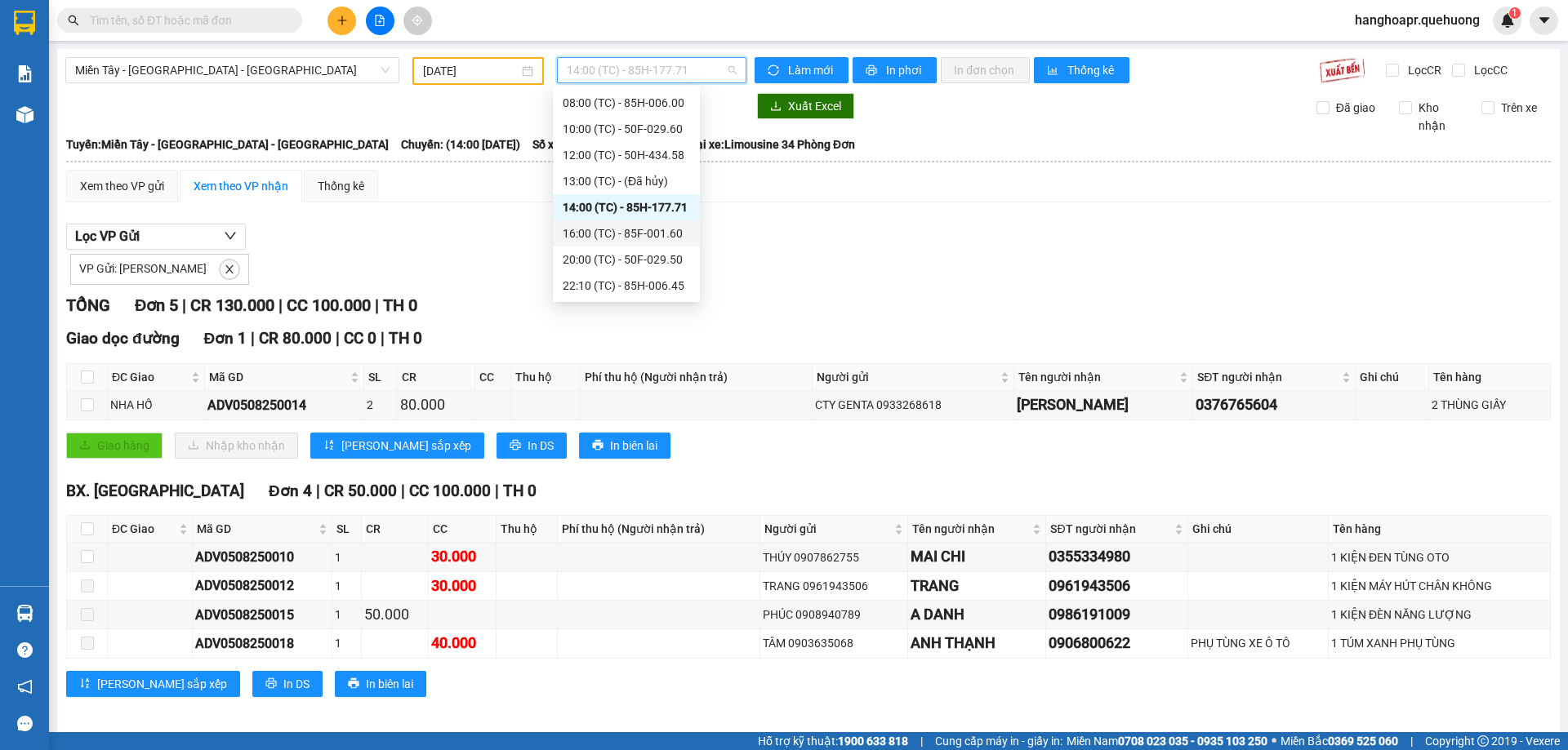
click at [659, 233] on div "16:00 (TC) - 85F-001.60" at bounding box center [626, 234] width 127 height 18
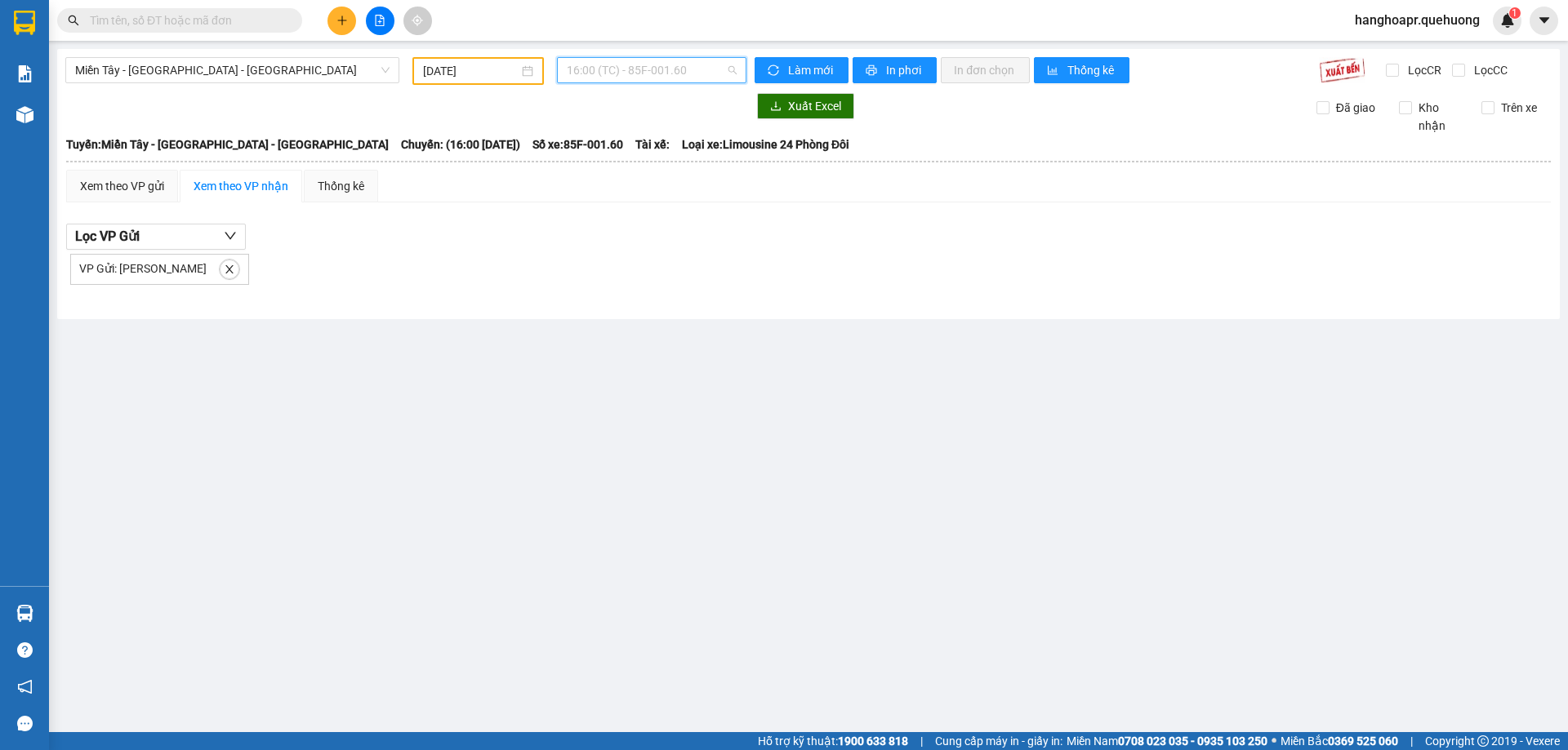
click at [694, 71] on span "16:00 (TC) - 85F-001.60" at bounding box center [651, 70] width 170 height 24
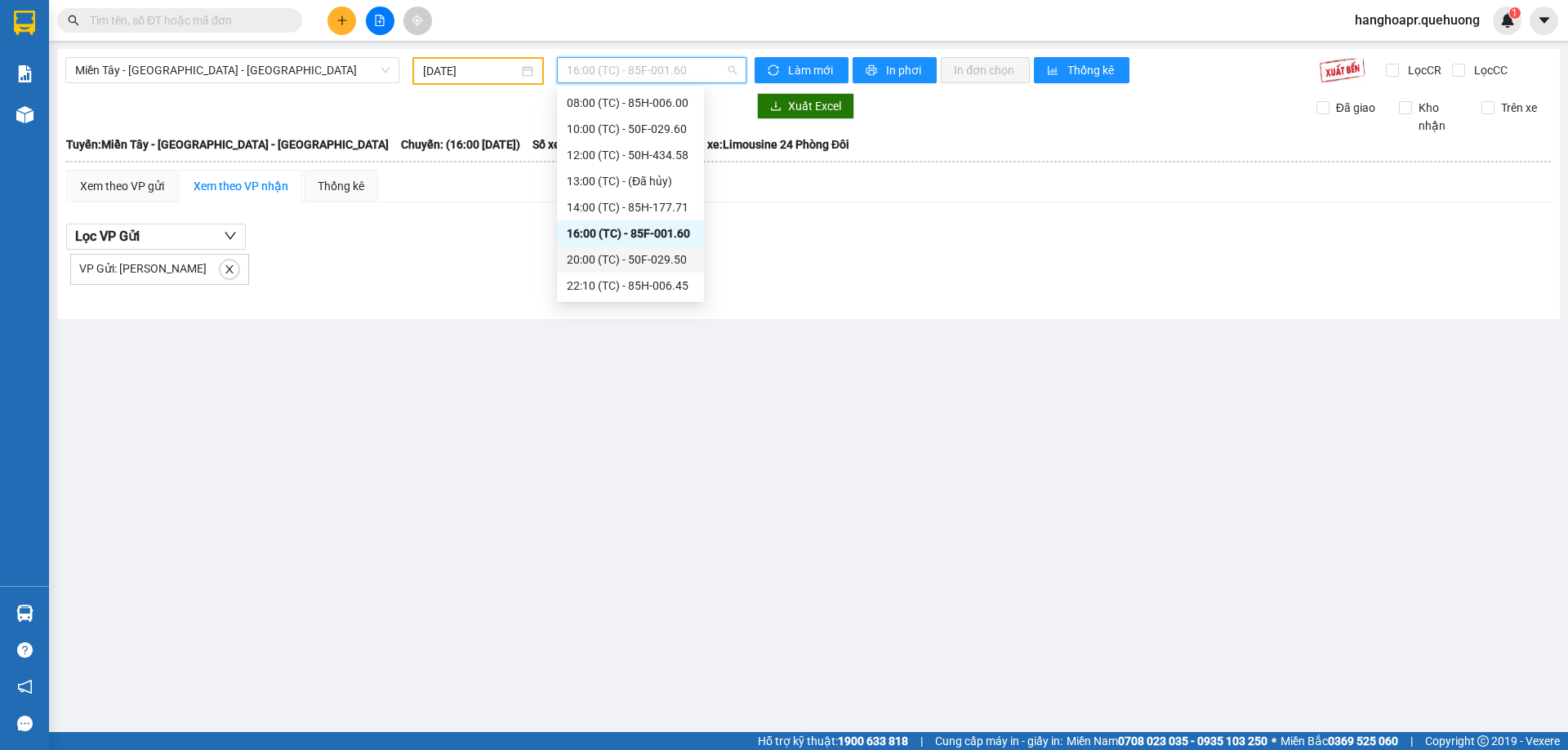
scroll to position [183, 0]
click at [672, 276] on div "23:59 - 85H-006.18" at bounding box center [630, 286] width 127 height 18
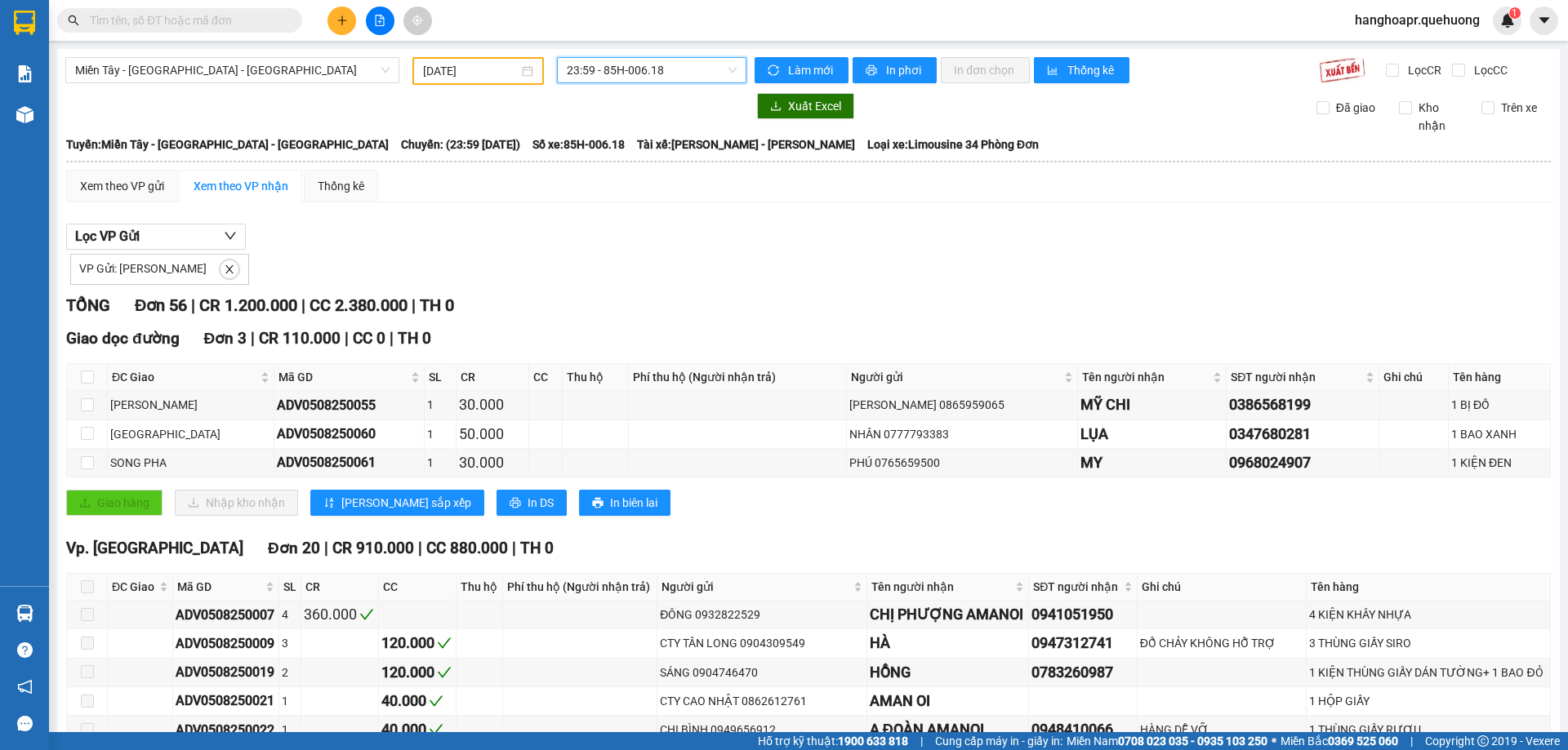
click at [674, 76] on span "23:59 - 85H-006.18" at bounding box center [651, 70] width 170 height 24
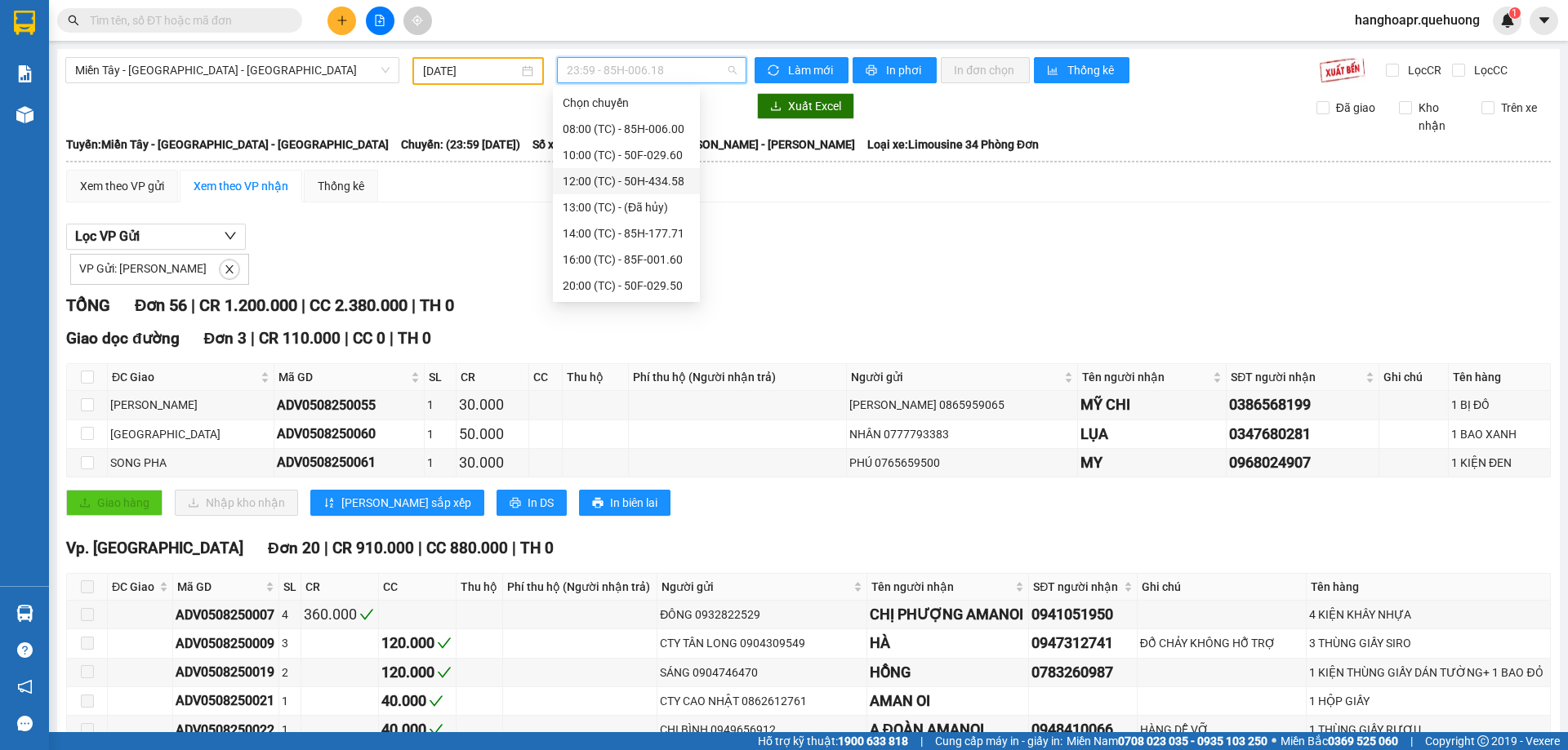
click at [669, 182] on div "12:00 (TC) - 50H-434.58" at bounding box center [626, 181] width 127 height 18
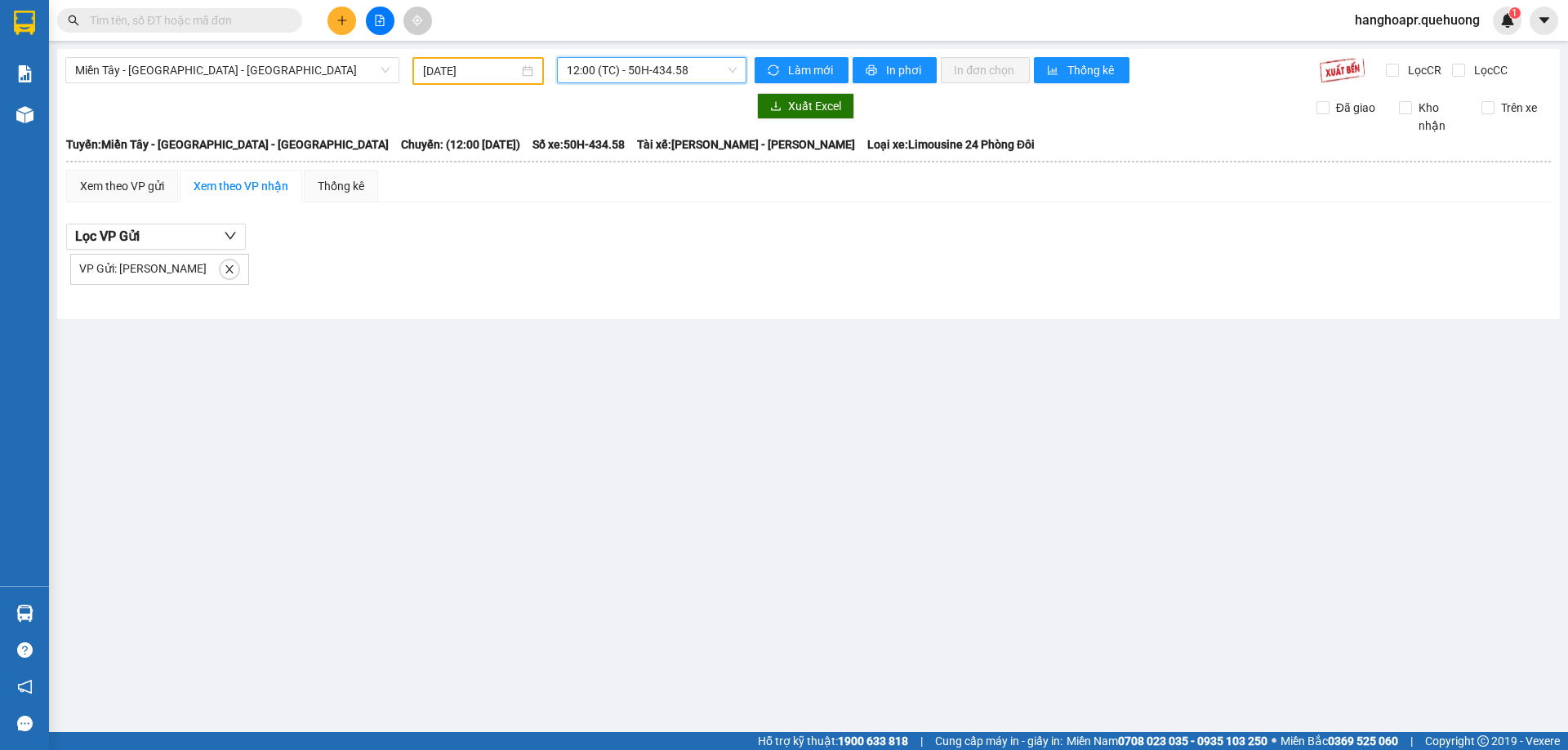
click at [672, 68] on span "12:00 (TC) - 50H-434.58" at bounding box center [651, 70] width 170 height 24
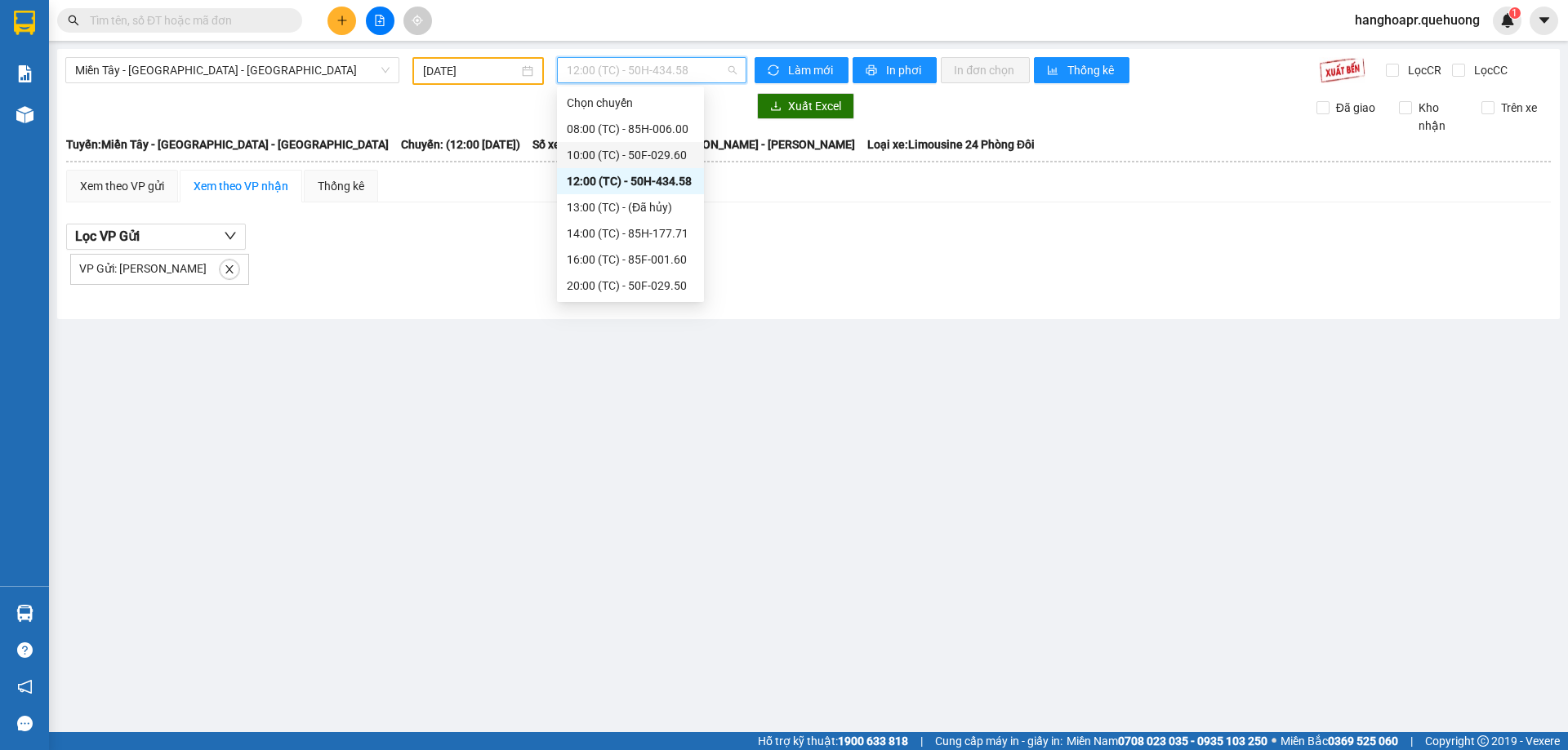
click at [661, 151] on div "10:00 (TC) - 50F-029.60" at bounding box center [630, 156] width 127 height 18
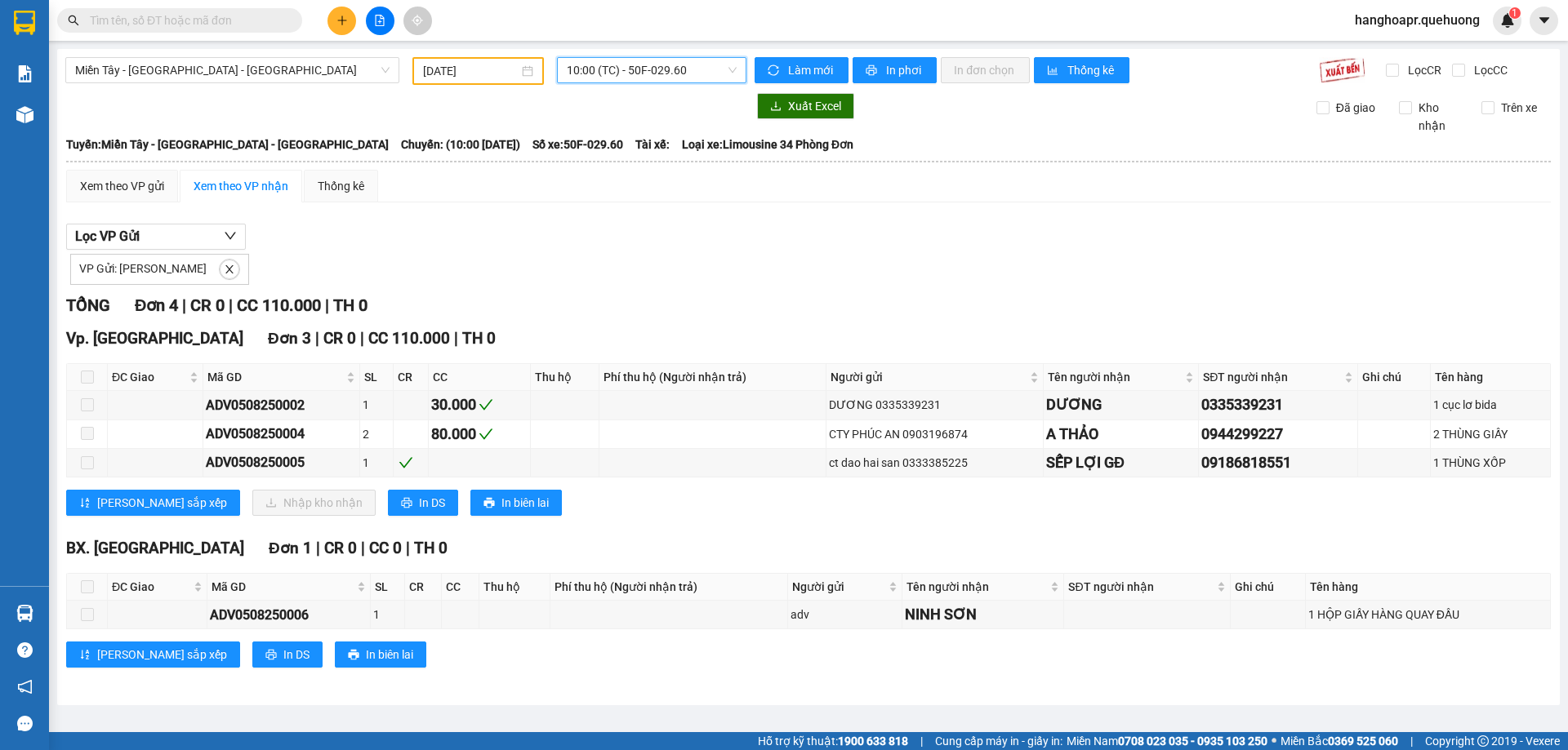
click at [347, 22] on icon "plus" at bounding box center [342, 21] width 12 height 12
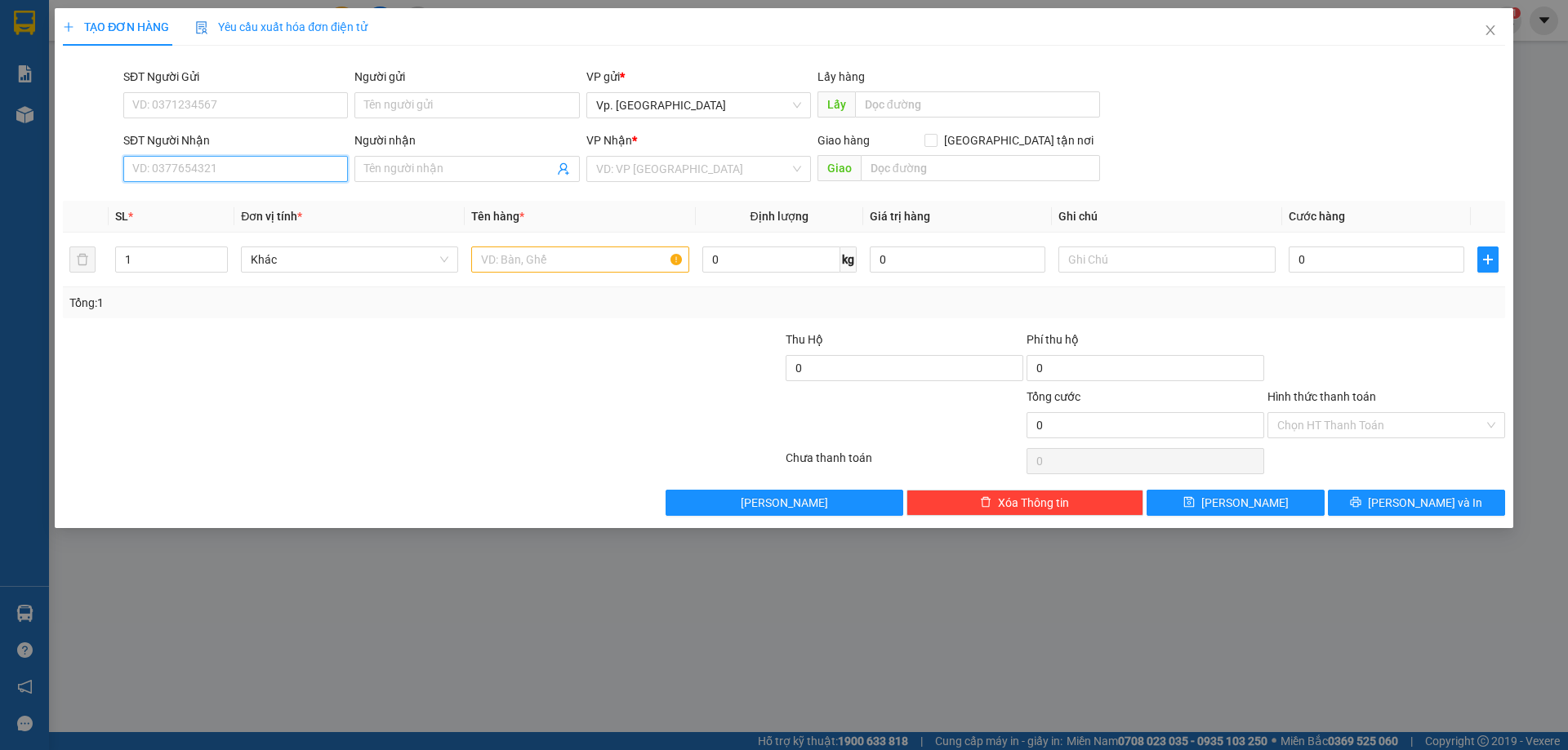
click at [255, 176] on input "SĐT Người Nhận" at bounding box center [236, 168] width 225 height 26
click at [188, 194] on div "0937921811 - AN" at bounding box center [236, 200] width 205 height 18
type input "0937921811"
type input "AN"
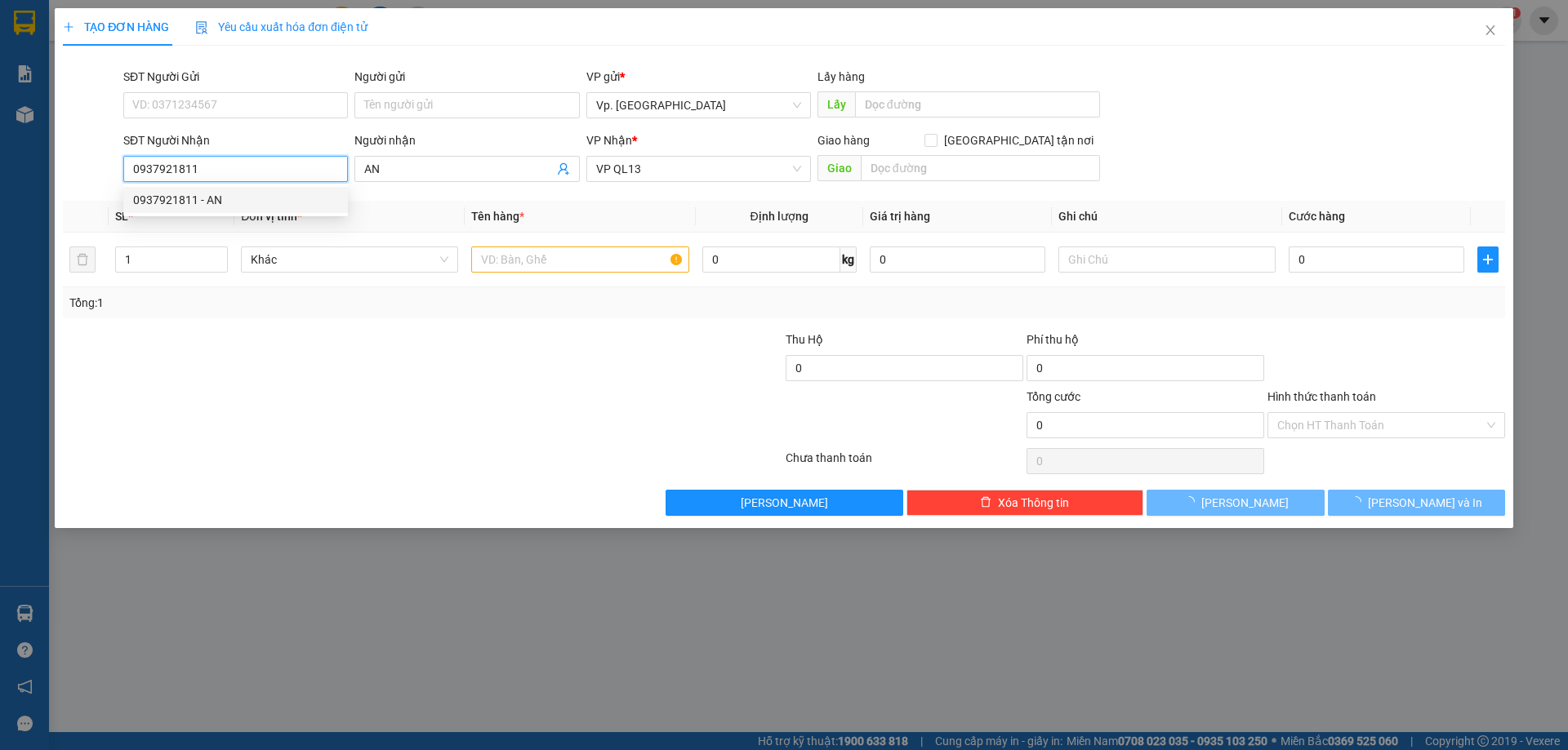
type input "30.000"
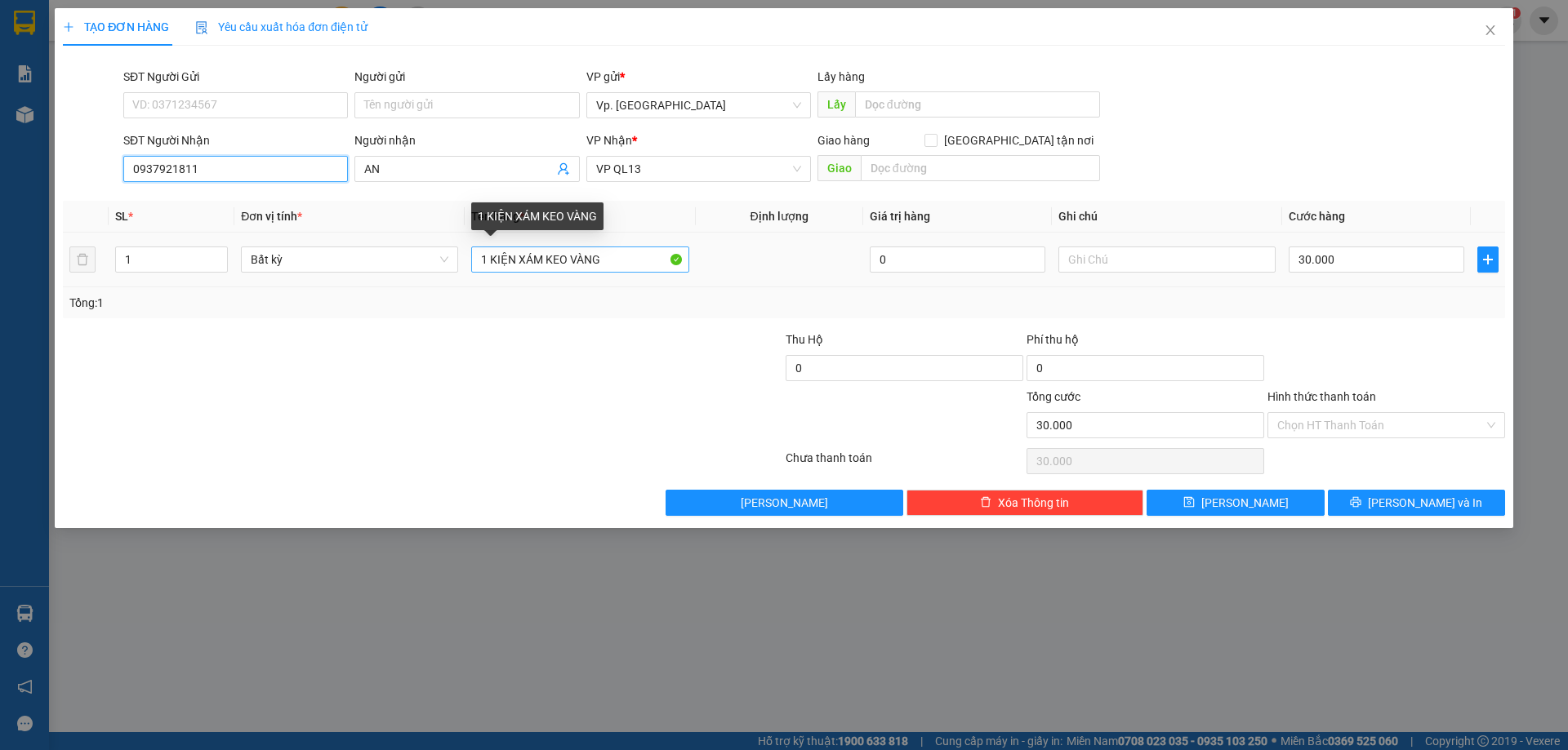
type input "0937921811"
drag, startPoint x: 485, startPoint y: 258, endPoint x: 542, endPoint y: 256, distance: 57.0
click at [542, 256] on input "1 KIỆN XÁM KEO VÀNG" at bounding box center [580, 259] width 217 height 26
type input "1BỌC KEO VÀNG"
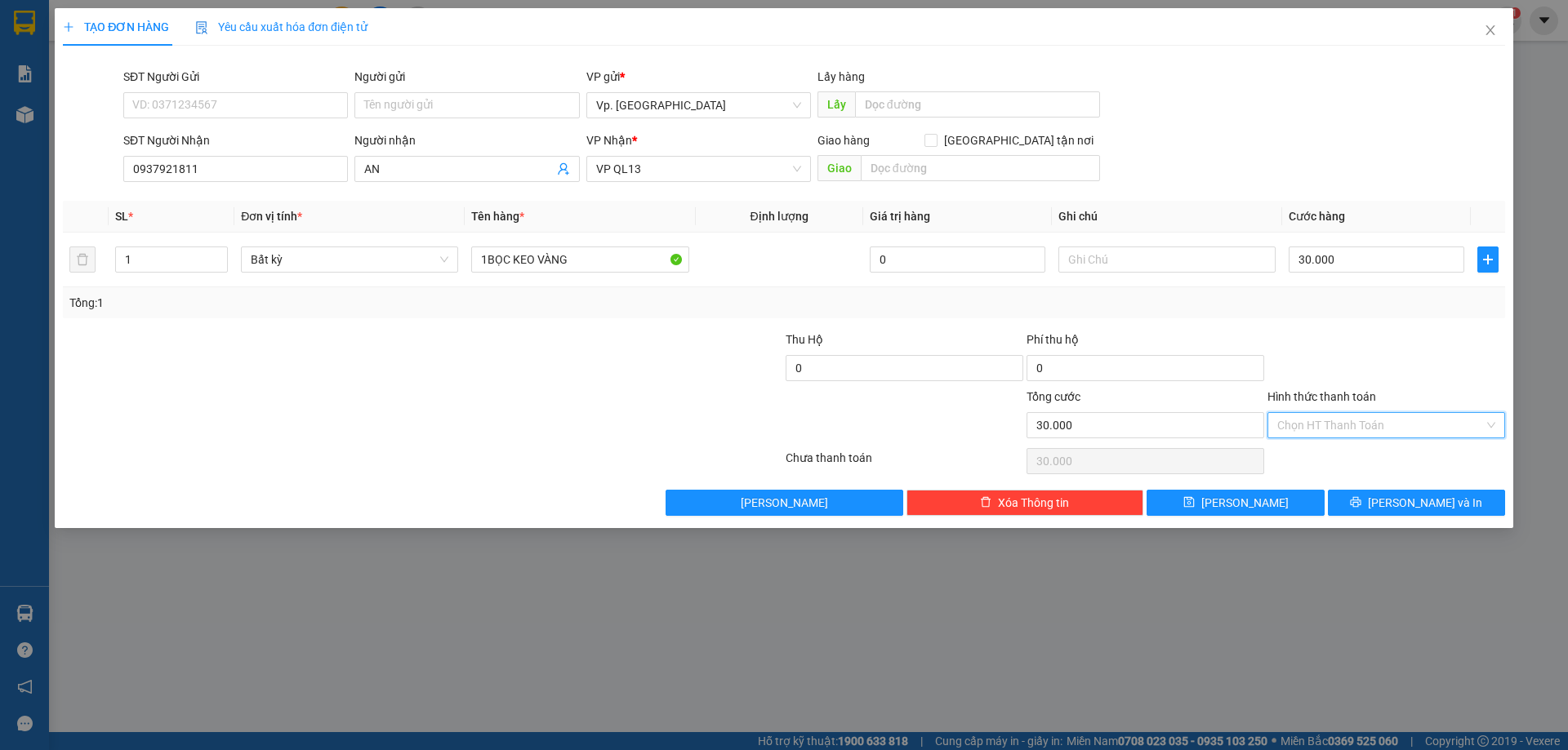
click at [1332, 433] on input "Hình thức thanh toán" at bounding box center [1381, 425] width 207 height 24
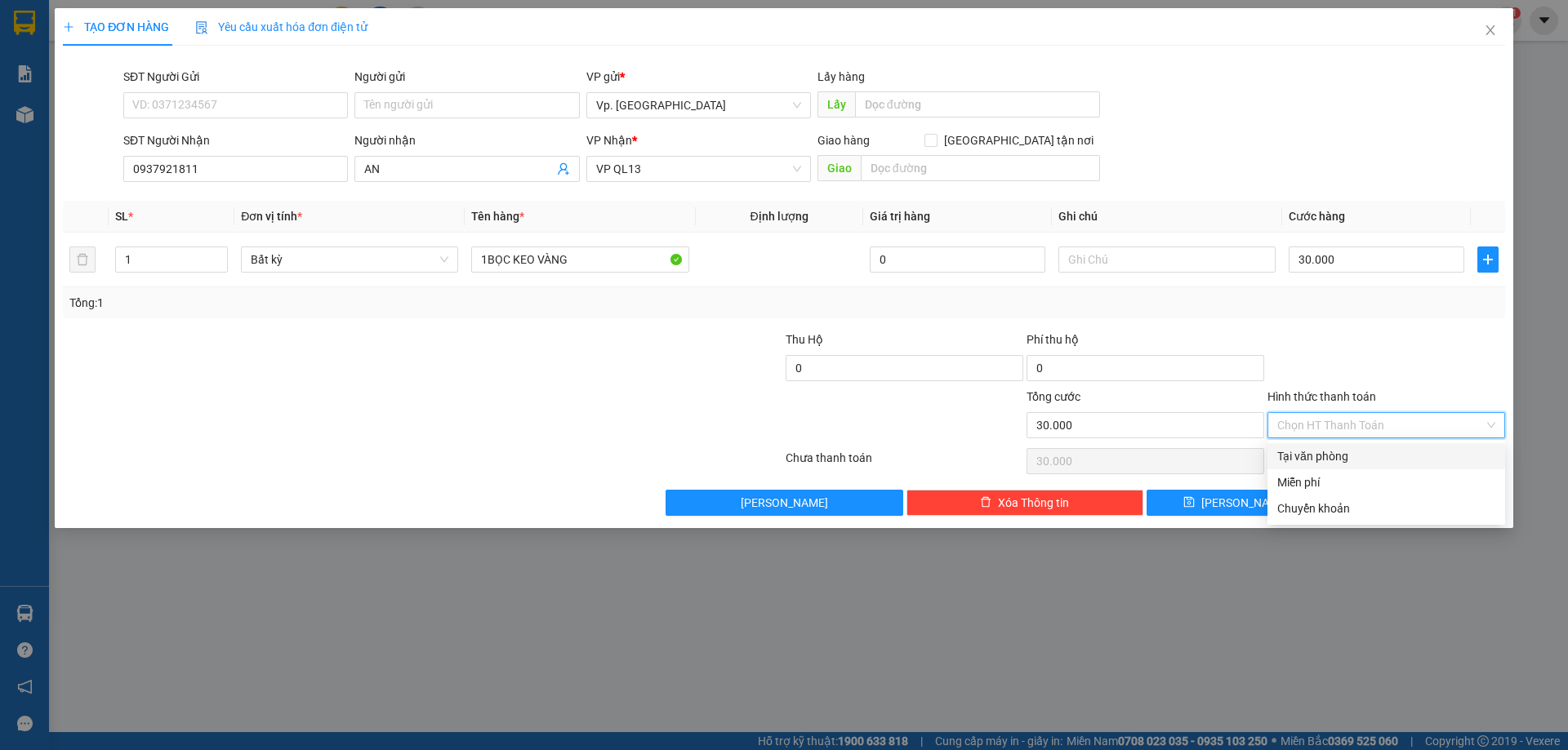
drag, startPoint x: 1322, startPoint y: 457, endPoint x: 1387, endPoint y: 498, distance: 76.9
click at [1322, 459] on div "Tại văn phòng" at bounding box center [1386, 456] width 218 height 18
type input "0"
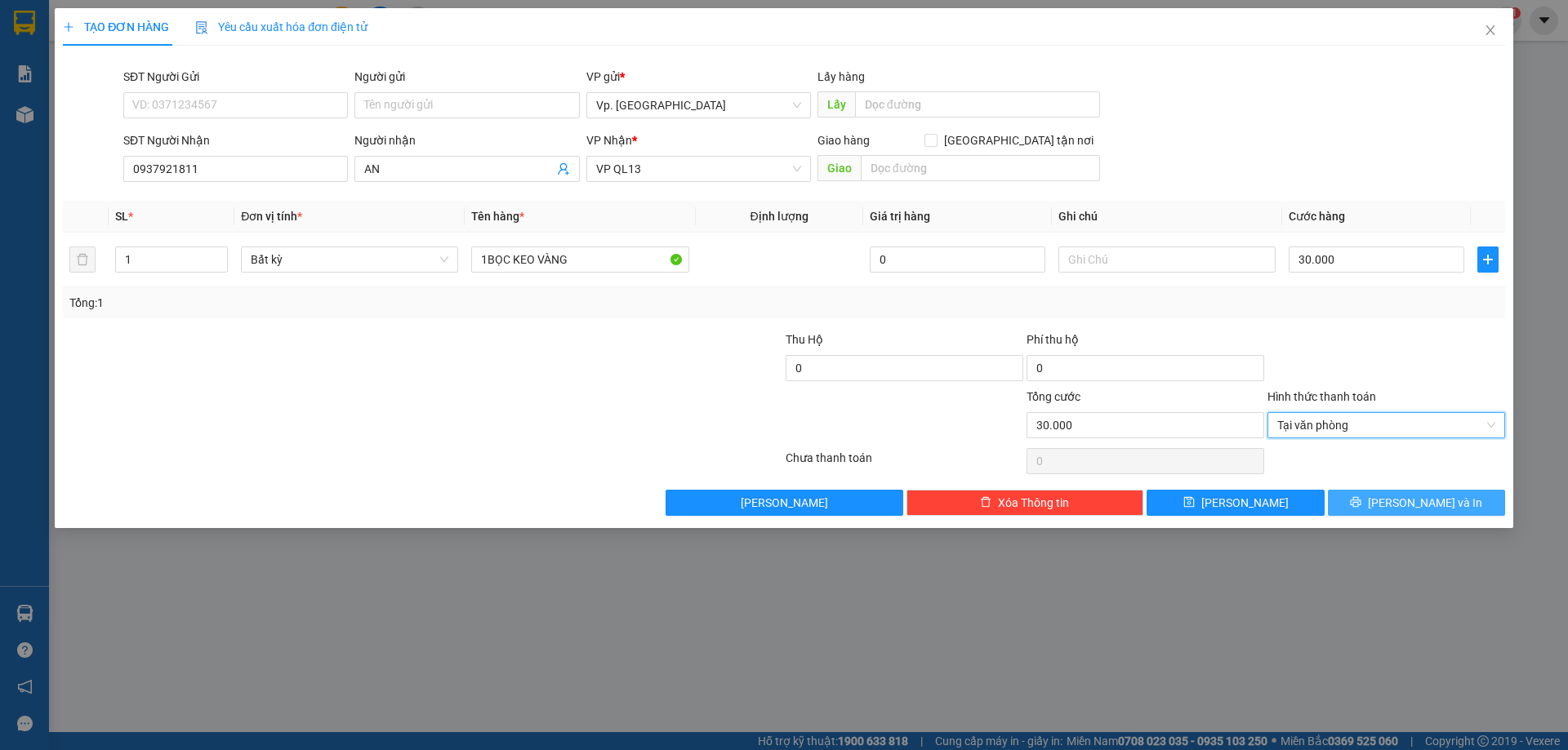
click at [1395, 494] on button "[PERSON_NAME] và In" at bounding box center [1416, 502] width 177 height 26
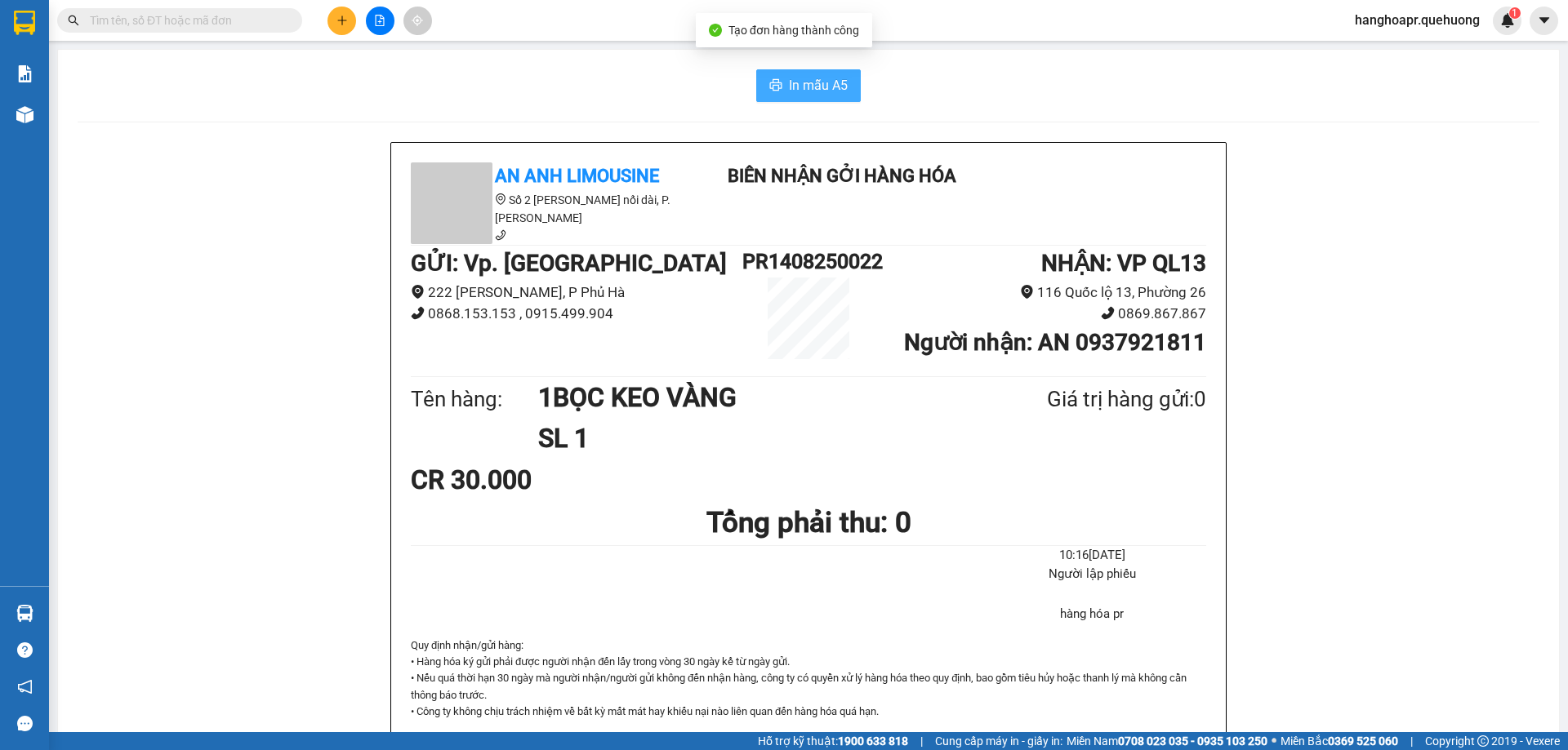
click at [812, 84] on span "In mẫu A5" at bounding box center [818, 85] width 59 height 21
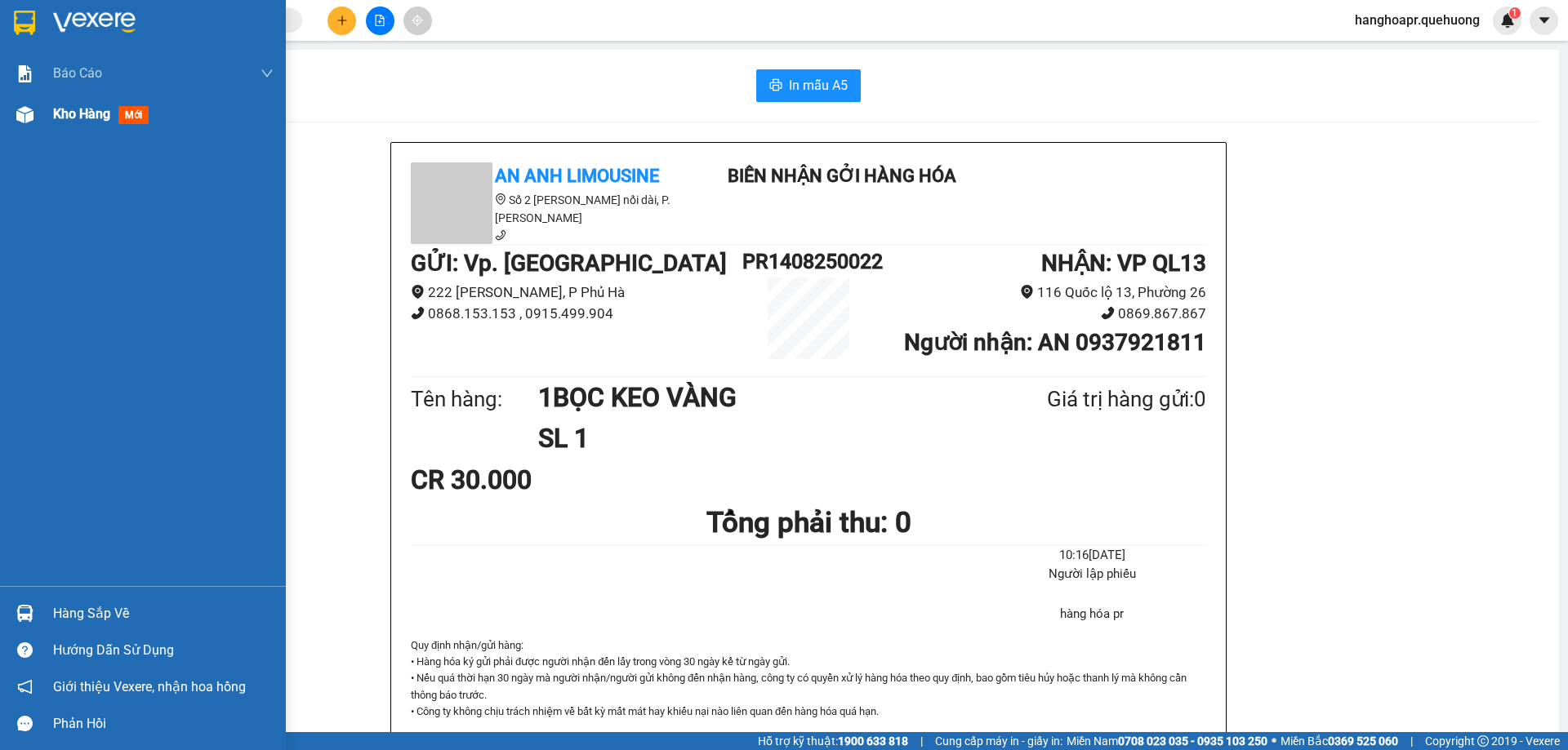
click at [68, 112] on span "Kho hàng" at bounding box center [82, 113] width 57 height 16
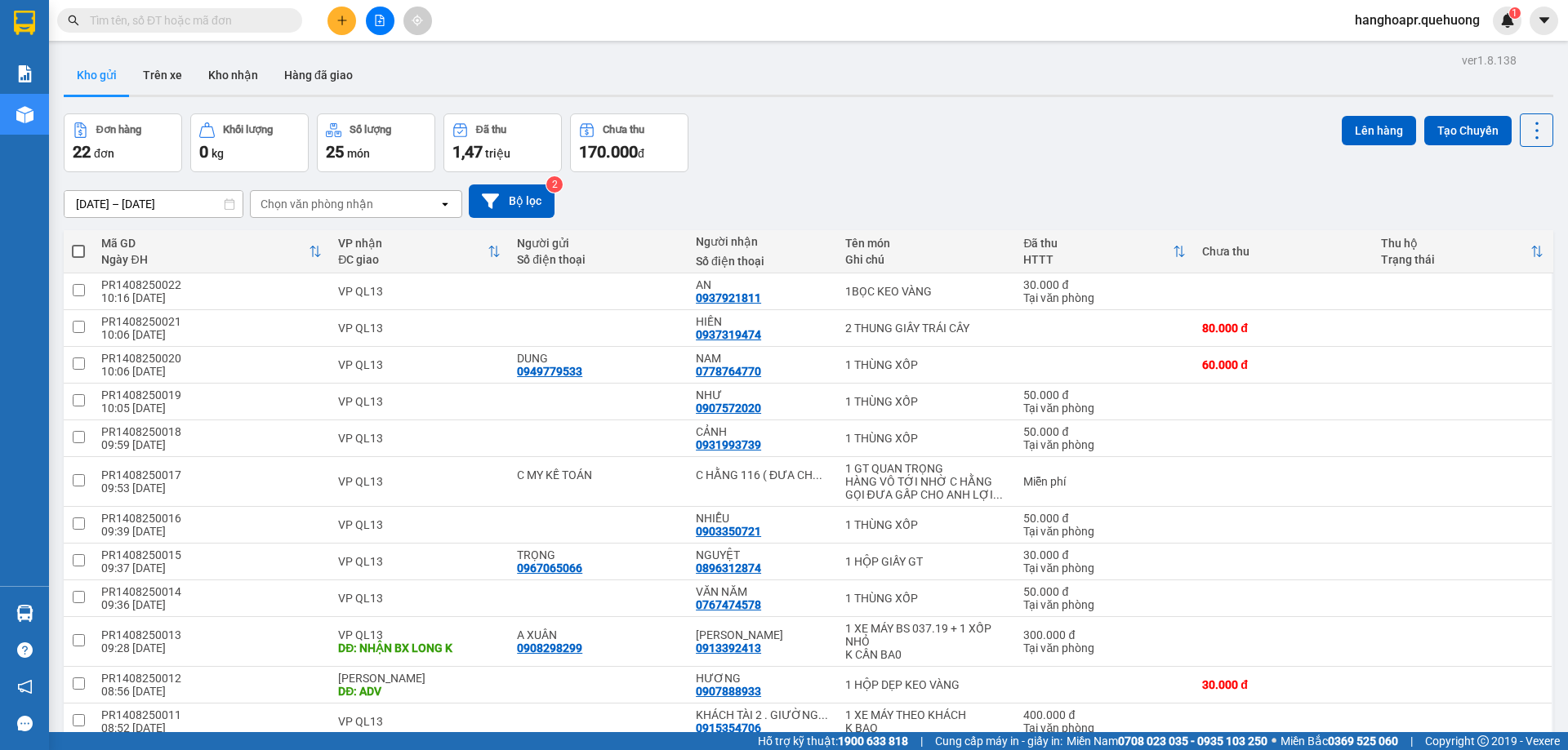
click at [81, 245] on span at bounding box center [78, 251] width 13 height 13
click at [78, 243] on input "checkbox" at bounding box center [78, 243] width 0 height 0
checkbox input "true"
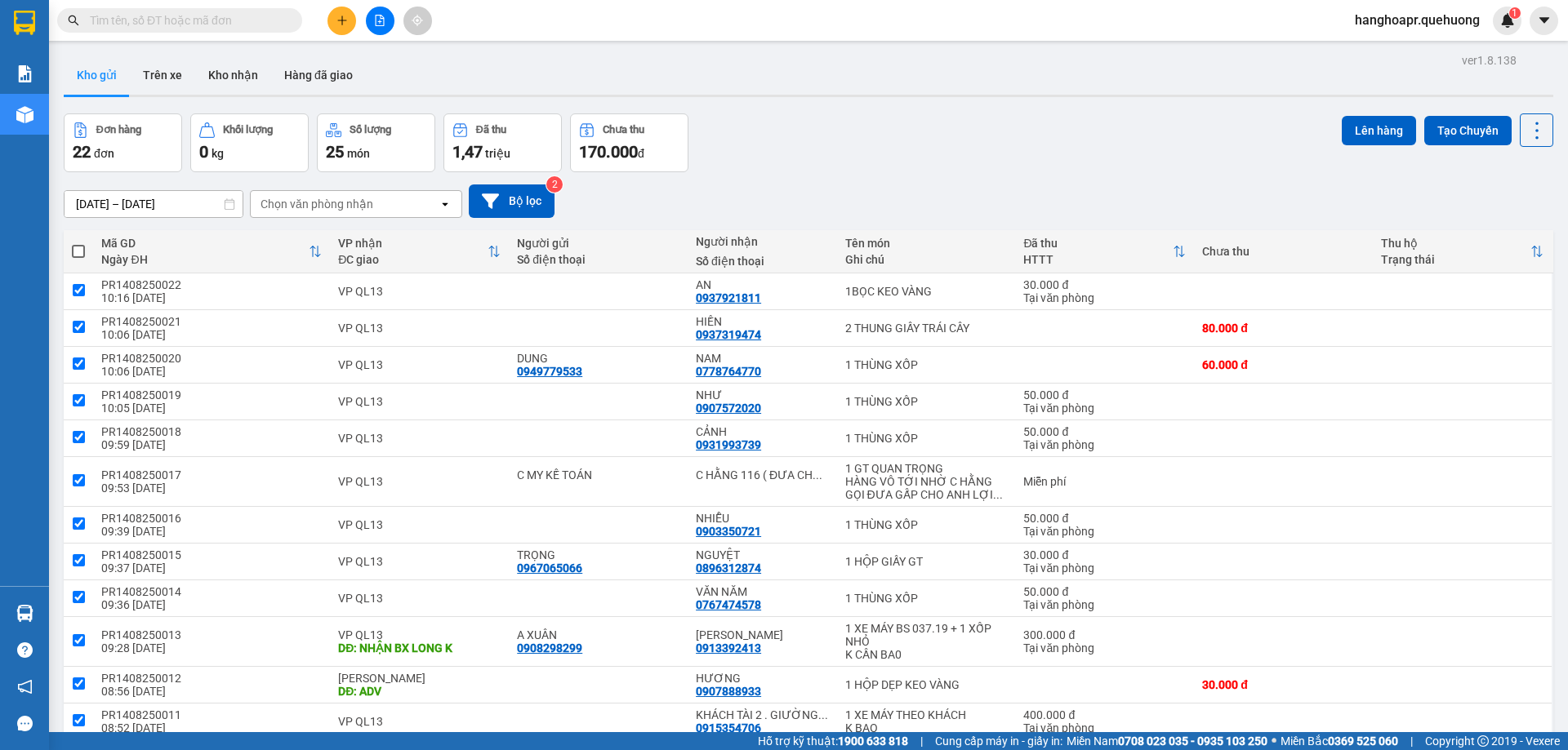
checkbox input "true"
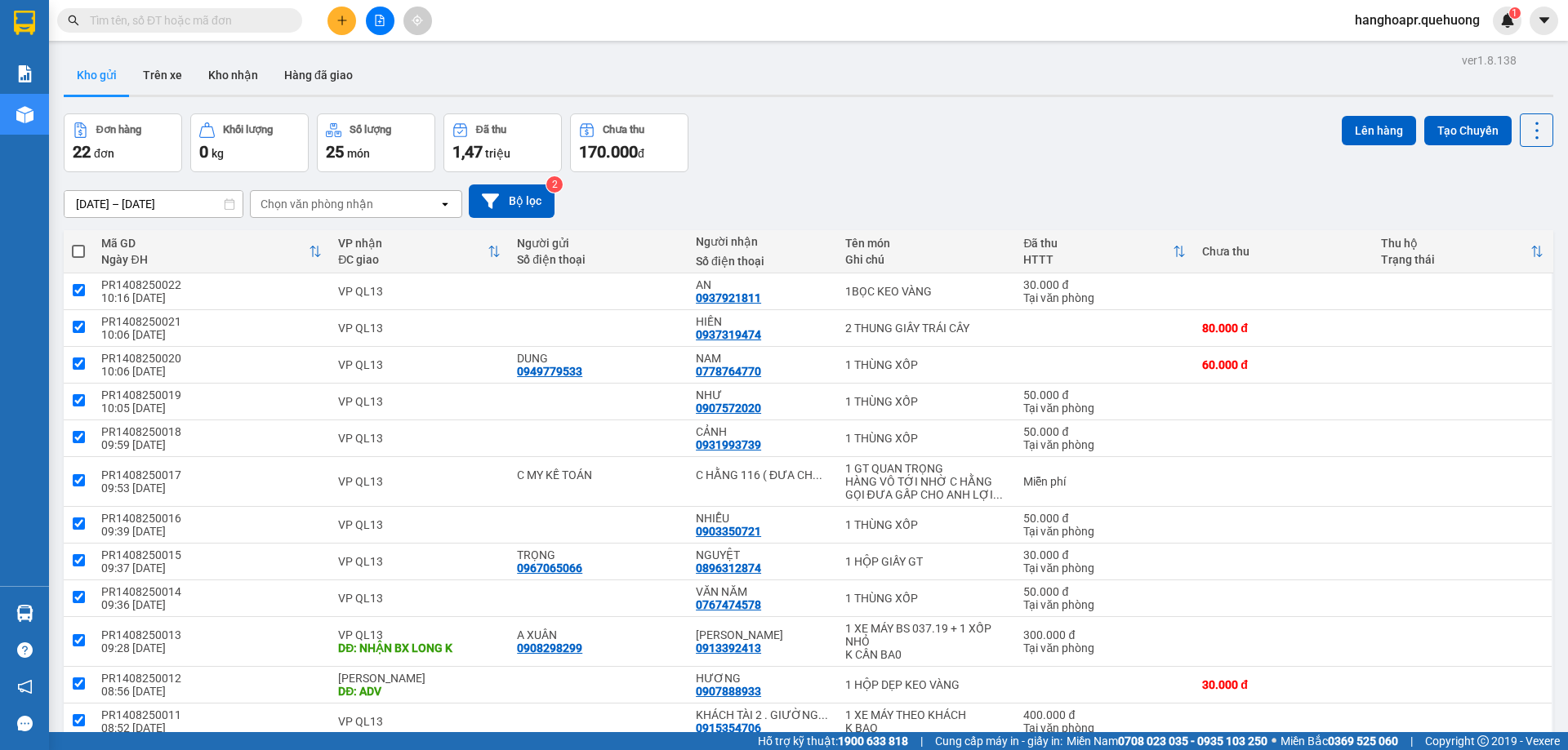
checkbox input "true"
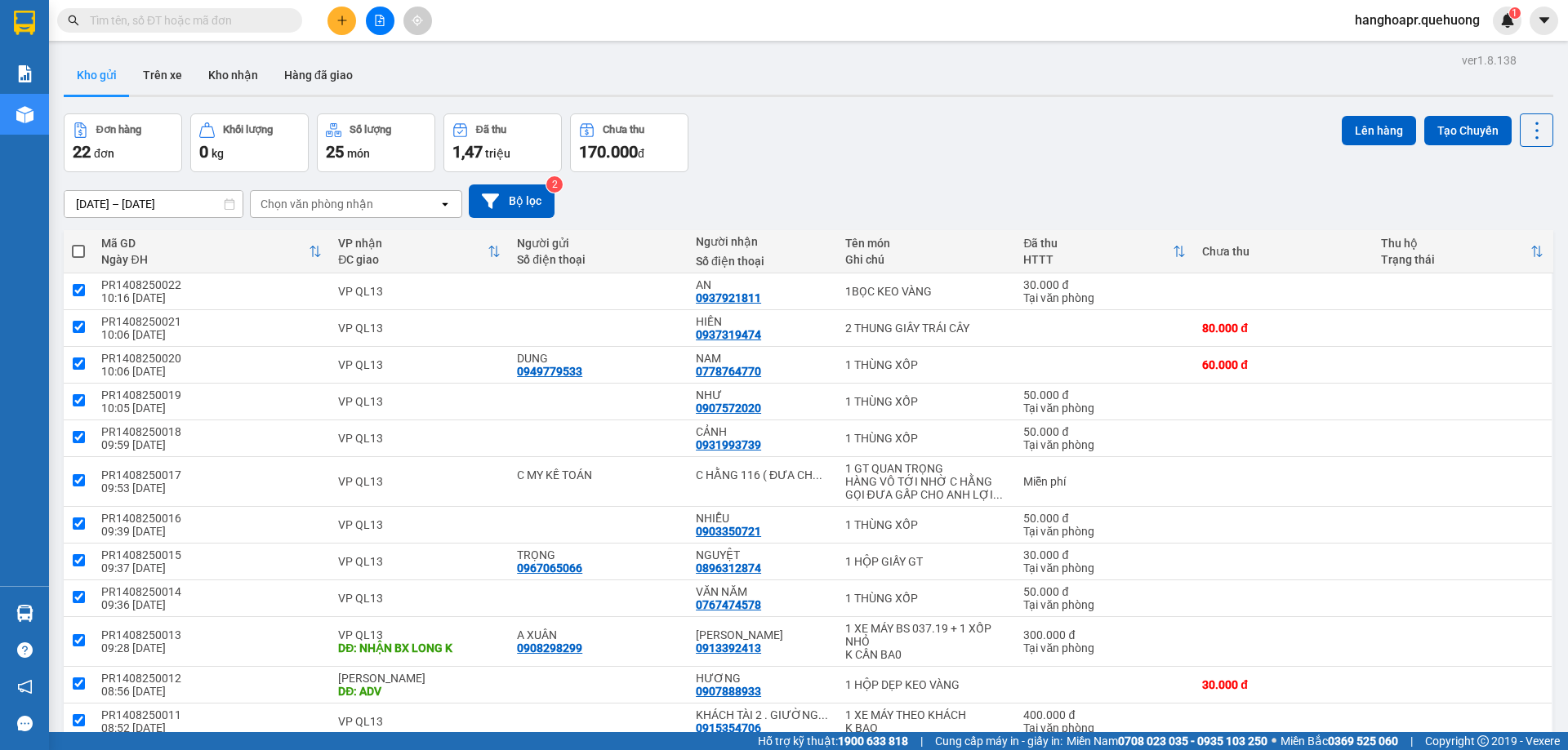
checkbox input "true"
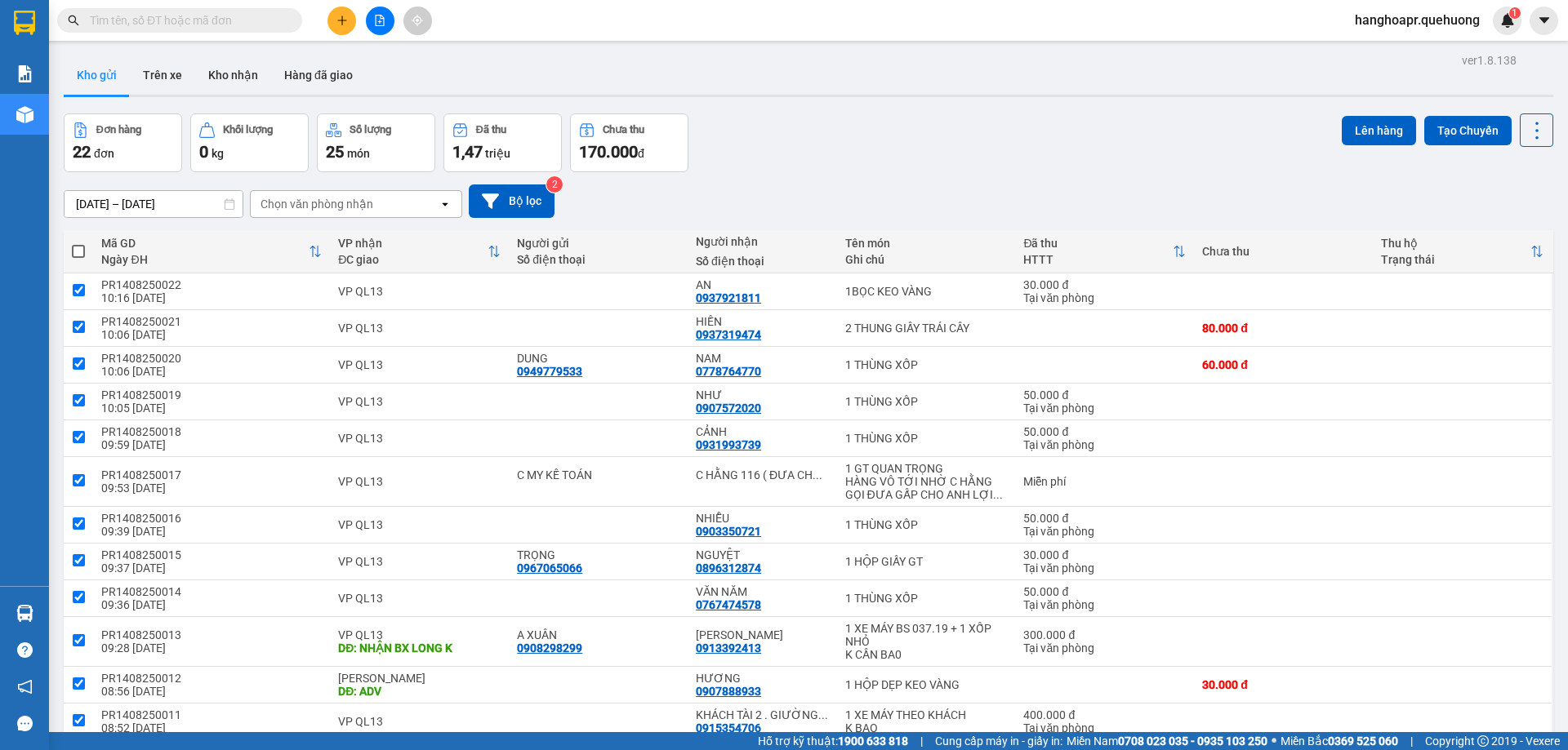
checkbox input "true"
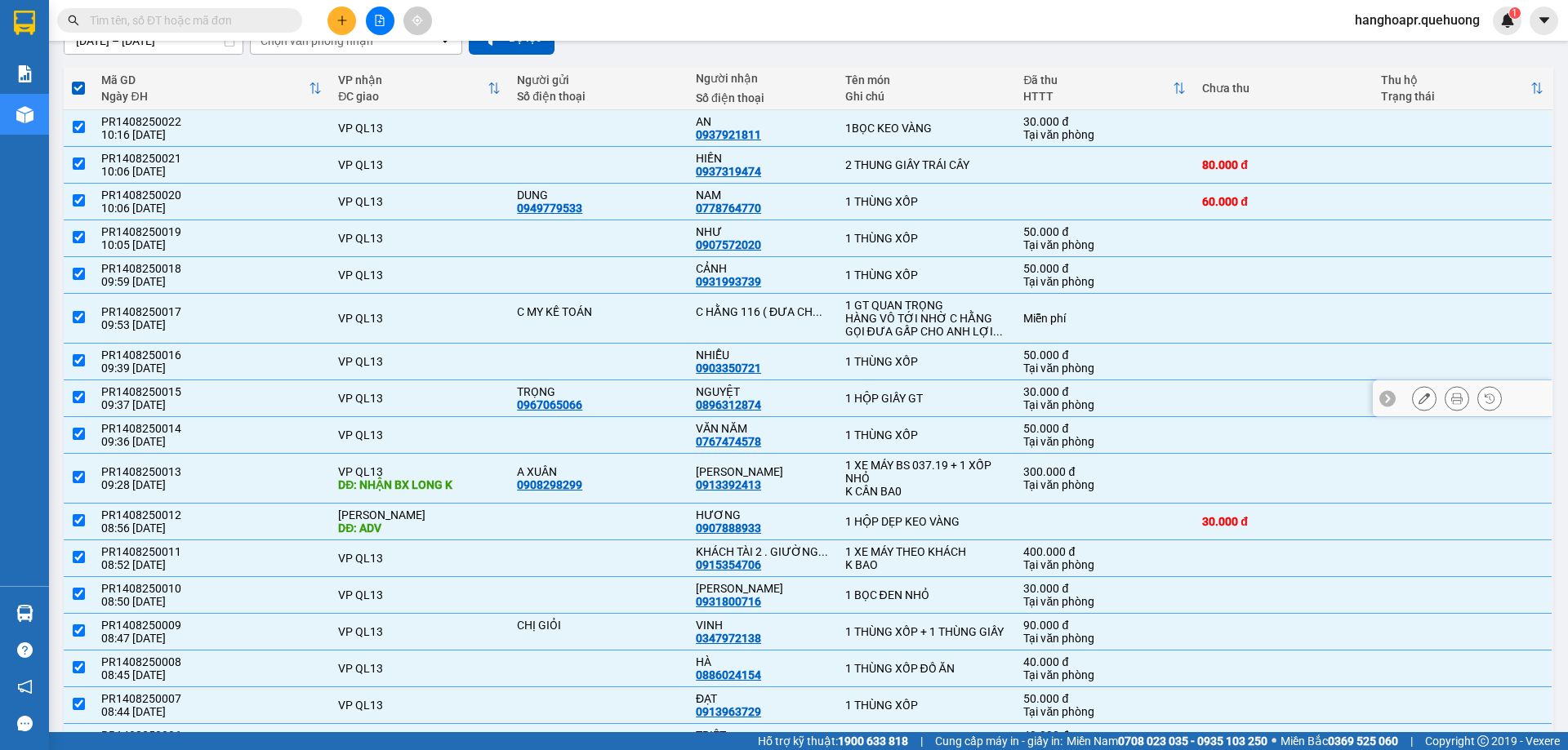
scroll to position [245, 0]
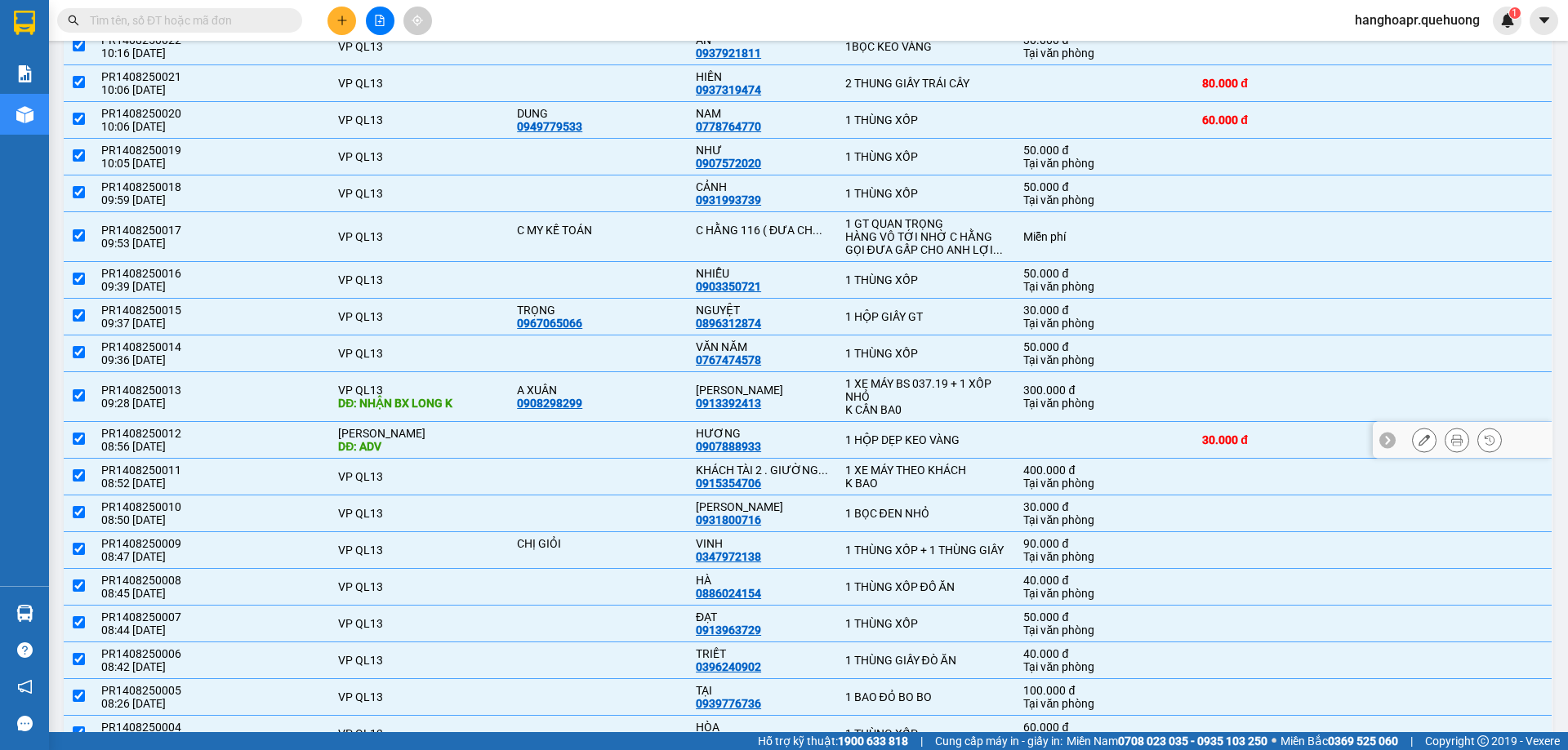
click at [79, 436] on input "checkbox" at bounding box center [78, 439] width 12 height 12
checkbox input "false"
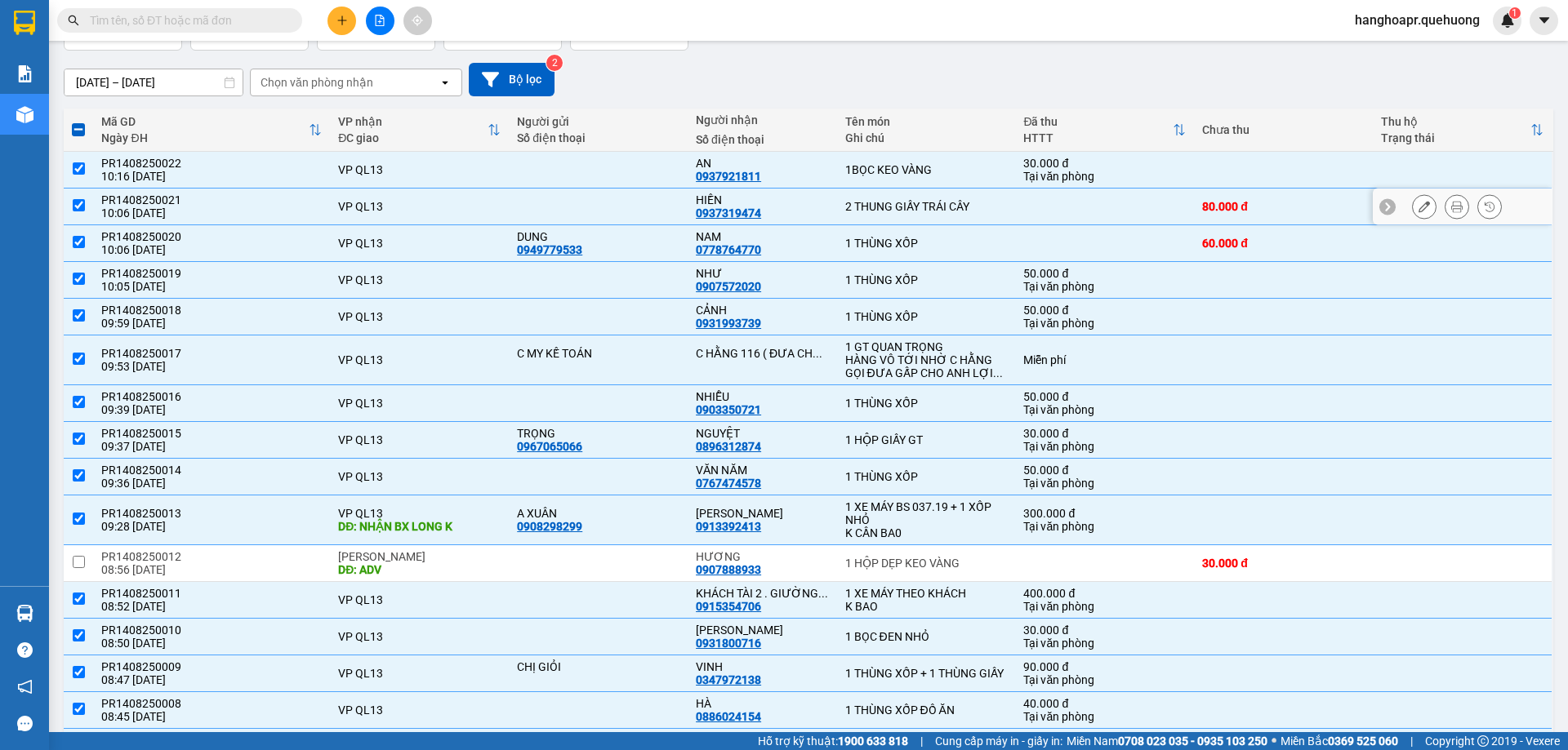
scroll to position [0, 0]
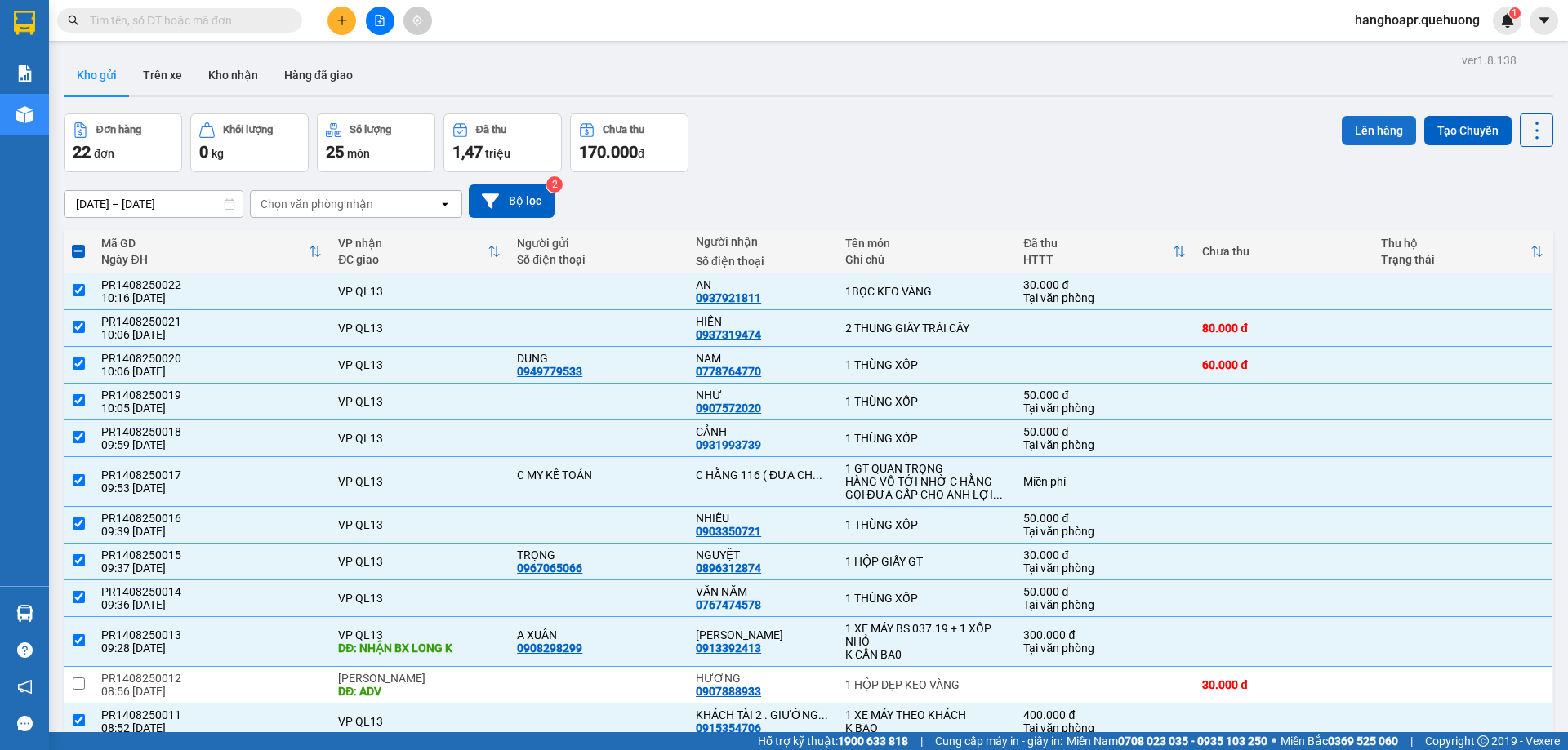
click at [1382, 132] on button "Lên hàng" at bounding box center [1378, 130] width 74 height 29
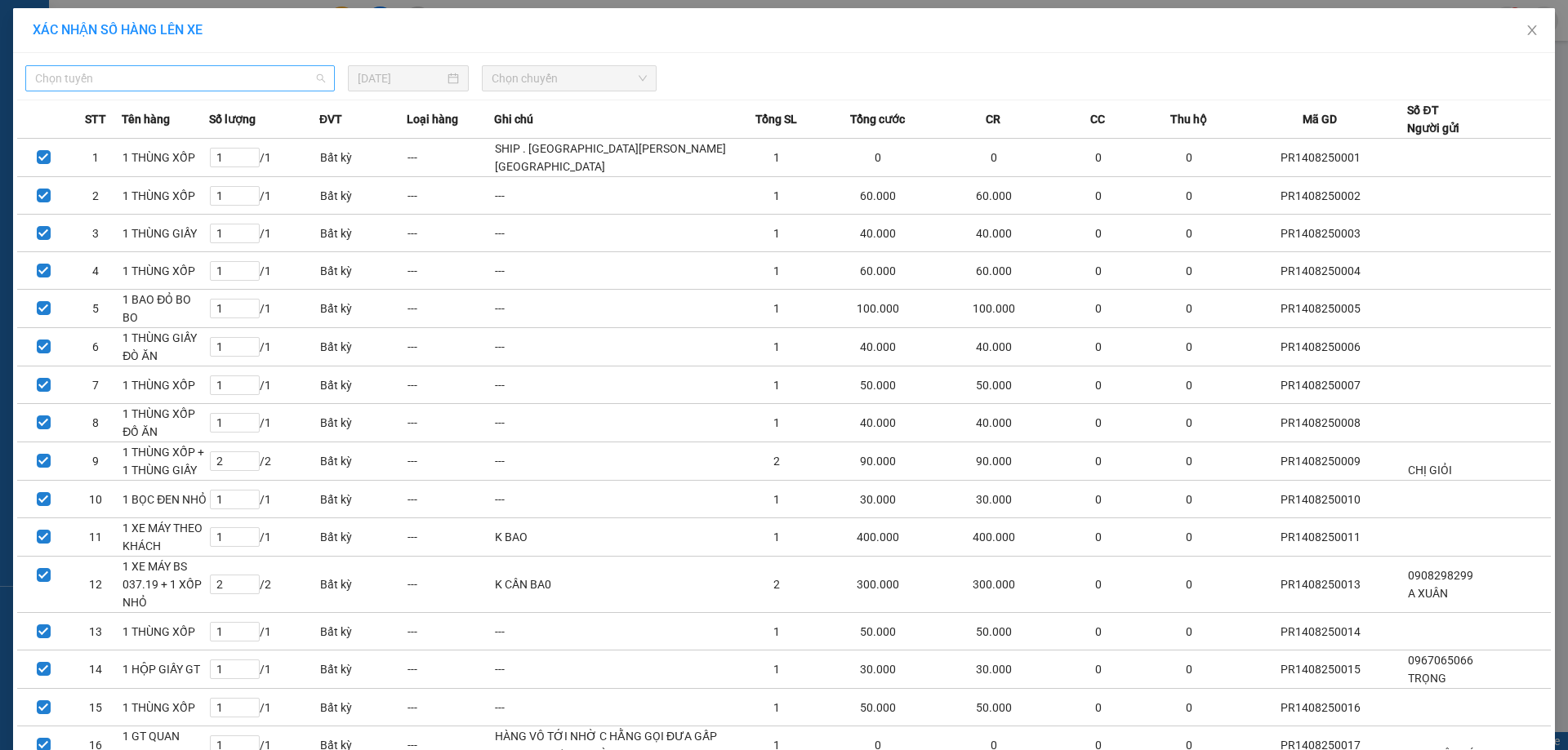
click at [222, 77] on span "Chọn tuyến" at bounding box center [180, 77] width 290 height 24
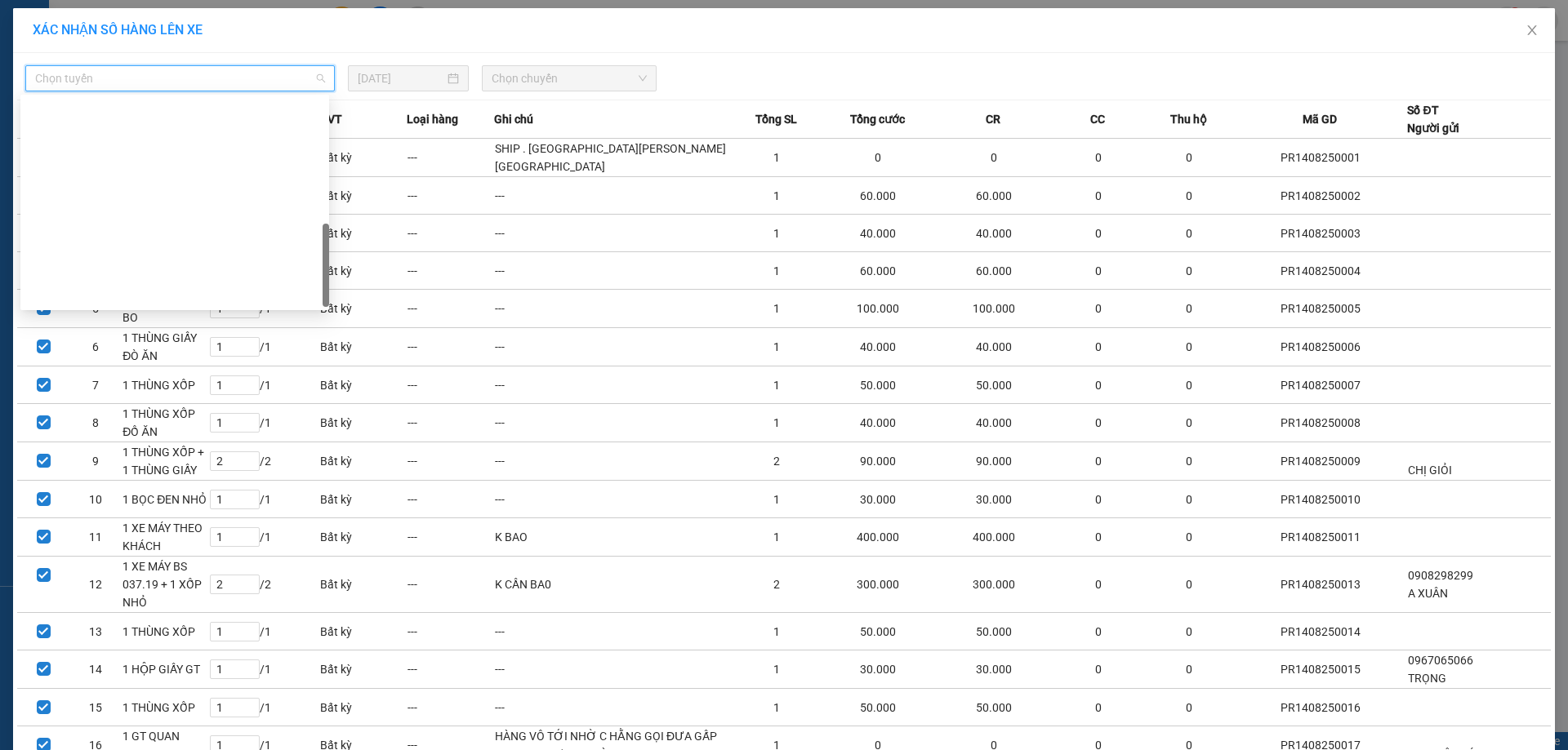
scroll to position [444, 0]
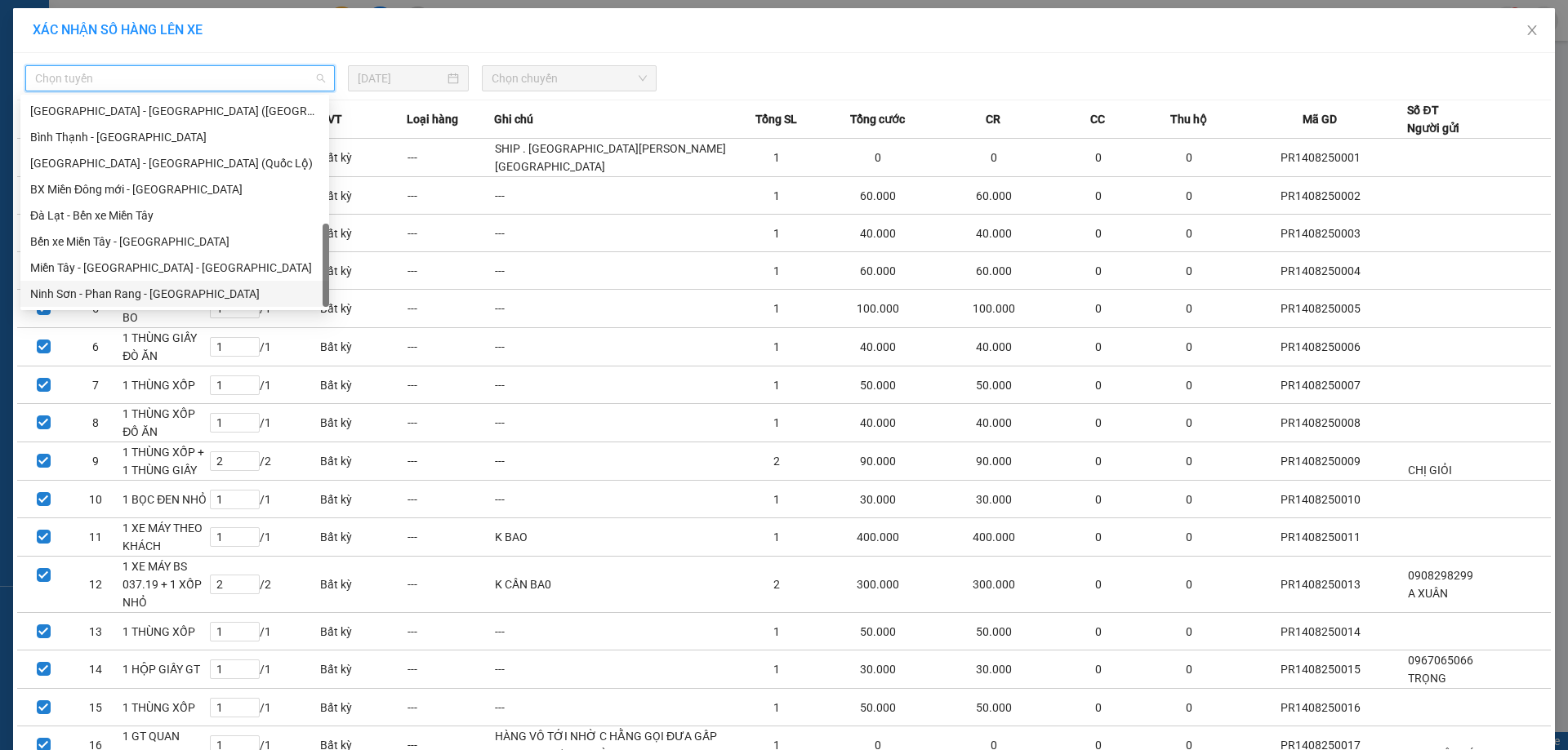
click at [188, 291] on div "Ninh Sơn - Phan Rang - [GEOGRAPHIC_DATA]" at bounding box center [174, 294] width 289 height 18
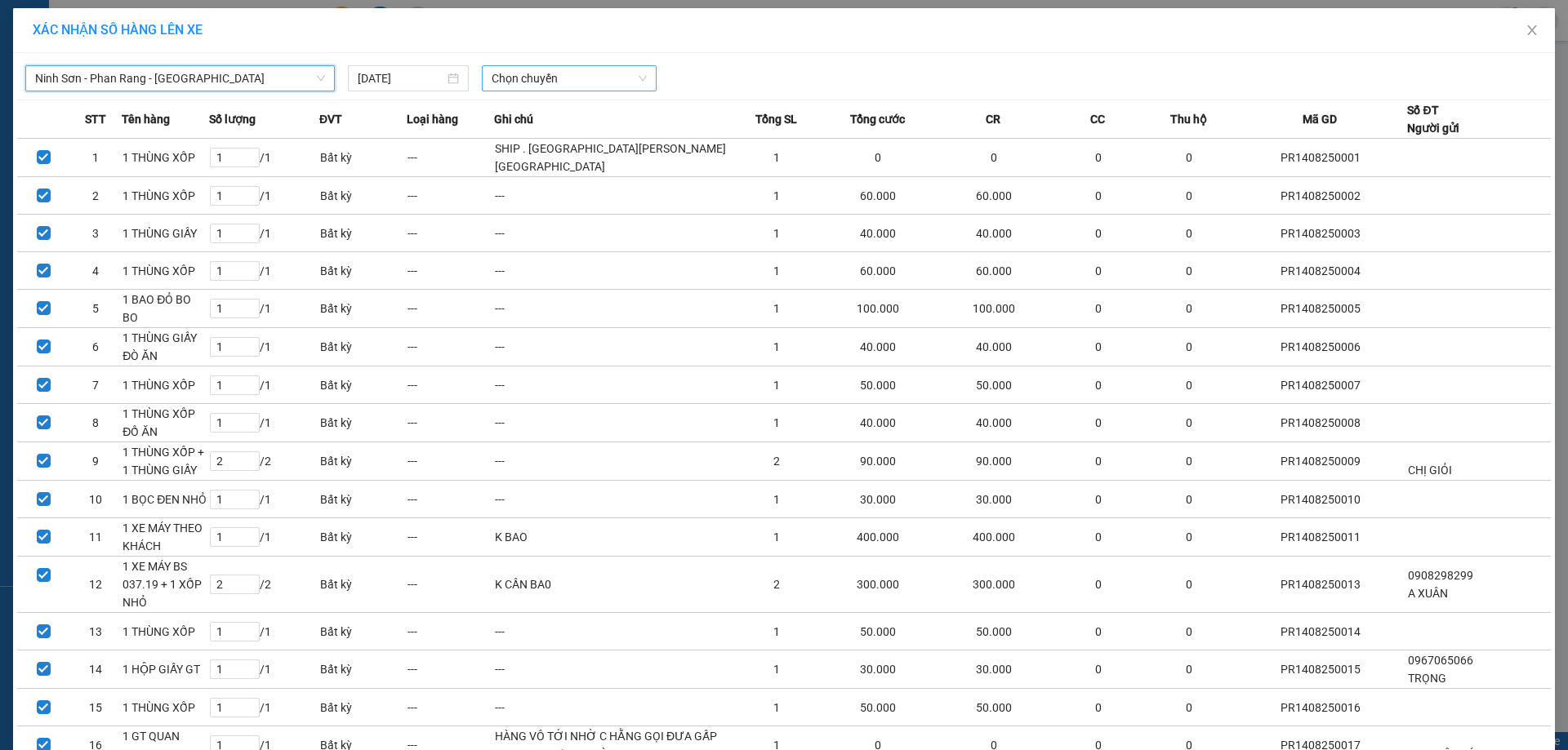
click at [525, 83] on span "Chọn chuyến" at bounding box center [569, 77] width 155 height 24
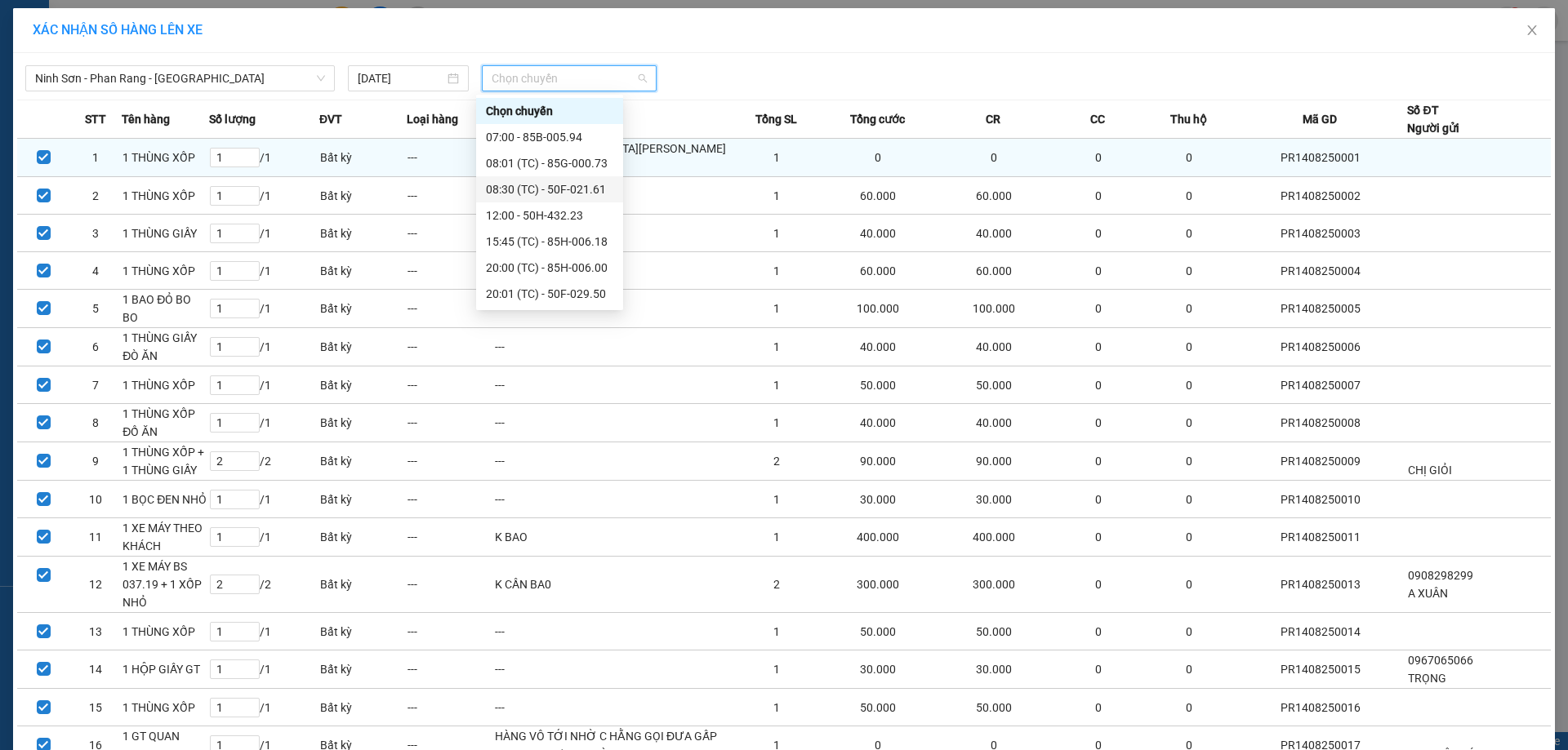
click at [576, 191] on div "08:30 (TC) - 50F-021.61" at bounding box center [549, 190] width 127 height 18
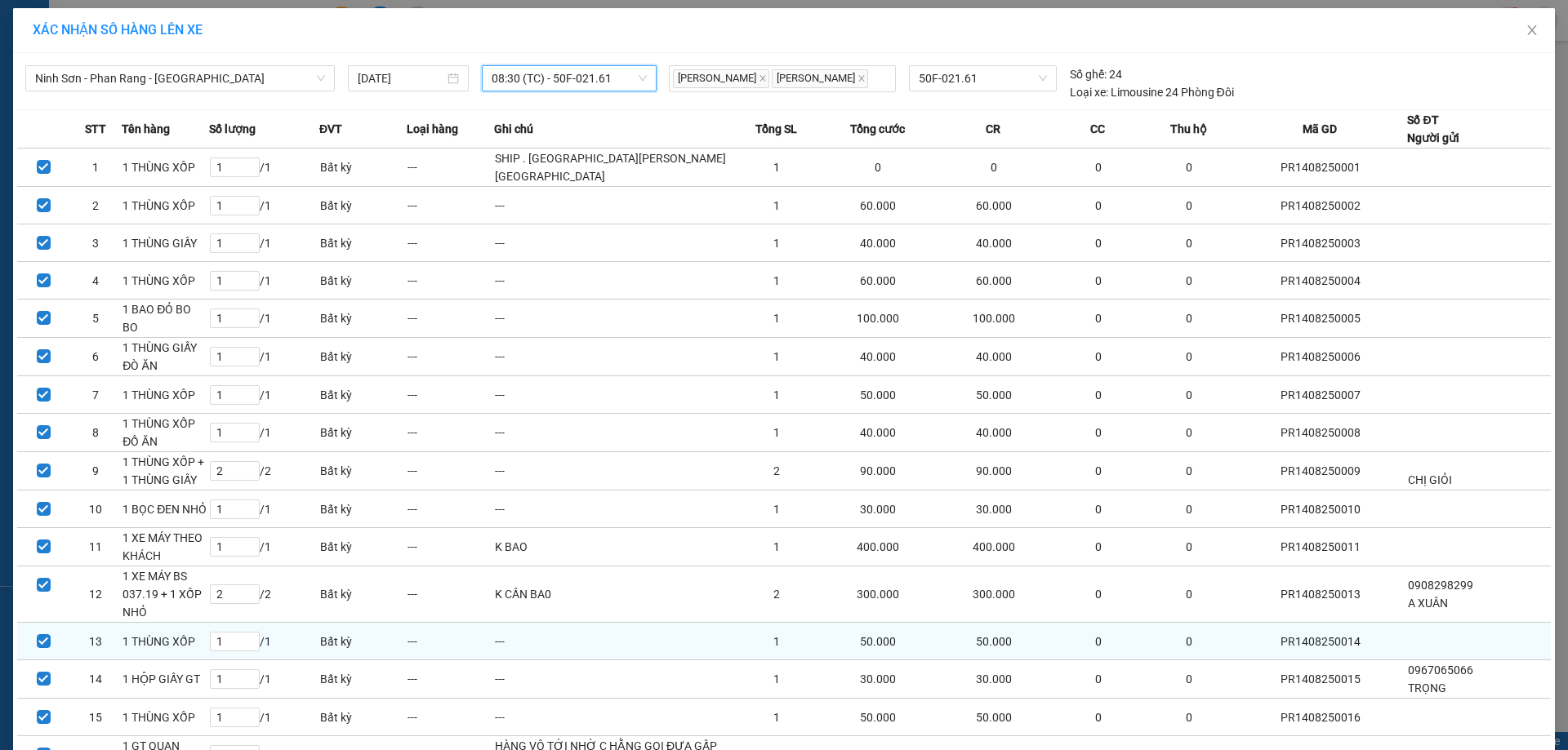
scroll to position [393, 0]
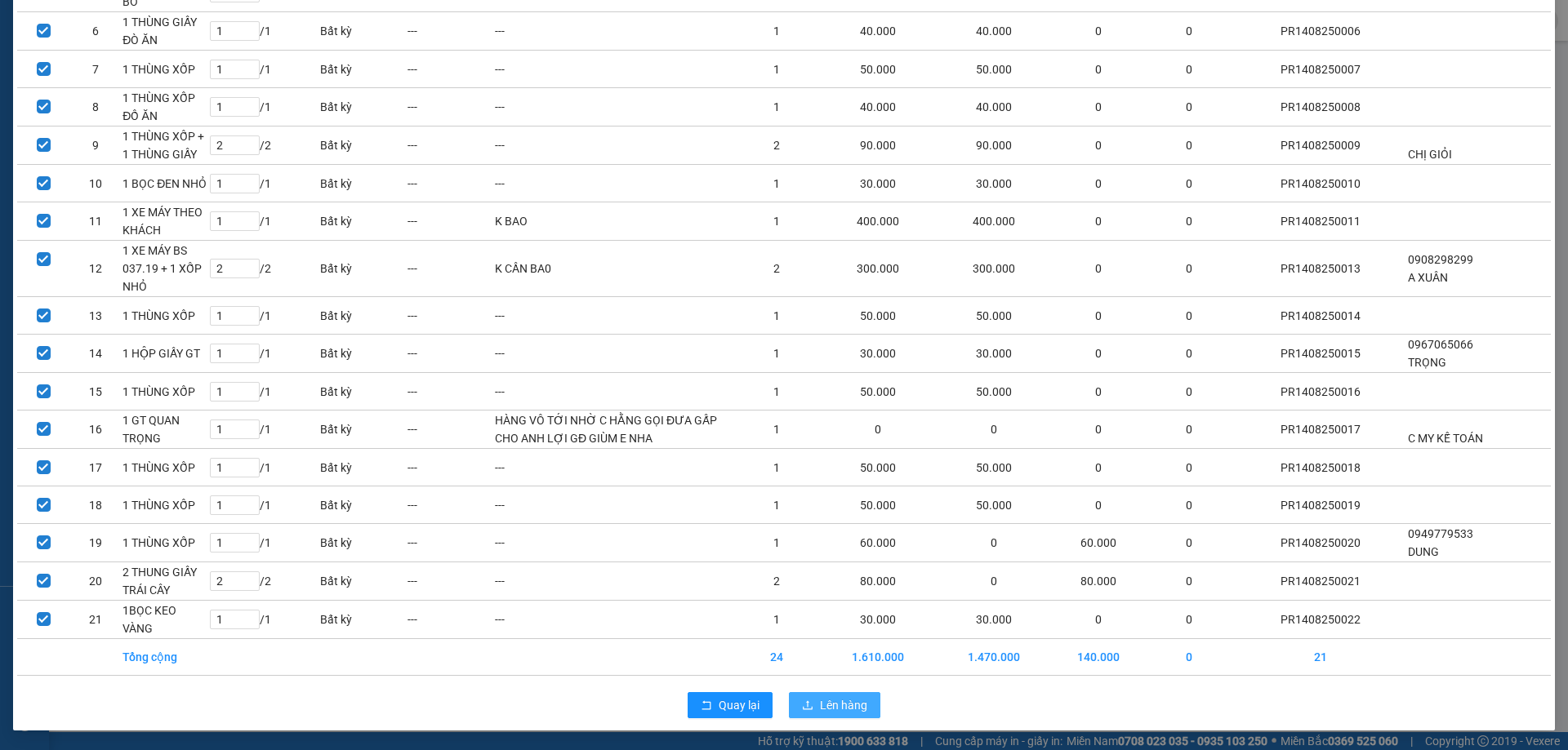
click at [835, 707] on span "Lên hàng" at bounding box center [843, 705] width 47 height 18
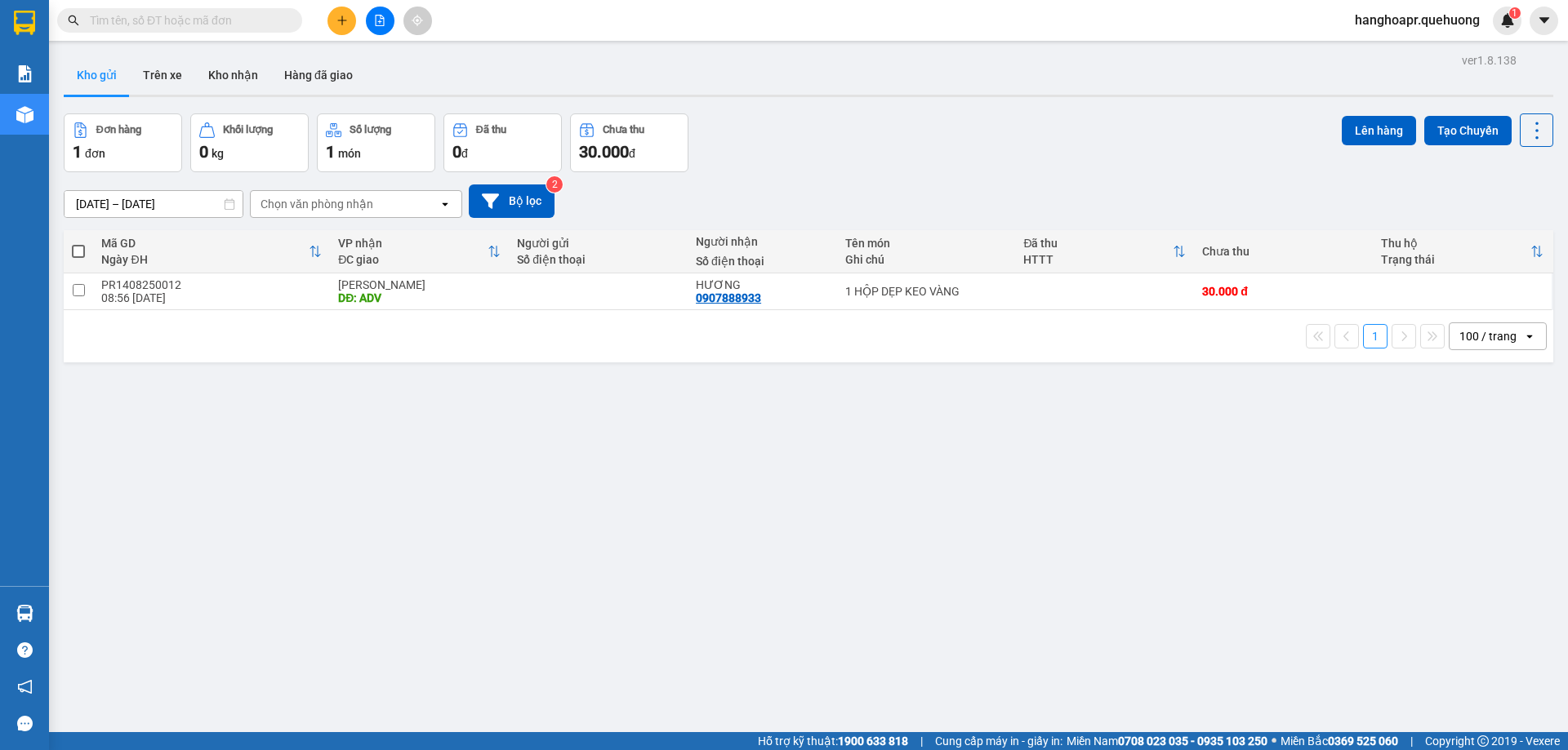
click at [386, 29] on button at bounding box center [380, 21] width 28 height 28
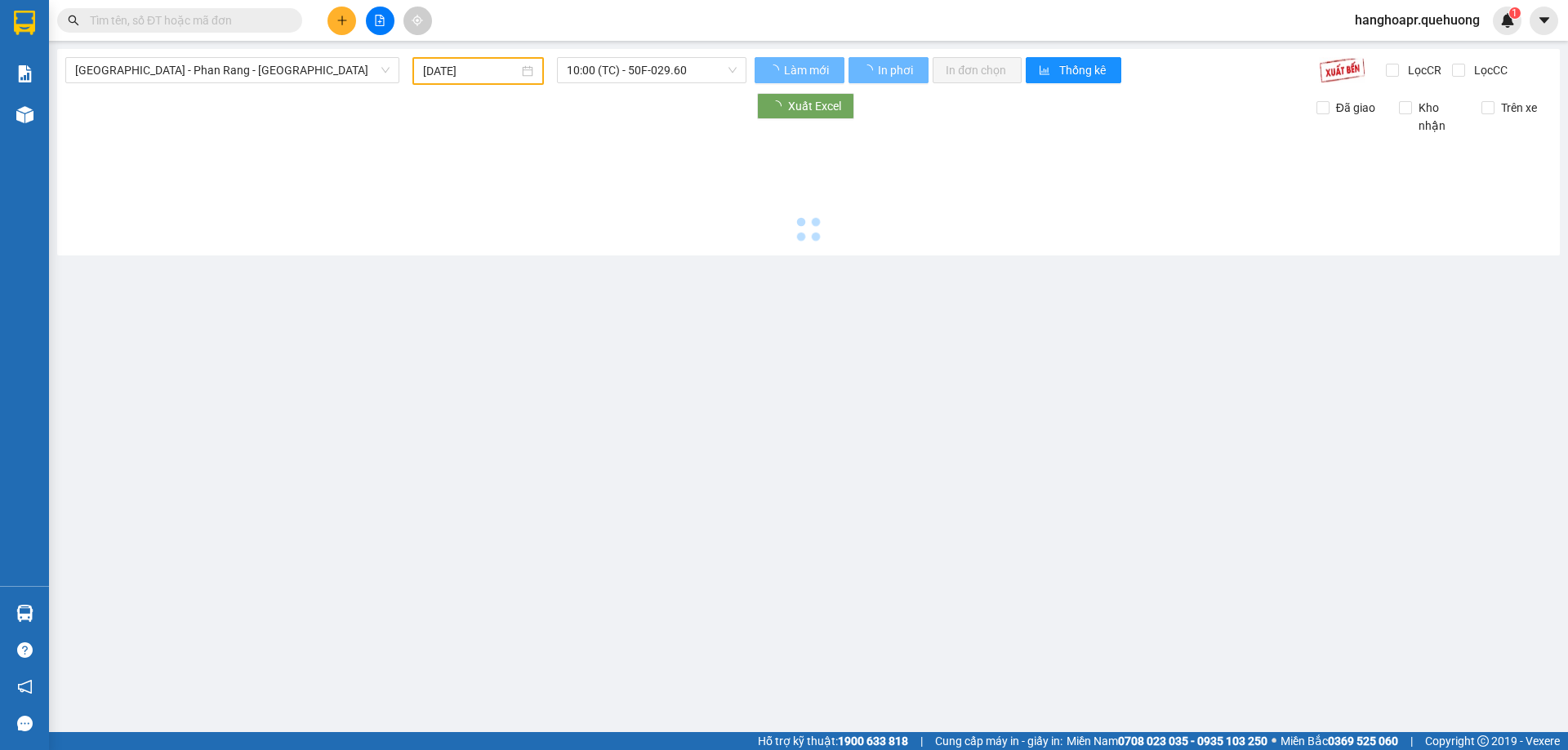
type input "[DATE]"
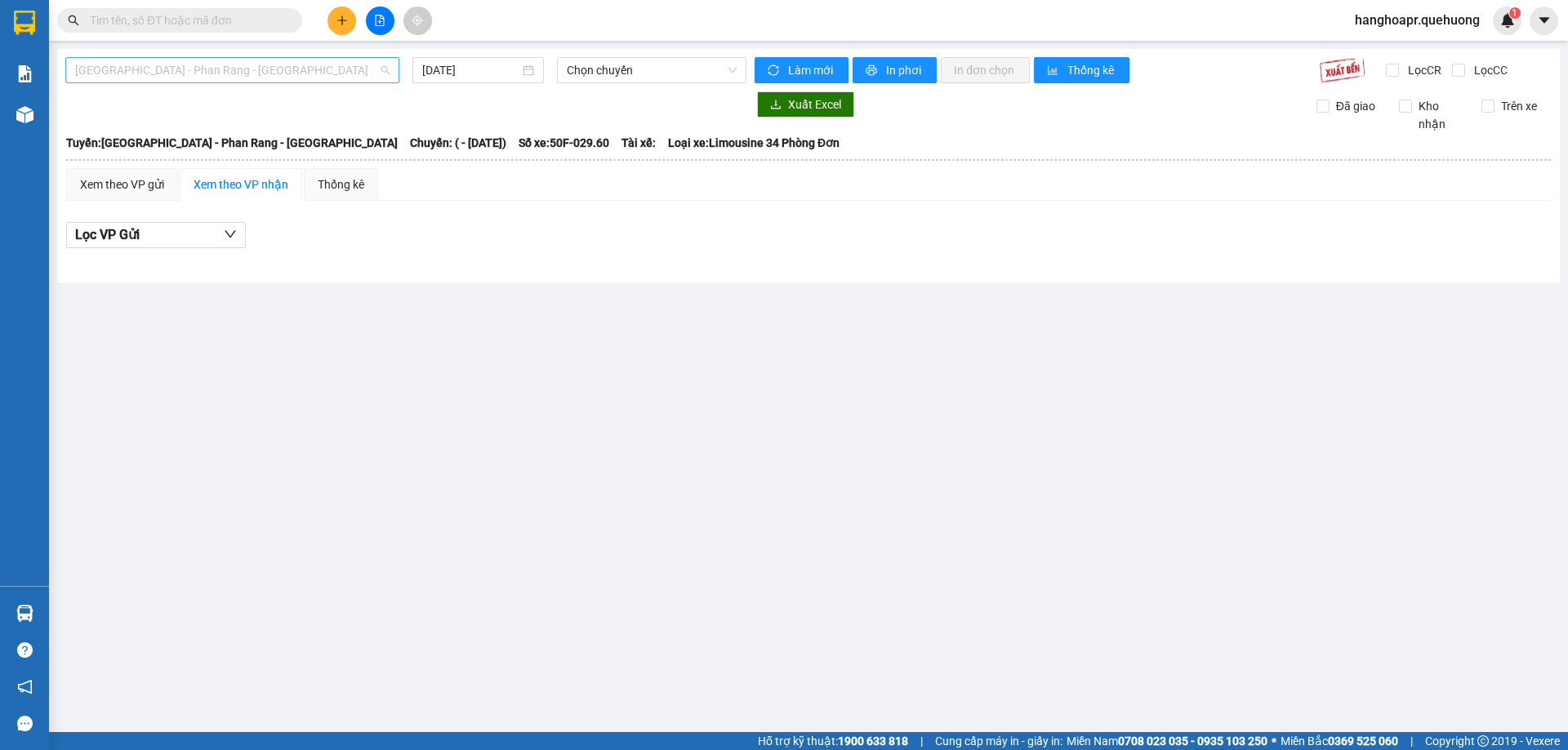
click at [312, 65] on span "[GEOGRAPHIC_DATA] - Phan Rang - [GEOGRAPHIC_DATA]" at bounding box center [232, 70] width 315 height 24
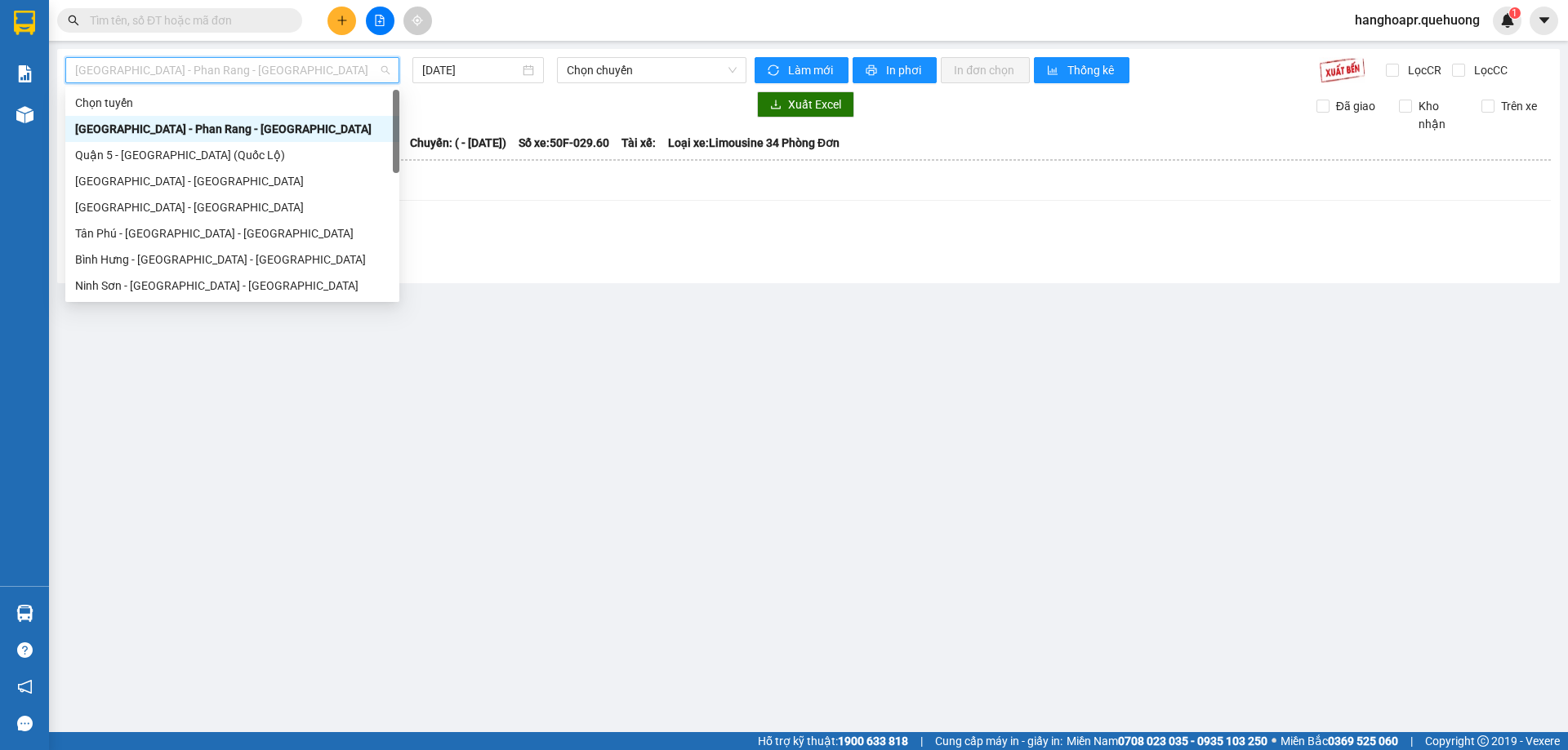
scroll to position [444, 0]
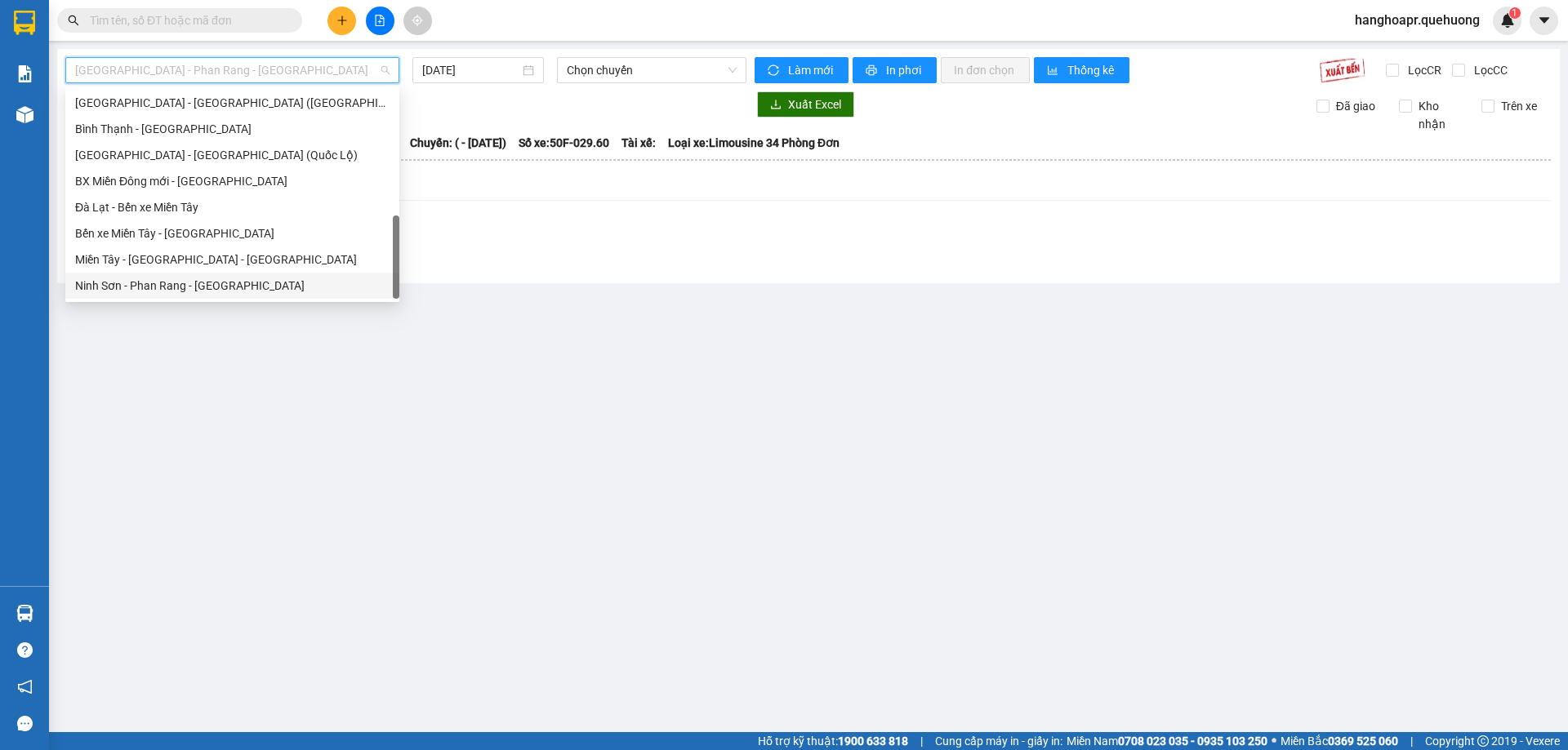
drag, startPoint x: 251, startPoint y: 291, endPoint x: 304, endPoint y: 246, distance: 69.5
click at [253, 289] on div "Ninh Sơn - Phan Rang - [GEOGRAPHIC_DATA]" at bounding box center [232, 286] width 315 height 18
type input "[DATE]"
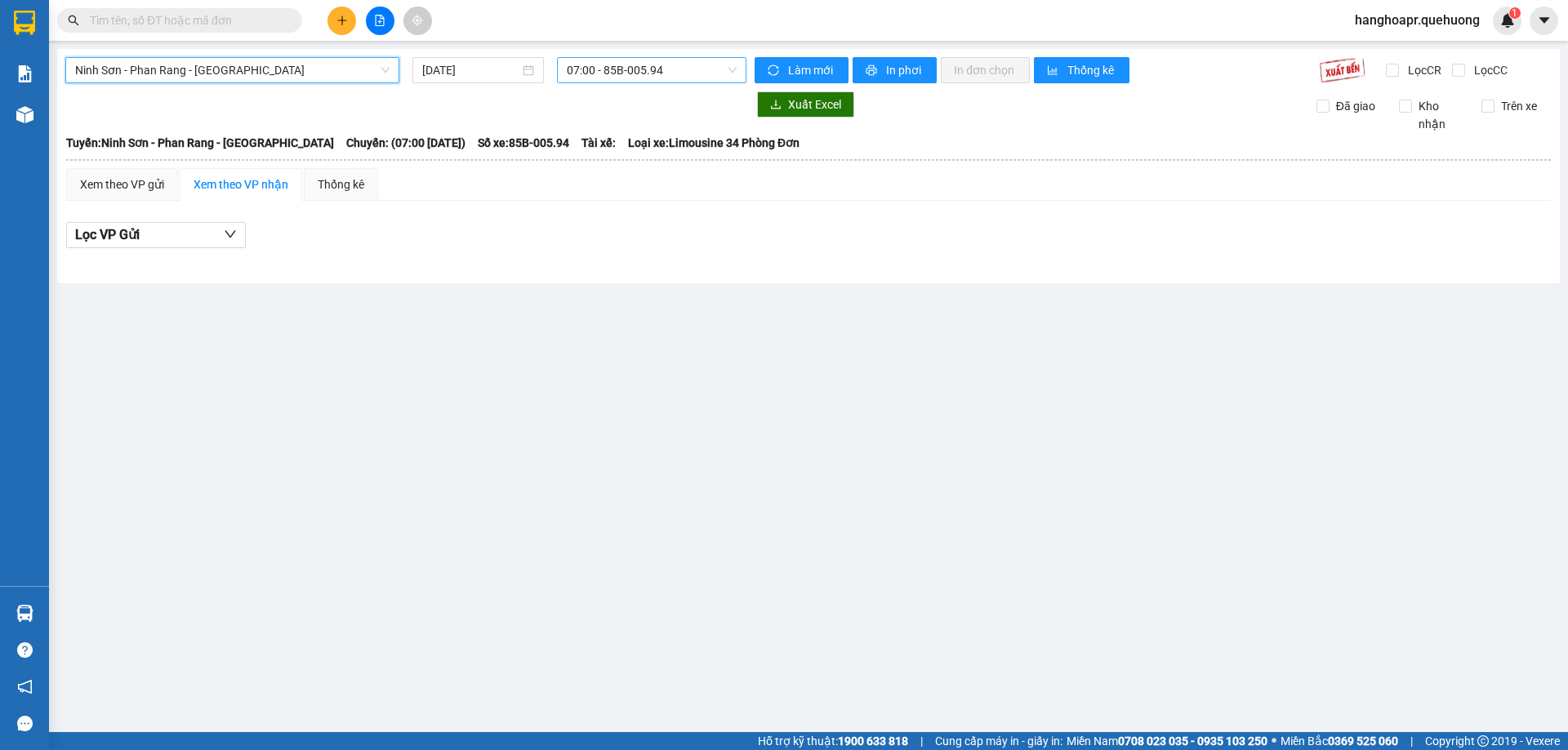
click at [630, 74] on span "07:00 - 85B-005.94" at bounding box center [651, 70] width 170 height 24
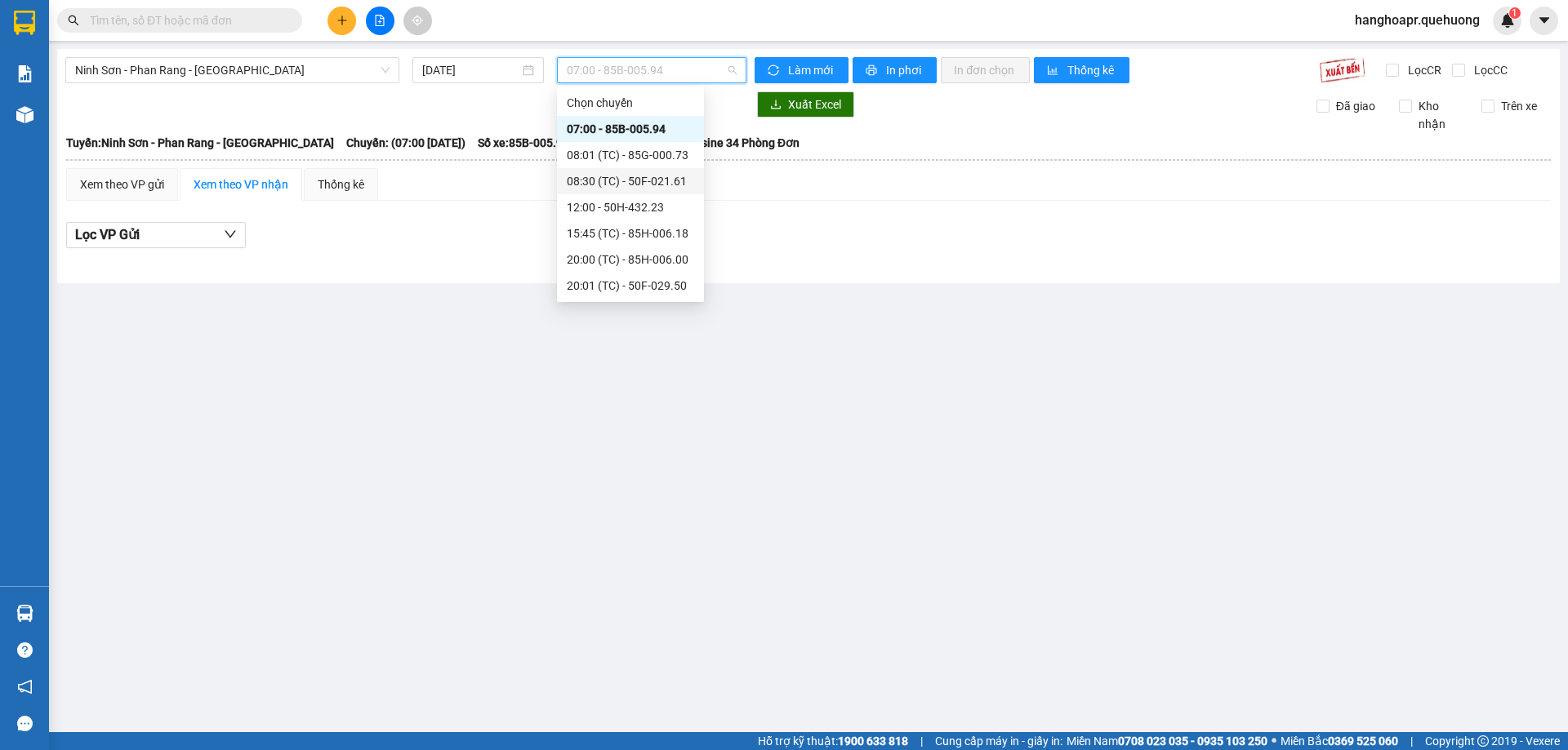
click at [640, 179] on div "08:30 (TC) - 50F-021.61" at bounding box center [630, 181] width 127 height 18
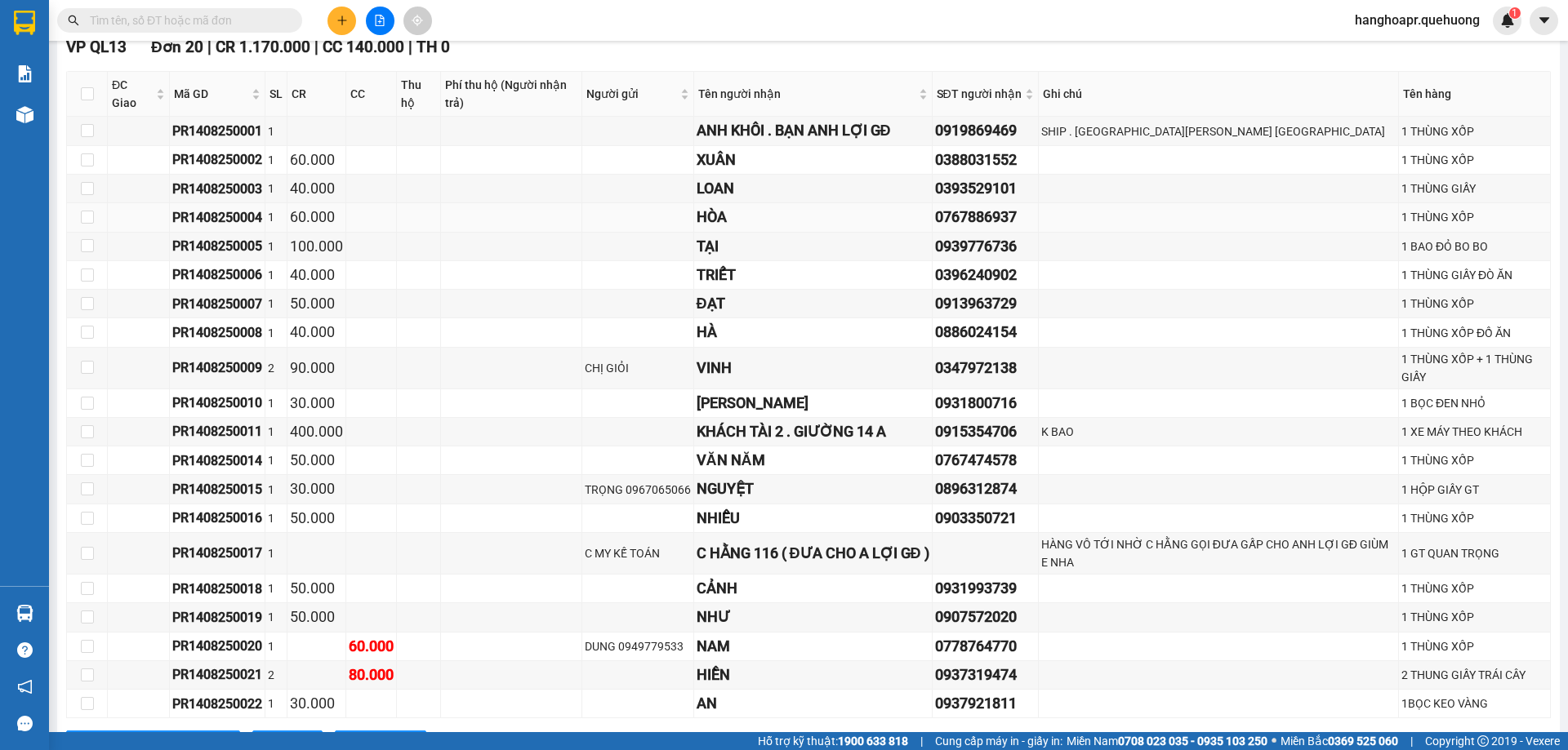
scroll to position [479, 0]
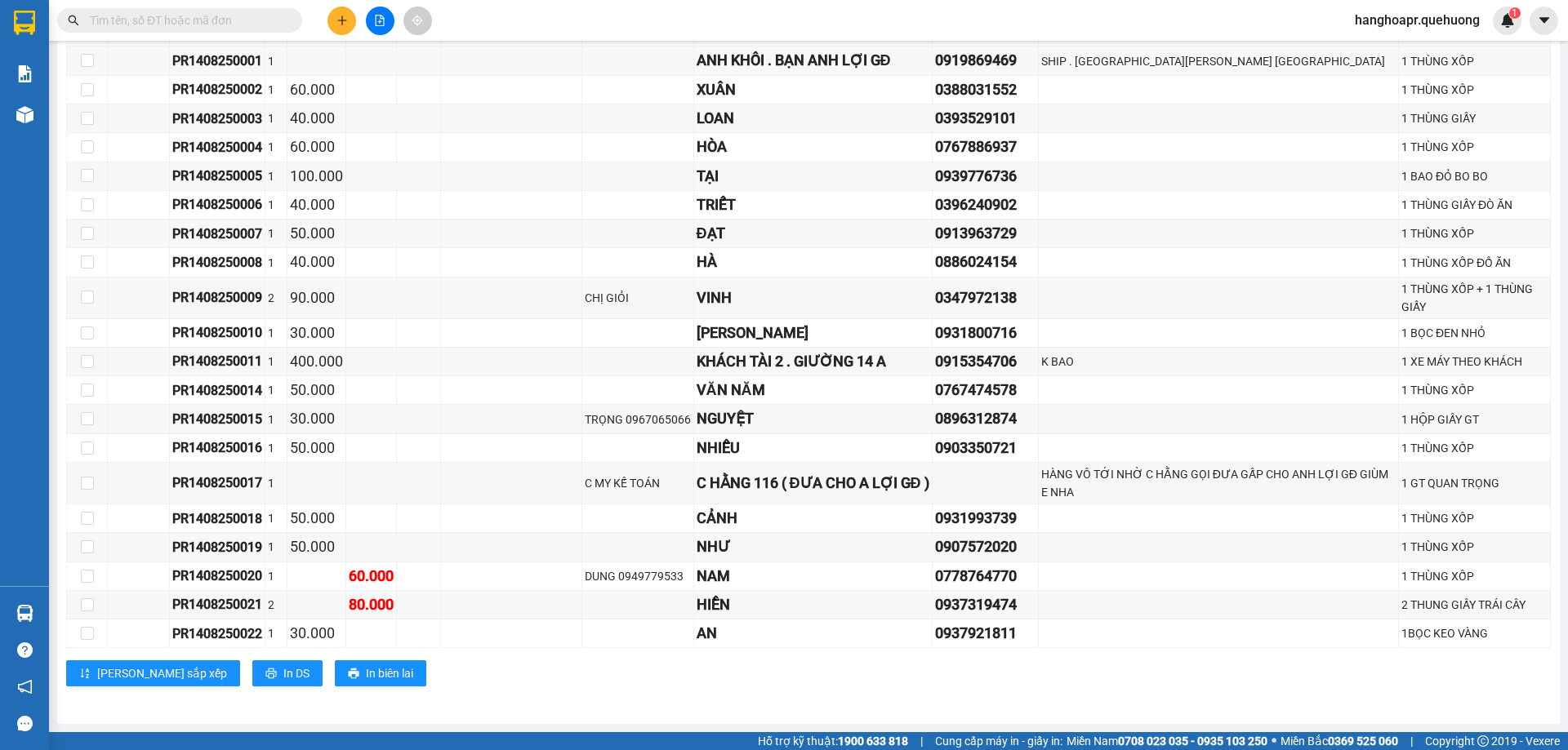
click at [206, 24] on input "text" at bounding box center [186, 21] width 192 height 18
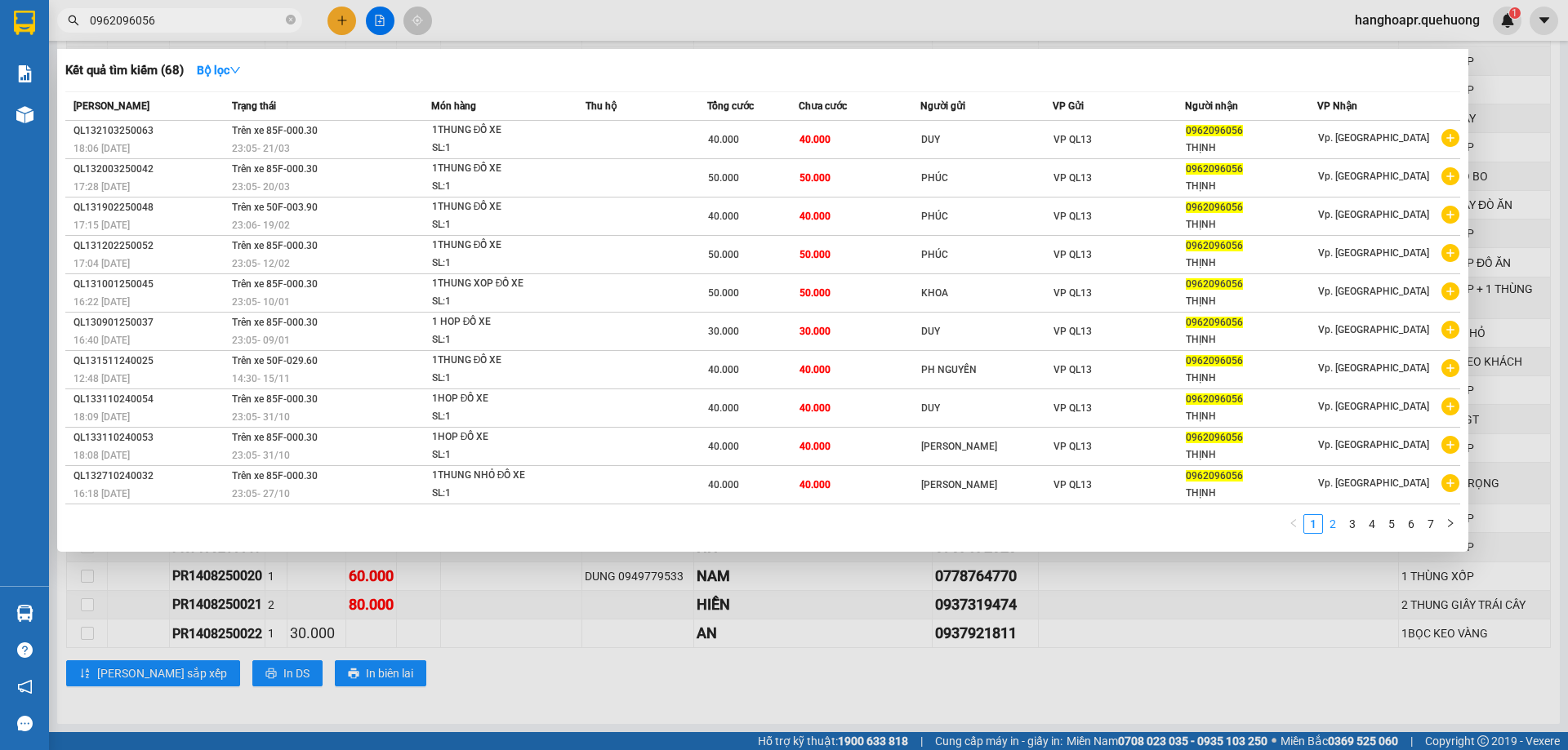
type input "0962096056"
click at [1335, 524] on link "2" at bounding box center [1332, 524] width 18 height 18
drag, startPoint x: 820, startPoint y: 228, endPoint x: 0, endPoint y: 728, distance: 960.4
click at [544, 457] on tbody "QL130309240042 16:37 [DATE] Trên xe 85F-000.30 23:00 [DATE] 1THUNG ĐỒ XE SL: 1 …" at bounding box center [762, 312] width 1395 height 384
click at [206, 21] on input "0962096056" at bounding box center [186, 21] width 192 height 18
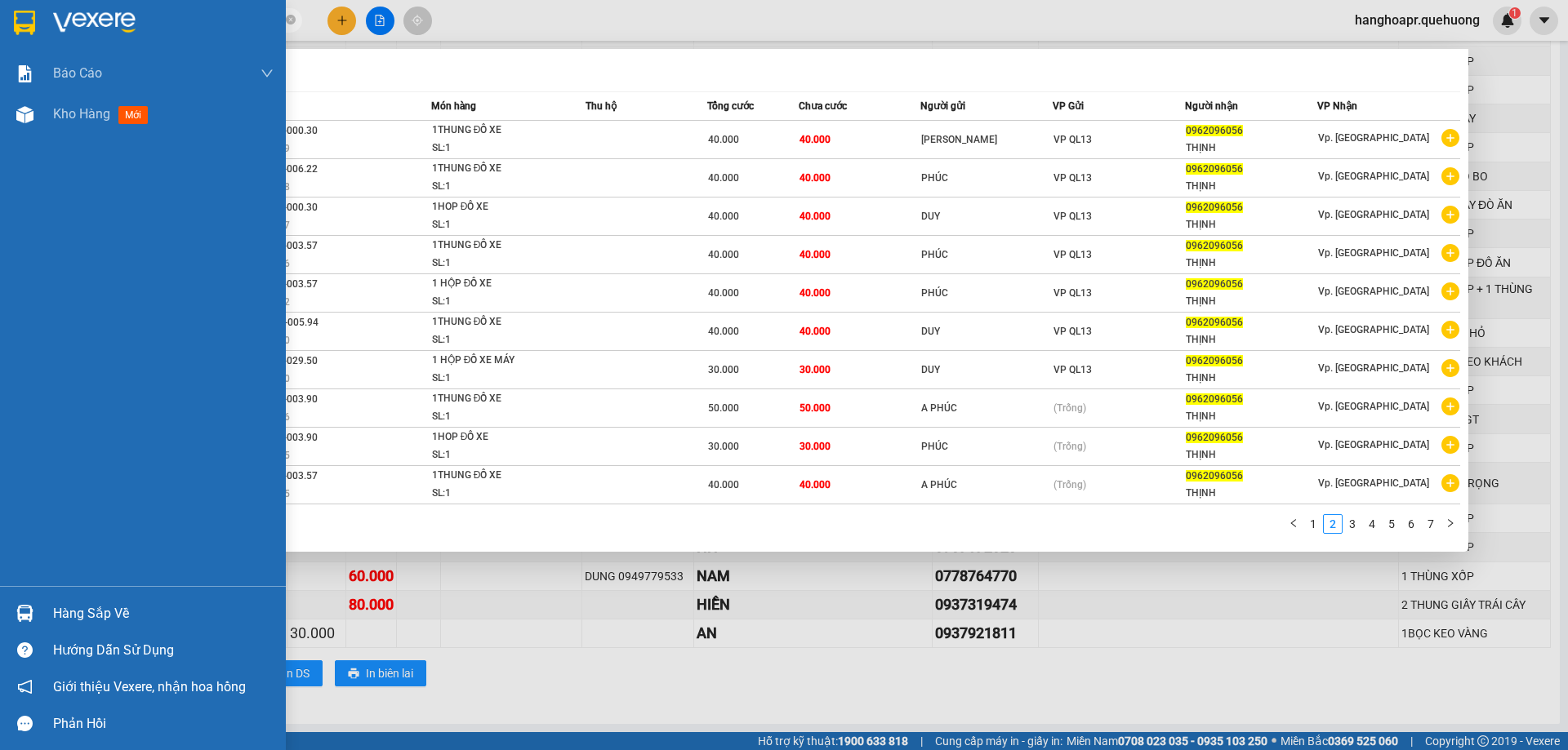
drag, startPoint x: 167, startPoint y: 20, endPoint x: 35, endPoint y: 37, distance: 133.1
click at [35, 37] on section "Kết quả tìm kiếm ( 68 ) Bộ lọc Mã ĐH Trạng thái Món hàng Thu hộ Tổng cước Chưa …" at bounding box center [784, 375] width 1568 height 750
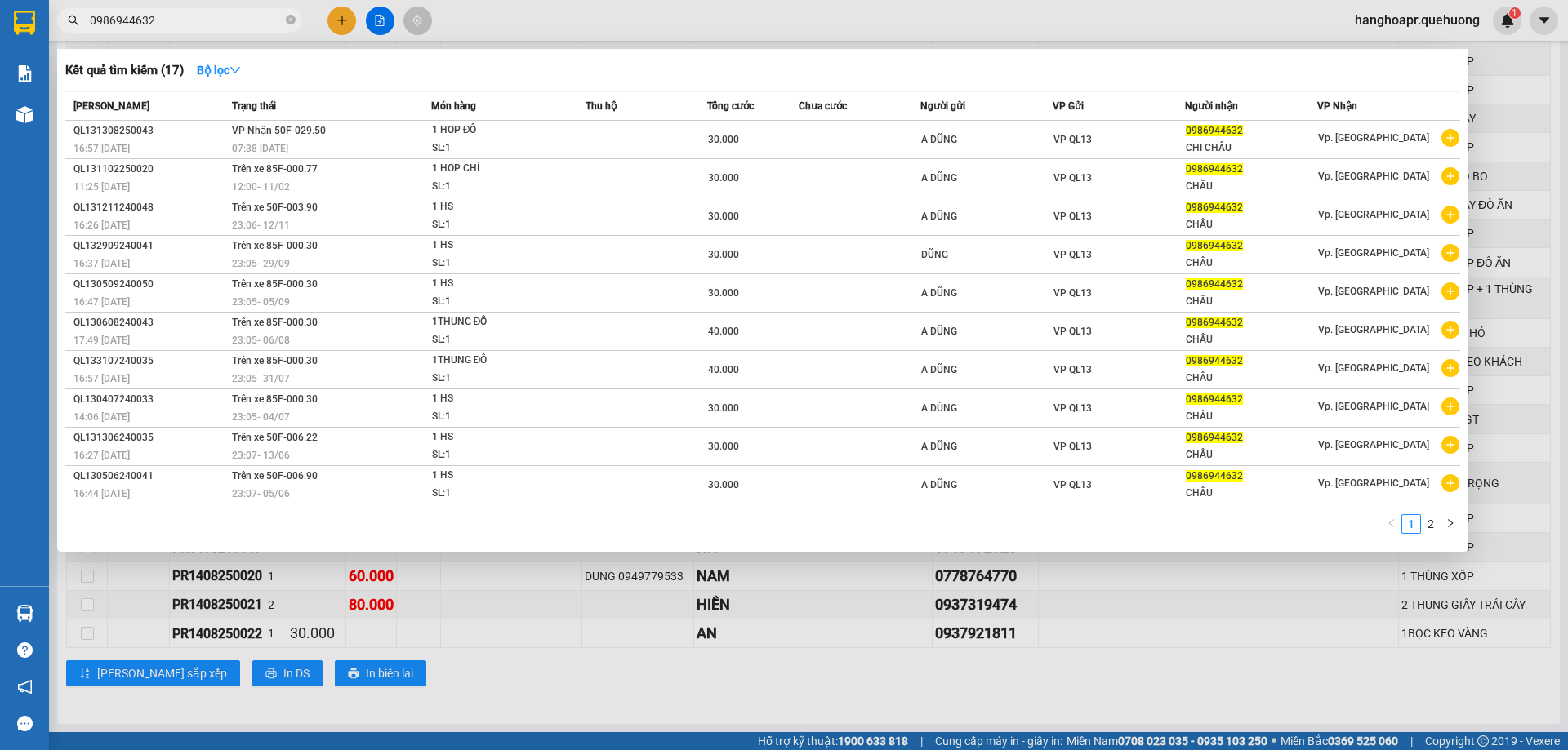
click at [199, 8] on span "0986944632" at bounding box center [180, 20] width 245 height 24
drag, startPoint x: 186, startPoint y: 14, endPoint x: 59, endPoint y: 29, distance: 127.9
click at [59, 29] on div "0986944632" at bounding box center [159, 20] width 318 height 24
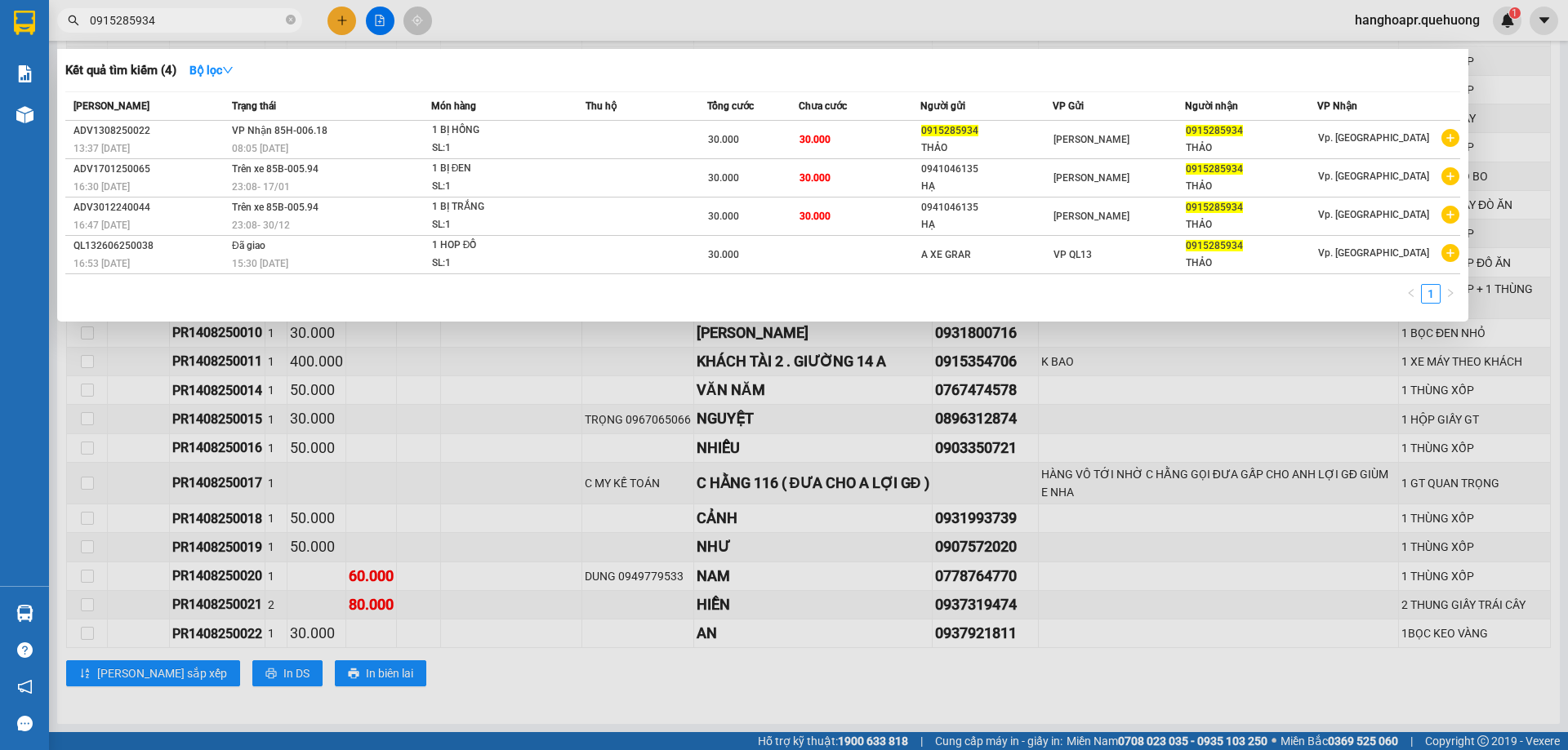
type input "0915285934"
click at [352, 12] on div at bounding box center [784, 375] width 1568 height 750
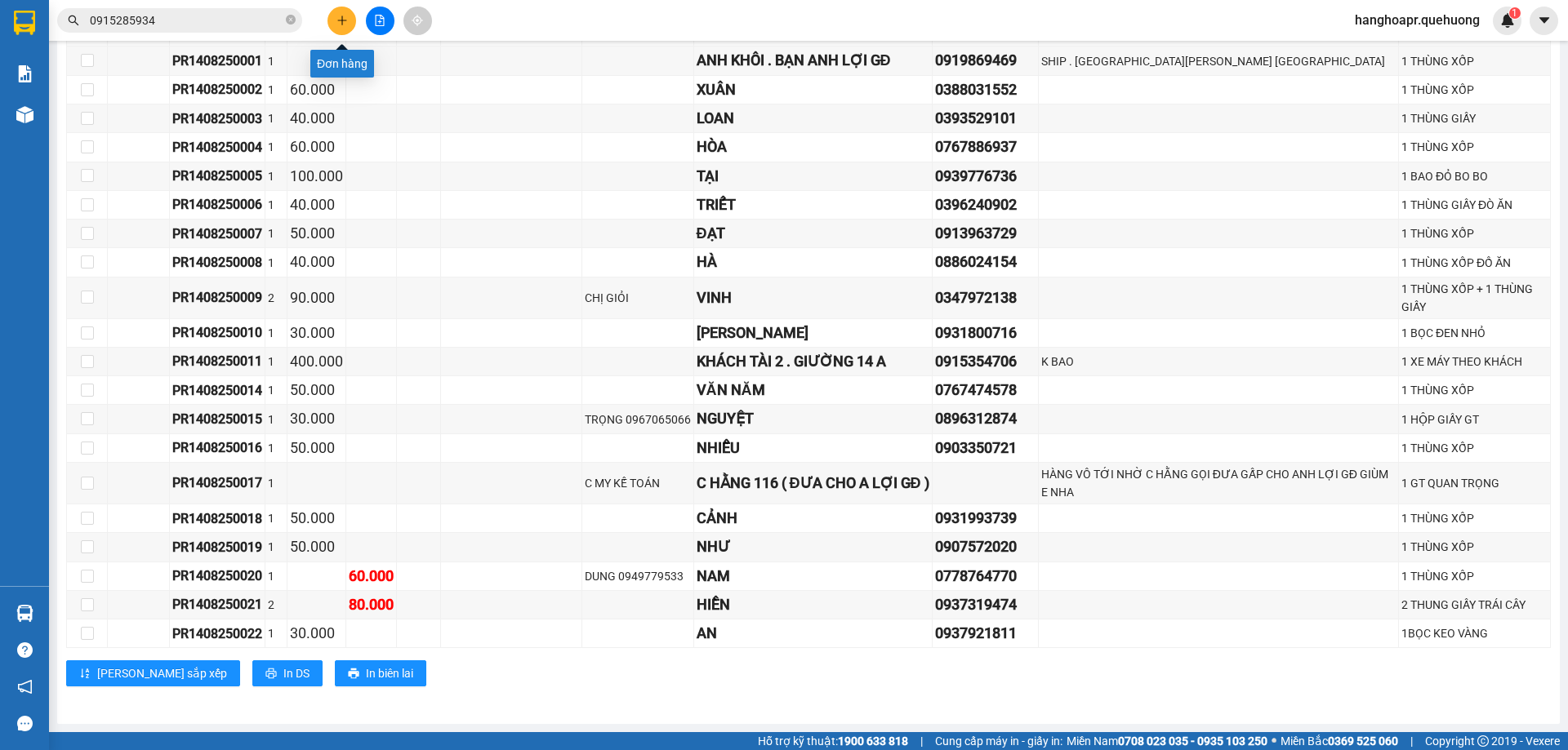
click at [331, 20] on button at bounding box center [341, 21] width 28 height 28
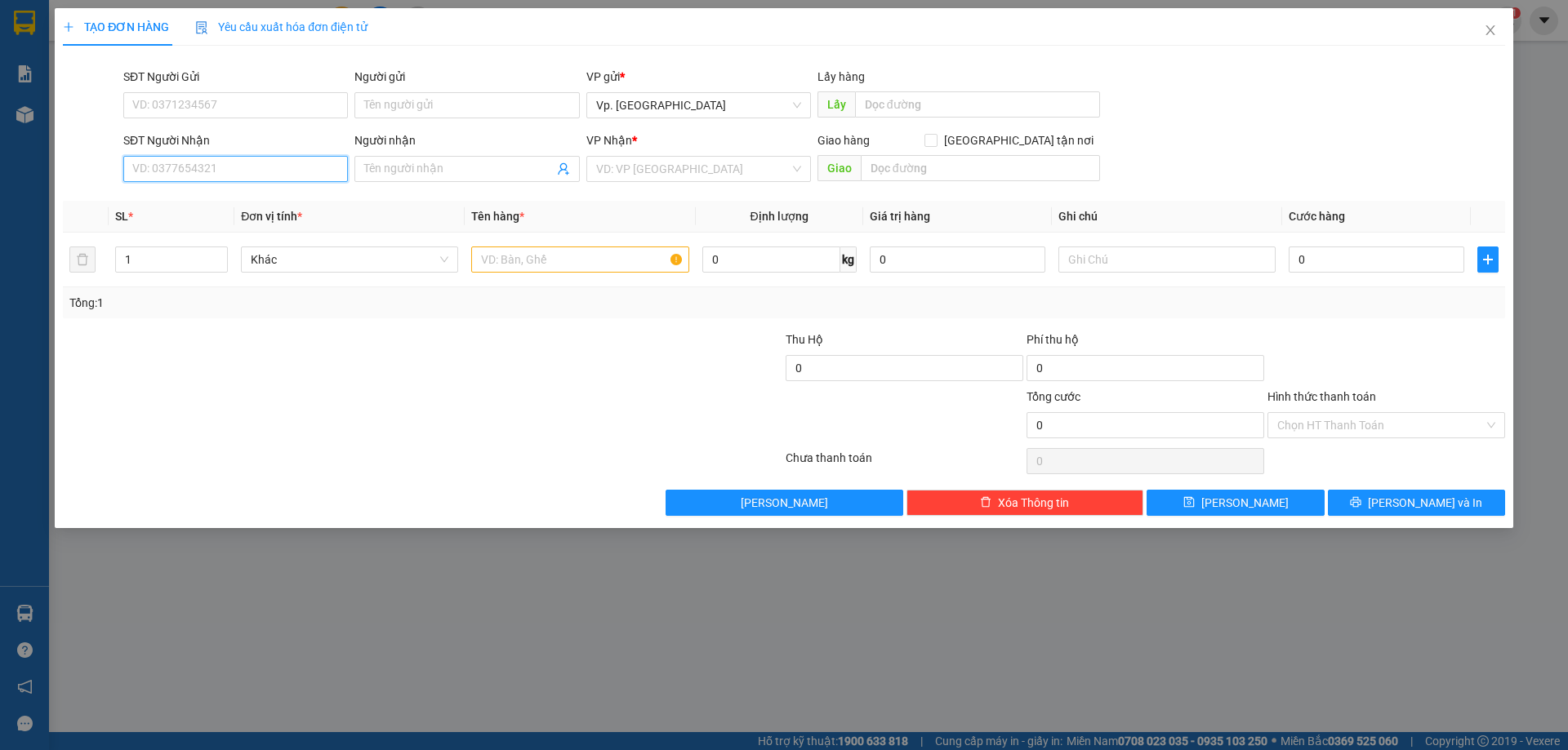
click at [268, 167] on input "SĐT Người Nhận" at bounding box center [236, 168] width 225 height 26
type input "0785929007"
click at [397, 166] on input "Người nhận" at bounding box center [458, 169] width 189 height 18
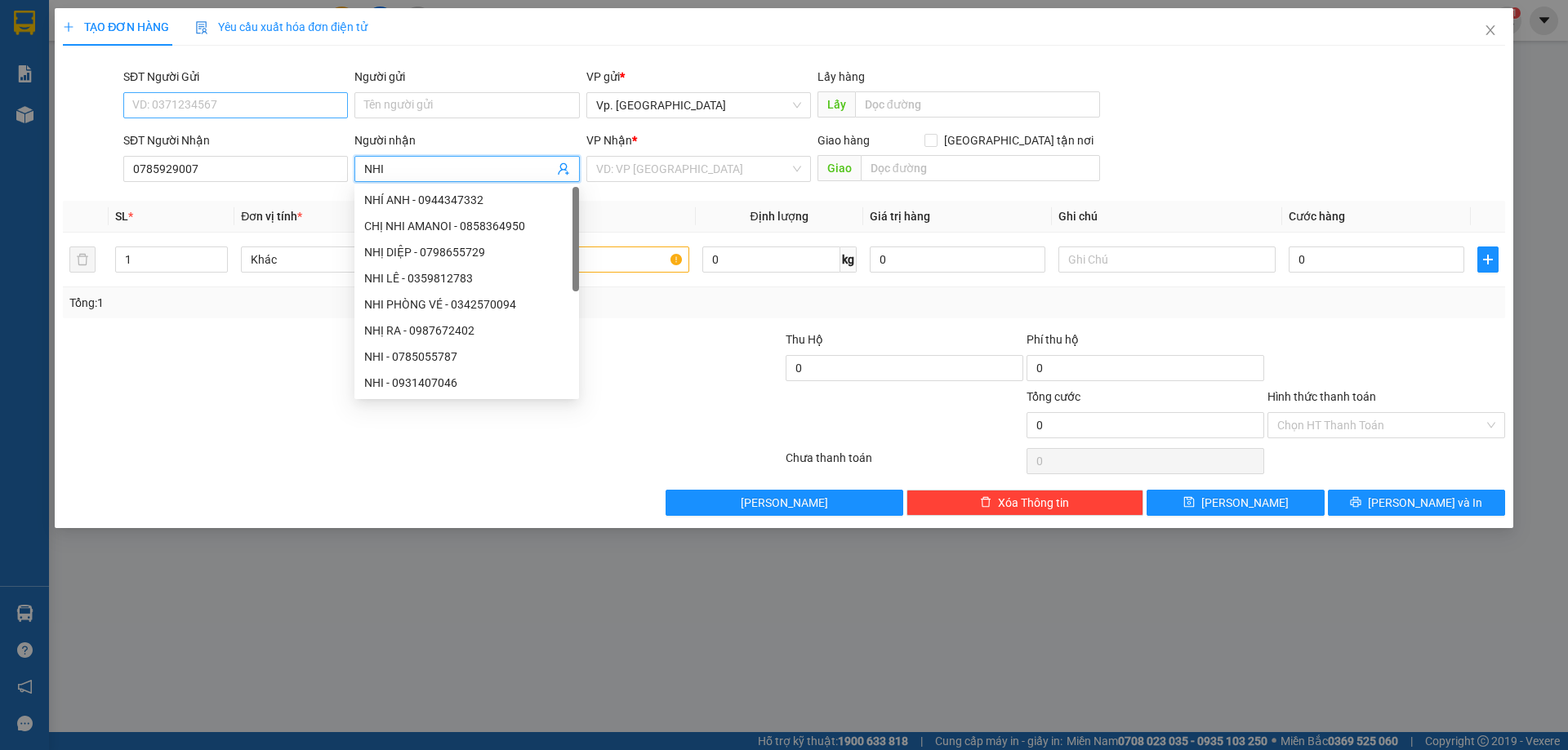
type input "NHI"
click at [153, 102] on input "SĐT Người Gửi" at bounding box center [236, 105] width 225 height 26
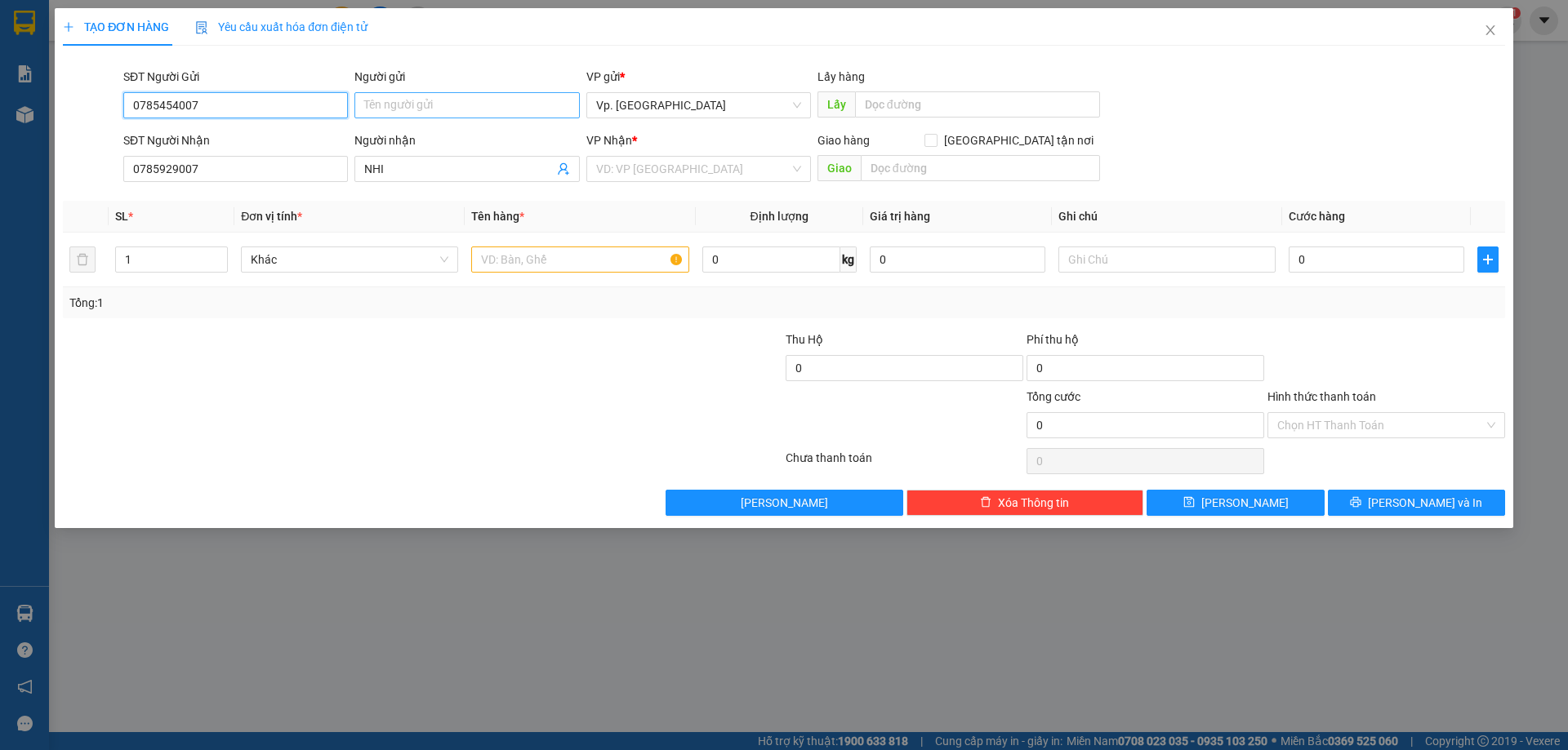
type input "0785454007"
click at [487, 102] on input "Người gửi" at bounding box center [467, 105] width 225 height 26
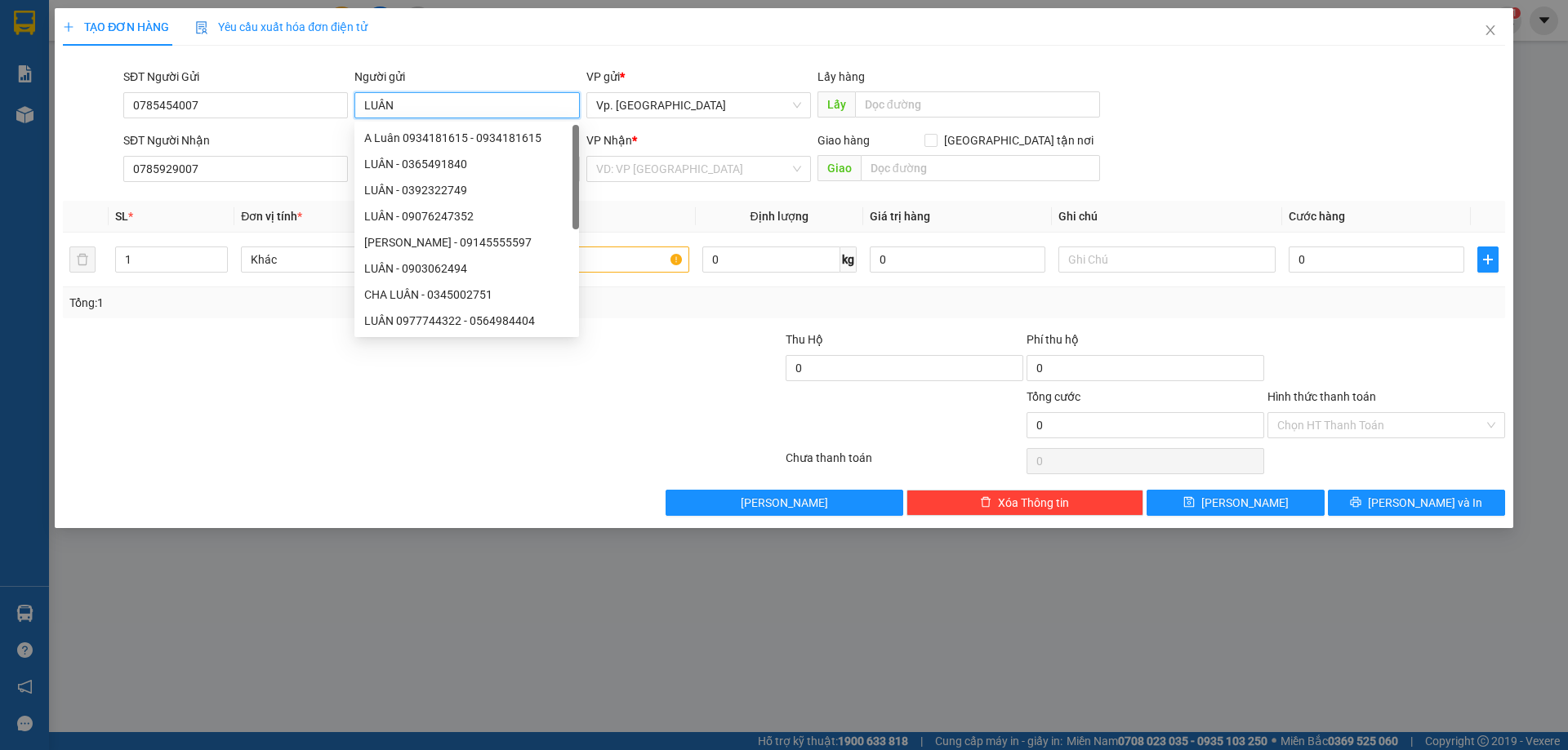
type input "LUÂN"
drag, startPoint x: 664, startPoint y: 312, endPoint x: 658, endPoint y: 279, distance: 33.5
click at [666, 306] on div "Tổng: 1" at bounding box center [784, 302] width 1442 height 31
click at [645, 263] on input "text" at bounding box center [580, 259] width 217 height 26
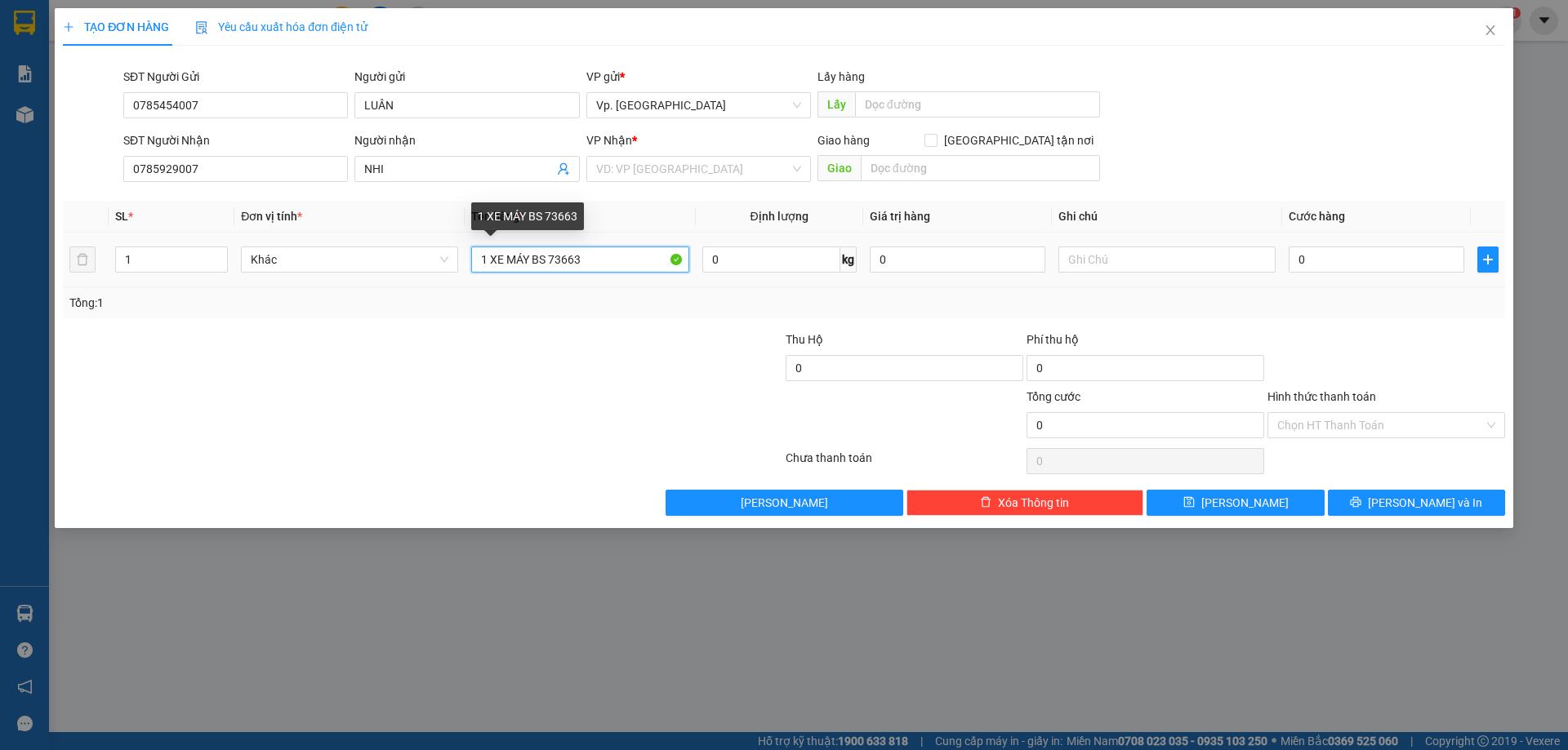
click at [602, 252] on input "1 XE MÁY BS 73663" at bounding box center [580, 259] width 217 height 26
type input "1 XE MÁY BS 73663"
click at [1083, 261] on input "text" at bounding box center [1167, 259] width 217 height 26
type input "K"
type input "CÓ BAO XE"
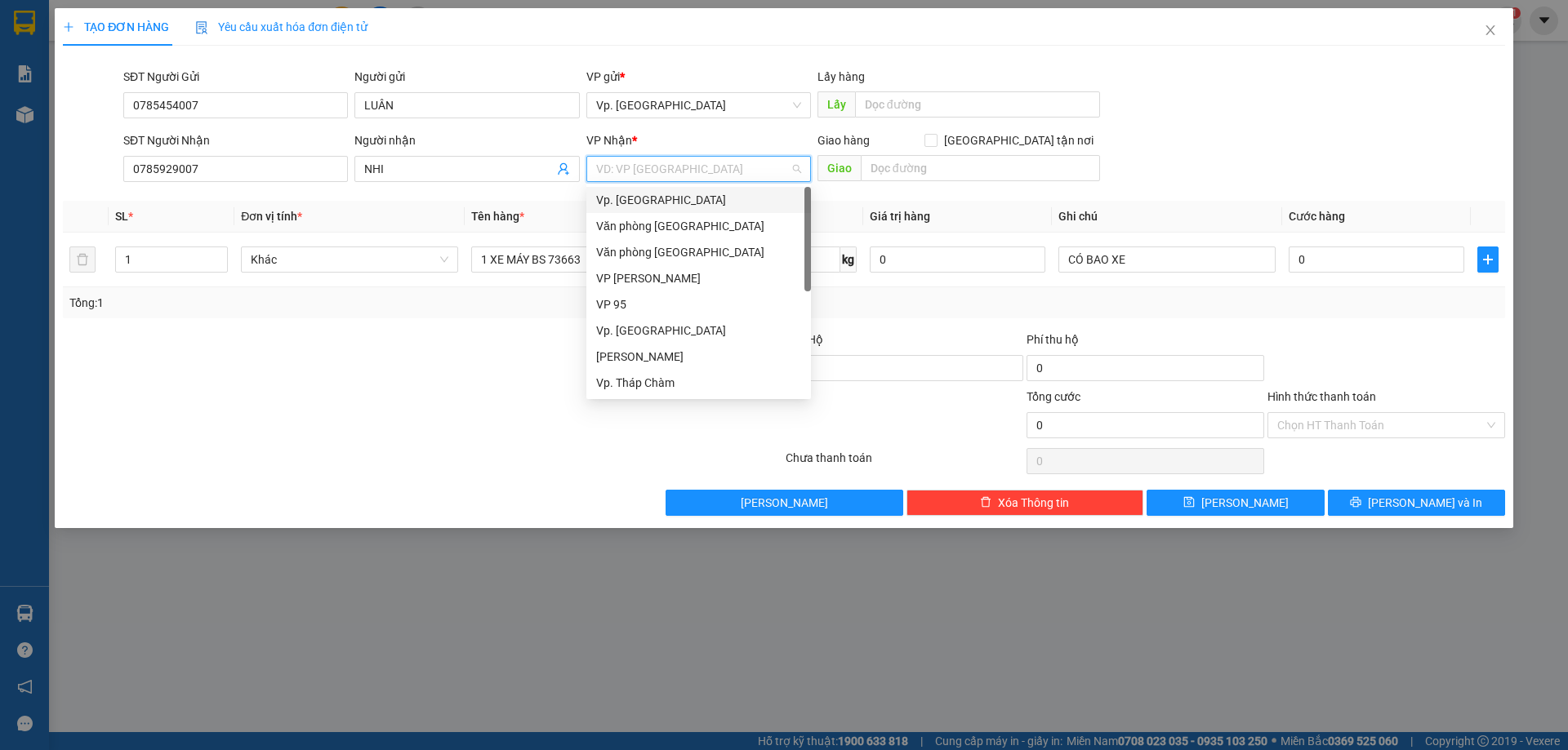
click at [687, 159] on input "search" at bounding box center [693, 168] width 193 height 24
type input "VP"
click at [646, 375] on div "VP QL13" at bounding box center [699, 383] width 205 height 18
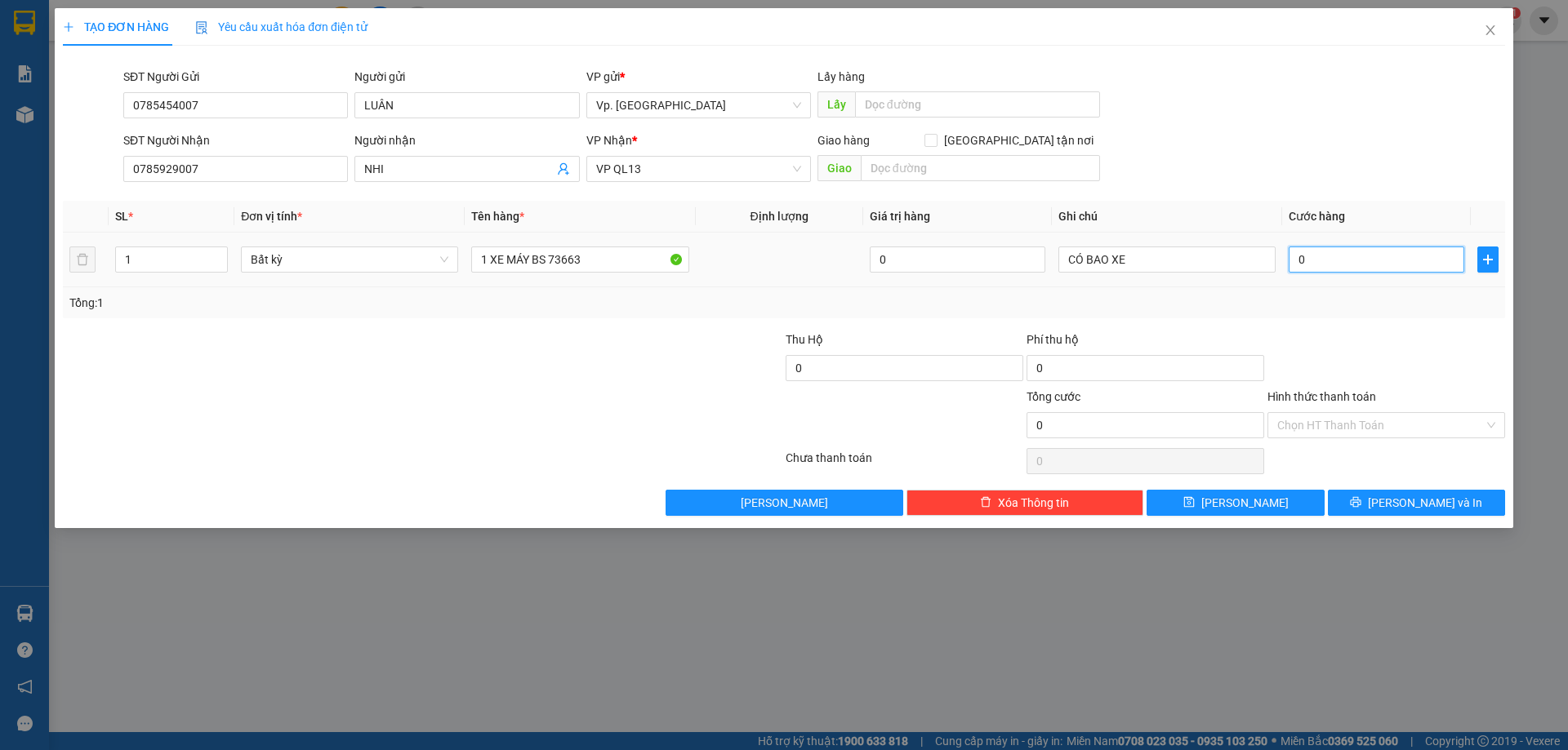
click at [1328, 257] on input "0" at bounding box center [1376, 259] width 176 height 26
type input "3"
type input "35"
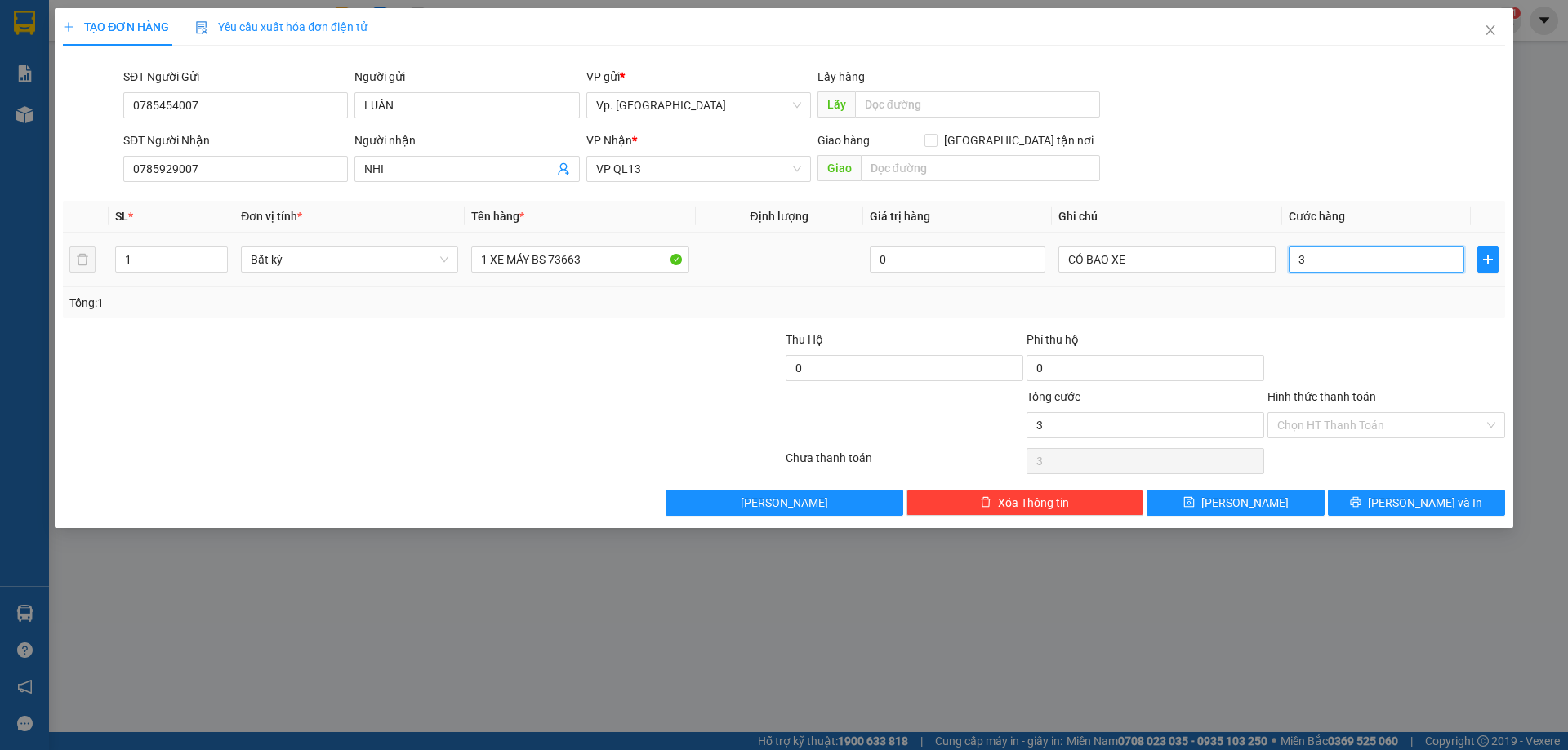
type input "35"
type input "350"
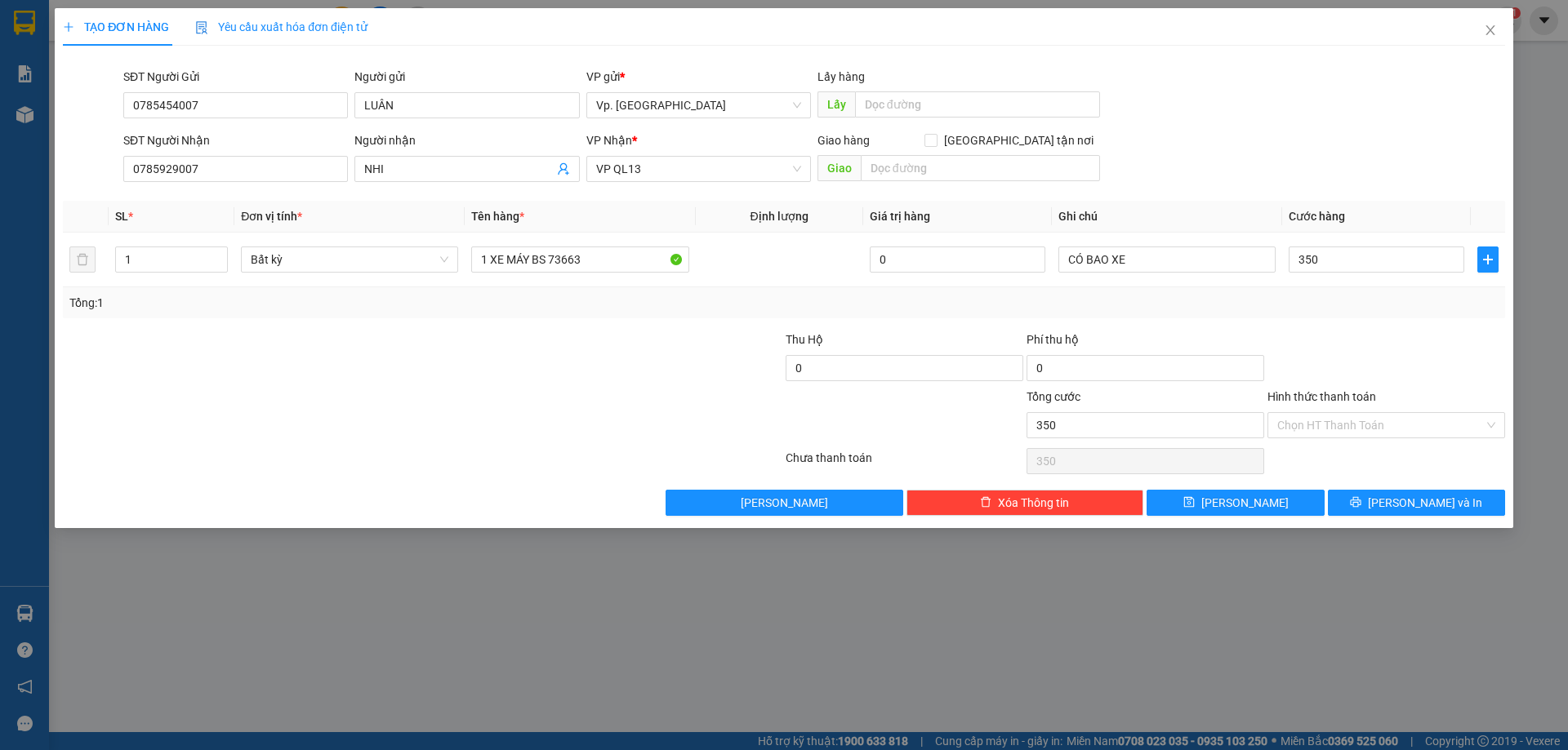
type input "350.000"
click at [595, 350] on div at bounding box center [663, 359] width 241 height 57
click at [1303, 417] on input "Hình thức thanh toán" at bounding box center [1381, 425] width 207 height 24
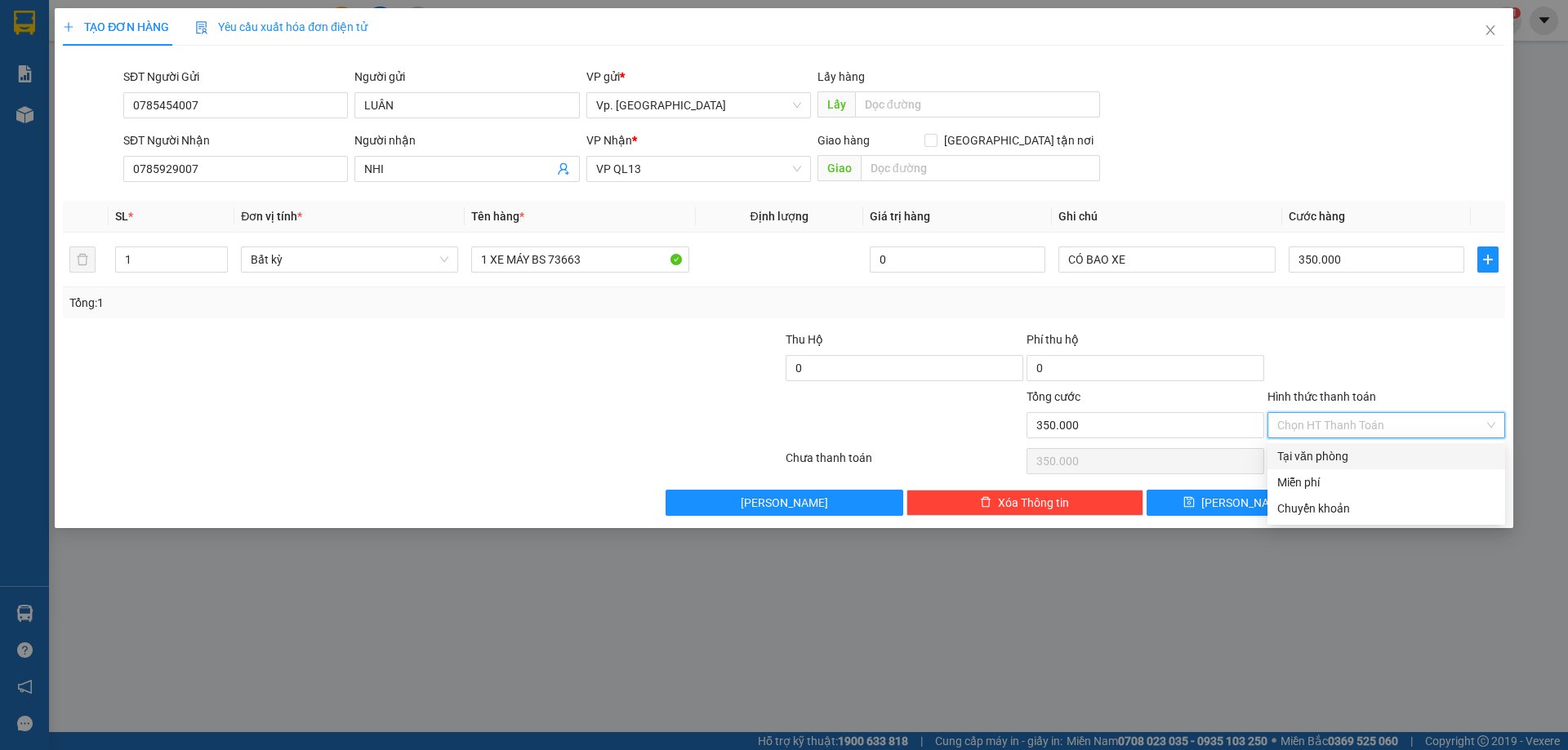
click at [1327, 457] on div "Tại văn phòng" at bounding box center [1386, 456] width 218 height 18
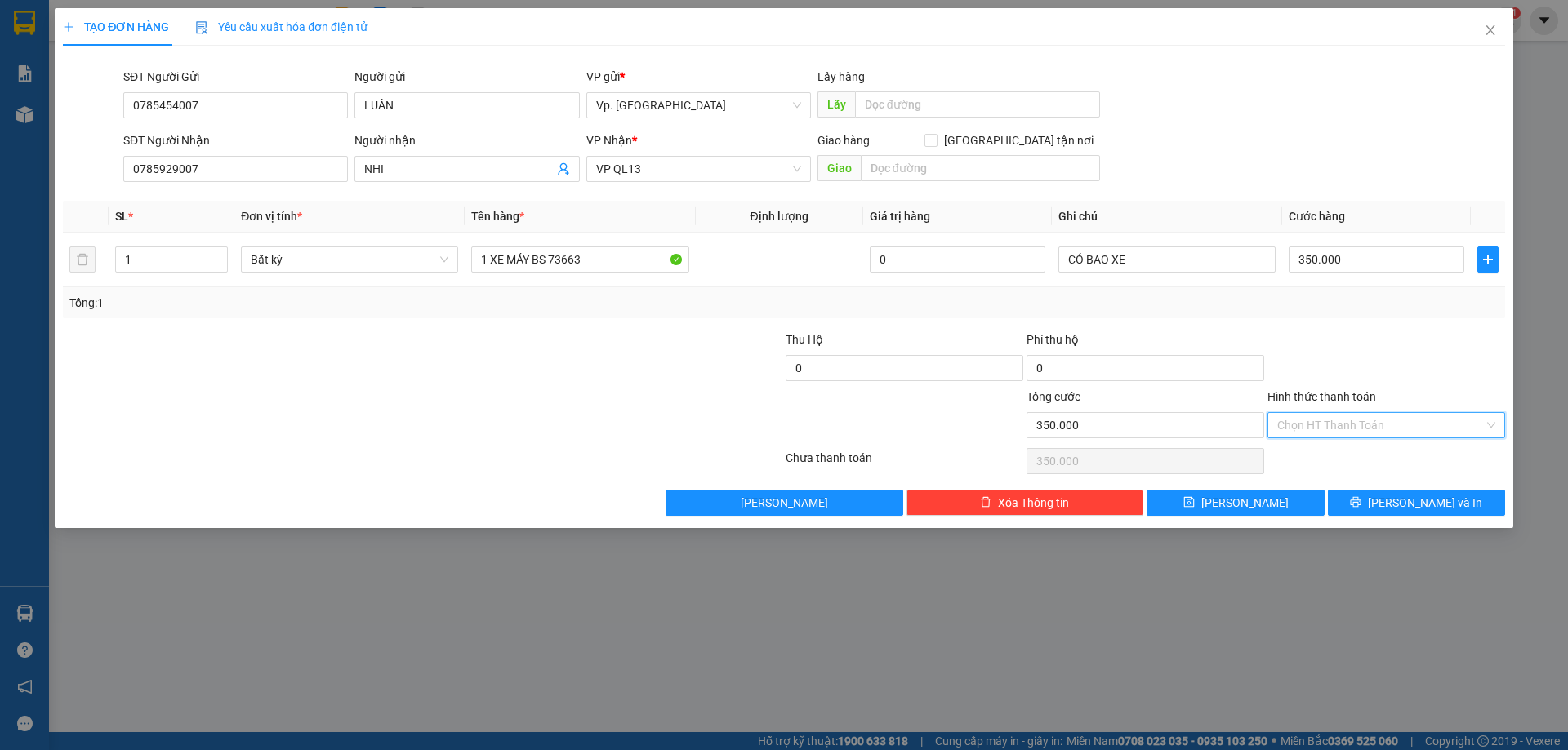
click at [1406, 415] on input "Hình thức thanh toán" at bounding box center [1381, 425] width 207 height 24
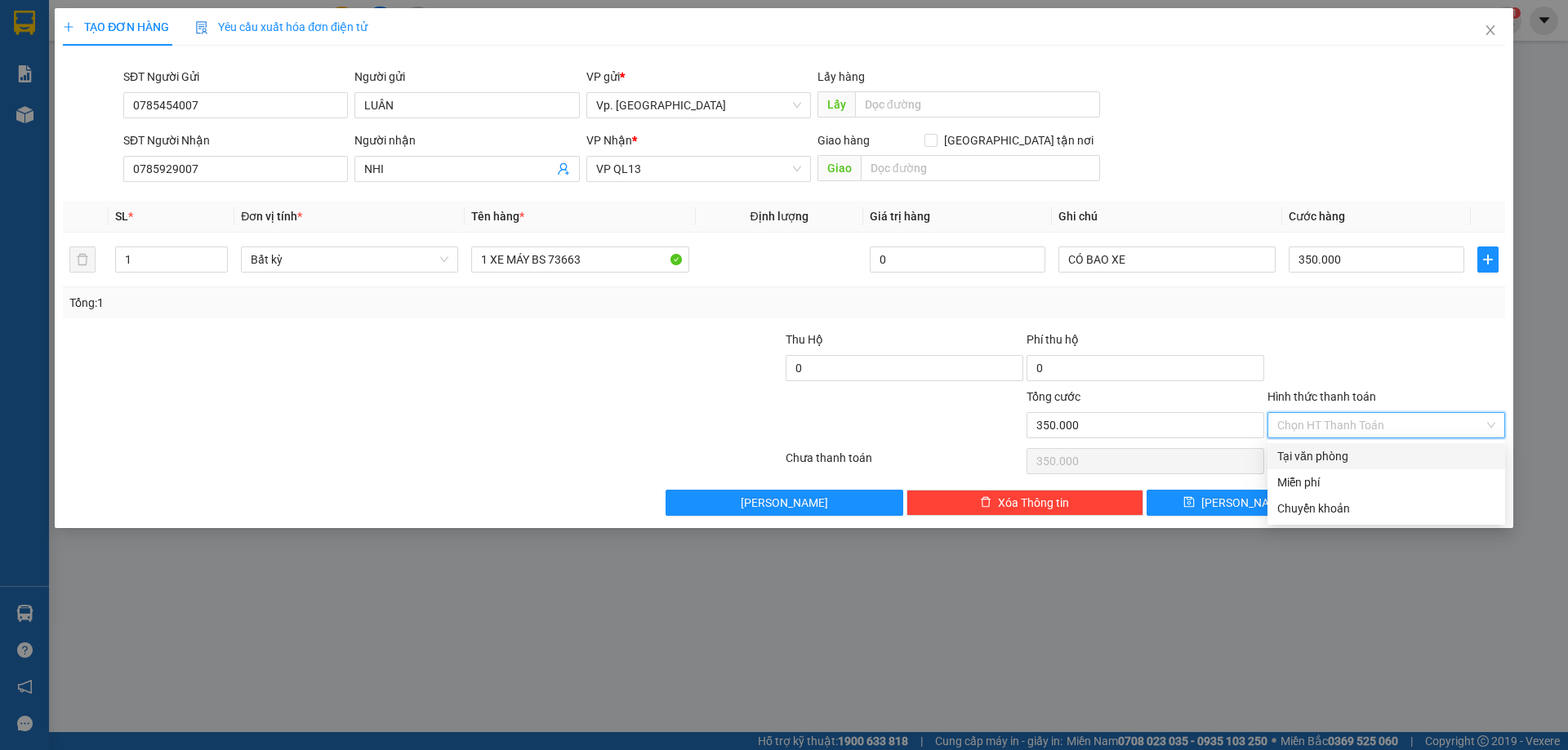
click at [1402, 419] on input "Hình thức thanh toán" at bounding box center [1381, 425] width 207 height 24
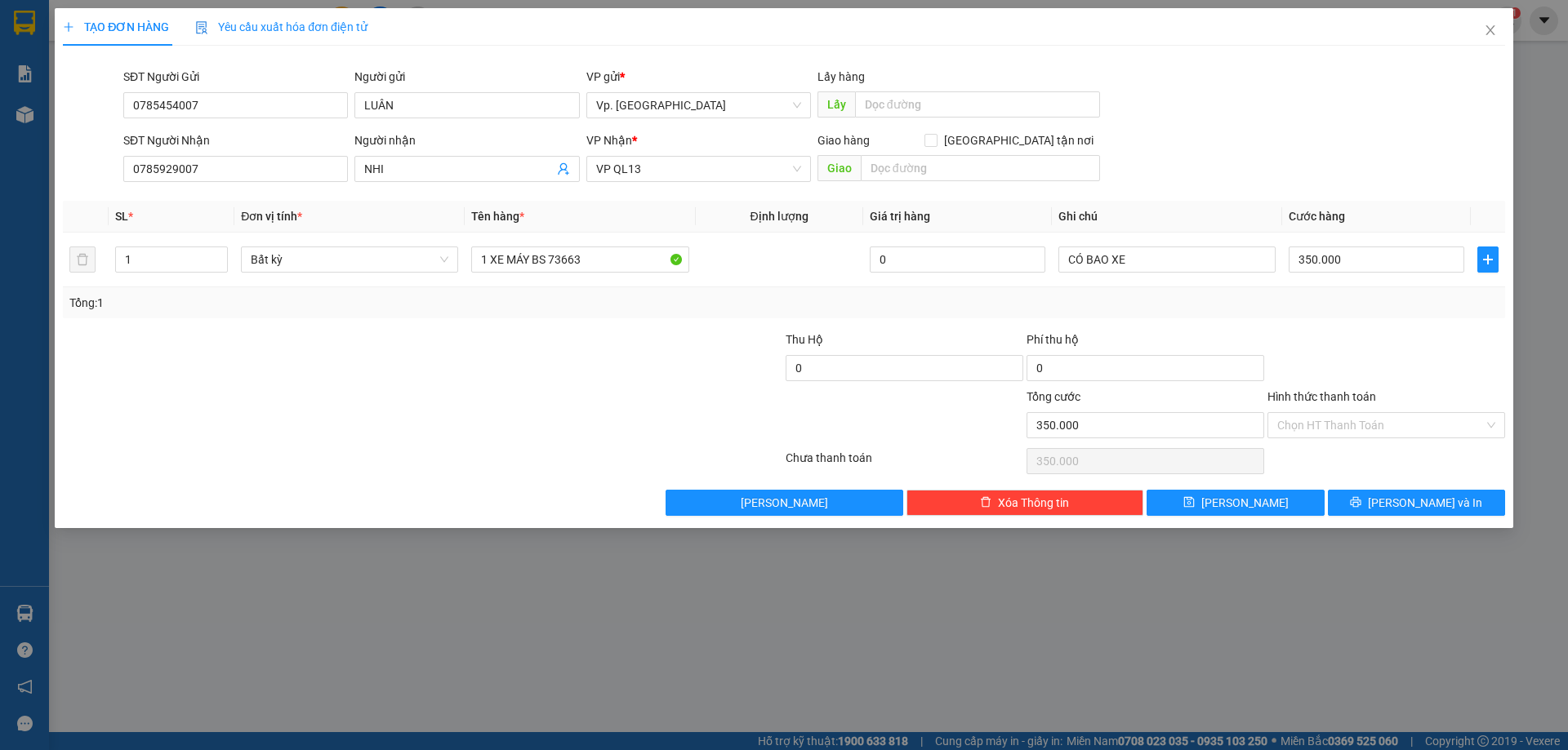
click at [1391, 441] on div "Transit Pickup Surcharge Ids Transit Deliver Surcharge Ids Transit Deliver Surc…" at bounding box center [784, 287] width 1442 height 457
click at [1386, 449] on div at bounding box center [1386, 460] width 241 height 32
drag, startPoint x: 1355, startPoint y: 428, endPoint x: 1359, endPoint y: 452, distance: 24.3
click at [1355, 430] on input "Hình thức thanh toán" at bounding box center [1381, 425] width 207 height 24
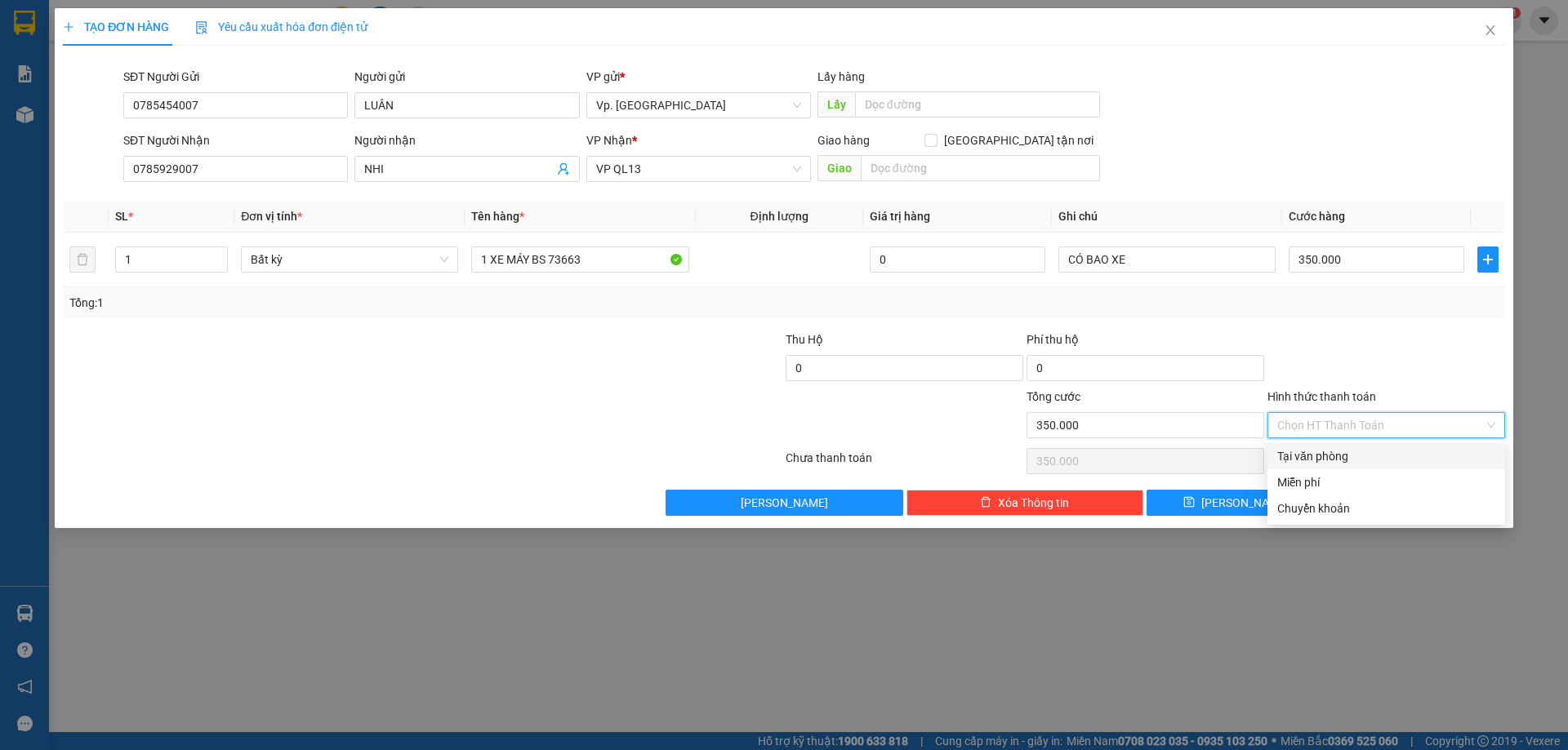
click at [1361, 461] on div "Tại văn phòng" at bounding box center [1386, 456] width 218 height 18
type input "0"
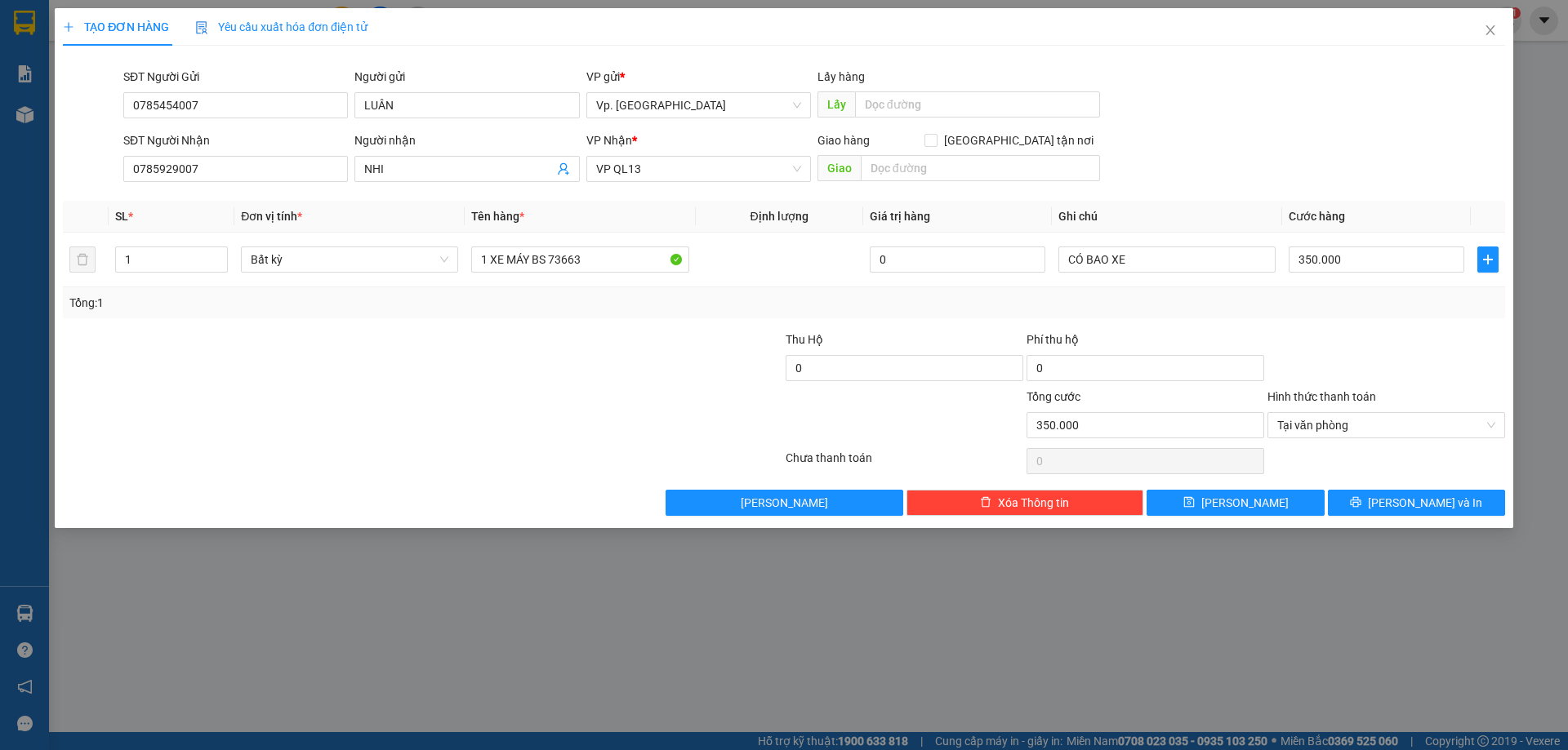
click at [1386, 486] on div "Transit Pickup Surcharge Ids Transit Deliver Surcharge Ids Transit Deliver Surc…" at bounding box center [784, 287] width 1442 height 457
click at [1400, 502] on button "[PERSON_NAME] và In" at bounding box center [1416, 502] width 177 height 26
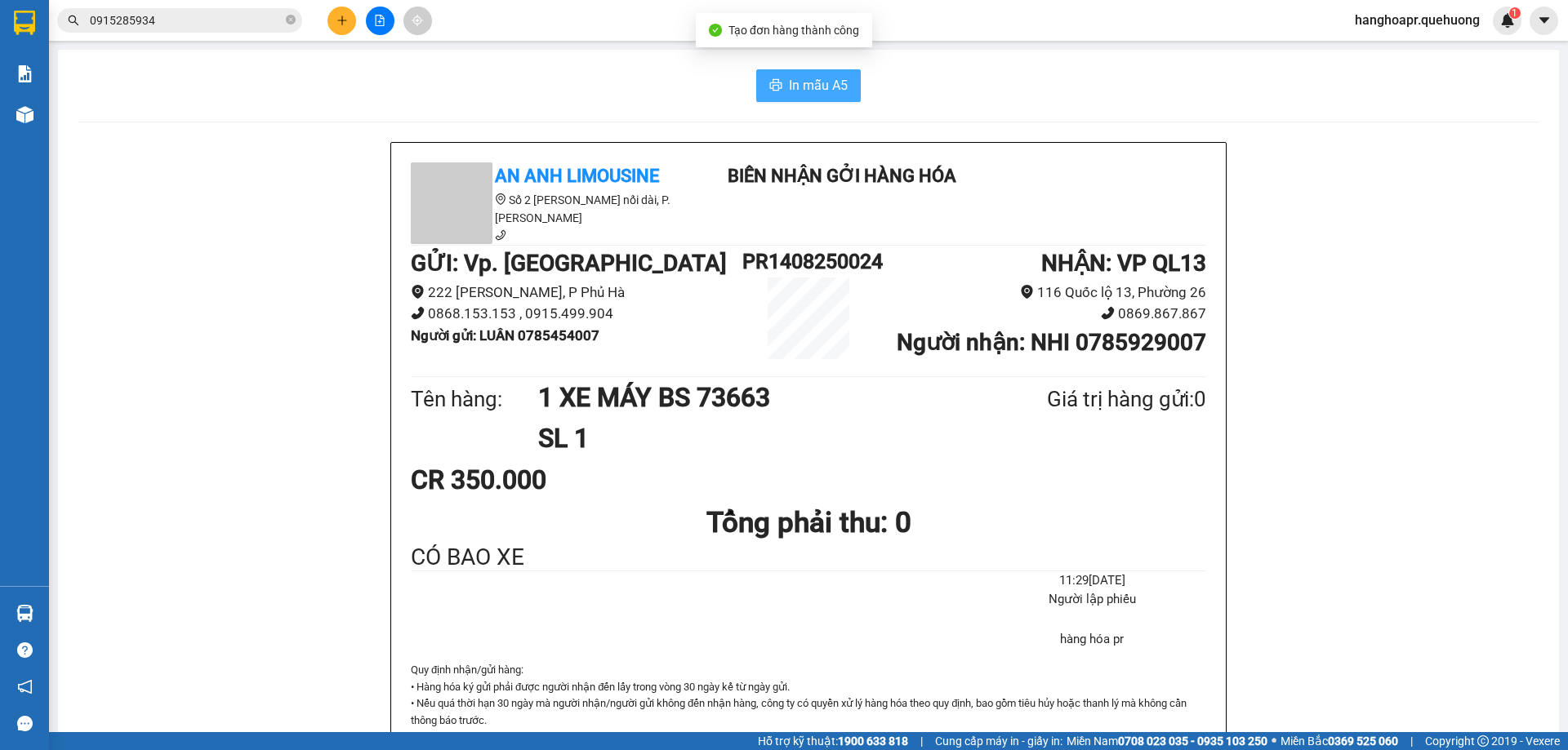
click at [830, 87] on span "In mẫu A5" at bounding box center [818, 85] width 59 height 21
click at [598, 136] on div "In mẫu A5 An Anh Limousine Số 2 [PERSON_NAME] nối dài, P. [PERSON_NAME] Biên nh…" at bounding box center [809, 734] width 1501 height 1368
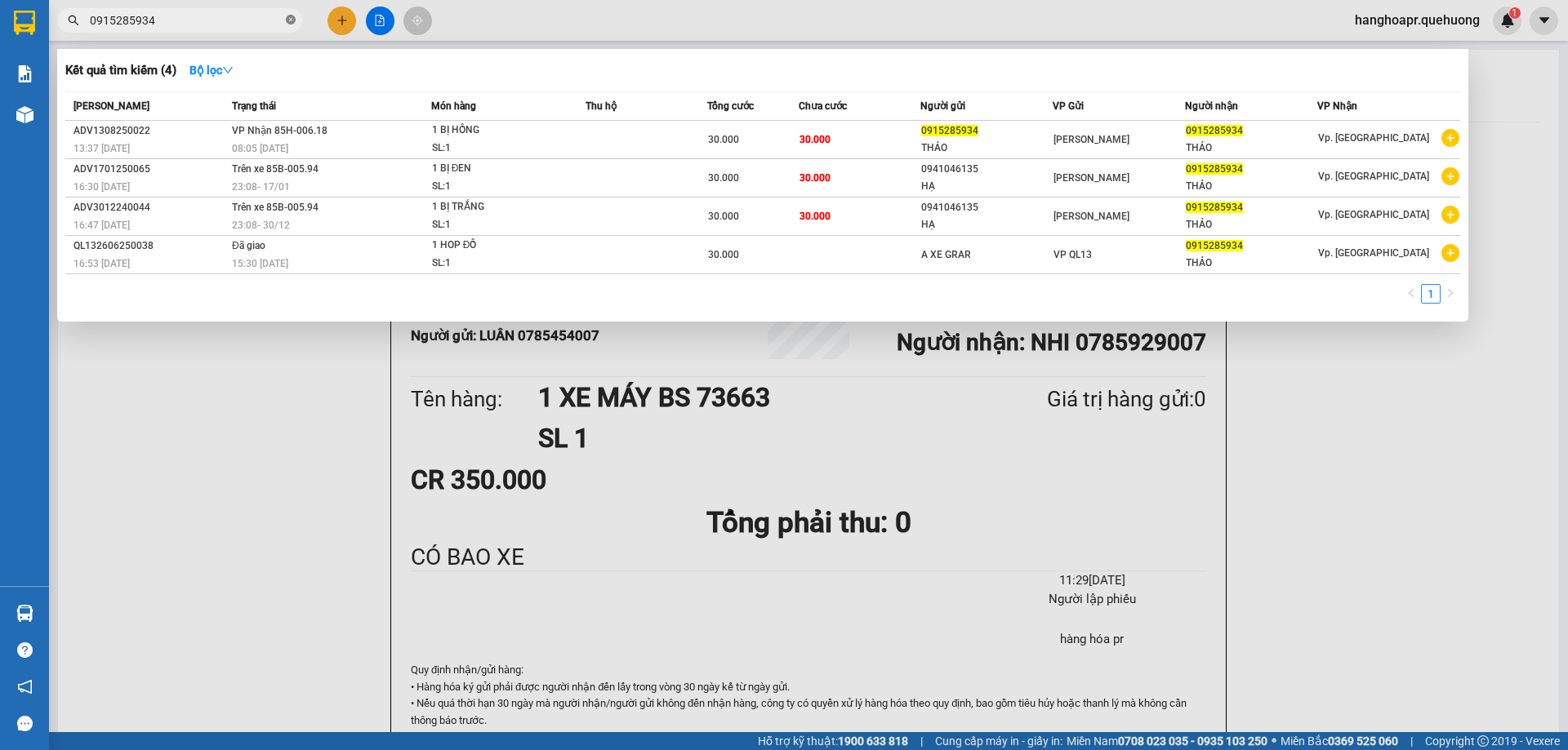
click at [288, 17] on icon "close-circle" at bounding box center [291, 20] width 10 height 10
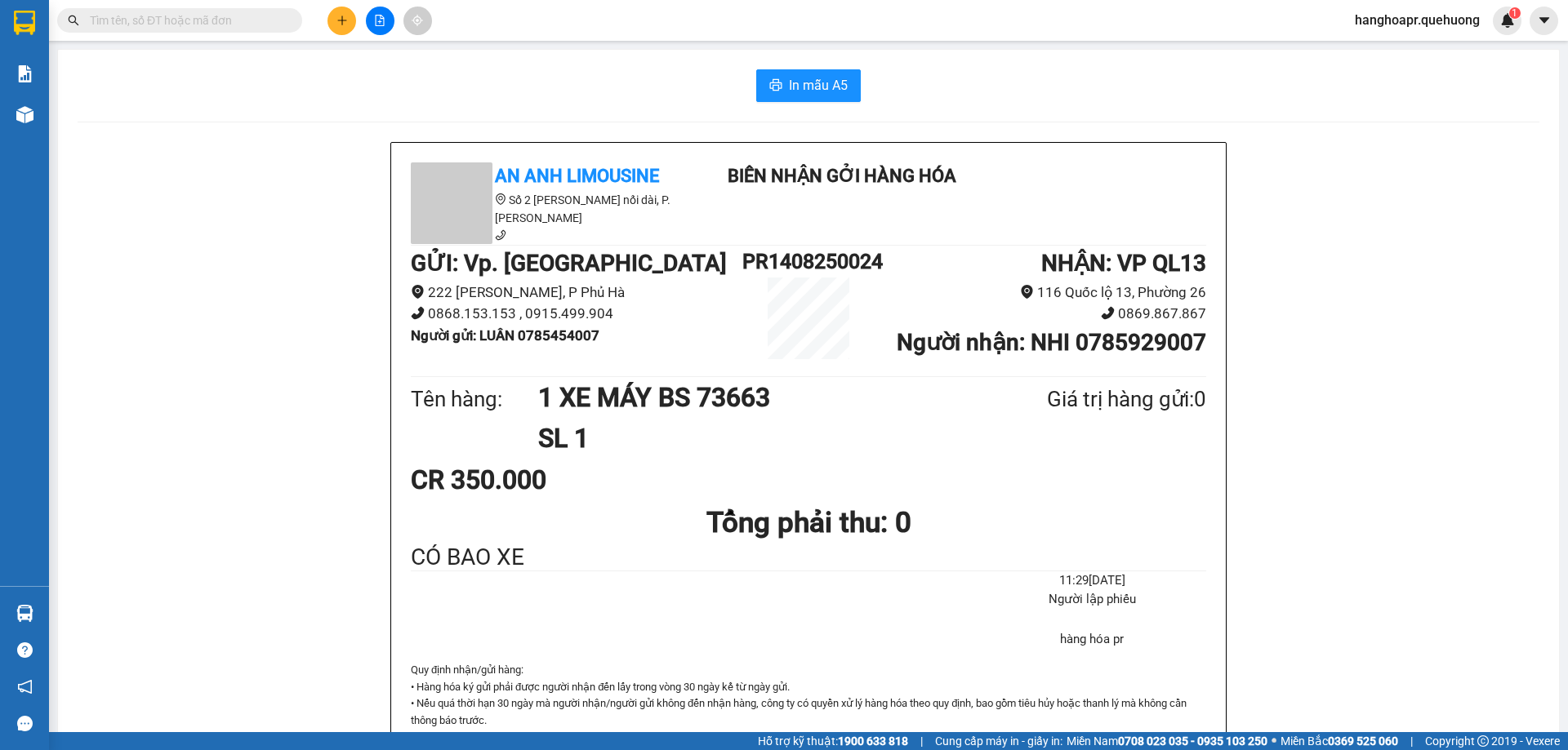
click at [244, 19] on input "text" at bounding box center [186, 21] width 192 height 18
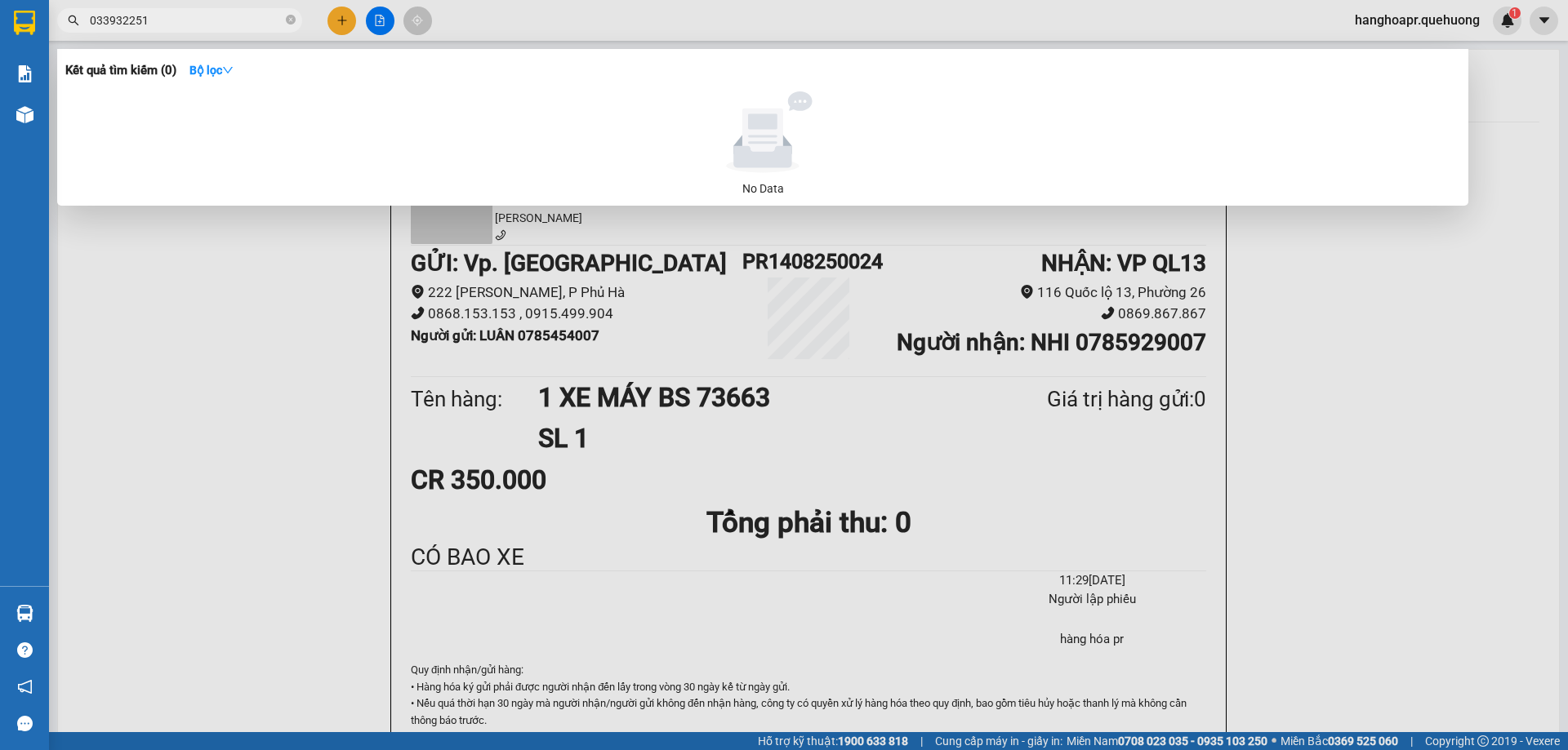
click at [202, 21] on input "033932251" at bounding box center [186, 21] width 192 height 18
click at [123, 24] on input "033932251" at bounding box center [186, 21] width 192 height 18
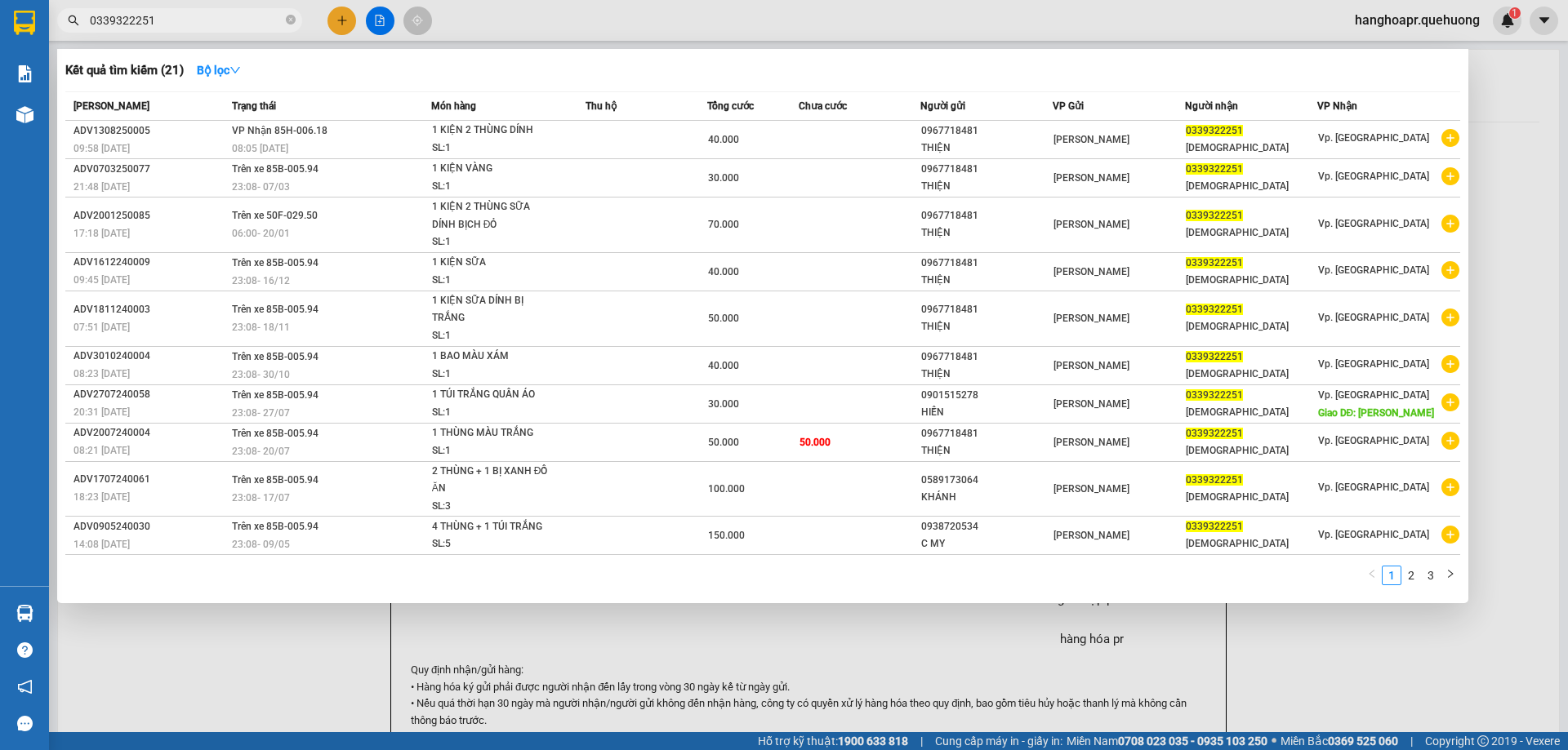
type input "0339322251"
click at [346, 17] on div at bounding box center [784, 375] width 1568 height 750
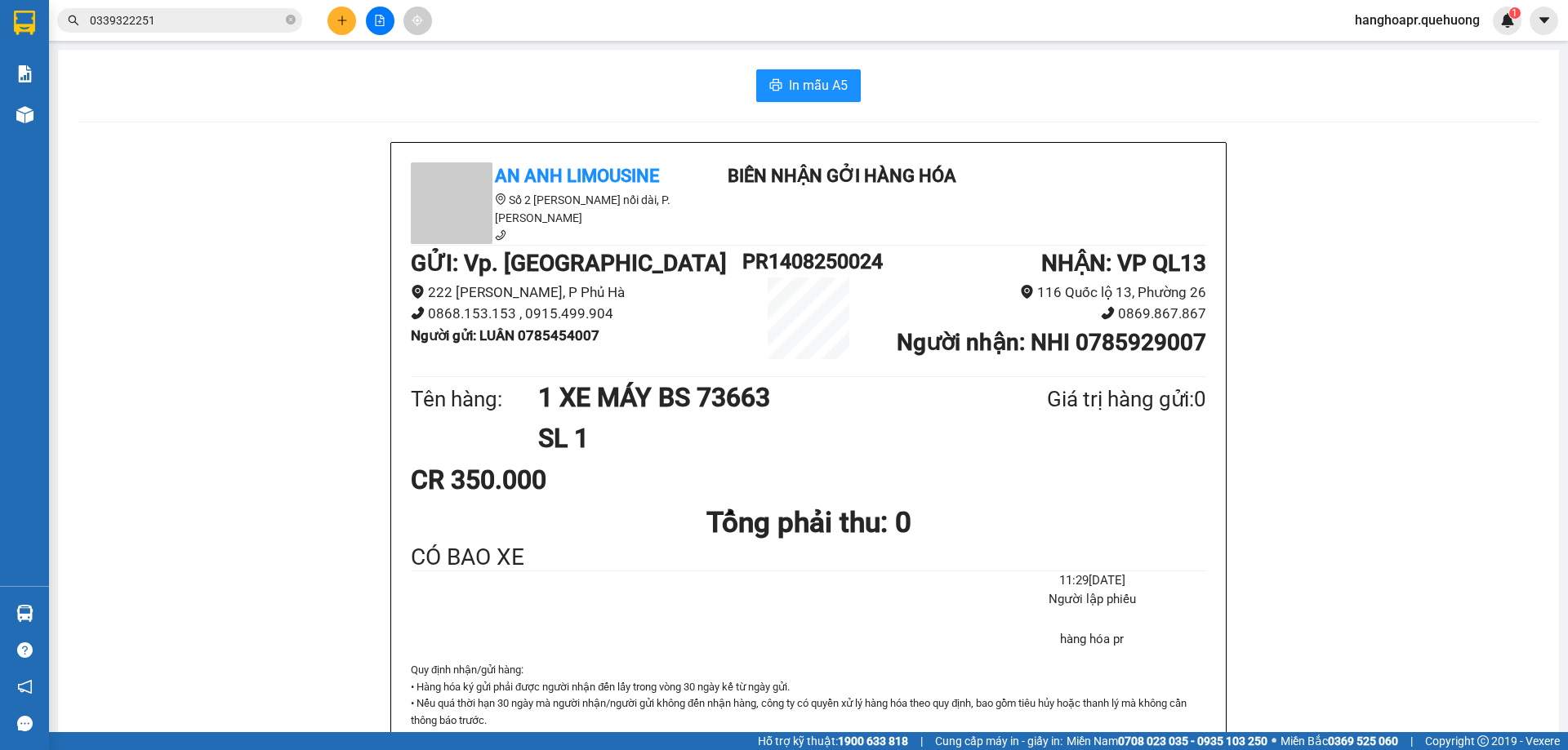
click at [342, 13] on button at bounding box center [341, 21] width 28 height 28
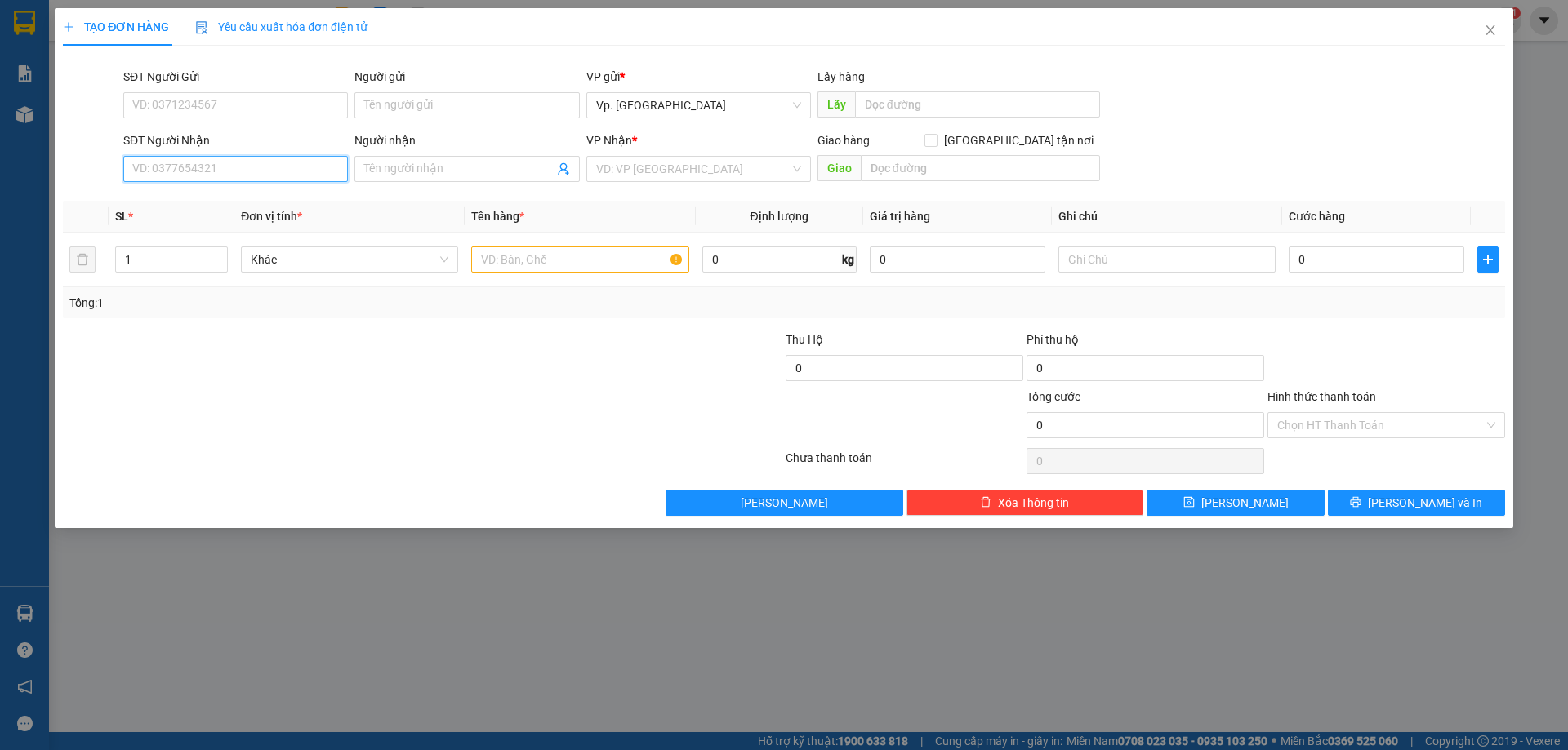
click at [216, 173] on input "SĐT Người Nhận" at bounding box center [236, 168] width 225 height 26
click at [226, 201] on div "0906944150 - THƯ" at bounding box center [236, 200] width 205 height 18
type input "0906944150"
type input "THƯ"
type input "TÂN PHÚ"
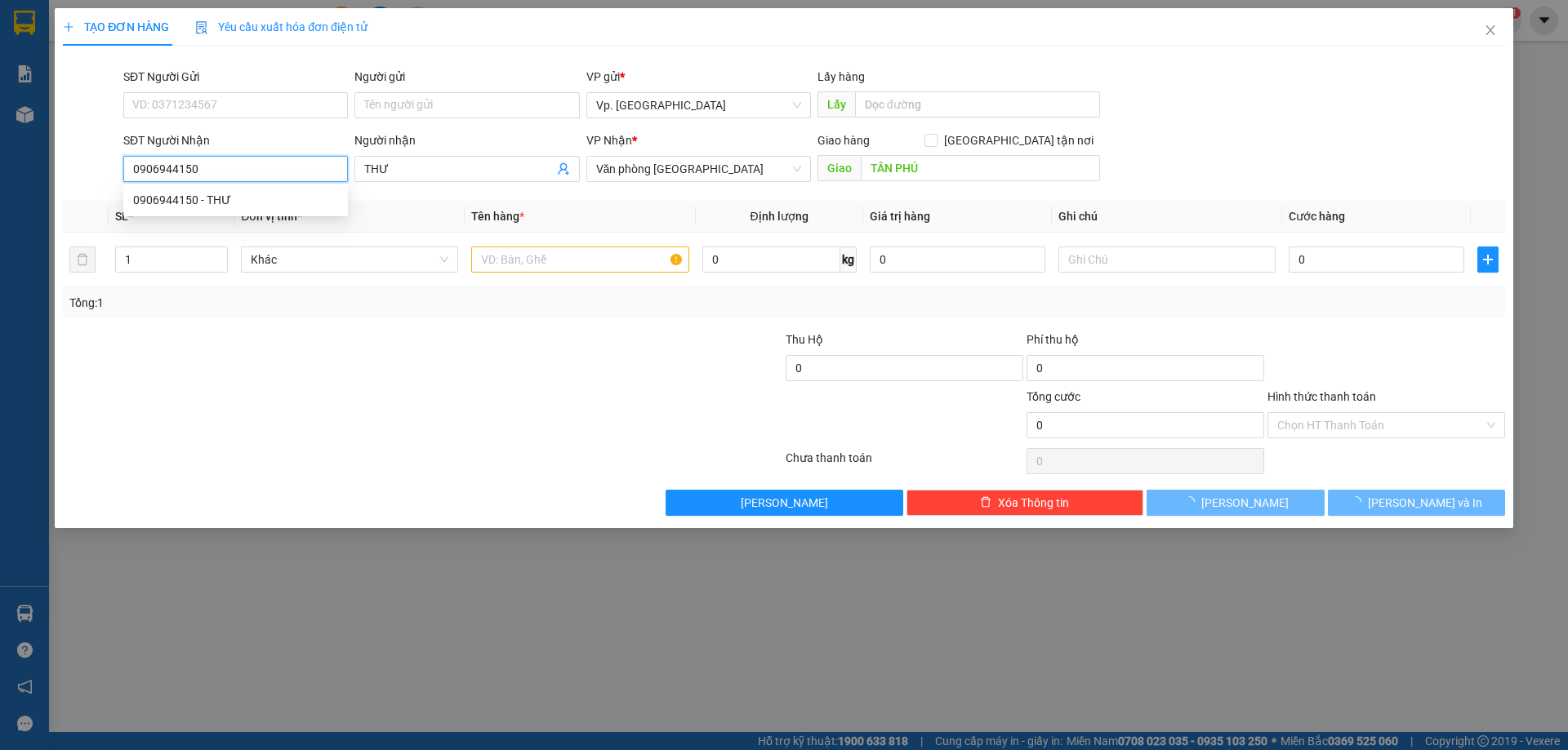
type input "50.000"
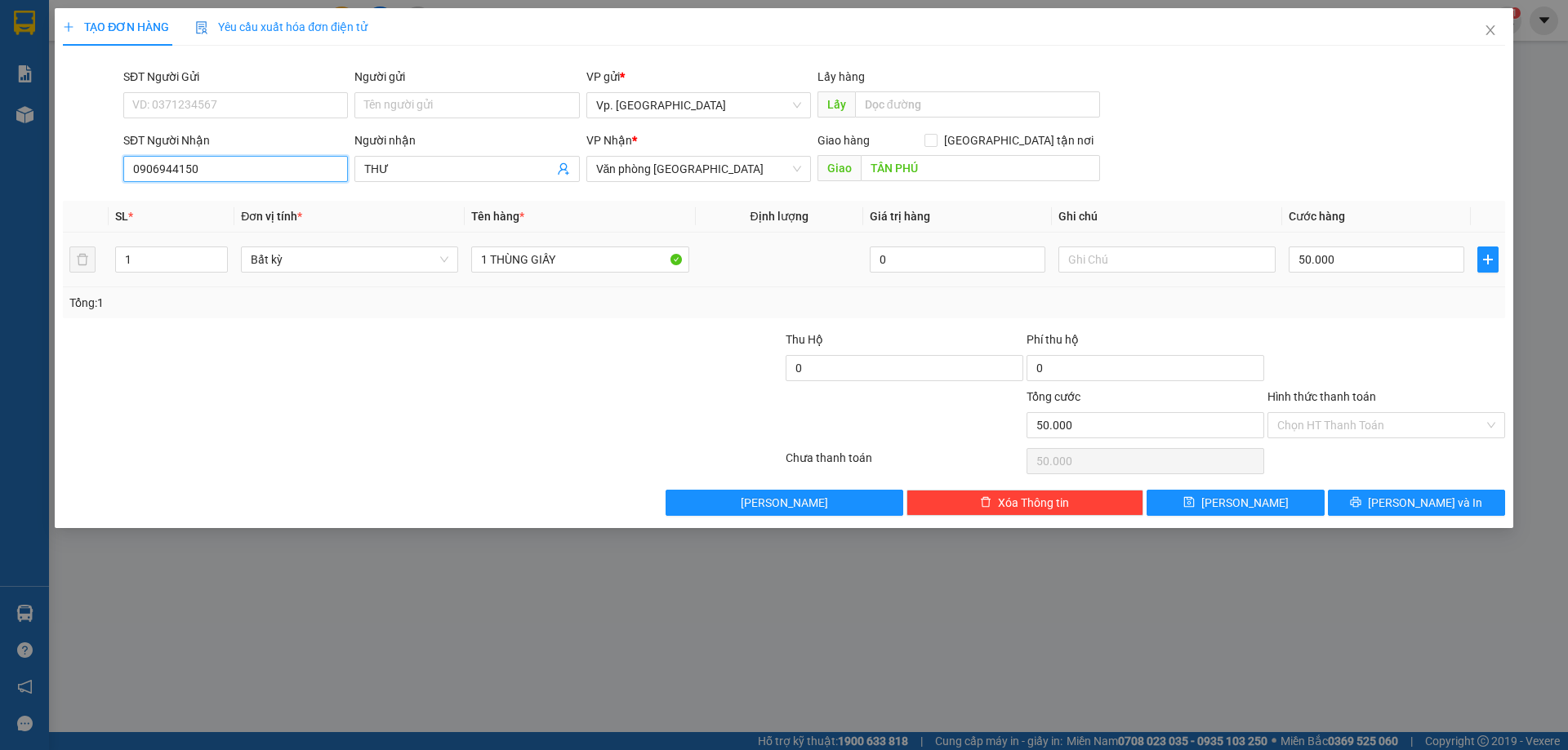
type input "0906944150"
click at [731, 281] on td at bounding box center [779, 260] width 167 height 55
click at [1411, 499] on span "[PERSON_NAME] và In" at bounding box center [1424, 503] width 114 height 18
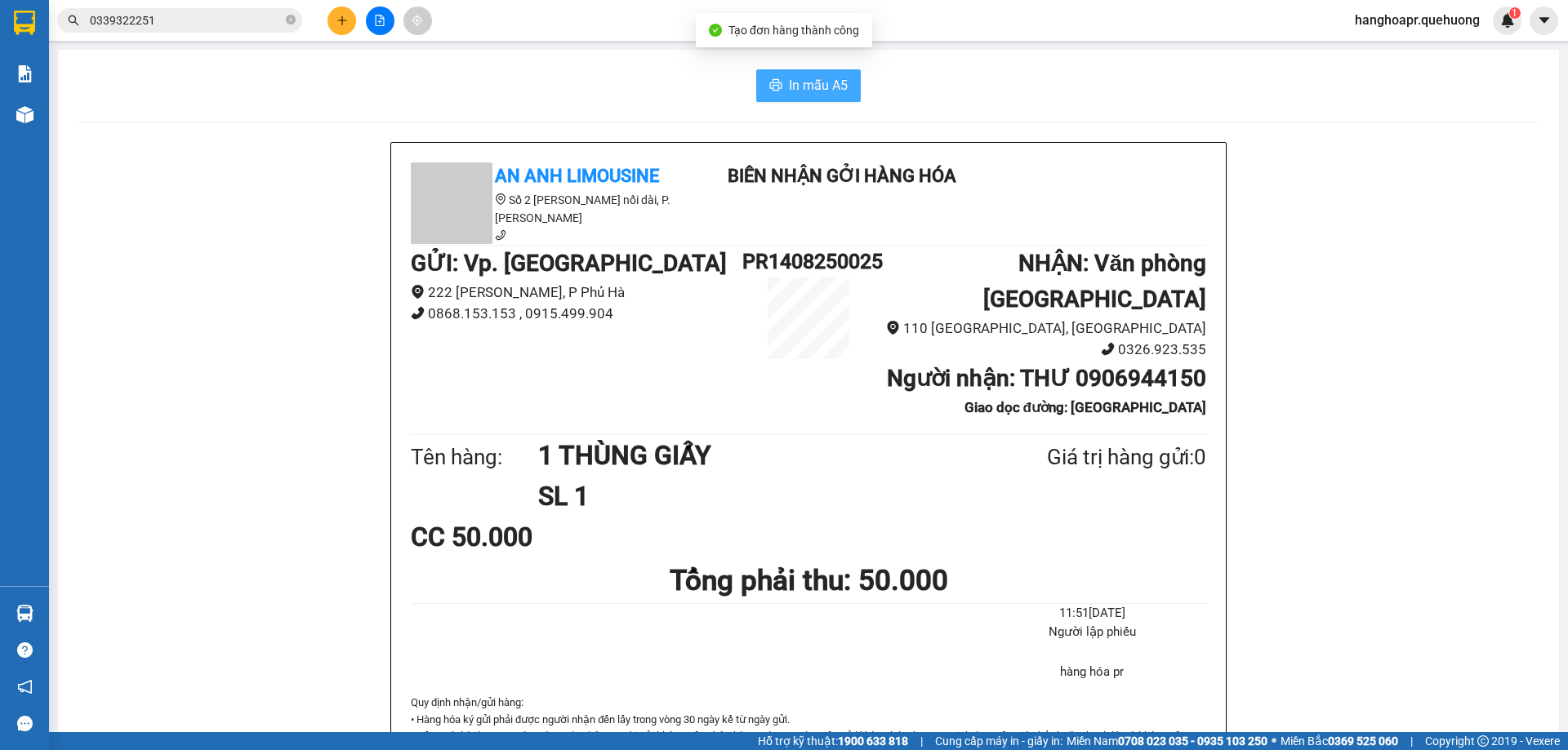
drag, startPoint x: 804, startPoint y: 92, endPoint x: 836, endPoint y: 160, distance: 75.2
click at [807, 93] on span "In mẫu A5" at bounding box center [818, 85] width 59 height 21
drag, startPoint x: 552, startPoint y: 65, endPoint x: 291, endPoint y: 20, distance: 264.9
click at [294, 17] on icon "close-circle" at bounding box center [291, 20] width 10 height 10
click at [278, 24] on input "text" at bounding box center [186, 21] width 192 height 18
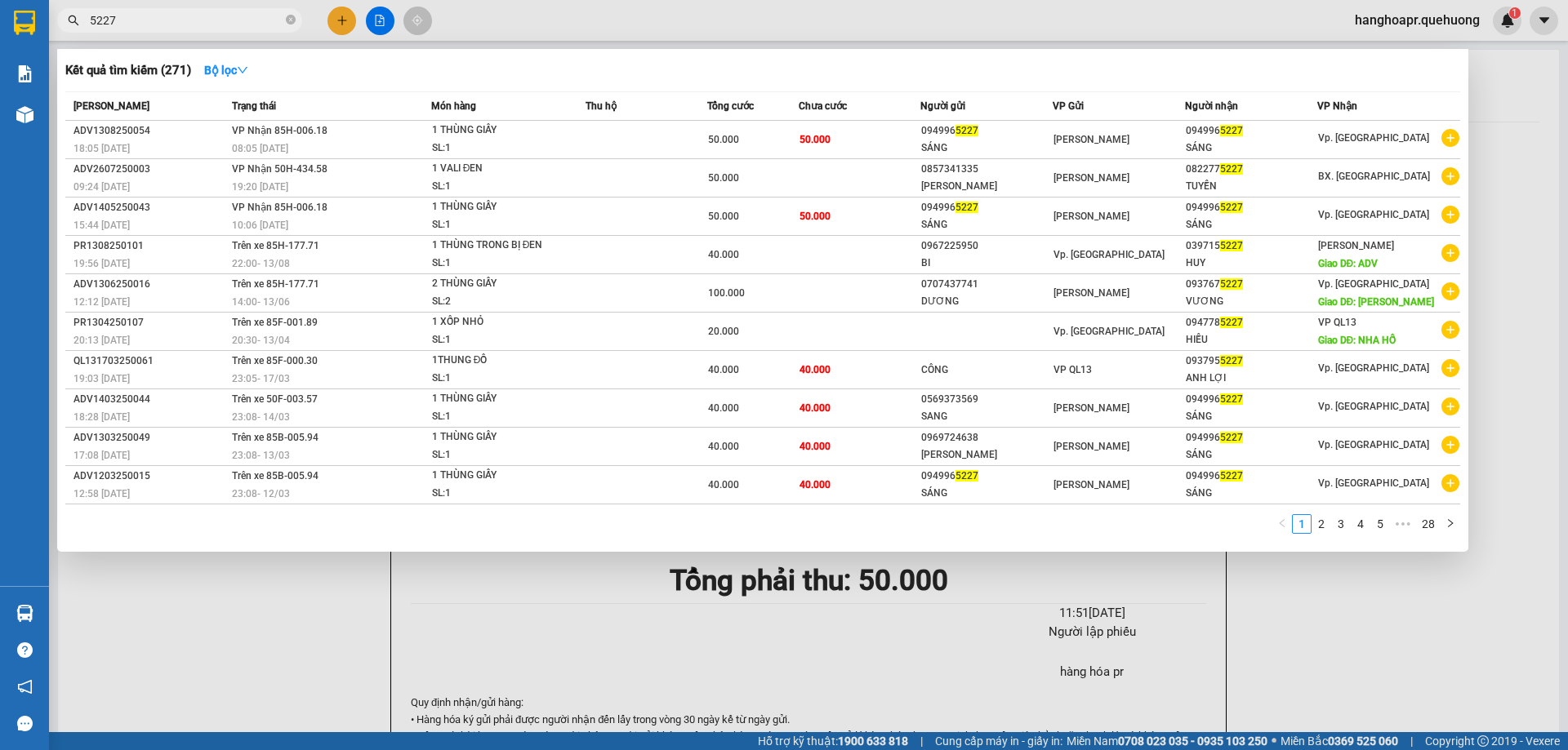
type input "5227"
click at [345, 23] on div at bounding box center [784, 375] width 1568 height 750
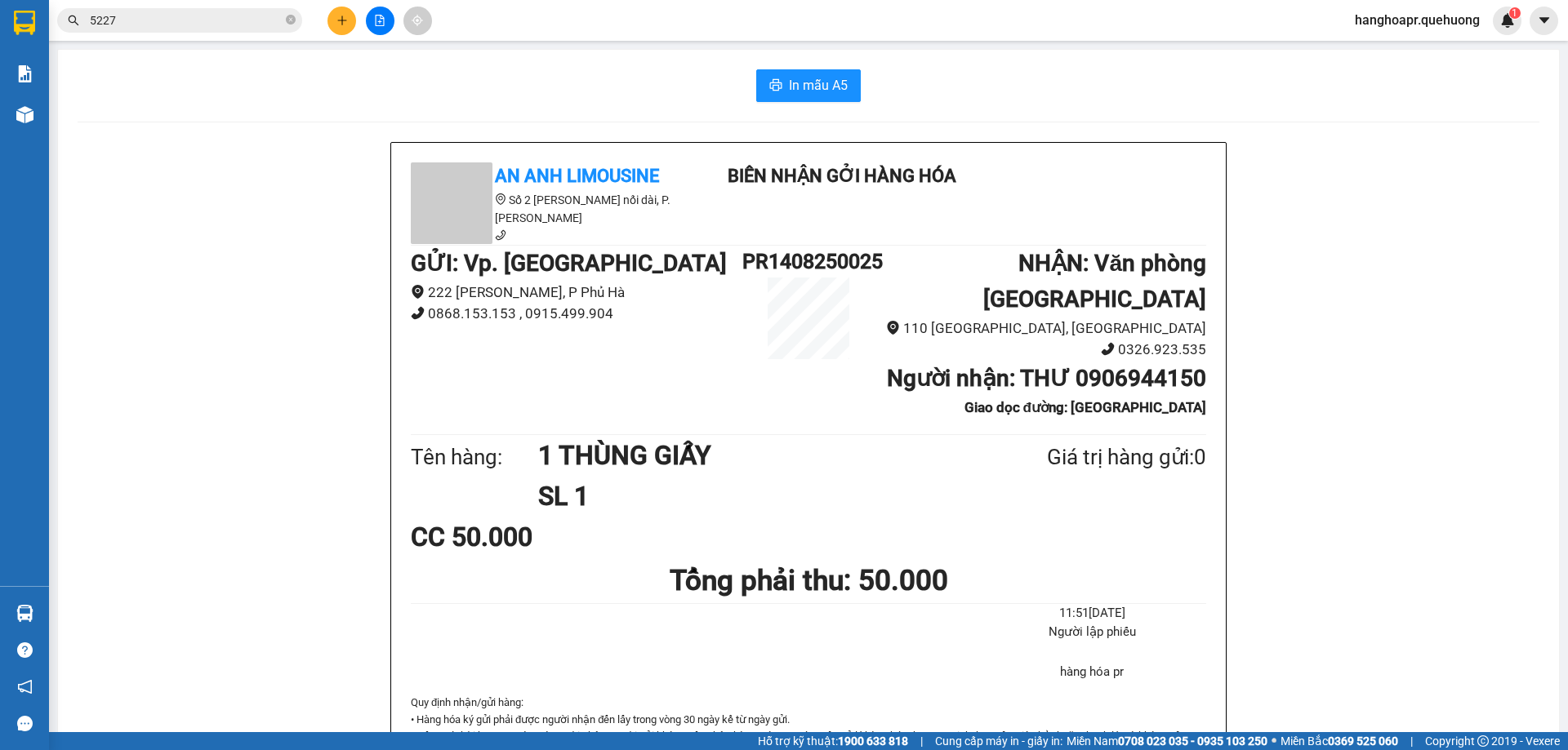
click at [325, 19] on div at bounding box center [379, 21] width 122 height 28
click at [339, 18] on icon "plus" at bounding box center [342, 21] width 12 height 12
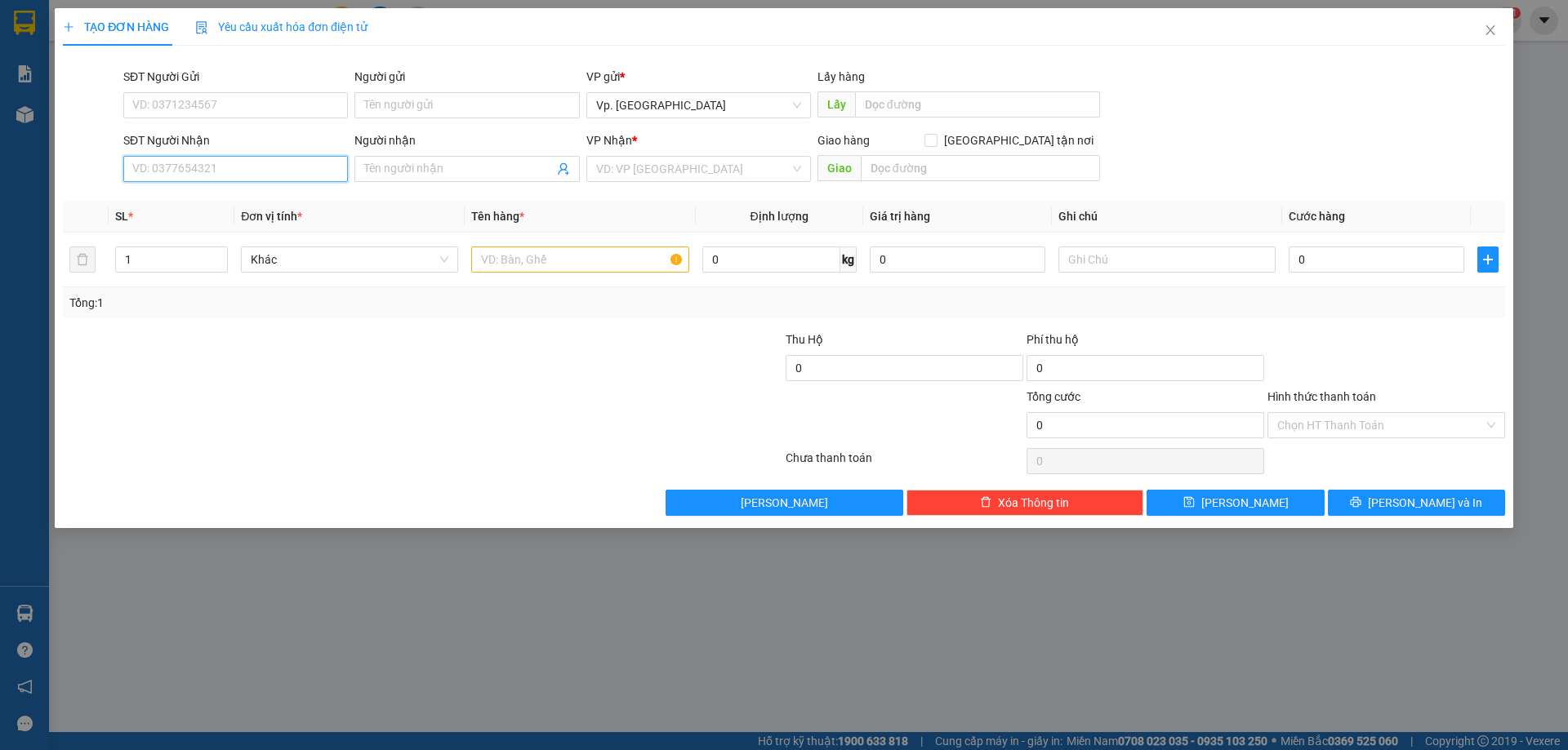
click at [222, 156] on input "SĐT Người Nhận" at bounding box center [236, 168] width 225 height 26
click at [218, 190] on div "0948346530 - THƯ" at bounding box center [236, 200] width 225 height 26
type input "0948346530"
type input "THƯ"
type input "TÂN PHÚ"
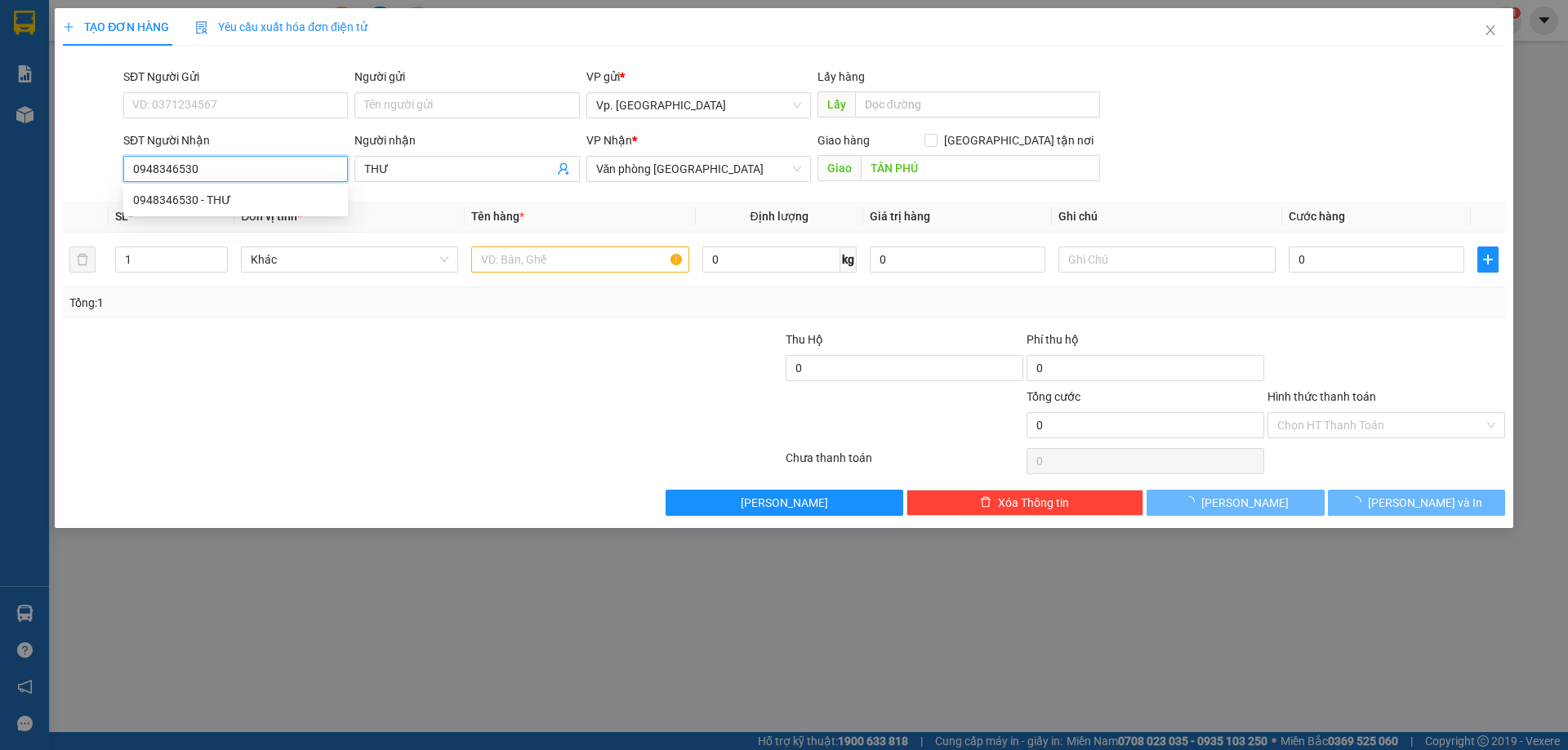
type input "30.000"
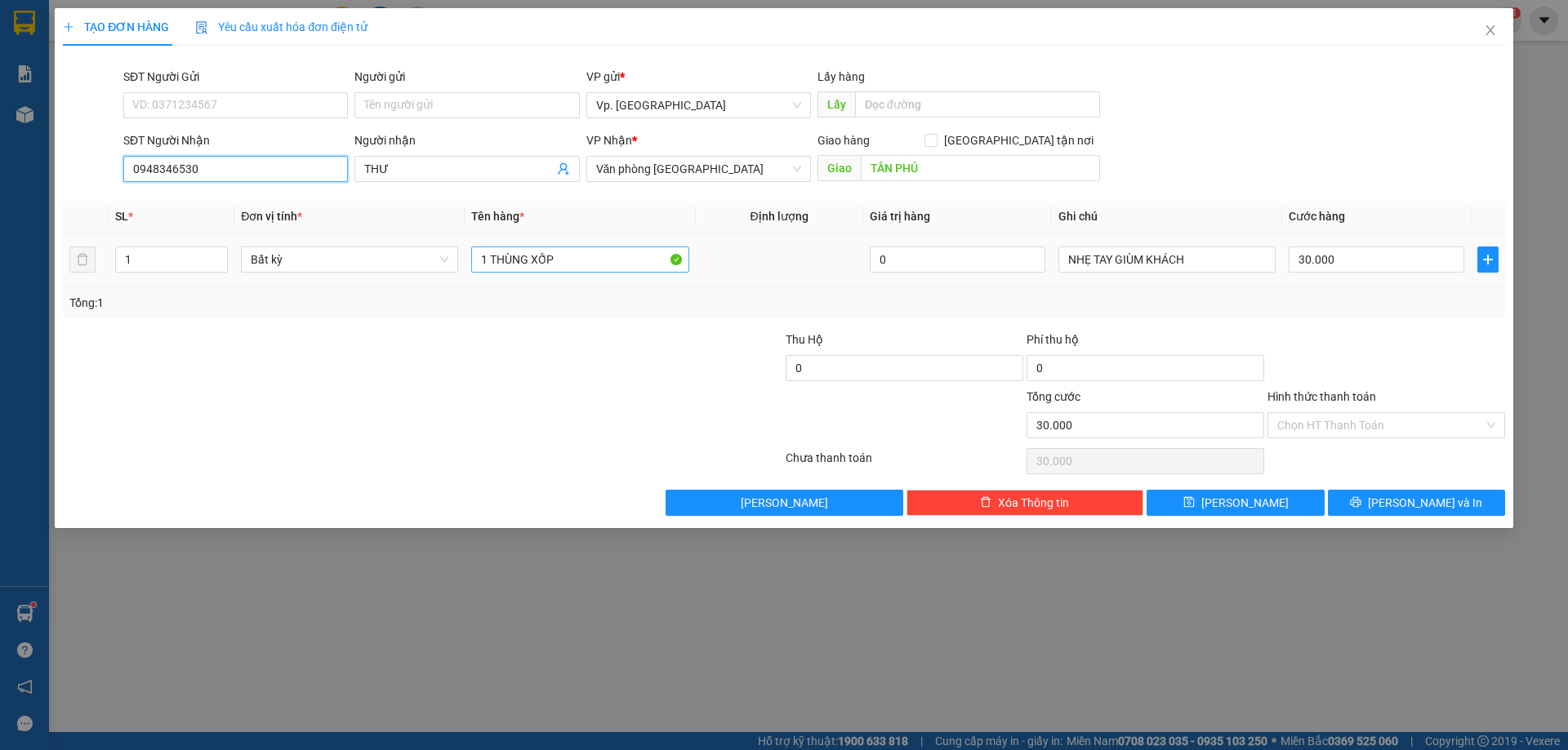
type input "0948346530"
drag, startPoint x: 582, startPoint y: 262, endPoint x: 458, endPoint y: 262, distance: 124.0
click at [458, 261] on tr "1 Bất kỳ 1 THÙNG XỐP 0 NHẸ TAY GIÙM KHÁCH 30.000" at bounding box center [784, 260] width 1442 height 55
click at [170, 264] on input "1" at bounding box center [171, 259] width 111 height 24
type input "3"
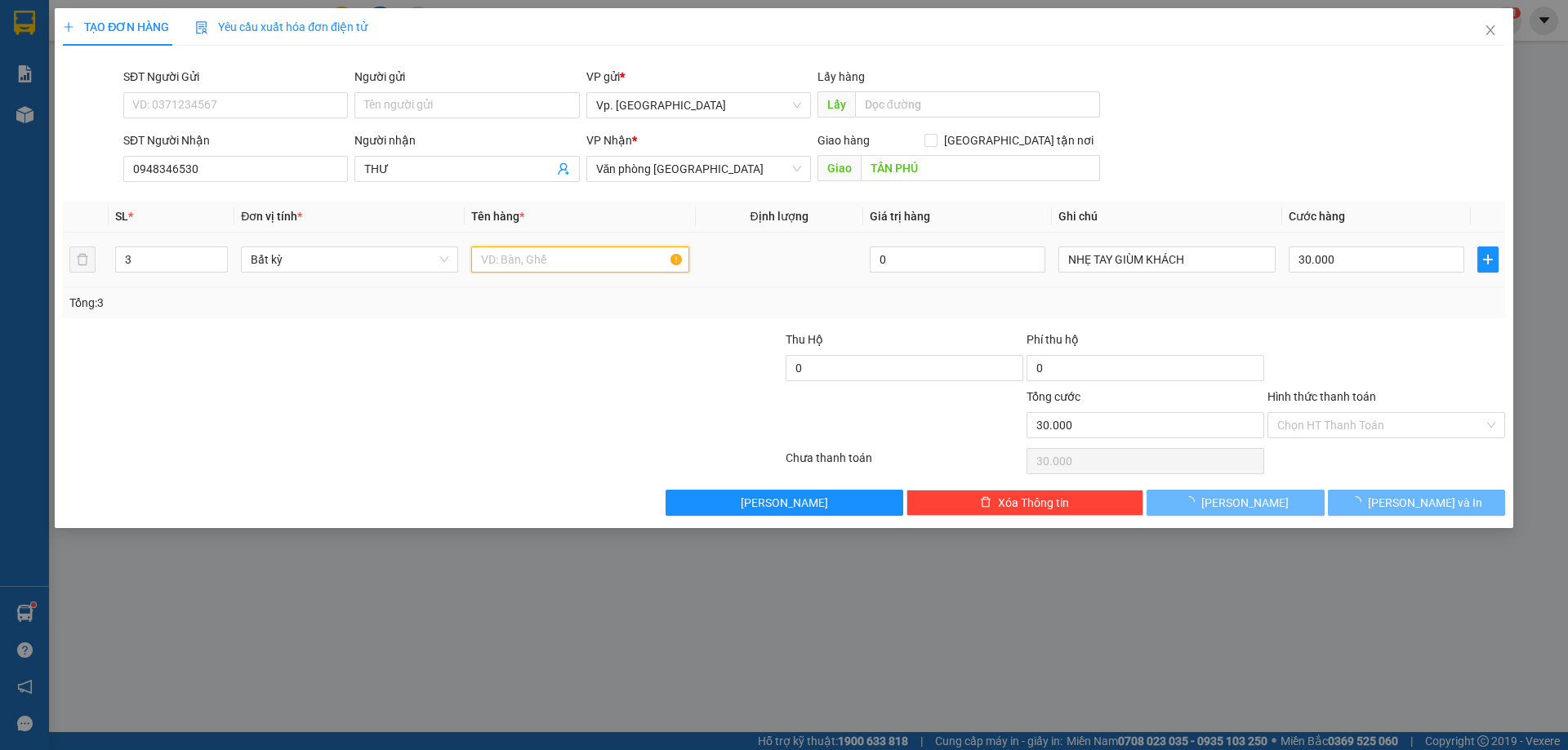
click at [500, 253] on input "text" at bounding box center [580, 259] width 217 height 26
type input "0"
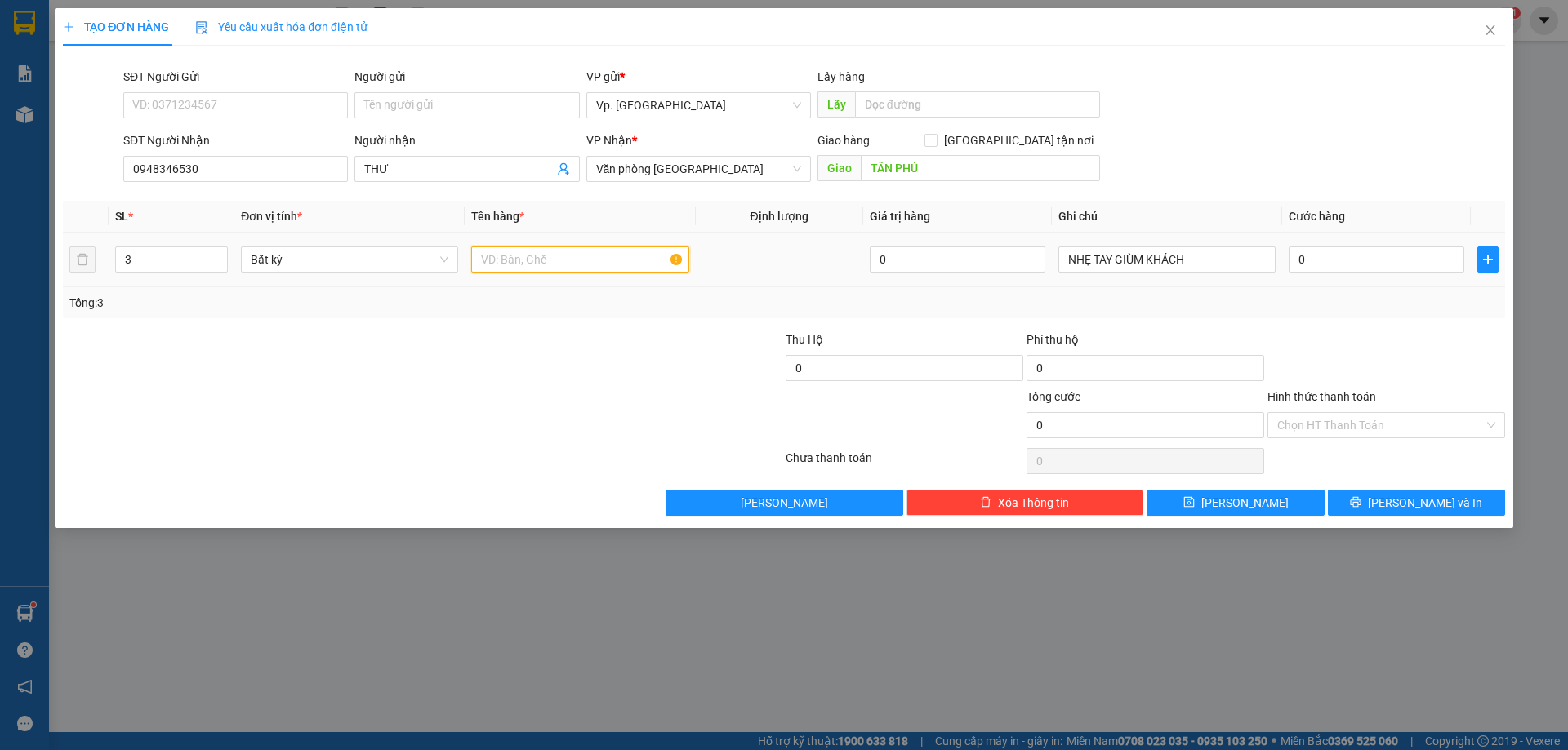
type input "1"
type input "2 THÙNG GIẤY DÍNH + 1 BAO MÍT"
click at [1381, 256] on input "0" at bounding box center [1376, 259] width 176 height 26
type input "1"
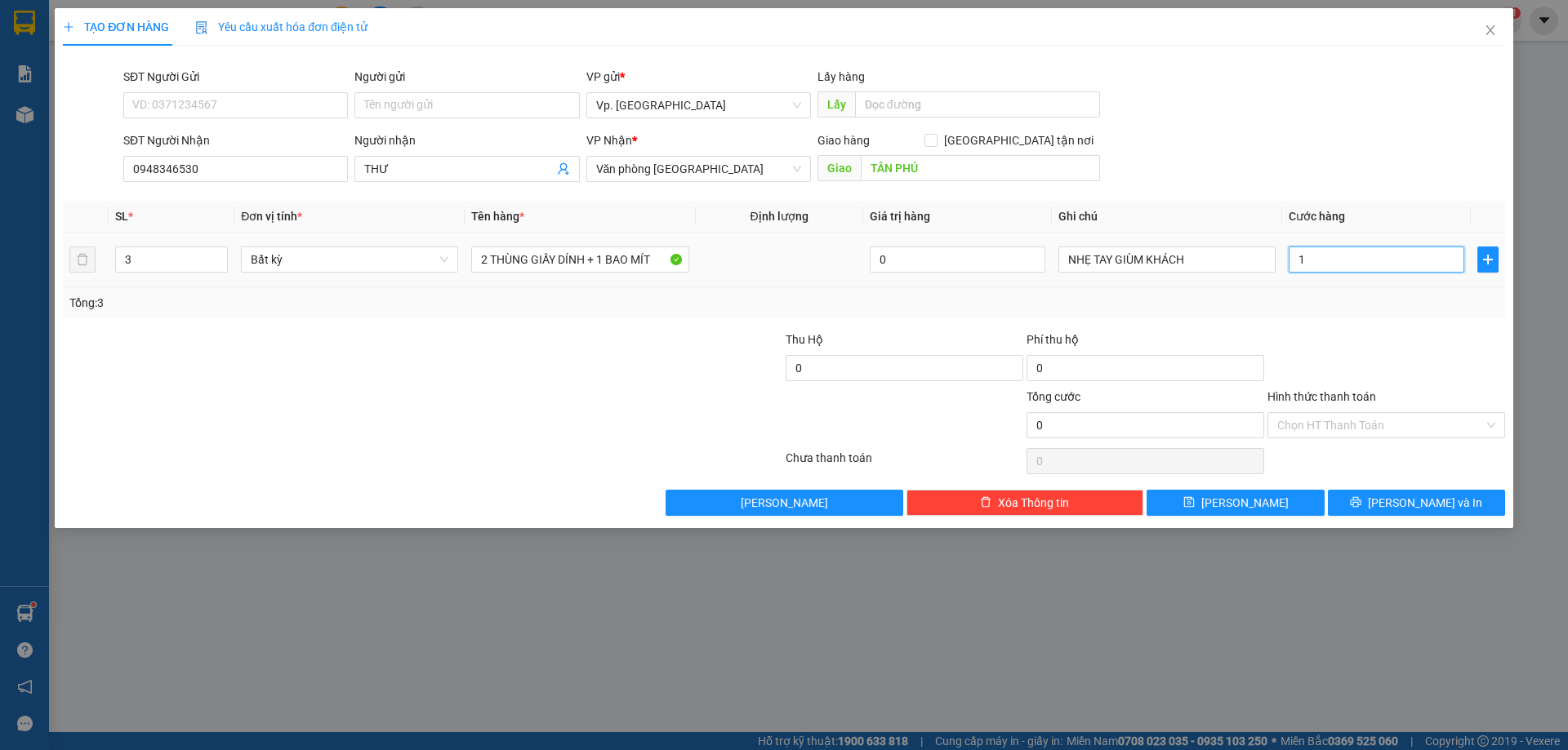
type input "1"
type input "12"
type input "1"
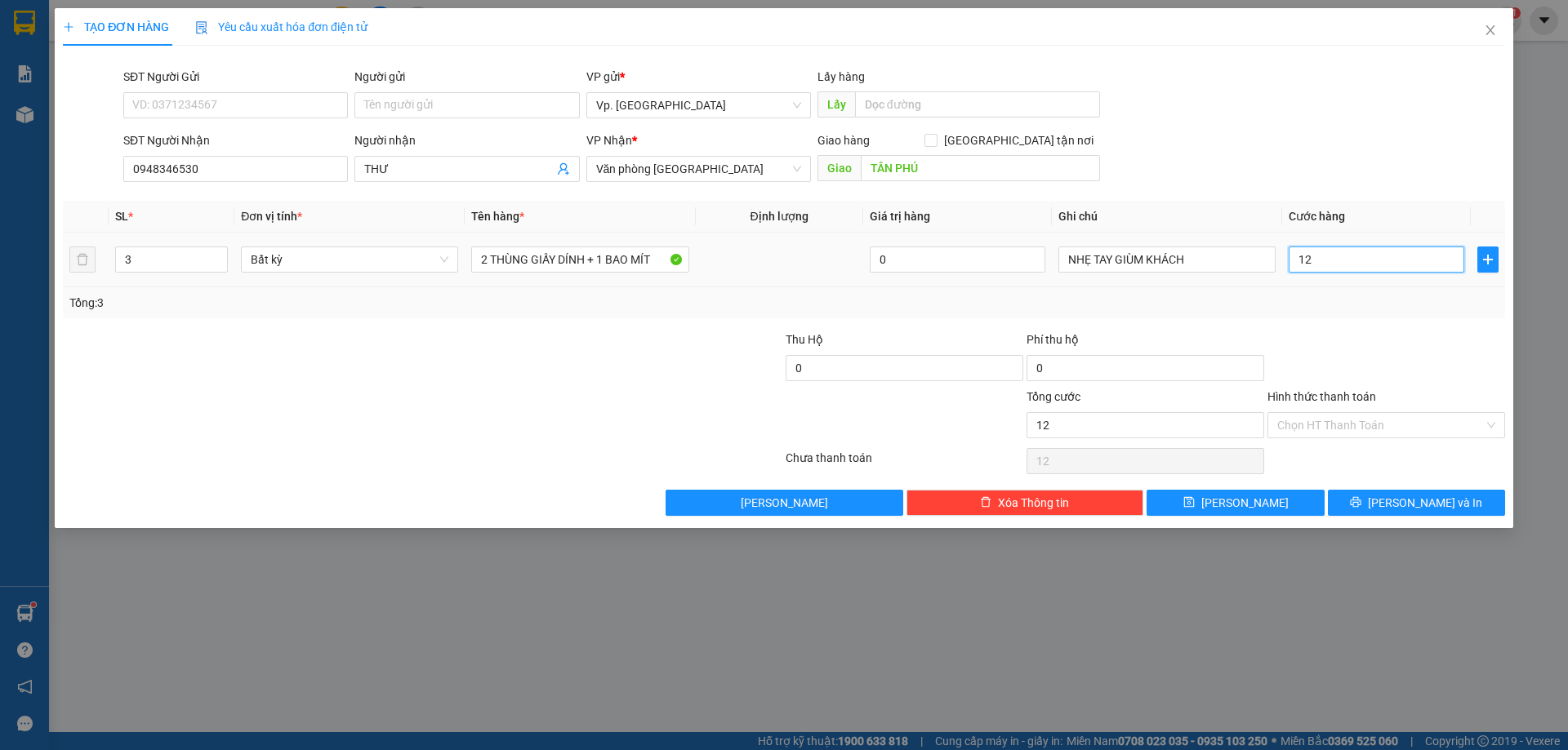
type input "1"
type input "13"
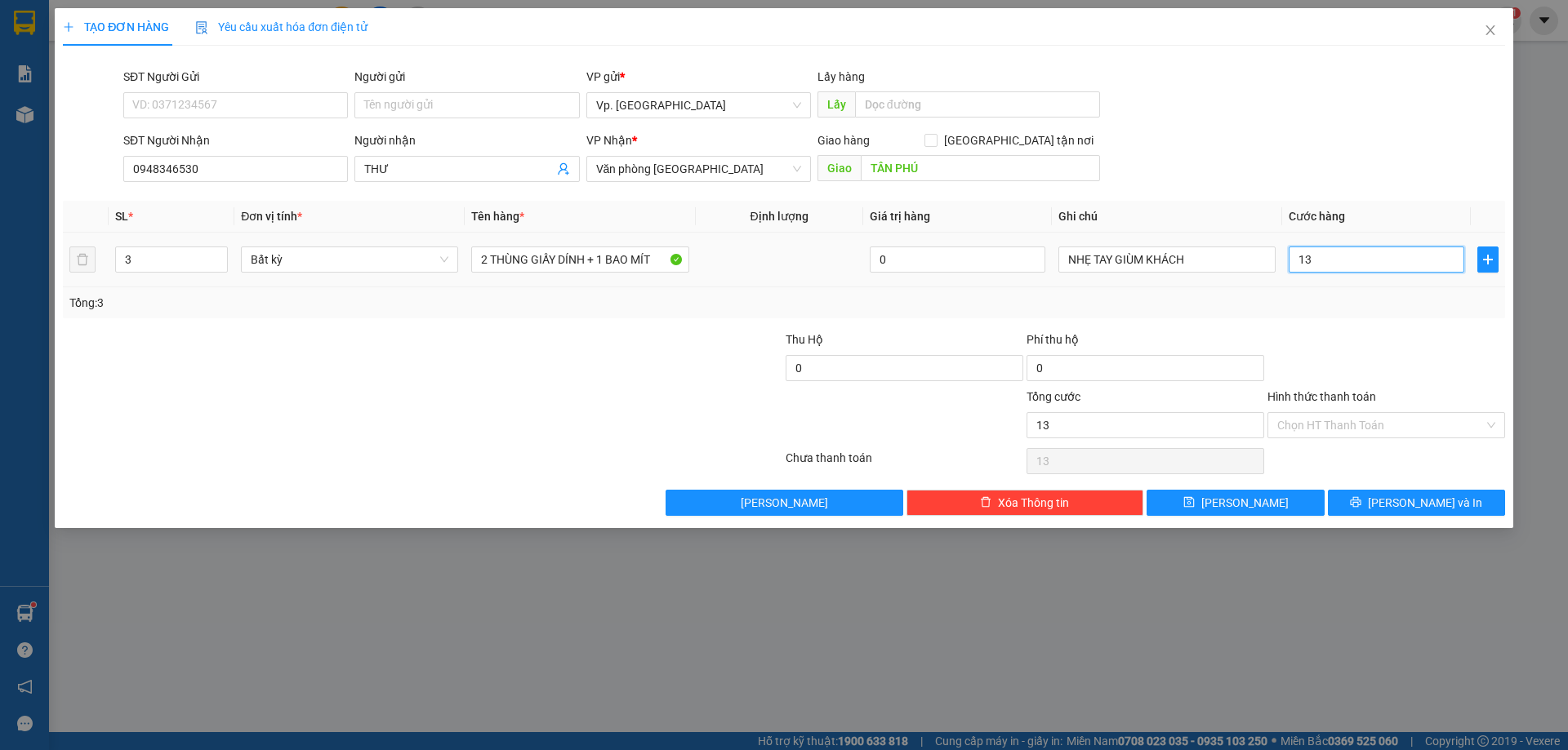
type input "130"
type input "130.000"
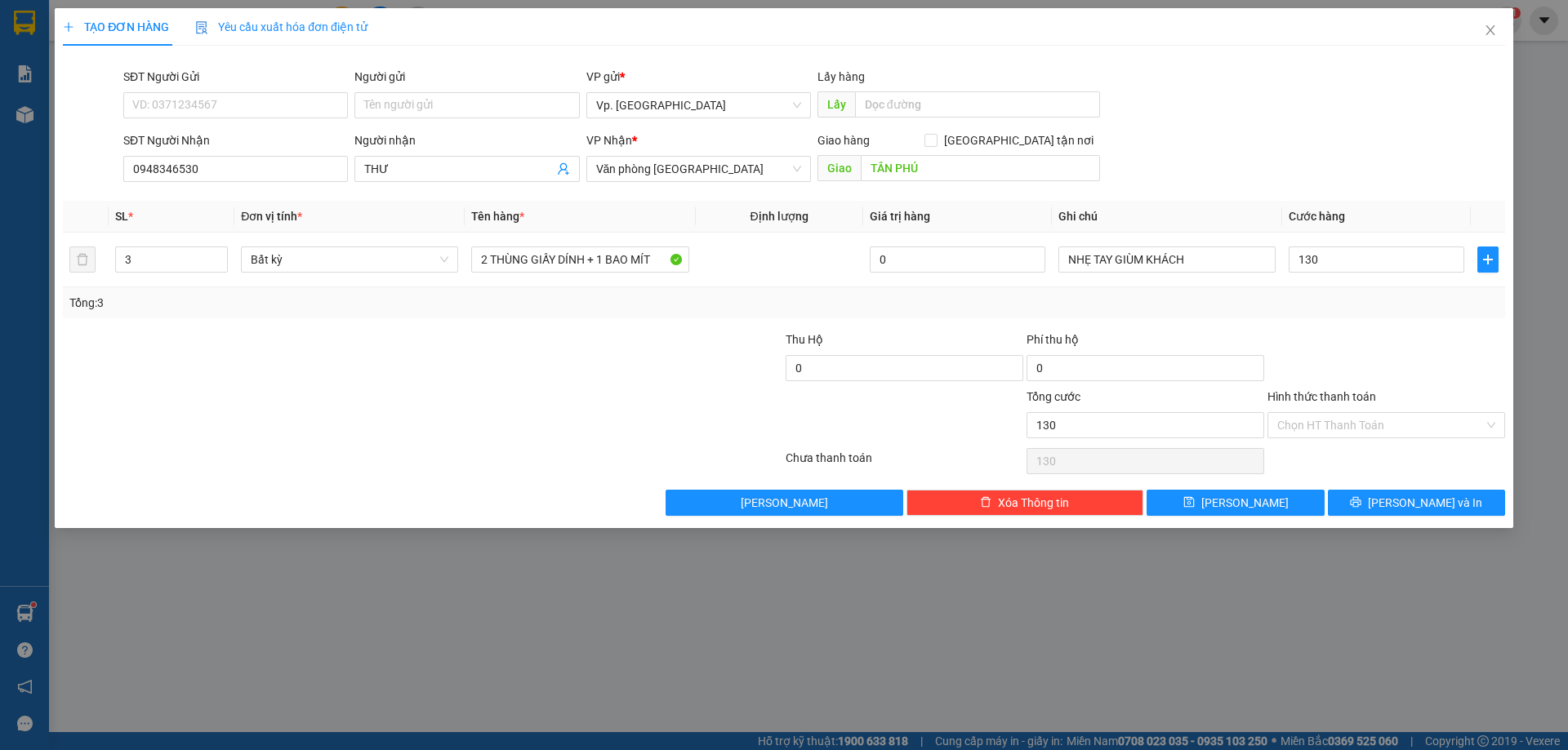
type input "130.000"
click at [1411, 341] on div at bounding box center [1386, 359] width 241 height 57
click at [1397, 426] on input "Hình thức thanh toán" at bounding box center [1381, 425] width 207 height 24
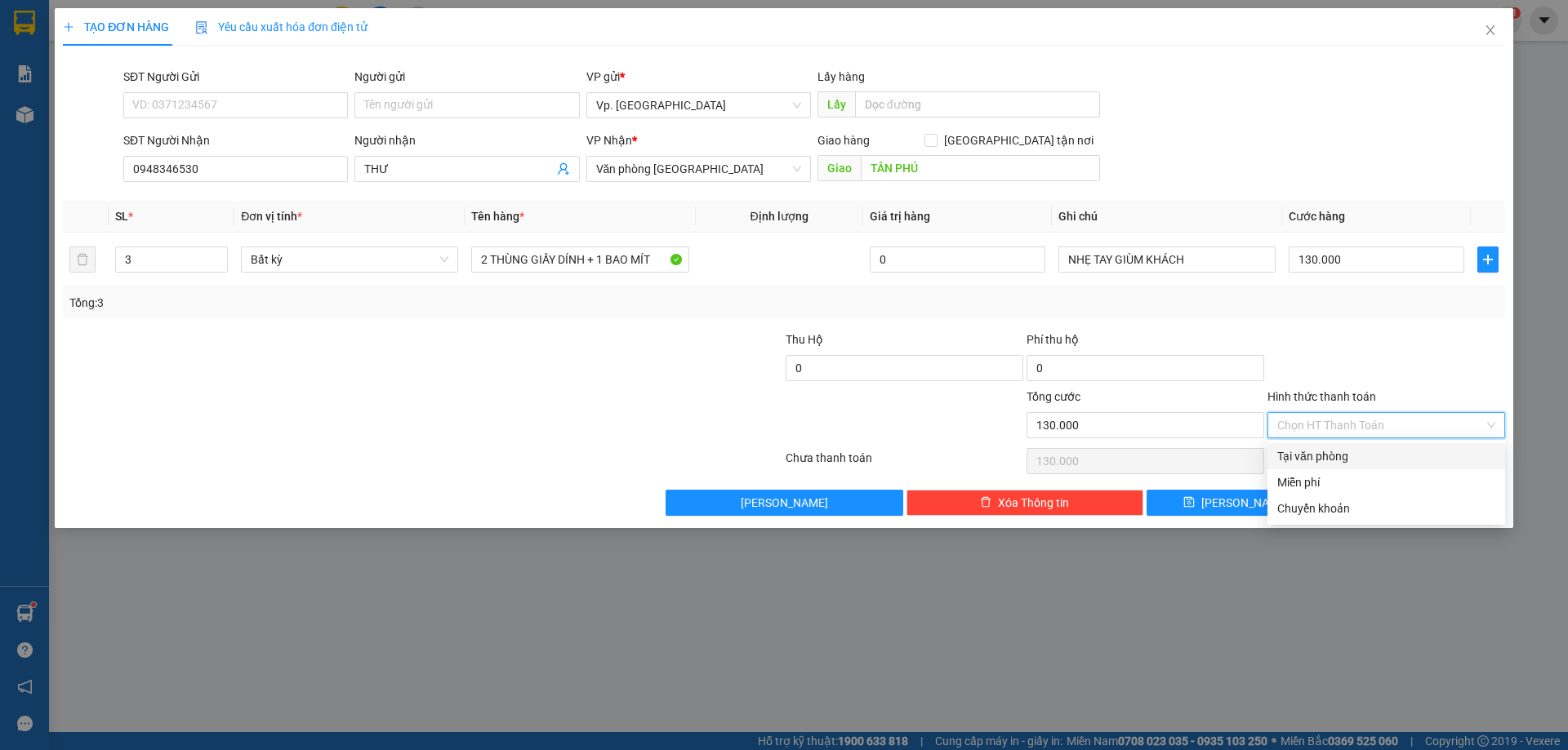
click at [1386, 450] on div "Tại văn phòng" at bounding box center [1386, 456] width 218 height 18
type input "0"
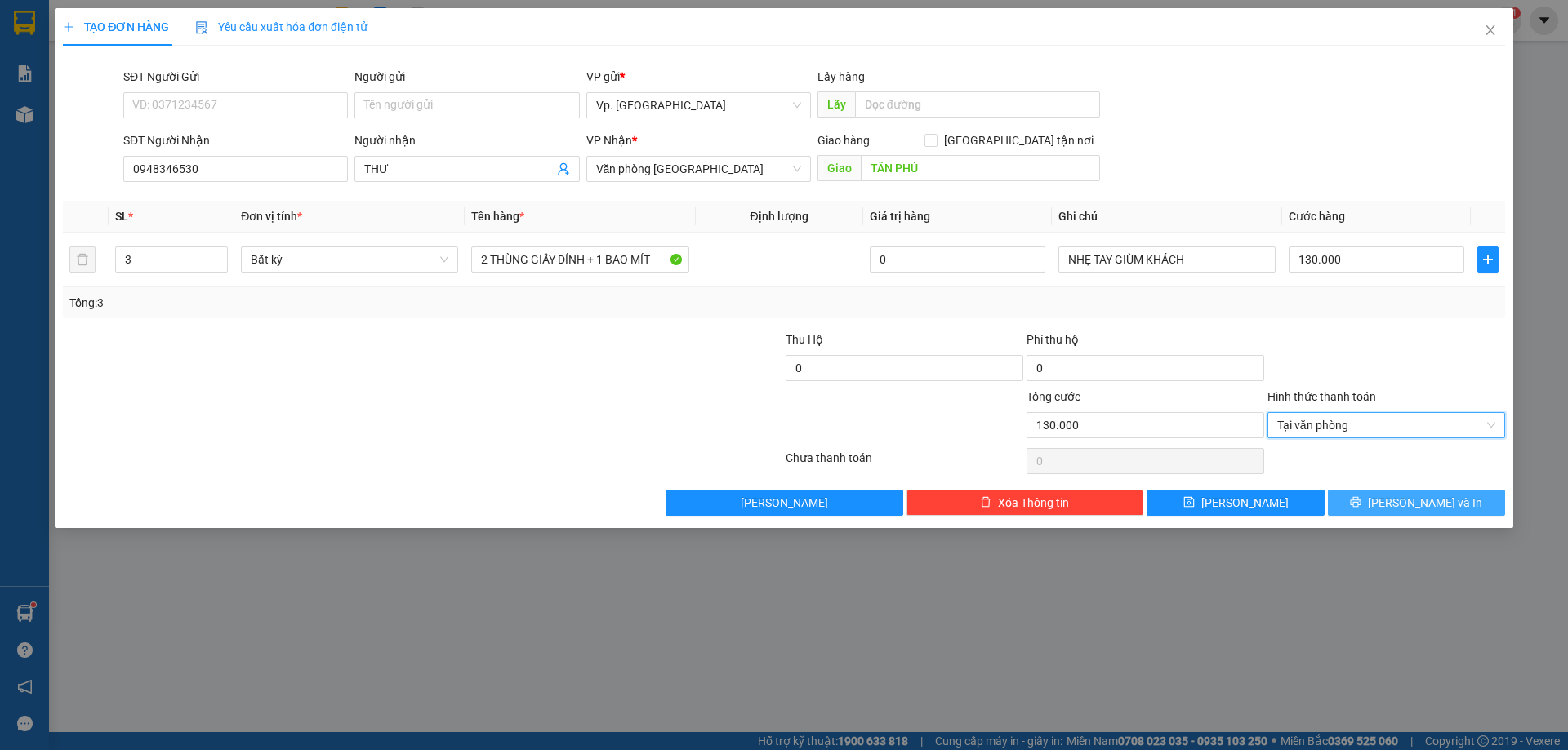
click at [1366, 494] on button "[PERSON_NAME] và In" at bounding box center [1416, 502] width 177 height 26
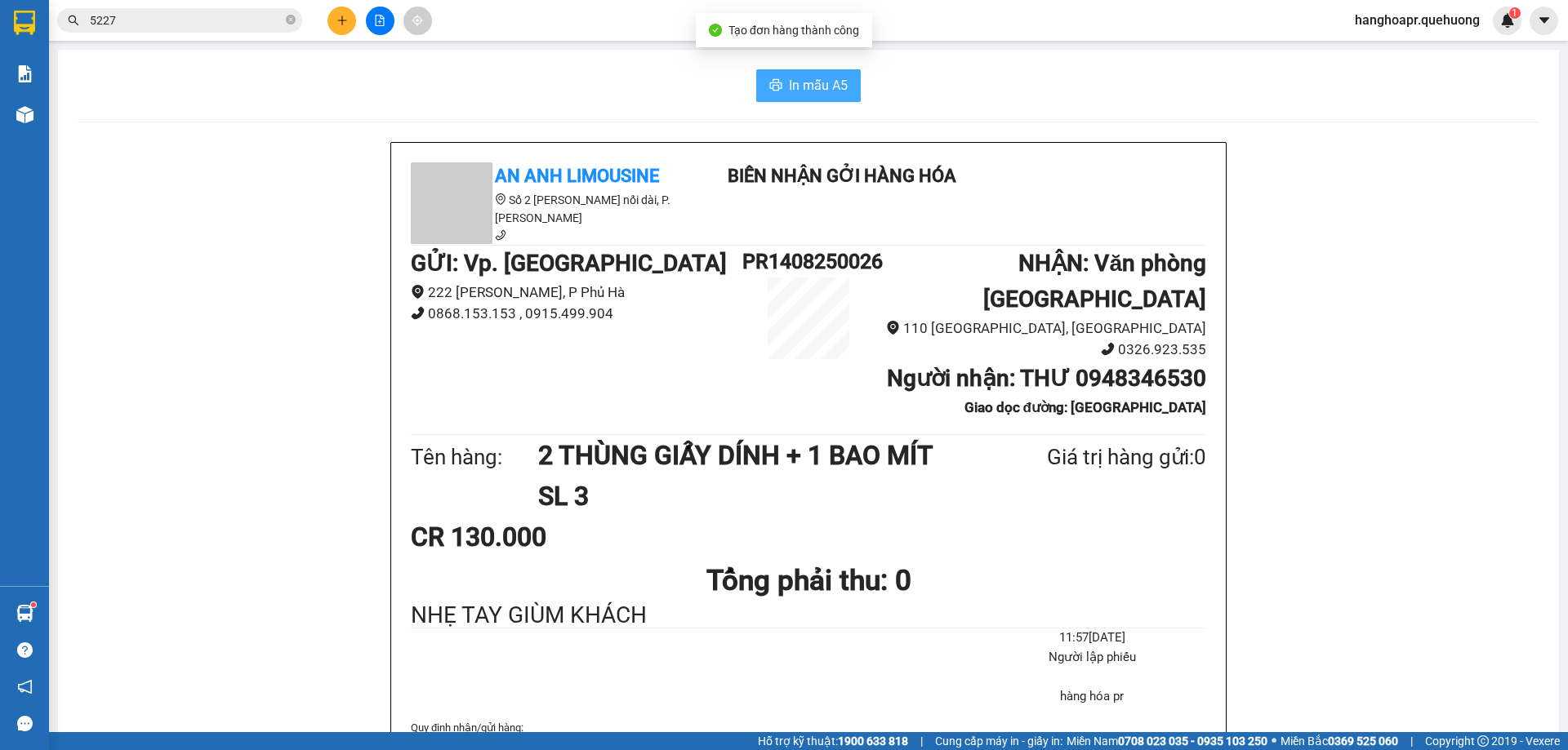
click at [819, 88] on span "In mẫu A5" at bounding box center [818, 85] width 59 height 21
click at [824, 75] on span "In mẫu A5" at bounding box center [818, 85] width 59 height 21
click at [799, 82] on span "In mẫu A5" at bounding box center [818, 85] width 59 height 21
click at [811, 85] on span "In mẫu A5" at bounding box center [818, 85] width 59 height 21
click at [796, 85] on span "In mẫu A5" at bounding box center [818, 85] width 59 height 21
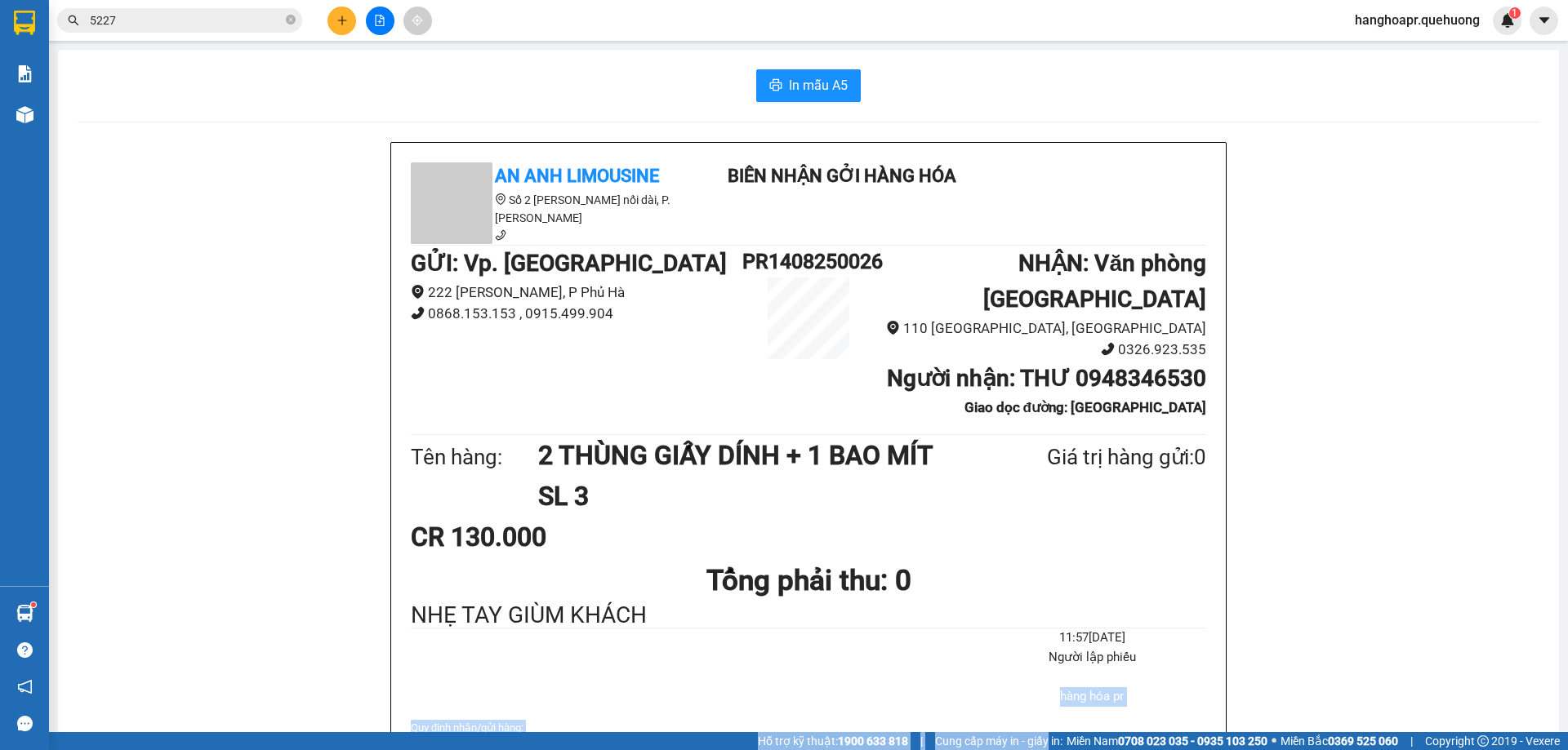
click at [1033, 749] on html "Kết quả tìm kiếm ( 271 ) Bộ lọc Mã ĐH Trạng thái Món hàng Thu hộ Tổng cước Chưa…" at bounding box center [784, 375] width 1568 height 750
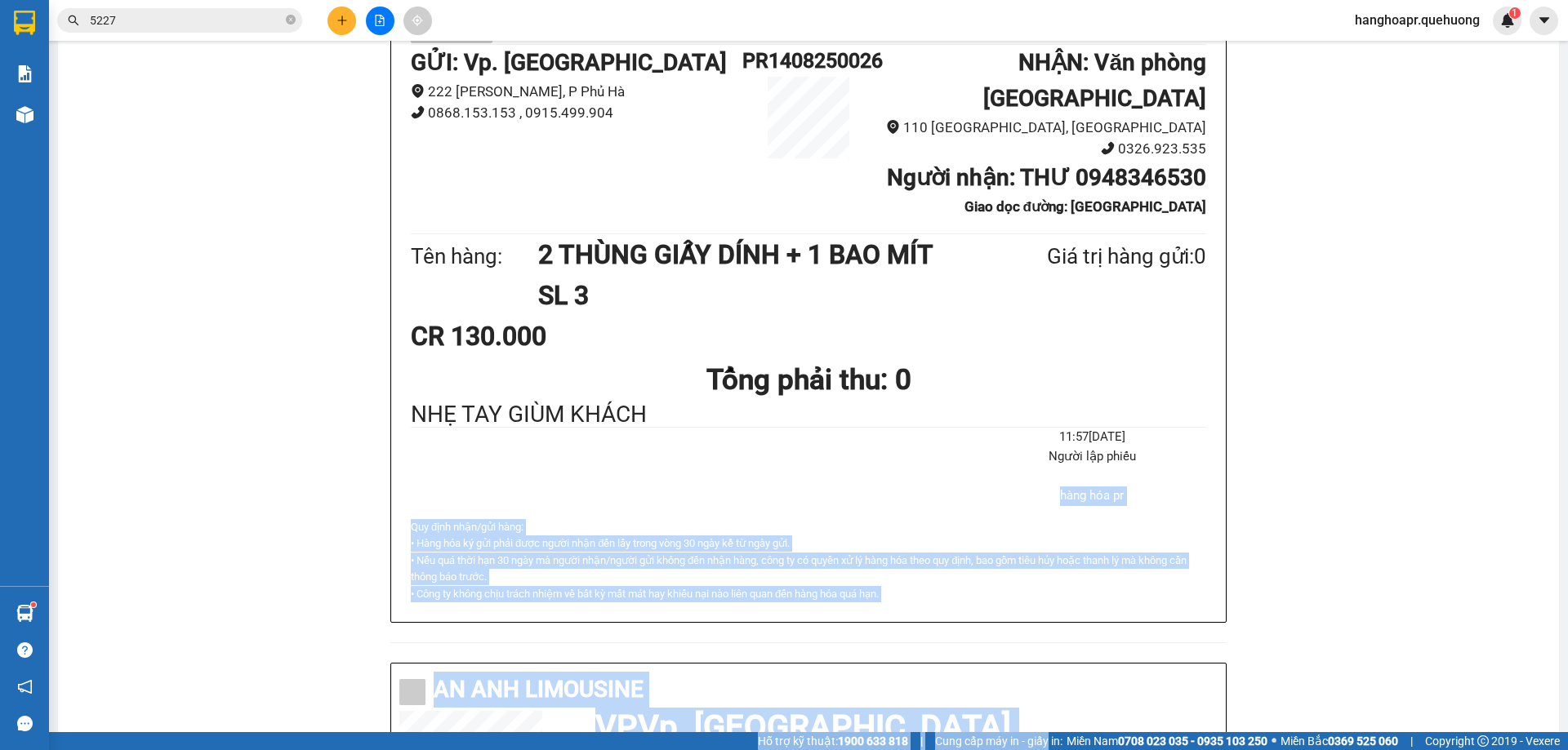
click at [978, 735] on span "Cung cấp máy in - giấy in:" at bounding box center [998, 742] width 127 height 18
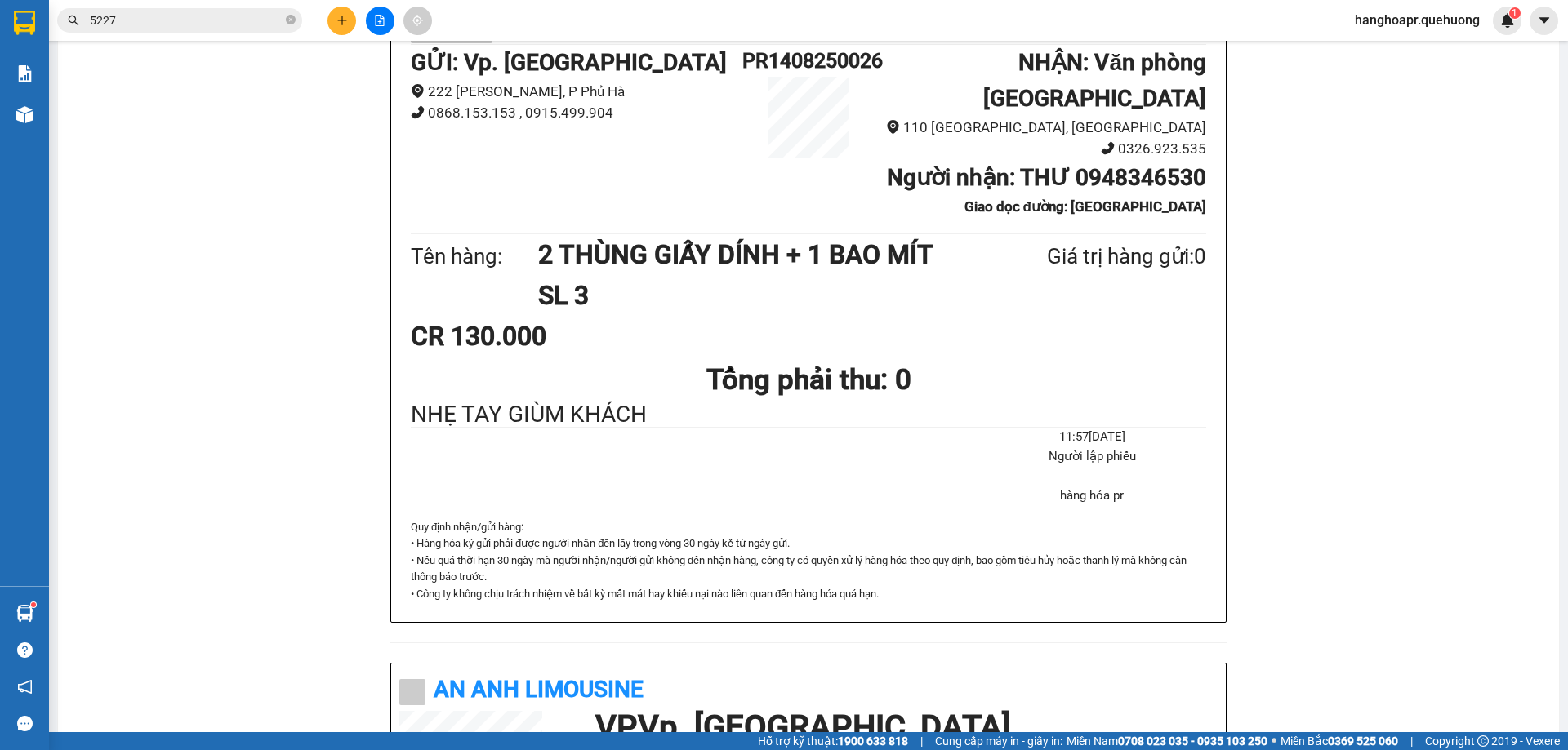
drag, startPoint x: 946, startPoint y: 732, endPoint x: 933, endPoint y: 734, distance: 13.2
click at [879, 737] on strong "1900 633 818" at bounding box center [873, 741] width 70 height 13
click at [882, 737] on strong "1900 633 818" at bounding box center [873, 741] width 70 height 13
click at [344, 17] on icon "plus" at bounding box center [342, 21] width 12 height 12
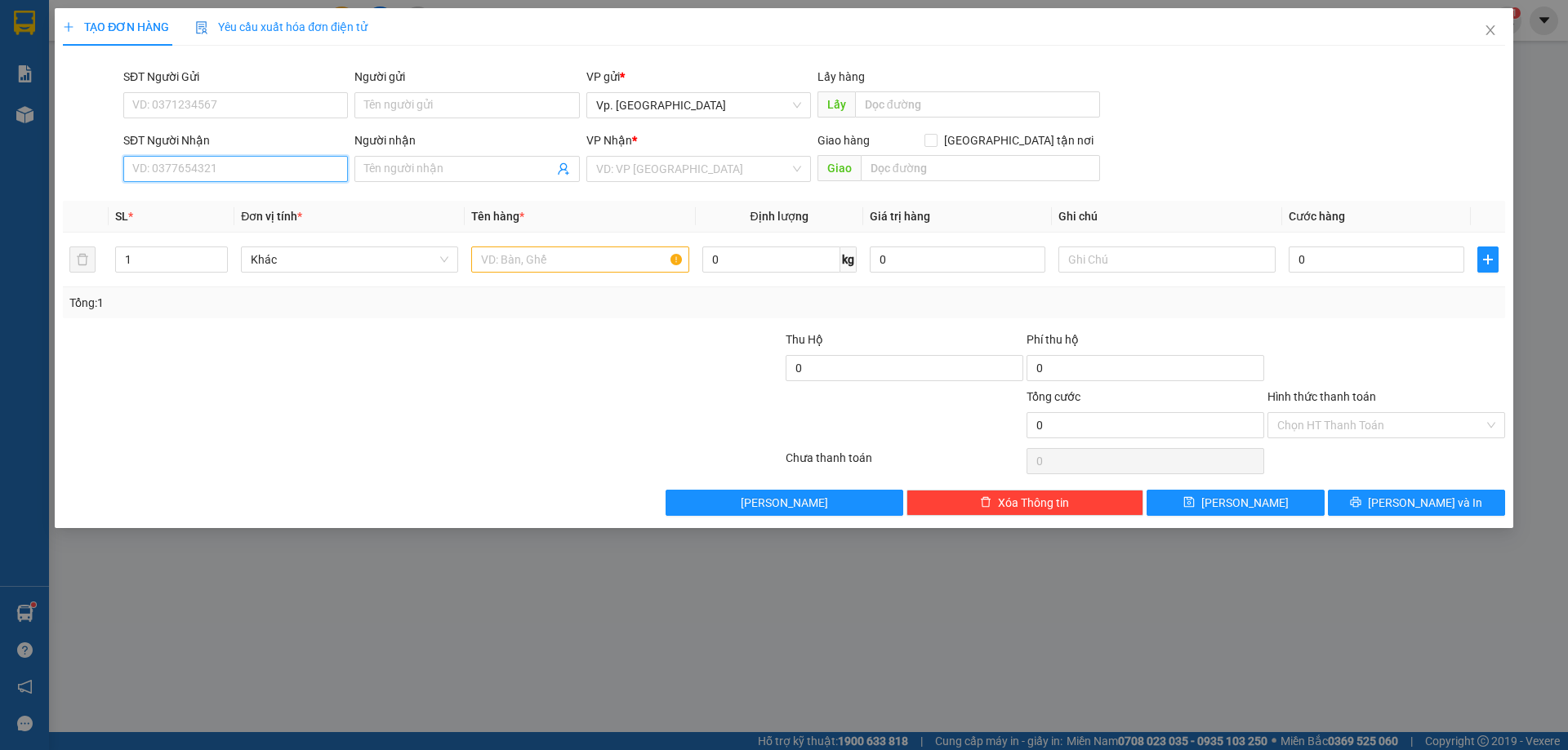
click at [202, 169] on input "SĐT Người Nhận" at bounding box center [236, 168] width 225 height 26
type input "0906839544"
click at [203, 200] on div "0906839544 - LONG" at bounding box center [236, 200] width 205 height 18
type input "LONG"
type input "ADV QS"
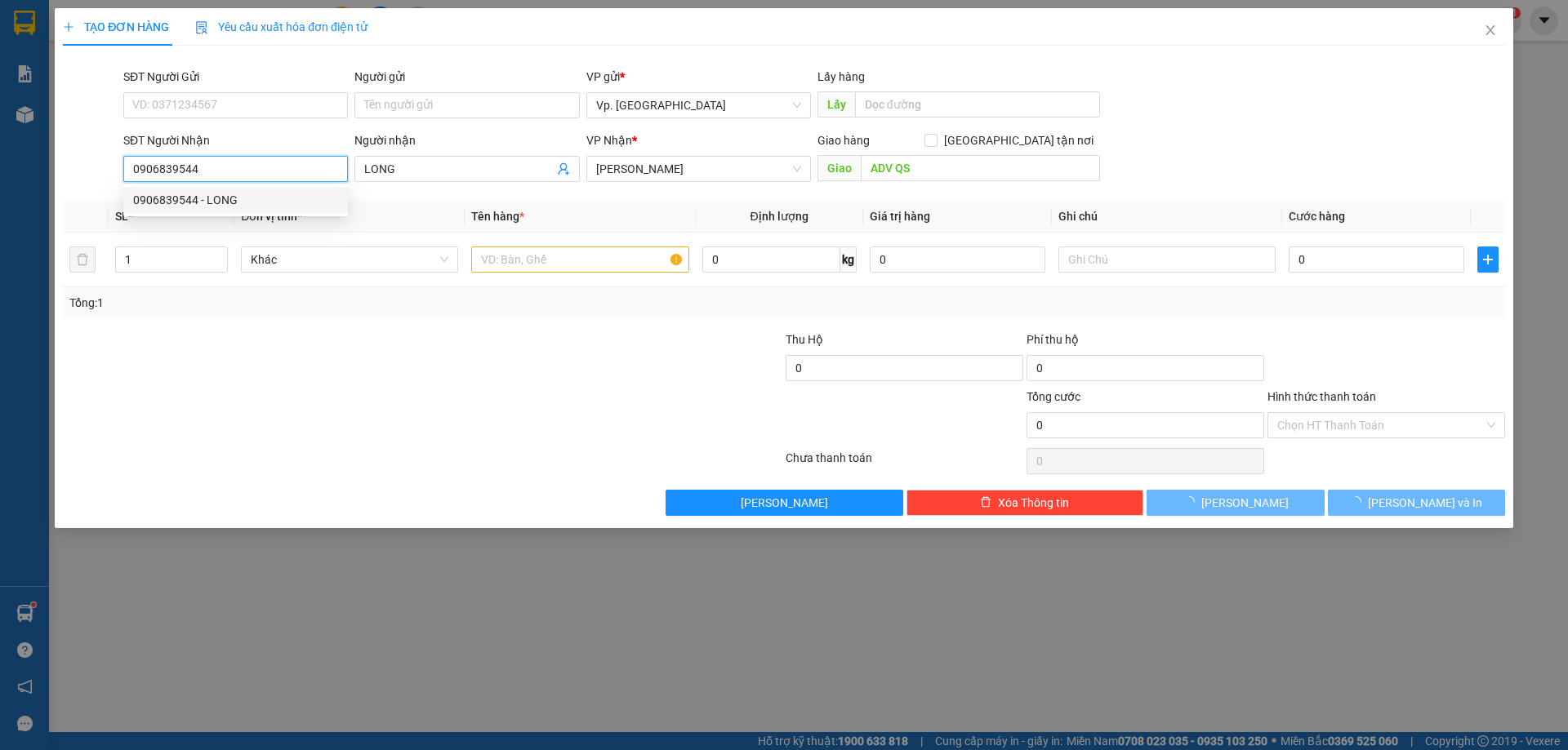
type input "40.000"
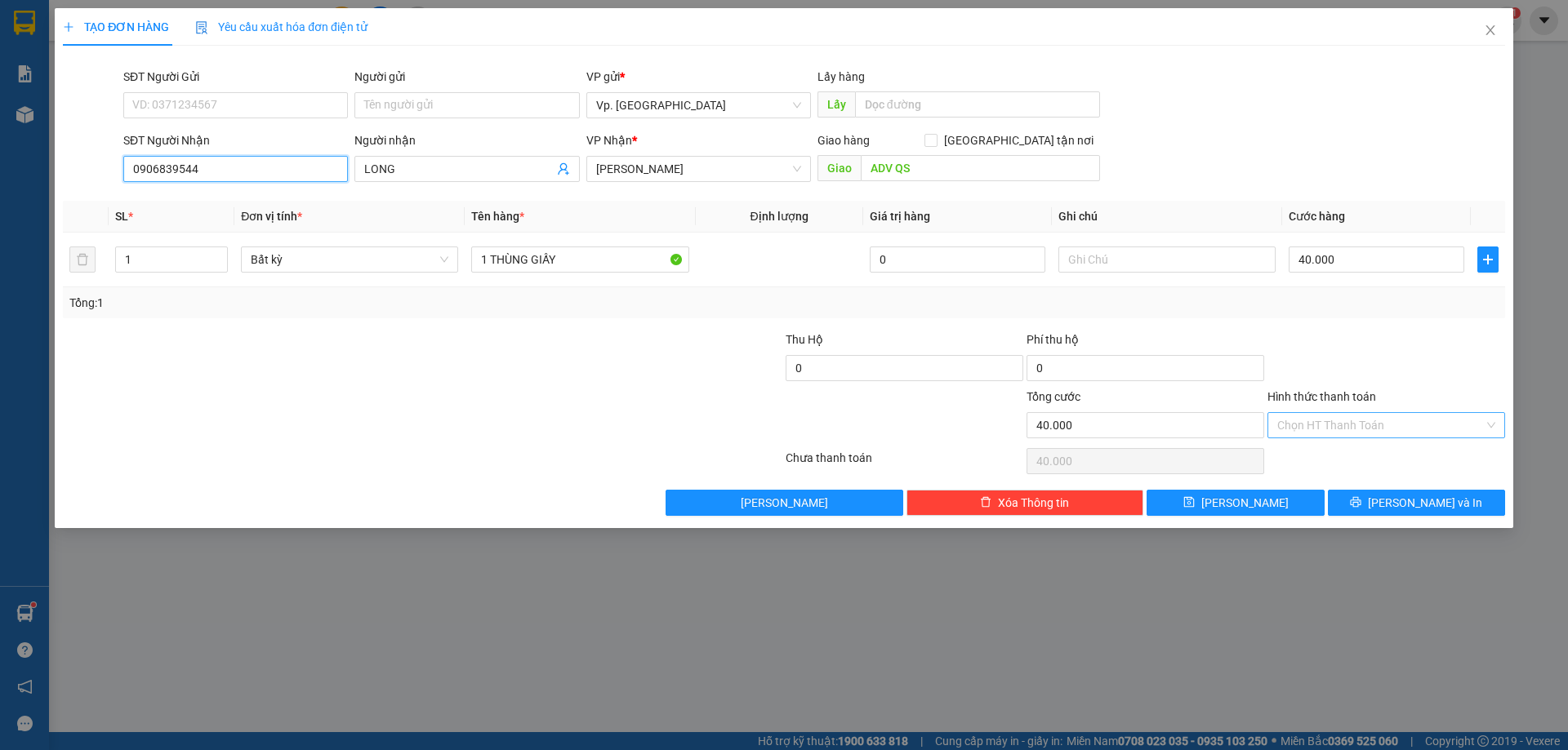
type input "0906839544"
click at [1340, 429] on input "Hình thức thanh toán" at bounding box center [1381, 425] width 207 height 24
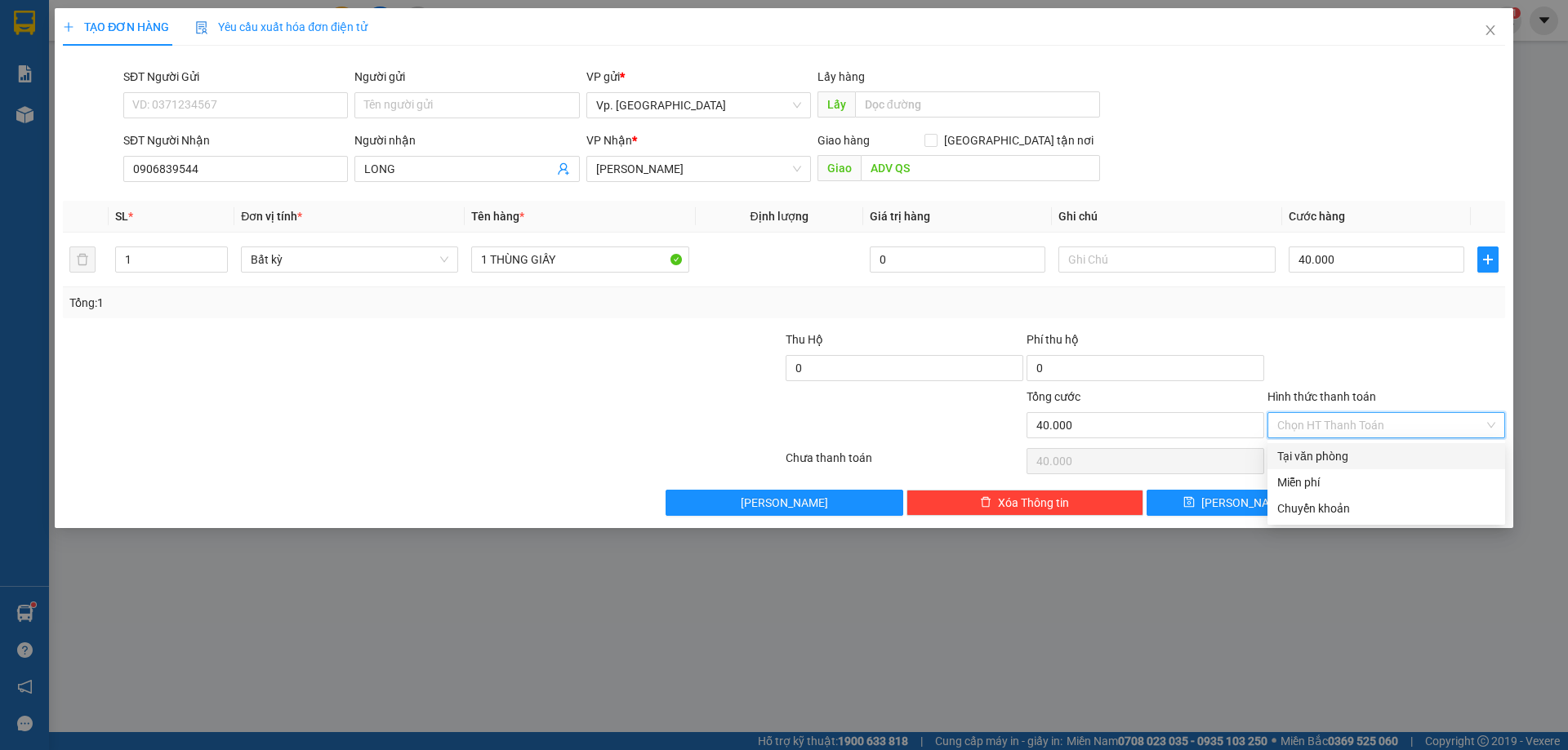
click at [1323, 453] on div "Tại văn phòng" at bounding box center [1386, 456] width 218 height 18
type input "0"
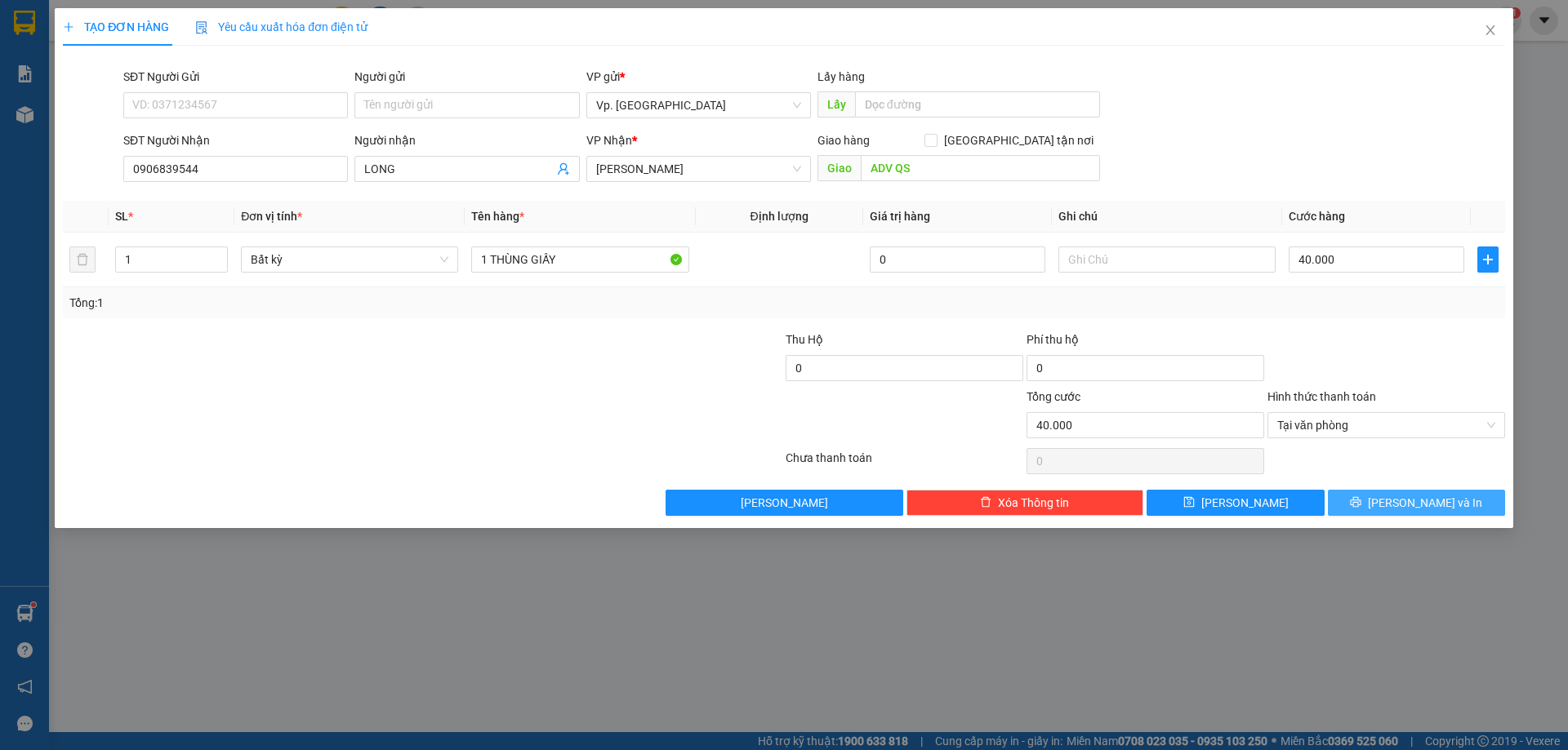
click at [1364, 500] on button "[PERSON_NAME] và In" at bounding box center [1416, 502] width 177 height 26
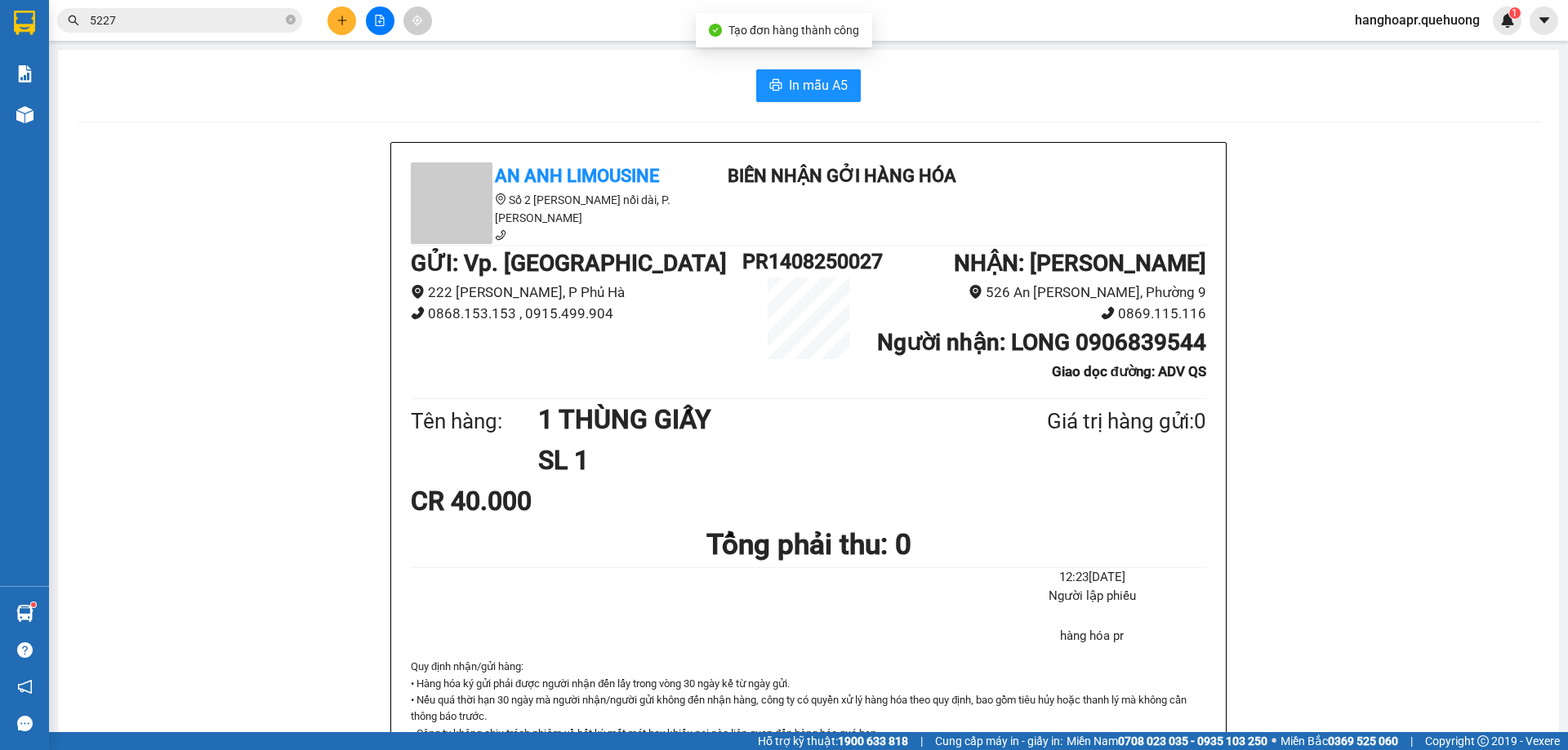
click at [856, 83] on div "In mẫu A5" at bounding box center [808, 85] width 1461 height 32
click at [830, 86] on span "In mẫu A5" at bounding box center [818, 85] width 59 height 21
click at [141, 23] on input "5227" at bounding box center [186, 21] width 192 height 18
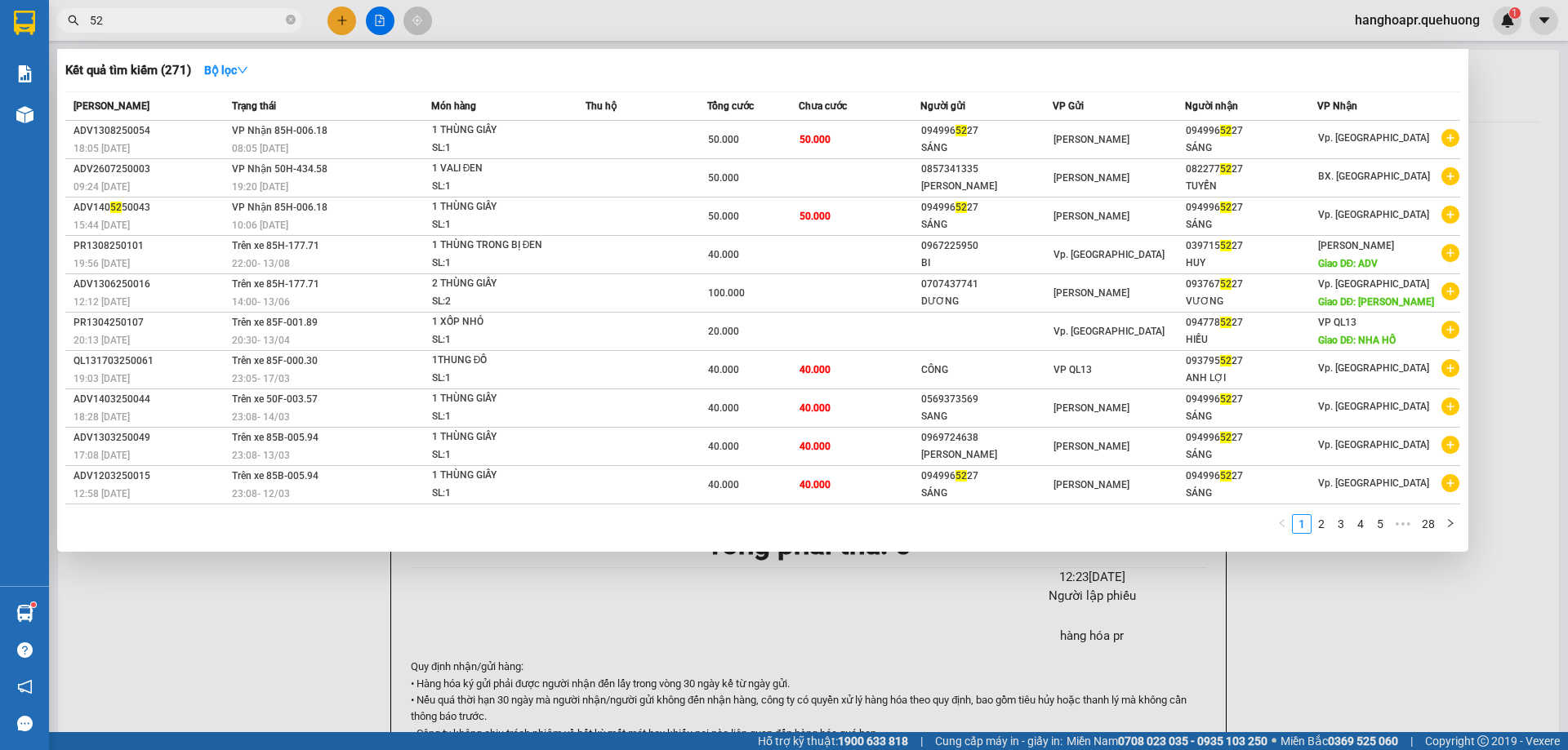
type input "5"
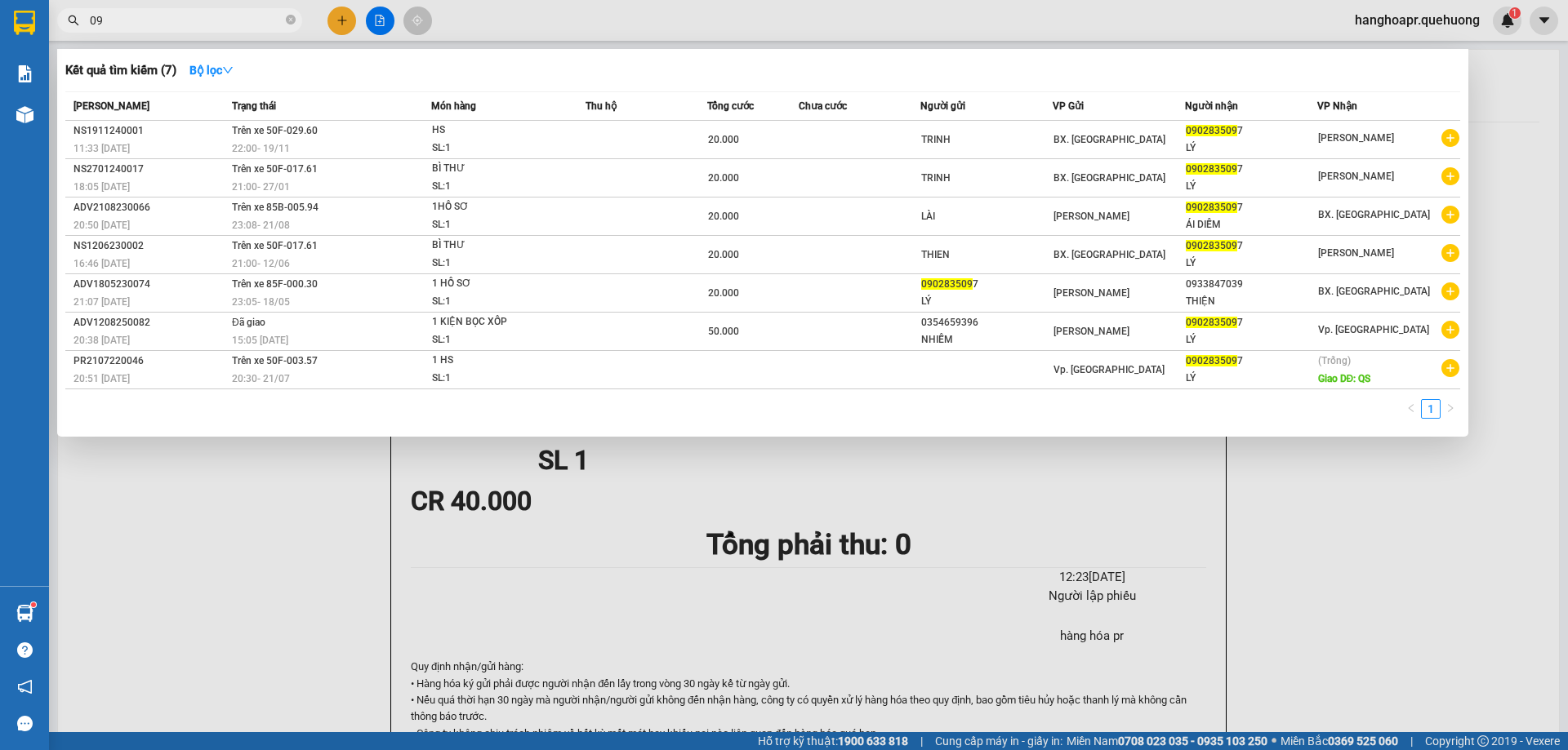
type input "0"
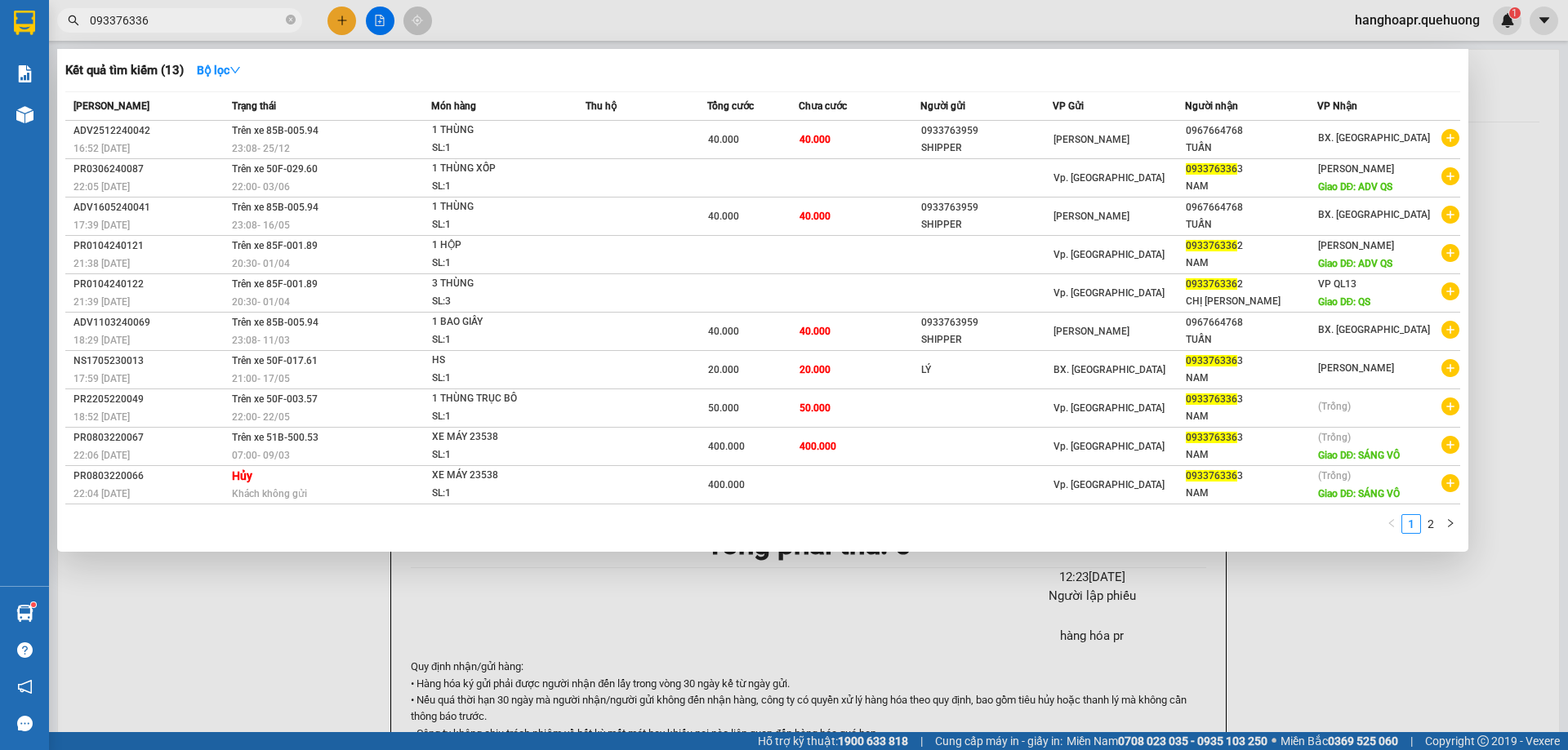
type input "0933763363"
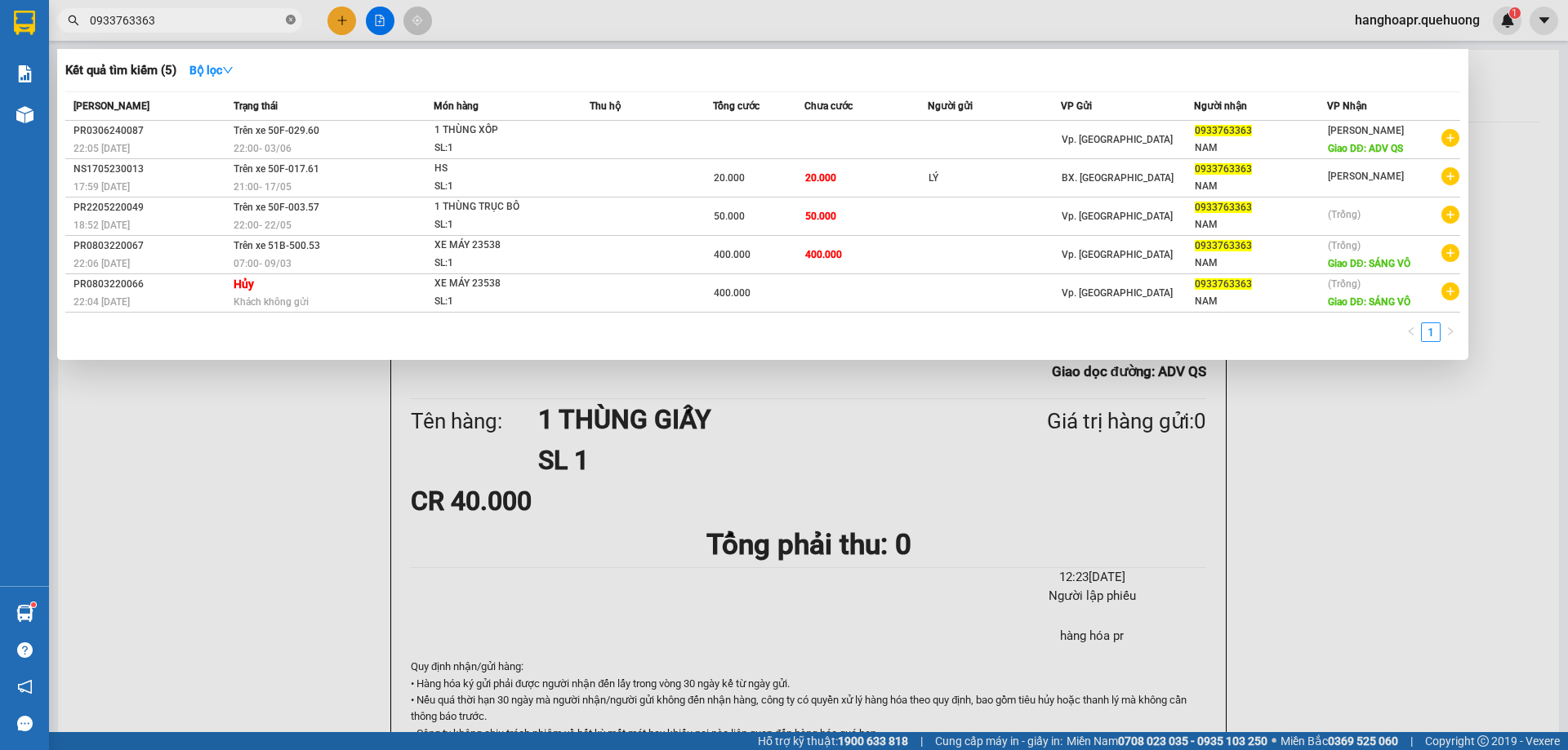
click at [291, 19] on icon "close-circle" at bounding box center [291, 20] width 10 height 10
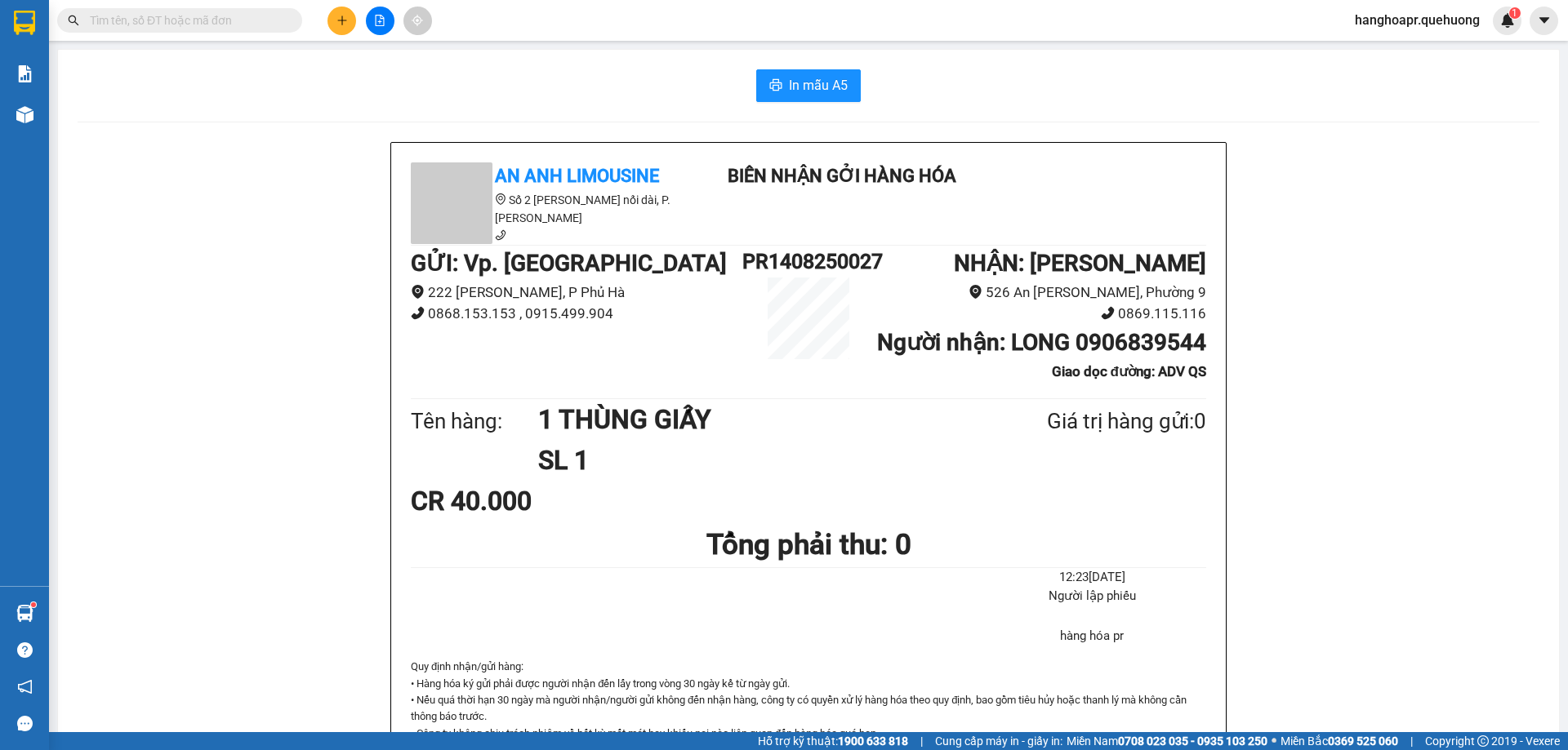
click at [194, 24] on input "text" at bounding box center [186, 21] width 192 height 18
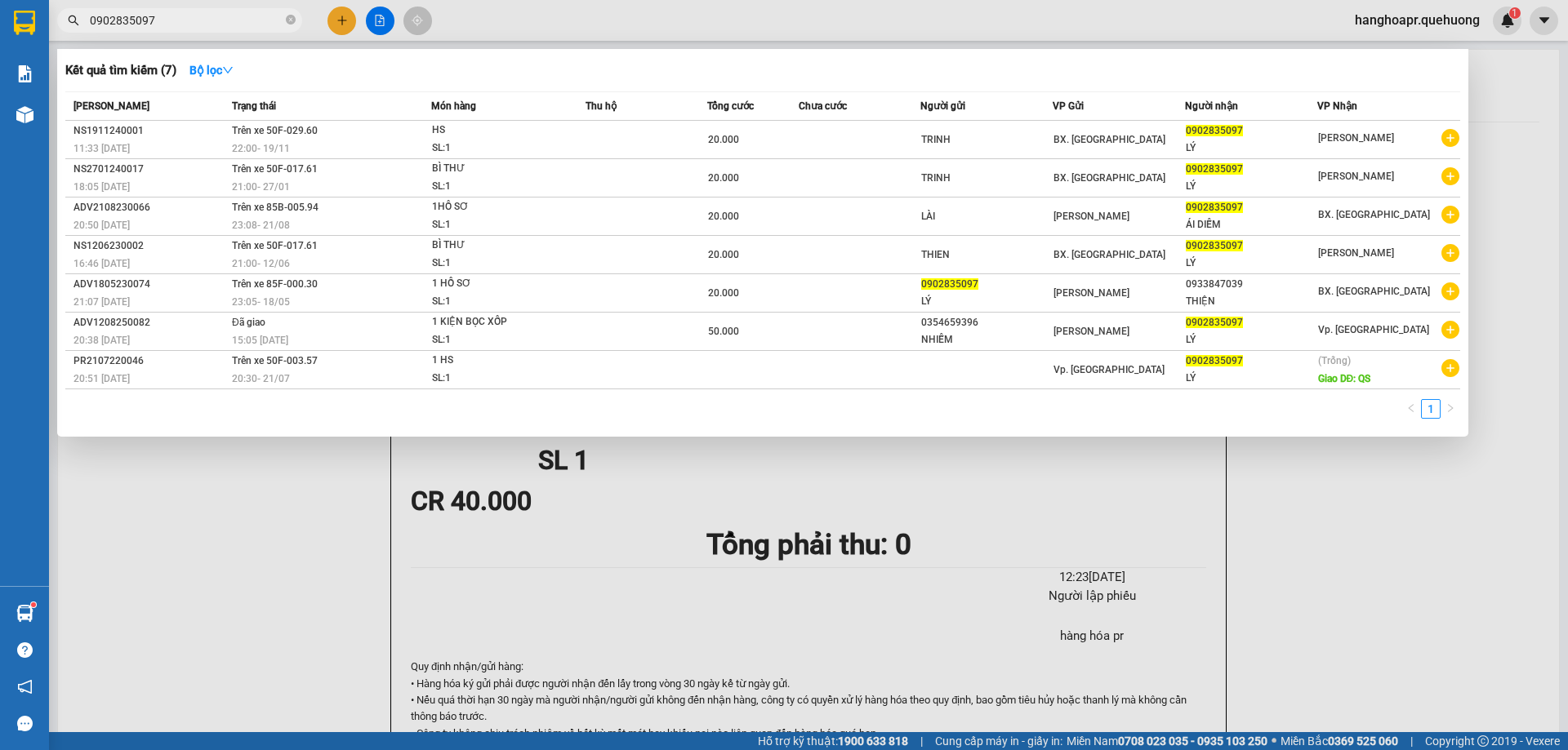
type input "0902835097"
drag, startPoint x: 65, startPoint y: 100, endPoint x: 57, endPoint y: 125, distance: 26.2
click at [64, 106] on div "Kết quả tìm kiếm ( 7 ) Bộ lọc Mã ĐH Trạng thái Món hàng Thu hộ Tổng cước Chưa c…" at bounding box center [763, 243] width 1411 height 388
click at [217, 526] on div at bounding box center [784, 375] width 1568 height 750
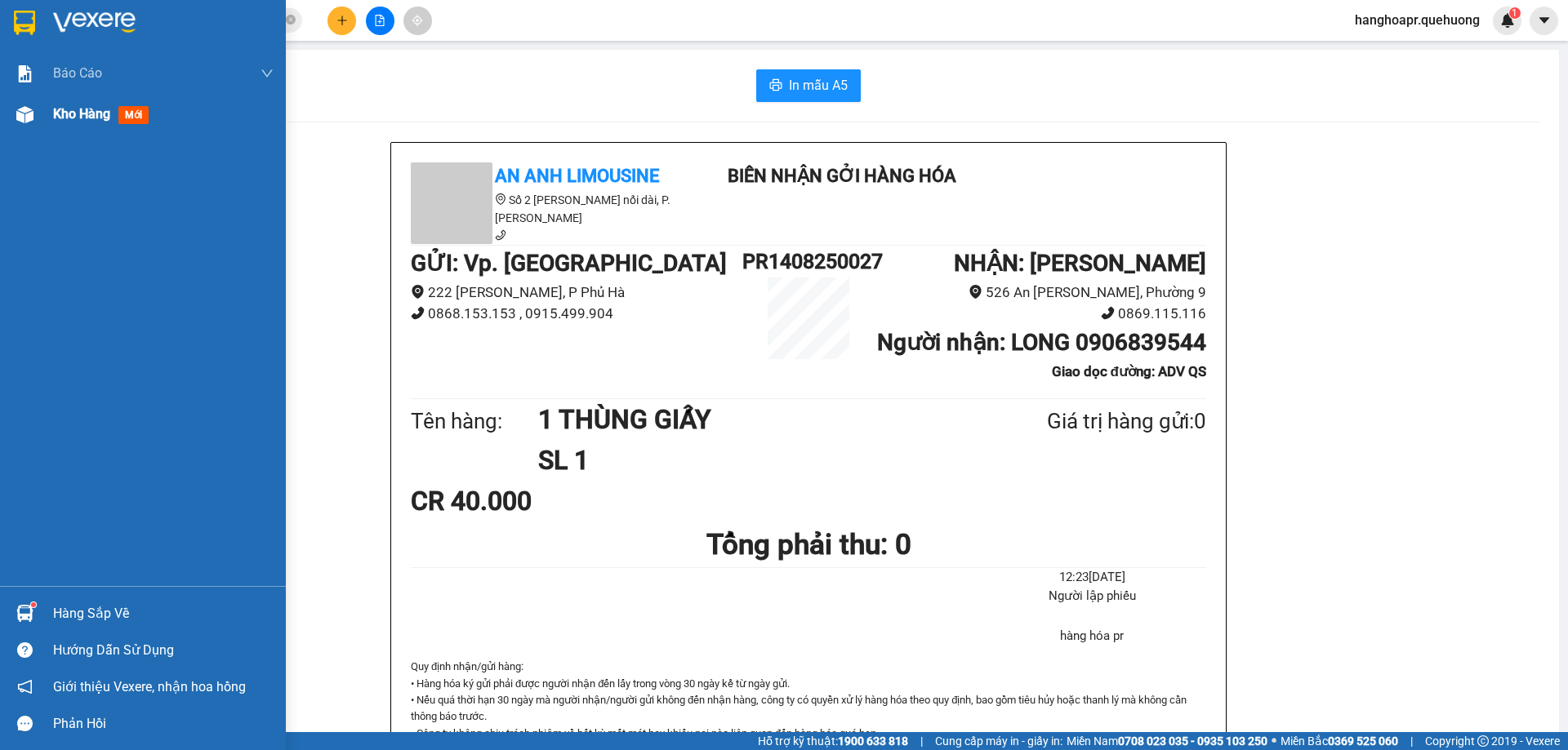
click at [68, 118] on span "Kho hàng" at bounding box center [82, 113] width 57 height 16
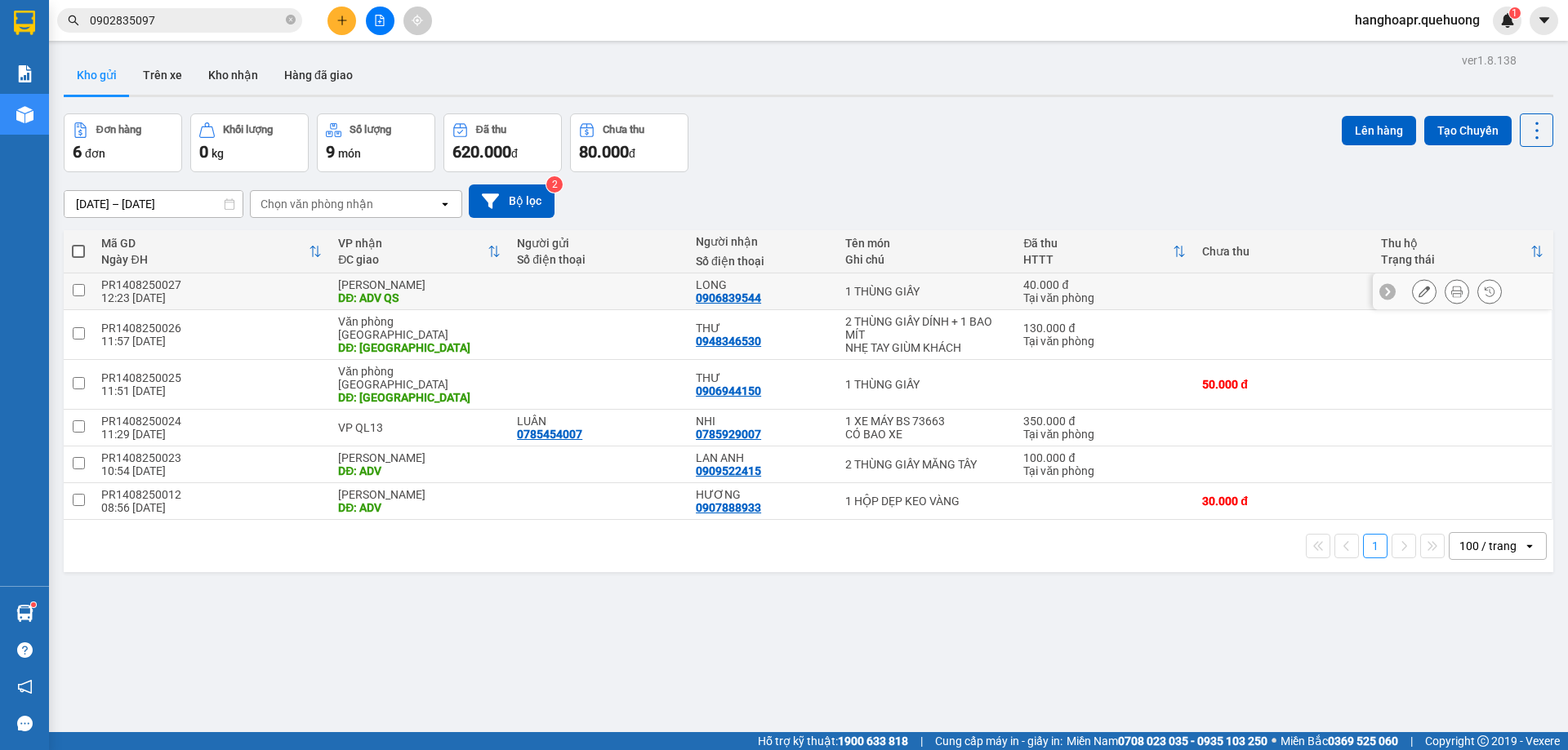
click at [1418, 286] on icon at bounding box center [1424, 291] width 12 height 12
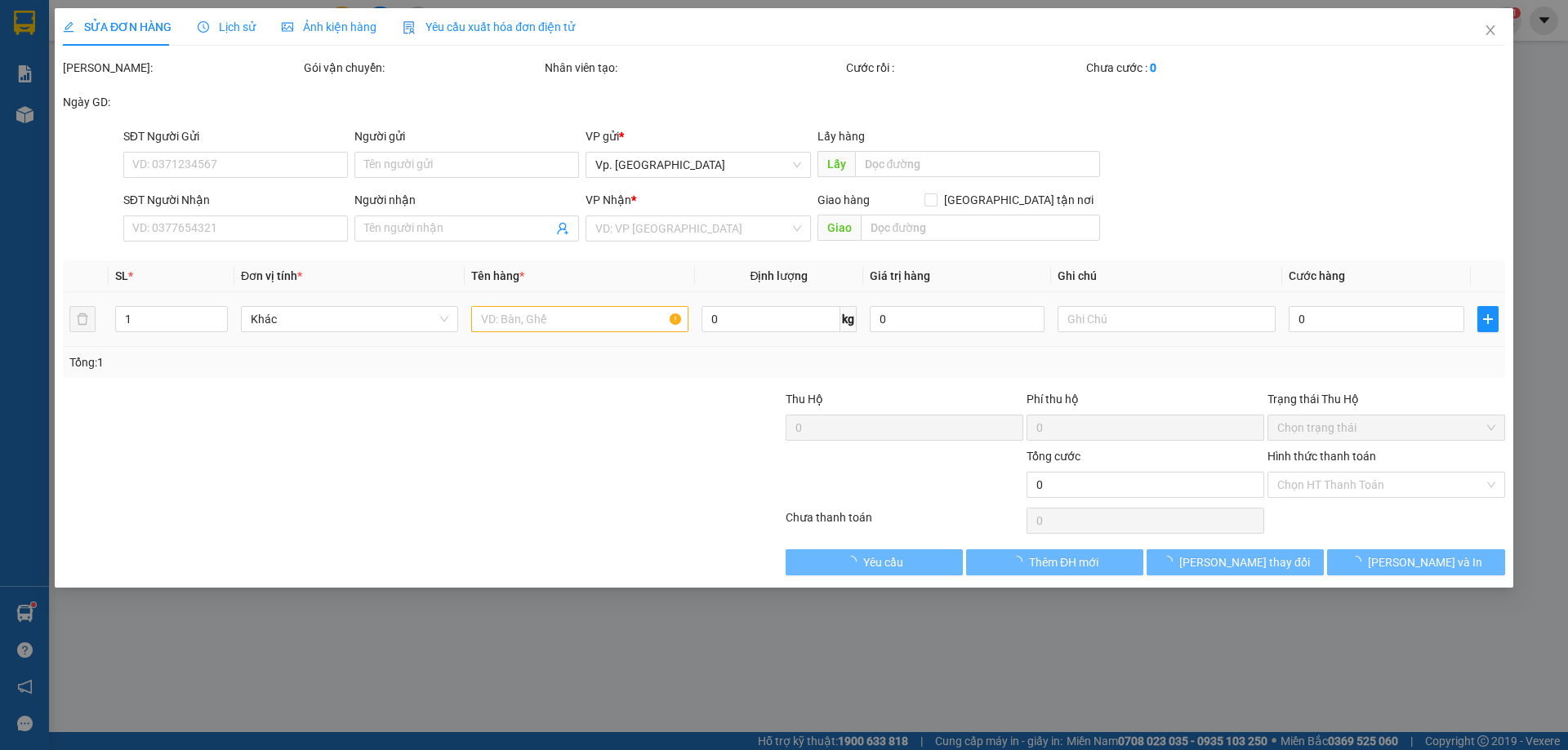
type input "0906839544"
type input "LONG"
type input "ADV QS"
type input "40.000"
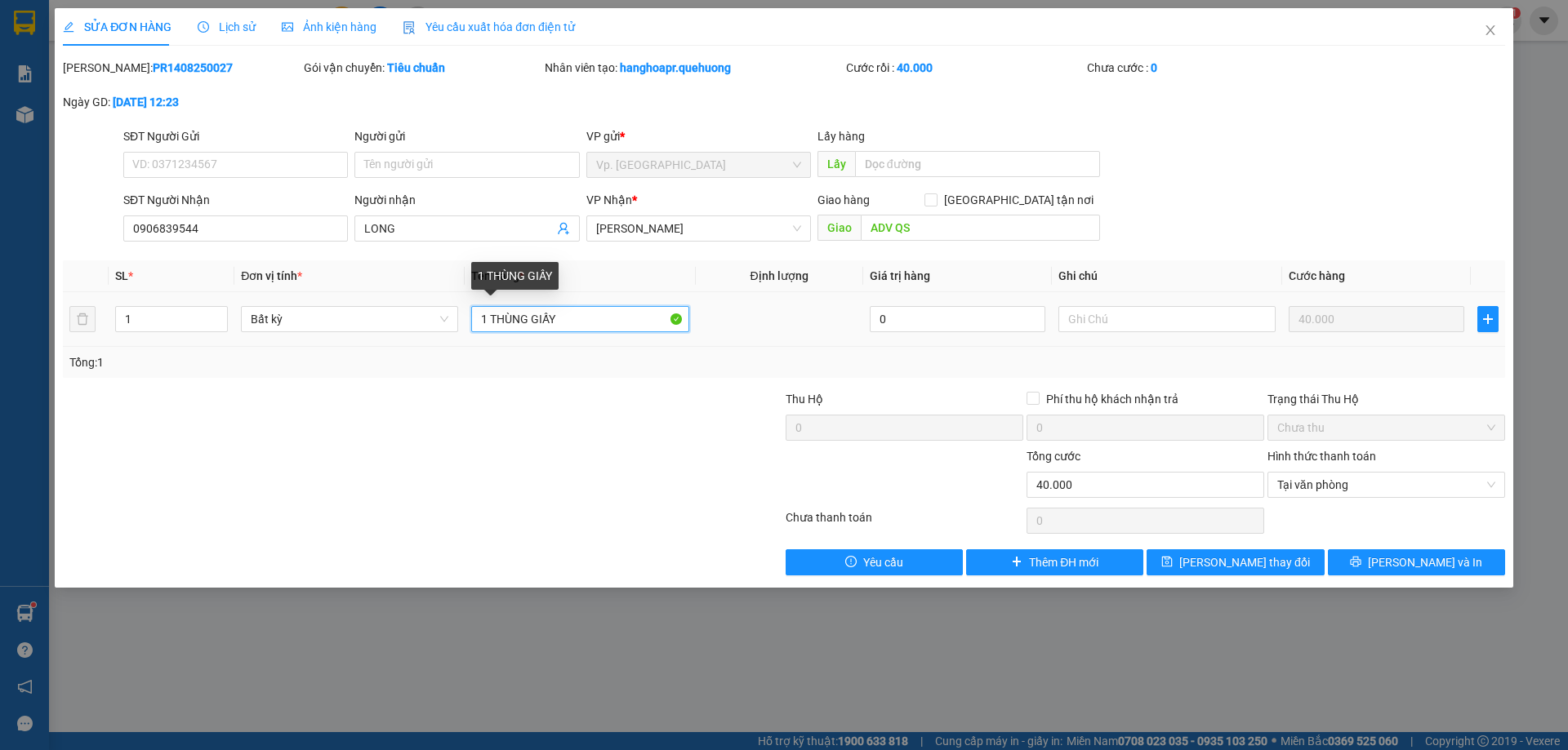
click at [599, 310] on input "1 THÙNG GIẤY" at bounding box center [580, 319] width 217 height 26
type input "1 THÙNG XỐP"
click at [977, 214] on div "Giao hàng Giao tận nơi Giao ADV QS" at bounding box center [958, 219] width 282 height 57
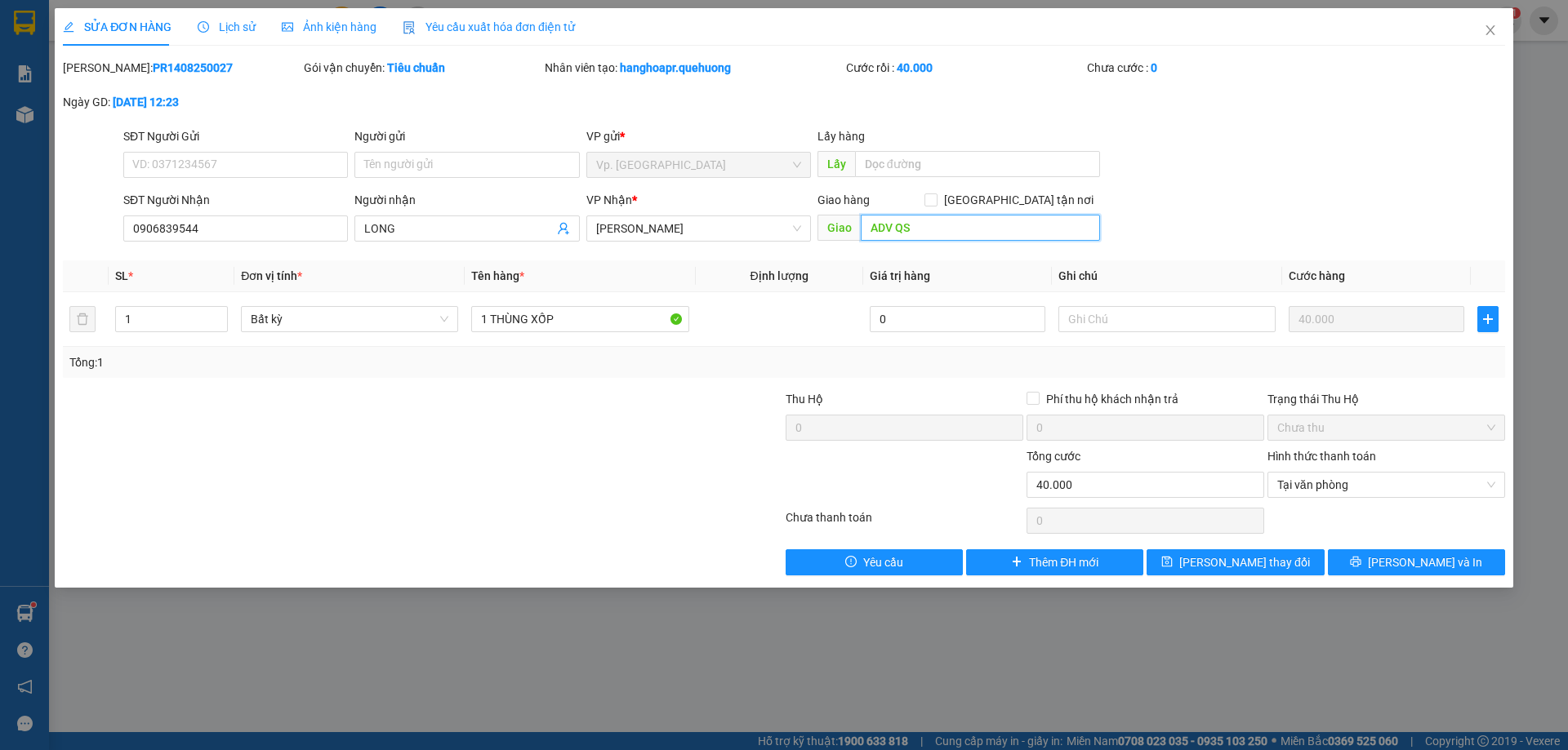
click at [971, 229] on input "ADV QS" at bounding box center [979, 227] width 239 height 26
type input "ADV"
click at [1115, 326] on input "text" at bounding box center [1167, 319] width 217 height 26
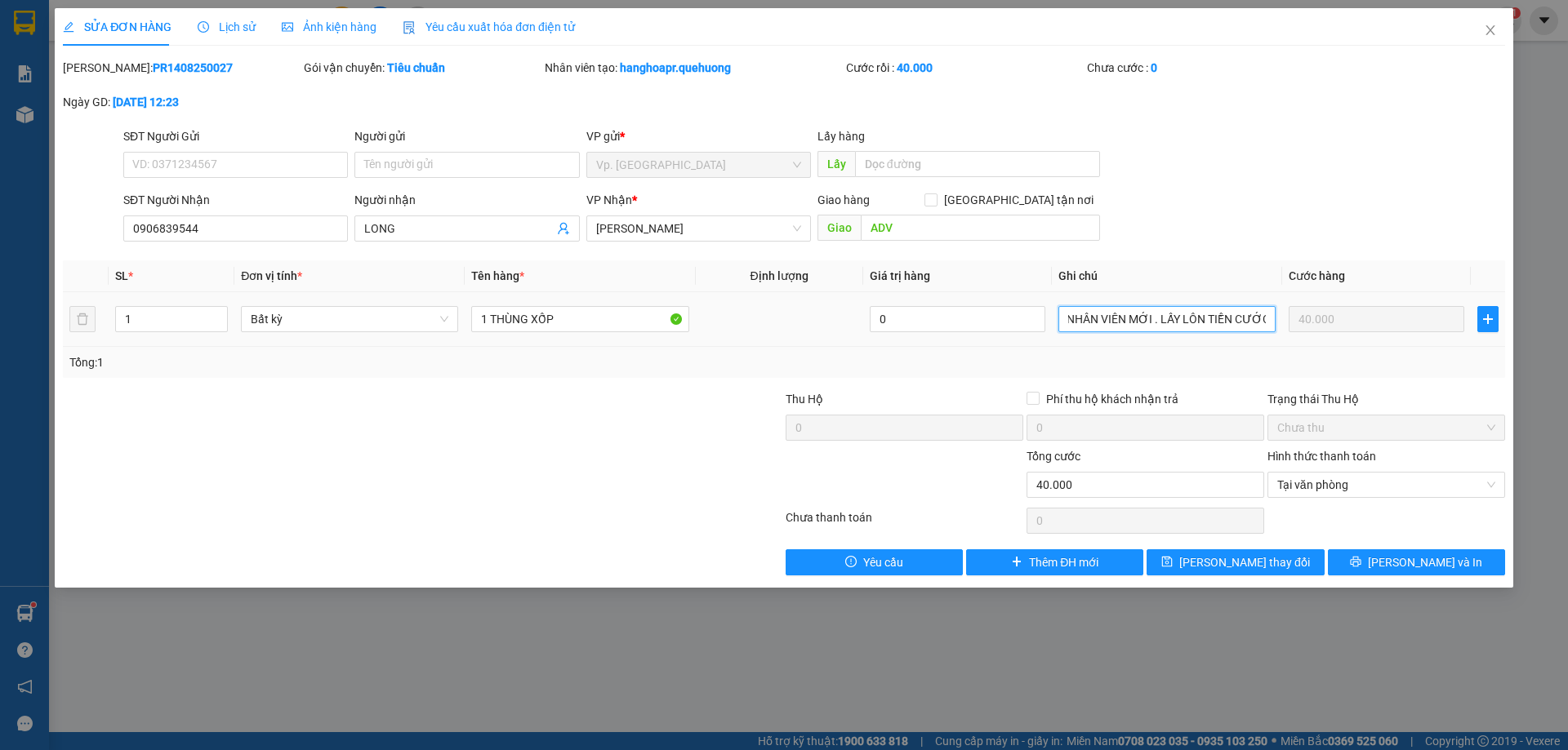
scroll to position [0, 27]
drag, startPoint x: 1203, startPoint y: 310, endPoint x: 1182, endPoint y: 313, distance: 21.2
click at [1182, 313] on input "BẠN NHÂN VIÊN MỚI . LẤY LÔN TIỀN CƯỚC" at bounding box center [1167, 319] width 217 height 26
type input "BẠN NHÂN VIÊN MỚI . LẤY LỘN TIỀN CƯỚC"
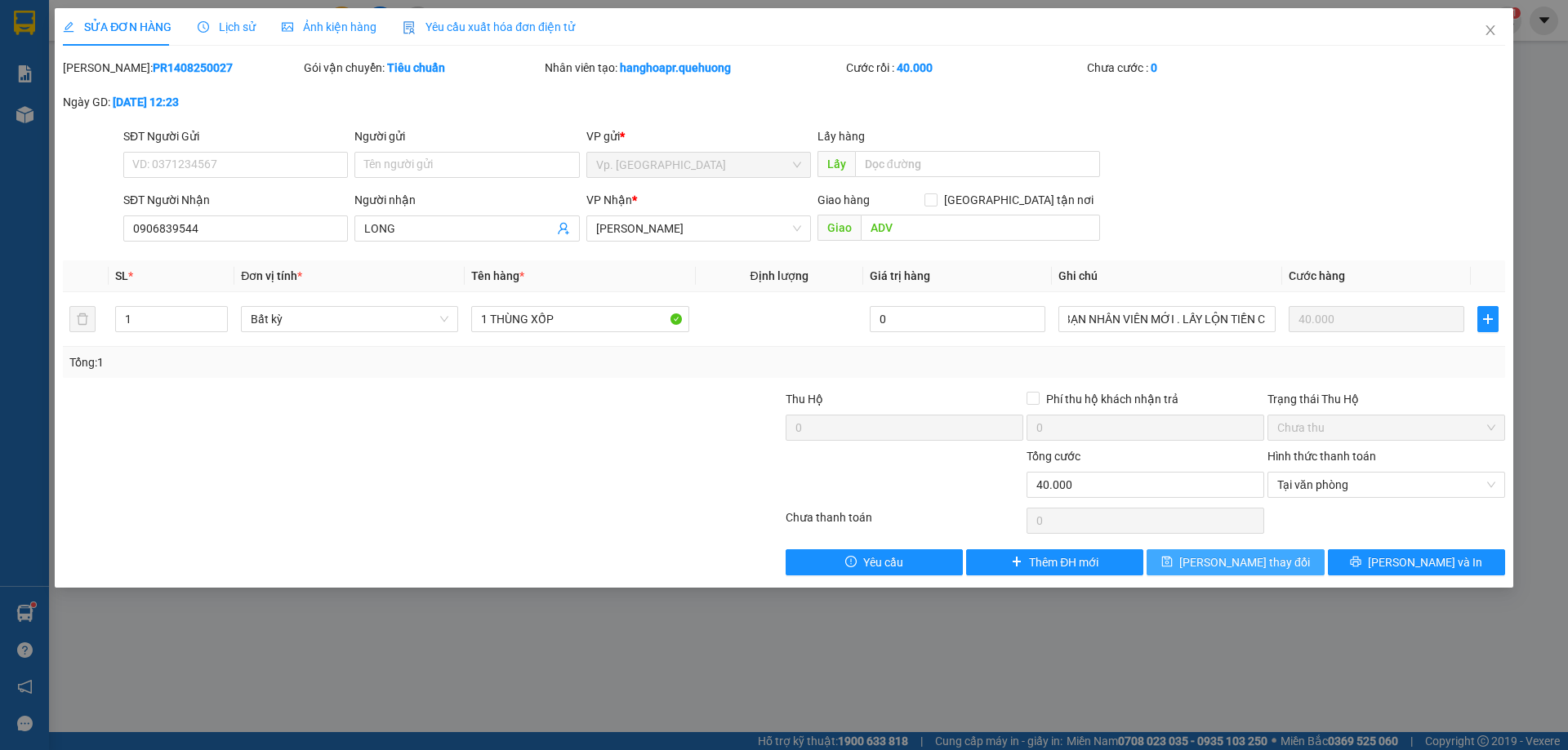
click at [1206, 578] on div "SỬA ĐƠN HÀNG Lịch sử Ảnh kiện hàng Yêu cầu xuất hóa đơn điện tử Total Paid Fee …" at bounding box center [784, 298] width 1458 height 579
click at [1247, 564] on span "[PERSON_NAME] thay đổi" at bounding box center [1244, 563] width 131 height 18
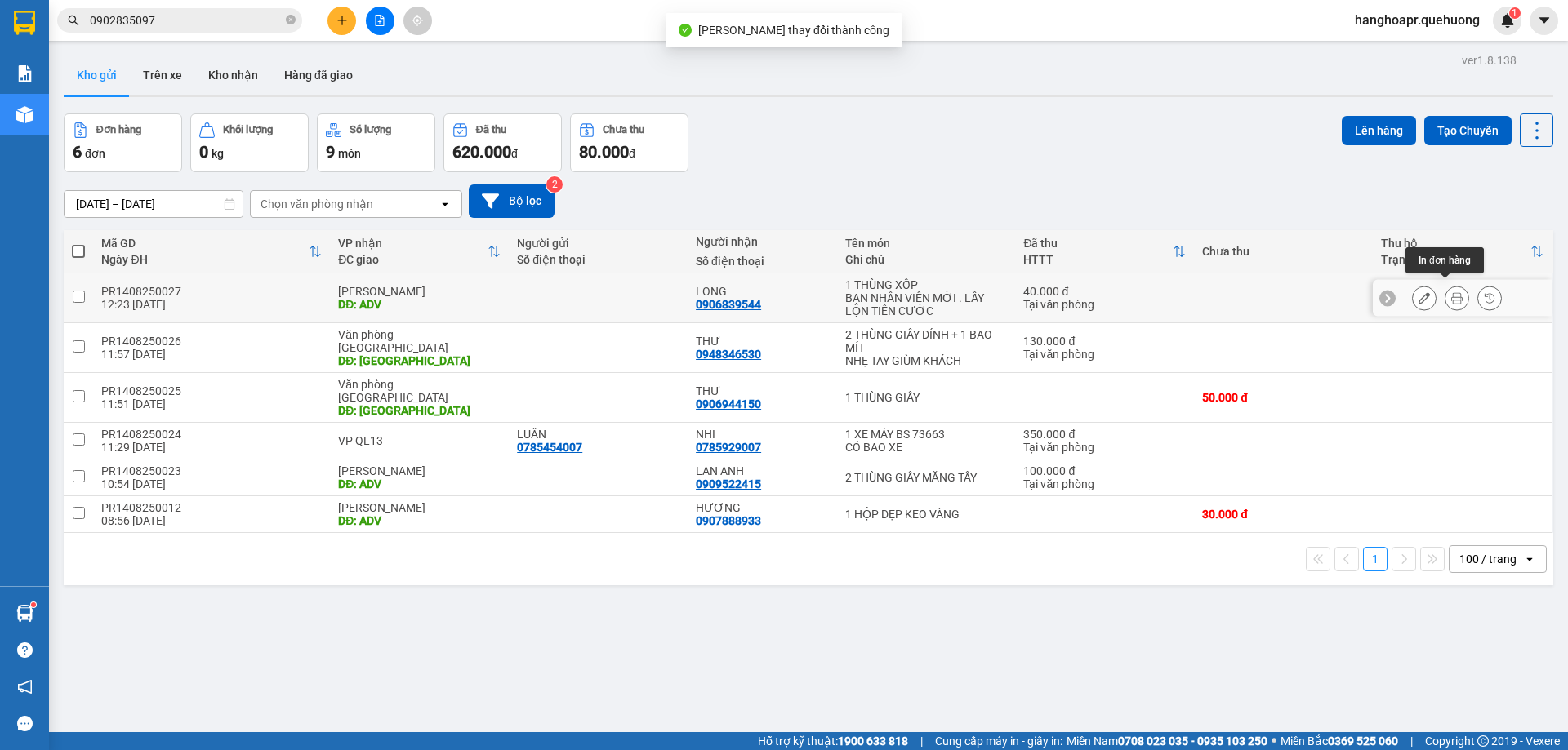
click at [1446, 295] on button at bounding box center [1456, 298] width 22 height 28
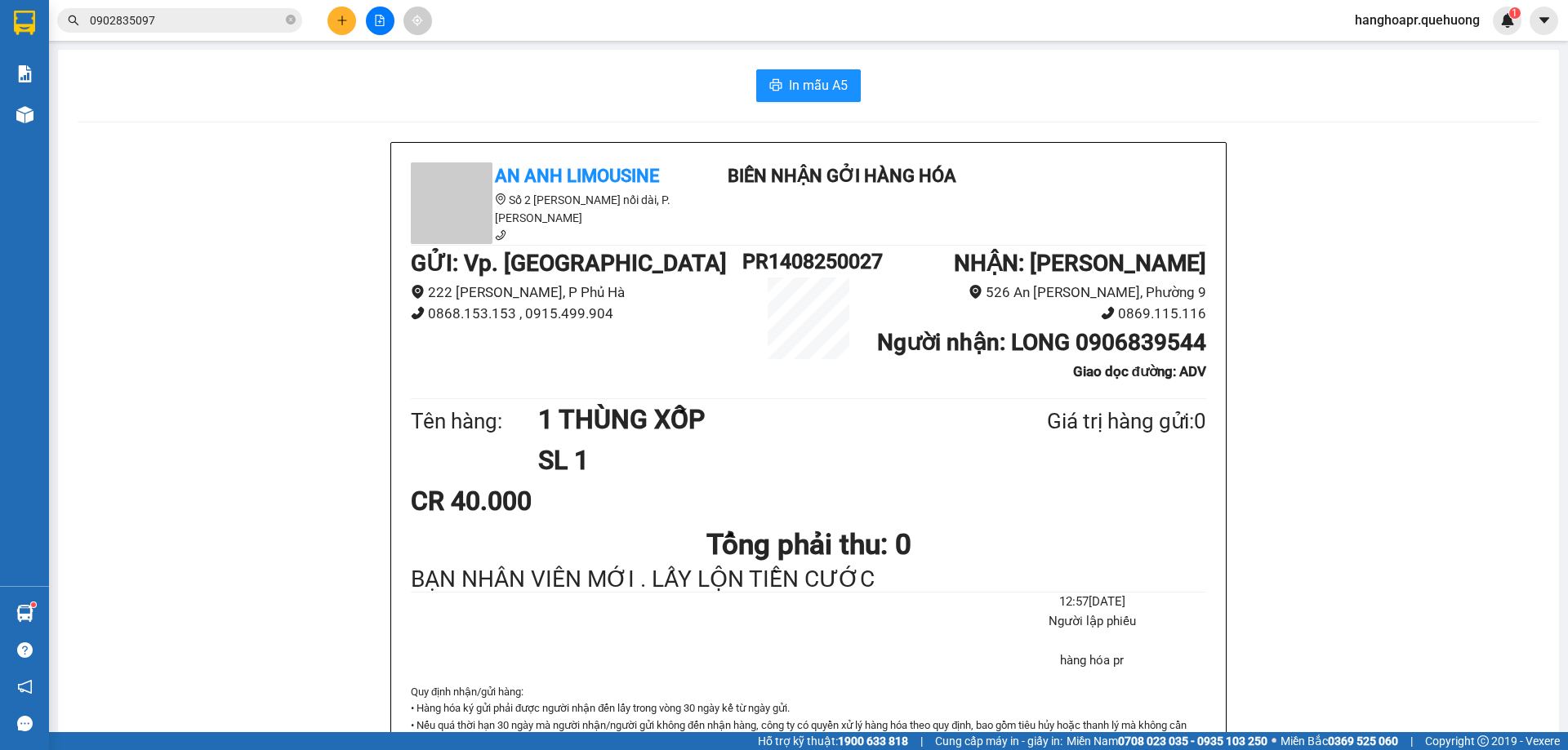
drag, startPoint x: 806, startPoint y: 95, endPoint x: 847, endPoint y: 89, distance: 41.4
click at [805, 94] on span "In mẫu A5" at bounding box center [818, 85] width 59 height 21
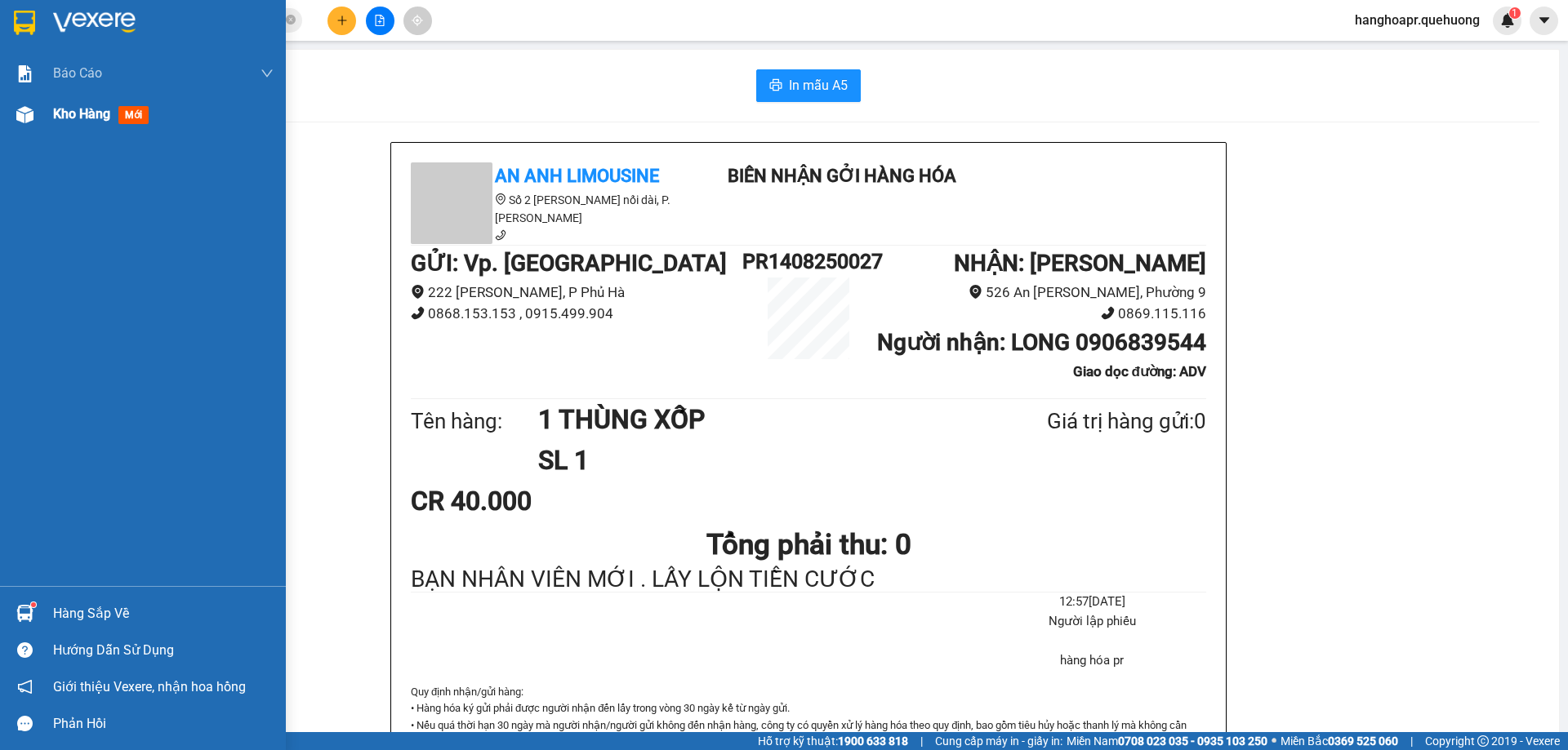
click at [84, 116] on span "Kho hàng" at bounding box center [82, 113] width 57 height 16
